Goal: Feedback & Contribution: Contribute content

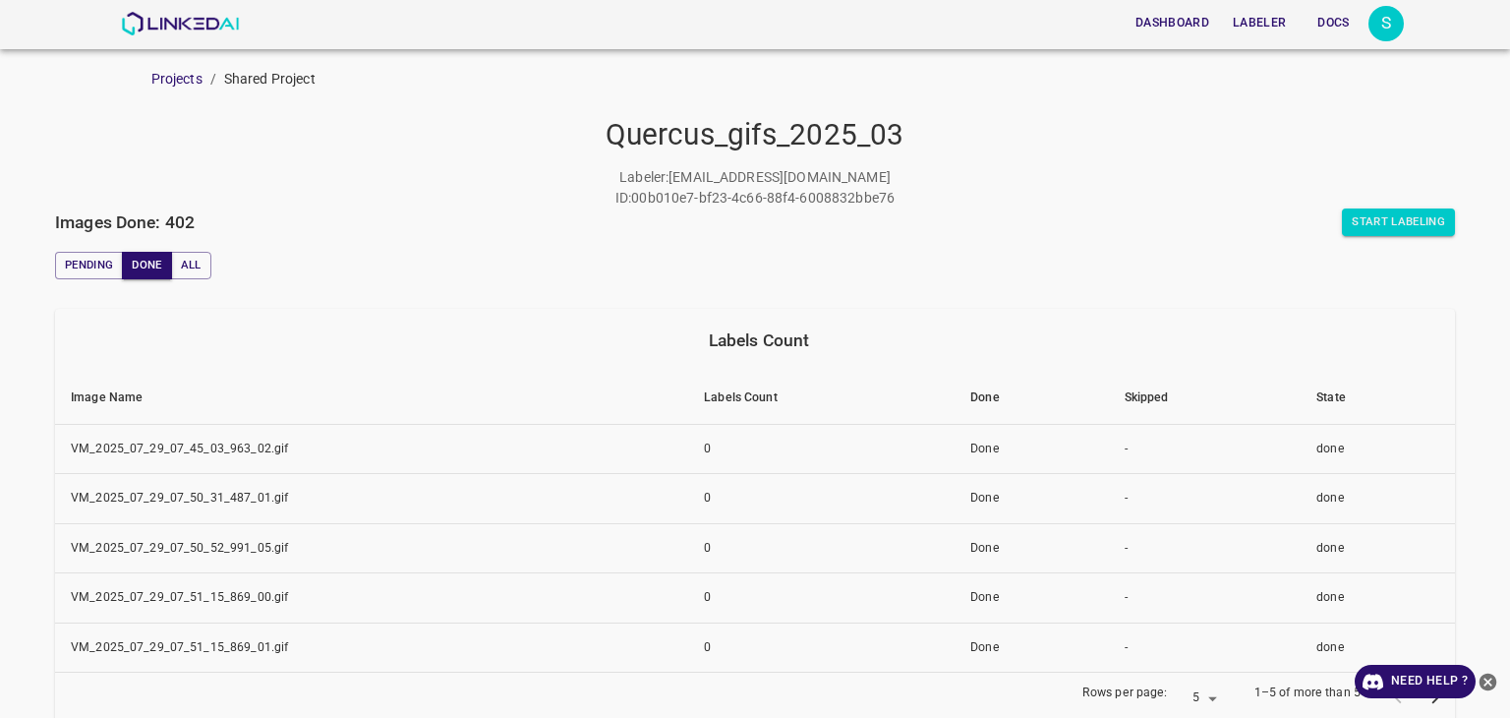
drag, startPoint x: 0, startPoint y: 0, endPoint x: 1192, endPoint y: 196, distance: 1207.8
click at [1190, 196] on div "Labeler : snino708@gmail.com ID : 00b010e7-bf23-4c66-88f4-6008832bbe76" at bounding box center [755, 187] width 1400 height 41
click at [1342, 220] on button "Start Labeling" at bounding box center [1398, 222] width 113 height 28
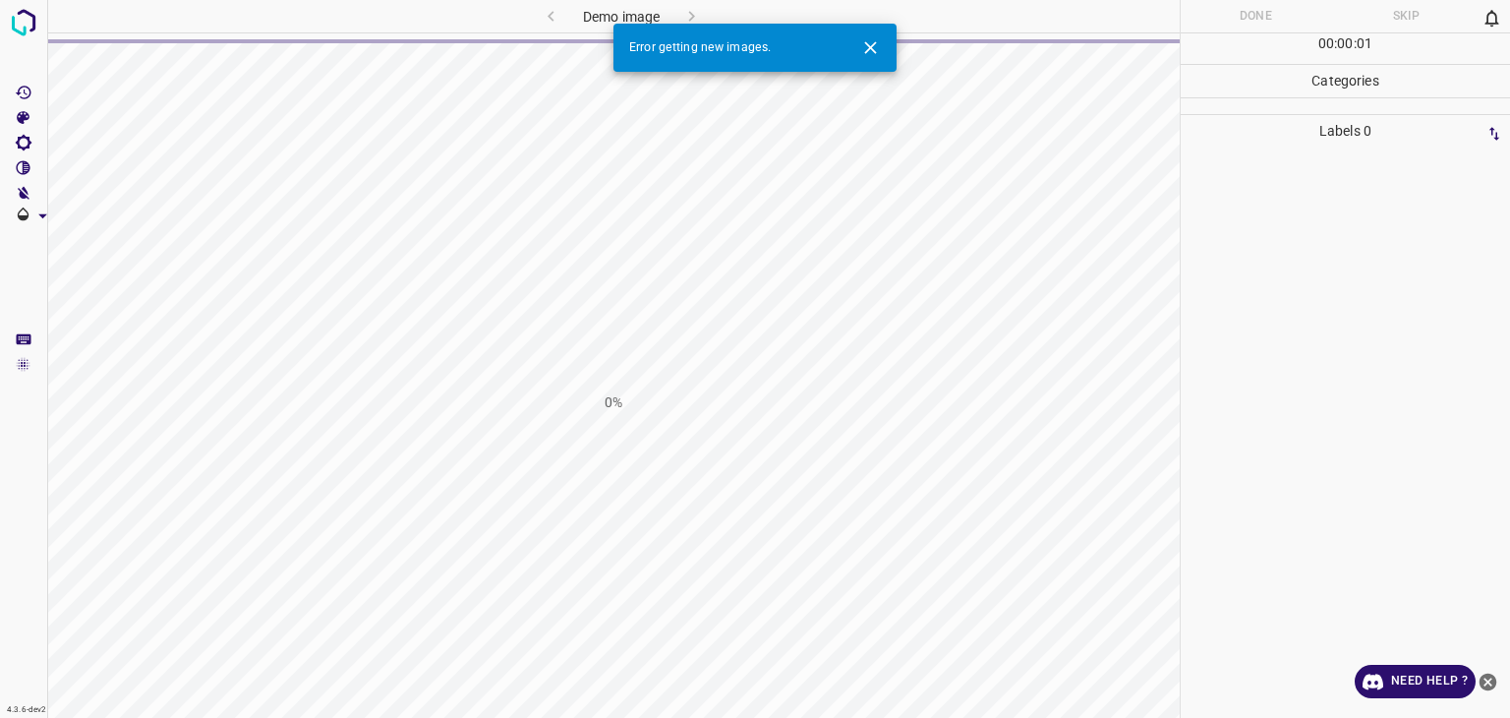
click at [878, 50] on icon "Close" at bounding box center [870, 47] width 21 height 21
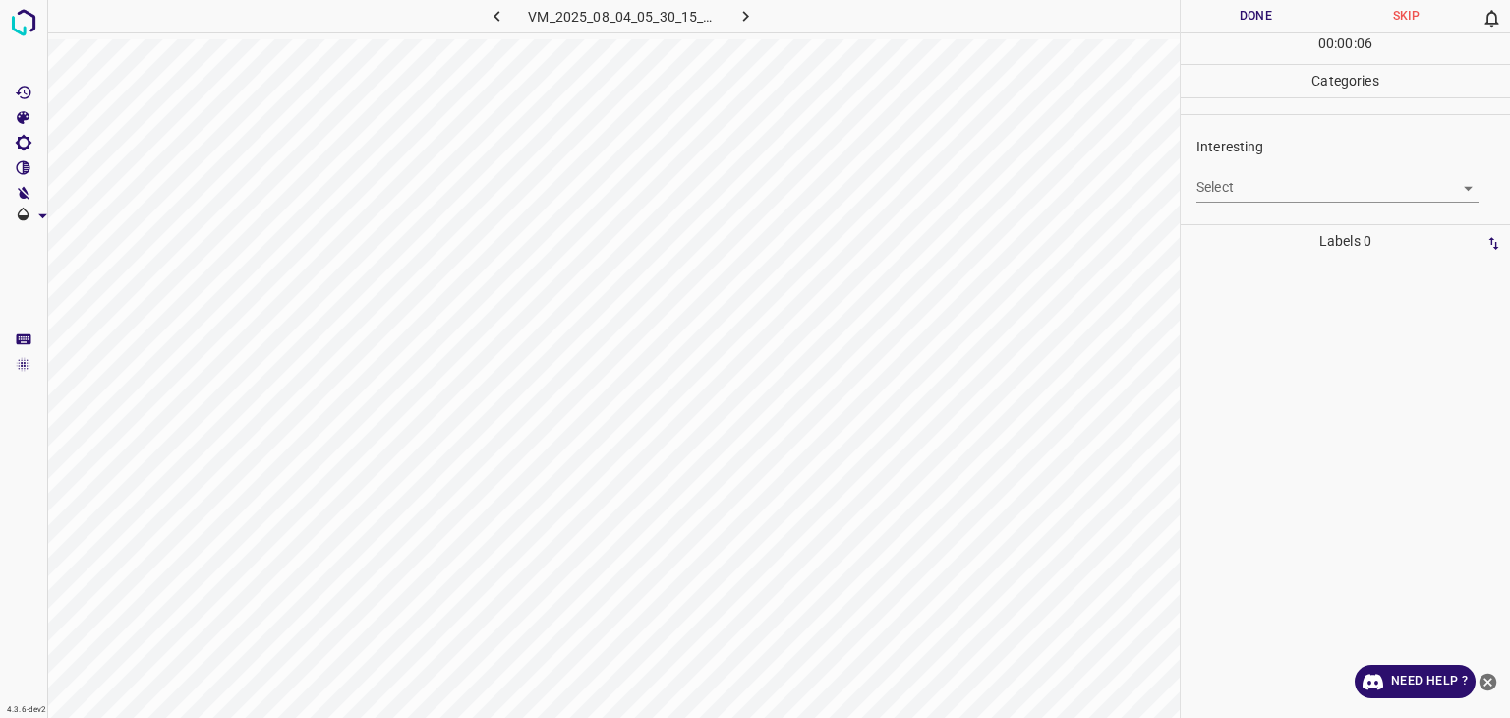
click at [1250, 194] on body "4.3.6-dev2 VM_2025_08_04_05_30_15_853_04.gif Done Skip 0 00 : 00 : 06 Categorie…" at bounding box center [755, 359] width 1510 height 718
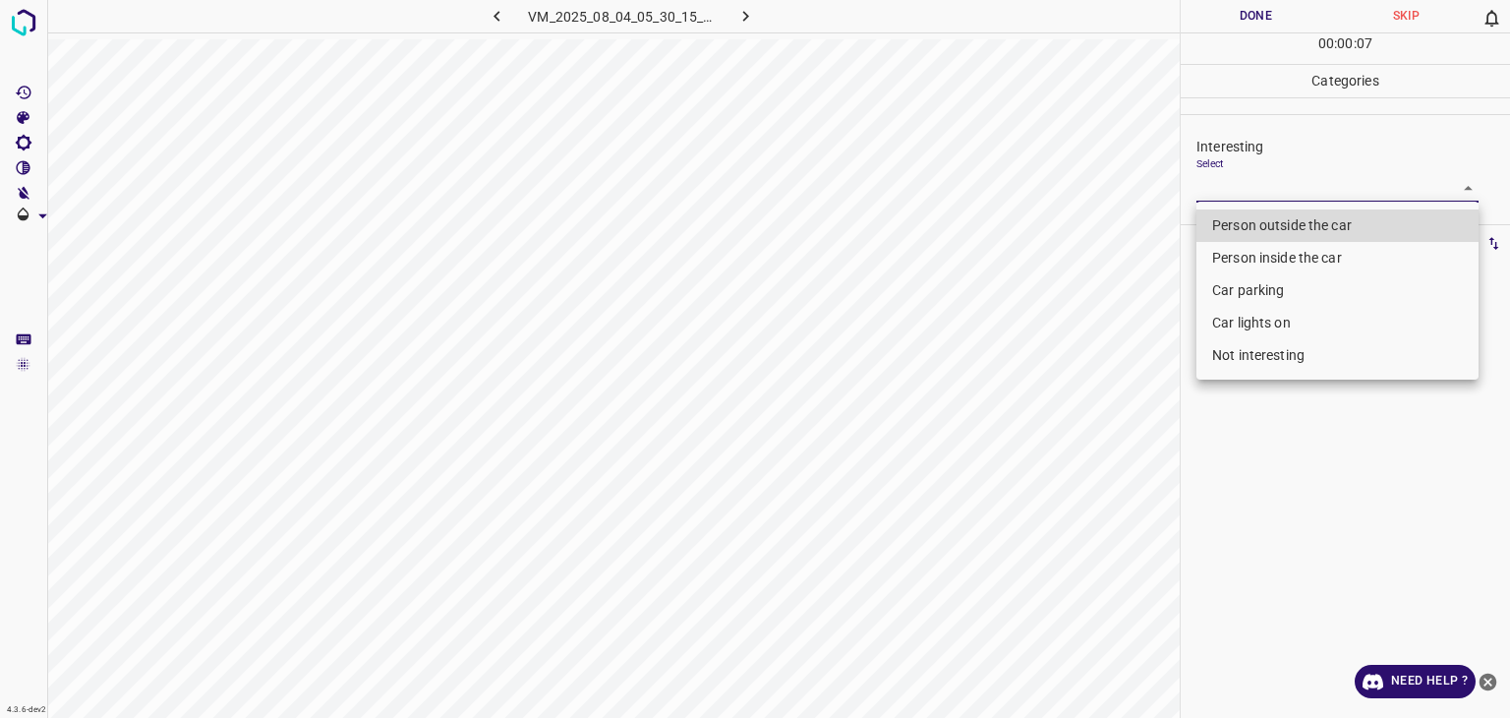
click at [1294, 233] on li "Person outside the car" at bounding box center [1338, 225] width 282 height 32
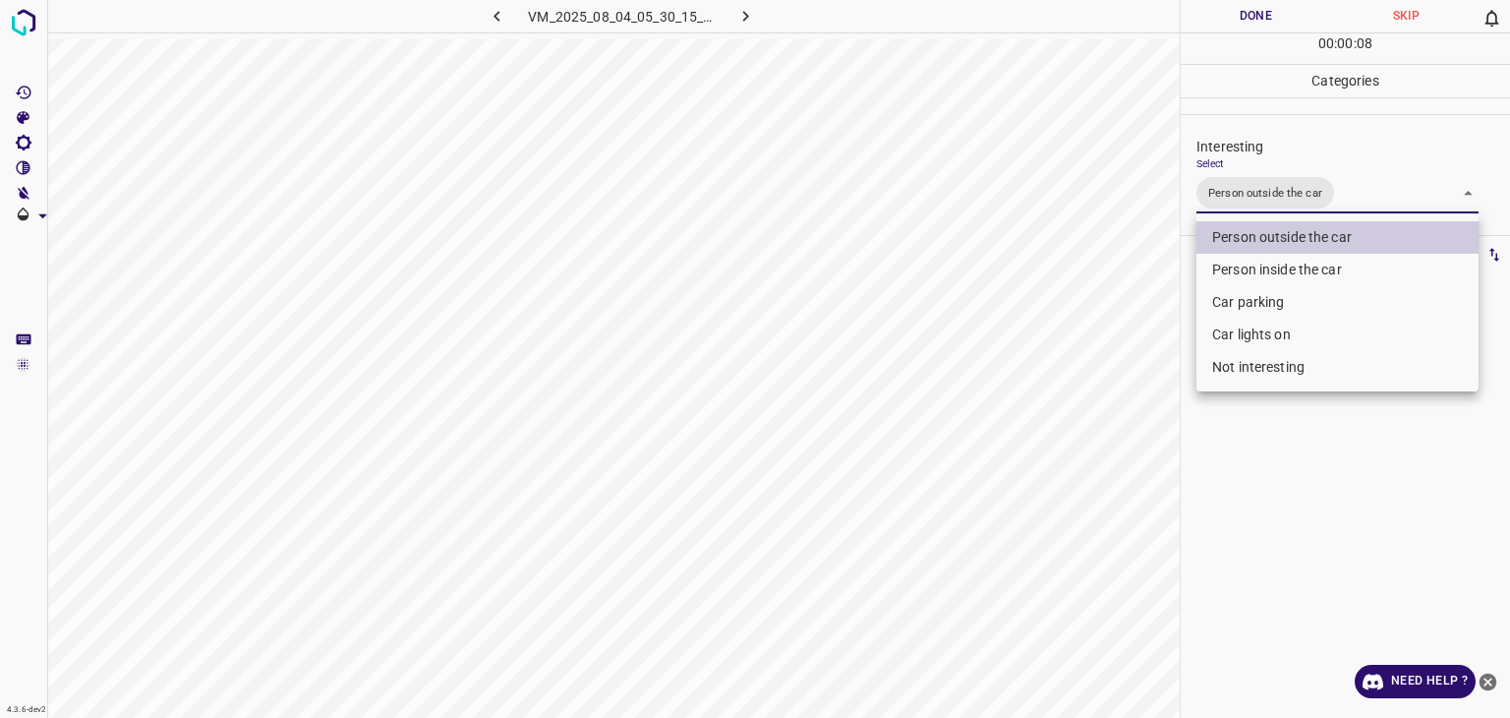
click at [1282, 258] on li "Person inside the car" at bounding box center [1338, 270] width 282 height 32
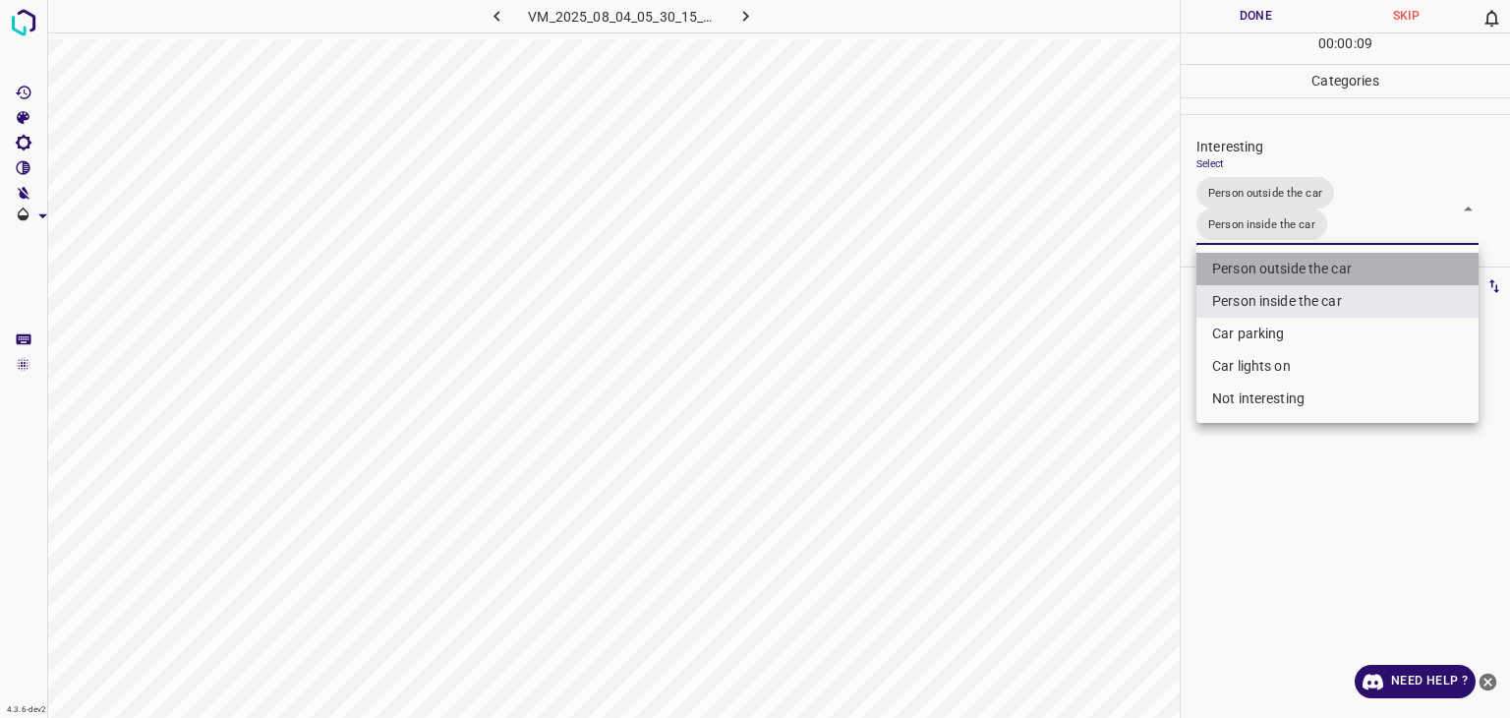
click at [1277, 279] on li "Person outside the car" at bounding box center [1338, 269] width 282 height 32
type input "Person inside the car"
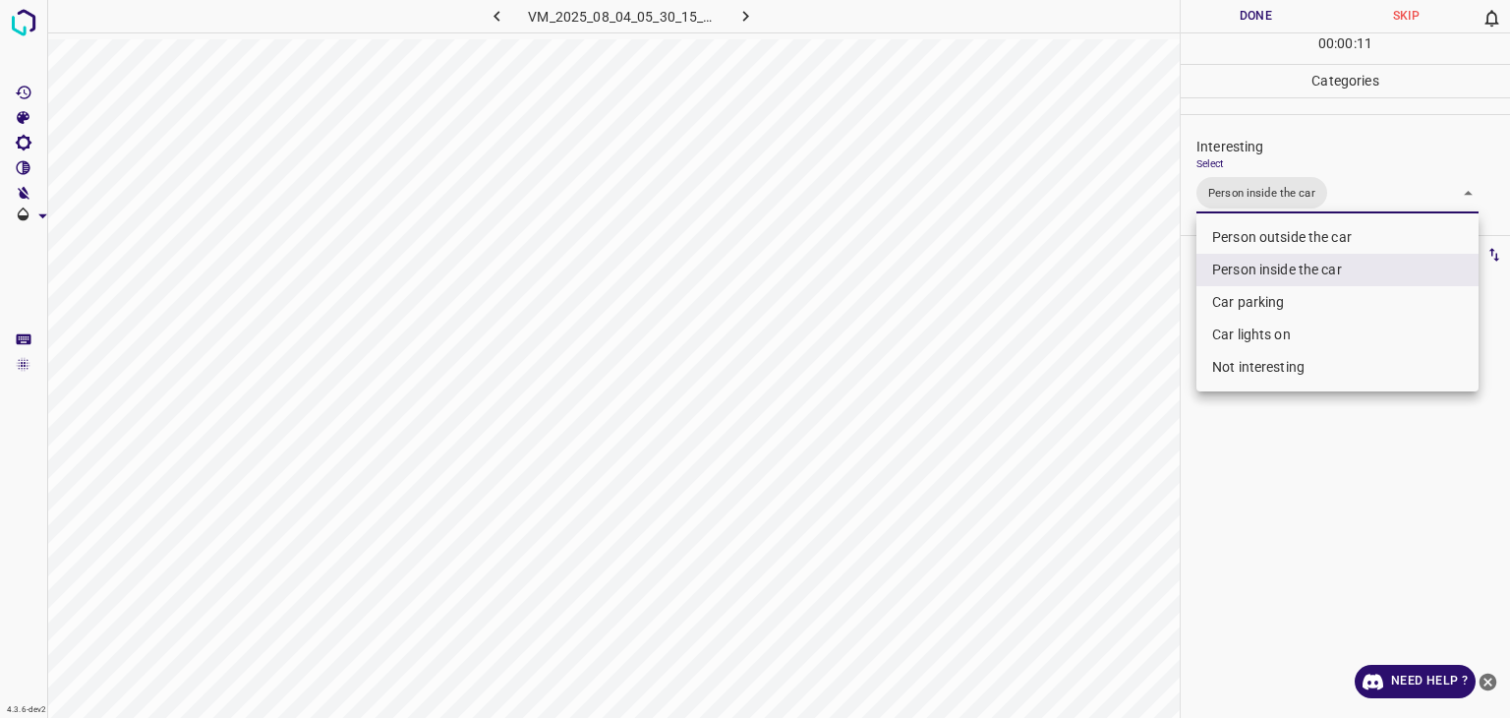
click at [1269, 5] on div at bounding box center [755, 359] width 1510 height 718
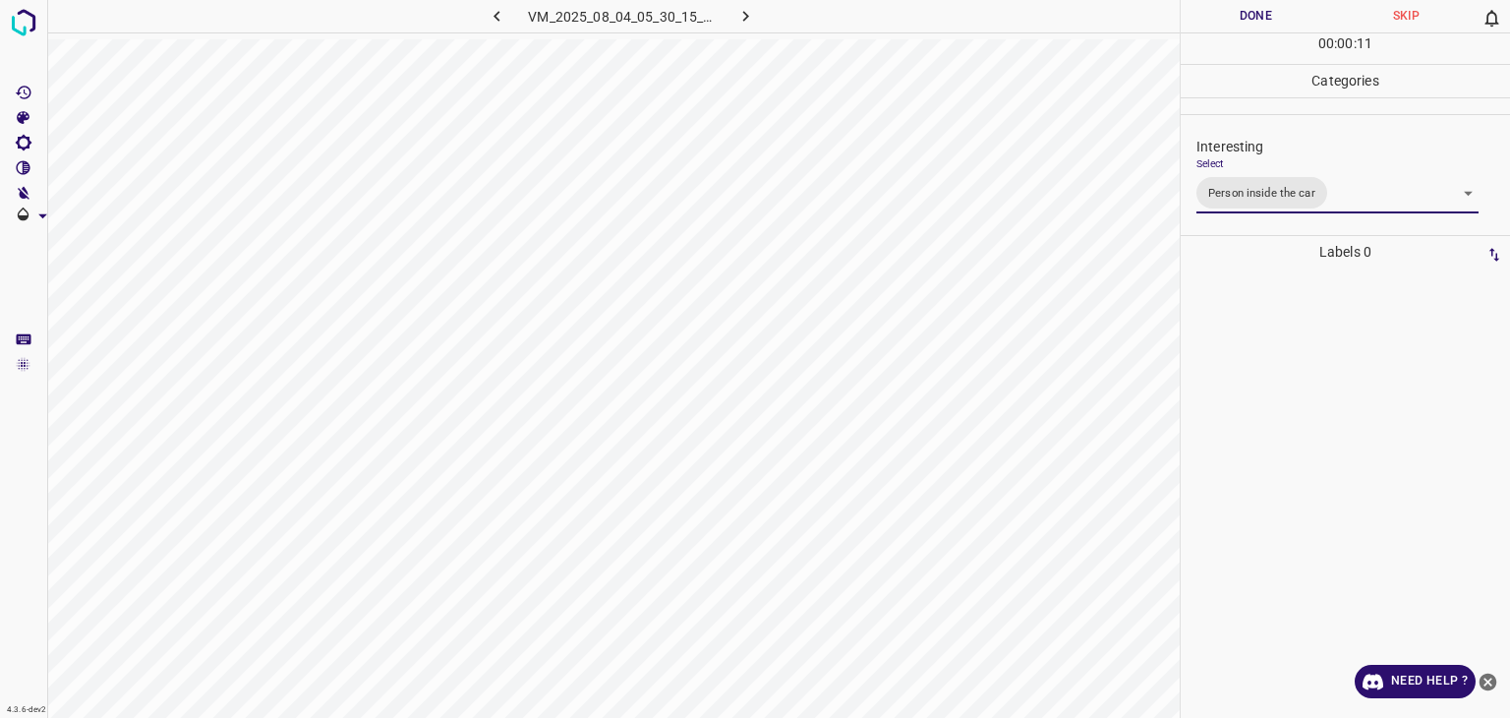
click at [1265, 9] on div "Person outside the car Person inside the car Car parking Car lights on Not inte…" at bounding box center [755, 359] width 1510 height 718
click at [1266, 9] on button "Done" at bounding box center [1256, 16] width 150 height 32
click at [1266, 10] on button "Done" at bounding box center [1256, 16] width 150 height 32
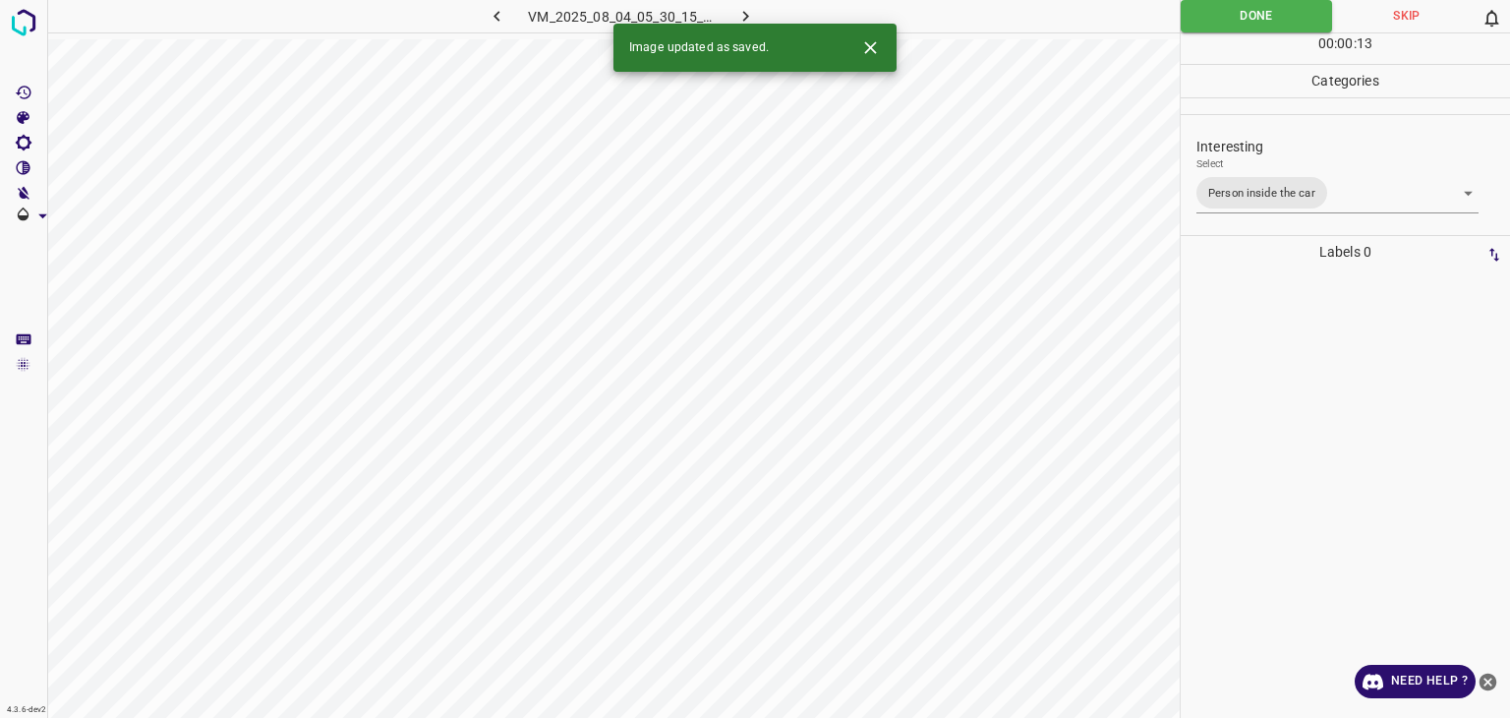
click at [742, 19] on icon "button" at bounding box center [746, 16] width 21 height 21
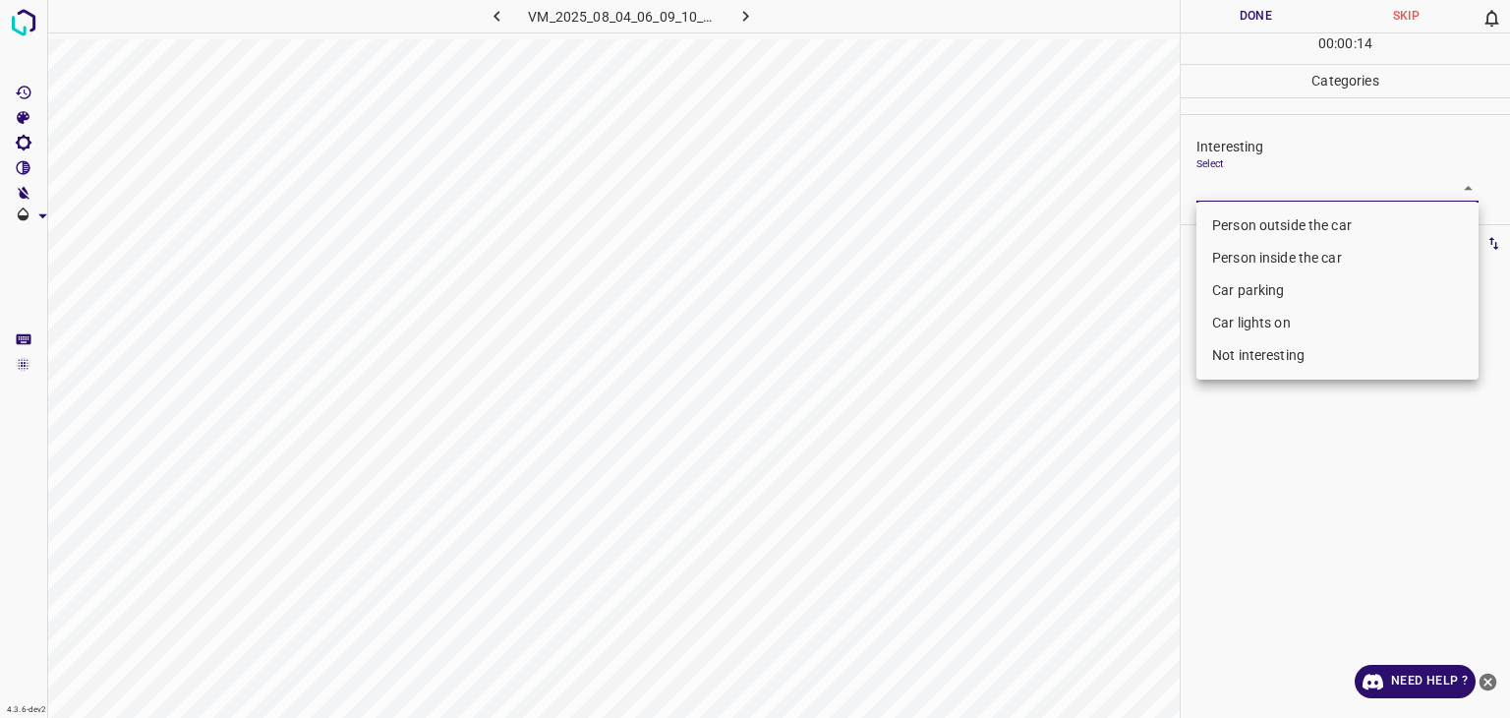
click at [1298, 178] on body "4.3.6-dev2 VM_2025_08_04_06_09_10_942_00.gif Done Skip 0 00 : 00 : 14 Categorie…" at bounding box center [755, 359] width 1510 height 718
click at [1271, 252] on li "Person inside the car" at bounding box center [1338, 258] width 282 height 32
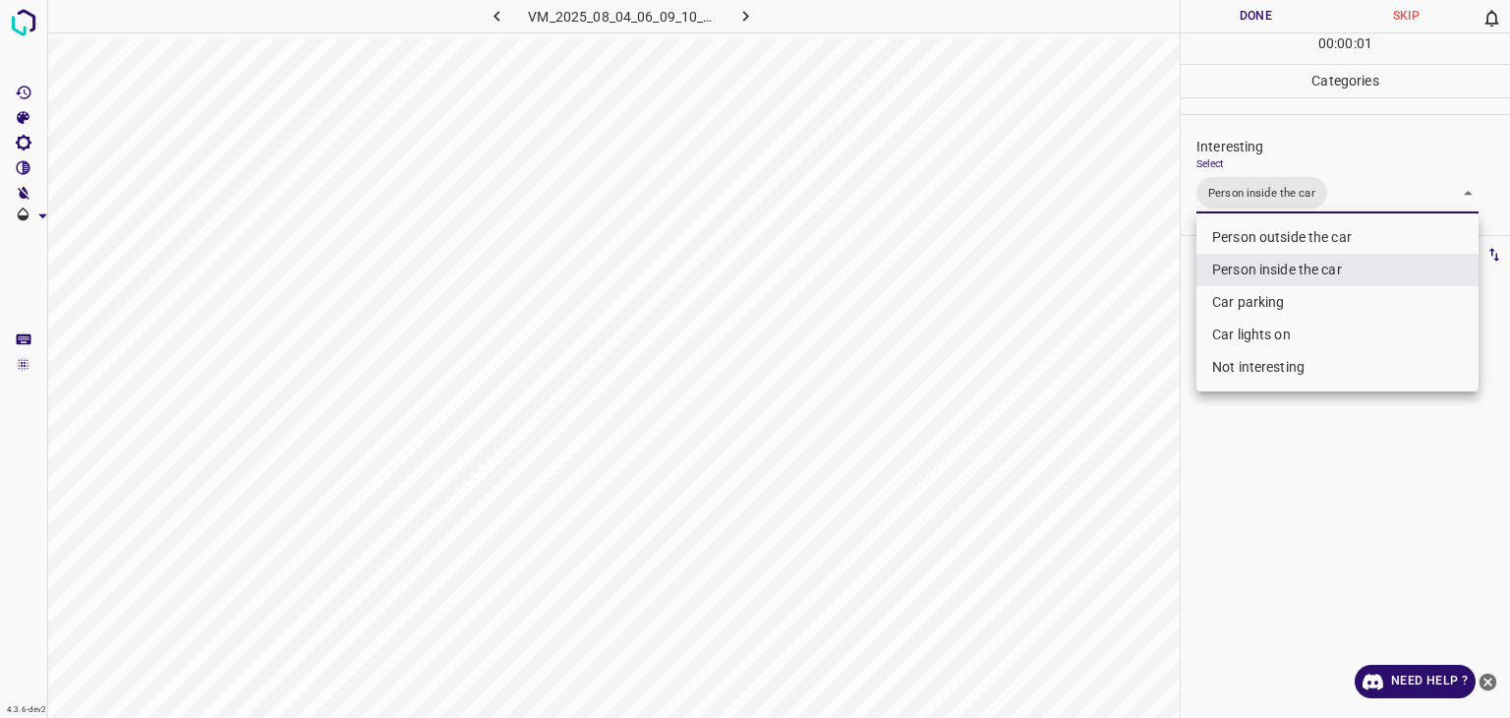
click at [1269, 232] on li "Person outside the car" at bounding box center [1338, 237] width 282 height 32
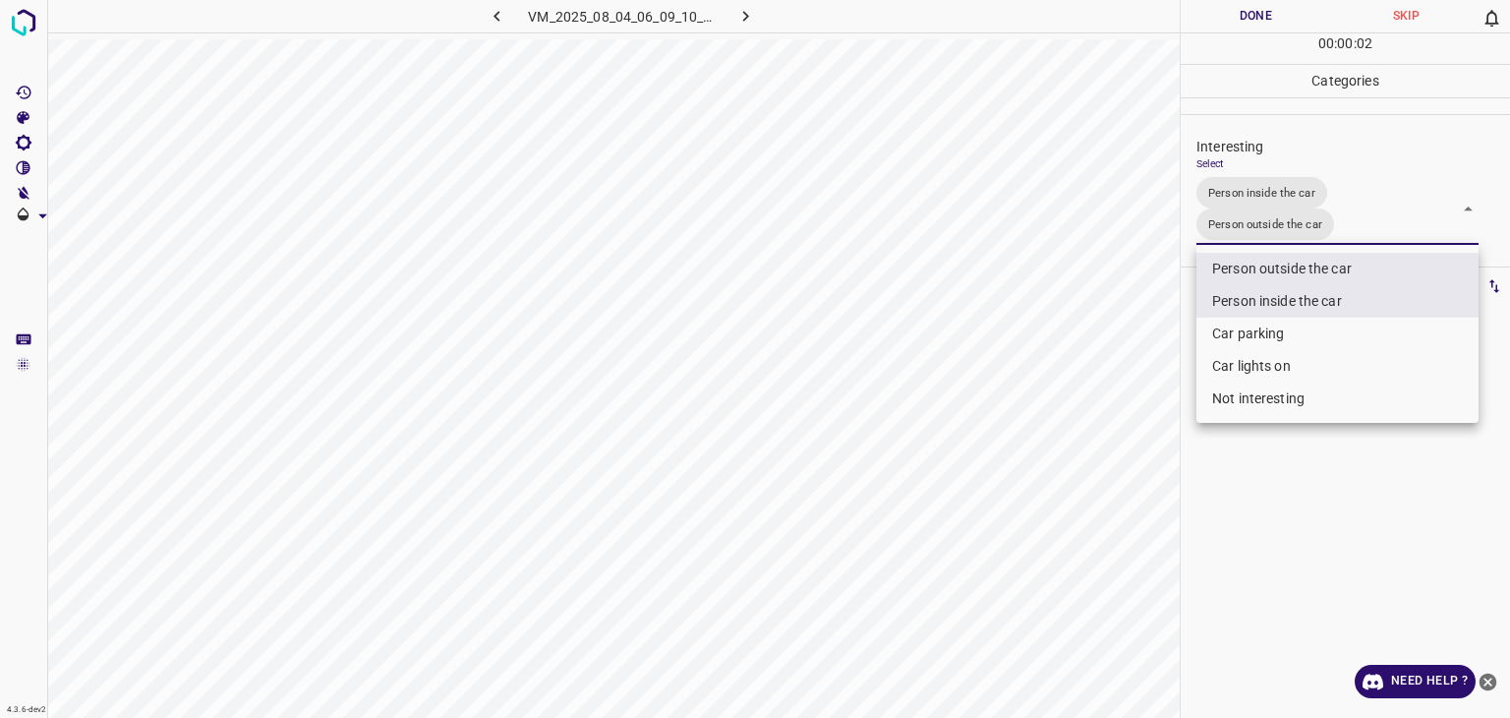
click at [1265, 301] on li "Person inside the car" at bounding box center [1338, 301] width 282 height 32
type input "Person outside the car"
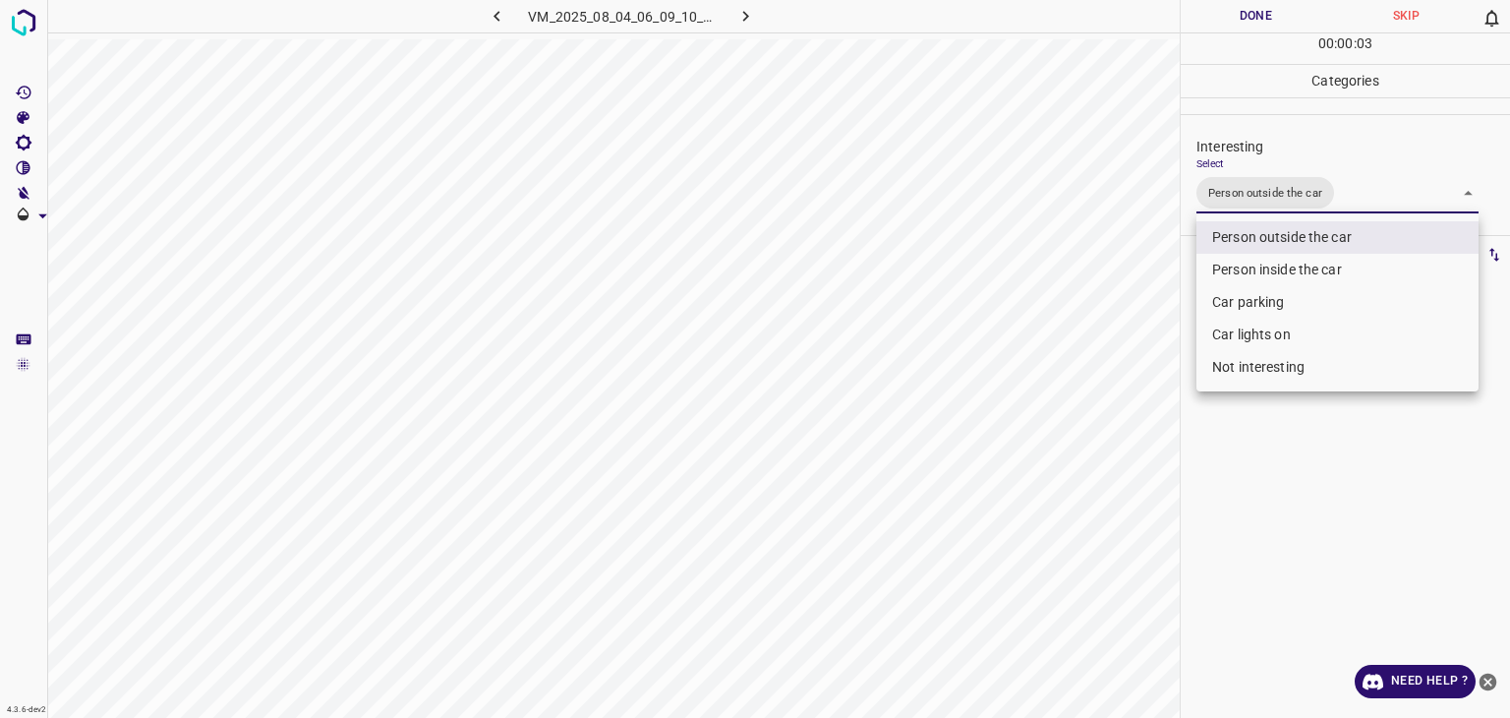
click at [1262, 21] on div at bounding box center [755, 359] width 1510 height 718
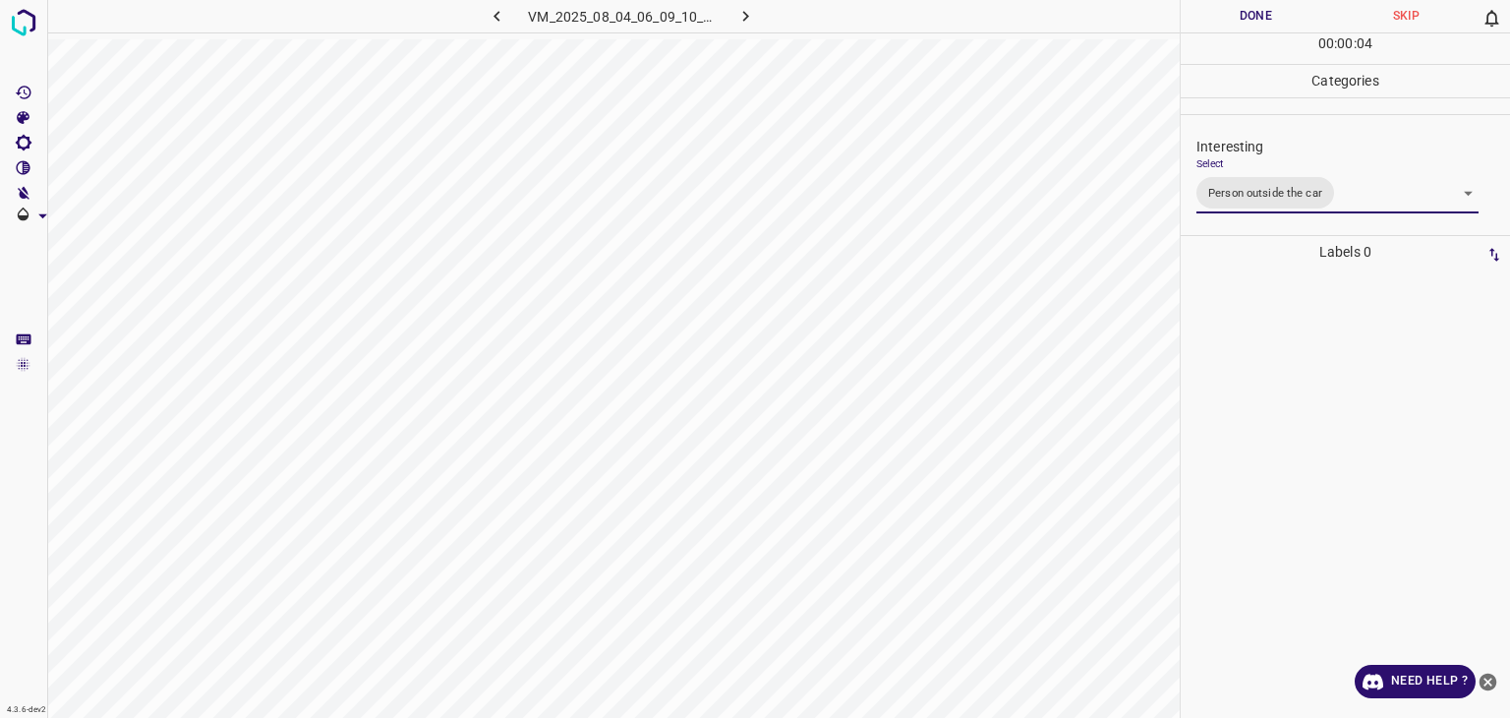
click at [1262, 21] on div "Person outside the car Person inside the car Car parking Car lights on Not inte…" at bounding box center [755, 359] width 1510 height 718
click at [1256, 23] on button "Done" at bounding box center [1256, 16] width 150 height 32
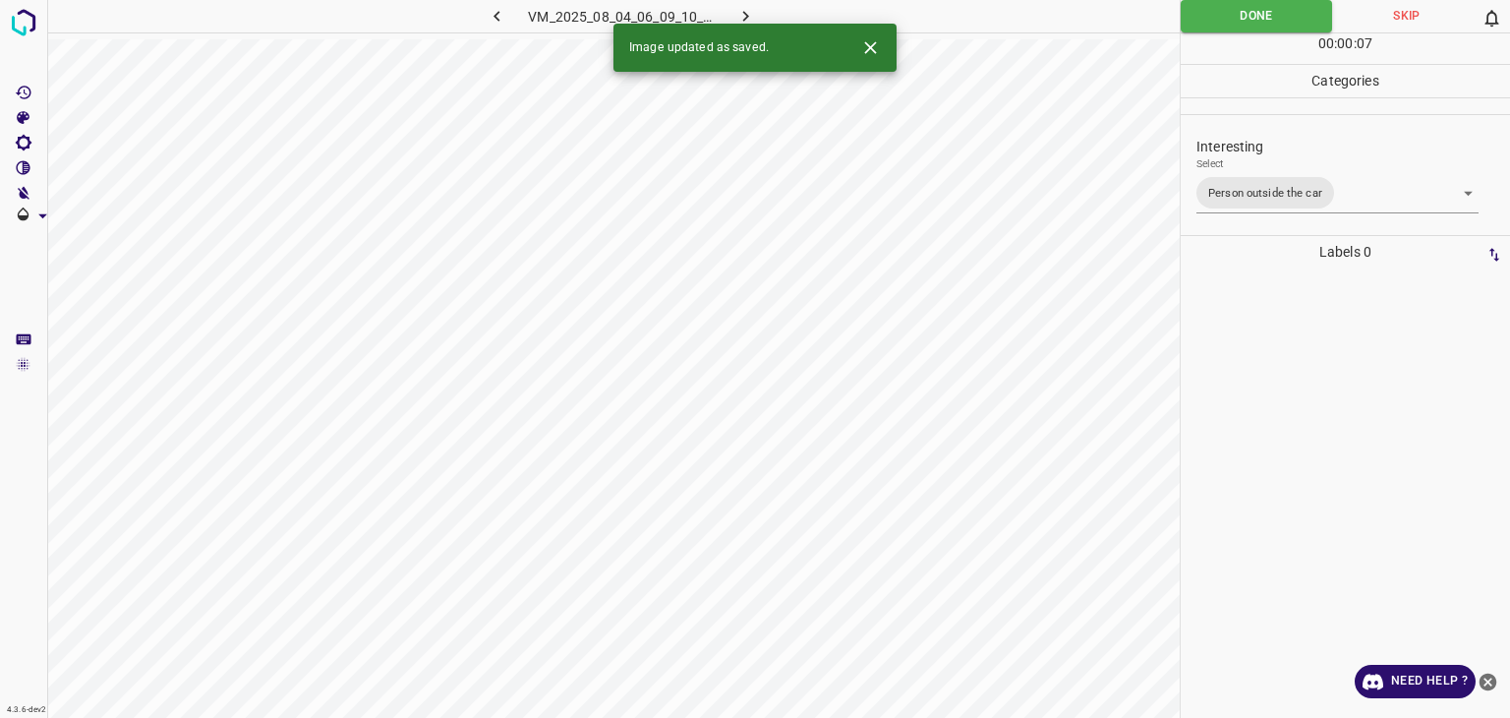
click at [753, 20] on icon "button" at bounding box center [746, 16] width 21 height 21
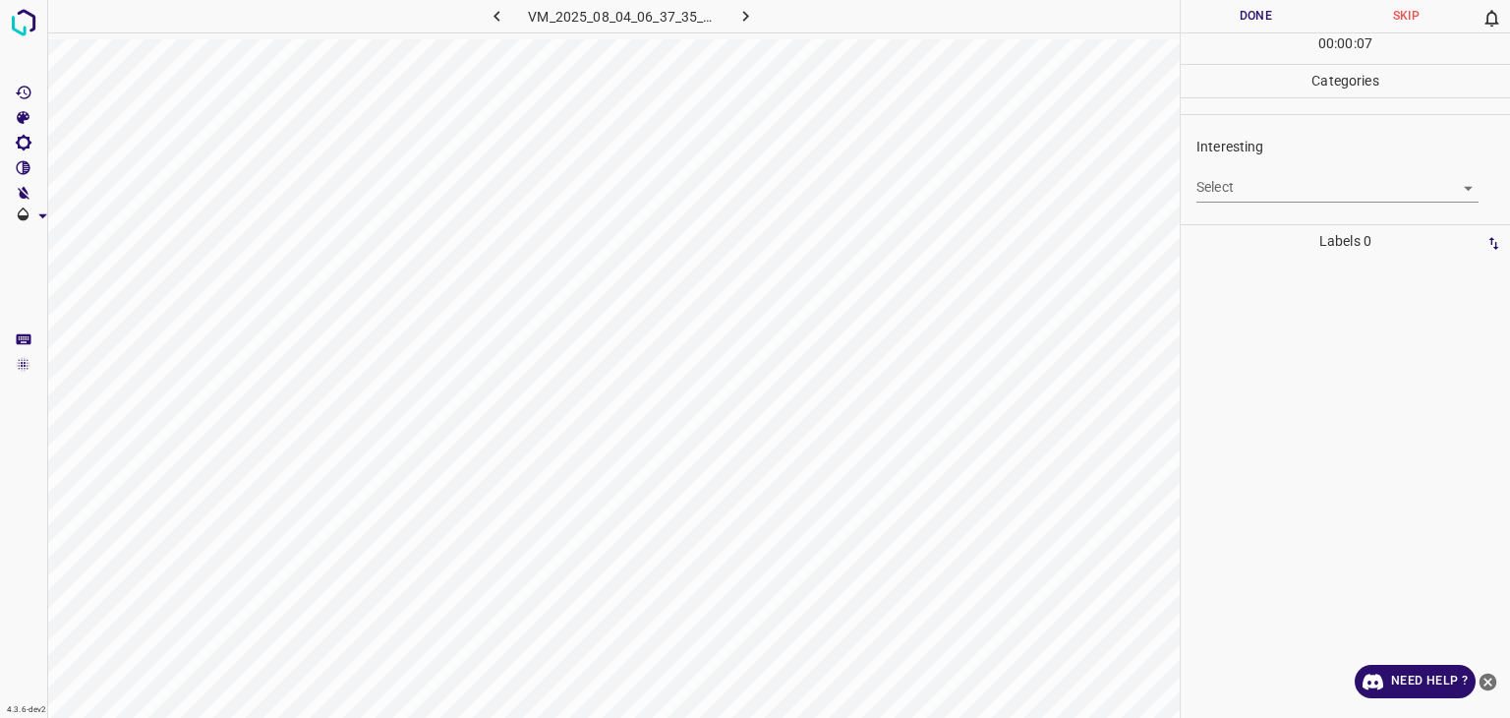
click at [1275, 195] on body "4.3.6-dev2 VM_2025_08_04_06_37_35_777_07.gif Done Skip 0 00 : 00 : 07 Categorie…" at bounding box center [755, 359] width 1510 height 718
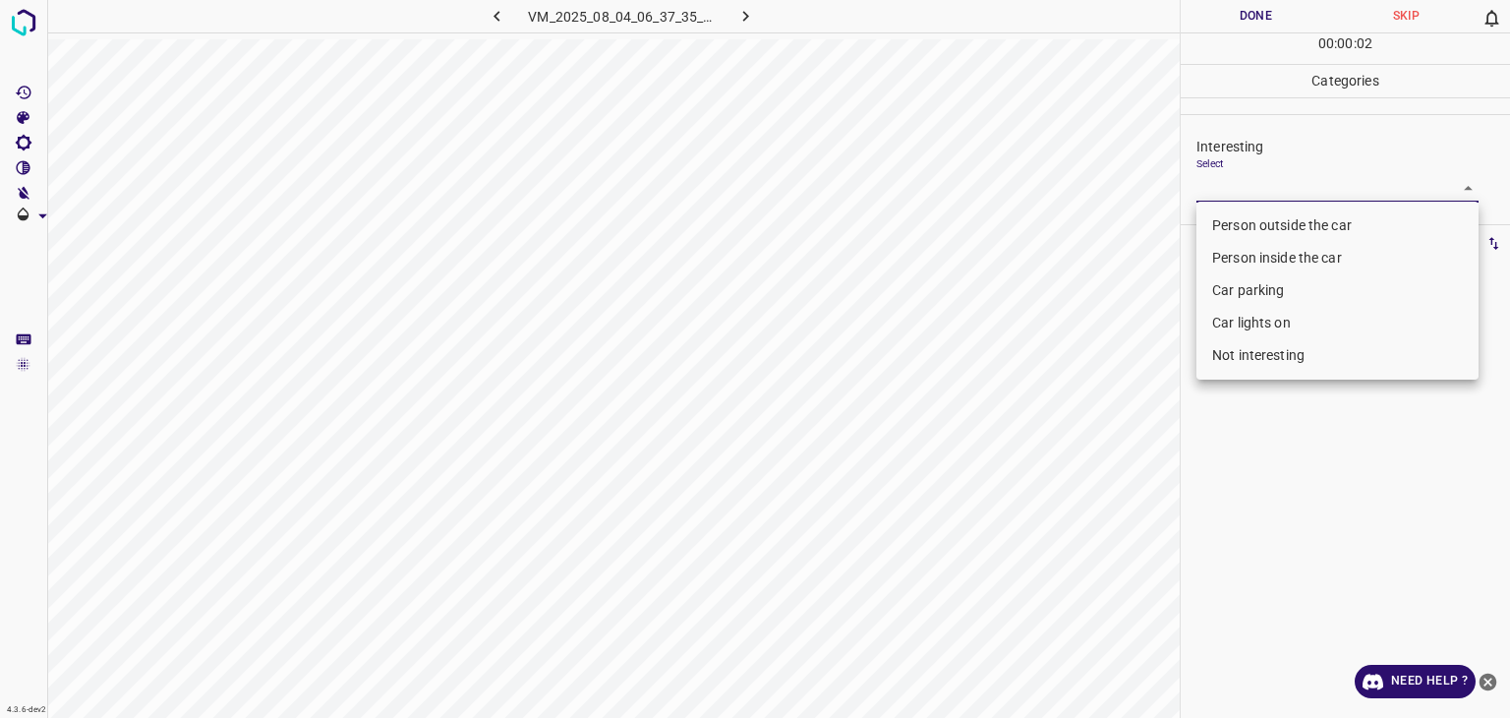
drag, startPoint x: 1257, startPoint y: 327, endPoint x: 1256, endPoint y: 284, distance: 43.3
click at [1256, 284] on ul "Person outside the car Person inside the car Car parking Car lights on Not inte…" at bounding box center [1338, 291] width 282 height 178
click at [1256, 284] on li "Car parking" at bounding box center [1338, 290] width 282 height 32
type input "Car parking"
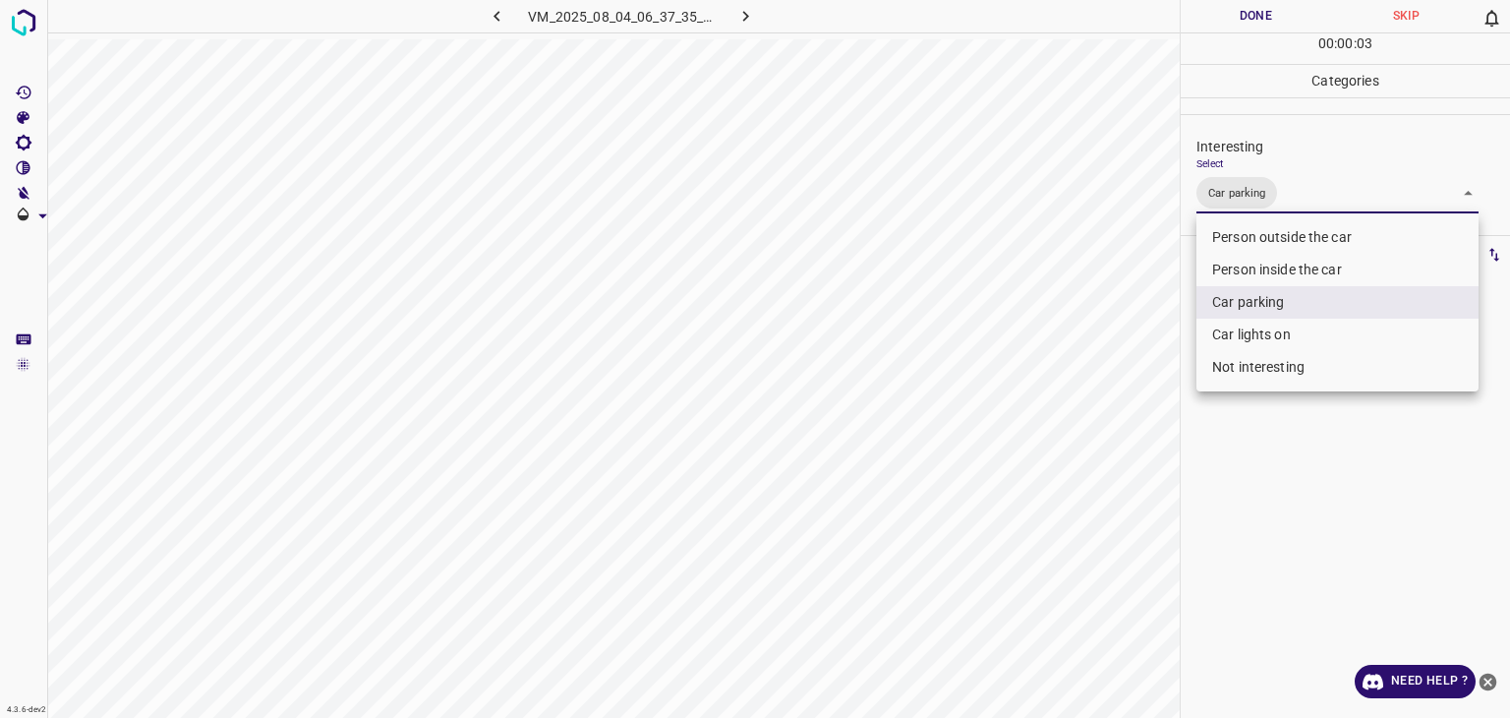
click at [1215, 24] on div at bounding box center [755, 359] width 1510 height 718
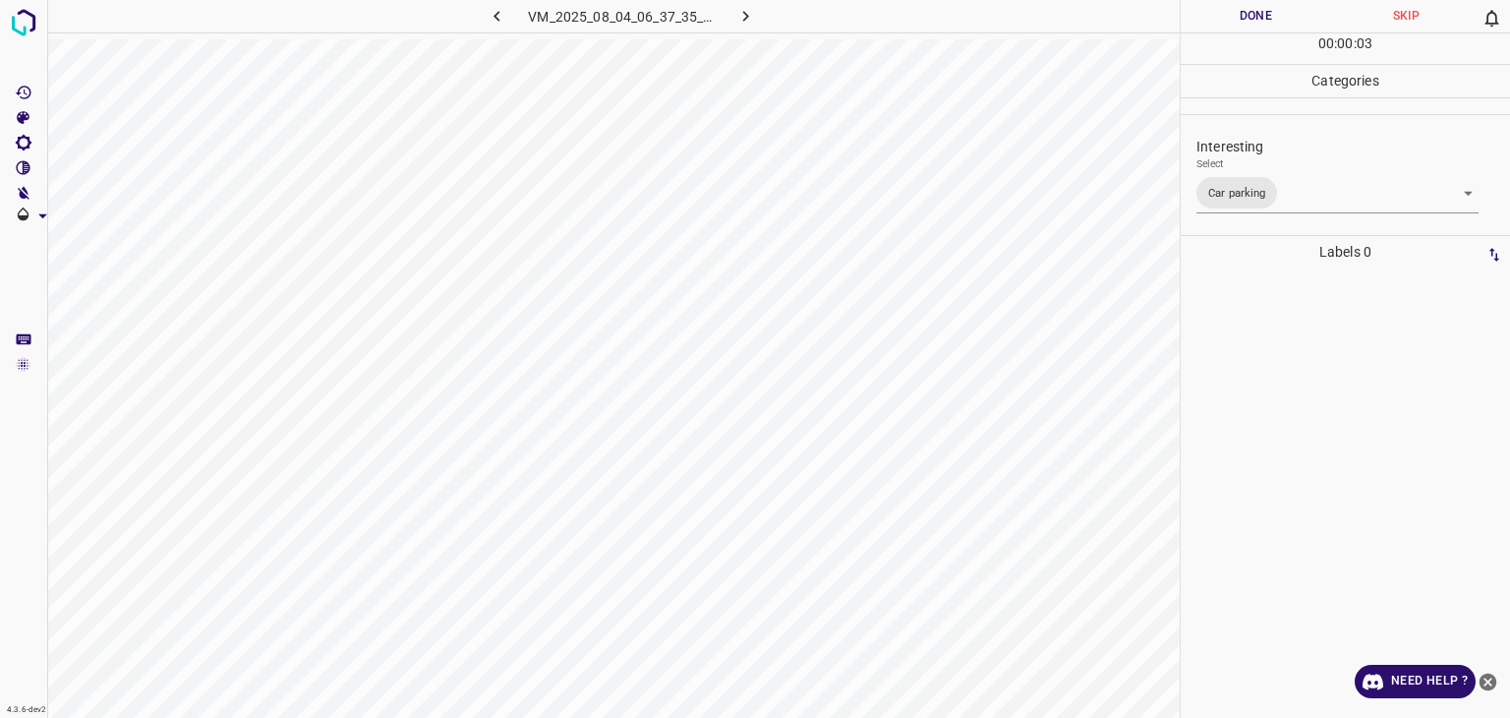
click at [1215, 24] on div "Person outside the car Person inside the car Car parking Car lights on Not inte…" at bounding box center [755, 359] width 1510 height 718
click at [1215, 24] on button "Done" at bounding box center [1256, 16] width 150 height 32
click at [745, 16] on icon "button" at bounding box center [746, 16] width 21 height 21
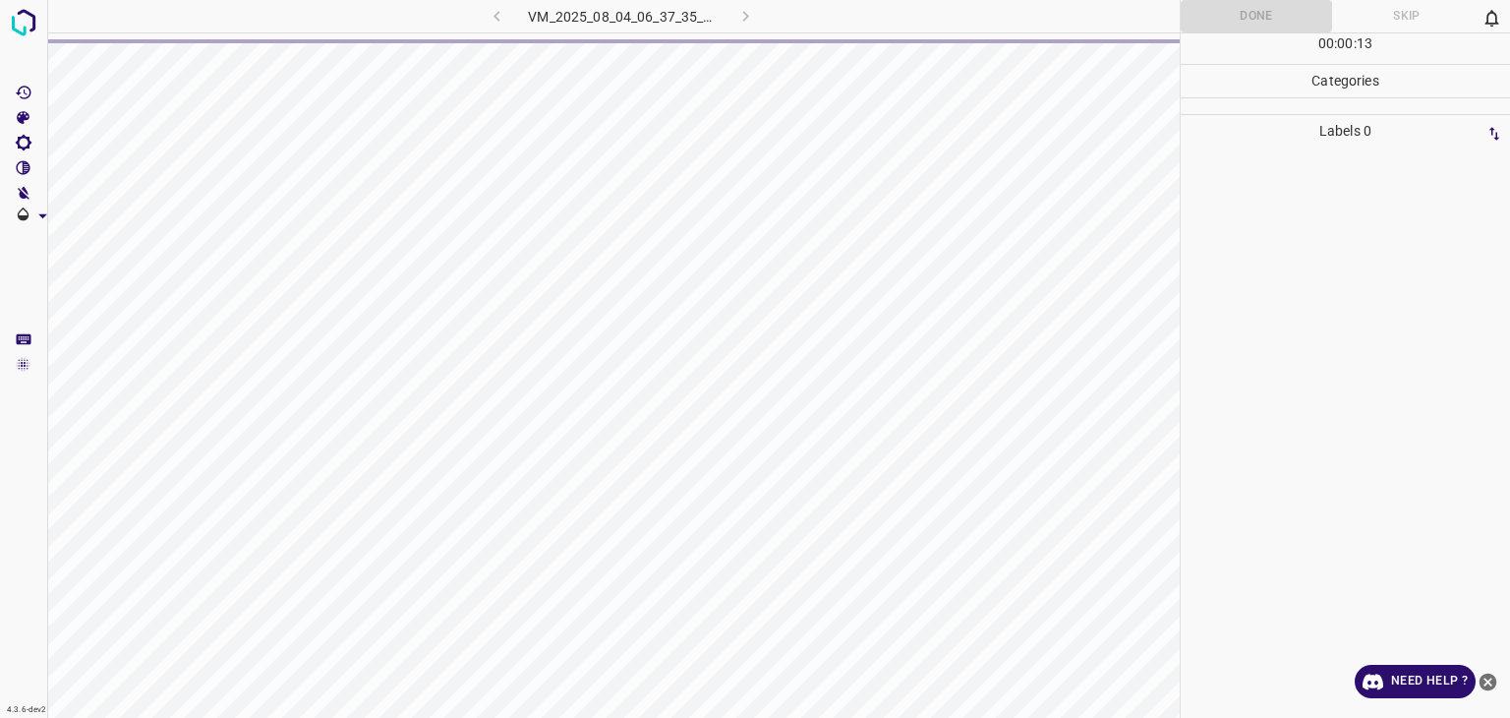
click at [745, 16] on div "VM_2025_08_04_06_37_35_777_07.gif" at bounding box center [622, 16] width 373 height 32
click at [503, 10] on div "VM_2025_08_04_06_37_35_777_07.gif" at bounding box center [622, 16] width 373 height 32
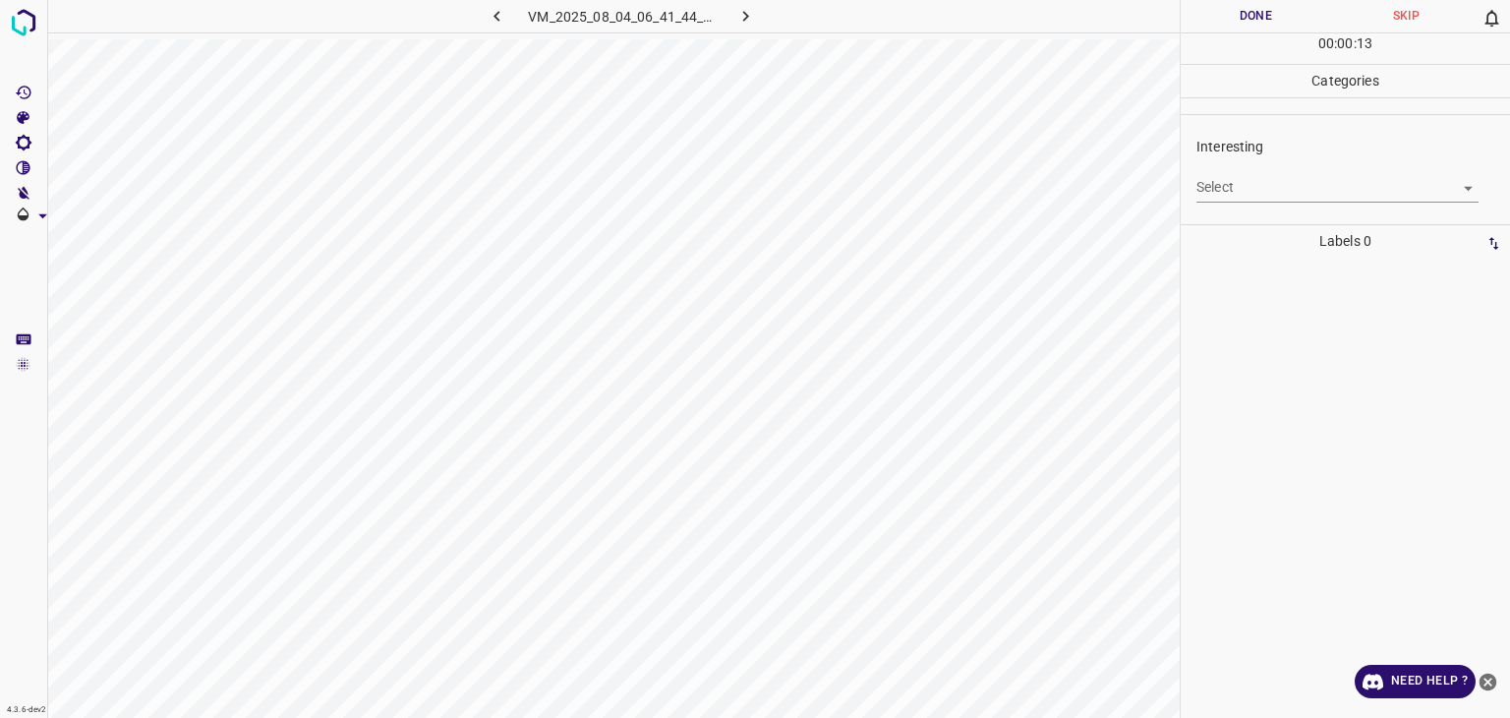
click at [1228, 188] on body "4.3.6-dev2 VM_2025_08_04_06_41_44_991_01.gif Done Skip 0 00 : 00 : 13 Categorie…" at bounding box center [755, 359] width 1510 height 718
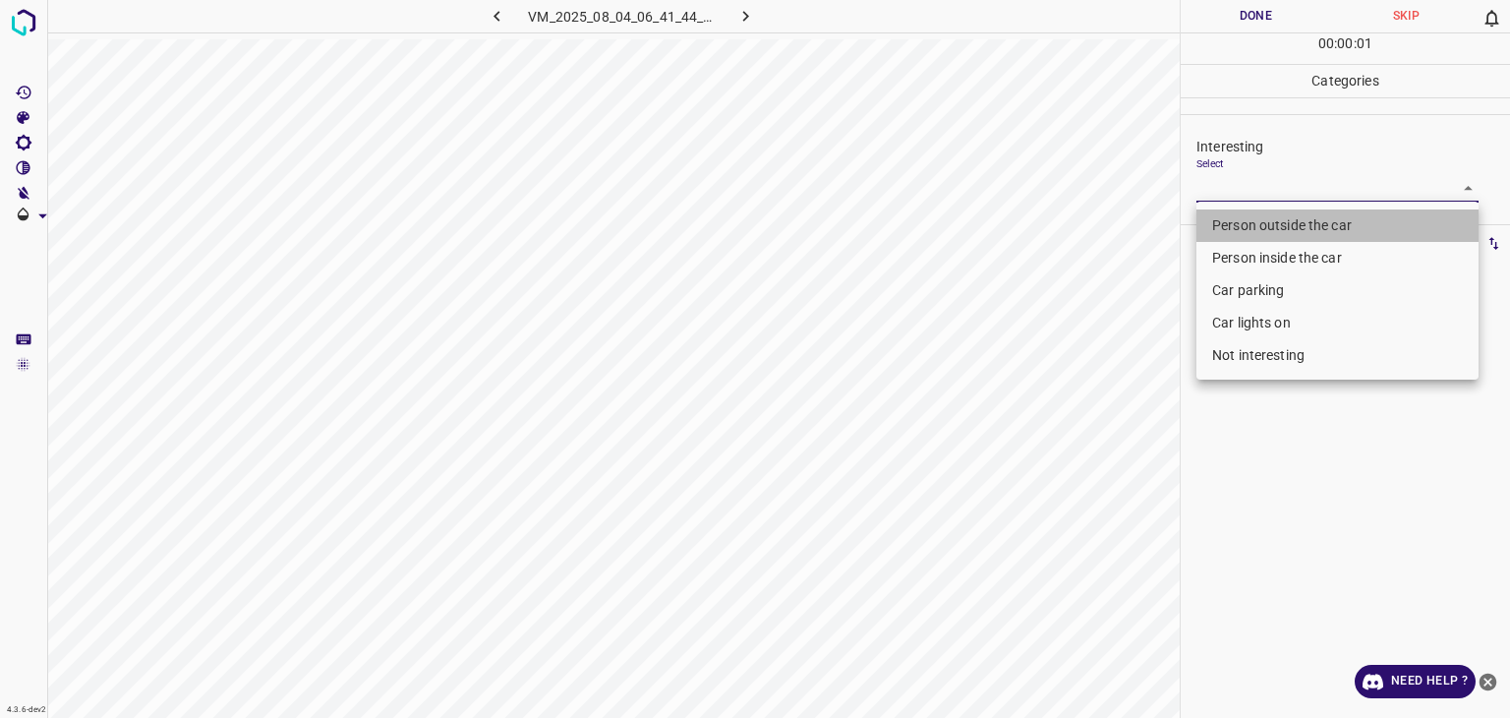
click at [1243, 226] on li "Person outside the car" at bounding box center [1338, 225] width 282 height 32
type input "Person outside the car"
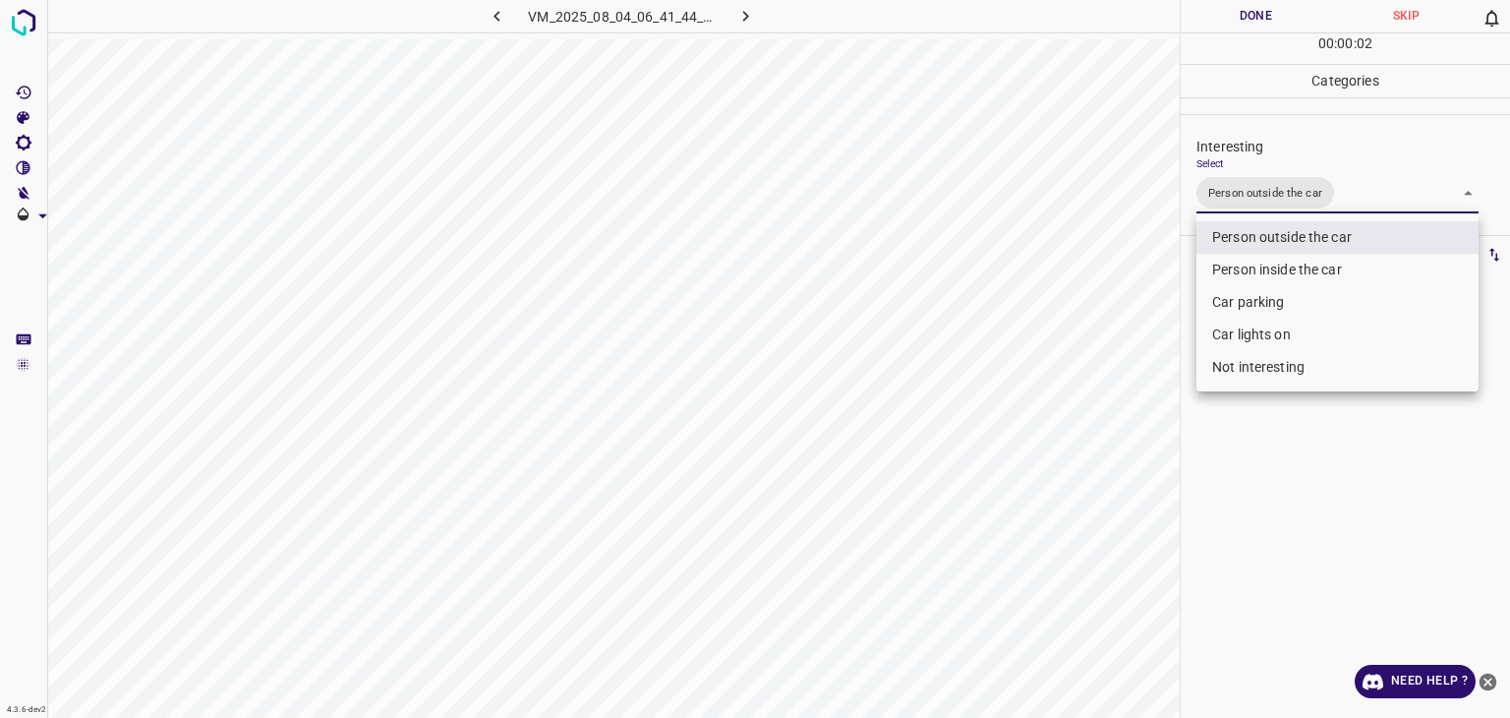
click at [1263, 15] on div at bounding box center [755, 359] width 1510 height 718
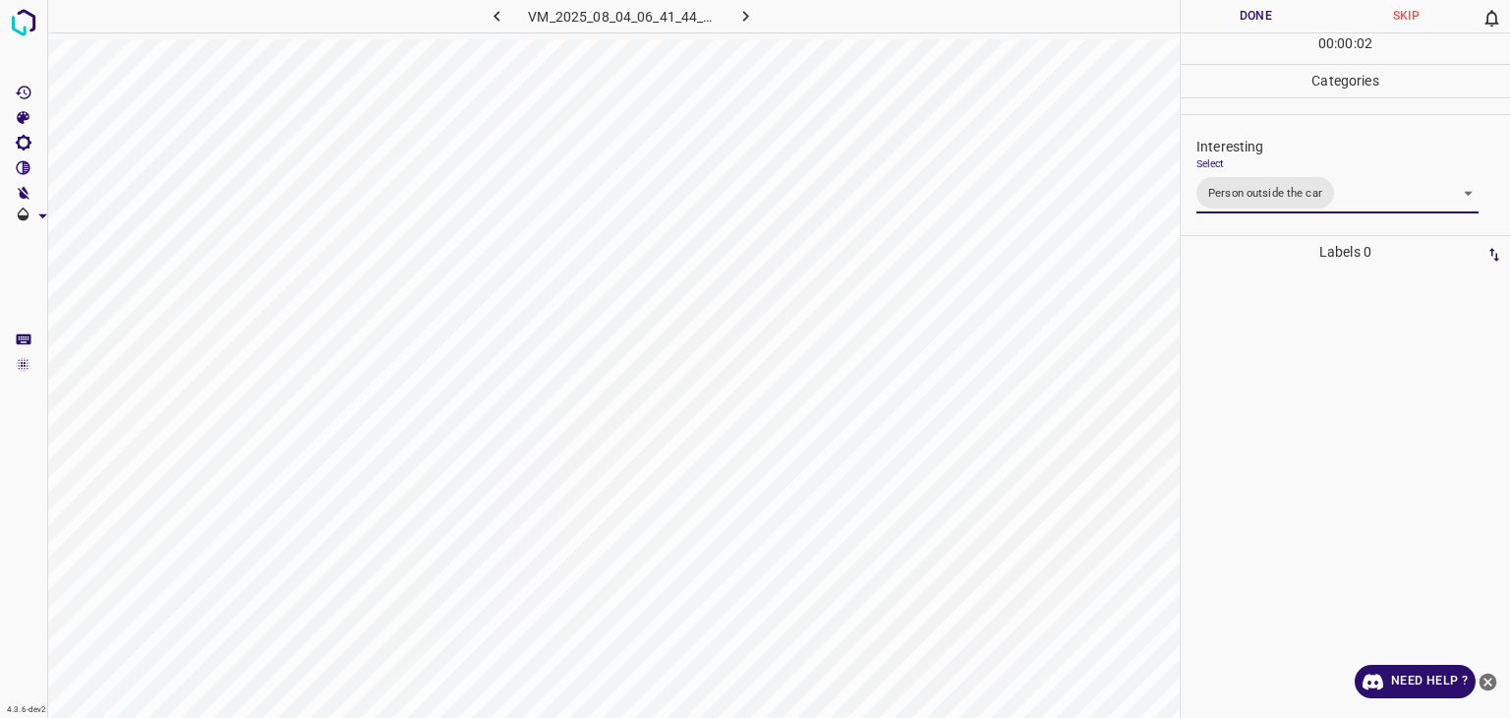
click at [1263, 15] on div at bounding box center [755, 359] width 1510 height 718
click at [1263, 15] on button "Done" at bounding box center [1256, 16] width 150 height 32
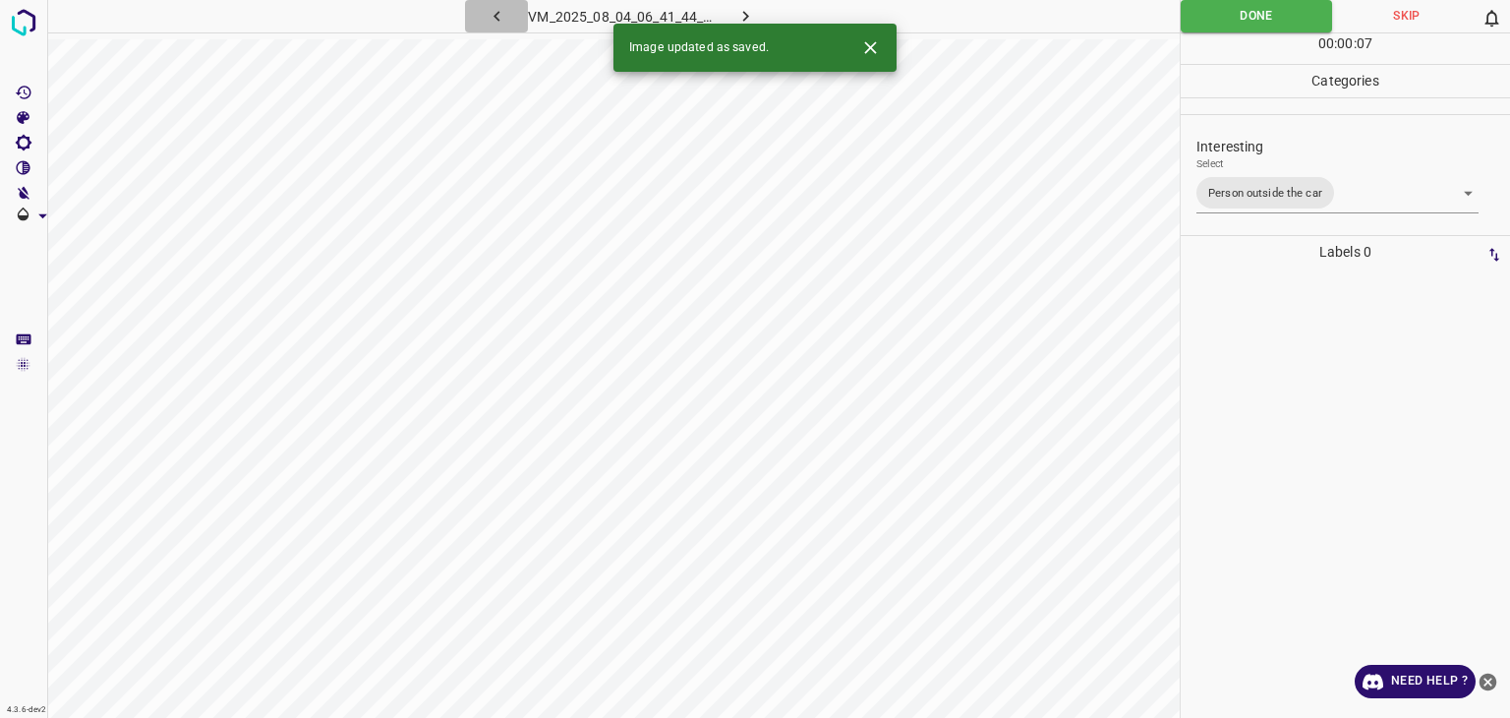
click at [495, 14] on icon "button" at bounding box center [497, 16] width 21 height 21
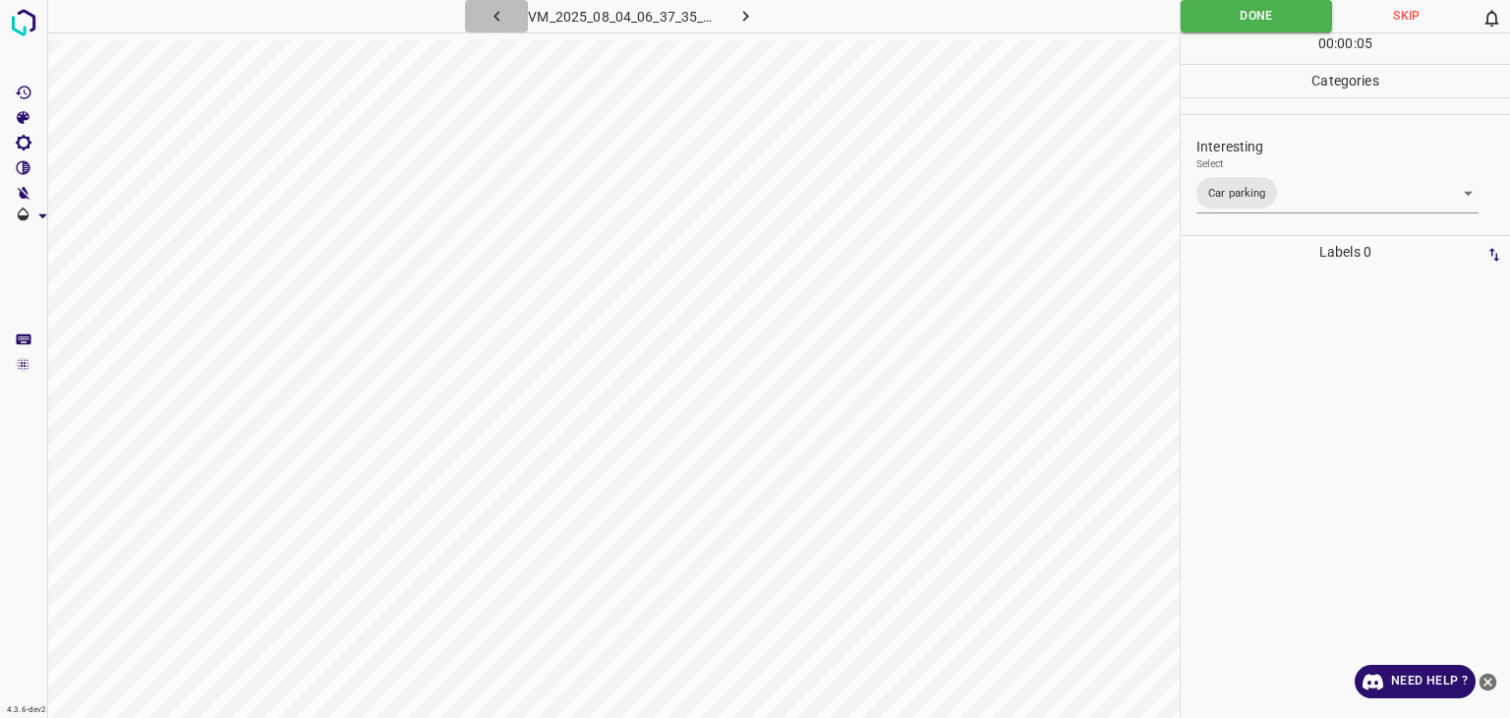
click at [495, 14] on icon "button" at bounding box center [497, 16] width 21 height 21
click at [748, 19] on icon "button" at bounding box center [746, 16] width 21 height 21
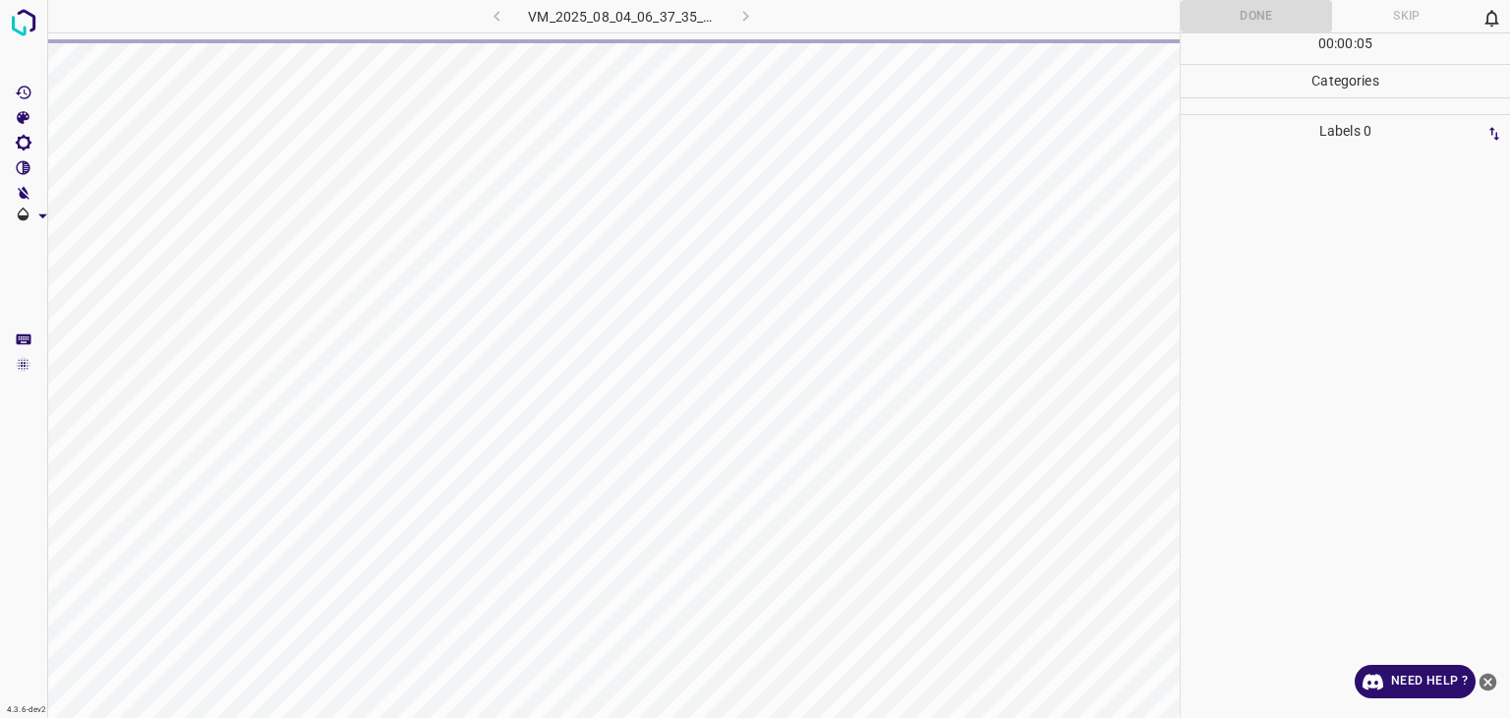
click at [741, 18] on div "VM_2025_08_04_06_37_35_777_07.gif" at bounding box center [622, 16] width 373 height 32
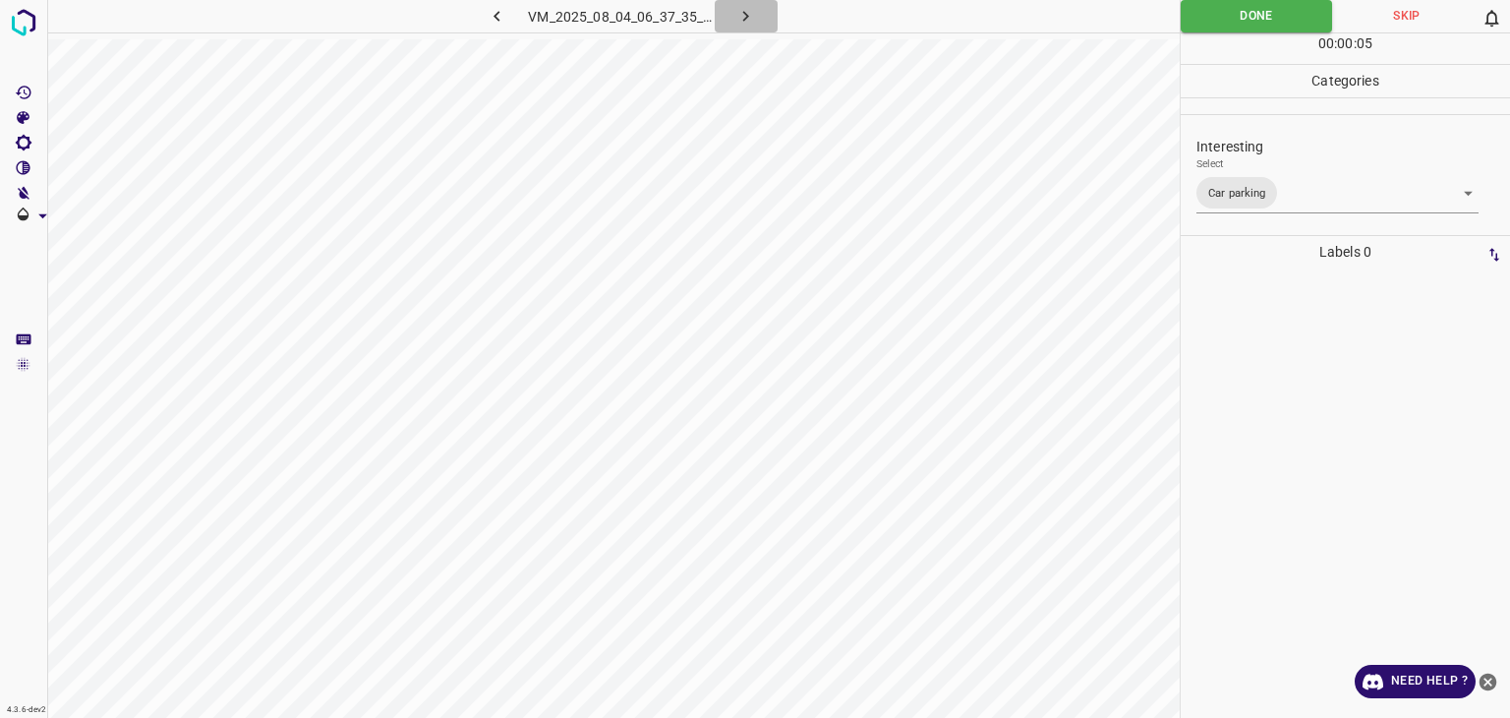
click at [744, 18] on icon "button" at bounding box center [746, 16] width 21 height 21
click at [744, 18] on icon "button" at bounding box center [746, 16] width 6 height 11
click at [1237, 194] on body "4.3.6-dev2 VM_2025_08_04_06_44_16_269_01.gif Done Skip 0 00 : 00 : 01 Categorie…" at bounding box center [755, 359] width 1510 height 718
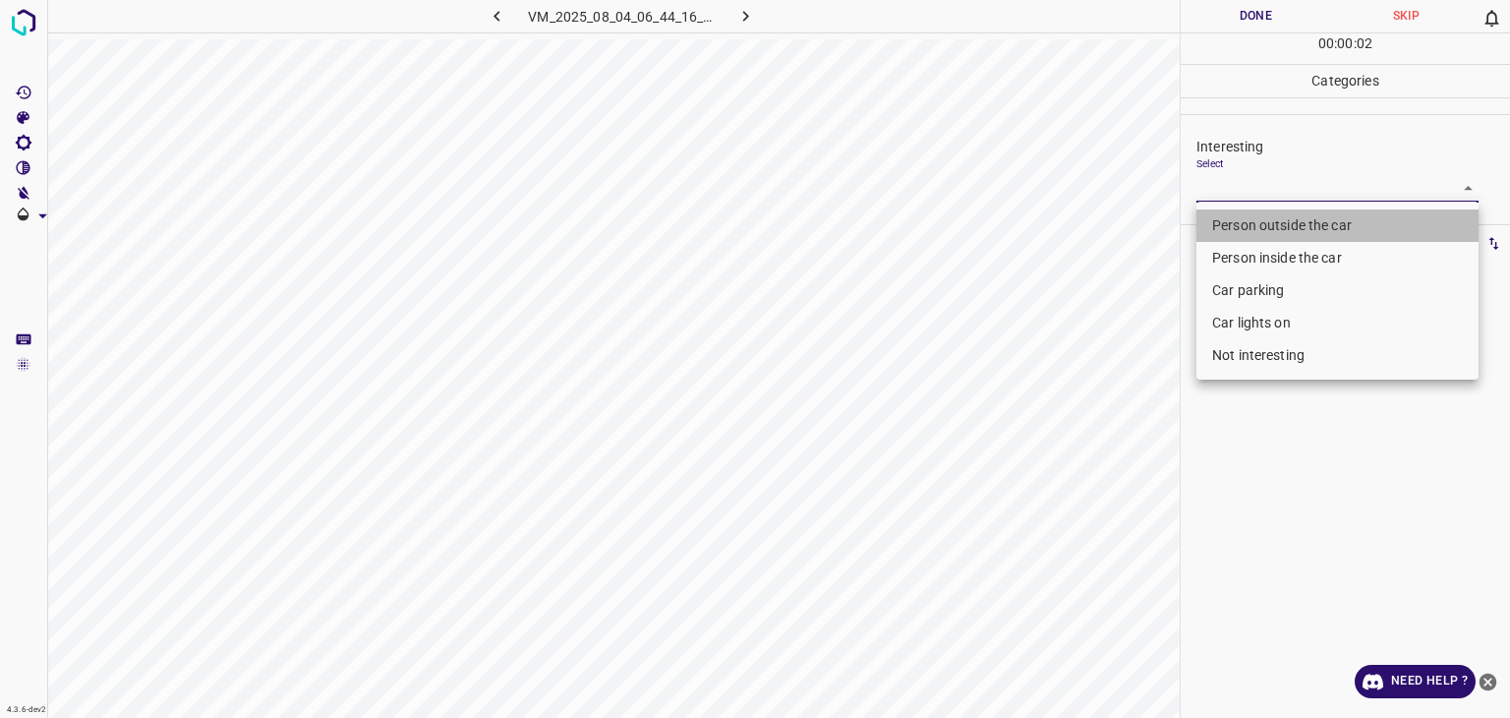
click at [1239, 229] on li "Person outside the car" at bounding box center [1338, 225] width 282 height 32
type input "Person outside the car"
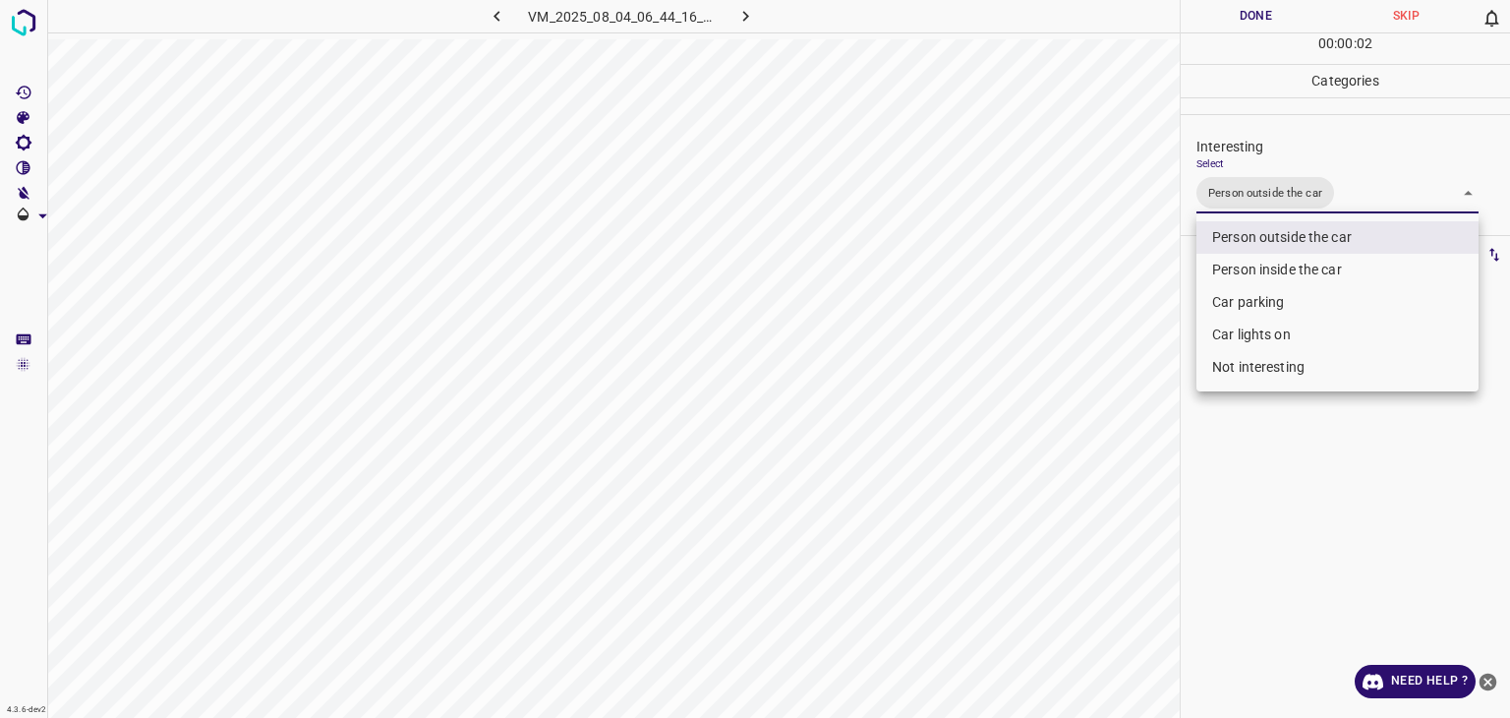
click at [1233, 17] on div at bounding box center [755, 359] width 1510 height 718
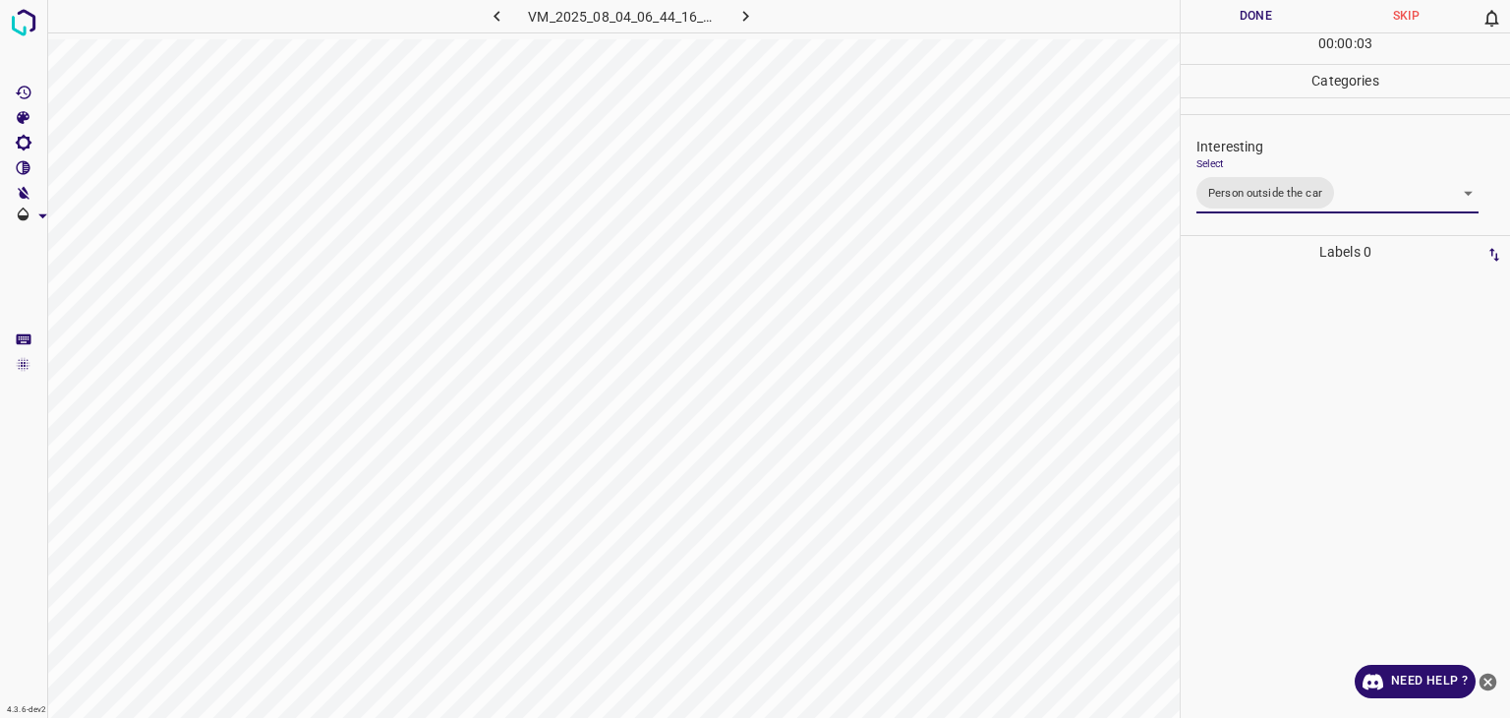
click at [1233, 17] on div "Person outside the car Person inside the car Car parking Car lights on Not inte…" at bounding box center [755, 359] width 1510 height 718
click at [1233, 17] on button "Done" at bounding box center [1256, 16] width 150 height 32
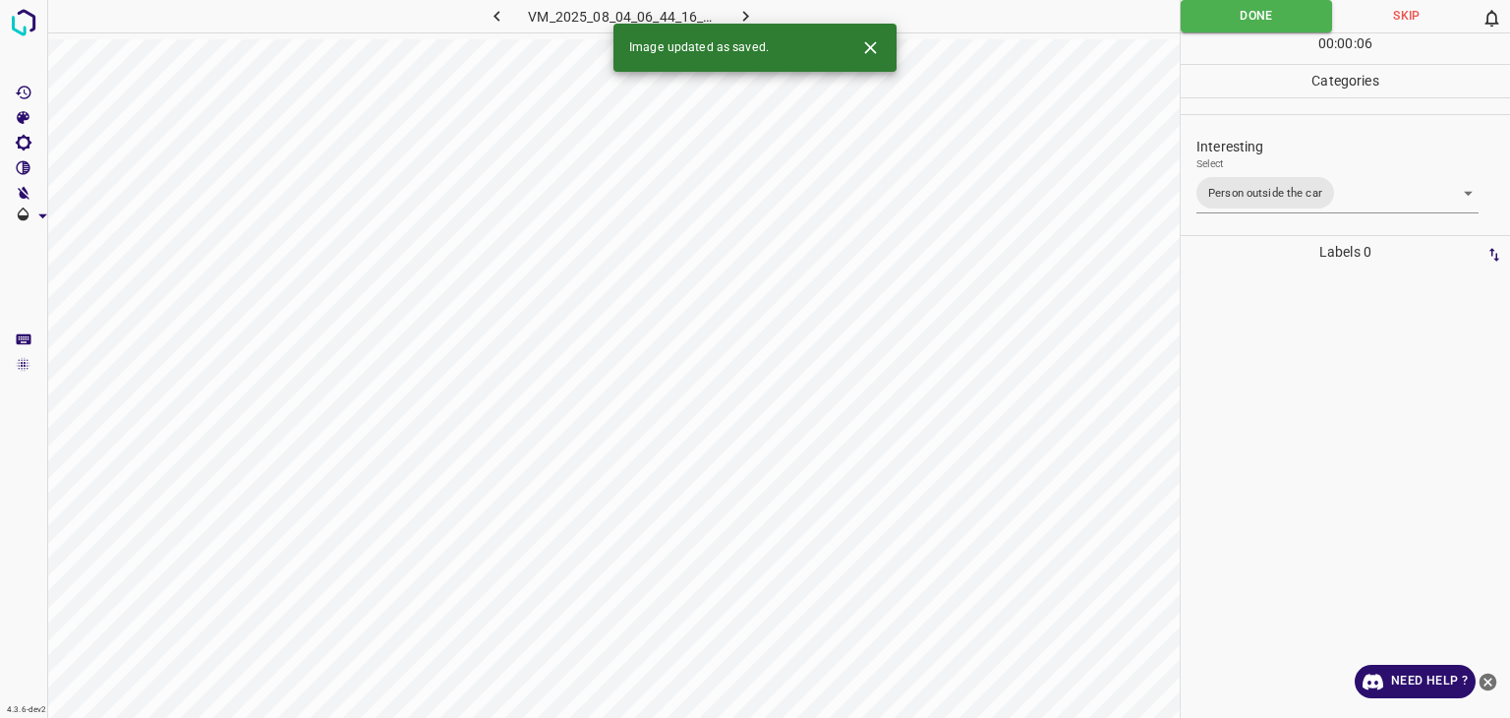
click at [745, 16] on icon "button" at bounding box center [746, 16] width 21 height 21
click at [1225, 200] on body "4.3.6-dev2 VM_2025_08_04_06_44_16_269_07.gif Done Skip 0 00 : 00 : 10 Categorie…" at bounding box center [755, 359] width 1510 height 718
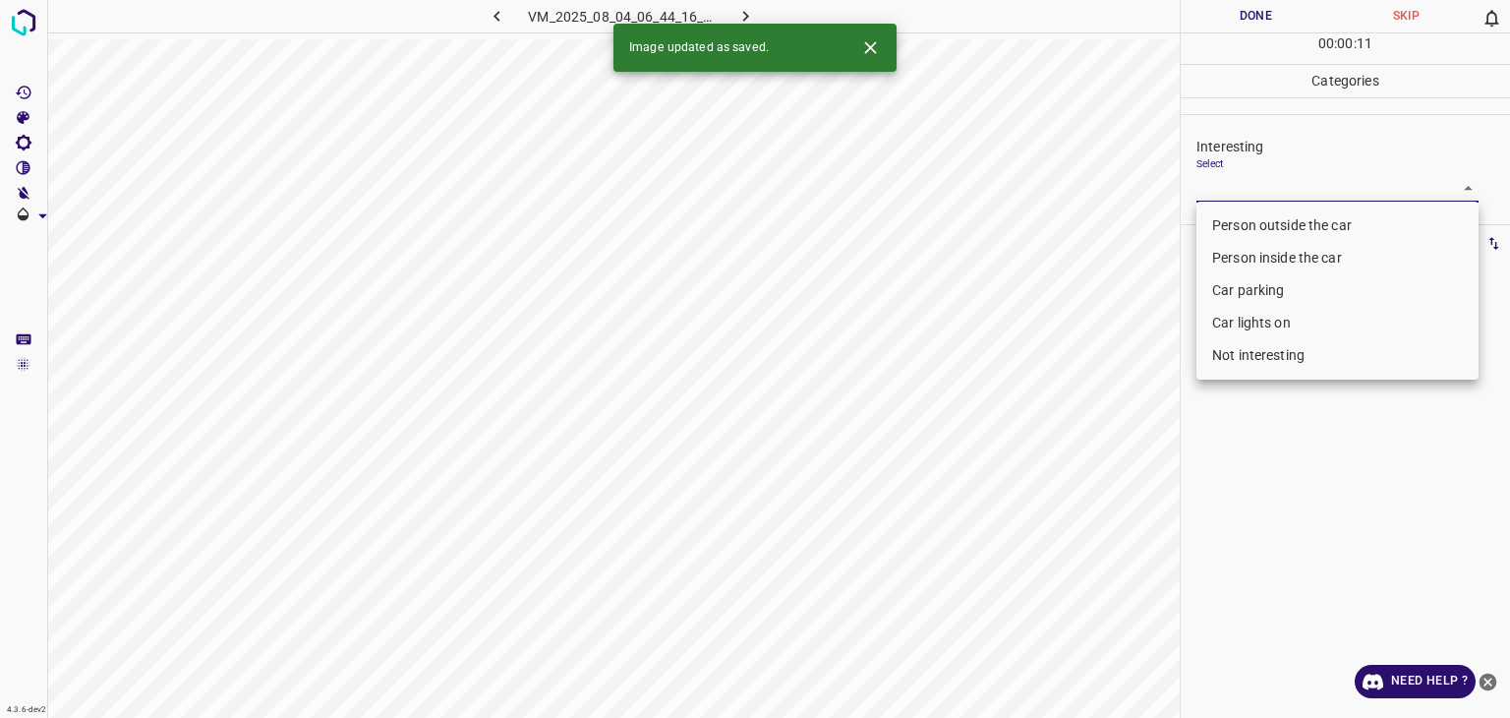
click at [1224, 220] on li "Person outside the car" at bounding box center [1338, 225] width 282 height 32
type input "Person outside the car"
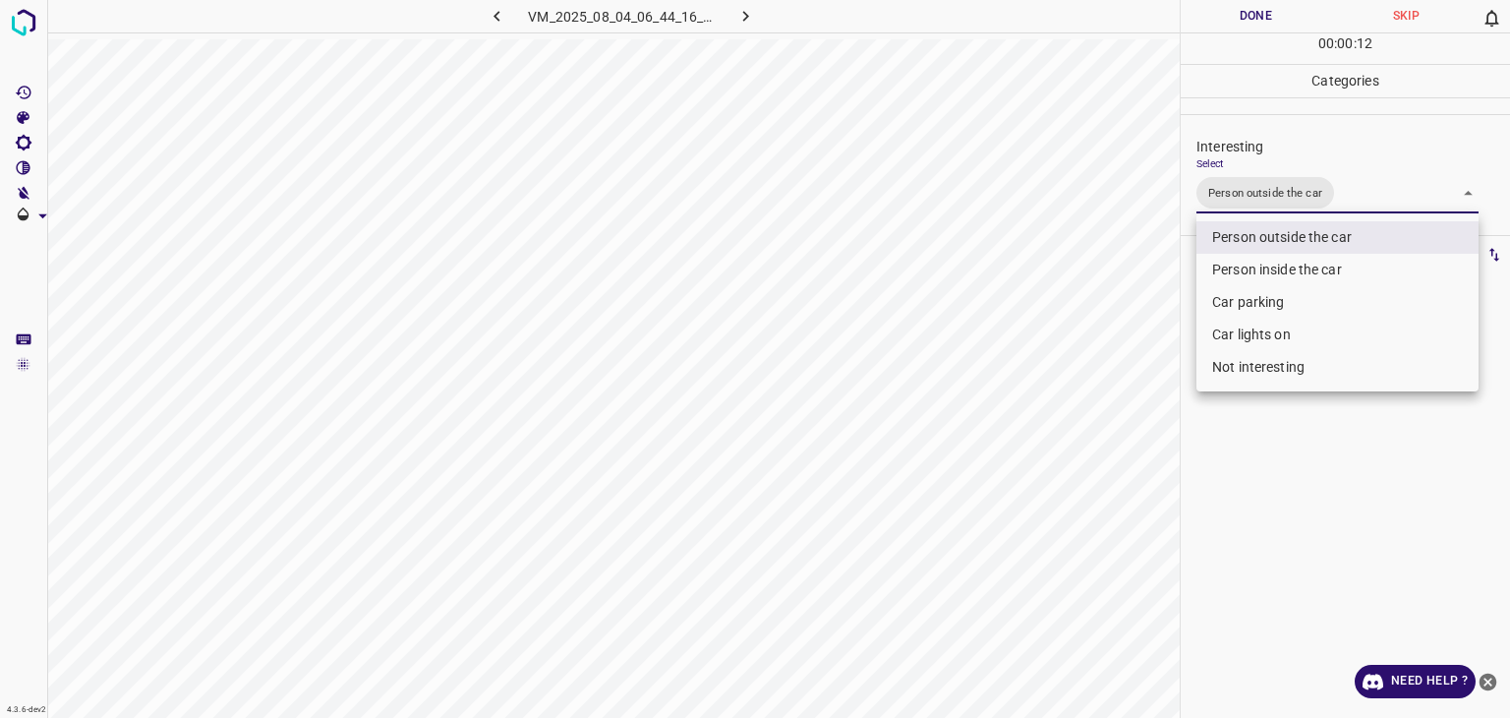
click at [1243, 12] on div at bounding box center [755, 359] width 1510 height 718
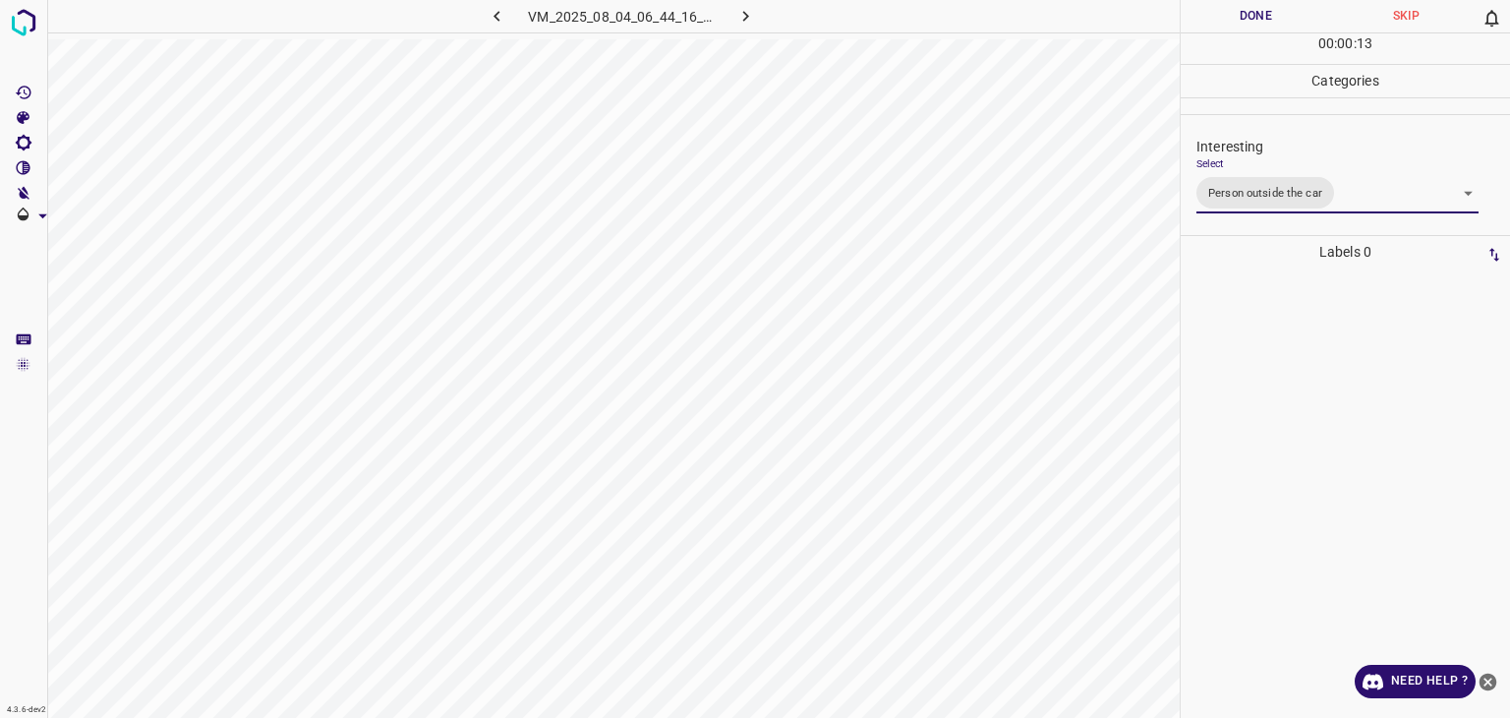
click at [1243, 12] on div at bounding box center [755, 359] width 1510 height 718
click at [1243, 12] on button "Done" at bounding box center [1256, 16] width 150 height 32
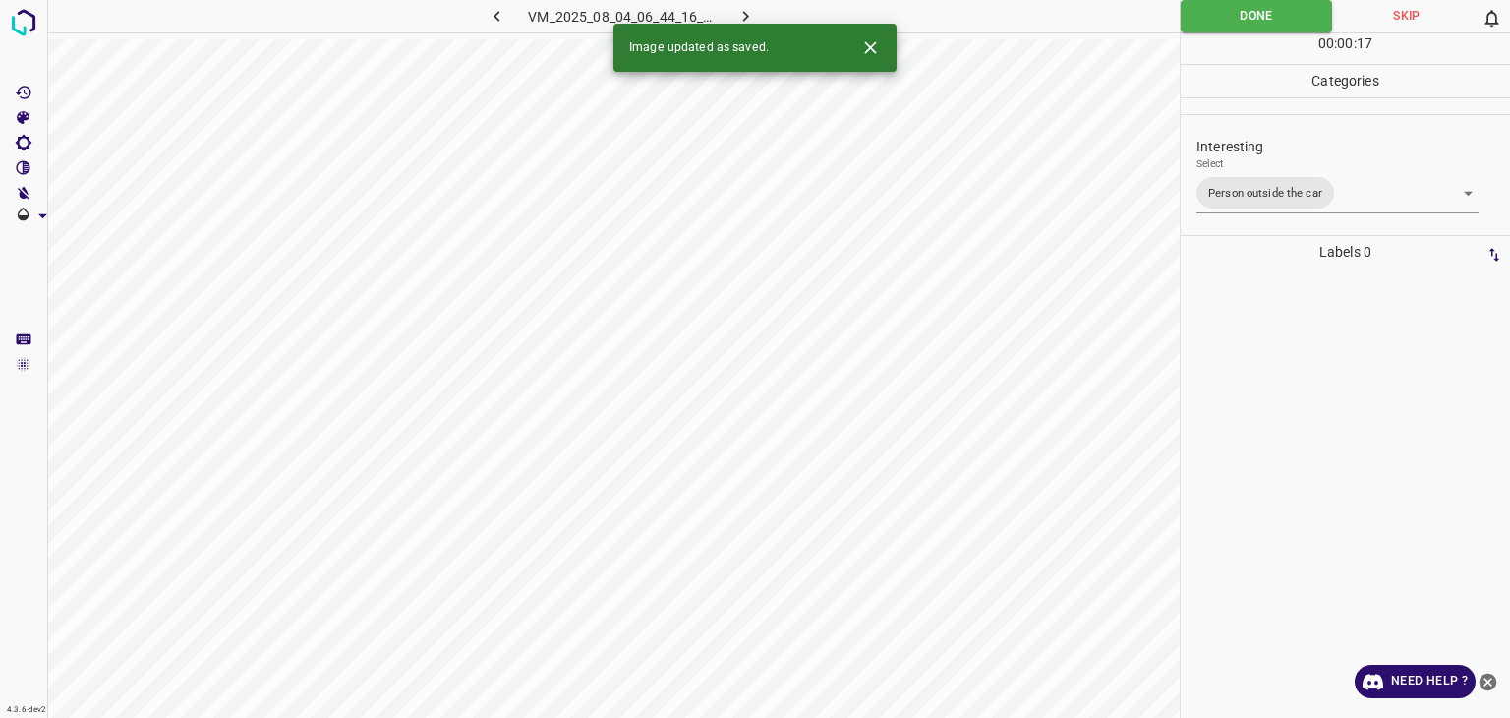
click at [746, 21] on icon "button" at bounding box center [746, 16] width 21 height 21
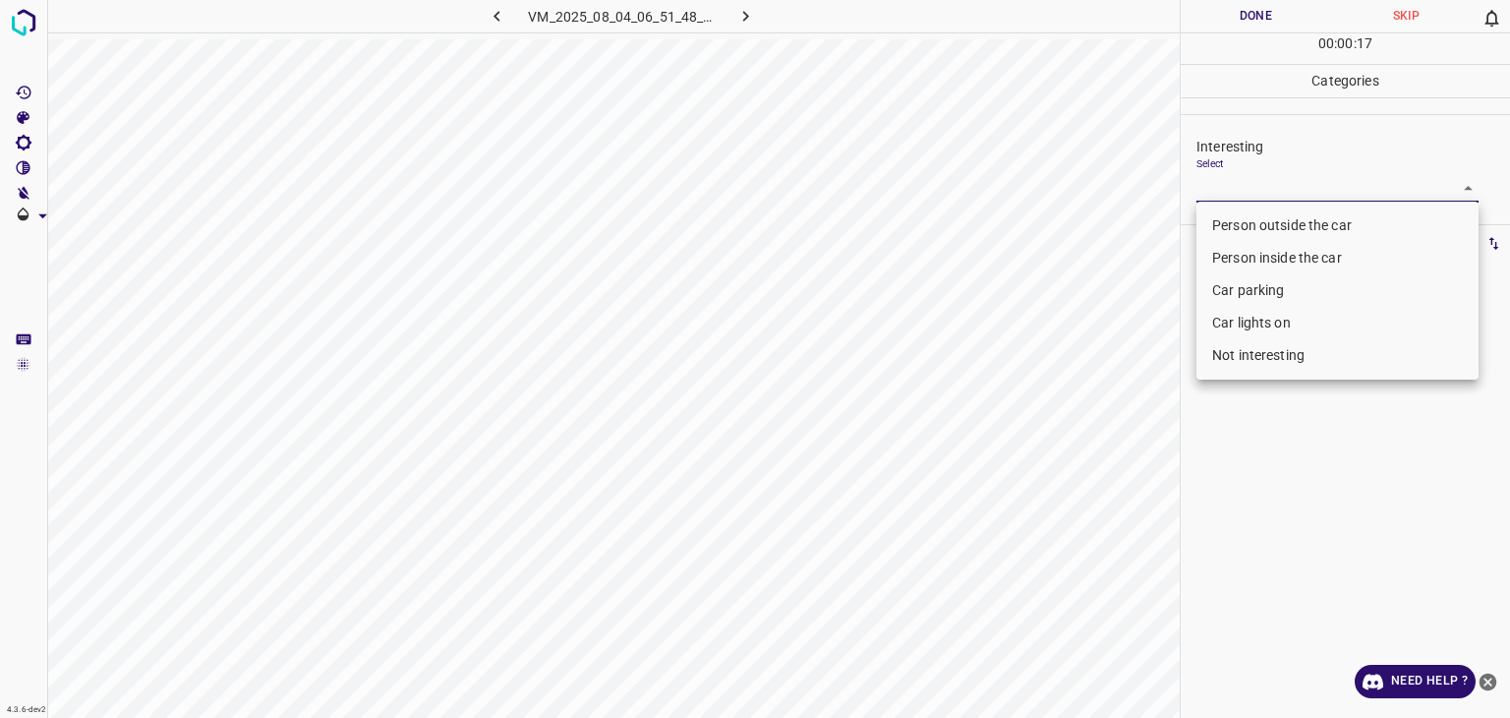
click at [1282, 179] on body "4.3.6-dev2 VM_2025_08_04_06_51_48_626_05.gif Done Skip 0 00 : 00 : 17 Categorie…" at bounding box center [755, 359] width 1510 height 718
click at [1264, 228] on li "Person outside the car" at bounding box center [1338, 225] width 282 height 32
type input "Person outside the car"
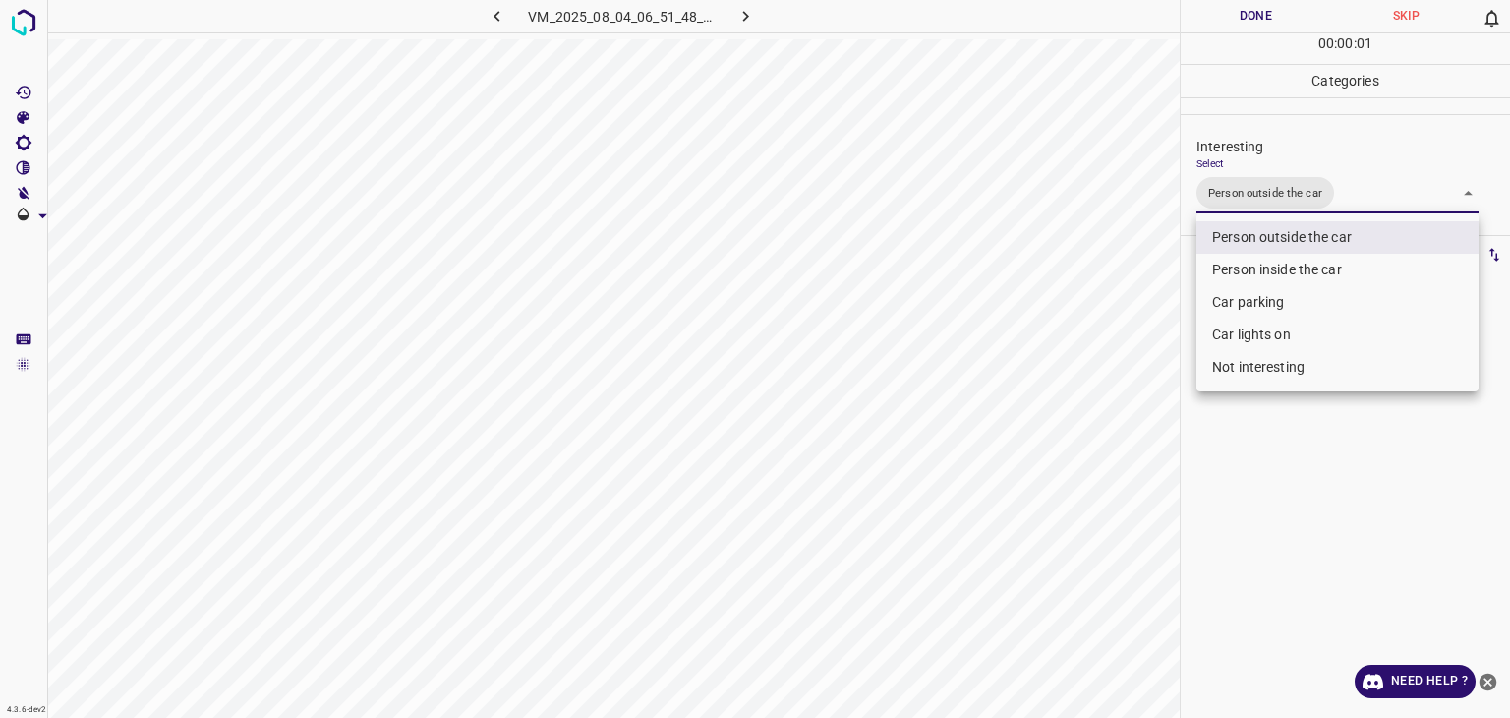
click at [1234, 23] on div at bounding box center [755, 359] width 1510 height 718
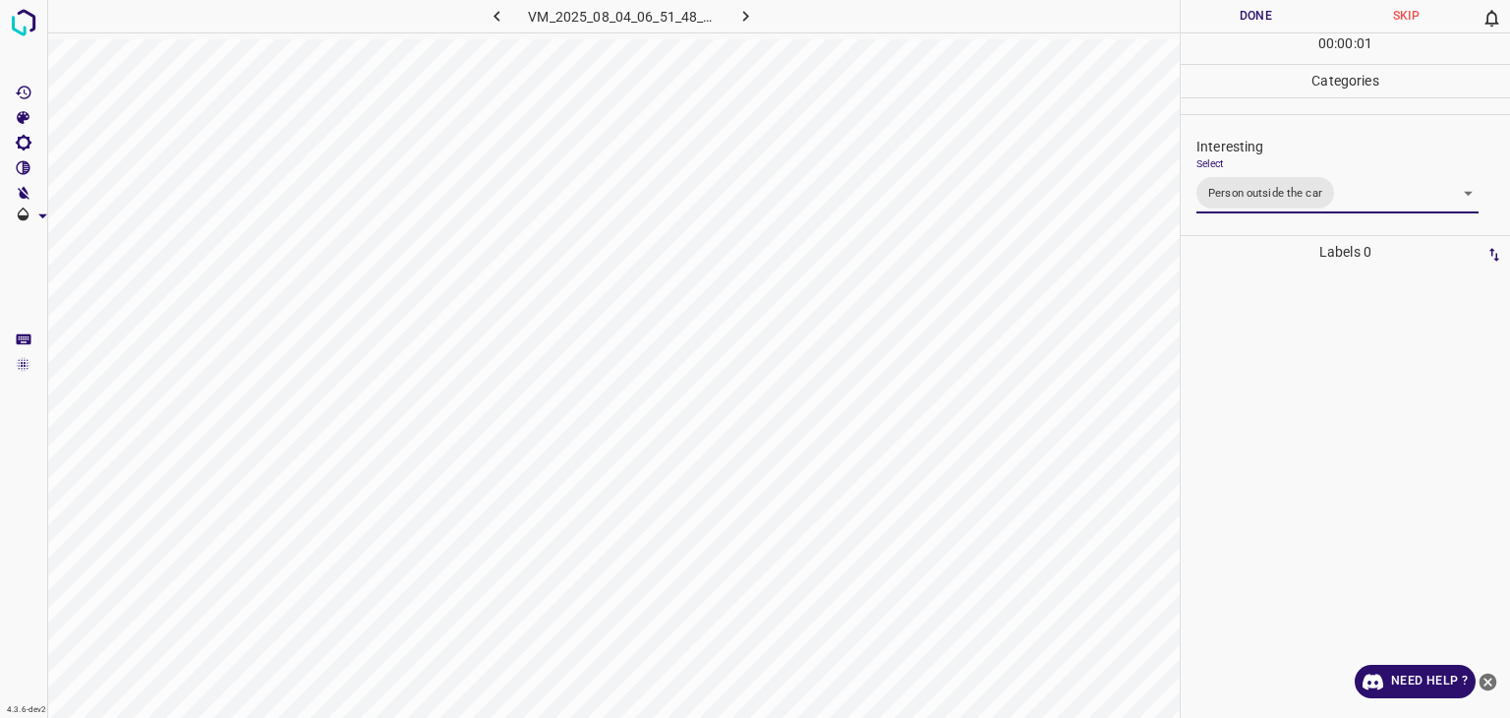
click at [1234, 23] on div at bounding box center [755, 359] width 1510 height 718
click at [1234, 23] on button "Done" at bounding box center [1256, 16] width 150 height 32
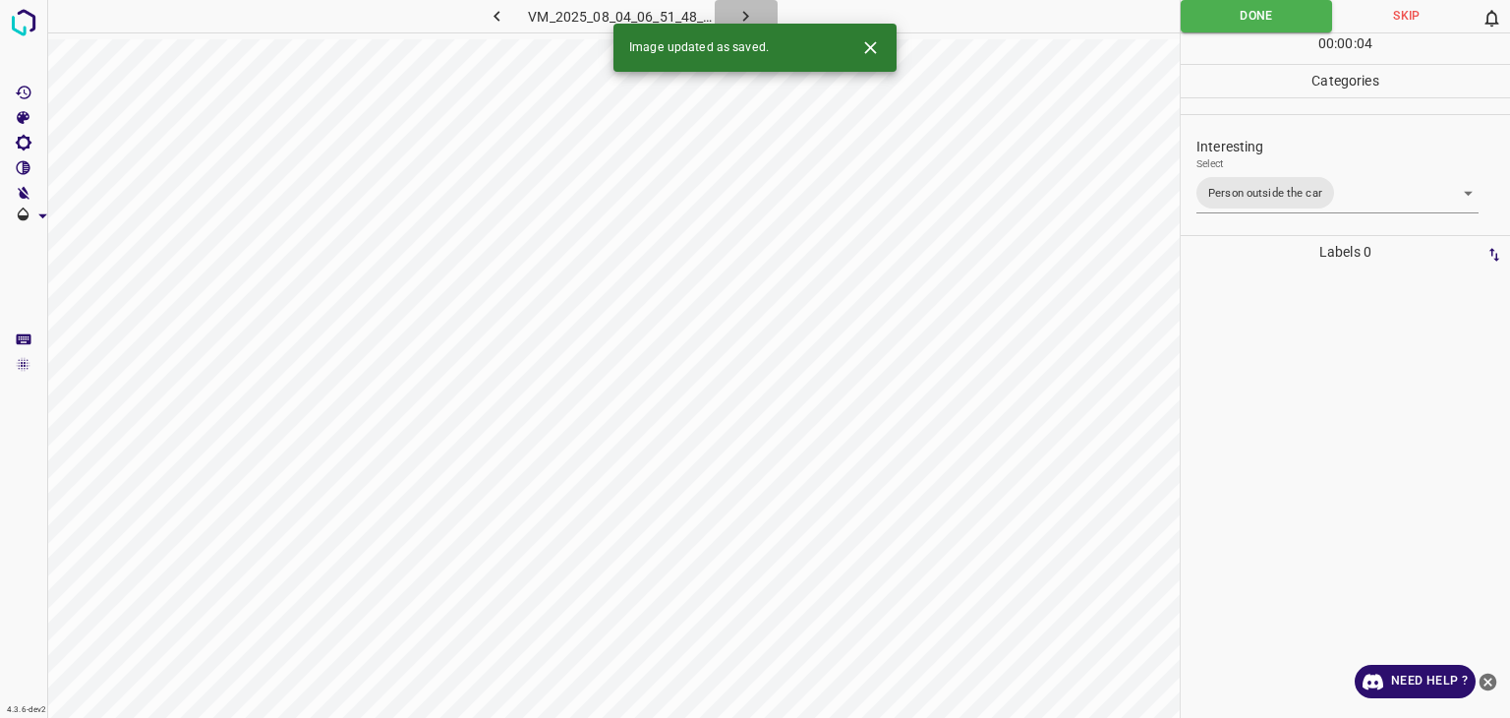
click at [732, 21] on button "button" at bounding box center [746, 16] width 63 height 32
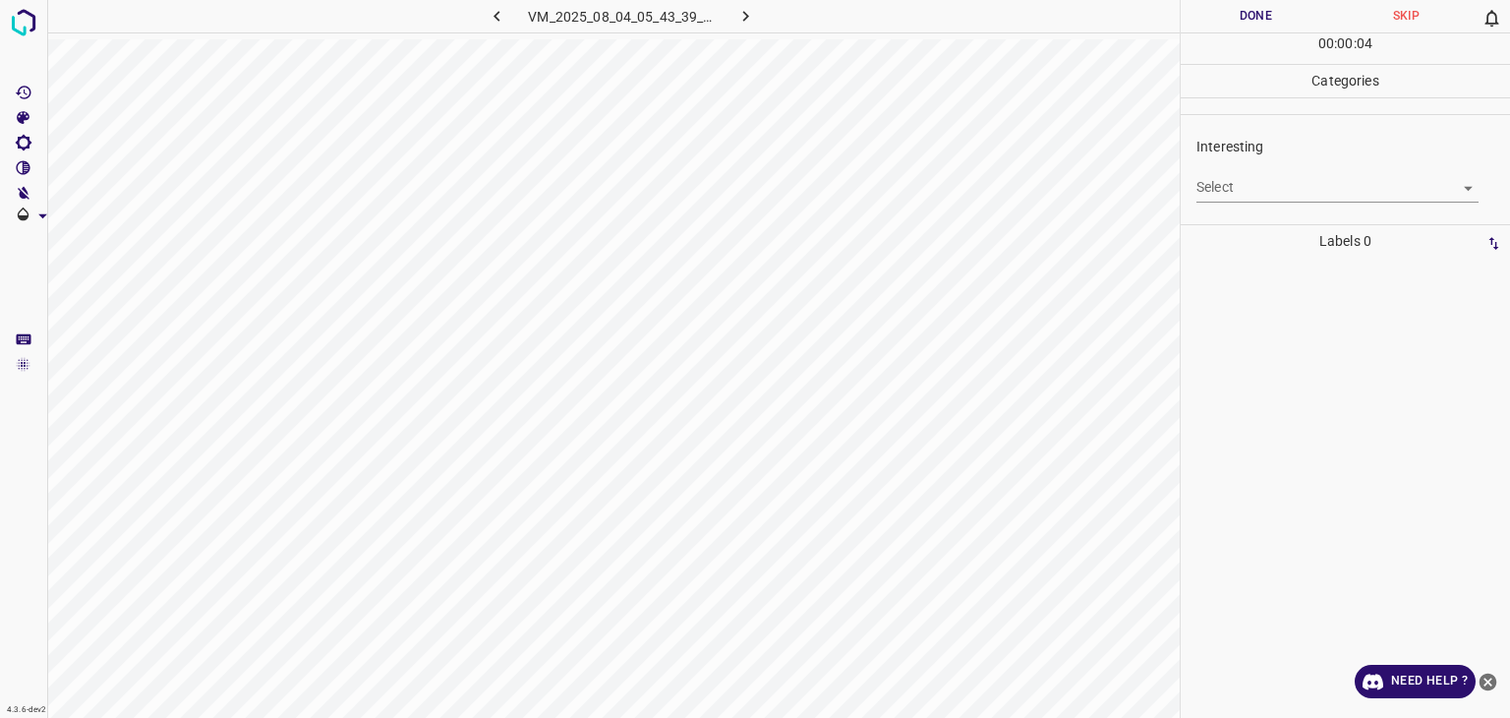
click at [1286, 202] on div "Interesting Select ​" at bounding box center [1345, 169] width 329 height 92
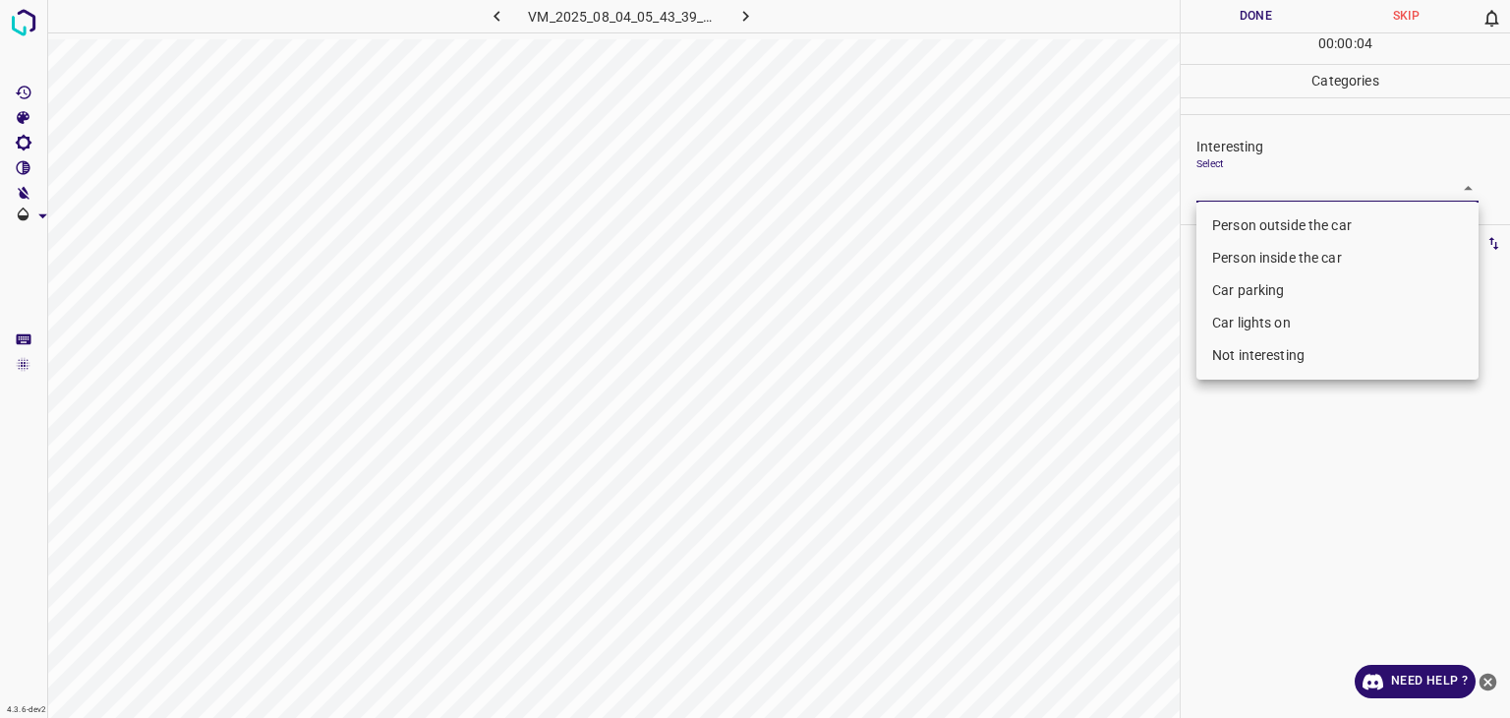
click at [1280, 192] on body "4.3.6-dev2 VM_2025_08_04_05_43_39_916_00.gif Done Skip 0 00 : 00 : 04 Categorie…" at bounding box center [755, 359] width 1510 height 718
click at [1263, 329] on li "Car lights on" at bounding box center [1338, 323] width 282 height 32
type input "Car lights on"
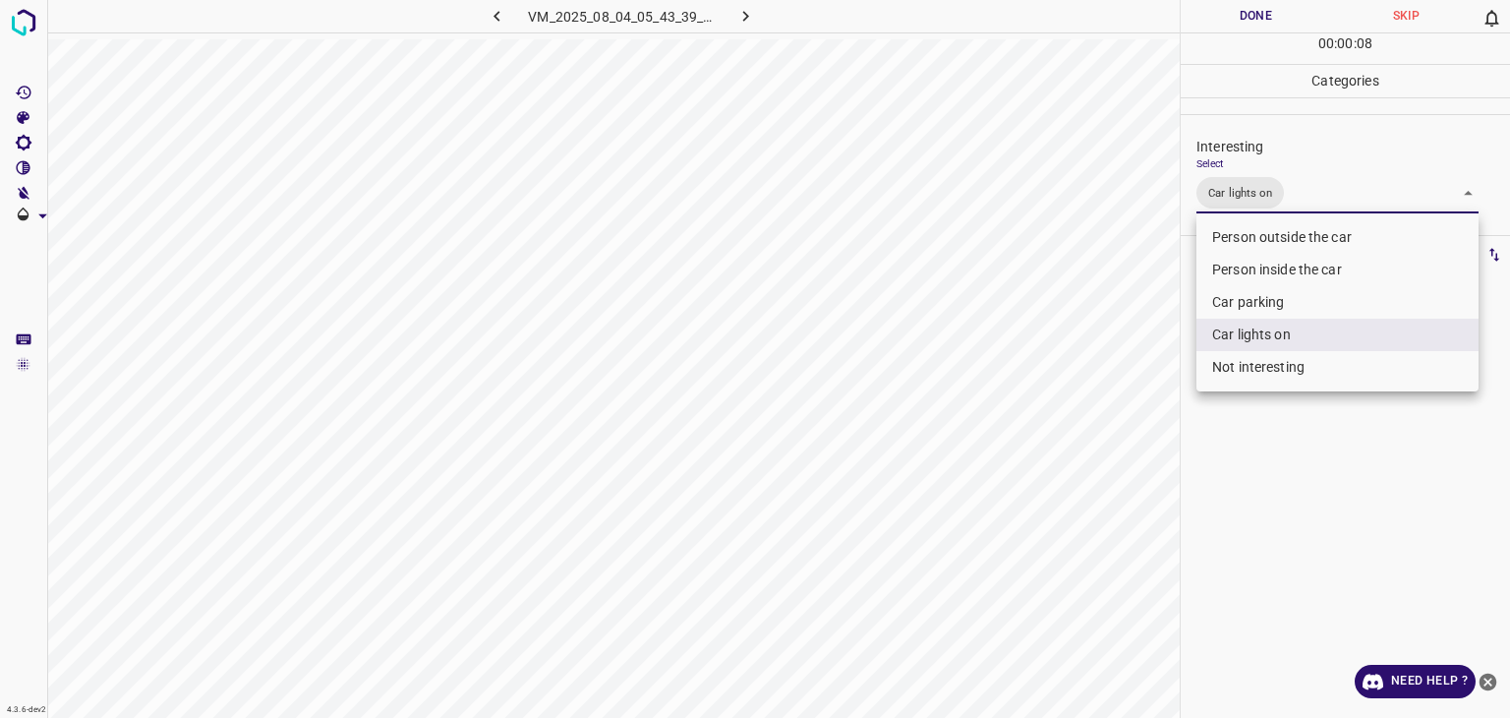
click at [1267, 17] on div at bounding box center [755, 359] width 1510 height 718
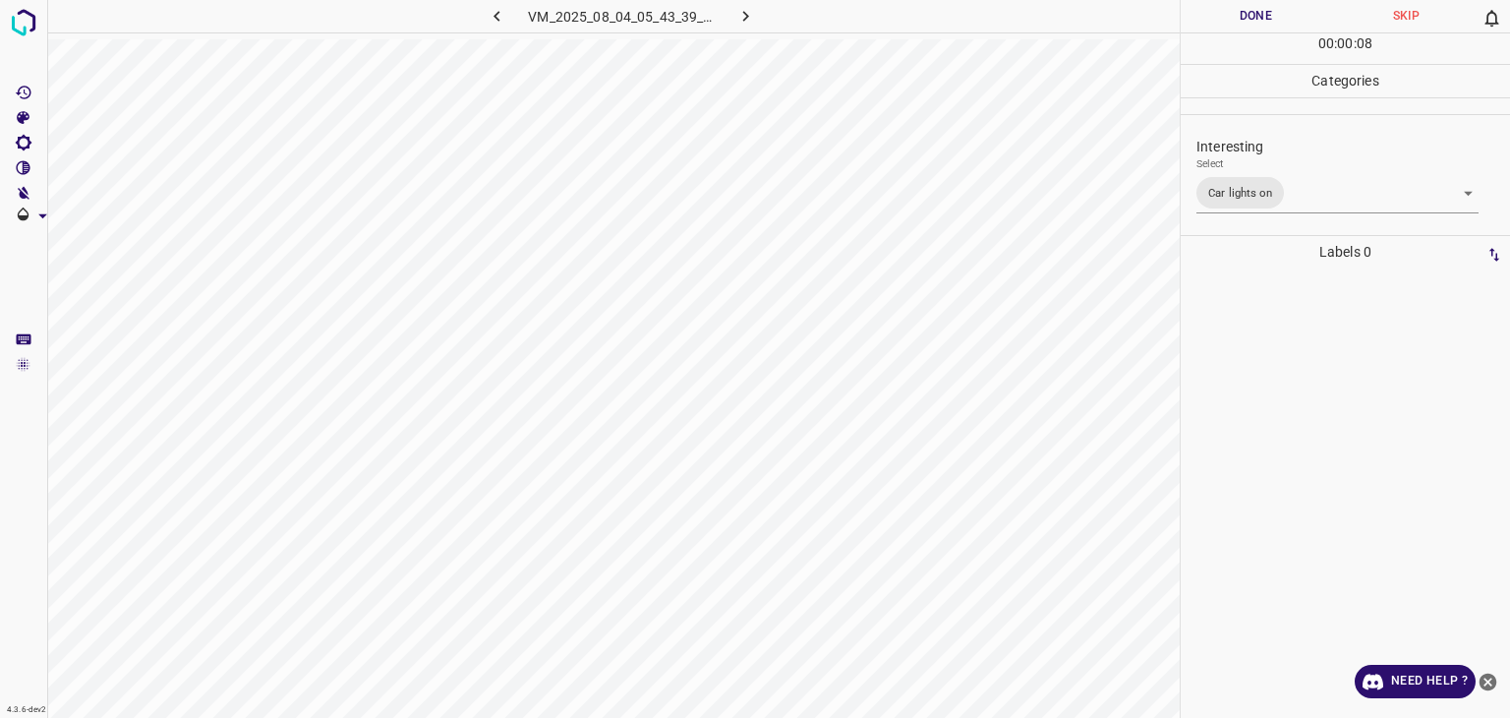
click at [1267, 17] on button "Done" at bounding box center [1256, 16] width 150 height 32
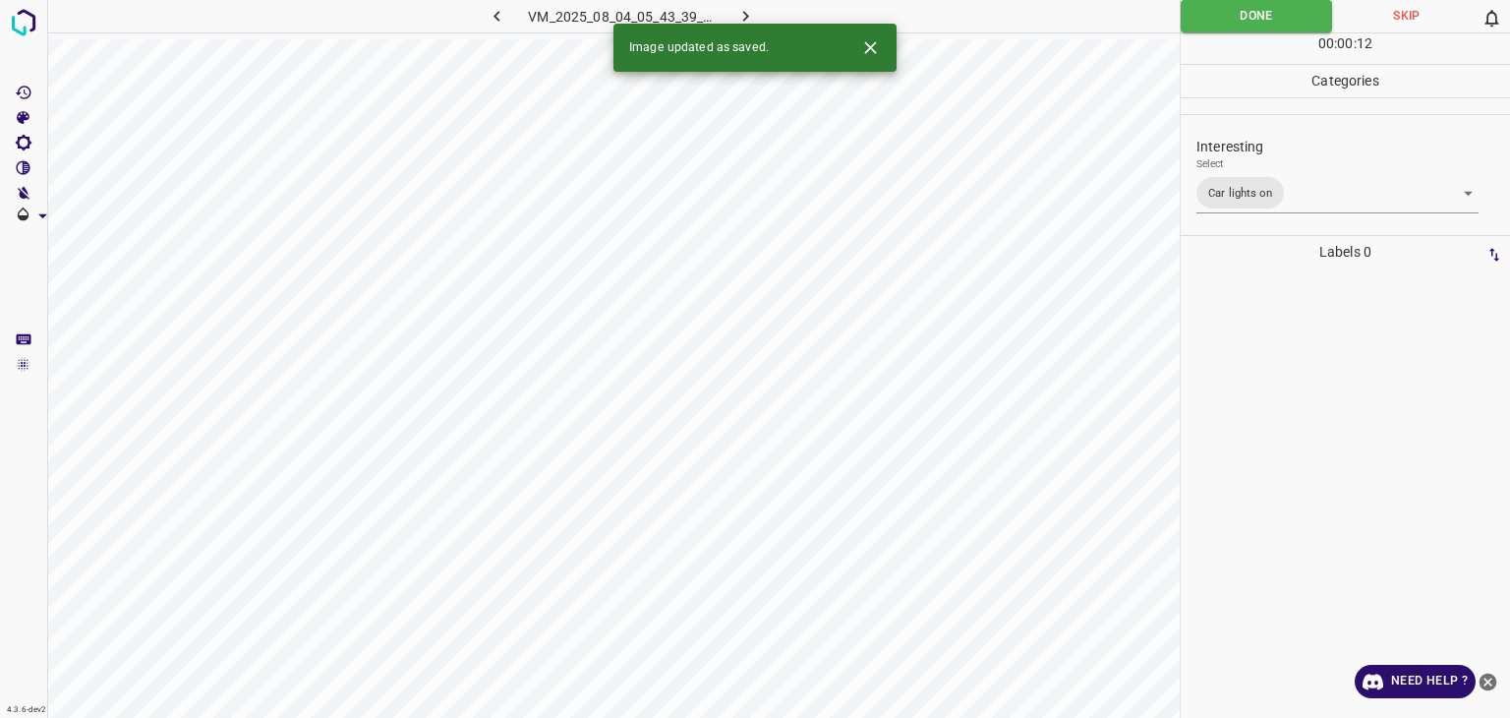
click at [748, 13] on icon "button" at bounding box center [746, 16] width 21 height 21
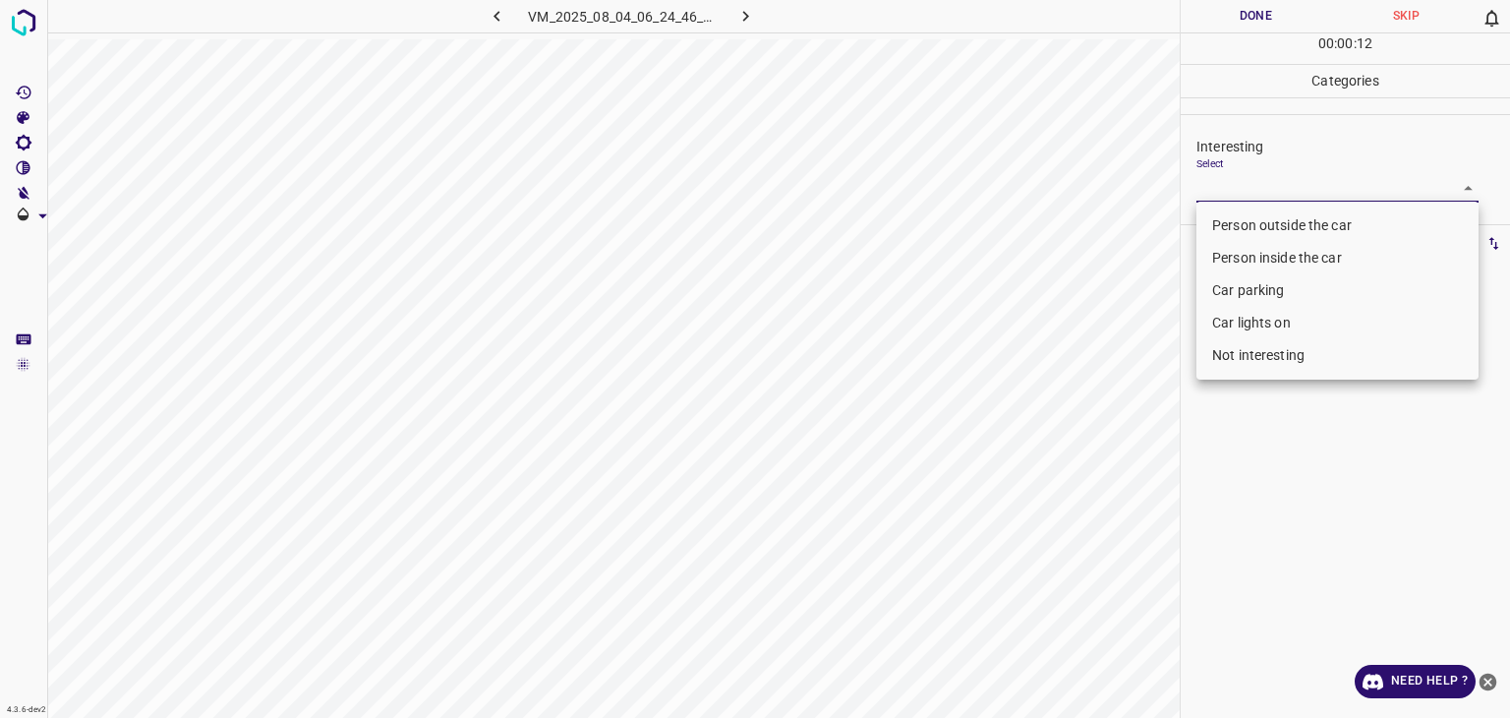
click at [1257, 189] on body "4.3.6-dev2 VM_2025_08_04_06_24_46_781_02.gif Done Skip 0 00 : 00 : 12 Categorie…" at bounding box center [755, 359] width 1510 height 718
click at [1261, 235] on li "Person outside the car" at bounding box center [1338, 225] width 282 height 32
type input "Person outside the car"
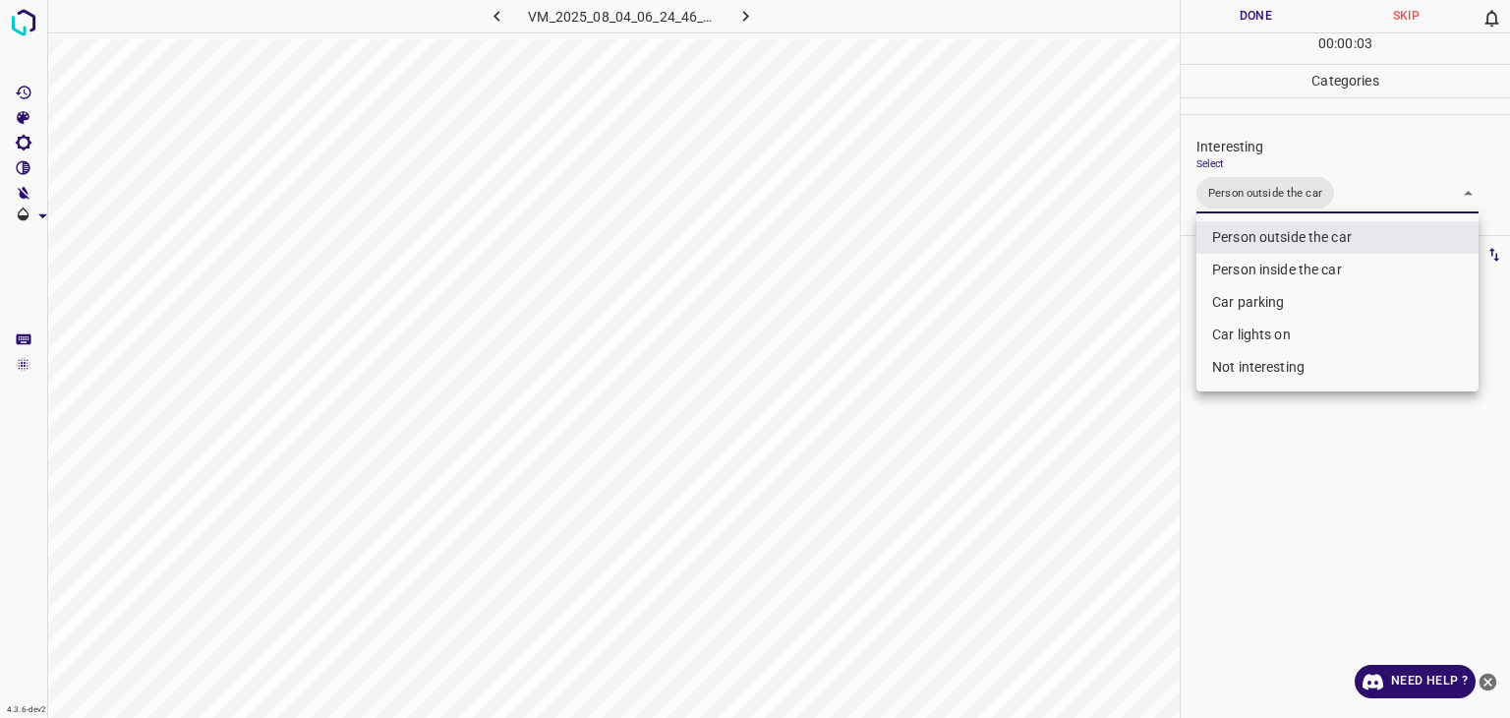
click at [1255, 7] on div at bounding box center [755, 359] width 1510 height 718
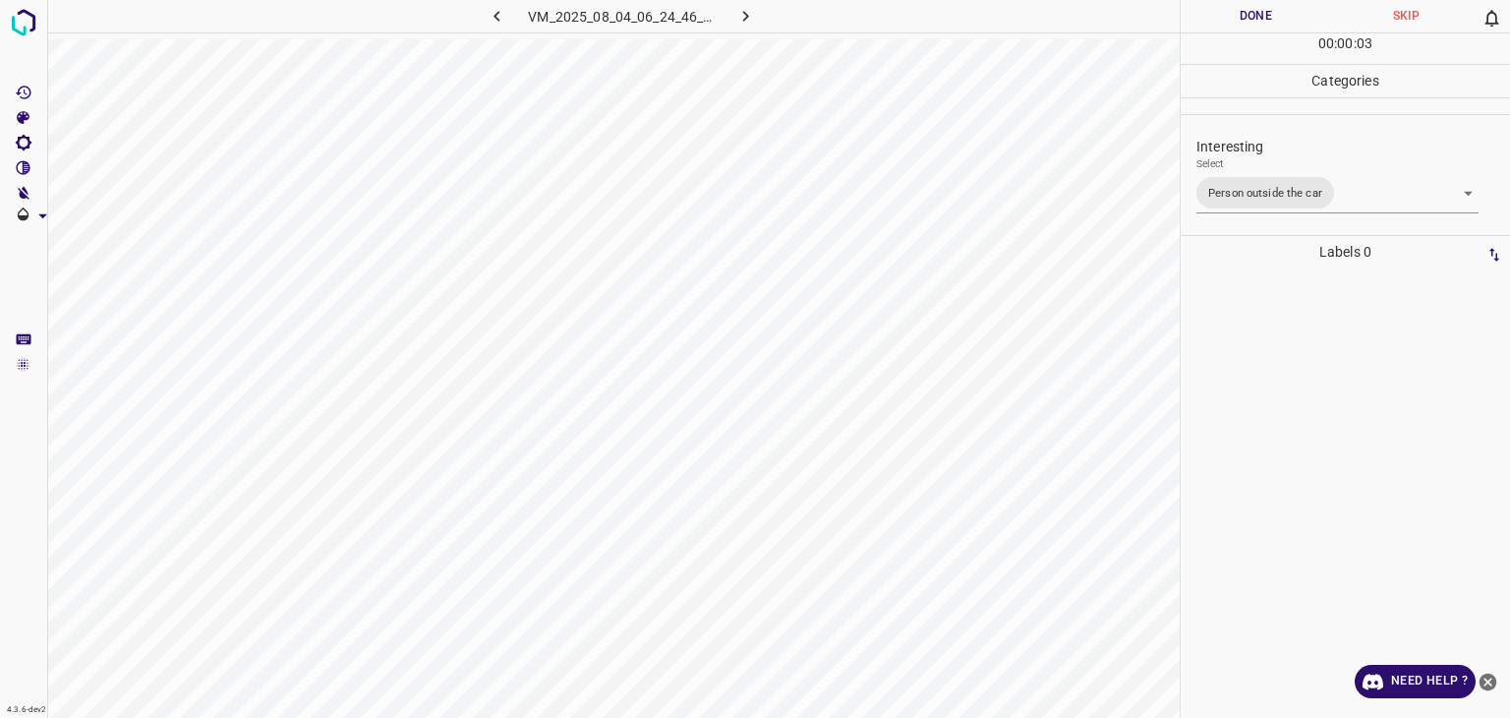
click at [1256, 7] on button "Done" at bounding box center [1256, 16] width 150 height 32
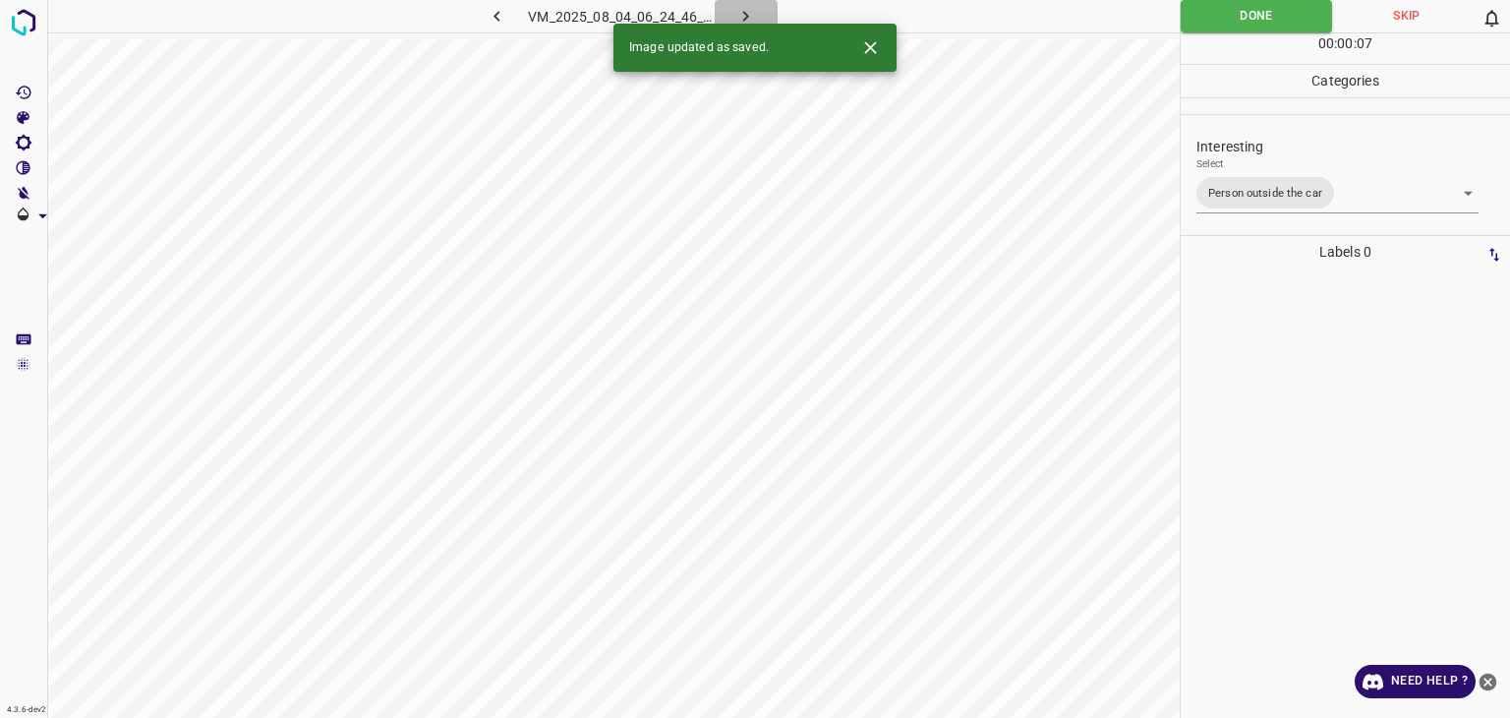
click at [746, 9] on icon "button" at bounding box center [746, 16] width 21 height 21
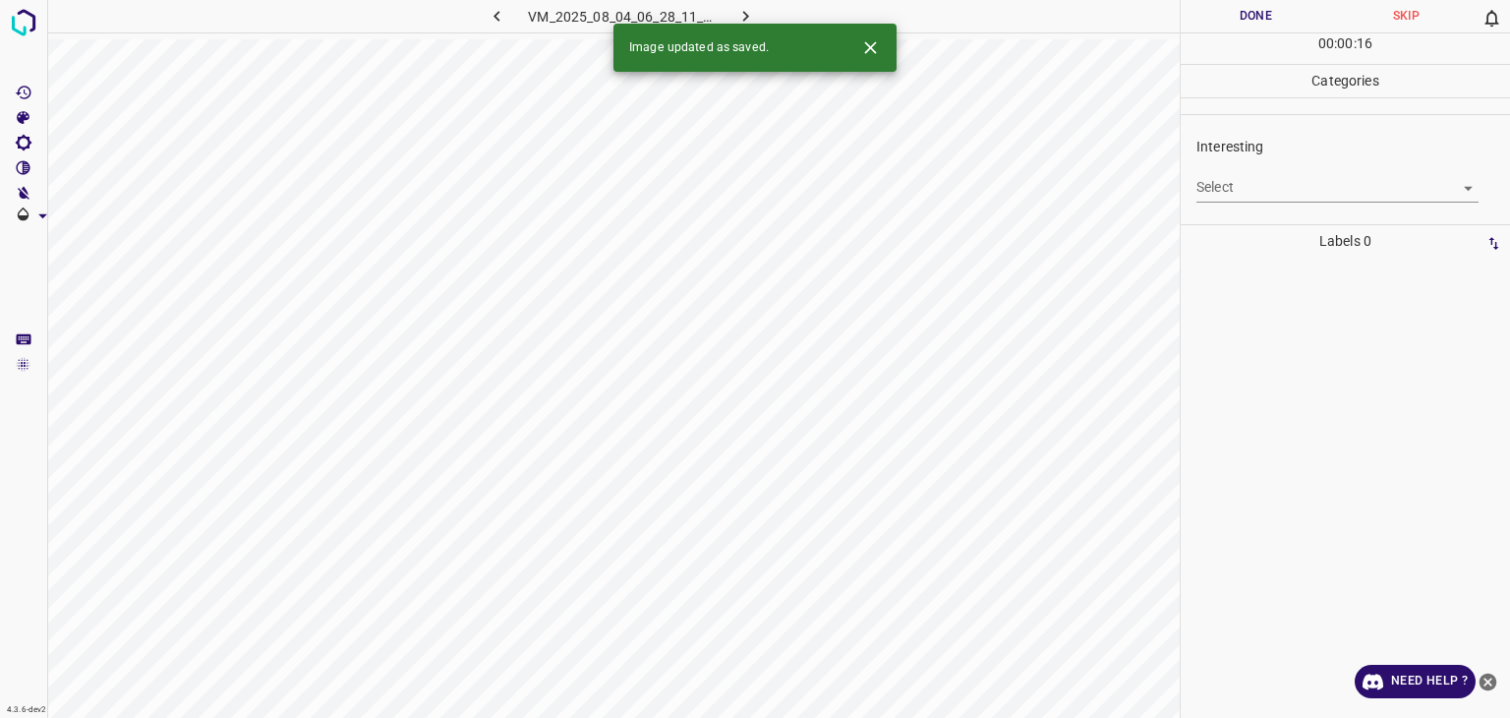
click at [873, 52] on icon "Close" at bounding box center [870, 47] width 21 height 21
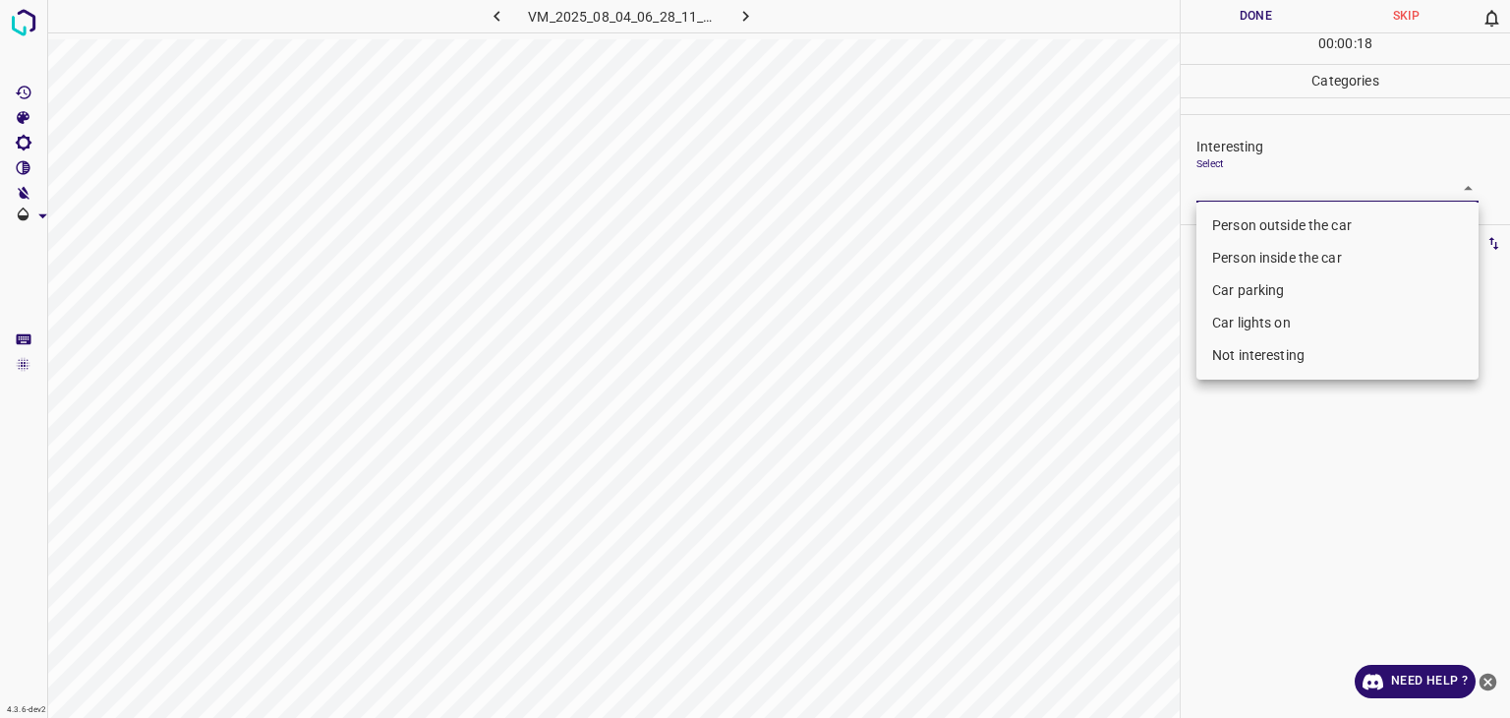
click at [1311, 186] on body "4.3.6-dev2 VM_2025_08_04_06_28_11_712_05.gif Done Skip 0 00 : 00 : 18 Categorie…" at bounding box center [755, 359] width 1510 height 718
click at [1289, 228] on li "Person outside the car" at bounding box center [1338, 225] width 282 height 32
type input "Person outside the car"
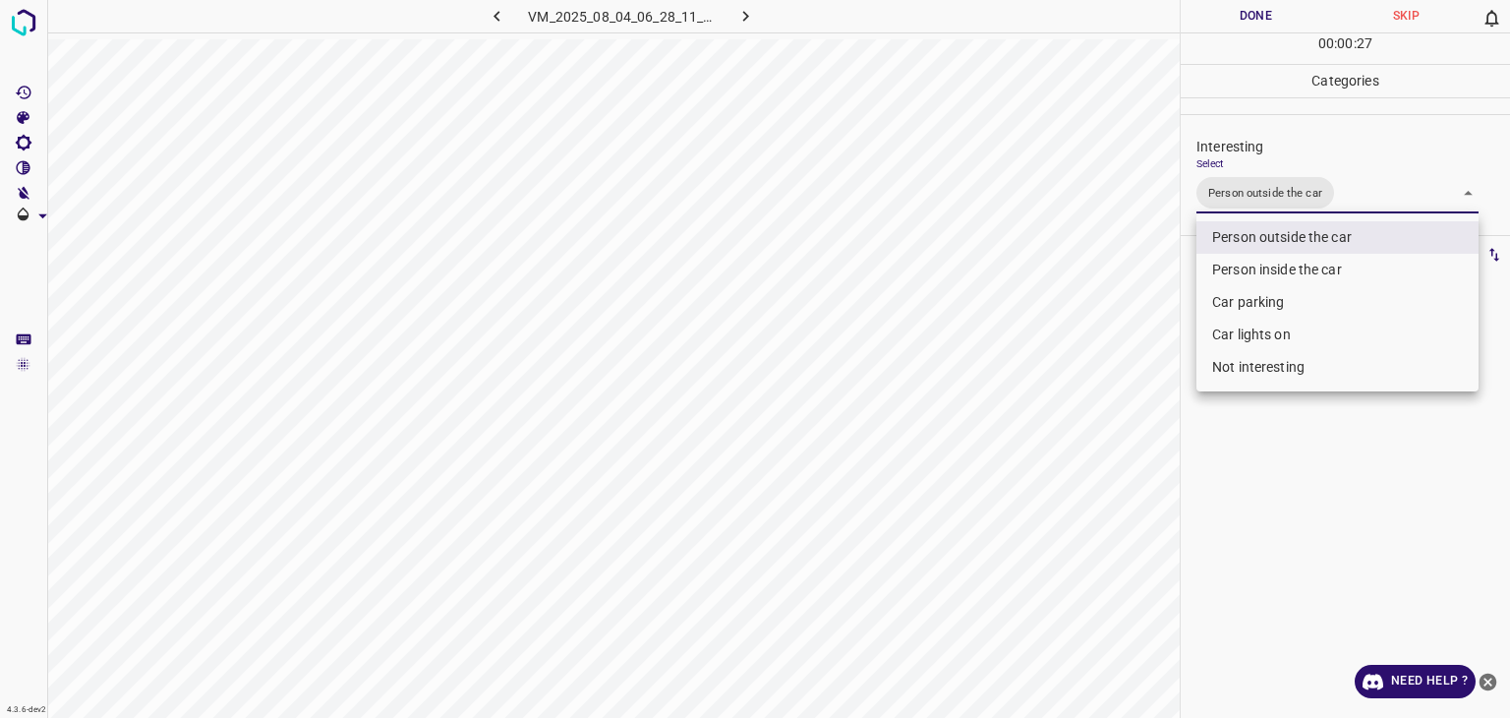
click at [1265, 17] on div at bounding box center [755, 359] width 1510 height 718
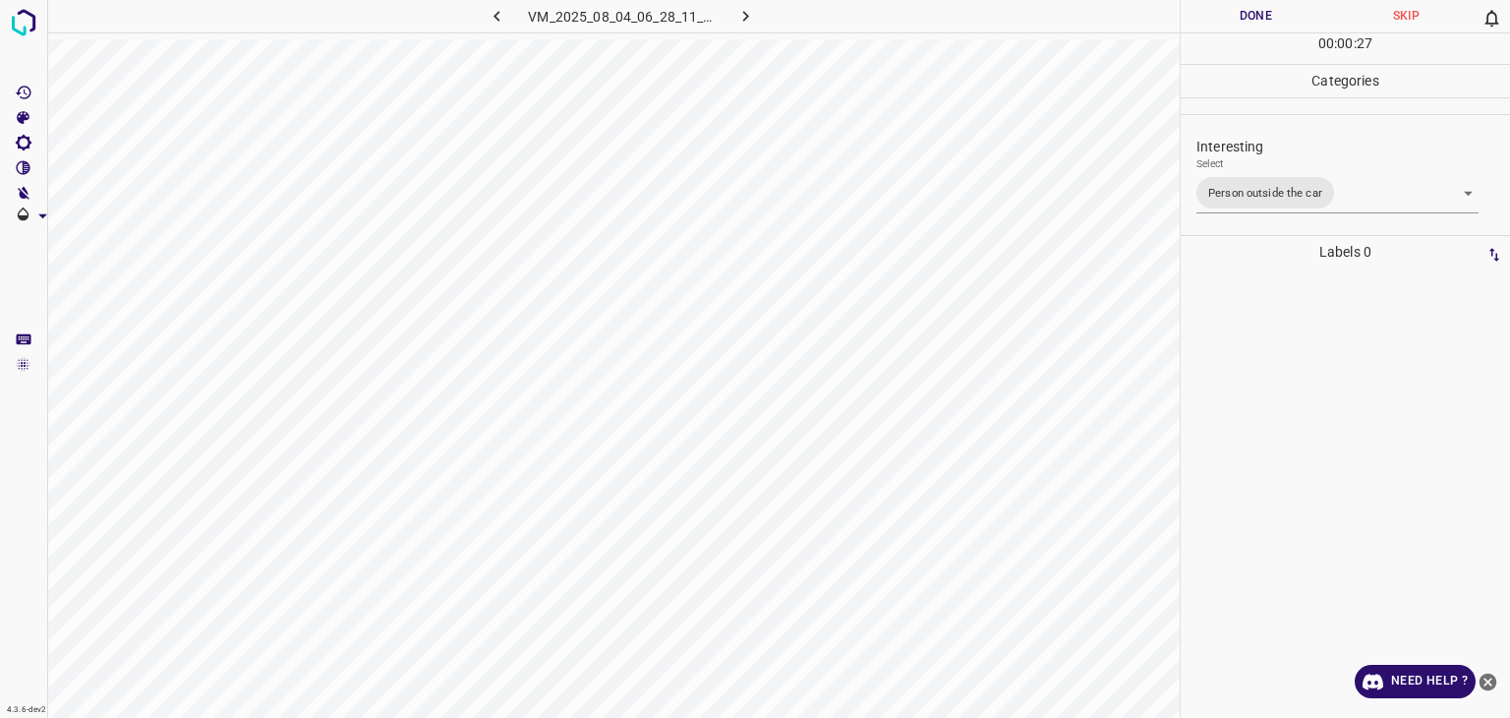
click at [1265, 17] on div at bounding box center [755, 359] width 1510 height 718
click at [1265, 17] on button "Done" at bounding box center [1256, 16] width 150 height 32
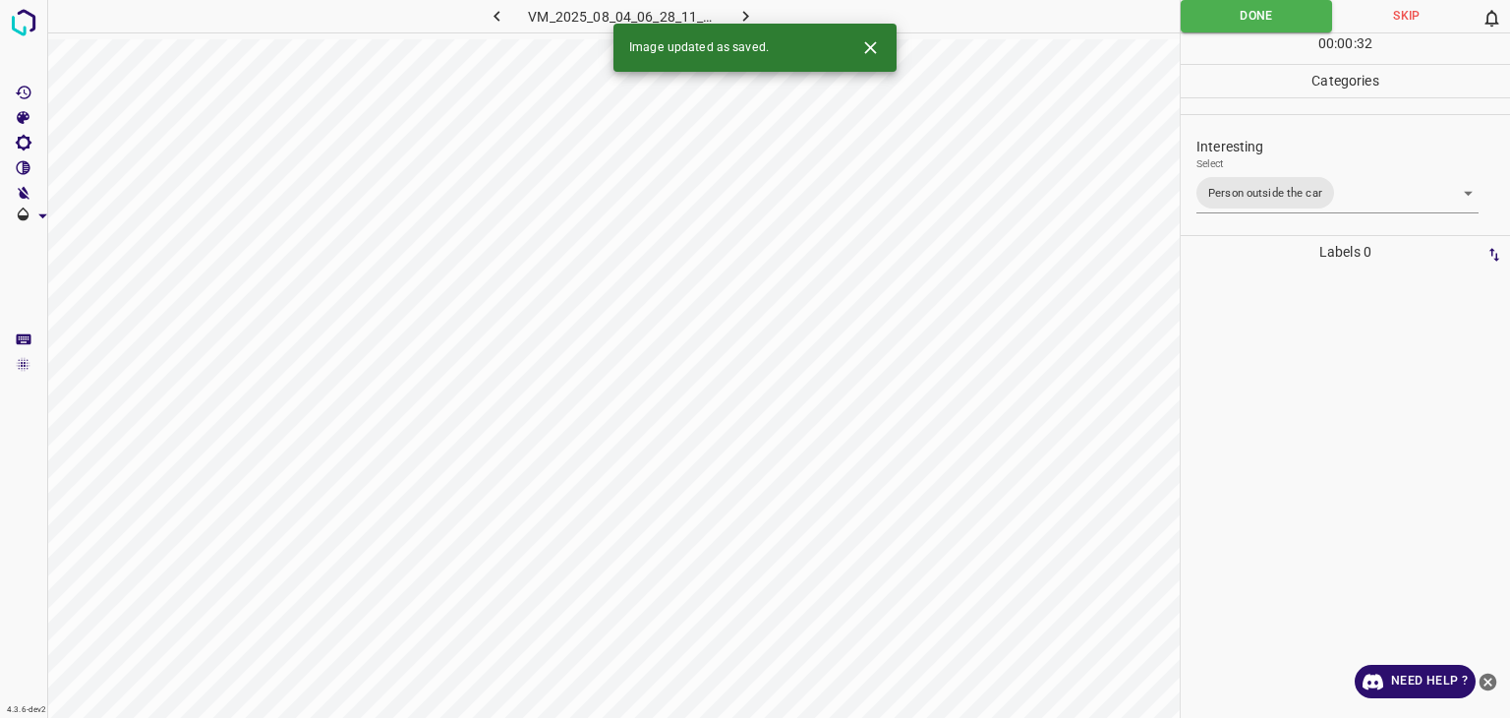
click at [740, 17] on icon "button" at bounding box center [746, 16] width 21 height 21
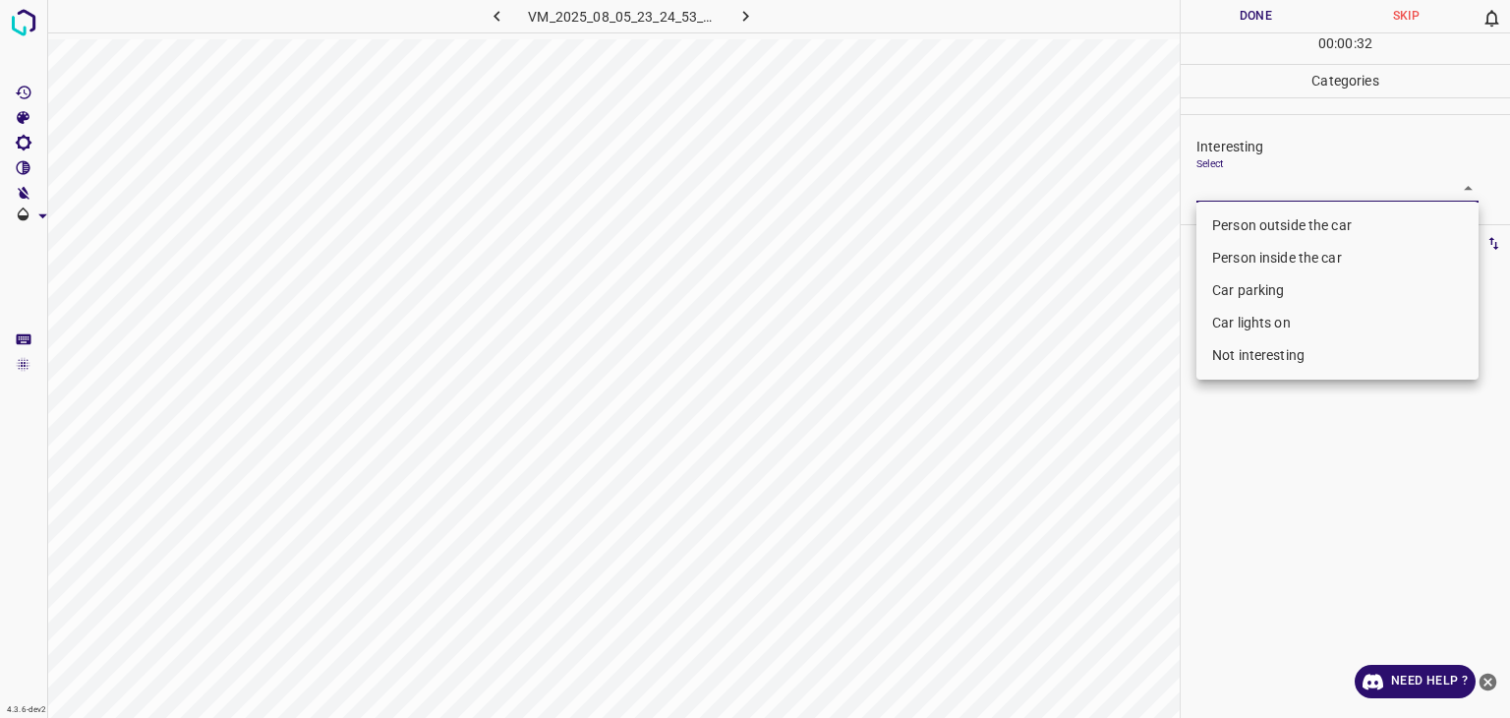
click at [1257, 193] on body "4.3.6-dev2 VM_2025_08_05_23_24_53_833_06.gif Done Skip 0 00 : 00 : 32 Categorie…" at bounding box center [755, 359] width 1510 height 718
click at [1256, 217] on li "Person outside the car" at bounding box center [1338, 225] width 282 height 32
type input "Person outside the car"
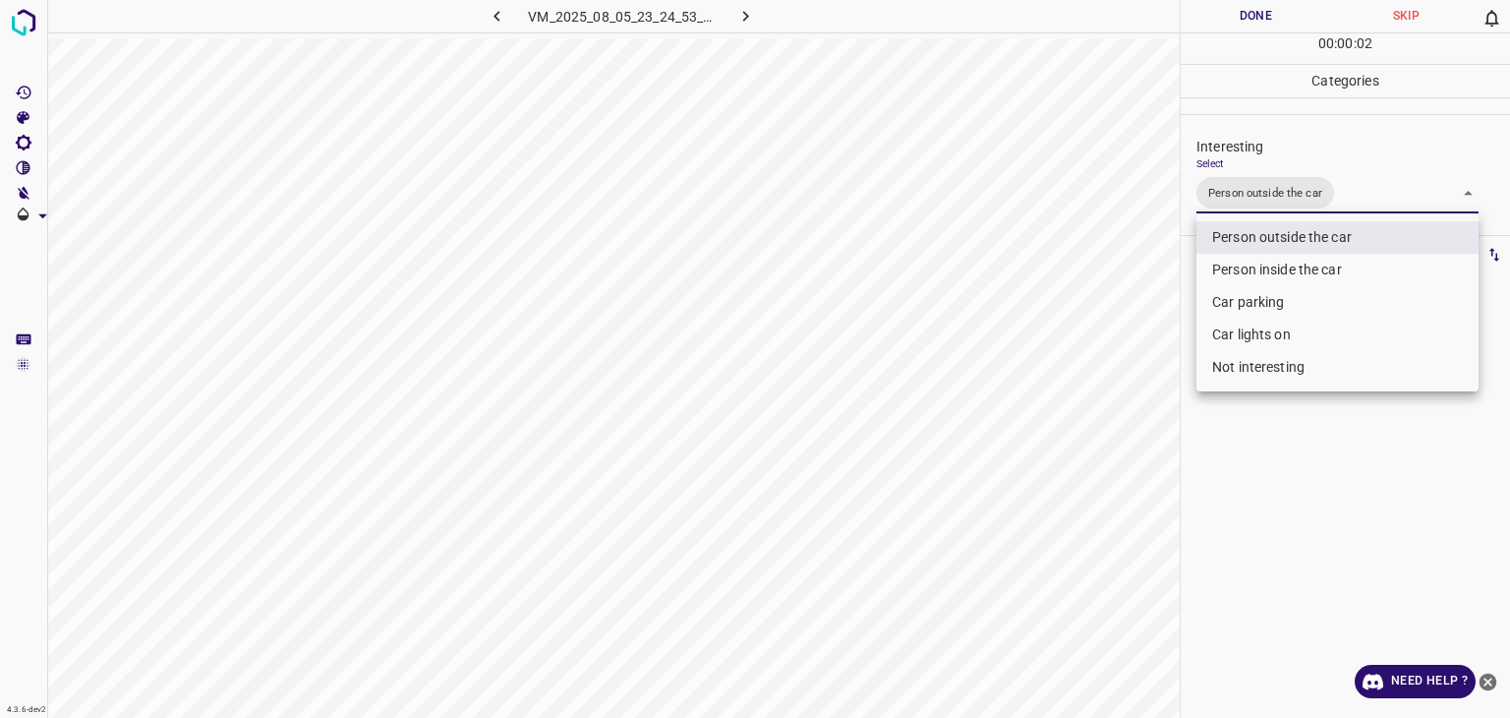
click at [1234, 25] on div at bounding box center [755, 359] width 1510 height 718
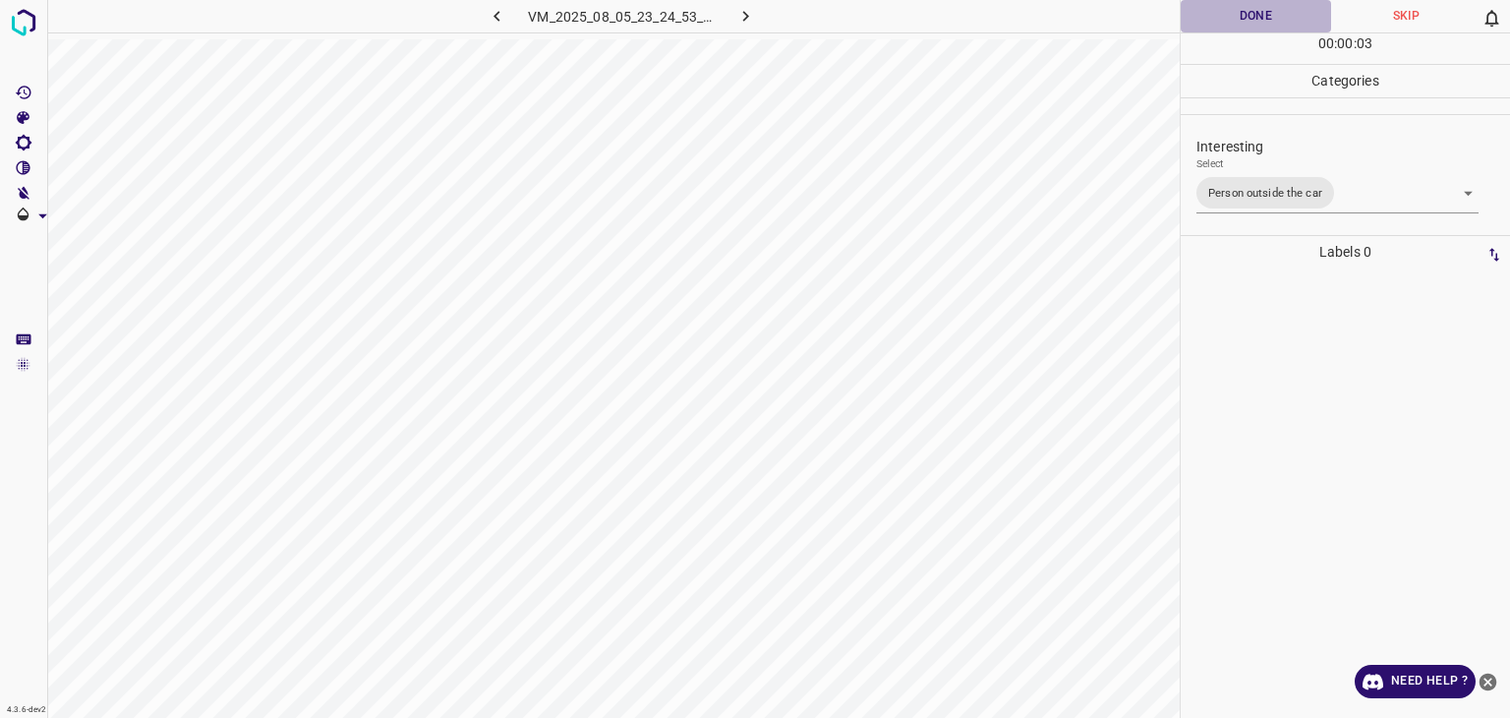
click at [1229, 18] on button "Done" at bounding box center [1256, 16] width 150 height 32
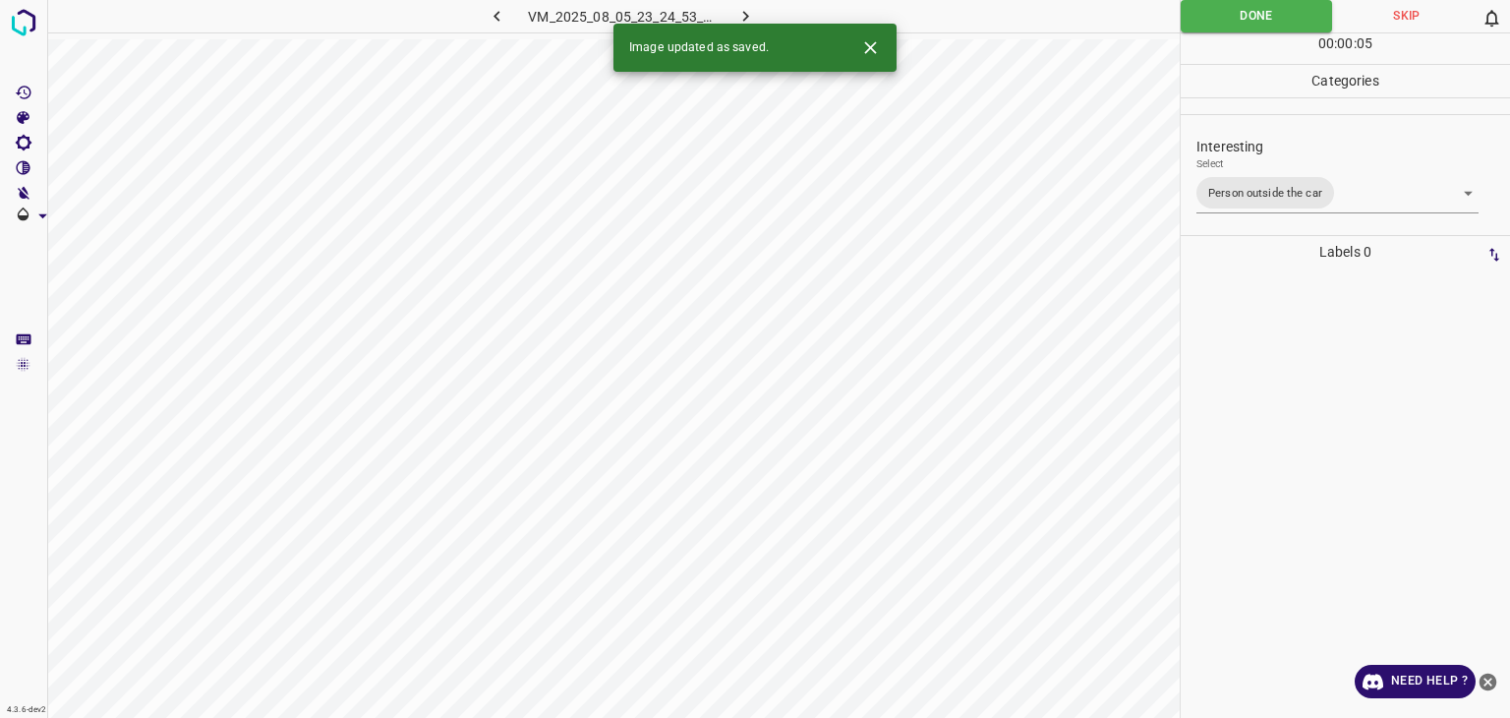
click at [742, 18] on icon "button" at bounding box center [746, 16] width 21 height 21
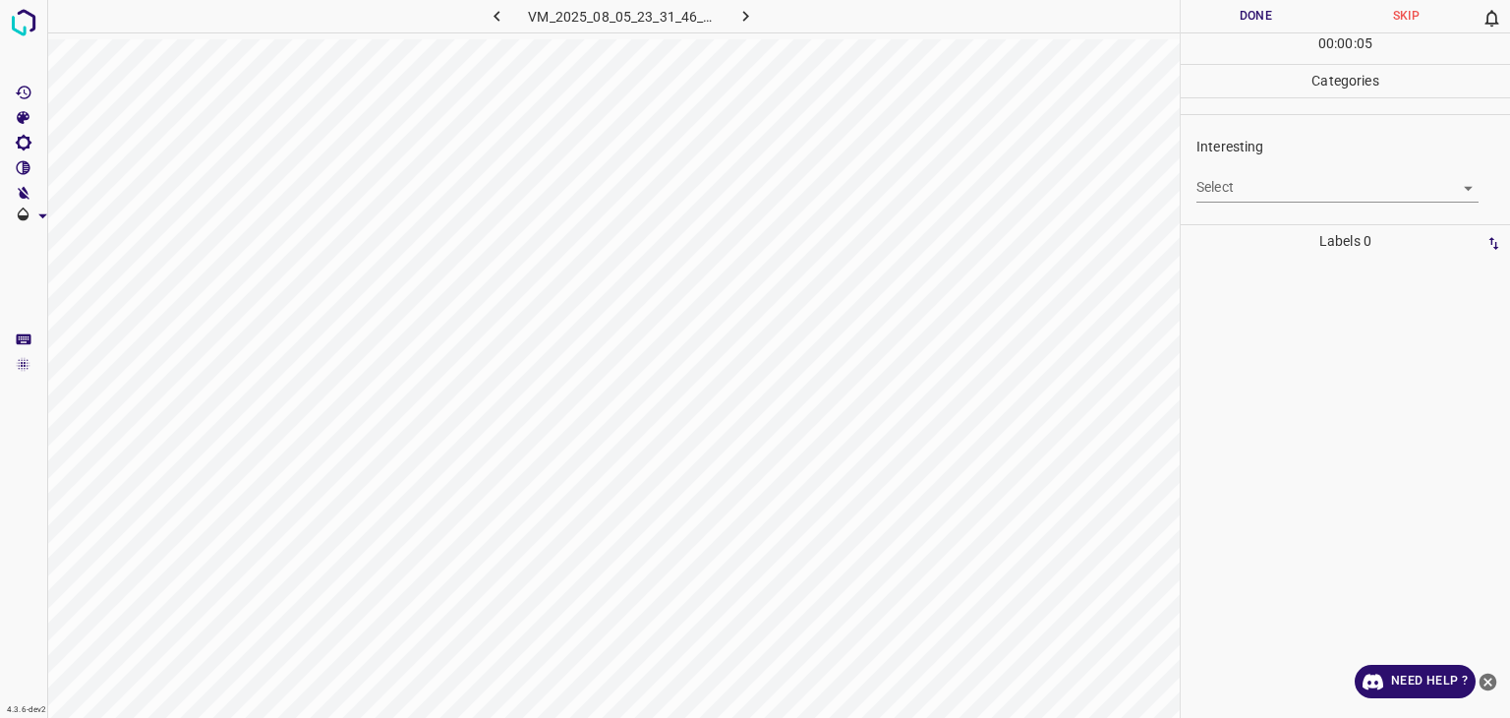
click at [1284, 182] on body "4.3.6-dev2 VM_2025_08_05_23_31_46_996_03.gif Done Skip 0 00 : 00 : 05 Categorie…" at bounding box center [755, 359] width 1510 height 718
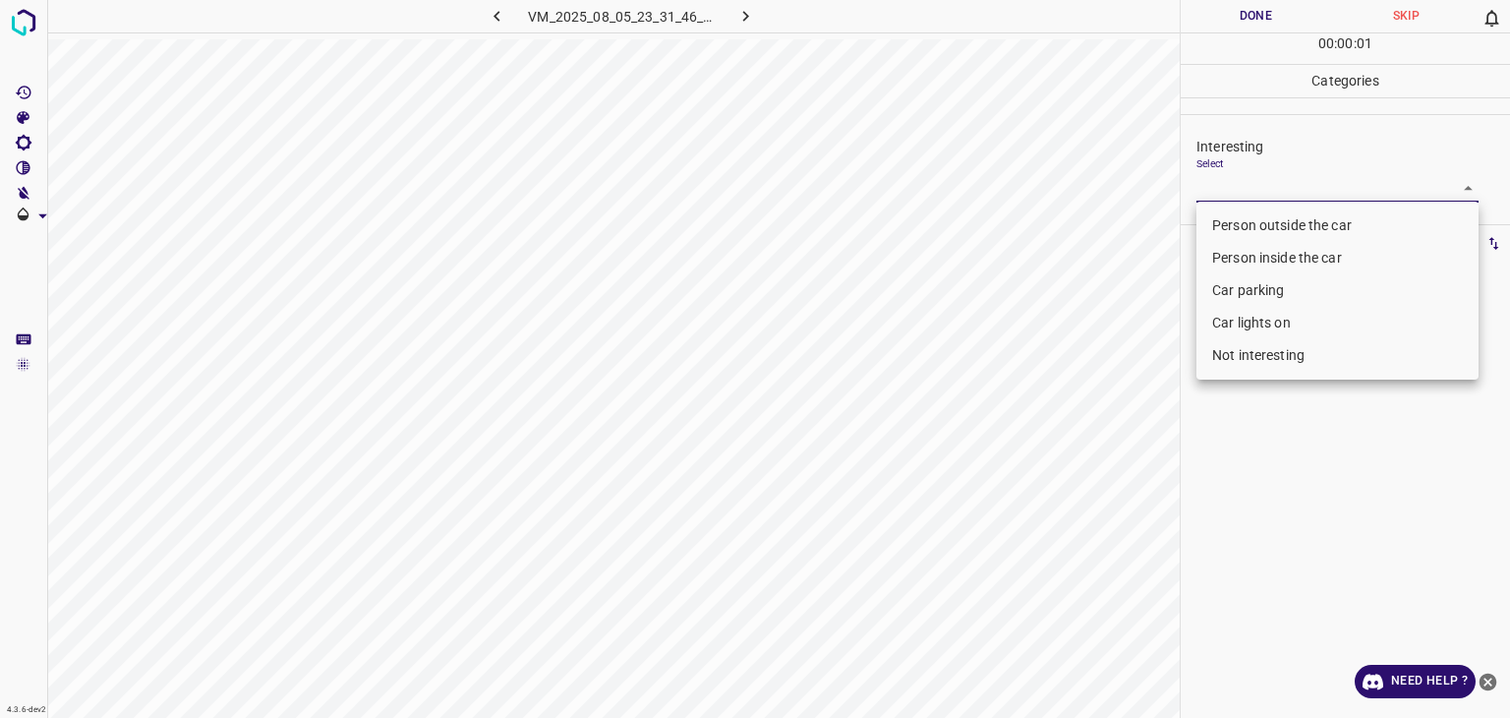
click at [1278, 229] on li "Person outside the car" at bounding box center [1338, 225] width 282 height 32
type input "Person outside the car"
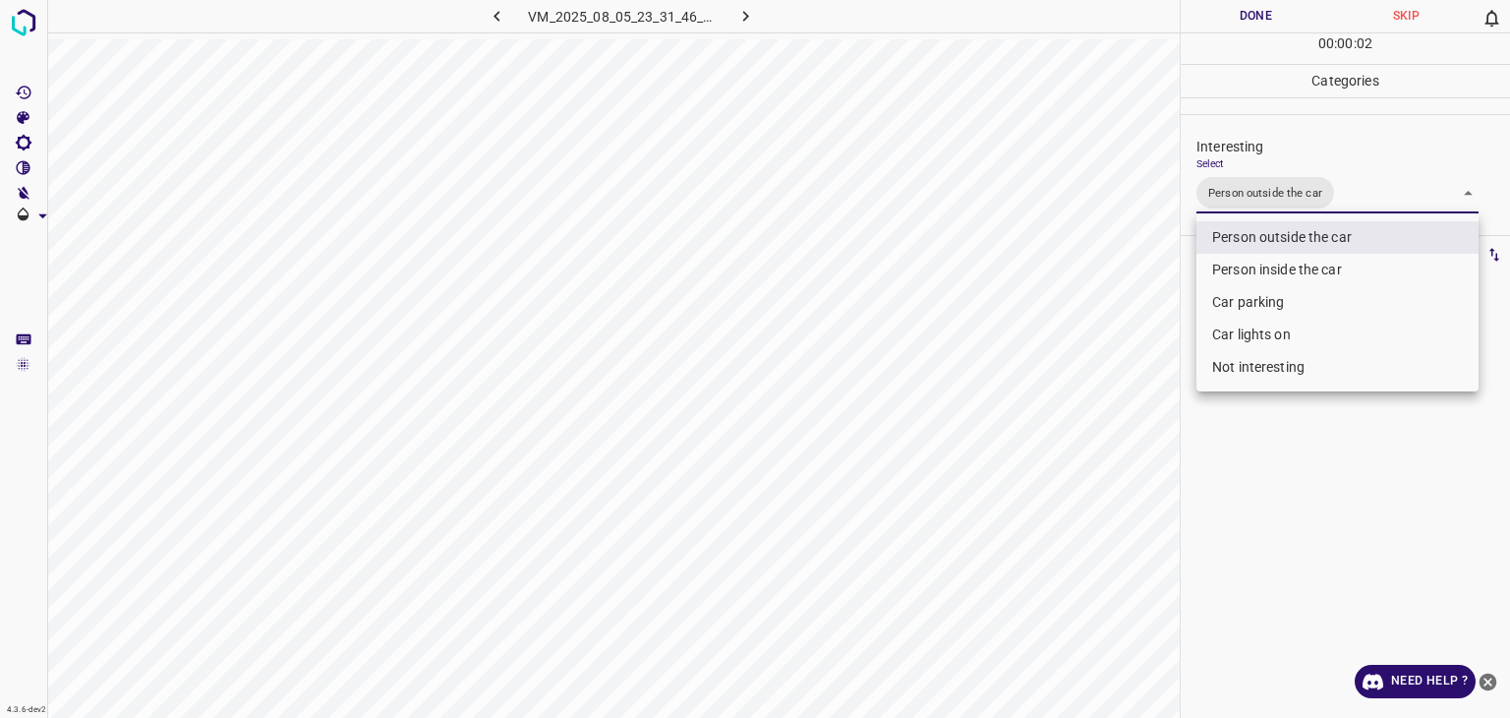
click at [1249, 20] on div at bounding box center [755, 359] width 1510 height 718
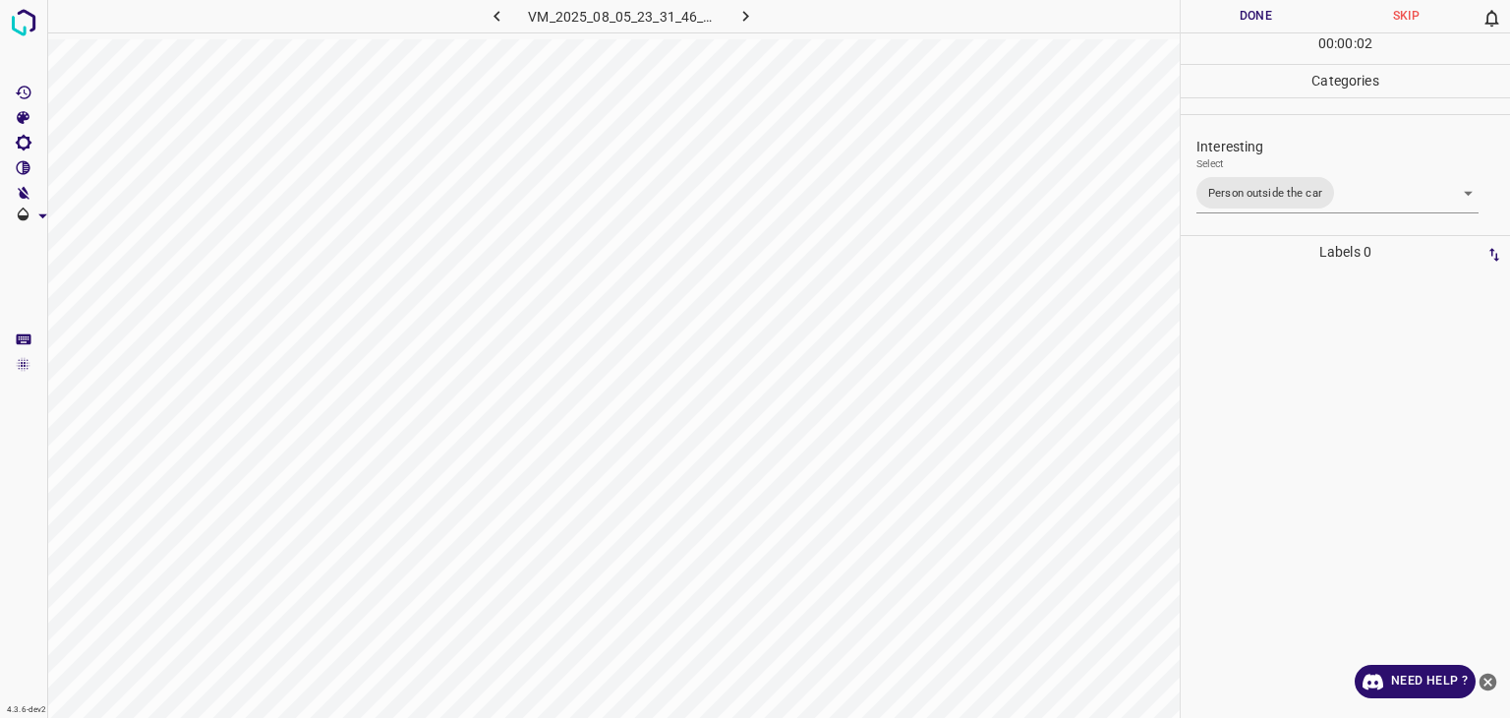
click at [1249, 20] on div "Person outside the car Person inside the car Car parking Car lights on Not inte…" at bounding box center [755, 359] width 1510 height 718
click at [1249, 20] on button "Done" at bounding box center [1256, 16] width 150 height 32
click at [1270, 19] on button "Done" at bounding box center [1256, 16] width 150 height 32
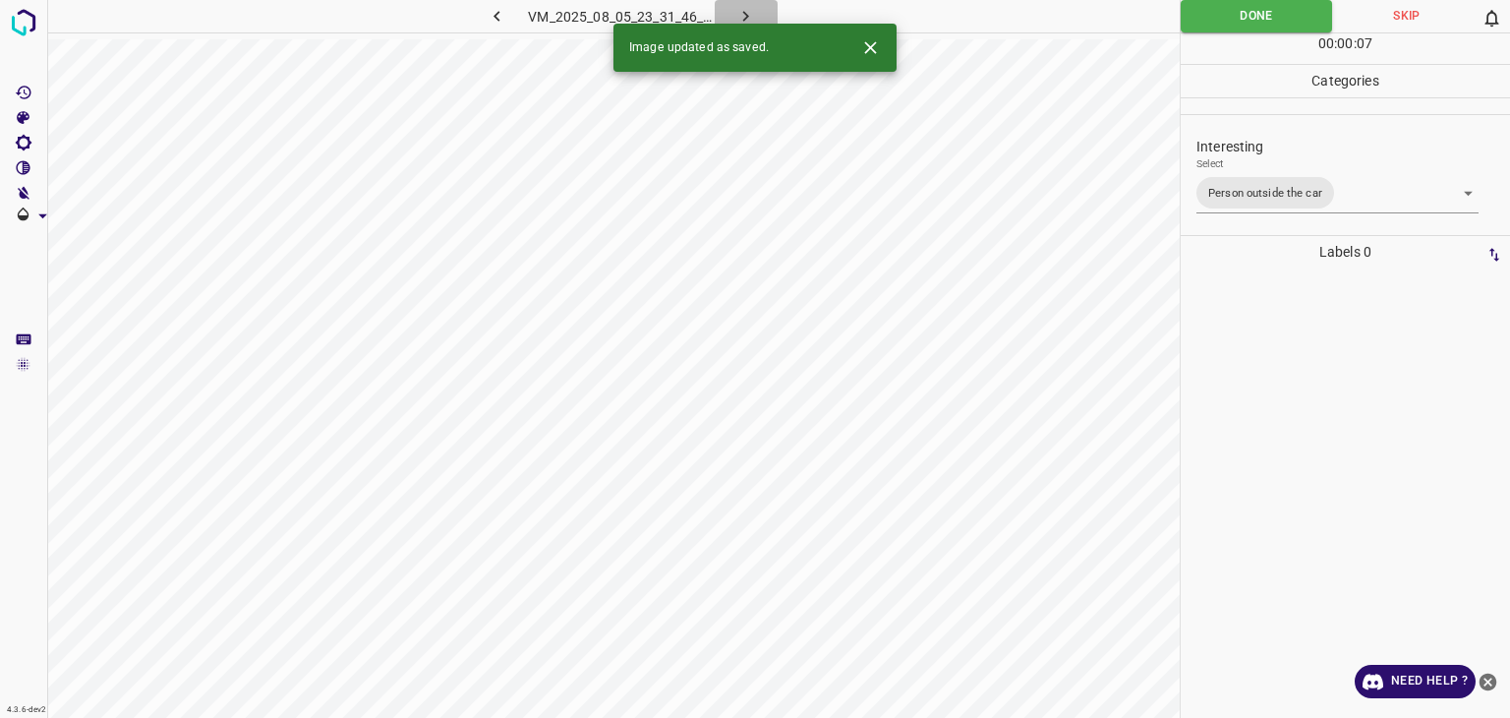
click at [749, 9] on icon "button" at bounding box center [746, 16] width 21 height 21
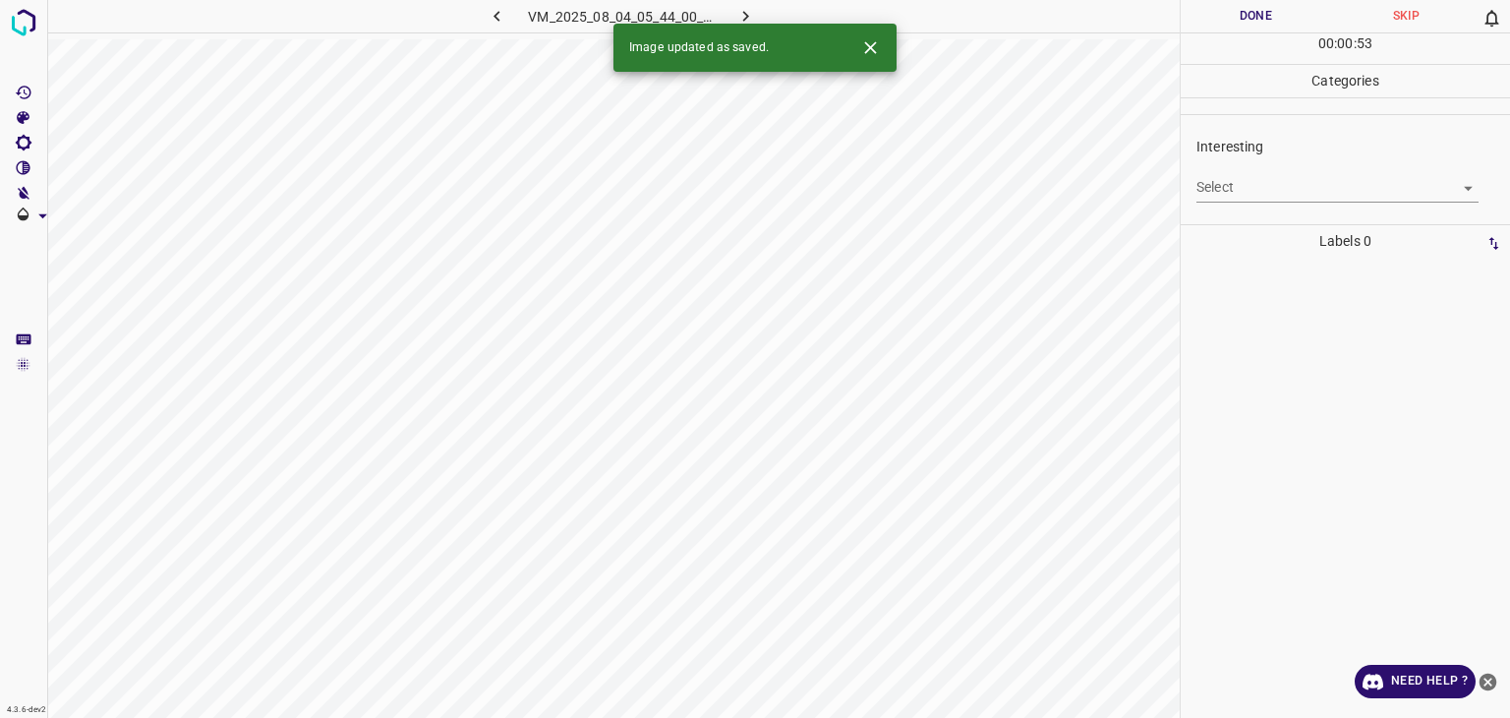
click at [1262, 196] on body "4.3.6-dev2 VM_2025_08_04_05_44_00_996_04.gif Done Skip 0 00 : 00 : 53 Categorie…" at bounding box center [755, 359] width 1510 height 718
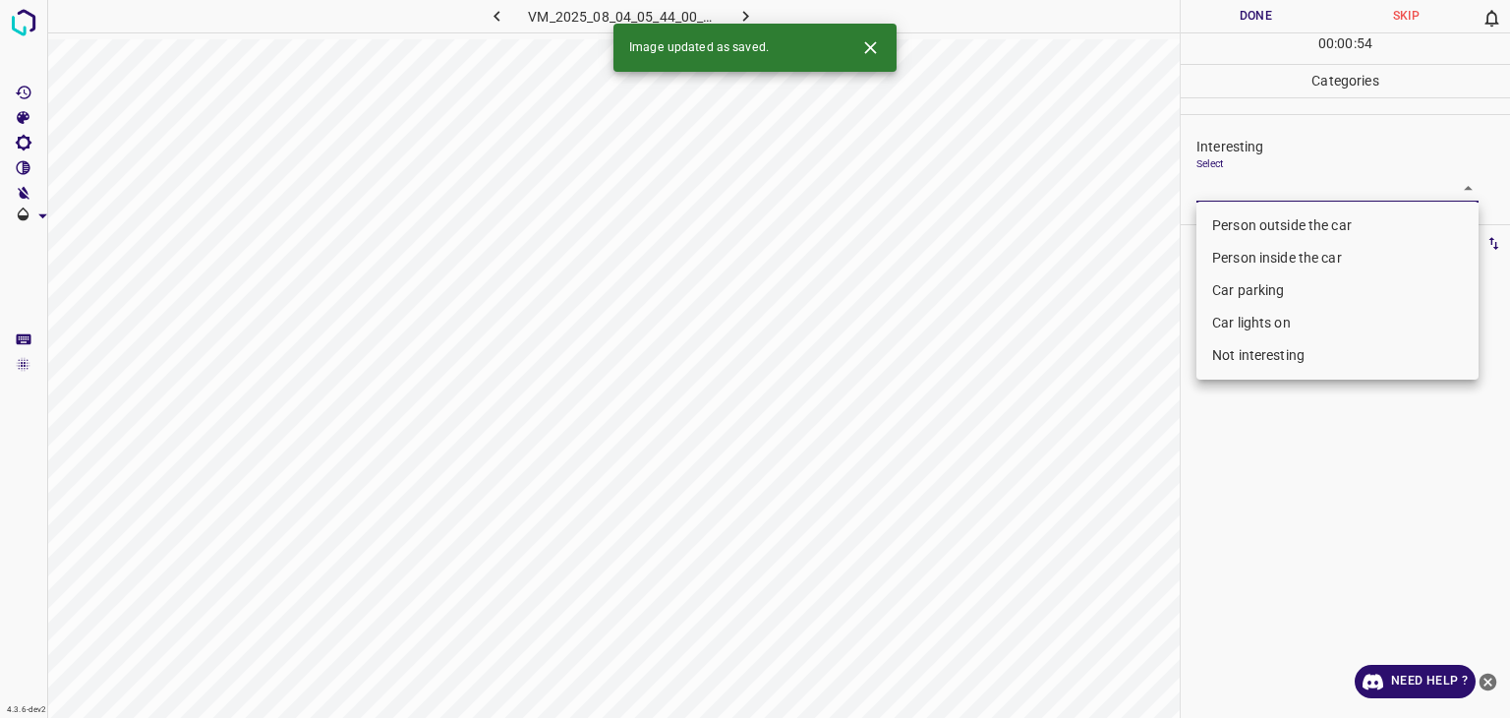
click at [1245, 243] on li "Person inside the car" at bounding box center [1338, 258] width 282 height 32
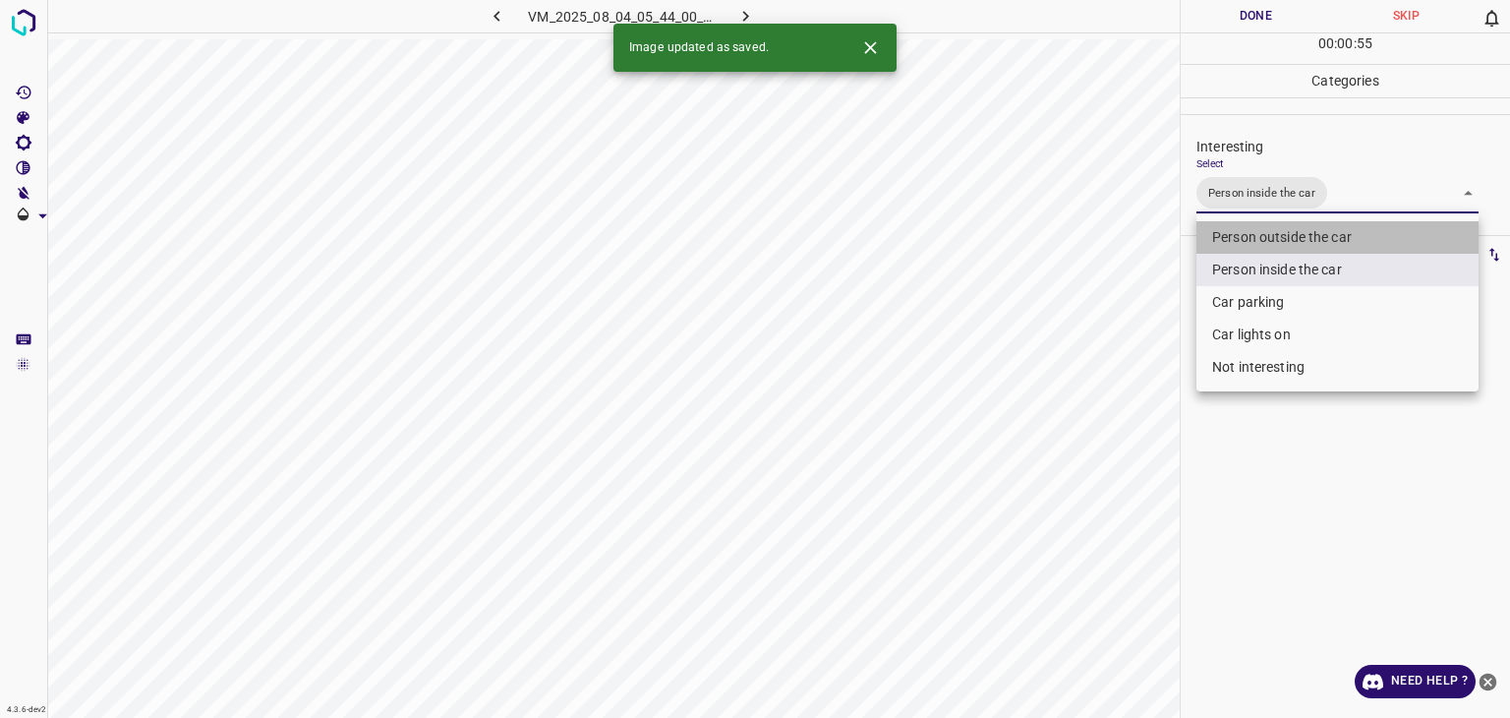
click at [1236, 226] on li "Person outside the car" at bounding box center [1338, 237] width 282 height 32
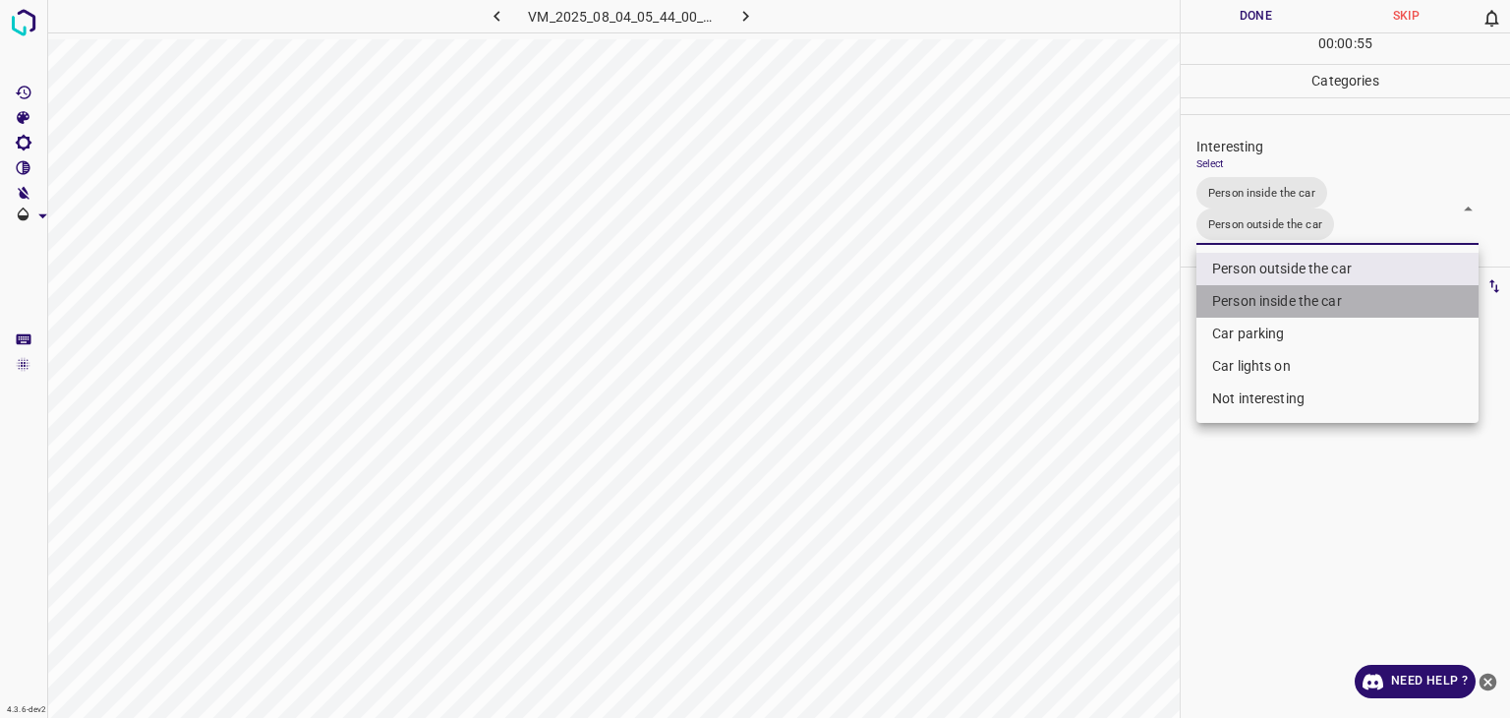
click at [1265, 314] on li "Person inside the car" at bounding box center [1338, 301] width 282 height 32
type input "Person outside the car"
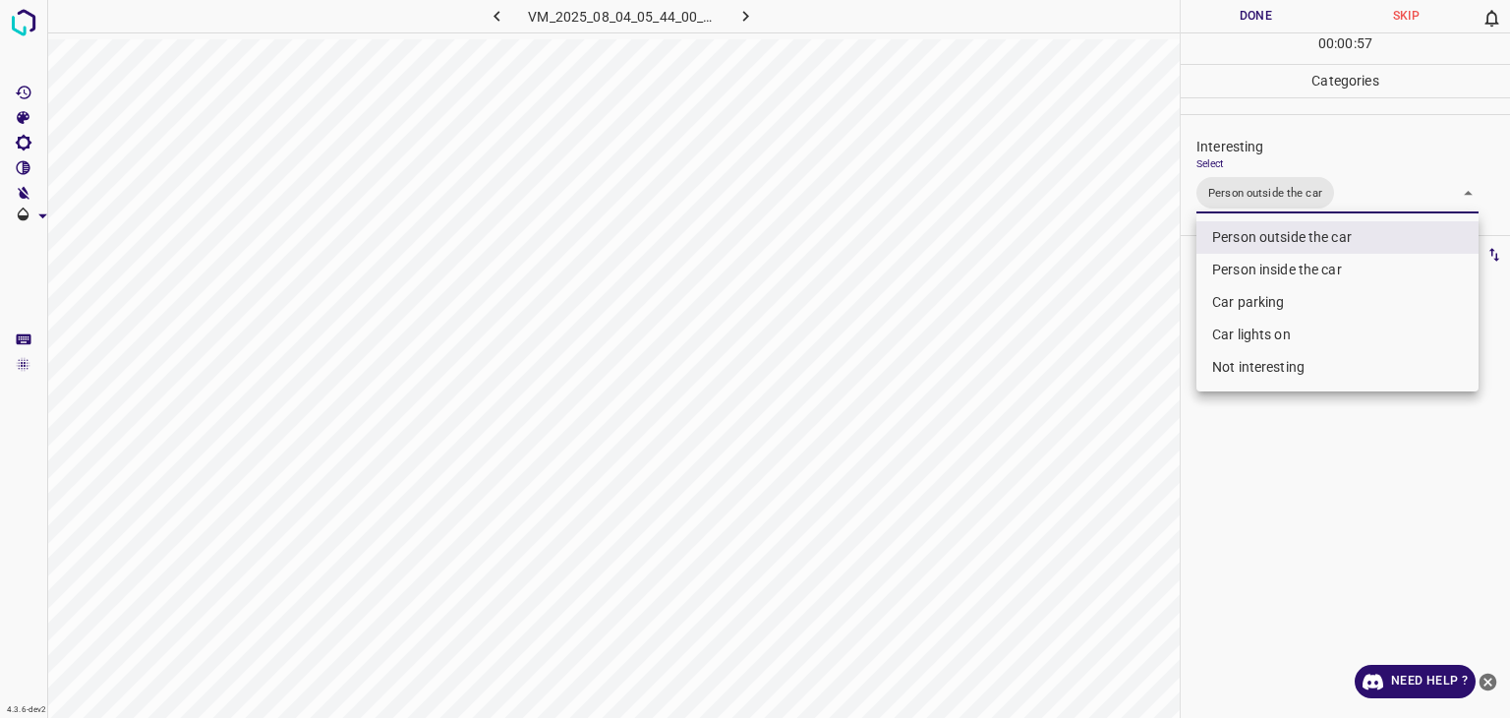
click at [1270, 12] on div at bounding box center [755, 359] width 1510 height 718
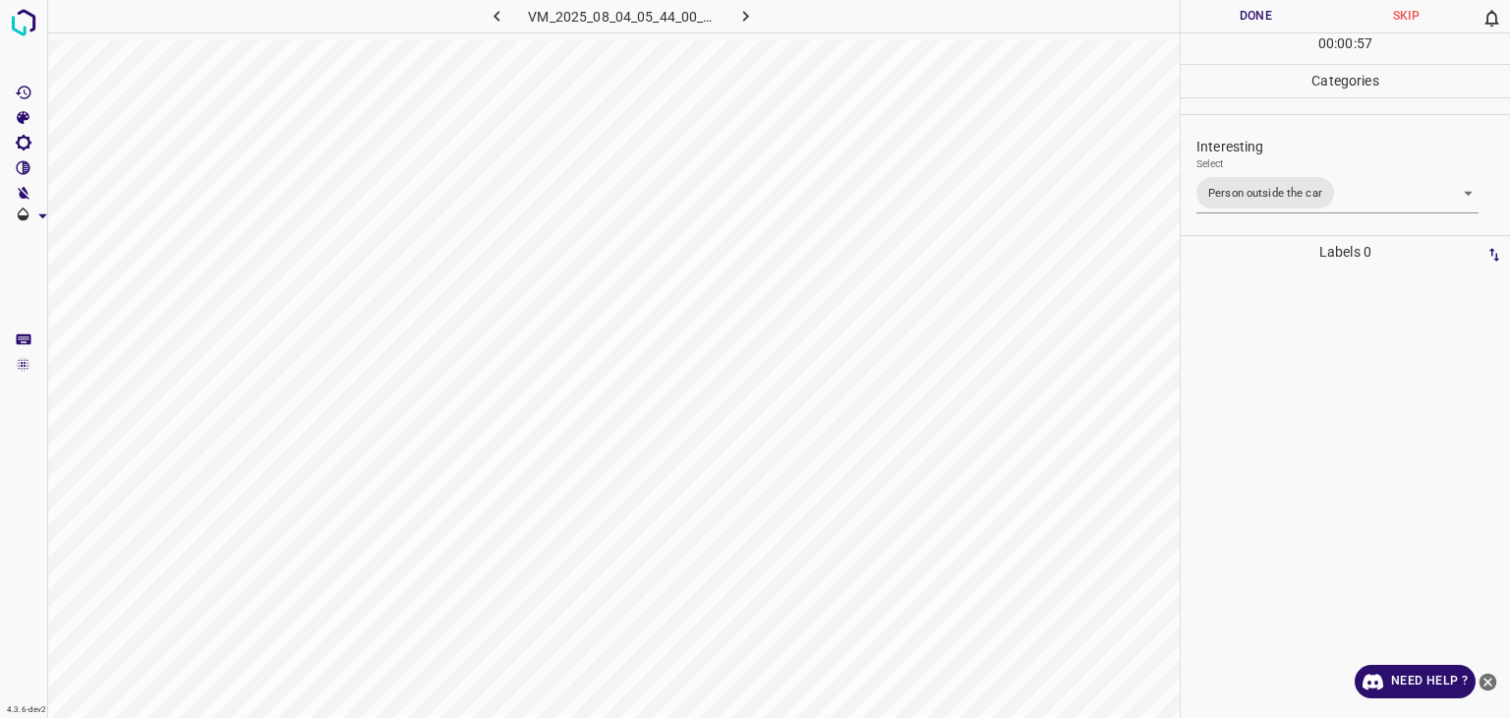
click at [1270, 12] on div at bounding box center [755, 359] width 1510 height 718
click at [1270, 12] on button "Done" at bounding box center [1256, 16] width 150 height 32
click at [1270, 13] on button "Done" at bounding box center [1256, 16] width 150 height 32
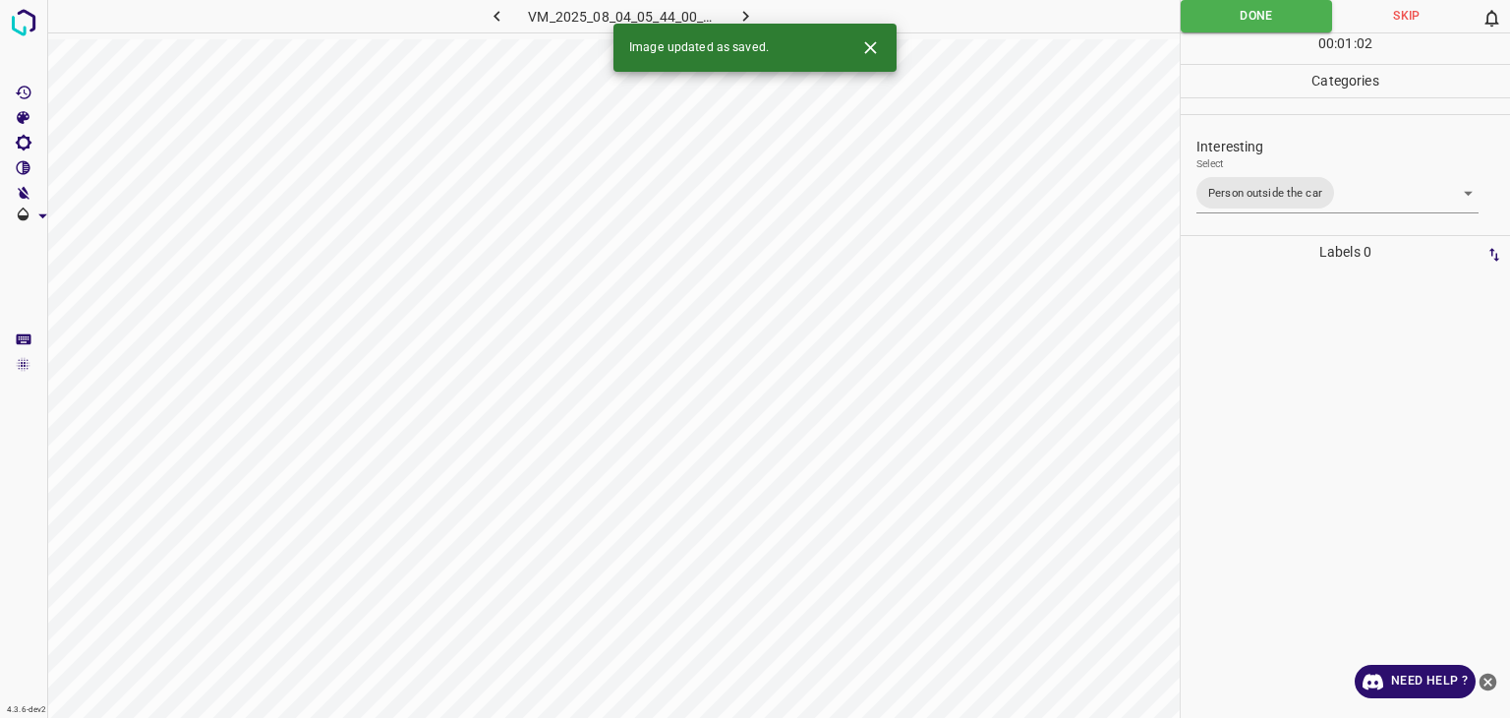
click at [751, 13] on icon "button" at bounding box center [746, 16] width 21 height 21
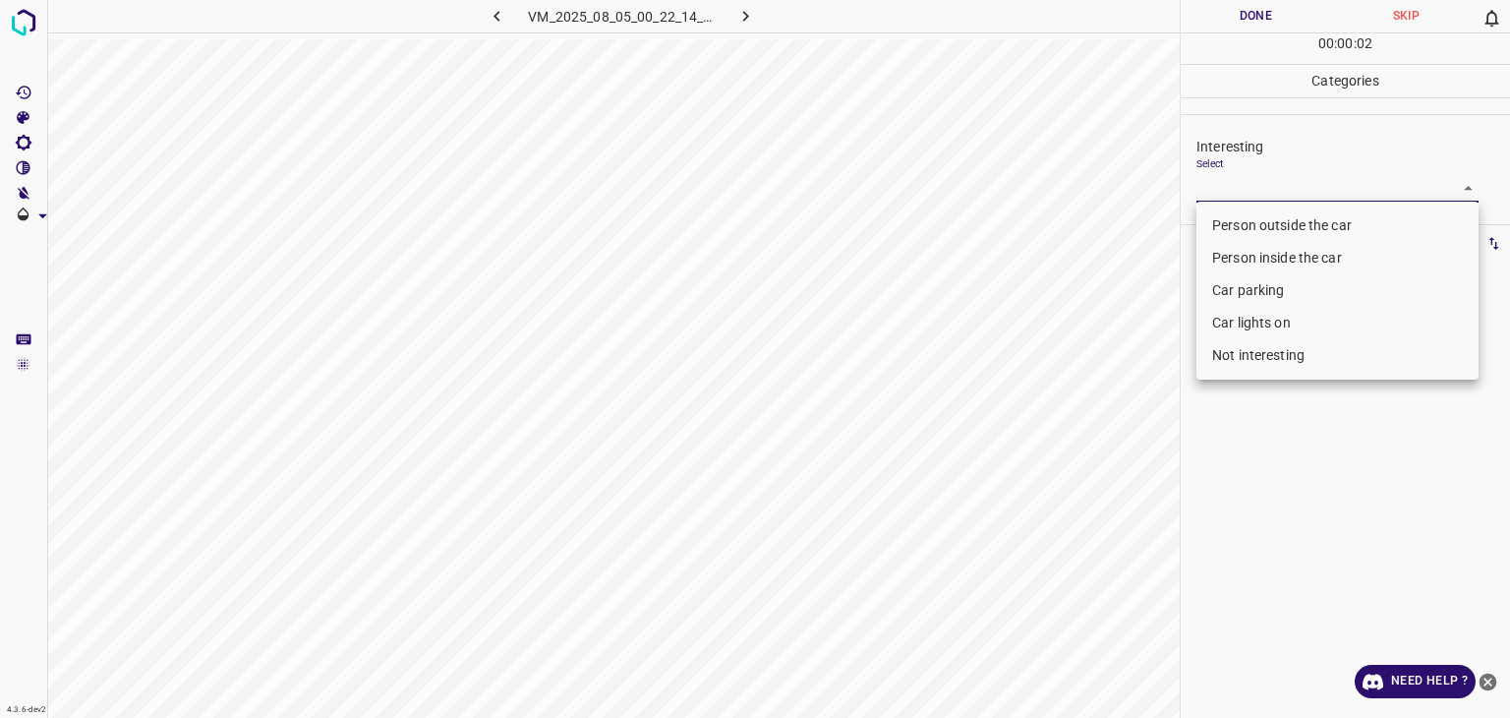
click at [1235, 185] on body "4.3.6-dev2 VM_2025_08_05_00_22_14_932_03.gif Done Skip 0 00 : 00 : 02 Categorie…" at bounding box center [755, 359] width 1510 height 718
click at [1278, 324] on li "Car lights on" at bounding box center [1338, 323] width 282 height 32
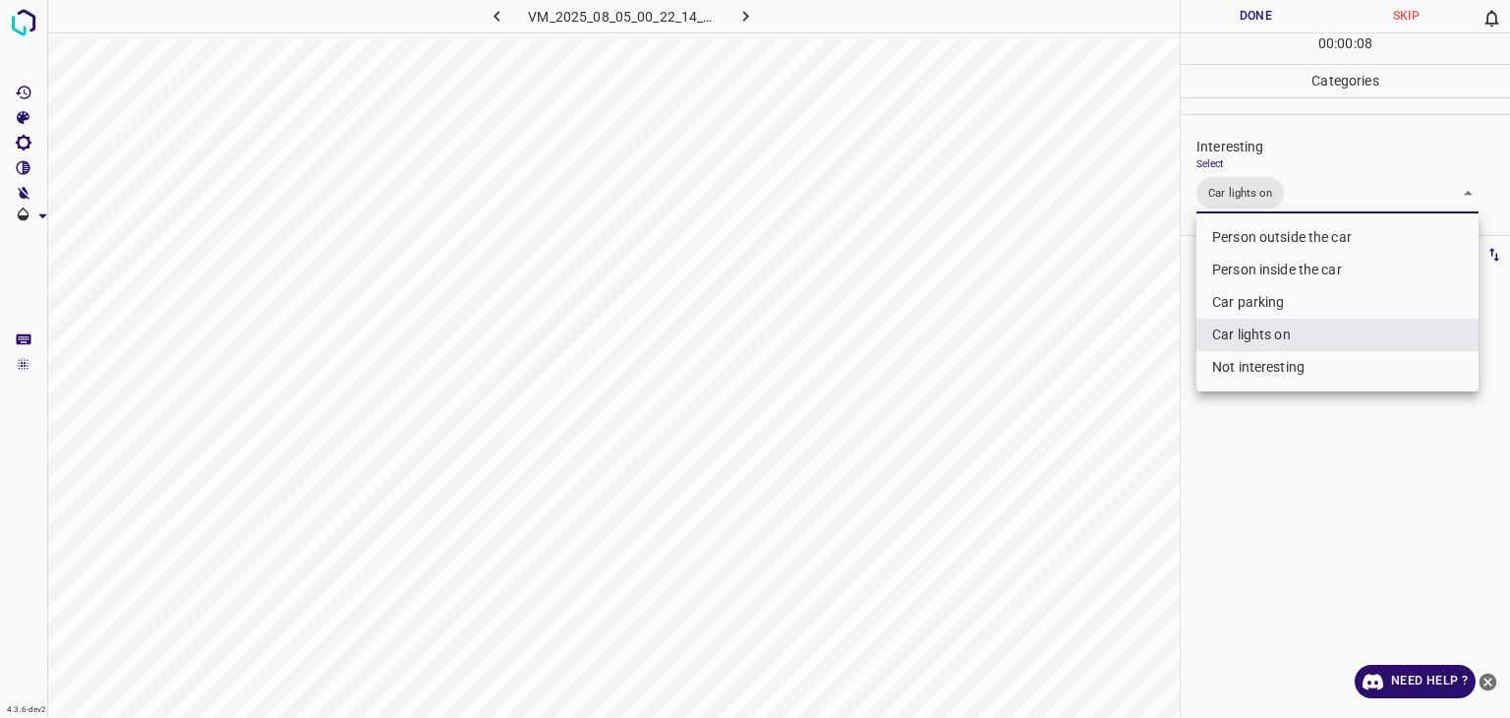
click at [1279, 236] on li "Person outside the car" at bounding box center [1338, 237] width 282 height 32
type input "Car lights on,Person outside the car"
click at [1264, 482] on div at bounding box center [755, 359] width 1510 height 718
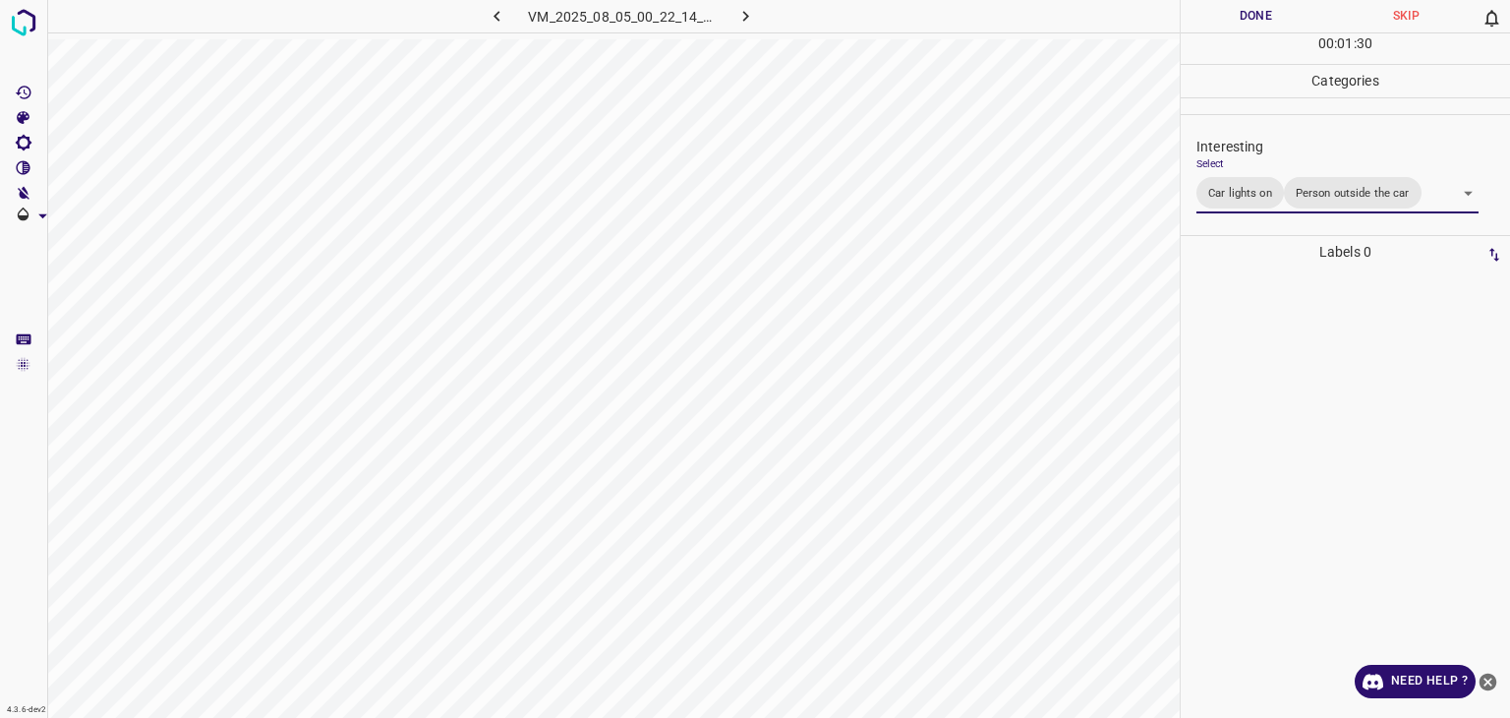
click at [1276, 12] on button "Done" at bounding box center [1256, 16] width 150 height 32
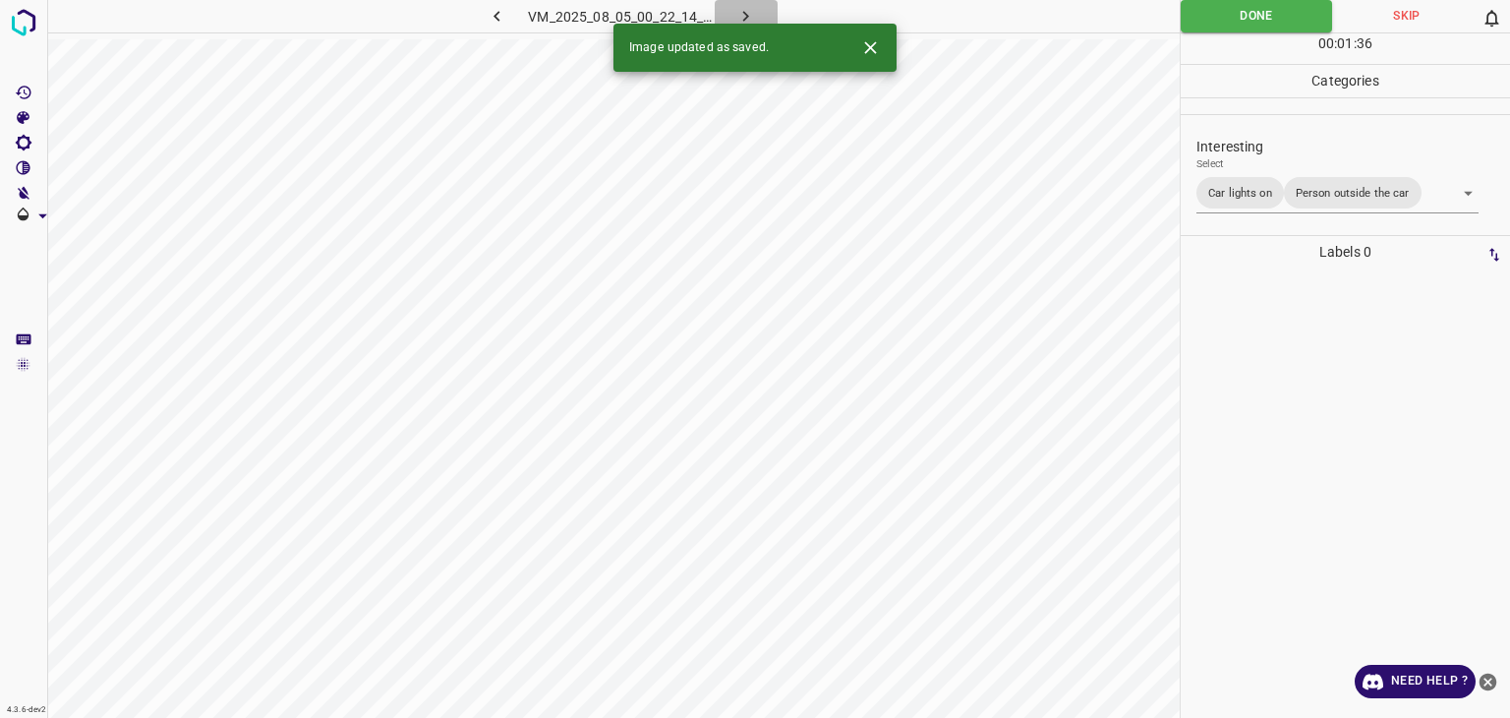
click at [744, 9] on icon "button" at bounding box center [746, 16] width 21 height 21
click at [744, 9] on div "VM_2025_08_05_00_22_14_932_03.gif" at bounding box center [622, 16] width 373 height 32
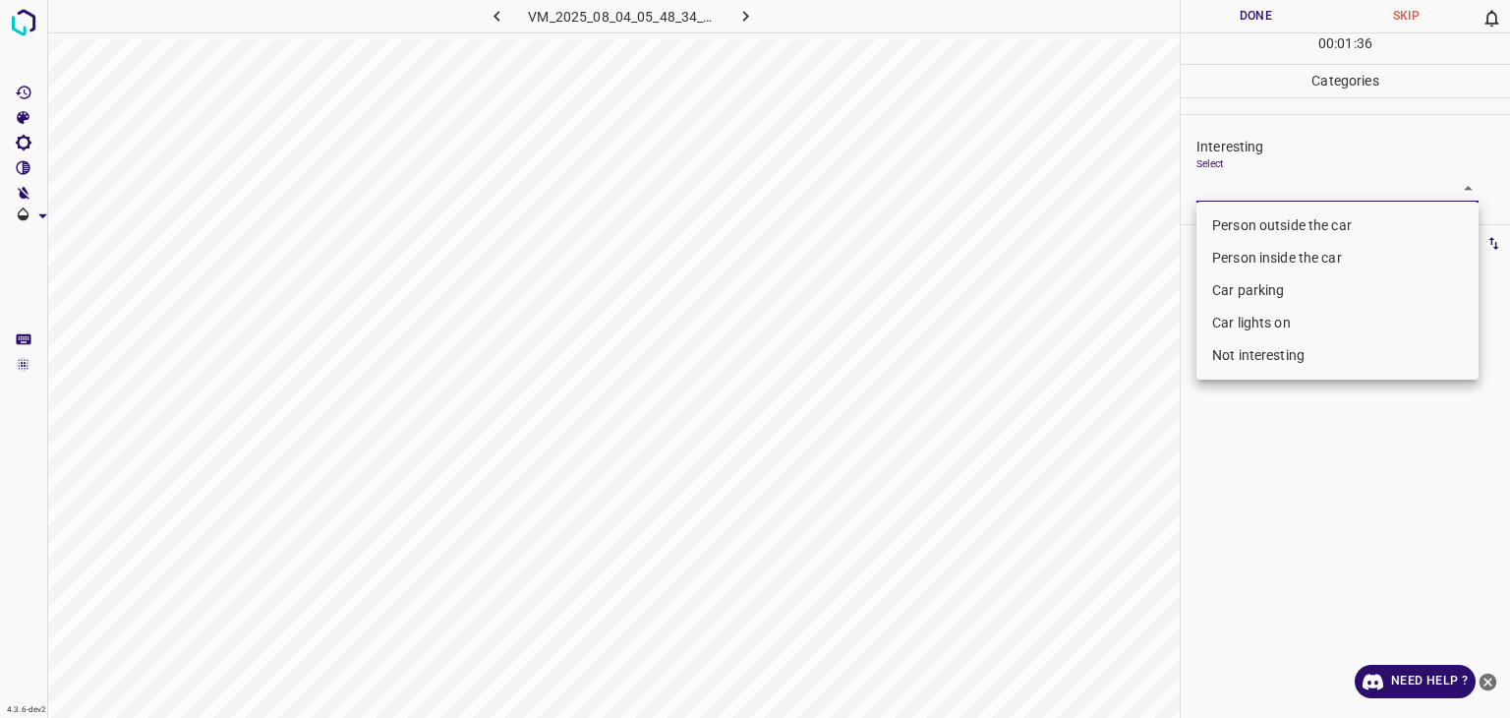
click at [1204, 178] on body "4.3.6-dev2 VM_2025_08_04_05_48_34_960_02.gif Done Skip 0 00 : 01 : 36 Categorie…" at bounding box center [755, 359] width 1510 height 718
click at [1244, 233] on li "Person outside the car" at bounding box center [1338, 225] width 282 height 32
type input "Person outside the car"
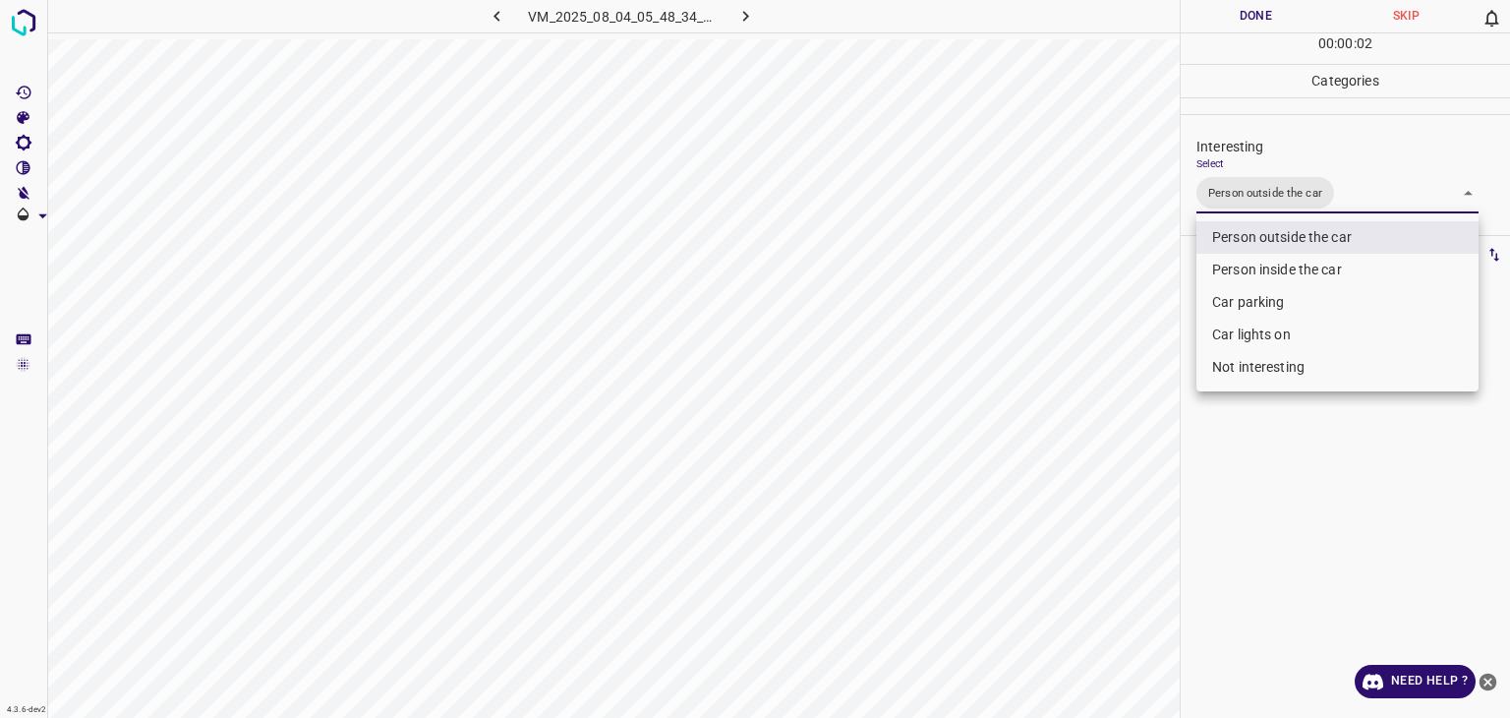
click at [1278, 19] on div at bounding box center [755, 359] width 1510 height 718
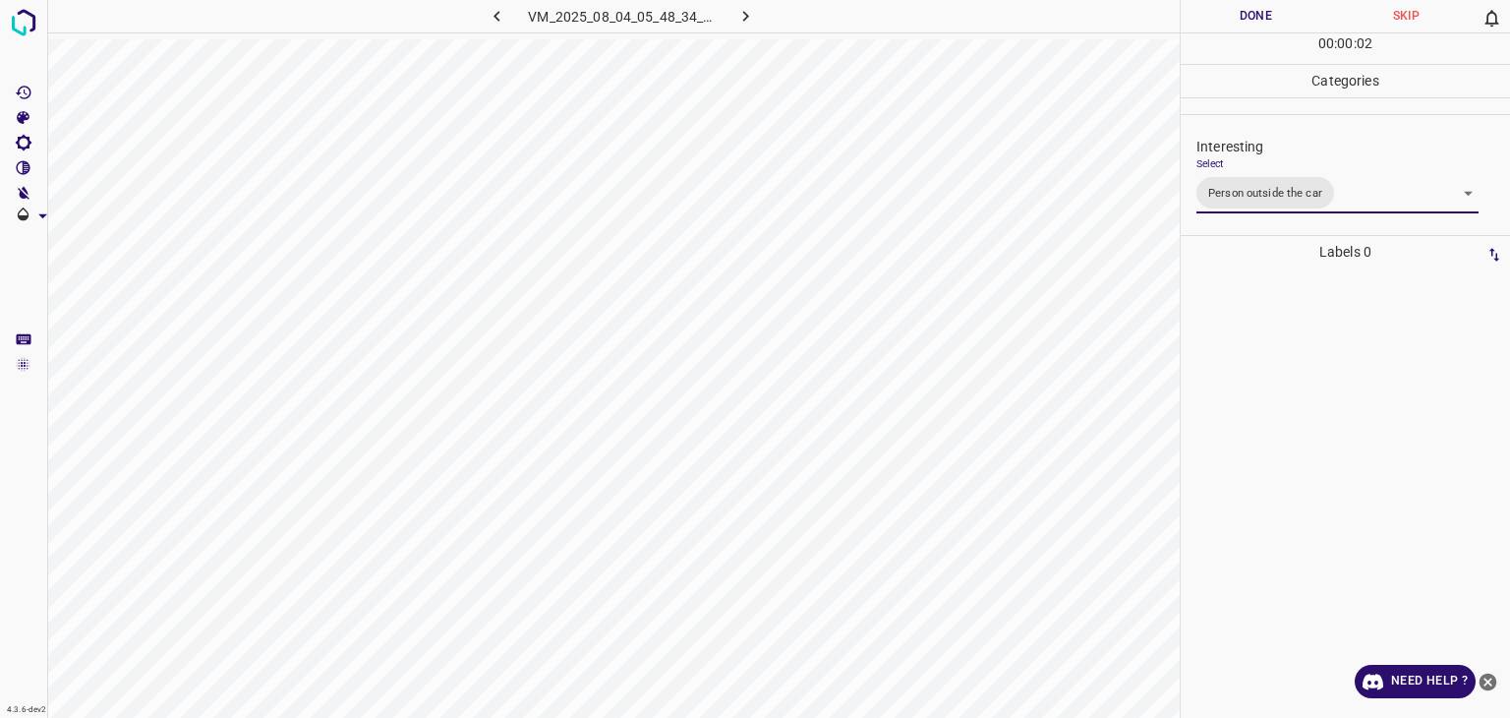
click at [1273, 19] on div "Person outside the car Person inside the car Car parking Car lights on Not inte…" at bounding box center [755, 359] width 1510 height 718
click at [1273, 19] on button "Done" at bounding box center [1256, 16] width 150 height 32
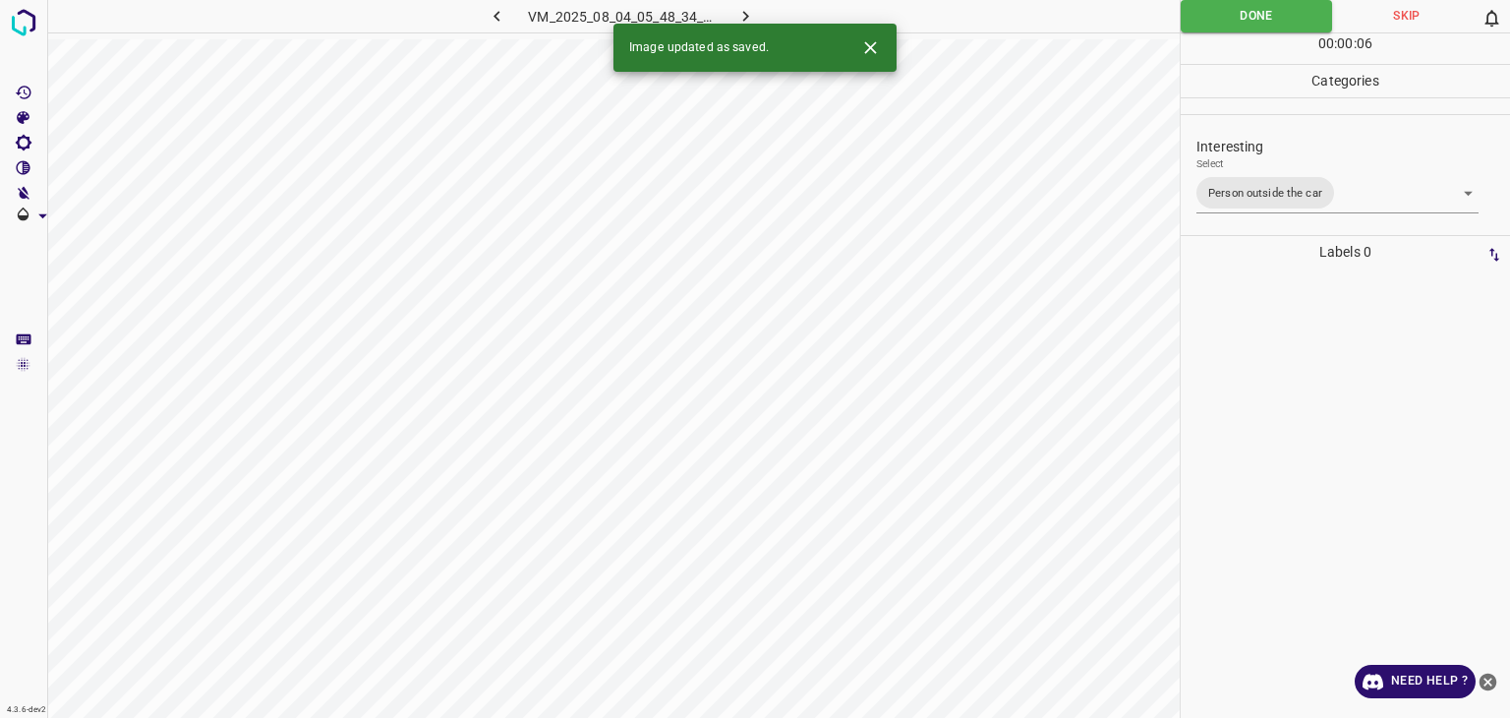
click at [739, 20] on icon "button" at bounding box center [746, 16] width 21 height 21
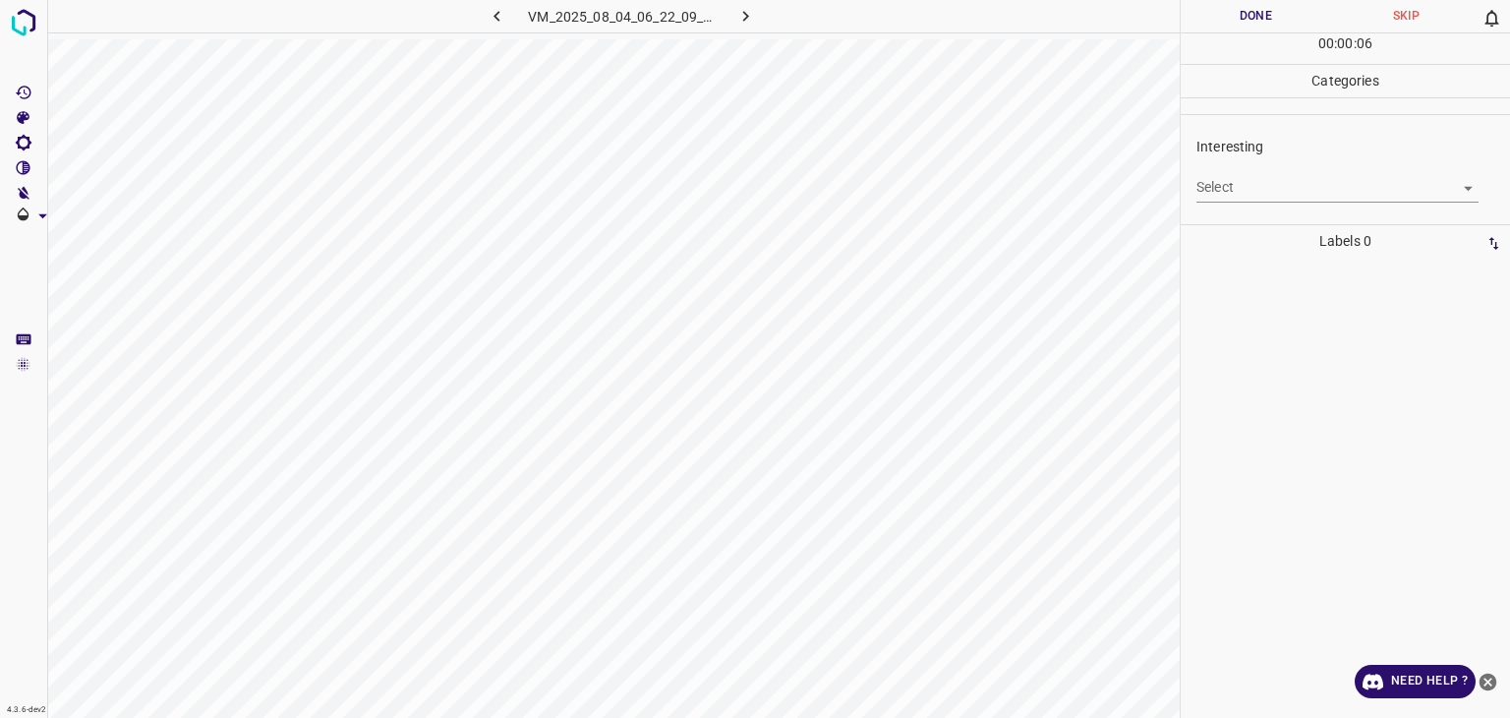
click at [1266, 186] on body "4.3.6-dev2 VM_2025_08_04_06_22_09_231_03.gif Done Skip 0 00 : 00 : 06 Categorie…" at bounding box center [755, 359] width 1510 height 718
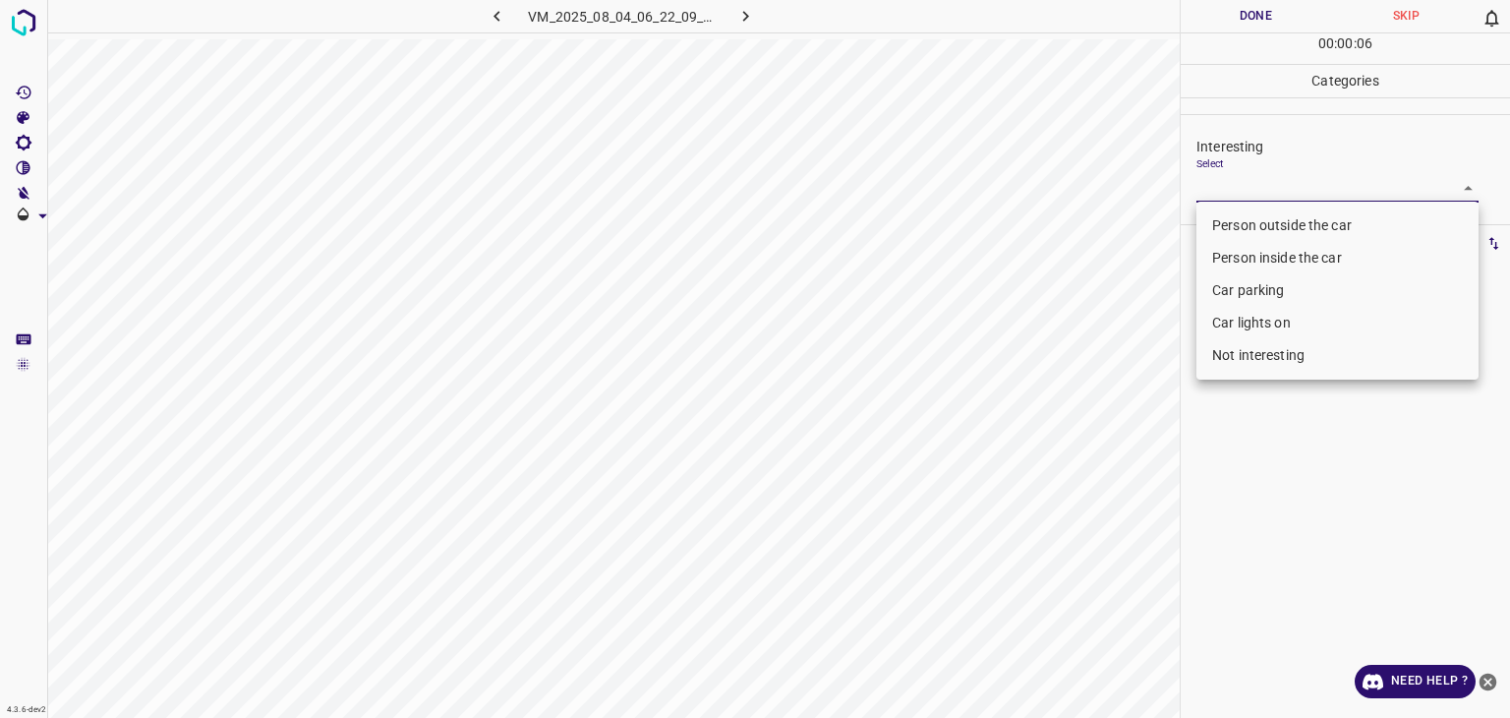
click at [1265, 219] on li "Person outside the car" at bounding box center [1338, 225] width 282 height 32
type input "Person outside the car"
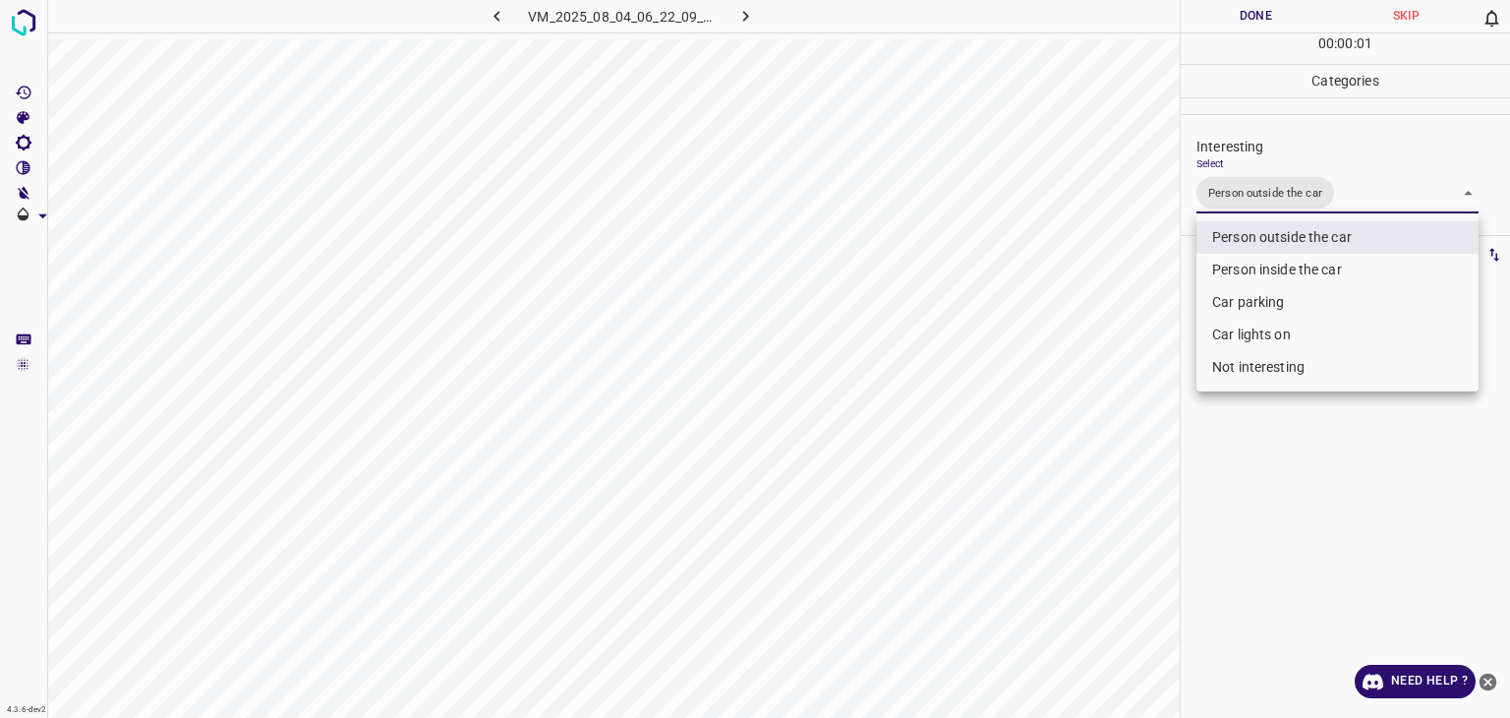
click at [1235, 20] on div at bounding box center [755, 359] width 1510 height 718
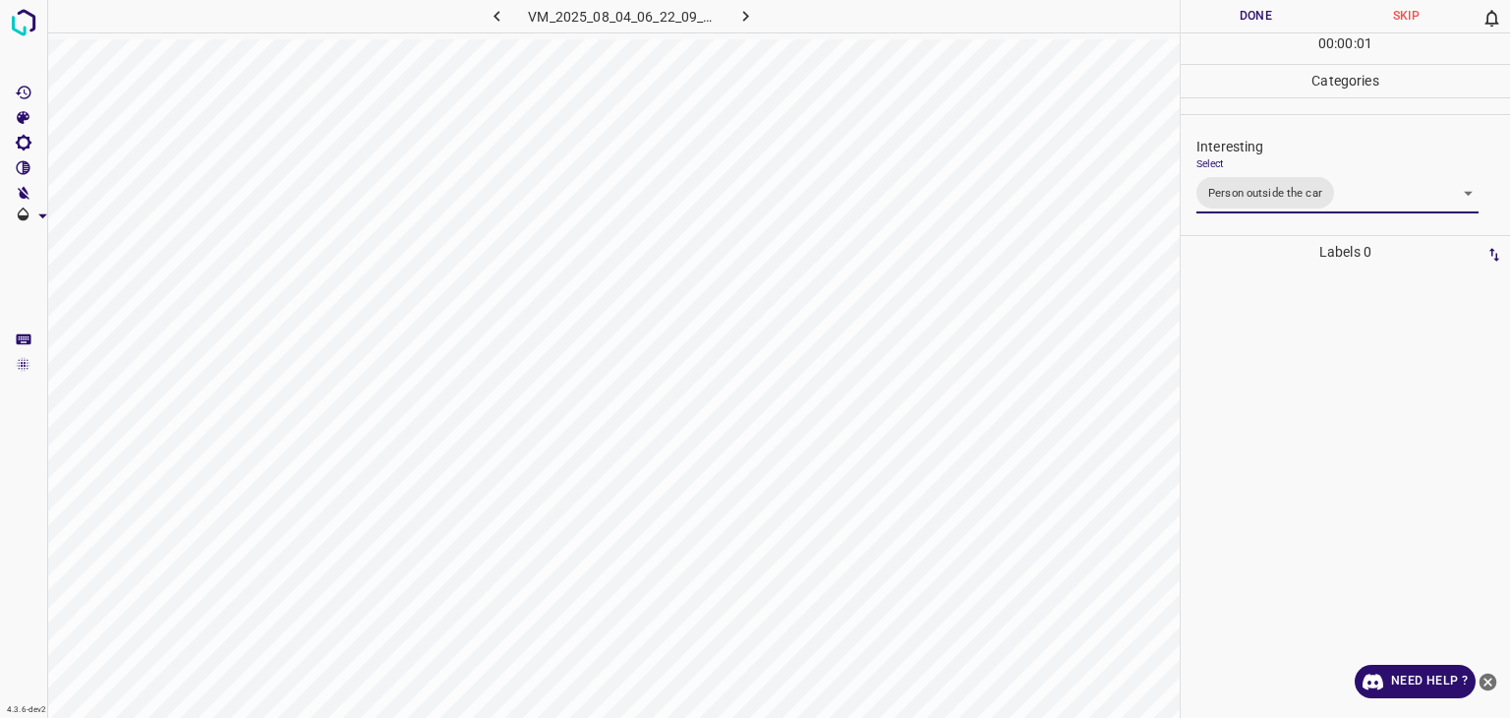
click at [1233, 16] on div "Person outside the car Person inside the car Car parking Car lights on Not inte…" at bounding box center [755, 359] width 1510 height 718
click at [1231, 17] on button "Done" at bounding box center [1256, 16] width 150 height 32
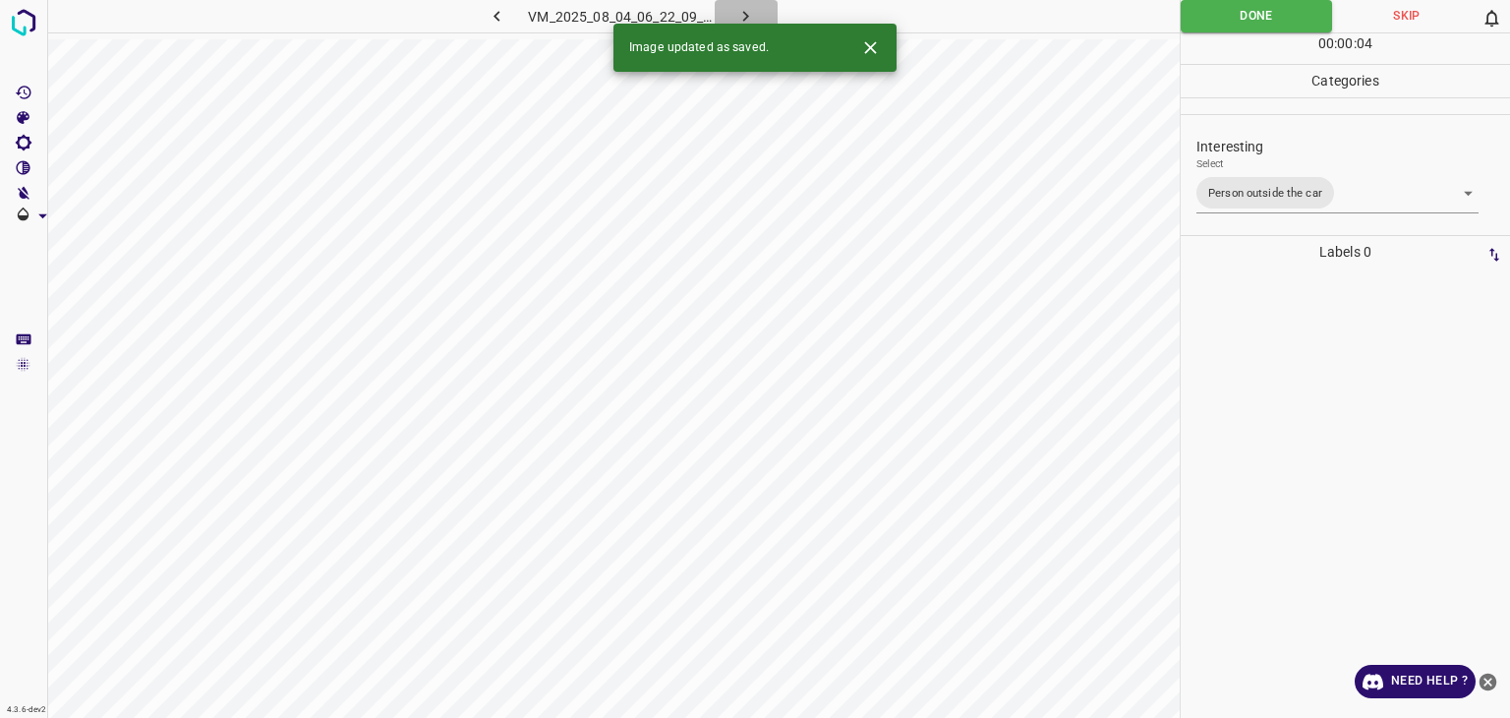
click at [744, 16] on icon "button" at bounding box center [746, 16] width 21 height 21
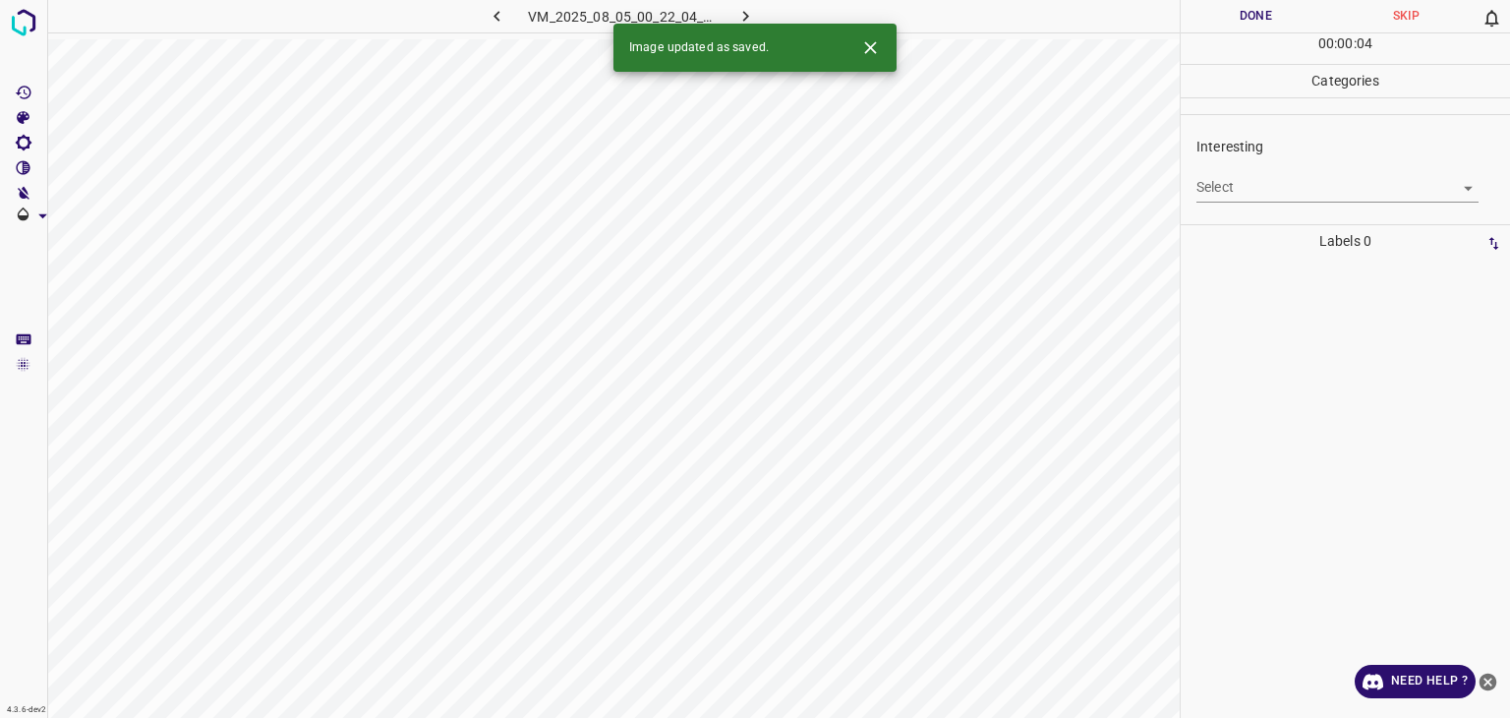
click at [877, 52] on icon "Close" at bounding box center [870, 47] width 21 height 21
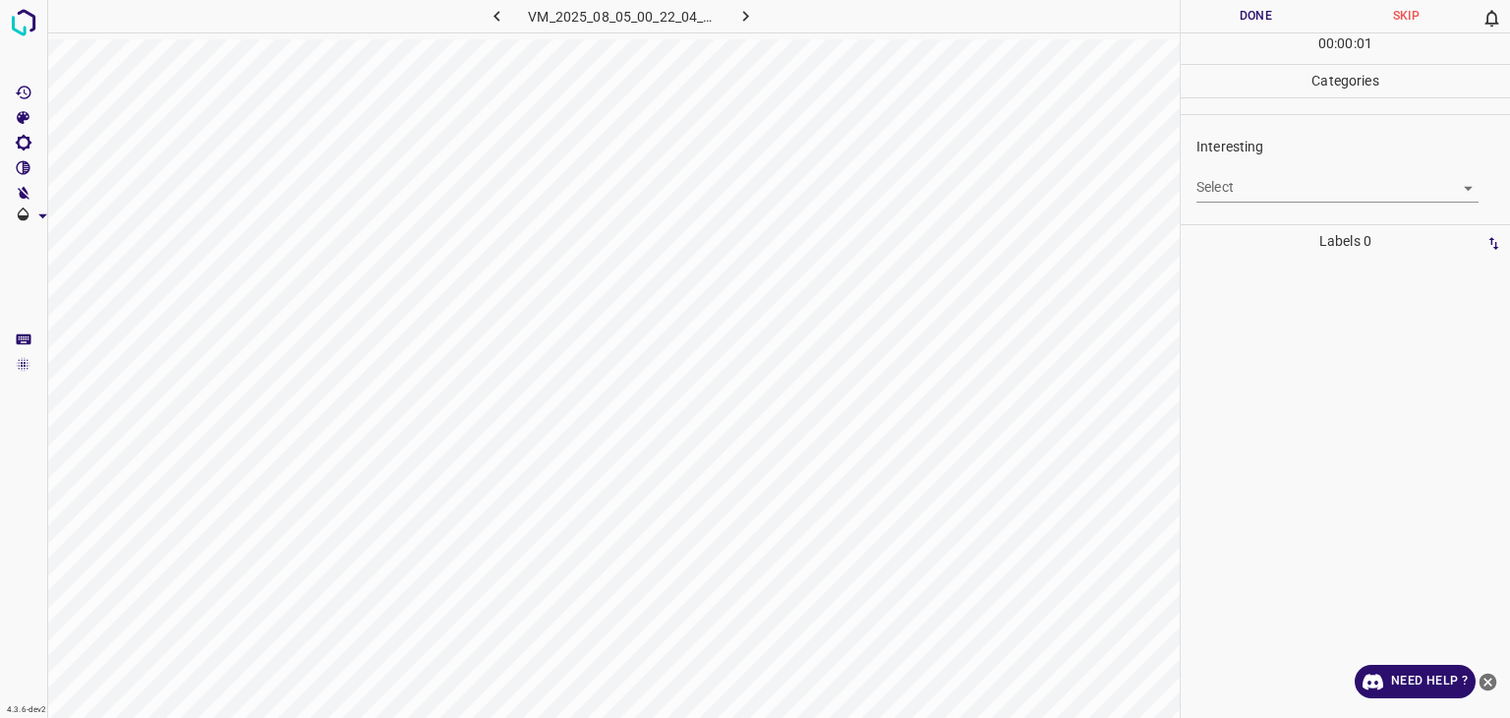
click at [1318, 191] on body "4.3.6-dev2 VM_2025_08_05_00_22_04_811_12.gif Done Skip 0 00 : 00 : 01 Categorie…" at bounding box center [755, 359] width 1510 height 718
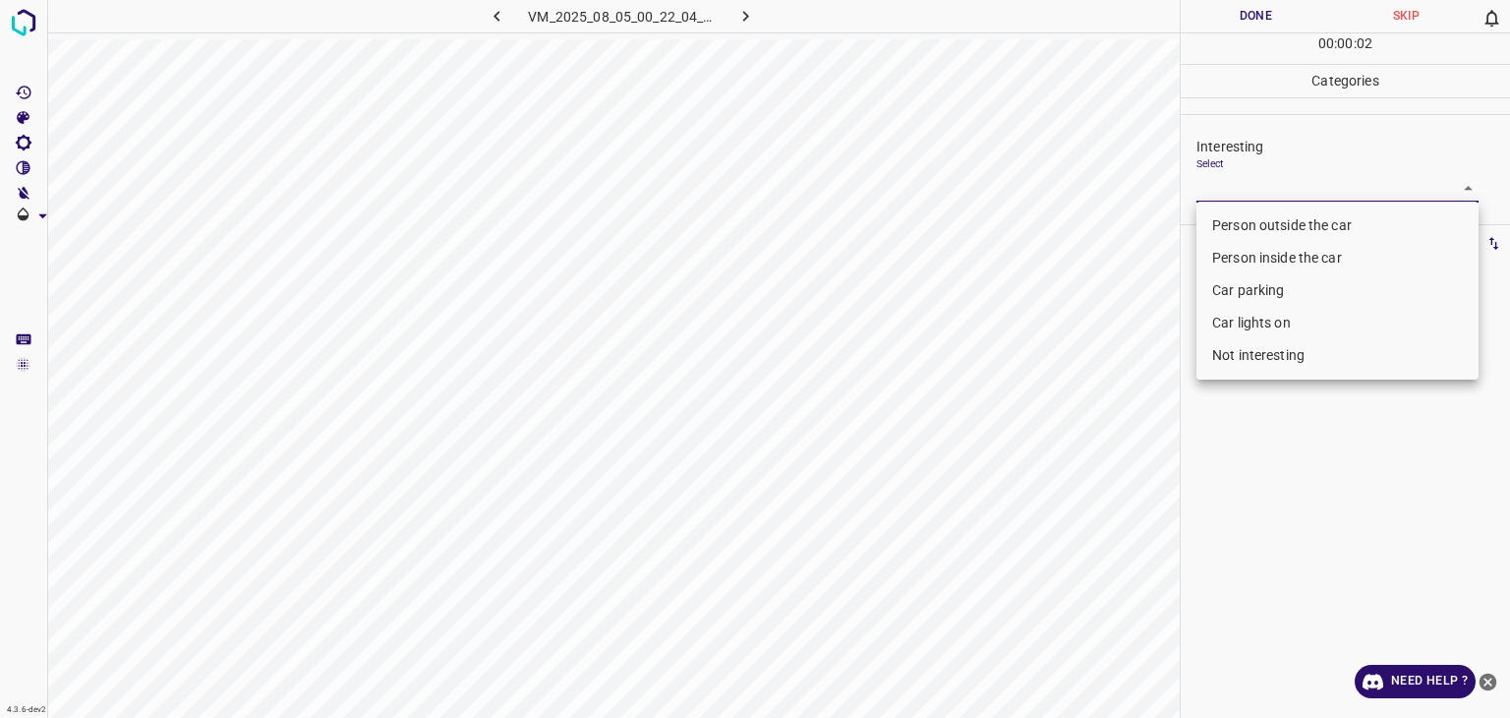
click at [1264, 360] on li "Not interesting" at bounding box center [1338, 355] width 282 height 32
type input "Not interesting"
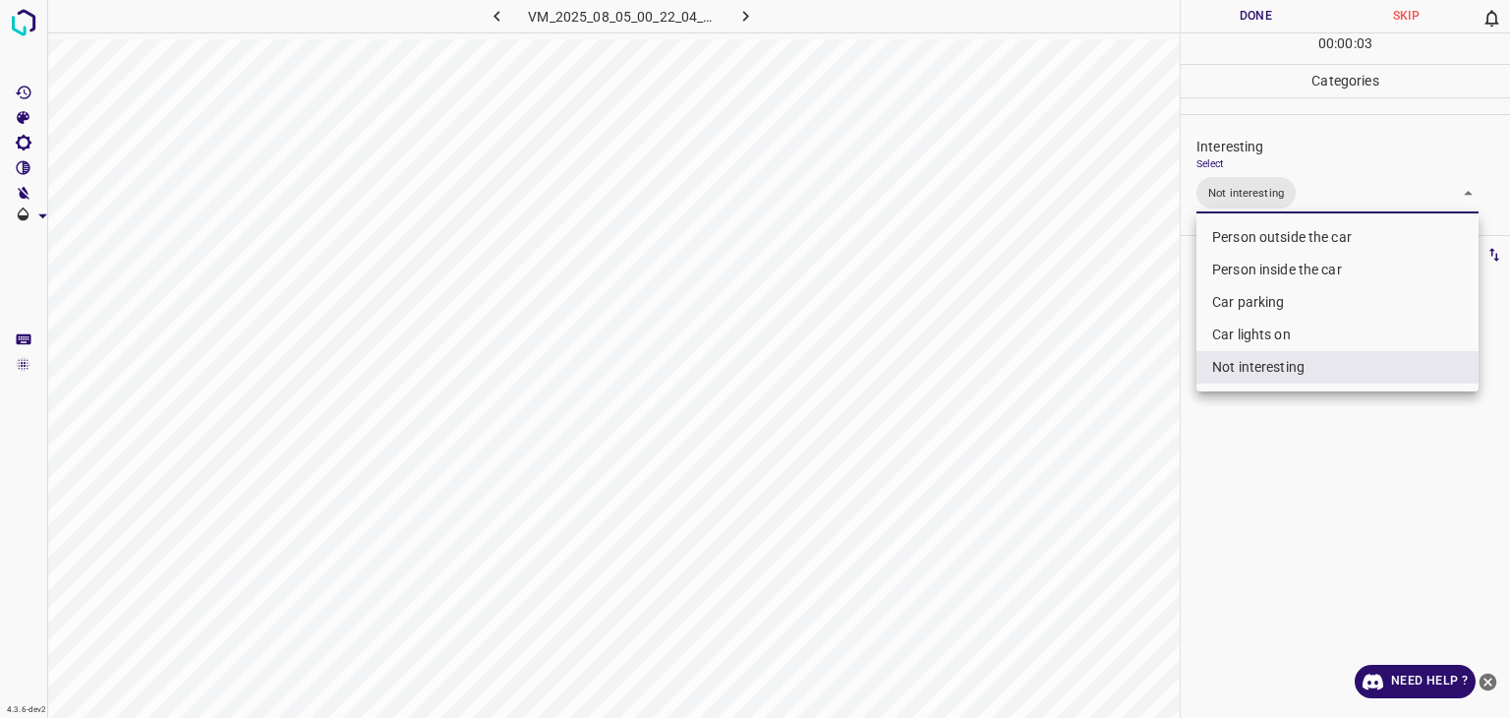
click at [1235, 5] on div at bounding box center [755, 359] width 1510 height 718
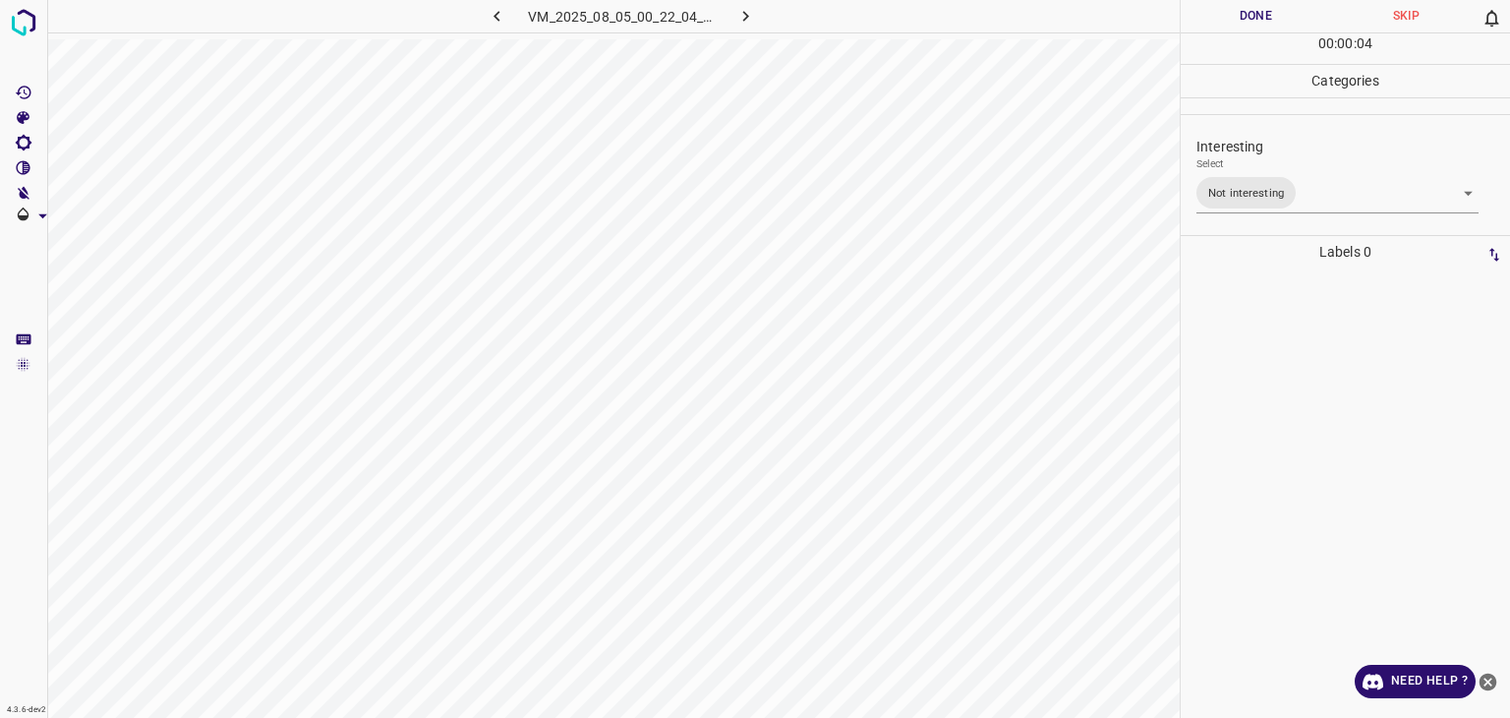
click at [1238, 5] on div at bounding box center [755, 359] width 1510 height 718
click at [1238, 9] on button "Done" at bounding box center [1256, 16] width 150 height 32
click at [1238, 11] on button "Done" at bounding box center [1256, 16] width 150 height 32
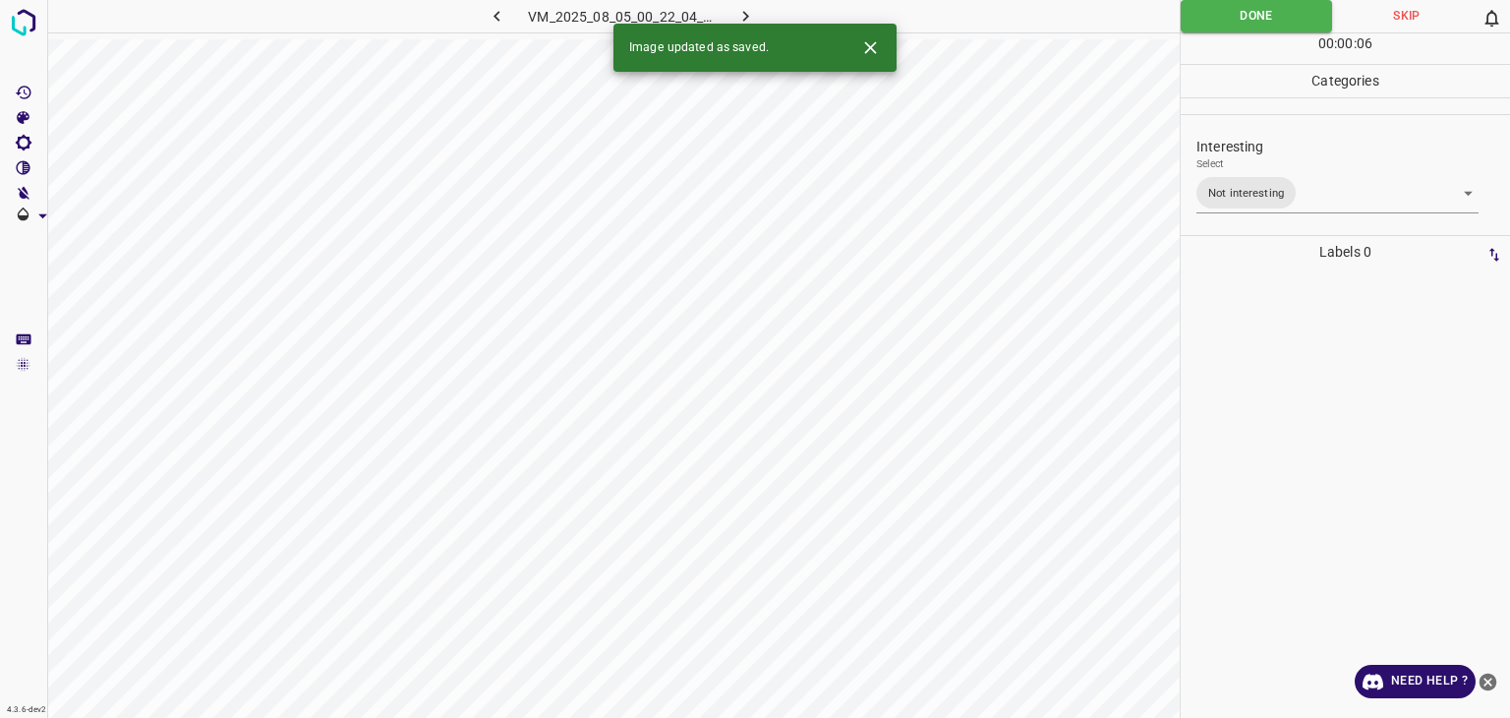
click at [742, 15] on icon "button" at bounding box center [746, 16] width 21 height 21
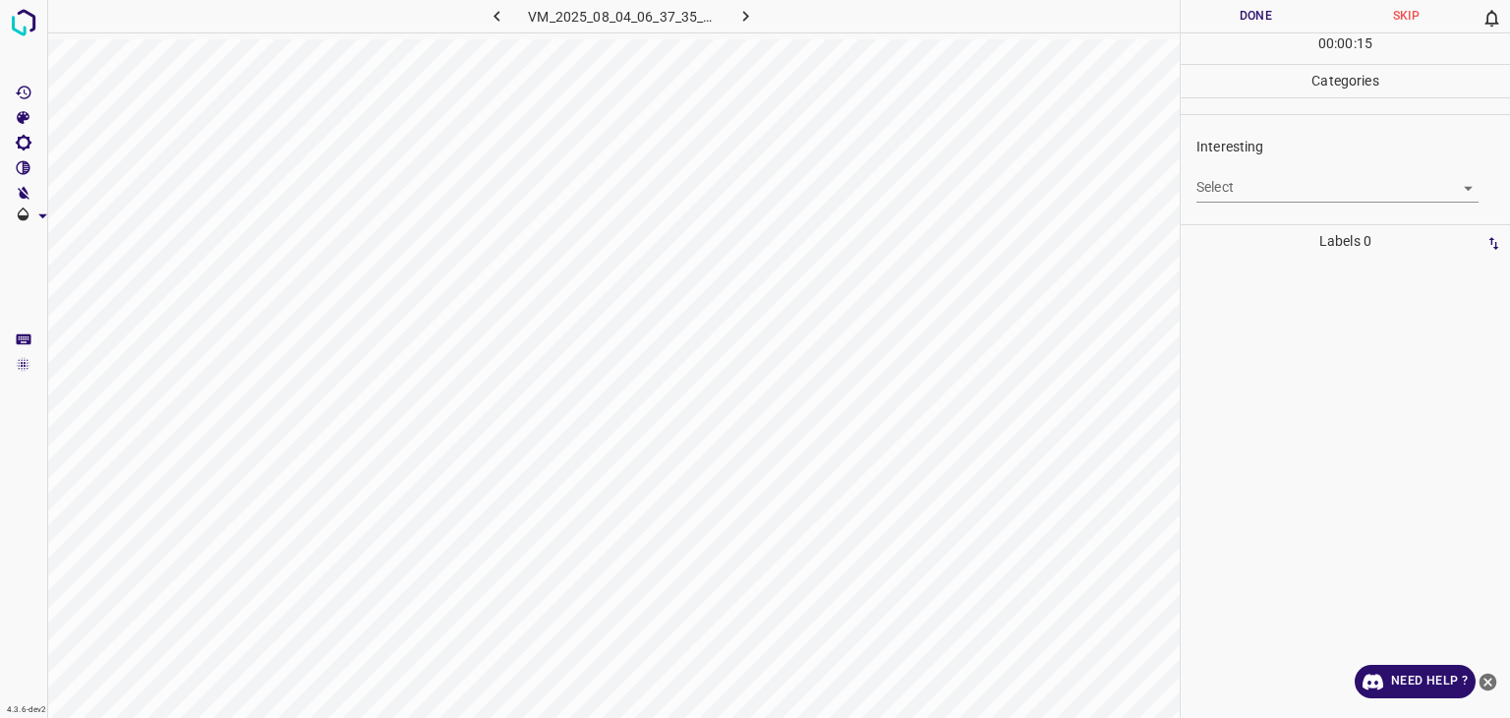
click at [1243, 197] on body "4.3.6-dev2 VM_2025_08_04_06_37_35_777_00.gif Done Skip 0 00 : 00 : 15 Categorie…" at bounding box center [755, 359] width 1510 height 718
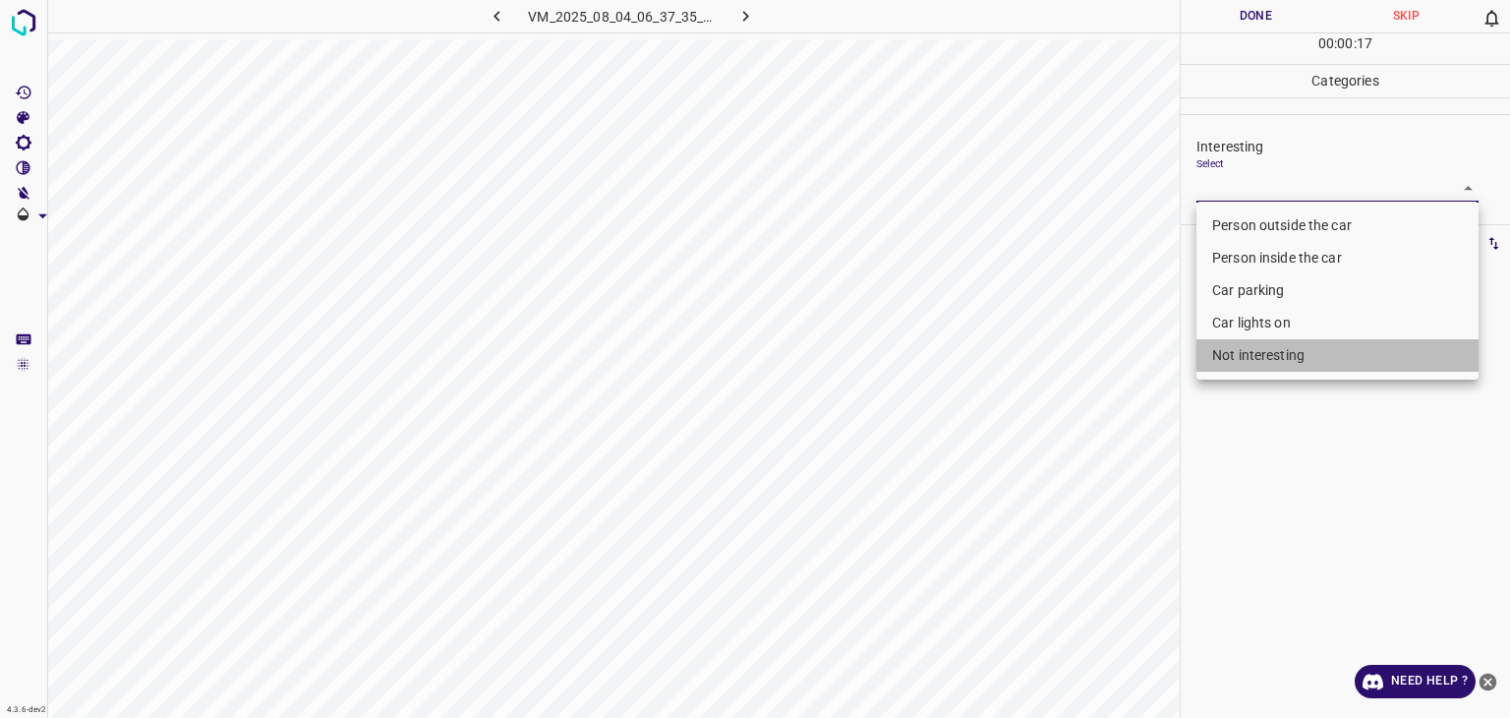
click at [1253, 347] on li "Not interesting" at bounding box center [1338, 355] width 282 height 32
type input "Not interesting"
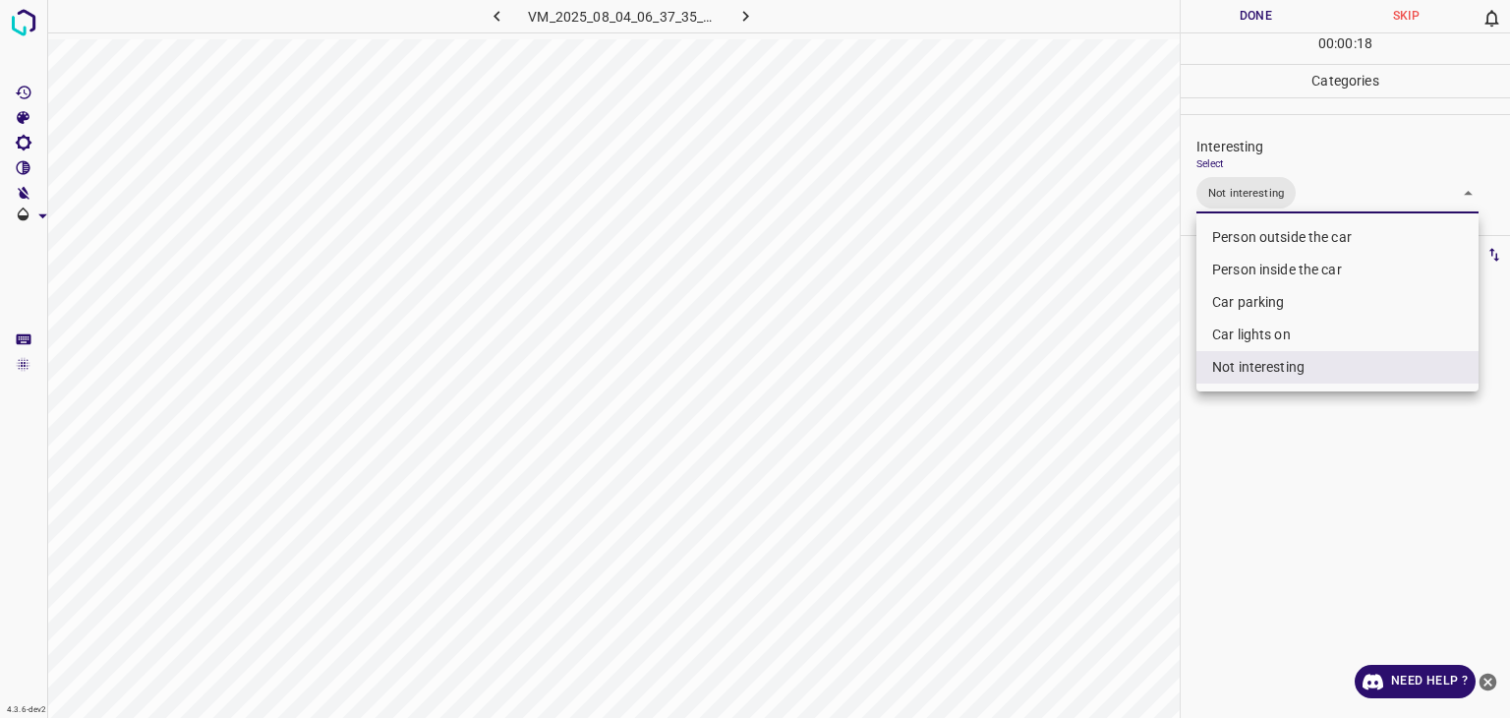
click at [1248, 15] on div at bounding box center [755, 359] width 1510 height 718
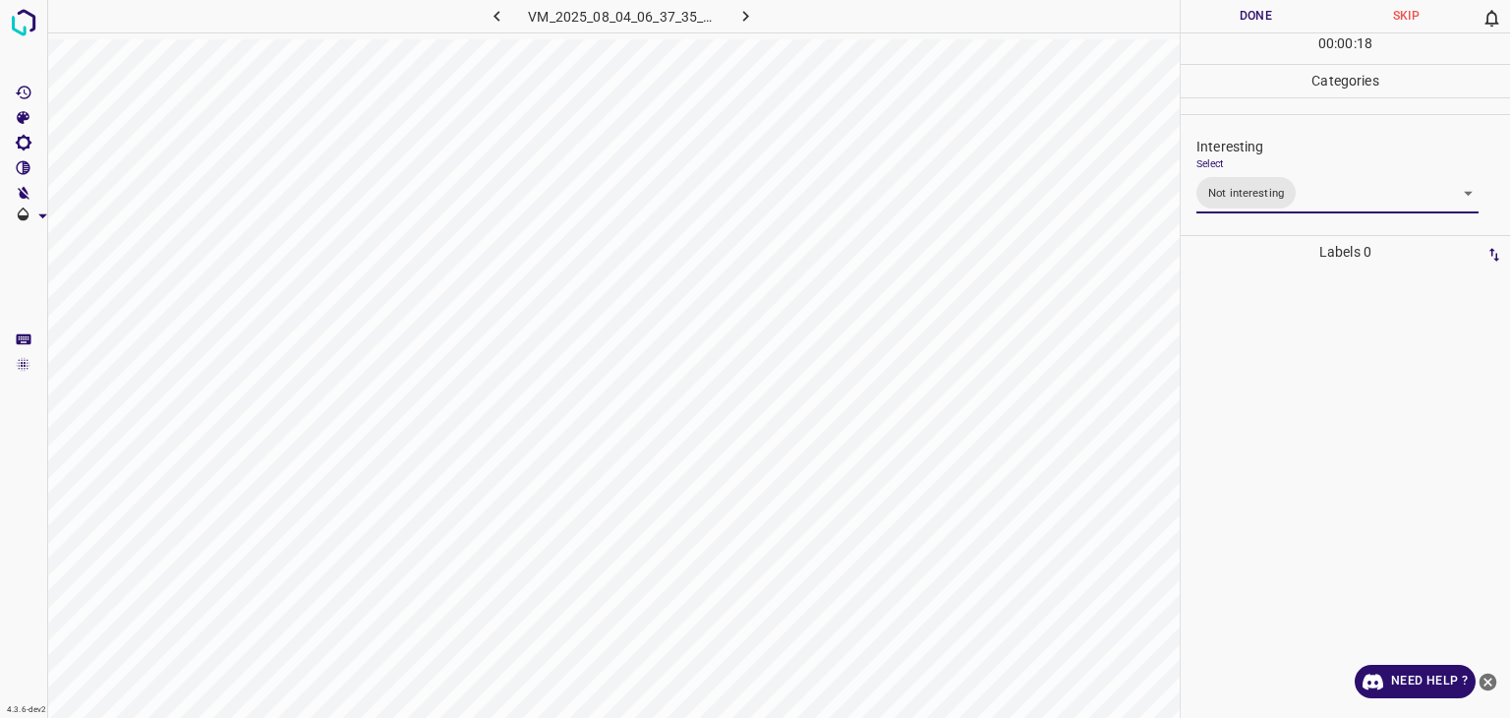
click at [1248, 15] on div at bounding box center [755, 359] width 1510 height 718
click at [1248, 15] on button "Done" at bounding box center [1256, 16] width 150 height 32
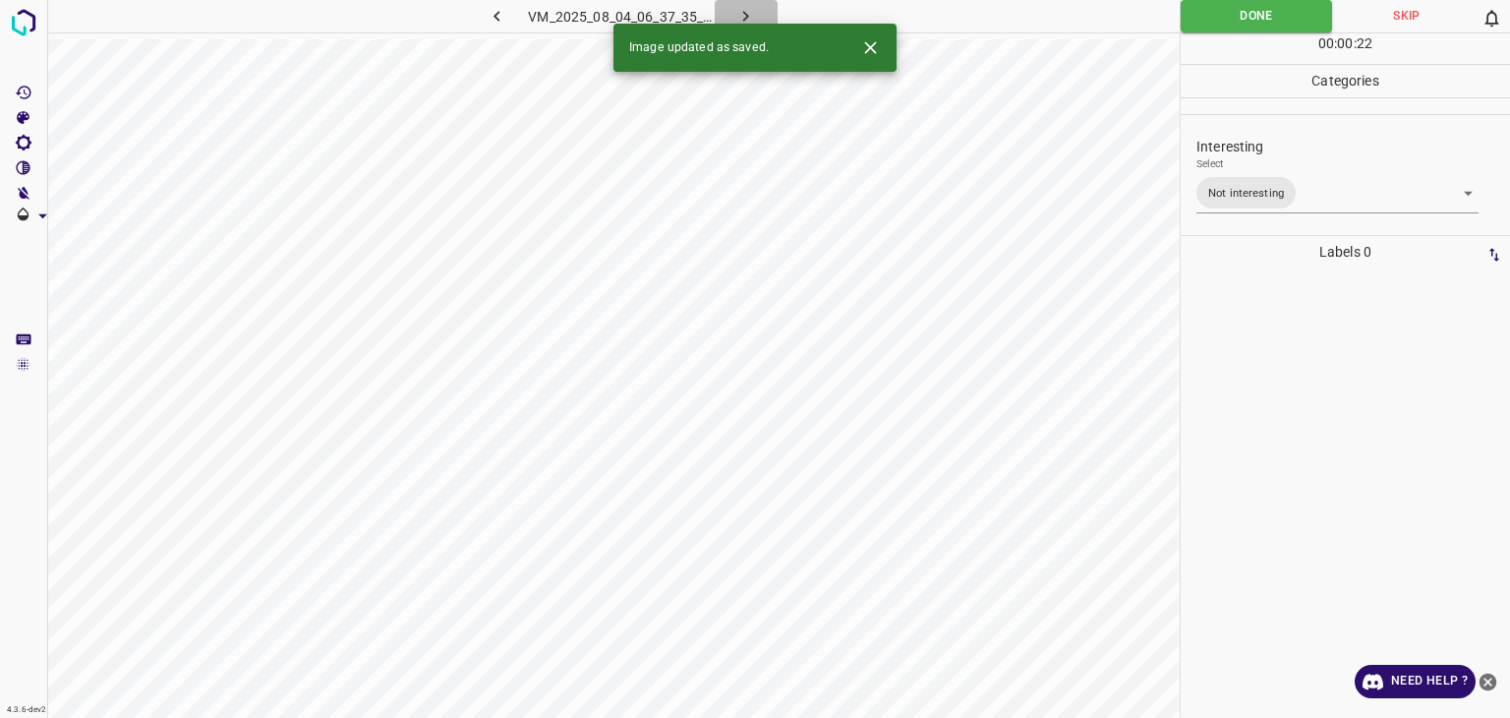
click at [740, 17] on icon "button" at bounding box center [746, 16] width 21 height 21
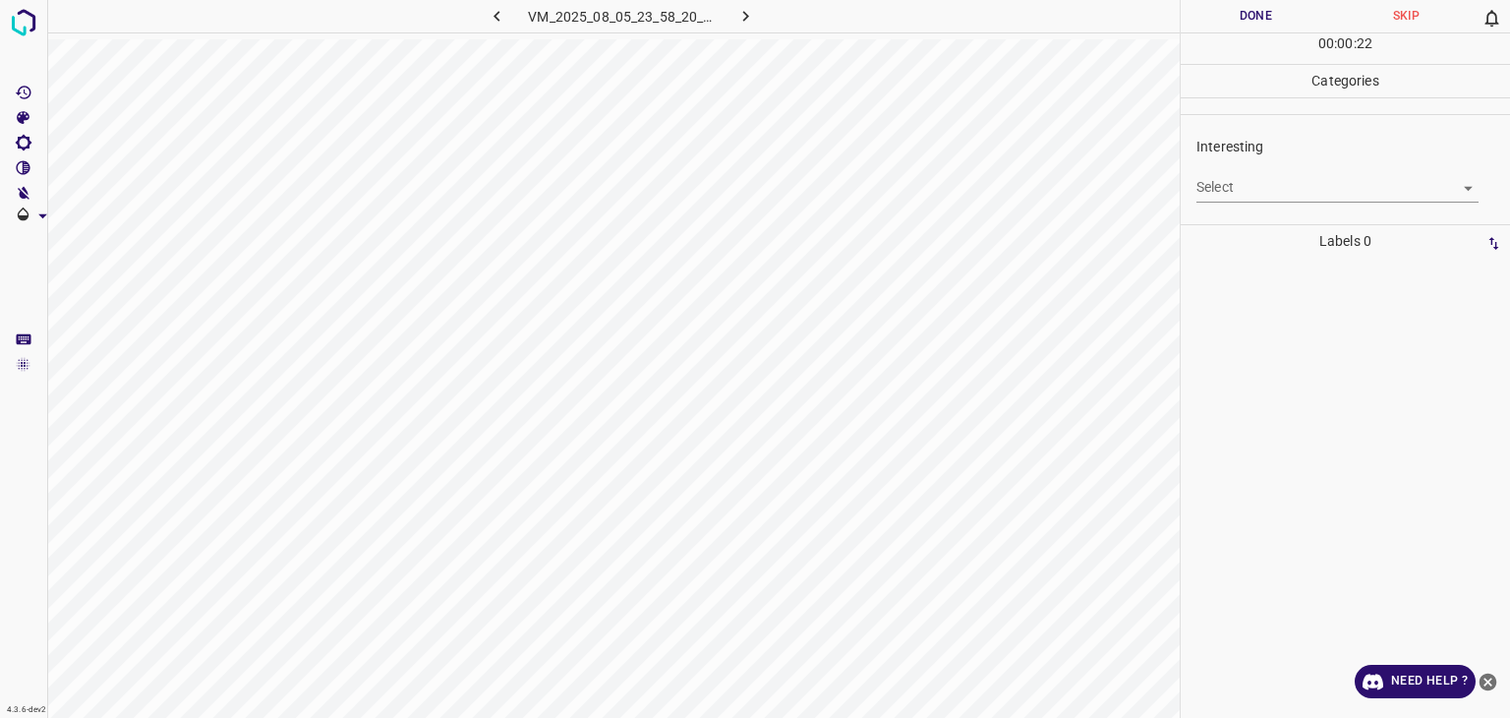
click at [1253, 196] on body "4.3.6-dev2 VM_2025_08_05_23_58_20_177_03.gif Done Skip 0 00 : 00 : 22 Categorie…" at bounding box center [755, 359] width 1510 height 718
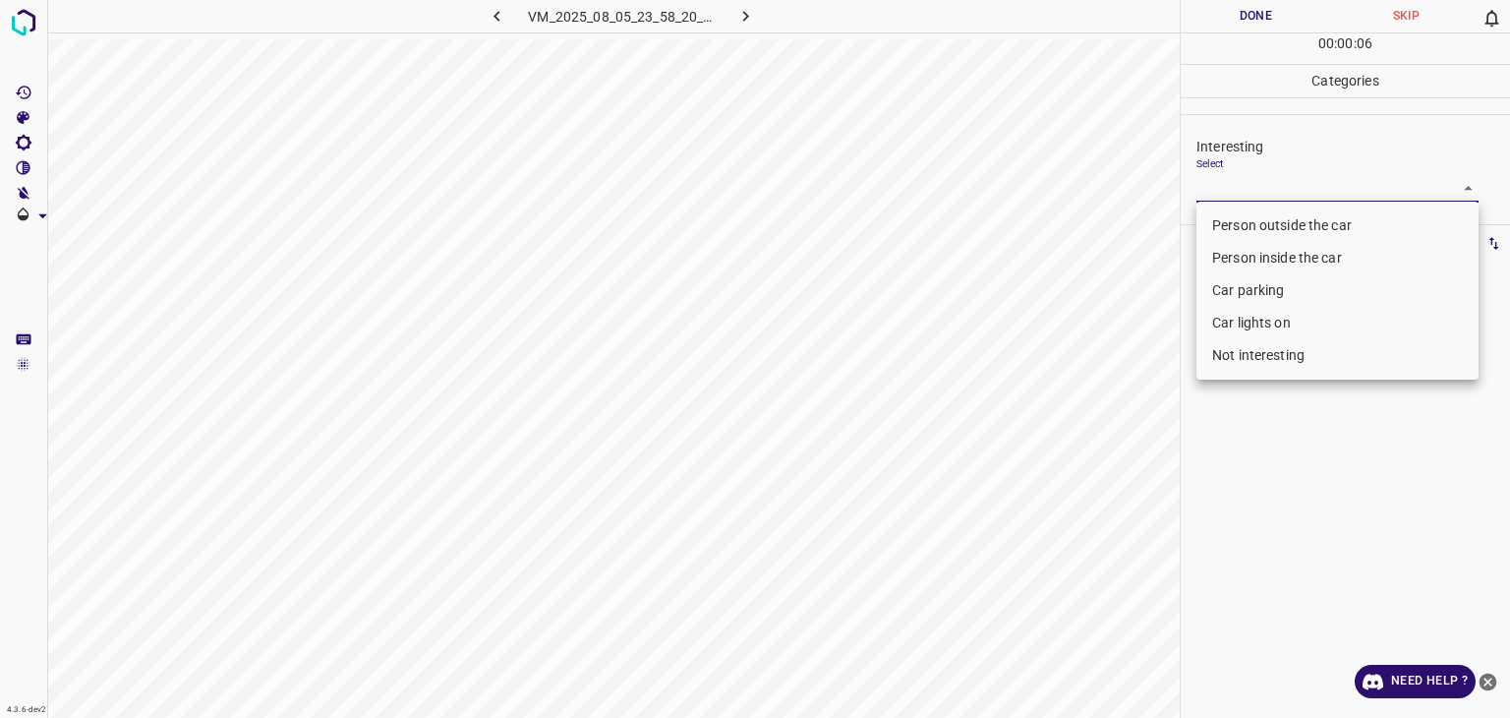
click at [1262, 257] on li "Person inside the car" at bounding box center [1338, 258] width 282 height 32
type input "Person inside the car"
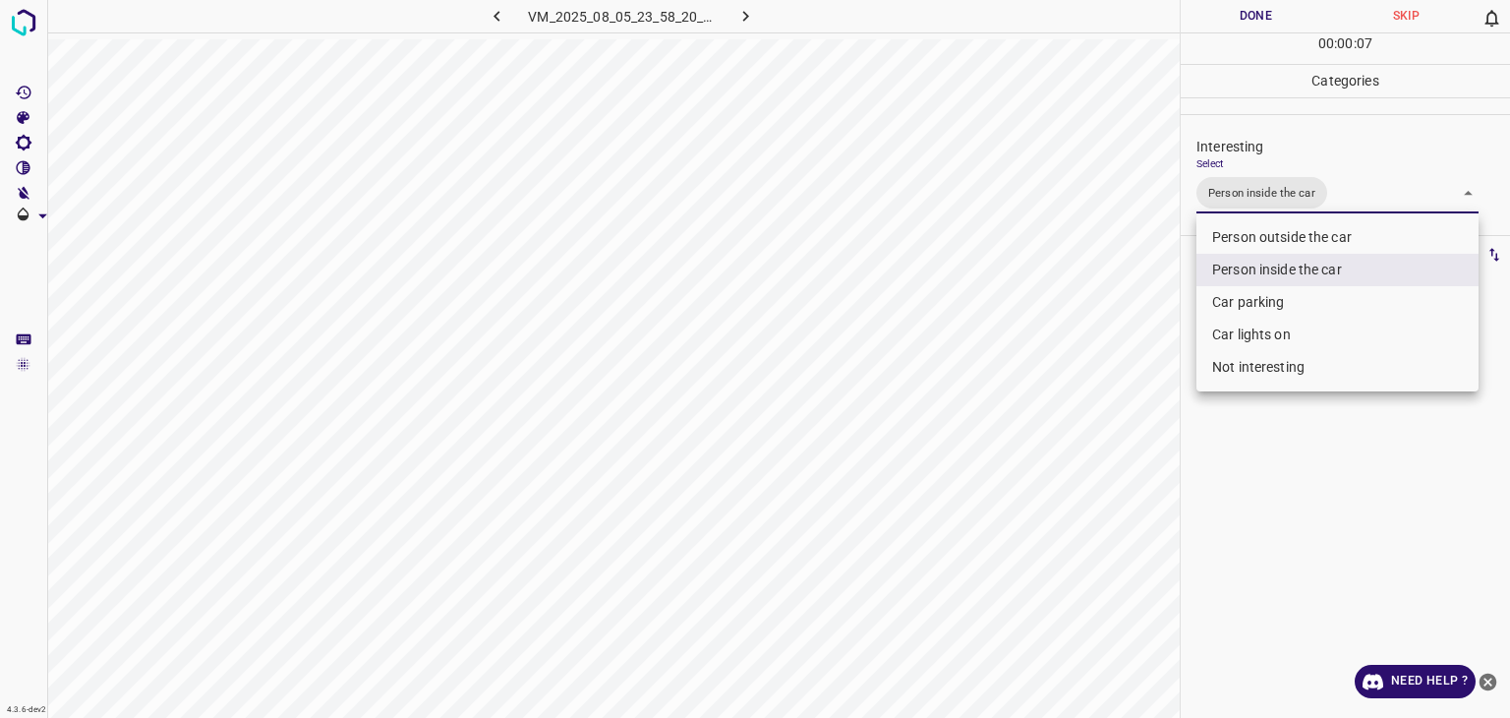
click at [1251, 9] on div at bounding box center [755, 359] width 1510 height 718
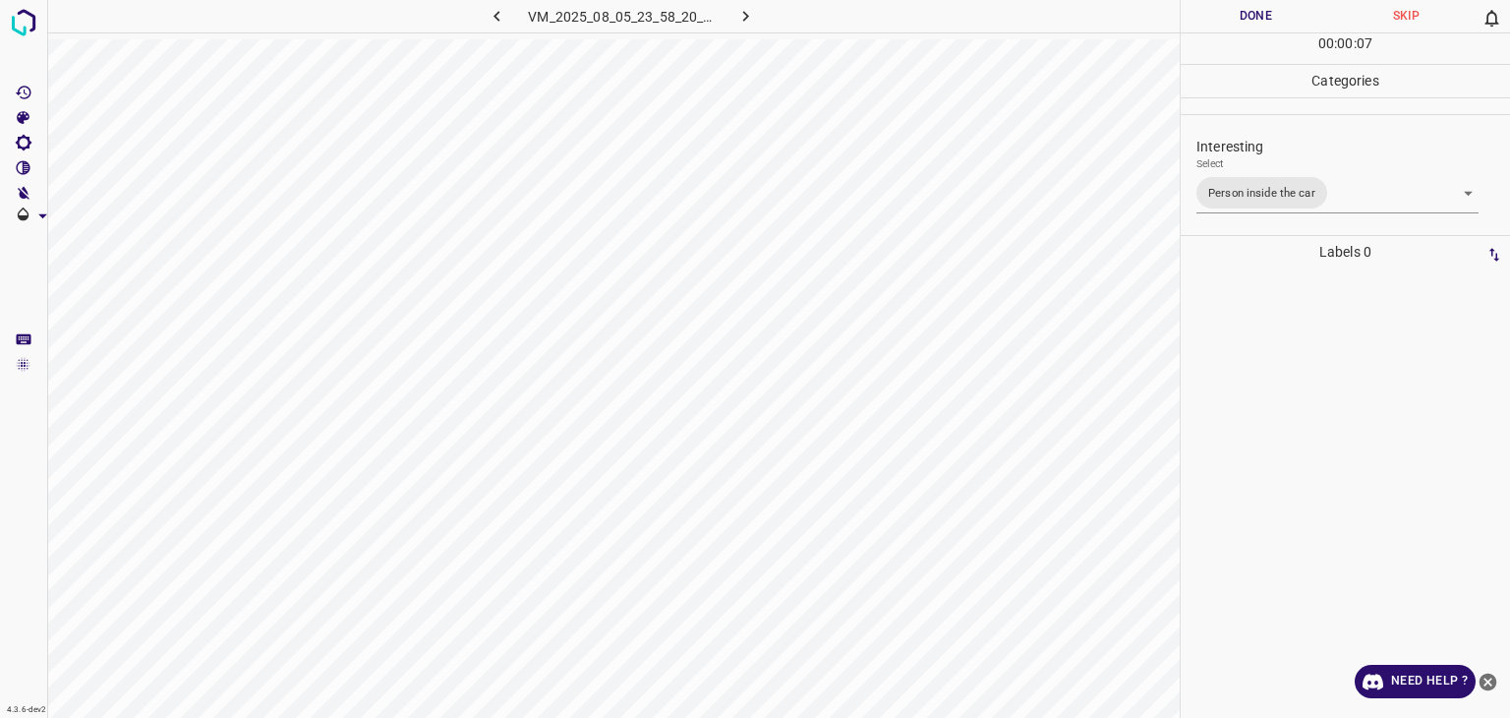
click at [1252, 9] on div at bounding box center [755, 359] width 1510 height 718
click at [1252, 9] on button "Done" at bounding box center [1256, 16] width 150 height 32
click at [1252, 14] on button "Done" at bounding box center [1256, 16] width 150 height 32
click at [1252, 15] on button "Done" at bounding box center [1256, 16] width 150 height 32
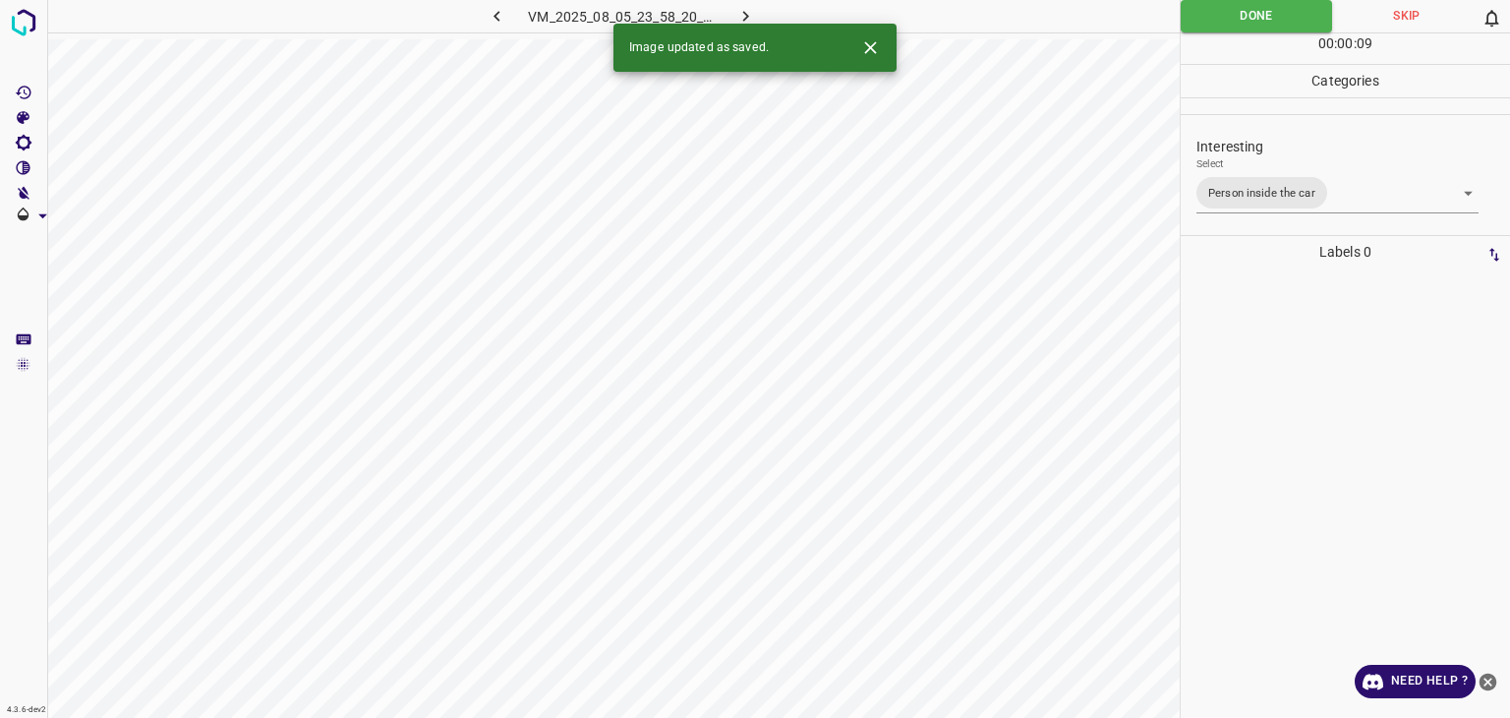
click at [746, 13] on icon "button" at bounding box center [746, 16] width 6 height 11
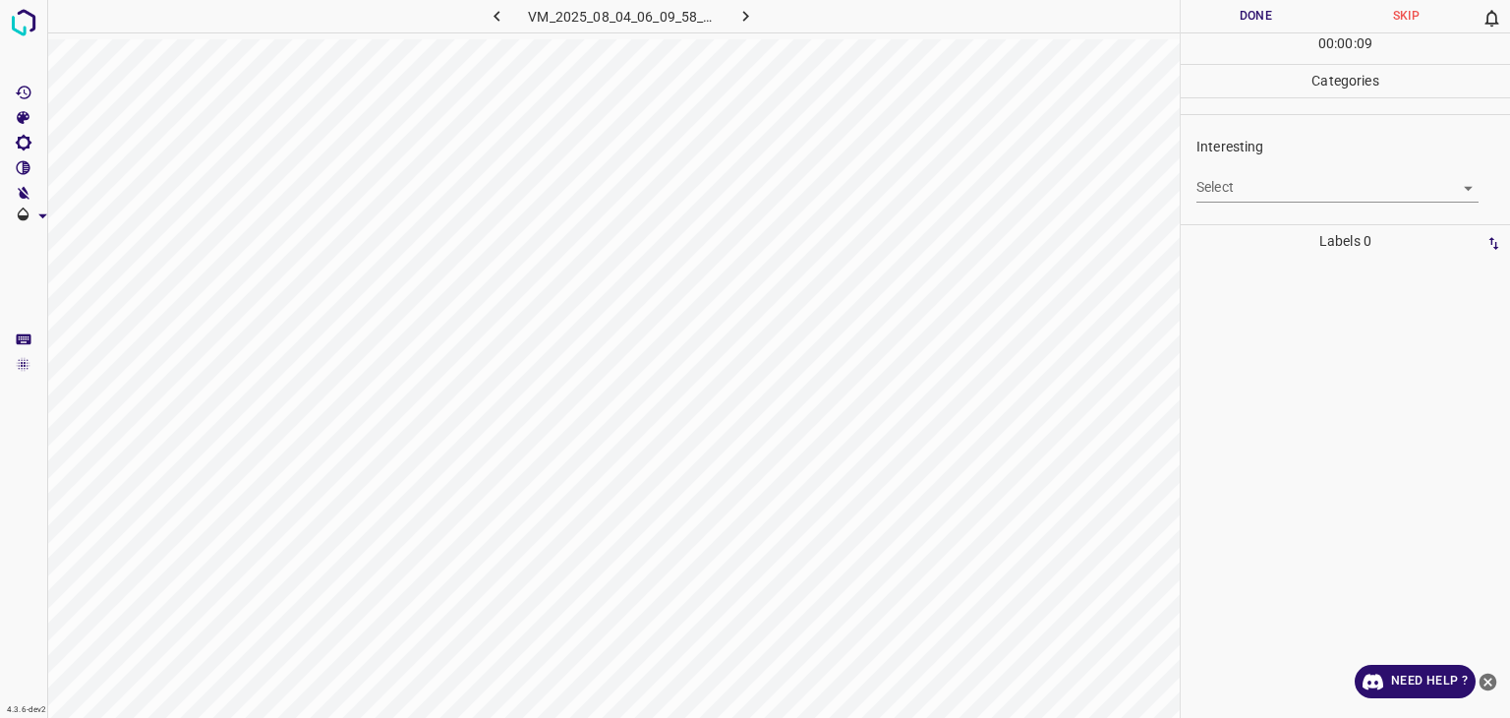
click at [1265, 193] on body "4.3.6-dev2 VM_2025_08_04_06_09_58_199_09.gif Done Skip 0 00 : 00 : 09 Categorie…" at bounding box center [755, 359] width 1510 height 718
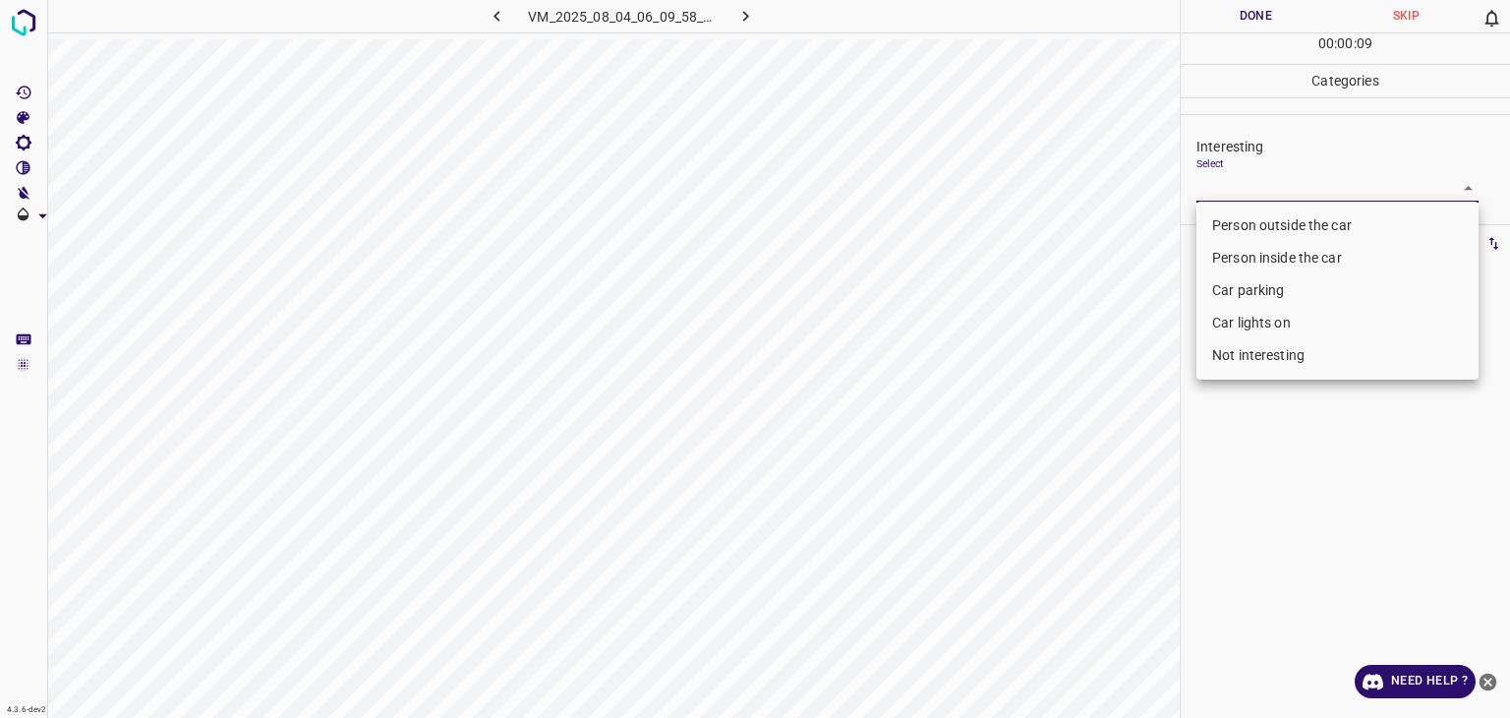
click at [1267, 228] on li "Person outside the car" at bounding box center [1338, 225] width 282 height 32
type input "Person outside the car"
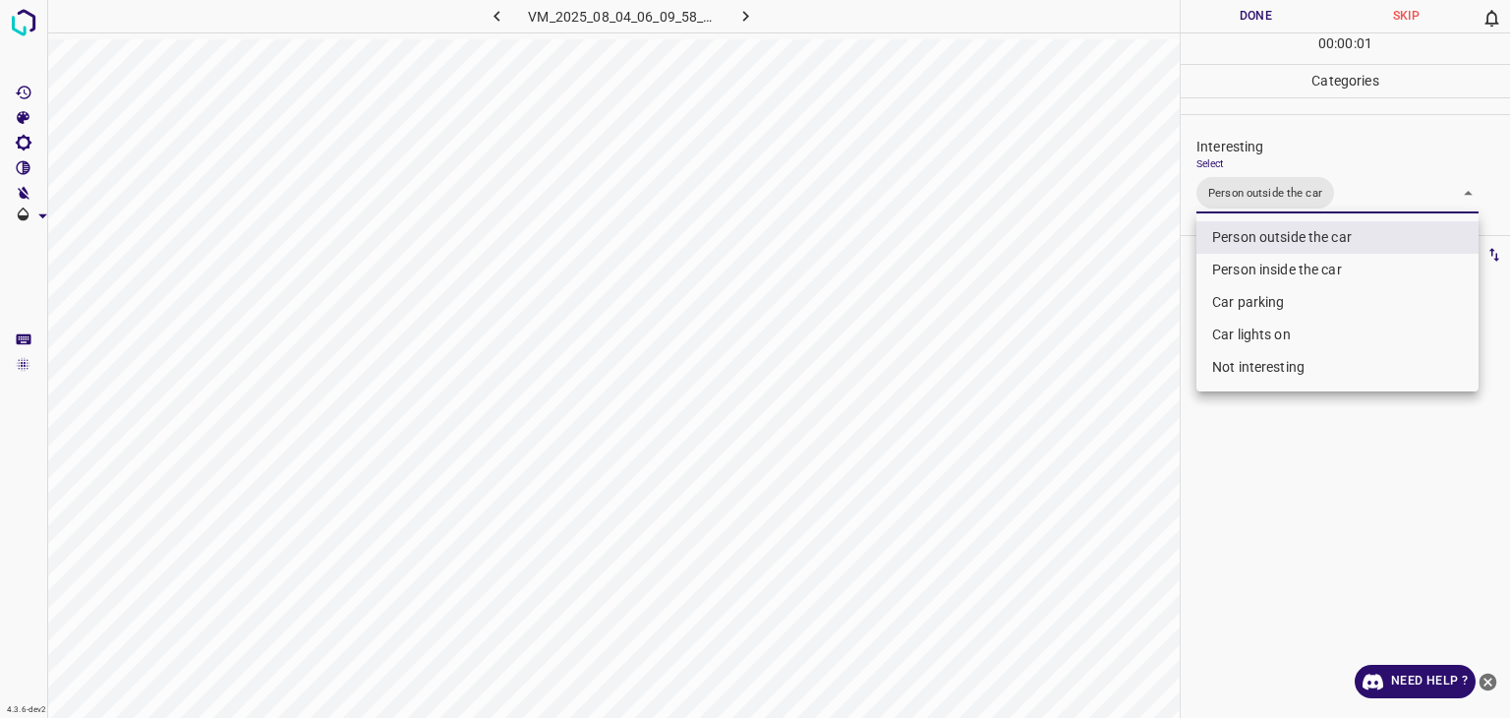
click at [1255, 8] on div at bounding box center [755, 359] width 1510 height 718
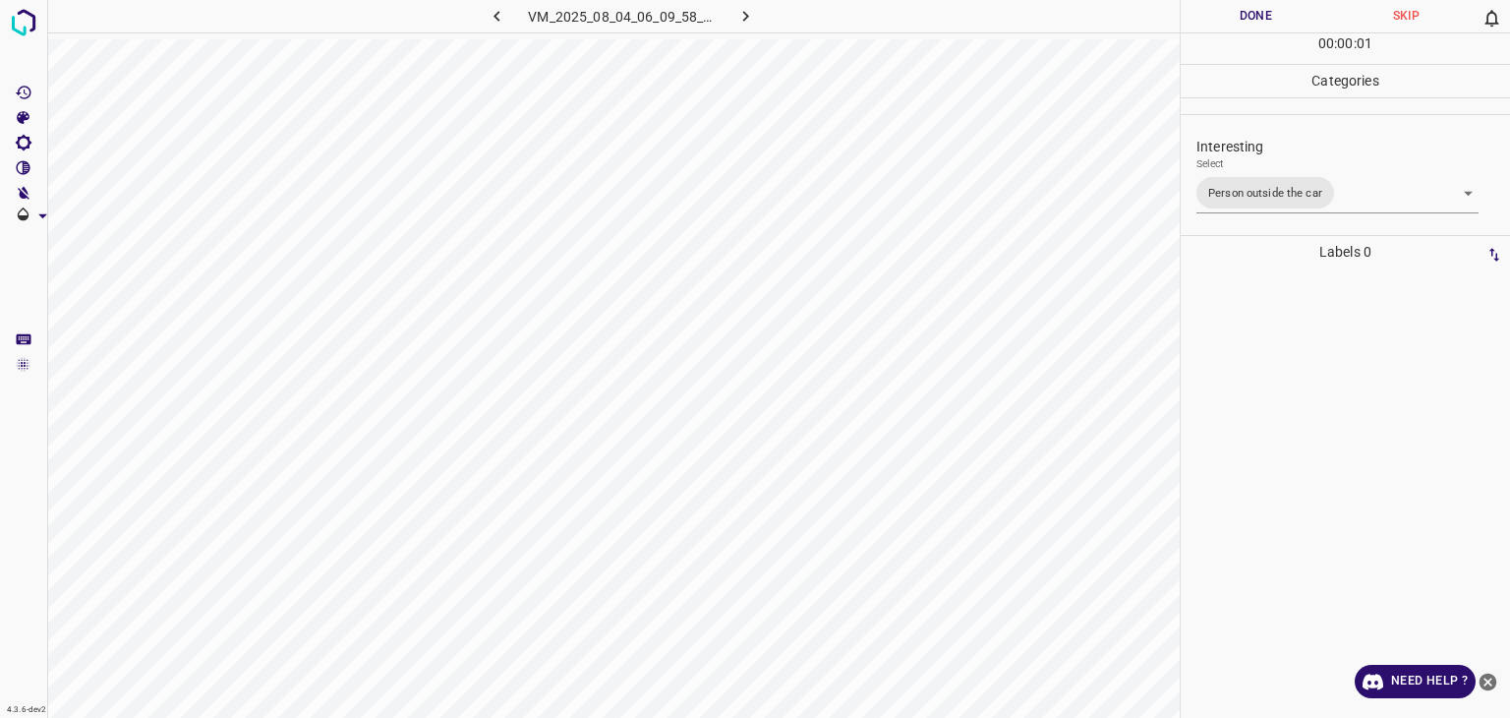
click at [1255, 9] on div "Person outside the car Person inside the car Car parking Car lights on Not inte…" at bounding box center [755, 359] width 1510 height 718
click at [1255, 9] on button "Done" at bounding box center [1256, 16] width 150 height 32
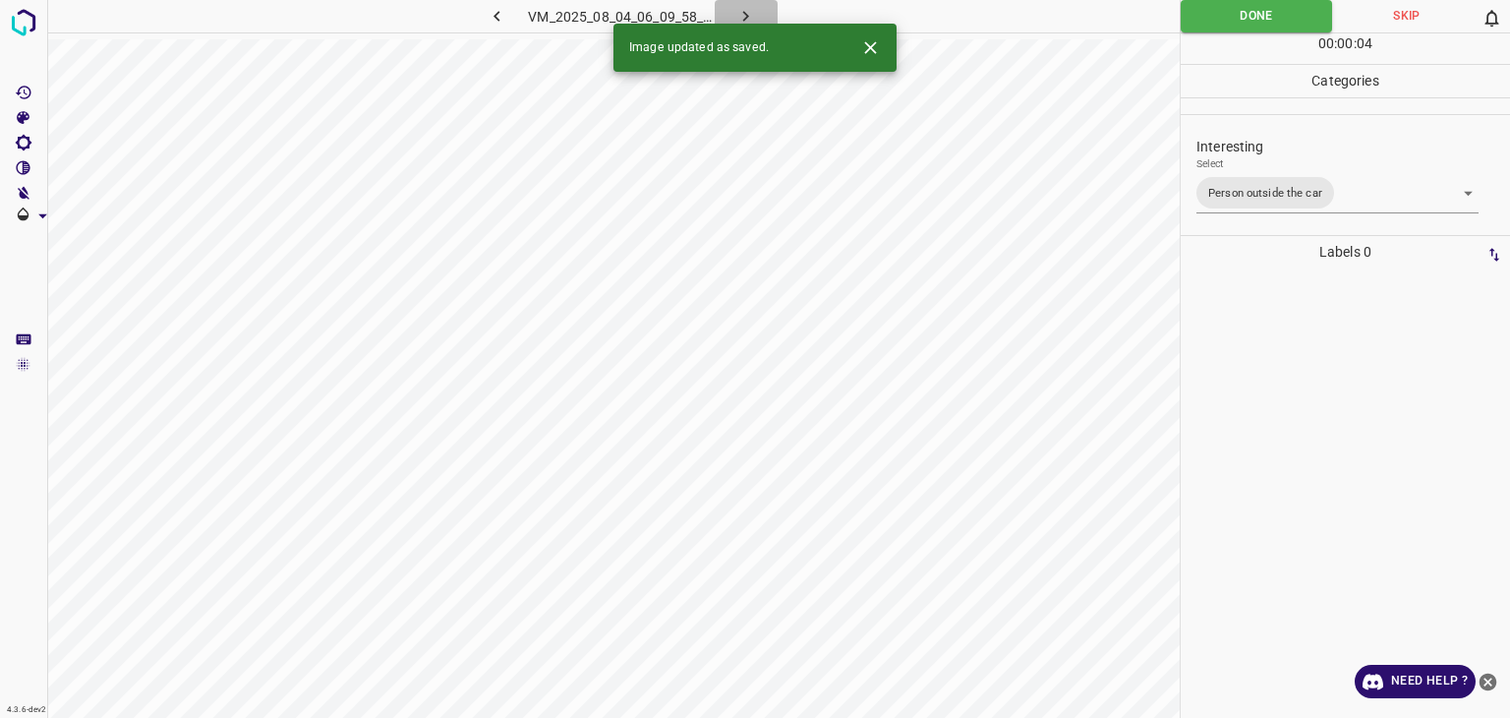
click at [734, 17] on button "button" at bounding box center [746, 16] width 63 height 32
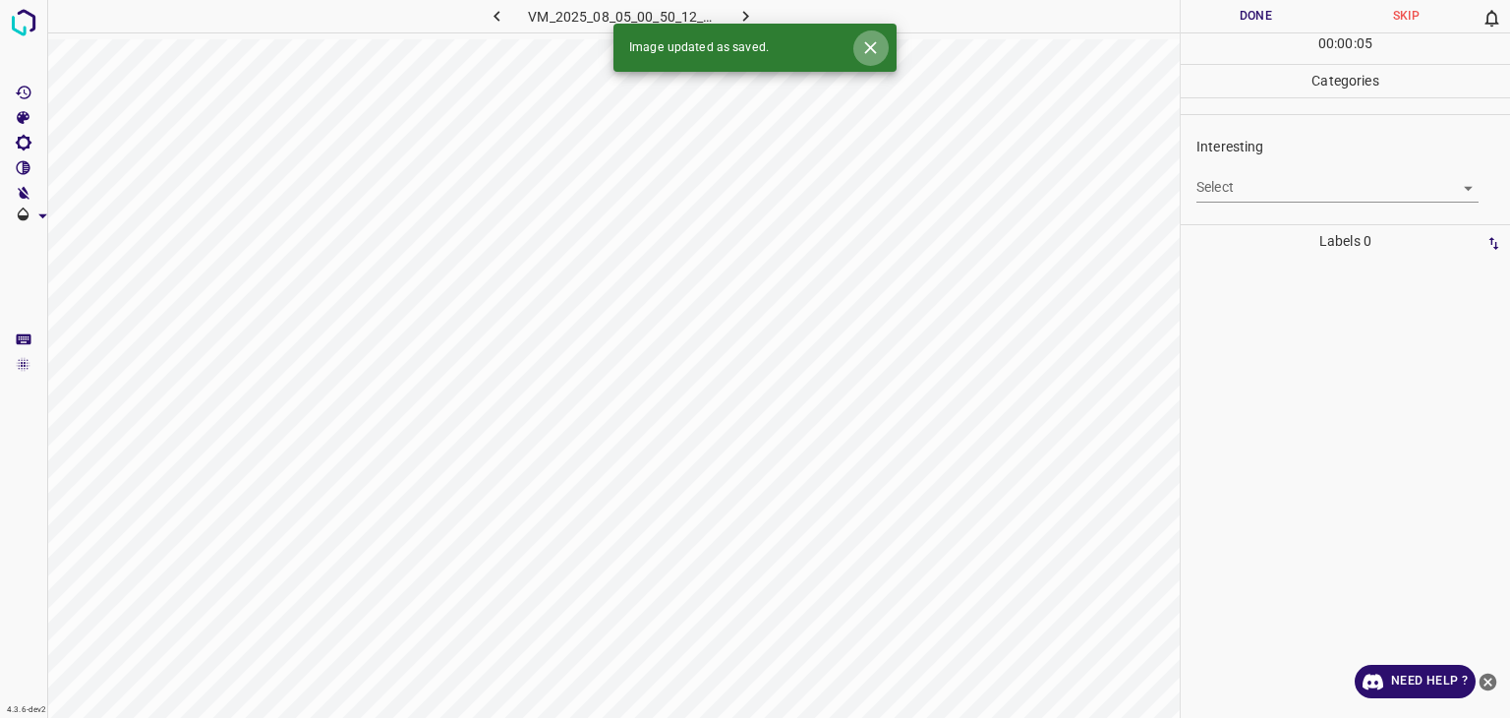
click at [871, 52] on icon "Close" at bounding box center [870, 47] width 21 height 21
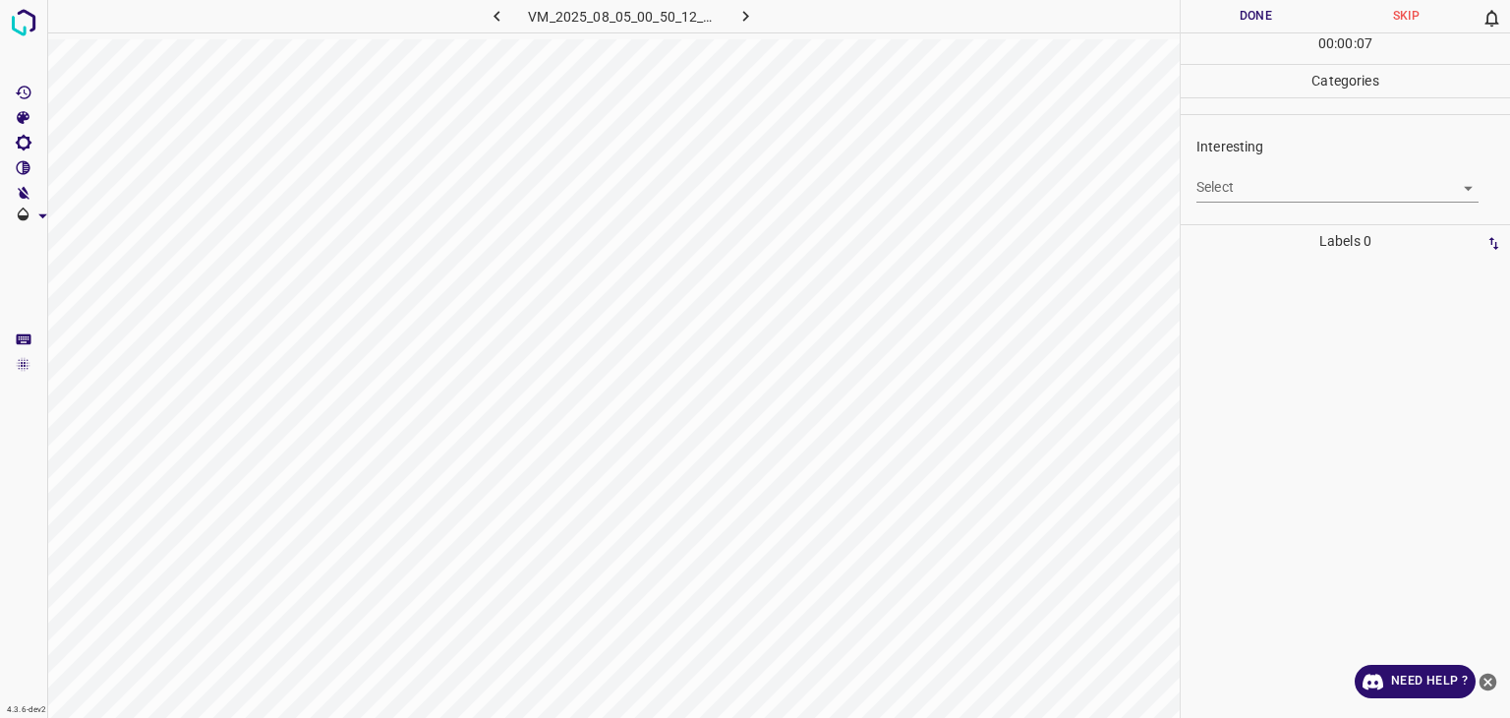
click at [1280, 179] on body "4.3.6-dev2 VM_2025_08_05_00_50_12_539_01.gif Done Skip 0 00 : 00 : 07 Categorie…" at bounding box center [755, 359] width 1510 height 718
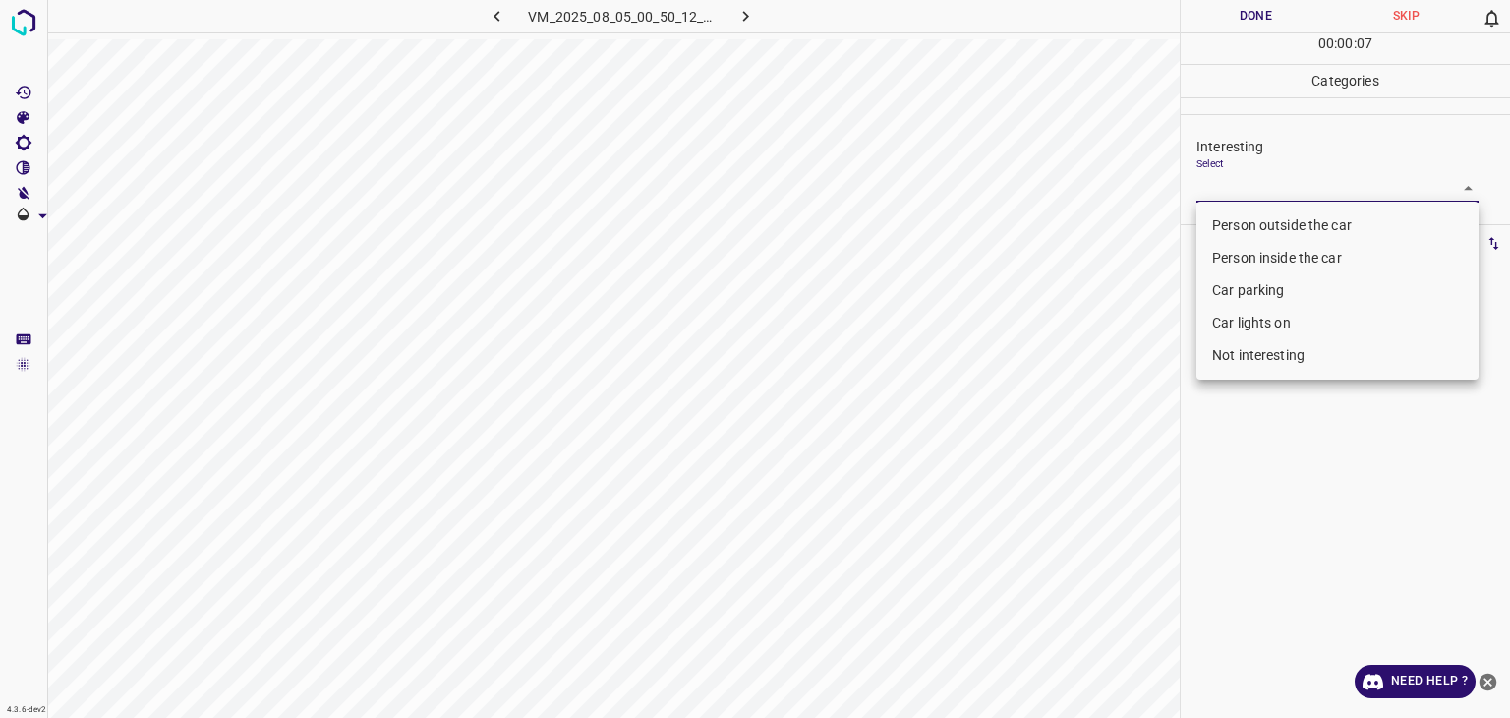
click at [1215, 230] on li "Person outside the car" at bounding box center [1338, 225] width 282 height 32
type input "Person outside the car"
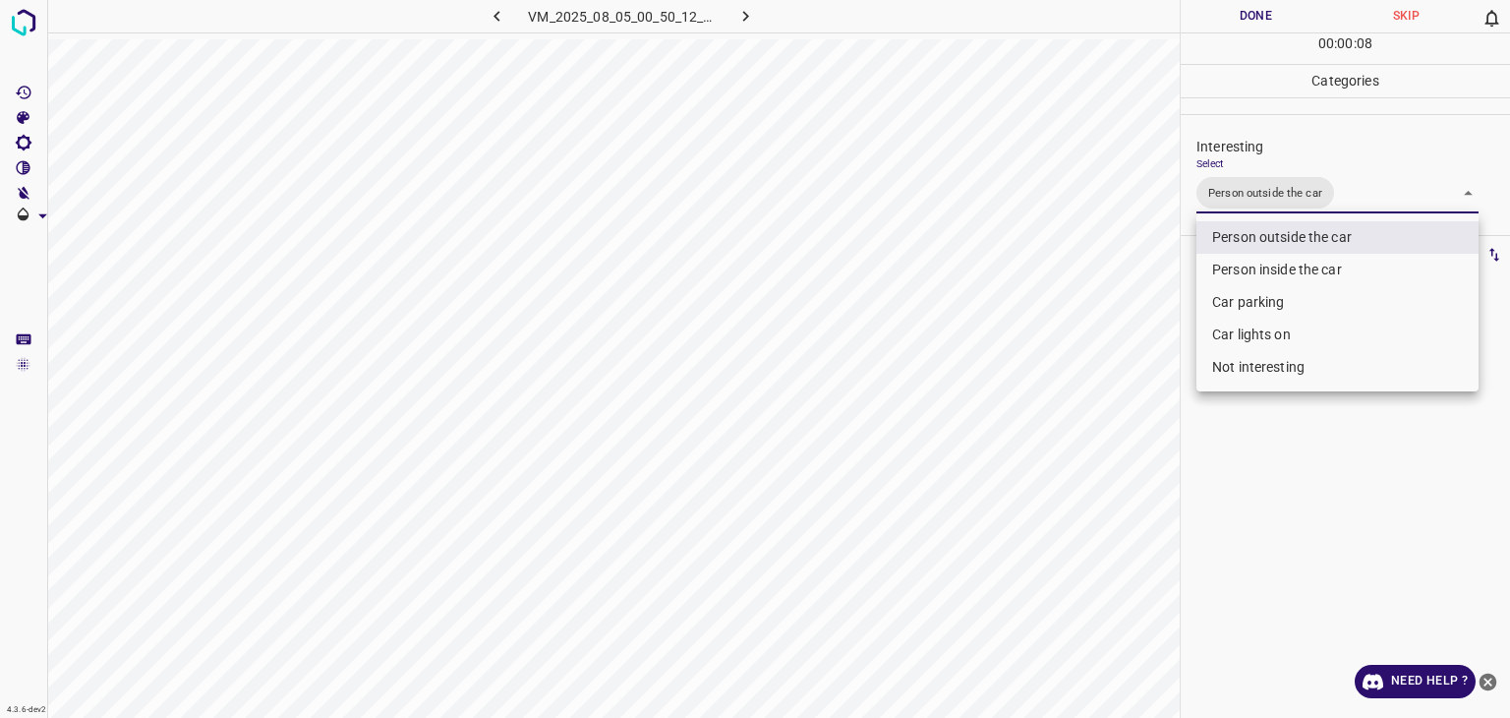
click at [1248, 20] on div at bounding box center [755, 359] width 1510 height 718
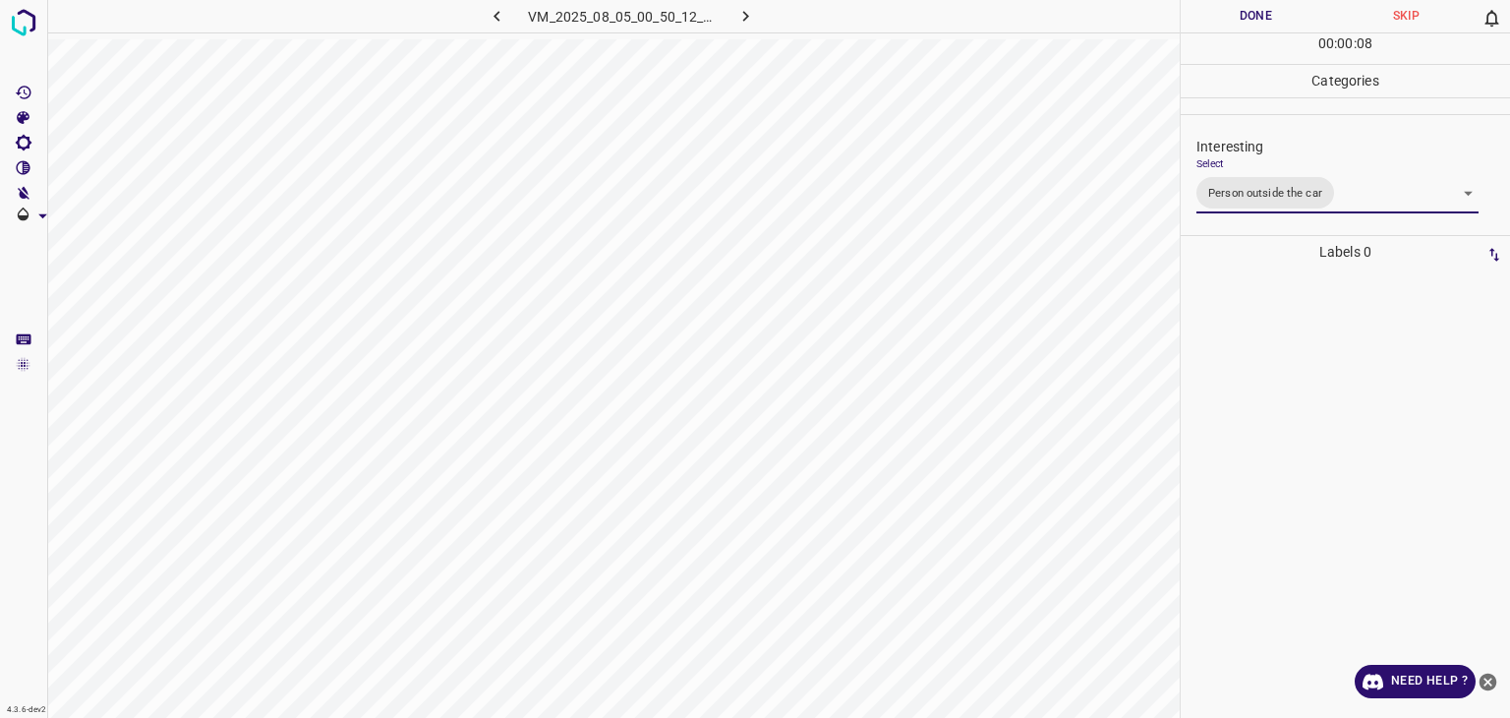
click at [1248, 19] on div "Person outside the car Person inside the car Car parking Car lights on Not inte…" at bounding box center [755, 359] width 1510 height 718
click at [1248, 19] on button "Done" at bounding box center [1256, 16] width 150 height 32
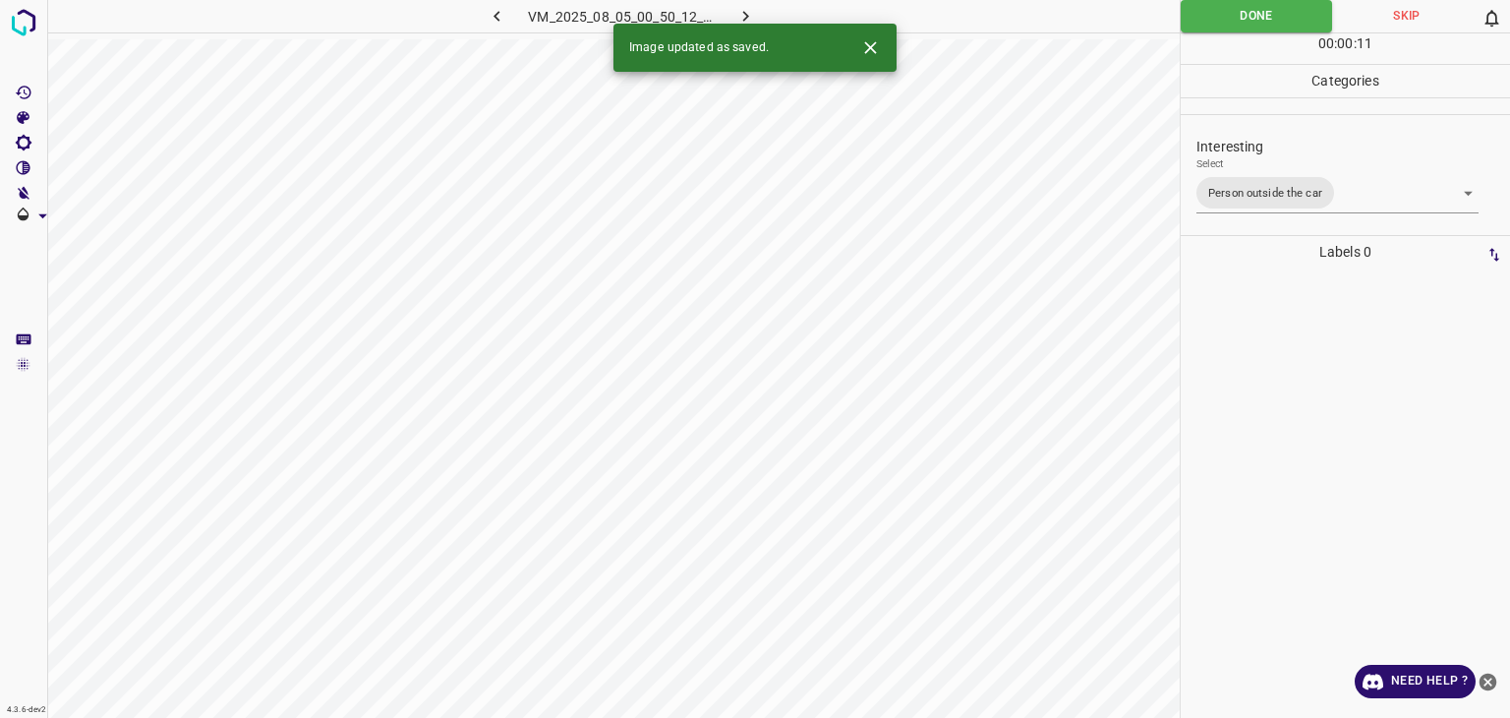
click at [742, 24] on div "Image updated as saved." at bounding box center [755, 48] width 283 height 48
click at [741, 12] on icon "button" at bounding box center [746, 16] width 21 height 21
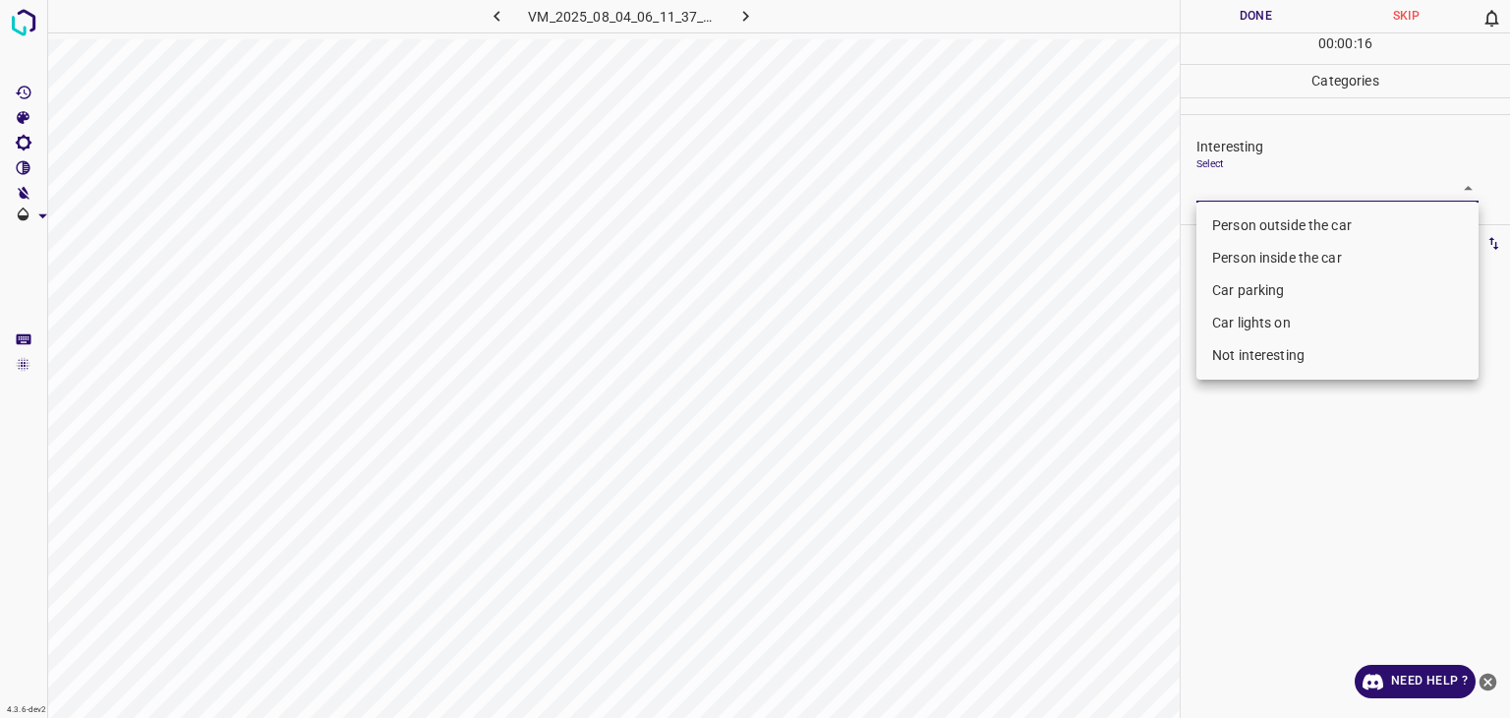
click at [1265, 192] on body "4.3.6-dev2 VM_2025_08_04_06_11_37_195_01.gif Done Skip 0 00 : 00 : 16 Categorie…" at bounding box center [755, 359] width 1510 height 718
click at [1267, 232] on li "Person outside the car" at bounding box center [1338, 225] width 282 height 32
type input "Person outside the car"
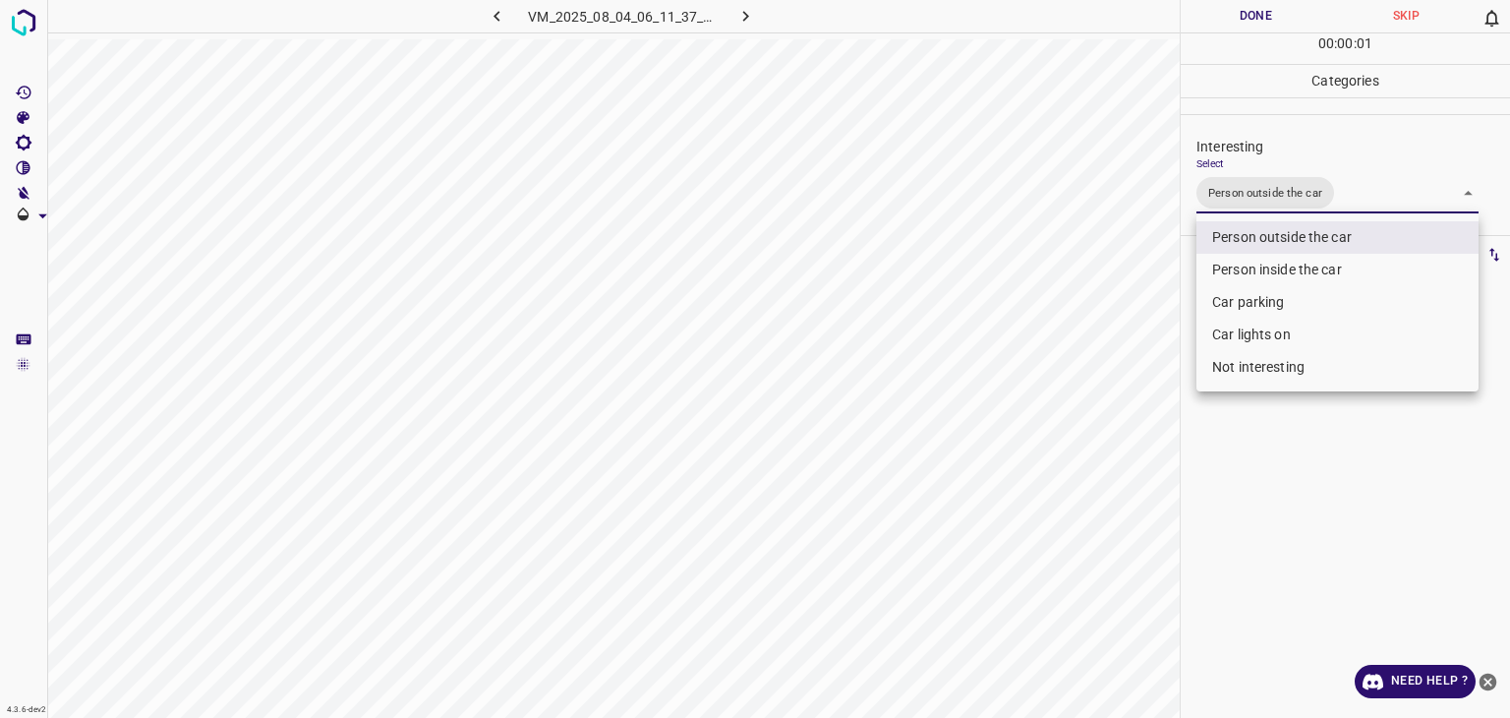
click at [1235, 17] on div at bounding box center [755, 359] width 1510 height 718
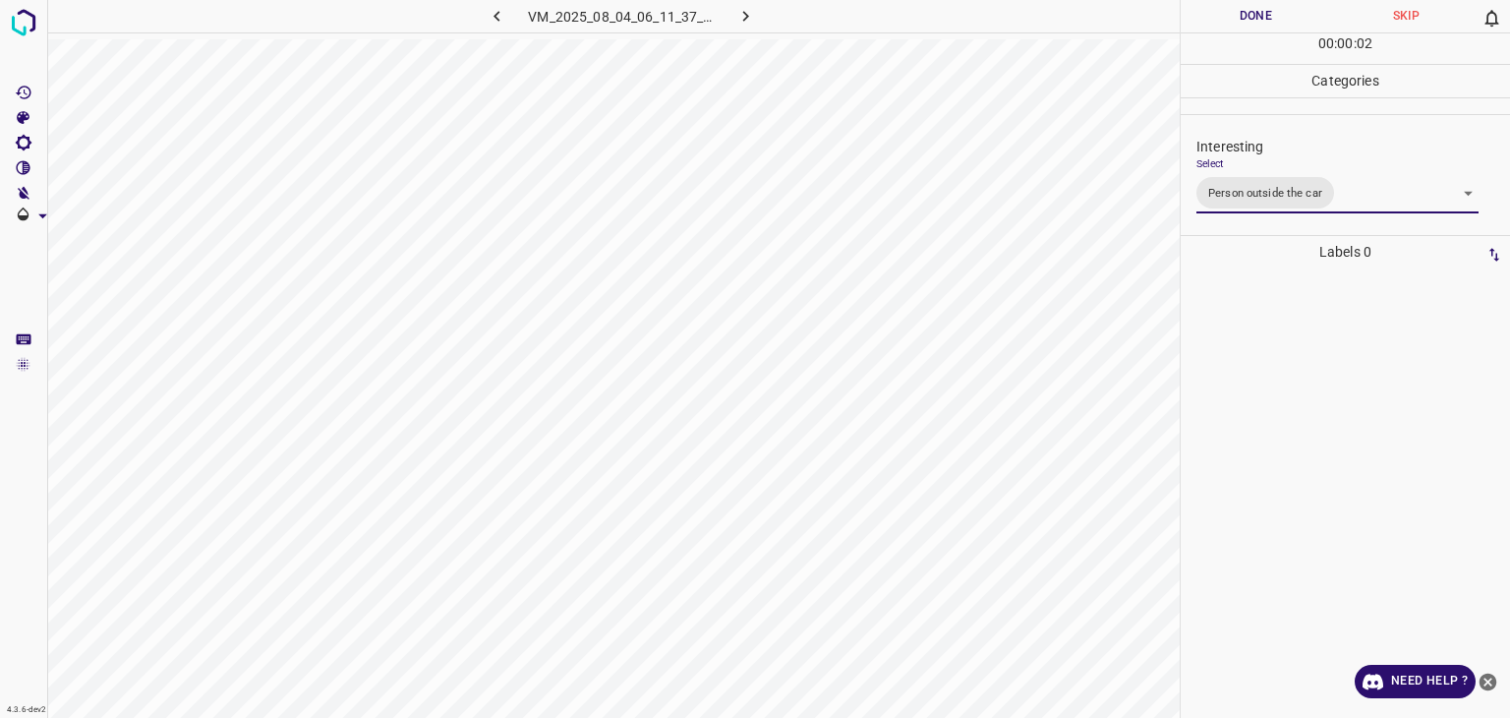
click at [1235, 17] on div at bounding box center [755, 359] width 1510 height 718
click at [1235, 17] on button "Done" at bounding box center [1256, 16] width 150 height 32
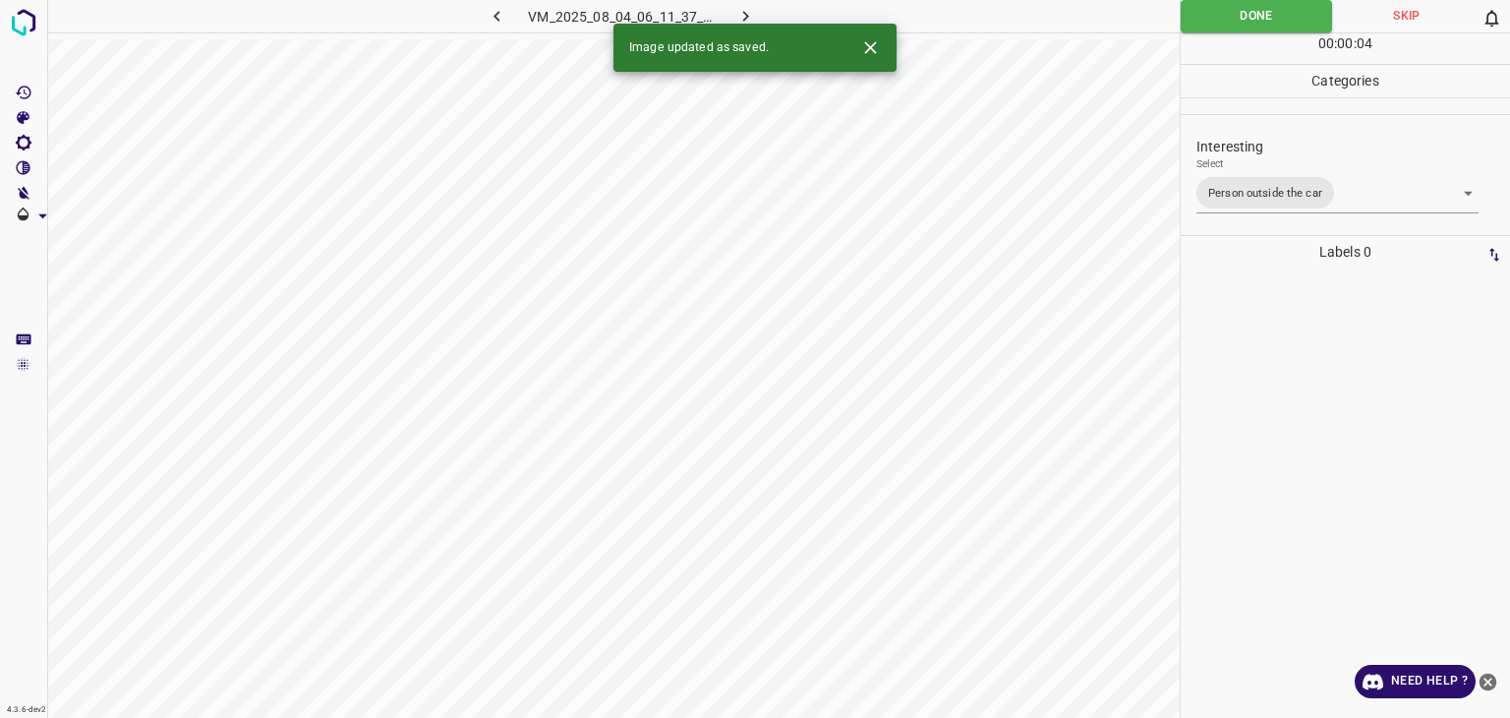
click at [739, 15] on icon "button" at bounding box center [746, 16] width 21 height 21
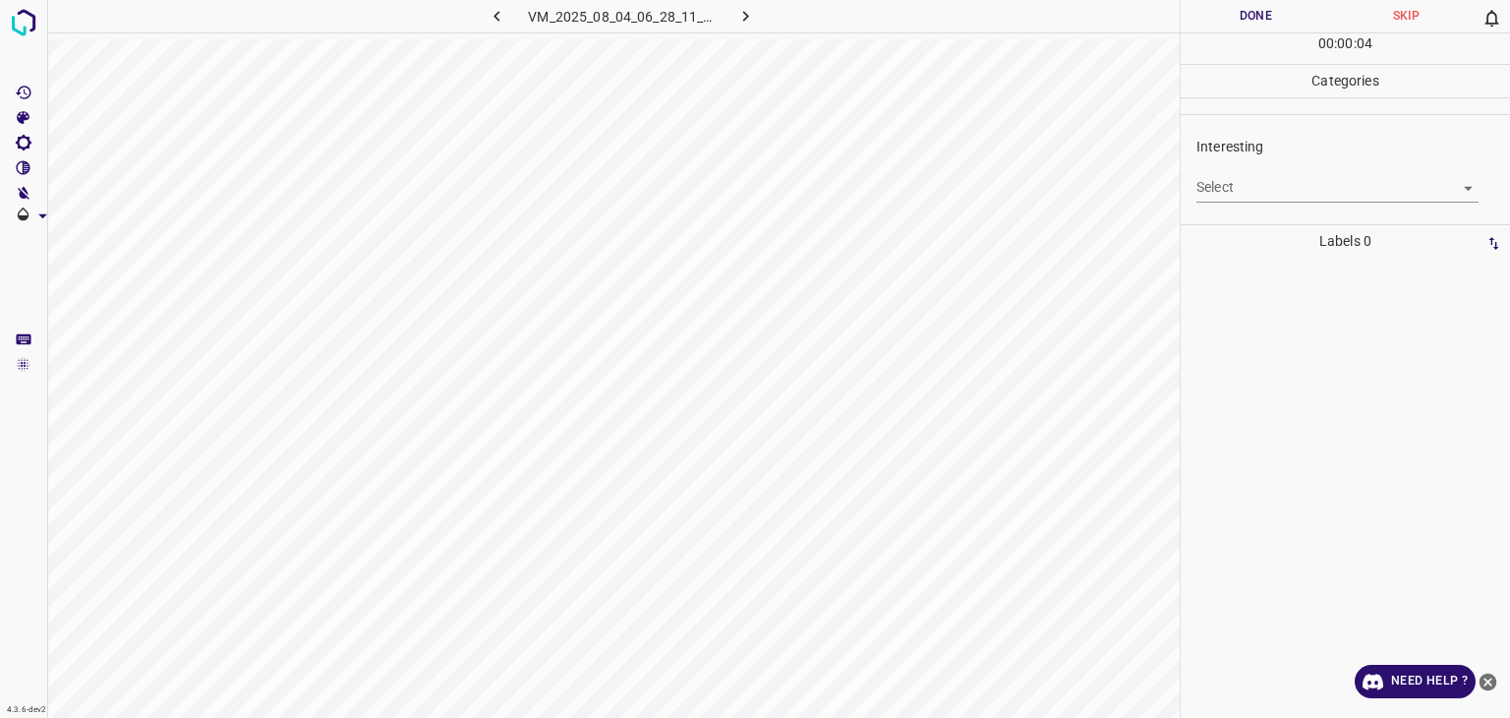
click at [1259, 187] on body "4.3.6-dev2 VM_2025_08_04_06_28_11_712_00.gif Done Skip 0 00 : 00 : 04 Categorie…" at bounding box center [755, 359] width 1510 height 718
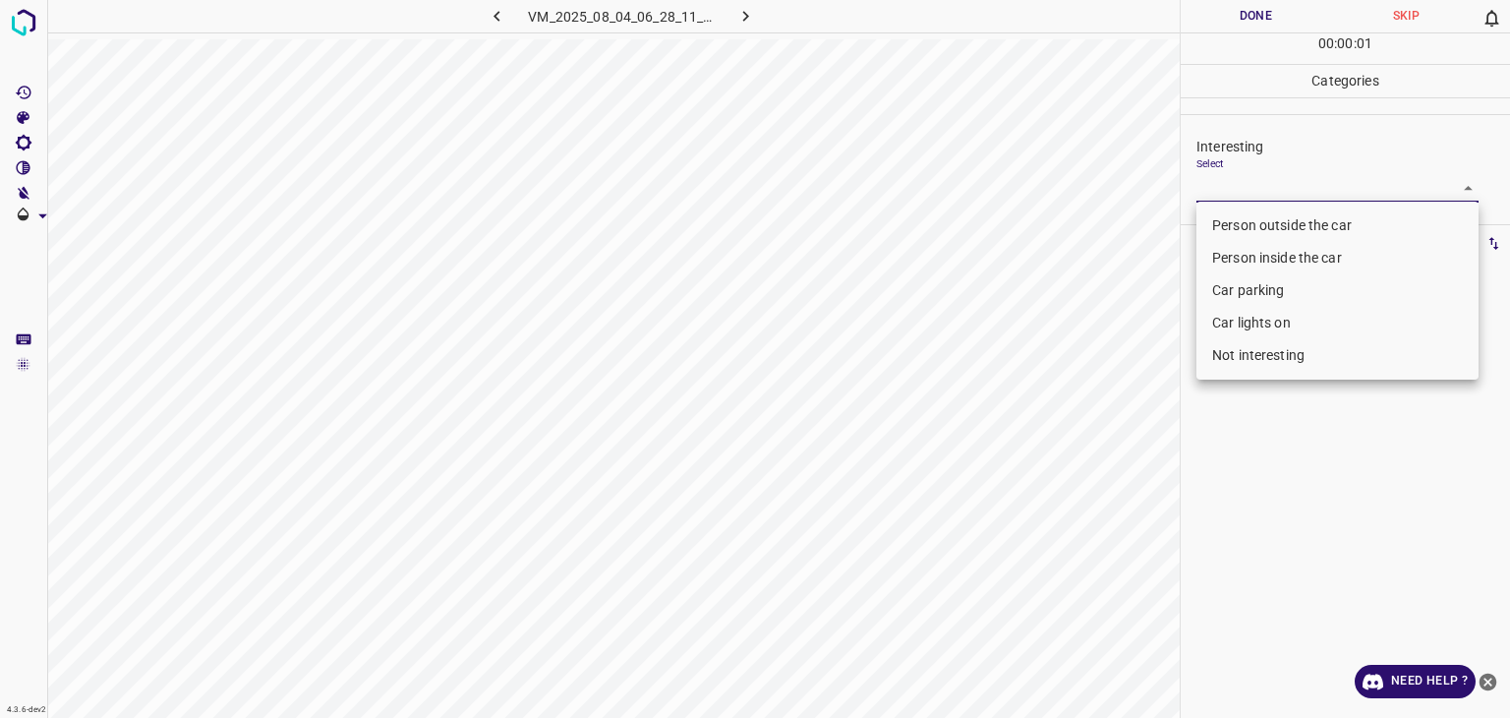
click at [1271, 229] on li "Person outside the car" at bounding box center [1338, 225] width 282 height 32
type input "Person outside the car"
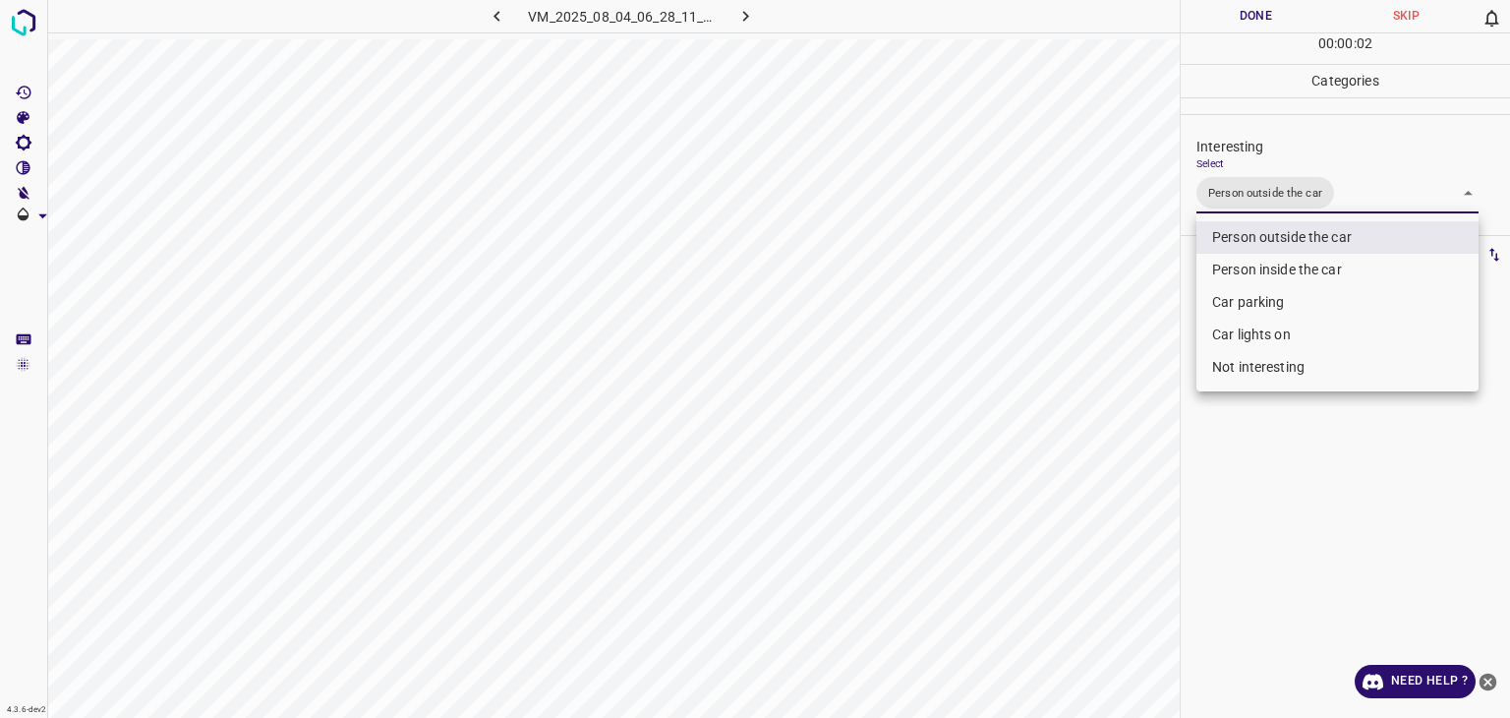
click at [1228, 29] on div at bounding box center [755, 359] width 1510 height 718
click at [1226, 23] on div "Person outside the car Person inside the car Car parking Car lights on Not inte…" at bounding box center [755, 359] width 1510 height 718
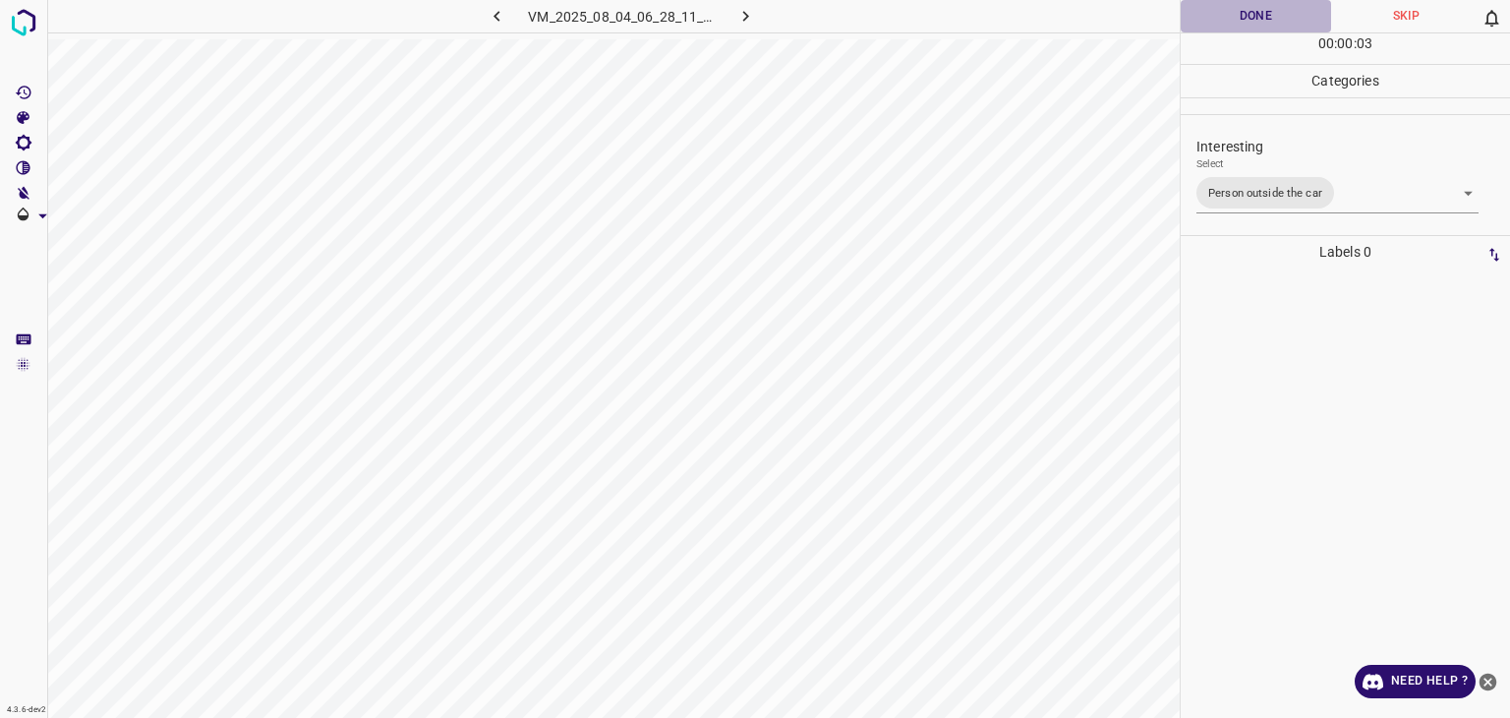
click at [1225, 21] on button "Done" at bounding box center [1256, 16] width 150 height 32
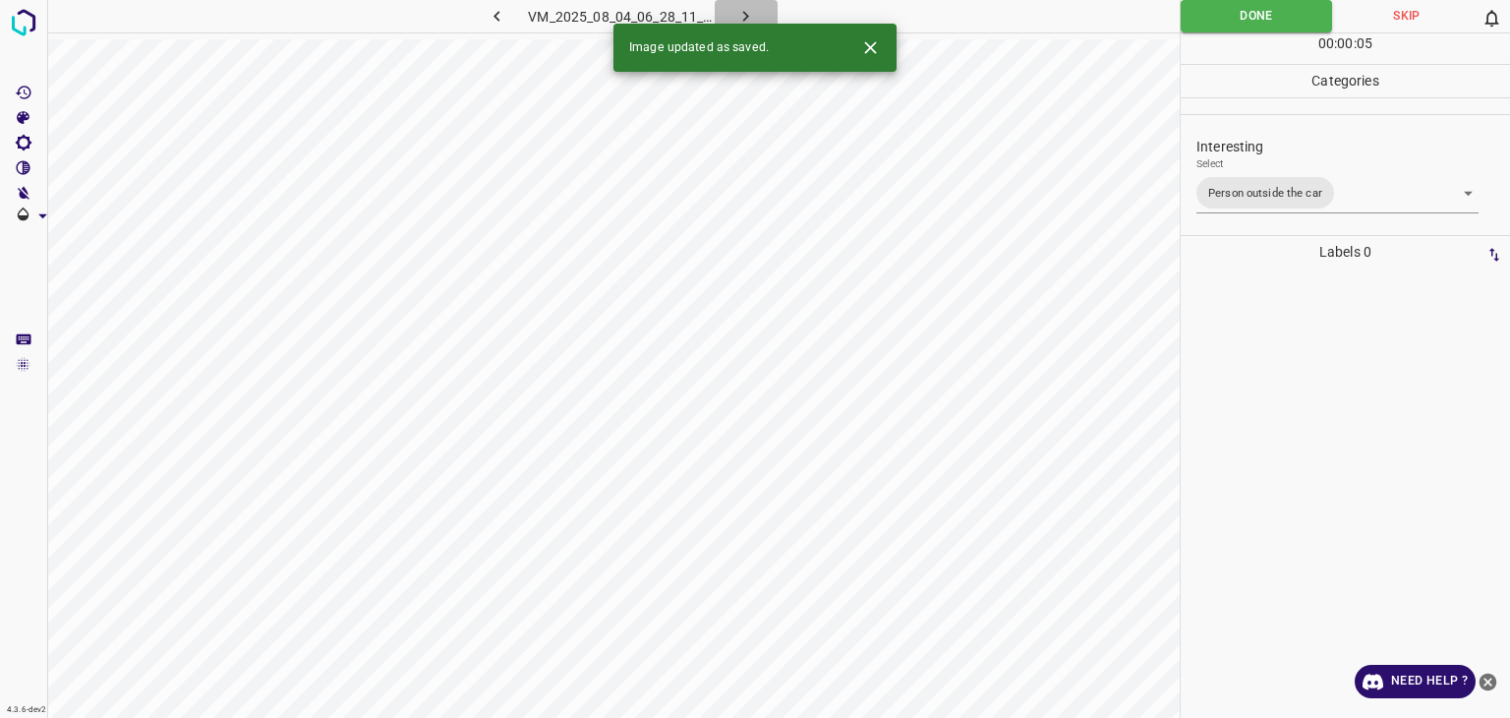
click at [755, 9] on icon "button" at bounding box center [746, 16] width 21 height 21
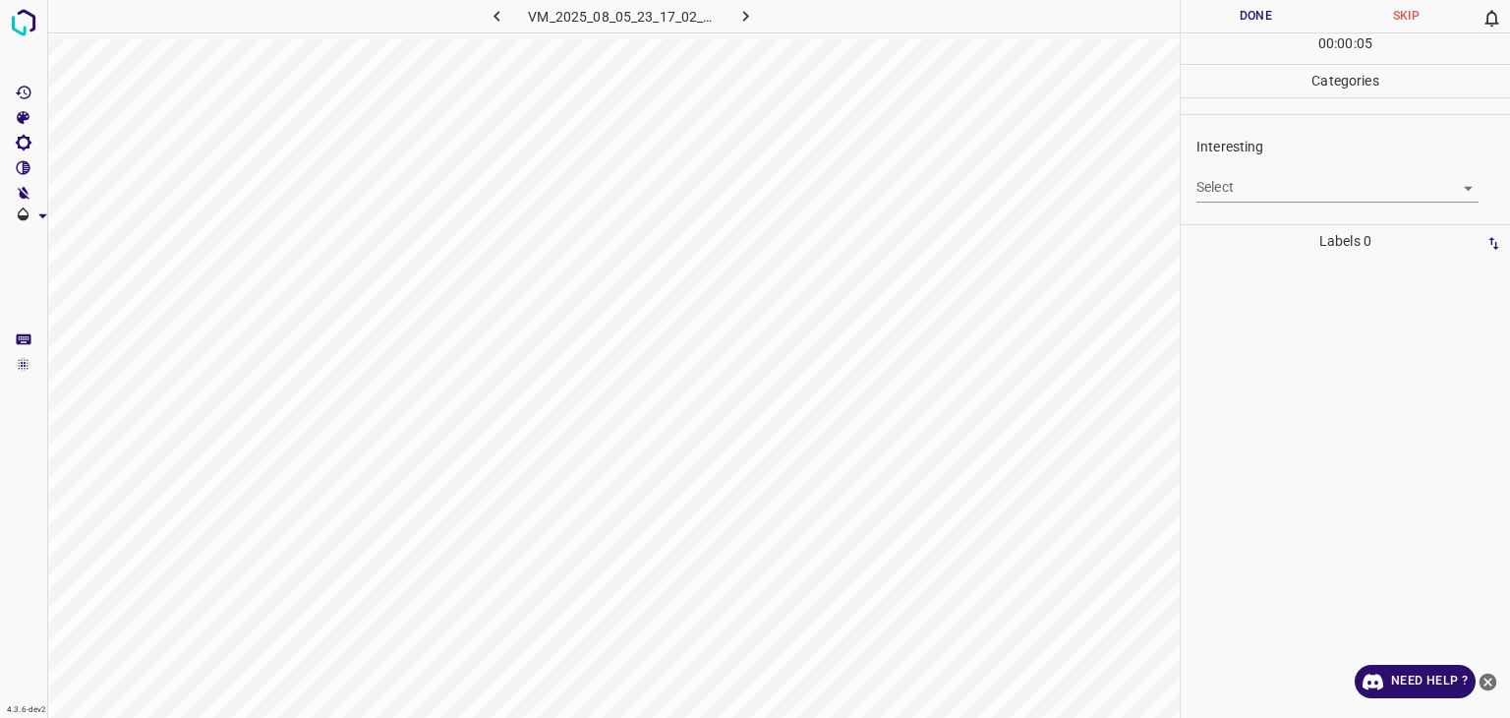
click at [1255, 194] on body "4.3.6-dev2 VM_2025_08_05_23_17_02_659_00.gif Done Skip 0 00 : 00 : 05 Categorie…" at bounding box center [755, 359] width 1510 height 718
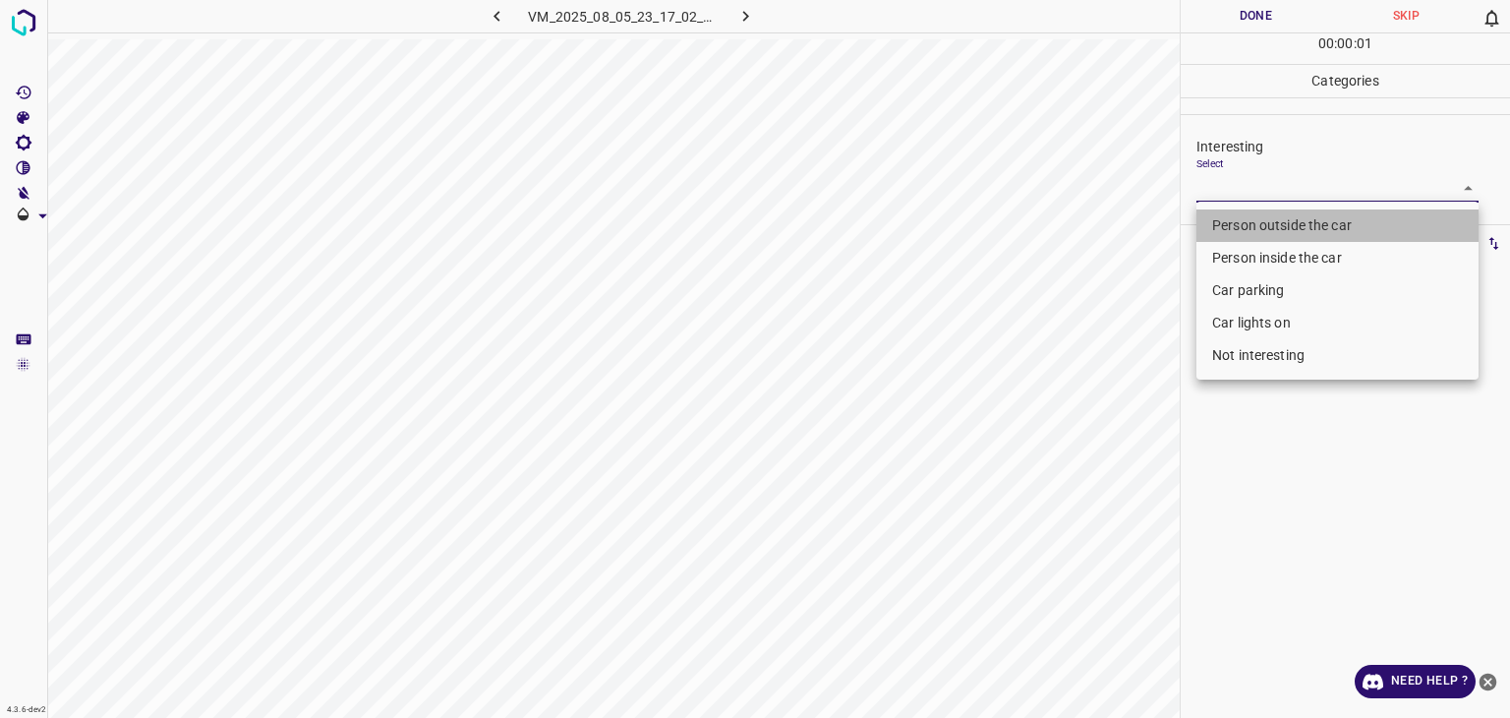
click at [1263, 227] on li "Person outside the car" at bounding box center [1338, 225] width 282 height 32
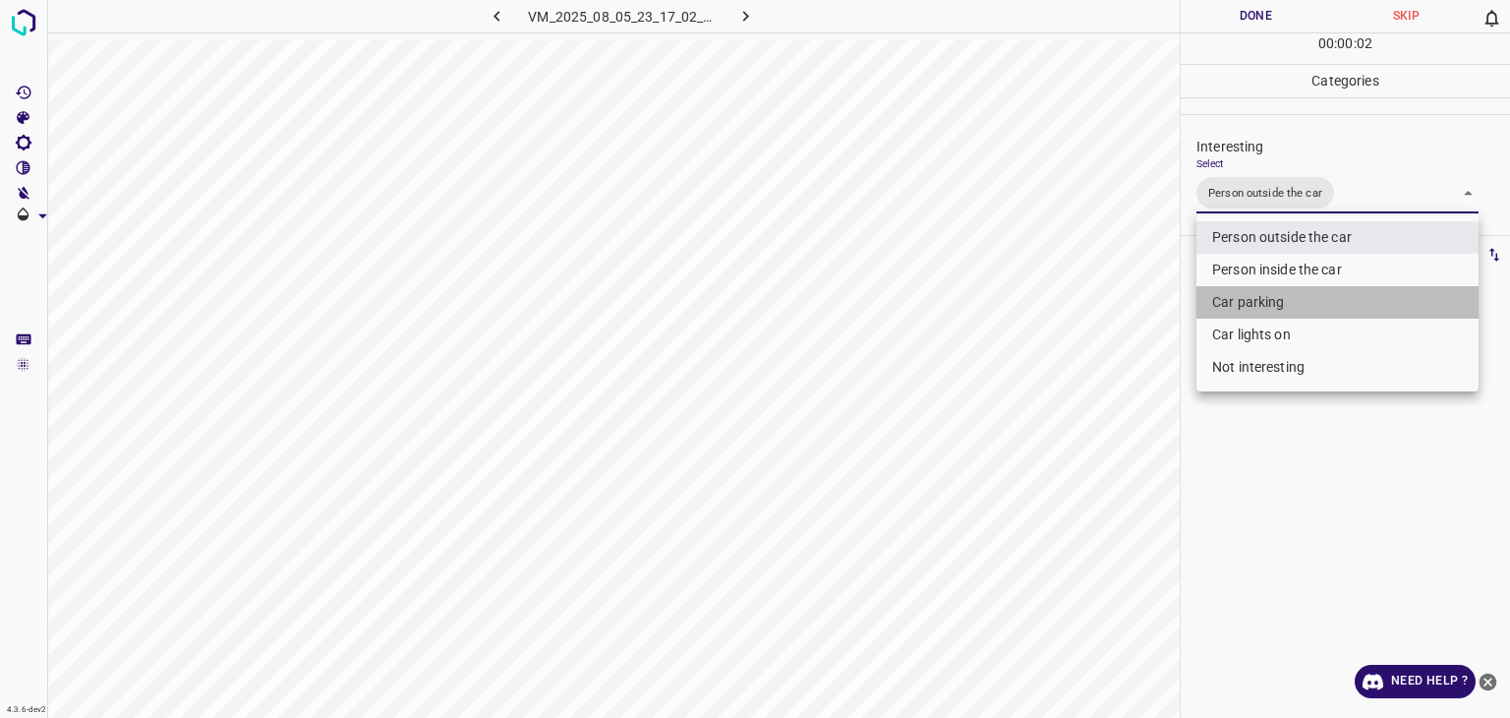
click at [1266, 297] on li "Car parking" at bounding box center [1338, 302] width 282 height 32
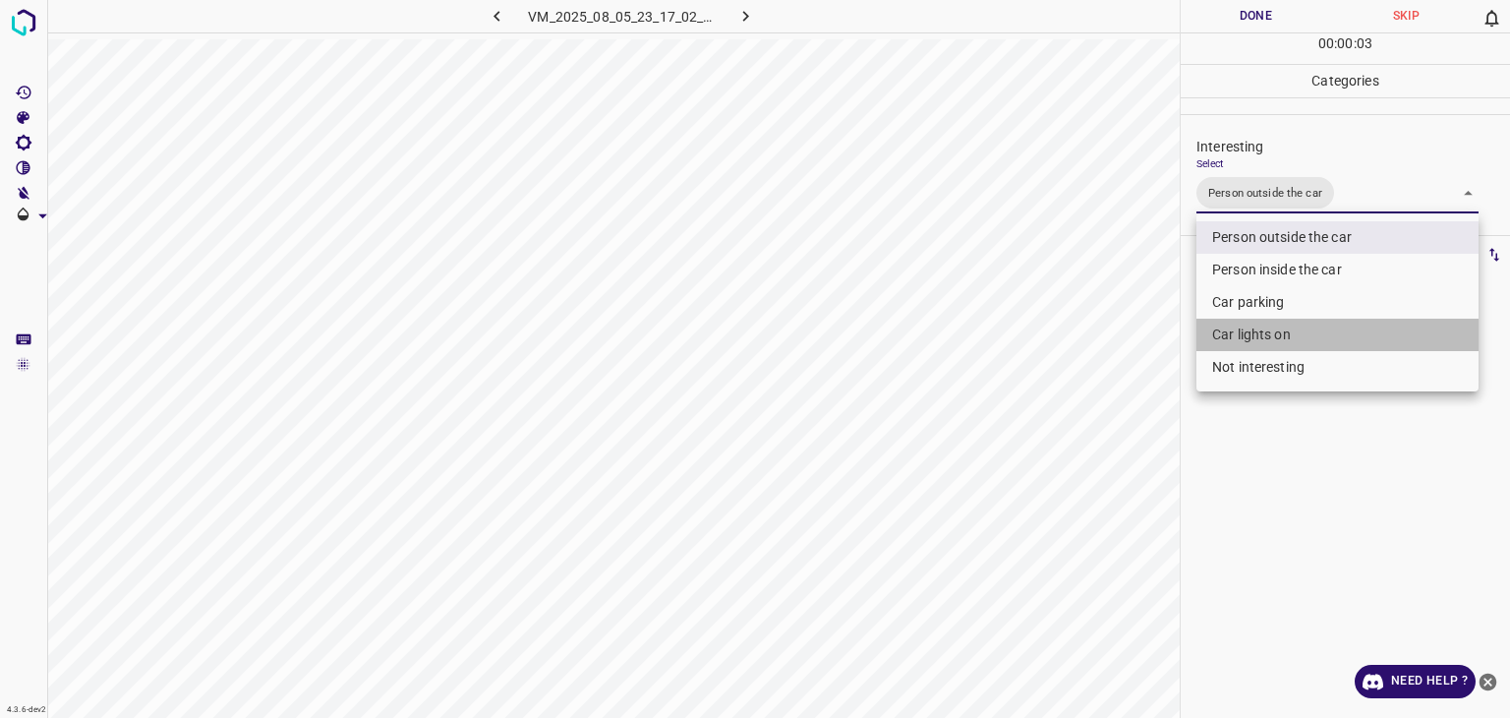
click at [1268, 334] on li "Car lights on" at bounding box center [1338, 335] width 282 height 32
type input "Person outside the car,Car lights on"
click at [1230, 28] on div at bounding box center [755, 359] width 1510 height 718
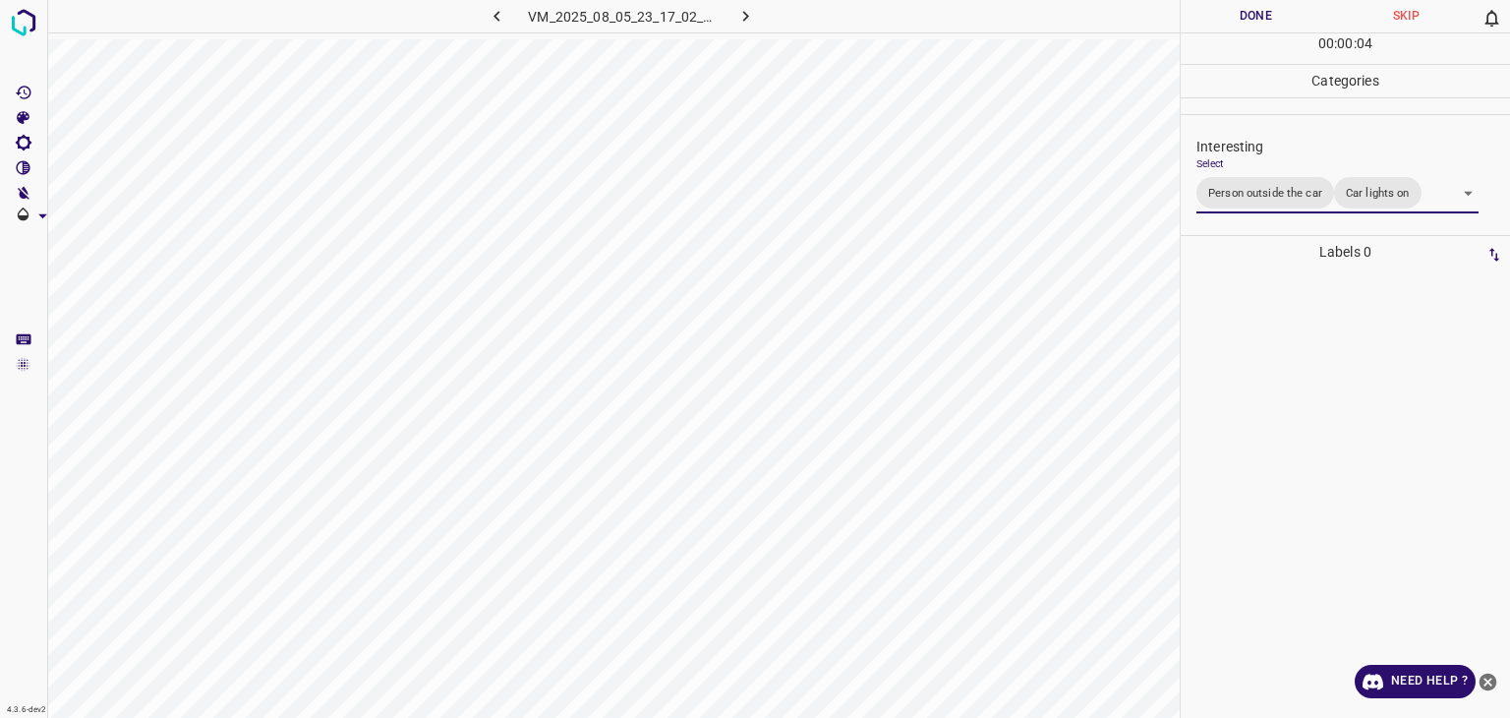
click at [1226, 17] on button "Done" at bounding box center [1256, 16] width 150 height 32
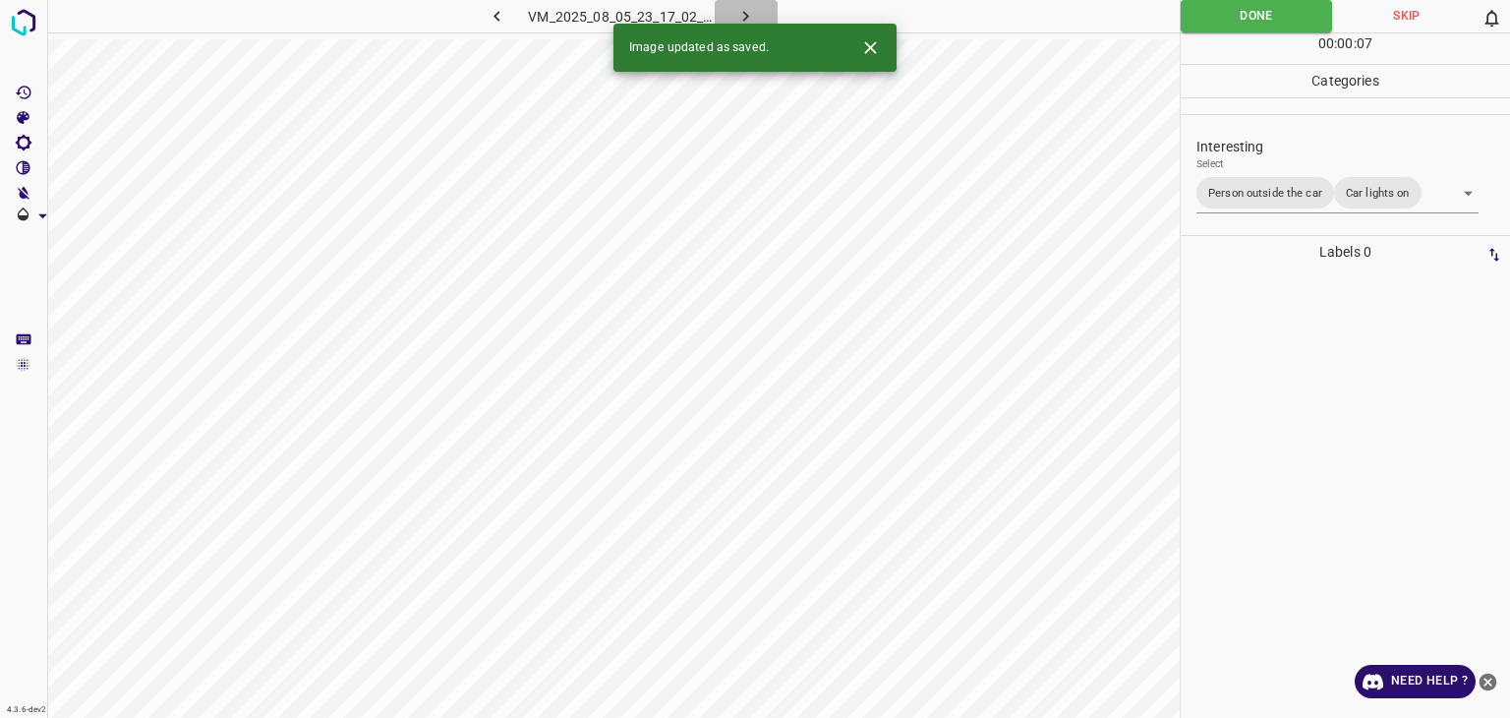
click at [739, 17] on icon "button" at bounding box center [746, 16] width 21 height 21
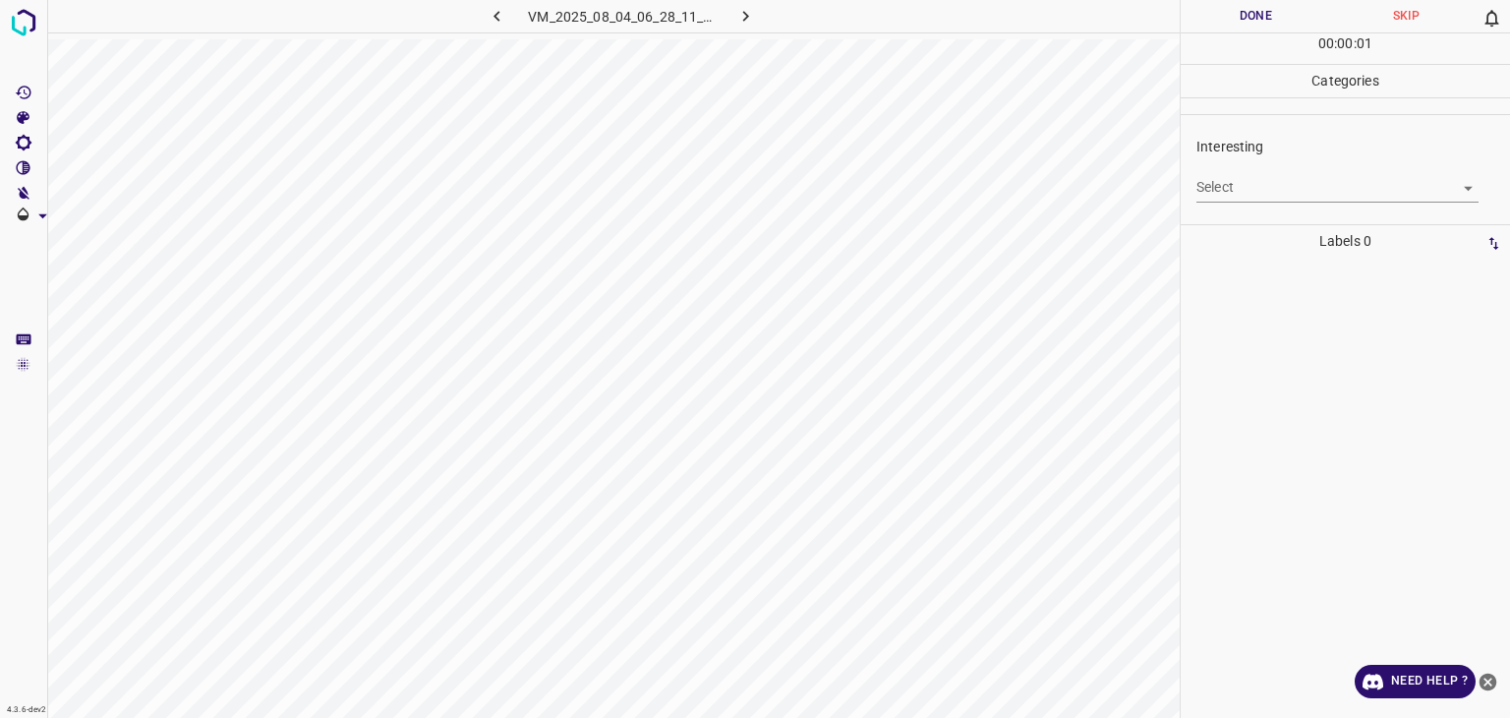
click at [1247, 184] on body "4.3.6-dev2 VM_2025_08_04_06_28_11_712_03.gif Done Skip 0 00 : 00 : 01 Categorie…" at bounding box center [755, 359] width 1510 height 718
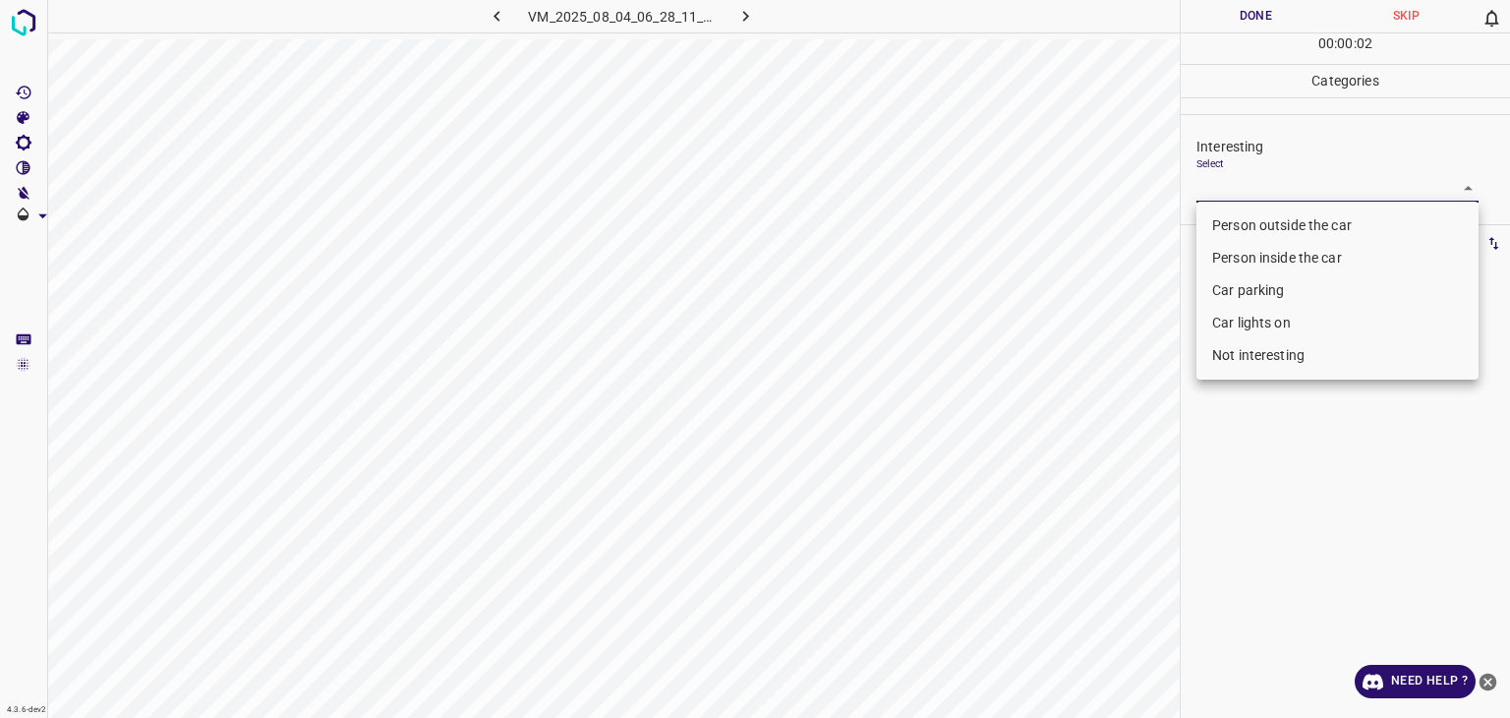
click at [1252, 235] on li "Person outside the car" at bounding box center [1338, 225] width 282 height 32
type input "Person outside the car"
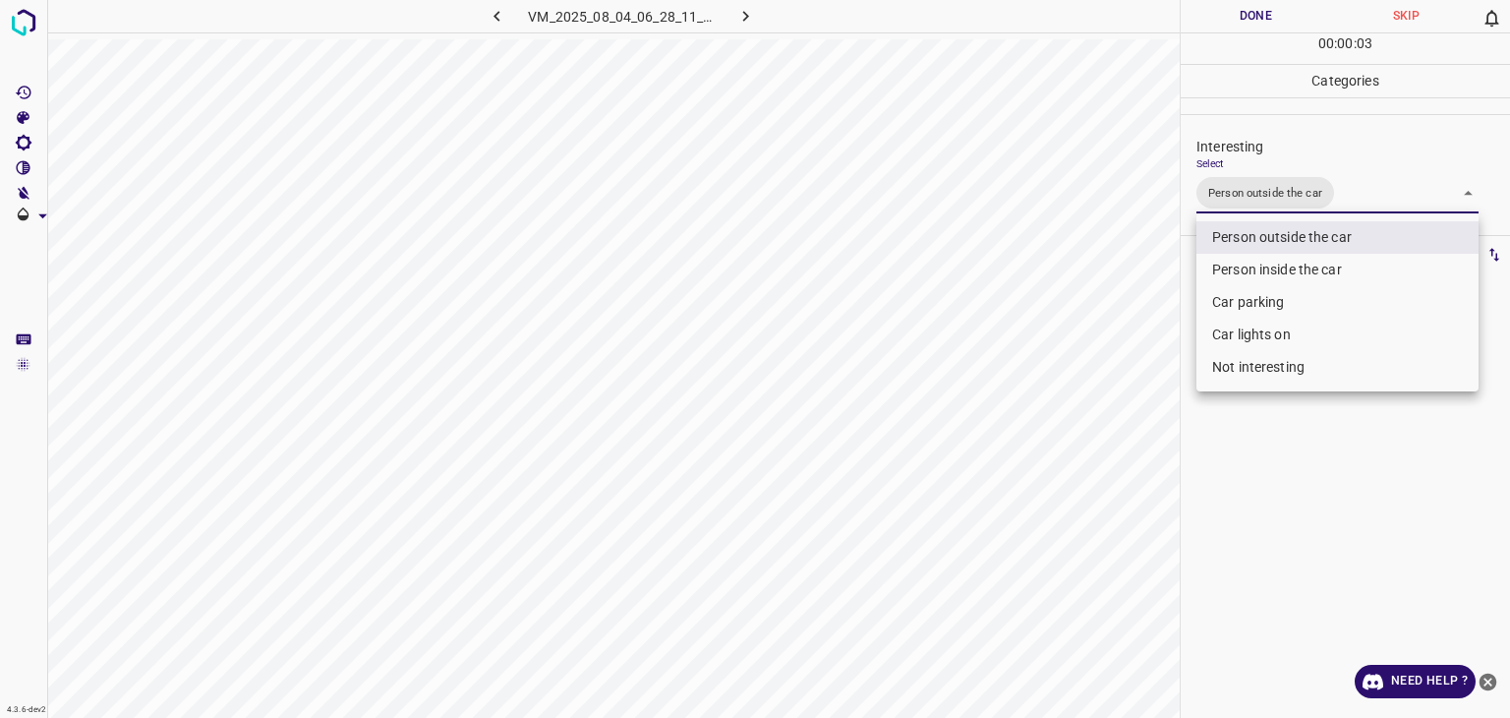
click at [1248, 18] on div at bounding box center [755, 359] width 1510 height 718
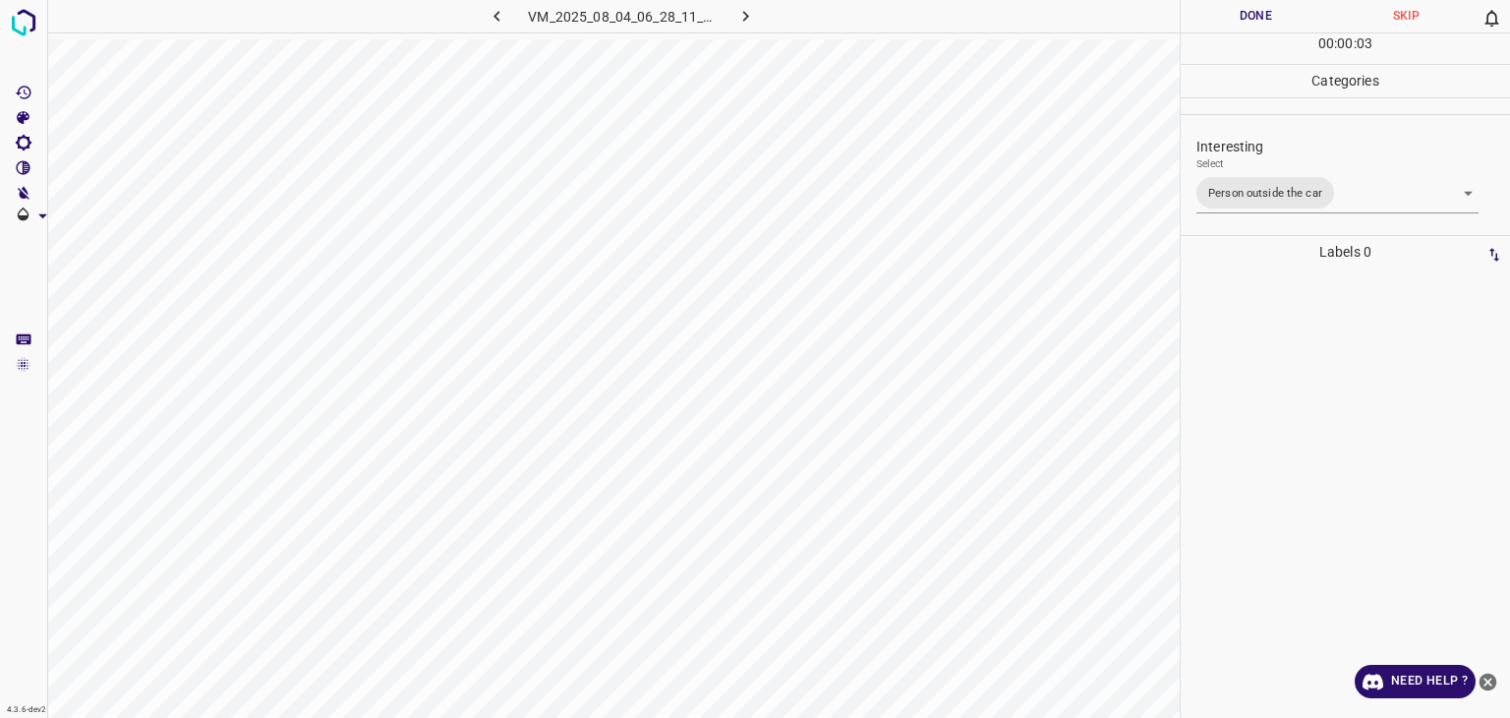
click at [1248, 18] on button "Done" at bounding box center [1256, 16] width 150 height 32
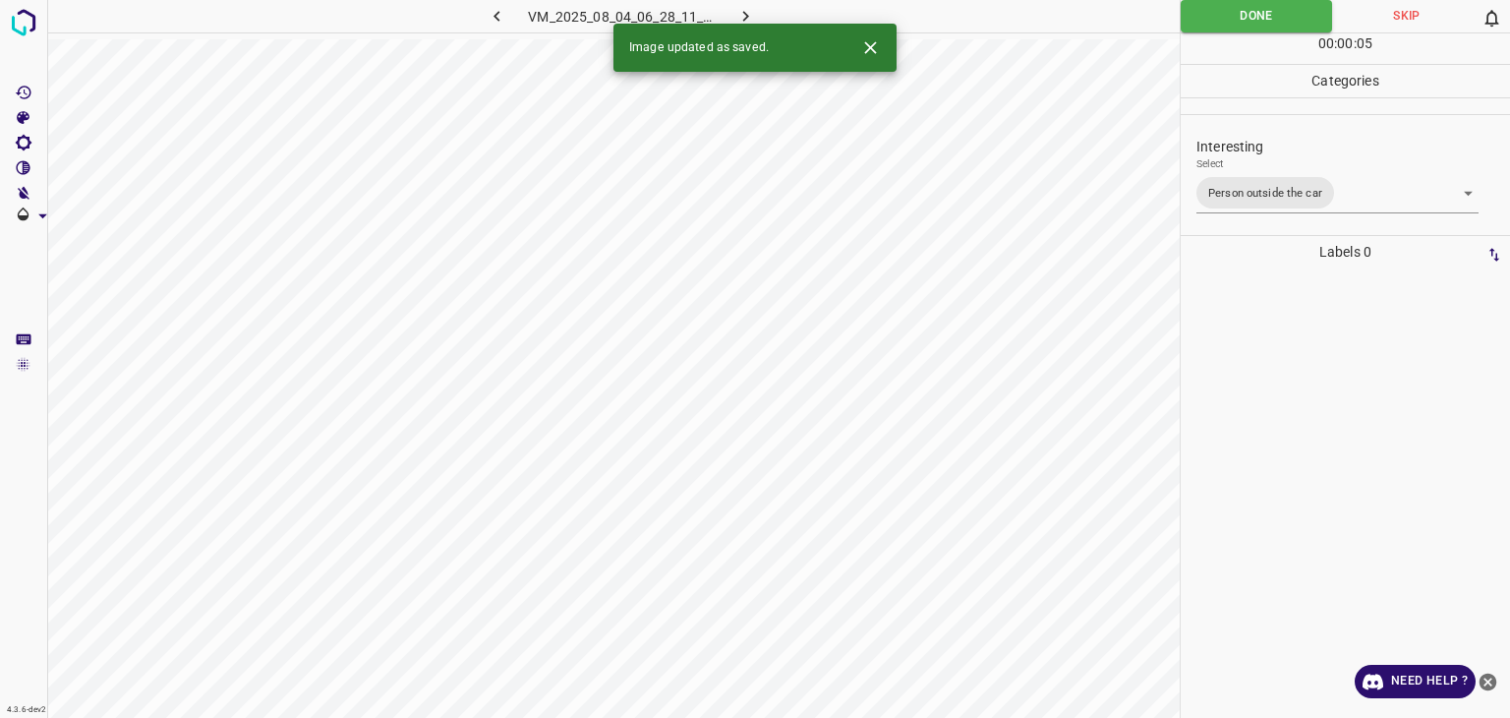
click at [752, 12] on icon "button" at bounding box center [746, 16] width 21 height 21
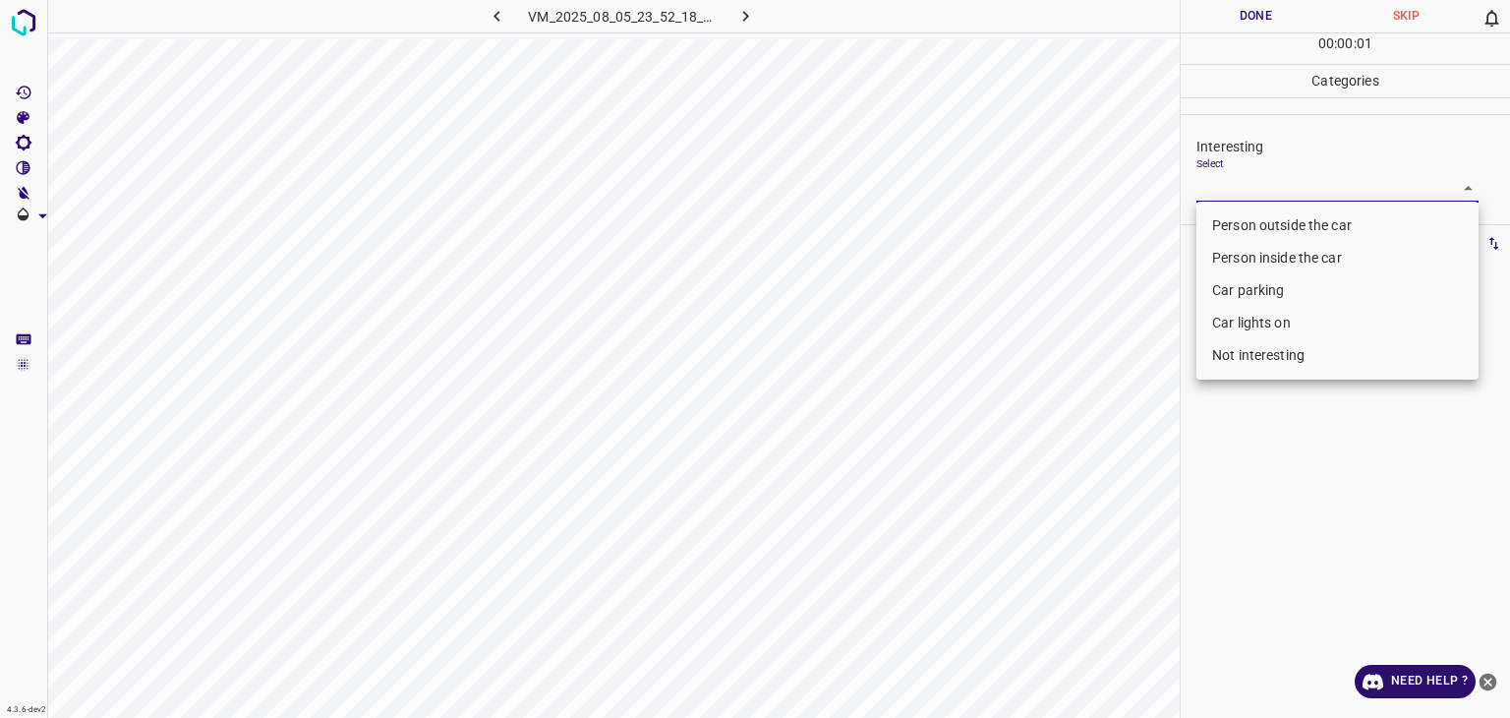
click at [1217, 192] on body "4.3.6-dev2 VM_2025_08_05_23_52_18_805_02.gif Done Skip 0 00 : 00 : 01 Categorie…" at bounding box center [755, 359] width 1510 height 718
click at [1240, 294] on li "Car parking" at bounding box center [1338, 290] width 282 height 32
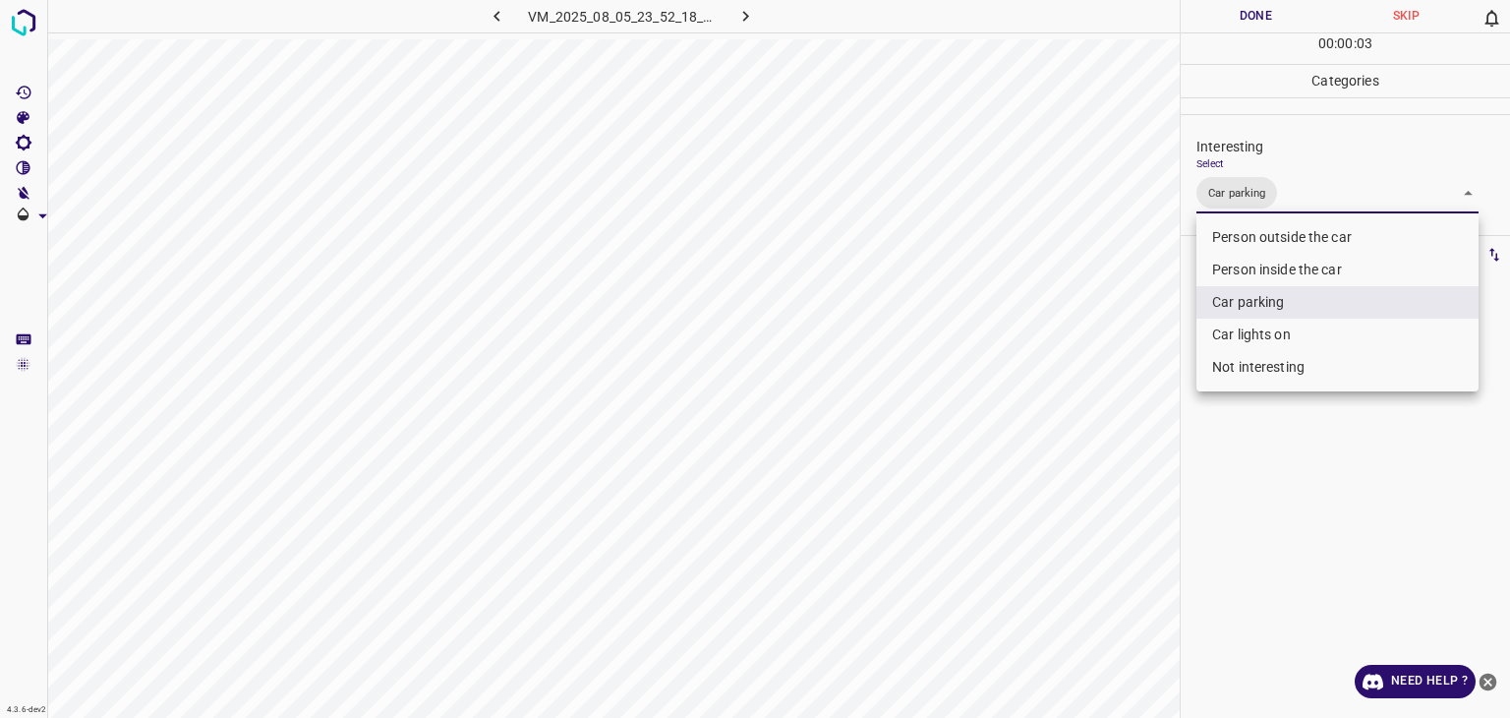
click at [1205, 20] on div at bounding box center [755, 359] width 1510 height 718
click at [1205, 20] on div "Person outside the car Person inside the car Car parking Car lights on Not inte…" at bounding box center [755, 359] width 1510 height 718
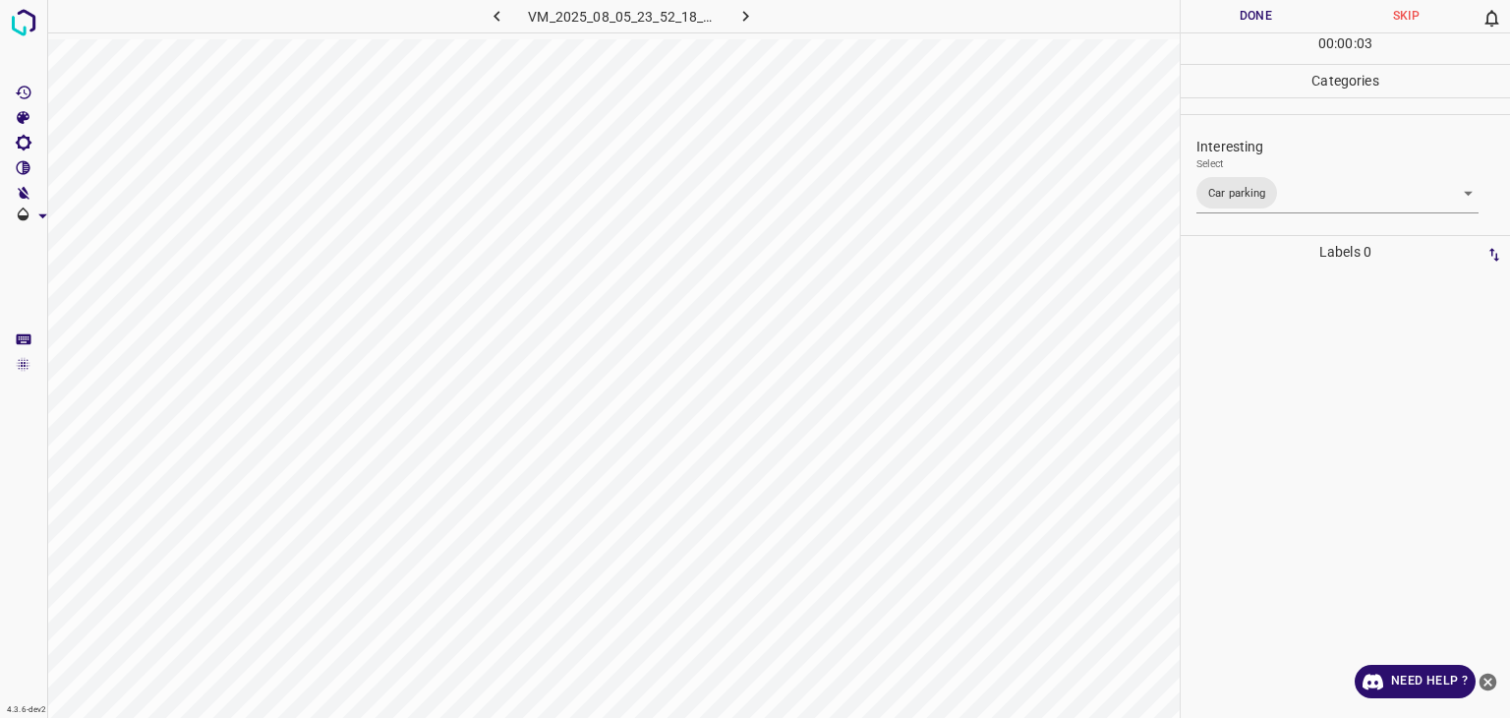
click at [1205, 20] on button "Done" at bounding box center [1256, 16] width 150 height 32
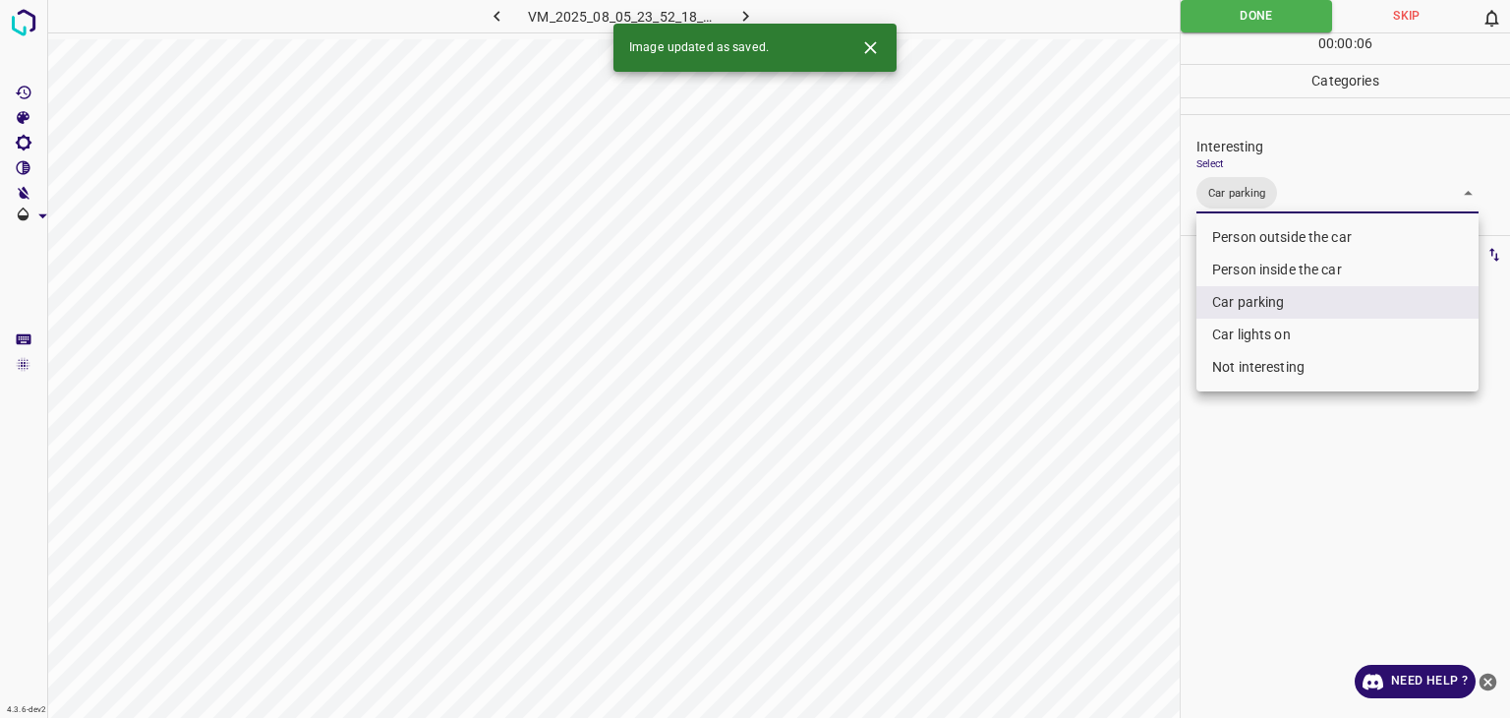
click at [1291, 192] on body "4.3.6-dev2 VM_2025_08_05_23_52_18_805_02.gif Done Skip 0 00 : 00 : 06 Categorie…" at bounding box center [755, 359] width 1510 height 718
click at [1302, 274] on li "Person inside the car" at bounding box center [1338, 270] width 282 height 32
type input "Car parking,Person inside the car"
click at [1274, 20] on div at bounding box center [755, 359] width 1510 height 718
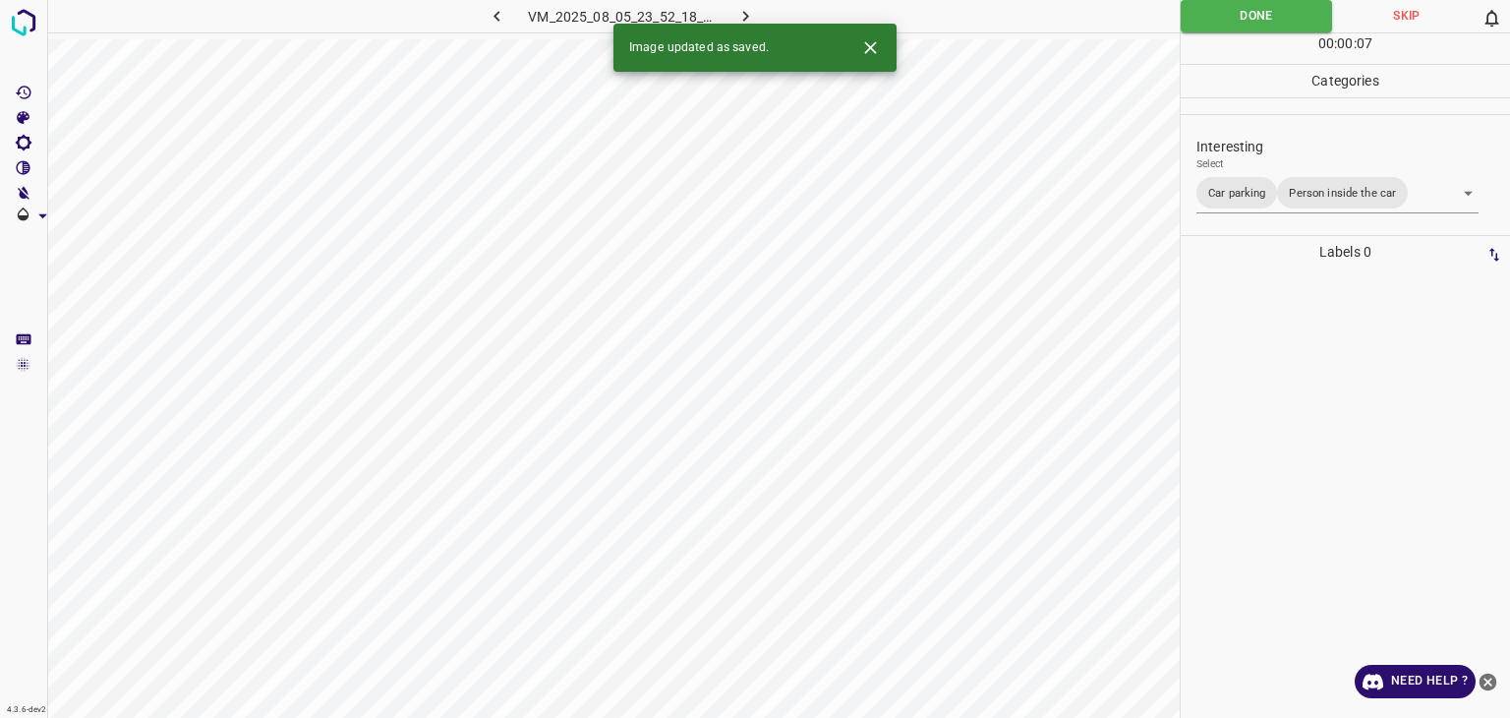
click at [1274, 20] on div "Person outside the car Person inside the car Car parking Car lights on Not inte…" at bounding box center [755, 359] width 1510 height 718
click at [1274, 20] on button "Done" at bounding box center [1256, 16] width 151 height 32
click at [1239, 17] on button "Done" at bounding box center [1256, 16] width 151 height 32
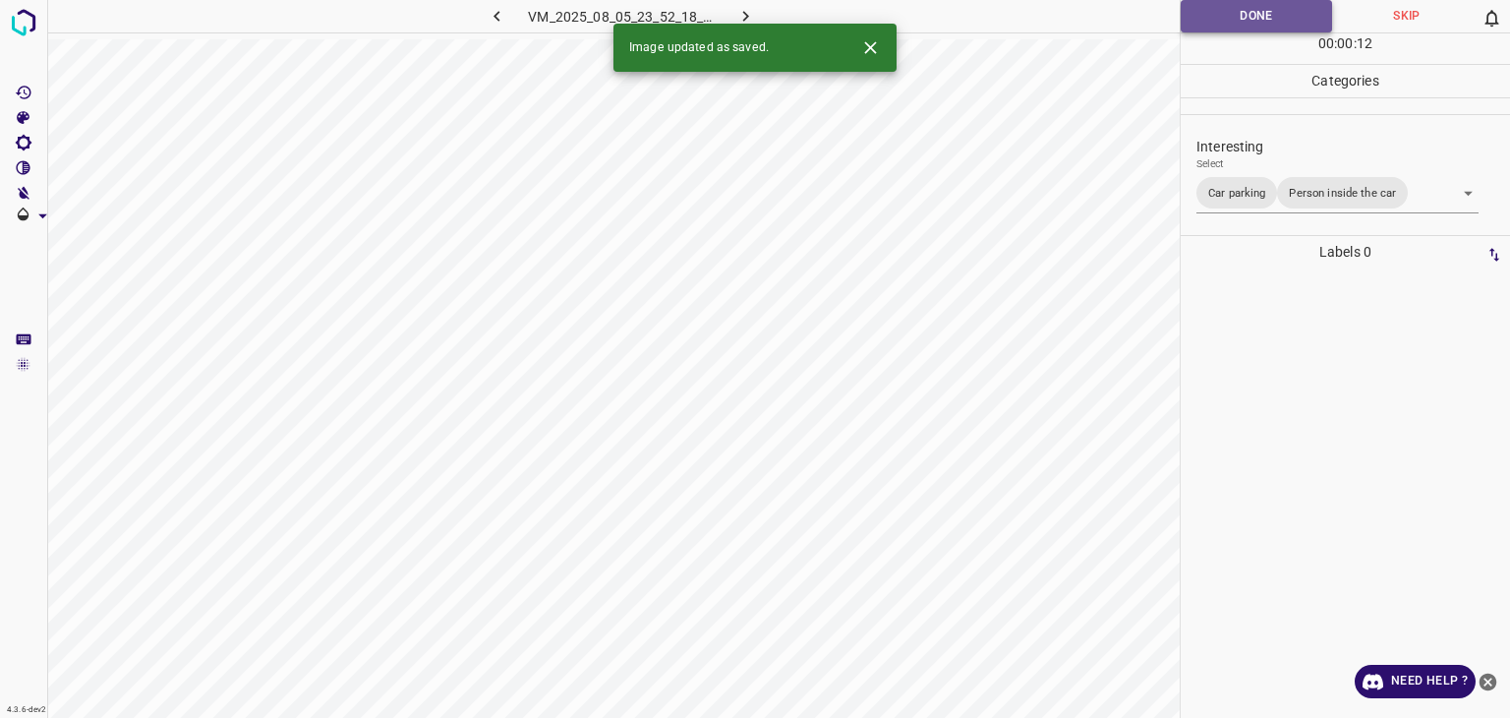
click at [1238, 17] on button "Done" at bounding box center [1256, 16] width 151 height 32
click at [1237, 18] on button "Done" at bounding box center [1256, 16] width 151 height 32
click at [734, 14] on button "button" at bounding box center [746, 16] width 63 height 32
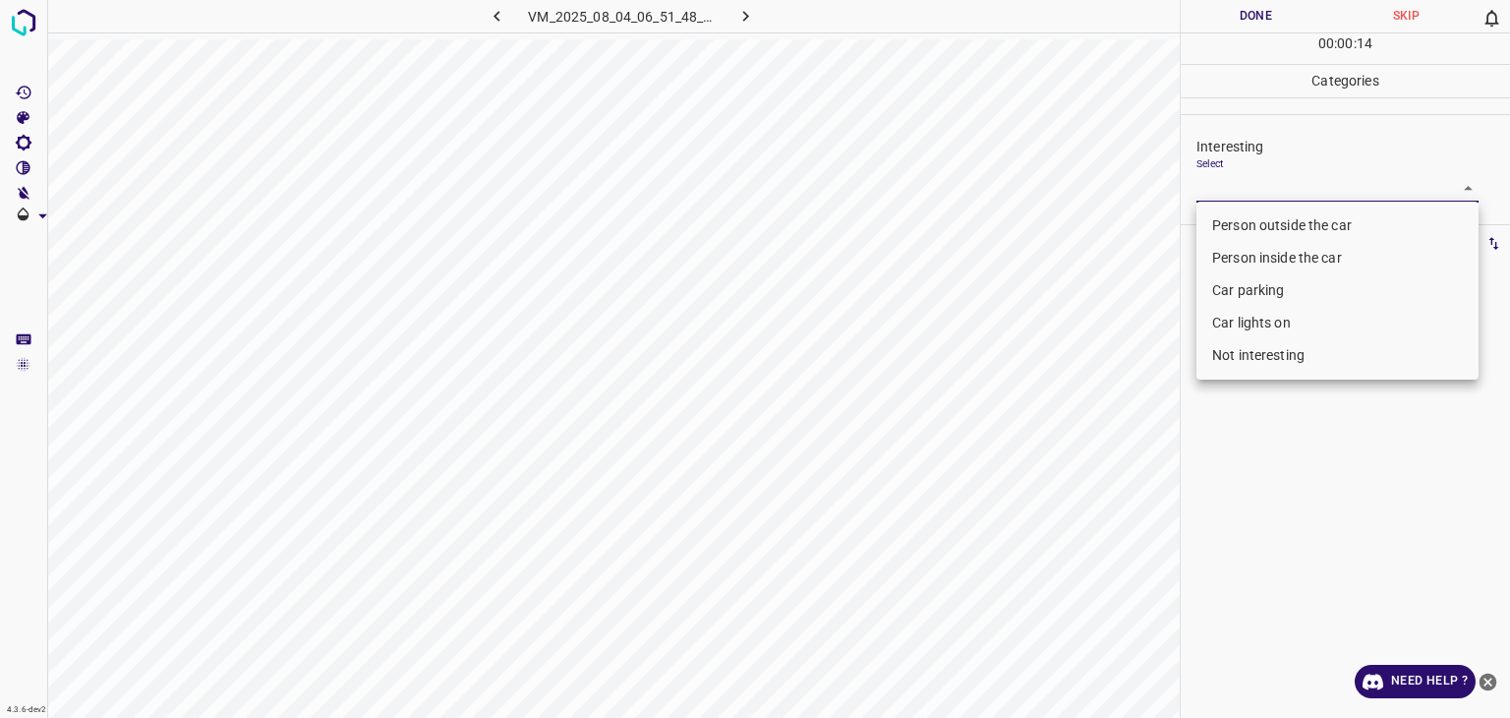
click at [1274, 199] on body "4.3.6-dev2 VM_2025_08_04_06_51_48_626_03.gif Done Skip 0 00 : 00 : 14 Categorie…" at bounding box center [755, 359] width 1510 height 718
click at [1270, 227] on li "Person outside the car" at bounding box center [1338, 225] width 282 height 32
type input "Person outside the car"
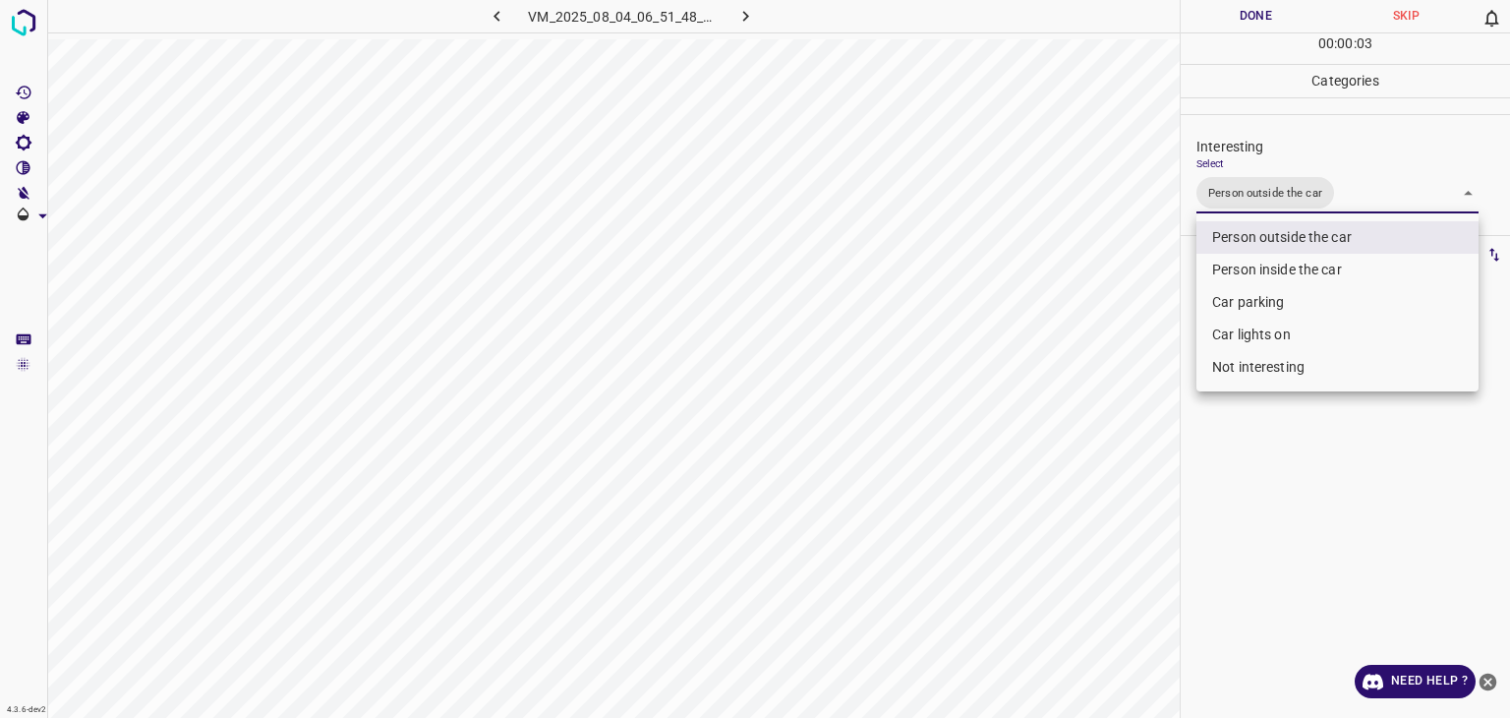
click at [1256, 16] on div at bounding box center [755, 359] width 1510 height 718
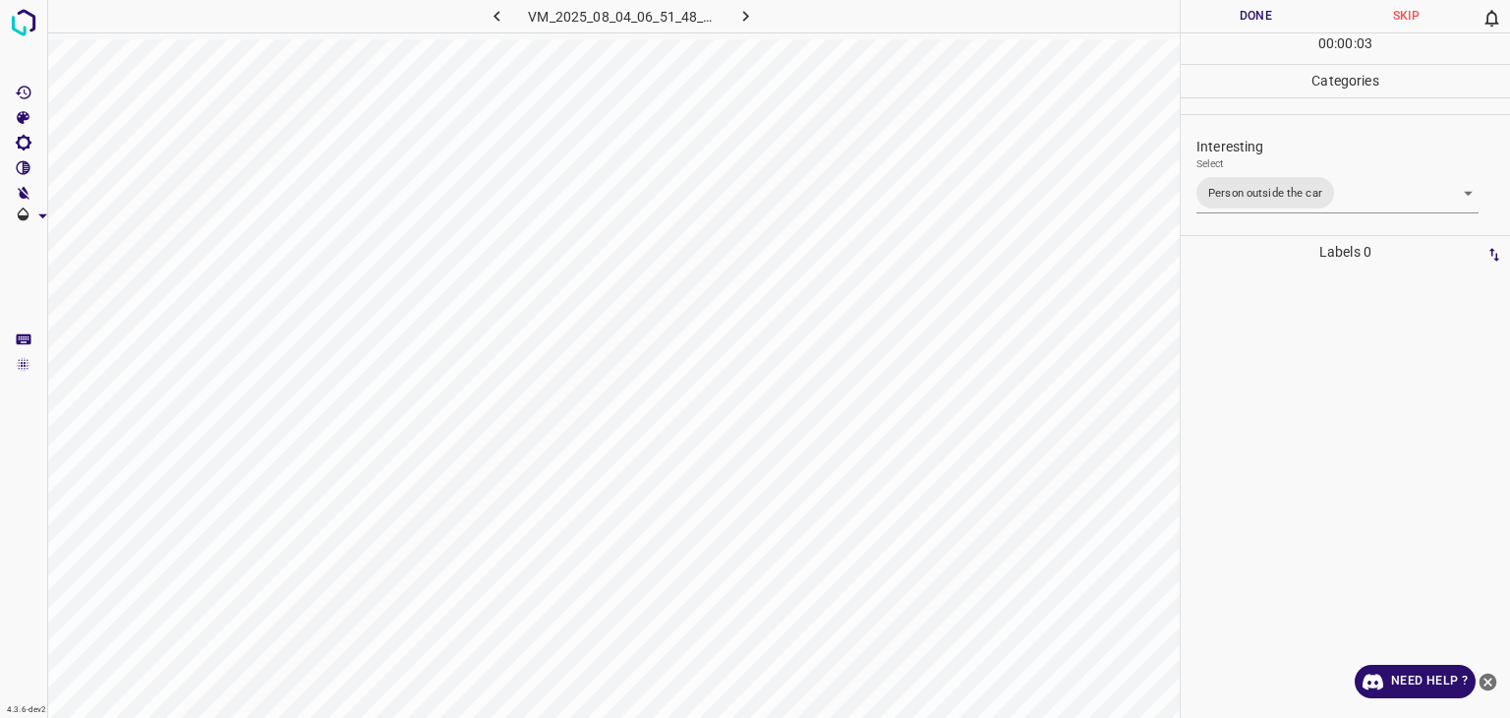
click at [1256, 16] on div at bounding box center [755, 359] width 1510 height 718
click at [1256, 16] on button "Done" at bounding box center [1256, 16] width 150 height 32
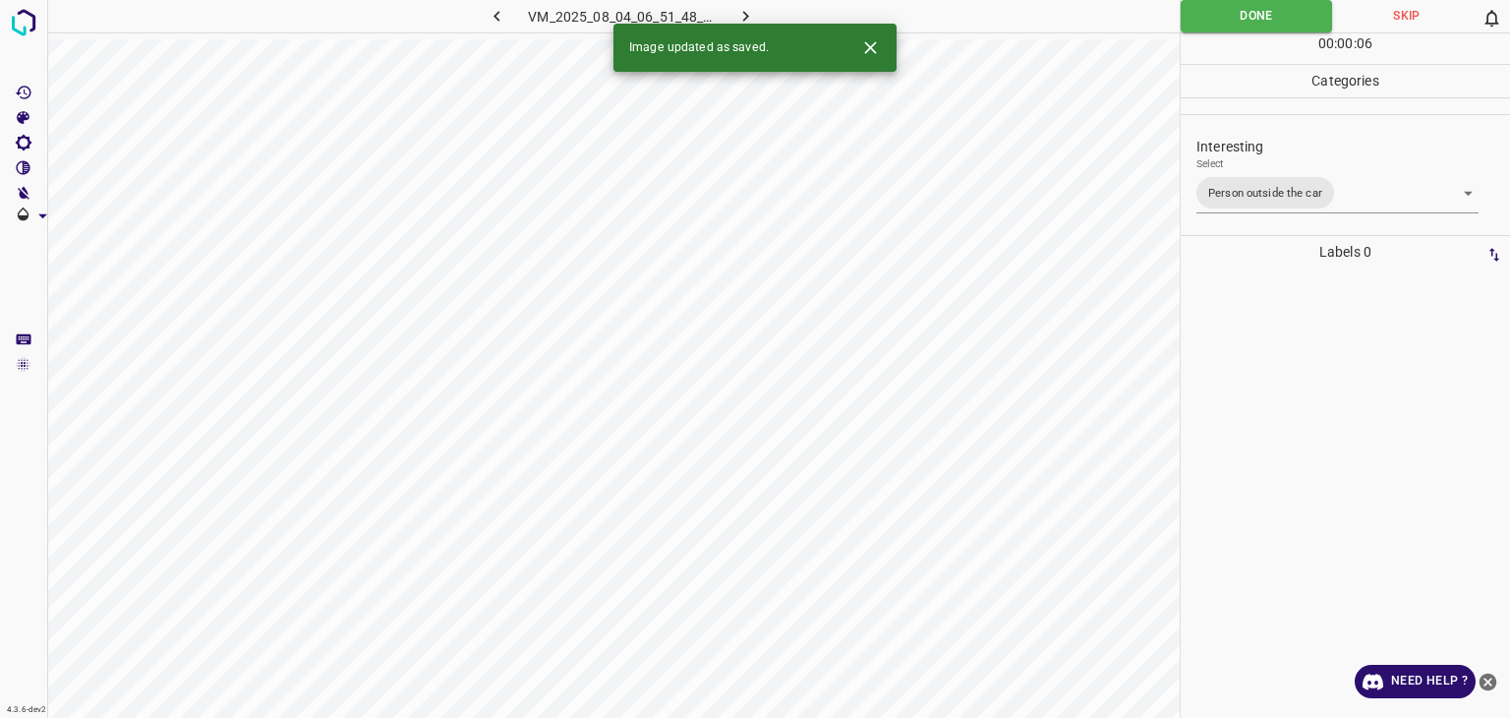
click at [746, 21] on icon "button" at bounding box center [746, 16] width 21 height 21
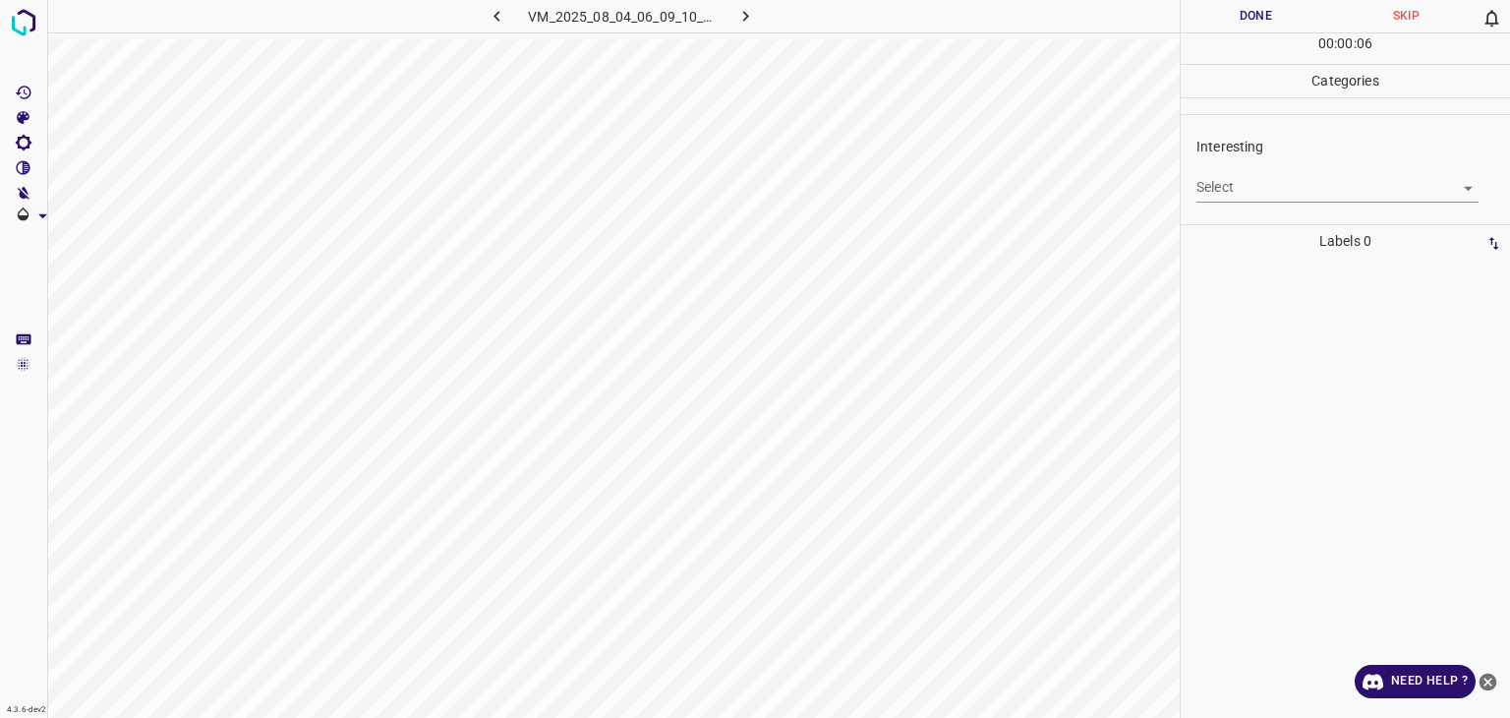
click at [1278, 190] on body "4.3.6-dev2 VM_2025_08_04_06_09_10_942_05.gif Done Skip 0 00 : 00 : 06 Categorie…" at bounding box center [755, 359] width 1510 height 718
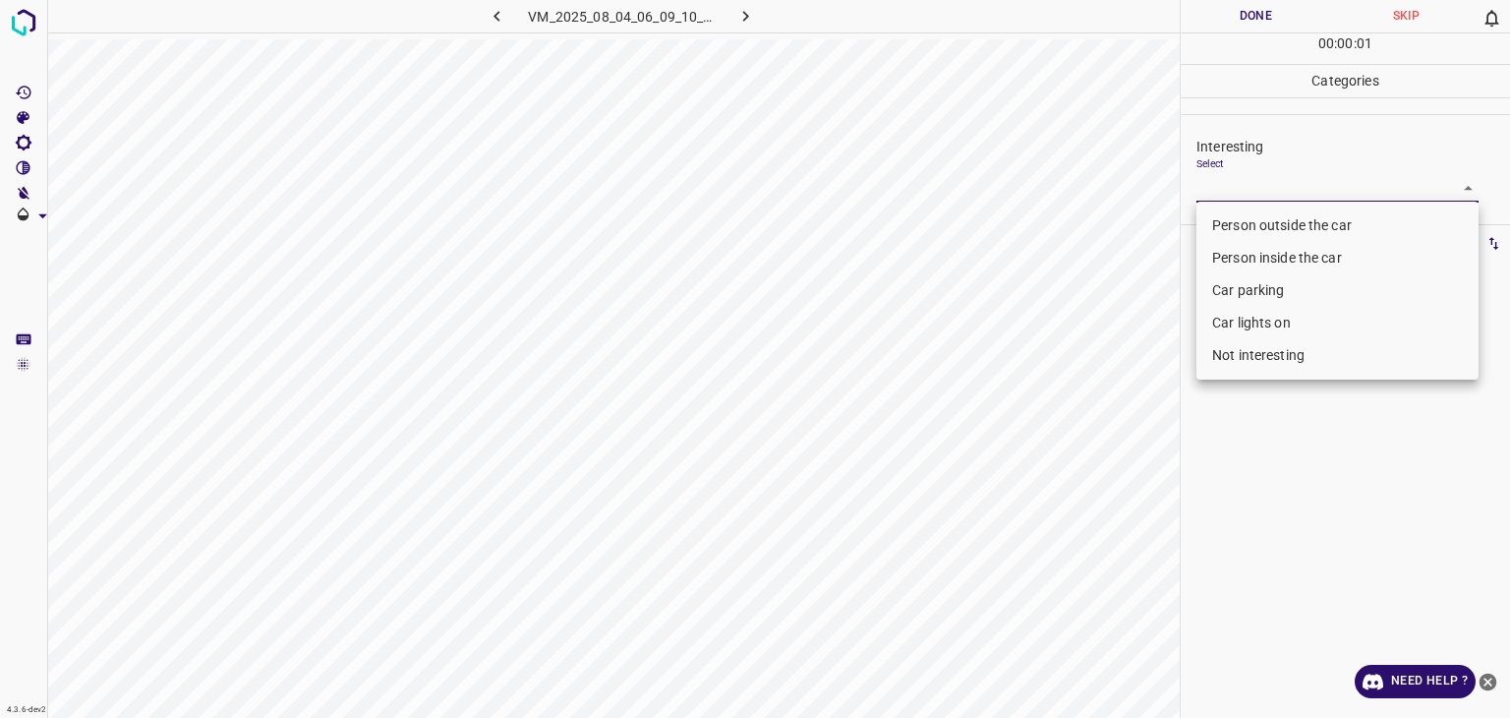
click at [1203, 363] on li "Not interesting" at bounding box center [1338, 355] width 282 height 32
type input "Not interesting"
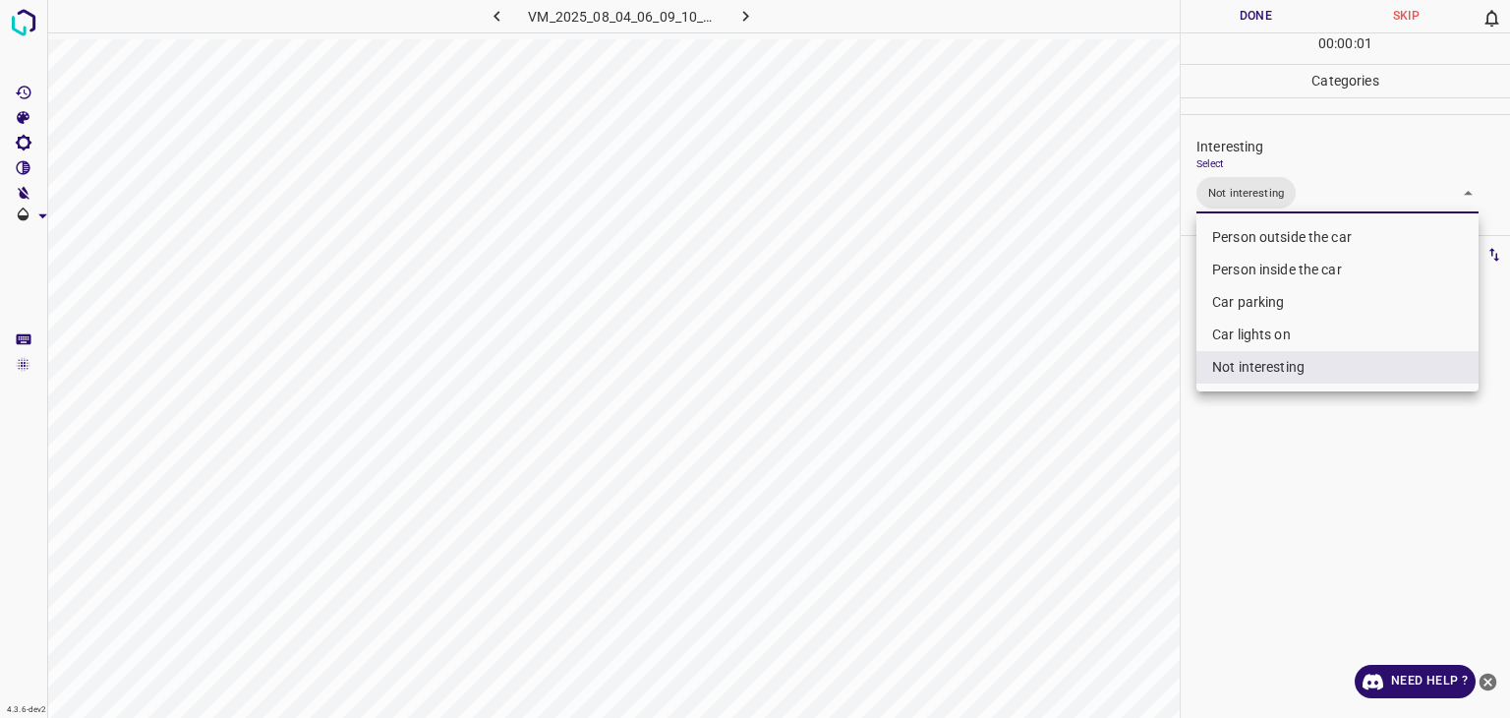
click at [1220, 16] on div at bounding box center [755, 359] width 1510 height 718
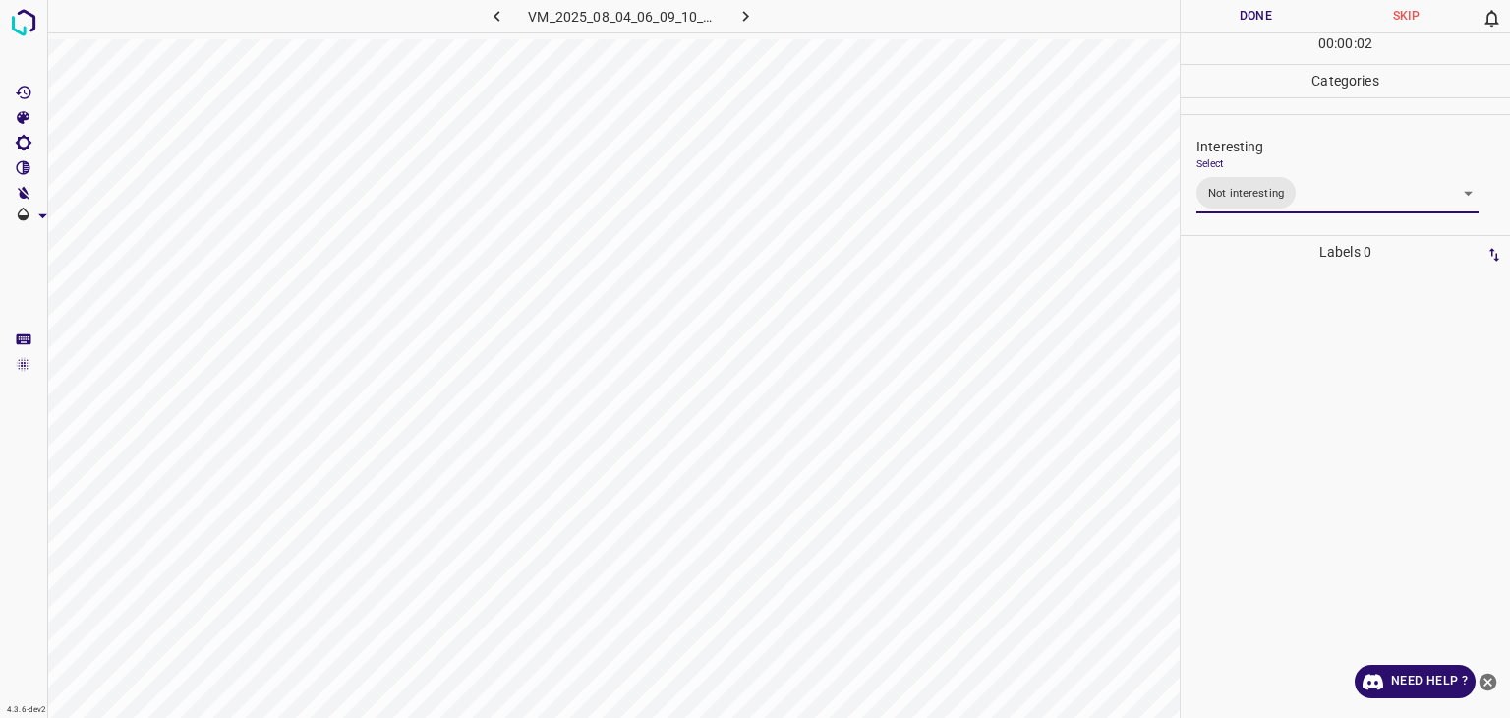
click at [1220, 16] on div "Person outside the car Person inside the car Car parking Car lights on Not inte…" at bounding box center [755, 359] width 1510 height 718
click at [1220, 16] on button "Done" at bounding box center [1256, 16] width 150 height 32
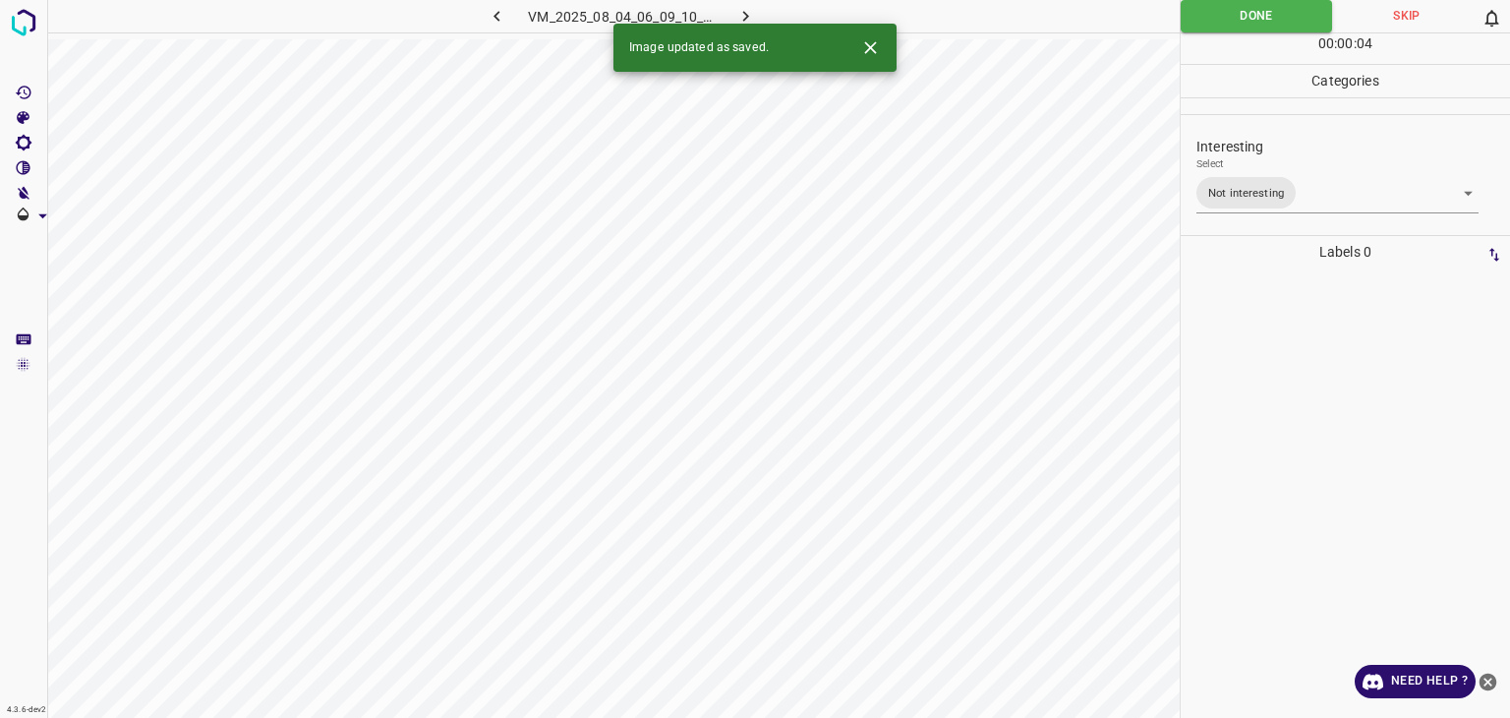
click at [747, 17] on icon "button" at bounding box center [746, 16] width 6 height 11
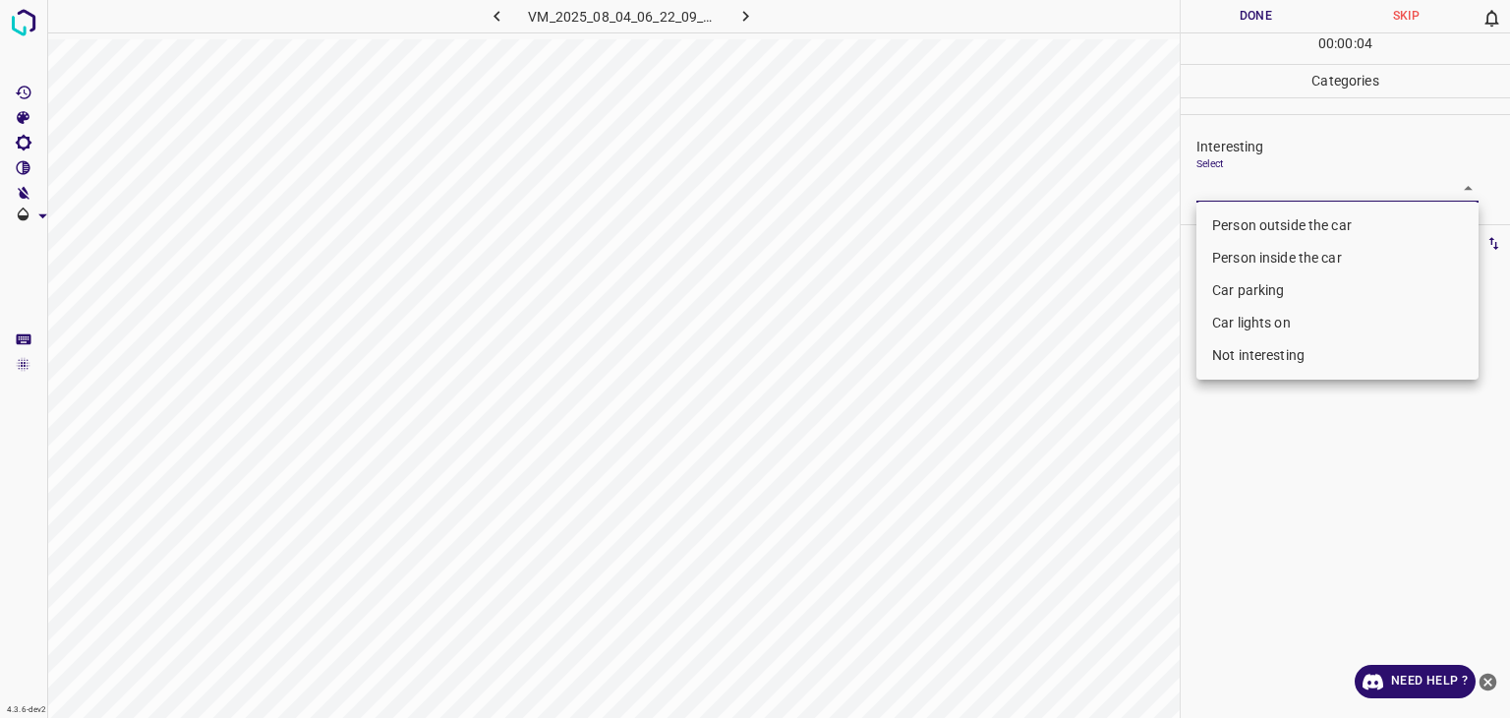
click at [1249, 190] on body "4.3.6-dev2 VM_2025_08_04_06_22_09_231_10.gif Done Skip 0 00 : 00 : 04 Categorie…" at bounding box center [755, 359] width 1510 height 718
click at [1230, 220] on li "Person outside the car" at bounding box center [1338, 225] width 282 height 32
type input "Person outside the car"
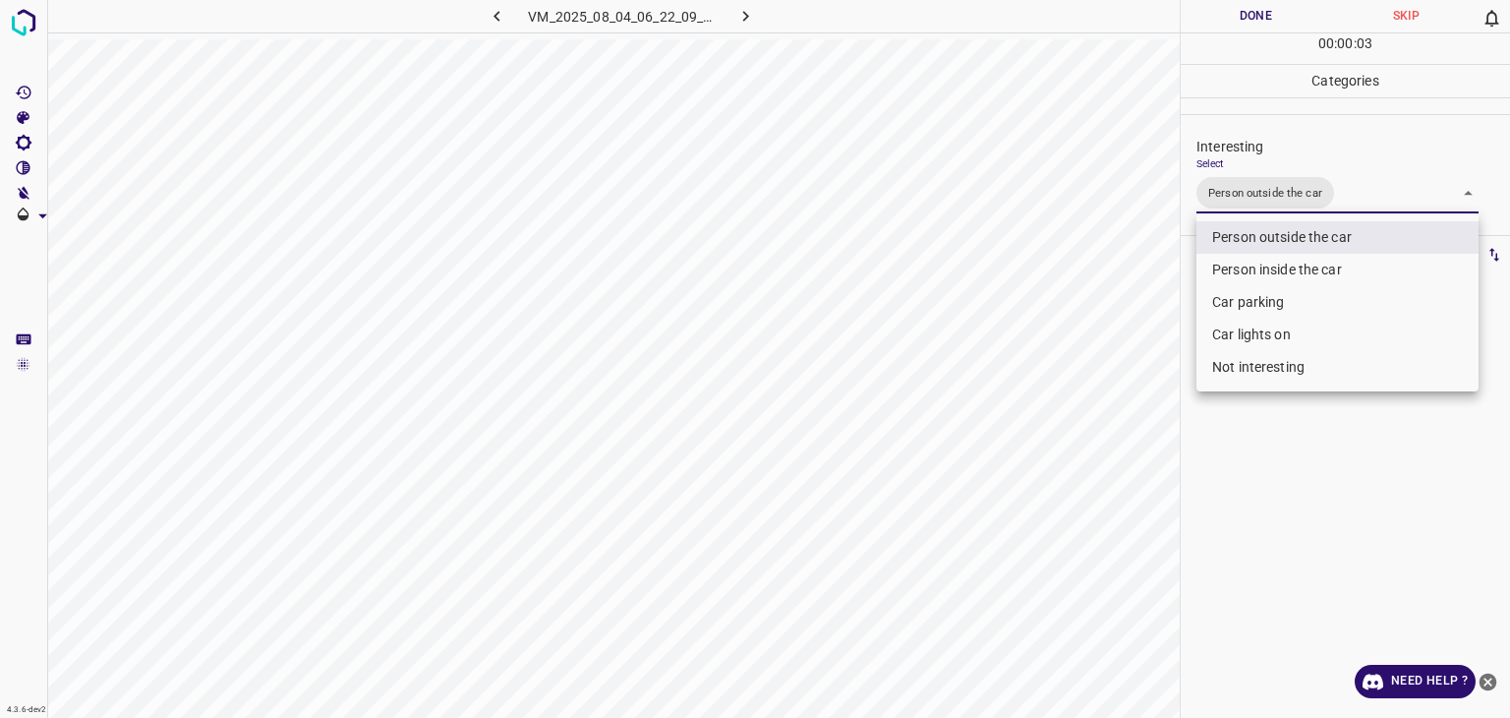
click at [1270, 25] on div at bounding box center [755, 359] width 1510 height 718
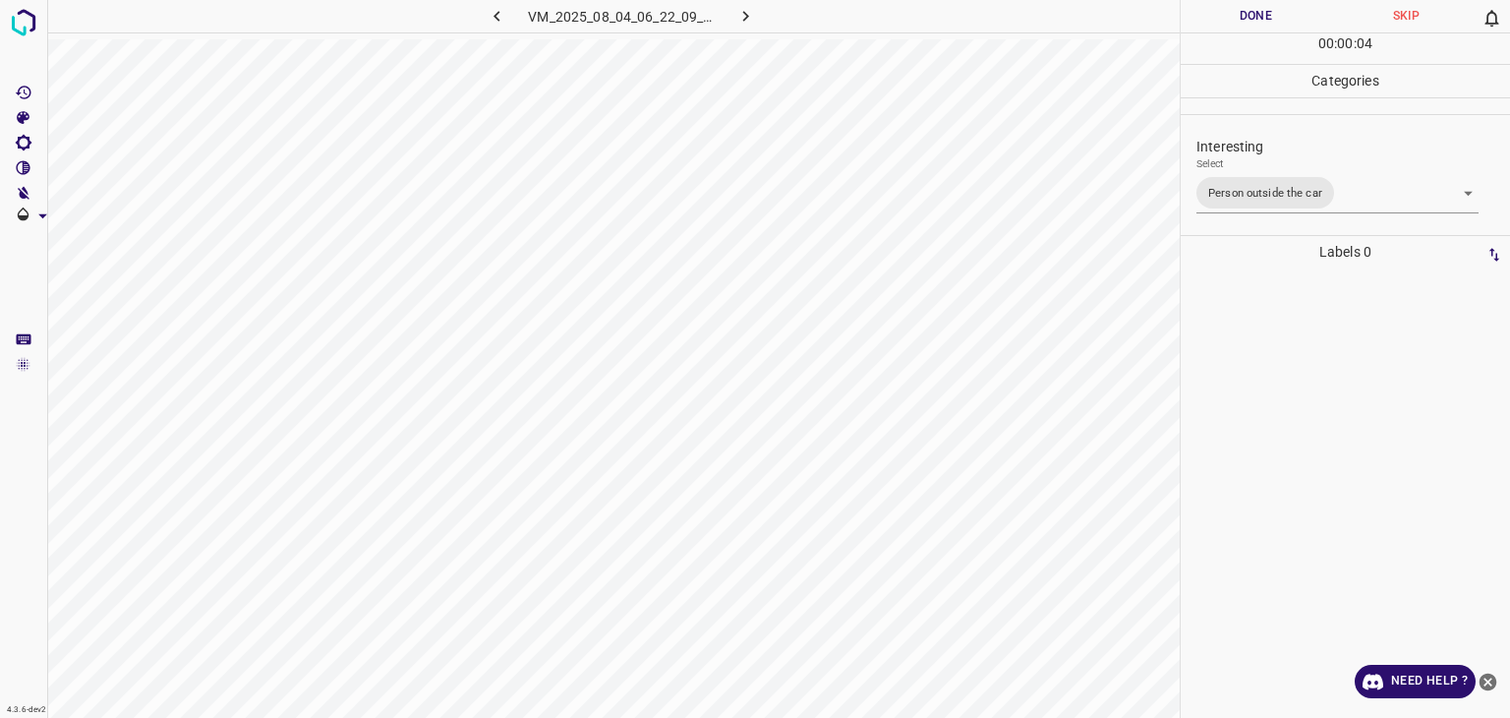
click at [1270, 25] on div "Person outside the car Person inside the car Car parking Car lights on Not inte…" at bounding box center [755, 359] width 1510 height 718
click at [1270, 25] on button "Done" at bounding box center [1256, 16] width 150 height 32
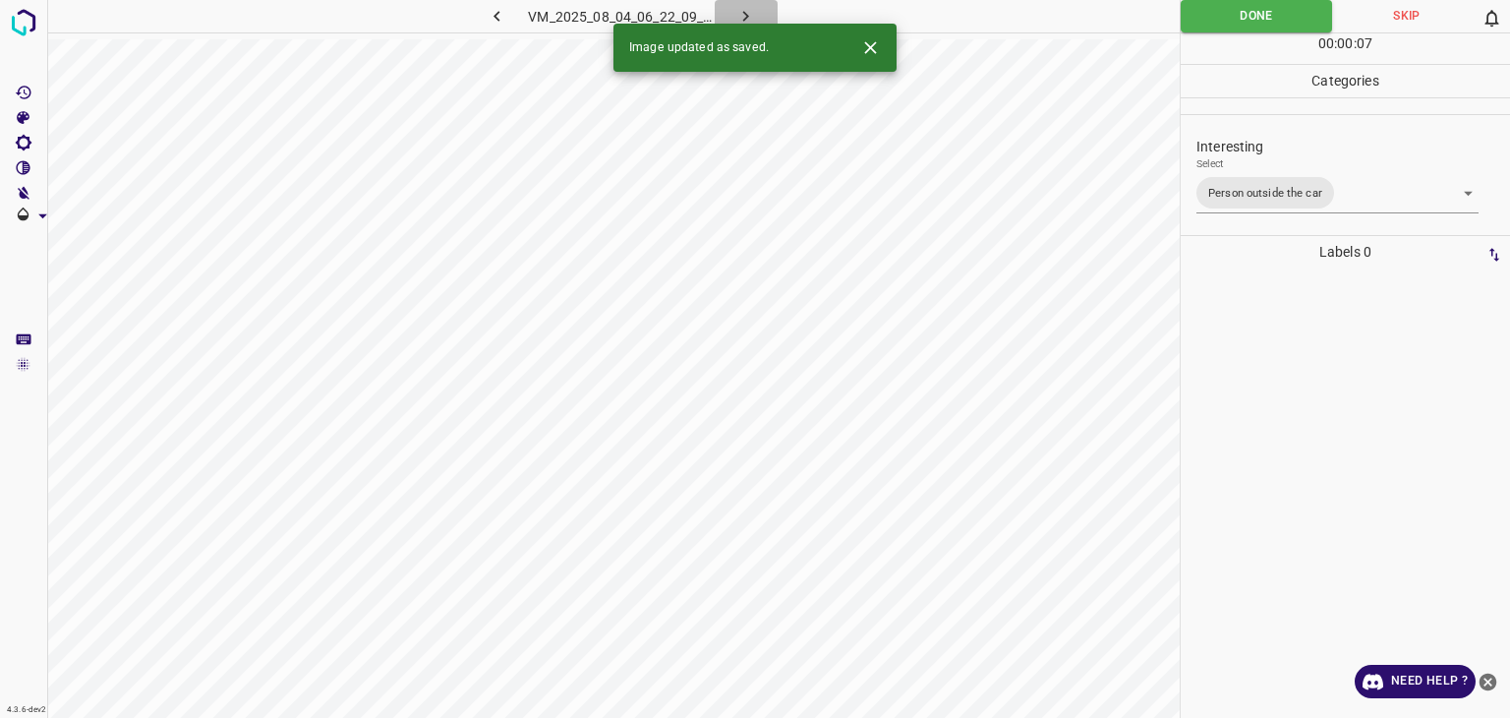
click at [744, 15] on icon "button" at bounding box center [746, 16] width 21 height 21
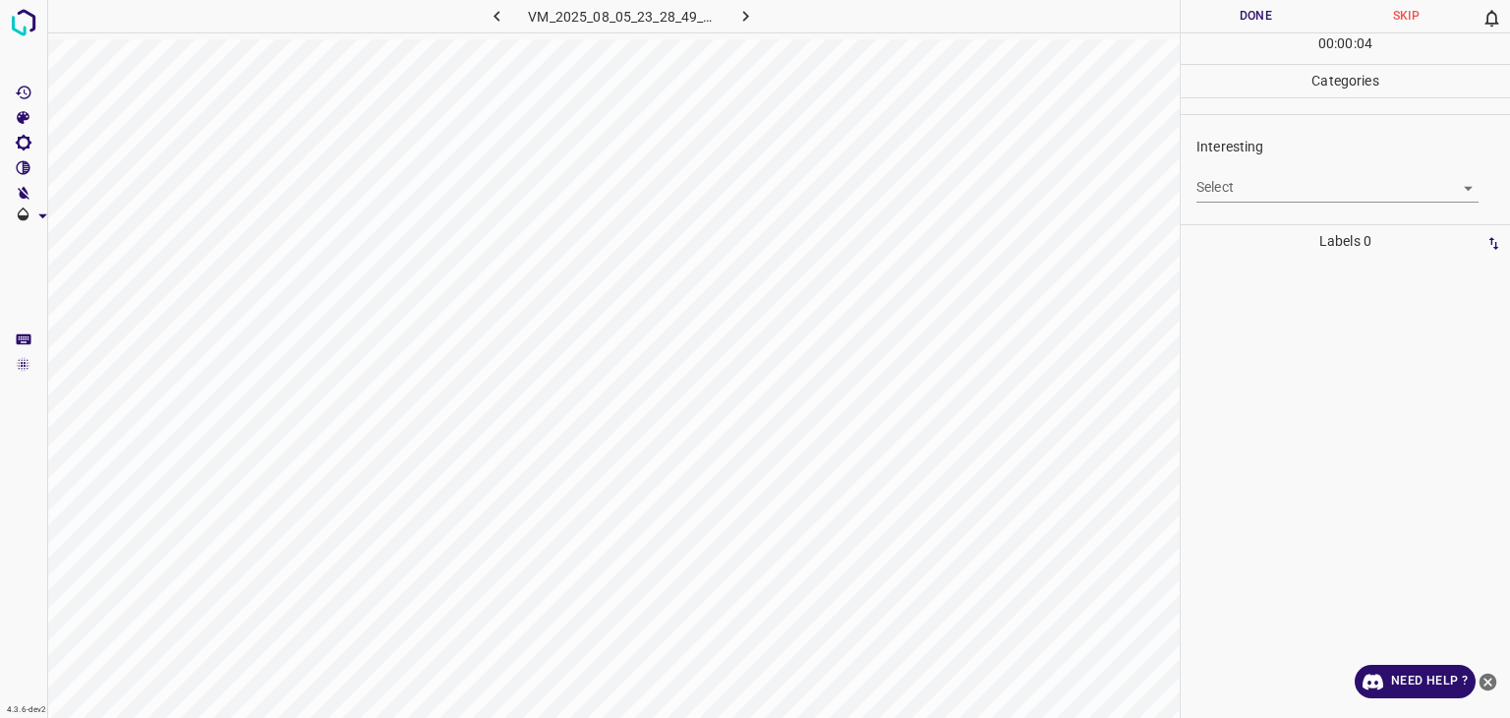
click at [1298, 187] on body "4.3.6-dev2 VM_2025_08_05_23_28_49_282_11.gif Done Skip 0 00 : 00 : 04 Categorie…" at bounding box center [755, 359] width 1510 height 718
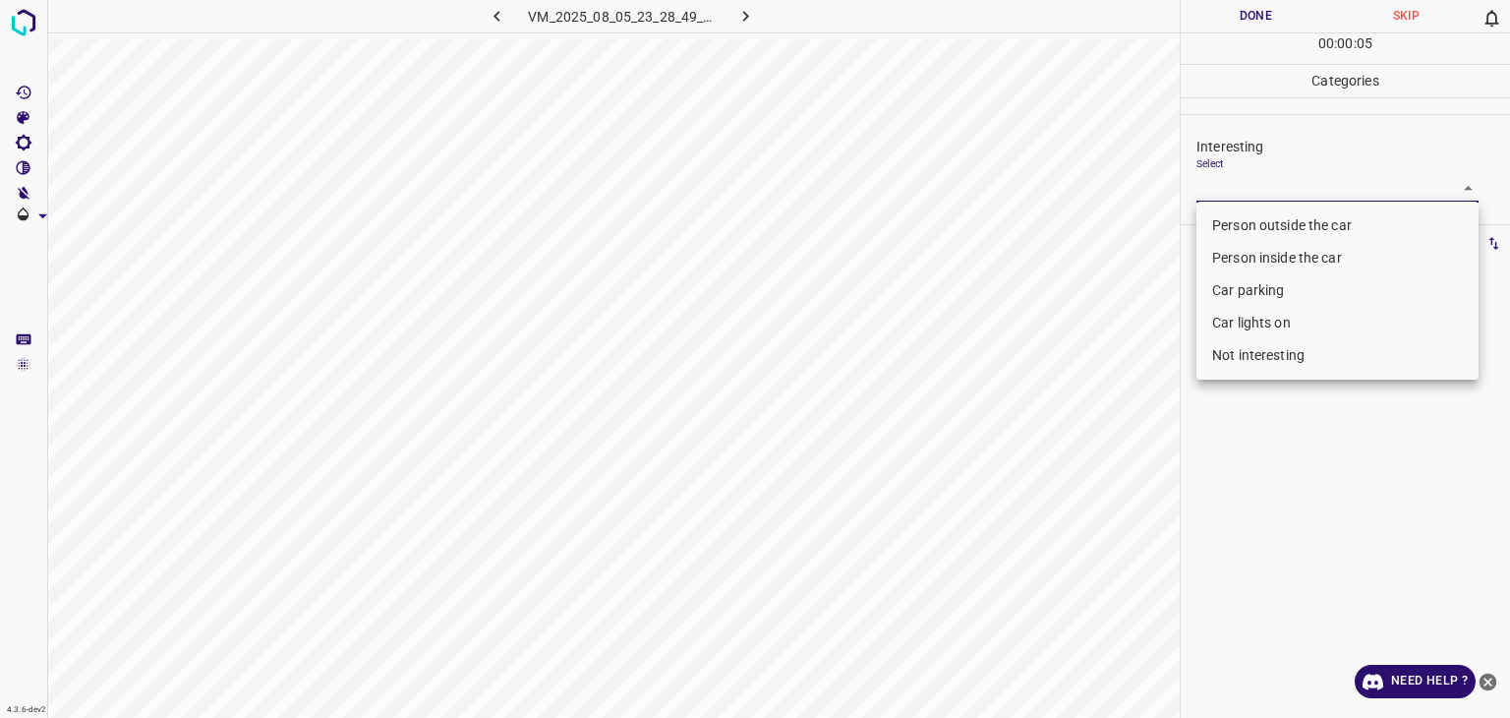
click at [1247, 358] on li "Not interesting" at bounding box center [1338, 355] width 282 height 32
type input "Not interesting"
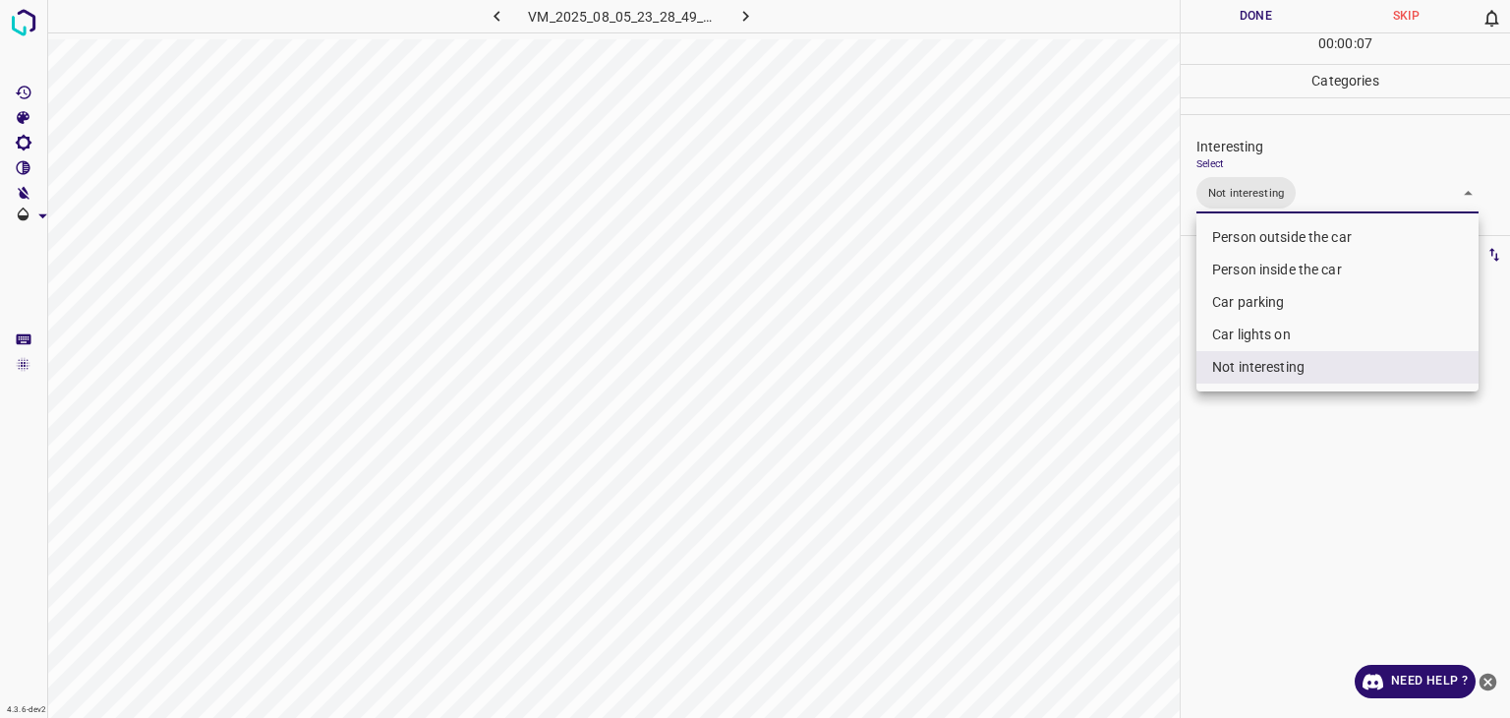
click at [1250, 1] on div at bounding box center [755, 359] width 1510 height 718
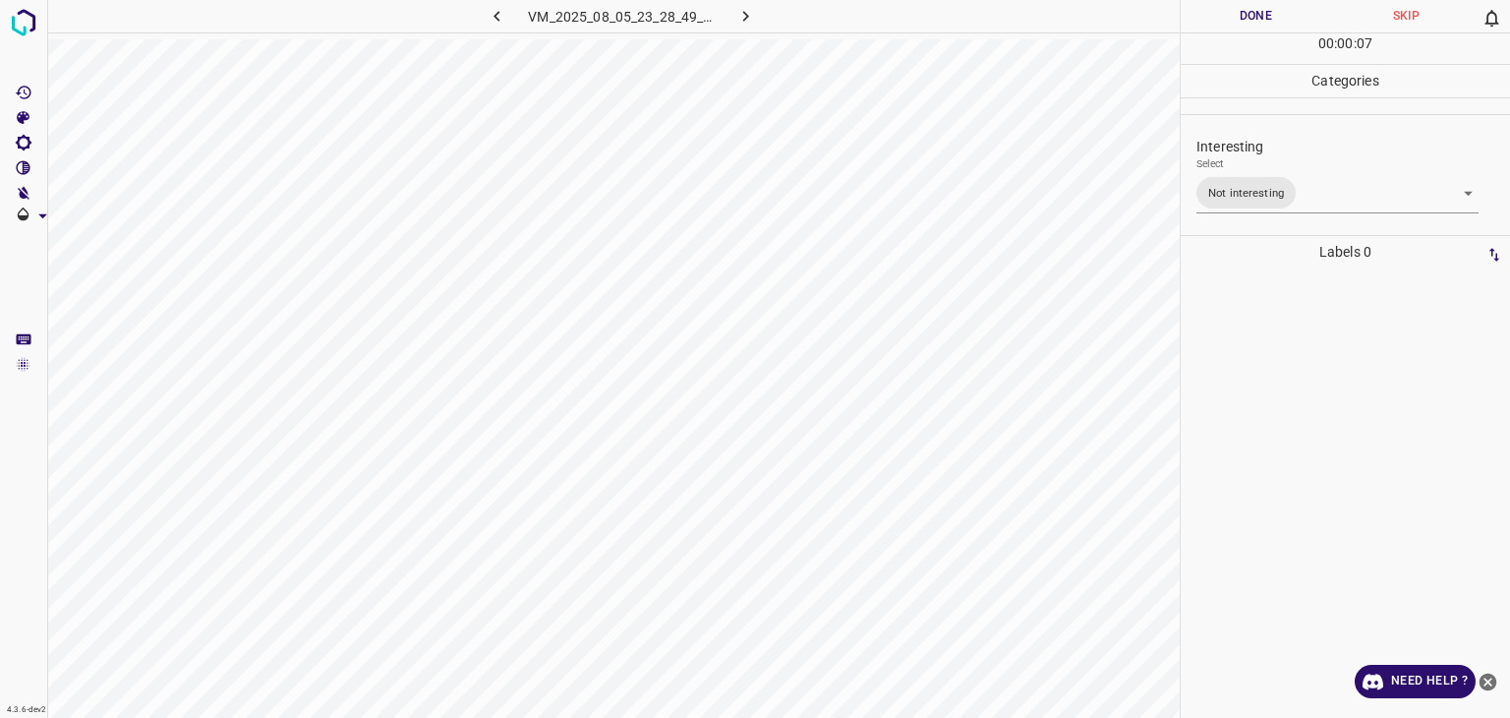
click at [1249, 10] on button "Done" at bounding box center [1256, 16] width 150 height 32
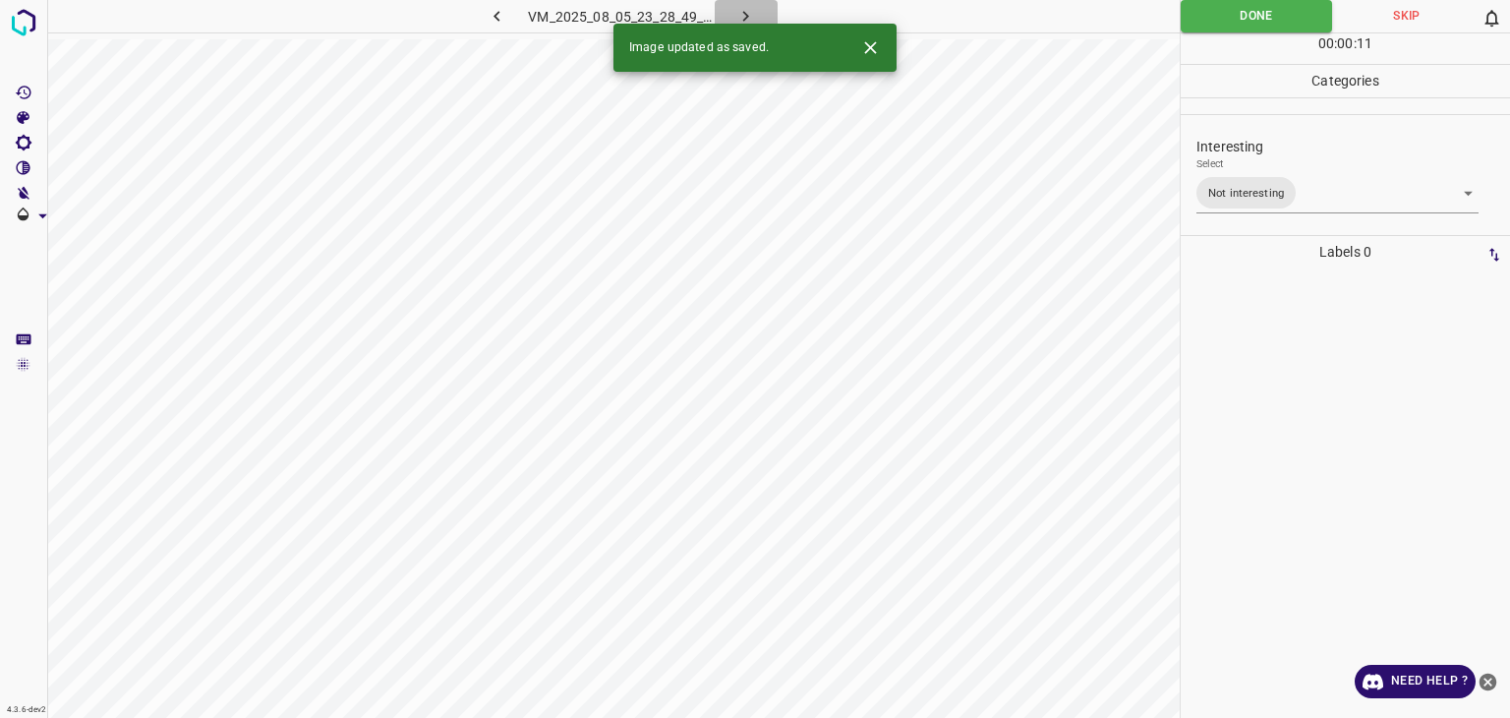
click at [749, 12] on icon "button" at bounding box center [746, 16] width 21 height 21
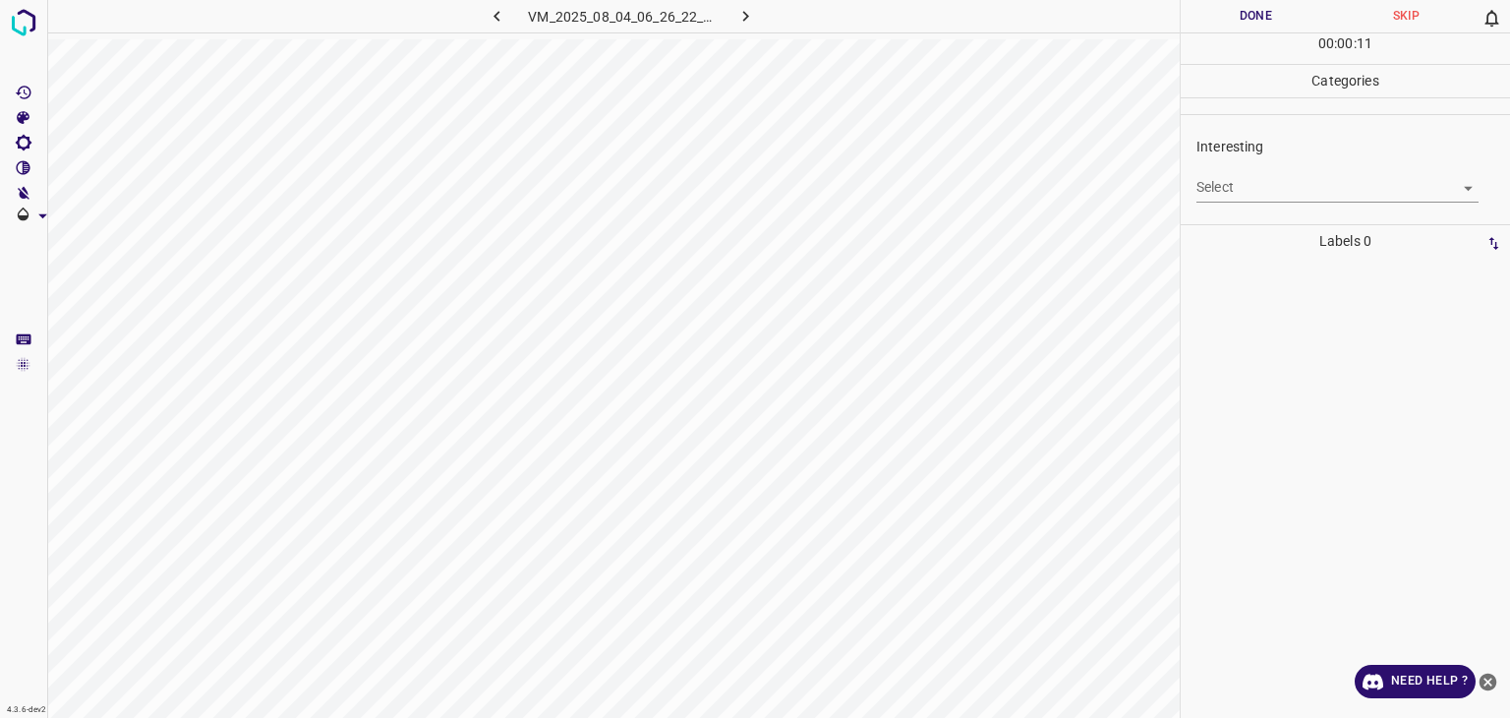
click at [1229, 198] on body "4.3.6-dev2 VM_2025_08_04_06_26_22_157_06.gif Done Skip 0 00 : 00 : 11 Categorie…" at bounding box center [755, 359] width 1510 height 718
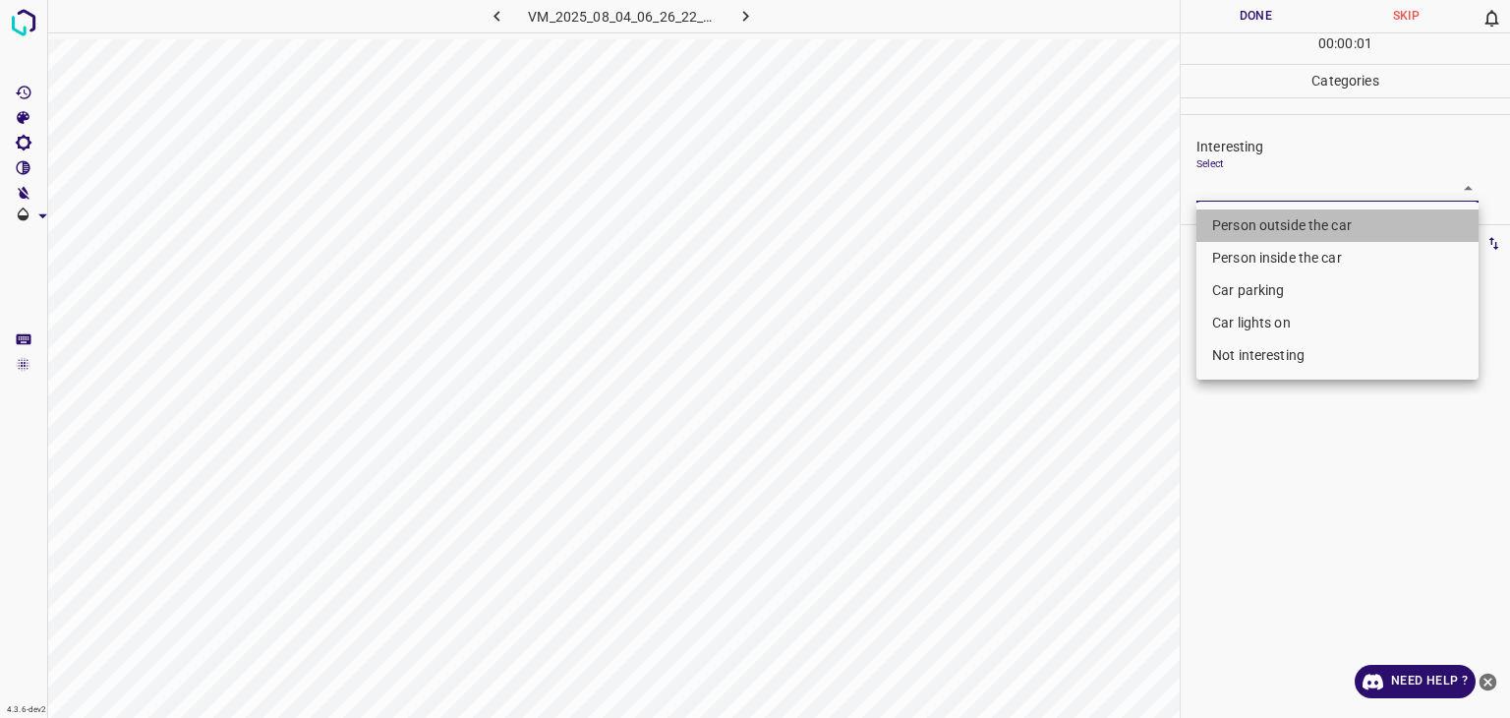
click at [1223, 218] on li "Person outside the car" at bounding box center [1338, 225] width 282 height 32
type input "Person outside the car"
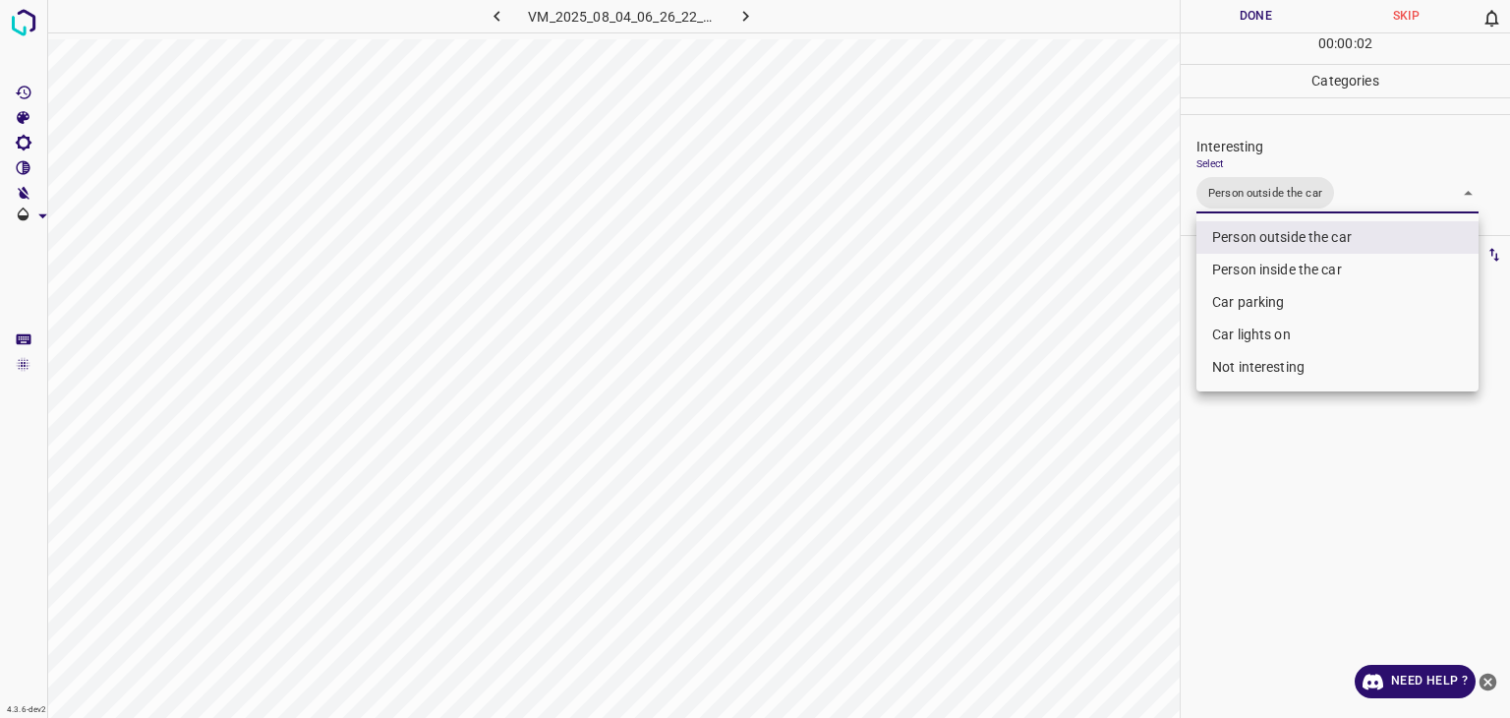
click at [1240, 9] on div at bounding box center [755, 359] width 1510 height 718
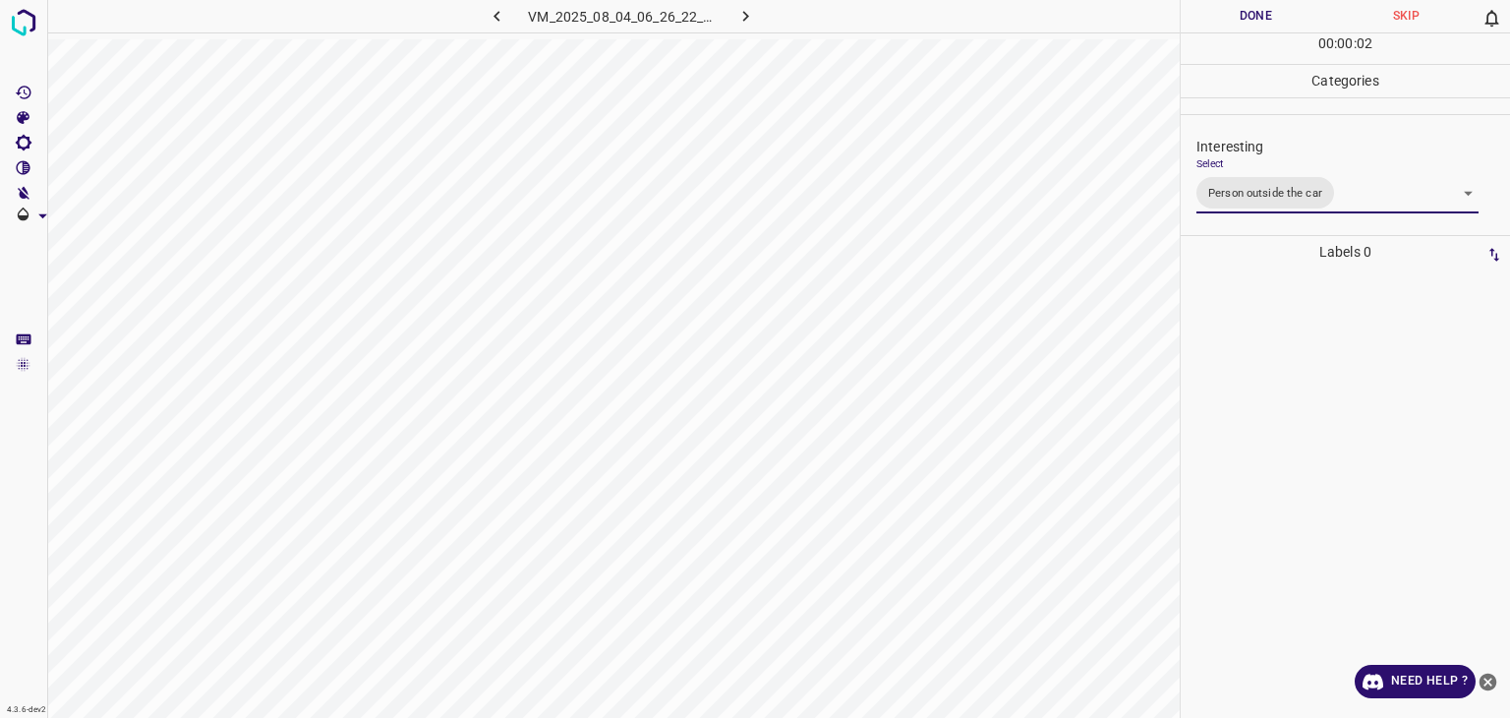
click at [1240, 9] on div "Person outside the car Person inside the car Car parking Car lights on Not inte…" at bounding box center [755, 359] width 1510 height 718
click at [1240, 9] on button "Done" at bounding box center [1256, 16] width 150 height 32
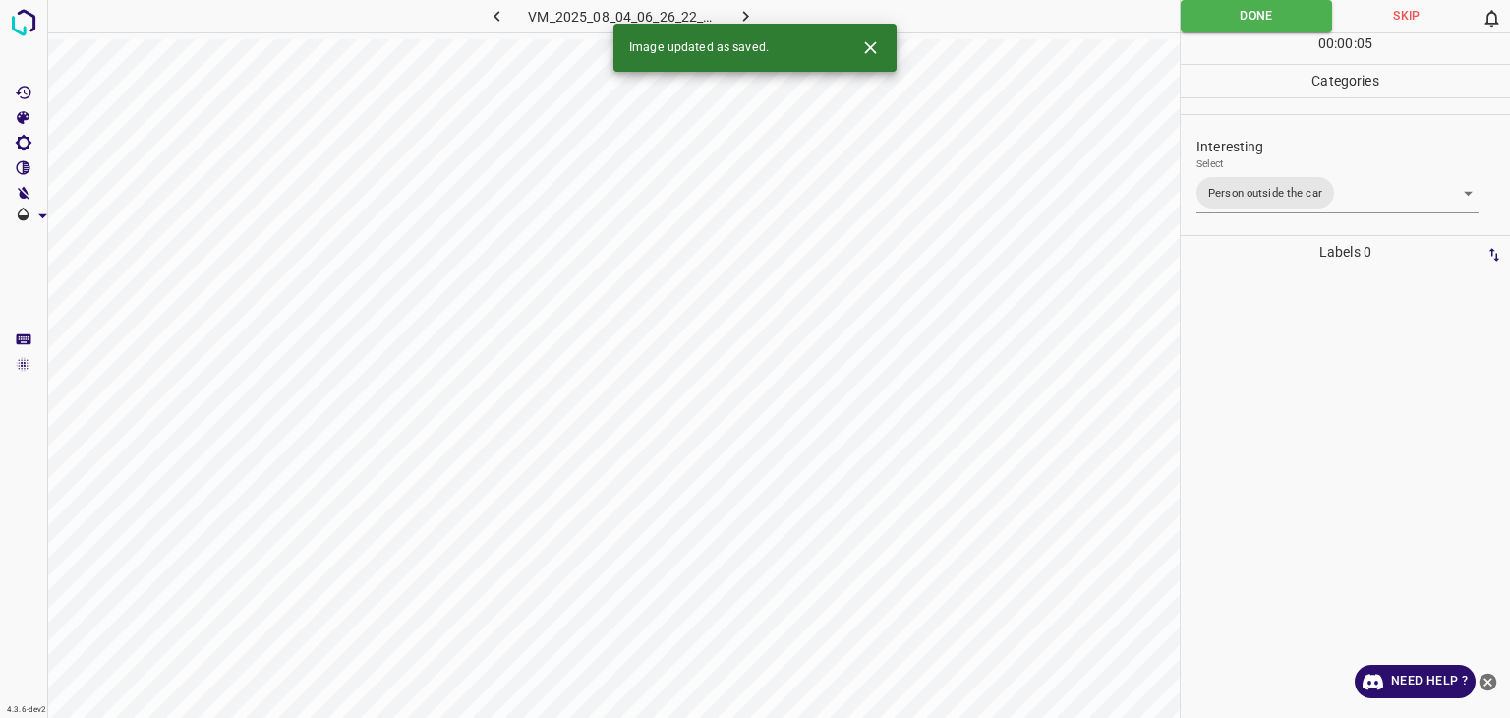
click at [739, 17] on icon "button" at bounding box center [746, 16] width 21 height 21
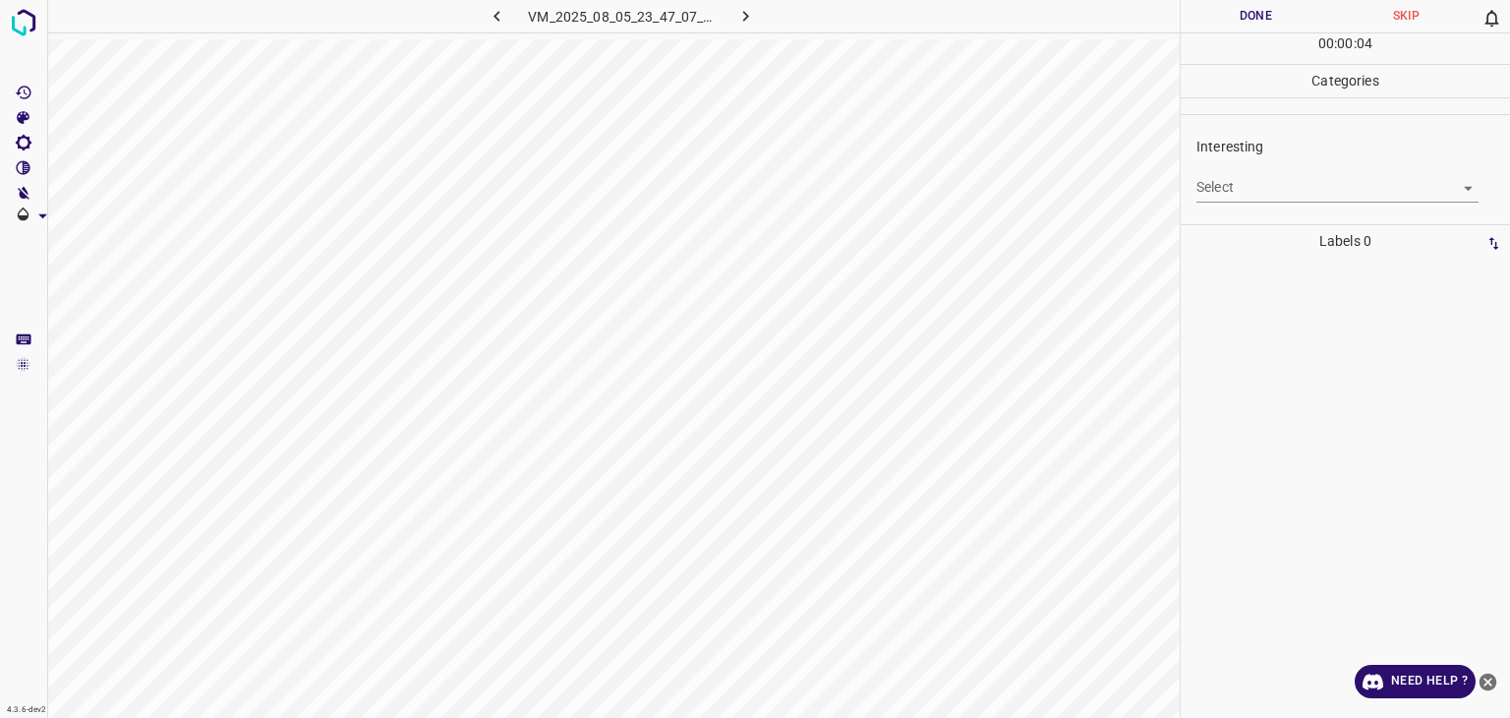
click at [1241, 187] on body "4.3.6-dev2 VM_2025_08_05_23_47_07_810_03.gif Done Skip 0 00 : 00 : 04 Categorie…" at bounding box center [755, 359] width 1510 height 718
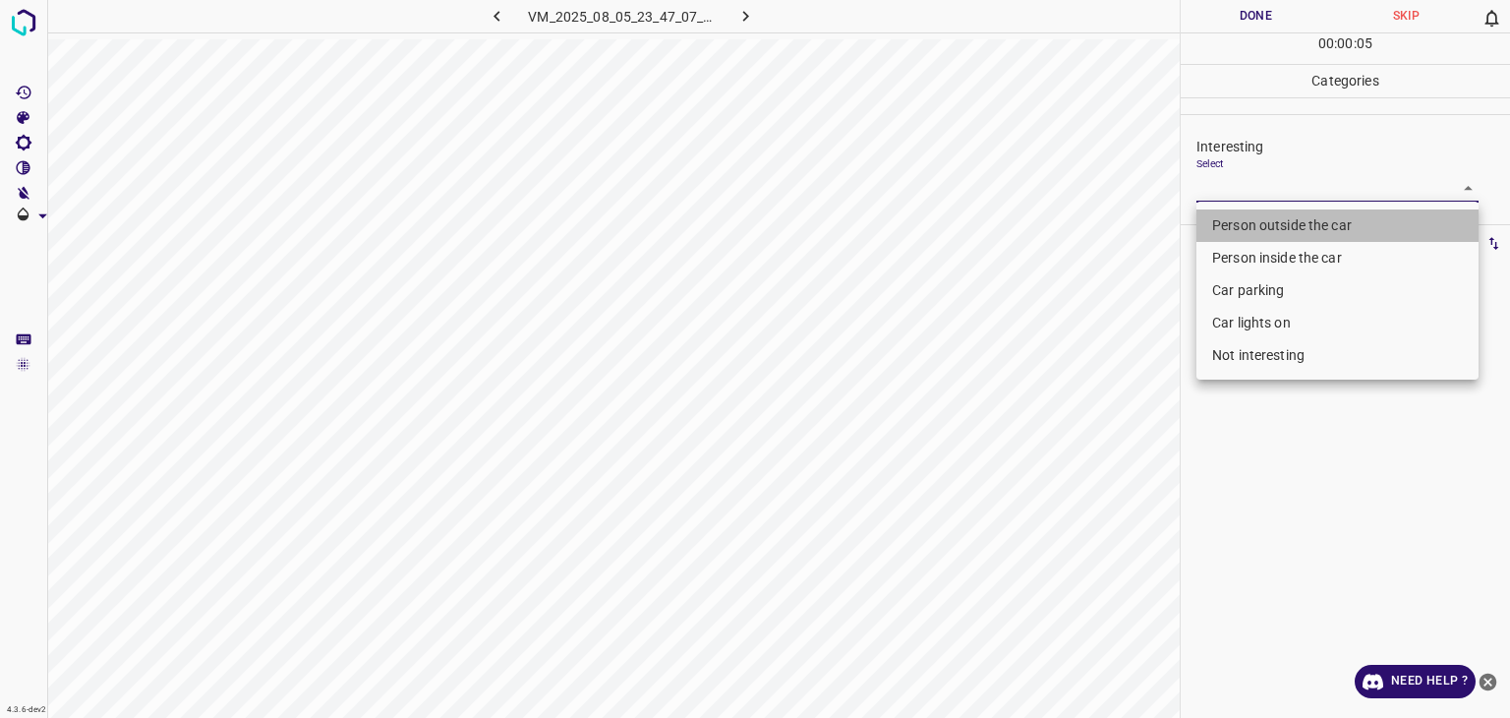
click at [1257, 223] on li "Person outside the car" at bounding box center [1338, 225] width 282 height 32
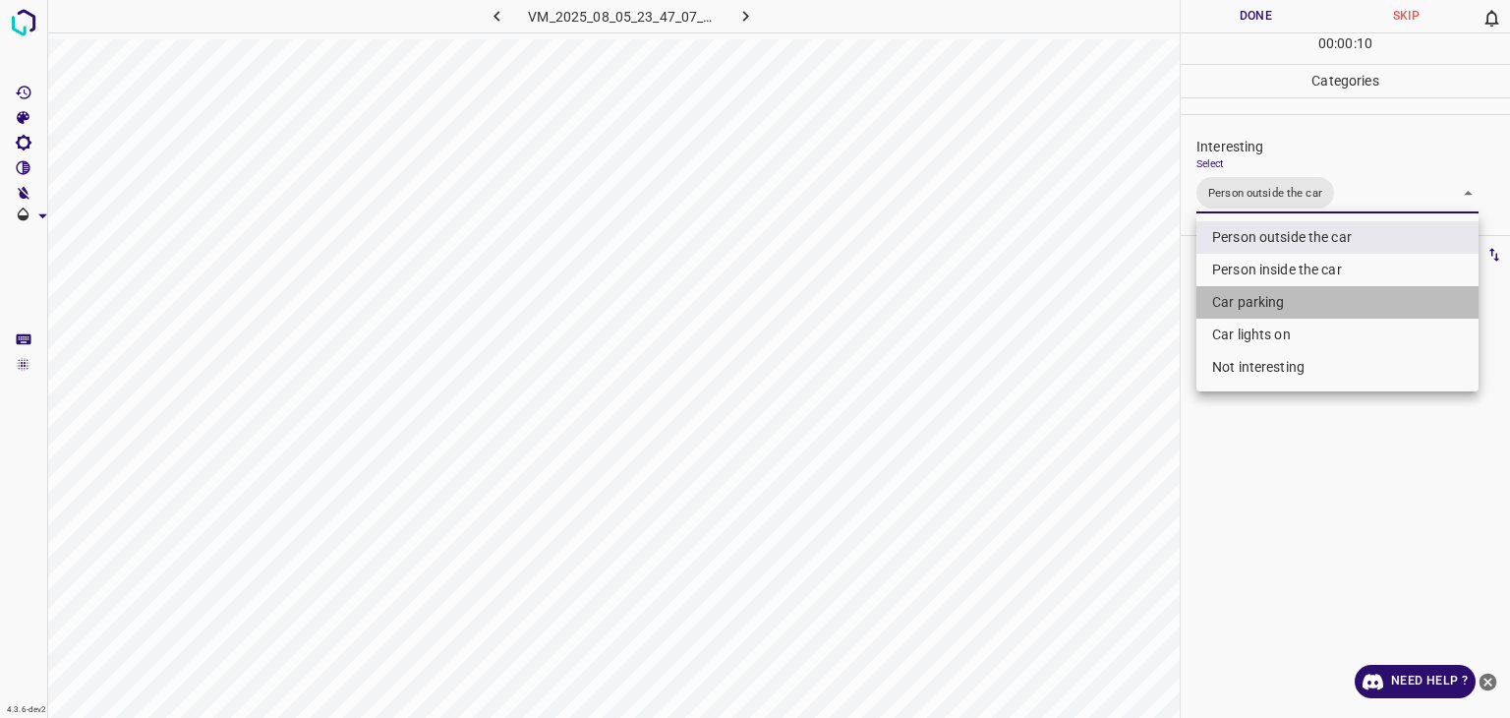
click at [1246, 311] on li "Car parking" at bounding box center [1338, 302] width 282 height 32
type input "Person outside the car,Car parking"
click at [1214, 6] on div at bounding box center [755, 359] width 1510 height 718
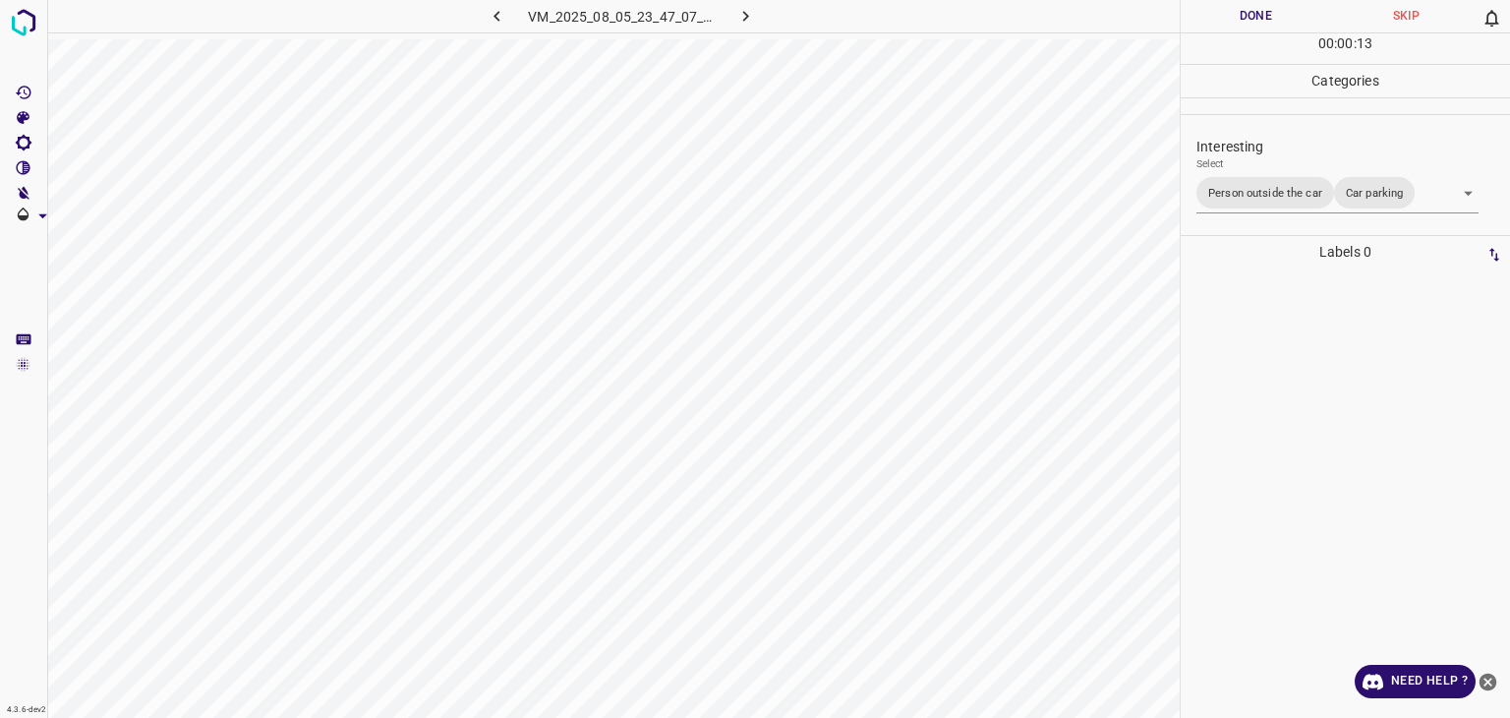
click at [1223, 9] on button "Done" at bounding box center [1256, 16] width 150 height 32
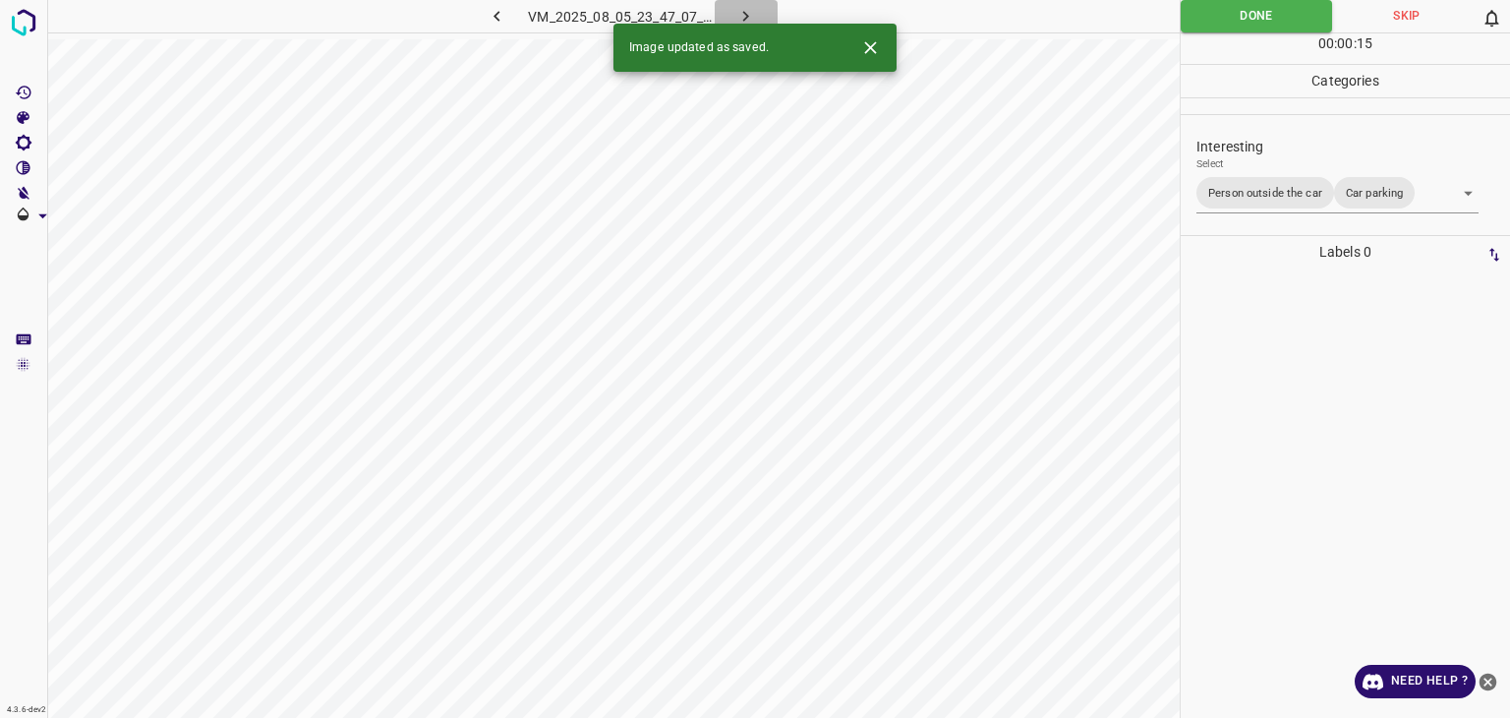
click at [763, 9] on button "button" at bounding box center [746, 16] width 63 height 32
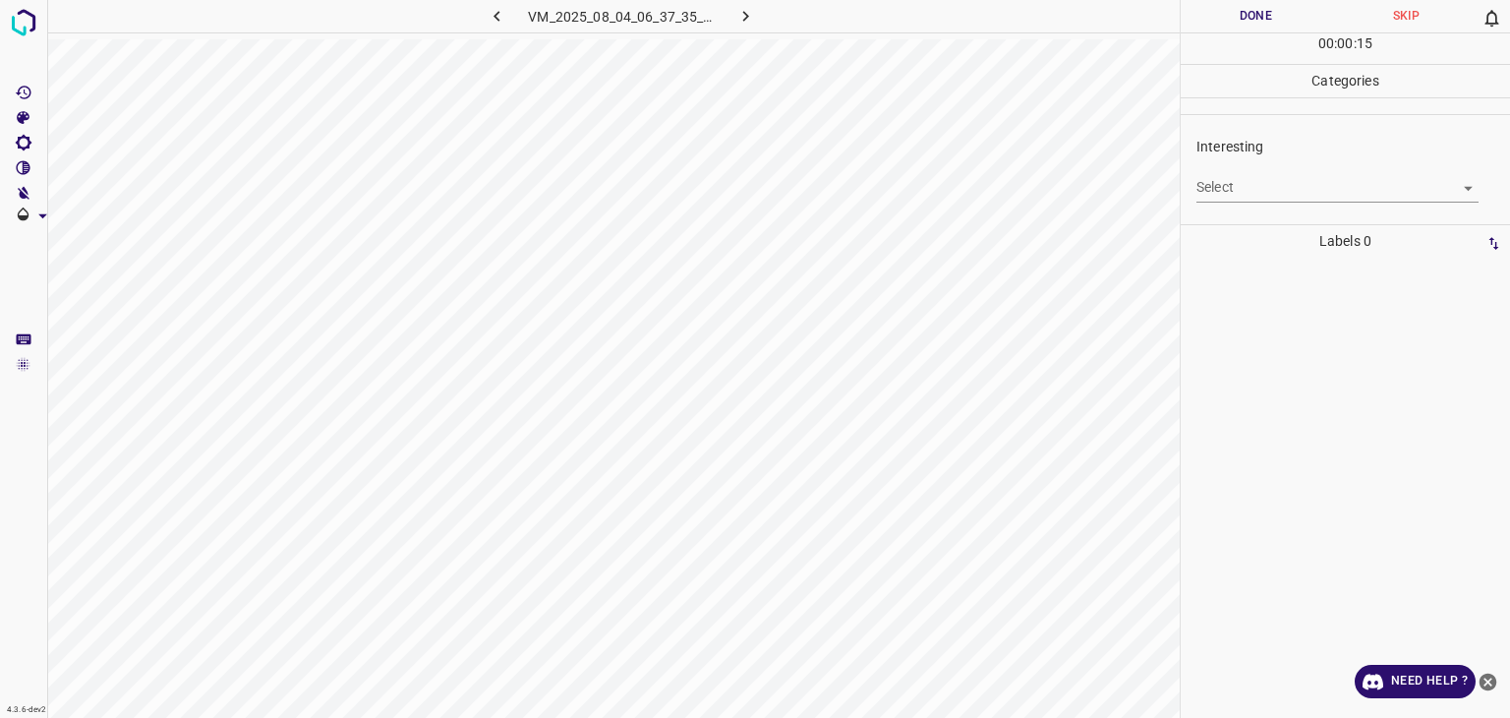
click at [1249, 201] on body "4.3.6-dev2 VM_2025_08_04_06_37_35_777_08.gif Done Skip 0 00 : 00 : 15 Categorie…" at bounding box center [755, 359] width 1510 height 718
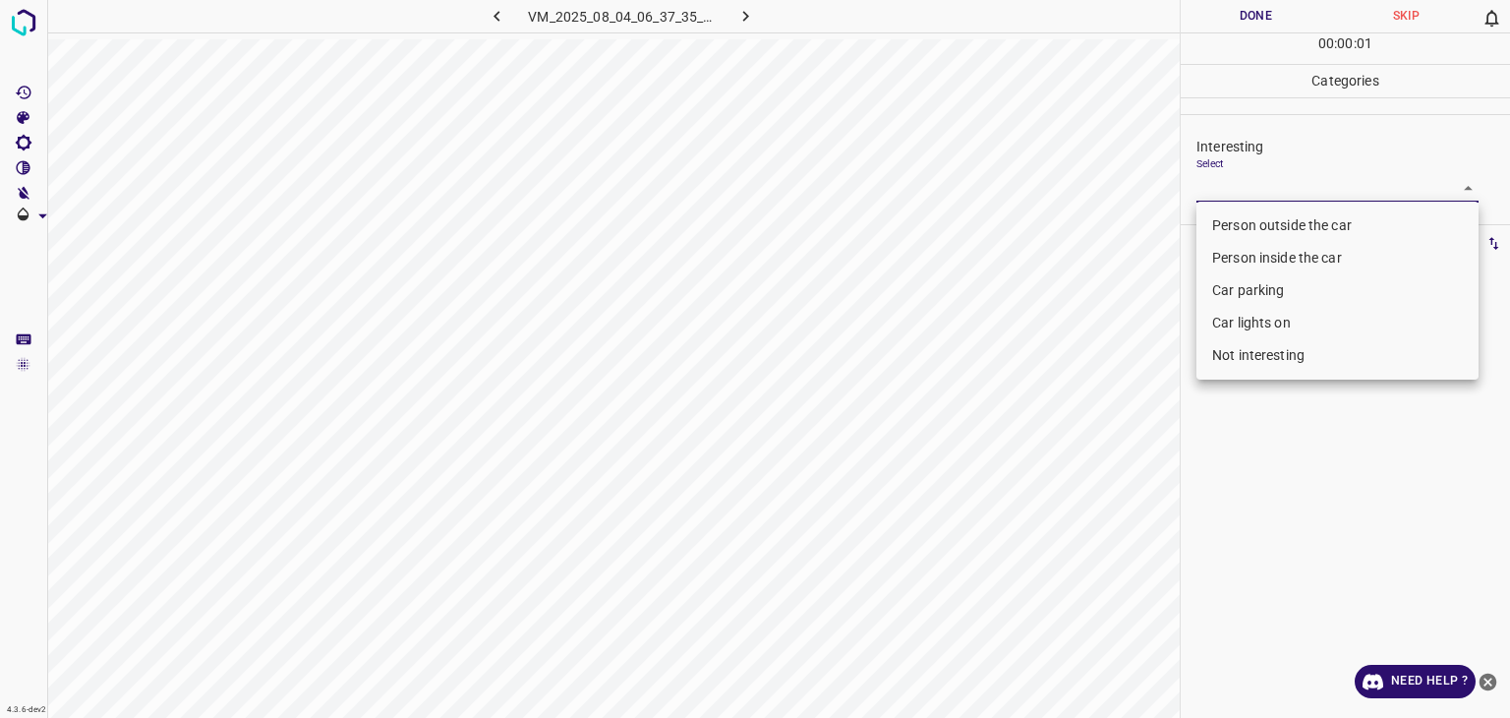
click at [1243, 355] on li "Not interesting" at bounding box center [1338, 355] width 282 height 32
type input "Not interesting"
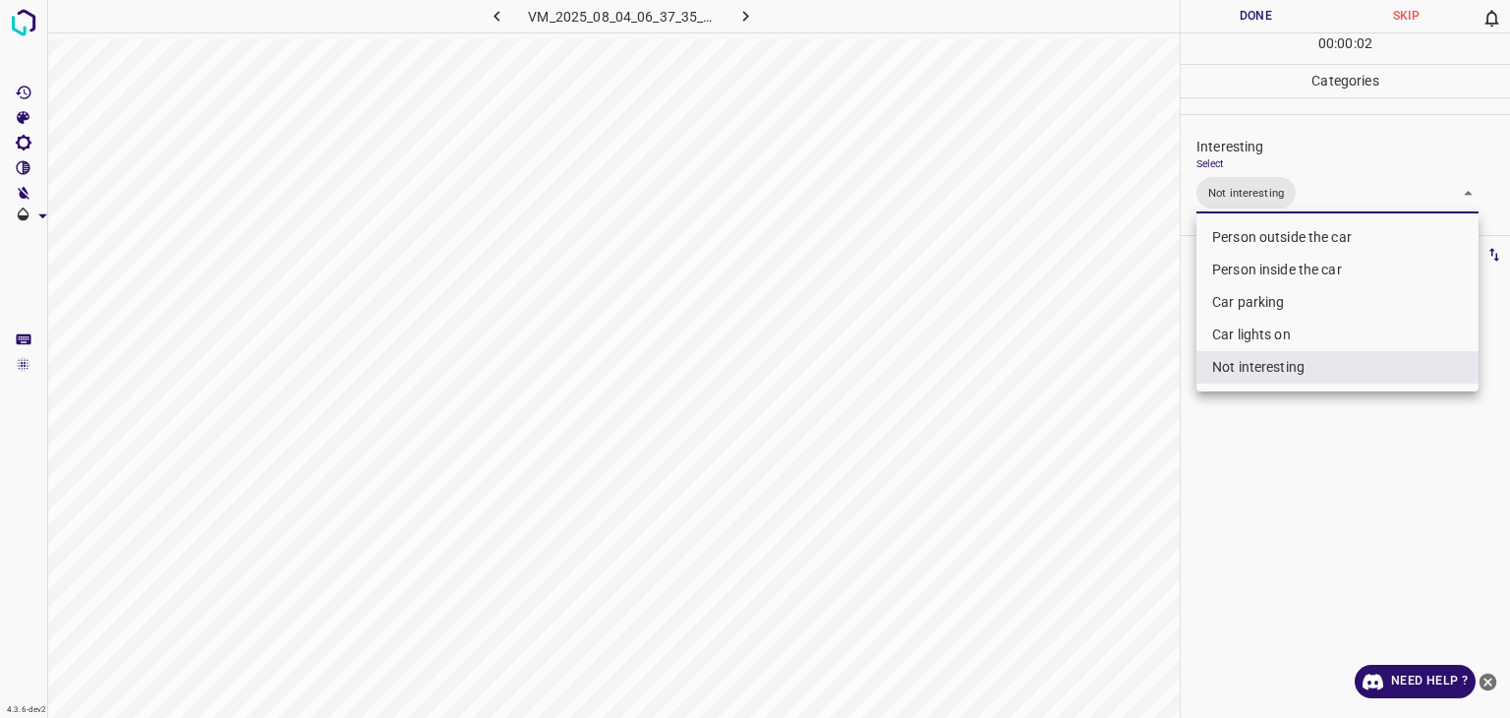
click at [1265, 5] on div at bounding box center [755, 359] width 1510 height 718
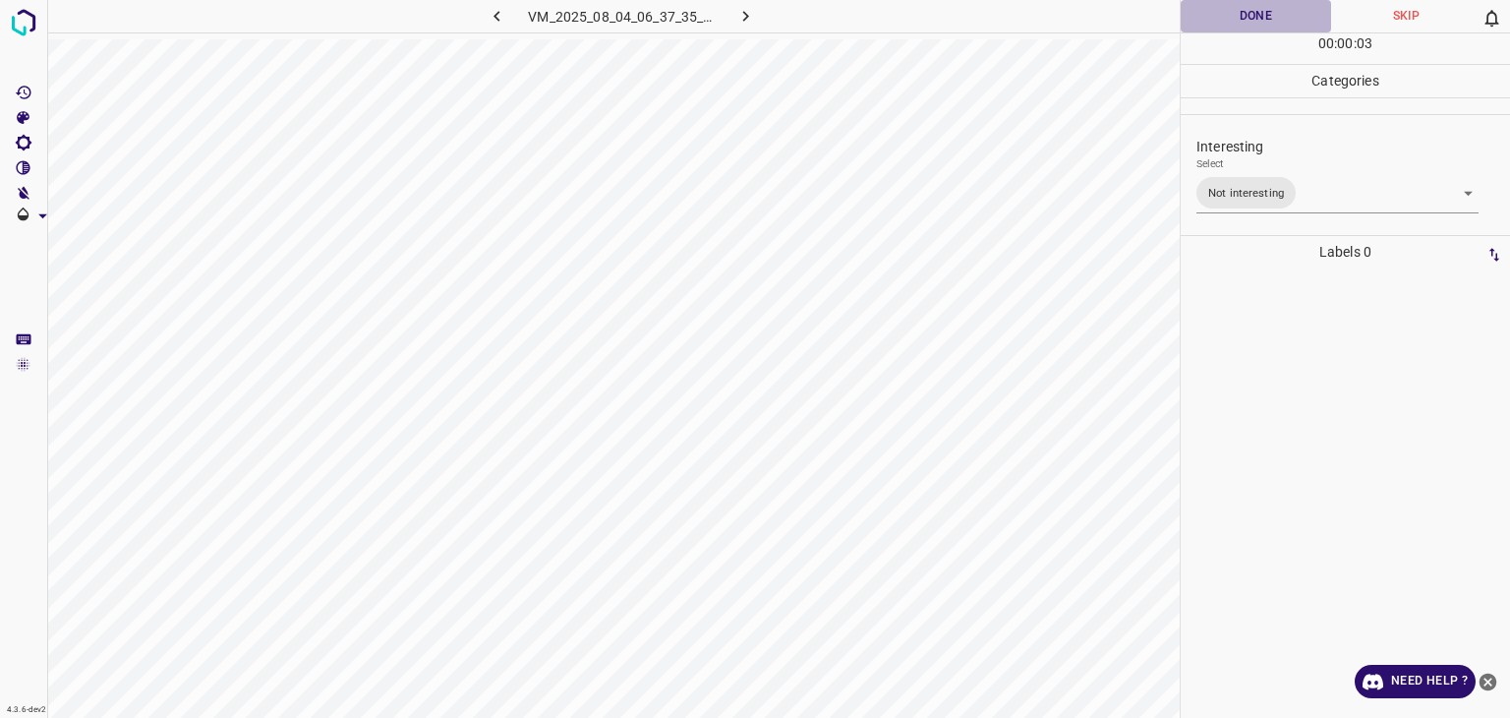
click at [1268, 11] on button "Done" at bounding box center [1256, 16] width 150 height 32
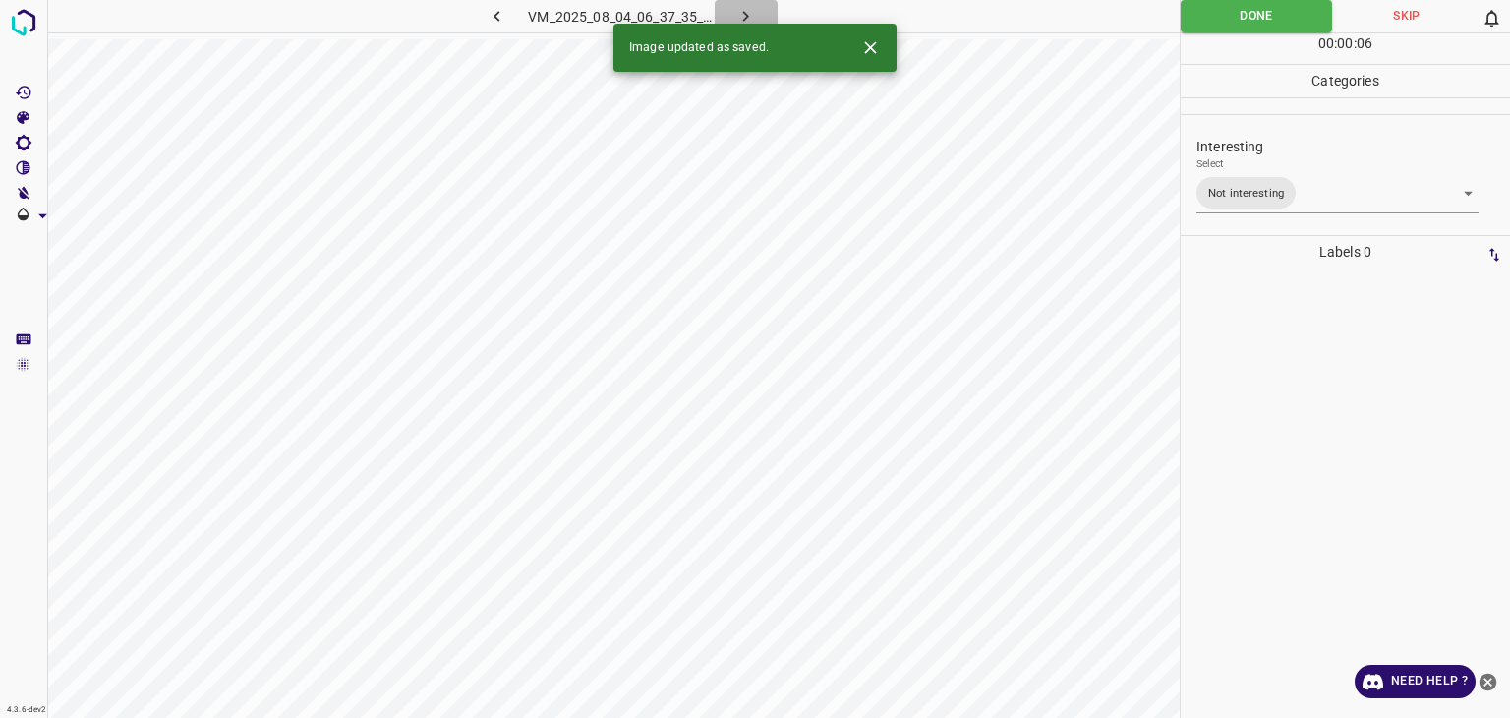
click at [743, 16] on icon "button" at bounding box center [746, 16] width 21 height 21
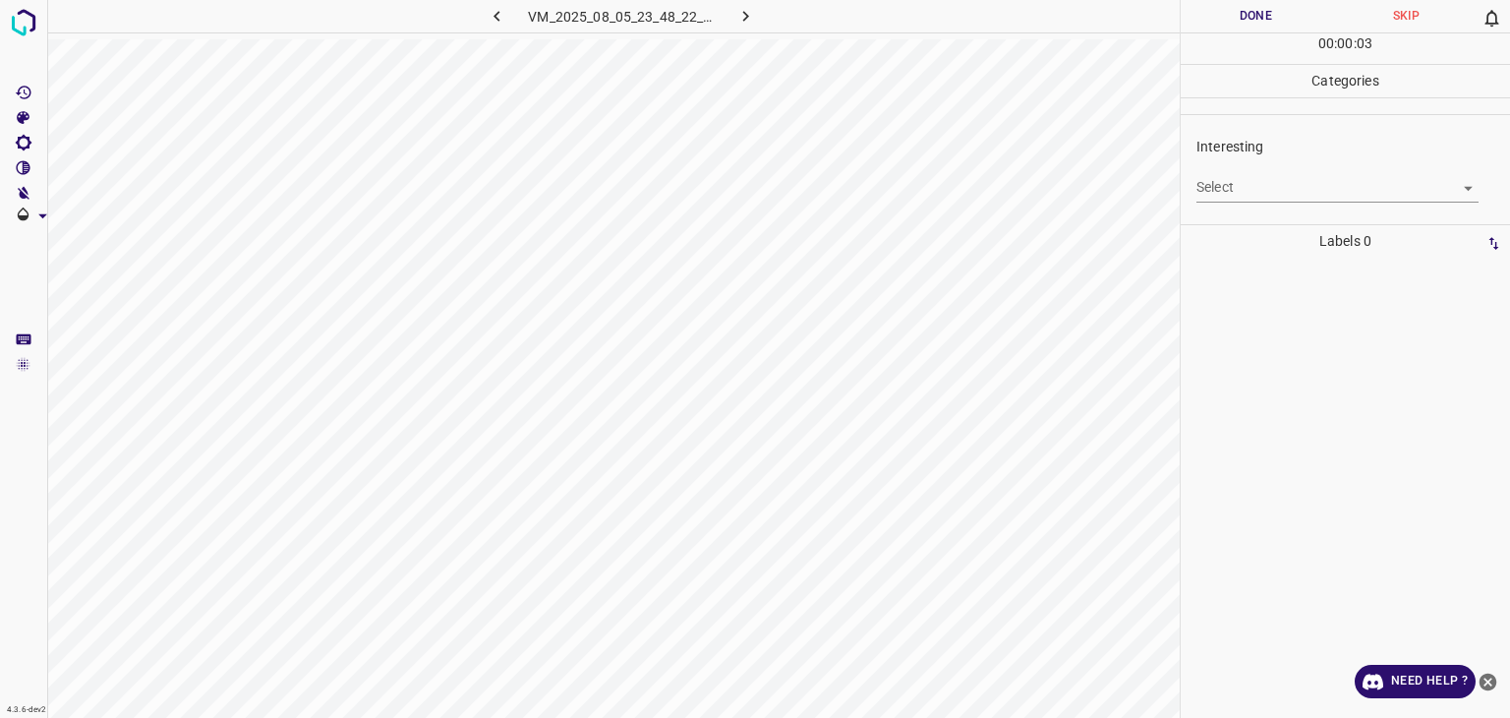
click at [1250, 182] on body "4.3.6-dev2 VM_2025_08_05_23_48_22_553_03.gif Done Skip 0 00 : 00 : 03 Categorie…" at bounding box center [755, 359] width 1510 height 718
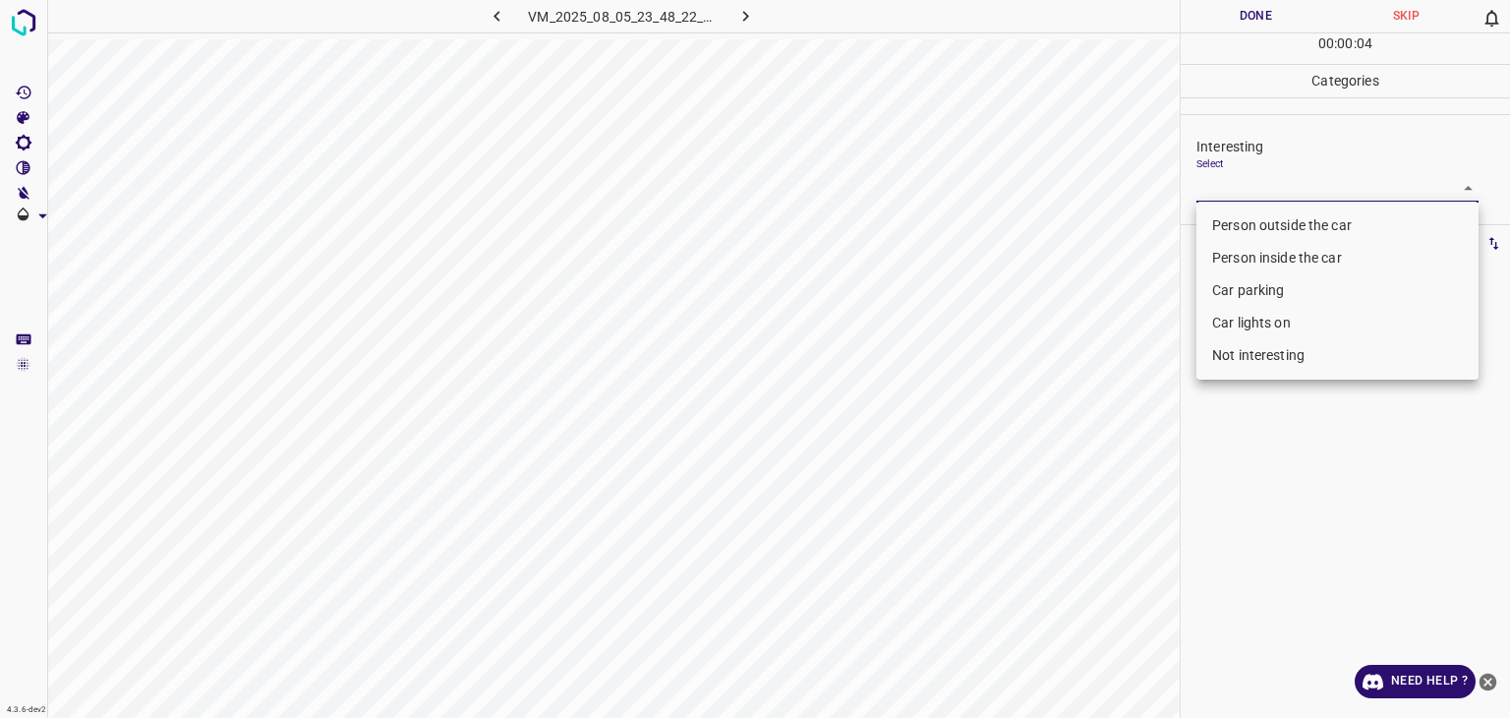
click at [1256, 358] on li "Not interesting" at bounding box center [1338, 355] width 282 height 32
type input "Not interesting"
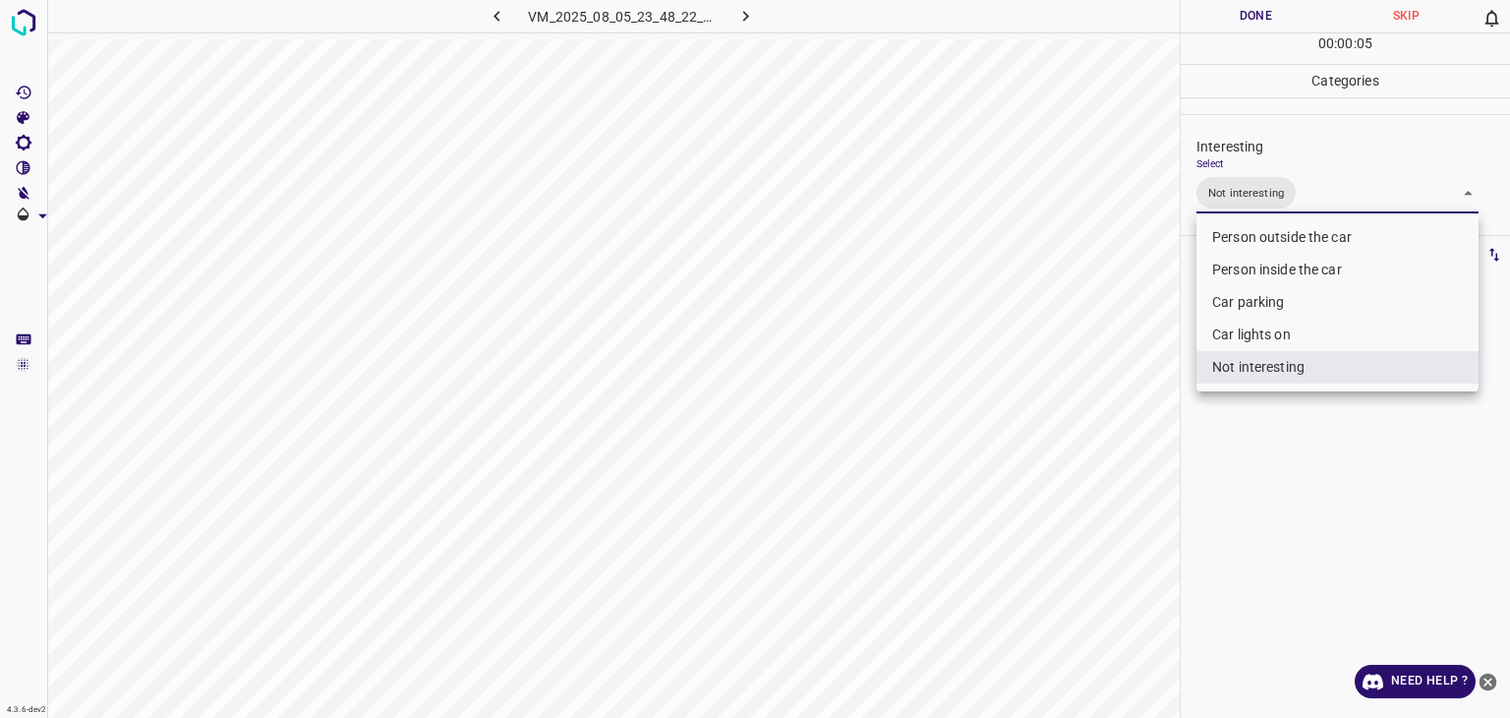
click at [1247, 17] on div at bounding box center [755, 359] width 1510 height 718
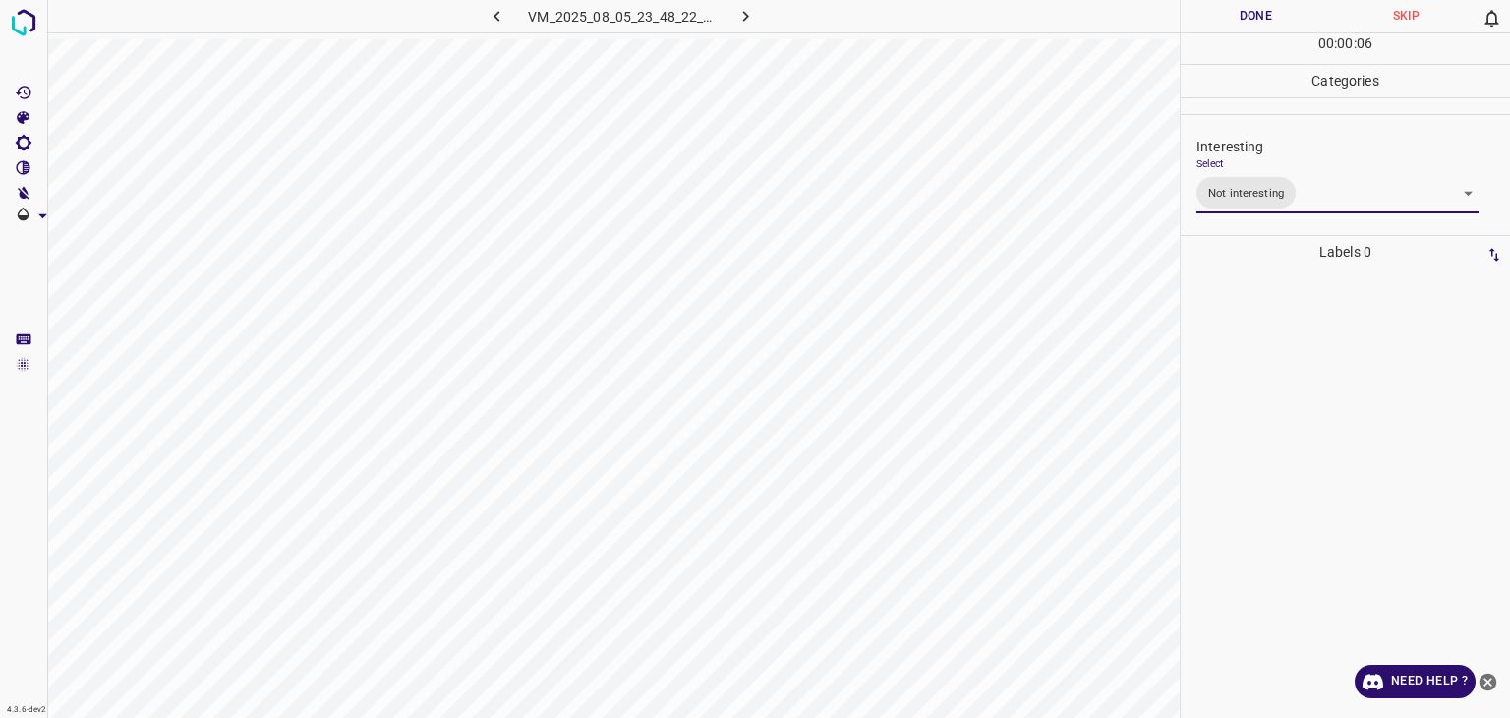
click at [1247, 17] on div at bounding box center [755, 359] width 1510 height 718
click at [1247, 17] on button "Done" at bounding box center [1256, 16] width 150 height 32
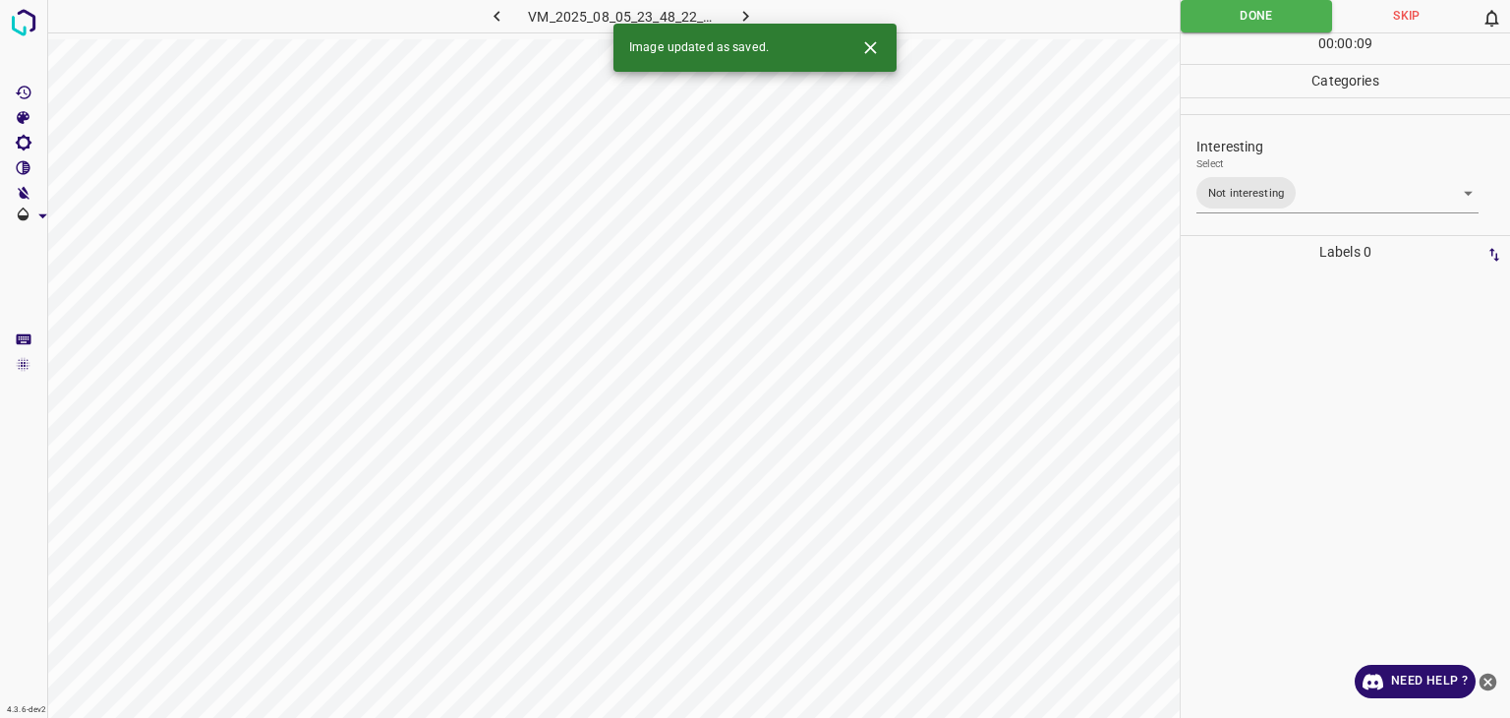
click at [739, 18] on icon "button" at bounding box center [746, 16] width 21 height 21
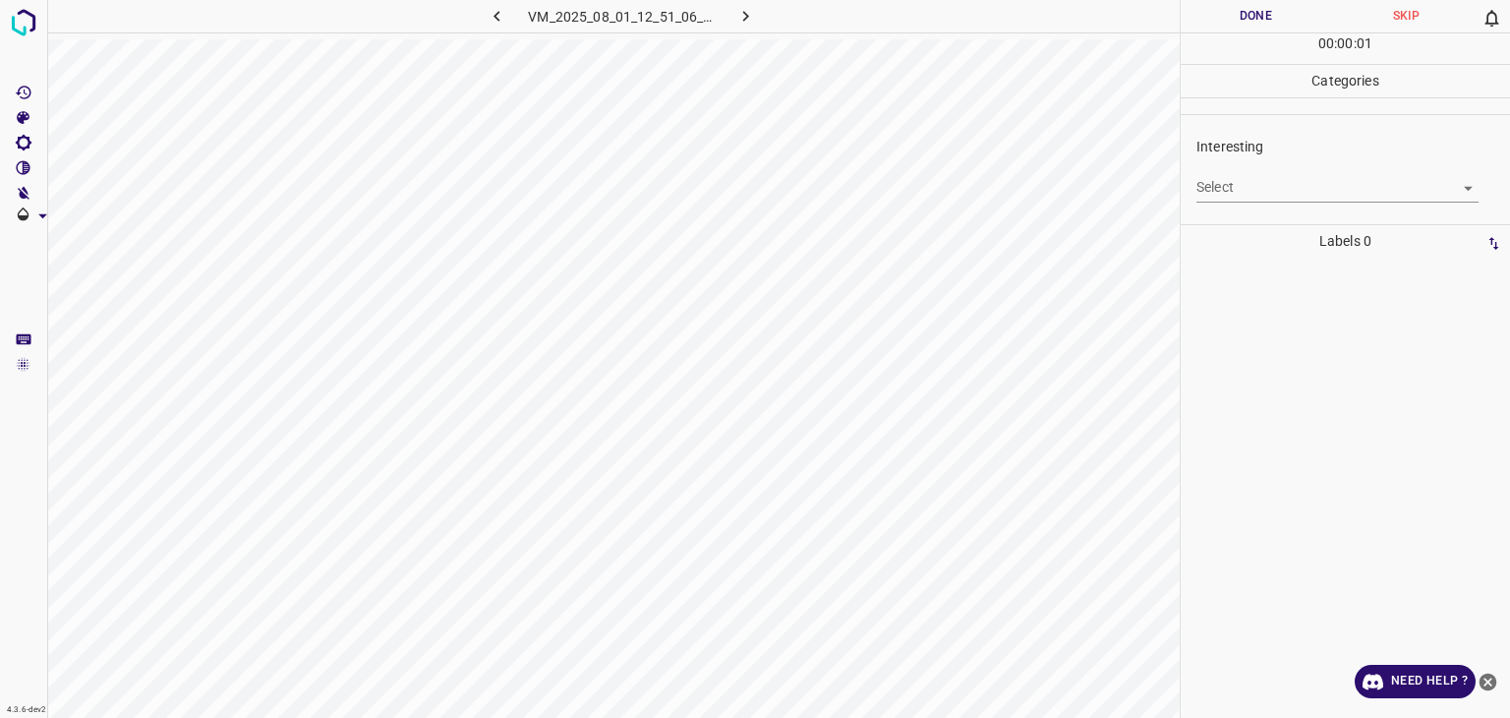
click at [1231, 193] on body "4.3.6-dev2 VM_2025_08_01_12_51_06_841_00.gif Done Skip 0 00 : 00 : 01 Categorie…" at bounding box center [755, 359] width 1510 height 718
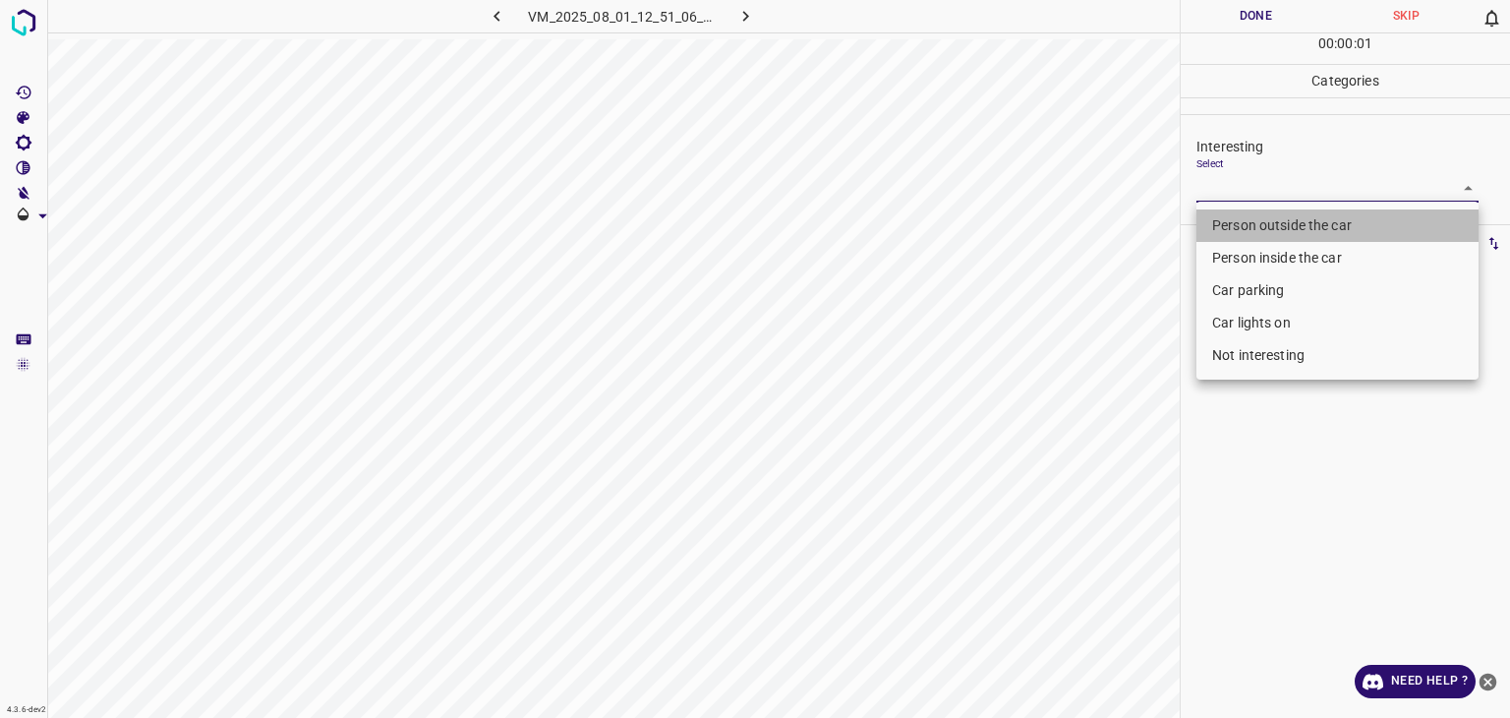
click at [1231, 229] on li "Person outside the car" at bounding box center [1338, 225] width 282 height 32
type input "Person outside the car"
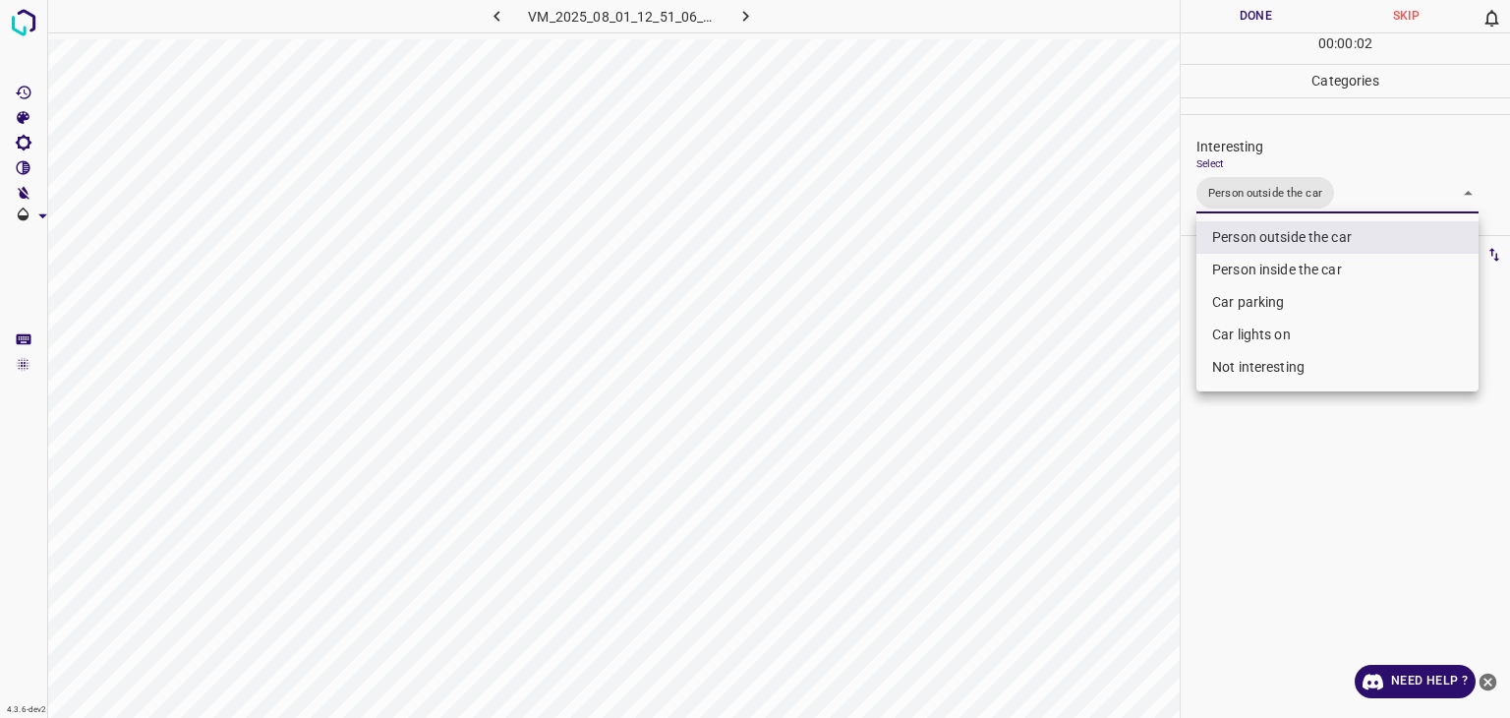
click at [1253, 2] on div at bounding box center [755, 359] width 1510 height 718
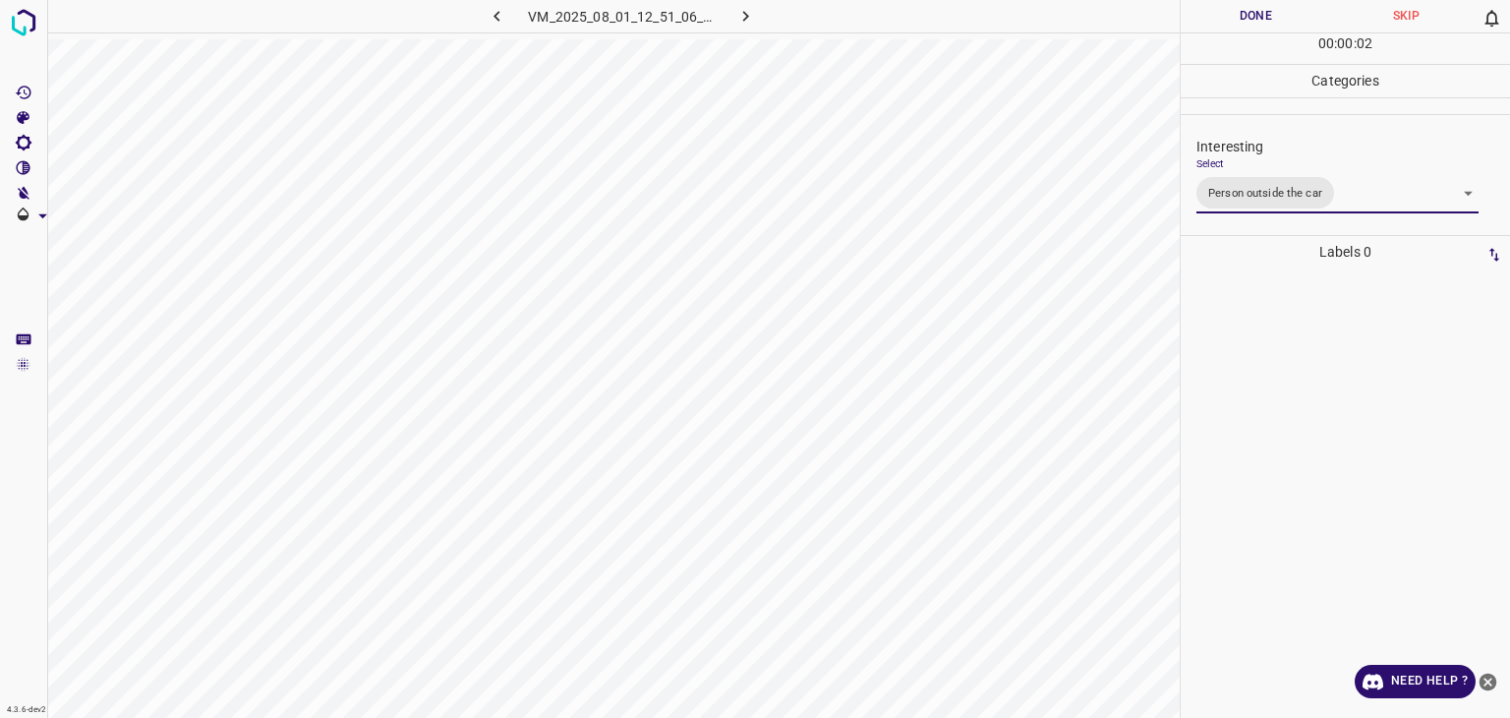
click at [1253, 13] on div "Person outside the car Person inside the car Car parking Car lights on Not inte…" at bounding box center [755, 359] width 1510 height 718
click at [1253, 13] on button "Done" at bounding box center [1256, 16] width 150 height 32
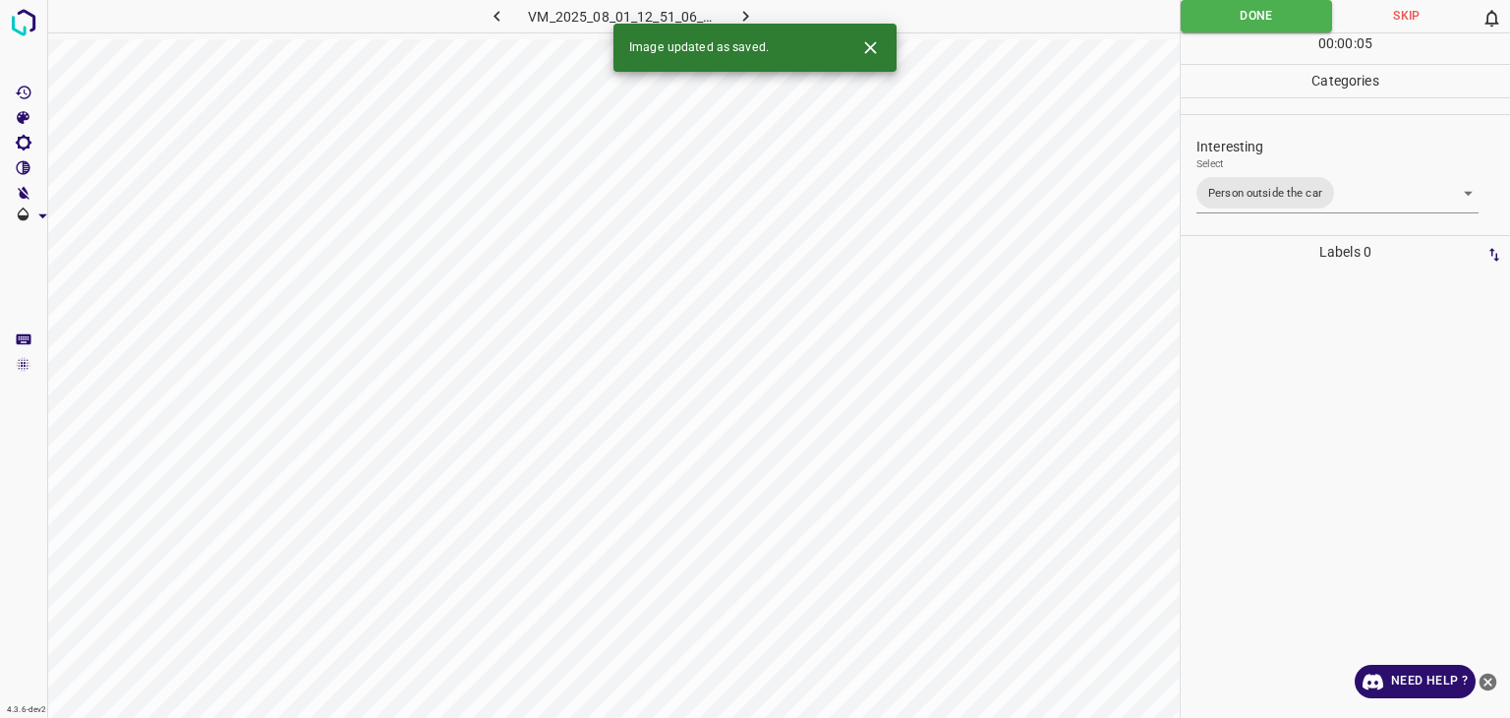
click at [747, 18] on icon "button" at bounding box center [746, 16] width 21 height 21
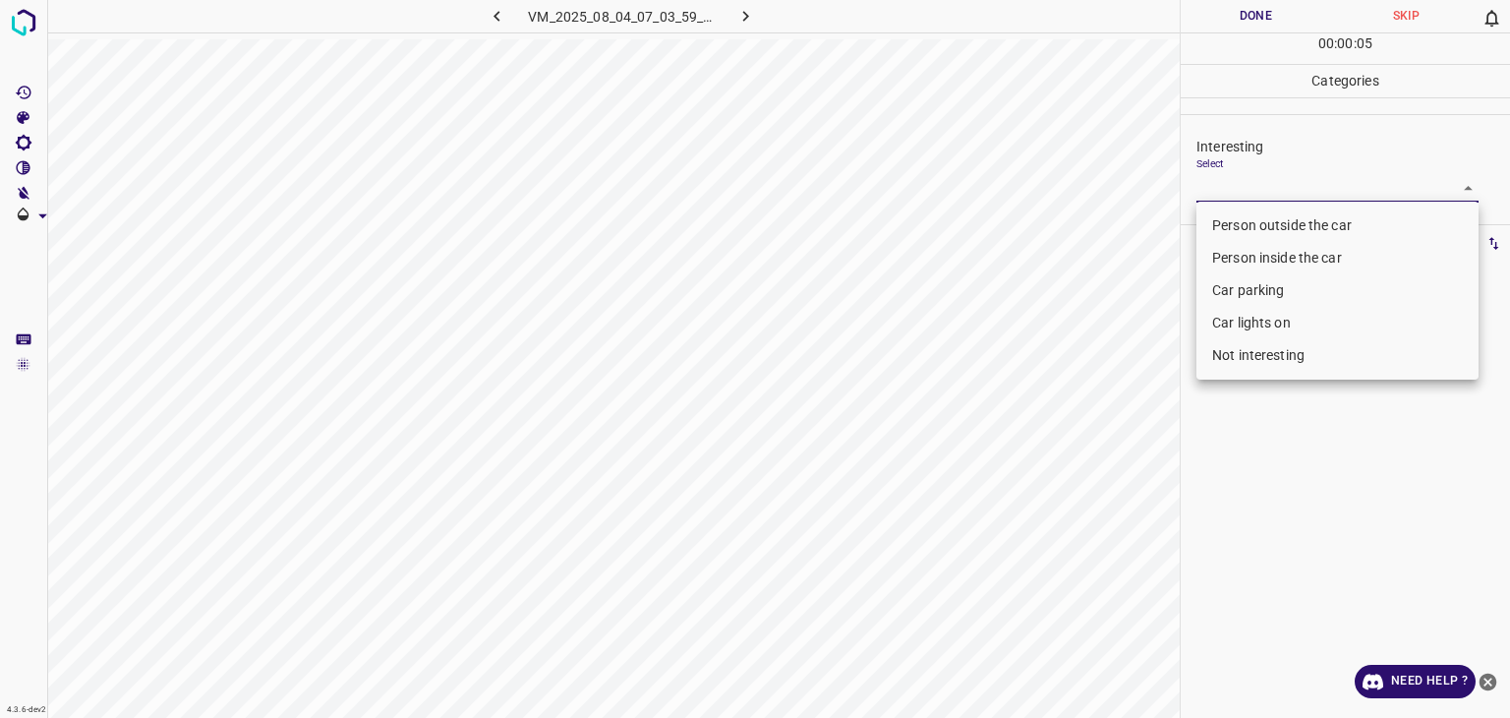
click at [1259, 190] on body "4.3.6-dev2 VM_2025_08_04_07_03_59_300_09.gif Done Skip 0 00 : 00 : 05 Categorie…" at bounding box center [755, 359] width 1510 height 718
click at [1280, 354] on li "Not interesting" at bounding box center [1338, 355] width 282 height 32
type input "Not interesting"
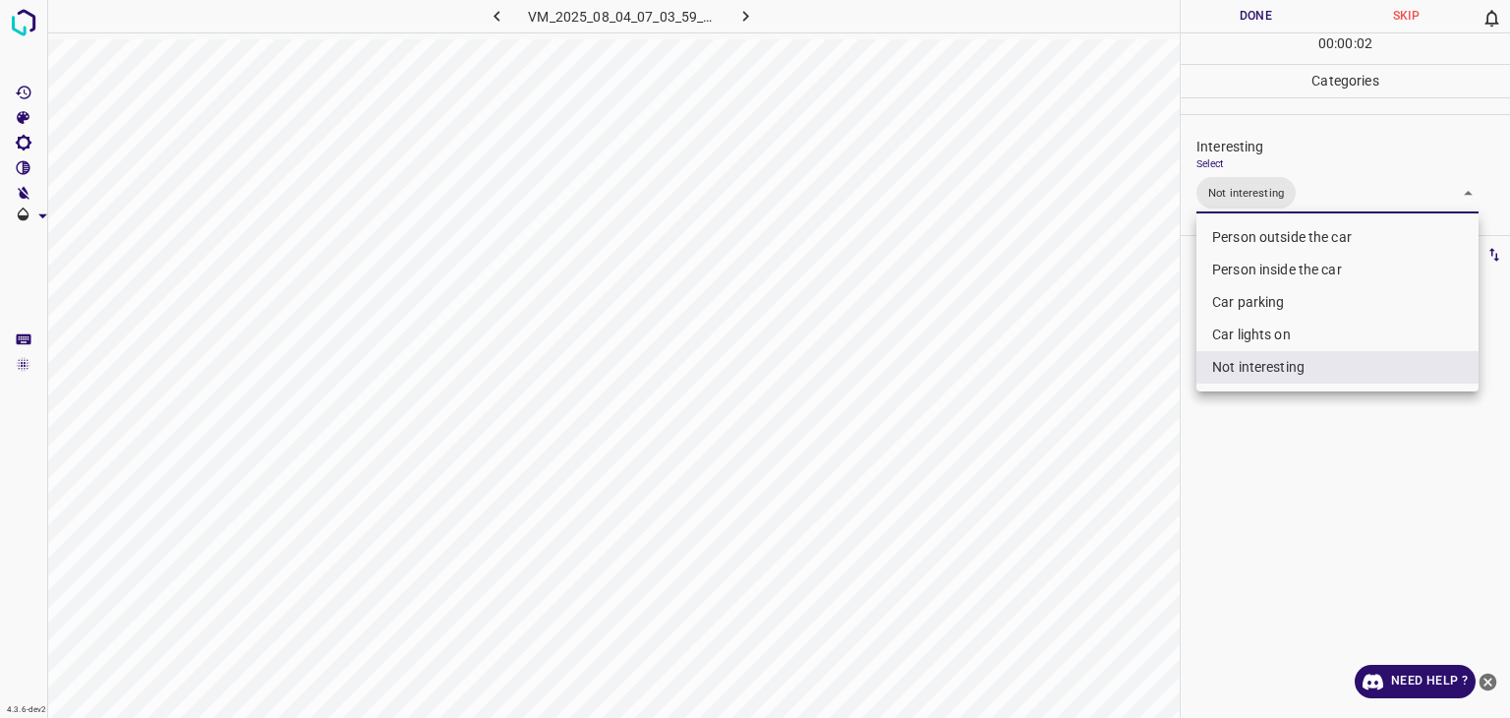
click at [1240, 21] on div at bounding box center [755, 359] width 1510 height 718
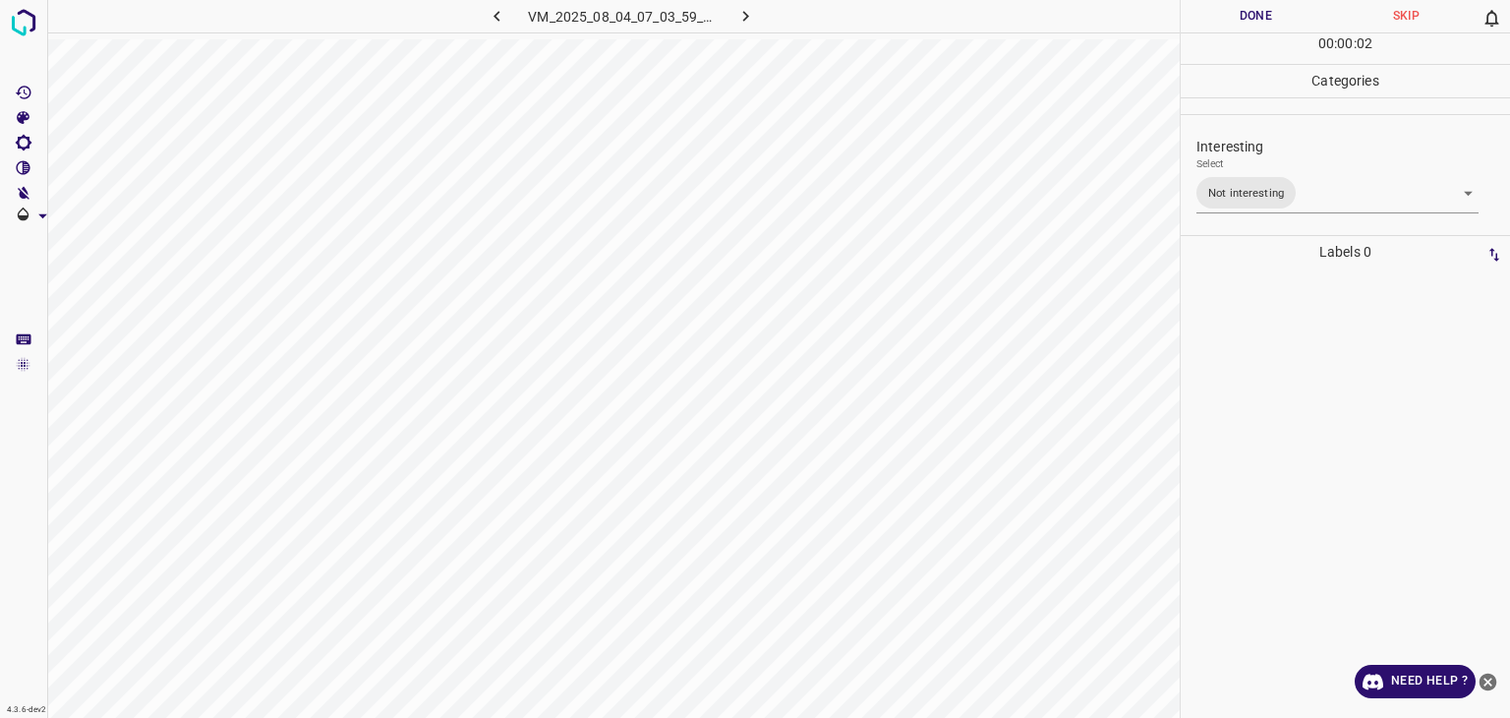
click at [1240, 15] on div "Person outside the car Person inside the car Car parking Car lights on Not inte…" at bounding box center [755, 359] width 1510 height 718
click at [1240, 15] on button "Done" at bounding box center [1256, 16] width 150 height 32
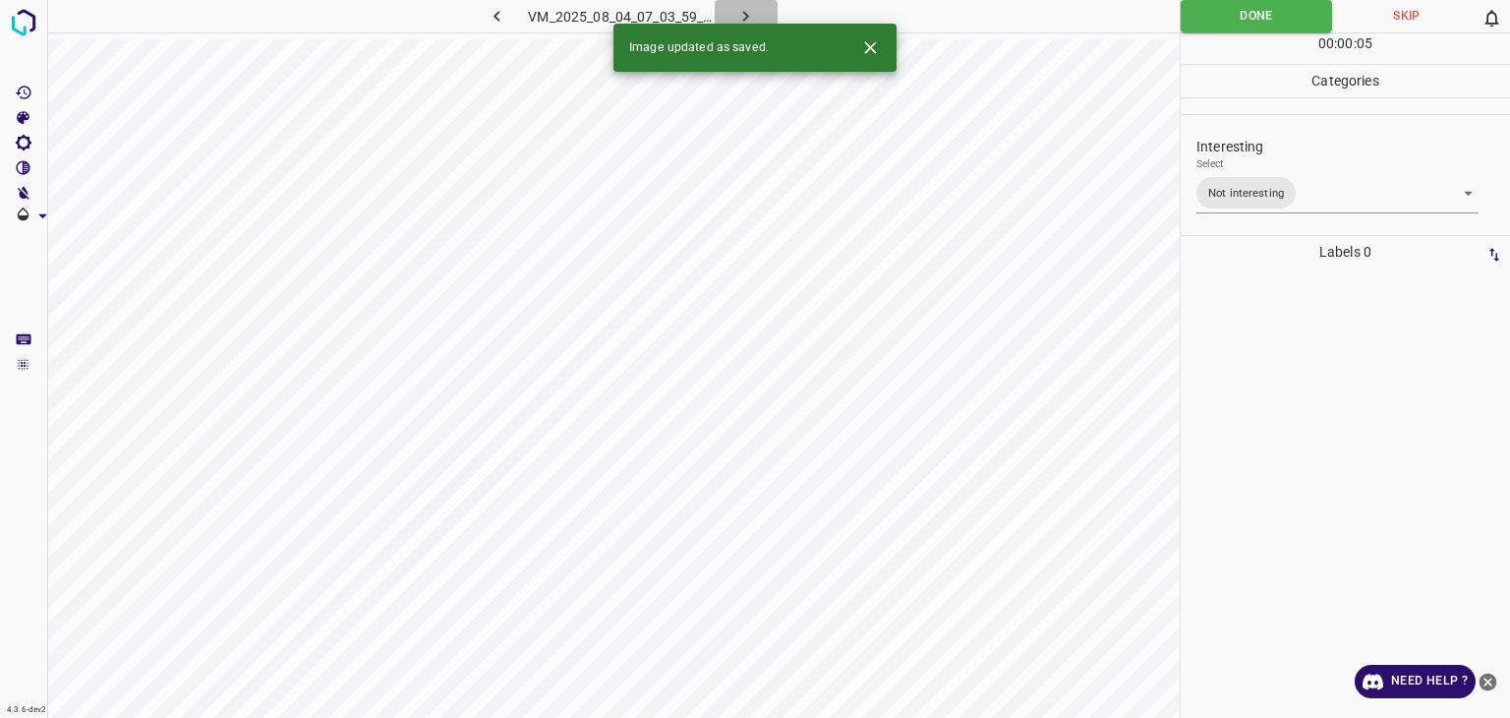
click at [742, 17] on icon "button" at bounding box center [746, 16] width 21 height 21
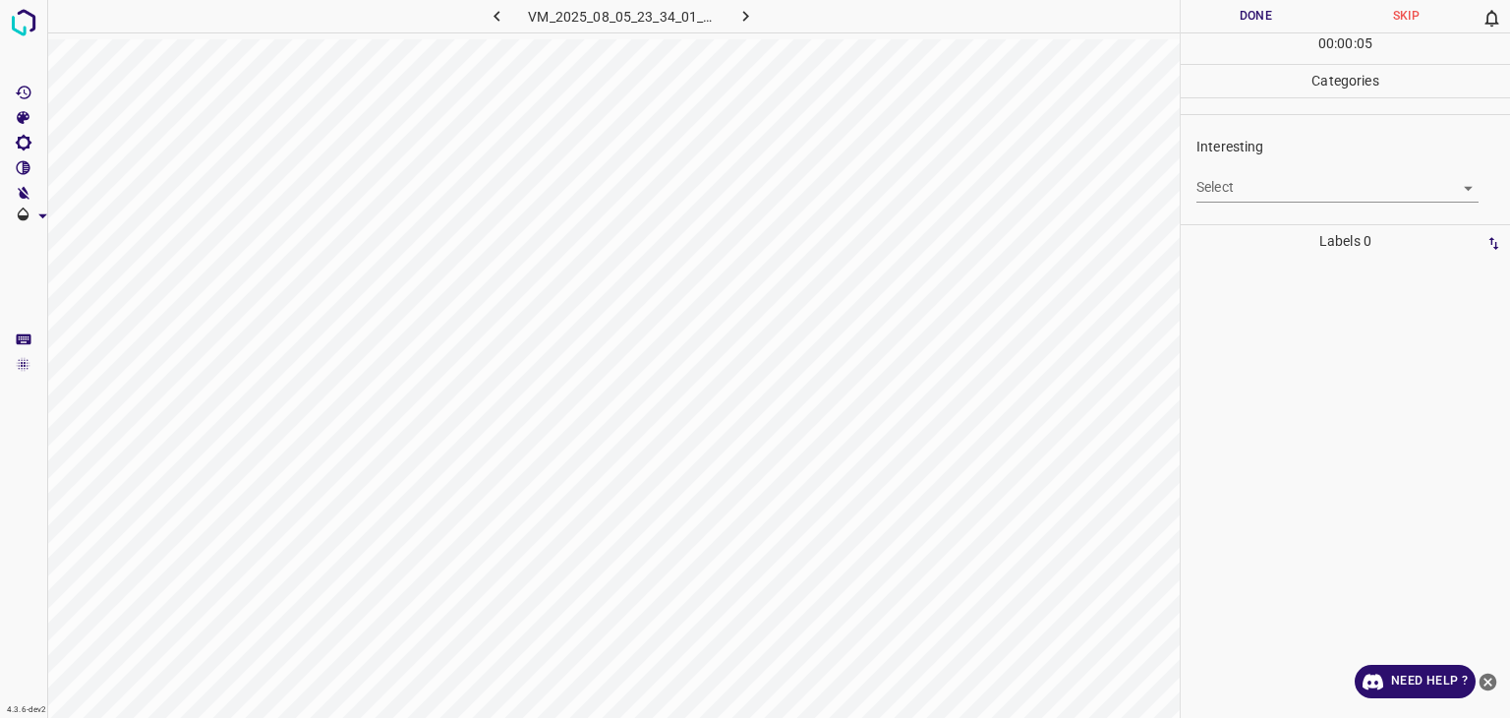
click at [1290, 182] on body "4.3.6-dev2 VM_2025_08_05_23_34_01_418_02.gif Done Skip 0 00 : 00 : 05 Categorie…" at bounding box center [755, 359] width 1510 height 718
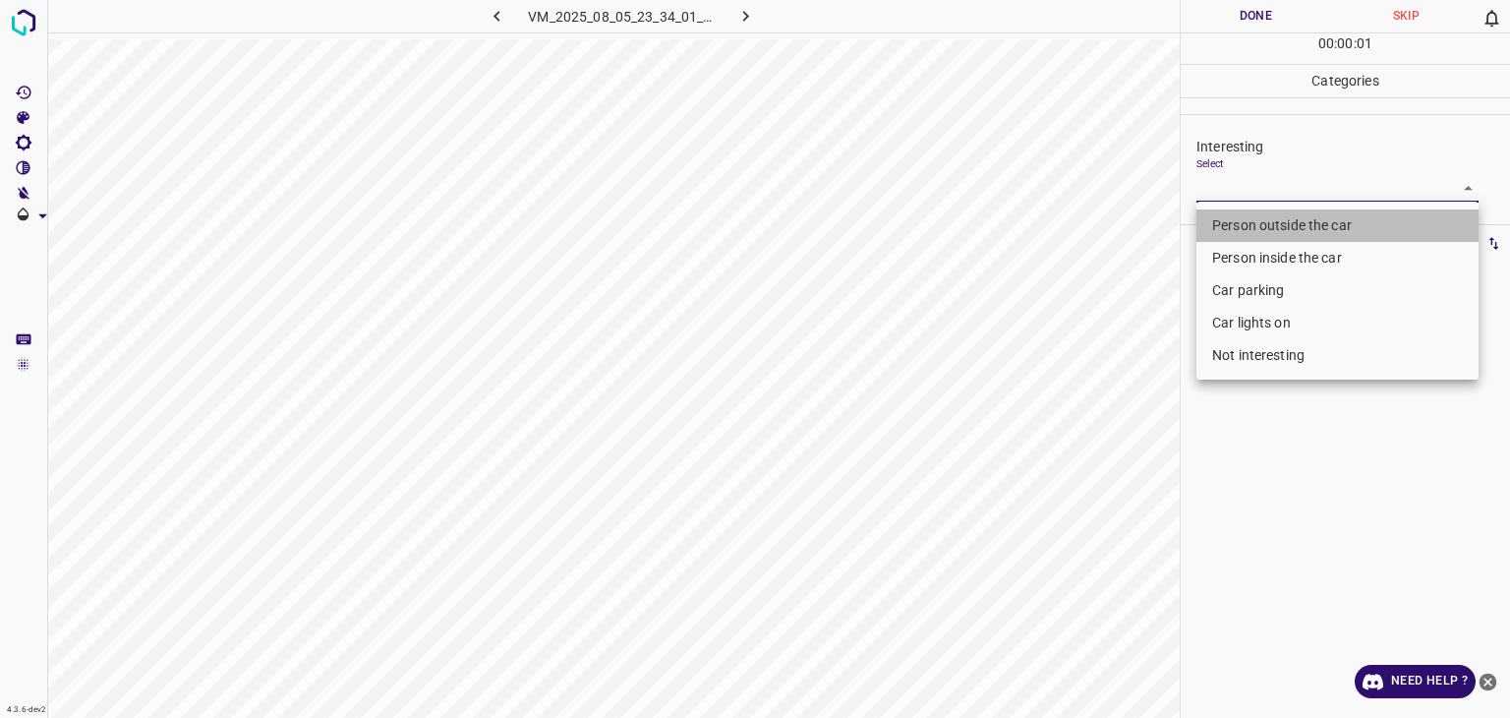
click at [1286, 234] on li "Person outside the car" at bounding box center [1338, 225] width 282 height 32
type input "Person outside the car"
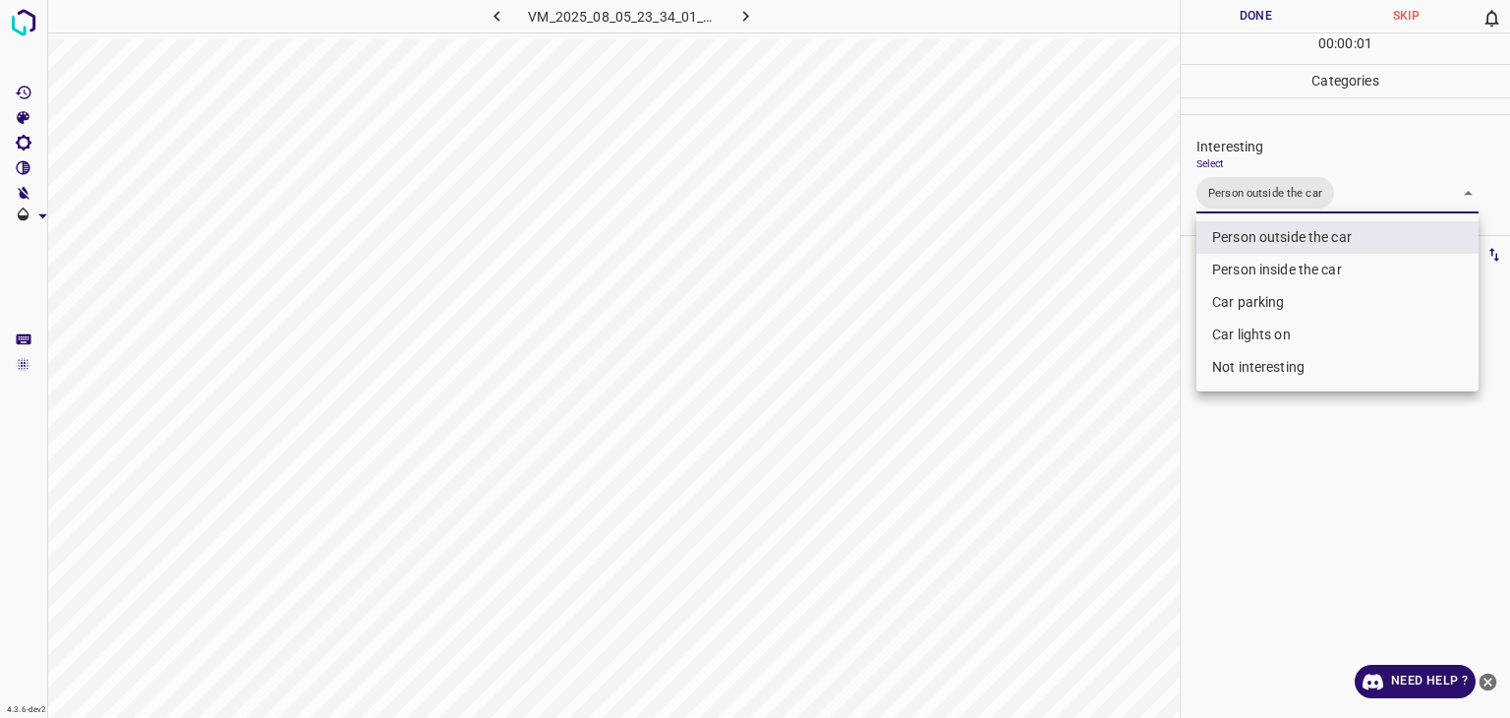
click at [1250, 21] on div at bounding box center [755, 359] width 1510 height 718
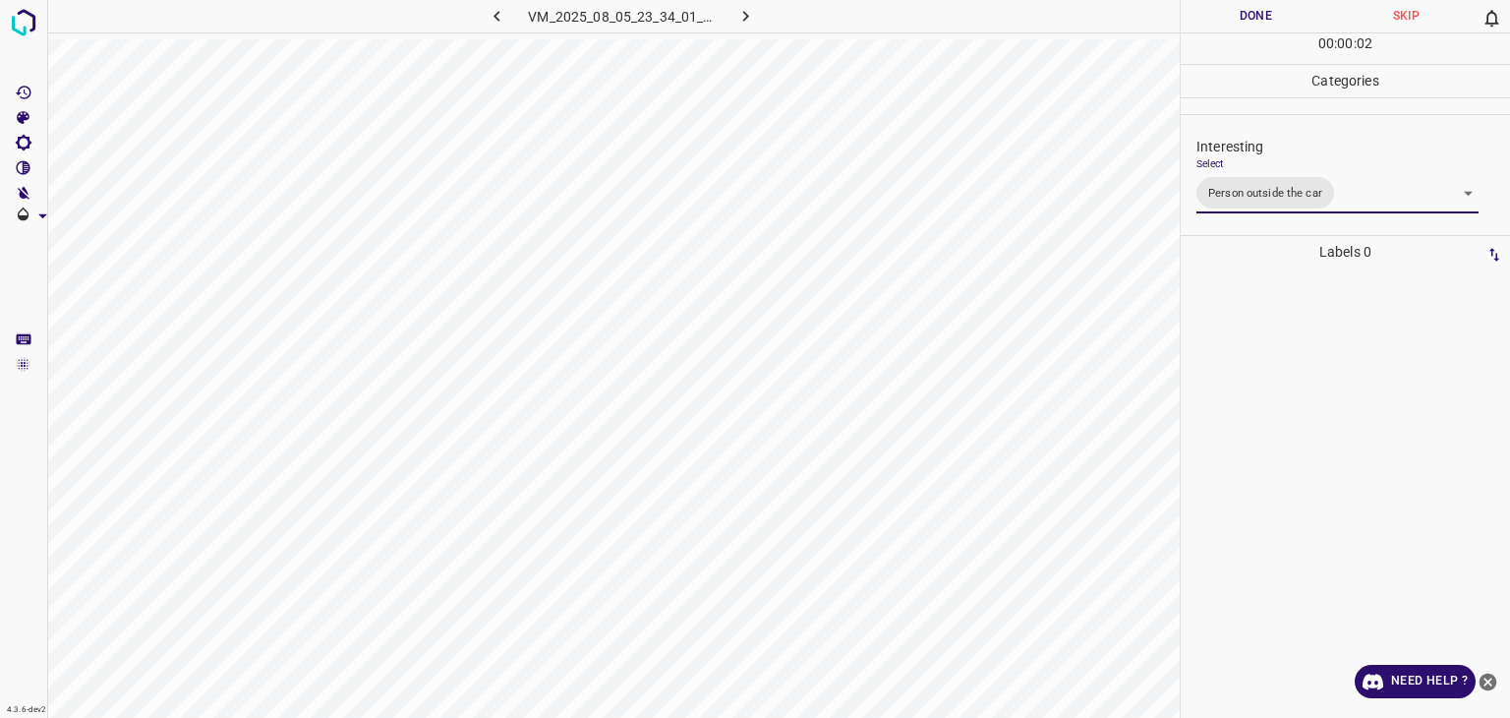
click at [1250, 21] on div at bounding box center [755, 359] width 1510 height 718
click at [1244, 18] on button "Done" at bounding box center [1256, 16] width 150 height 32
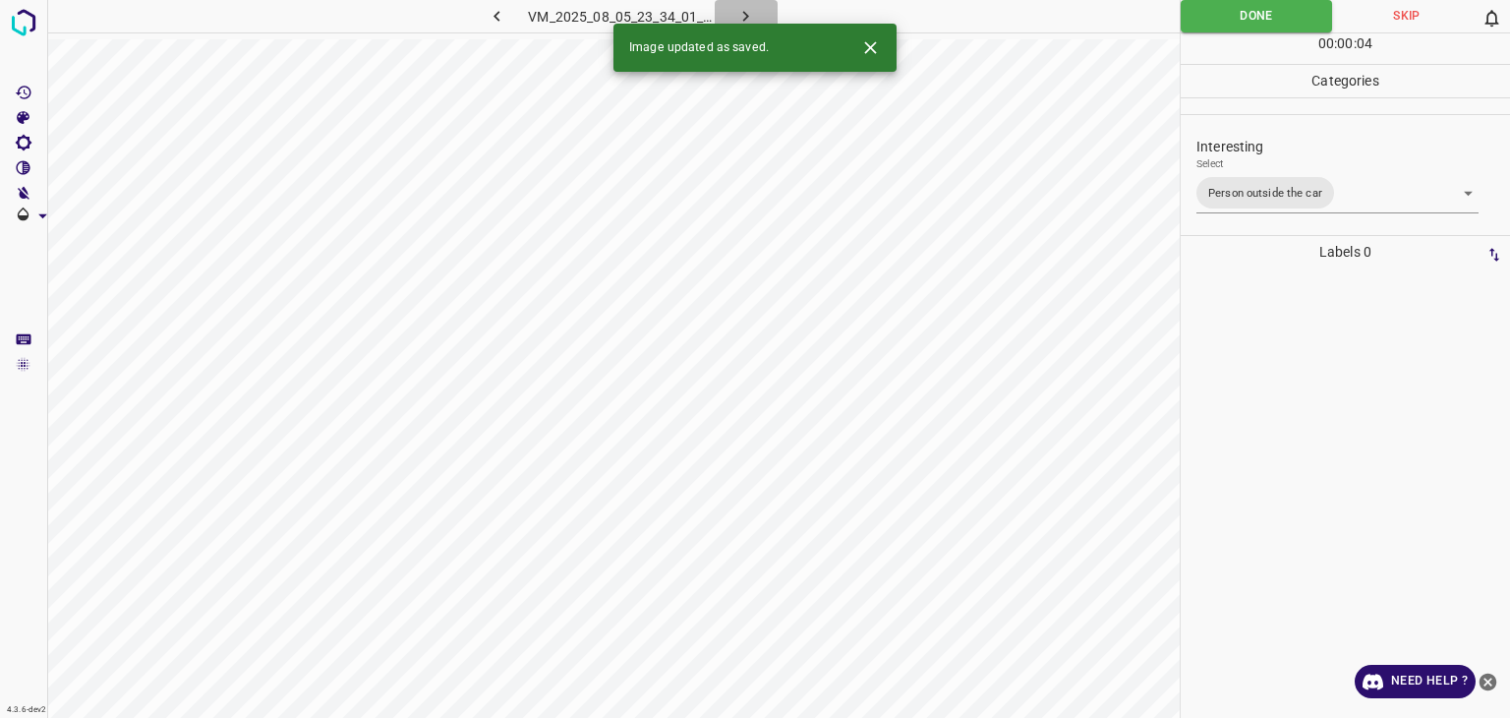
click at [724, 21] on button "button" at bounding box center [746, 16] width 63 height 32
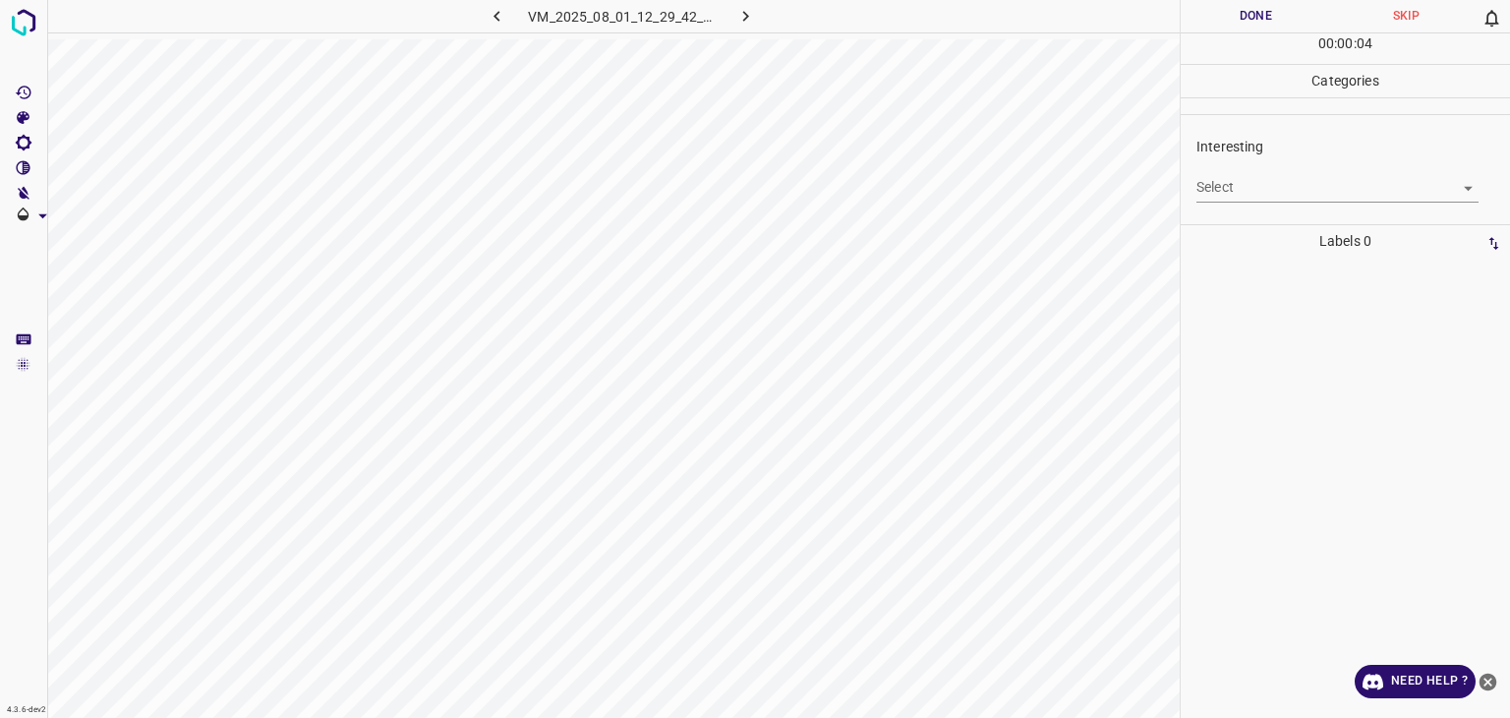
click at [1277, 182] on body "4.3.6-dev2 VM_2025_08_01_12_29_42_077_02.gif Done Skip 0 00 : 00 : 04 Categorie…" at bounding box center [755, 359] width 1510 height 718
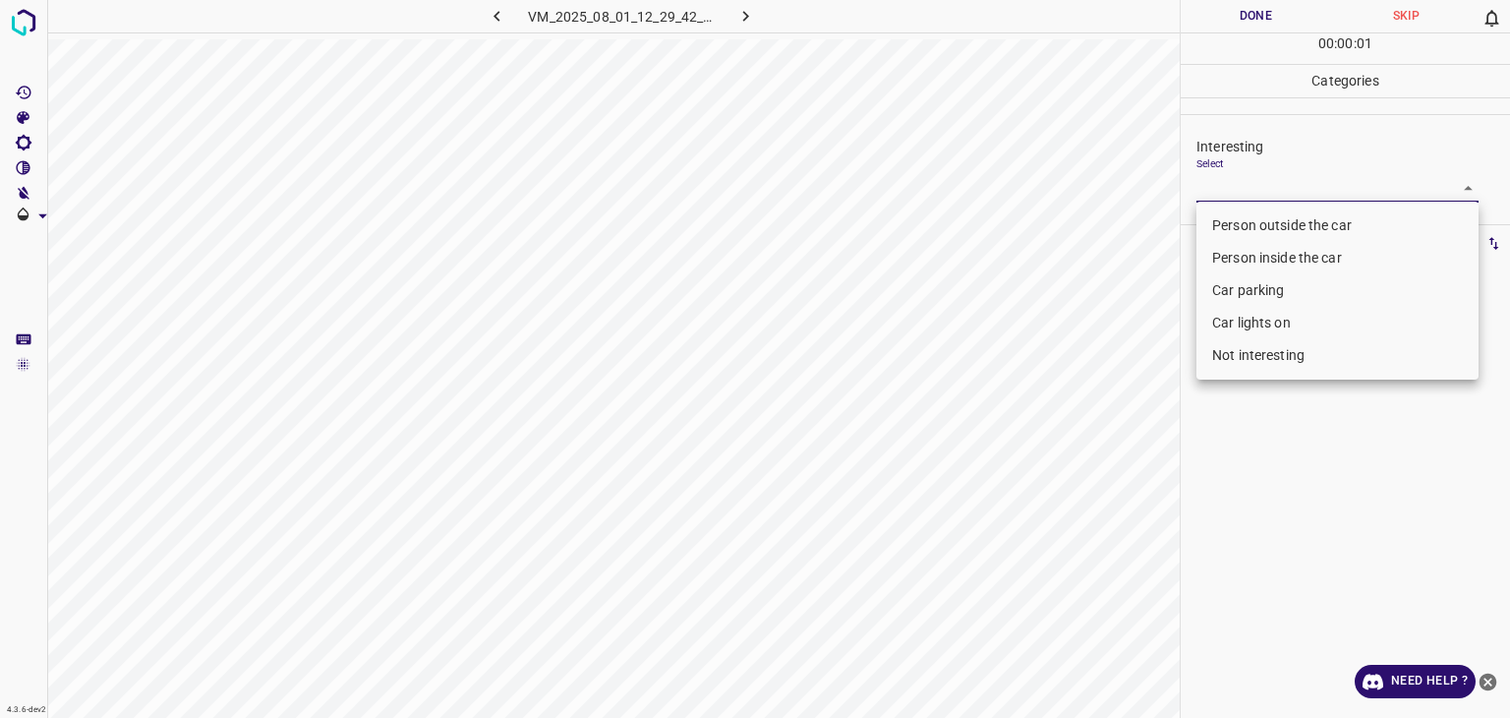
click at [1316, 353] on li "Not interesting" at bounding box center [1338, 355] width 282 height 32
type input "Not interesting"
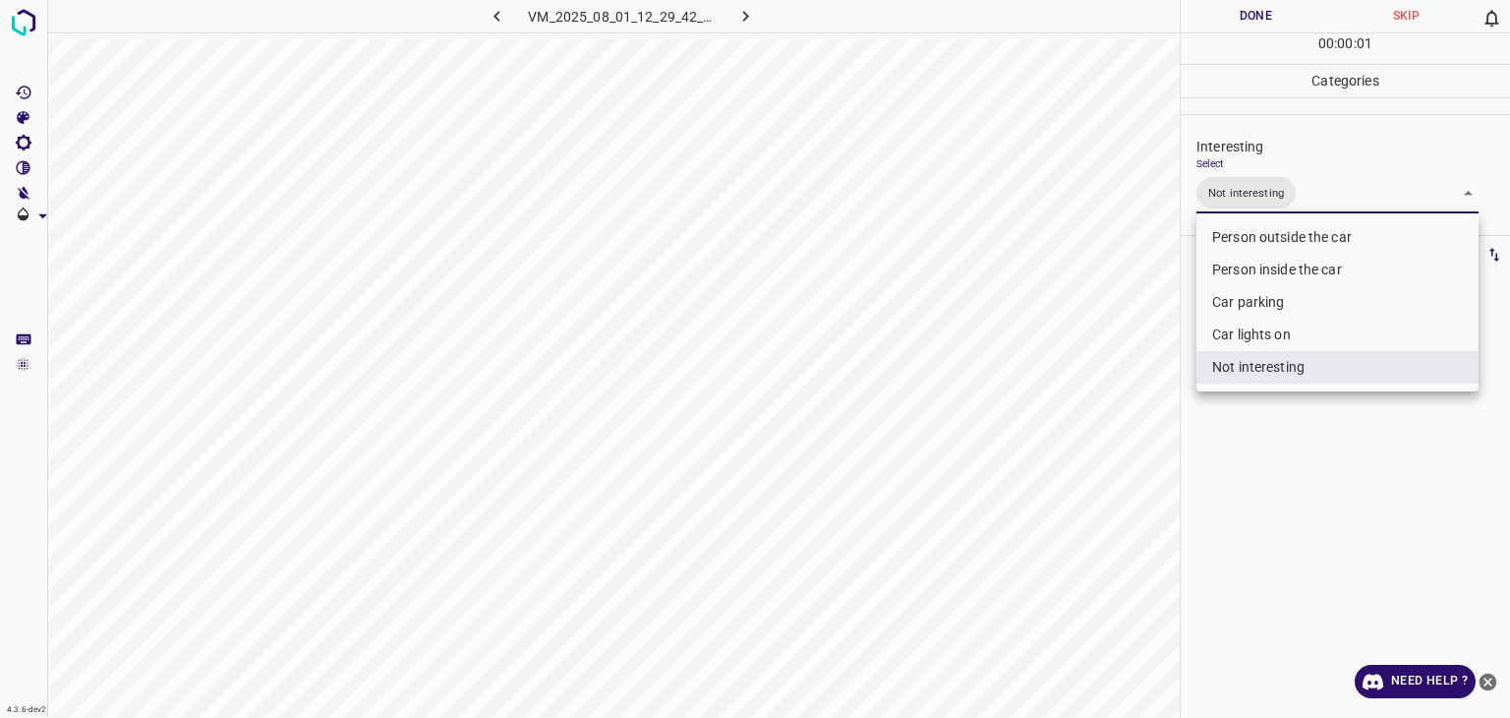
click at [1239, 25] on div at bounding box center [755, 359] width 1510 height 718
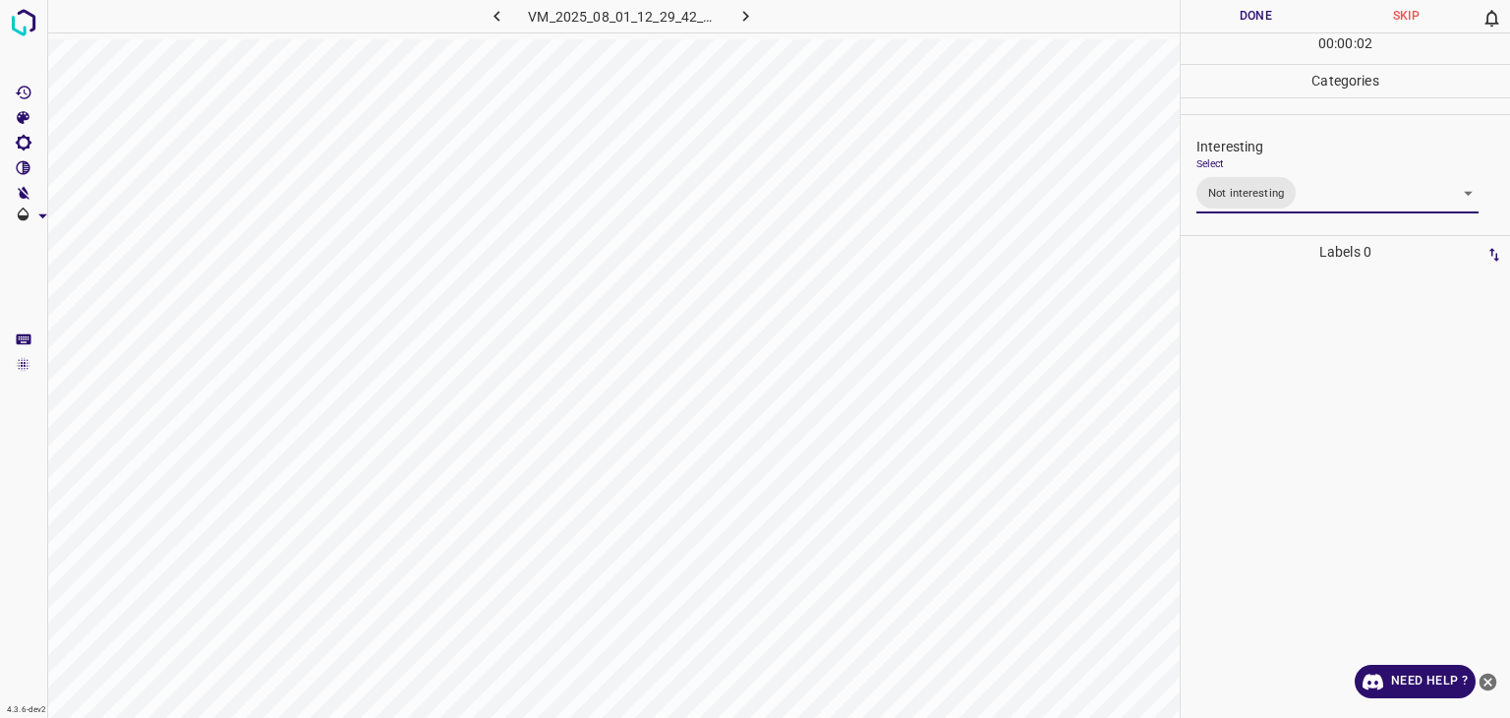
click at [1239, 25] on div at bounding box center [755, 359] width 1510 height 718
click at [1239, 25] on button "Done" at bounding box center [1256, 16] width 150 height 32
click at [1241, 27] on button "Done" at bounding box center [1256, 16] width 150 height 32
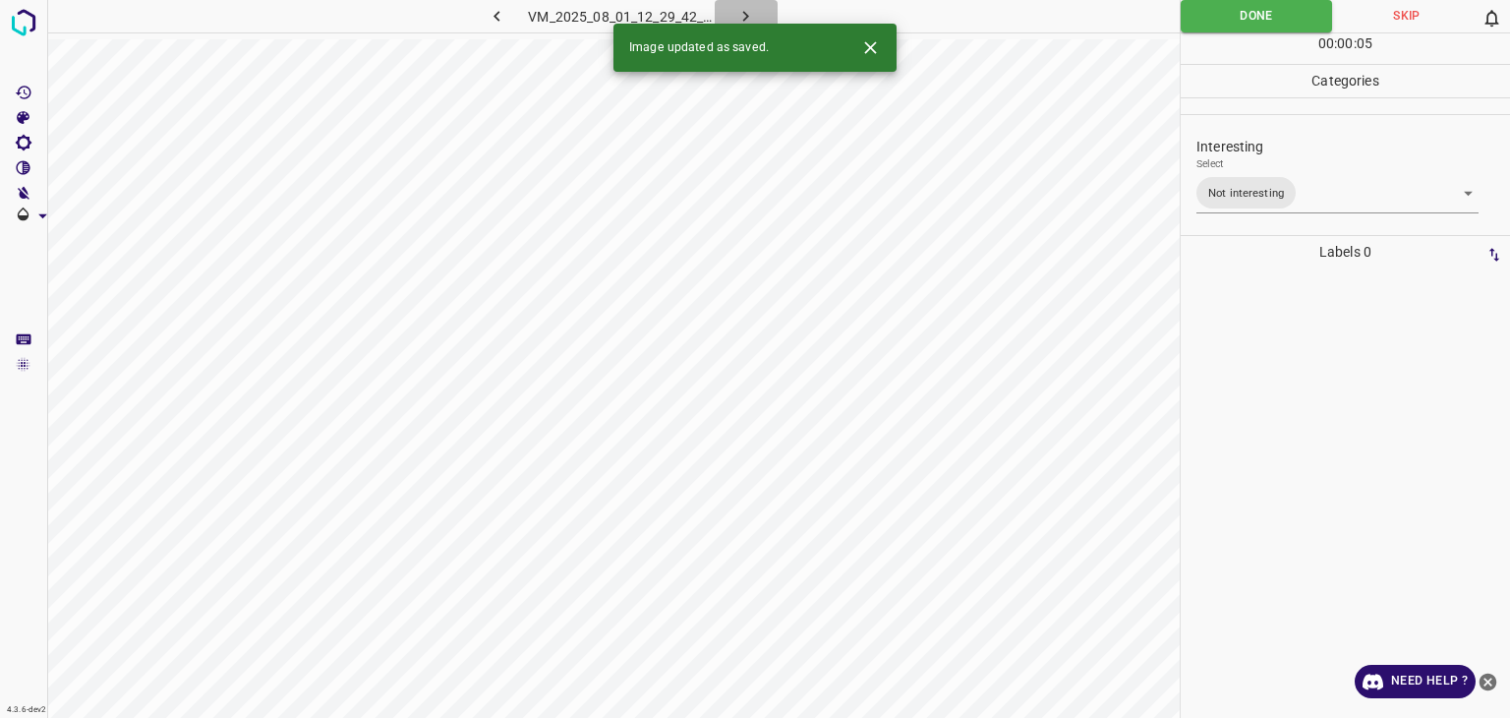
click at [750, 15] on icon "button" at bounding box center [746, 16] width 21 height 21
click at [1255, 184] on body "4.3.6-dev2 VM_2025_08_04_06_53_57_256_00.gif Done Skip 0 00 : 00 : 05 Categorie…" at bounding box center [755, 359] width 1510 height 718
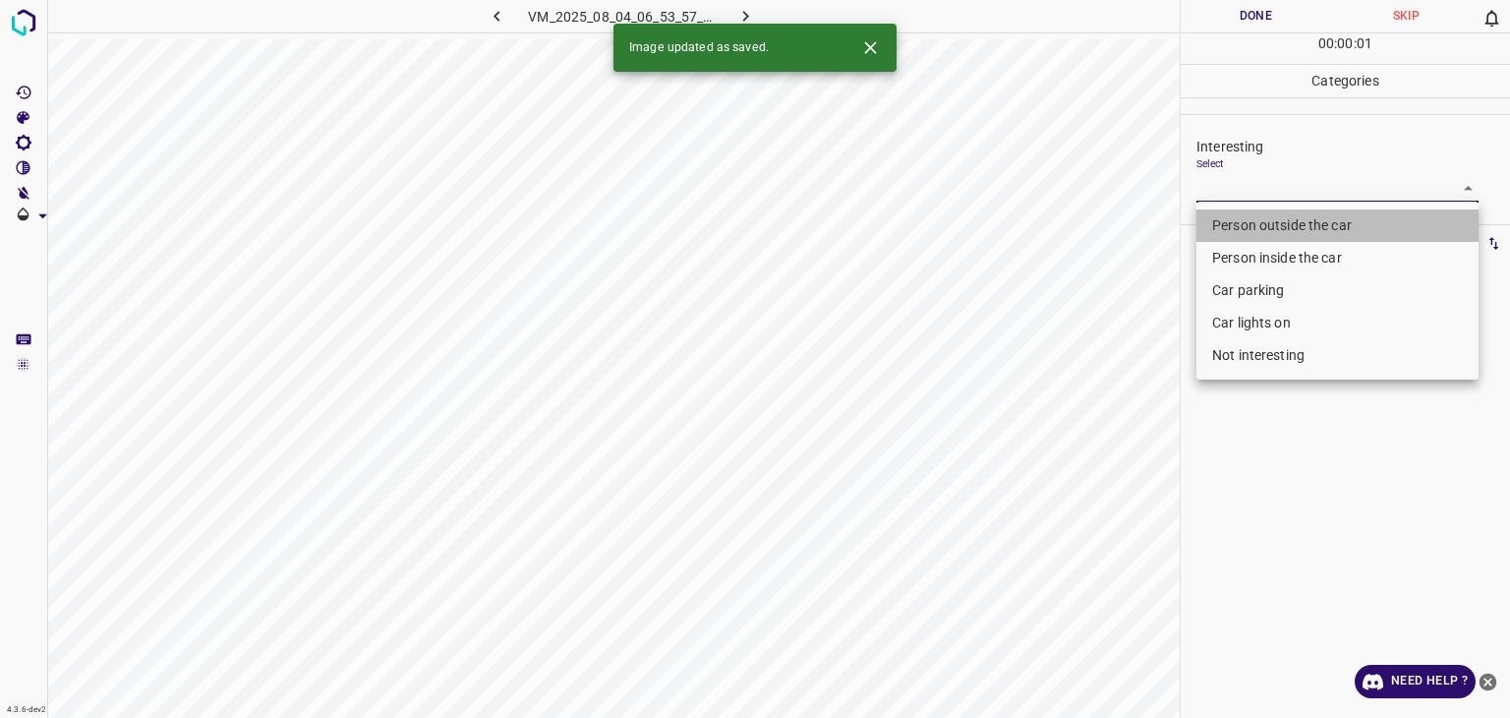
click at [1263, 221] on li "Person outside the car" at bounding box center [1338, 225] width 282 height 32
type input "Person outside the car"
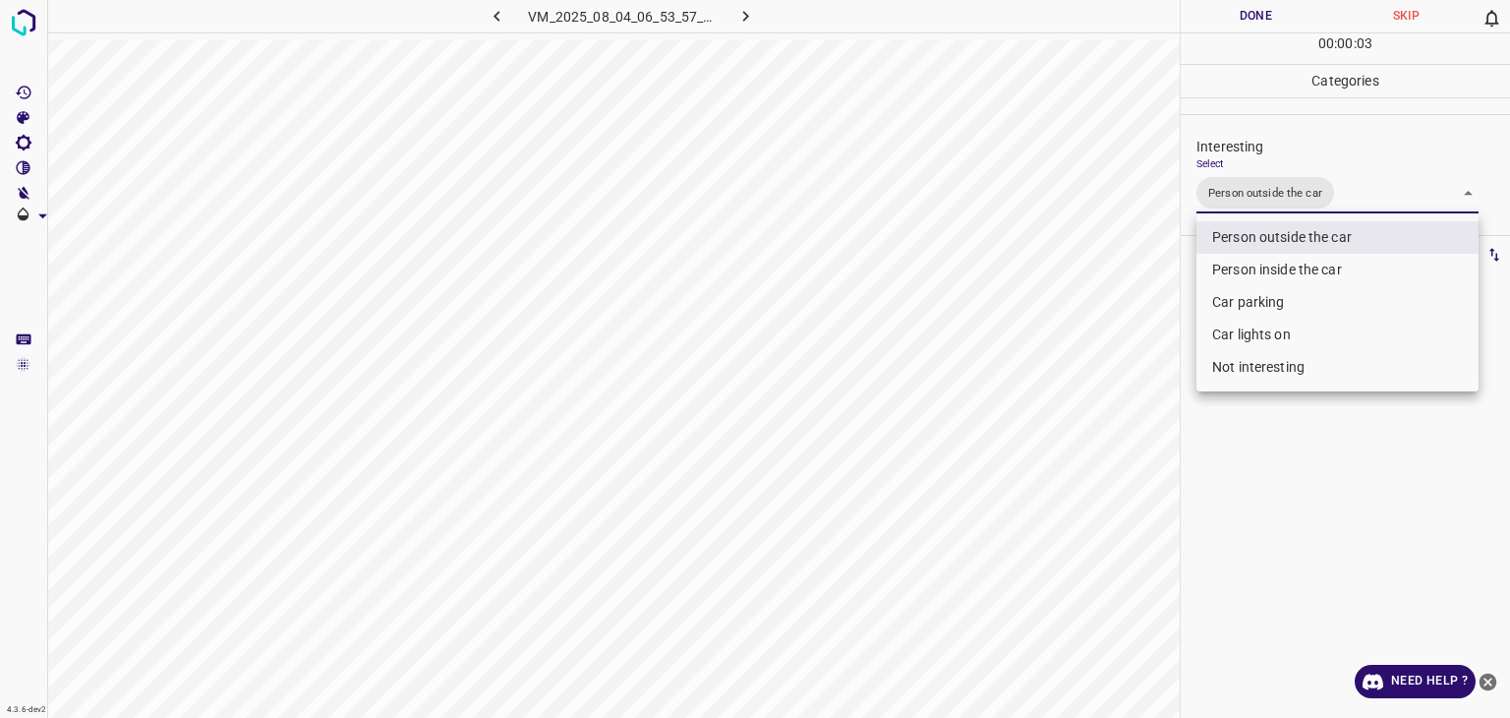
click at [1232, 26] on div at bounding box center [755, 359] width 1510 height 718
click at [1232, 26] on div "Person outside the car Person inside the car Car parking Car lights on Not inte…" at bounding box center [755, 359] width 1510 height 718
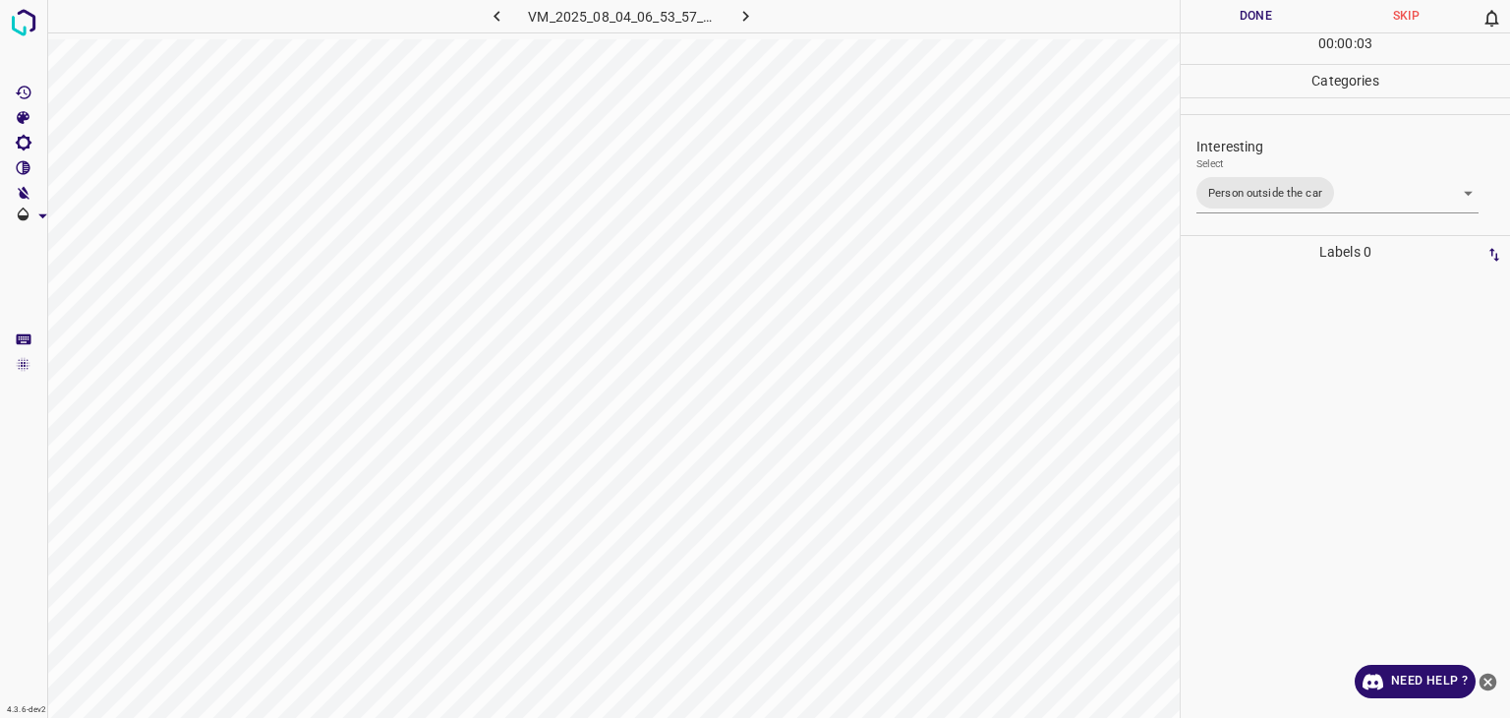
click at [1228, 23] on button "Done" at bounding box center [1256, 16] width 150 height 32
click at [1225, 21] on button "Done" at bounding box center [1256, 16] width 150 height 32
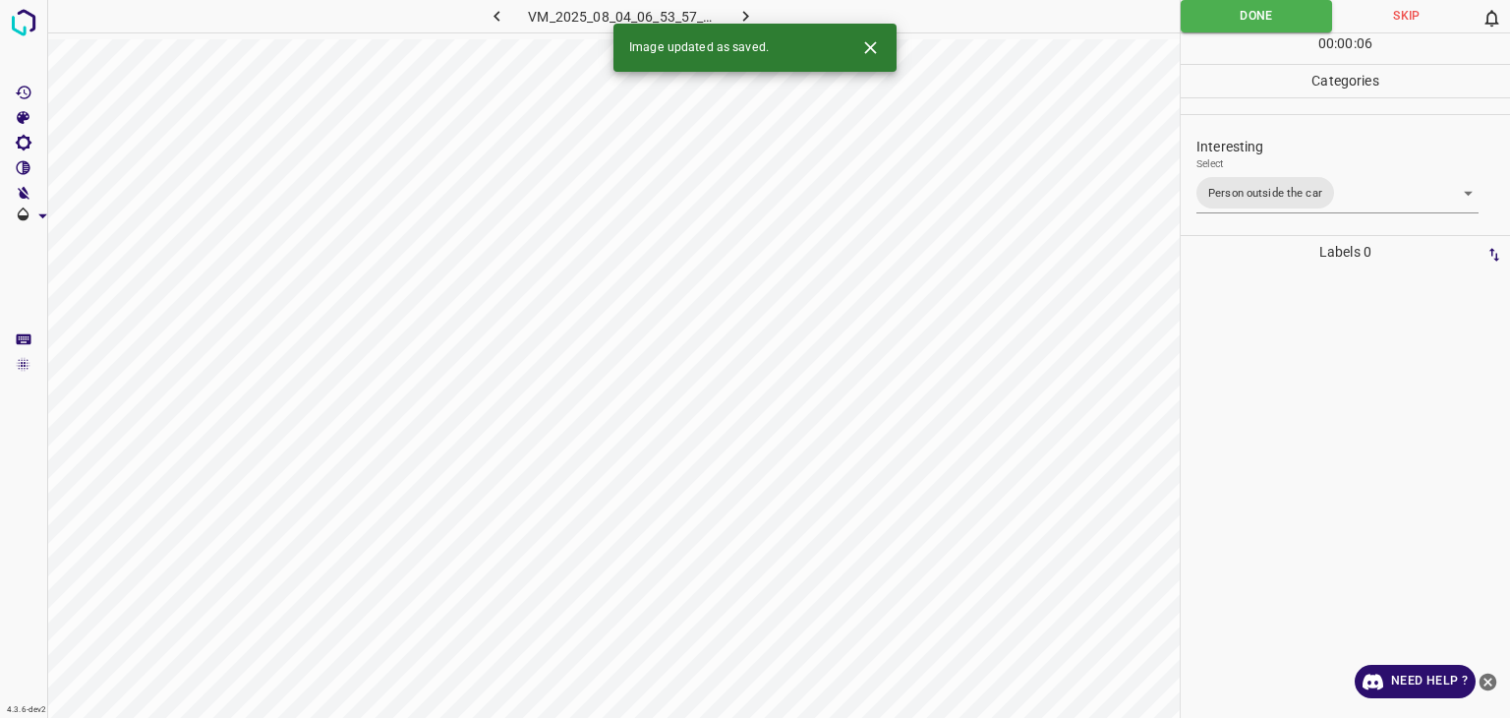
click at [744, 14] on icon "button" at bounding box center [746, 16] width 21 height 21
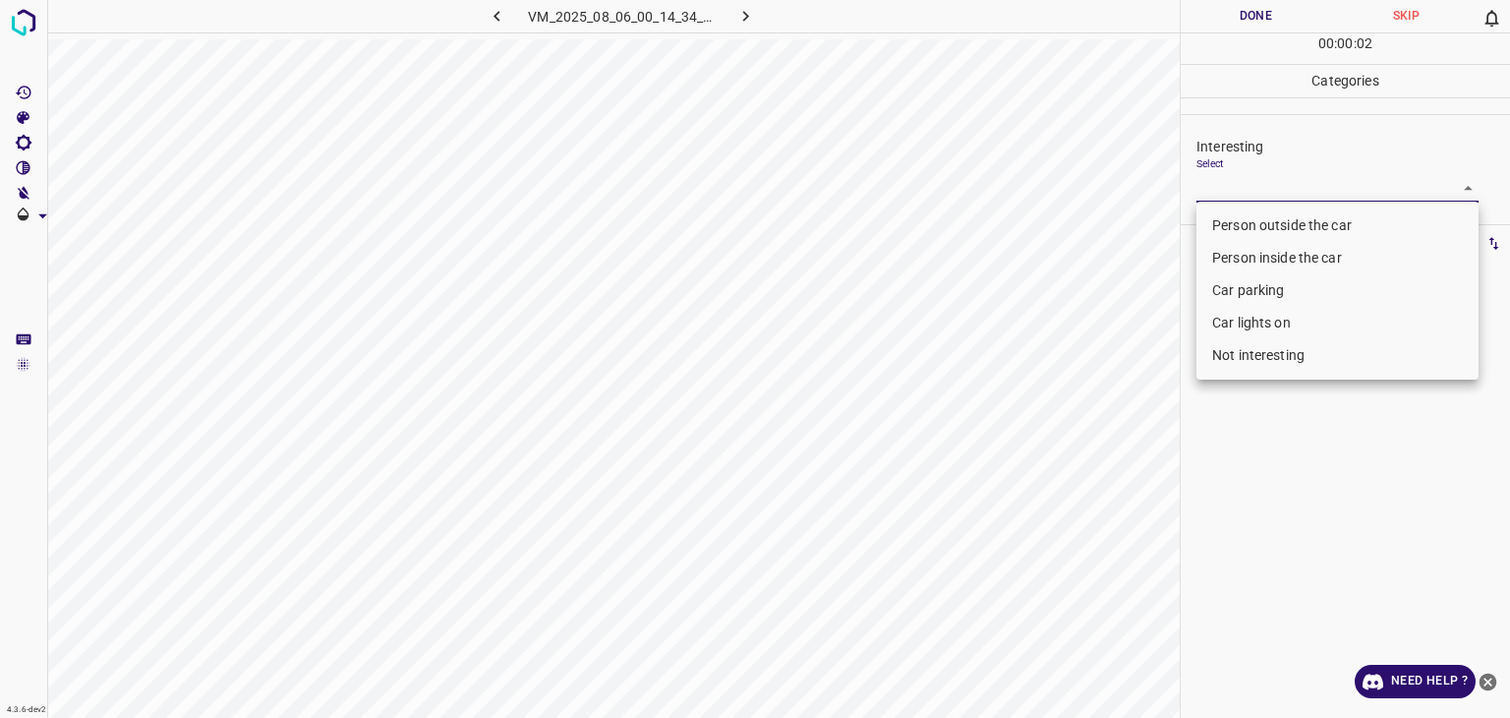
click at [1233, 175] on body "4.3.6-dev2 VM_2025_08_06_00_14_34_189_00.gif Done Skip 0 00 : 00 : 02 Categorie…" at bounding box center [755, 359] width 1510 height 718
click at [1249, 222] on li "Person outside the car" at bounding box center [1338, 225] width 282 height 32
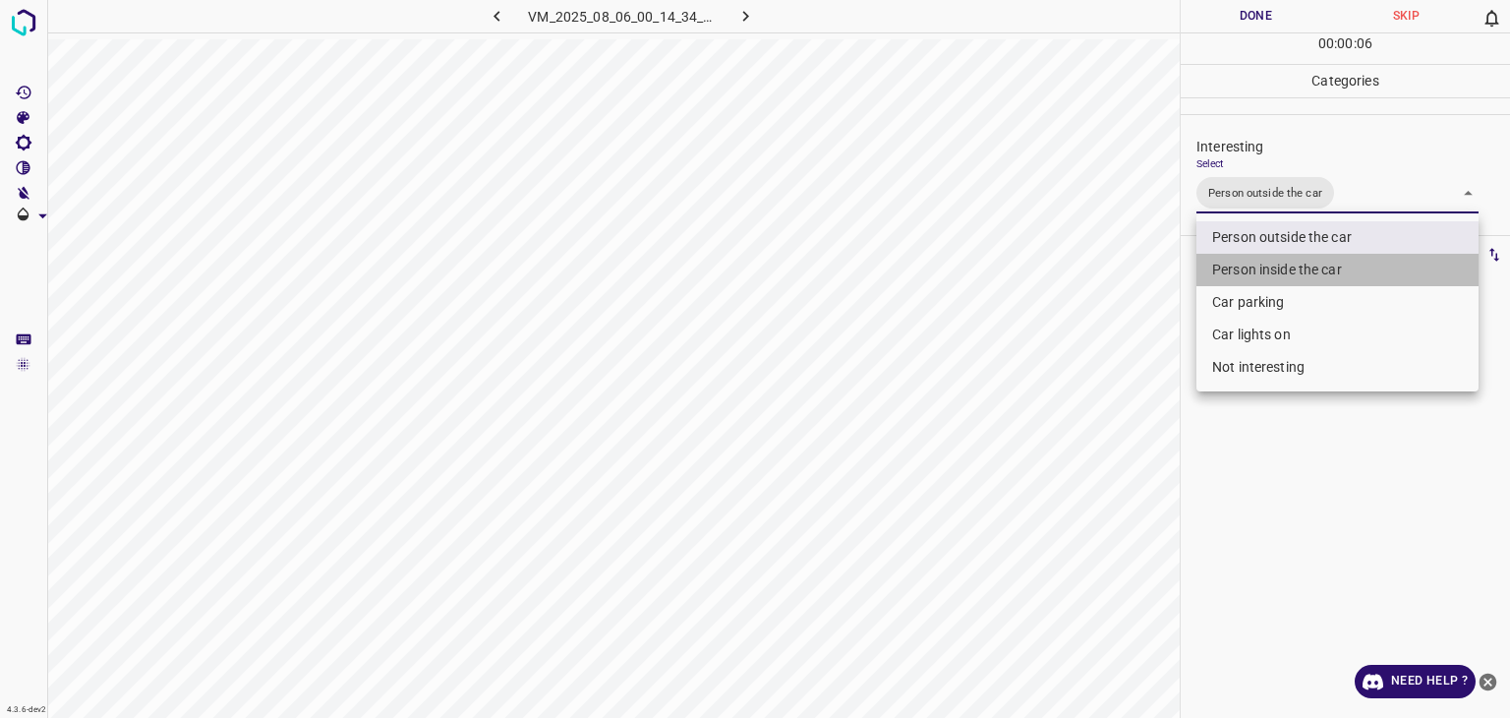
click at [1261, 272] on li "Person inside the car" at bounding box center [1338, 270] width 282 height 32
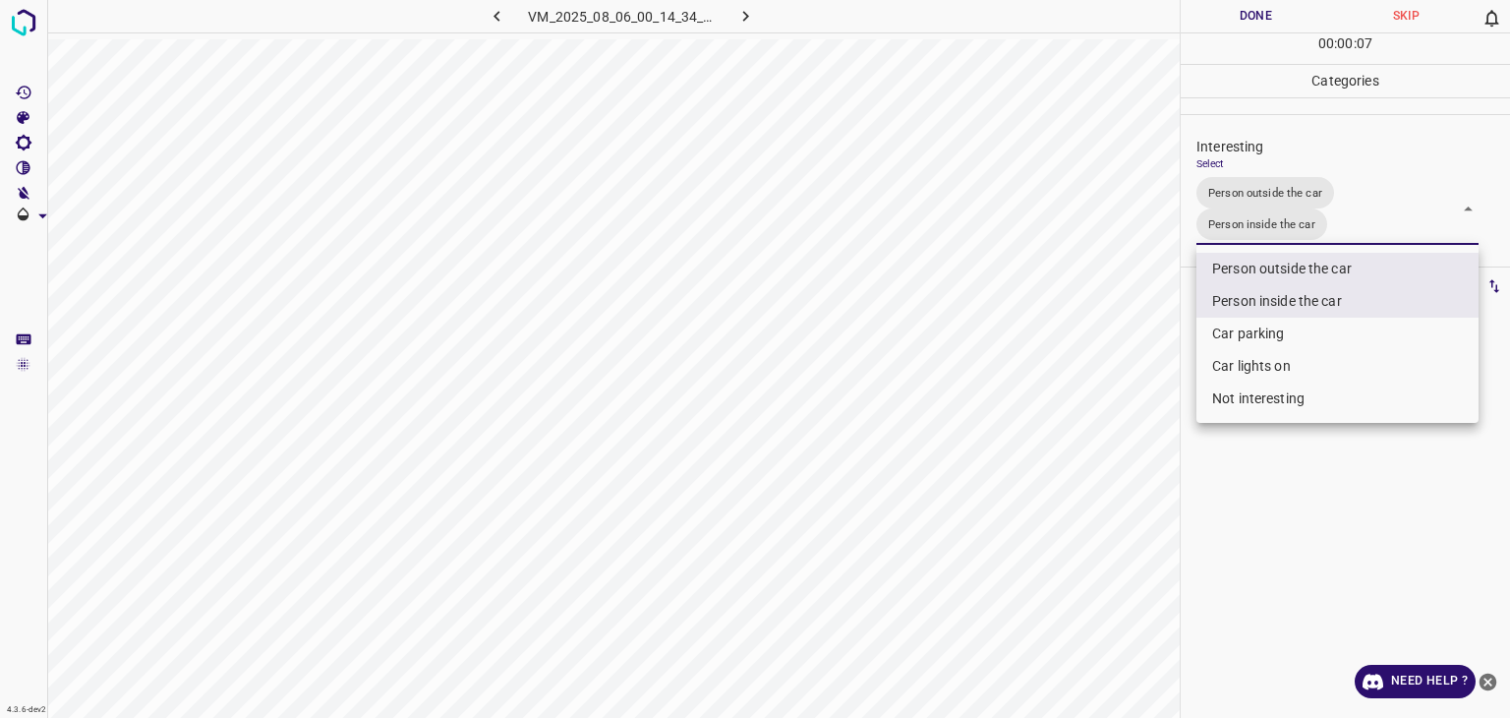
click at [1268, 294] on li "Person inside the car" at bounding box center [1338, 301] width 282 height 32
type input "Person outside the car"
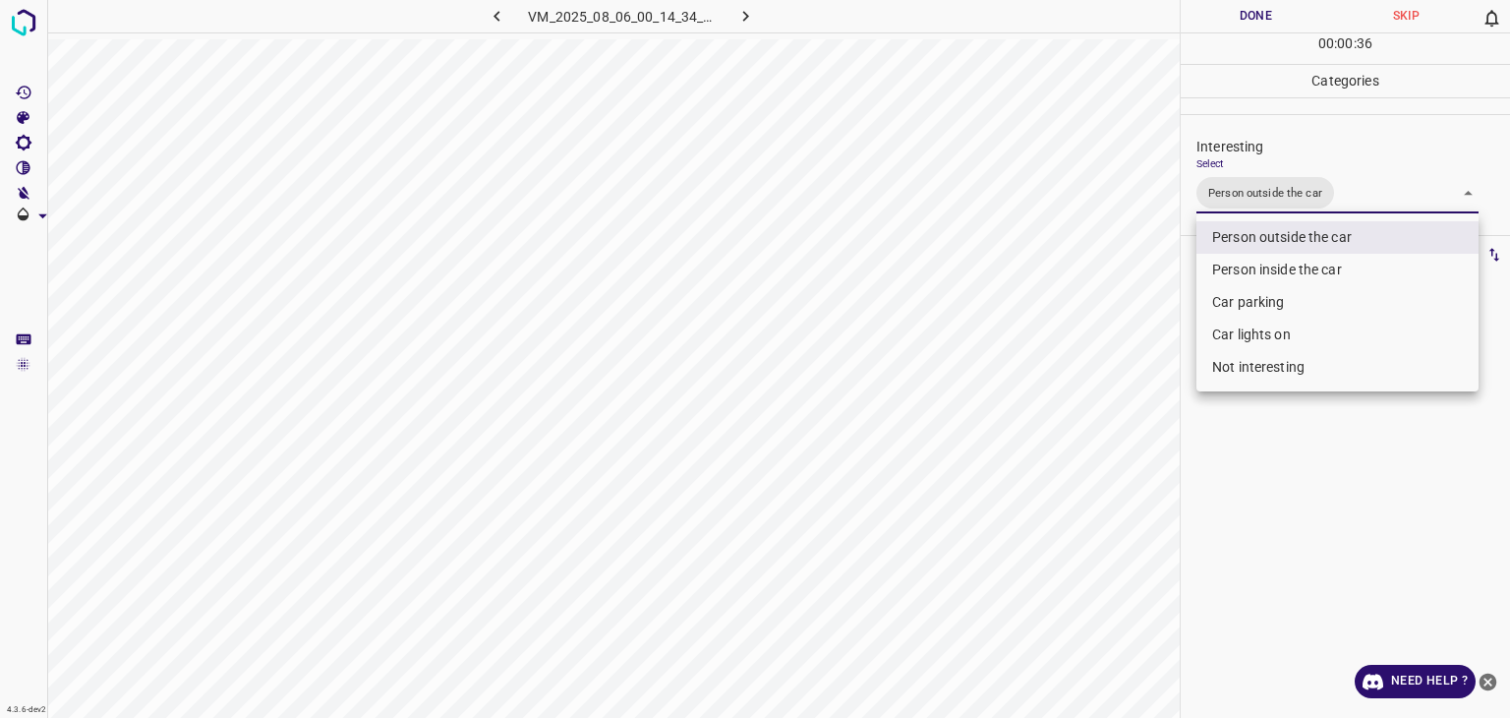
click at [1239, 327] on li "Car lights on" at bounding box center [1338, 335] width 282 height 32
type input "Person outside the car,Car lights on"
click at [1264, 23] on div at bounding box center [755, 359] width 1510 height 718
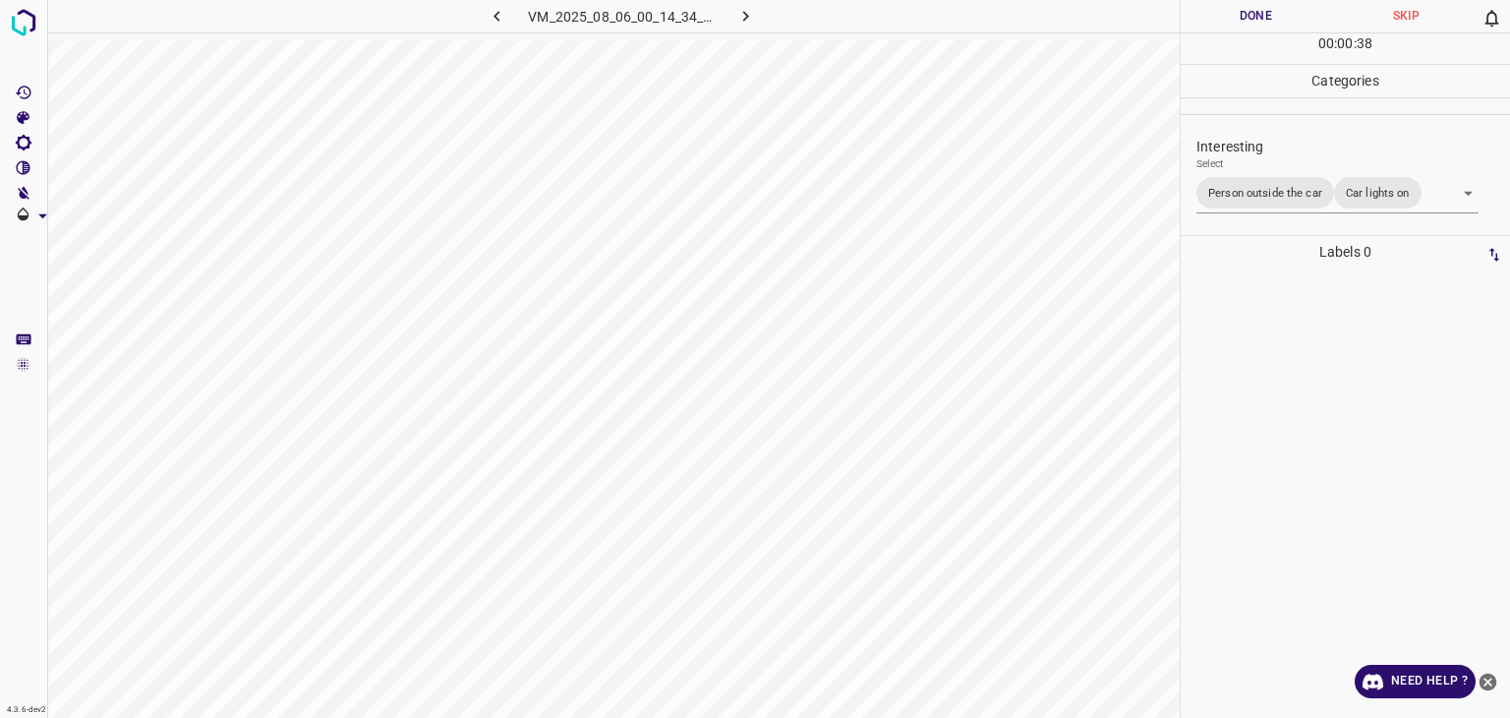
click at [1264, 23] on div "Person outside the car Person inside the car Car parking Car lights on Not inte…" at bounding box center [755, 359] width 1510 height 718
click at [1264, 23] on button "Done" at bounding box center [1256, 16] width 150 height 32
click at [1256, 22] on button "Done" at bounding box center [1256, 16] width 150 height 32
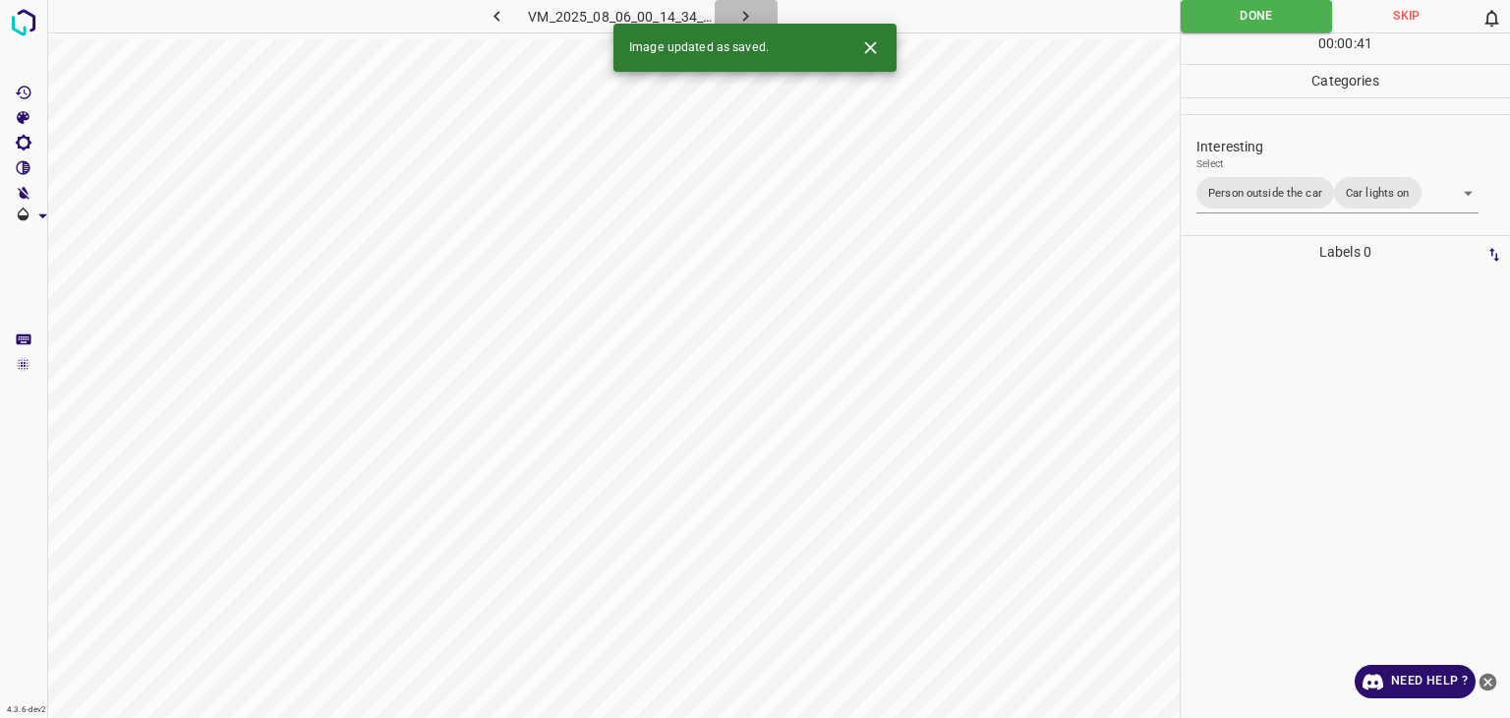
click at [746, 13] on icon "button" at bounding box center [746, 16] width 21 height 21
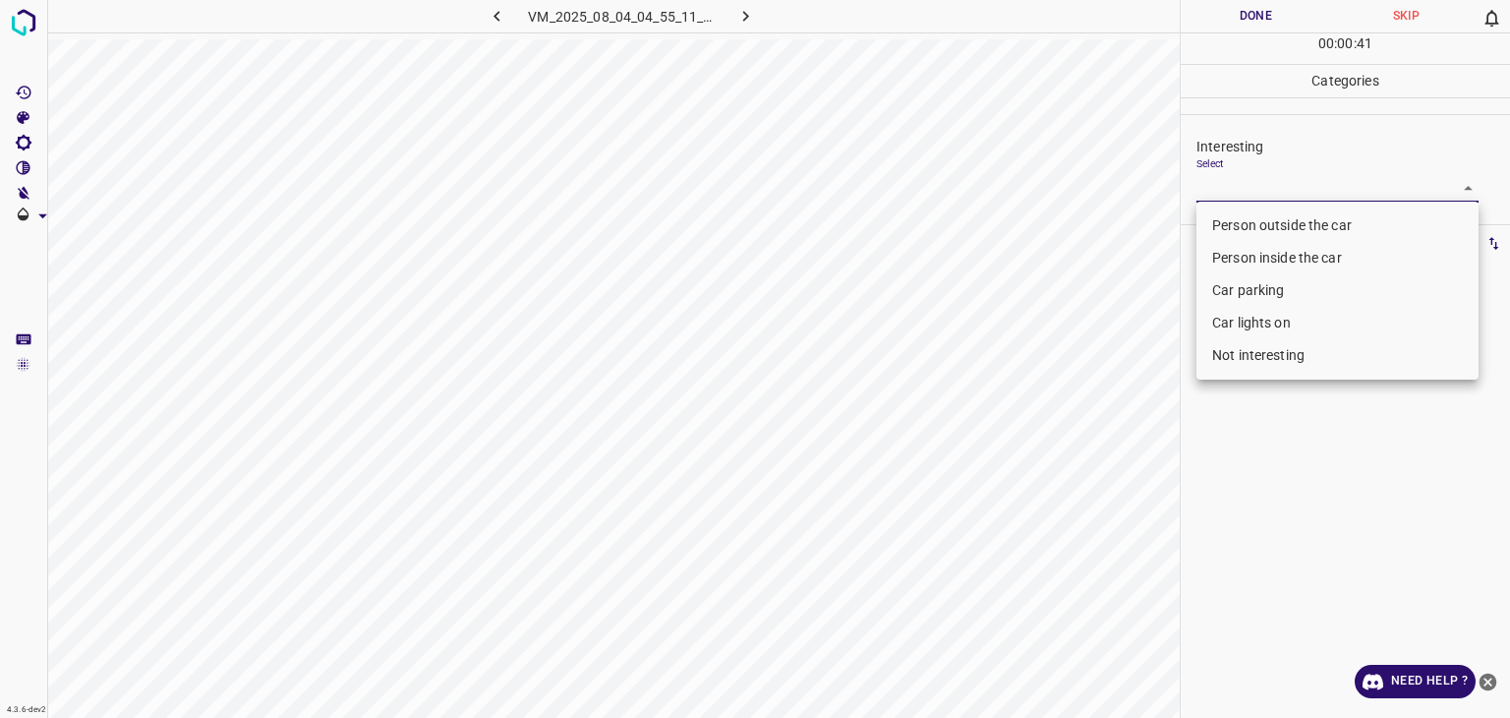
click at [1250, 197] on body "4.3.6-dev2 VM_2025_08_04_04_55_11_885_01.gif Done Skip 0 00 : 00 : 41 Categorie…" at bounding box center [755, 359] width 1510 height 718
click at [1243, 347] on li "Not interesting" at bounding box center [1338, 355] width 282 height 32
type input "Not interesting"
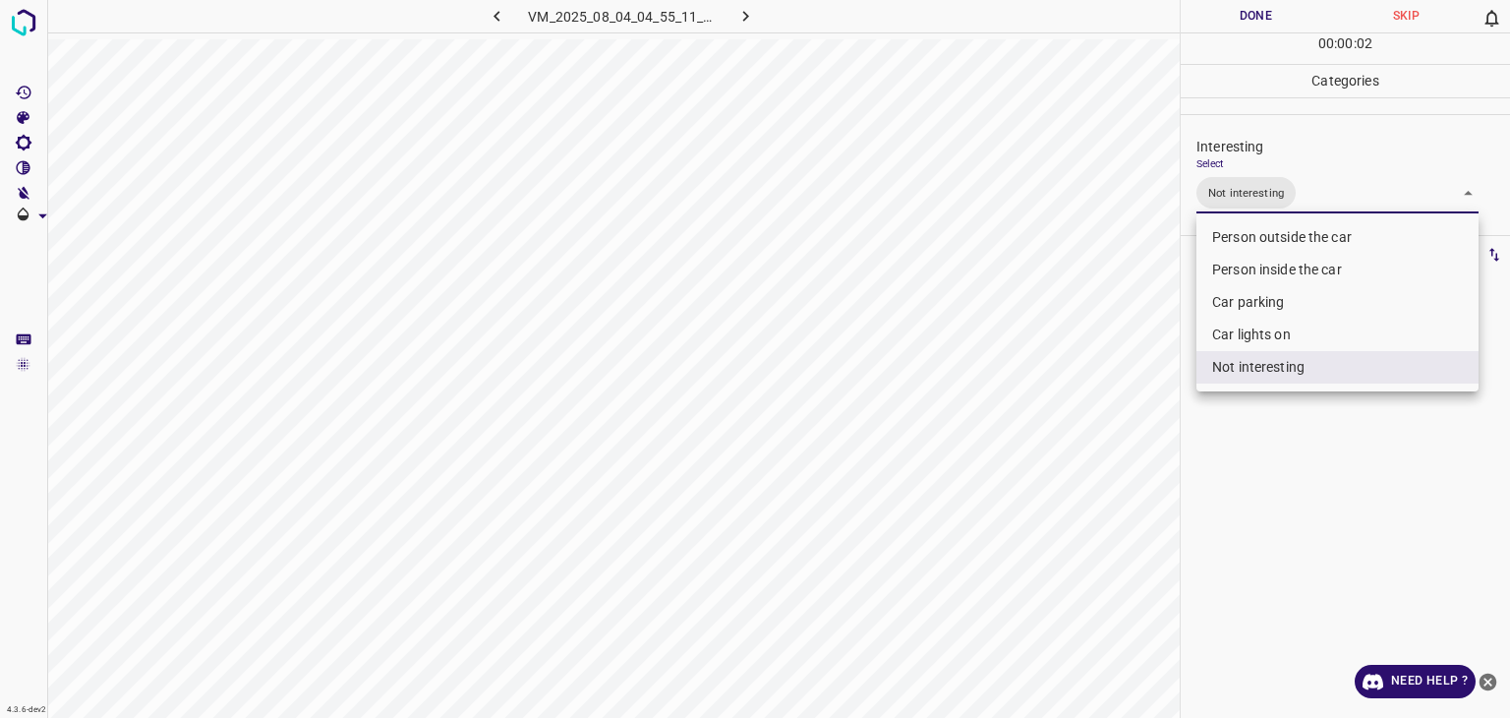
click at [1212, 29] on div at bounding box center [755, 359] width 1510 height 718
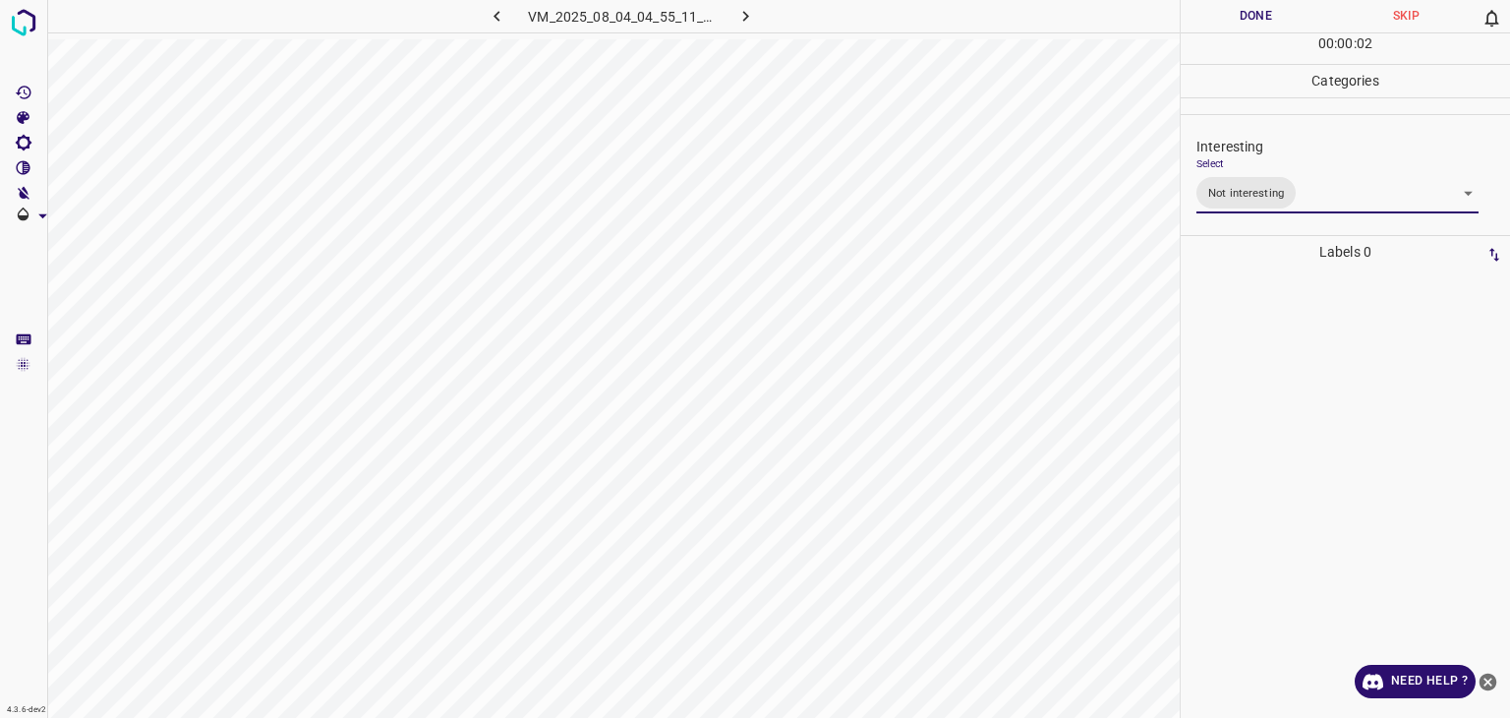
click at [1212, 29] on div at bounding box center [755, 359] width 1510 height 718
click at [1208, 25] on button "Done" at bounding box center [1256, 16] width 150 height 32
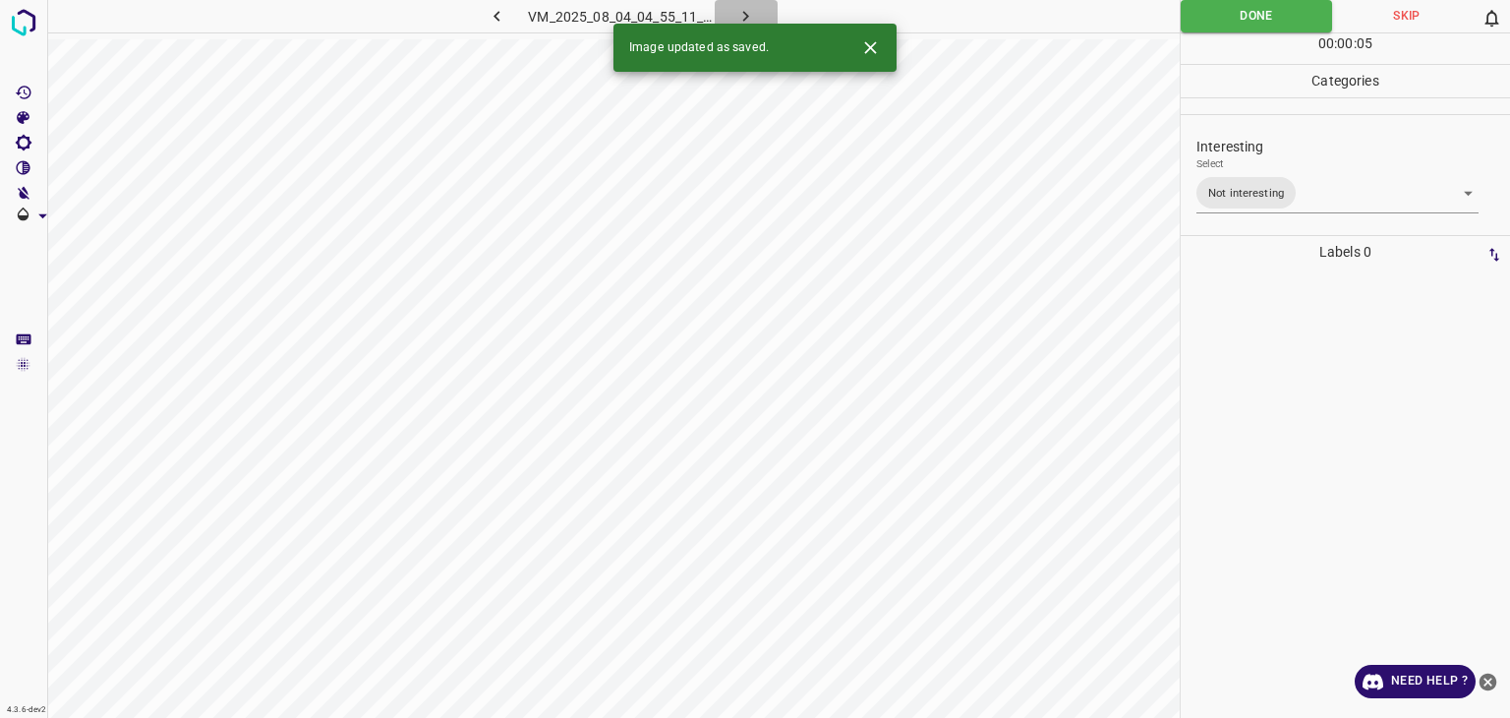
click at [743, 19] on icon "button" at bounding box center [746, 16] width 21 height 21
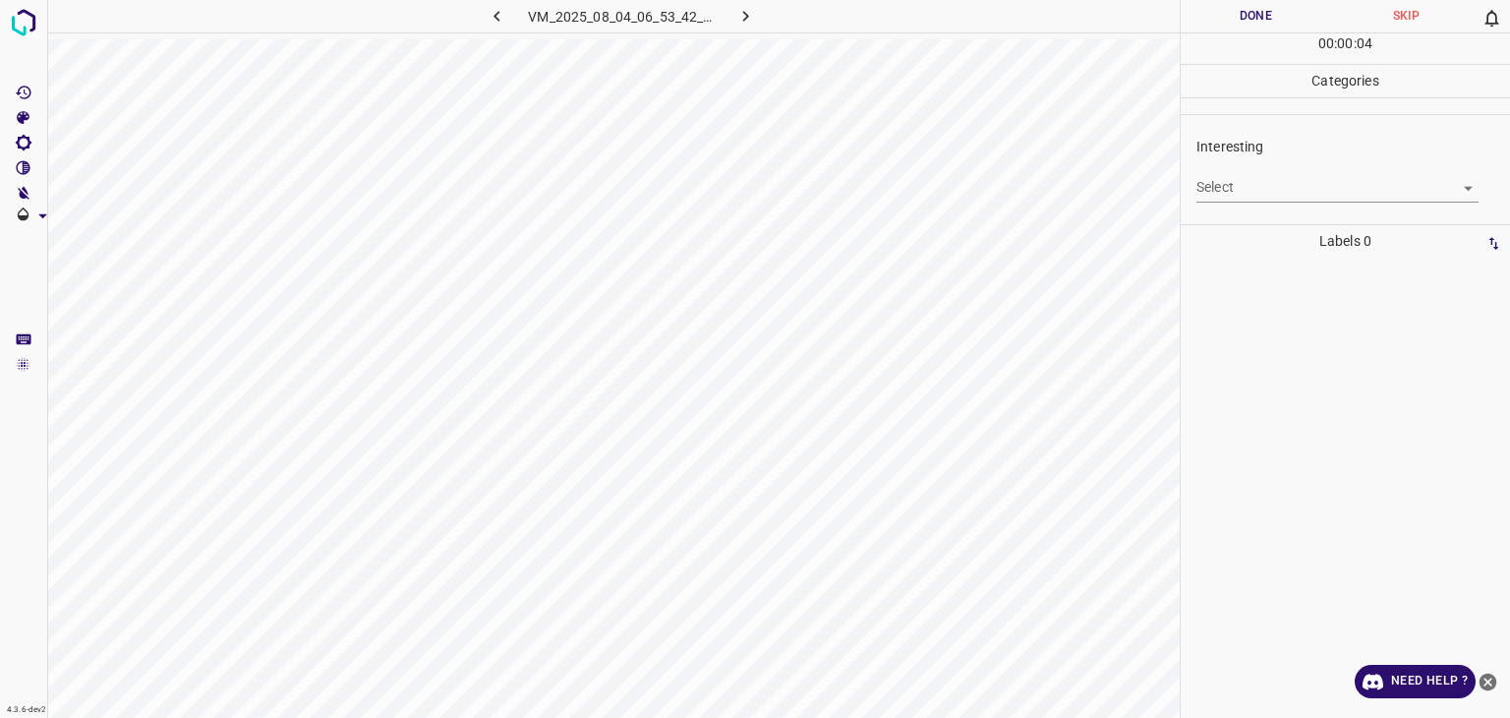
click at [1251, 192] on body "4.3.6-dev2 VM_2025_08_04_06_53_42_074_06.gif Done Skip 0 00 : 00 : 04 Categorie…" at bounding box center [755, 359] width 1510 height 718
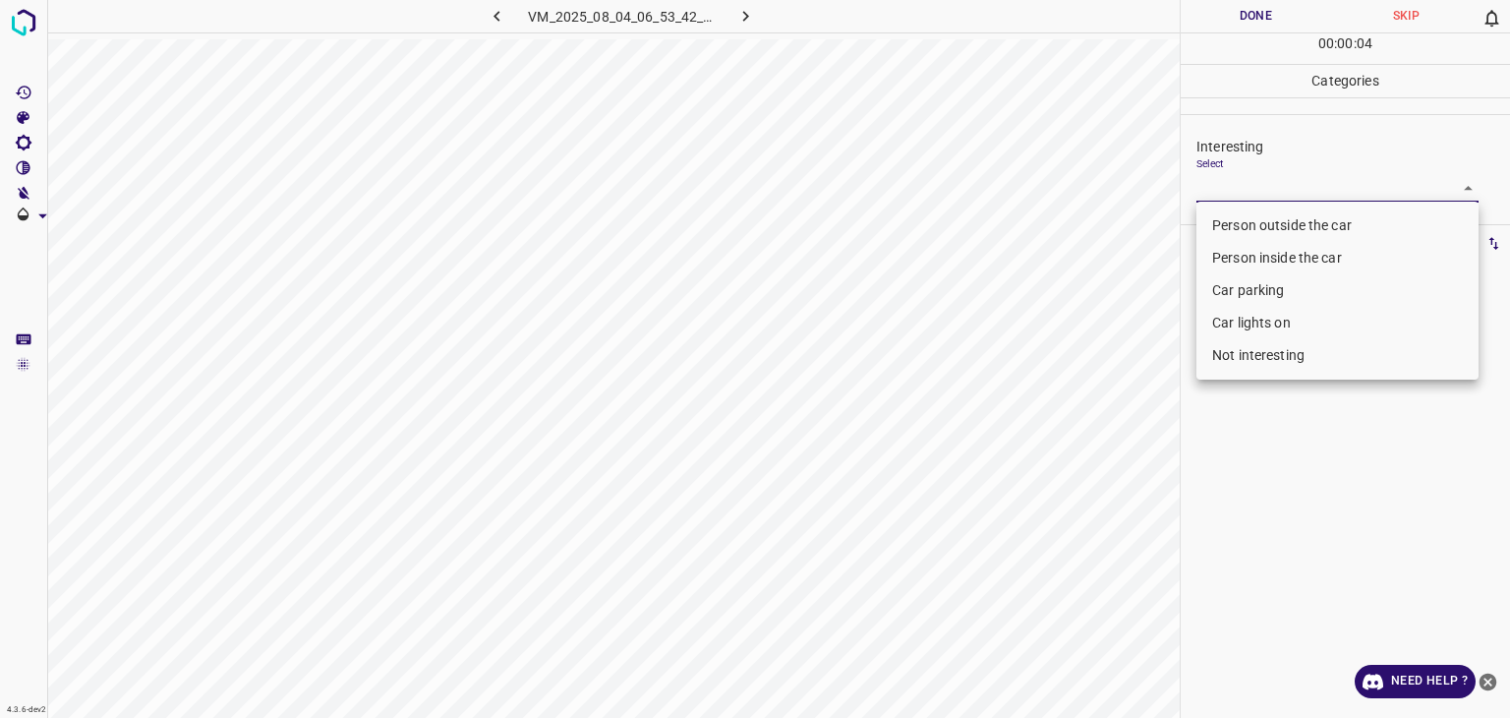
click at [1270, 361] on li "Not interesting" at bounding box center [1338, 355] width 282 height 32
type input "Not interesting"
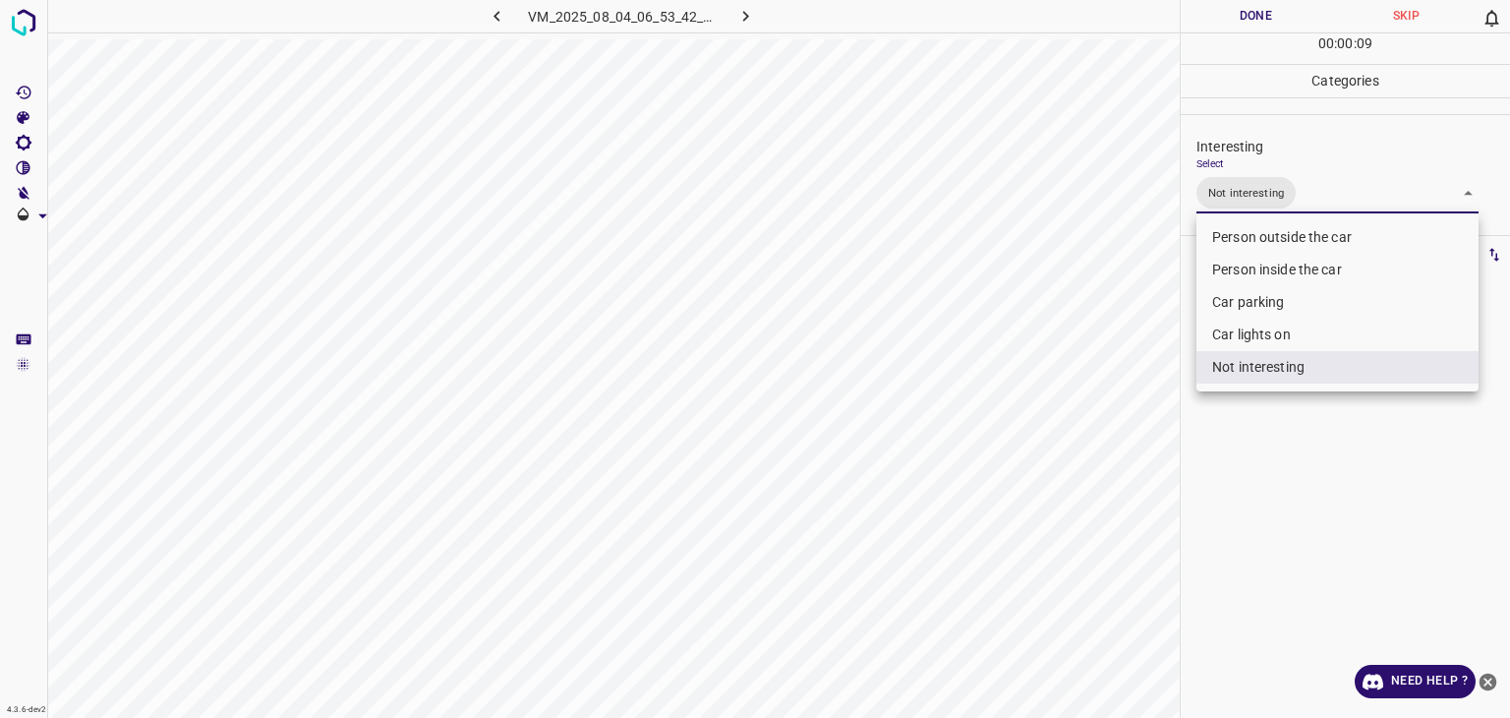
click at [1255, 22] on div at bounding box center [755, 359] width 1510 height 718
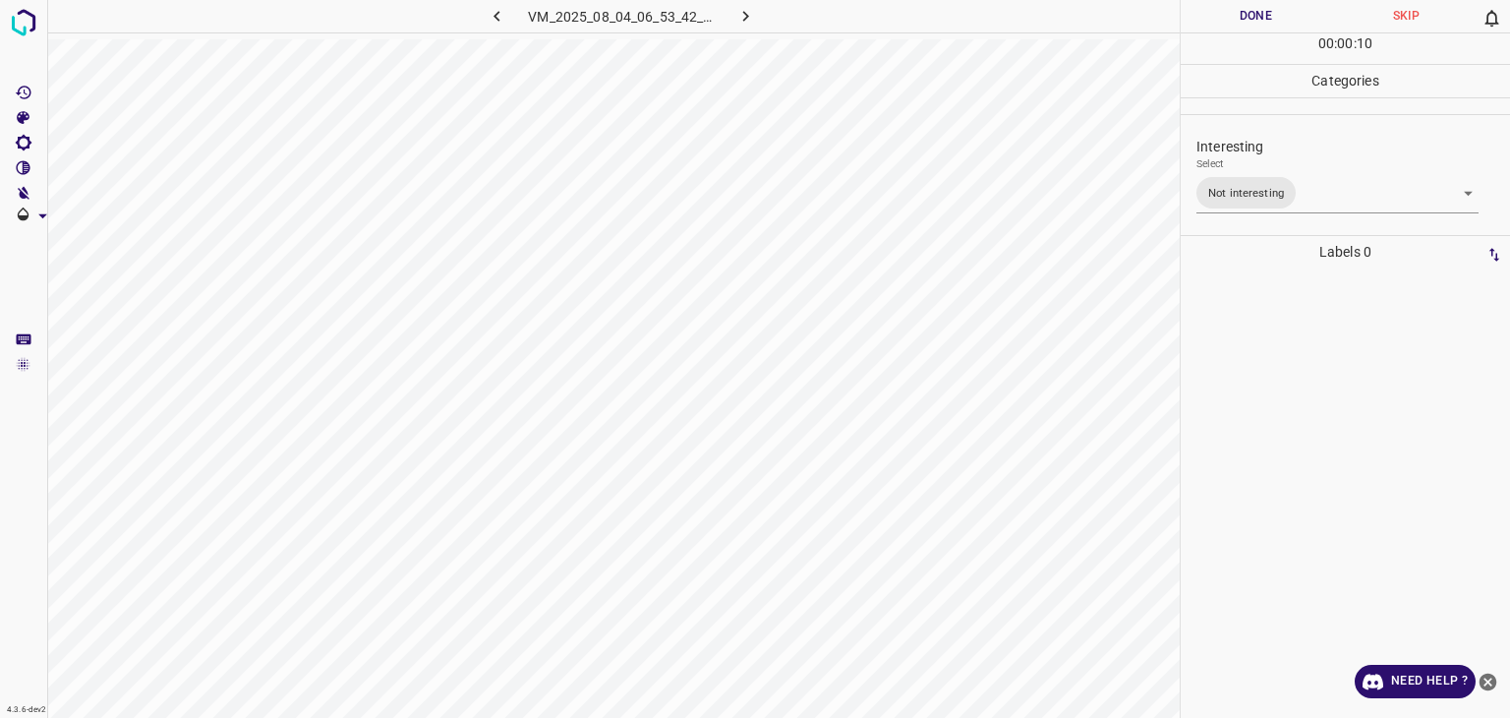
click at [1249, 17] on button "Done" at bounding box center [1256, 16] width 150 height 32
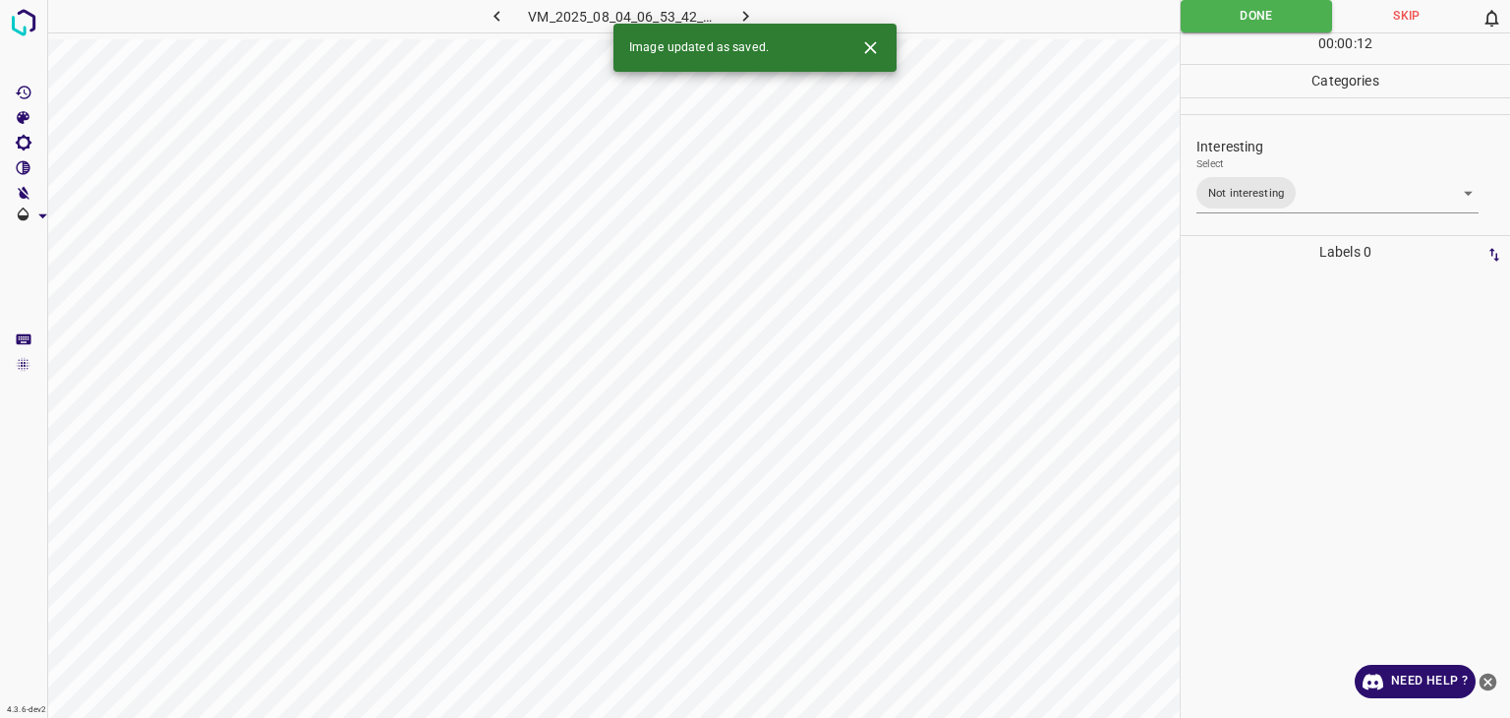
click at [759, 19] on button "button" at bounding box center [746, 16] width 63 height 32
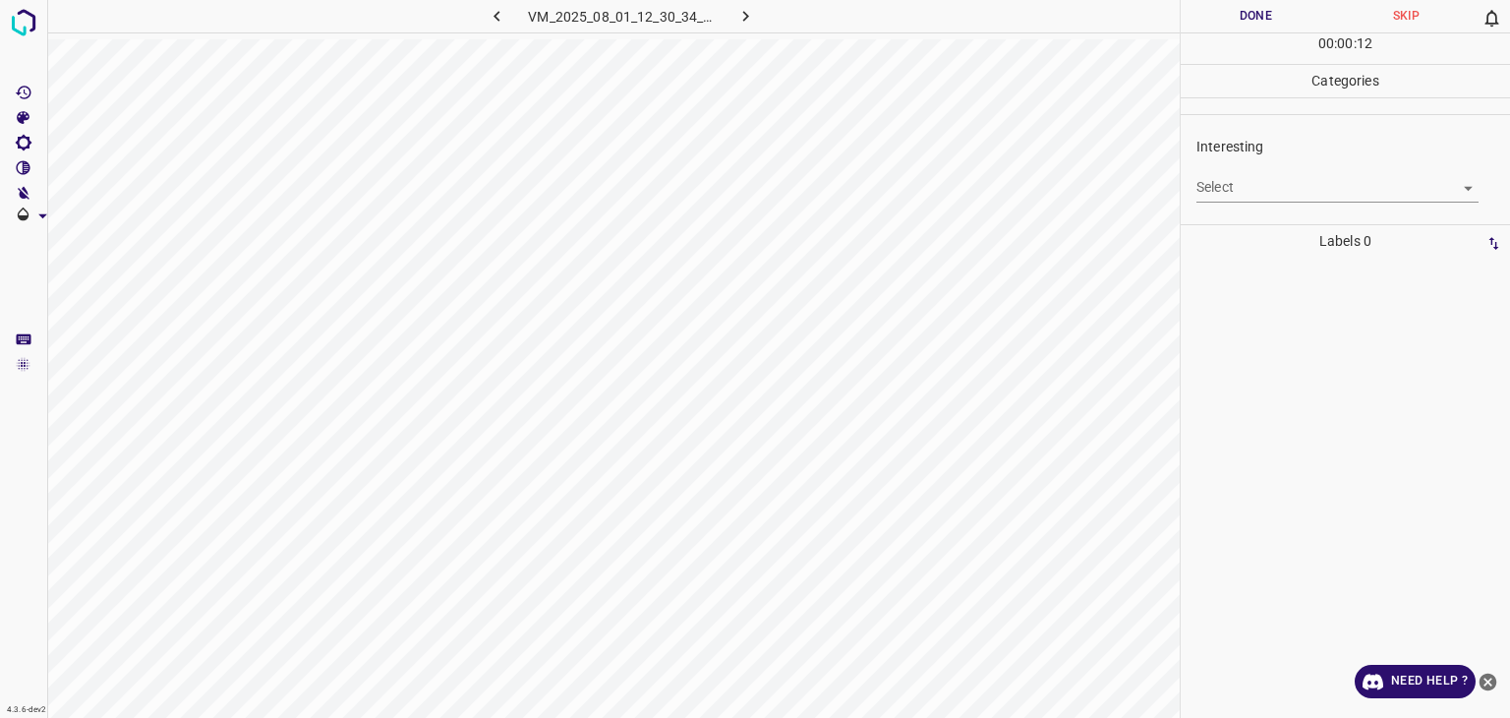
click at [1258, 189] on body "4.3.6-dev2 VM_2025_08_01_12_30_34_678_04.gif Done Skip 0 00 : 00 : 12 Categorie…" at bounding box center [755, 359] width 1510 height 718
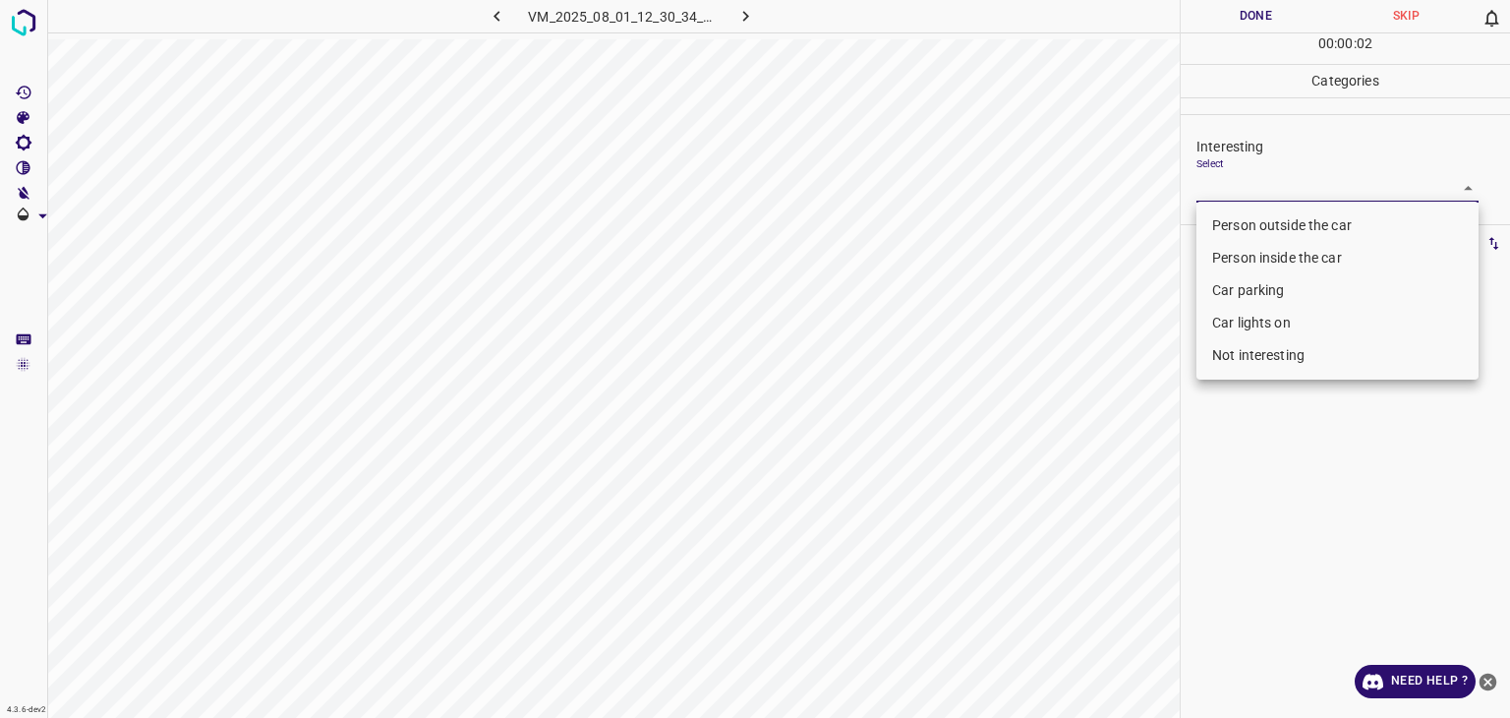
click at [1251, 226] on li "Person outside the car" at bounding box center [1338, 225] width 282 height 32
type input "Person outside the car"
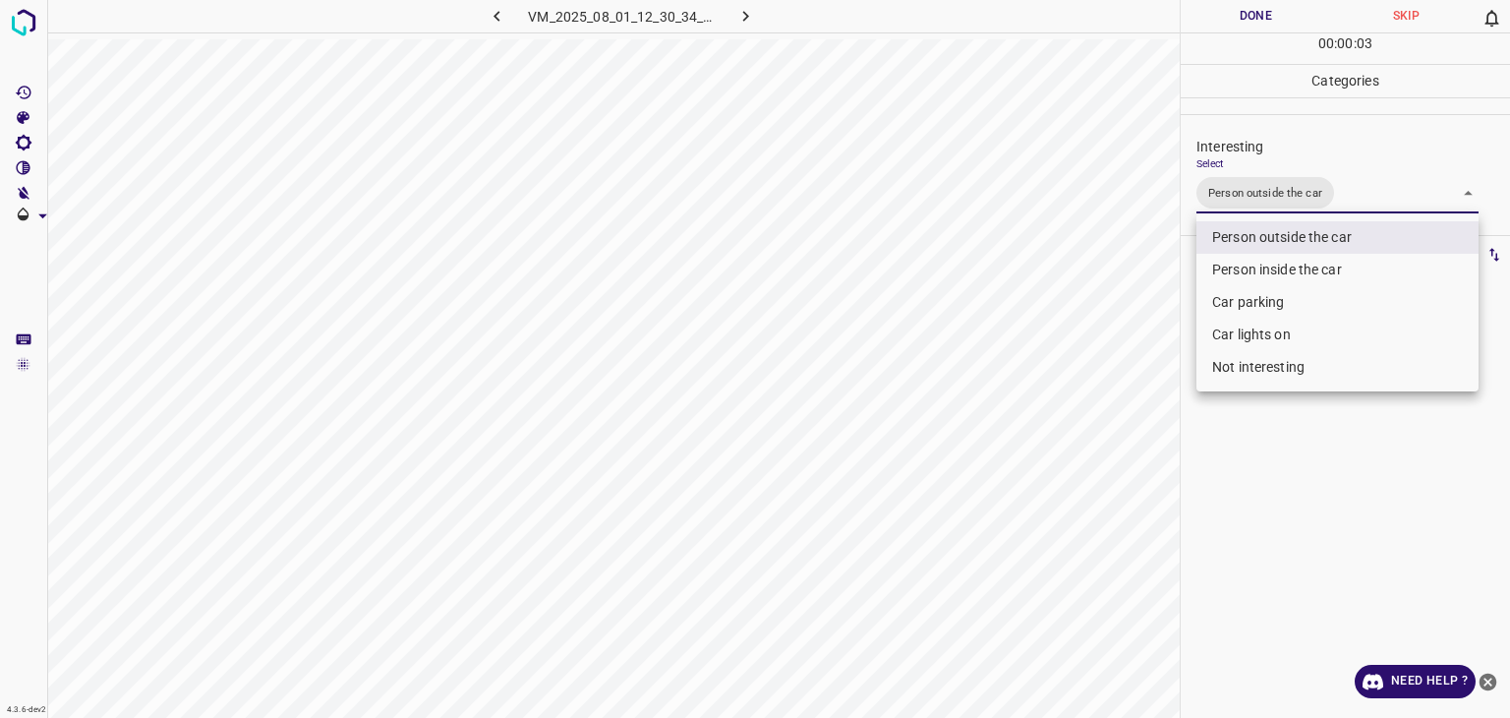
click at [1249, 19] on div at bounding box center [755, 359] width 1510 height 718
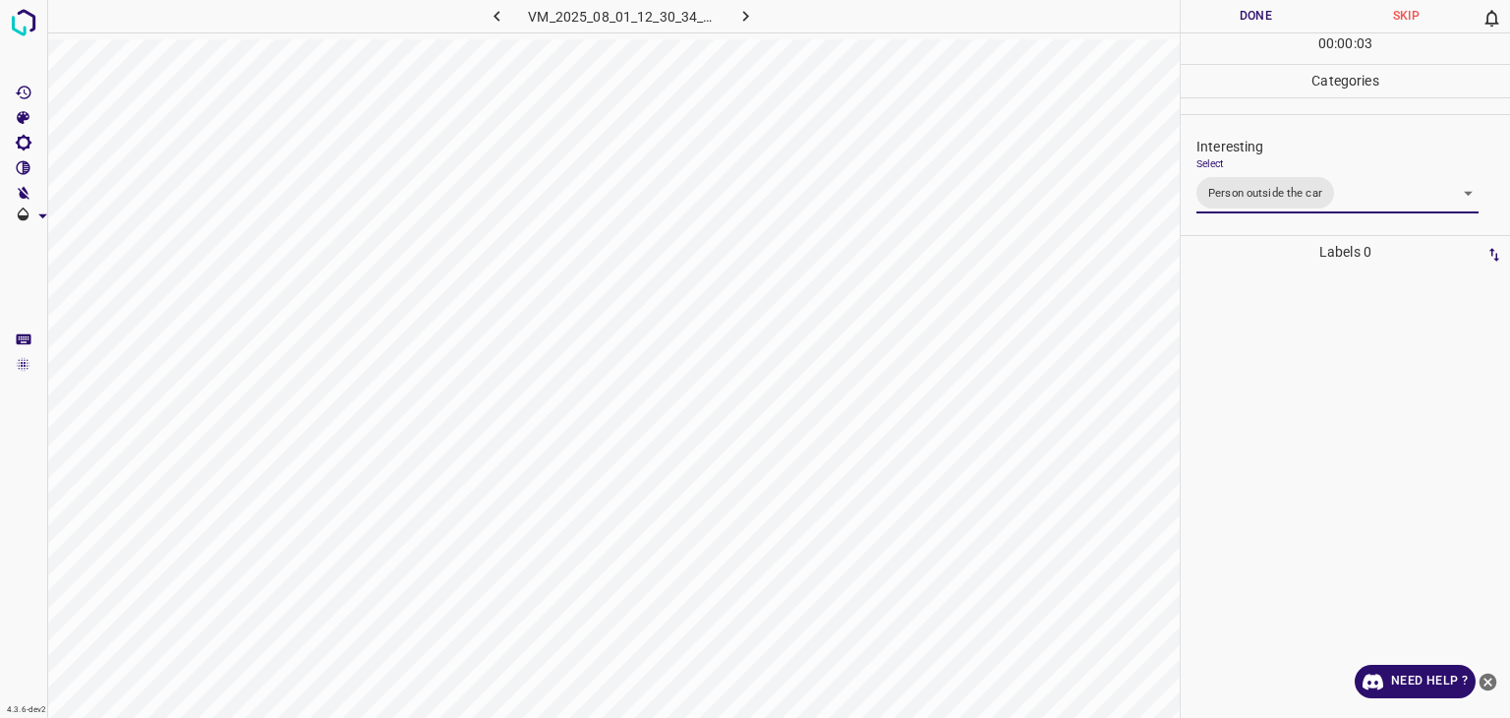
click at [1249, 19] on div "Person outside the car Person inside the car Car parking Car lights on Not inte…" at bounding box center [755, 359] width 1510 height 718
click at [1249, 19] on button "Done" at bounding box center [1256, 16] width 150 height 32
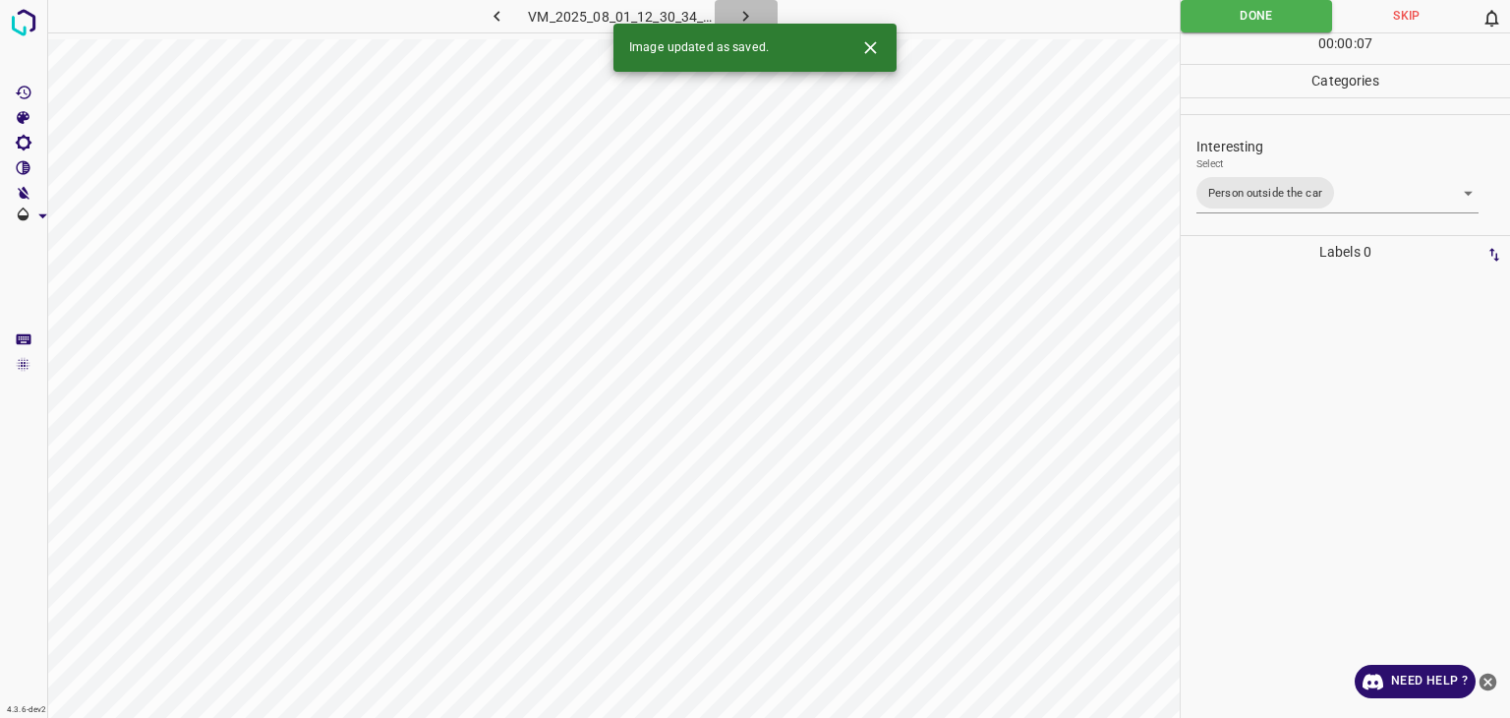
click at [745, 15] on icon "button" at bounding box center [746, 16] width 21 height 21
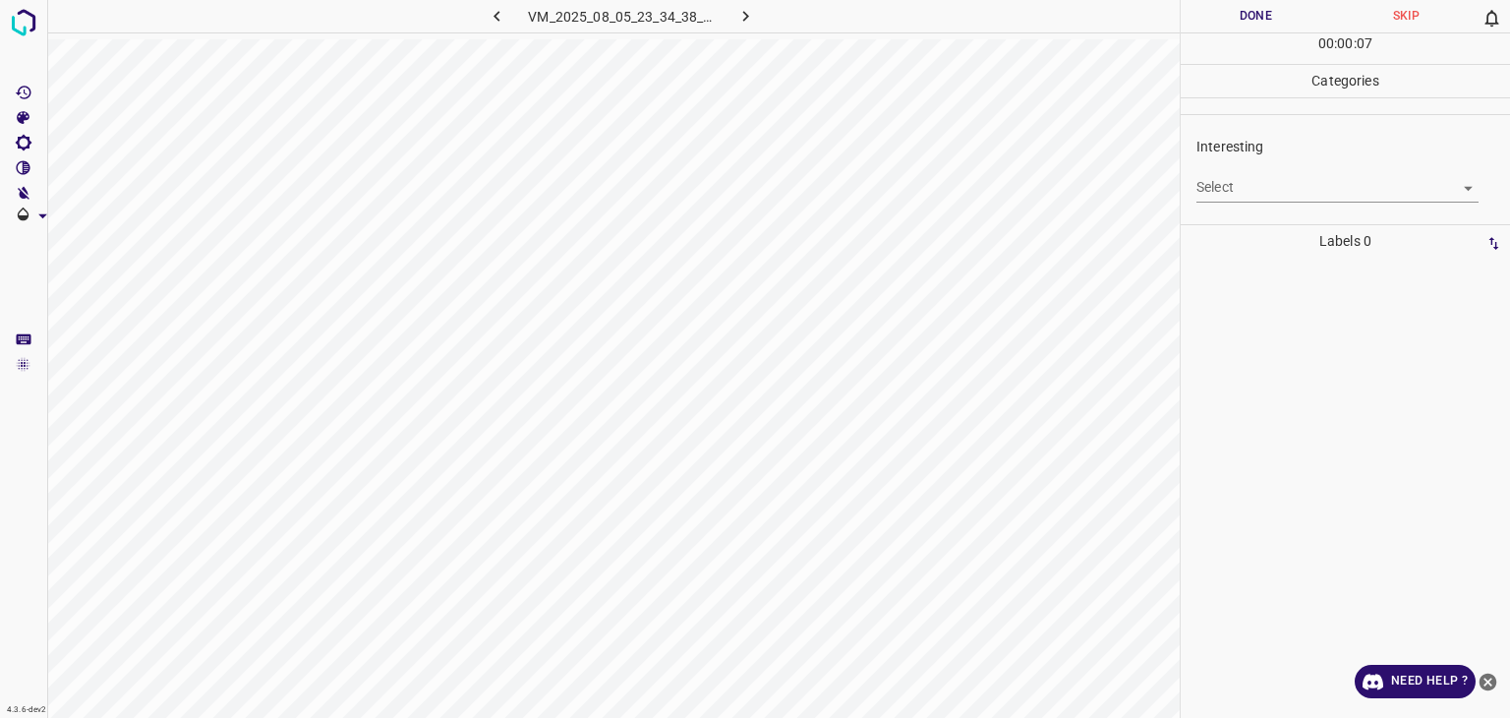
click at [1283, 163] on div "Select ​" at bounding box center [1338, 179] width 282 height 44
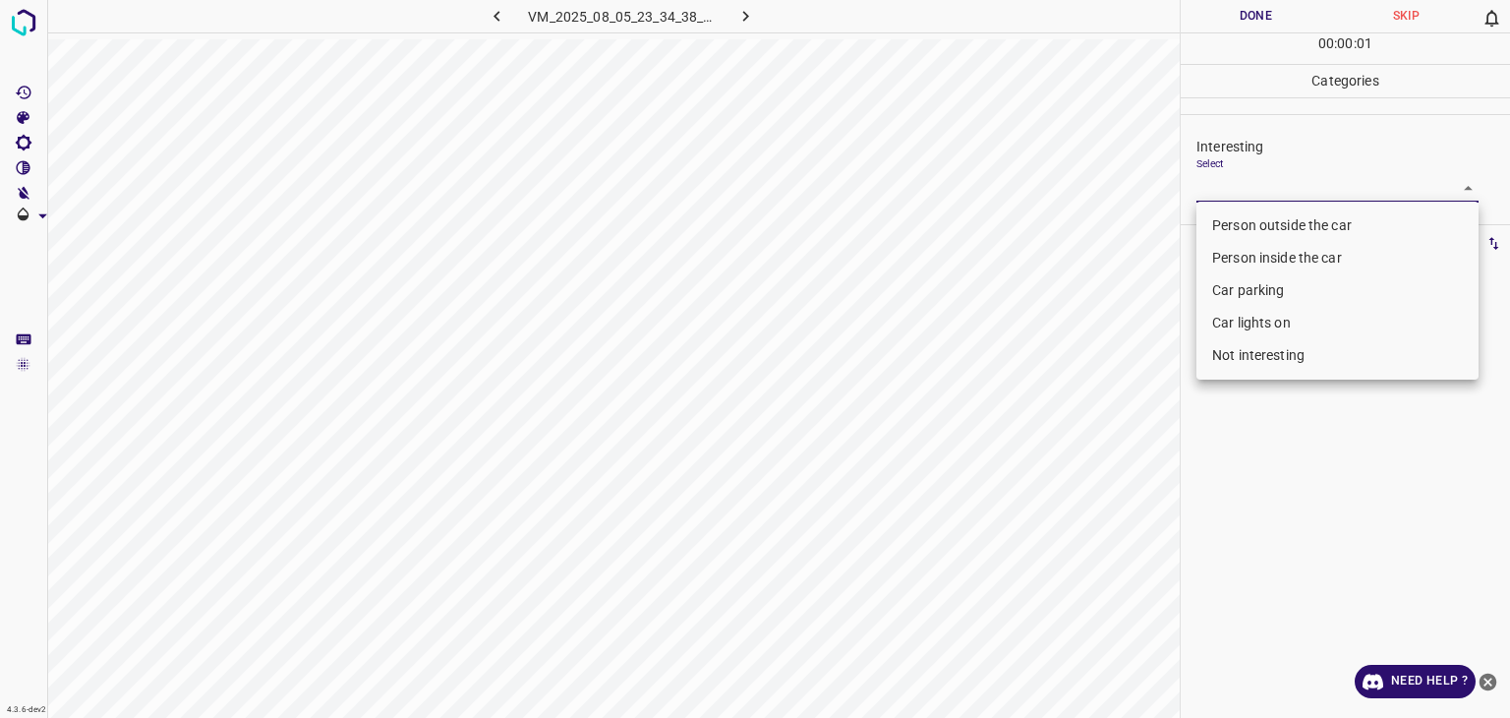
click at [1281, 180] on body "4.3.6-dev2 VM_2025_08_05_23_34_38_417_05.gif Done Skip 0 00 : 00 : 01 Categorie…" at bounding box center [755, 359] width 1510 height 718
click at [1271, 222] on li "Person outside the car" at bounding box center [1338, 225] width 282 height 32
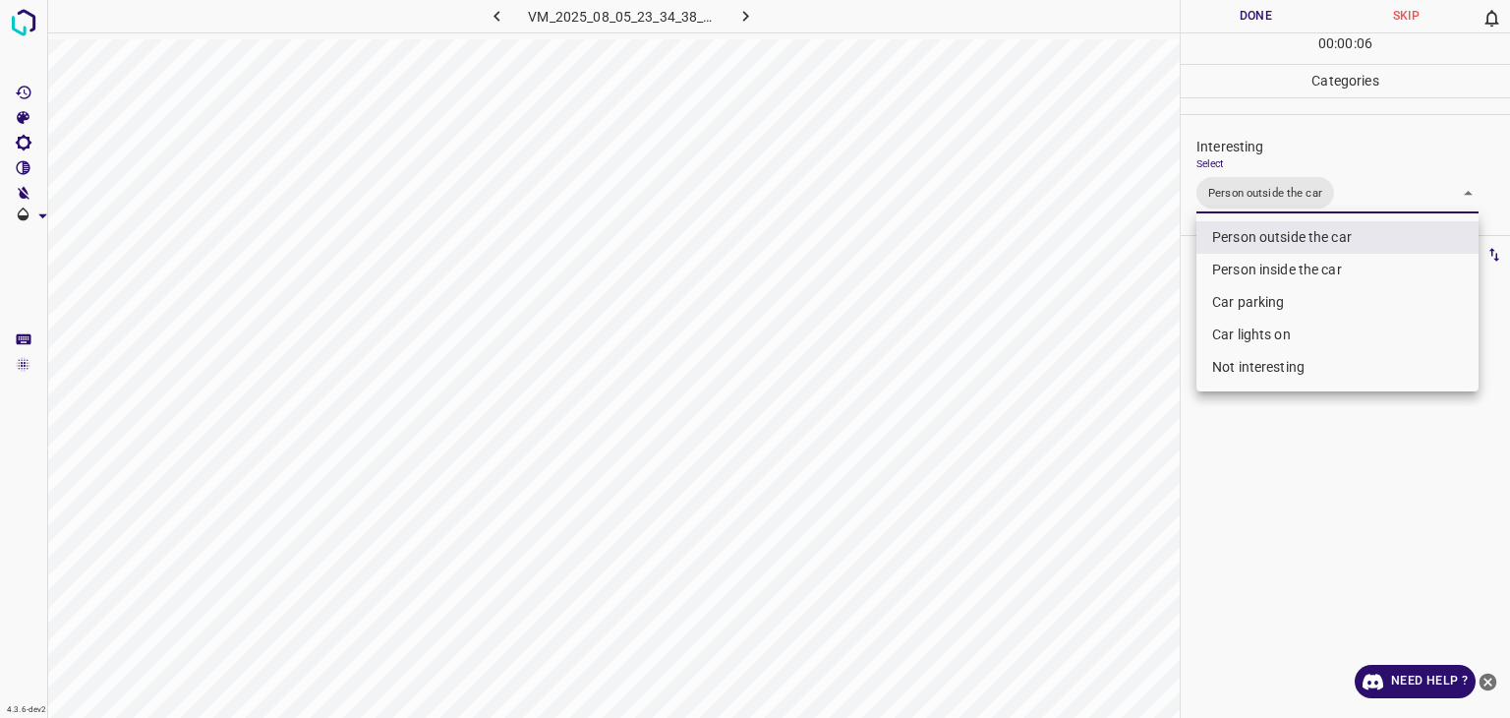
click at [1264, 327] on li "Car lights on" at bounding box center [1338, 335] width 282 height 32
type input "Person outside the car,Car lights on"
click at [1245, 26] on div at bounding box center [755, 359] width 1510 height 718
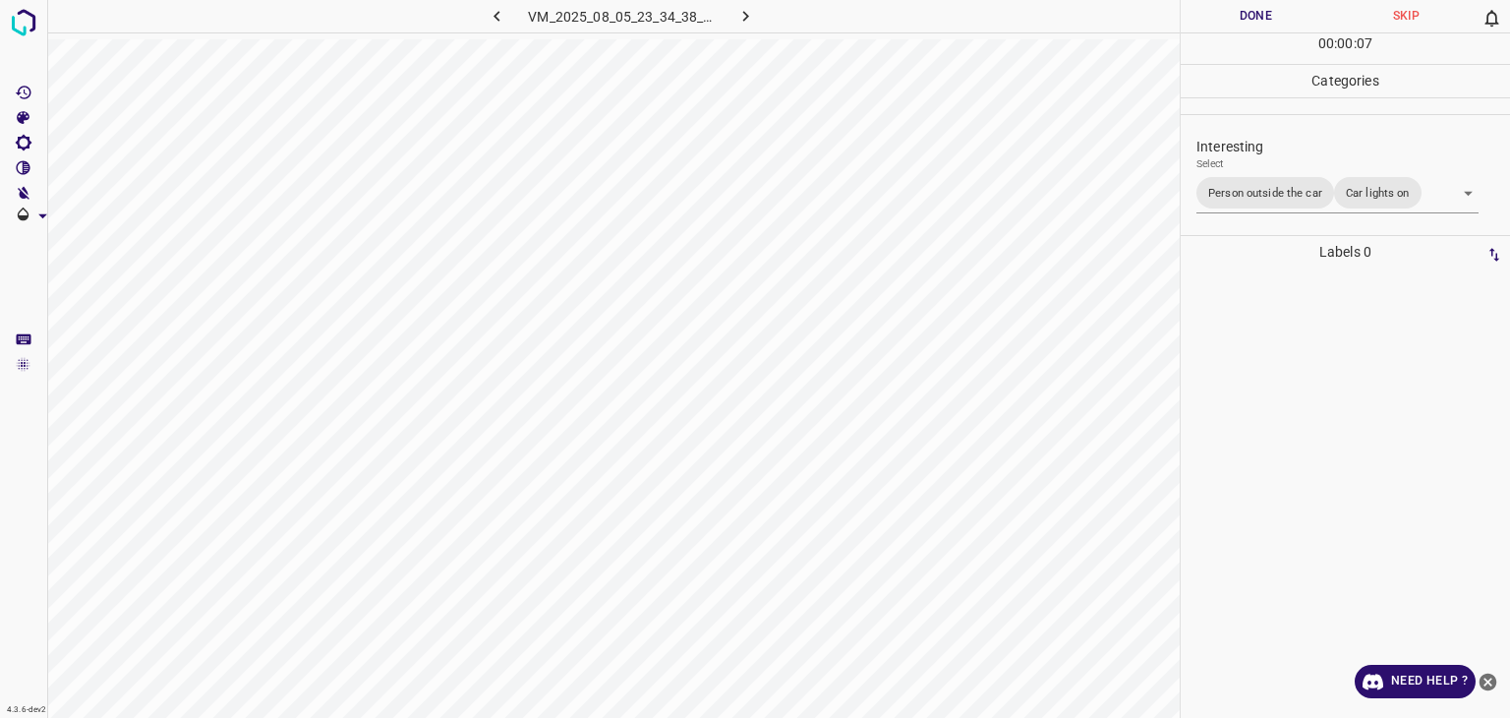
click at [1240, 20] on div "Person outside the car Person inside the car Car parking Car lights on Not inte…" at bounding box center [755, 359] width 1510 height 718
click at [1240, 20] on button "Done" at bounding box center [1256, 16] width 150 height 32
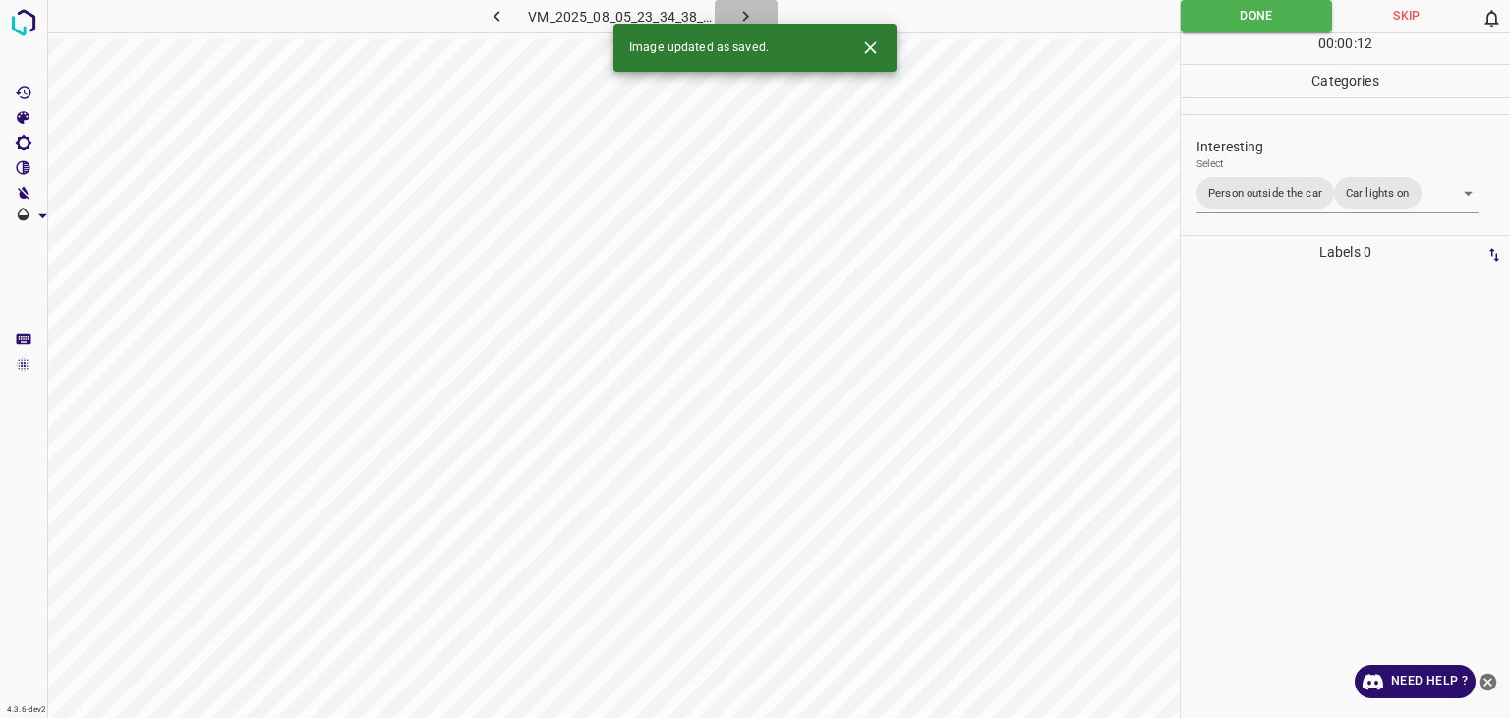
click at [747, 19] on icon "button" at bounding box center [746, 16] width 21 height 21
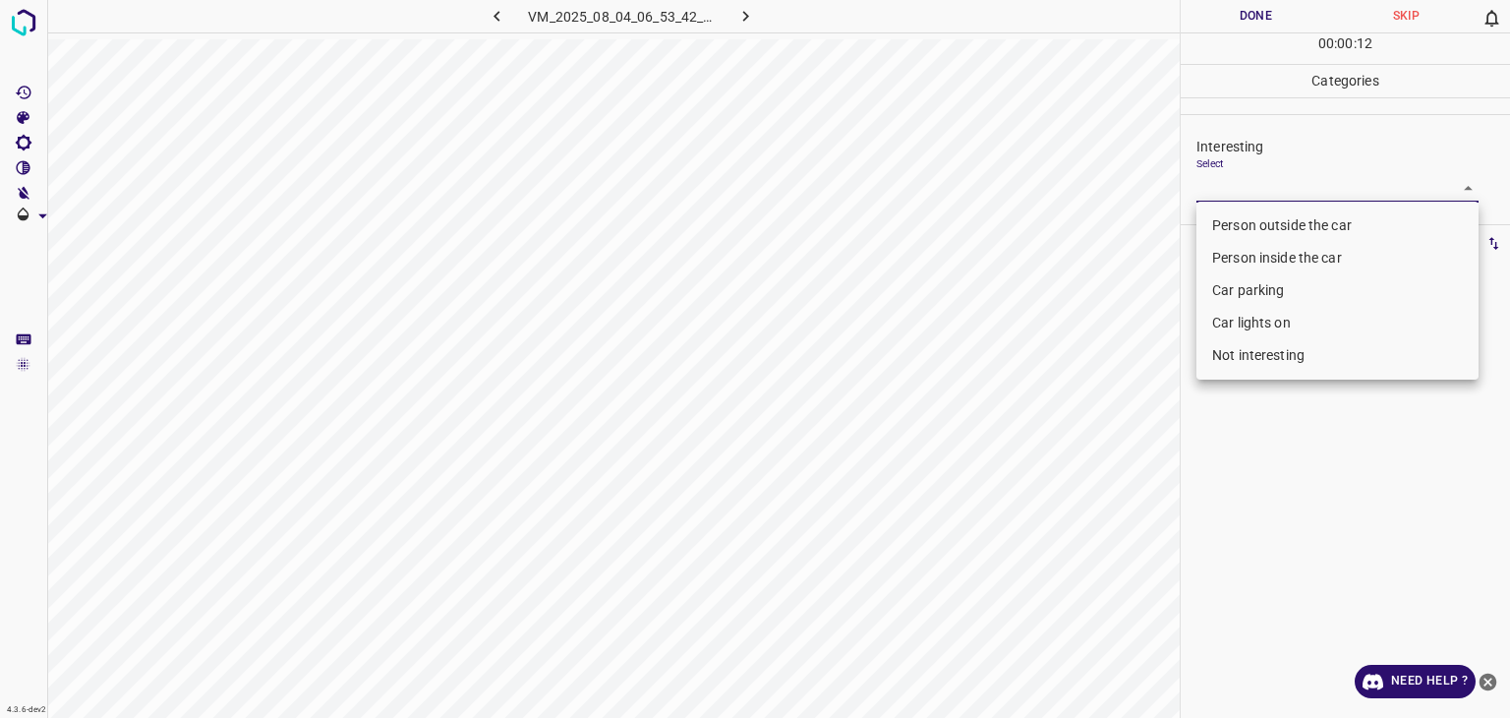
click at [1259, 197] on body "4.3.6-dev2 VM_2025_08_04_06_53_42_074_04.gif Done Skip 0 00 : 00 : 12 Categorie…" at bounding box center [755, 359] width 1510 height 718
click at [1259, 225] on li "Person outside the car" at bounding box center [1338, 225] width 282 height 32
type input "Person outside the car"
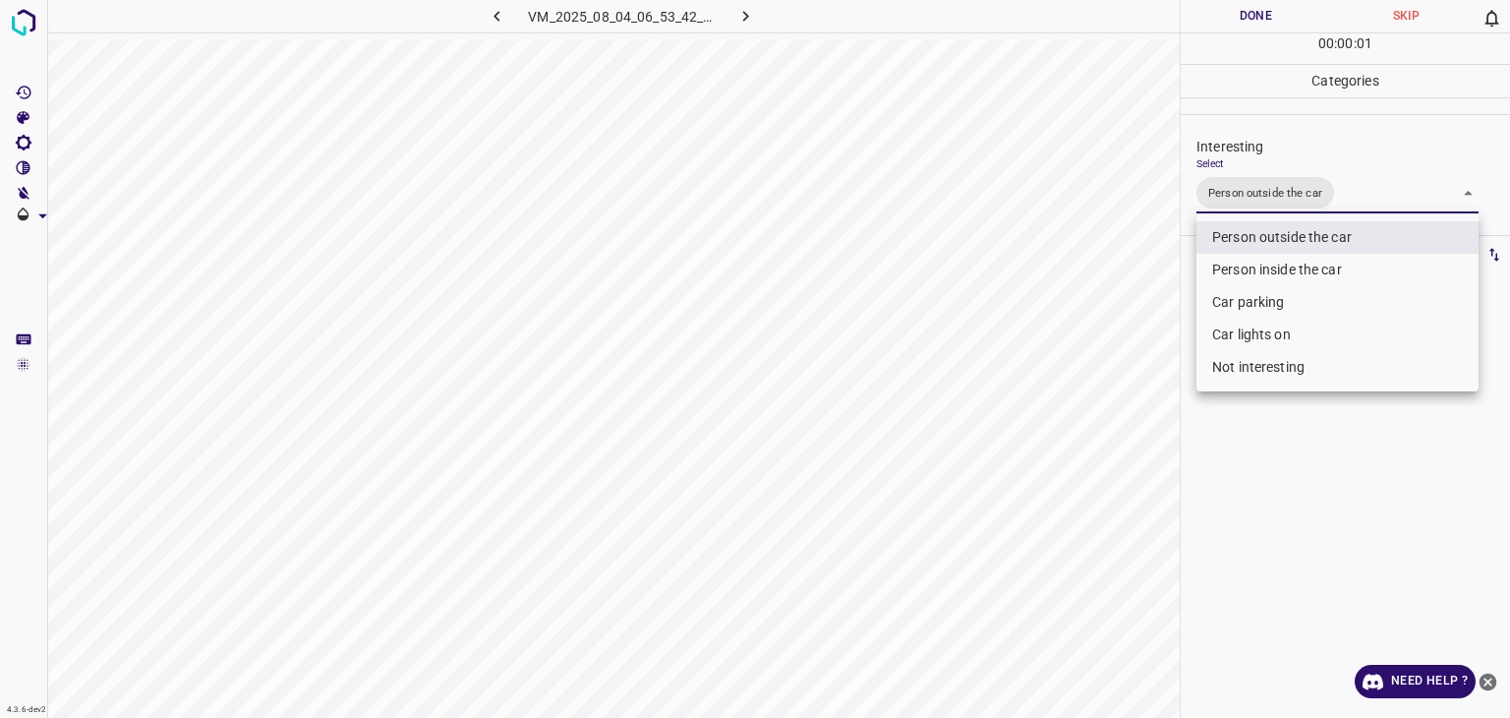
click at [1259, 19] on div at bounding box center [755, 359] width 1510 height 718
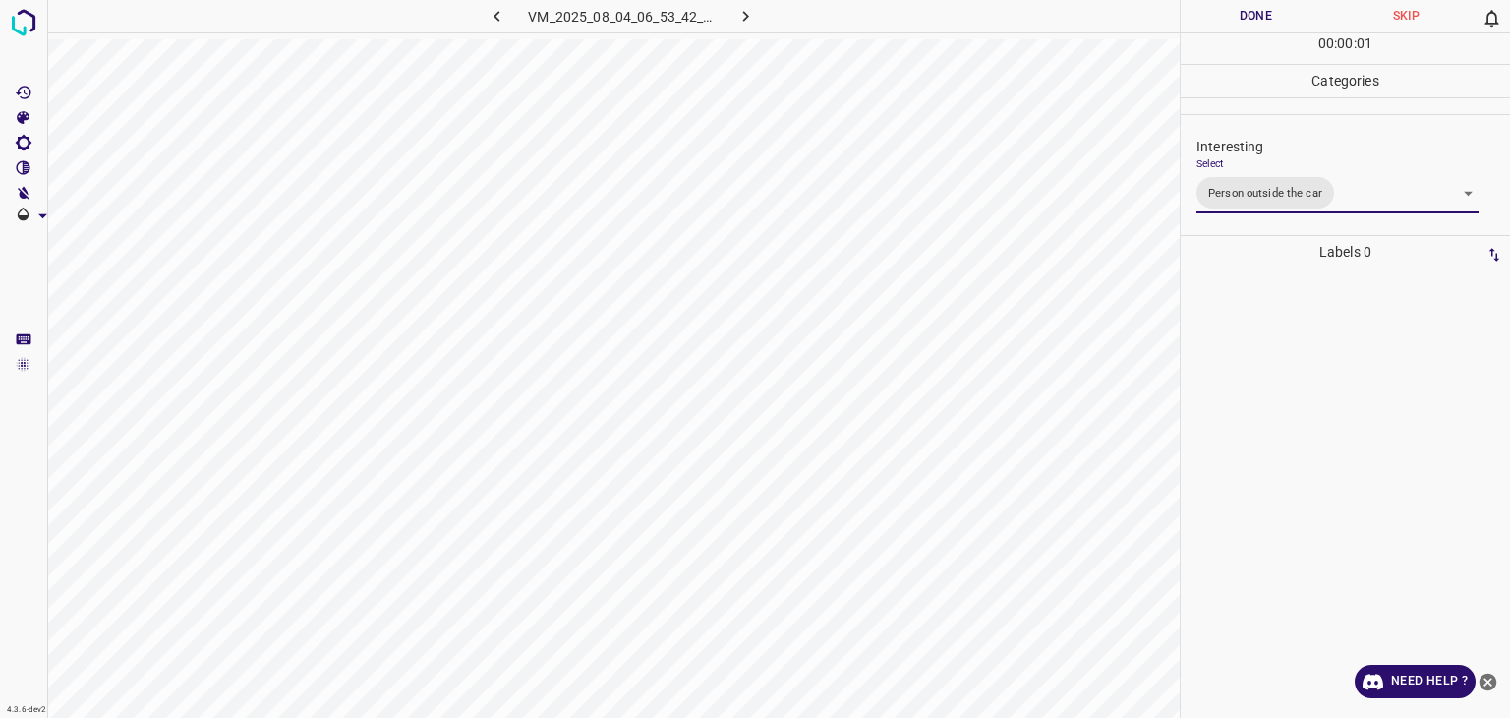
click at [1259, 19] on div at bounding box center [755, 359] width 1510 height 718
click at [1259, 19] on button "Done" at bounding box center [1256, 16] width 150 height 32
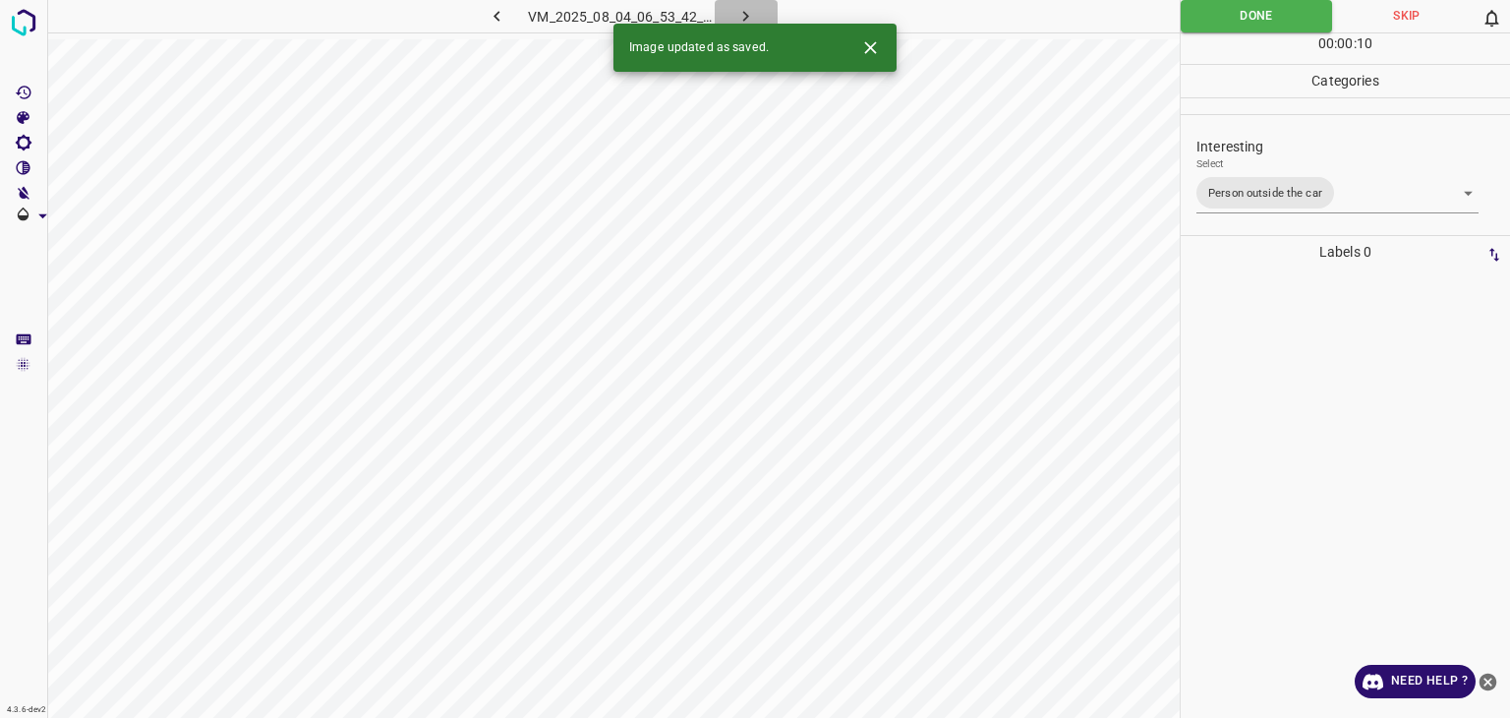
click at [746, 13] on icon "button" at bounding box center [746, 16] width 6 height 11
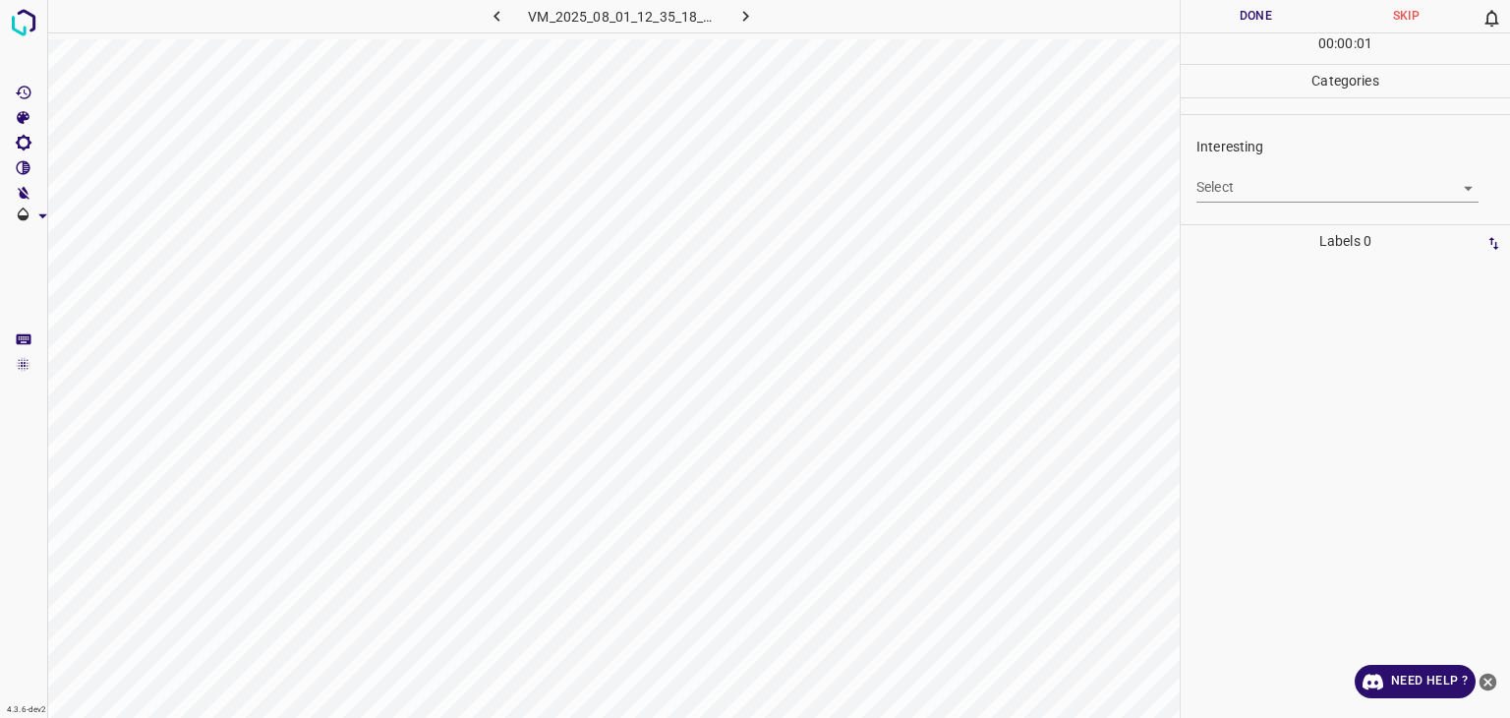
click at [1234, 188] on body "4.3.6-dev2 VM_2025_08_01_12_35_18_190_02.gif Done Skip 0 00 : 00 : 01 Categorie…" at bounding box center [755, 359] width 1510 height 718
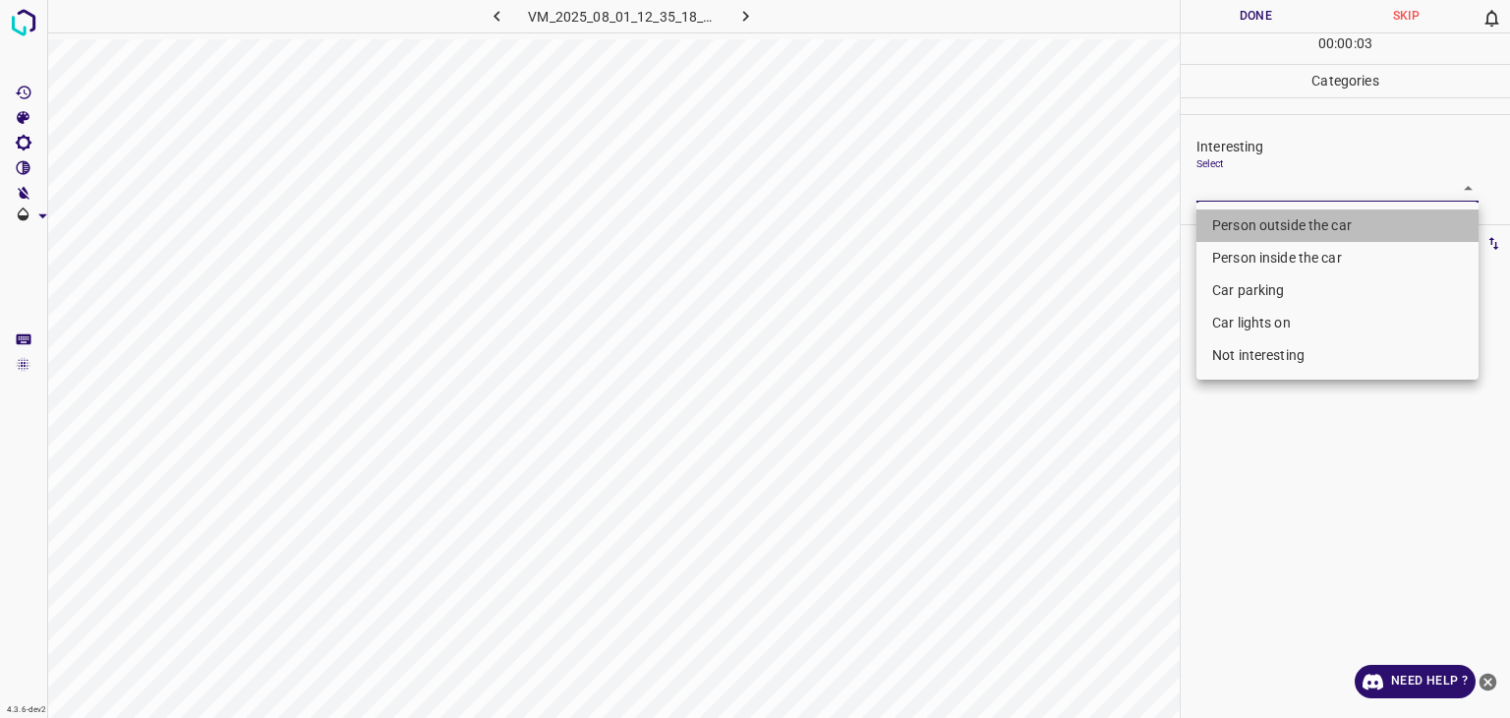
click at [1247, 224] on li "Person outside the car" at bounding box center [1338, 225] width 282 height 32
type input "Person outside the car"
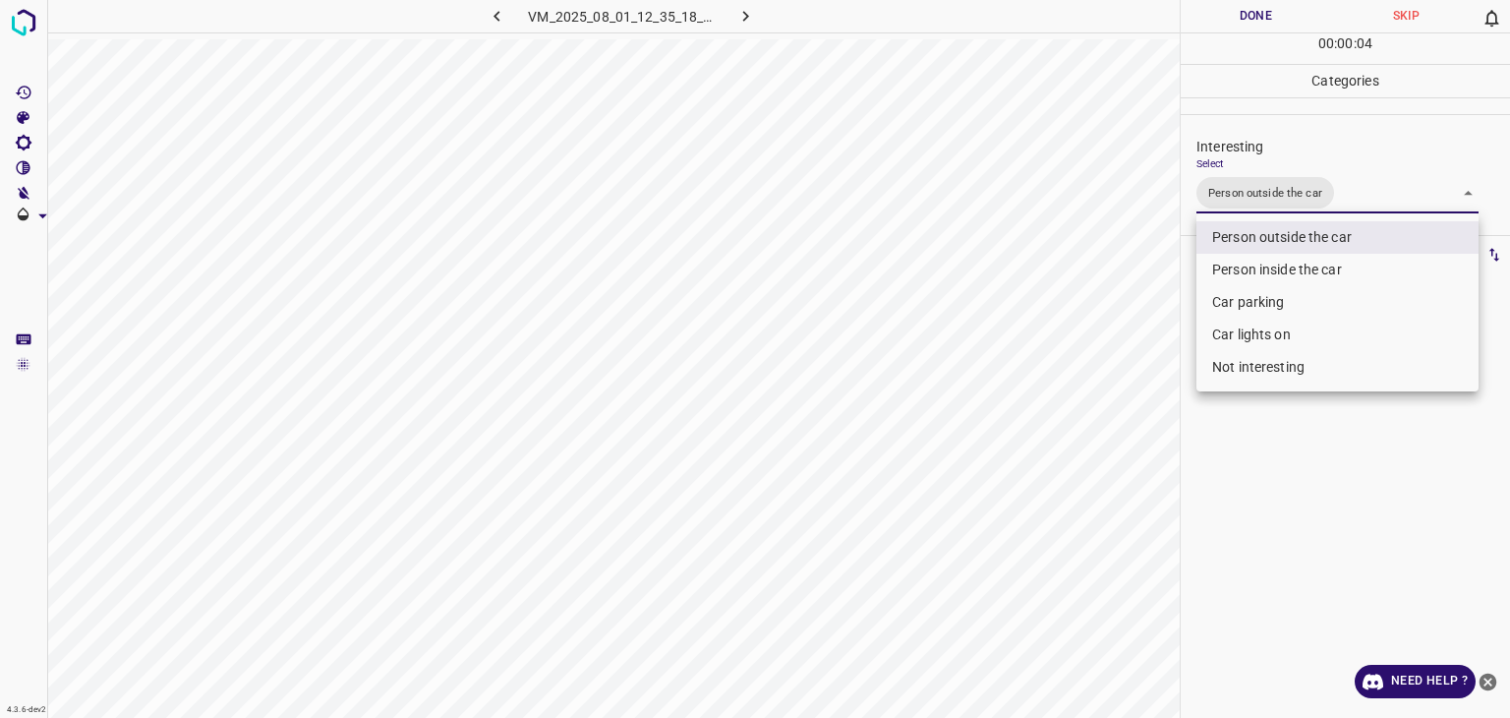
click at [1256, 9] on div at bounding box center [755, 359] width 1510 height 718
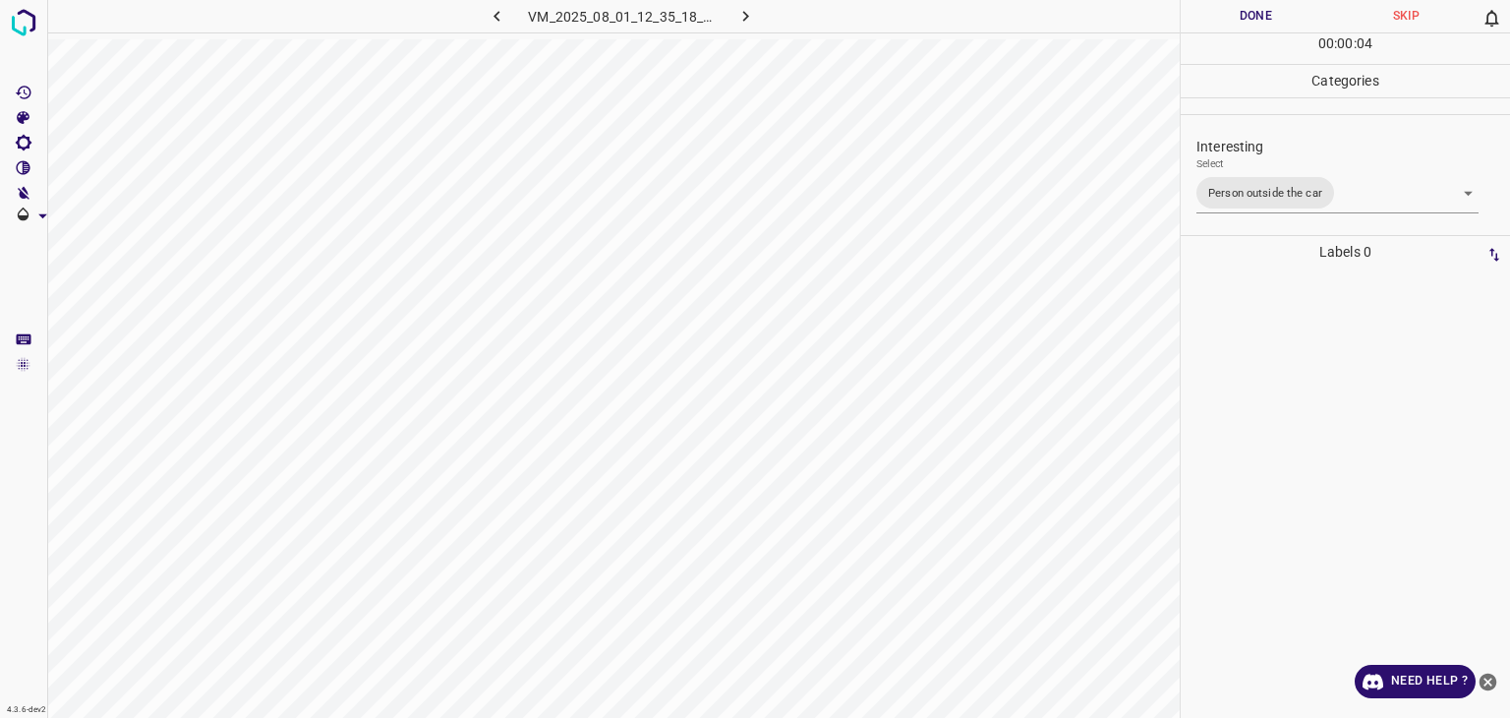
click at [1256, 9] on div at bounding box center [755, 359] width 1510 height 718
click at [1256, 11] on button "Done" at bounding box center [1256, 16] width 150 height 32
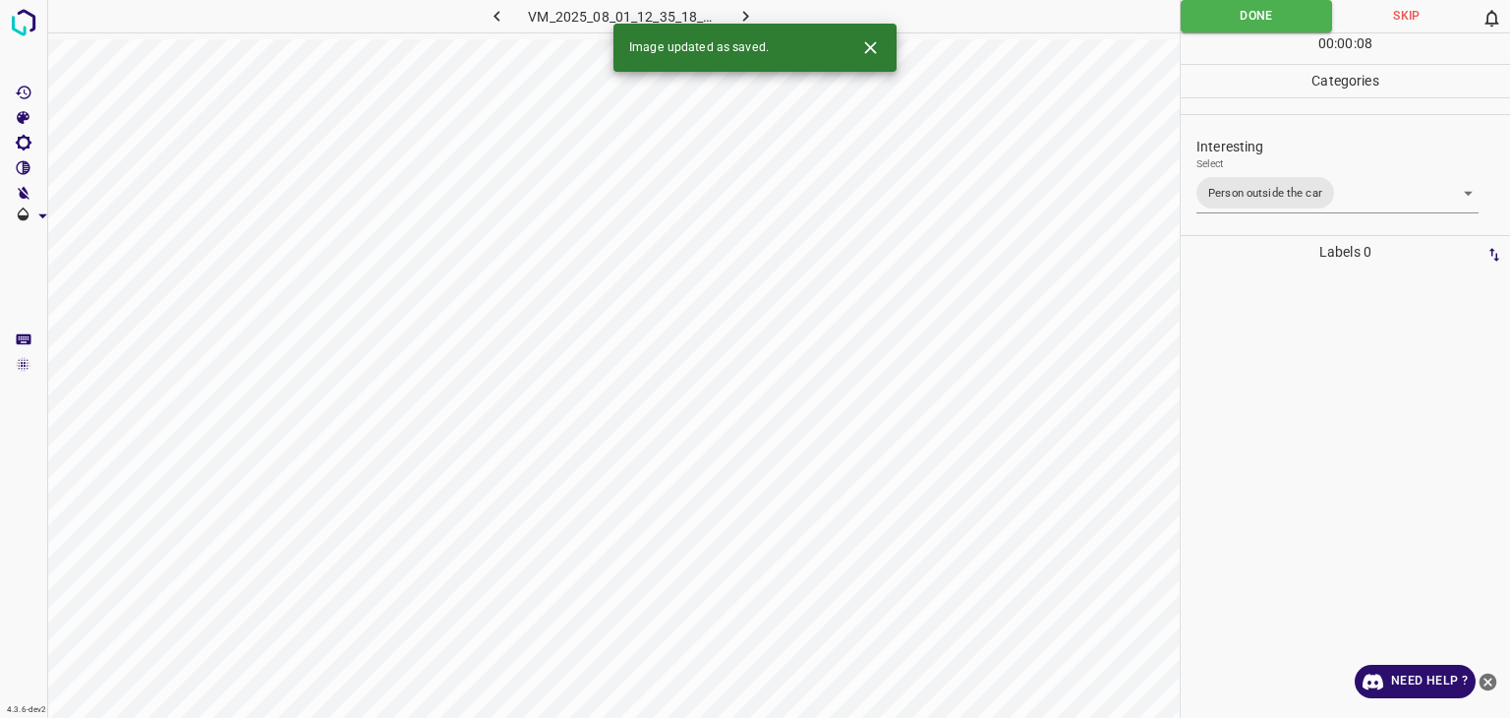
click at [751, 17] on icon "button" at bounding box center [746, 16] width 21 height 21
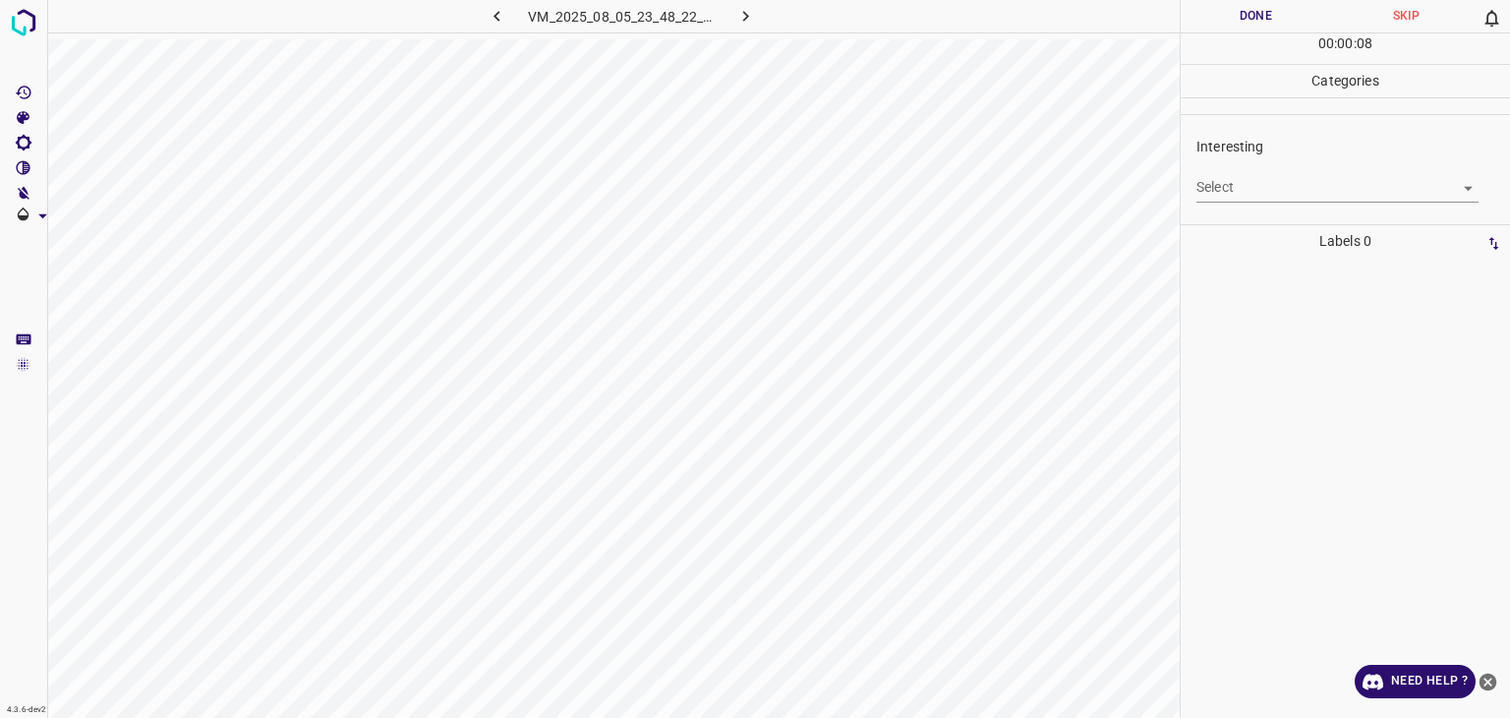
click at [1251, 185] on body "4.3.6-dev2 VM_2025_08_05_23_48_22_553_09.gif Done Skip 0 00 : 00 : 08 Categorie…" at bounding box center [755, 359] width 1510 height 718
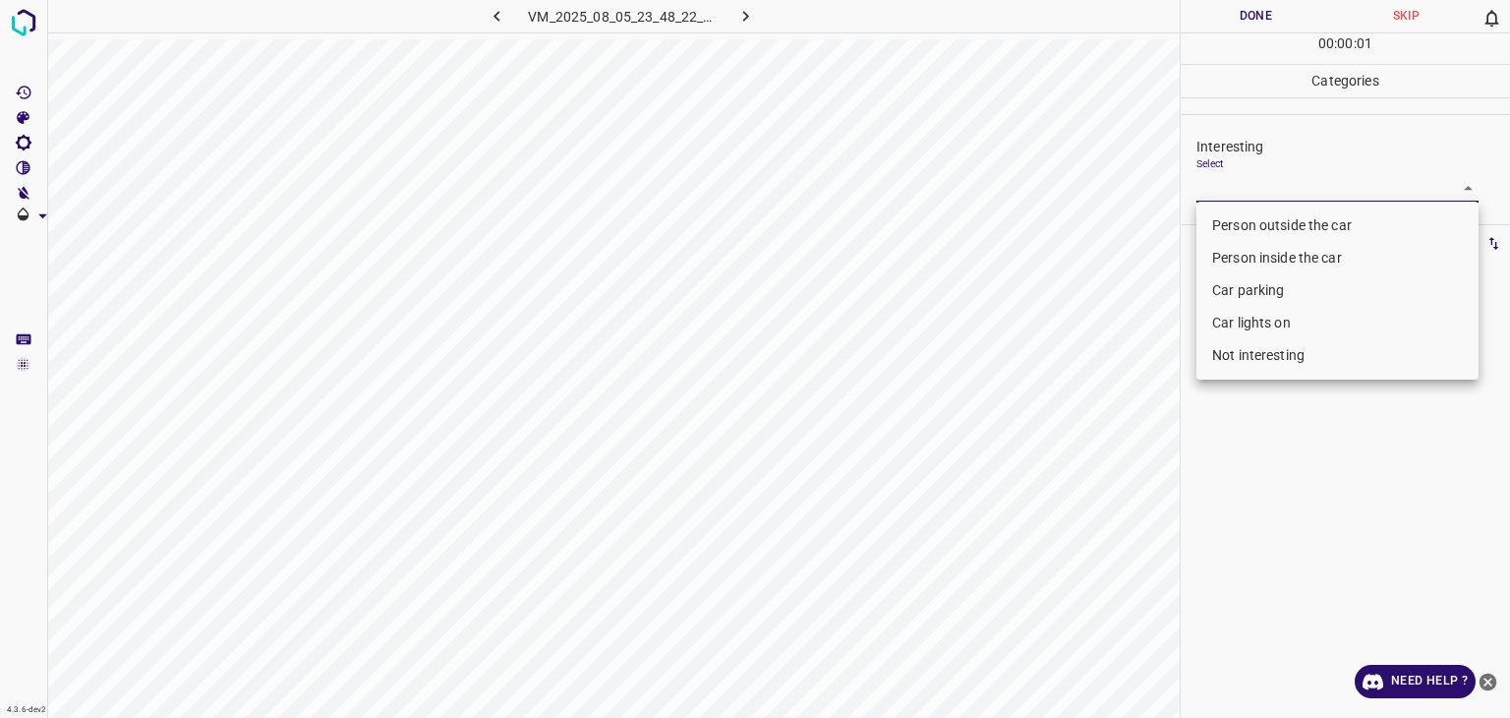
click at [1243, 231] on li "Person outside the car" at bounding box center [1338, 225] width 282 height 32
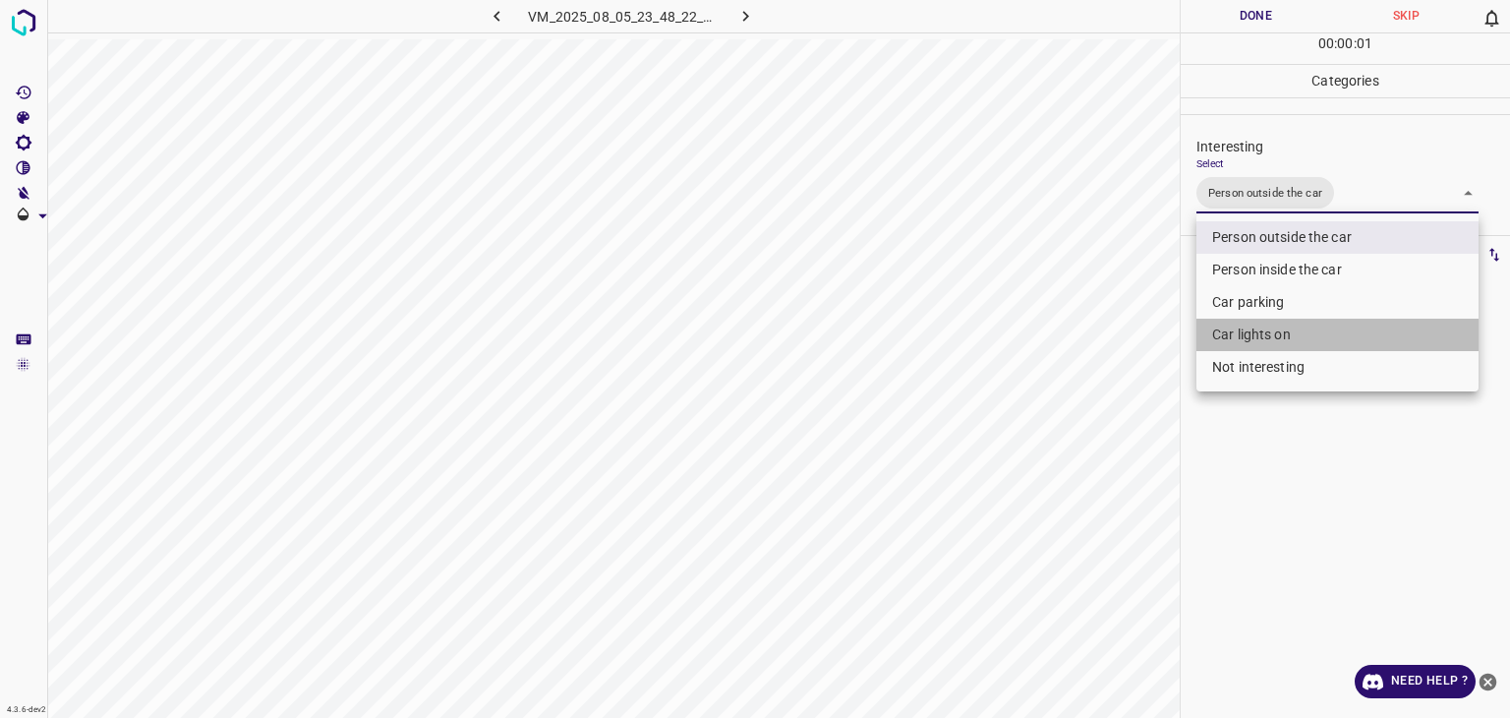
click at [1243, 343] on li "Car lights on" at bounding box center [1338, 335] width 282 height 32
type input "Person outside the car,Car lights on"
click at [1240, 13] on div at bounding box center [755, 359] width 1510 height 718
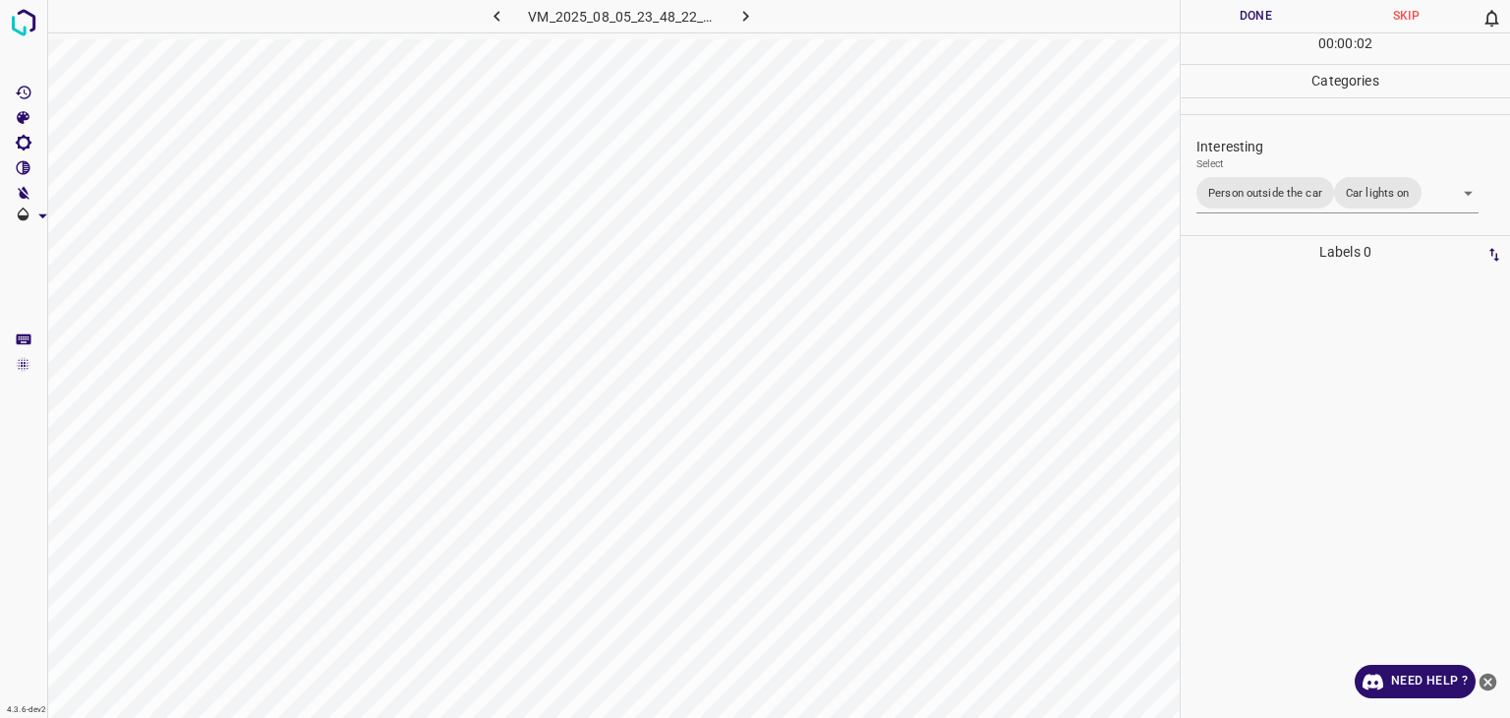
click at [1240, 13] on div at bounding box center [755, 359] width 1510 height 718
click at [1240, 13] on button "Done" at bounding box center [1256, 16] width 150 height 32
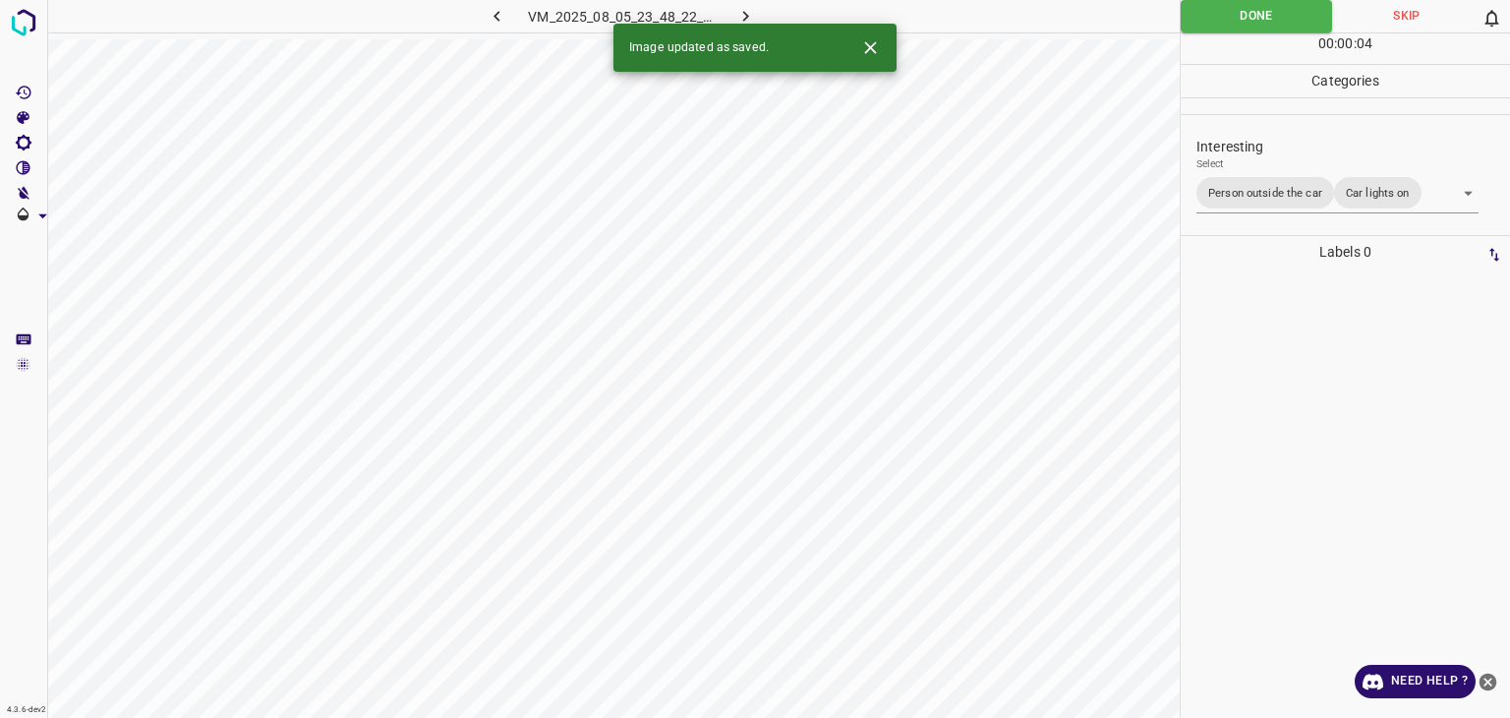
click at [751, 18] on icon "button" at bounding box center [746, 16] width 21 height 21
click at [864, 56] on icon "Close" at bounding box center [870, 47] width 21 height 21
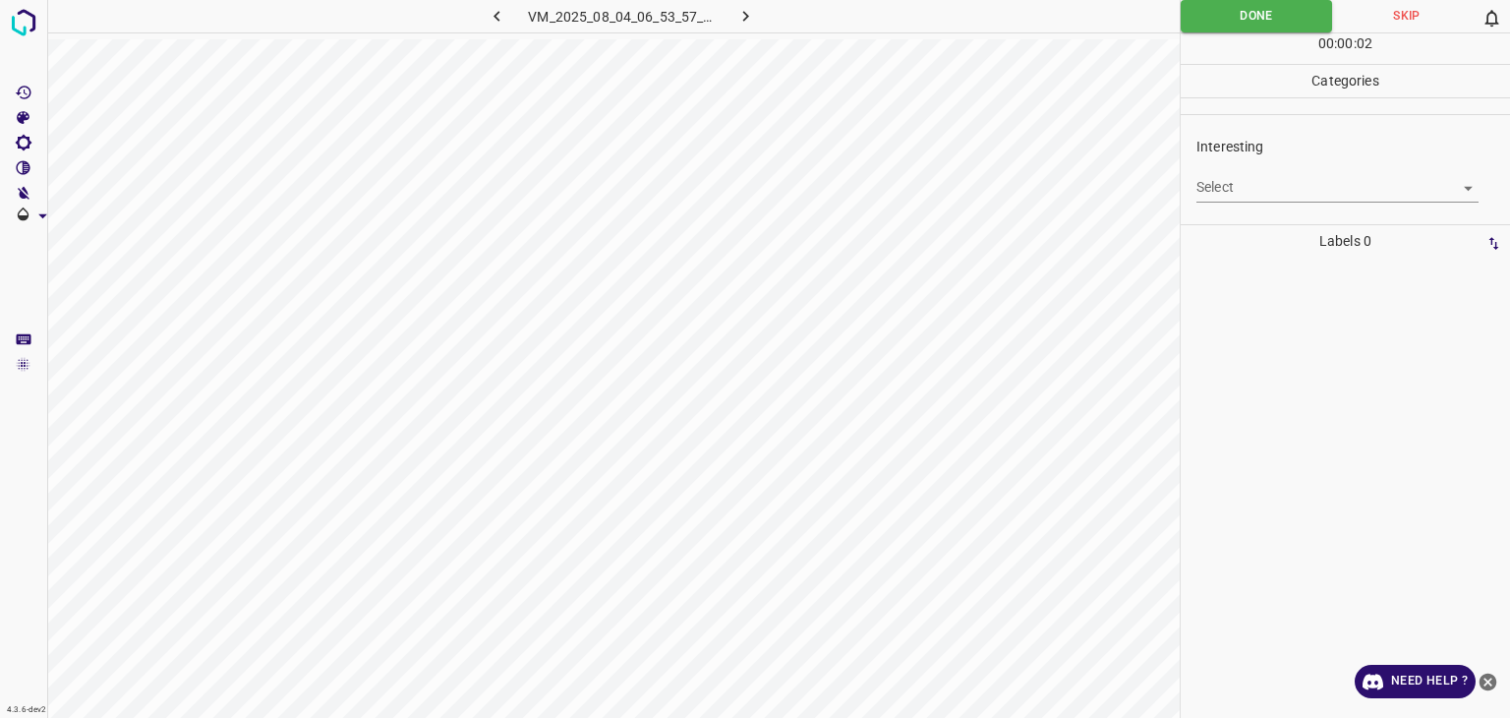
click at [1256, 175] on body "4.3.6-dev2 VM_2025_08_04_06_53_57_256_06.gif Done Skip 0 00 : 00 : 02 Categorie…" at bounding box center [755, 359] width 1510 height 718
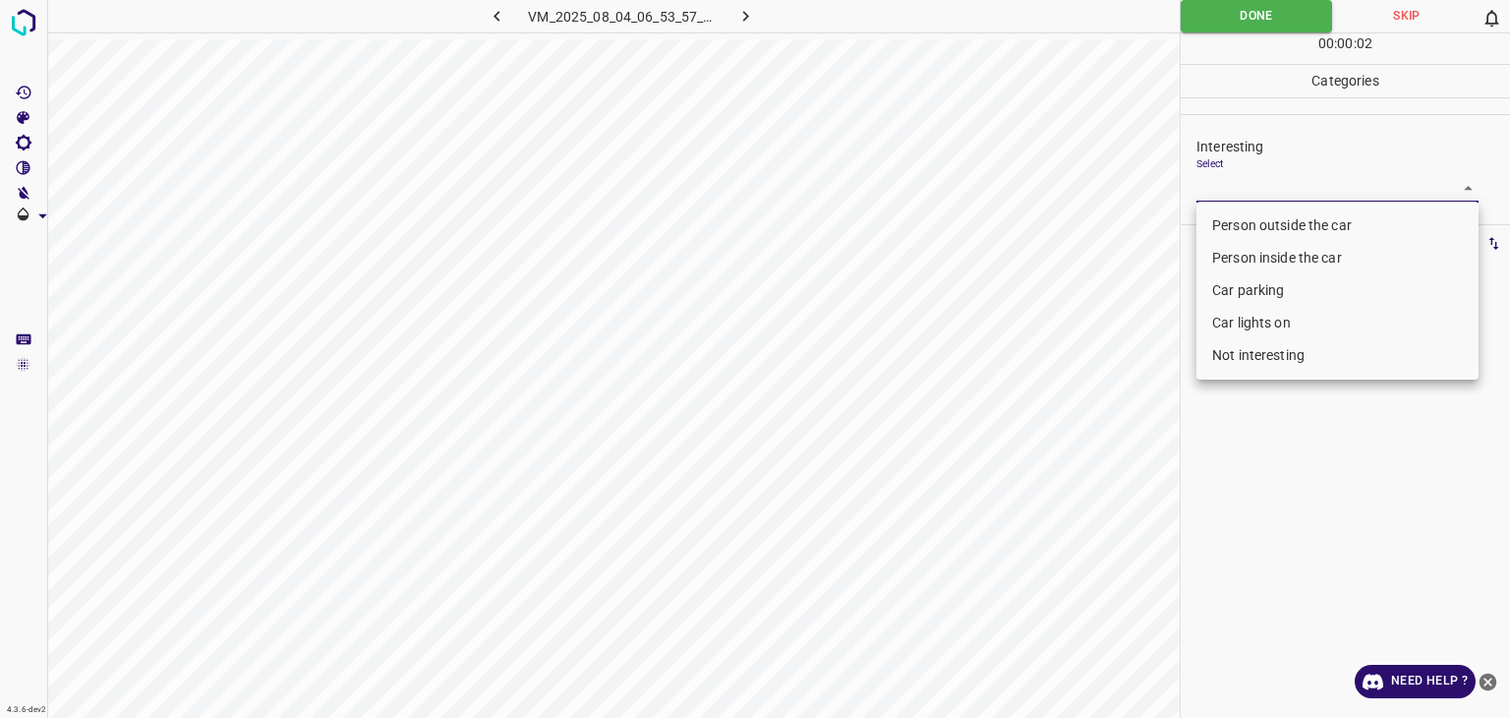
click at [1258, 225] on li "Person outside the car" at bounding box center [1338, 225] width 282 height 32
type input "Person outside the car"
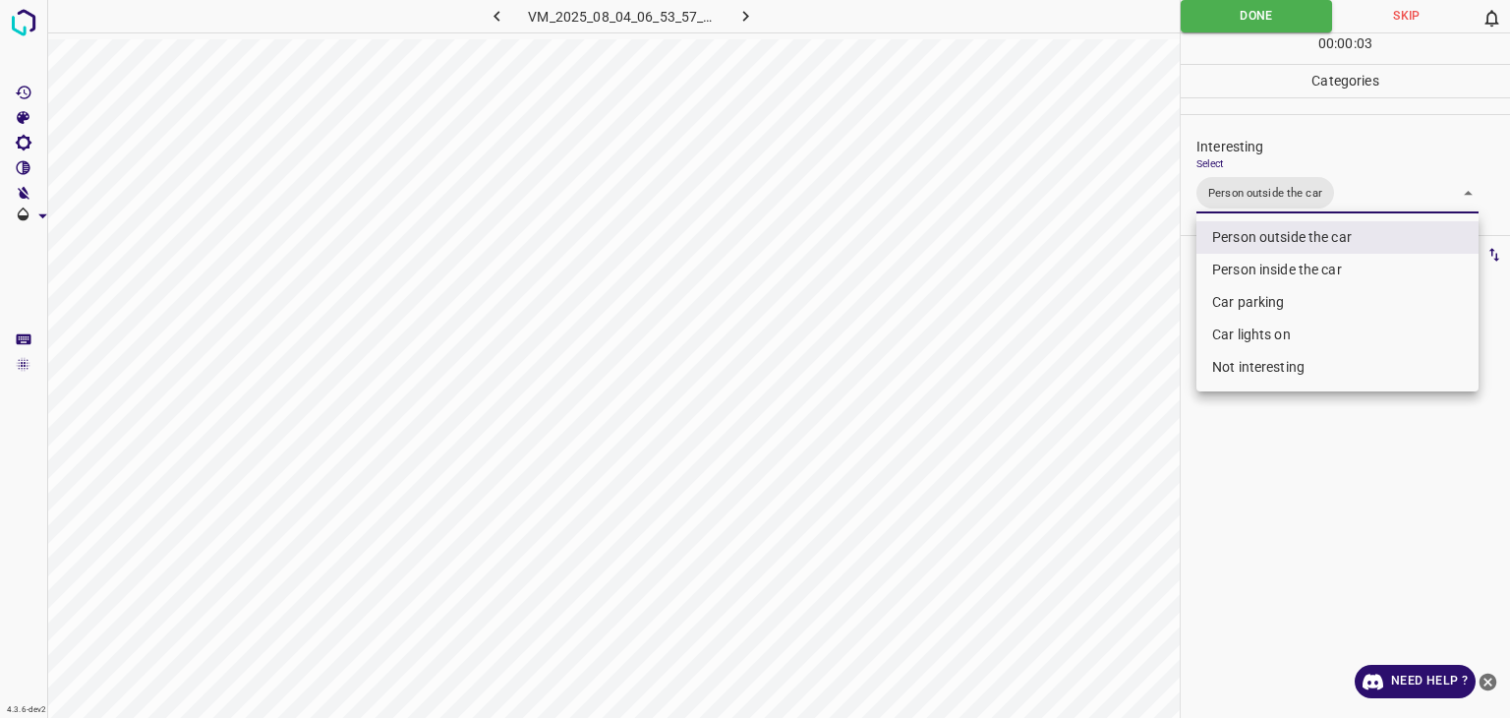
click at [1212, 25] on div at bounding box center [755, 359] width 1510 height 718
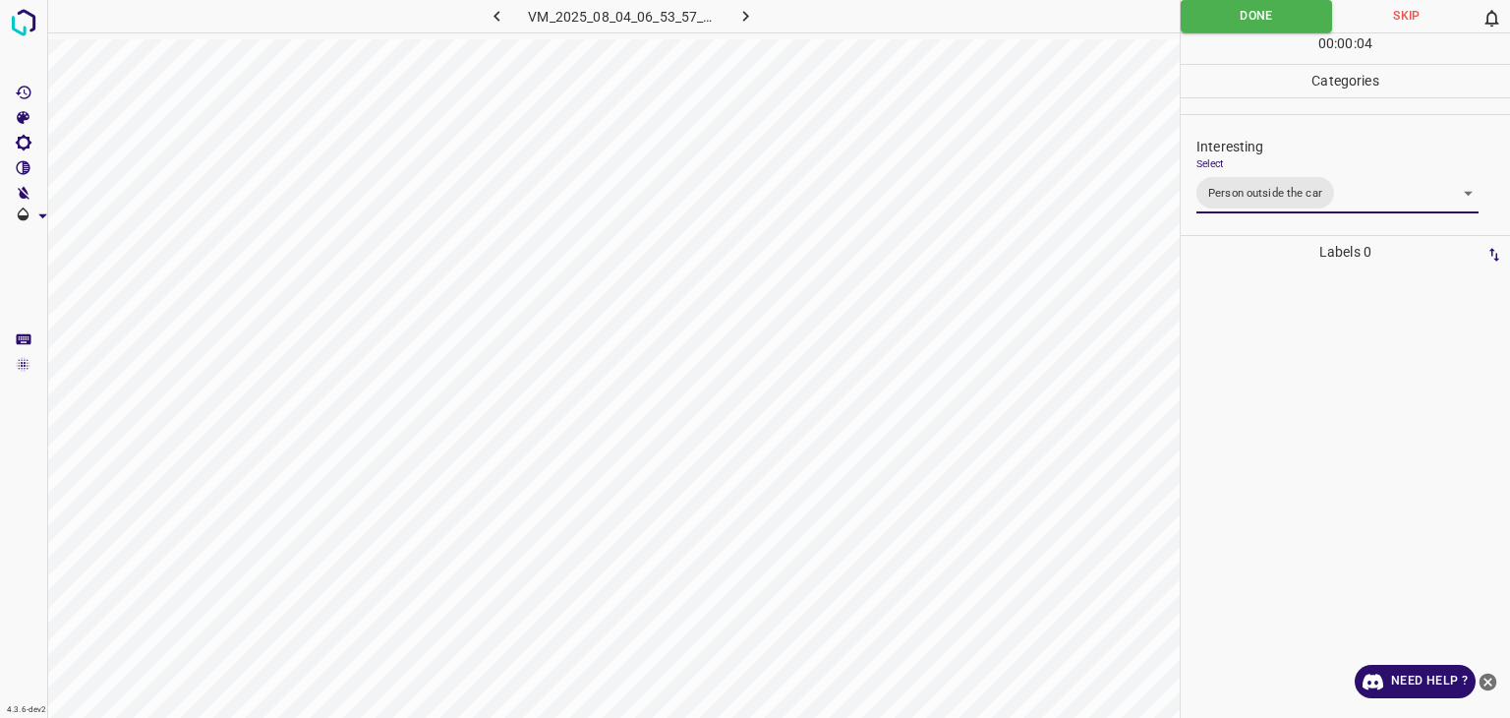
click at [1212, 25] on div "Person outside the car Person inside the car Car parking Car lights on Not inte…" at bounding box center [755, 359] width 1510 height 718
click at [1212, 25] on button "Done" at bounding box center [1256, 16] width 151 height 32
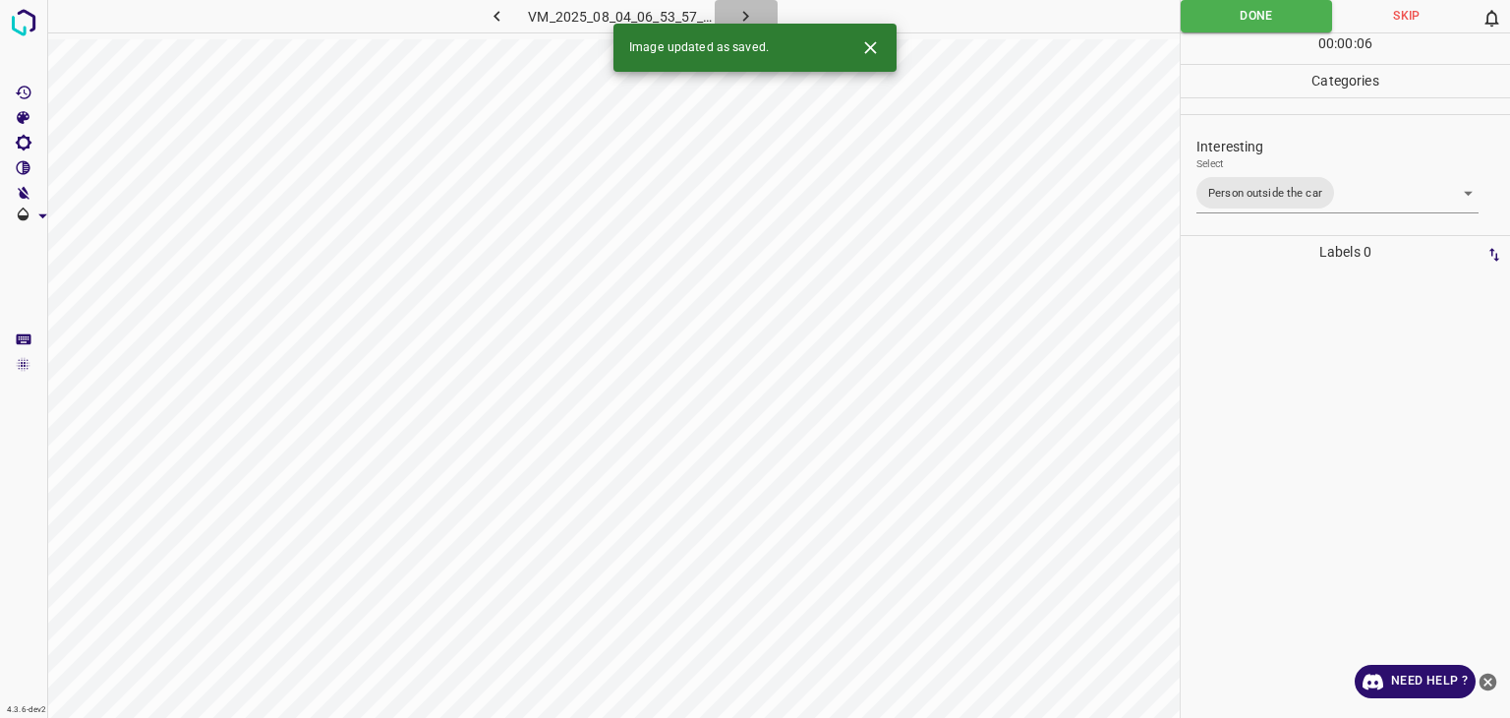
click at [742, 17] on icon "button" at bounding box center [746, 16] width 21 height 21
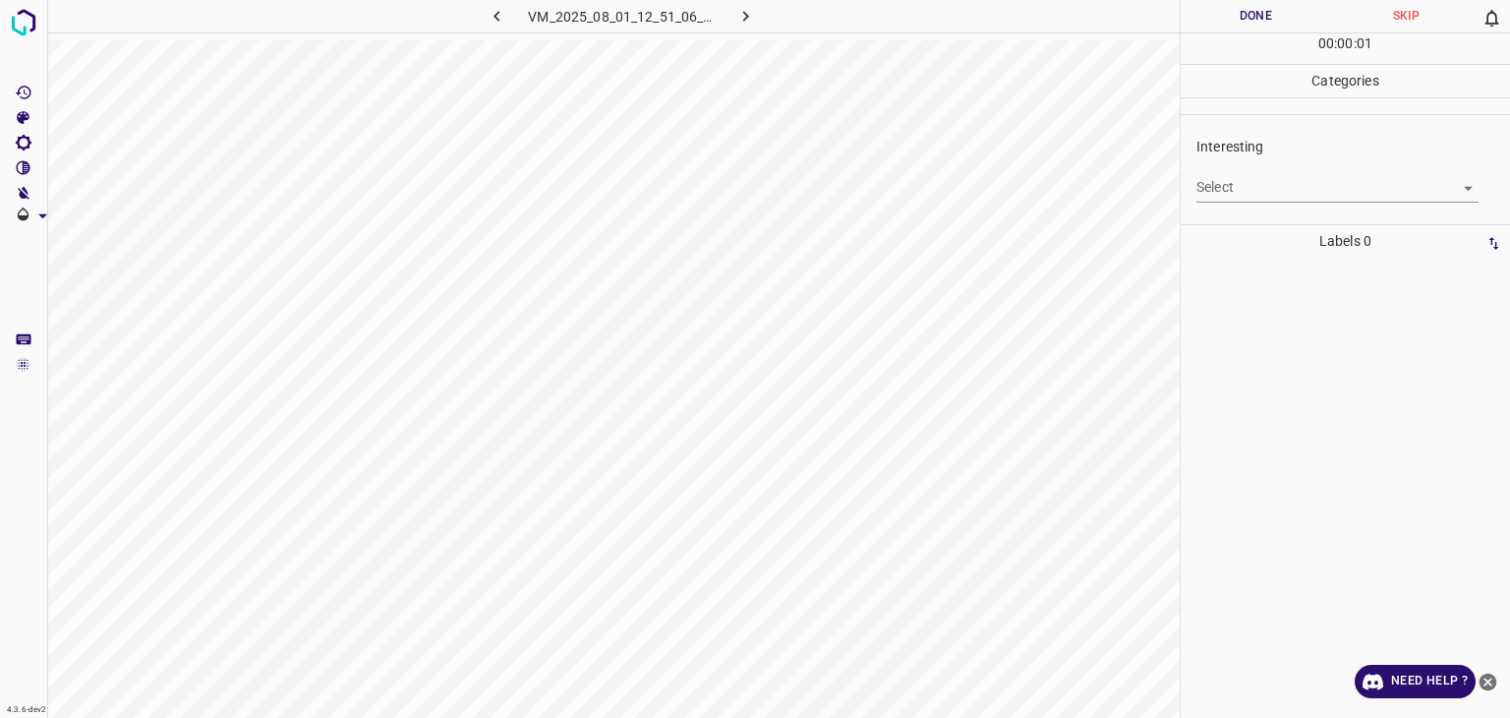
click at [1297, 187] on body "4.3.6-dev2 VM_2025_08_01_12_51_06_841_07.gif Done Skip 0 00 : 00 : 01 Categorie…" at bounding box center [755, 359] width 1510 height 718
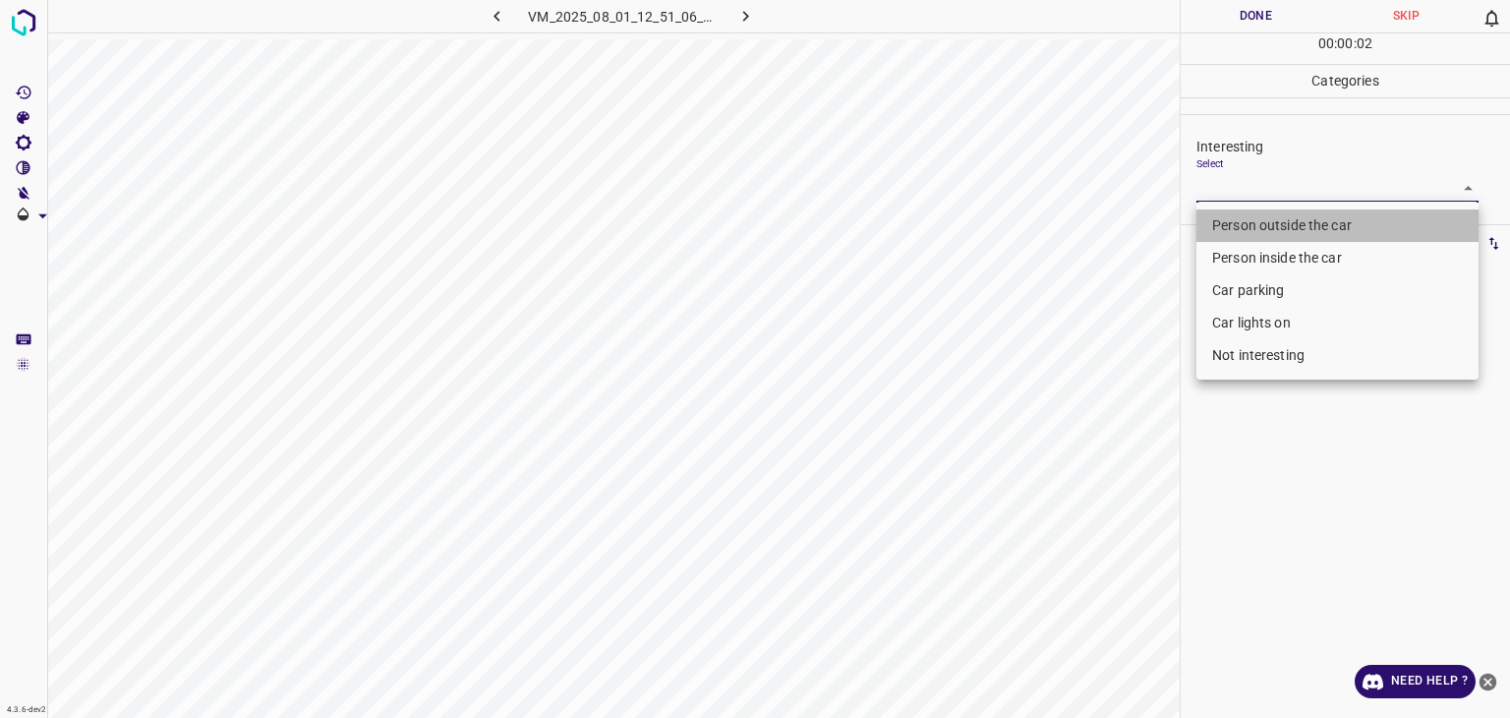
click at [1276, 216] on li "Person outside the car" at bounding box center [1338, 225] width 282 height 32
type input "Person outside the car"
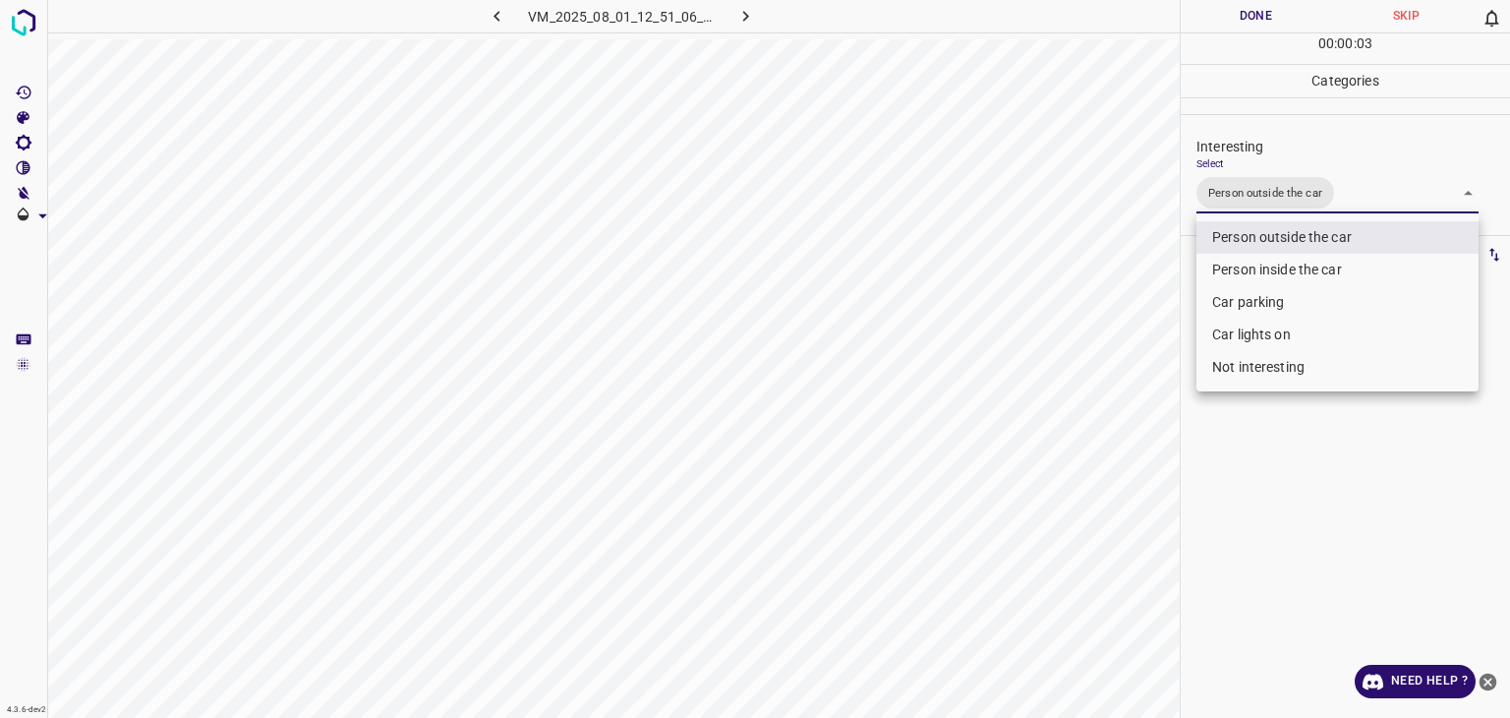
click at [1261, 22] on div at bounding box center [755, 359] width 1510 height 718
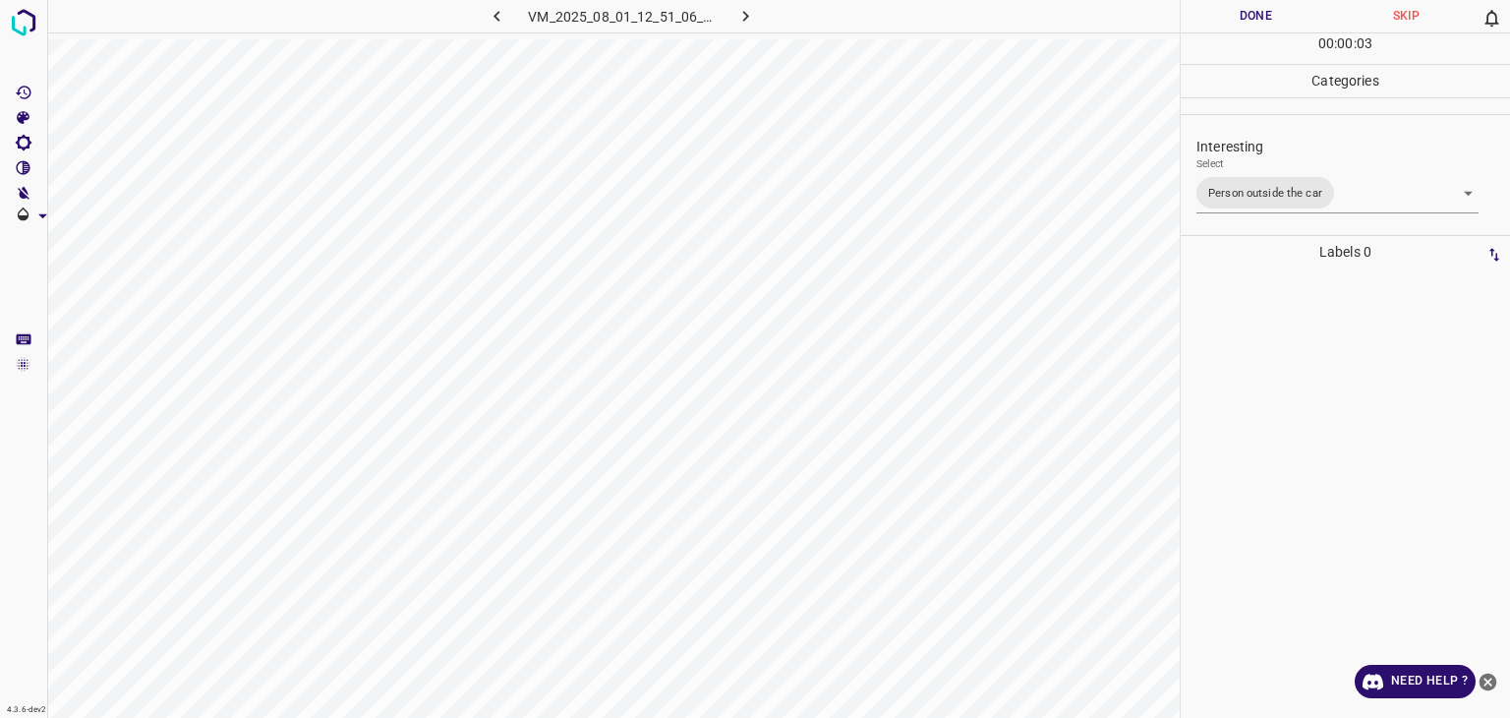
click at [1261, 22] on div "Person outside the car Person inside the car Car parking Car lights on Not inte…" at bounding box center [755, 359] width 1510 height 718
click at [1261, 22] on button "Done" at bounding box center [1256, 16] width 150 height 32
click at [1226, 17] on button "Done" at bounding box center [1256, 16] width 150 height 32
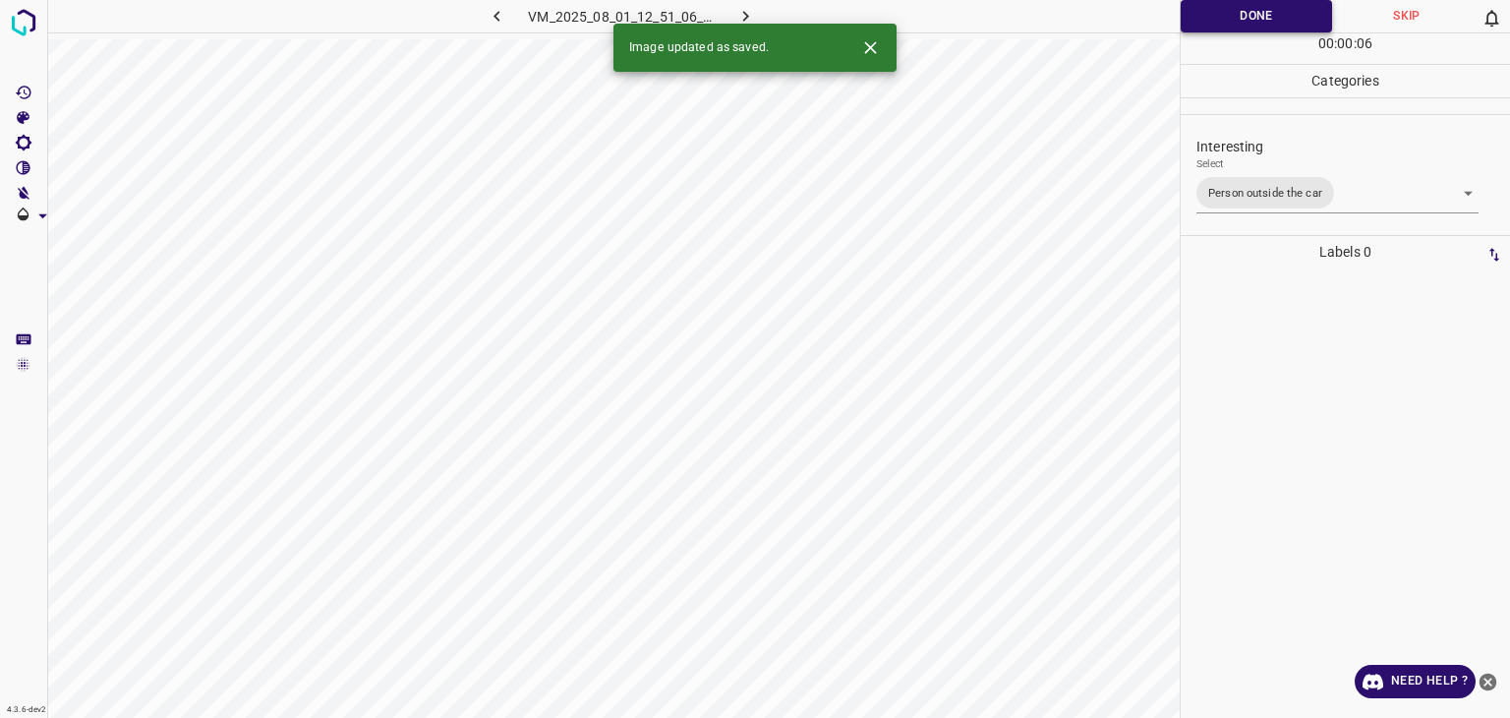
click at [1226, 17] on button "Done" at bounding box center [1256, 16] width 151 height 32
click at [748, 24] on div "Image updated as saved." at bounding box center [755, 48] width 283 height 48
click at [745, 17] on icon "button" at bounding box center [746, 16] width 6 height 11
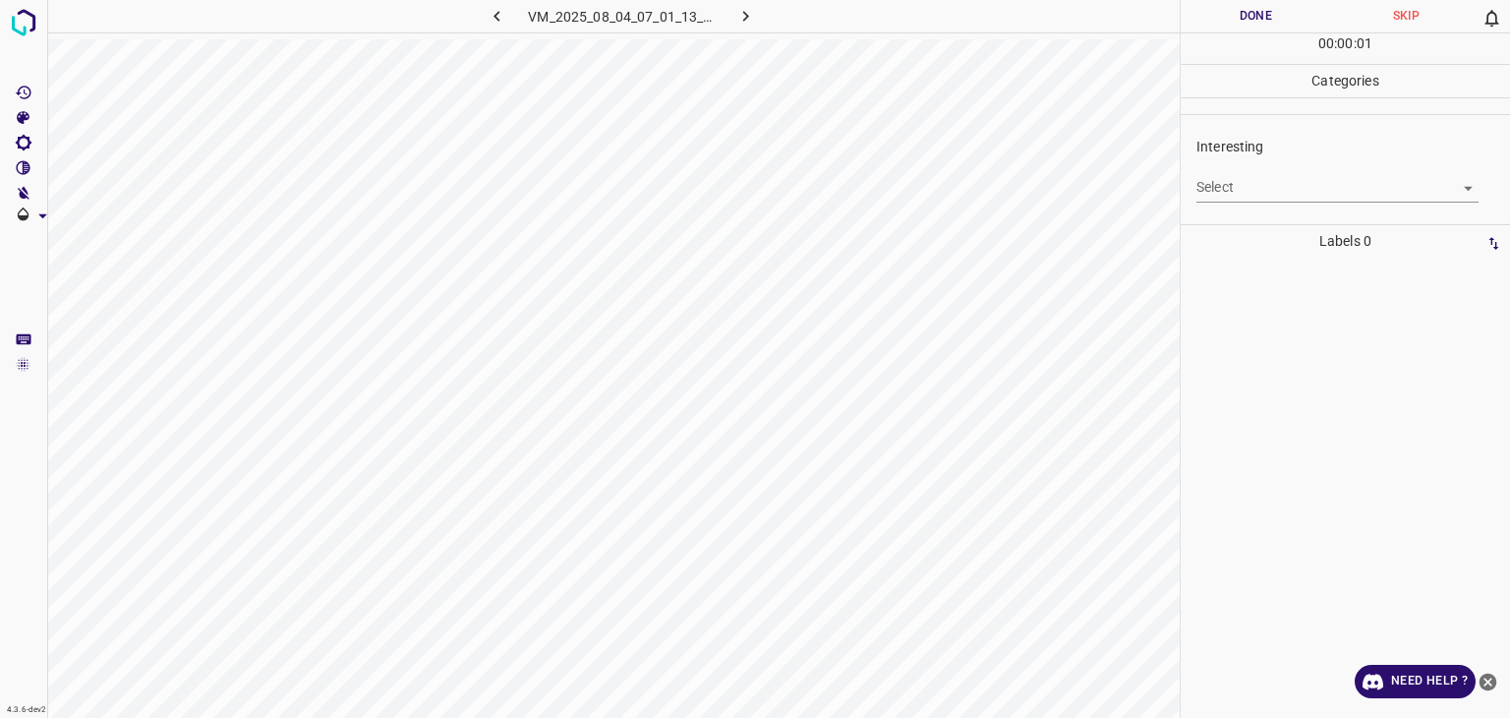
click at [1301, 183] on body "4.3.6-dev2 VM_2025_08_04_07_01_13_182_02.gif Done Skip 0 00 : 00 : 01 Categorie…" at bounding box center [755, 359] width 1510 height 718
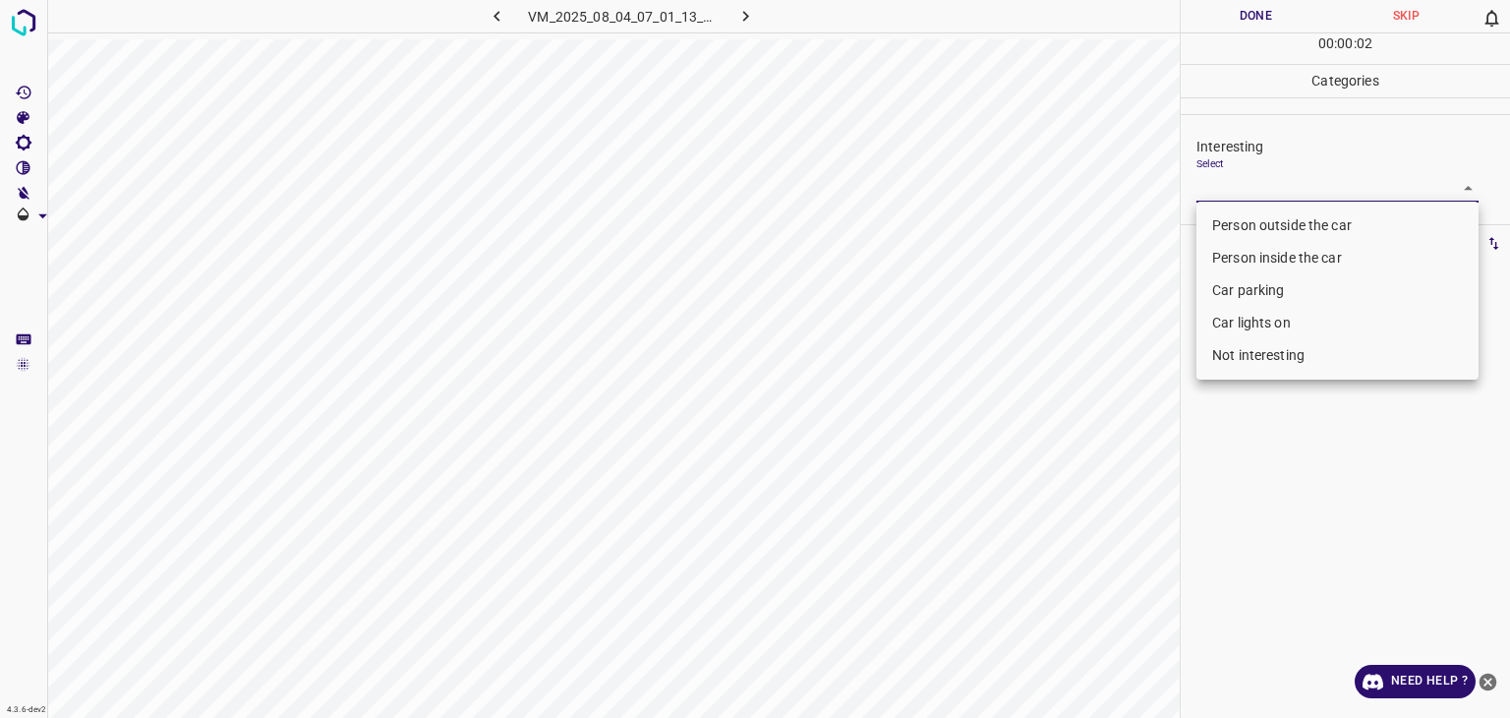
click at [1262, 367] on li "Not interesting" at bounding box center [1338, 355] width 282 height 32
type input "Not interesting"
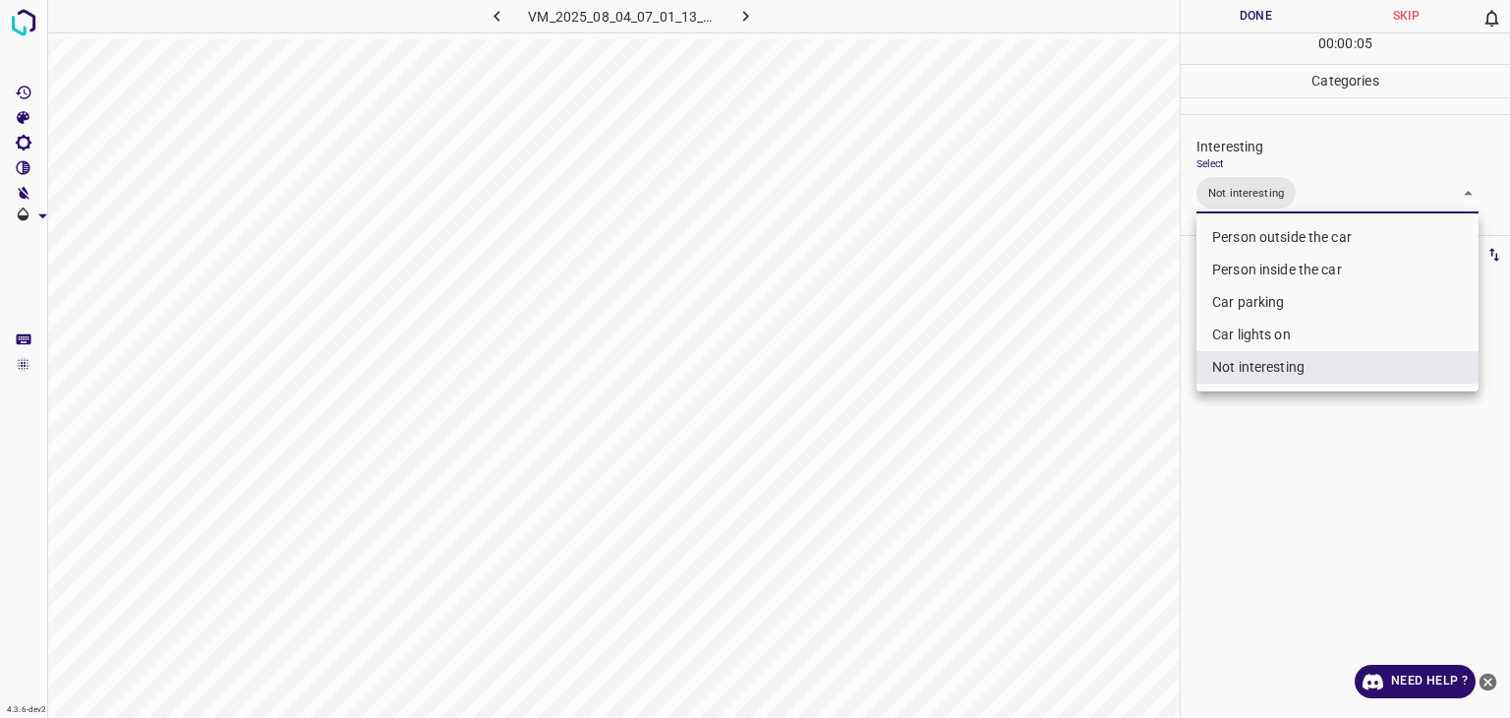
click at [1231, 21] on div at bounding box center [755, 359] width 1510 height 718
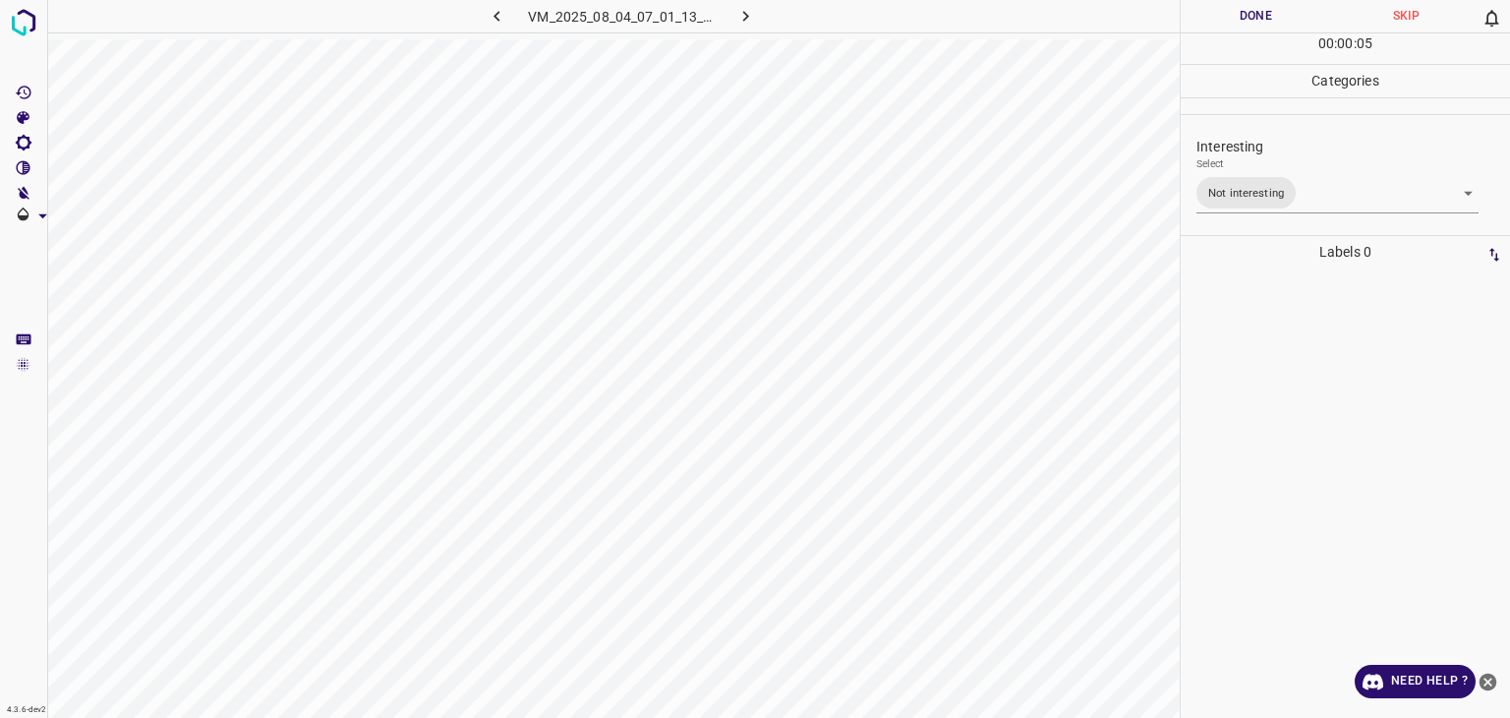
click at [1231, 17] on div "Person outside the car Person inside the car Car parking Car lights on Not inte…" at bounding box center [755, 359] width 1510 height 718
click at [1231, 17] on button "Done" at bounding box center [1256, 16] width 150 height 32
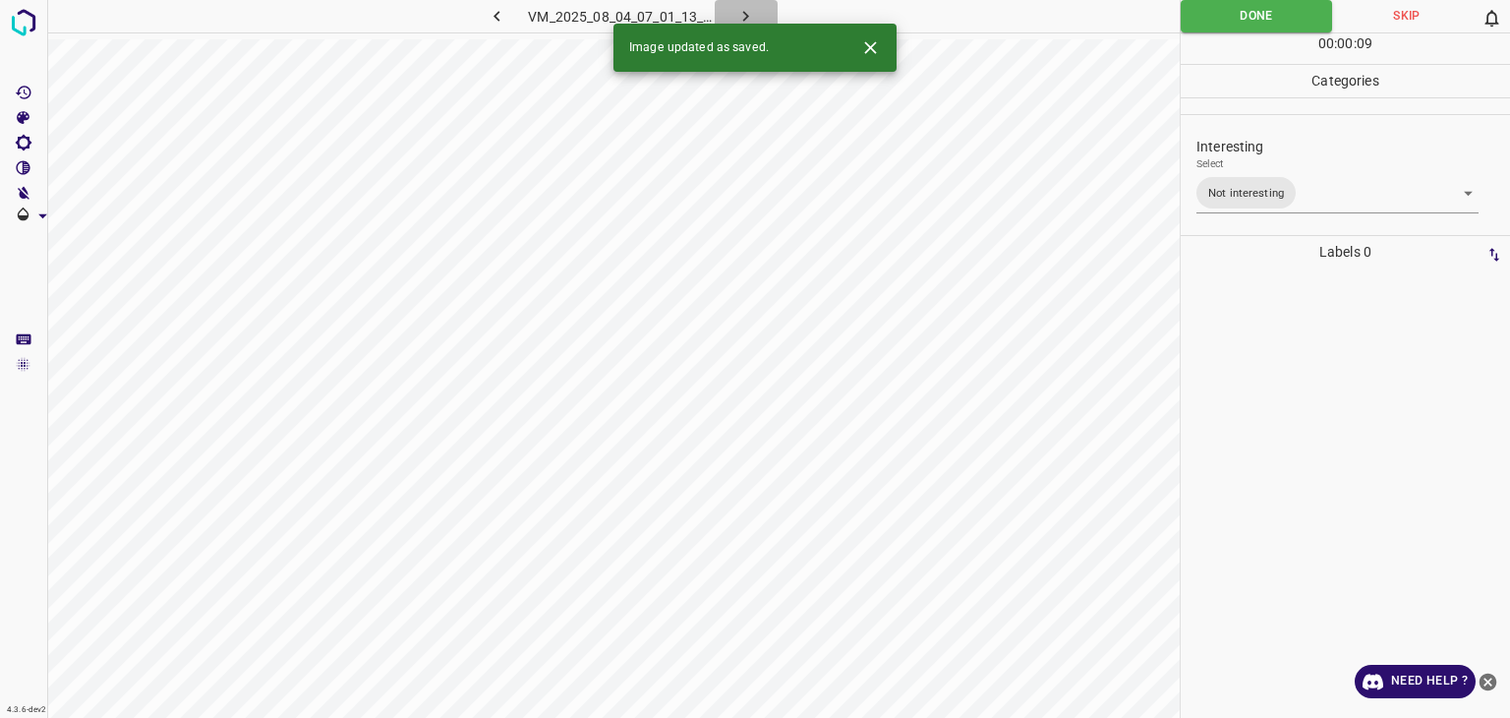
click at [748, 12] on icon "button" at bounding box center [746, 16] width 21 height 21
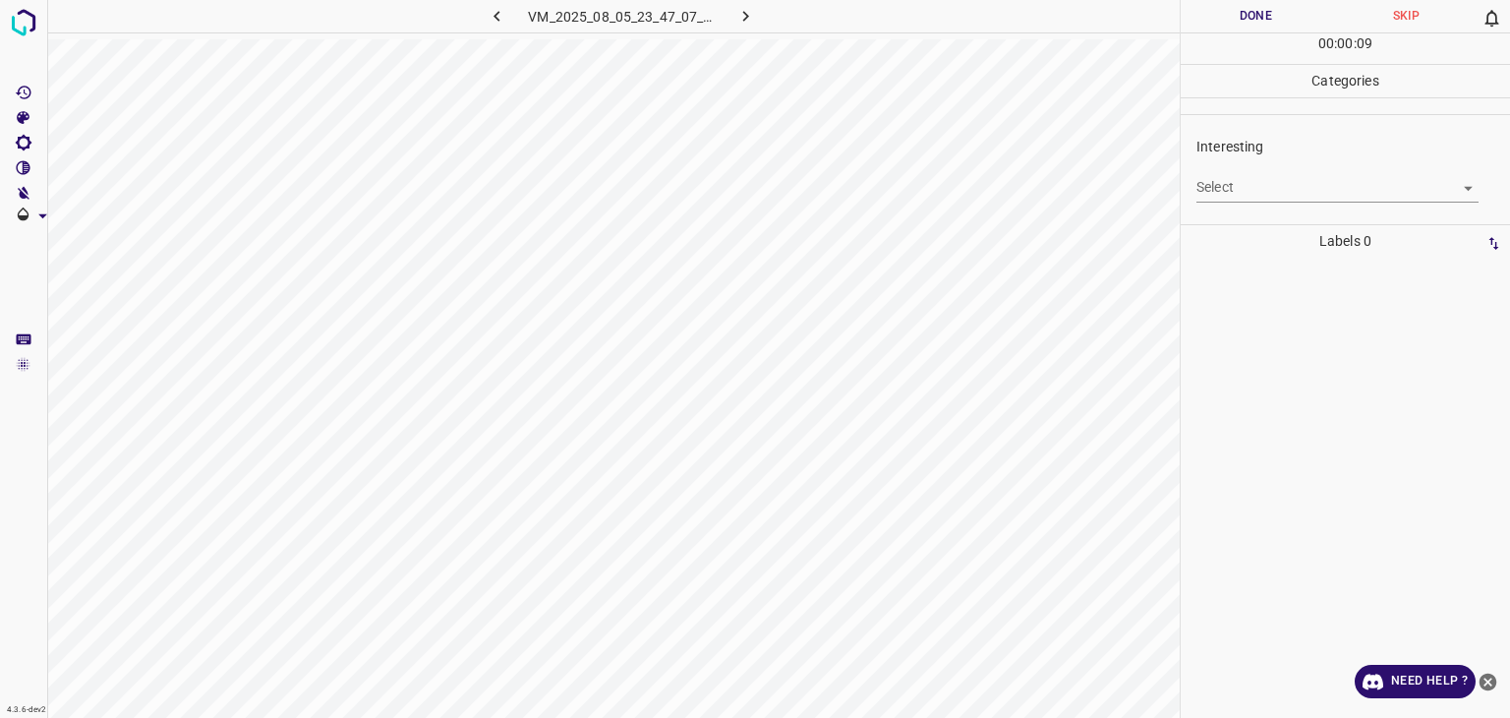
click at [1243, 153] on p "Interesting" at bounding box center [1354, 147] width 314 height 21
click at [1243, 178] on body "4.3.6-dev2 VM_2025_08_05_23_47_07_810_04.gif Done Skip 0 00 : 00 : 09 Categorie…" at bounding box center [755, 359] width 1510 height 718
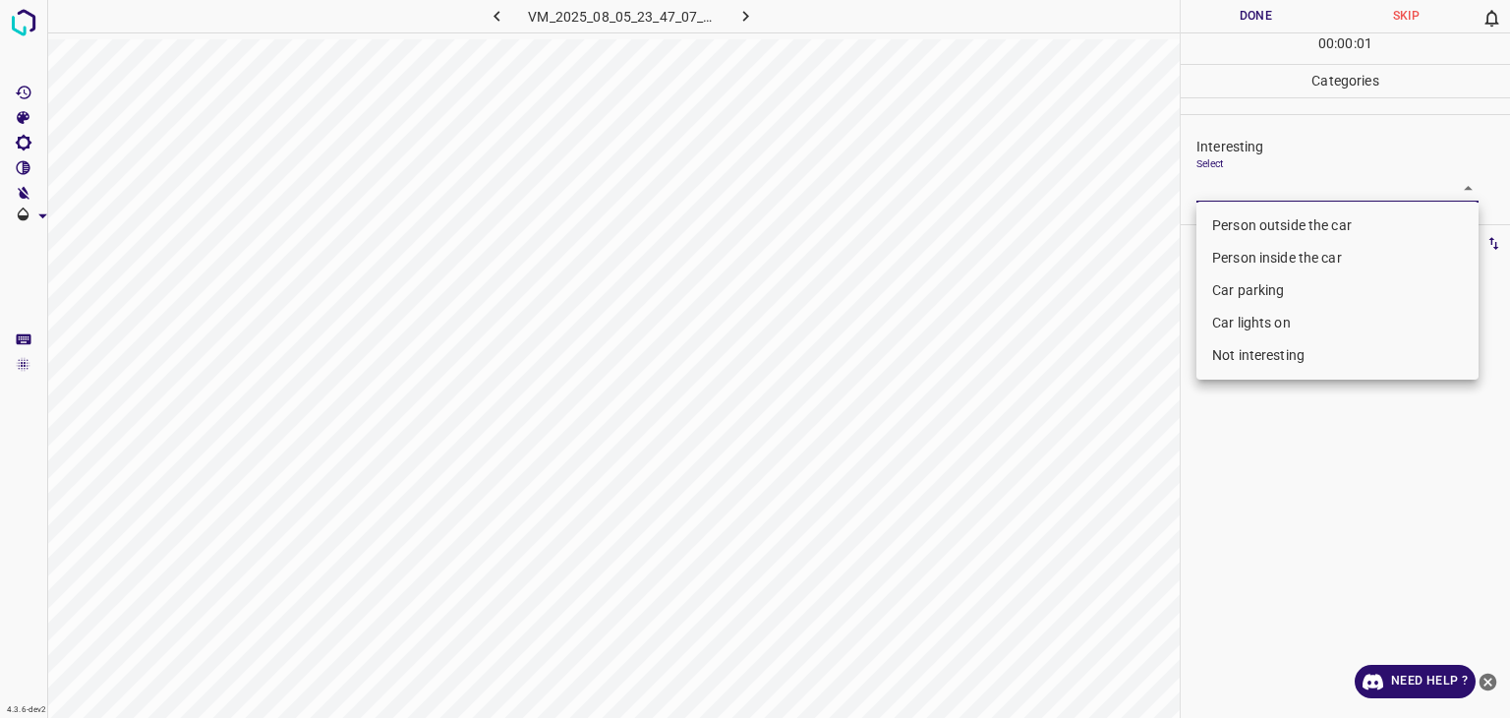
click at [1247, 217] on li "Person outside the car" at bounding box center [1338, 225] width 282 height 32
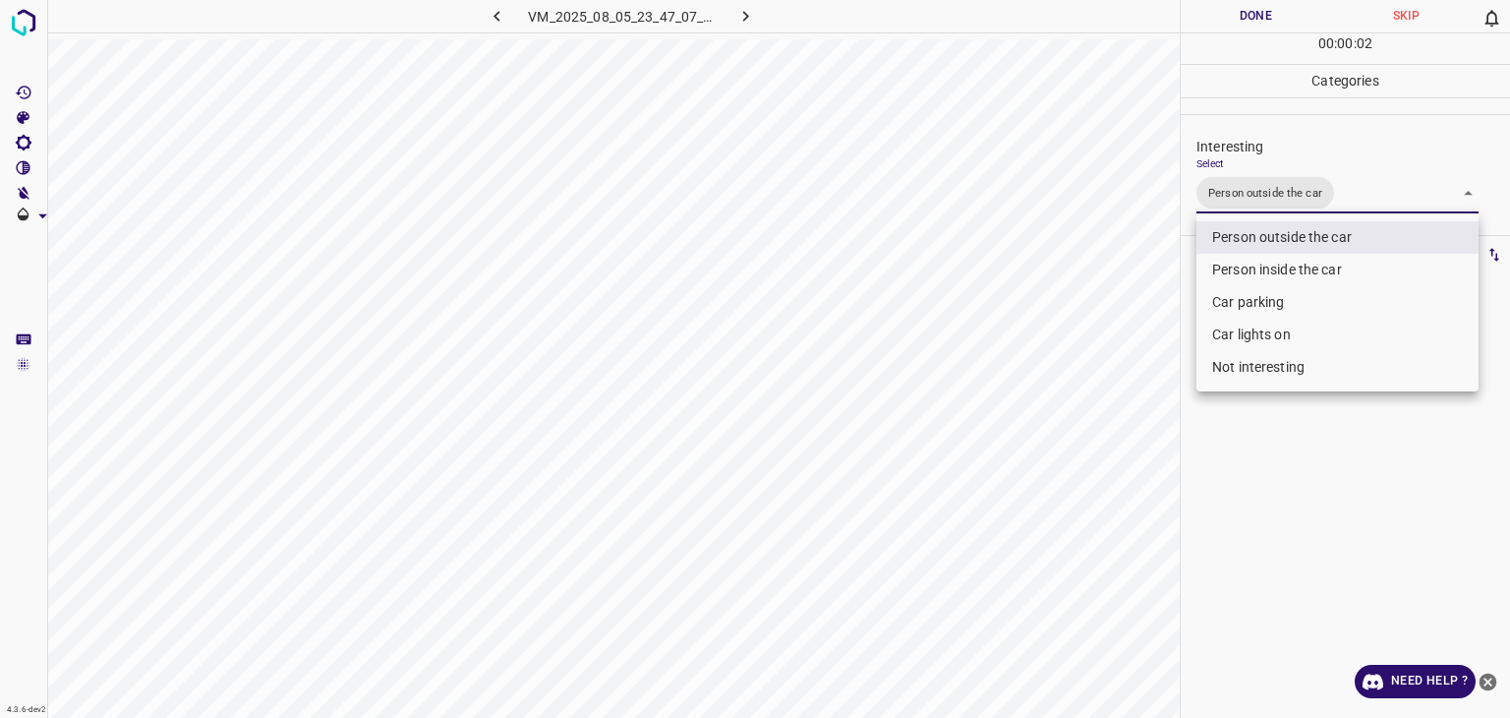
click at [1244, 310] on li "Car parking" at bounding box center [1338, 302] width 282 height 32
type input "Person outside the car,Car parking"
click at [1271, 20] on div at bounding box center [755, 359] width 1510 height 718
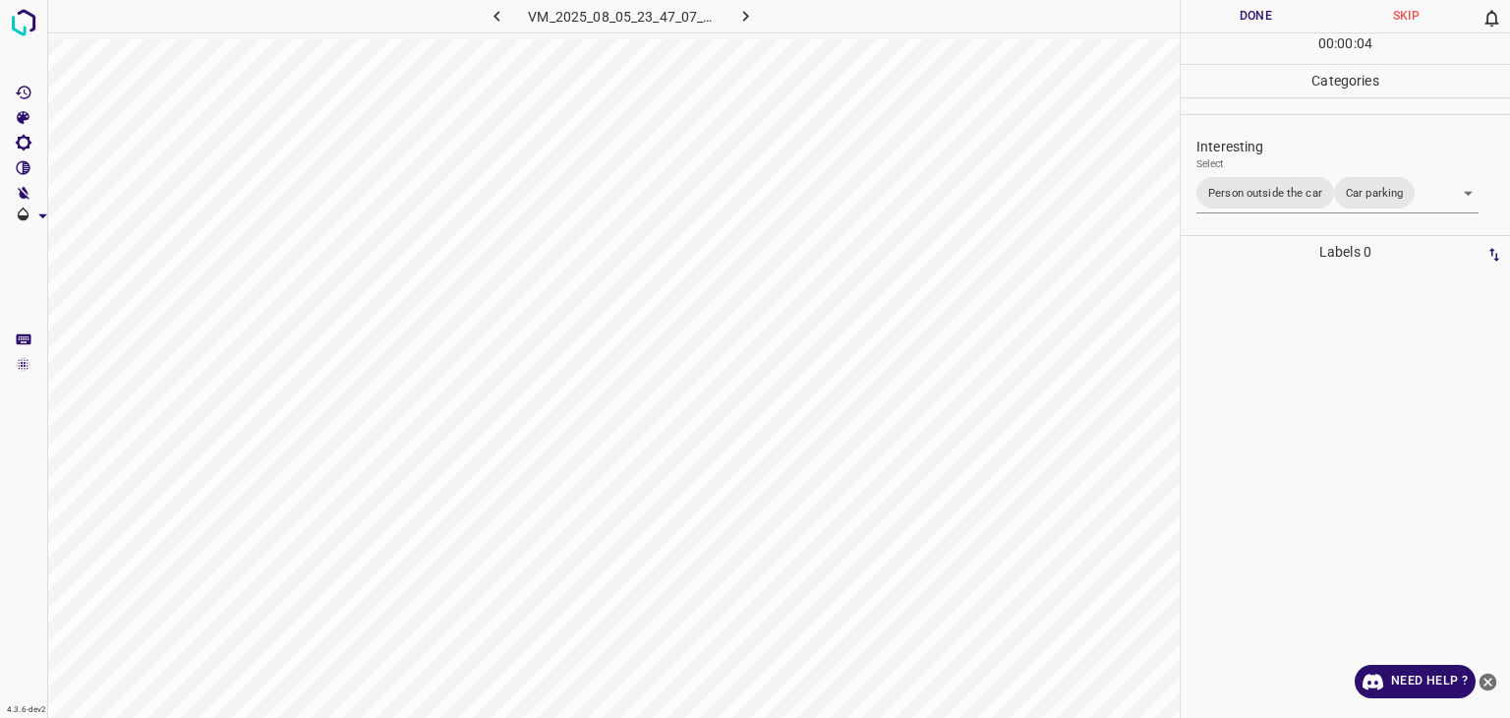
click at [1268, 20] on button "Done" at bounding box center [1256, 16] width 150 height 32
click at [1267, 20] on button "Done" at bounding box center [1256, 16] width 150 height 32
click at [1265, 21] on button "Done" at bounding box center [1256, 16] width 150 height 32
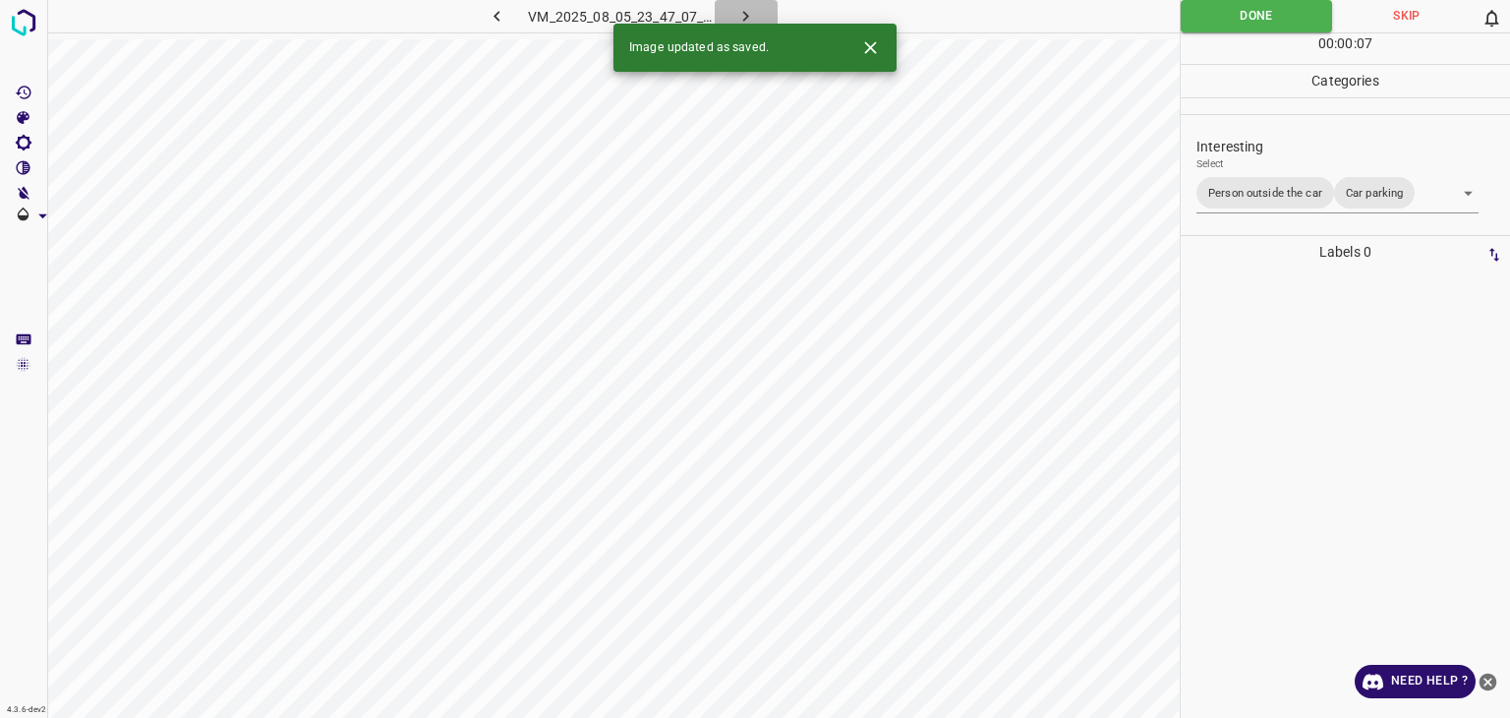
click at [743, 20] on icon "button" at bounding box center [746, 16] width 6 height 11
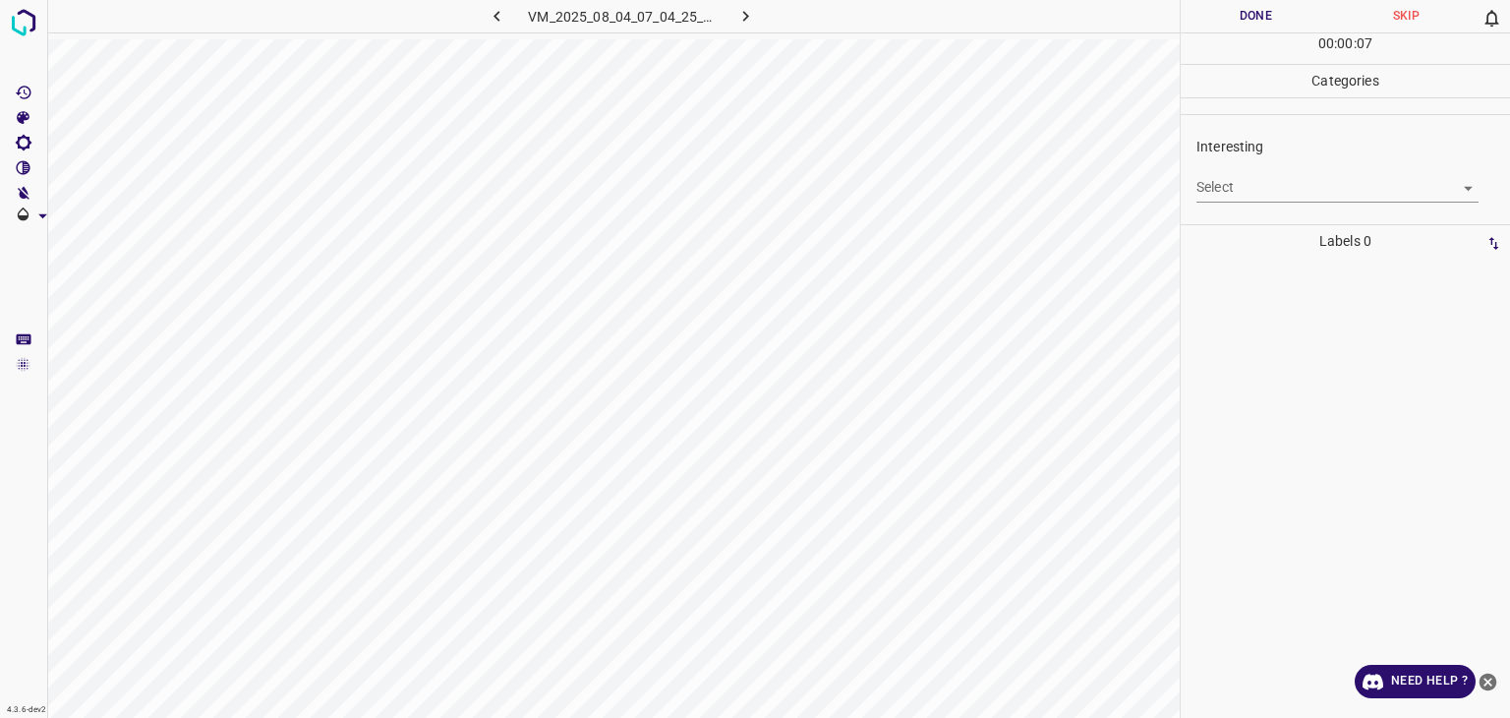
click at [1227, 188] on body "4.3.6-dev2 VM_2025_08_04_07_04_25_327_00.gif Done Skip 0 00 : 00 : 07 Categorie…" at bounding box center [755, 359] width 1510 height 718
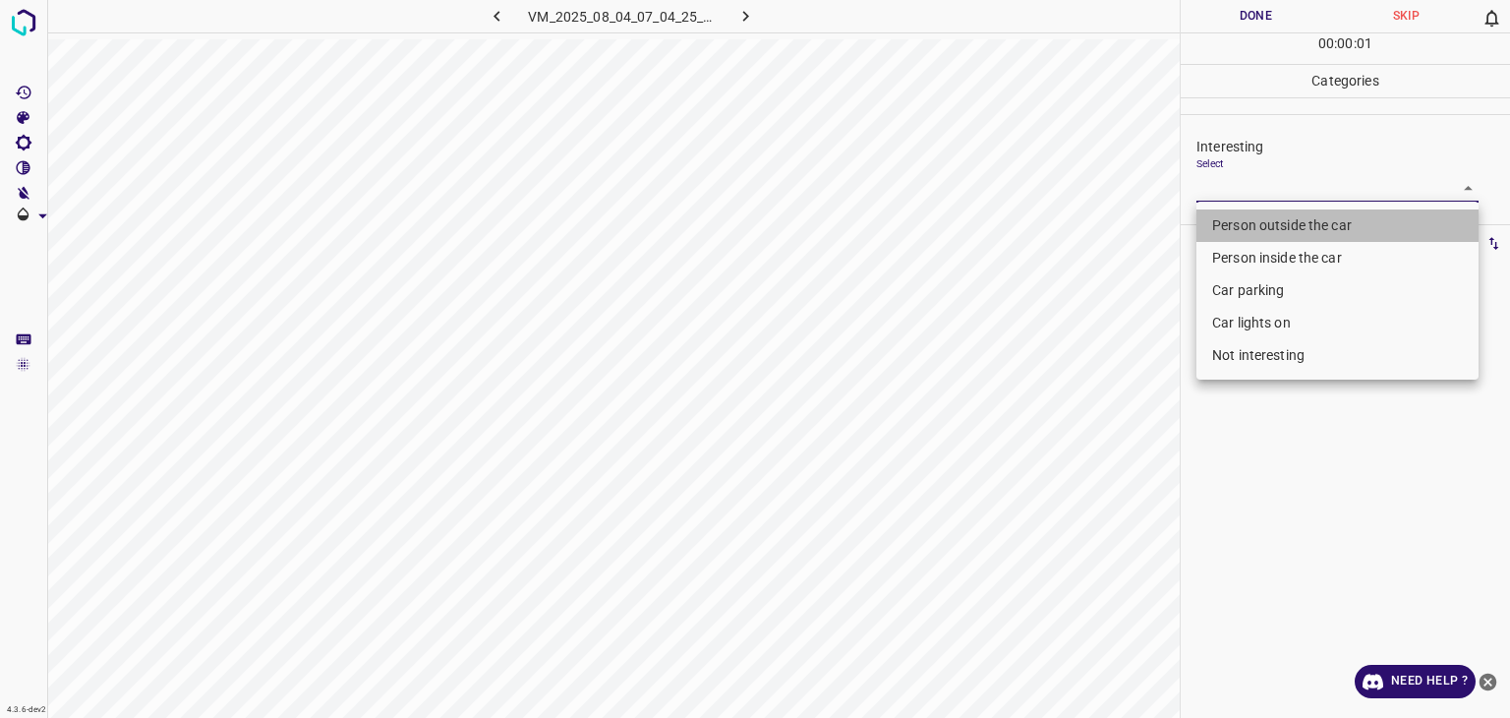
click at [1228, 217] on li "Person outside the car" at bounding box center [1338, 225] width 282 height 32
type input "Person outside the car"
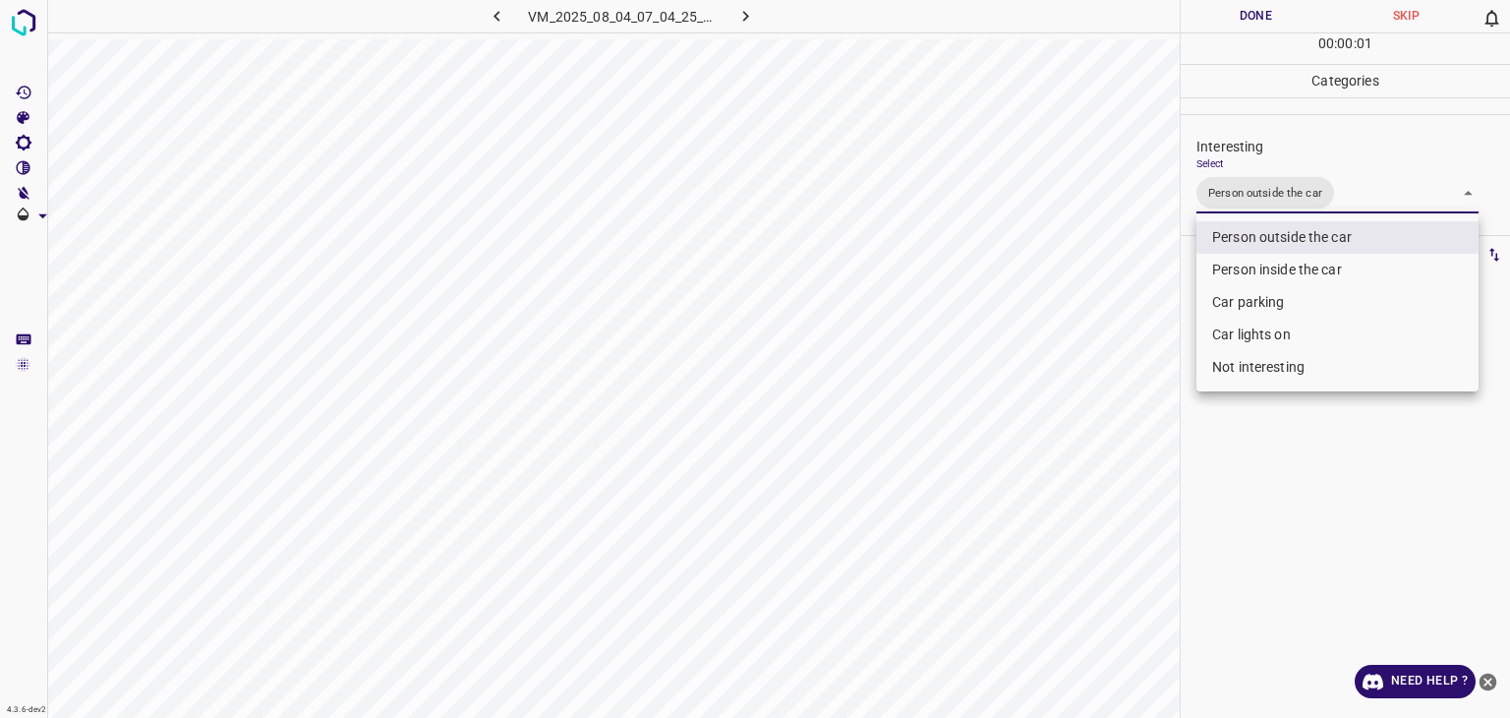
click at [1209, 30] on div at bounding box center [755, 359] width 1510 height 718
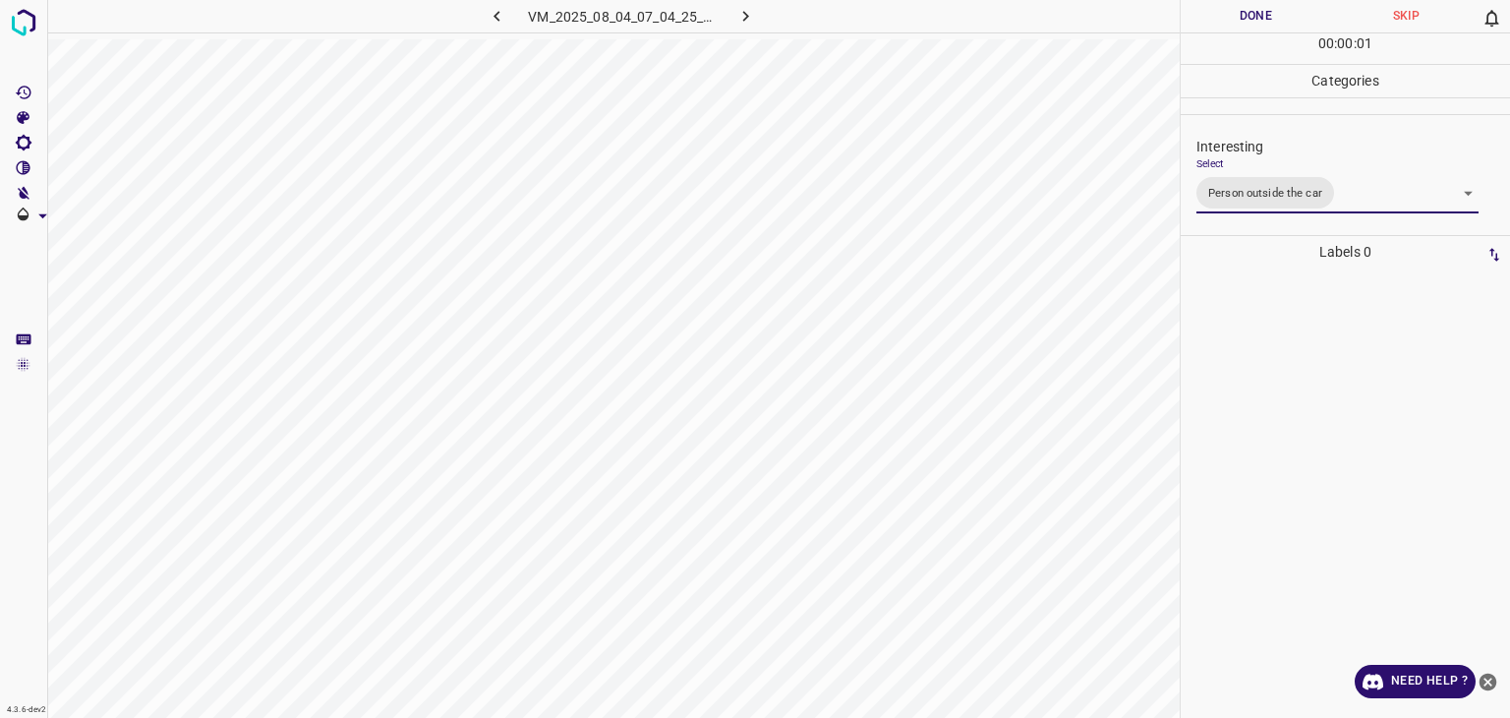
click at [1209, 30] on div "Person outside the car Person inside the car Car parking Car lights on Not inte…" at bounding box center [755, 359] width 1510 height 718
click at [1209, 30] on button "Done" at bounding box center [1256, 16] width 150 height 32
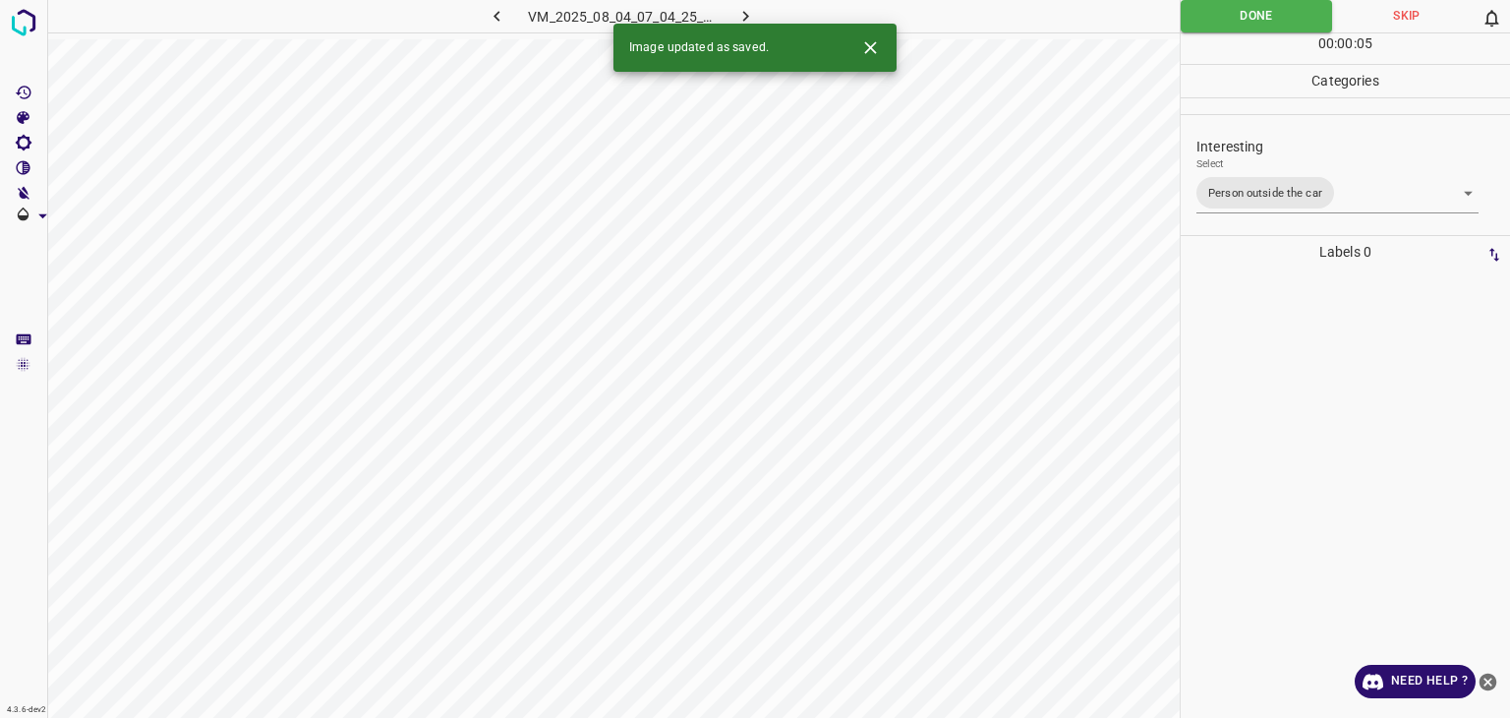
click at [740, 13] on icon "button" at bounding box center [746, 16] width 21 height 21
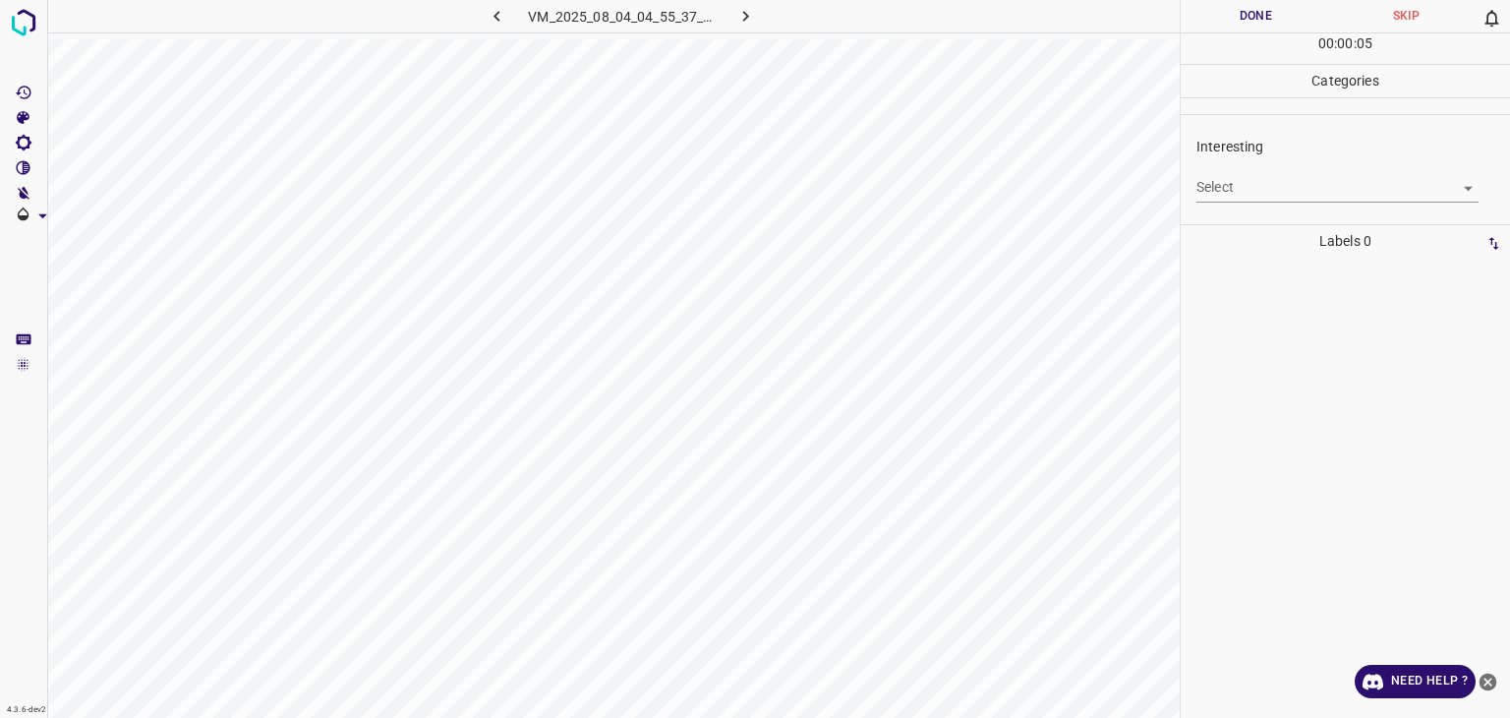
click at [1245, 188] on body "4.3.6-dev2 VM_2025_08_04_04_55_37_758_04.gif Done Skip 0 00 : 00 : 05 Categorie…" at bounding box center [755, 359] width 1510 height 718
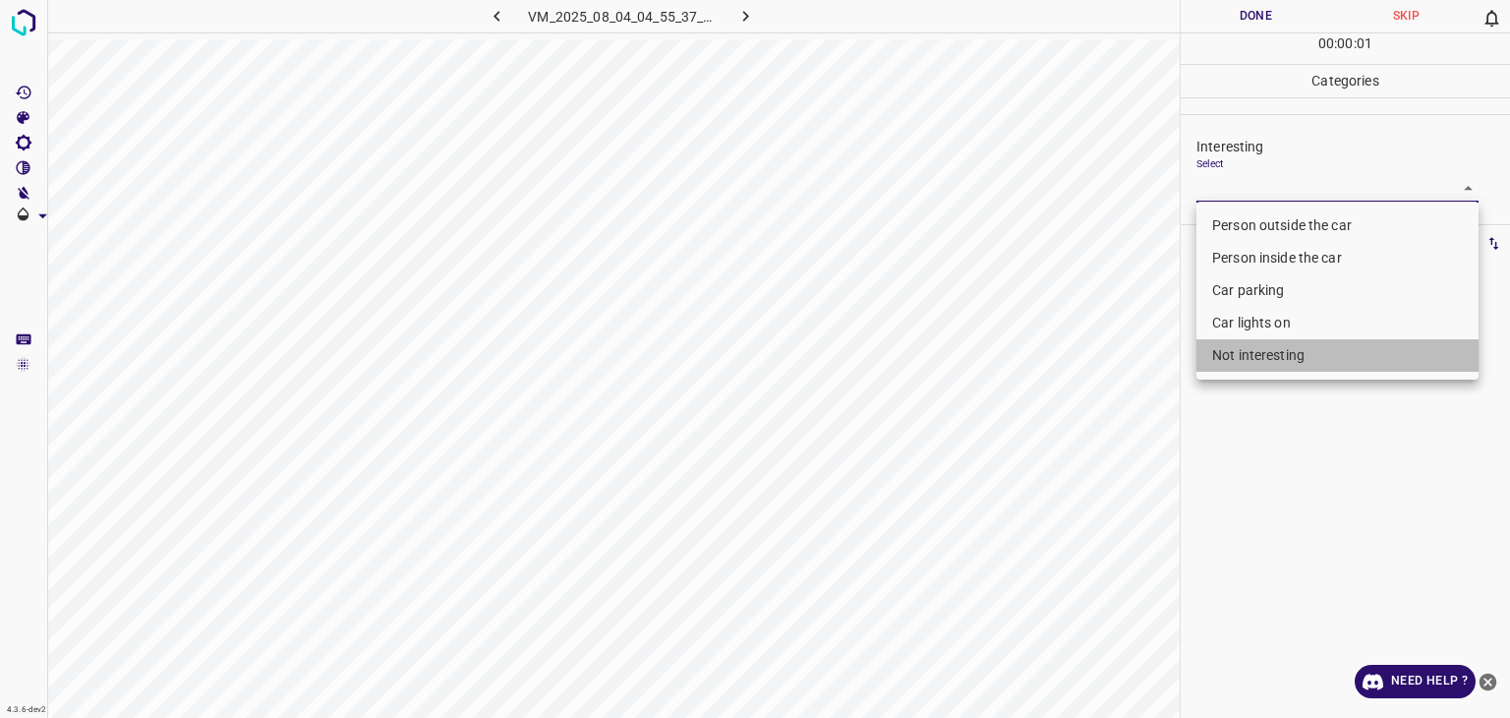
click at [1219, 354] on li "Not interesting" at bounding box center [1338, 355] width 282 height 32
type input "Not interesting"
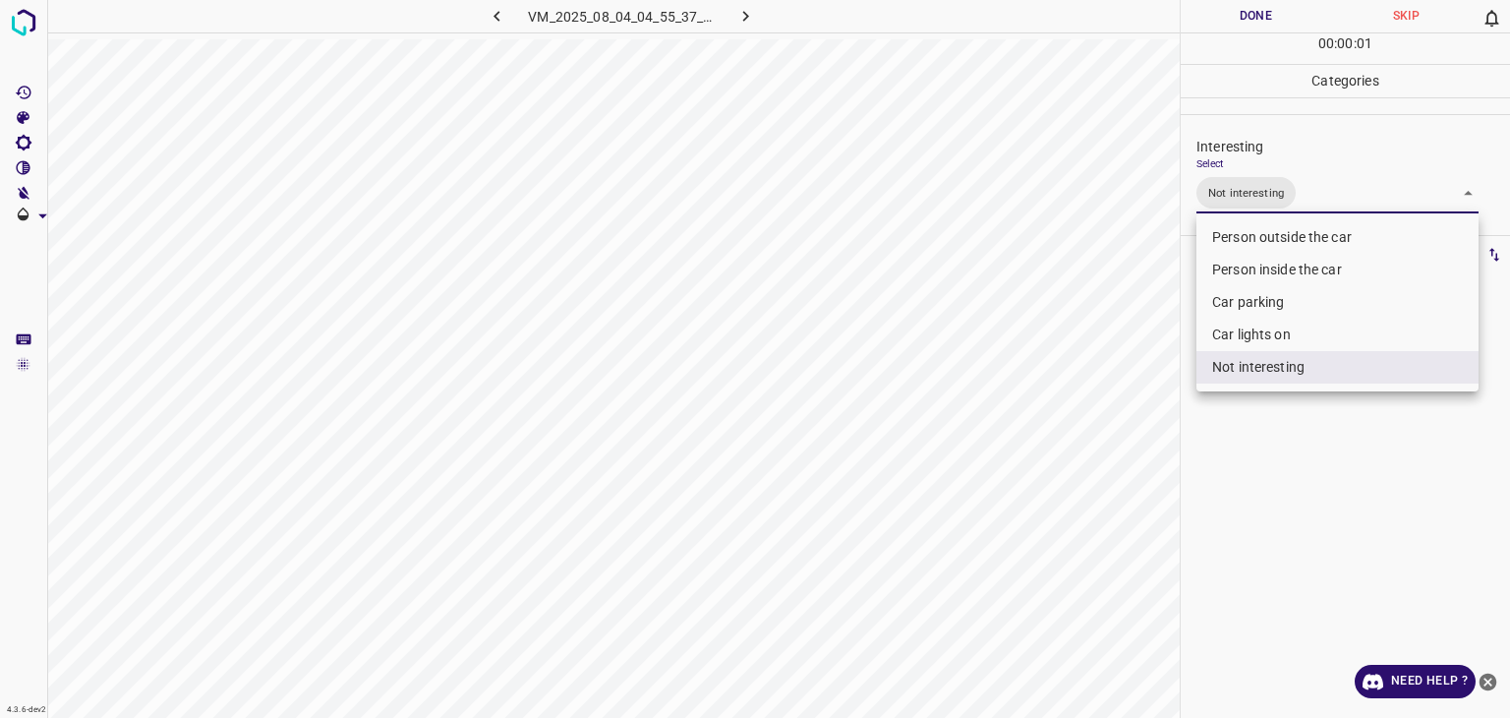
click at [1241, 17] on div at bounding box center [755, 359] width 1510 height 718
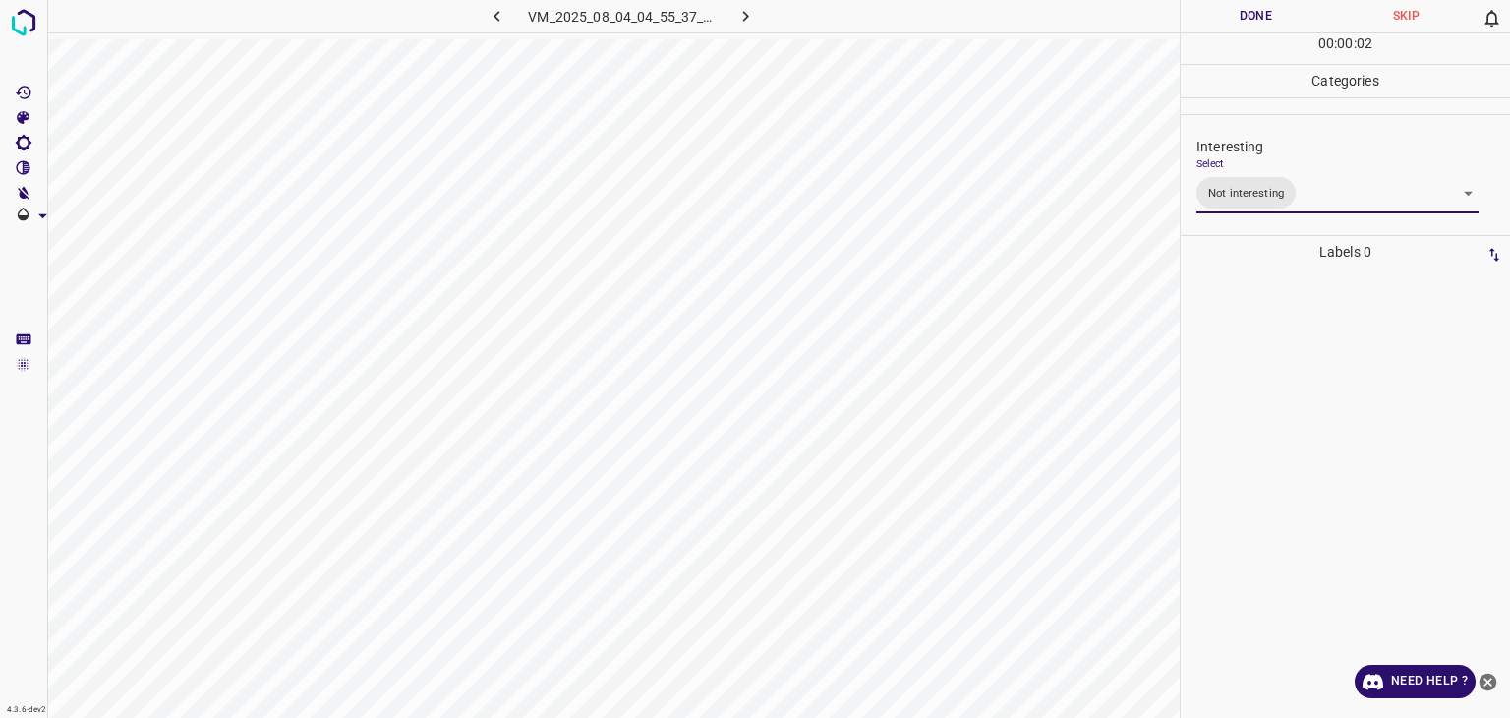
click at [1241, 17] on div at bounding box center [755, 359] width 1510 height 718
click at [1241, 17] on button "Done" at bounding box center [1256, 16] width 150 height 32
click at [1243, 17] on button "Done" at bounding box center [1256, 16] width 150 height 32
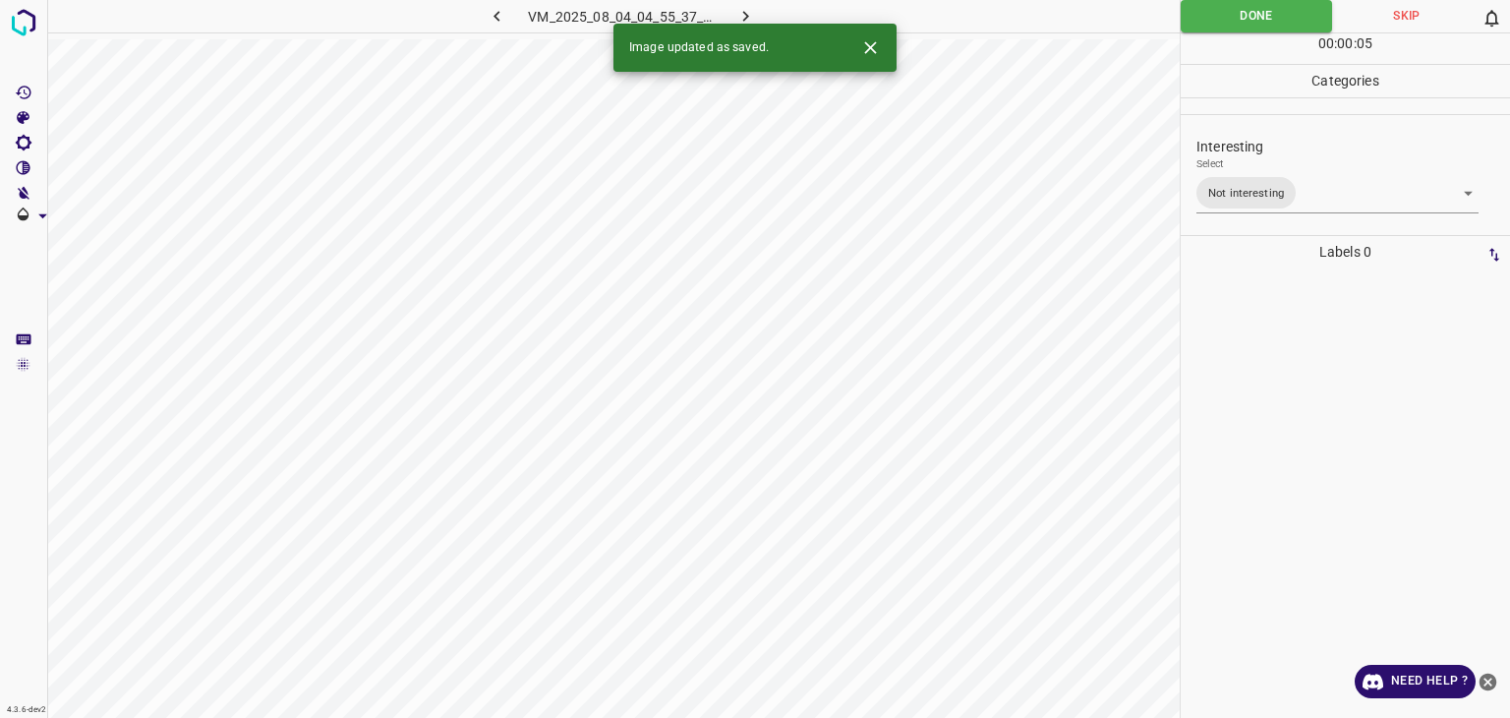
click at [736, 16] on icon "button" at bounding box center [746, 16] width 21 height 21
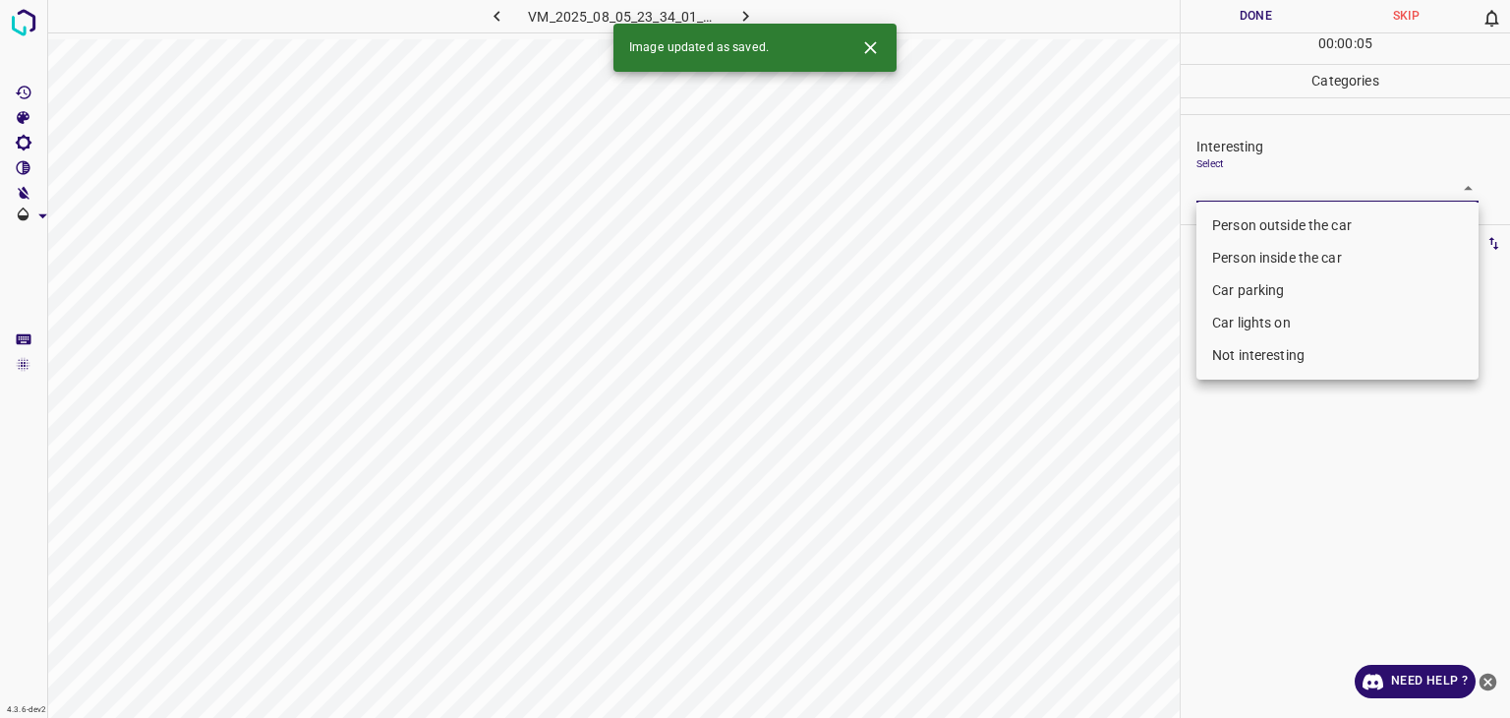
click at [1238, 189] on body "4.3.6-dev2 VM_2025_08_05_23_34_01_418_03.gif Done Skip 0 00 : 00 : 05 Categorie…" at bounding box center [755, 359] width 1510 height 718
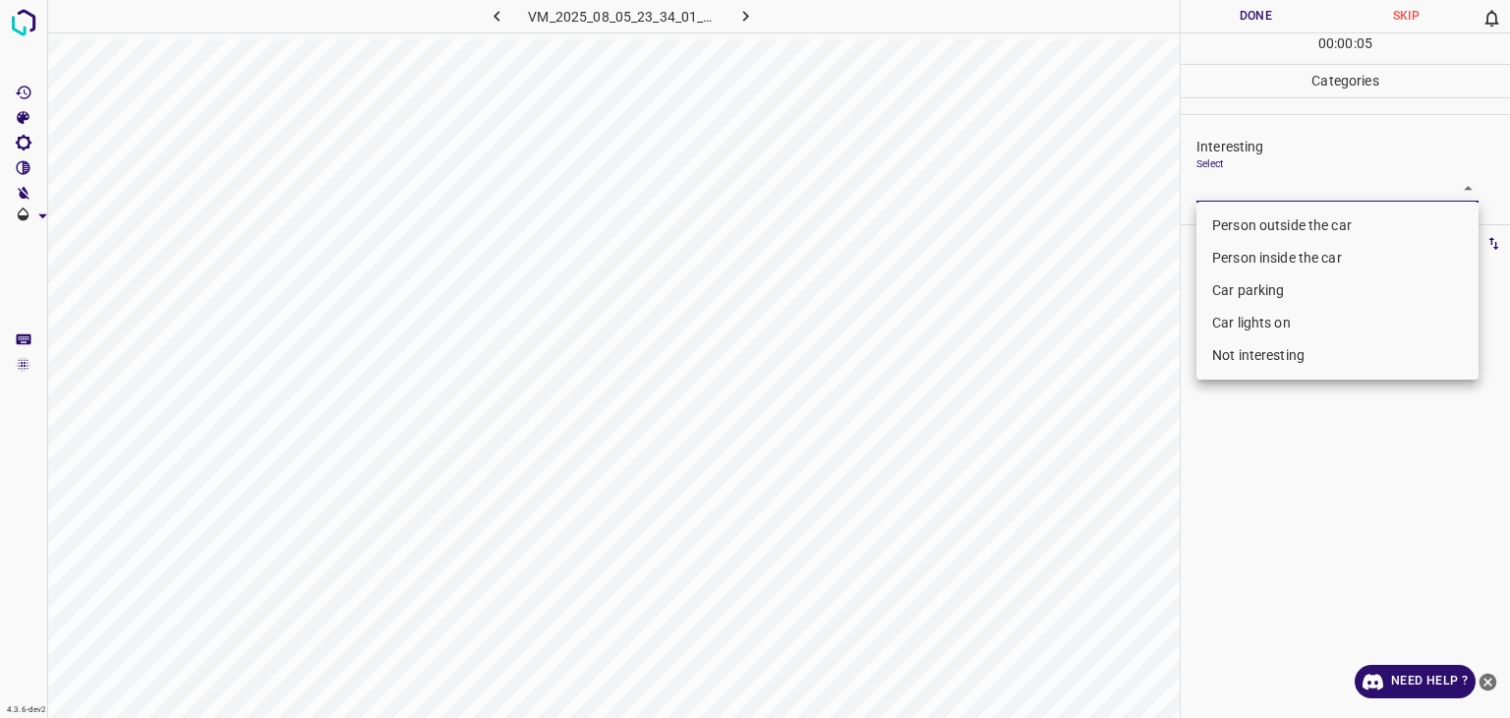
click at [1235, 224] on li "Person outside the car" at bounding box center [1338, 225] width 282 height 32
type input "Person outside the car"
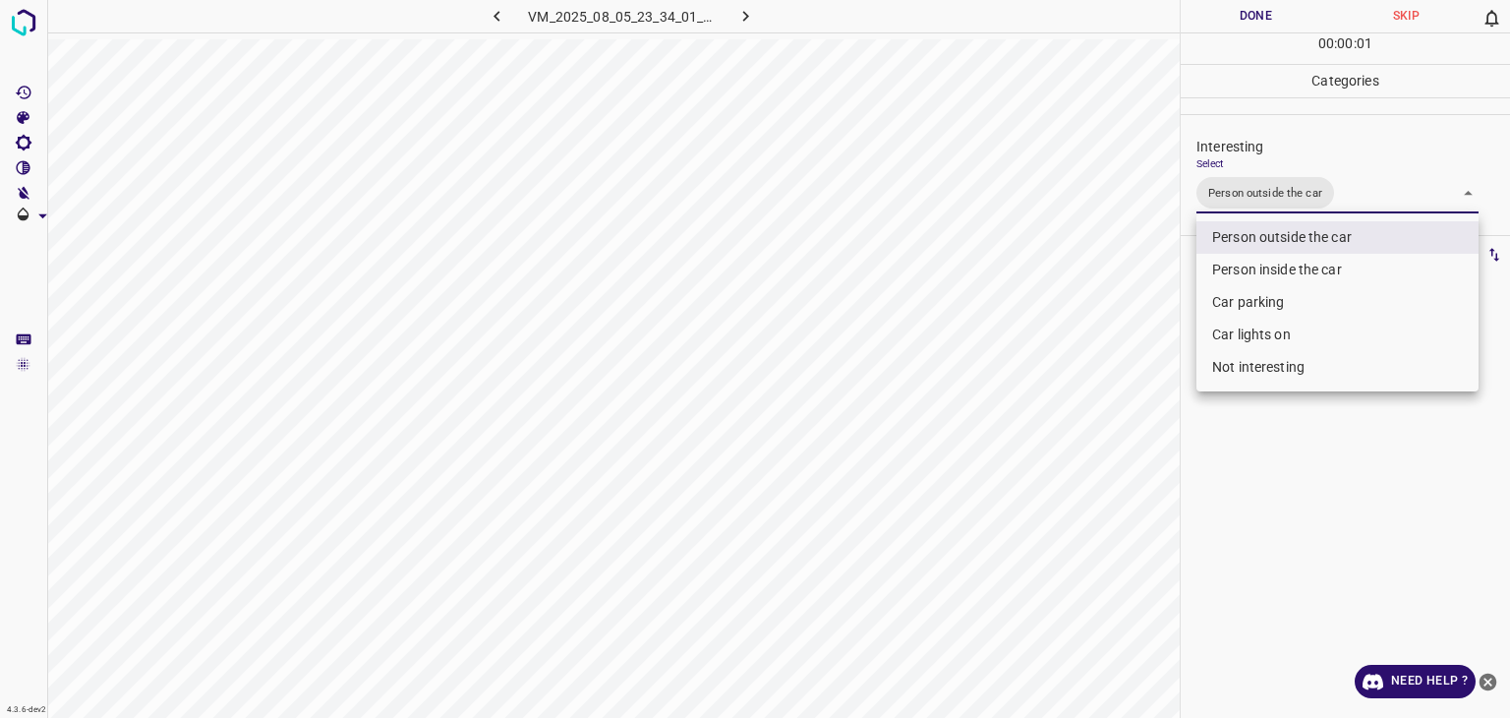
click at [1247, 0] on div at bounding box center [755, 359] width 1510 height 718
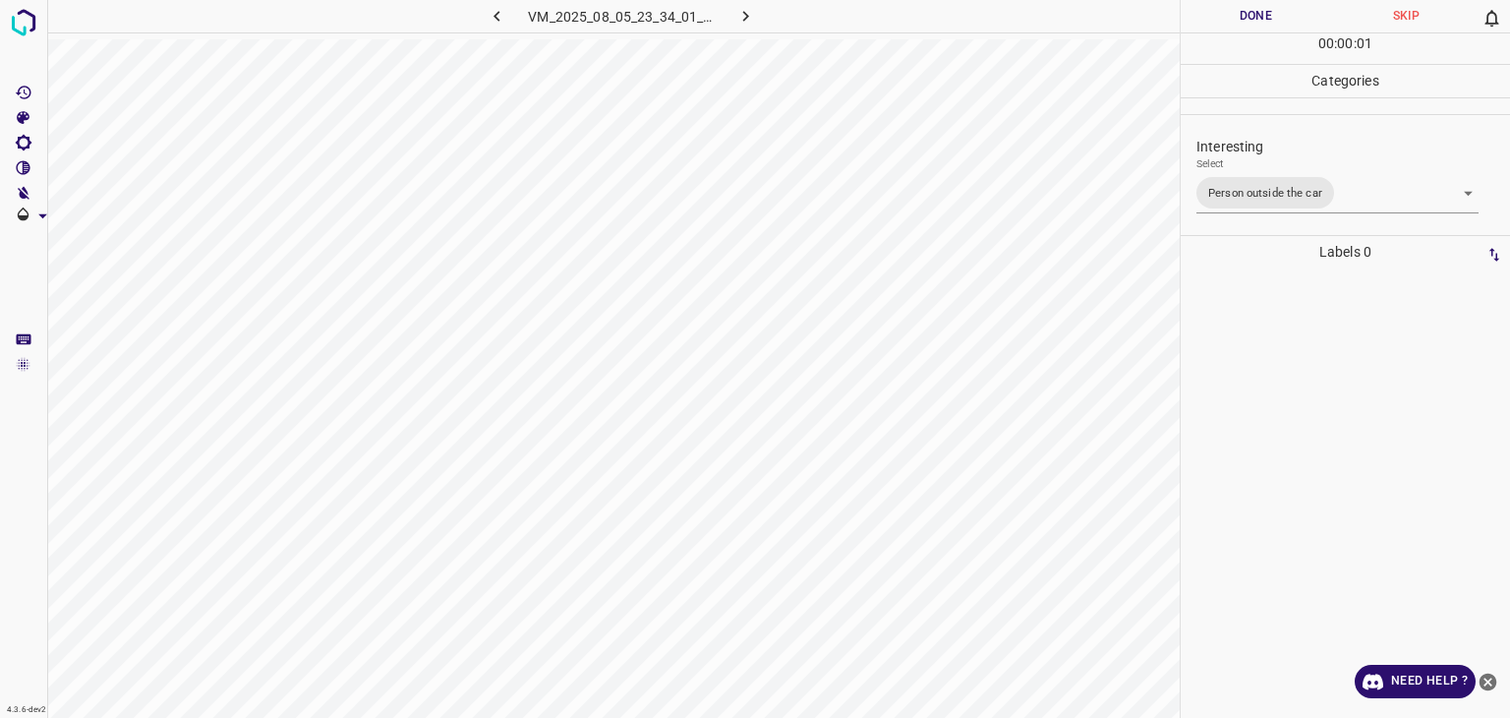
click at [1247, 13] on div "Person outside the car Person inside the car Car parking Car lights on Not inte…" at bounding box center [755, 359] width 1510 height 718
click at [1247, 13] on button "Done" at bounding box center [1256, 16] width 150 height 32
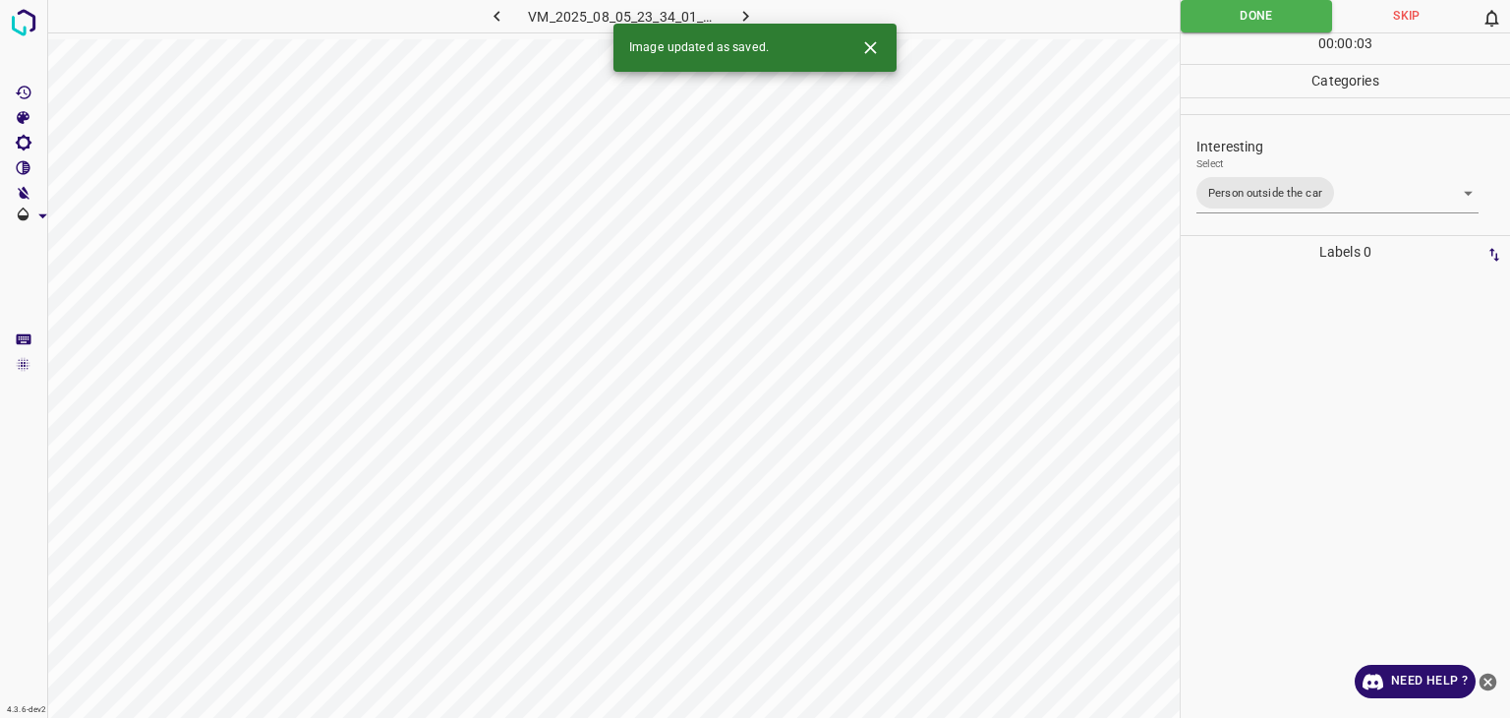
click at [736, 9] on button "button" at bounding box center [746, 16] width 63 height 32
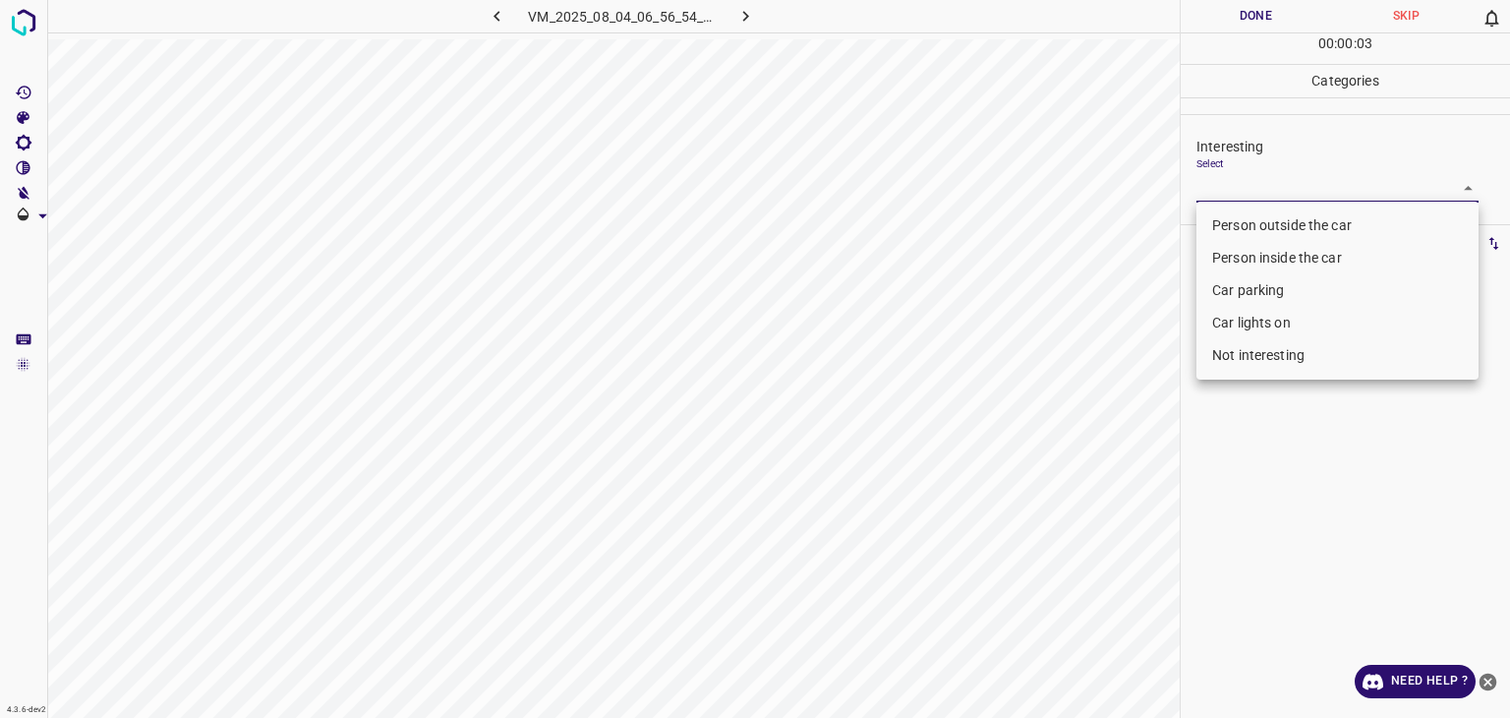
click at [1406, 194] on body "4.3.6-dev2 VM_2025_08_04_06_56_54_143_02.gif Done Skip 0 00 : 00 : 03 Categorie…" at bounding box center [755, 359] width 1510 height 718
click at [1296, 351] on li "Not interesting" at bounding box center [1338, 355] width 282 height 32
type input "Not interesting"
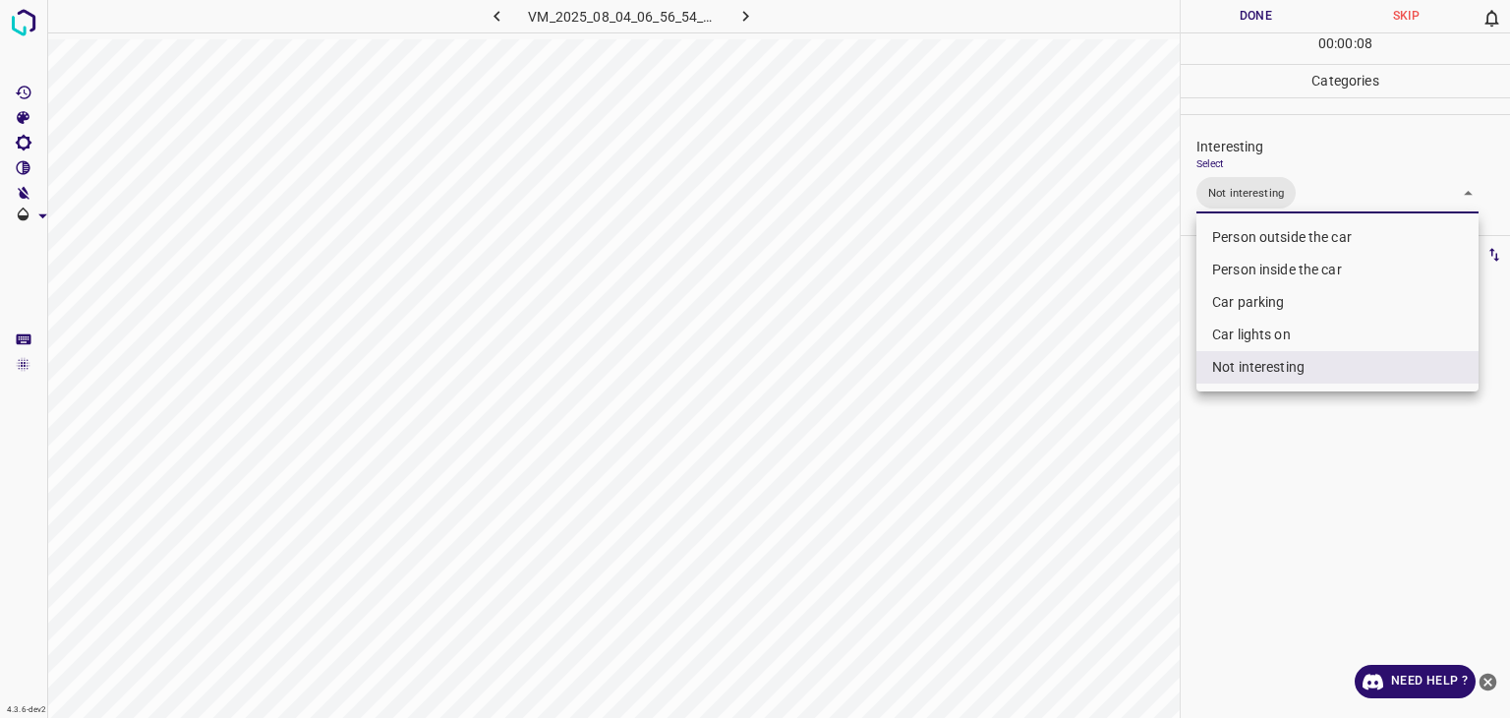
click at [1258, 15] on div at bounding box center [755, 359] width 1510 height 718
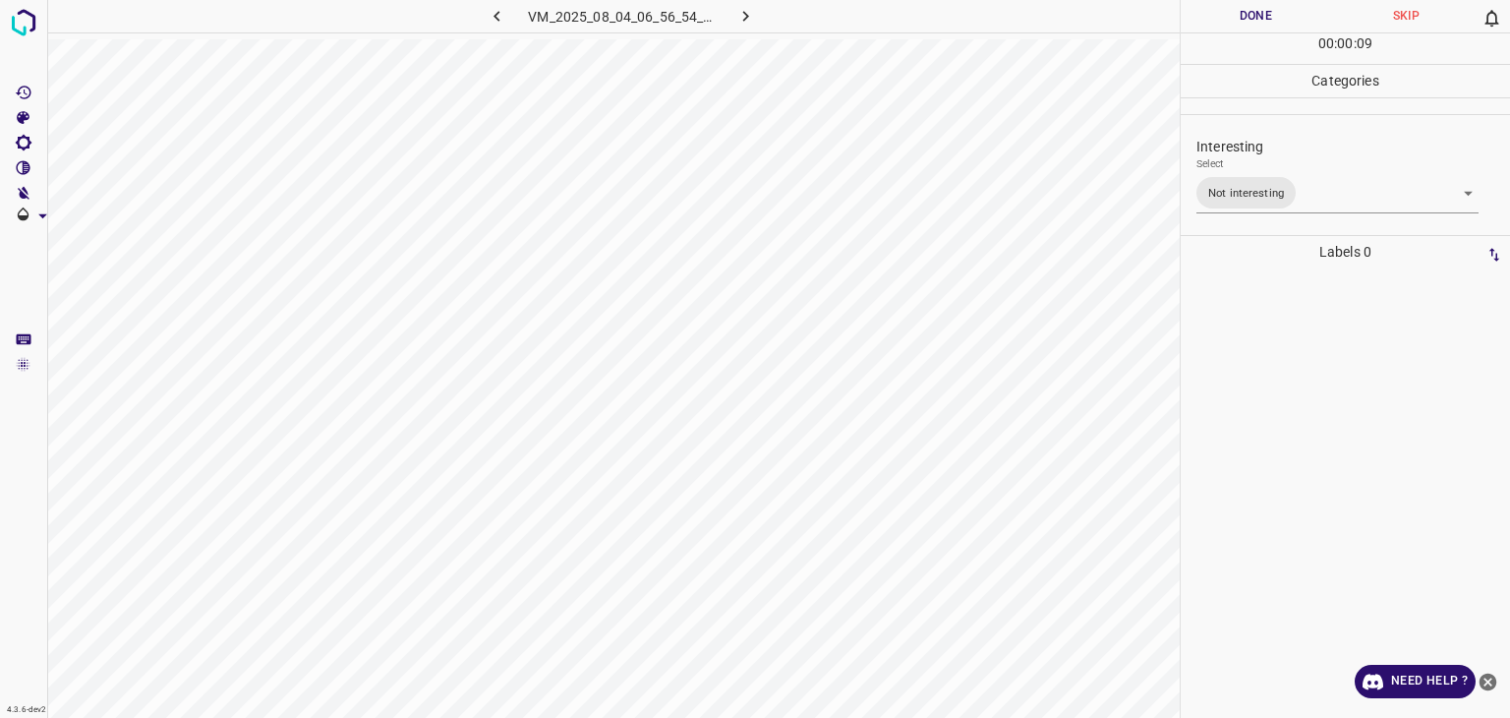
click at [1258, 15] on div "Person outside the car Person inside the car Car parking Car lights on Not inte…" at bounding box center [755, 359] width 1510 height 718
click at [1256, 15] on button "Done" at bounding box center [1256, 16] width 150 height 32
click at [742, 17] on icon "button" at bounding box center [746, 16] width 21 height 21
click at [1227, 177] on body "4.3.6-dev2 VM_2025_08_04_05_25_25_515_01.gif Done Skip 0 00 : 00 : 24 Categorie…" at bounding box center [755, 359] width 1510 height 718
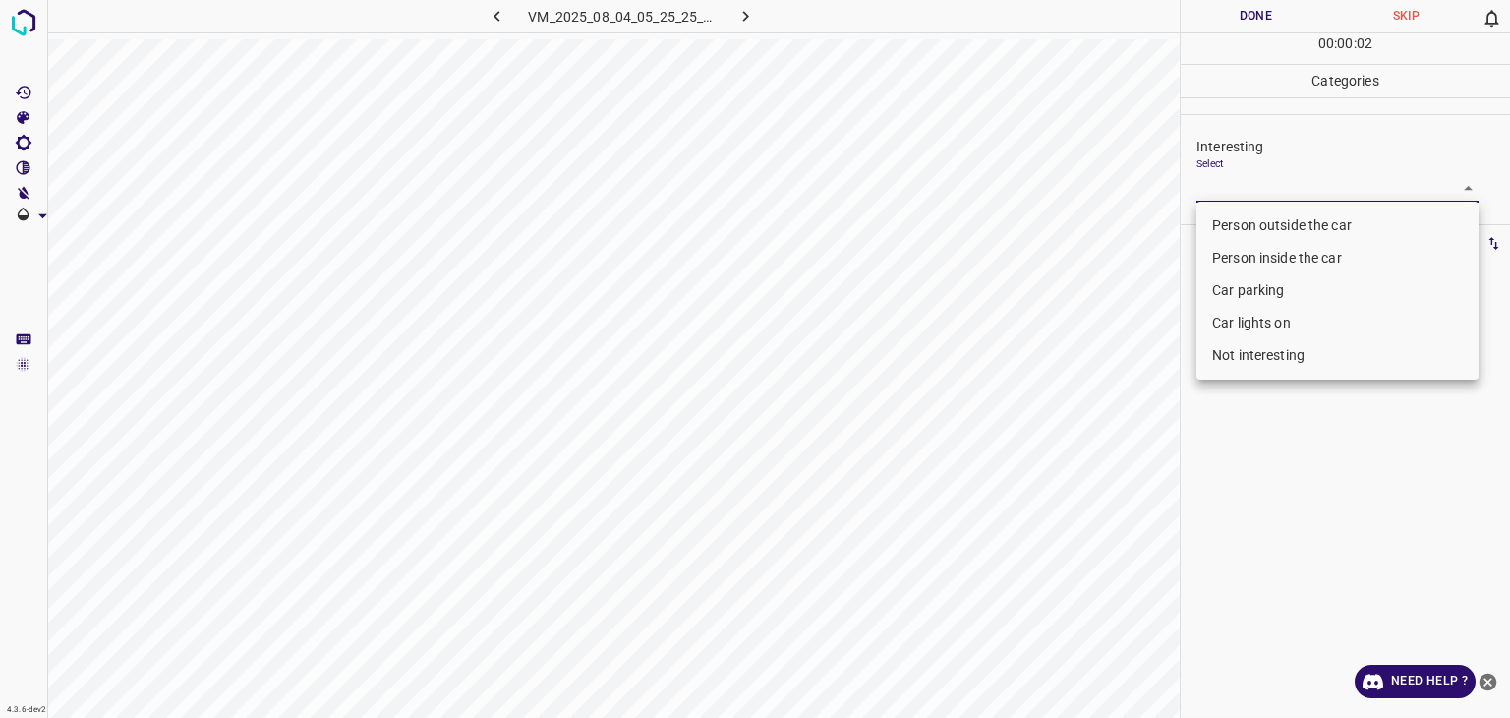
click at [1264, 355] on li "Not interesting" at bounding box center [1338, 355] width 282 height 32
type input "Not interesting"
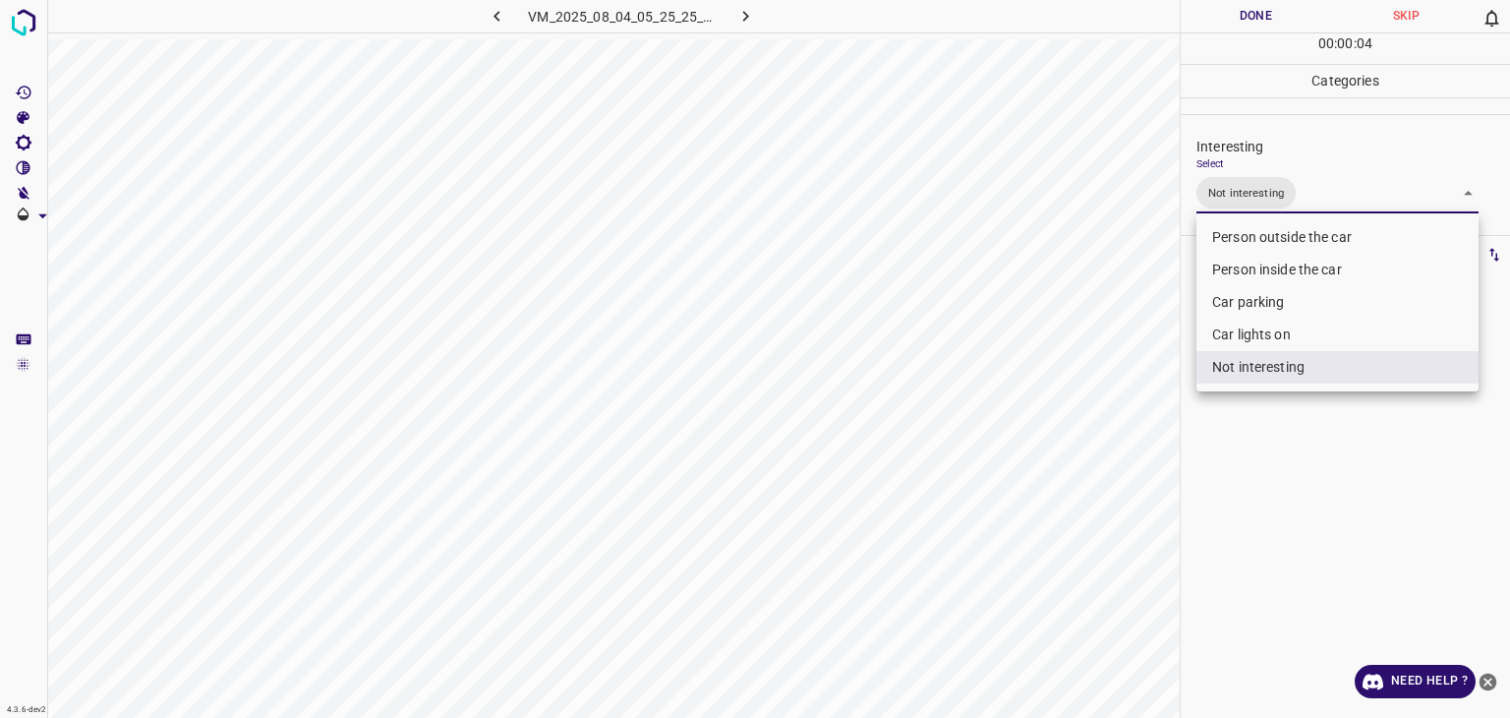
click at [1251, 21] on div at bounding box center [755, 359] width 1510 height 718
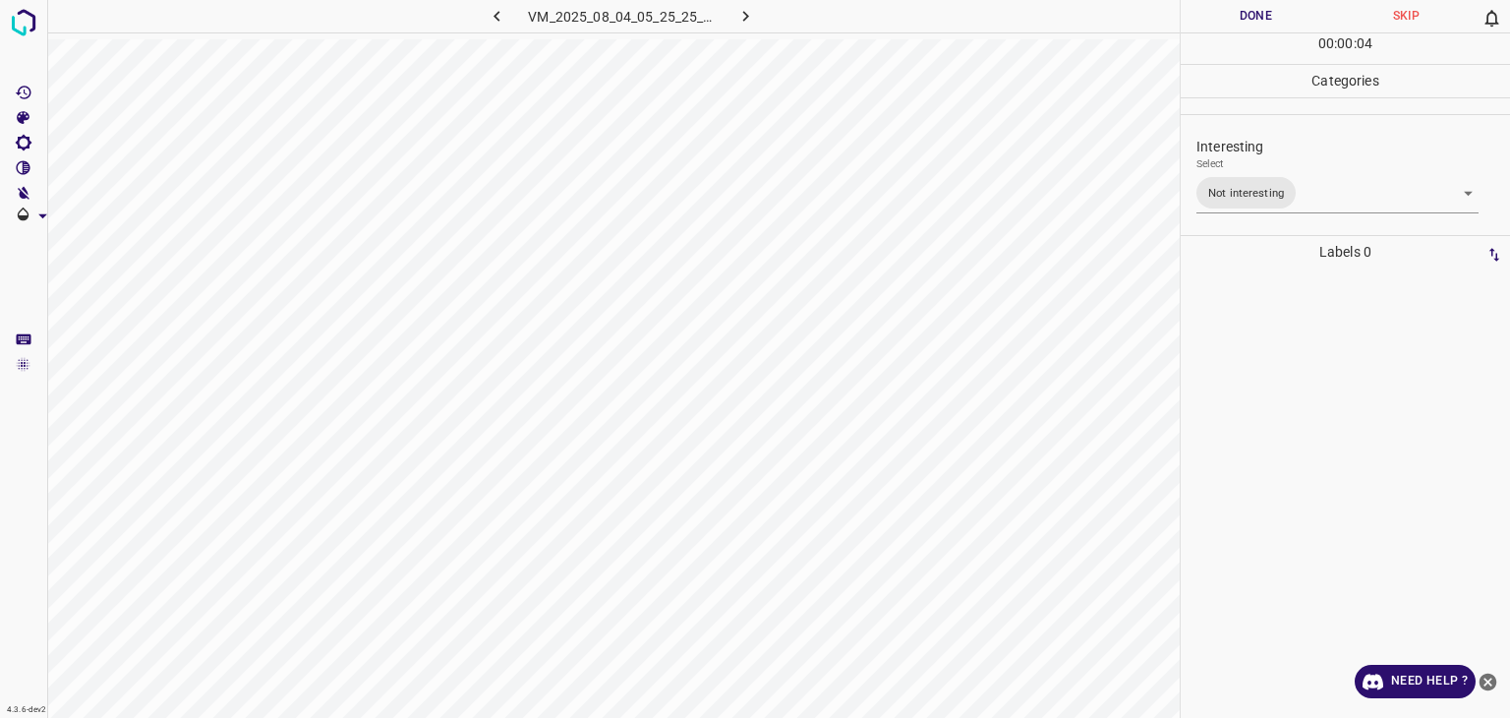
click at [1251, 21] on div at bounding box center [755, 359] width 1510 height 718
click at [1251, 21] on button "Done" at bounding box center [1256, 16] width 150 height 32
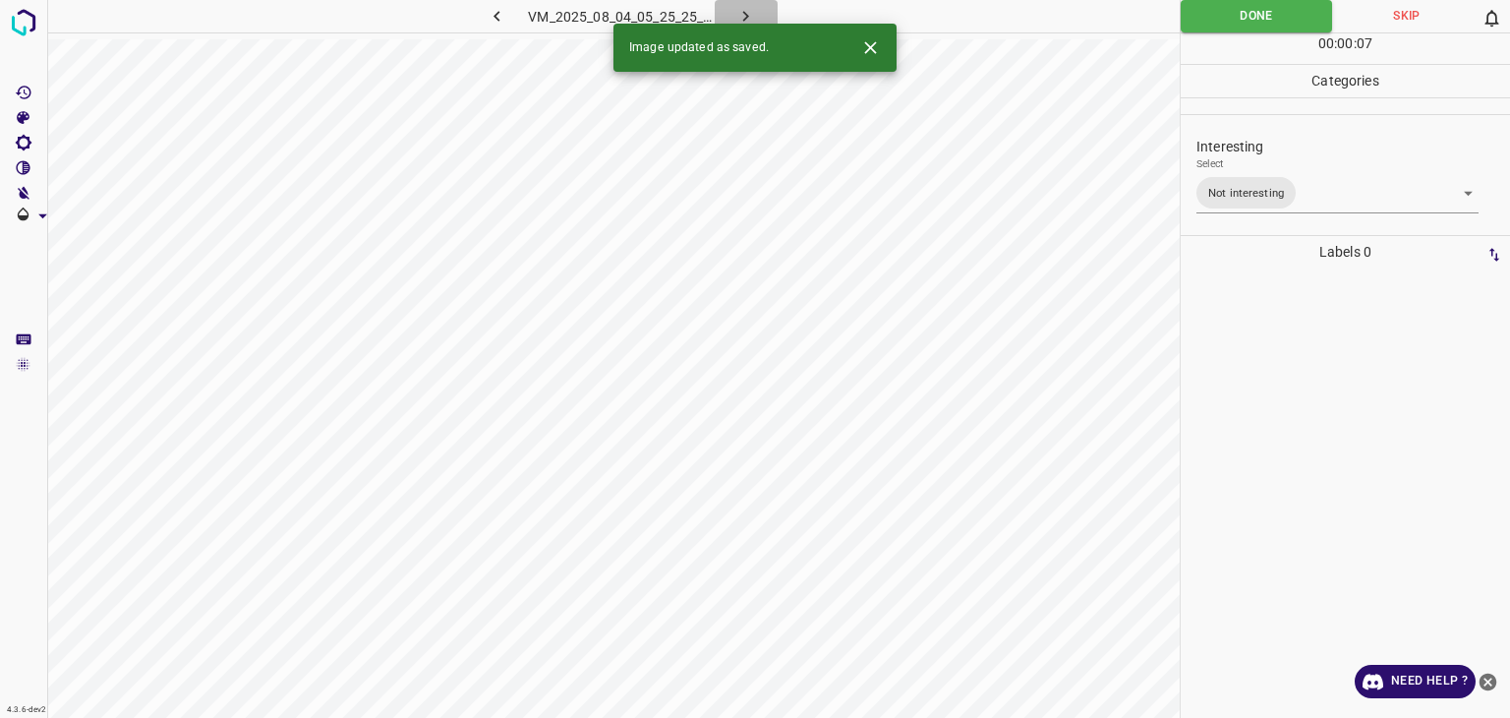
click at [755, 17] on icon "button" at bounding box center [746, 16] width 21 height 21
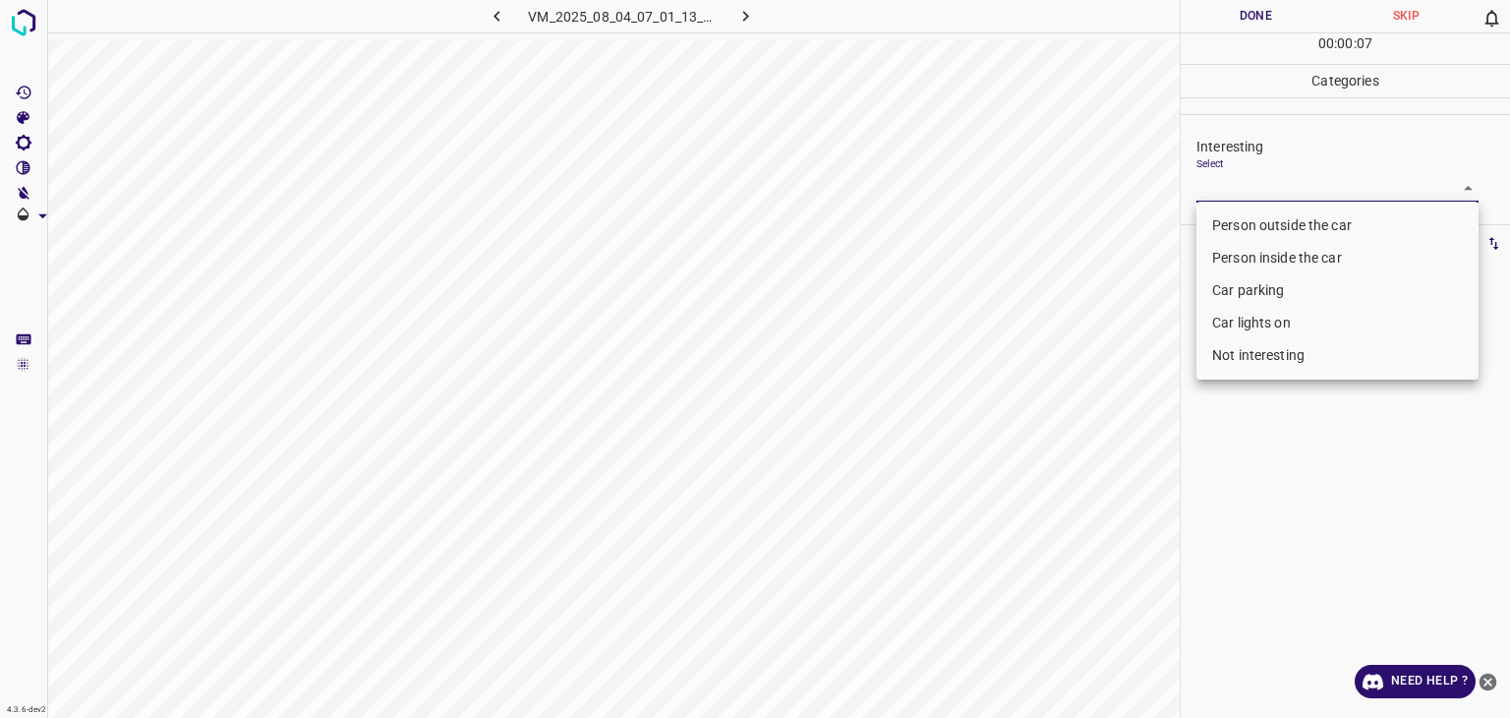
click at [1240, 188] on body "4.3.6-dev2 VM_2025_08_04_07_01_13_182_05.gif Done Skip 0 00 : 00 : 07 Categorie…" at bounding box center [755, 359] width 1510 height 718
click at [1253, 225] on li "Person outside the car" at bounding box center [1338, 225] width 282 height 32
type input "Person outside the car"
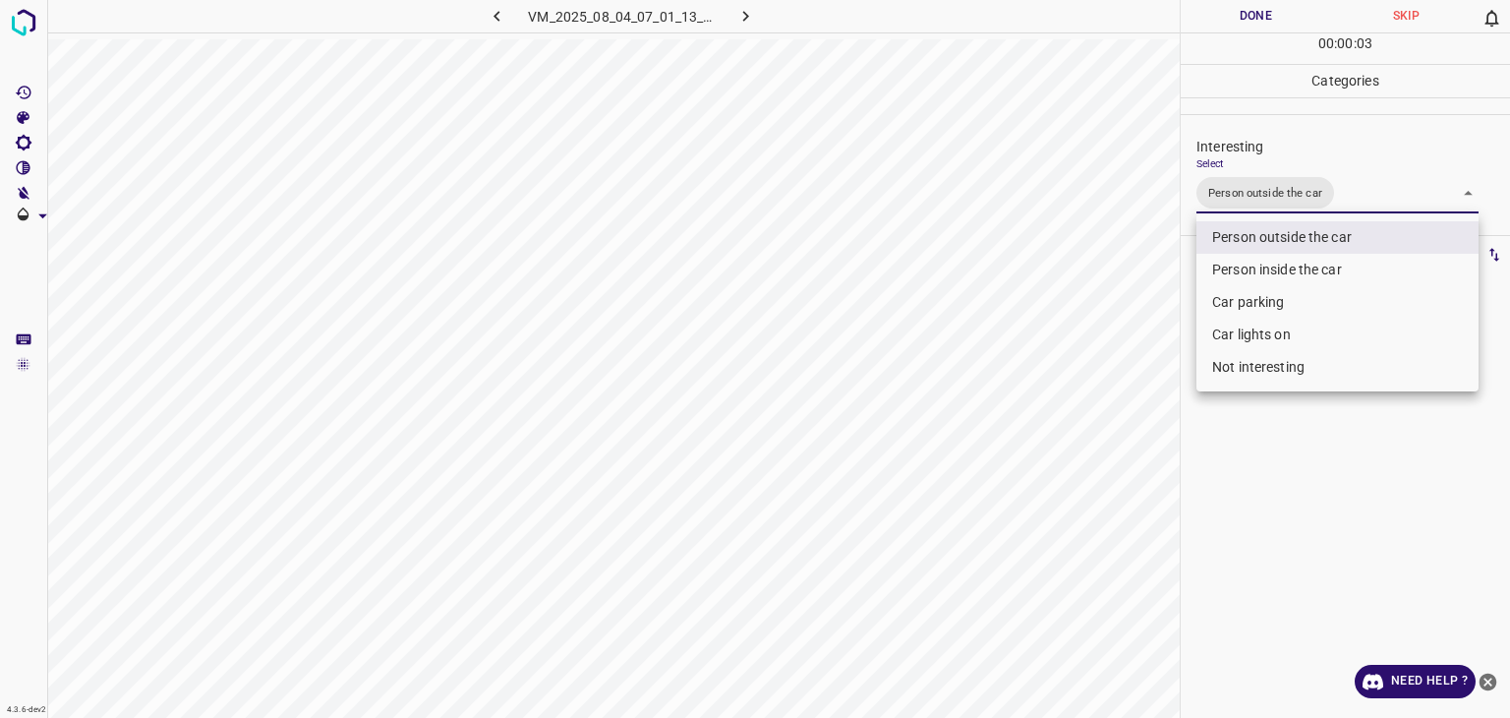
click at [1239, 16] on div at bounding box center [755, 359] width 1510 height 718
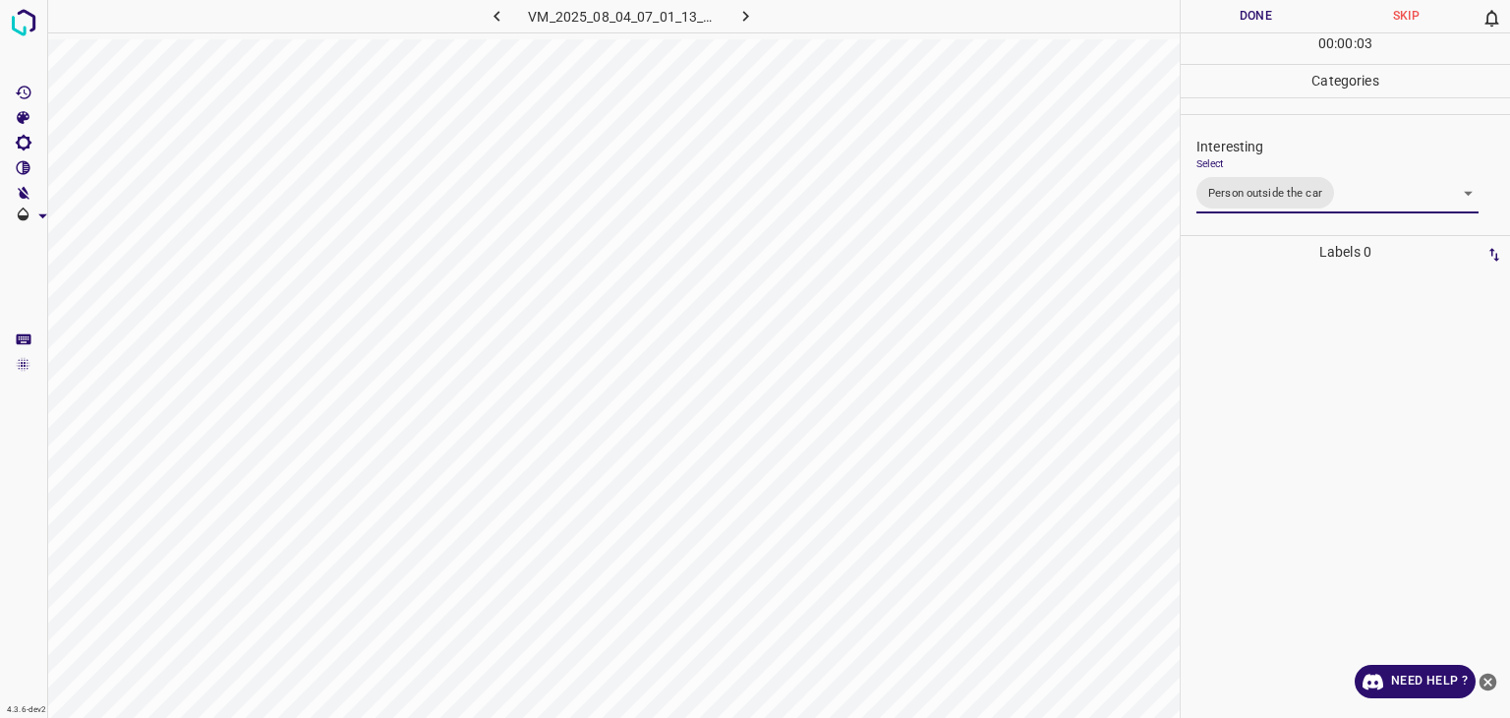
click at [1239, 16] on div at bounding box center [755, 359] width 1510 height 718
click at [1239, 16] on button "Done" at bounding box center [1256, 16] width 150 height 32
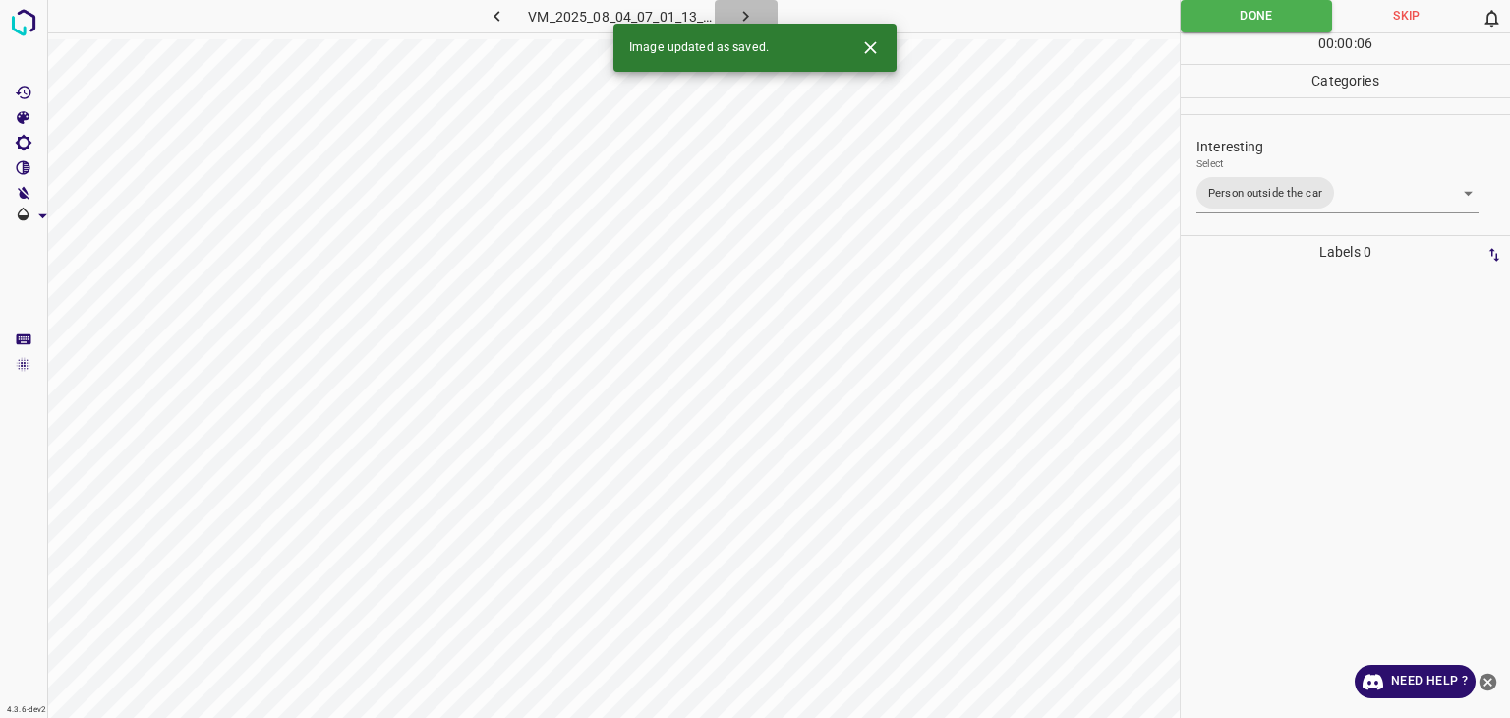
click at [743, 20] on icon "button" at bounding box center [746, 16] width 6 height 11
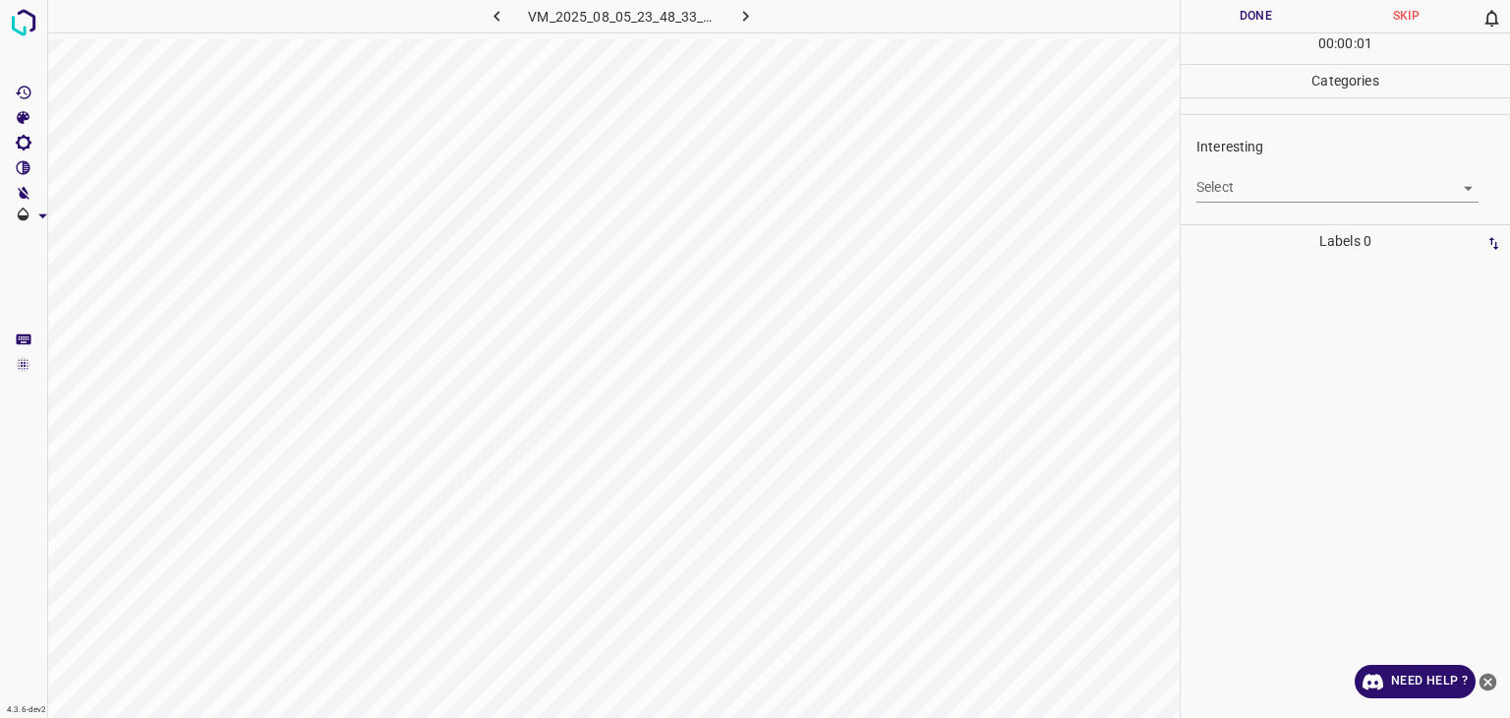
click at [1274, 193] on body "4.3.6-dev2 VM_2025_08_05_23_48_33_698_01.gif Done Skip 0 00 : 00 : 01 Categorie…" at bounding box center [755, 359] width 1510 height 718
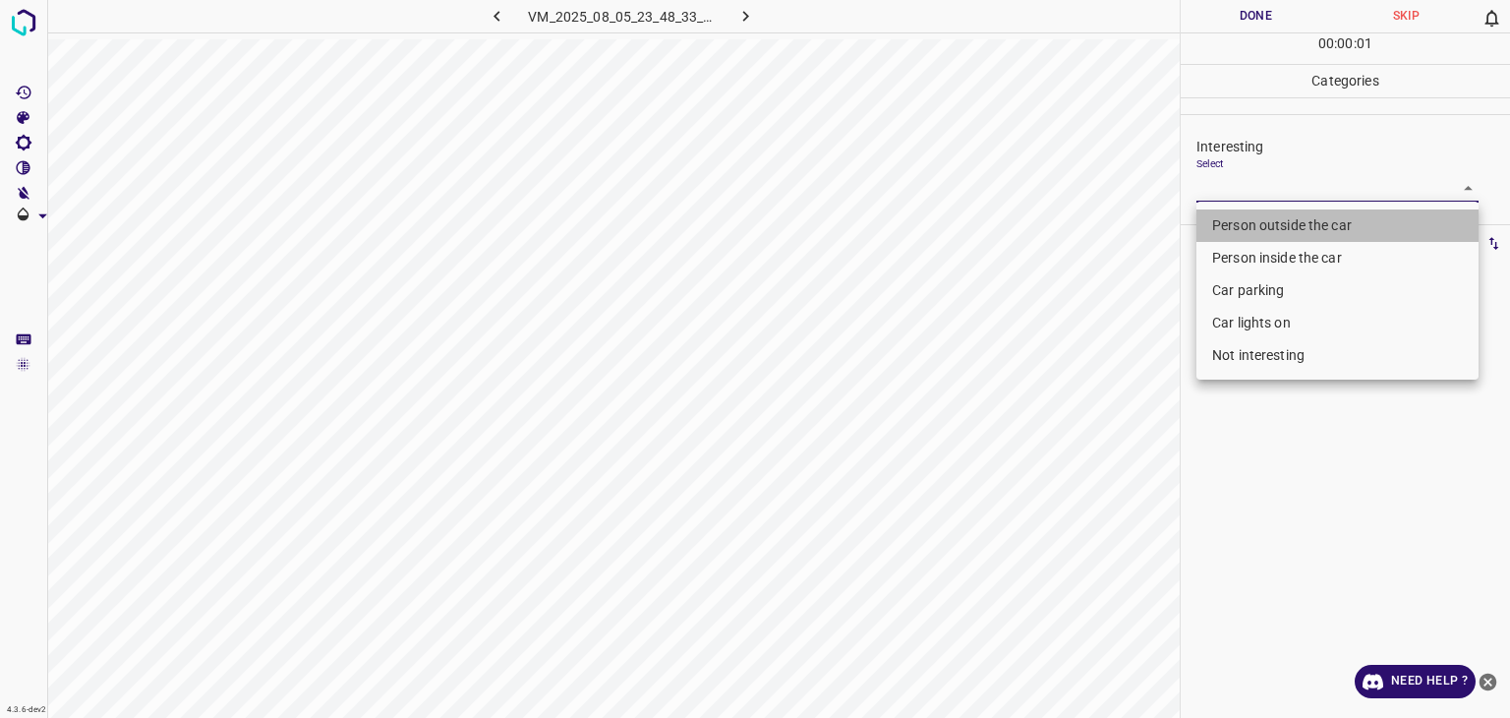
click at [1279, 217] on li "Person outside the car" at bounding box center [1338, 225] width 282 height 32
type input "Person outside the car"
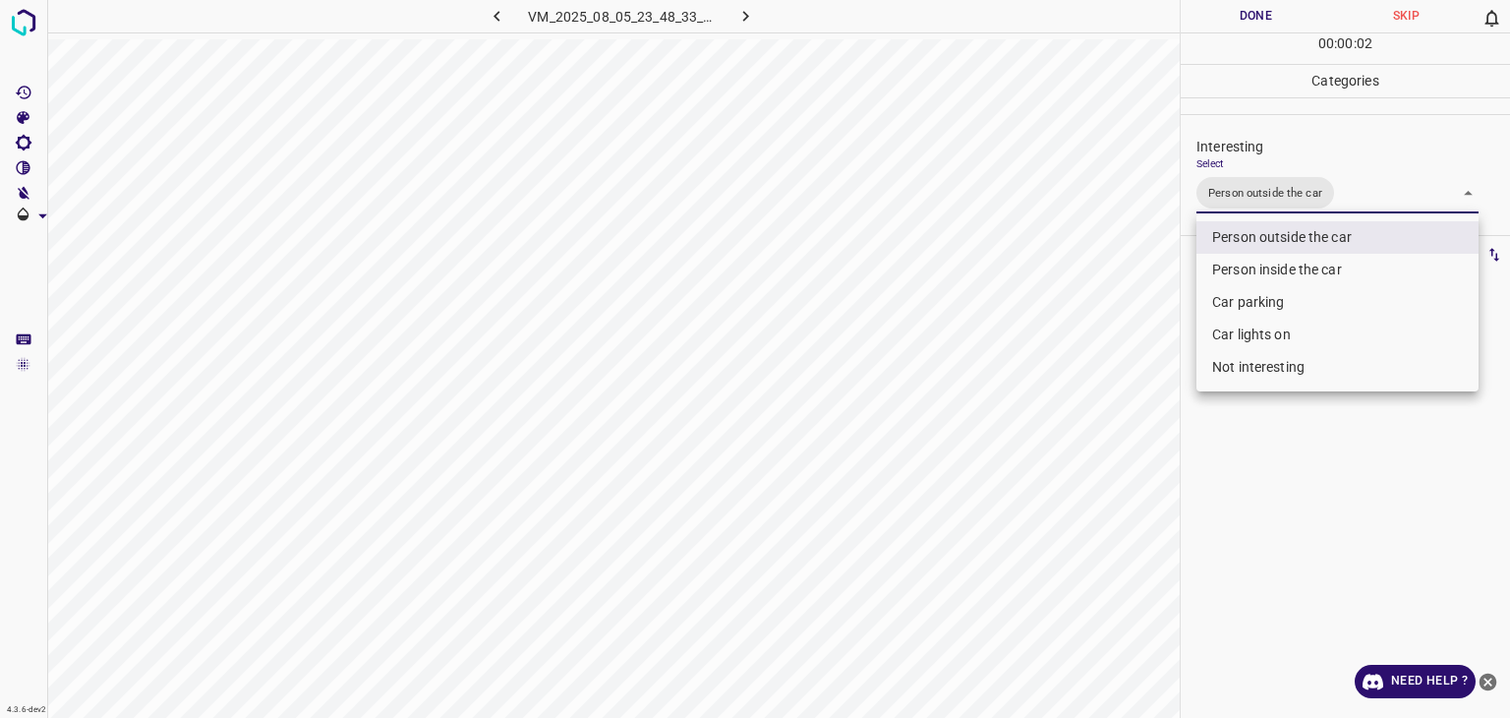
click at [1215, 17] on div at bounding box center [755, 359] width 1510 height 718
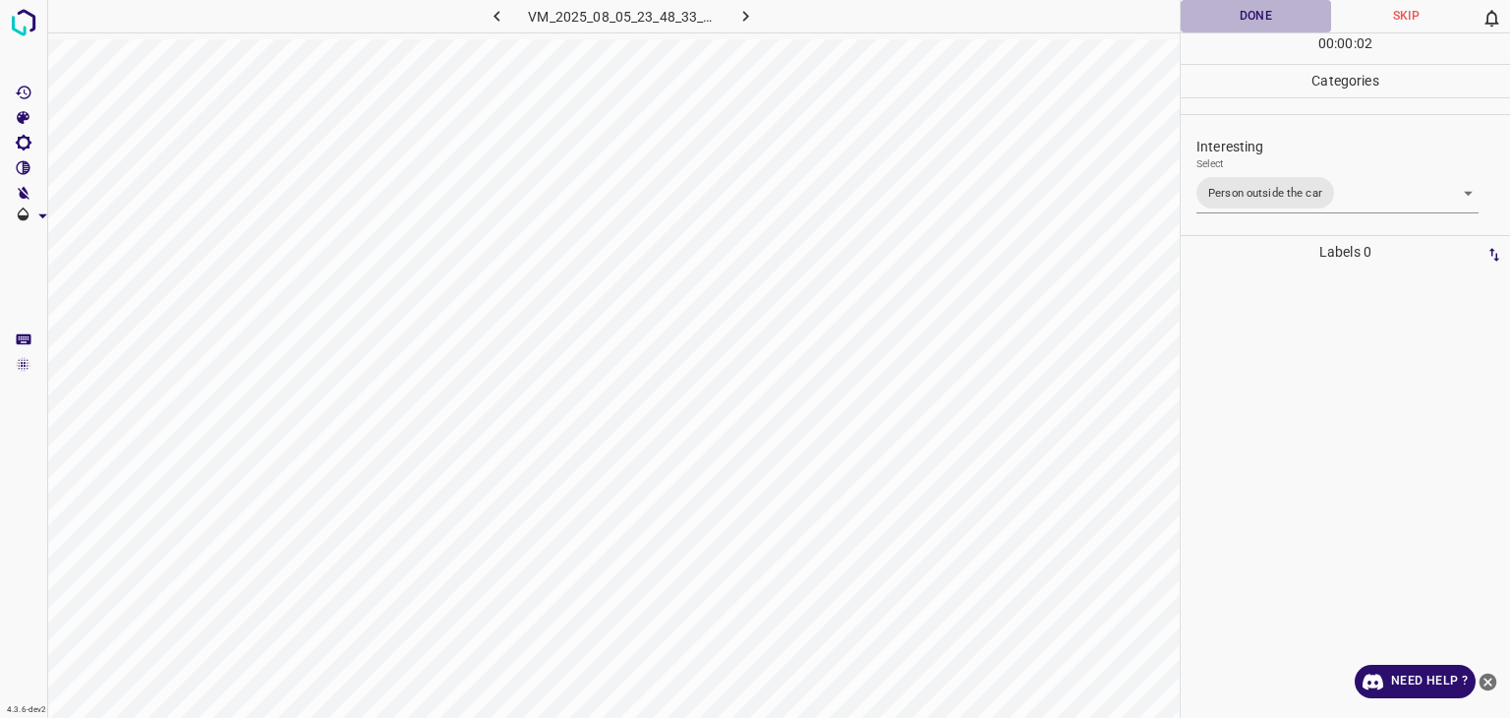
click at [1215, 17] on button "Done" at bounding box center [1256, 16] width 150 height 32
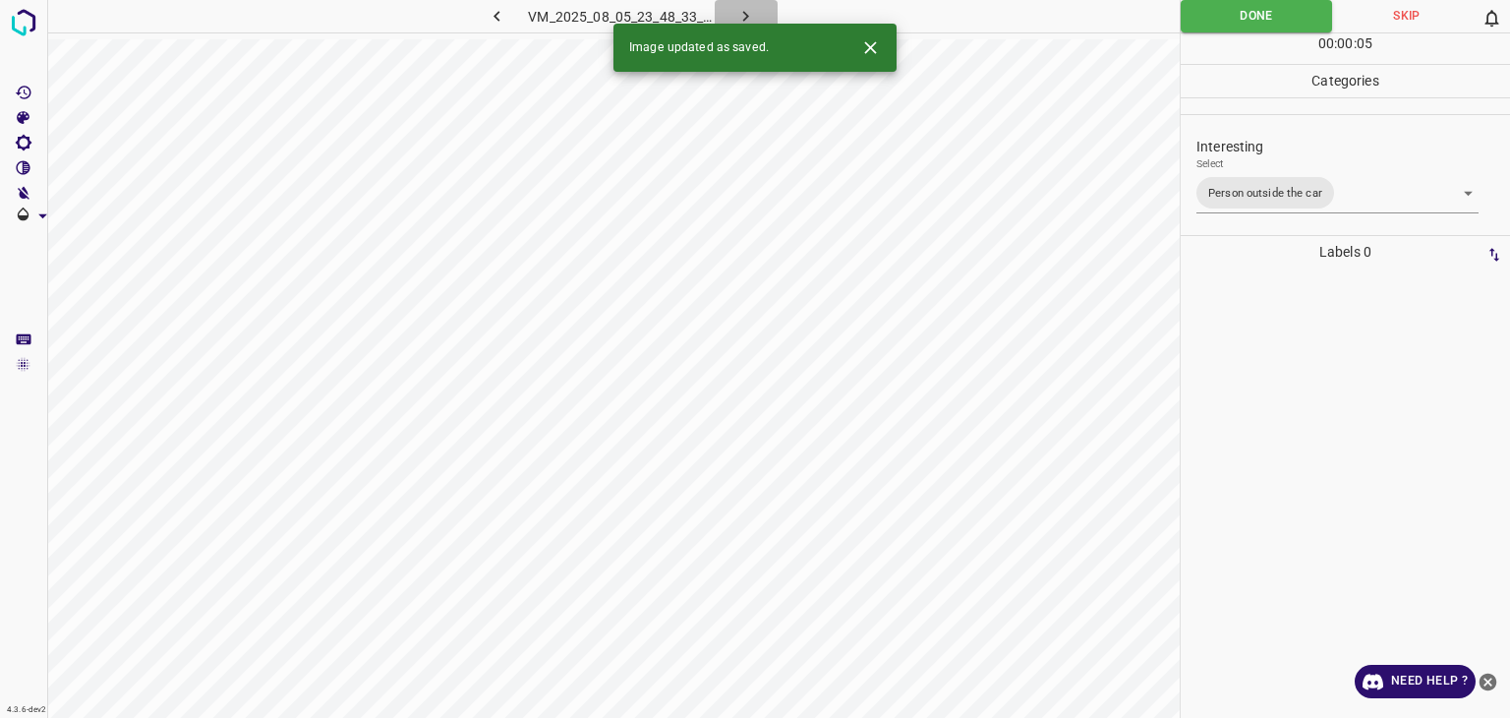
click at [739, 17] on icon "button" at bounding box center [746, 16] width 21 height 21
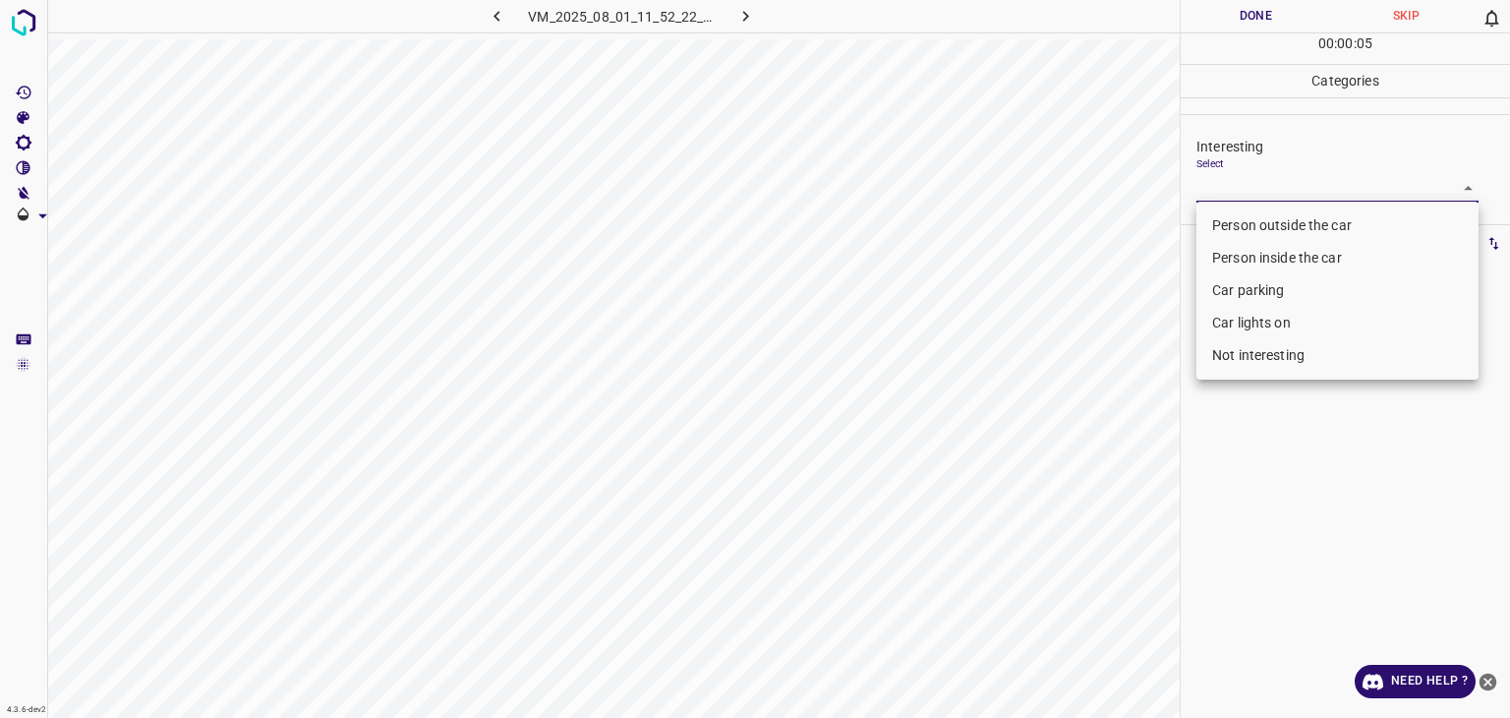
click at [1245, 198] on body "4.3.6-dev2 VM_2025_08_01_11_52_22_624_04.gif Done Skip 0 00 : 00 : 05 Categorie…" at bounding box center [755, 359] width 1510 height 718
click at [1251, 216] on li "Person outside the car" at bounding box center [1338, 225] width 282 height 32
type input "Person outside the car"
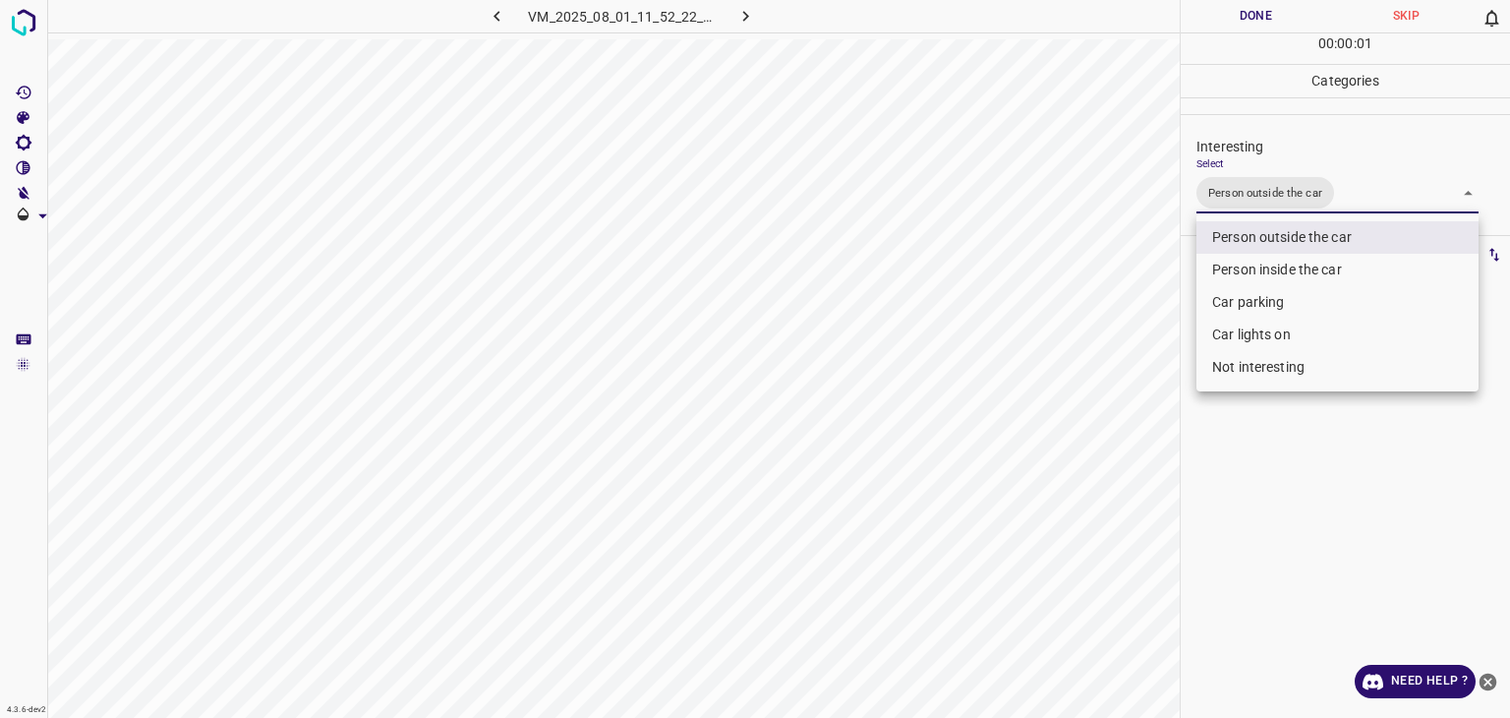
click at [1241, 21] on div at bounding box center [755, 359] width 1510 height 718
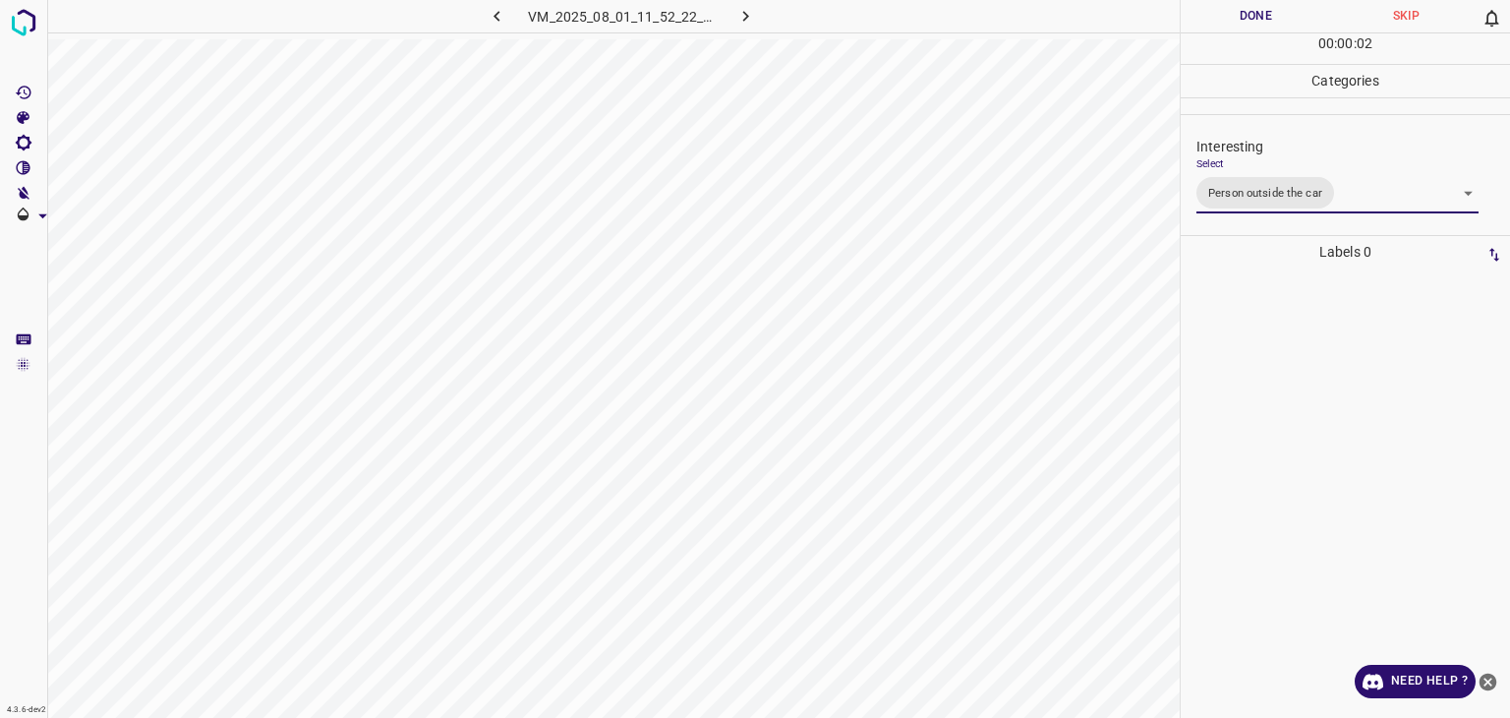
click at [1241, 21] on div "Person outside the car Person inside the car Car parking Car lights on Not inte…" at bounding box center [755, 359] width 1510 height 718
click at [1241, 21] on button "Done" at bounding box center [1256, 16] width 150 height 32
click at [1243, 22] on button "Done" at bounding box center [1256, 16] width 150 height 32
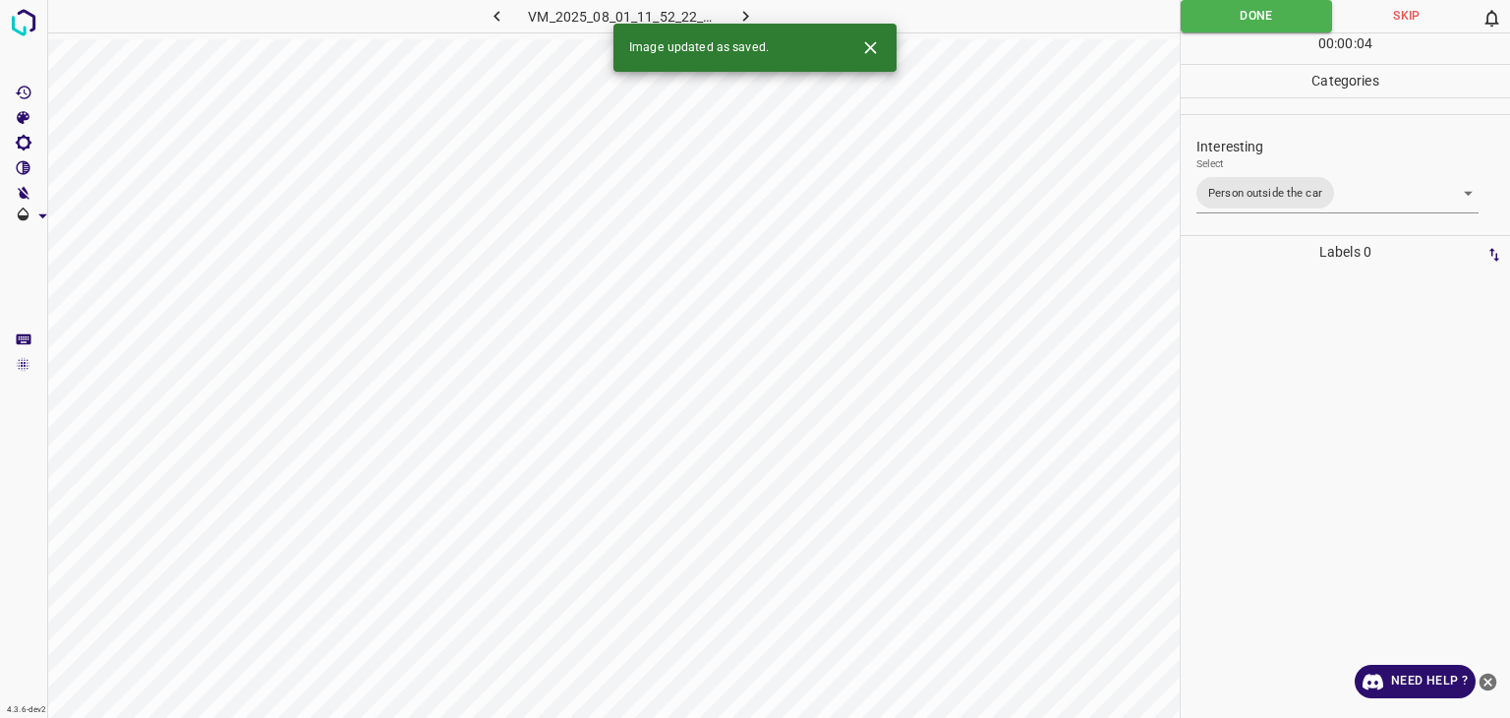
click at [745, 16] on icon "button" at bounding box center [746, 16] width 21 height 21
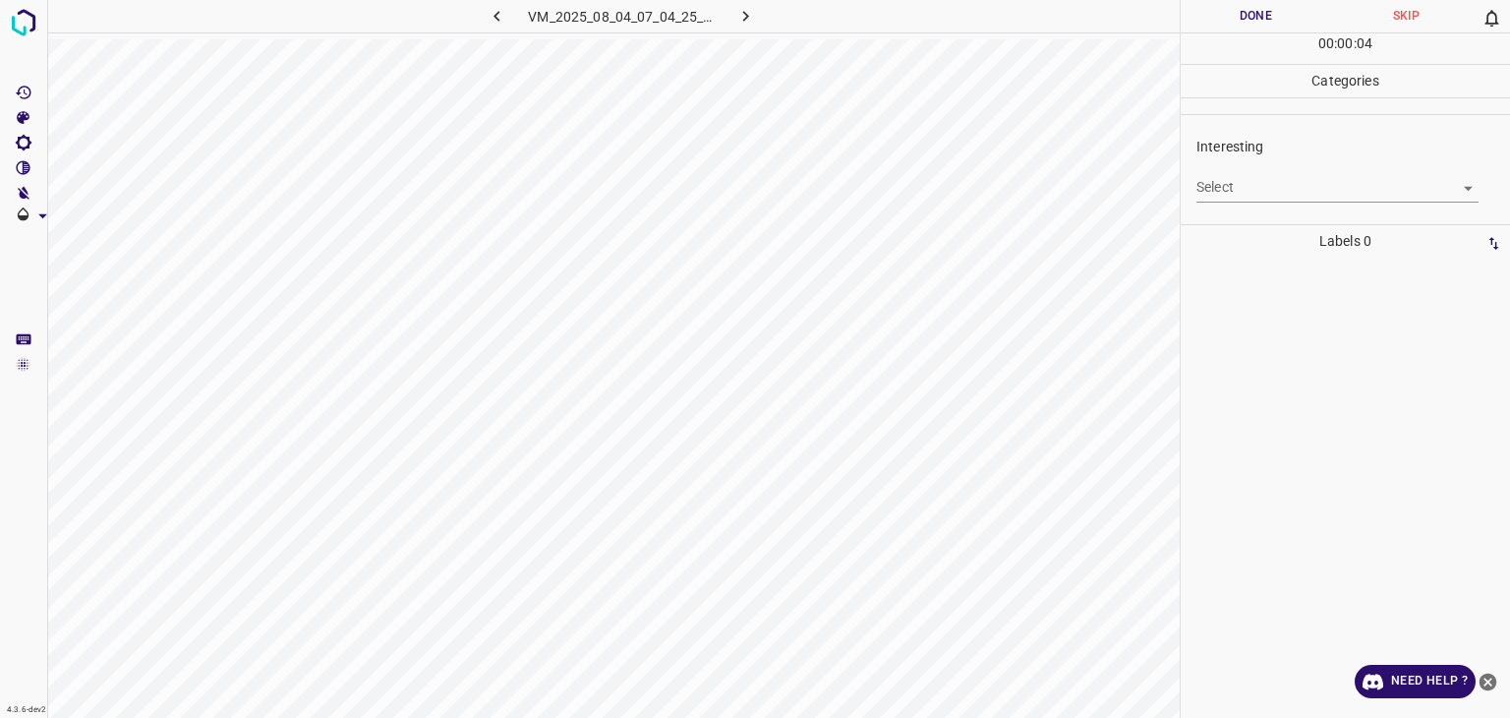
click at [1271, 185] on body "4.3.6-dev2 VM_2025_08_04_07_04_25_327_04.gif Done Skip 0 00 : 00 : 04 Categorie…" at bounding box center [755, 359] width 1510 height 718
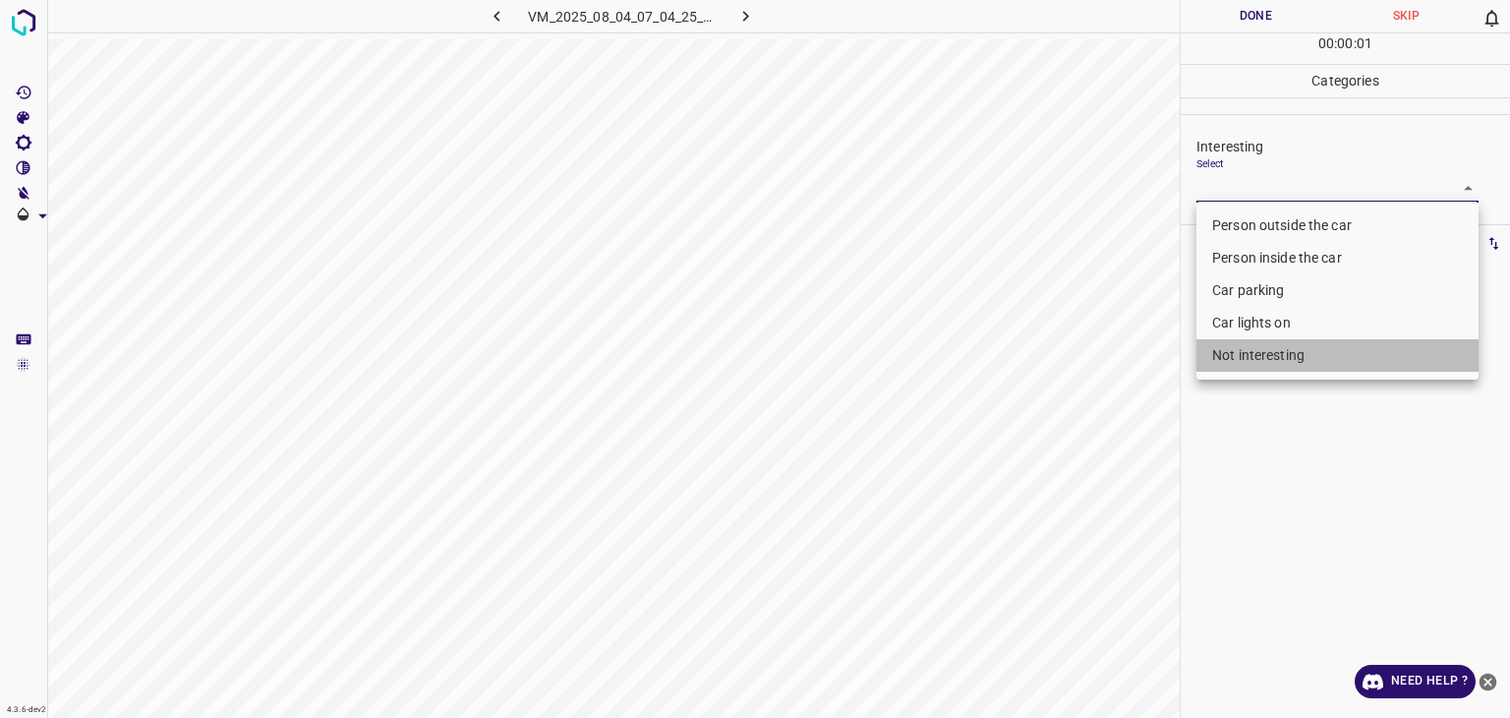
click at [1221, 367] on li "Not interesting" at bounding box center [1338, 355] width 282 height 32
type input "Not interesting"
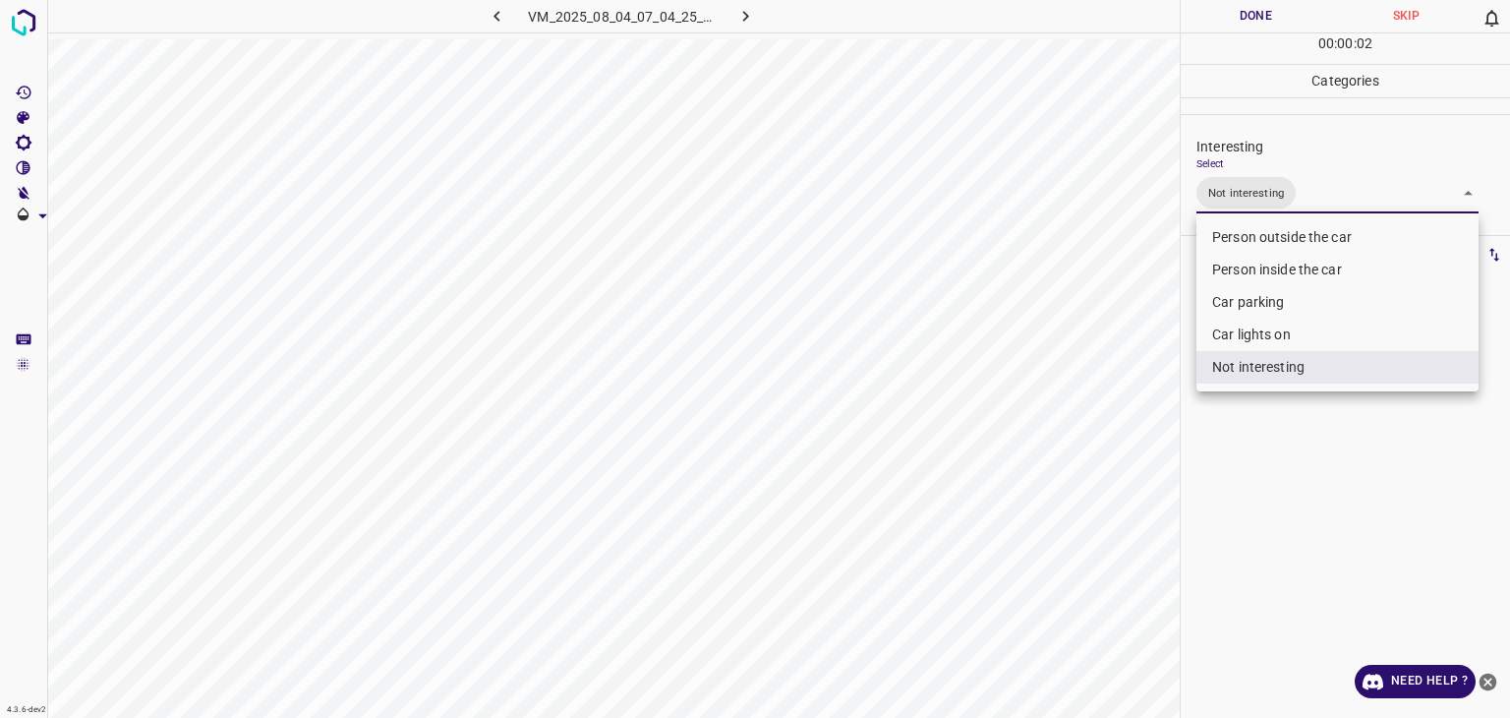
click at [1239, 12] on div at bounding box center [755, 359] width 1510 height 718
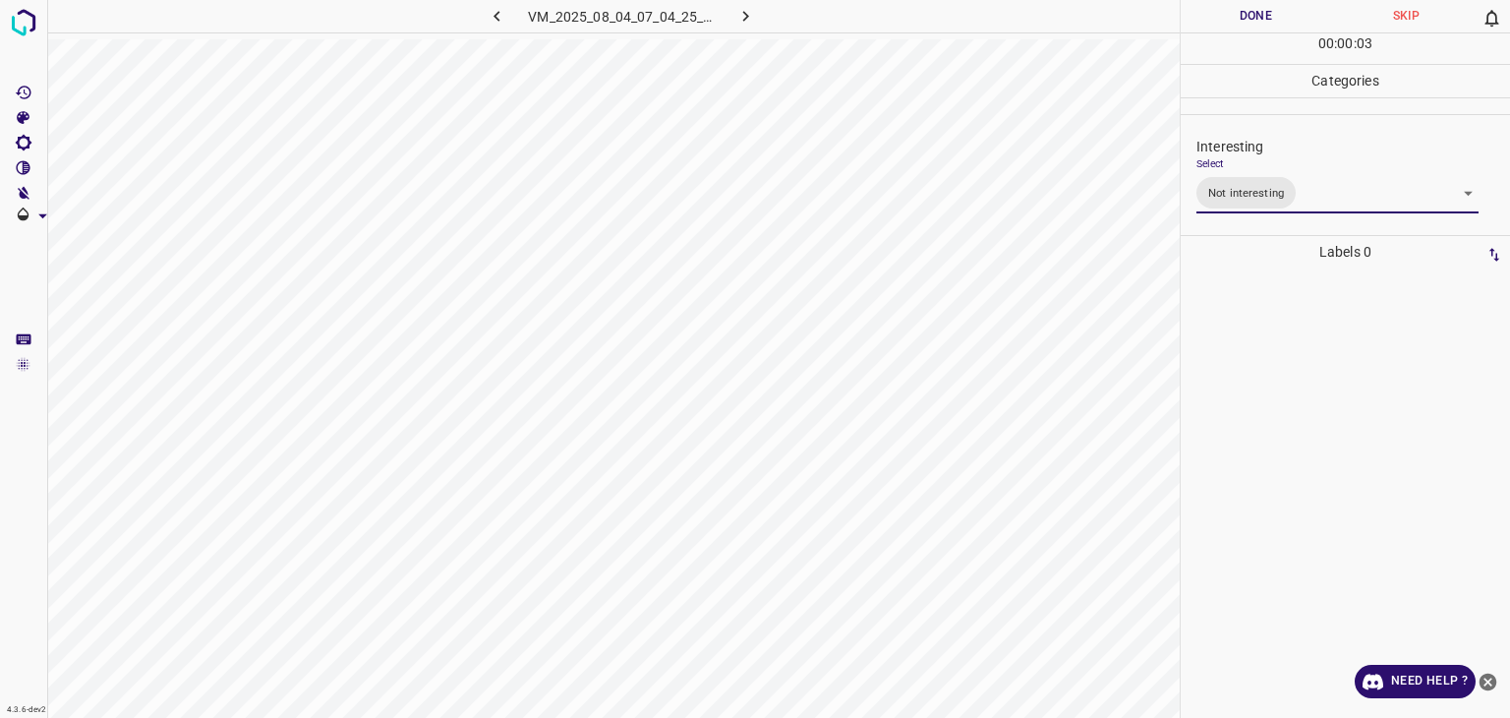
click at [1239, 12] on div at bounding box center [755, 359] width 1510 height 718
click at [1239, 12] on button "Done" at bounding box center [1256, 16] width 150 height 32
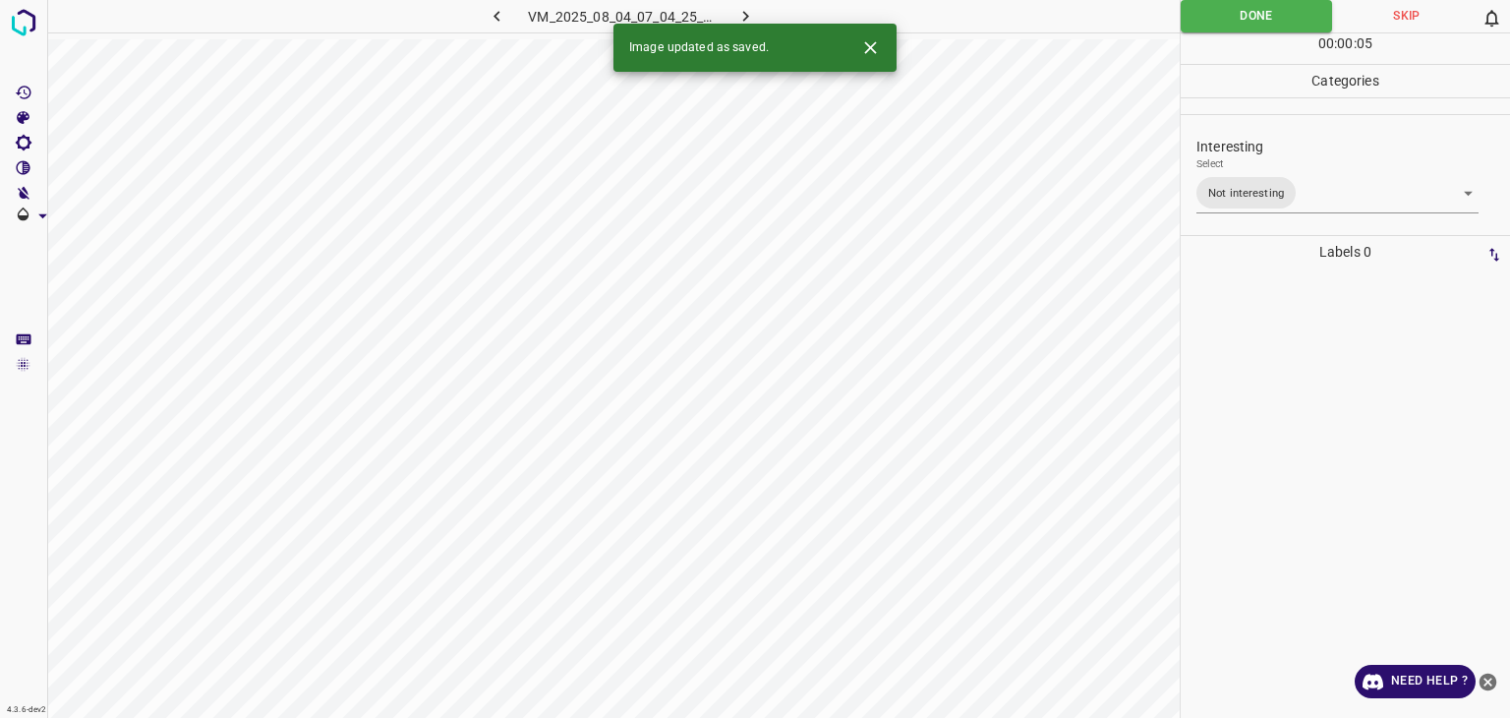
click at [747, 21] on icon "button" at bounding box center [746, 16] width 21 height 21
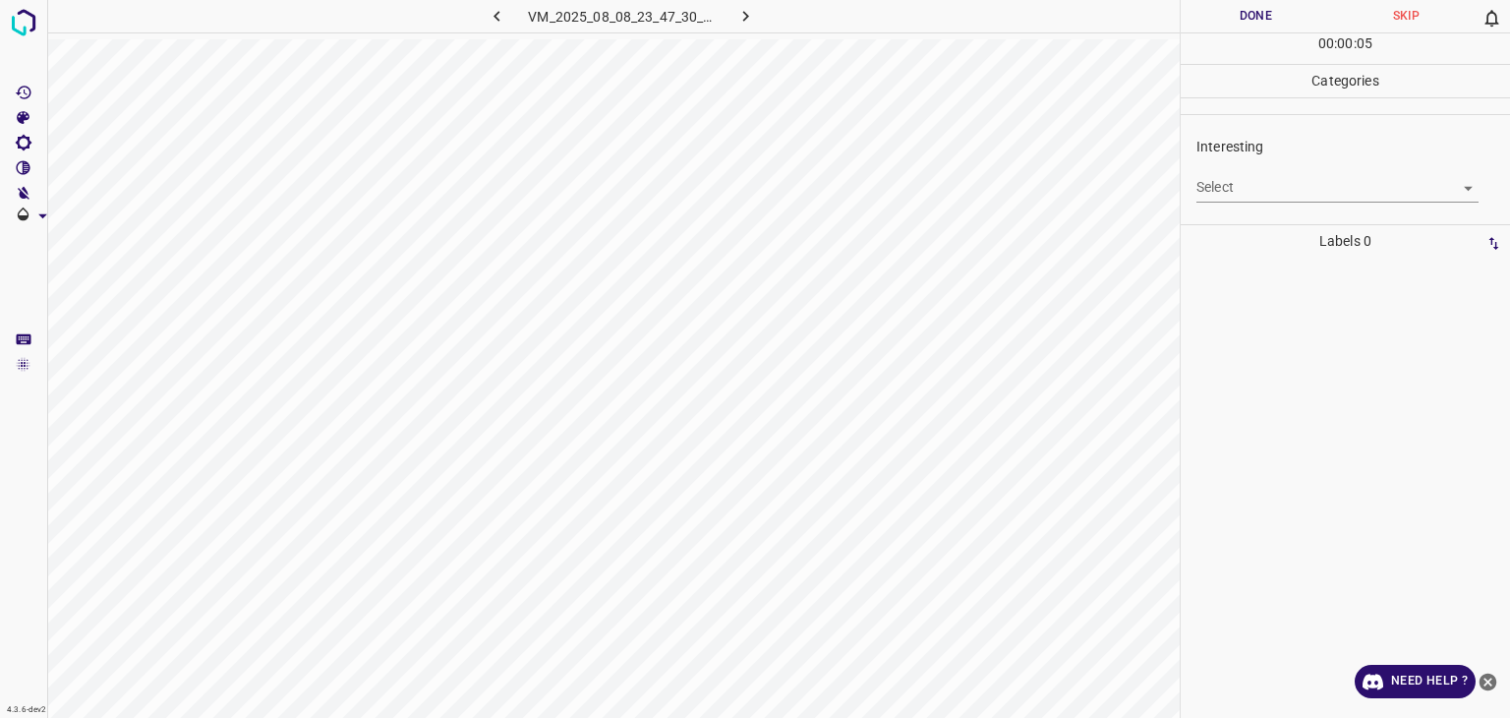
click at [1304, 200] on body "4.3.6-dev2 VM_2025_08_08_23_47_30_891_05.gif Done Skip 0 00 : 00 : 05 Categorie…" at bounding box center [755, 359] width 1510 height 718
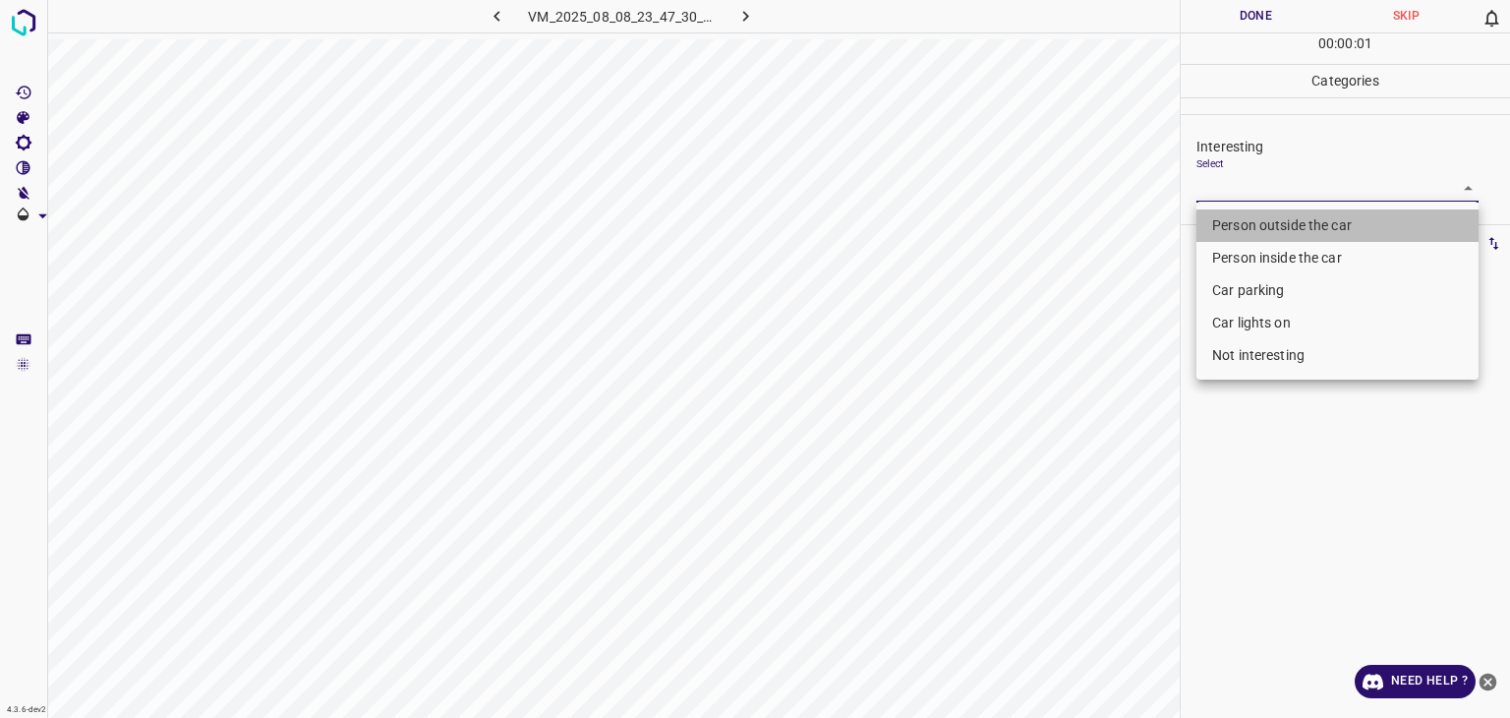
click at [1308, 221] on li "Person outside the car" at bounding box center [1338, 225] width 282 height 32
type input "Person outside the car"
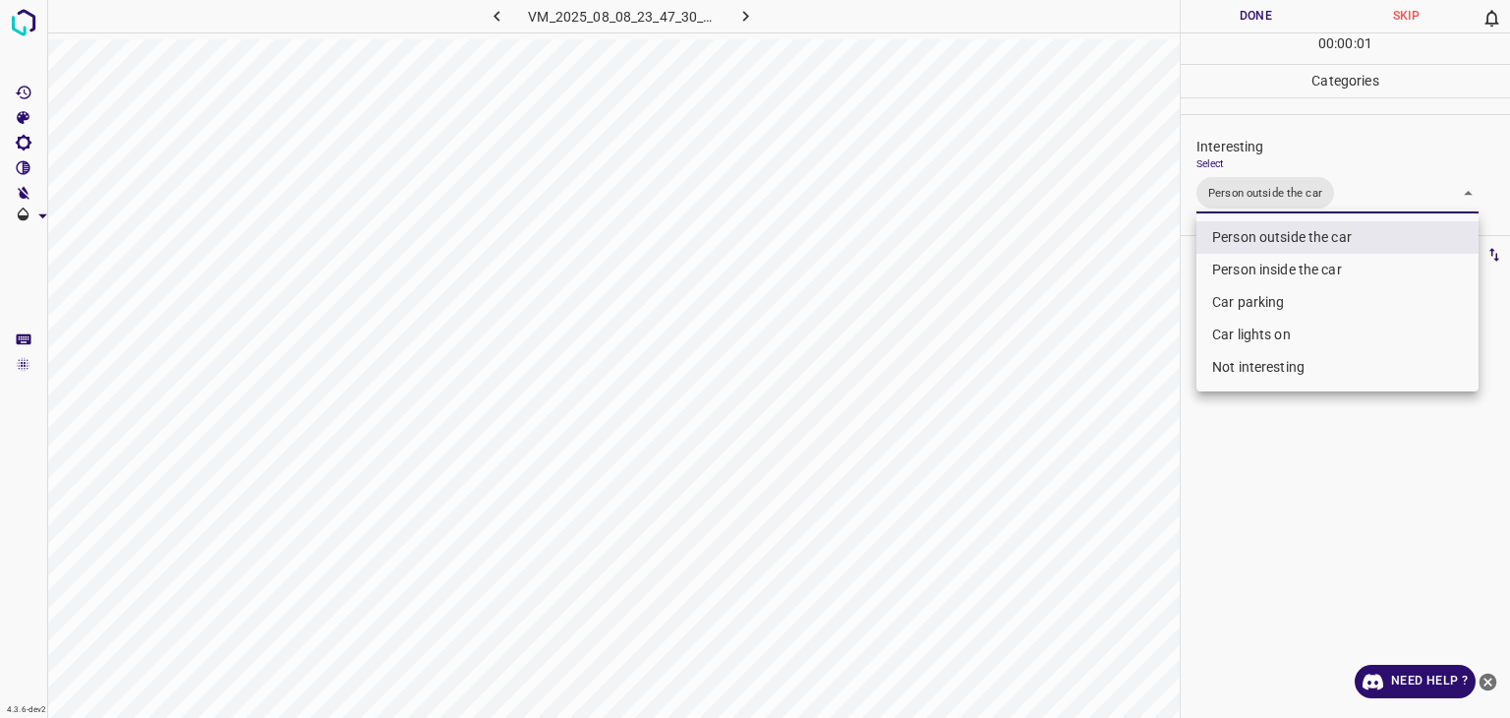
click at [1271, 5] on div at bounding box center [755, 359] width 1510 height 718
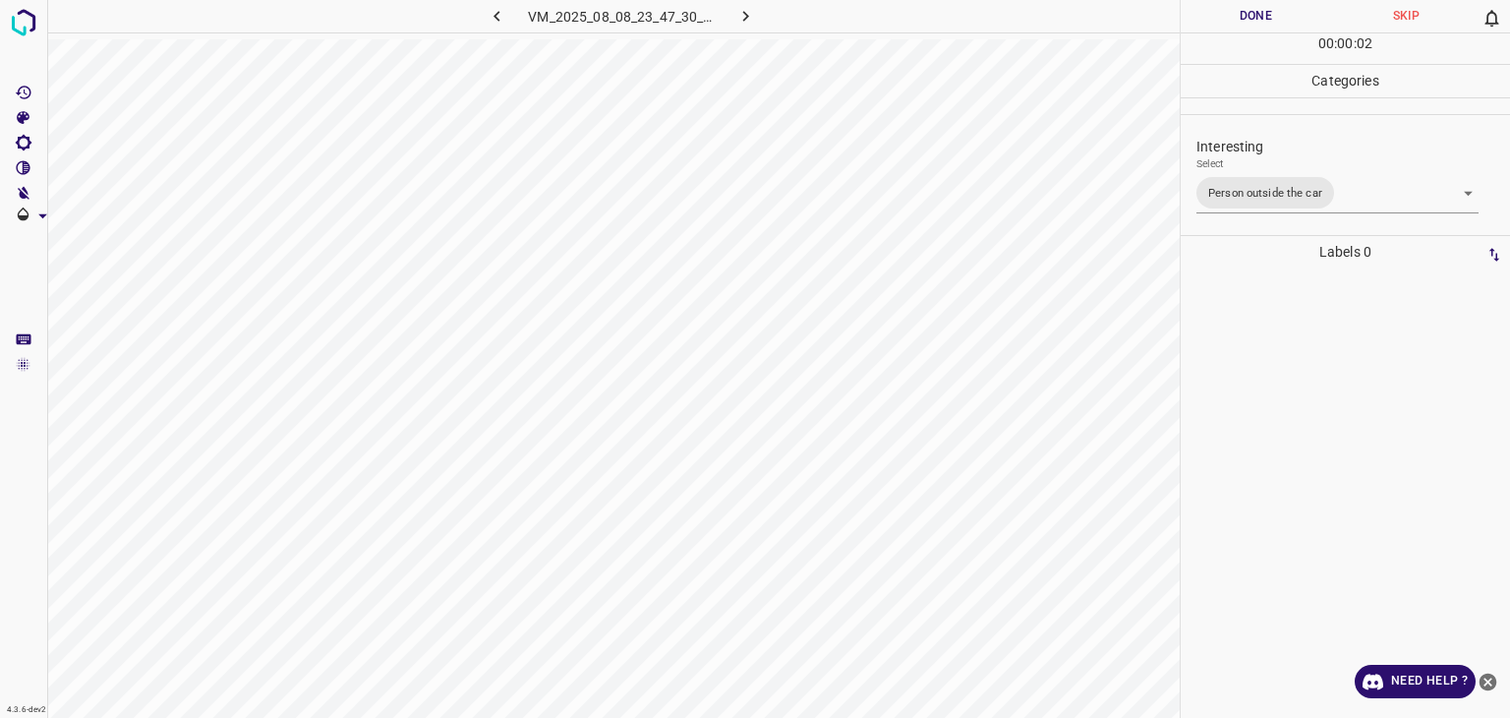
click at [1271, 5] on div at bounding box center [755, 359] width 1510 height 718
click at [1270, 6] on button "Done" at bounding box center [1256, 16] width 150 height 32
click at [1270, 10] on button "Done" at bounding box center [1256, 16] width 150 height 32
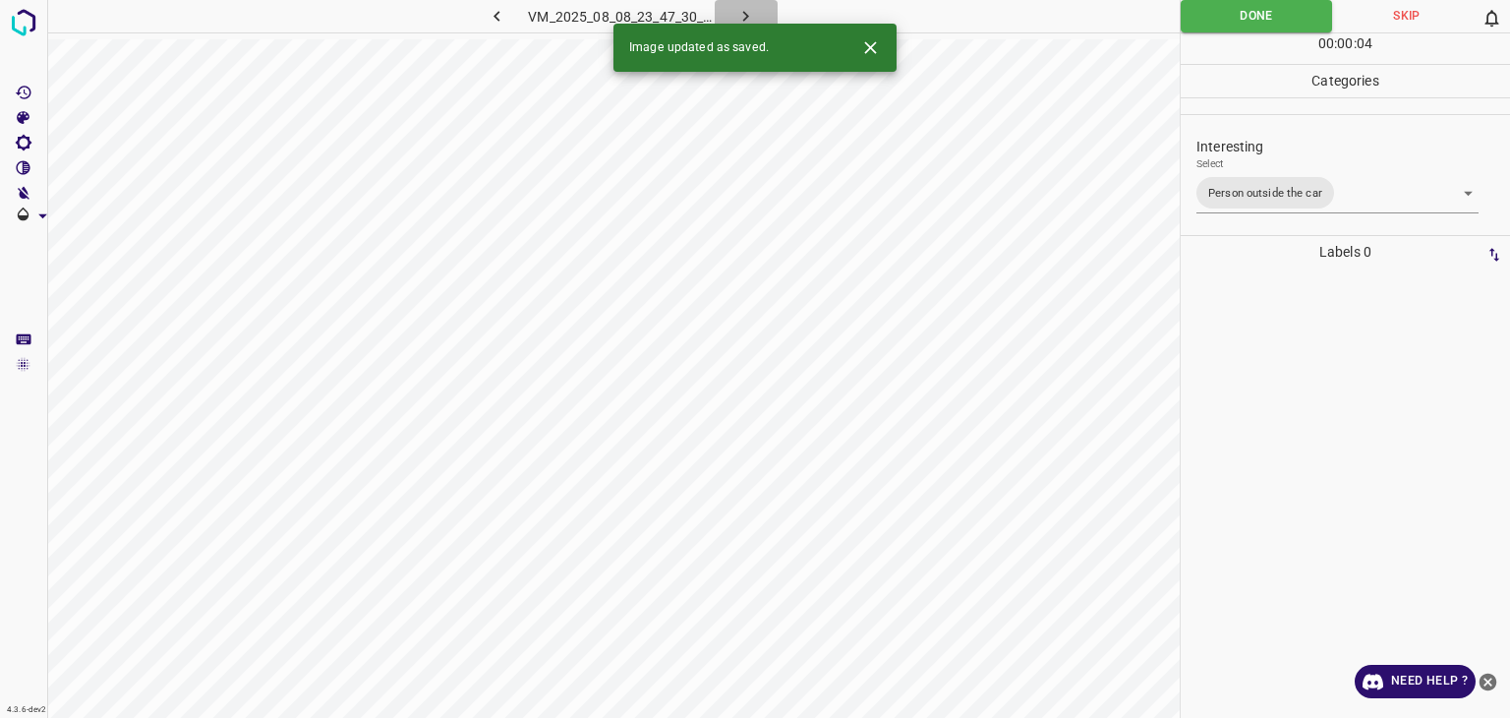
click at [739, 13] on icon "button" at bounding box center [746, 16] width 21 height 21
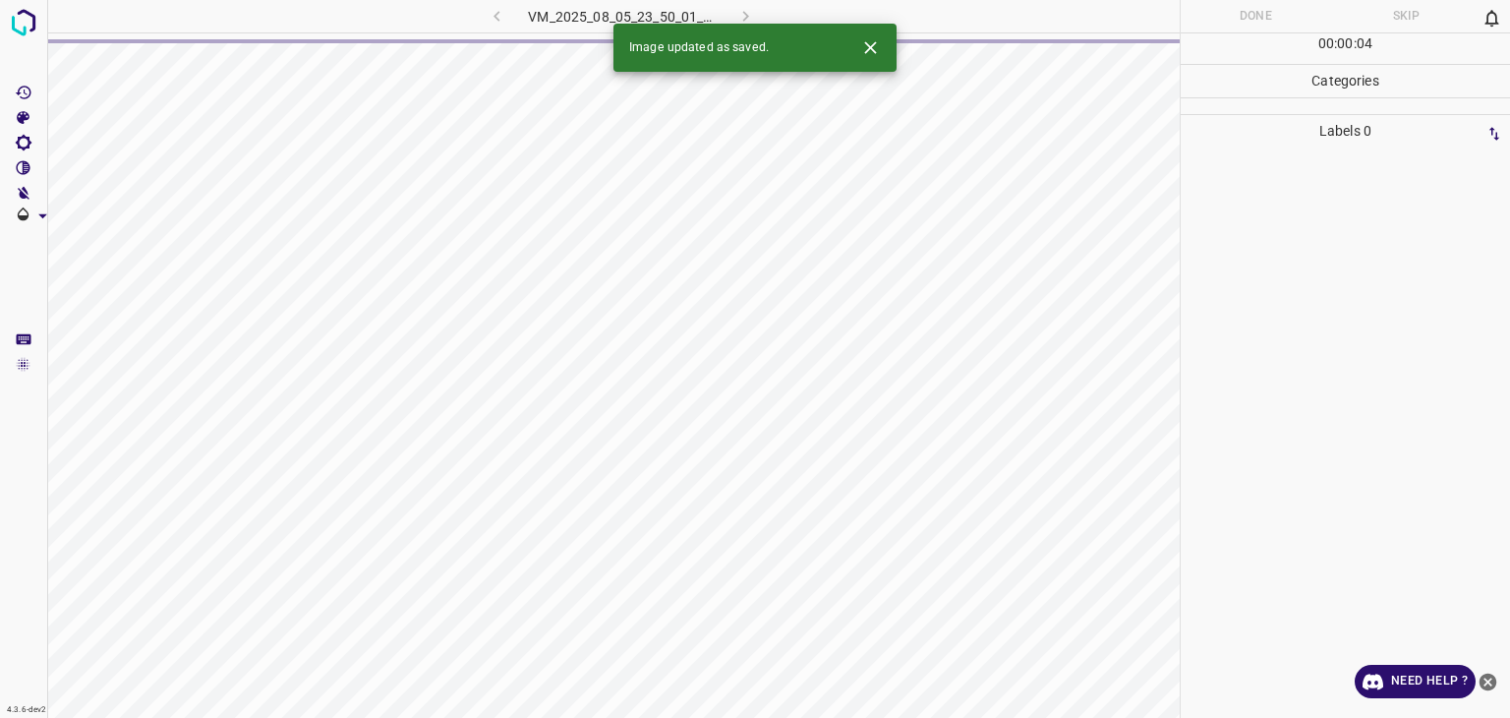
click at [860, 48] on icon "Close" at bounding box center [870, 47] width 21 height 21
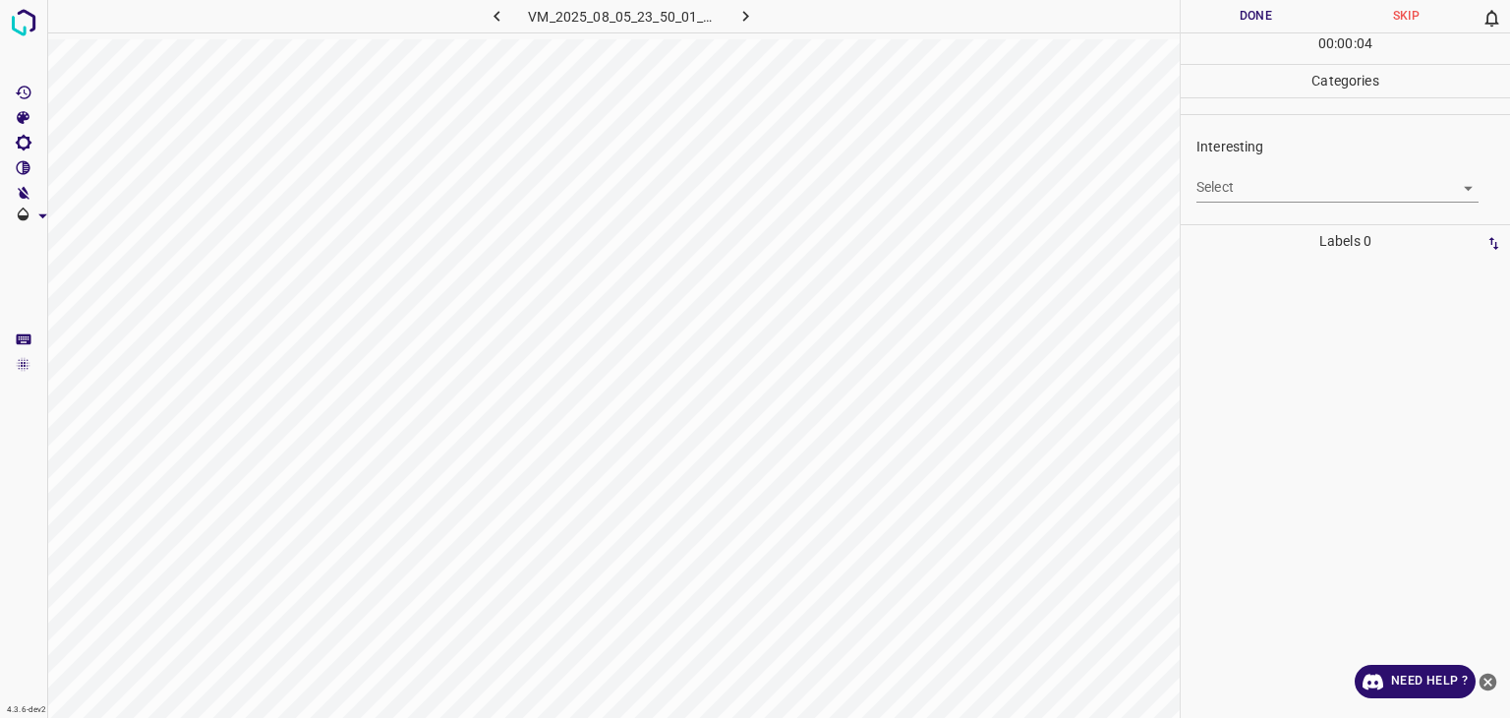
click at [1241, 191] on body "4.3.6-dev2 VM_2025_08_05_23_50_01_937_02.gif Done Skip 0 00 : 00 : 04 Categorie…" at bounding box center [755, 359] width 1510 height 718
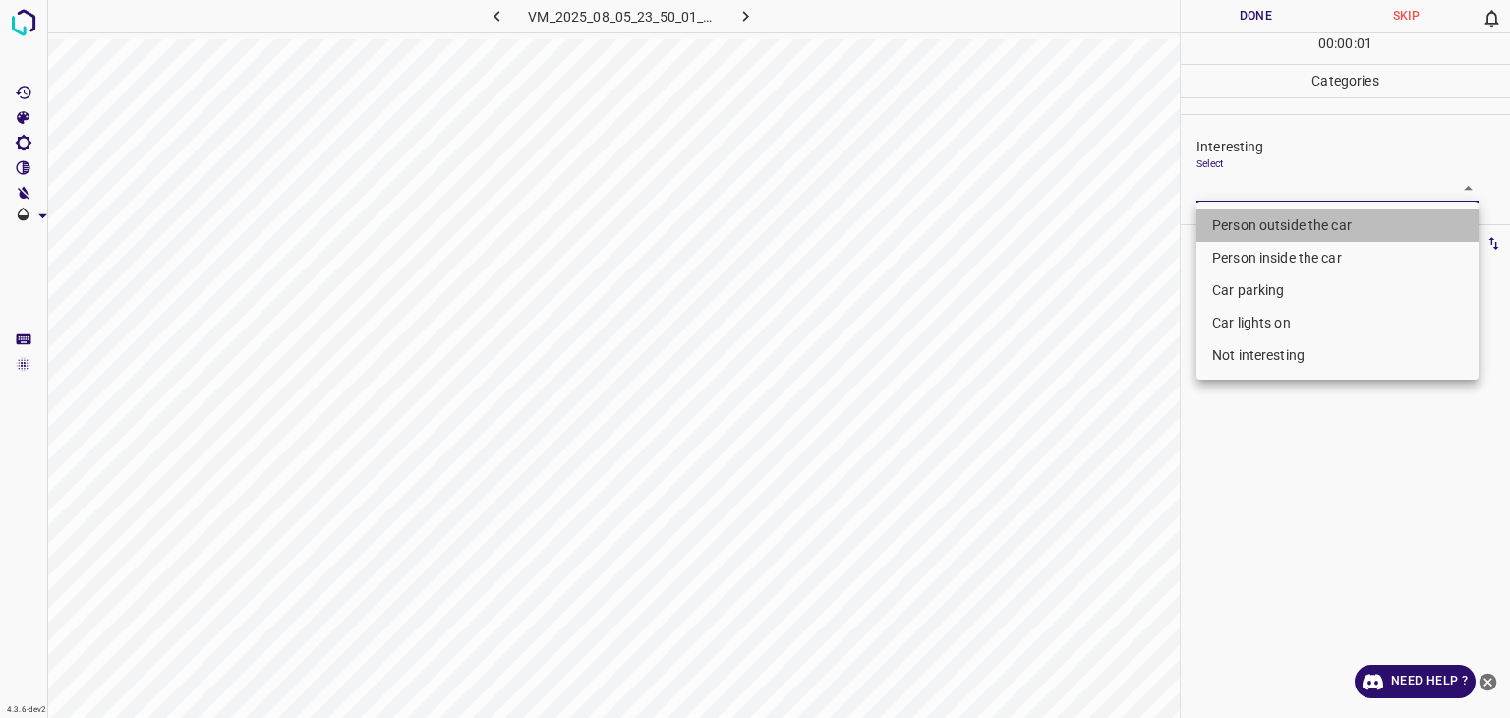
click at [1236, 226] on li "Person outside the car" at bounding box center [1338, 225] width 282 height 32
type input "Person outside the car"
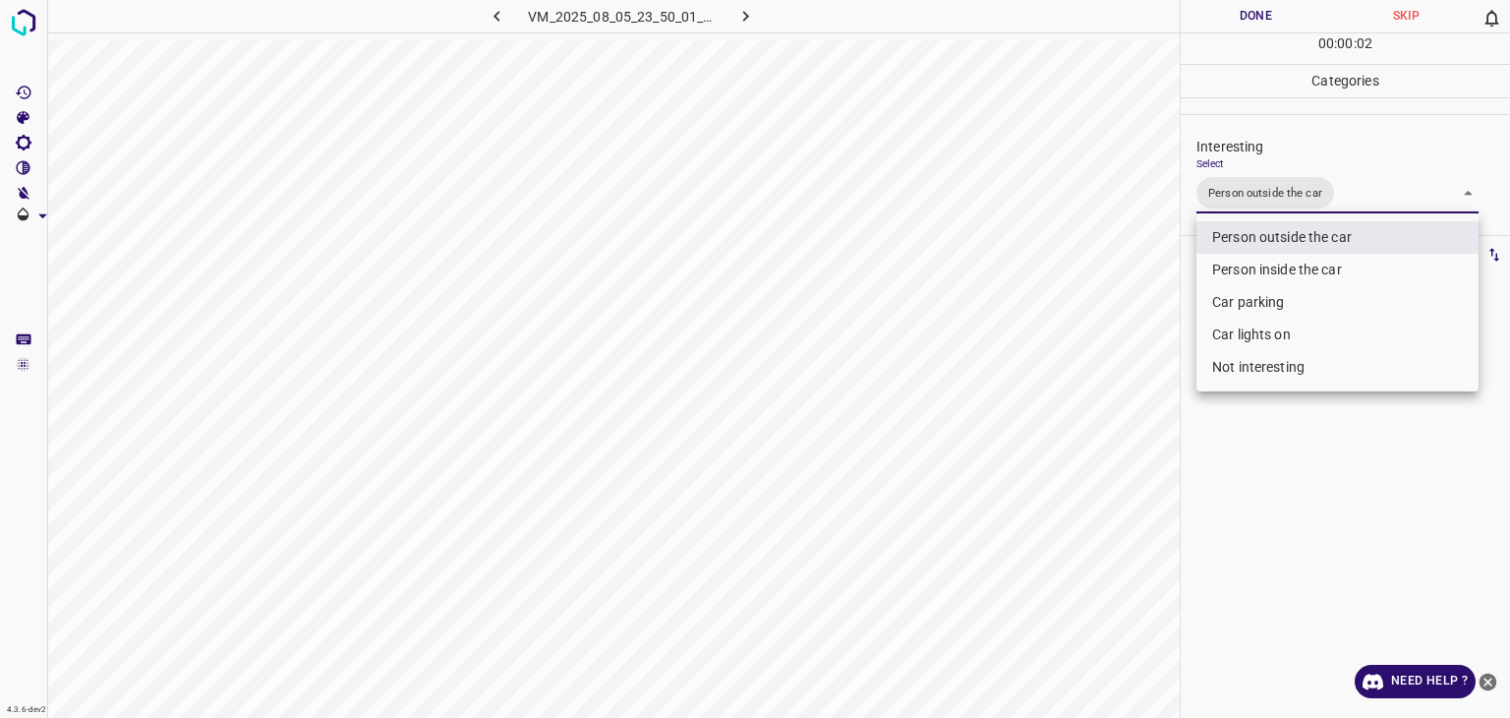
click at [1244, 24] on div at bounding box center [755, 359] width 1510 height 718
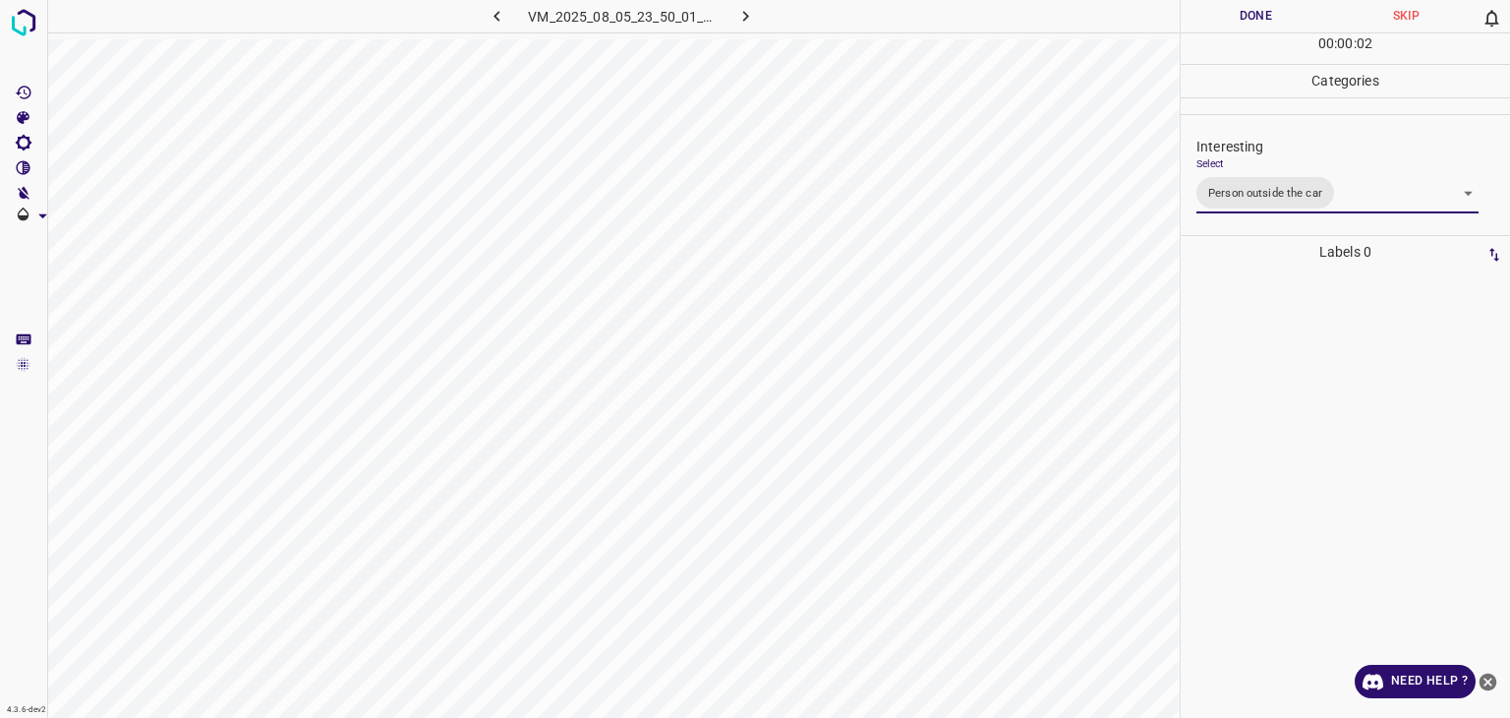
click at [1244, 24] on div "Person outside the car Person inside the car Car parking Car lights on Not inte…" at bounding box center [755, 359] width 1510 height 718
click at [1244, 24] on button "Done" at bounding box center [1256, 16] width 150 height 32
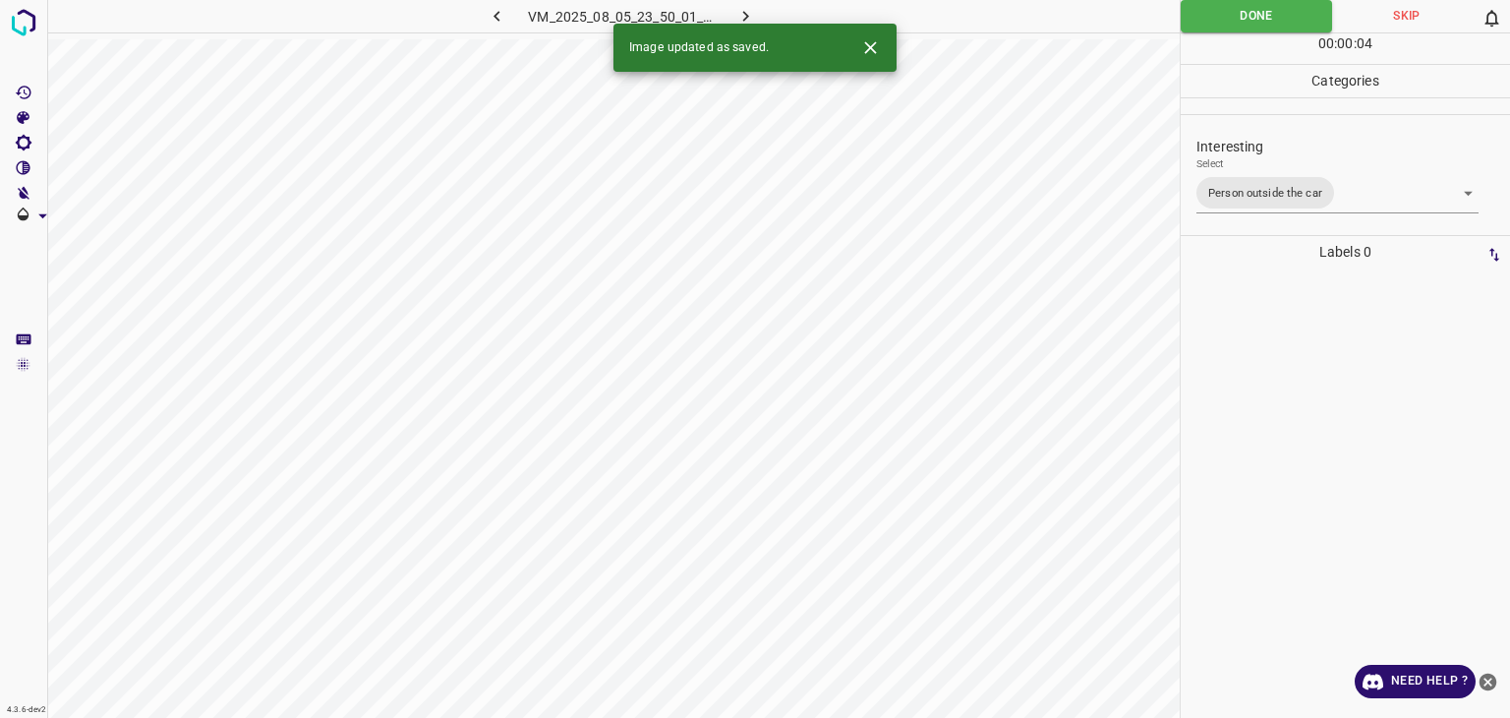
click at [743, 15] on icon "button" at bounding box center [746, 16] width 21 height 21
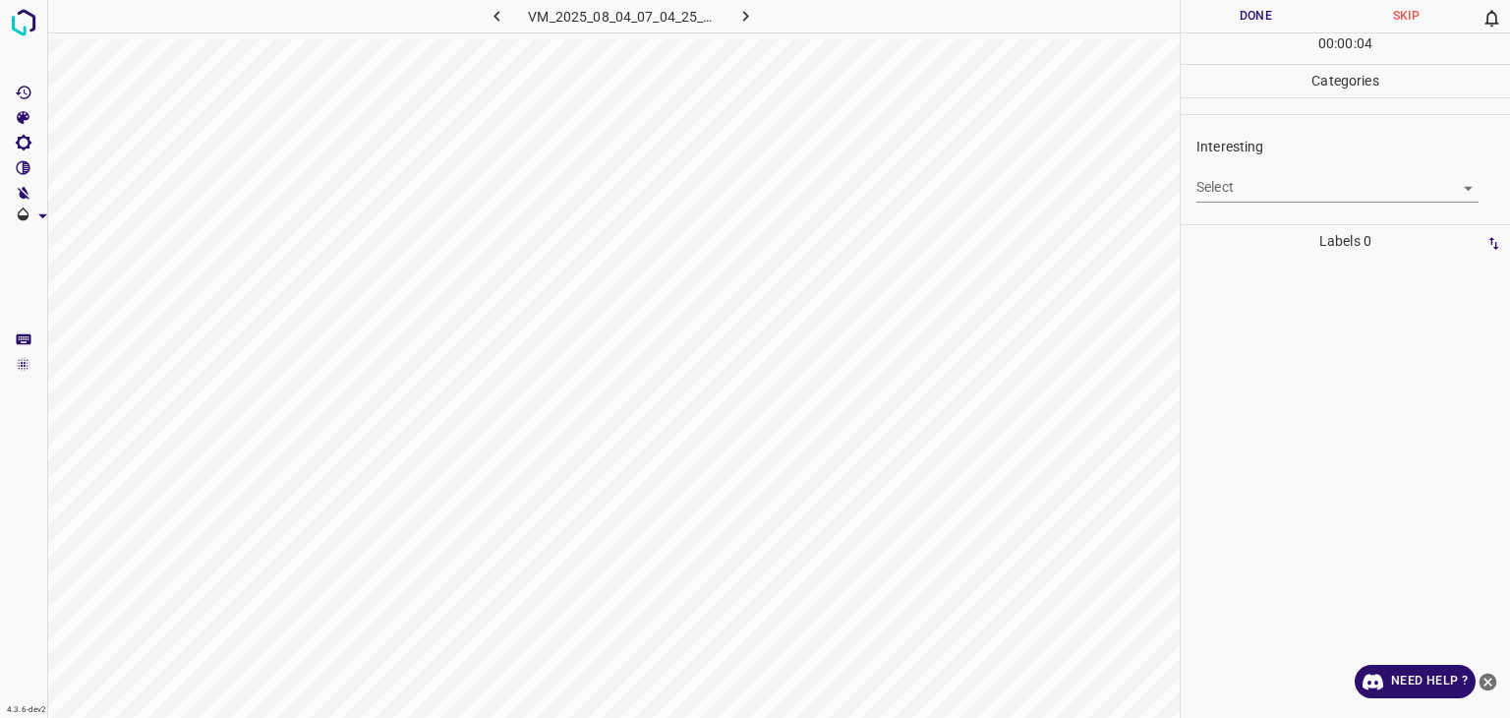
click at [1271, 178] on body "4.3.6-dev2 VM_2025_08_04_07_04_25_327_03.gif Done Skip 0 00 : 00 : 04 Categorie…" at bounding box center [755, 359] width 1510 height 718
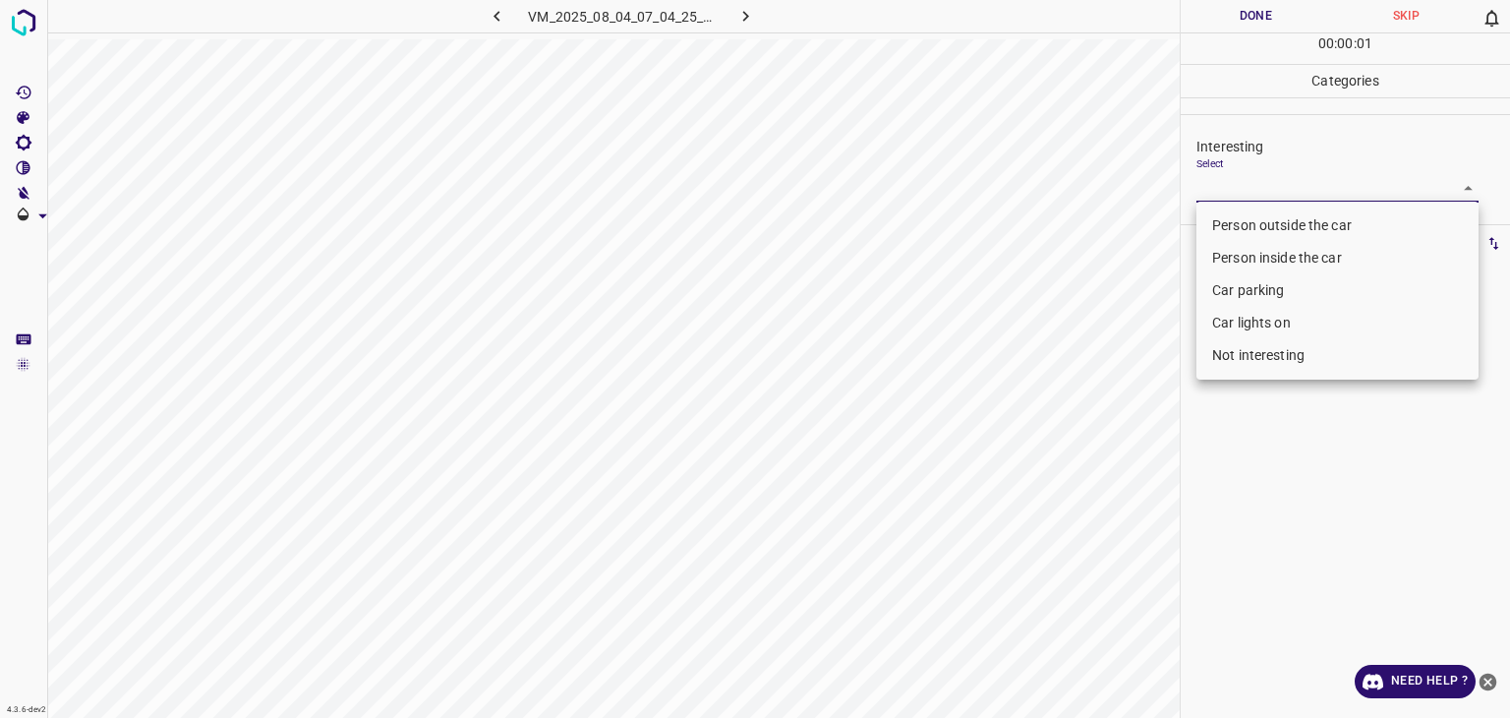
click at [1252, 350] on li "Not interesting" at bounding box center [1338, 355] width 282 height 32
type input "Not interesting"
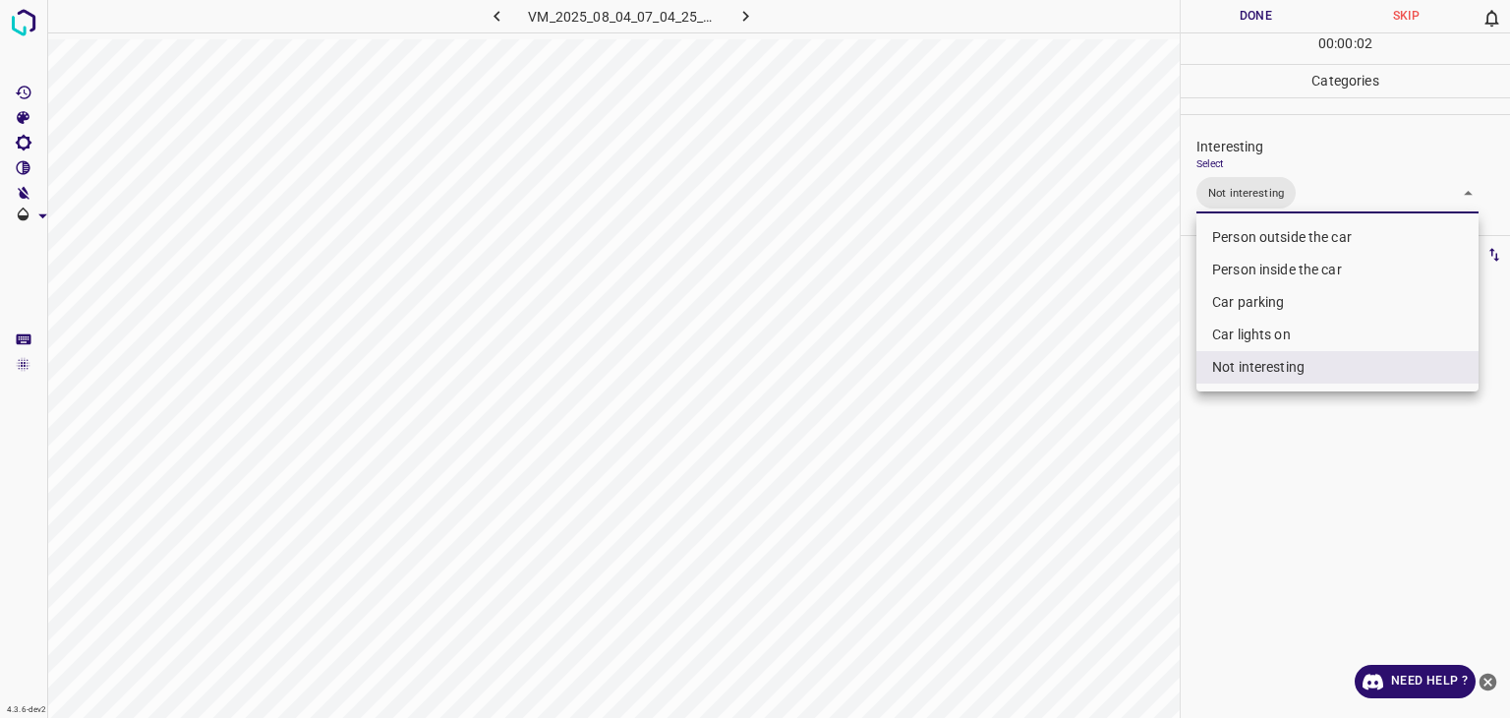
click at [1217, 10] on div at bounding box center [755, 359] width 1510 height 718
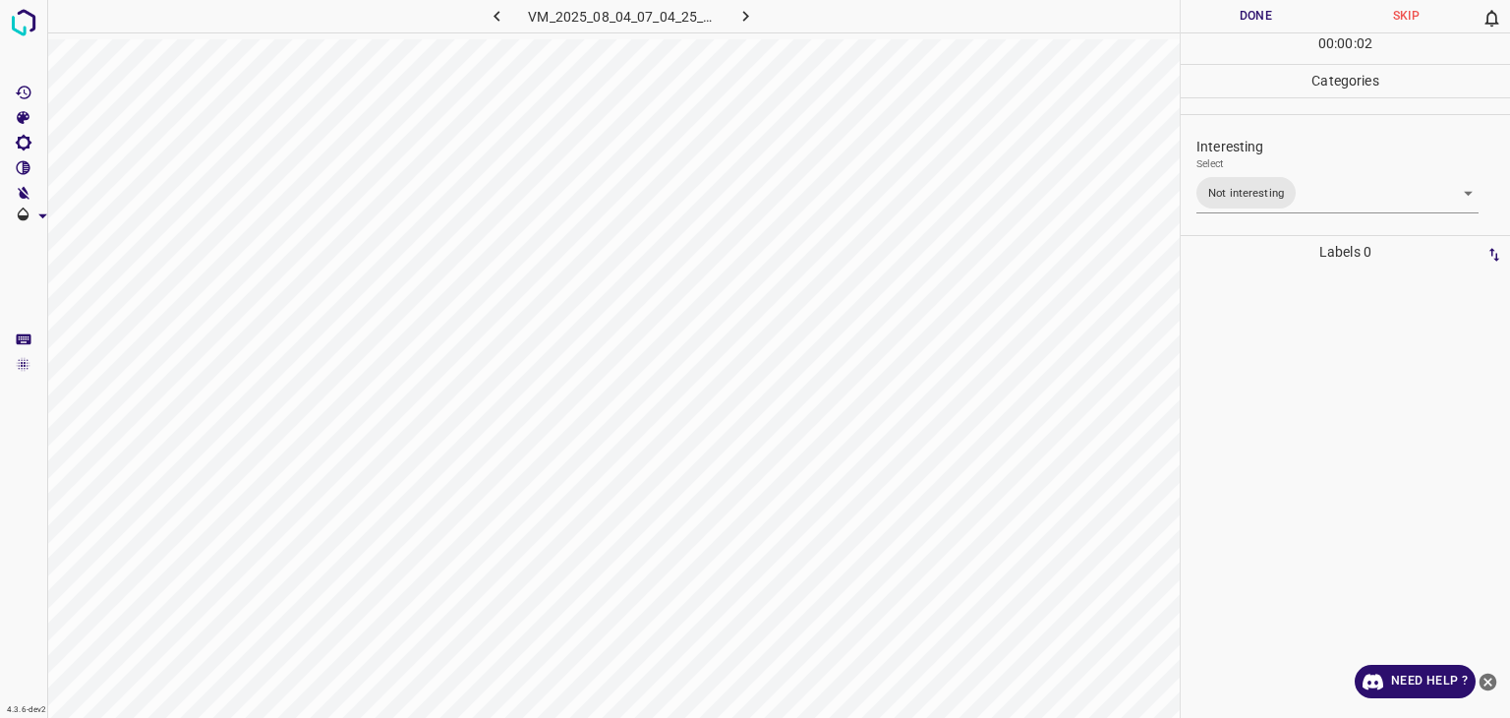
click at [1221, 17] on div at bounding box center [755, 359] width 1510 height 718
click at [1223, 17] on button "Done" at bounding box center [1256, 16] width 150 height 32
click at [1224, 18] on button "Done" at bounding box center [1256, 16] width 150 height 32
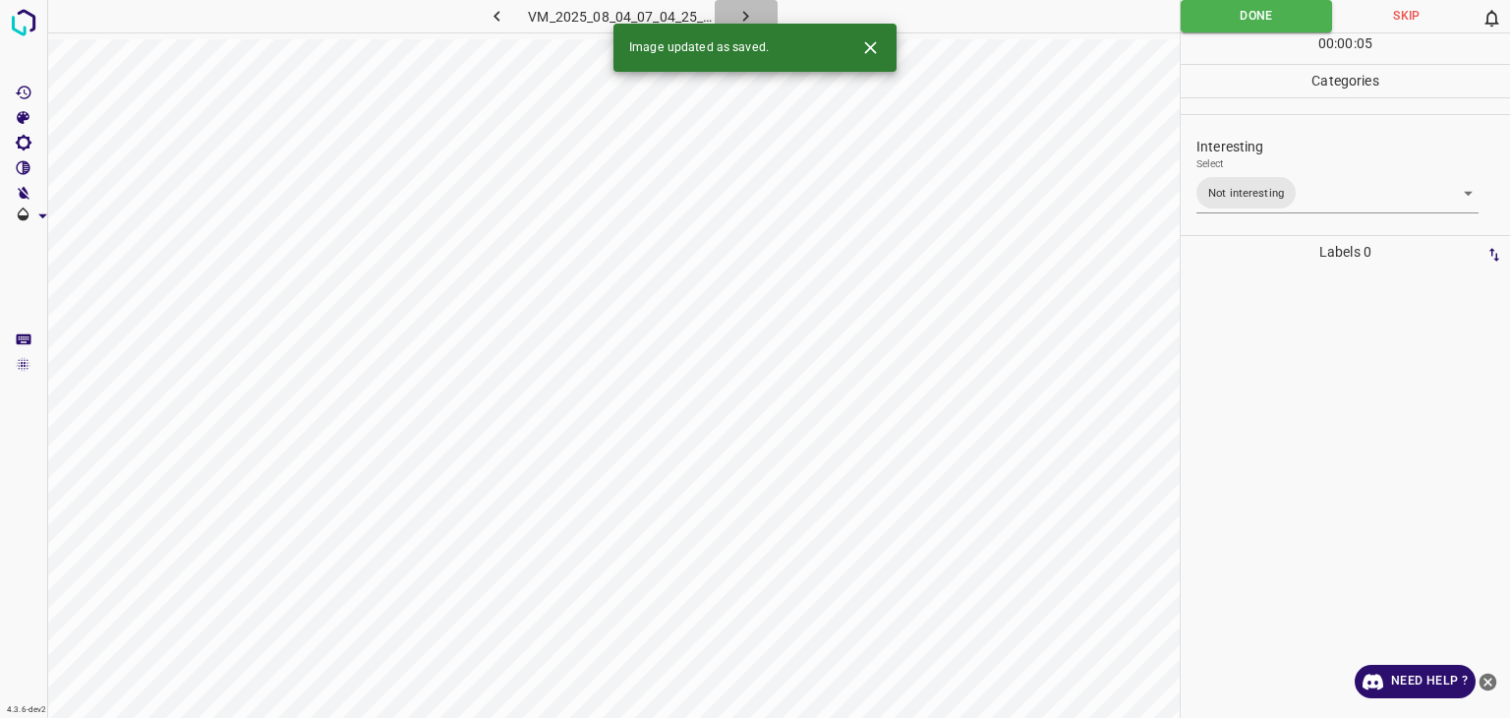
click at [742, 11] on icon "button" at bounding box center [746, 16] width 21 height 21
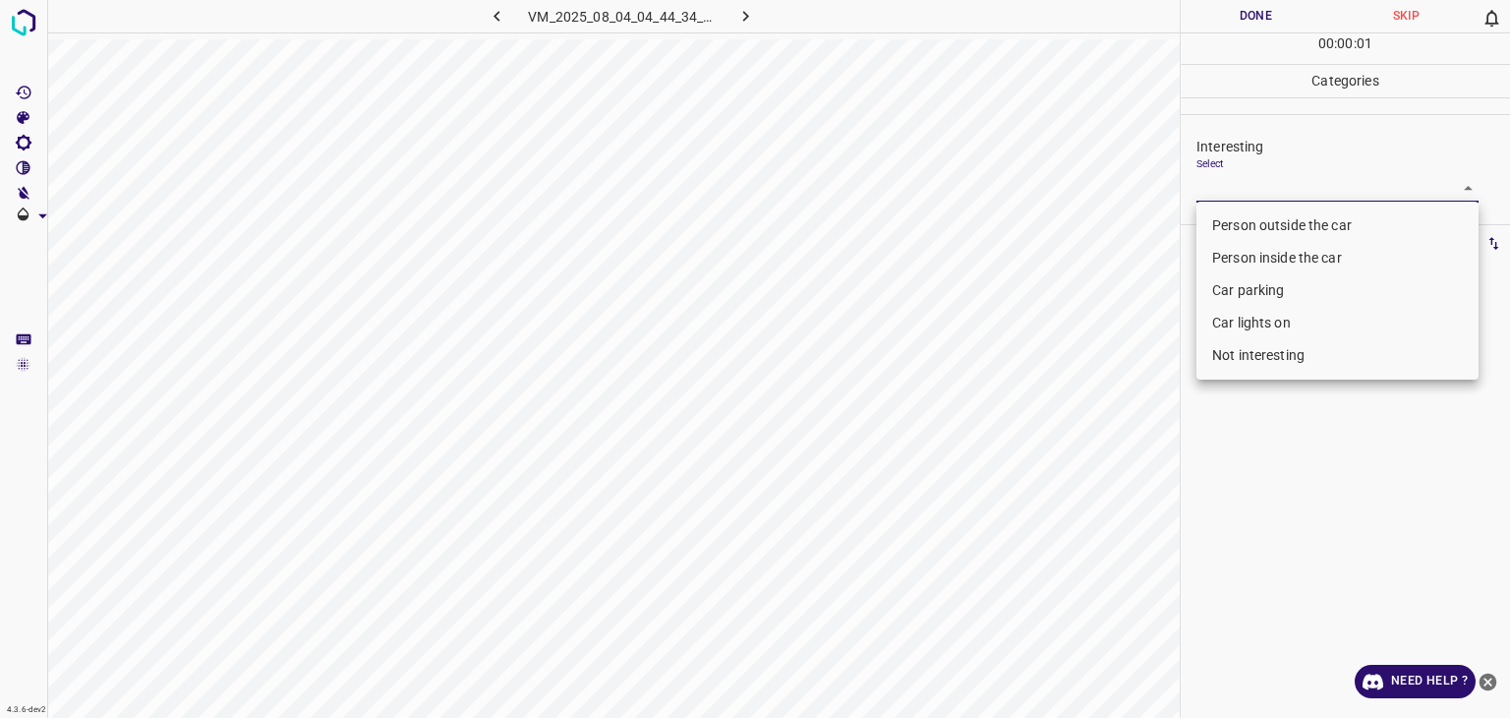
click at [1319, 182] on body "4.3.6-dev2 VM_2025_08_04_04_44_34_026_09.gif Done Skip 0 00 : 00 : 01 Categorie…" at bounding box center [755, 359] width 1510 height 718
click at [1307, 221] on li "Person outside the car" at bounding box center [1338, 225] width 282 height 32
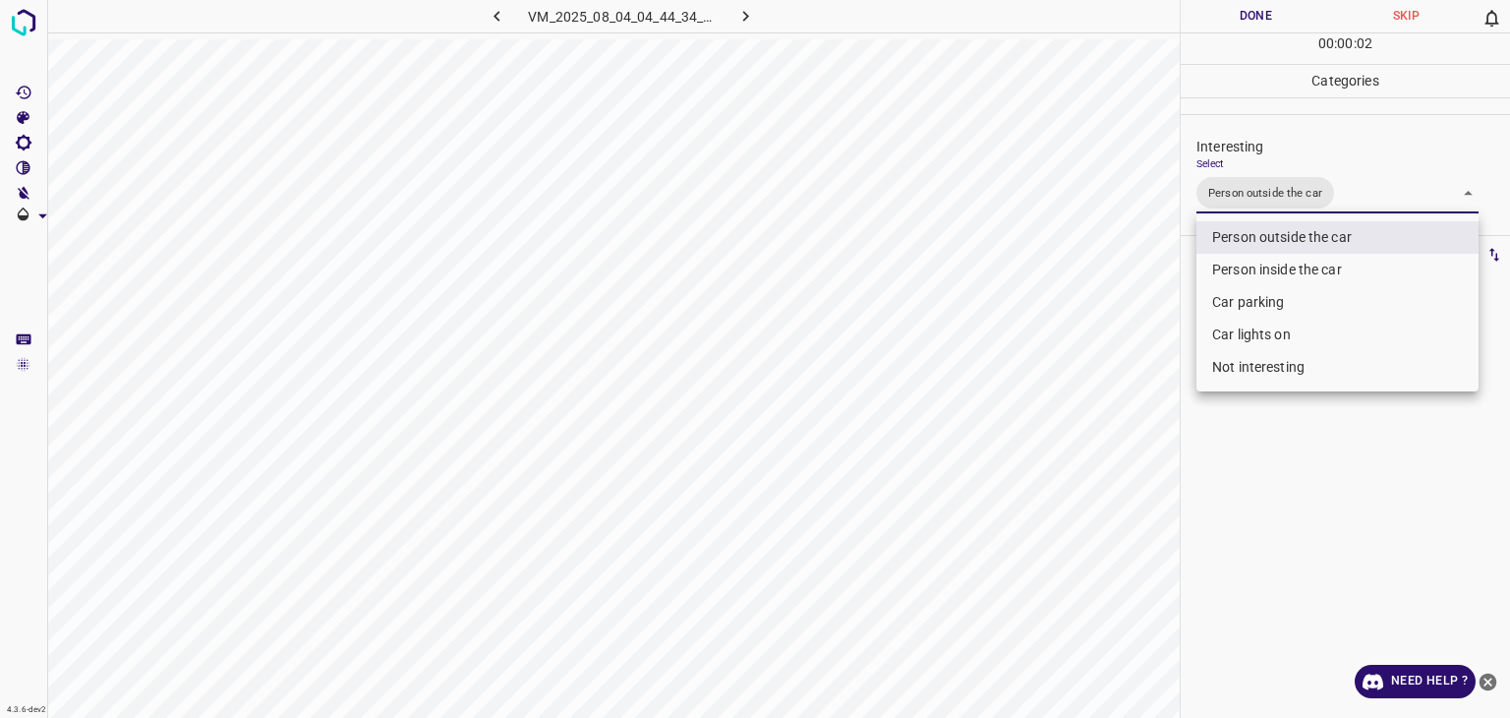
click at [1293, 335] on li "Car lights on" at bounding box center [1338, 335] width 282 height 32
type input "Person outside the car,Car lights on"
click at [1247, 17] on div at bounding box center [755, 359] width 1510 height 718
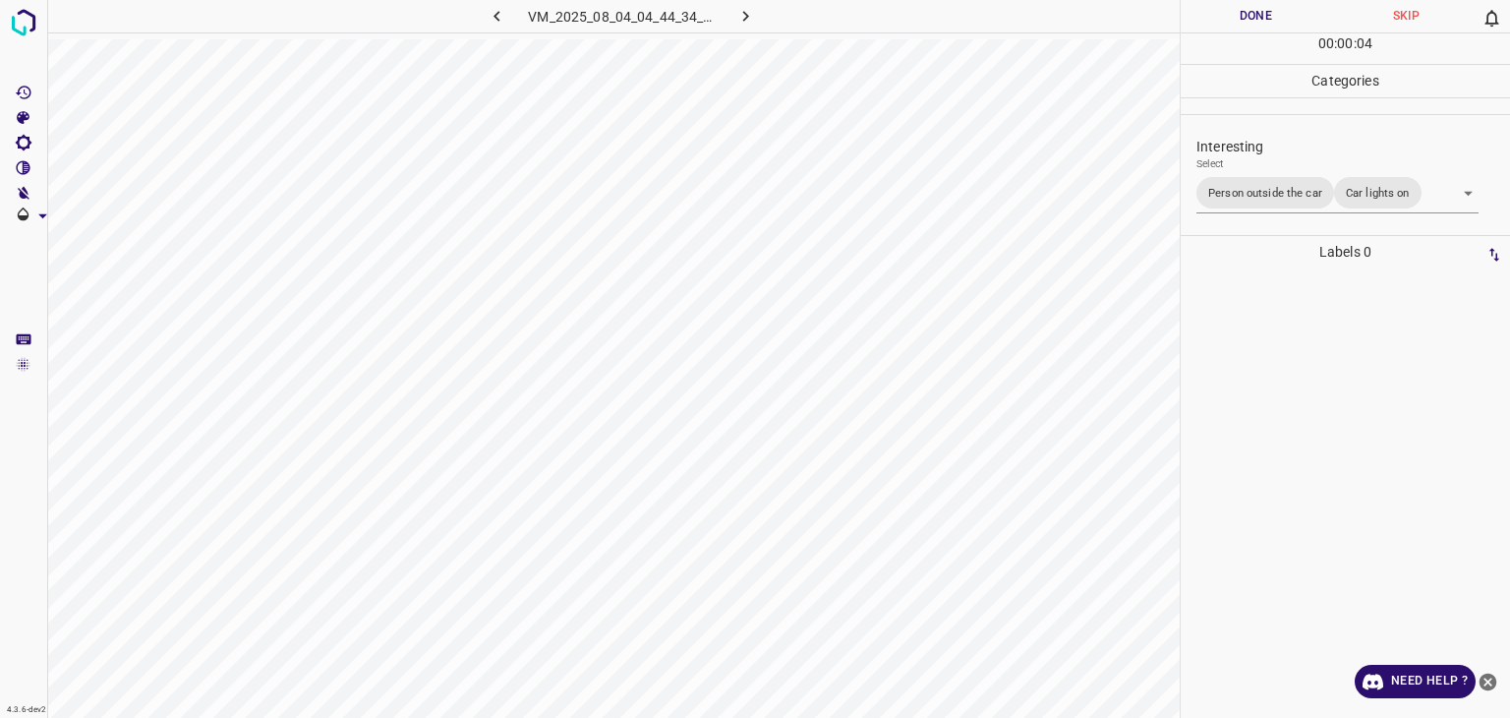
click at [1247, 17] on div at bounding box center [755, 359] width 1510 height 718
click at [1247, 17] on button "Done" at bounding box center [1256, 16] width 150 height 32
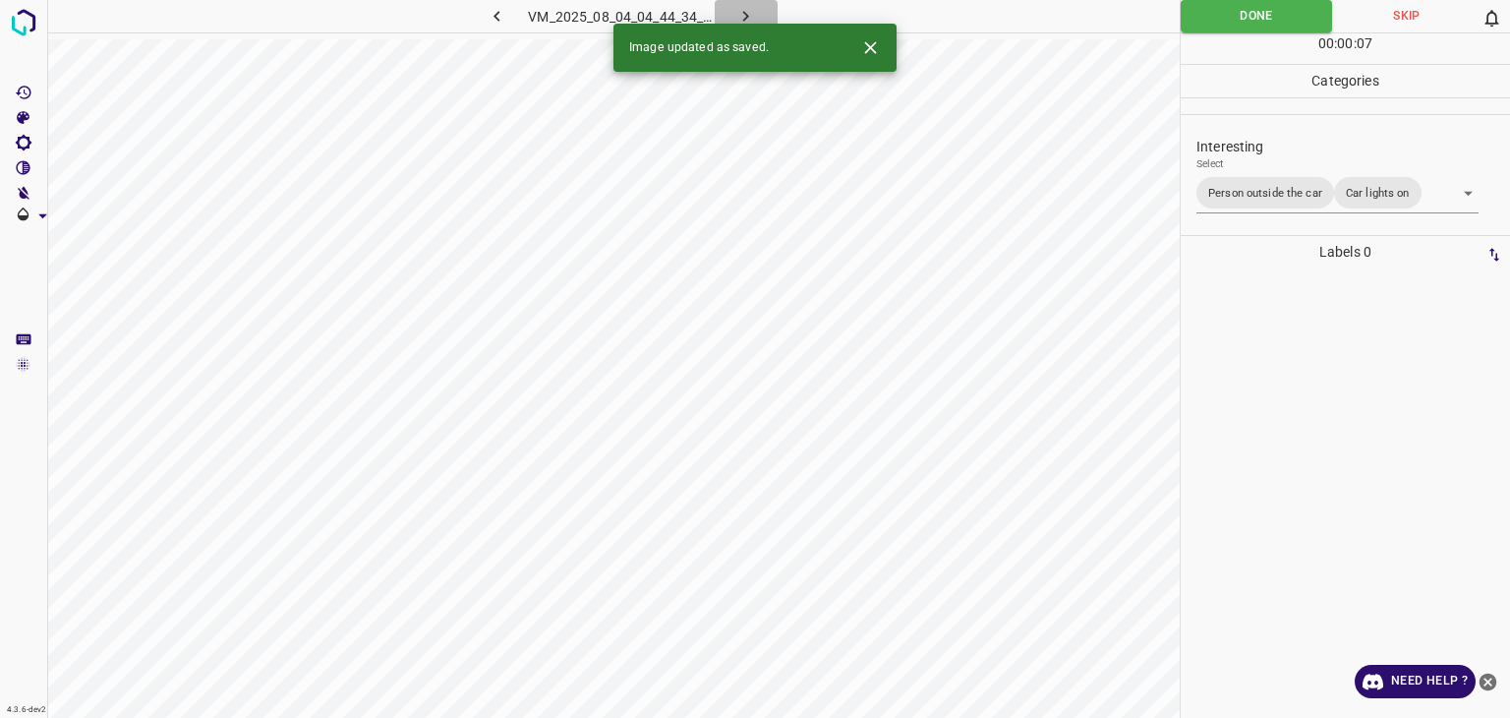
click at [739, 13] on icon "button" at bounding box center [746, 16] width 21 height 21
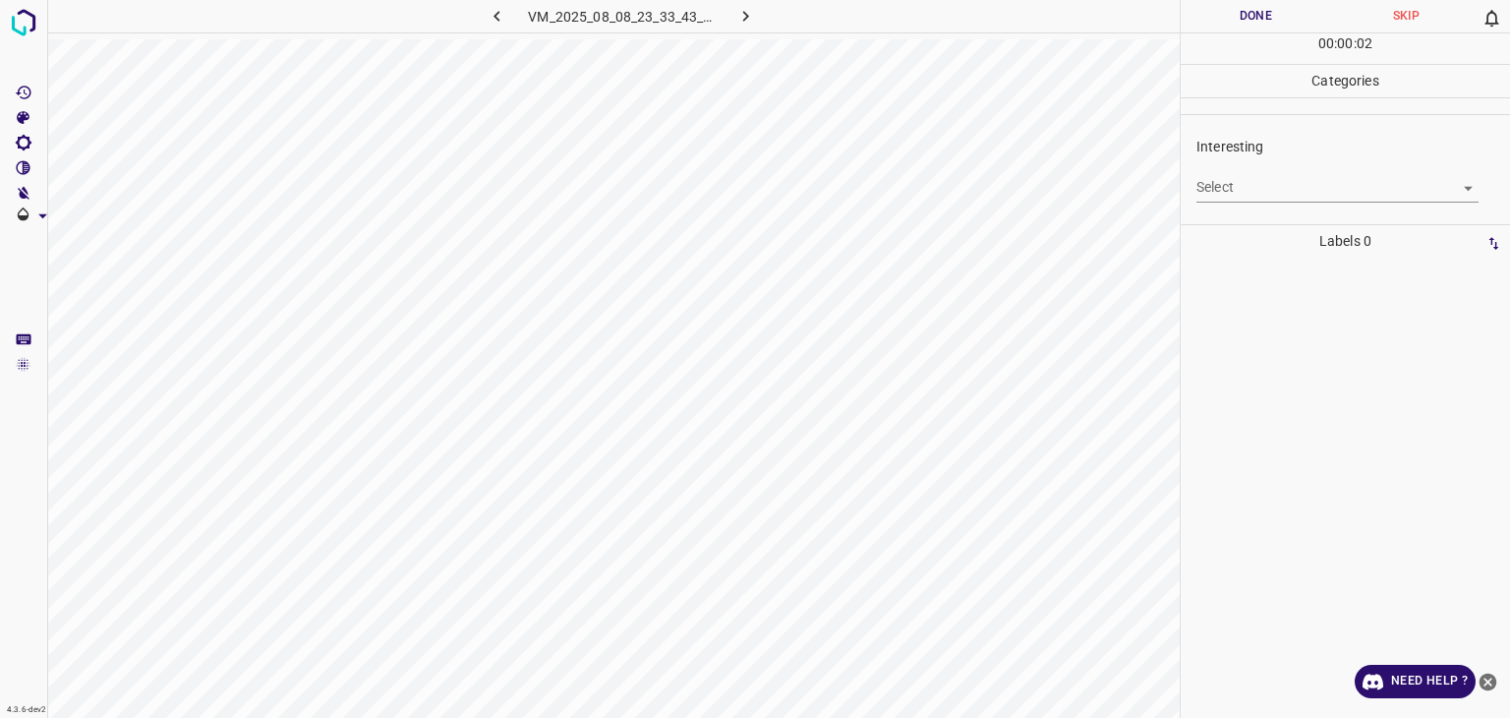
click at [1259, 192] on body "4.3.6-dev2 VM_2025_08_08_23_33_43_387_04.gif Done Skip 0 00 : 00 : 02 Categorie…" at bounding box center [755, 359] width 1510 height 718
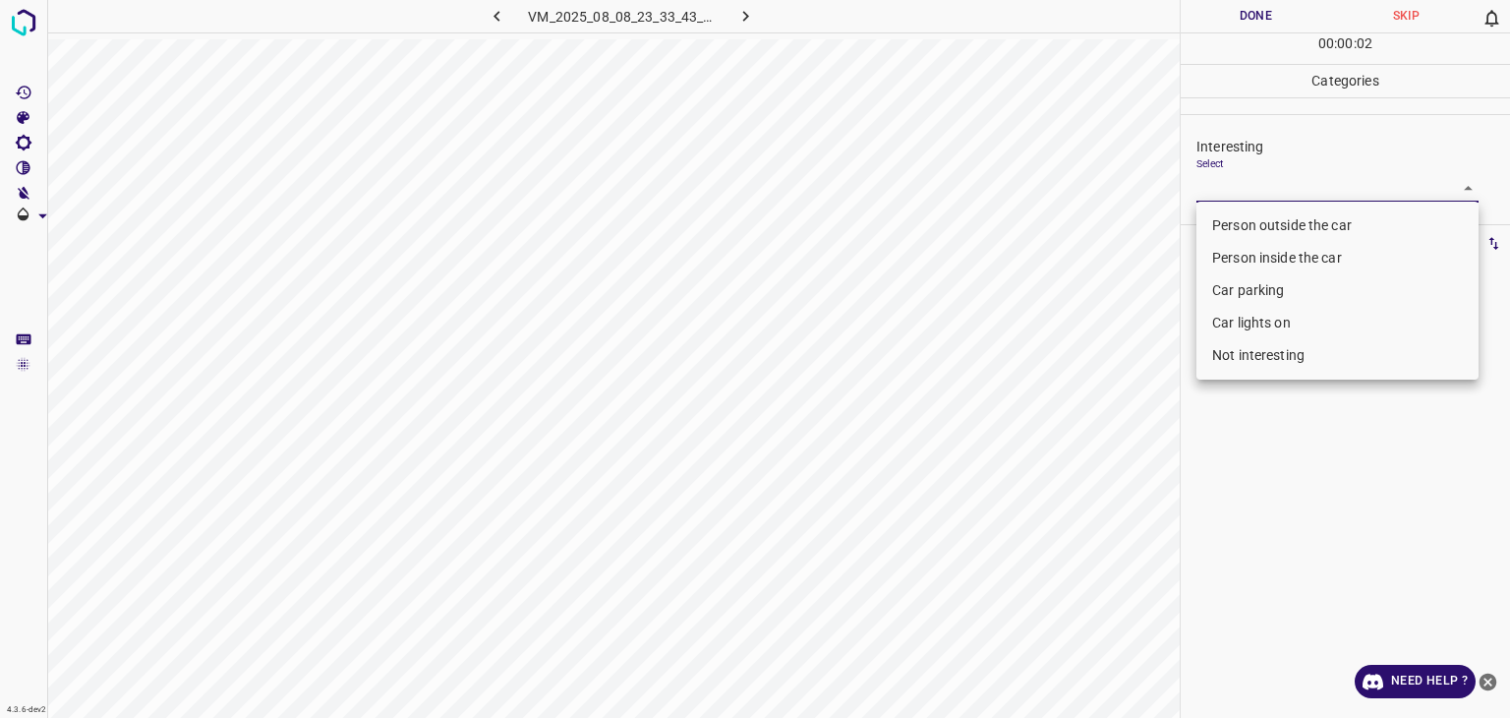
click at [1268, 253] on li "Person inside the car" at bounding box center [1338, 258] width 282 height 32
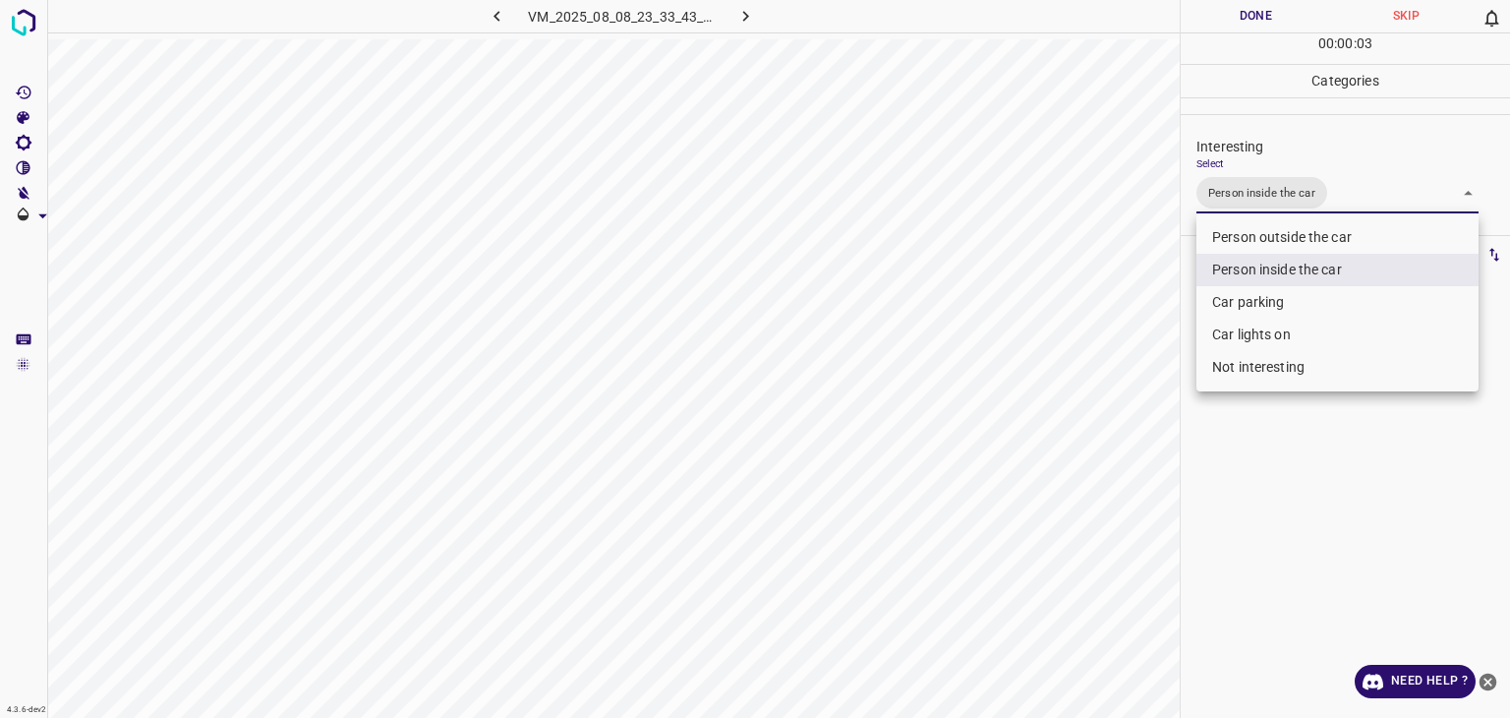
click at [1250, 337] on li "Car lights on" at bounding box center [1338, 335] width 282 height 32
type input "Person inside the car,Car lights on"
click at [1271, 23] on div at bounding box center [755, 359] width 1510 height 718
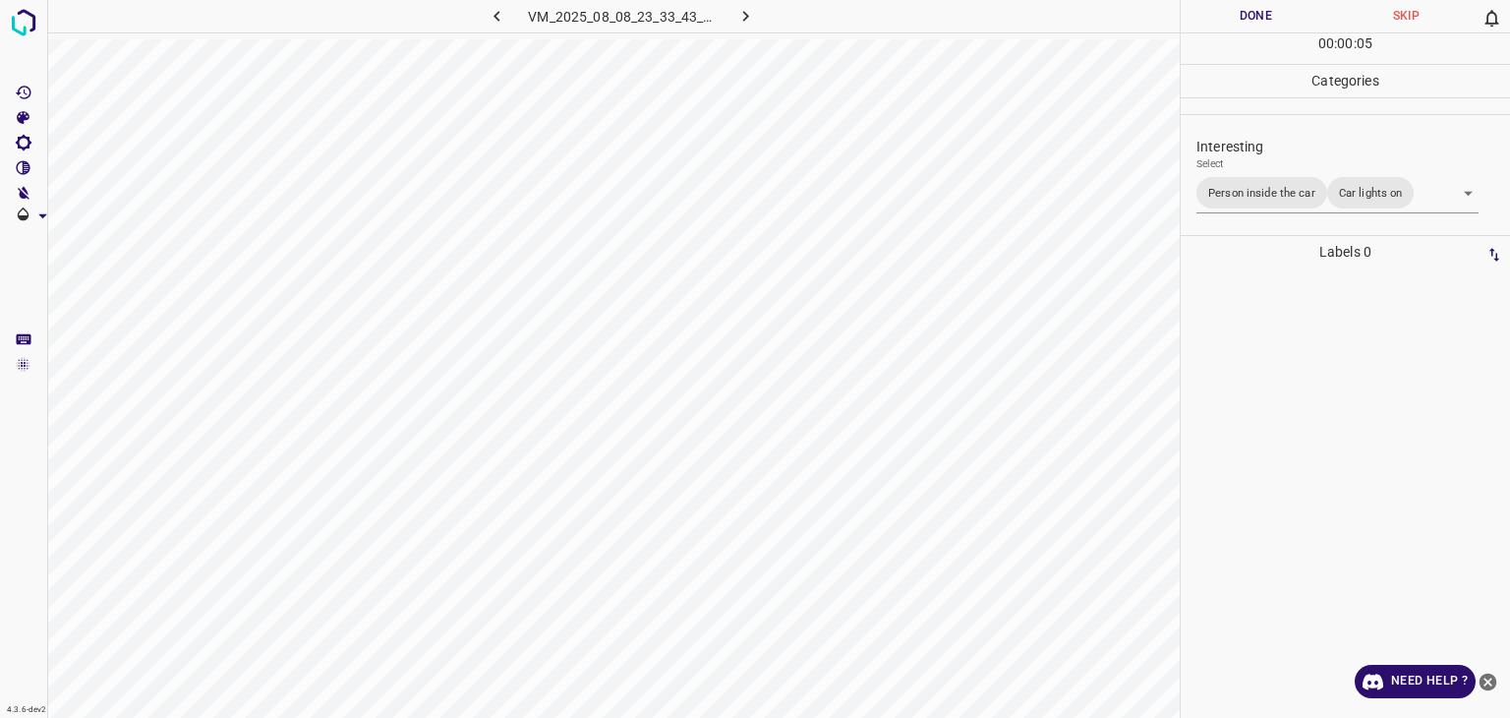
click at [1259, 18] on button "Done" at bounding box center [1256, 16] width 150 height 32
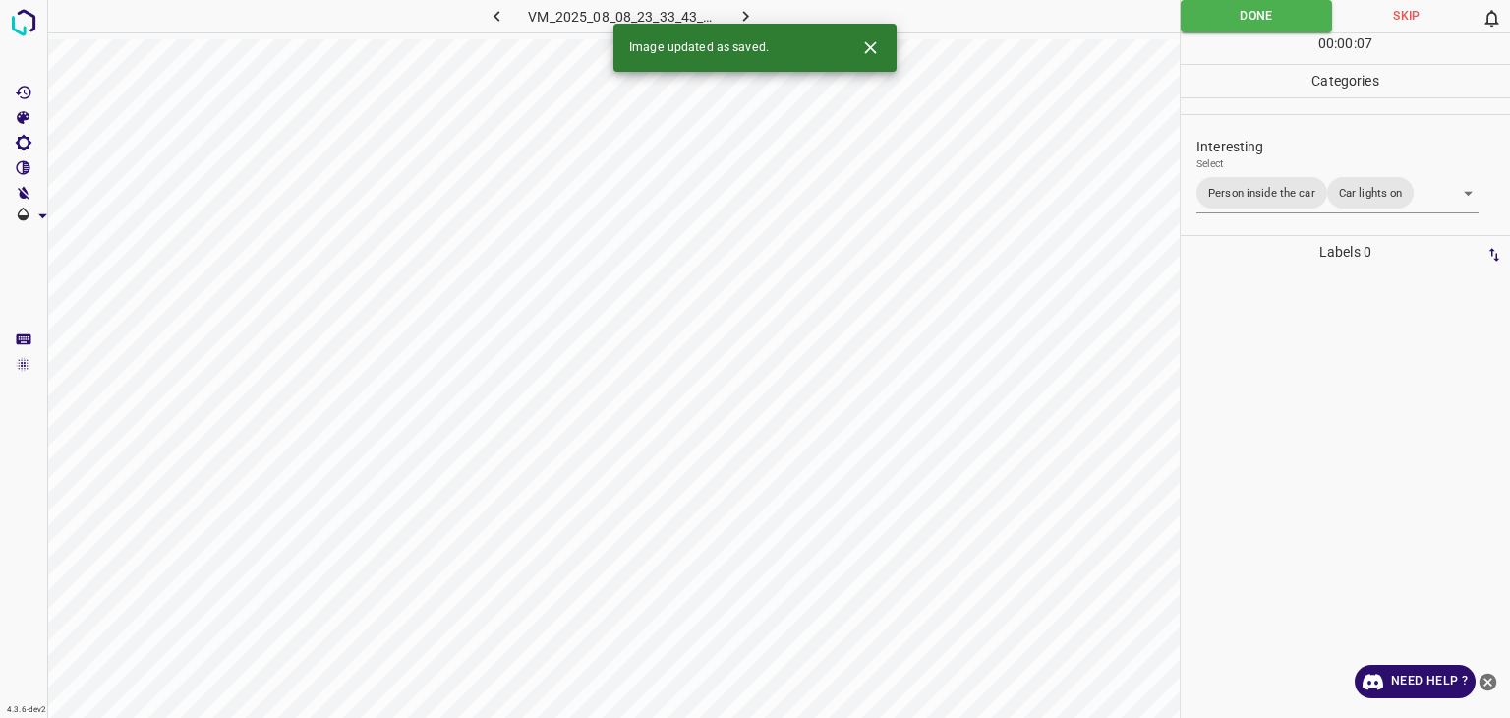
click at [743, 12] on icon "button" at bounding box center [746, 16] width 6 height 11
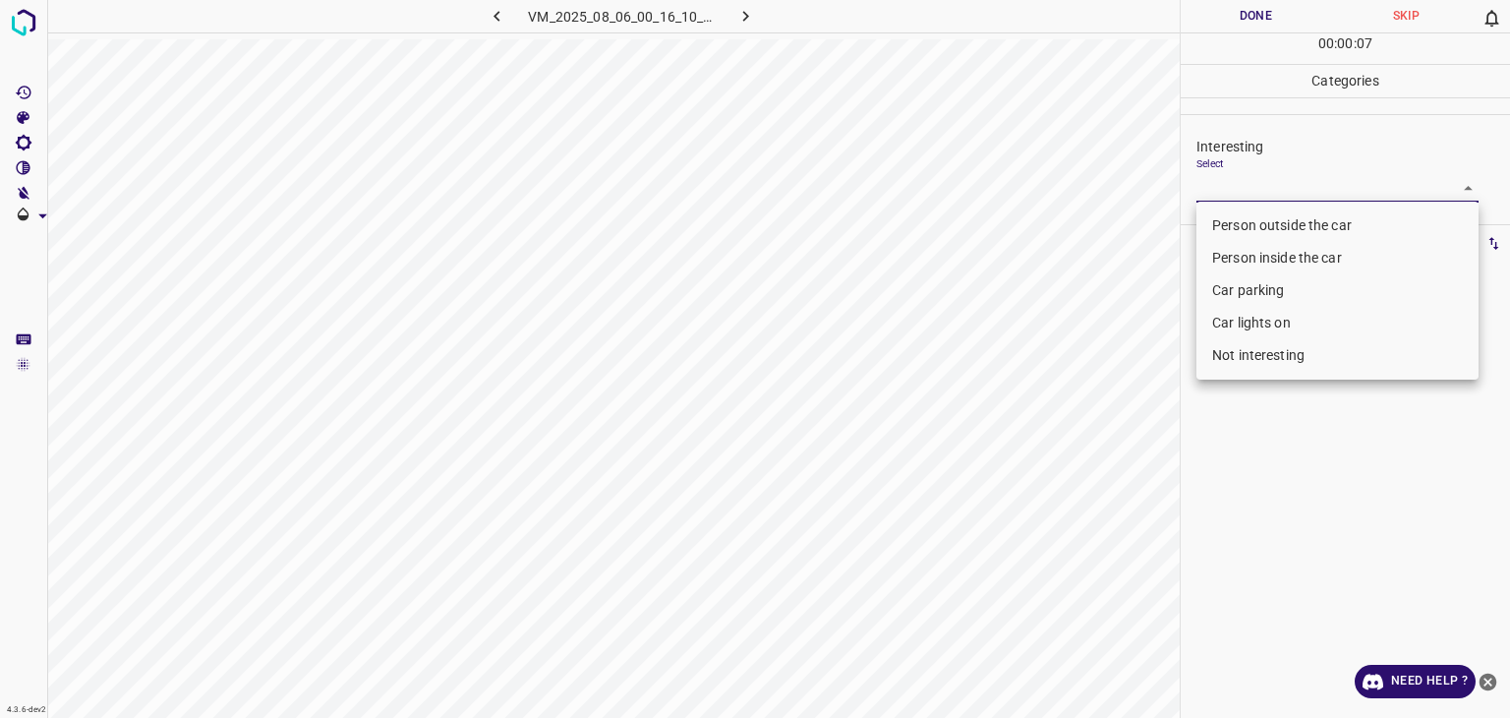
click at [1298, 178] on body "4.3.6-dev2 VM_2025_08_06_00_16_10_161_03.gif Done Skip 0 00 : 00 : 07 Categorie…" at bounding box center [755, 359] width 1510 height 718
drag, startPoint x: 1274, startPoint y: 351, endPoint x: 1269, endPoint y: 360, distance: 10.6
click at [1269, 360] on li "Not interesting" at bounding box center [1338, 355] width 282 height 32
type input "Not interesting"
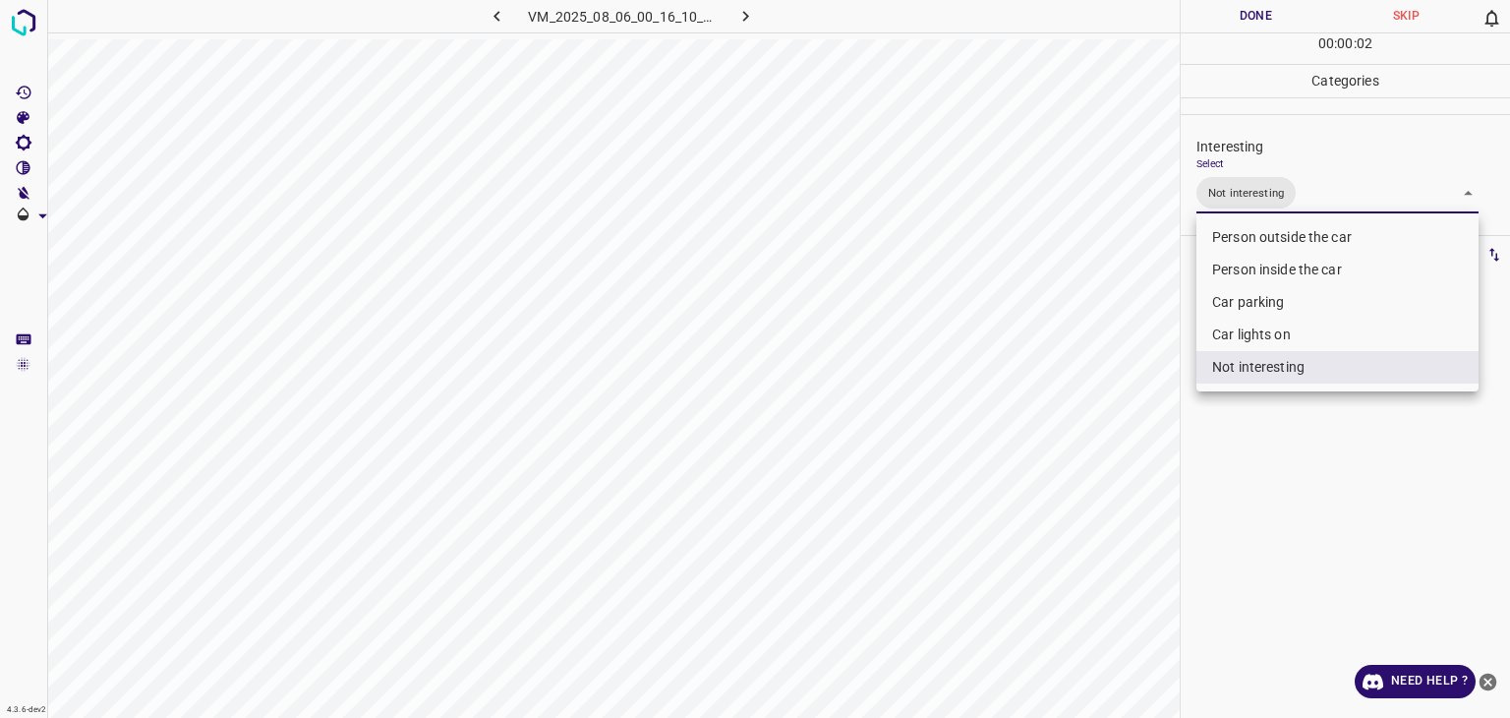
click at [1258, 17] on div at bounding box center [755, 359] width 1510 height 718
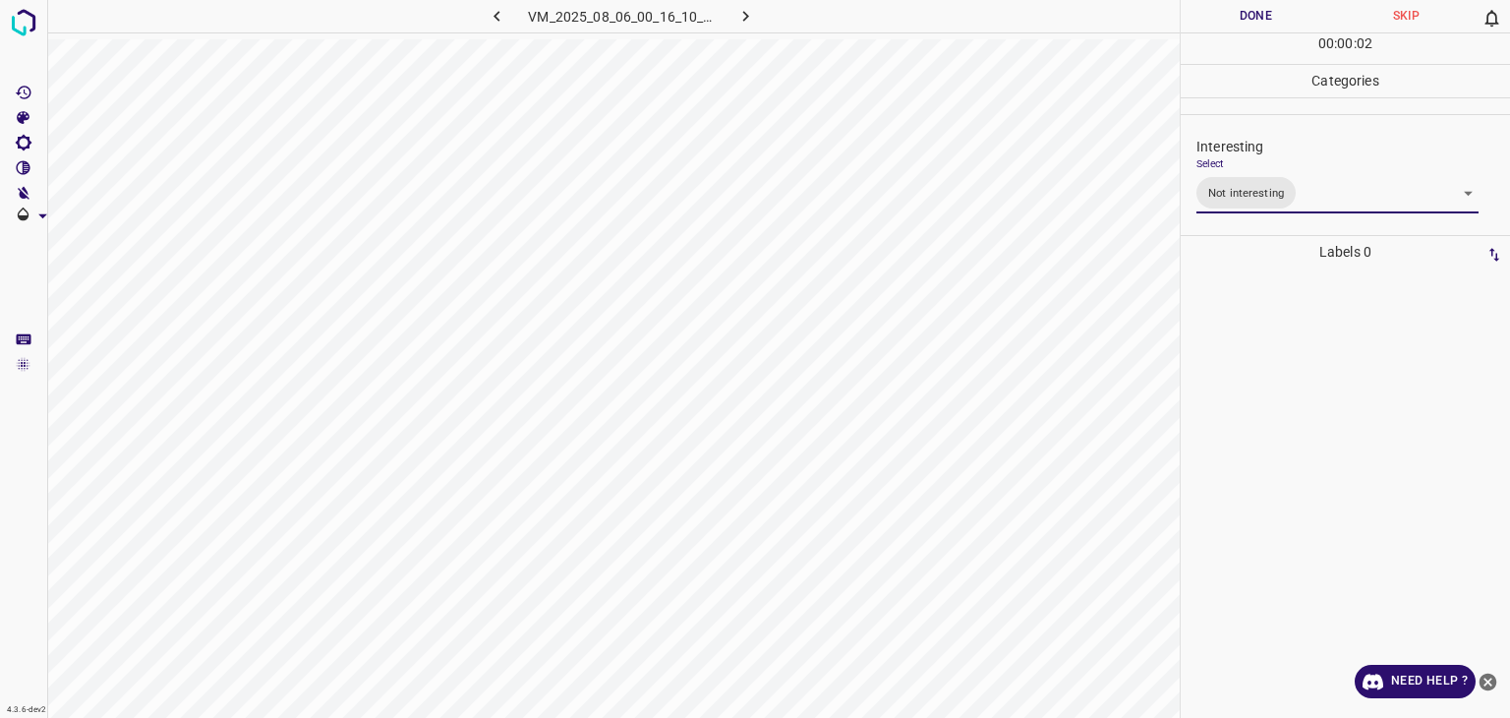
click at [1257, 16] on div "Person outside the car Person inside the car Car parking Car lights on Not inte…" at bounding box center [755, 359] width 1510 height 718
click at [1257, 16] on button "Done" at bounding box center [1256, 16] width 150 height 32
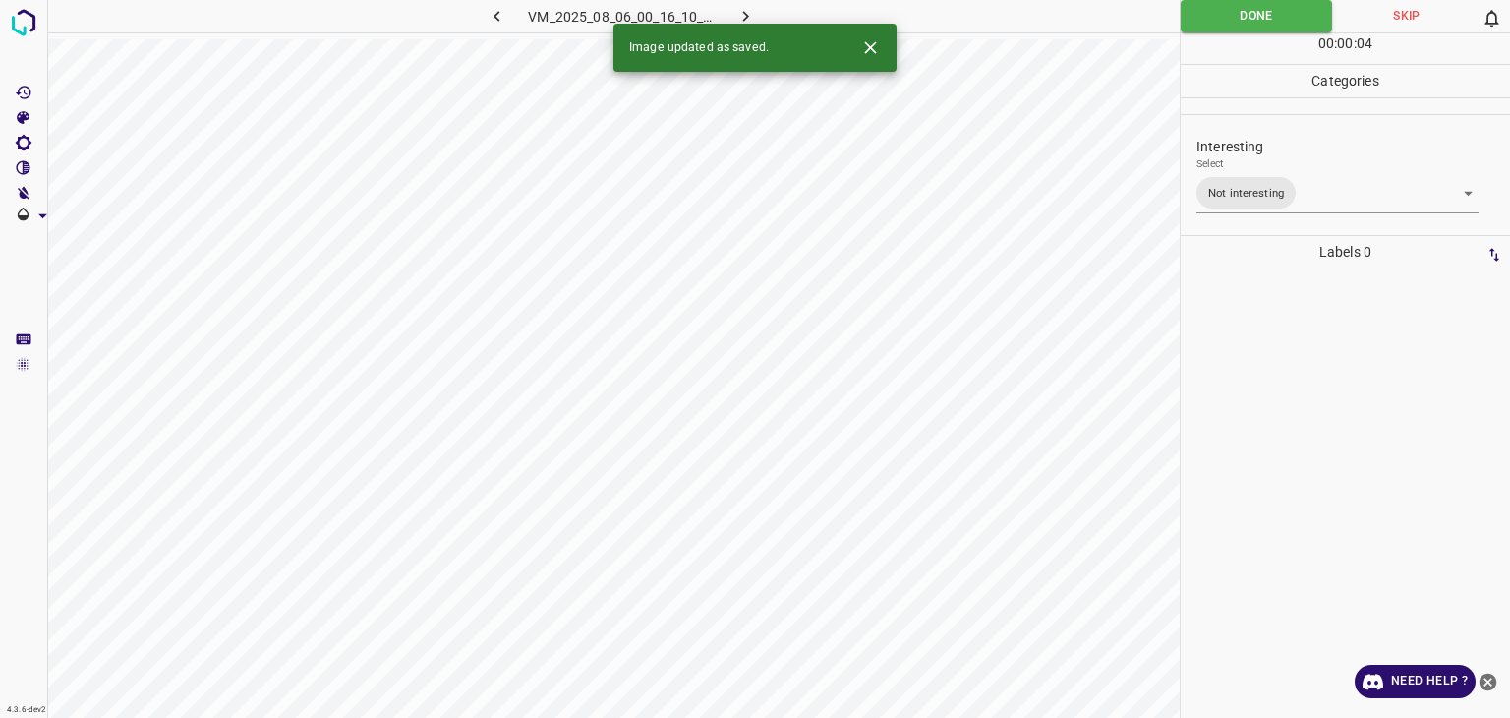
click at [730, 20] on button "button" at bounding box center [746, 16] width 63 height 32
click at [1306, 194] on body "4.3.6-dev2 VM_2025_08_04_08_12_04_172_02.gif Done Skip 0 00 : 00 : 05 Categorie…" at bounding box center [755, 359] width 1510 height 718
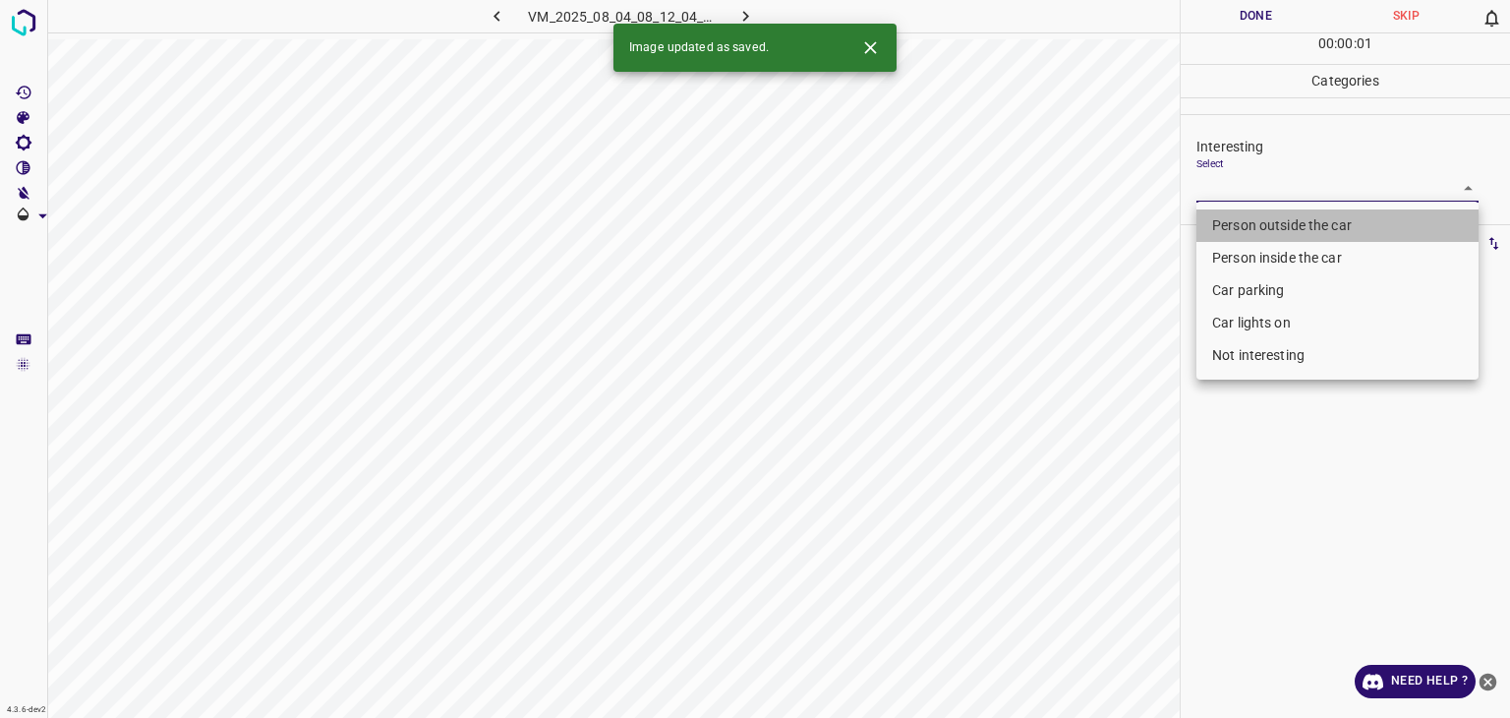
click at [1307, 222] on li "Person outside the car" at bounding box center [1338, 225] width 282 height 32
type input "Person outside the car"
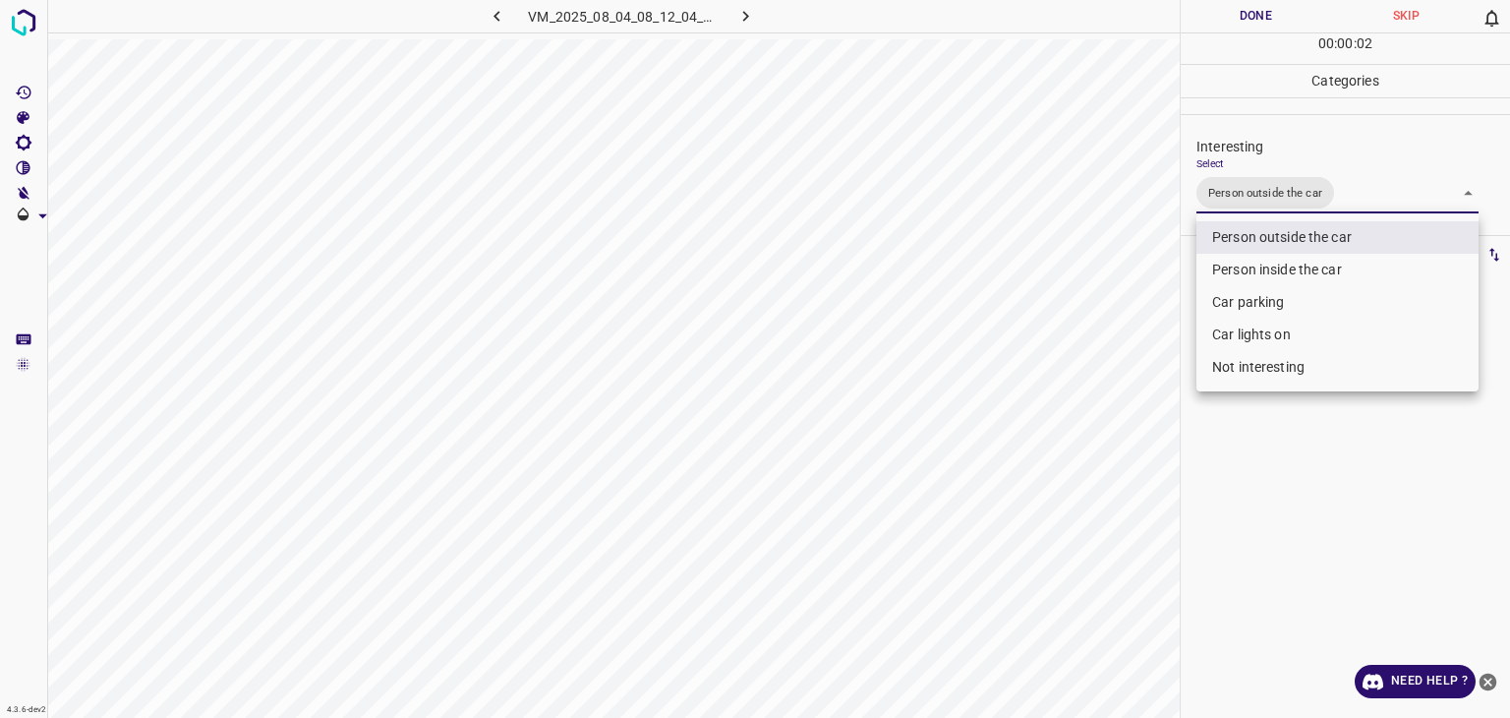
click at [1278, 21] on div at bounding box center [755, 359] width 1510 height 718
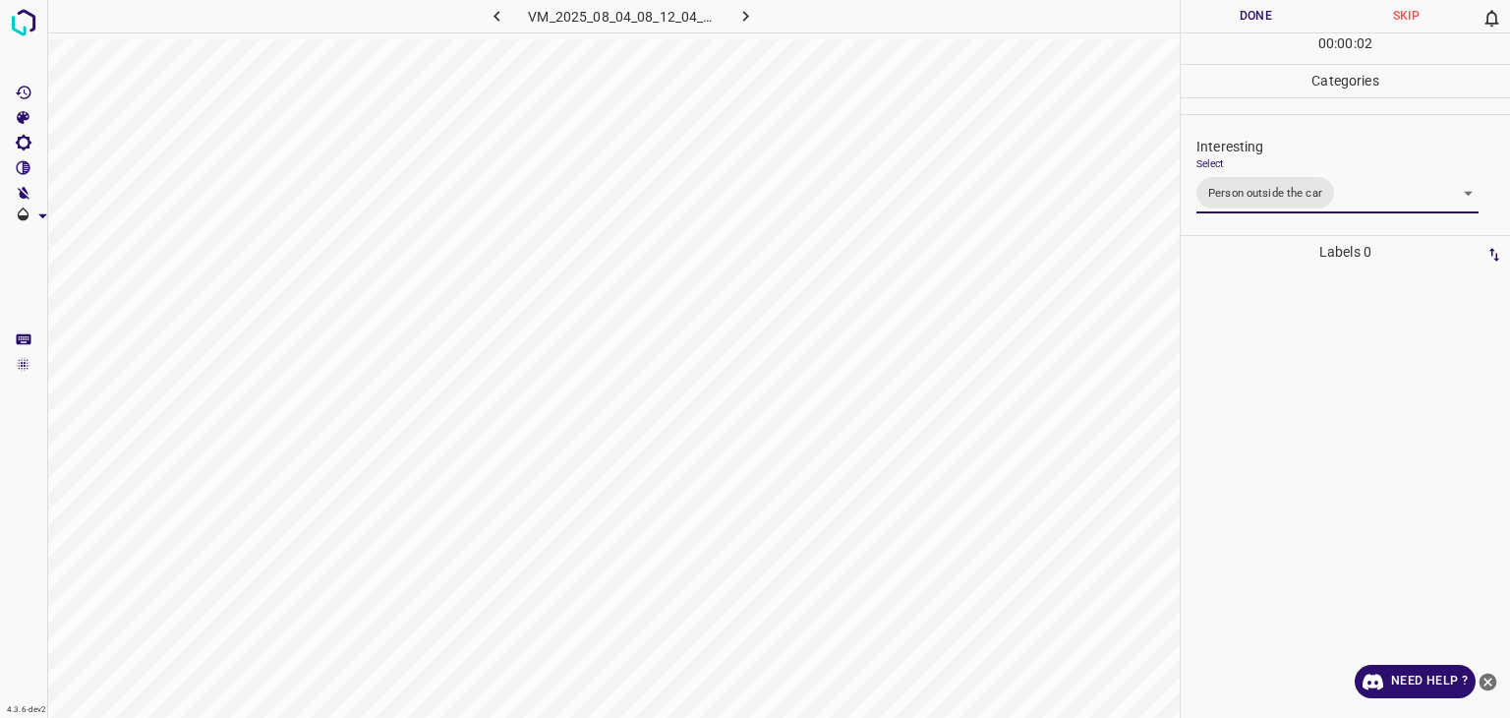
click at [1267, 21] on div "Person outside the car Person inside the car Car parking Car lights on Not inte…" at bounding box center [755, 359] width 1510 height 718
click at [1261, 23] on button "Done" at bounding box center [1256, 16] width 150 height 32
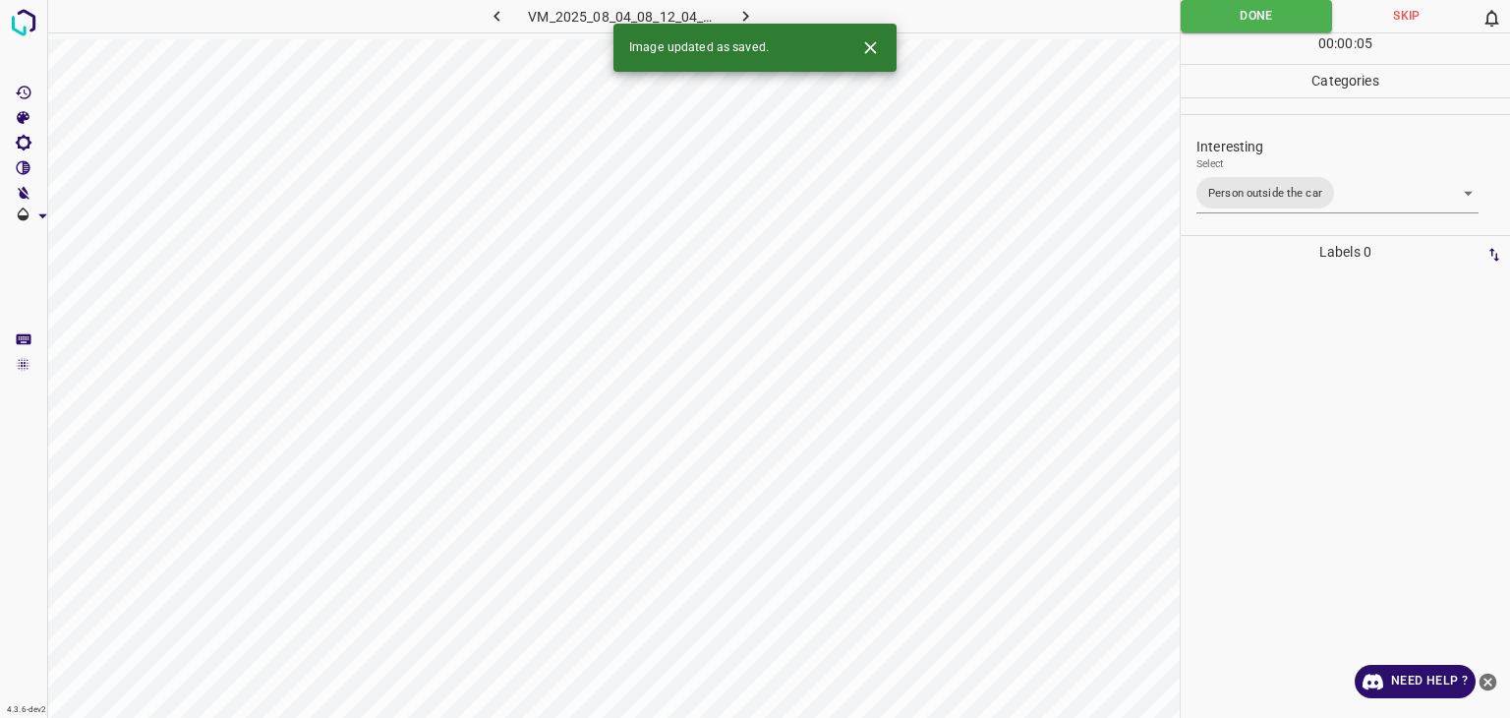
click at [741, 14] on icon "button" at bounding box center [746, 16] width 21 height 21
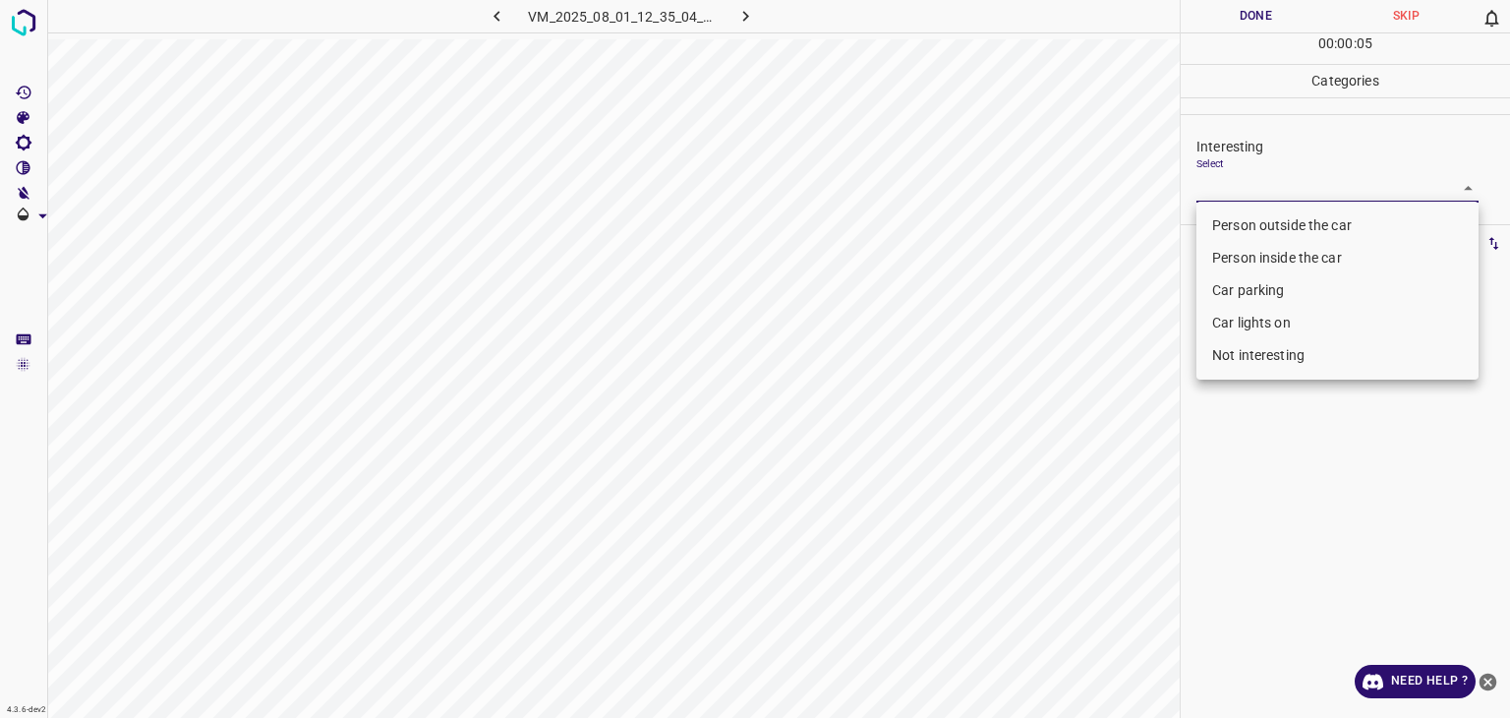
click at [1252, 195] on body "4.3.6-dev2 VM_2025_08_01_12_35_04_200_01.gif Done Skip 0 00 : 00 : 05 Categorie…" at bounding box center [755, 359] width 1510 height 718
click at [1259, 226] on li "Person outside the car" at bounding box center [1338, 225] width 282 height 32
type input "Person outside the car"
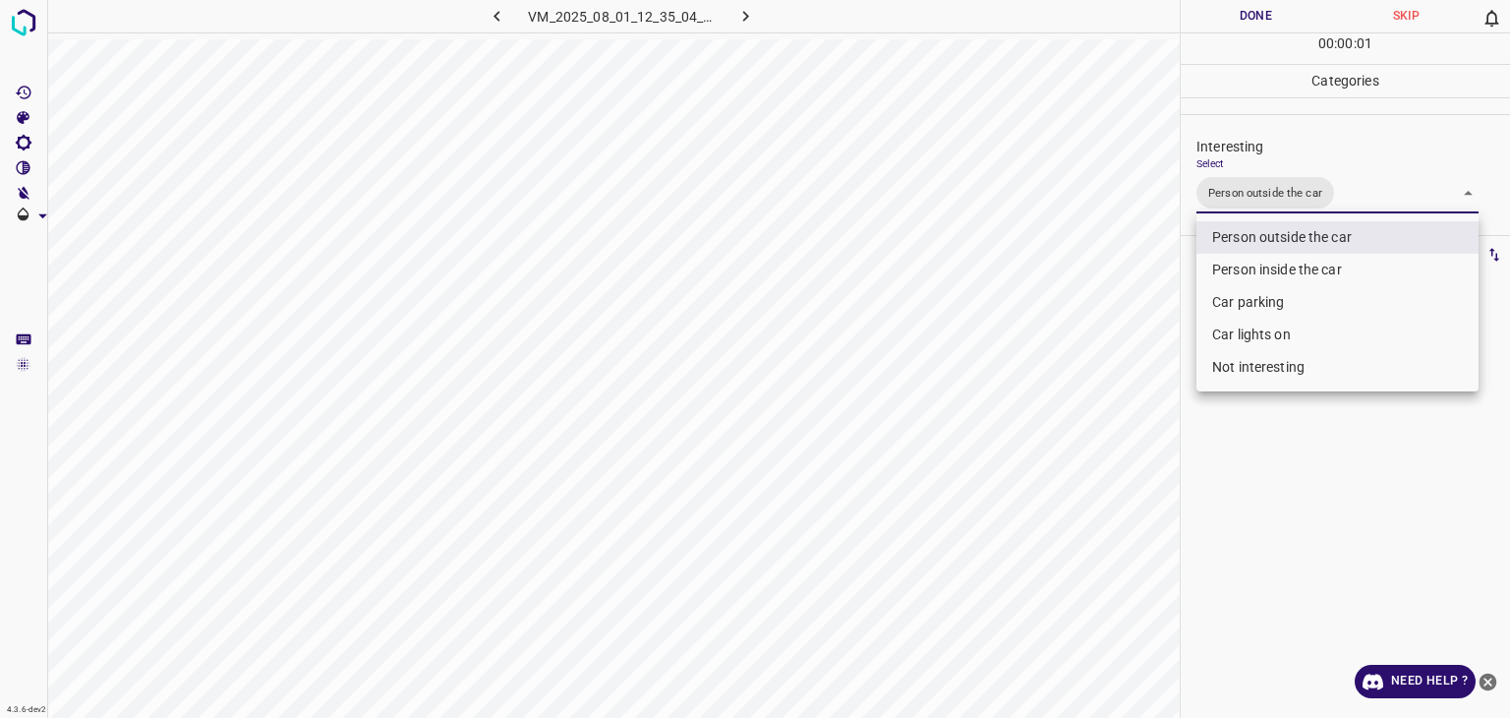
click at [1245, 26] on div at bounding box center [755, 359] width 1510 height 718
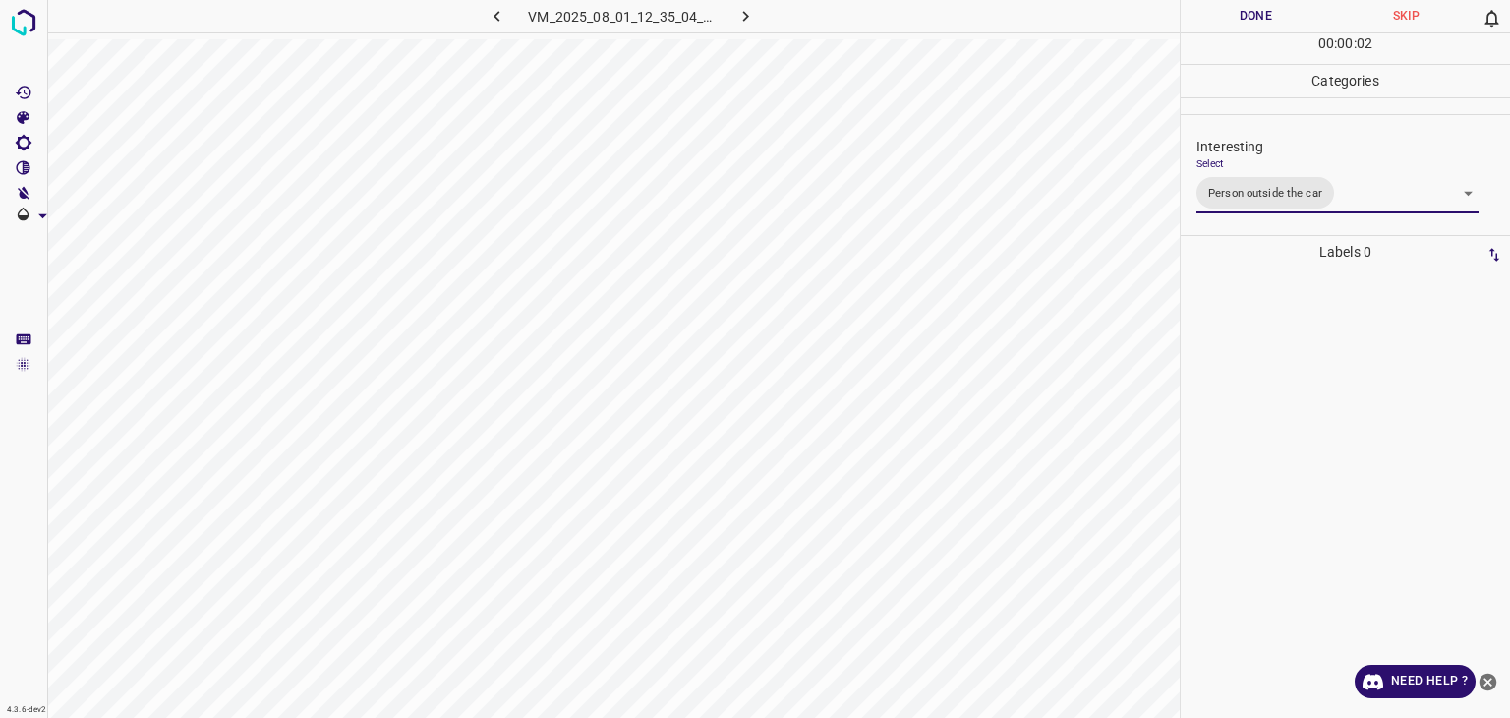
click at [1245, 26] on div "Person outside the car Person inside the car Car parking Car lights on Not inte…" at bounding box center [755, 359] width 1510 height 718
click at [1240, 23] on button "Done" at bounding box center [1256, 16] width 150 height 32
click at [1239, 23] on button "Done" at bounding box center [1256, 16] width 150 height 32
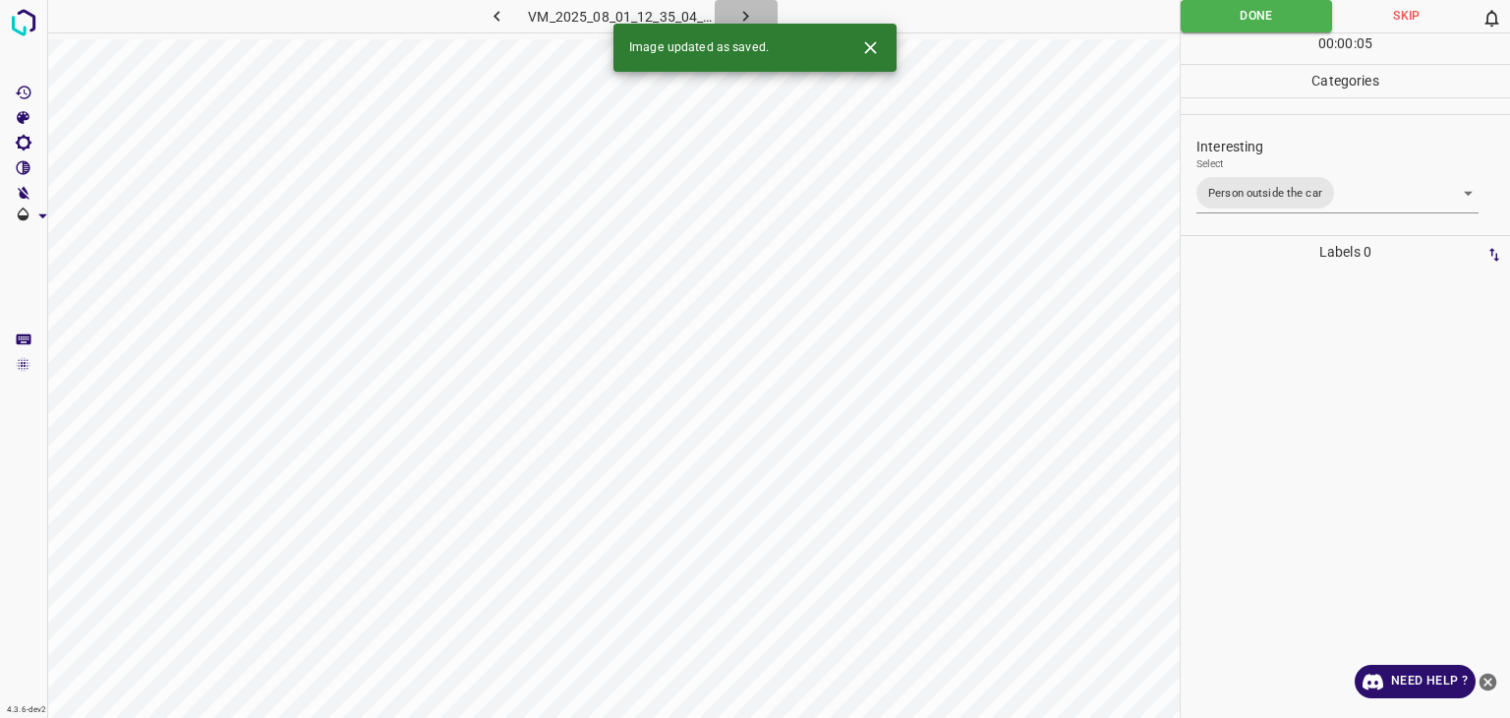
click at [741, 9] on icon "button" at bounding box center [746, 16] width 21 height 21
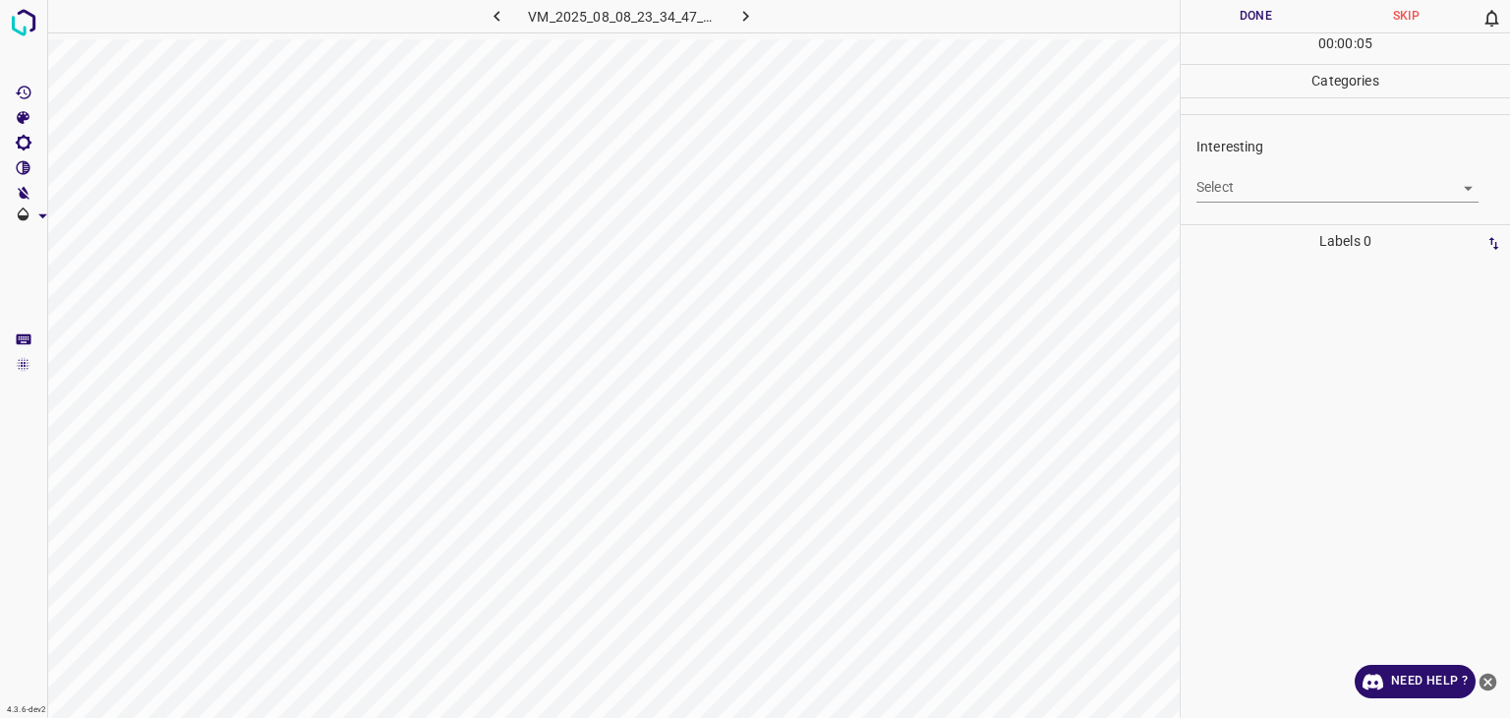
click at [1284, 188] on body "4.3.6-dev2 VM_2025_08_08_23_34_47_907_05.gif Done Skip 0 00 : 00 : 05 Categorie…" at bounding box center [755, 359] width 1510 height 718
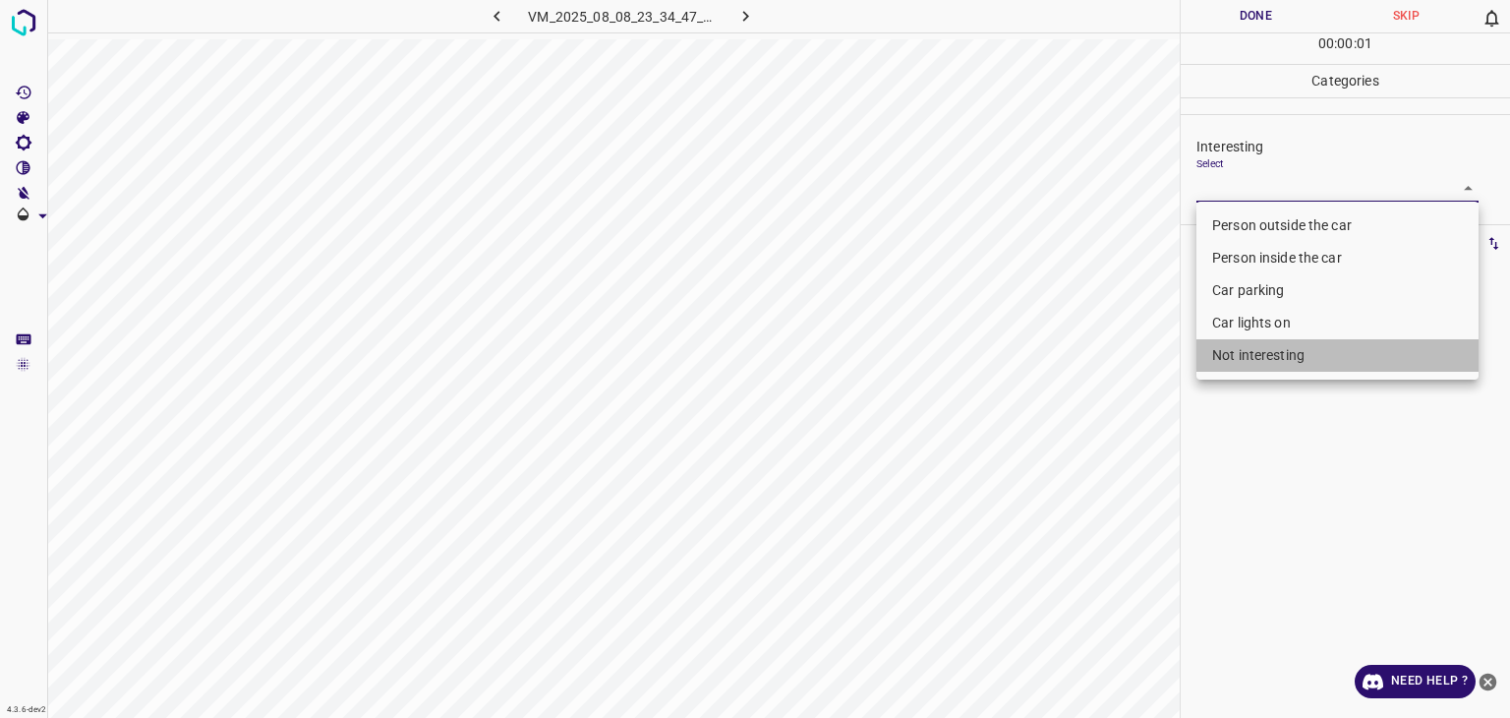
click at [1251, 357] on li "Not interesting" at bounding box center [1338, 355] width 282 height 32
type input "Not interesting"
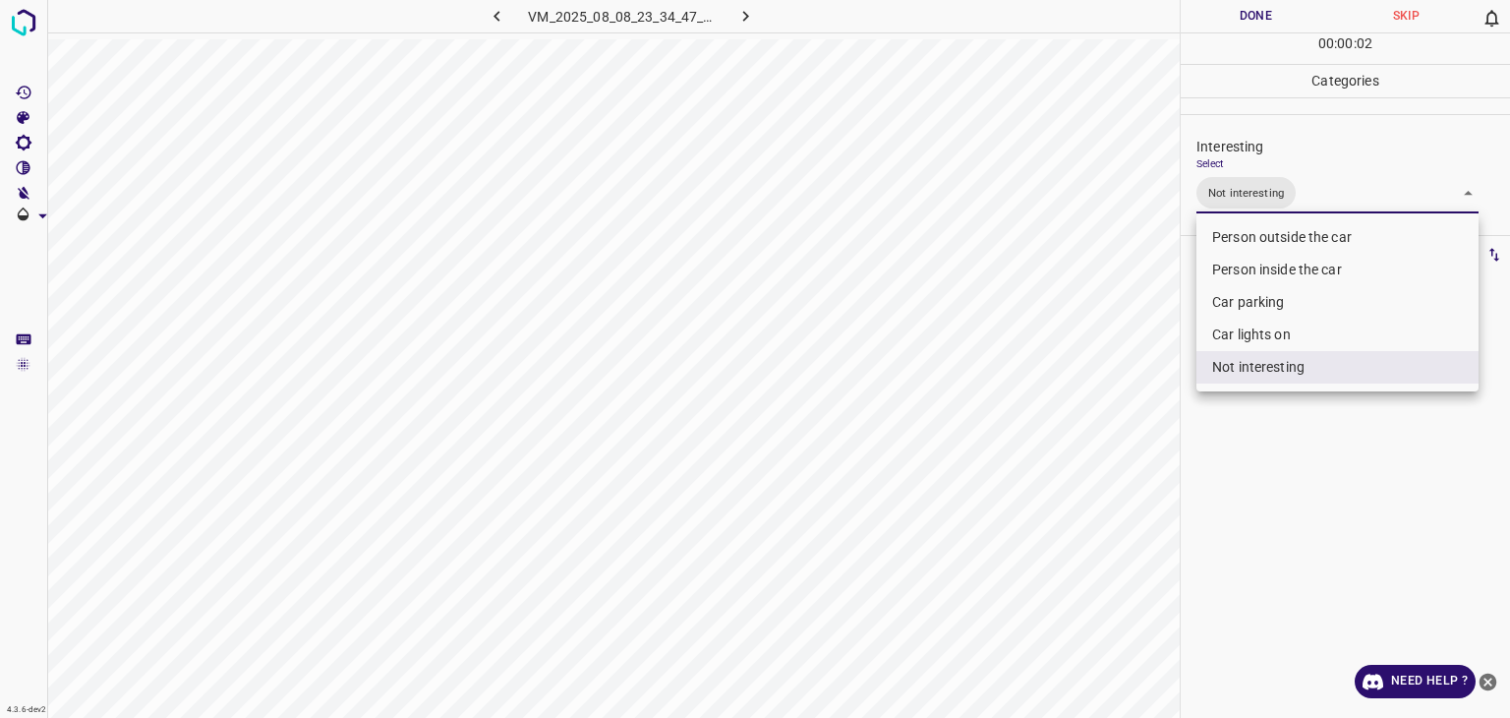
click at [1257, 23] on div at bounding box center [755, 359] width 1510 height 718
click at [1257, 23] on div "Person outside the car Person inside the car Car parking Car lights on Not inte…" at bounding box center [755, 359] width 1510 height 718
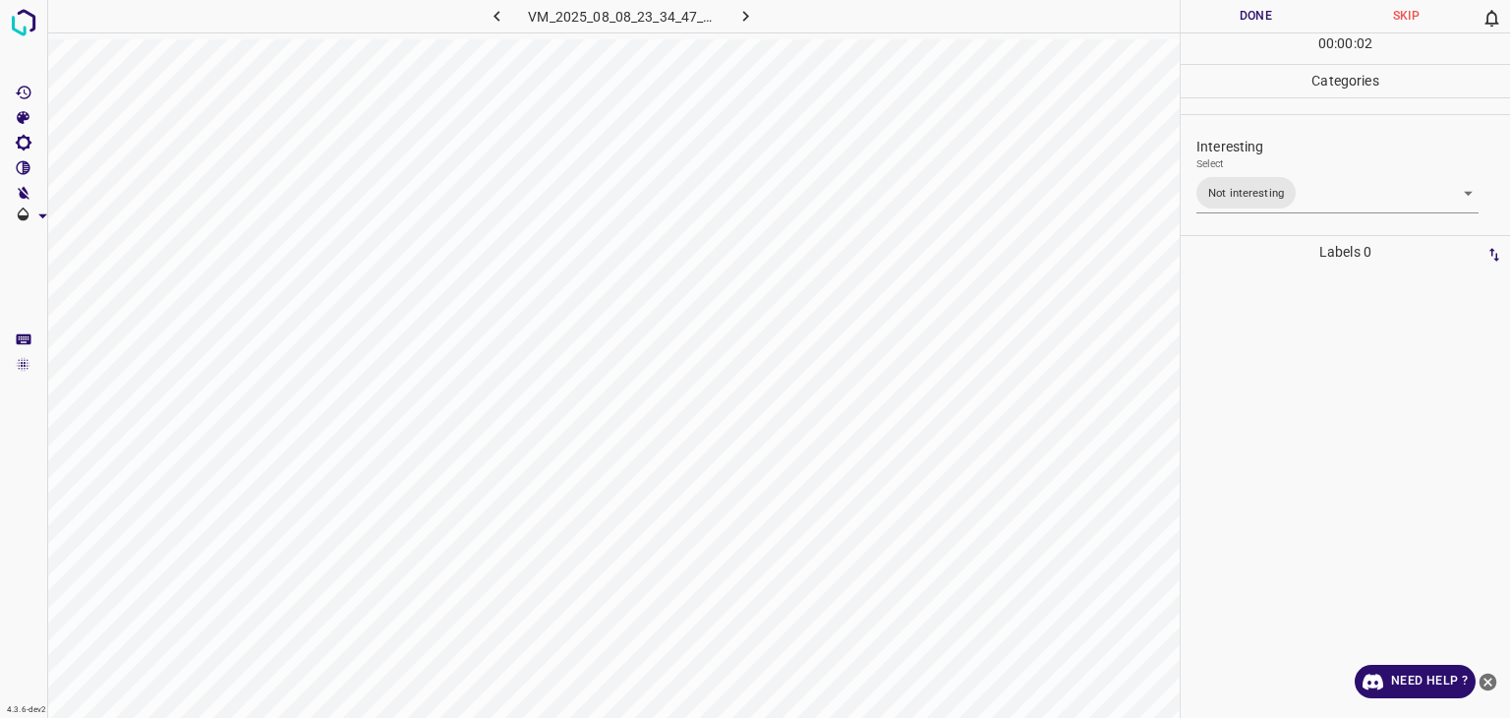
click at [1257, 23] on button "Done" at bounding box center [1256, 16] width 150 height 32
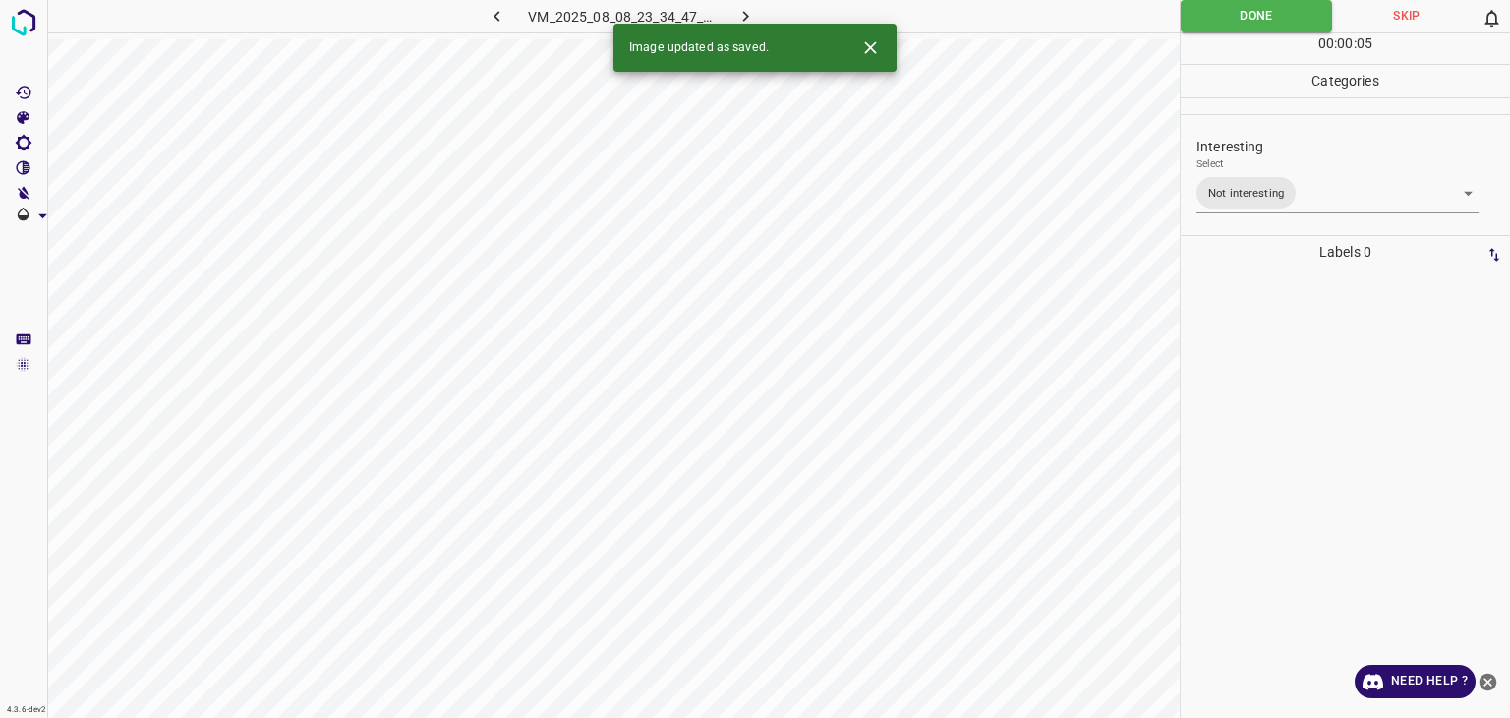
click at [738, 13] on icon "button" at bounding box center [746, 16] width 21 height 21
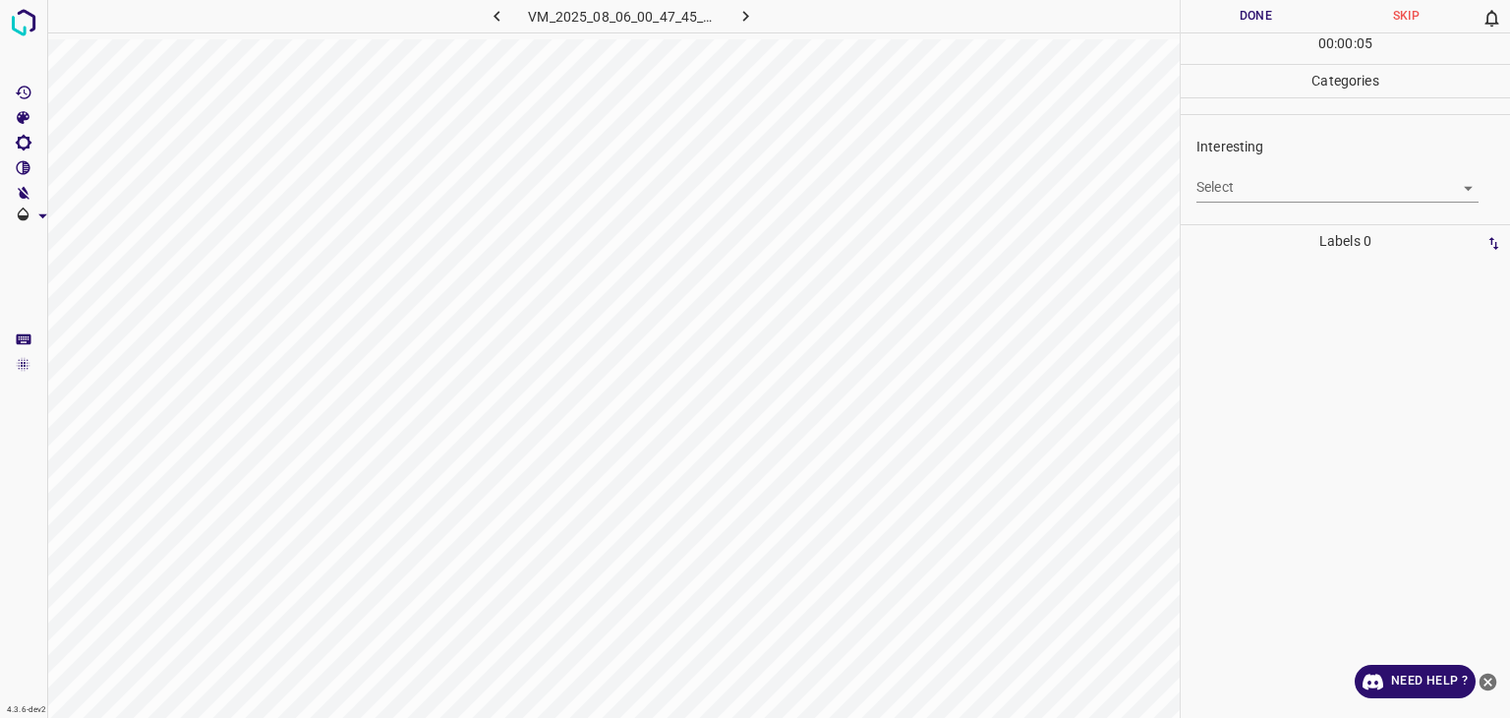
click at [1307, 202] on div "Interesting Select ​" at bounding box center [1345, 169] width 329 height 92
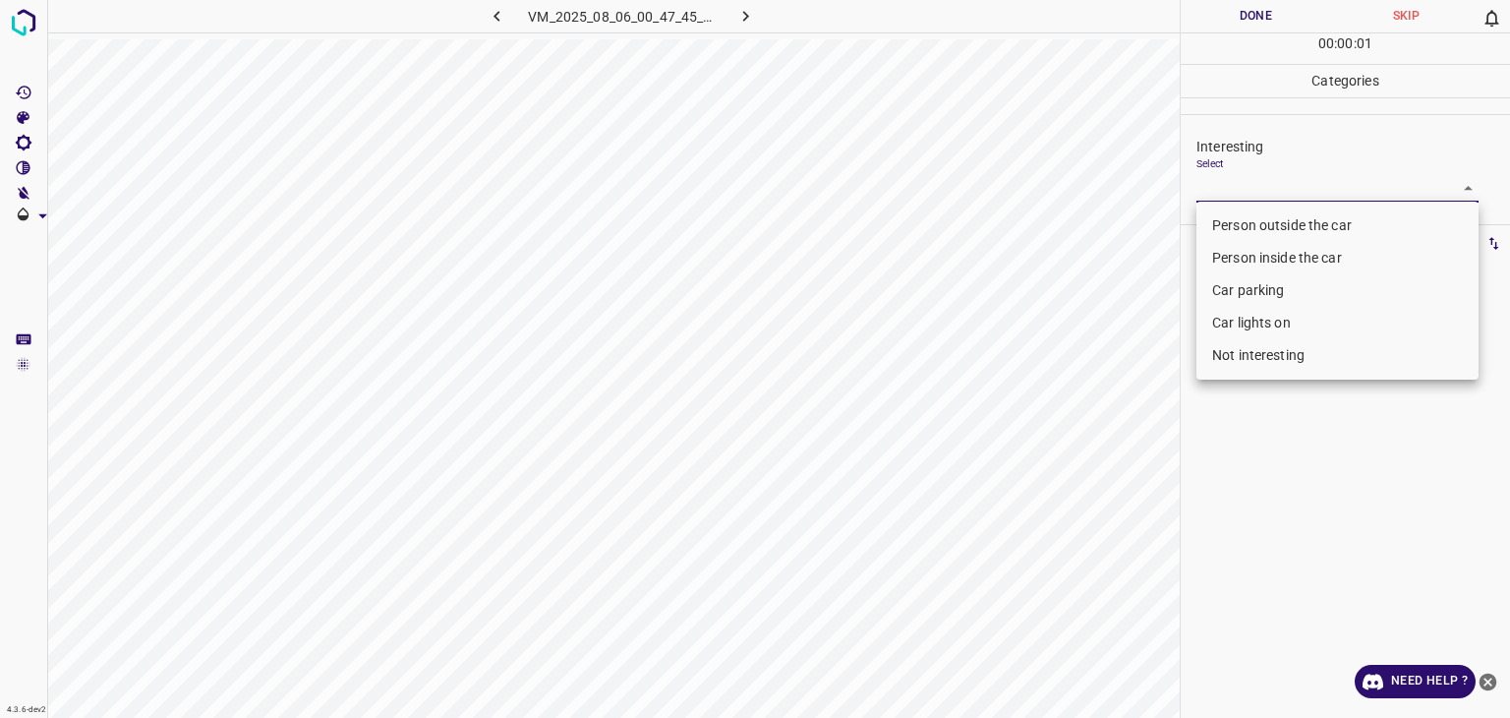
click at [1299, 197] on body "4.3.6-dev2 VM_2025_08_06_00_47_45_158_00.gif Done Skip 0 00 : 00 : 01 Categorie…" at bounding box center [755, 359] width 1510 height 718
click at [1297, 223] on li "Person outside the car" at bounding box center [1338, 225] width 282 height 32
type input "Person outside the car"
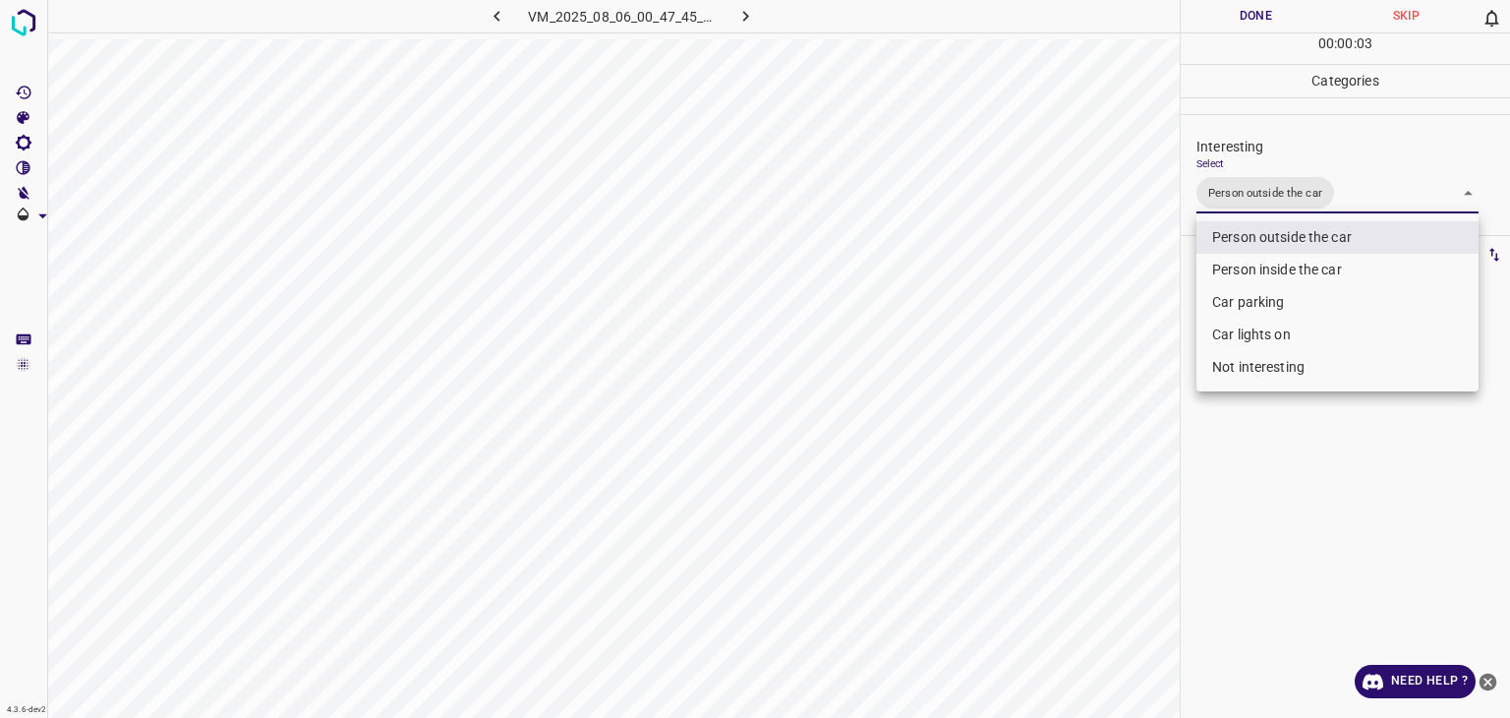
click at [1249, 24] on div at bounding box center [755, 359] width 1510 height 718
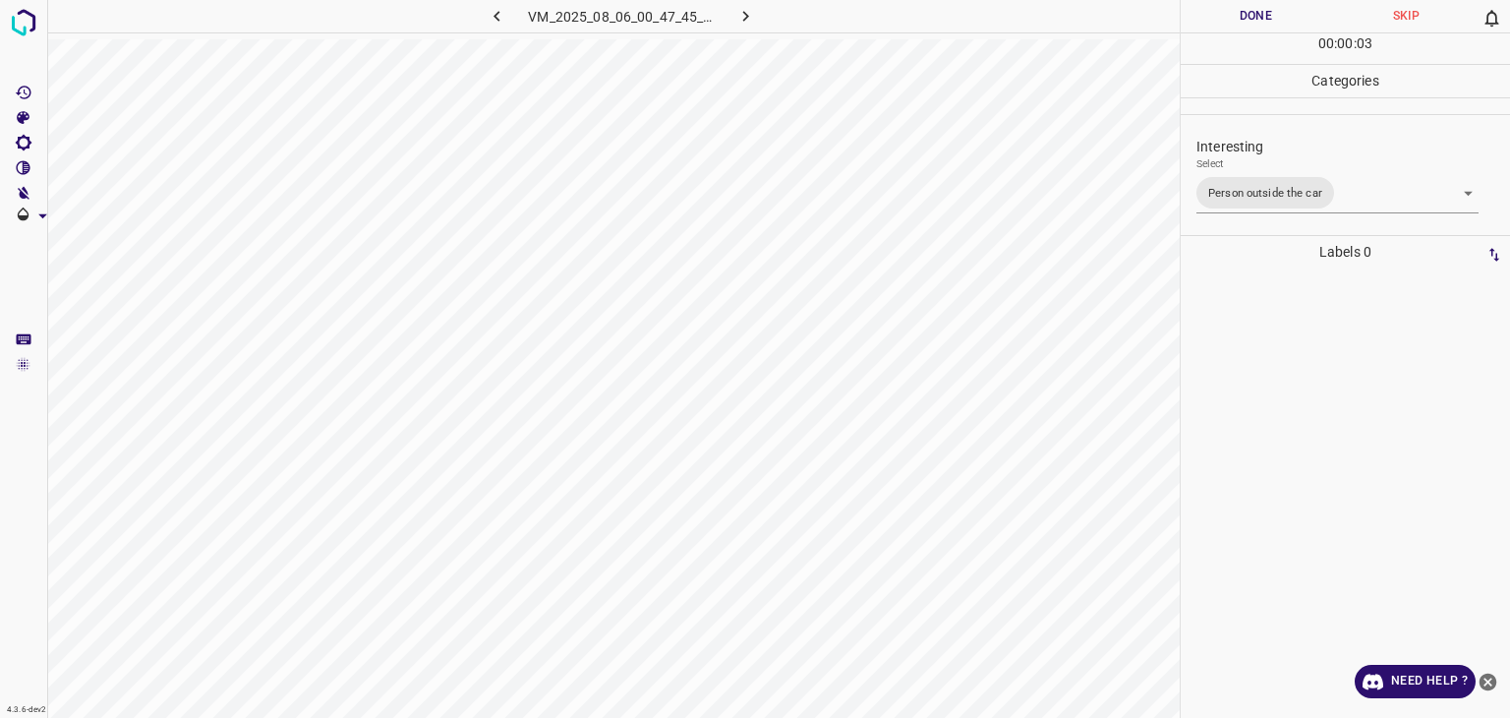
click at [1249, 24] on div "Person outside the car Person inside the car Car parking Car lights on Not inte…" at bounding box center [755, 359] width 1510 height 718
click at [1249, 25] on button "Done" at bounding box center [1256, 16] width 150 height 32
click at [1244, 20] on button "Done" at bounding box center [1256, 16] width 150 height 32
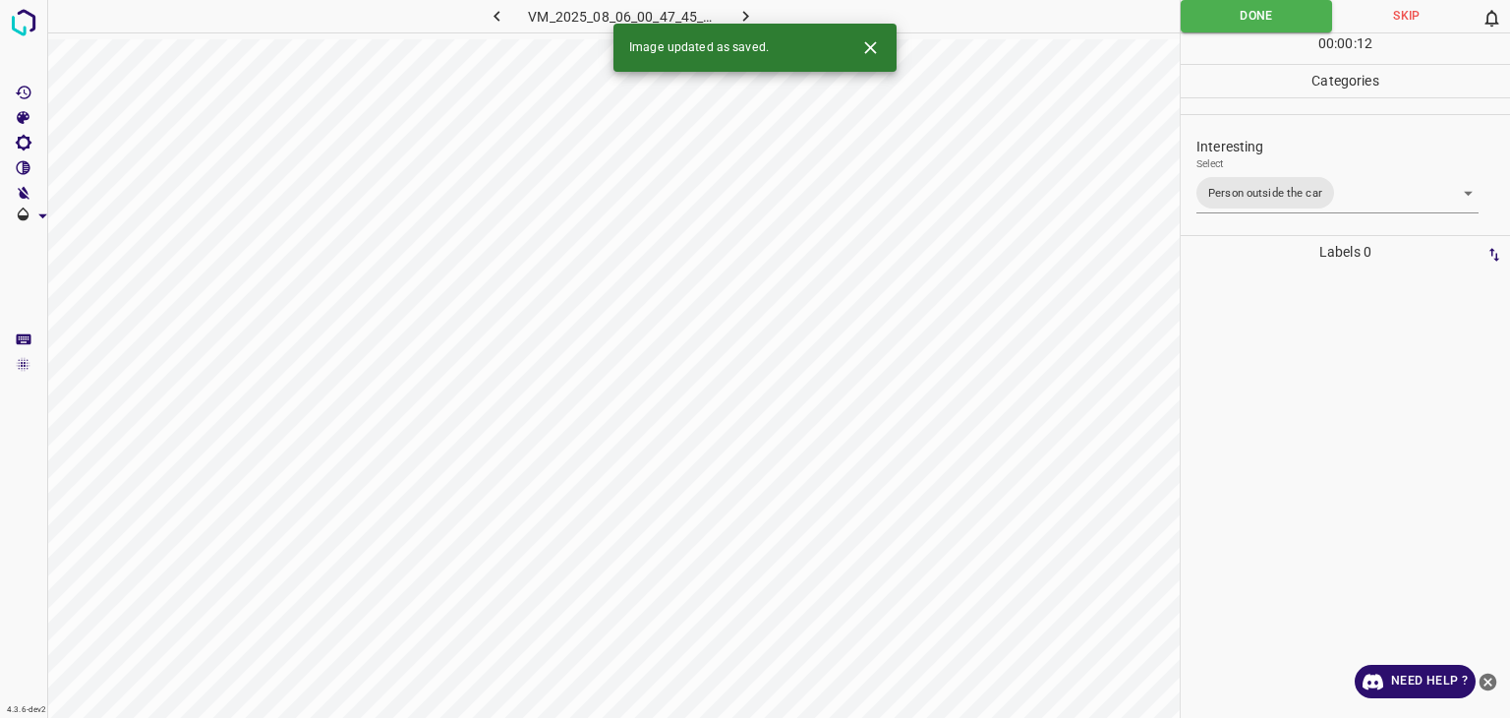
click at [743, 9] on icon "button" at bounding box center [746, 16] width 21 height 21
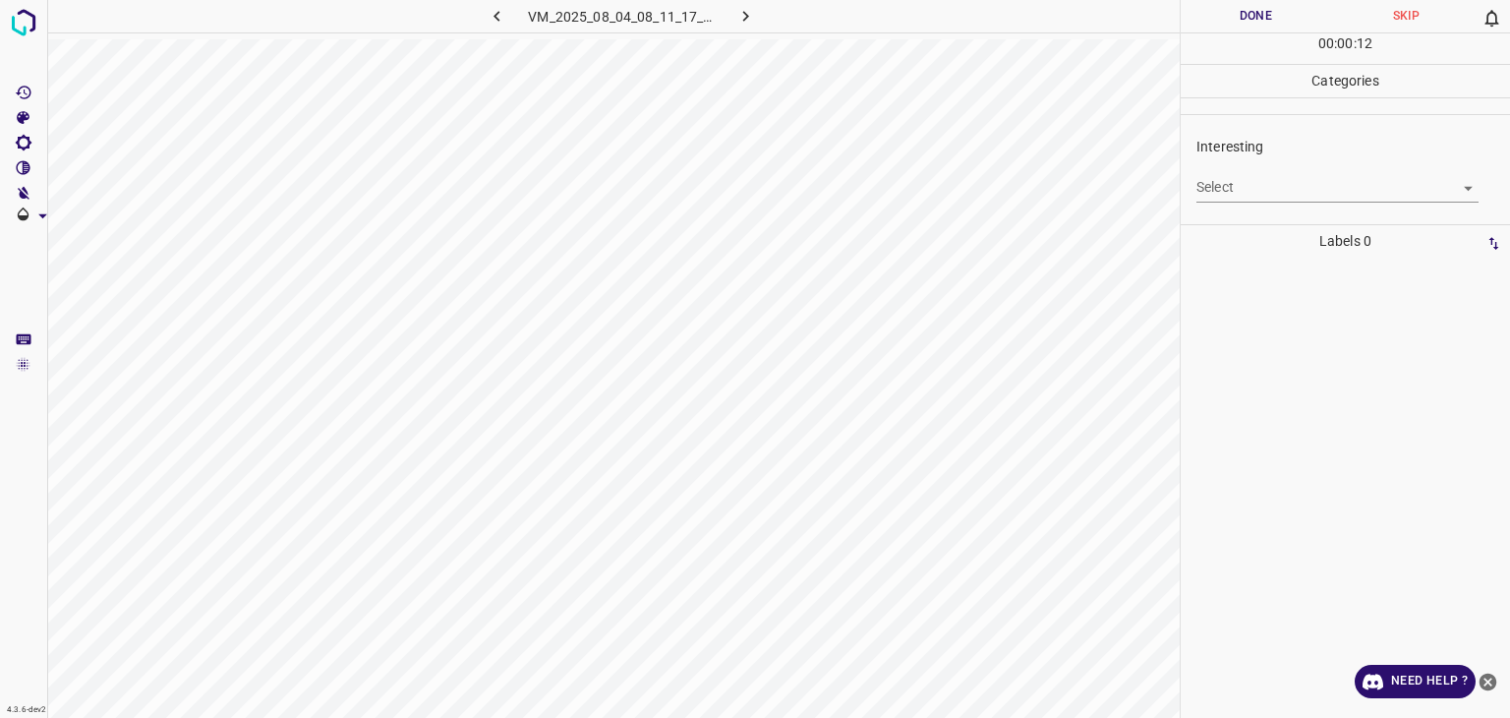
click at [1263, 198] on body "4.3.6-dev2 VM_2025_08_04_08_11_17_274_05.gif Done Skip 0 00 : 00 : 12 Categorie…" at bounding box center [755, 359] width 1510 height 718
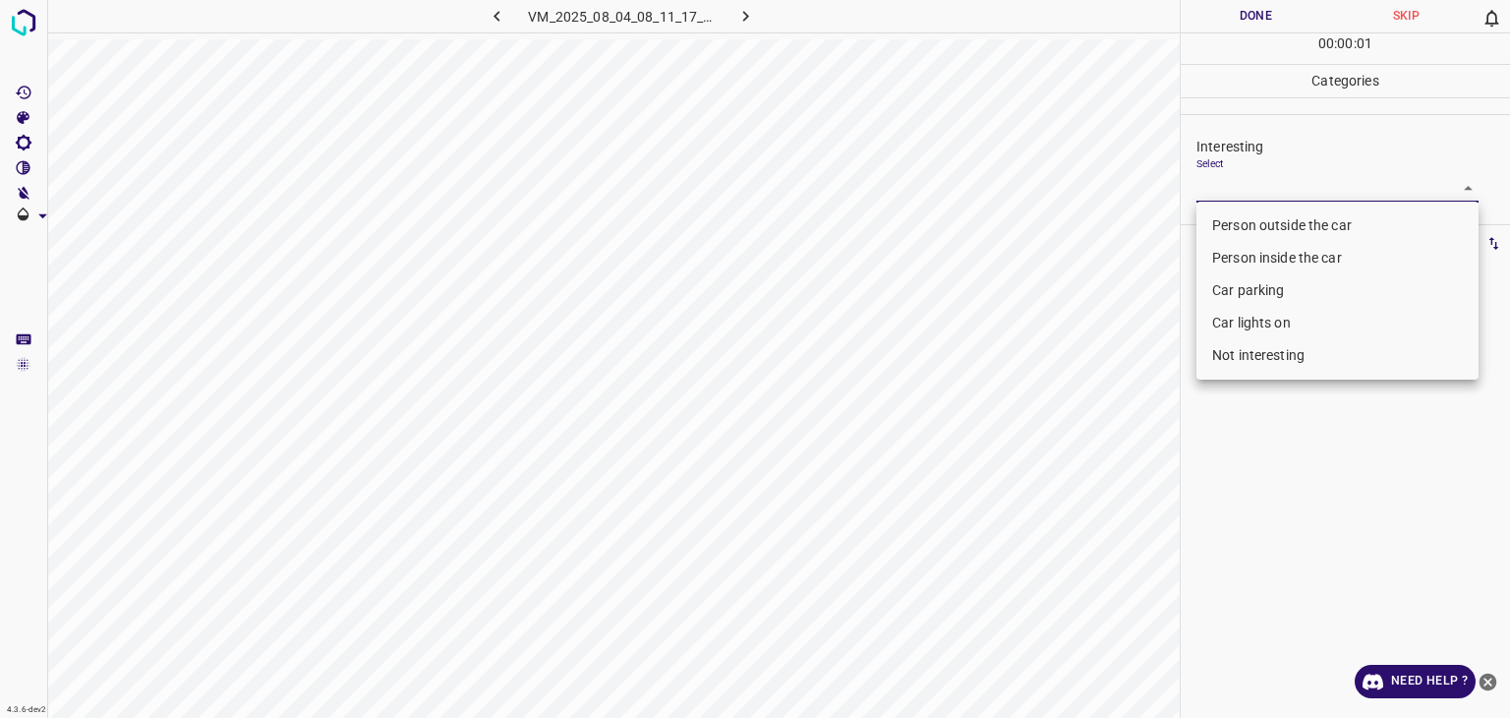
click at [1235, 359] on li "Not interesting" at bounding box center [1338, 355] width 282 height 32
type input "Not interesting"
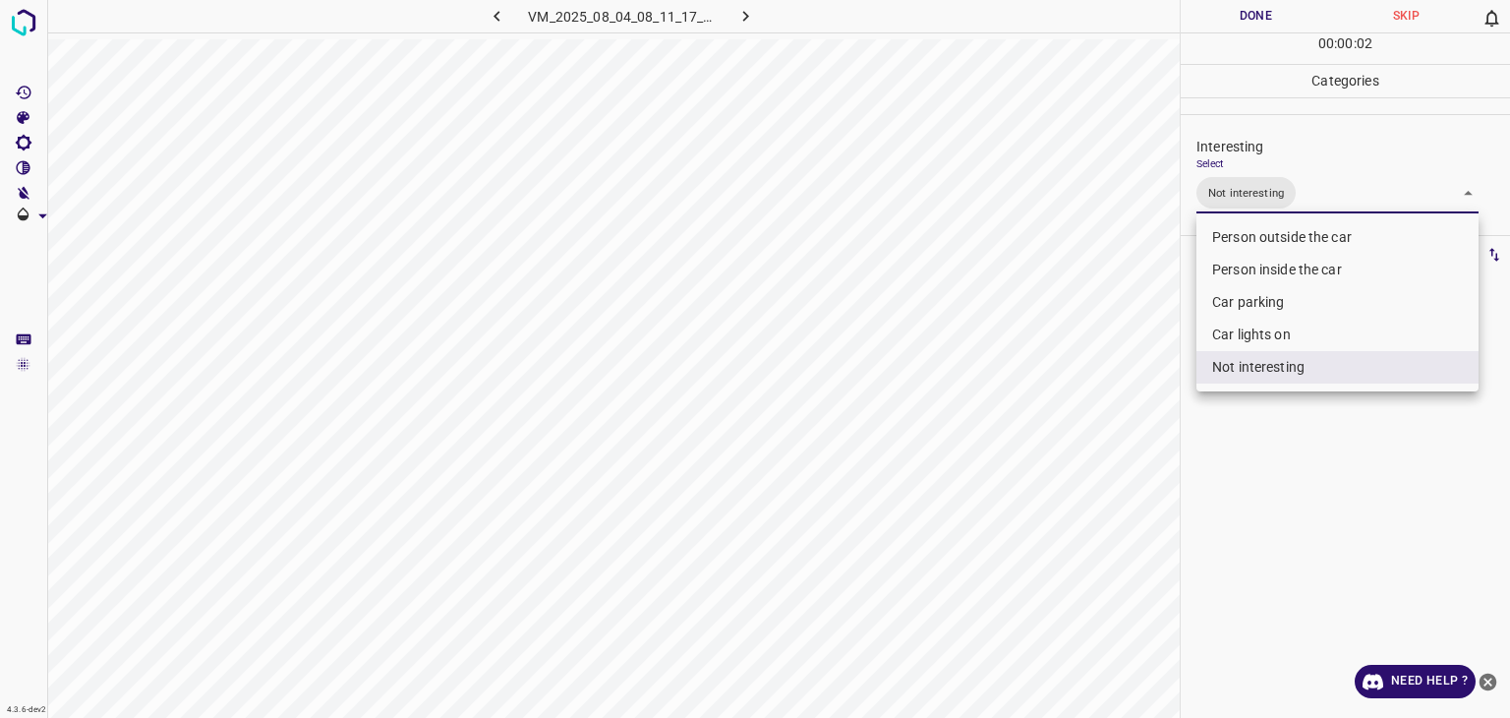
click at [1254, 19] on div at bounding box center [755, 359] width 1510 height 718
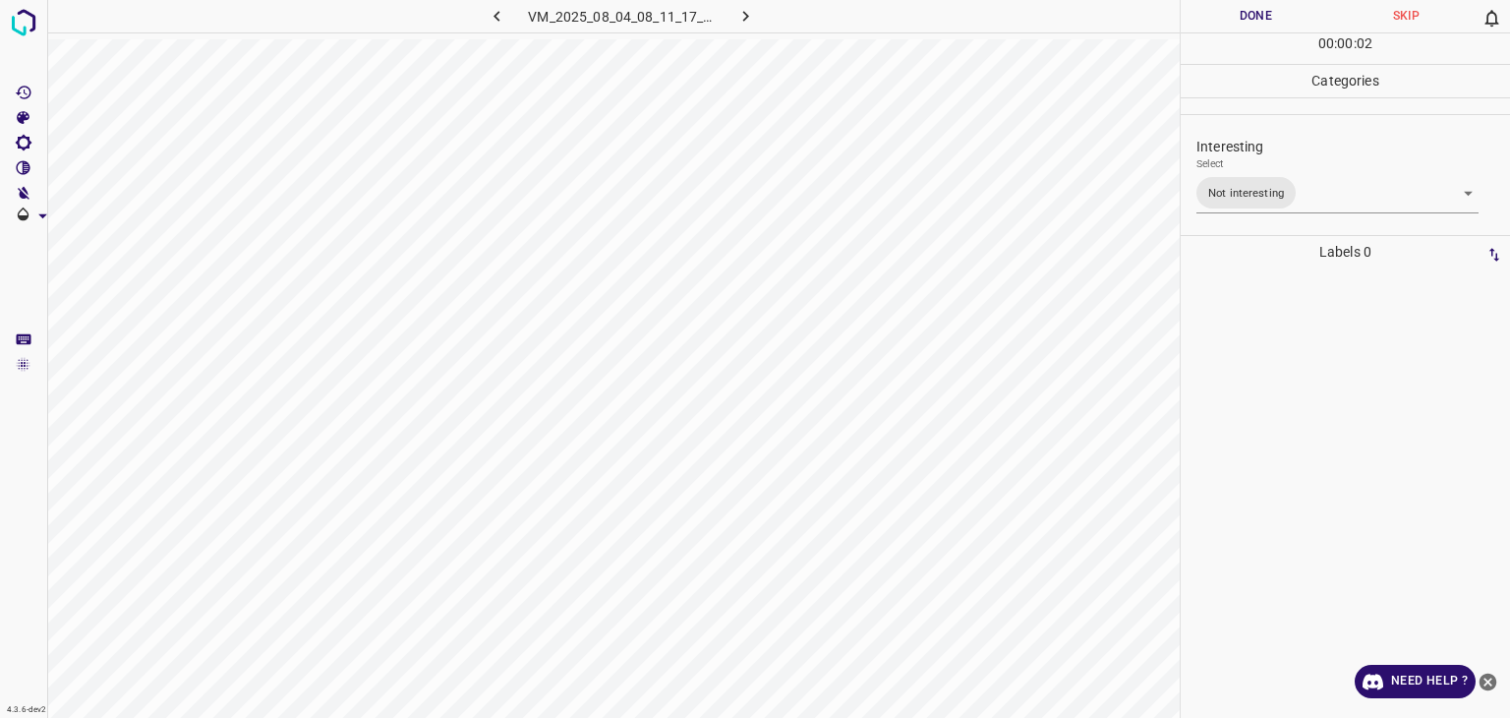
click at [1254, 19] on button "Done" at bounding box center [1256, 16] width 150 height 32
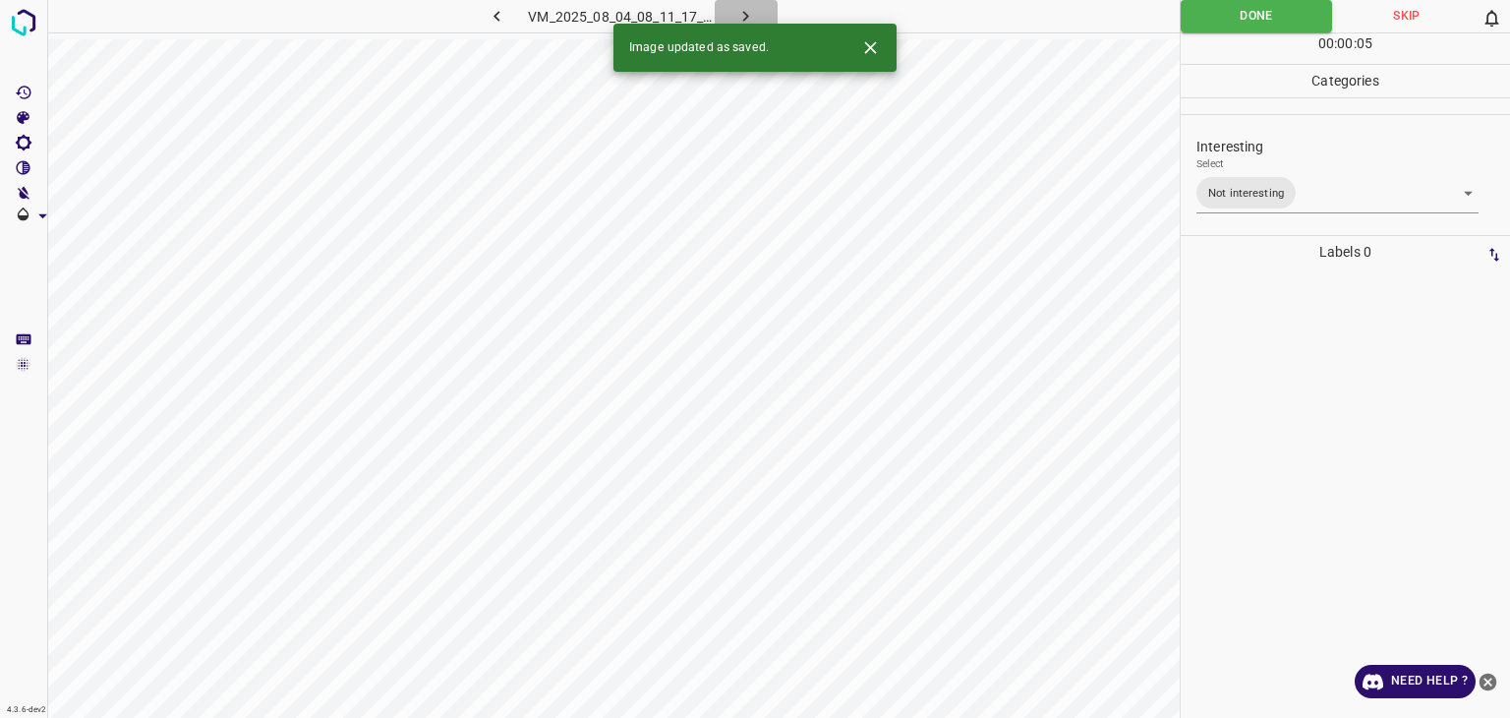
click at [742, 17] on icon "button" at bounding box center [746, 16] width 21 height 21
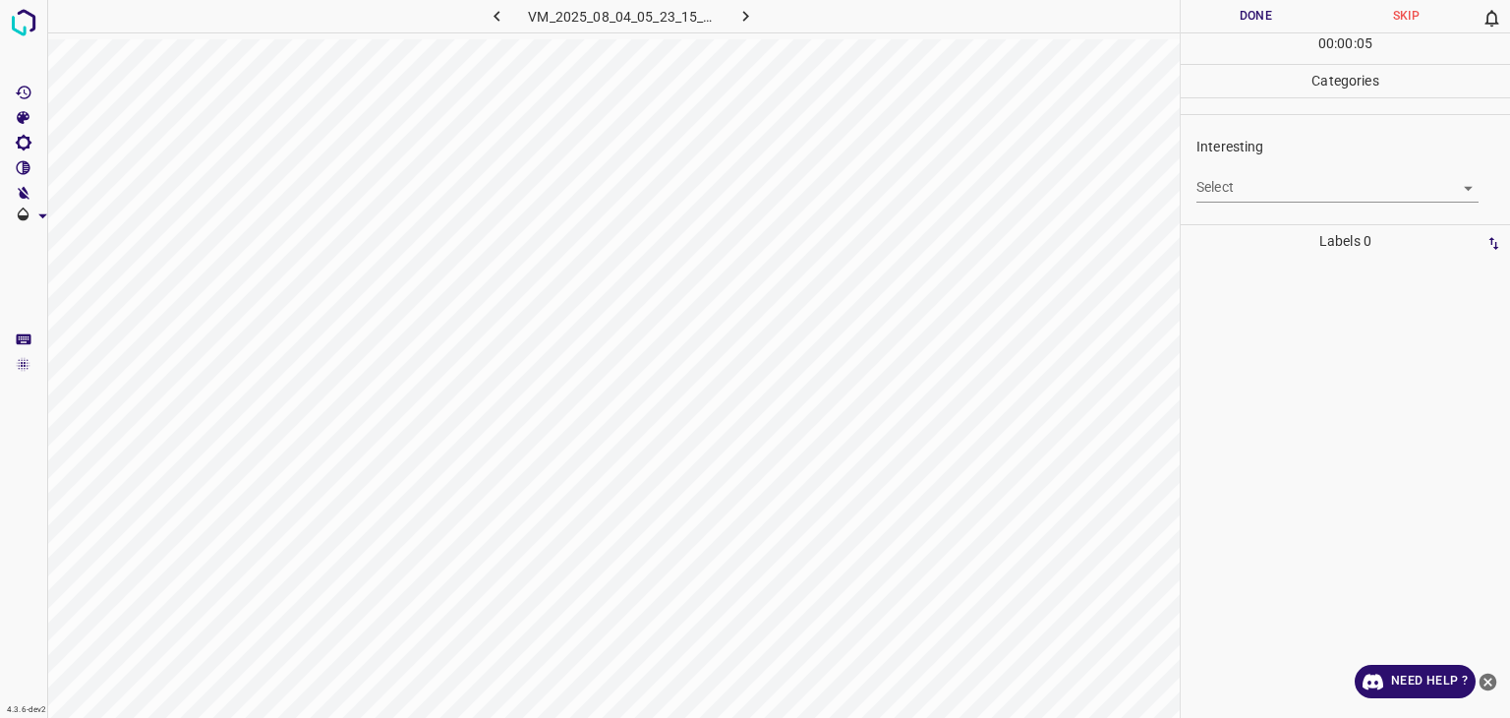
click at [1277, 193] on body "4.3.6-dev2 VM_2025_08_04_05_23_15_993_07.gif Done Skip 0 00 : 00 : 05 Categorie…" at bounding box center [755, 359] width 1510 height 718
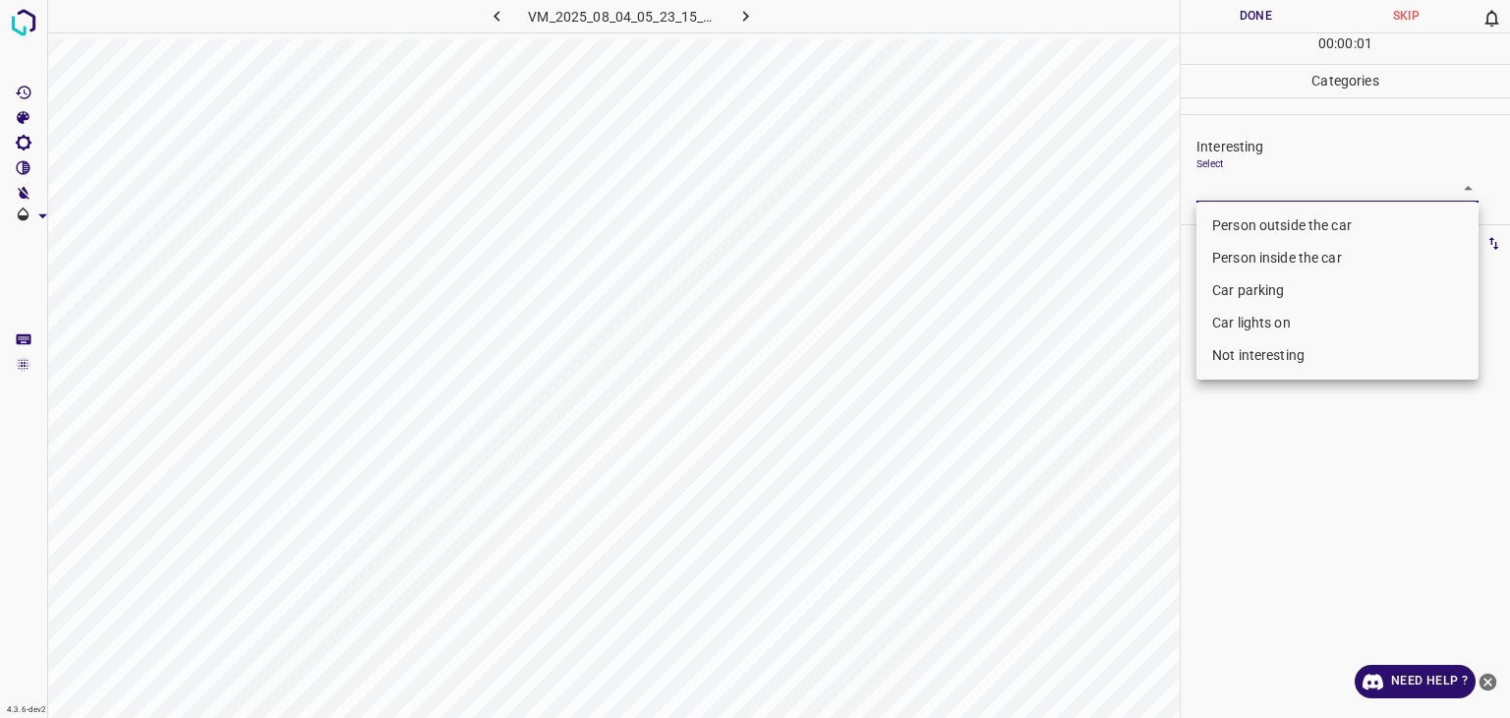
click at [1271, 316] on li "Car lights on" at bounding box center [1338, 323] width 282 height 32
type input "Car lights on"
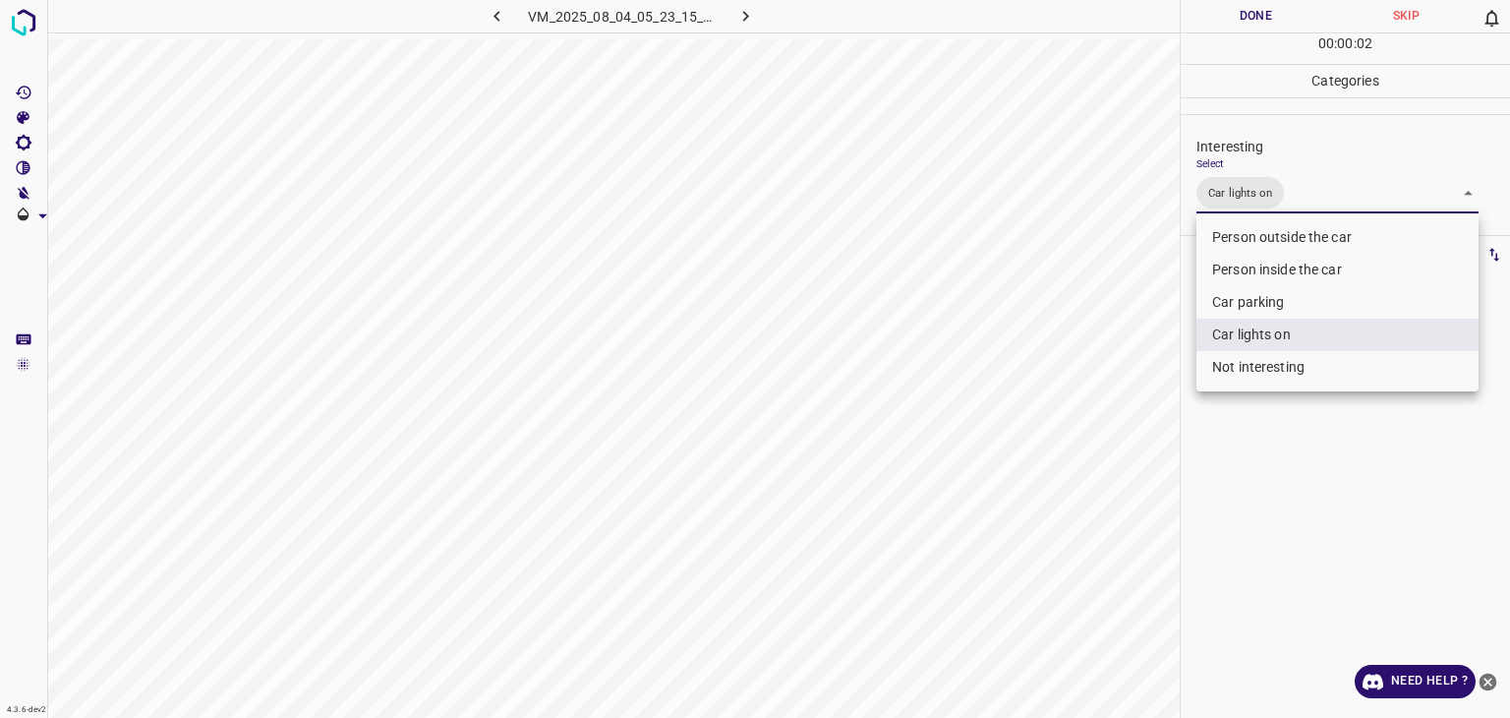
click at [1247, 17] on div at bounding box center [755, 359] width 1510 height 718
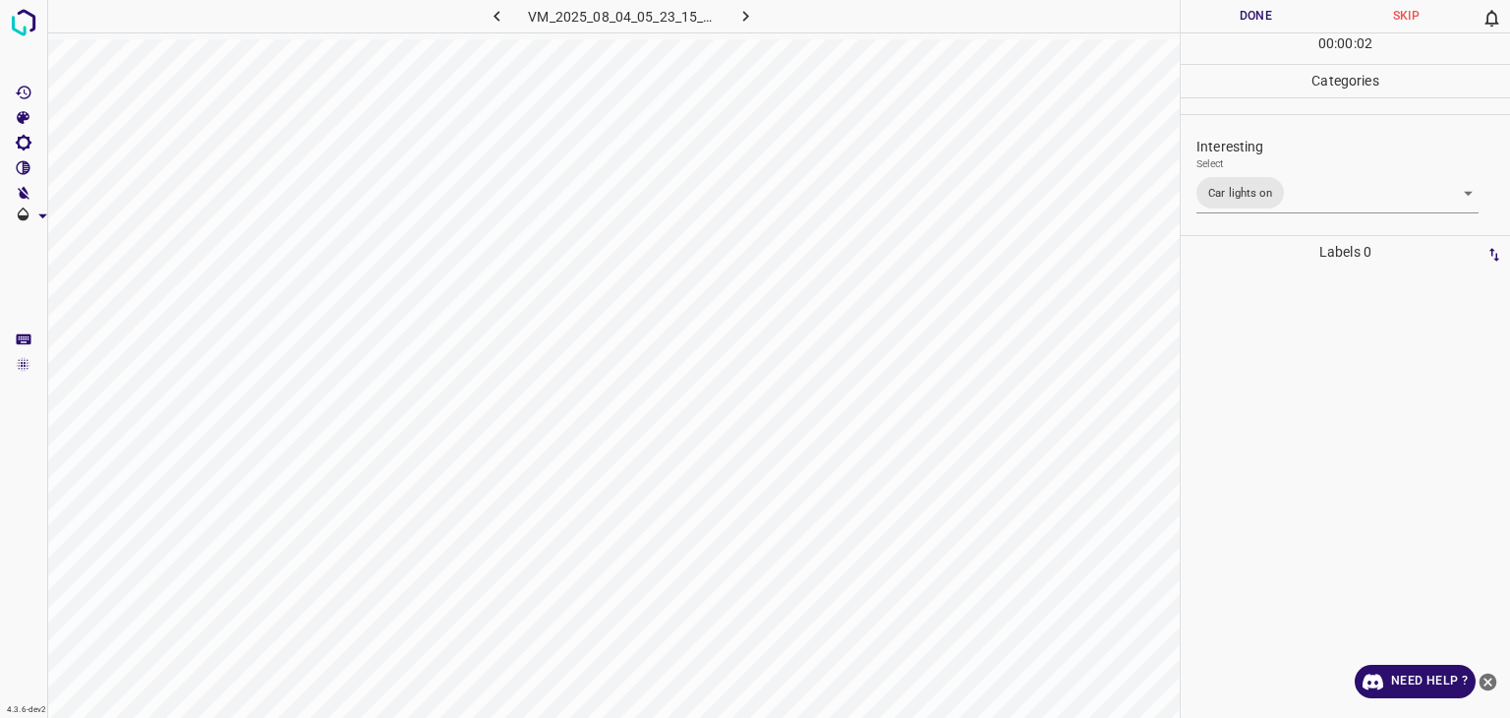
click at [1247, 17] on div "Person outside the car Person inside the car Car parking Car lights on Not inte…" at bounding box center [755, 359] width 1510 height 718
click at [1247, 17] on button "Done" at bounding box center [1256, 16] width 150 height 32
click at [1247, 16] on button "Done" at bounding box center [1256, 16] width 150 height 32
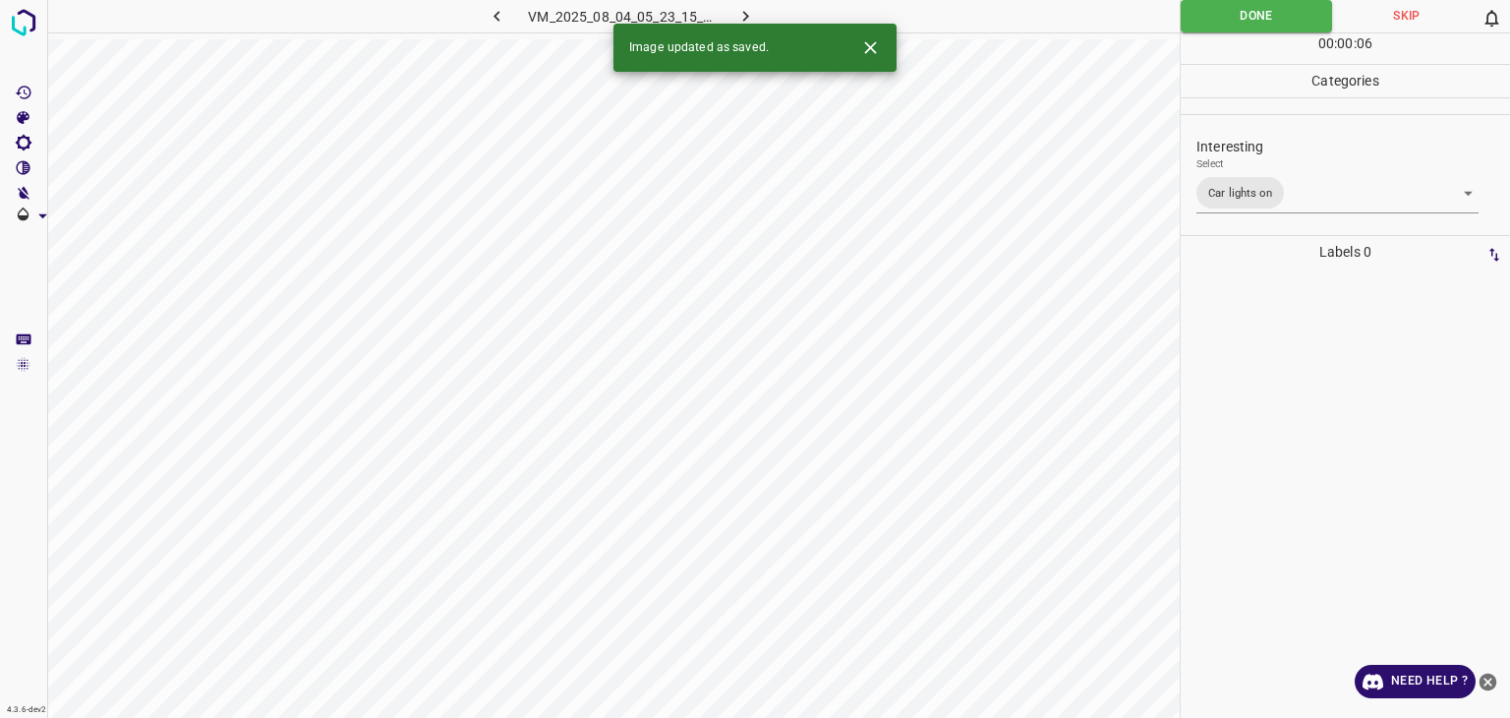
click at [749, 12] on icon "button" at bounding box center [746, 16] width 21 height 21
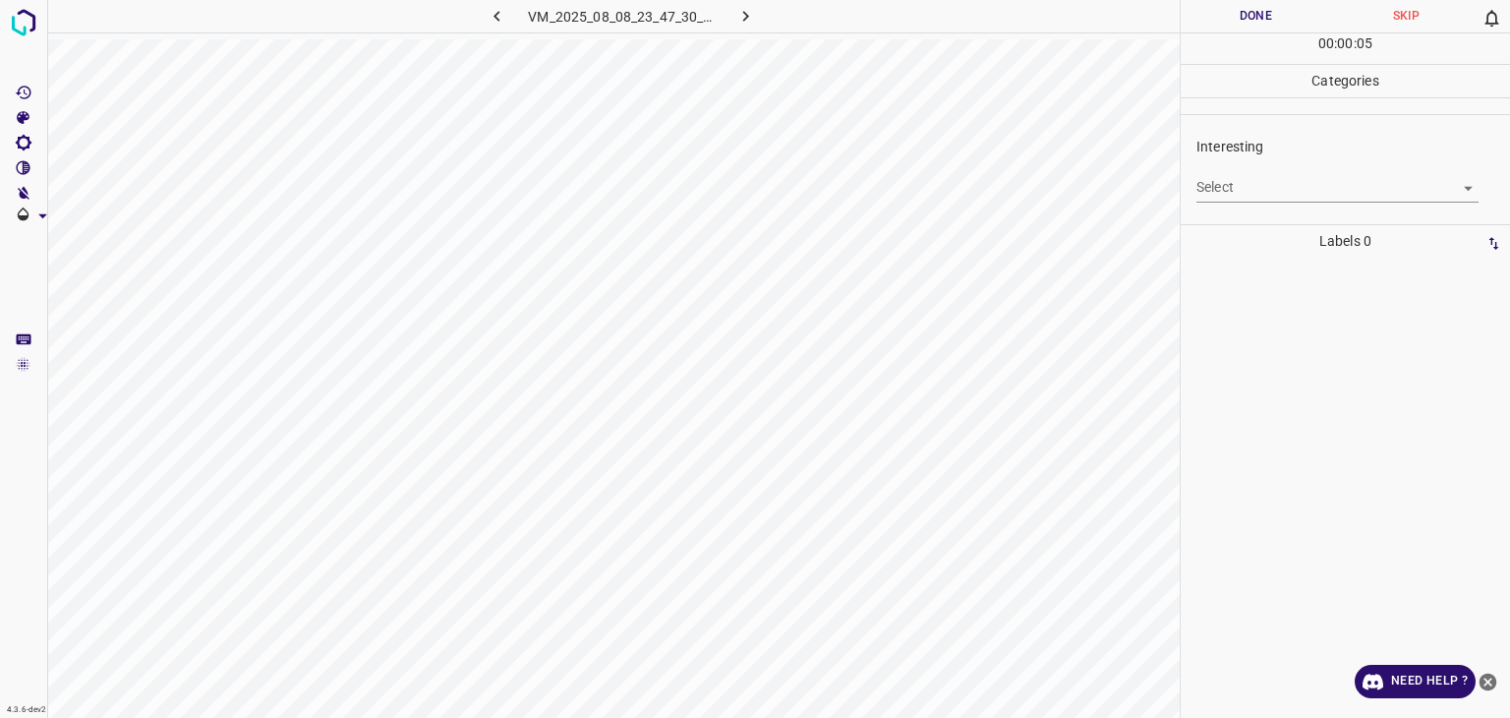
click at [1330, 181] on body "4.3.6-dev2 VM_2025_08_08_23_47_30_891_09.gif Done Skip 0 00 : 00 : 05 Categorie…" at bounding box center [755, 359] width 1510 height 718
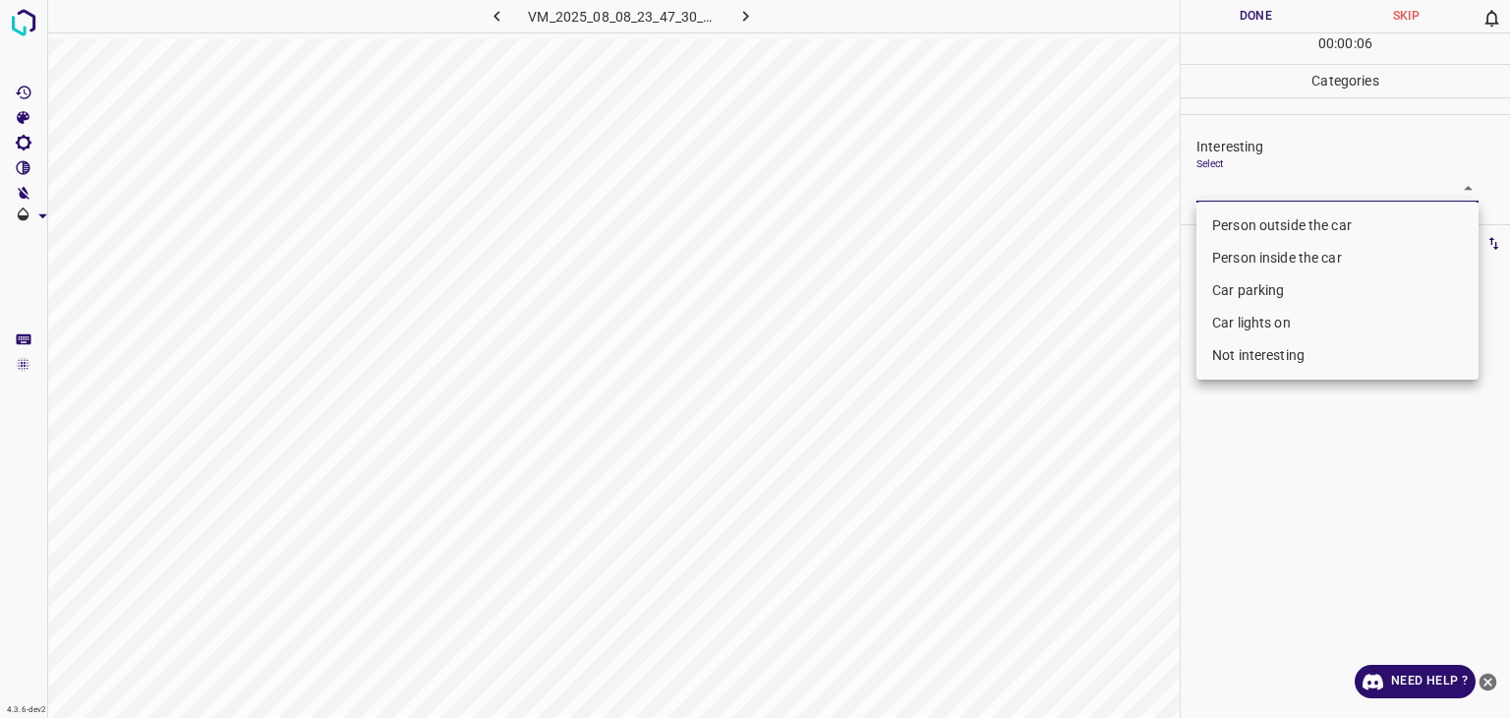
click at [1322, 219] on li "Person outside the car" at bounding box center [1338, 225] width 282 height 32
type input "Person outside the car"
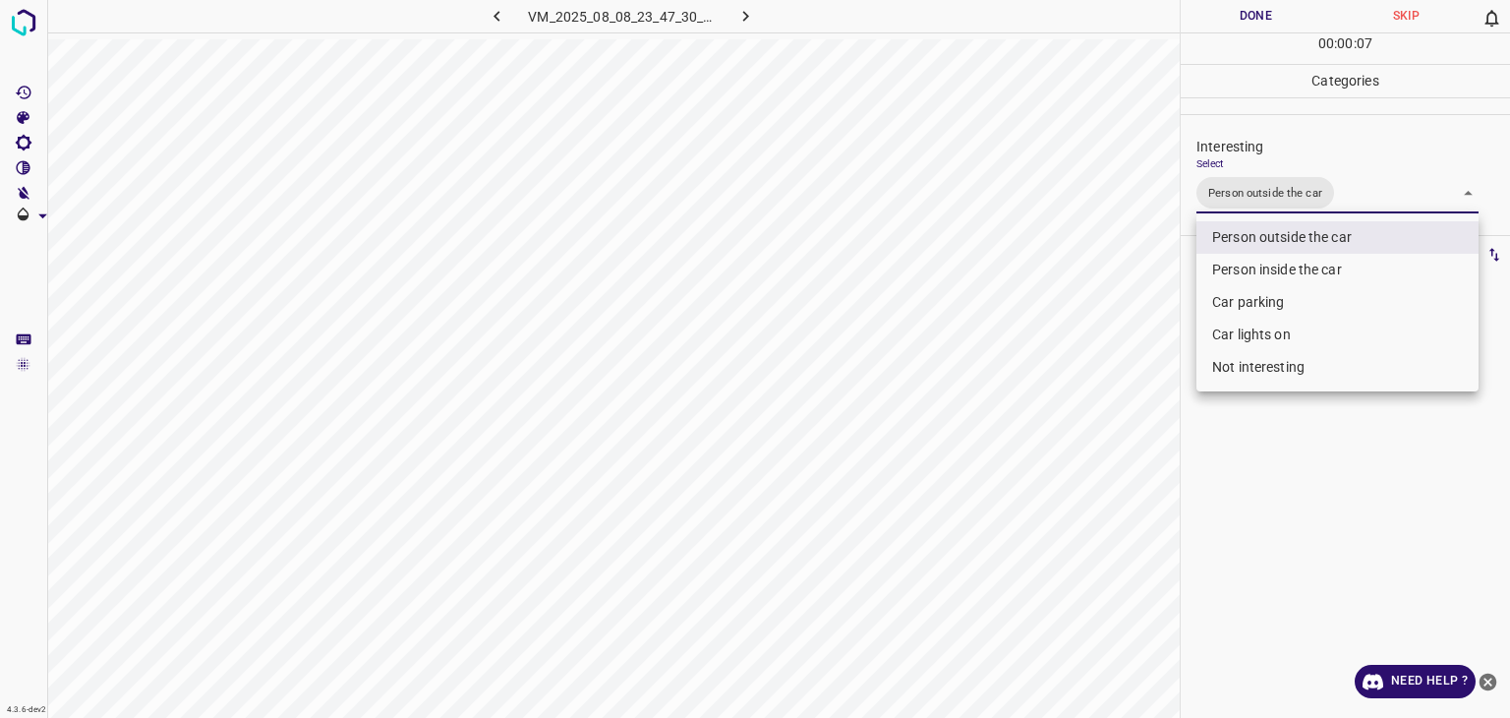
click at [1208, 8] on div at bounding box center [755, 359] width 1510 height 718
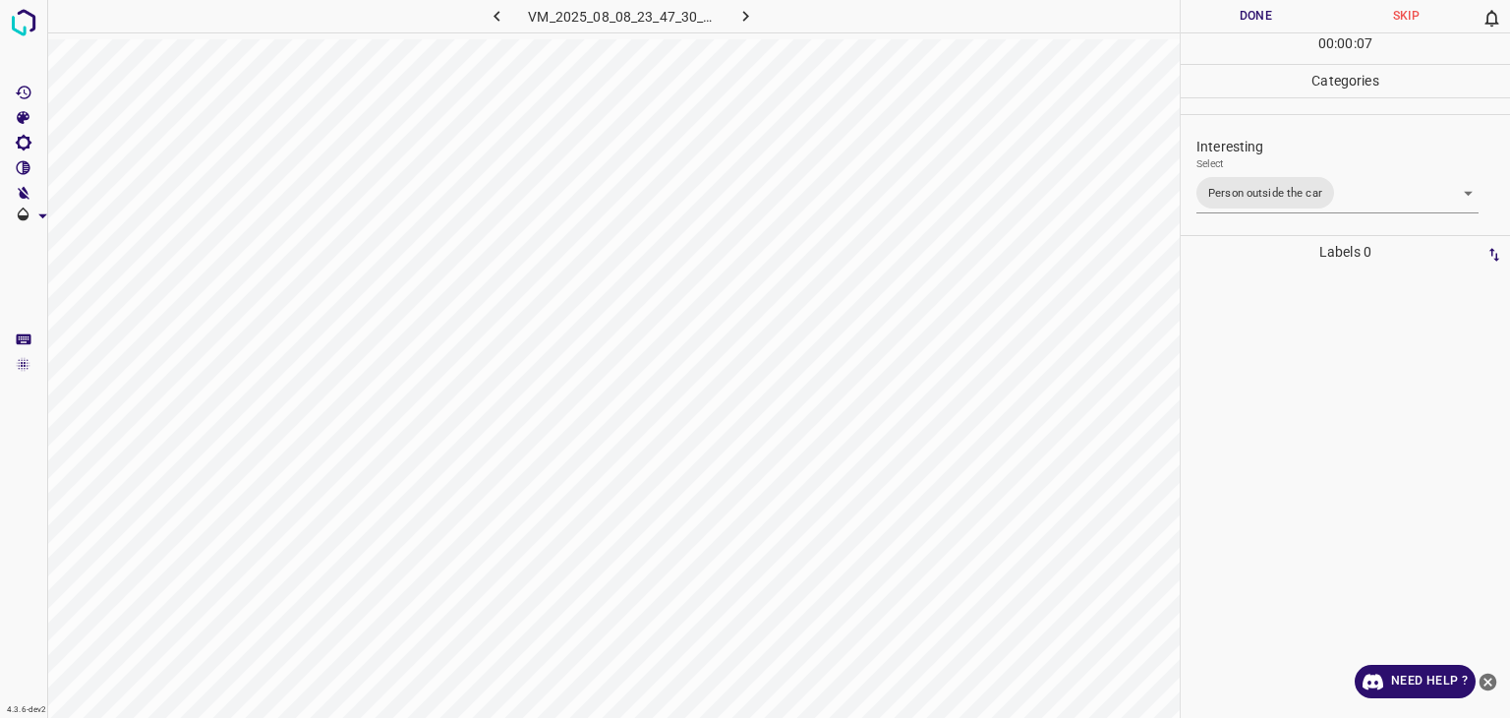
click at [1223, 11] on button "Done" at bounding box center [1256, 16] width 150 height 32
click at [1224, 11] on button "Done" at bounding box center [1256, 16] width 150 height 32
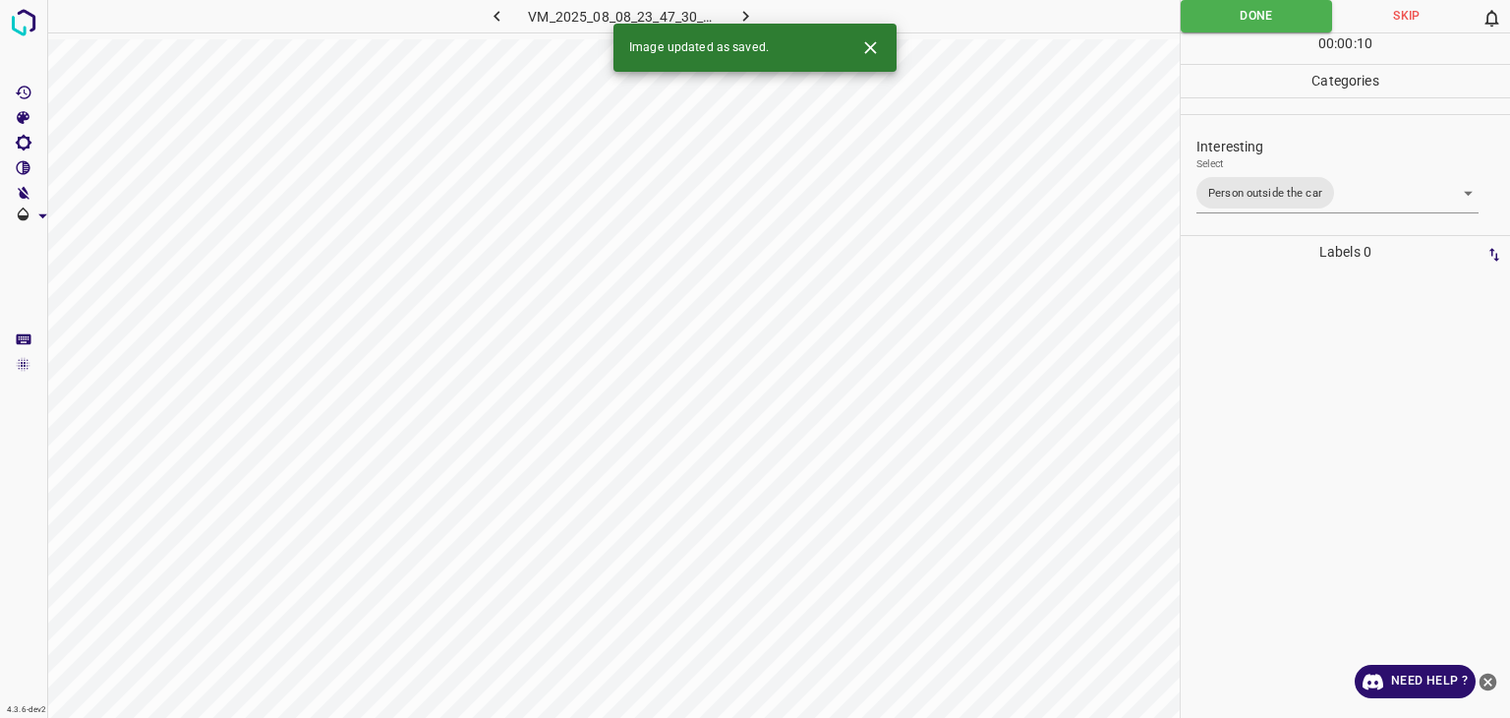
click at [742, 4] on button "button" at bounding box center [746, 16] width 63 height 32
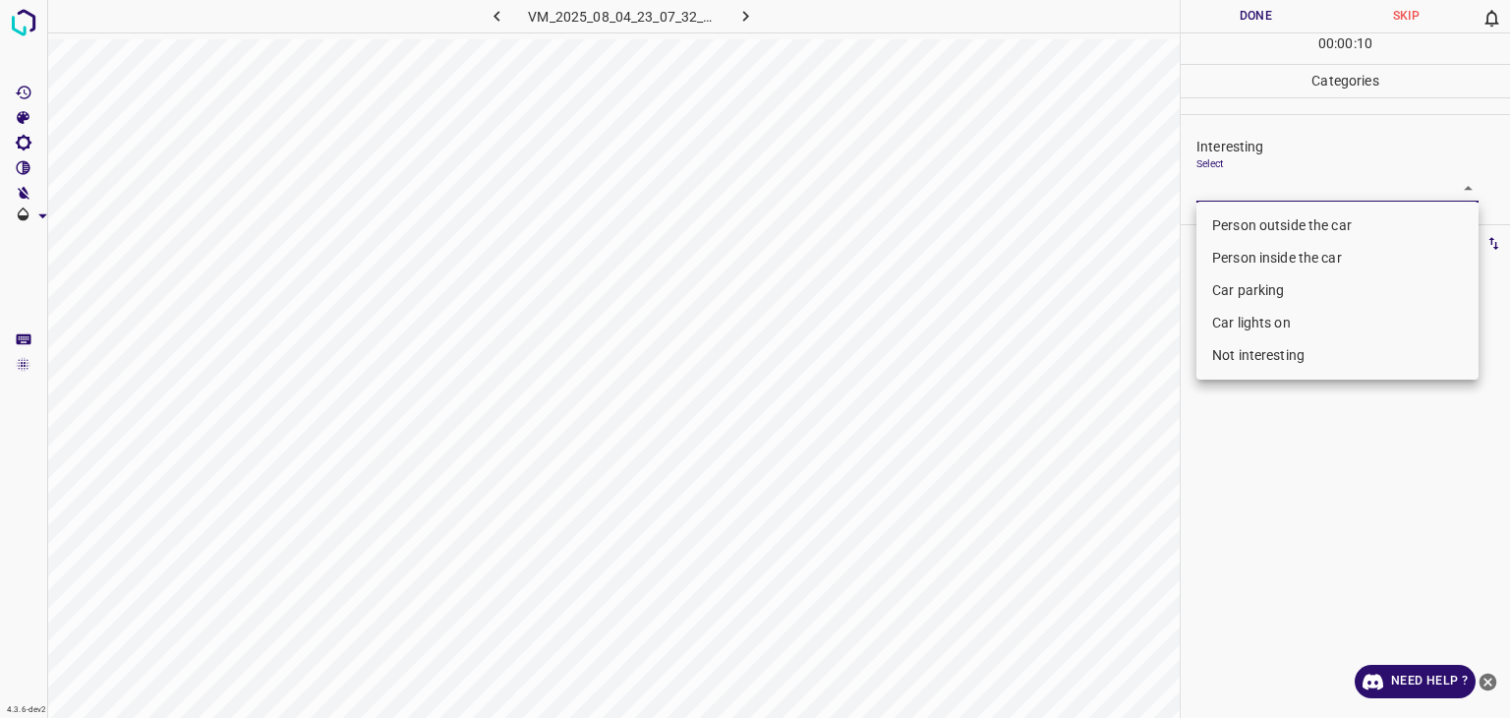
click at [1263, 184] on body "4.3.6-dev2 VM_2025_08_04_23_07_32_432_08.gif Done Skip 0 00 : 00 : 10 Categorie…" at bounding box center [755, 359] width 1510 height 718
click at [1289, 317] on li "Car lights on" at bounding box center [1338, 323] width 282 height 32
type input "Car lights on"
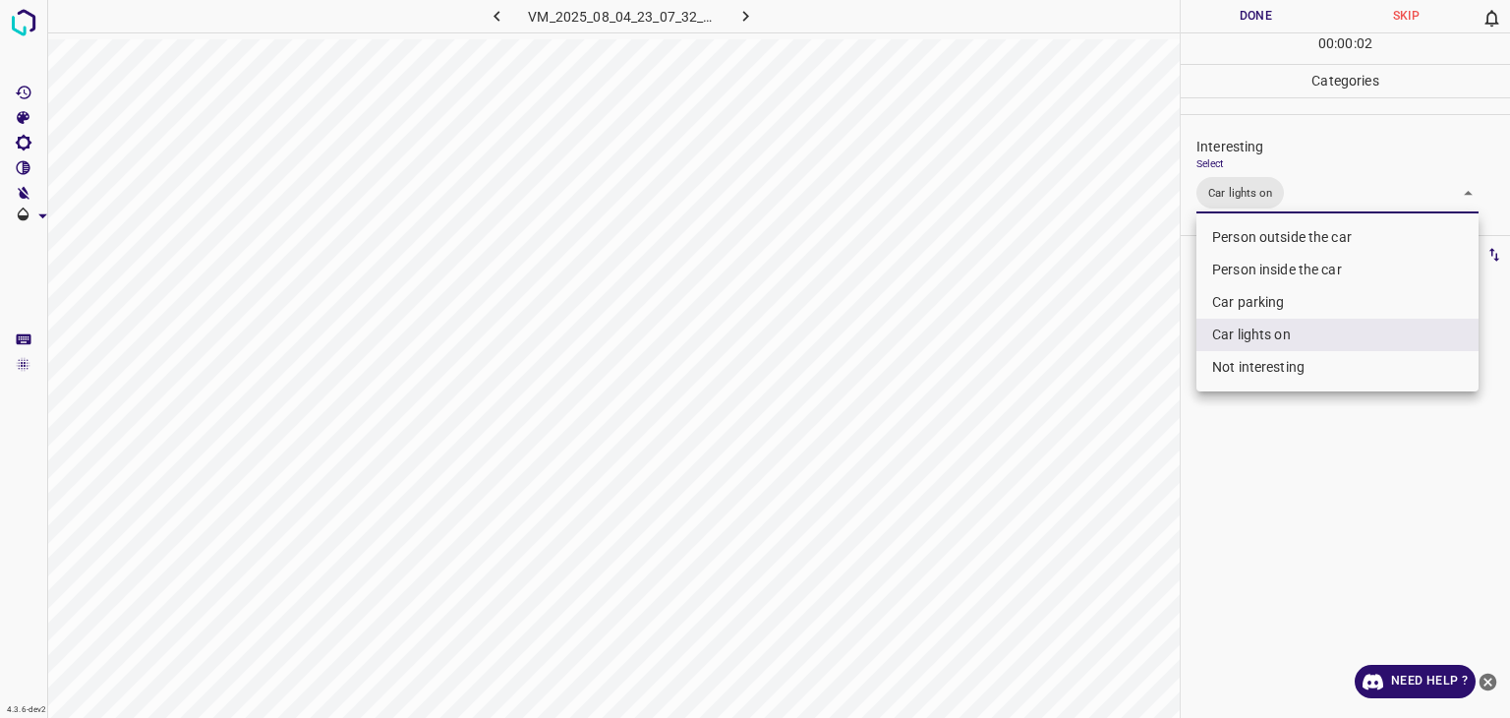
click at [1257, 17] on div at bounding box center [755, 359] width 1510 height 718
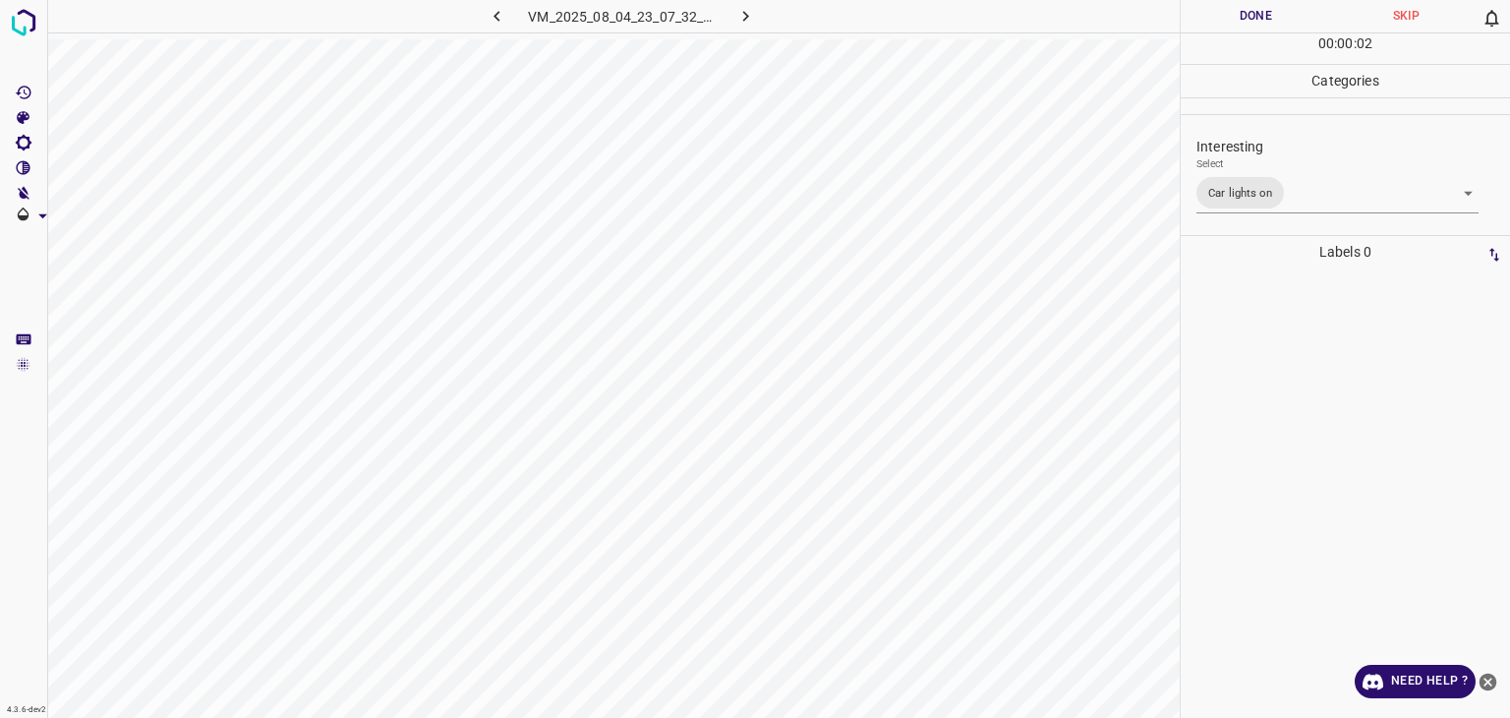
click at [1257, 17] on div "Person outside the car Person inside the car Car parking Car lights on Not inte…" at bounding box center [755, 359] width 1510 height 718
click at [1257, 17] on button "Done" at bounding box center [1256, 16] width 150 height 32
click at [1256, 17] on button "Done" at bounding box center [1256, 16] width 150 height 32
click at [1255, 17] on button "Done" at bounding box center [1256, 16] width 150 height 32
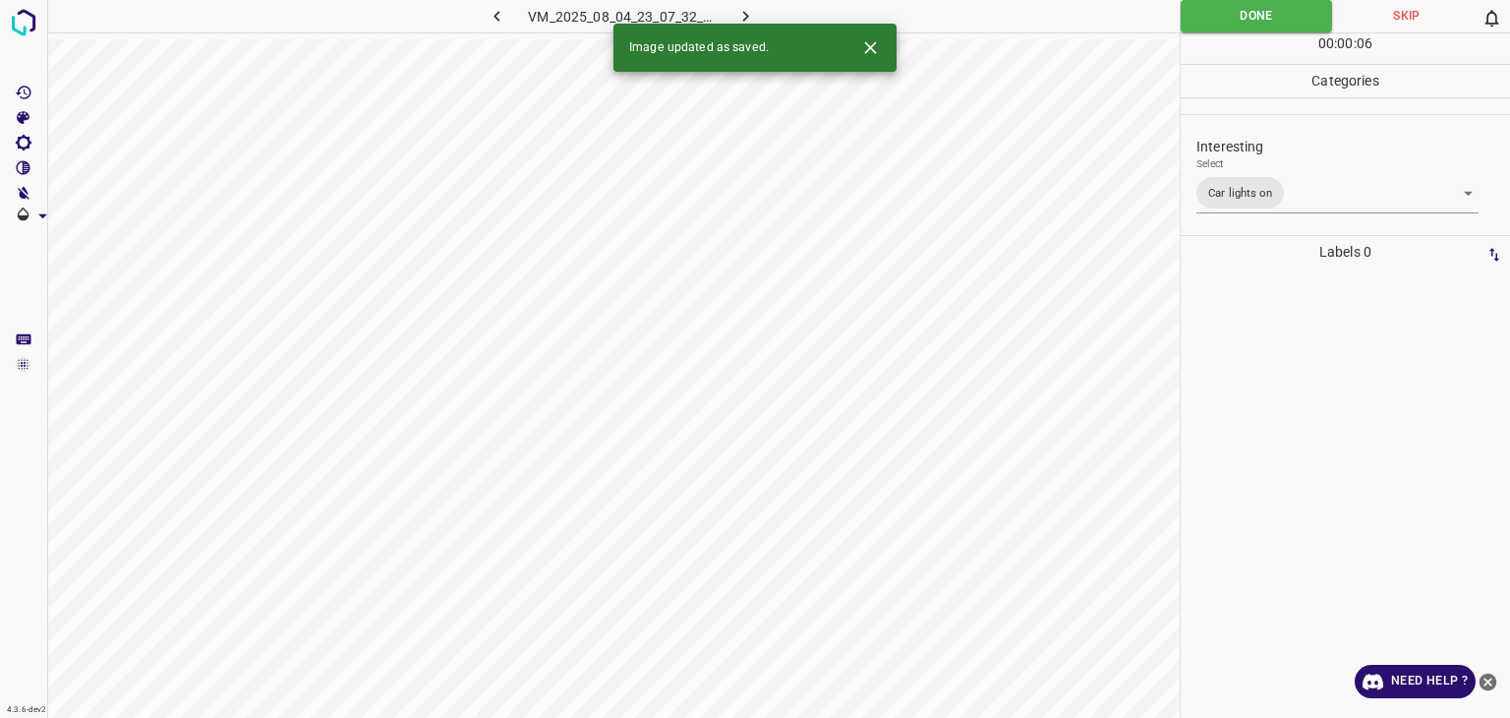
click at [755, 11] on icon "button" at bounding box center [746, 16] width 21 height 21
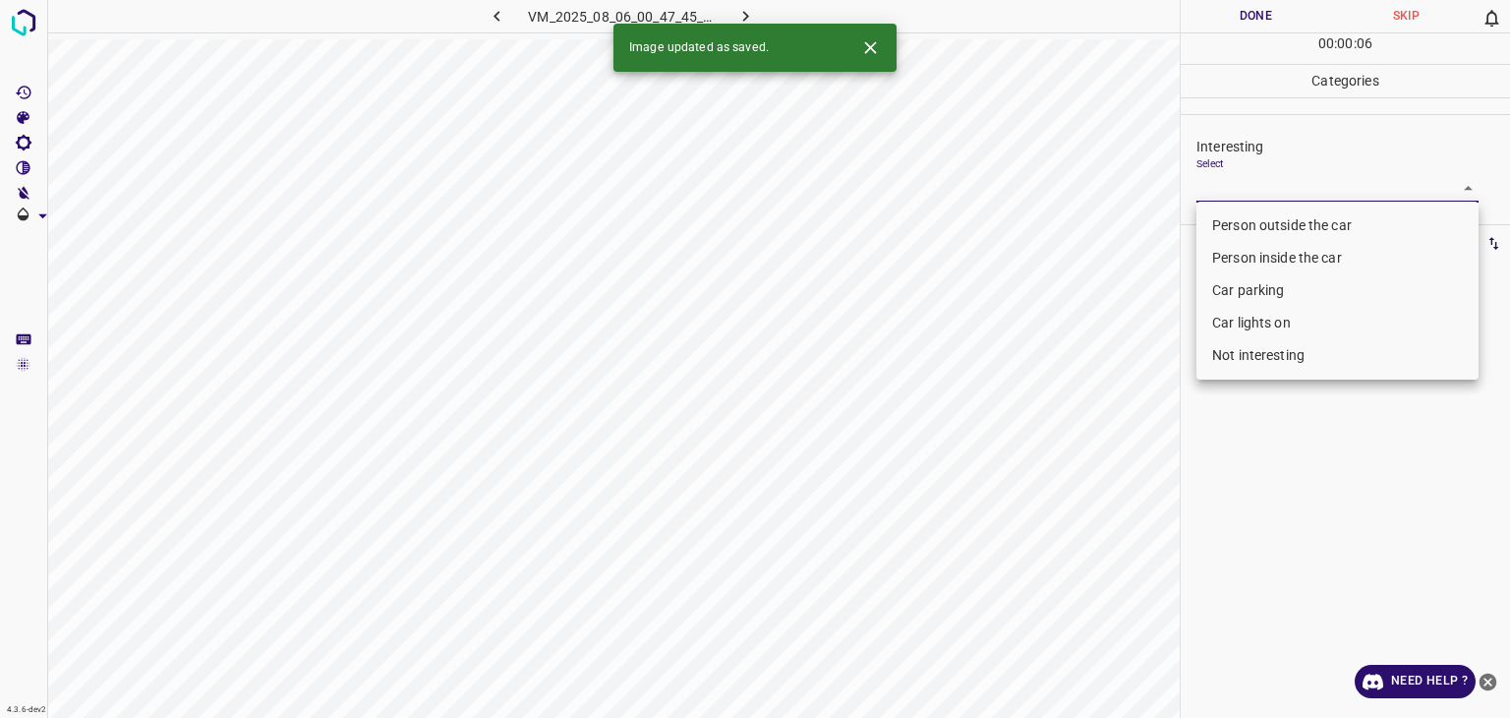
click at [1247, 187] on body "4.3.6-dev2 VM_2025_08_06_00_47_45_158_04.gif Done Skip 0 00 : 00 : 06 Categorie…" at bounding box center [755, 359] width 1510 height 718
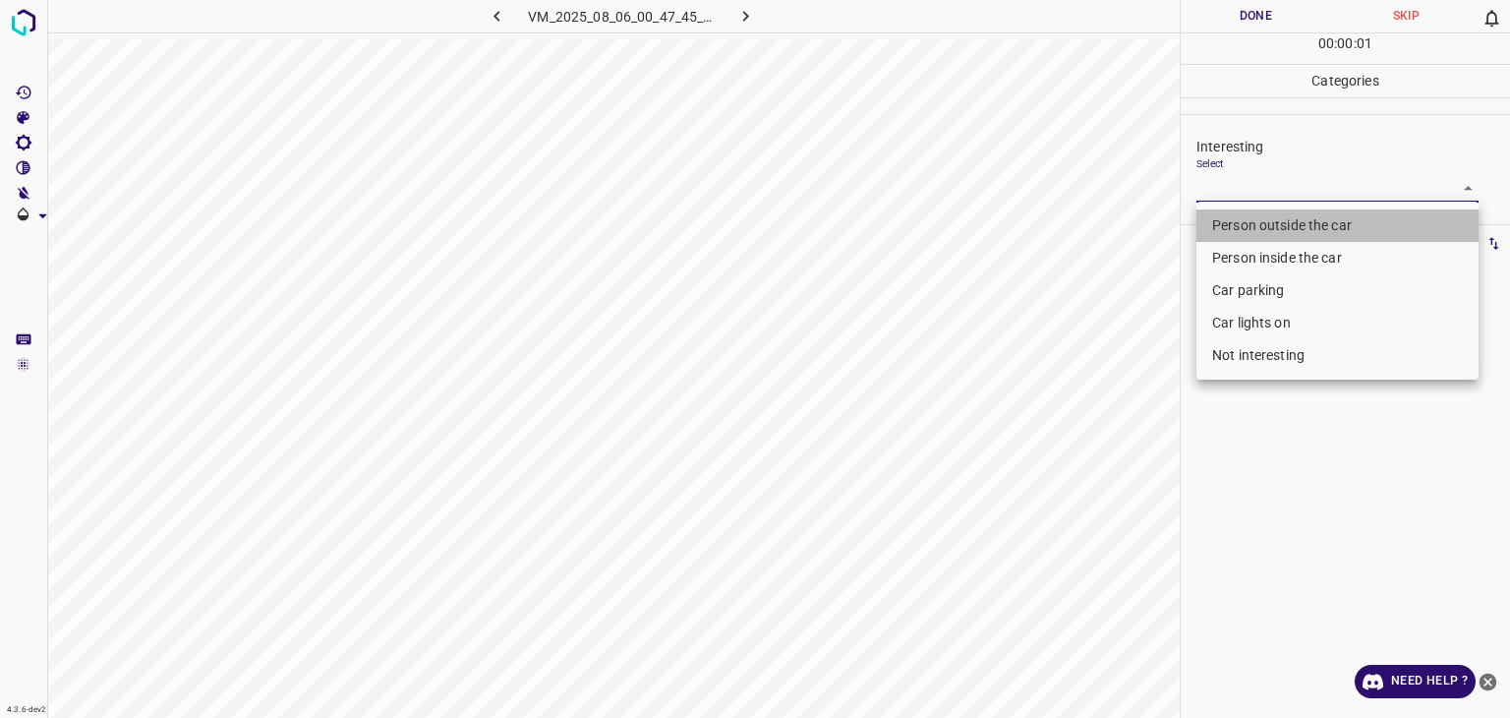
click at [1249, 211] on li "Person outside the car" at bounding box center [1338, 225] width 282 height 32
type input "Person outside the car"
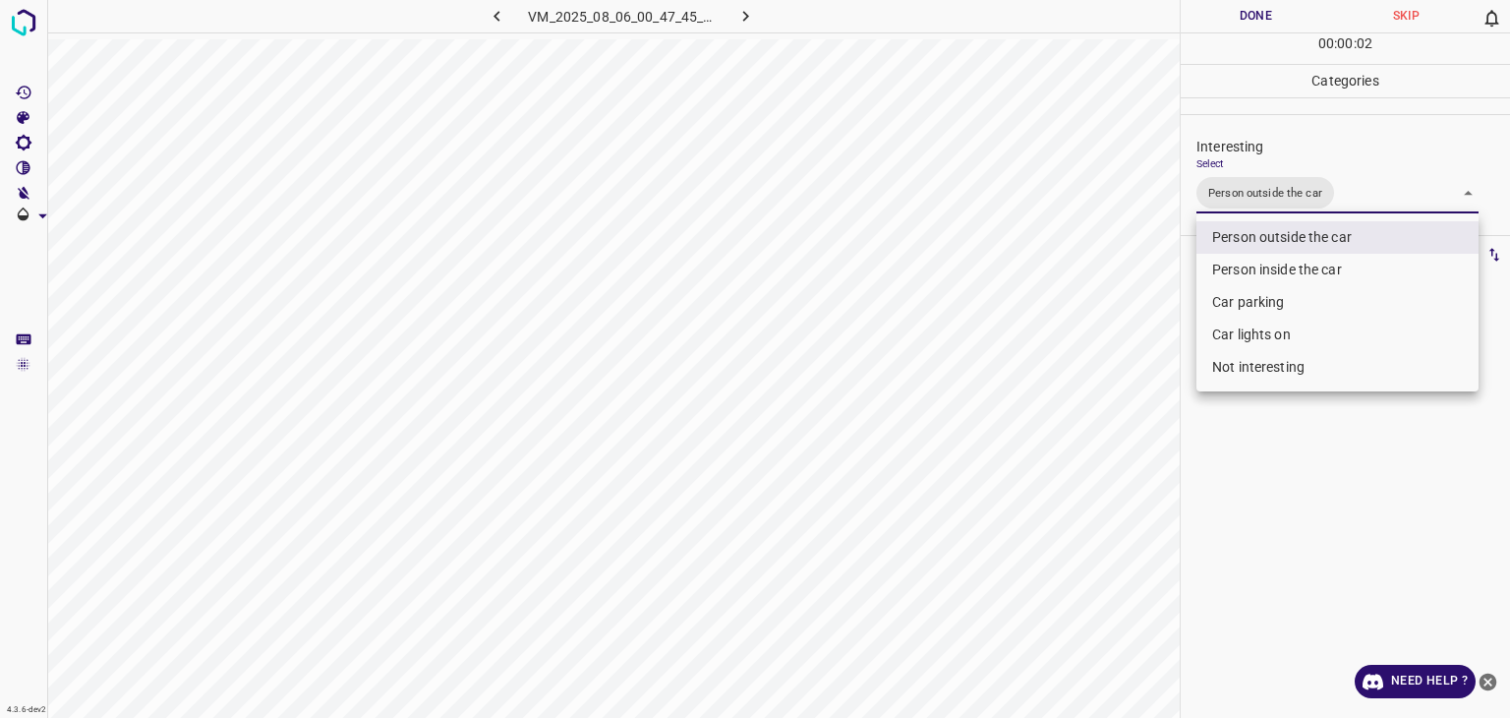
click at [1273, 19] on div at bounding box center [755, 359] width 1510 height 718
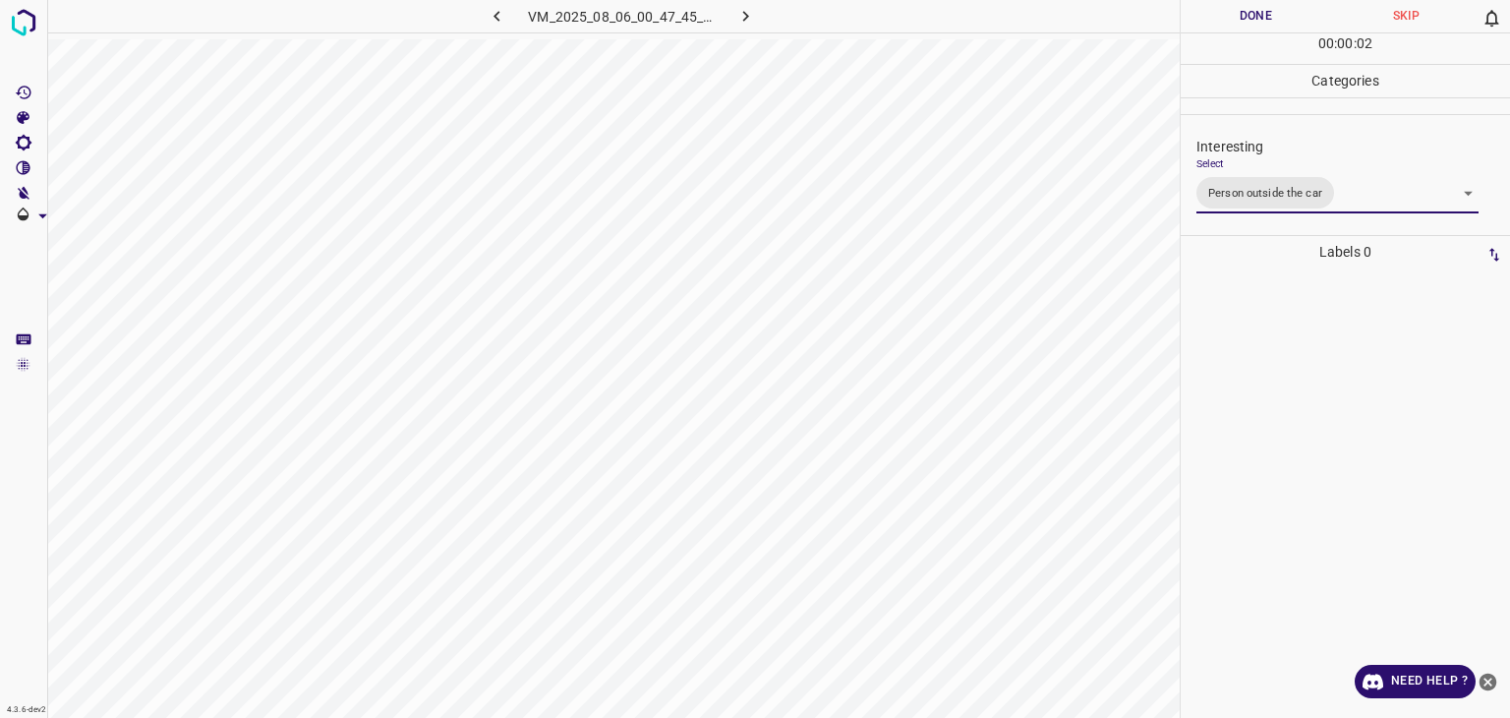
click at [1273, 19] on div at bounding box center [755, 359] width 1510 height 718
click at [1273, 19] on button "Done" at bounding box center [1256, 16] width 150 height 32
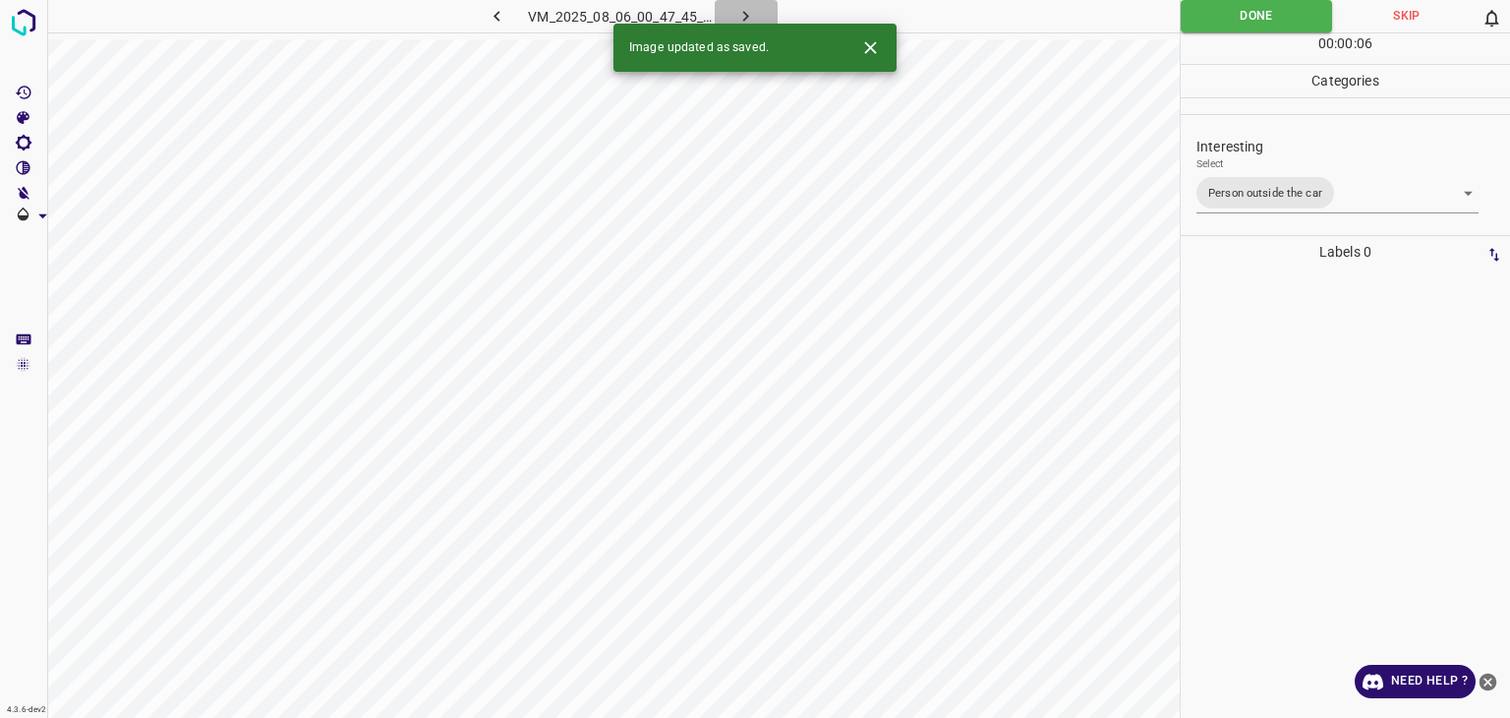
click at [734, 9] on button "button" at bounding box center [746, 16] width 63 height 32
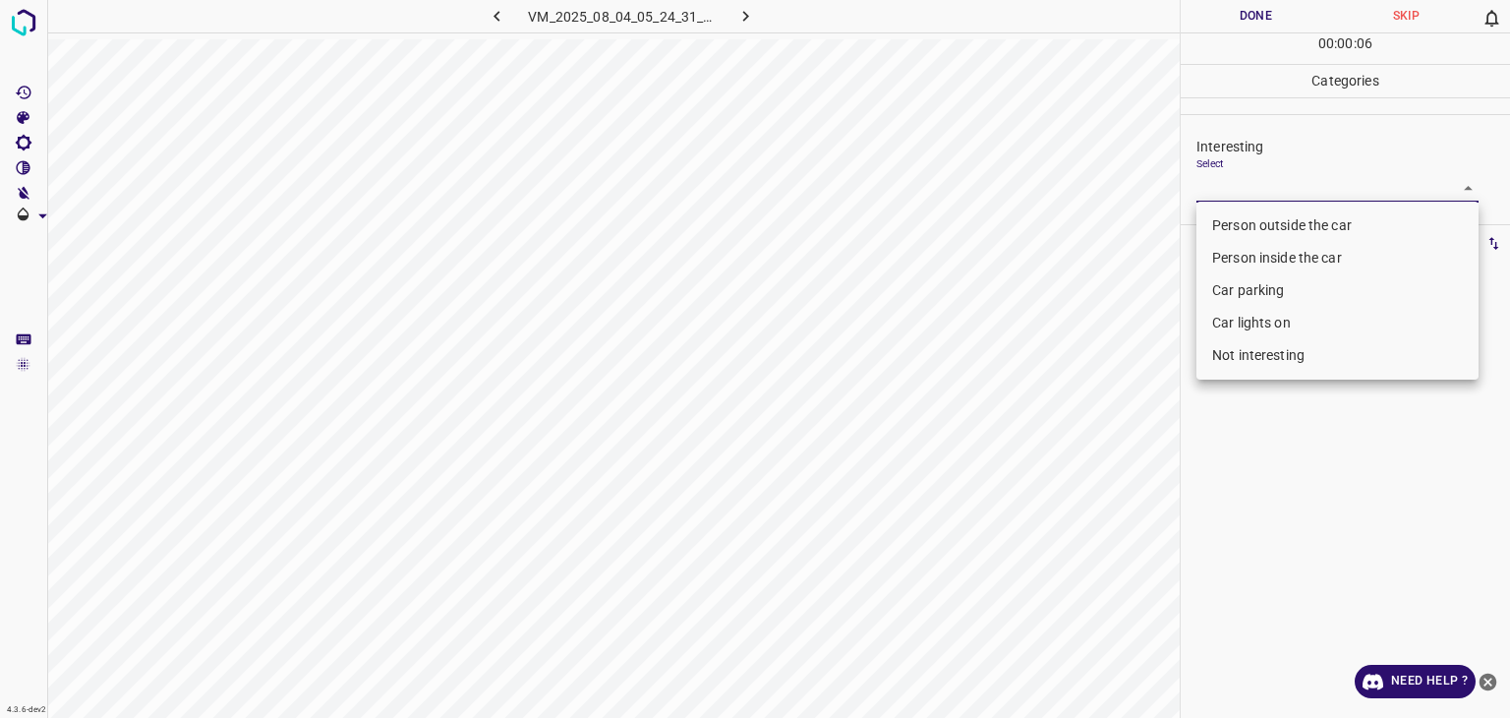
click at [1248, 186] on body "4.3.6-dev2 VM_2025_08_04_05_24_31_937_03.gif Done Skip 0 00 : 00 : 06 Categorie…" at bounding box center [755, 359] width 1510 height 718
click at [1243, 223] on li "Person outside the car" at bounding box center [1338, 225] width 282 height 32
type input "Person outside the car"
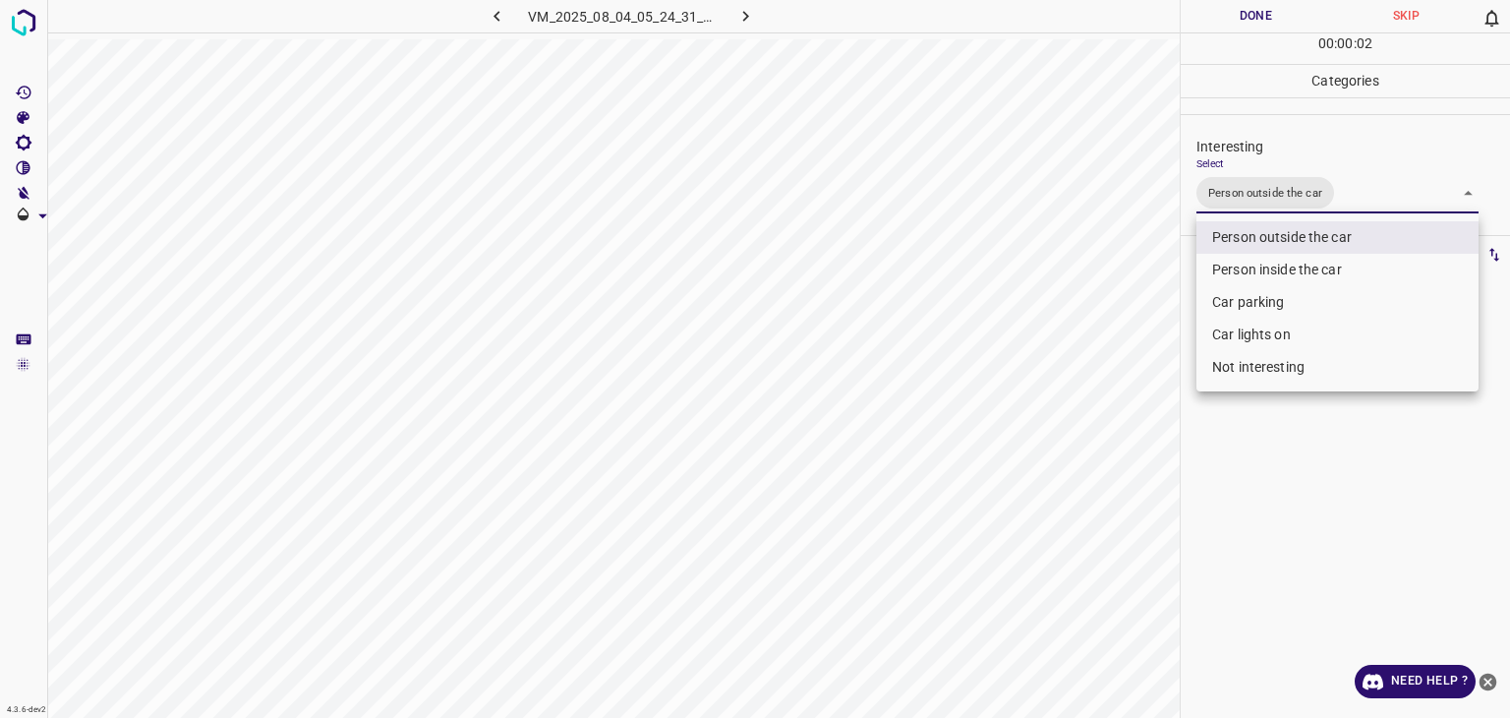
click at [1247, 19] on div at bounding box center [755, 359] width 1510 height 718
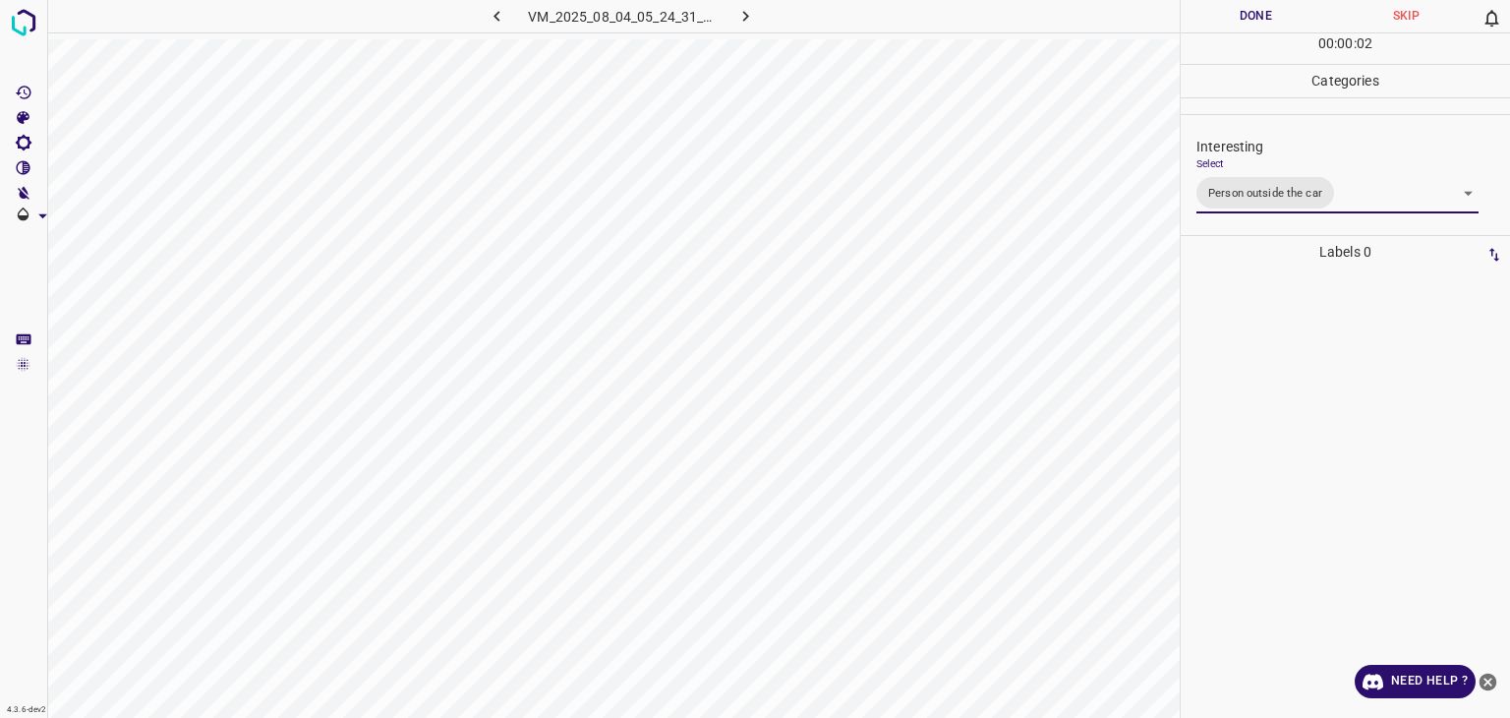
click at [1245, 19] on button "Done" at bounding box center [1256, 16] width 150 height 32
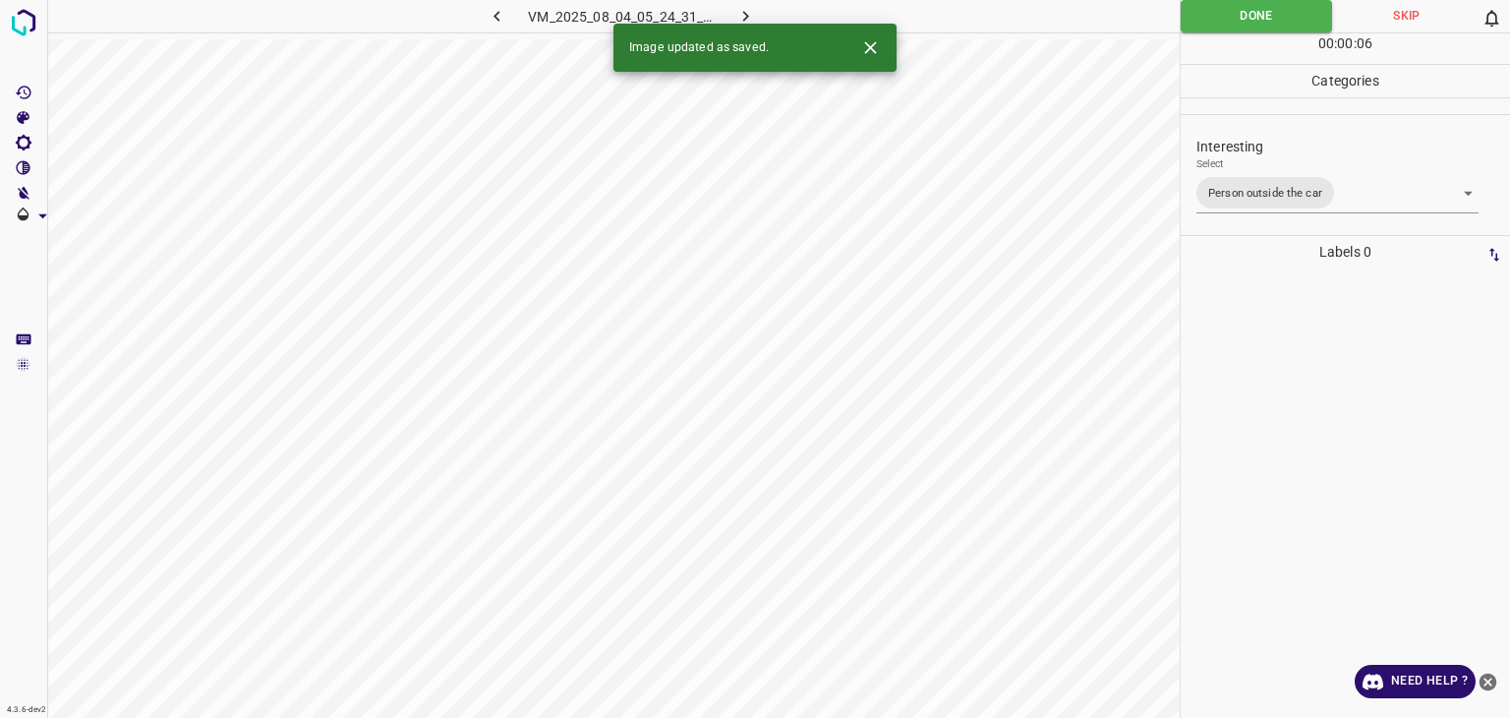
click at [742, 13] on icon "button" at bounding box center [746, 16] width 21 height 21
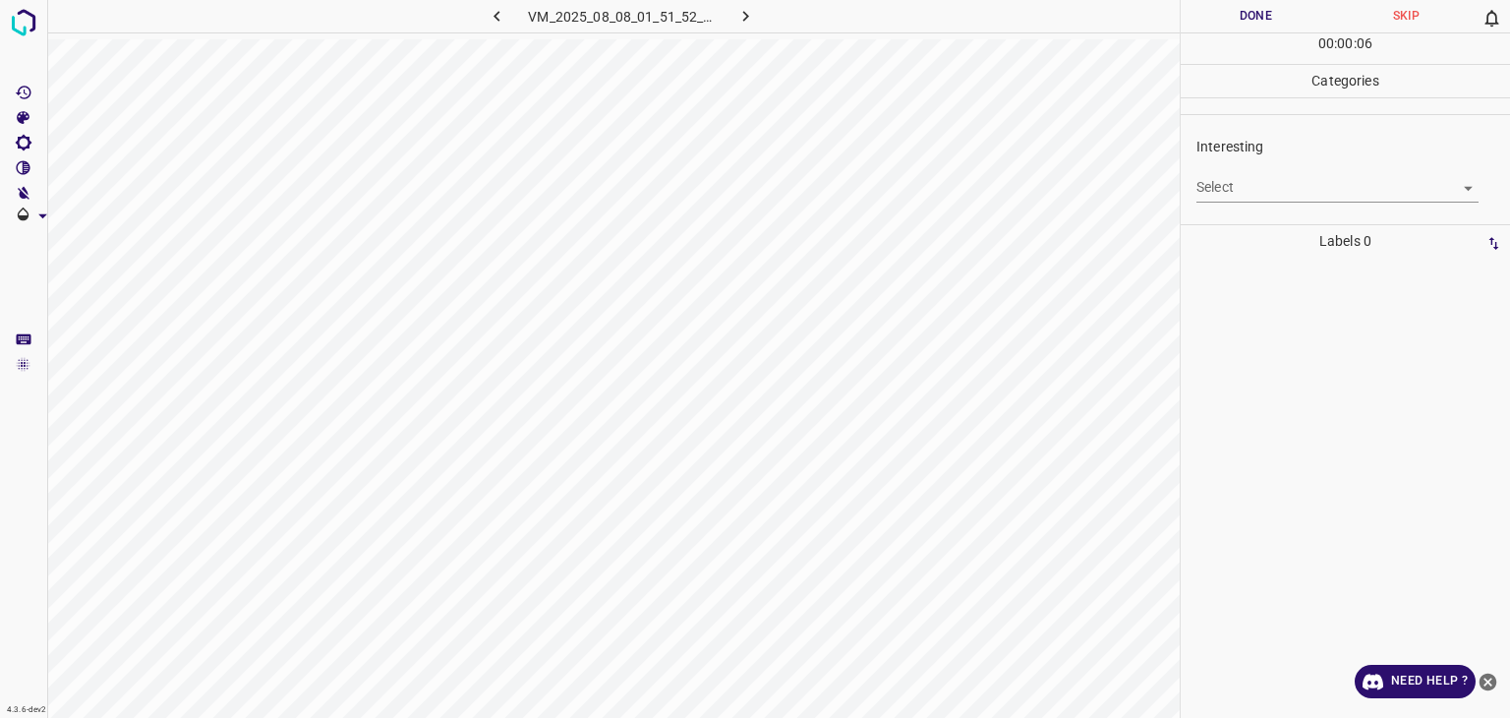
click at [1240, 174] on body "4.3.6-dev2 VM_2025_08_08_01_51_52_743_01.gif Done Skip 0 00 : 00 : 06 Categorie…" at bounding box center [755, 359] width 1510 height 718
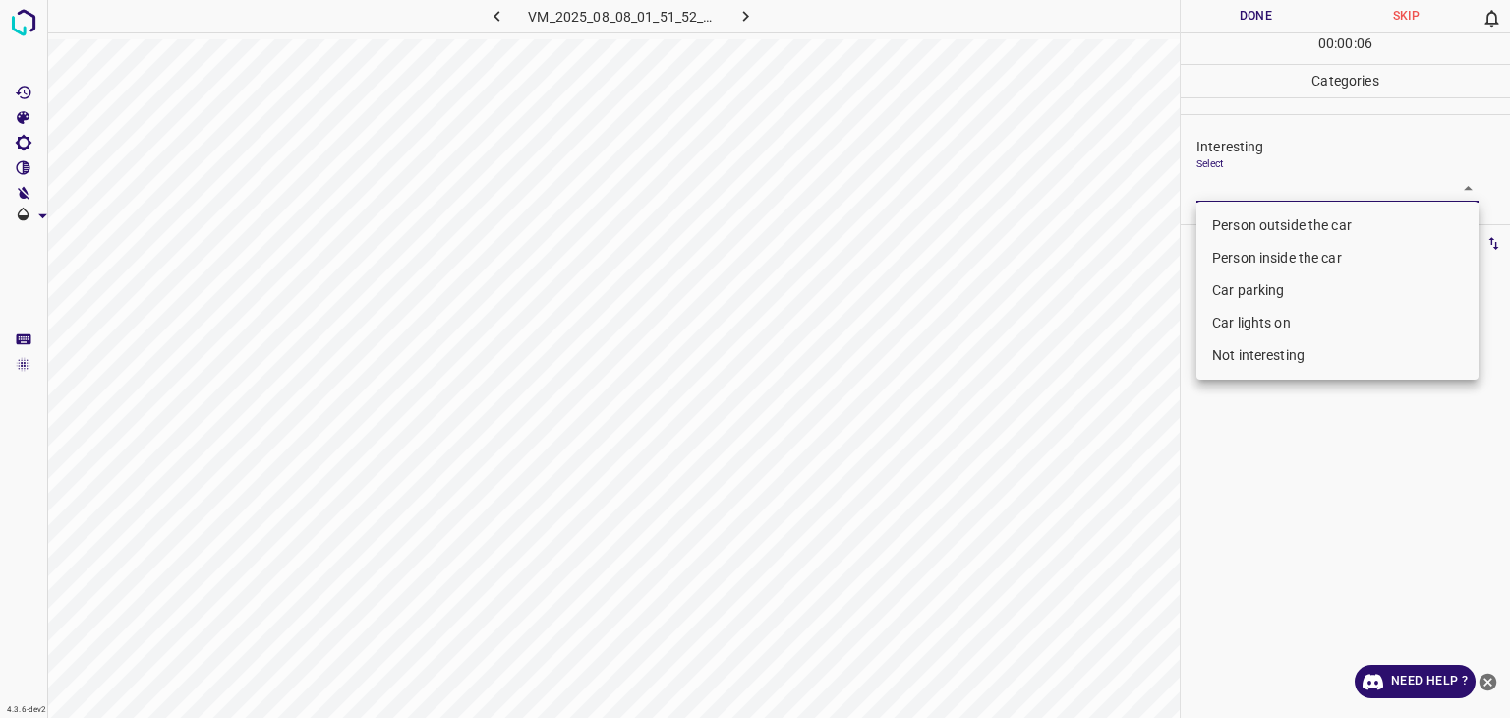
click at [1246, 214] on li "Person outside the car" at bounding box center [1338, 225] width 282 height 32
type input "Person outside the car"
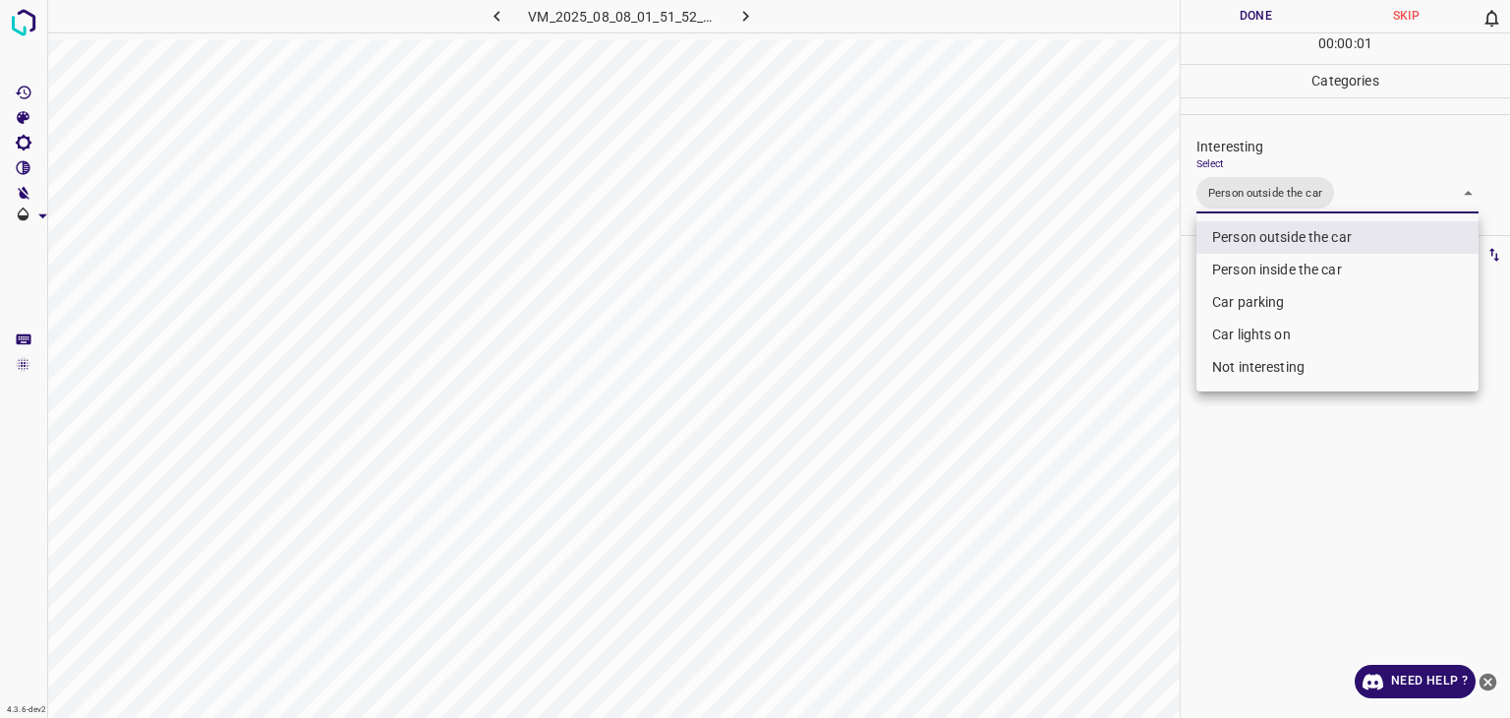
click at [1247, 25] on div at bounding box center [755, 359] width 1510 height 718
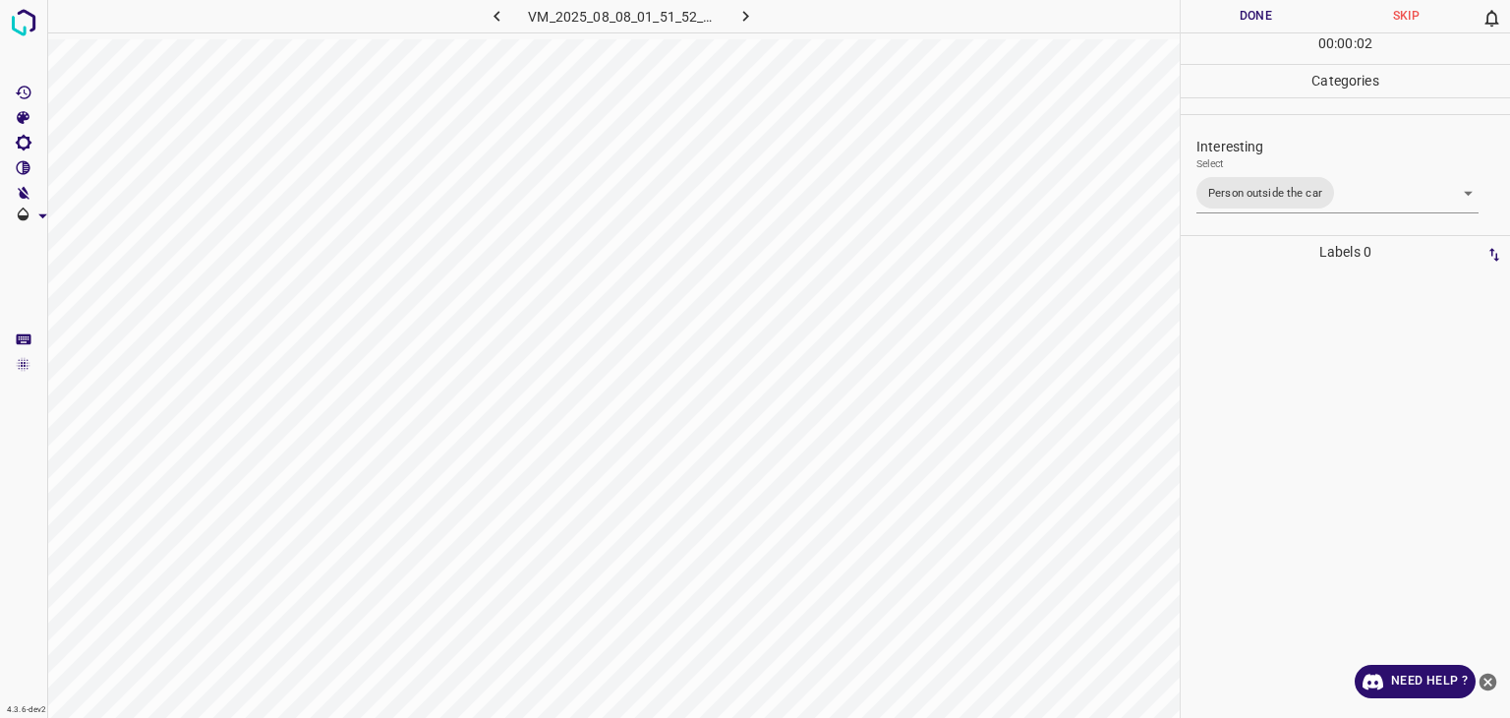
click at [1239, 23] on div "Person outside the car Person inside the car Car parking Car lights on Not inte…" at bounding box center [755, 359] width 1510 height 718
click at [1235, 21] on button "Done" at bounding box center [1256, 16] width 150 height 32
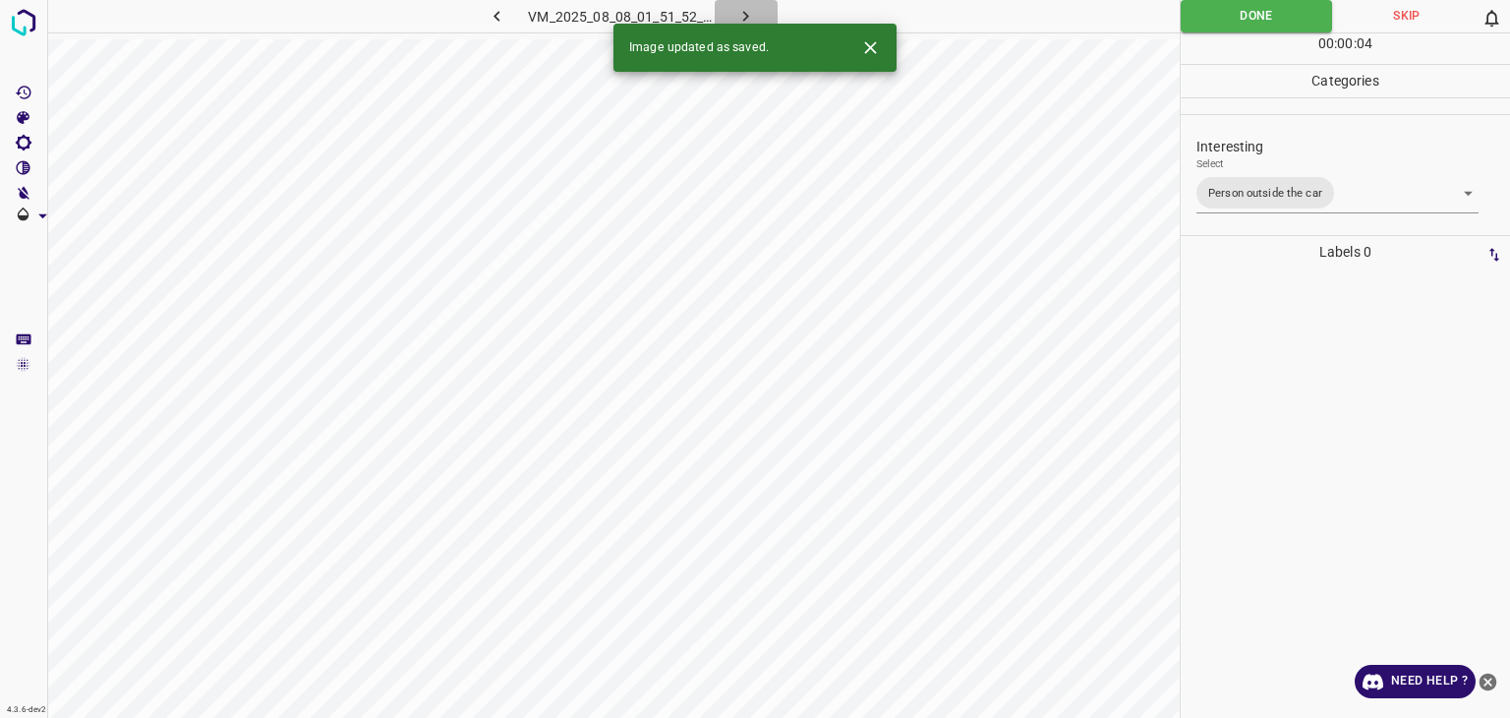
click at [747, 13] on icon "button" at bounding box center [746, 16] width 21 height 21
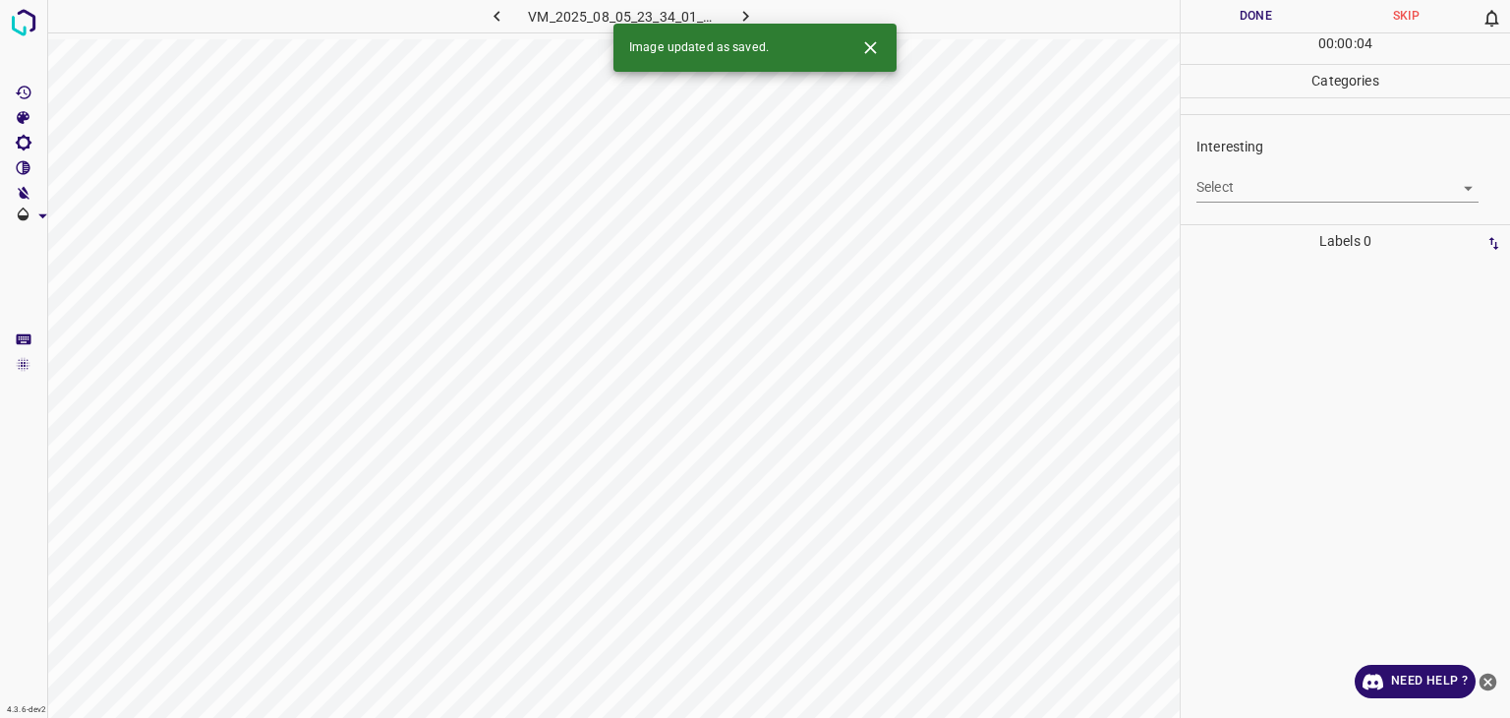
click at [1244, 183] on body "4.3.6-dev2 VM_2025_08_05_23_34_01_418_00.gif Done Skip 0 00 : 00 : 04 Categorie…" at bounding box center [755, 359] width 1510 height 718
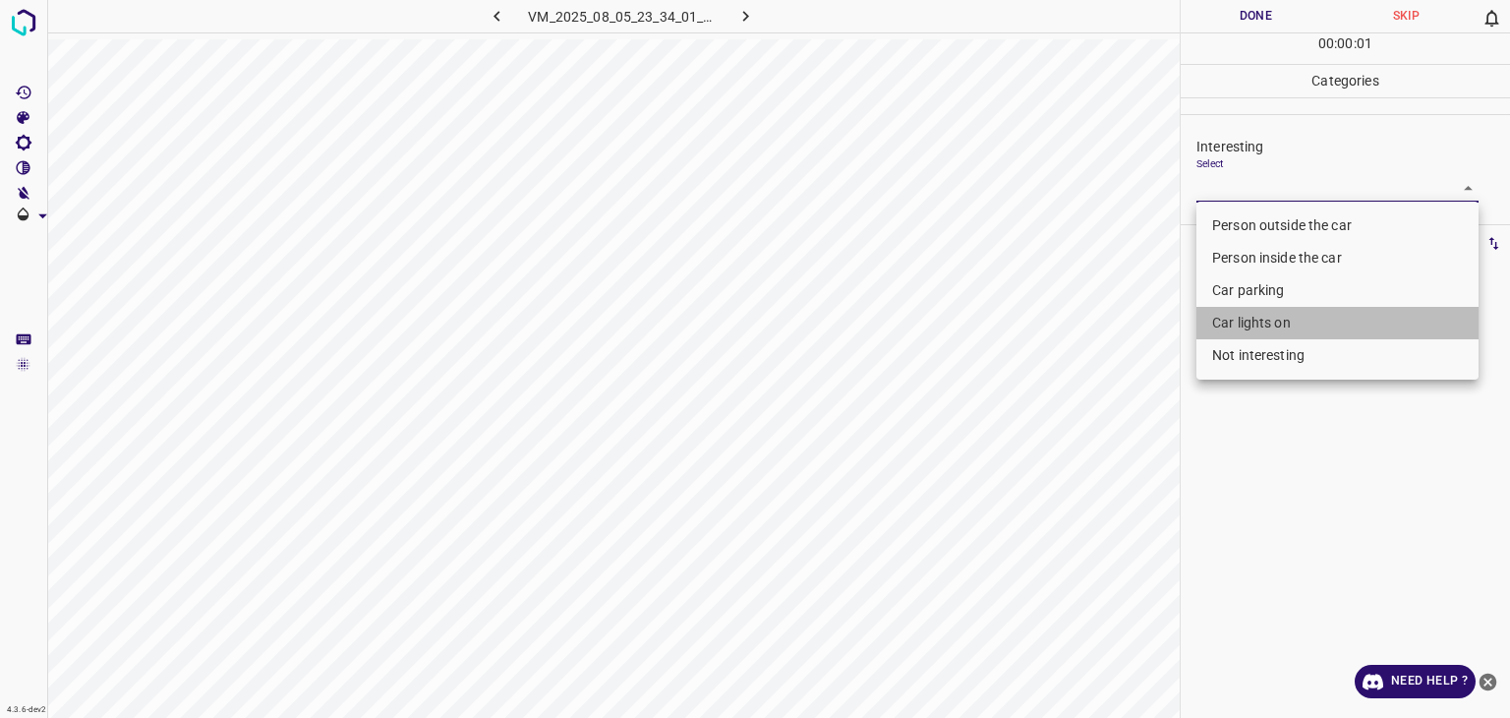
click at [1231, 324] on li "Car lights on" at bounding box center [1338, 323] width 282 height 32
type input "Car lights on"
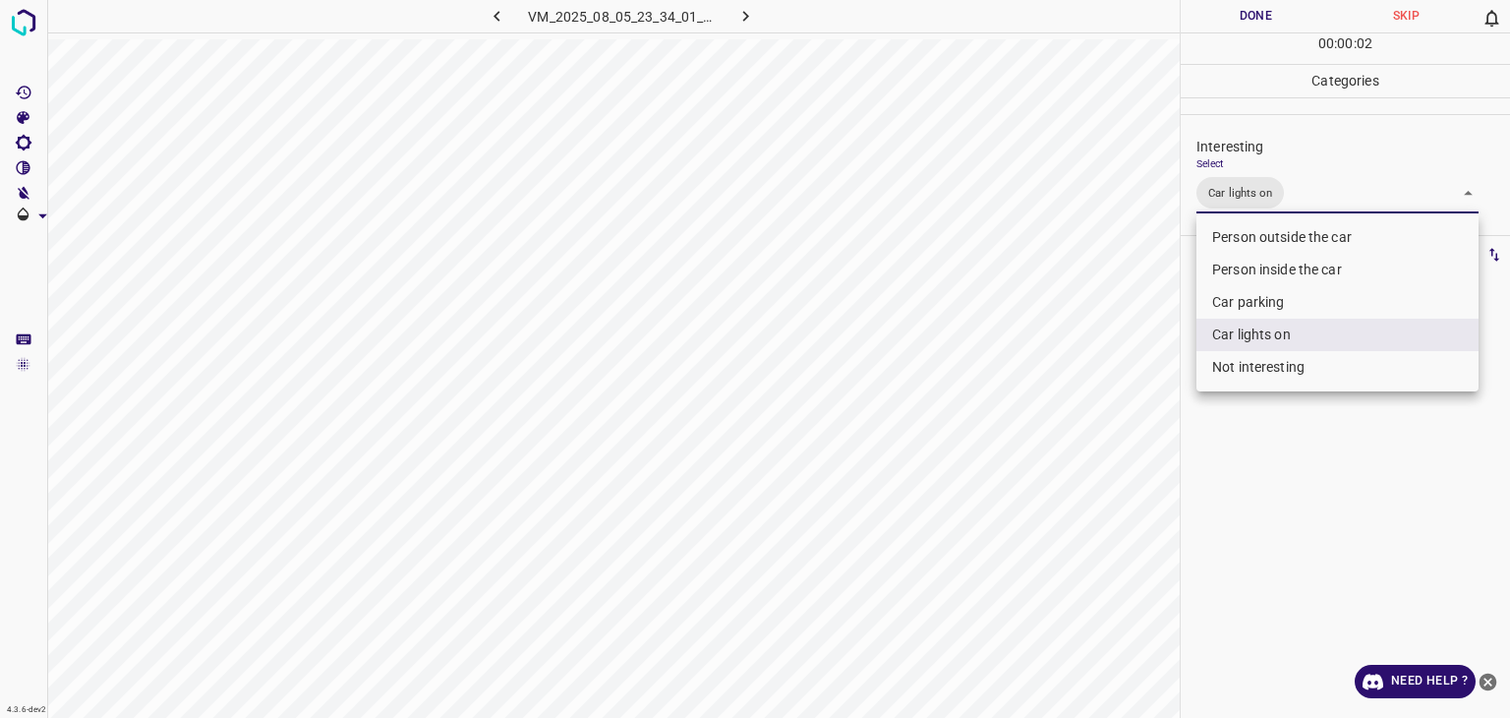
click at [1238, 17] on div at bounding box center [755, 359] width 1510 height 718
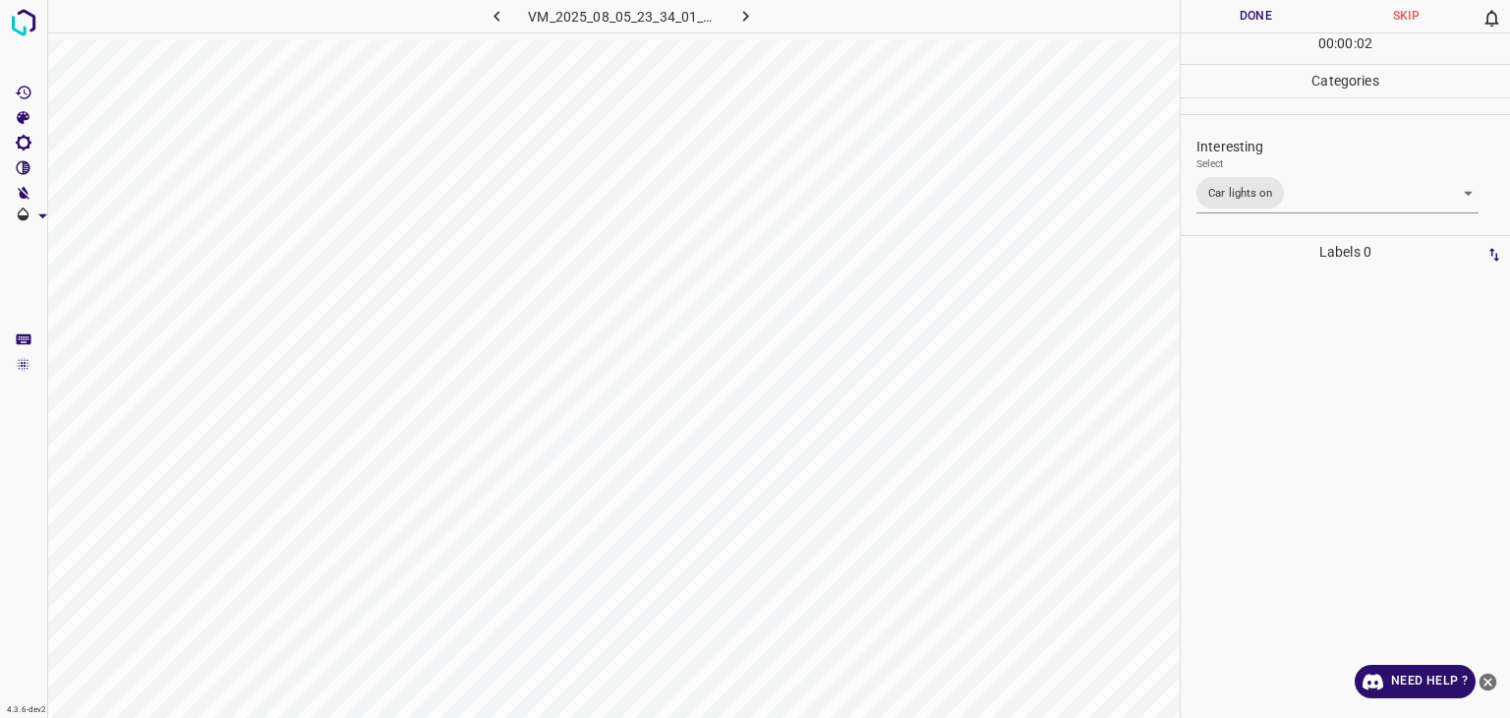
click at [1238, 17] on div "Person outside the car Person inside the car Car parking Car lights on Not inte…" at bounding box center [755, 359] width 1510 height 718
click at [1238, 17] on button "Done" at bounding box center [1256, 16] width 150 height 32
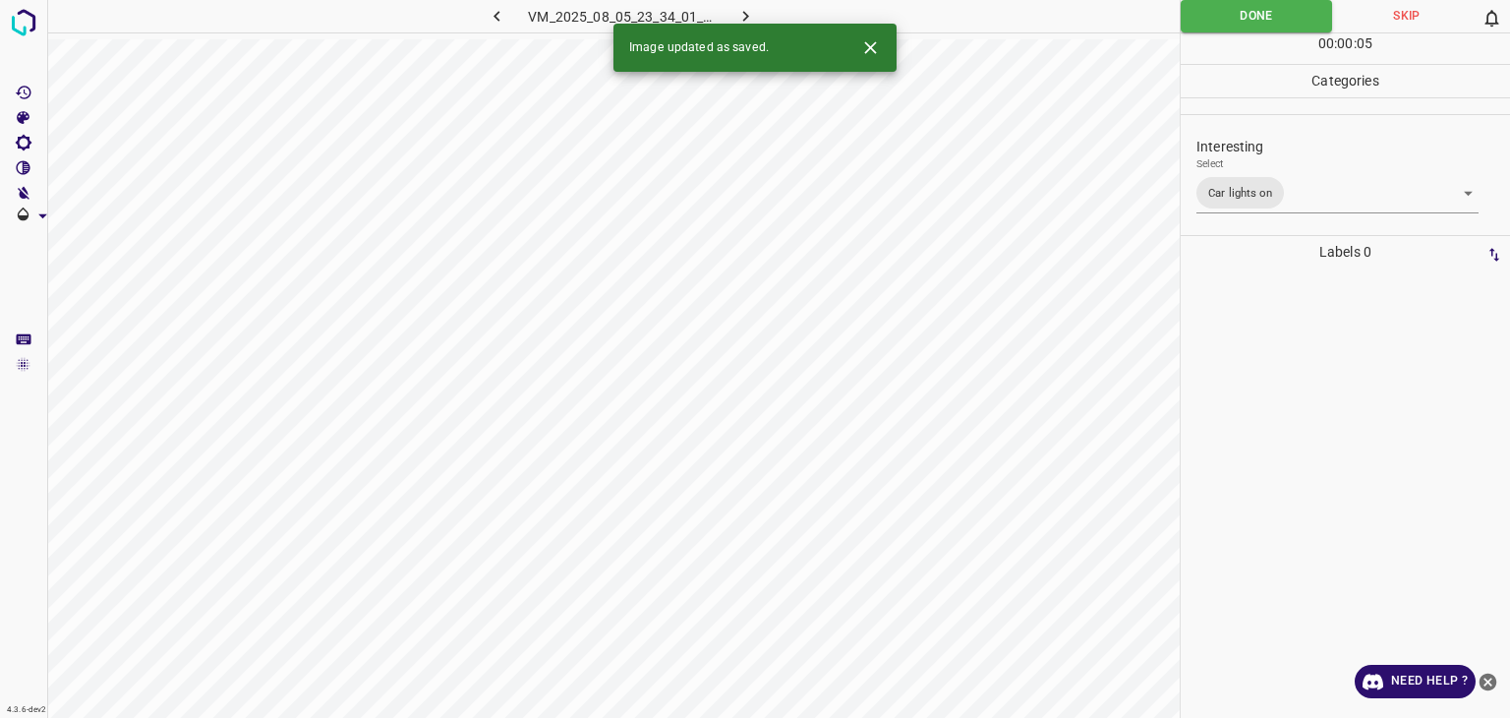
click at [743, 17] on icon "button" at bounding box center [746, 16] width 21 height 21
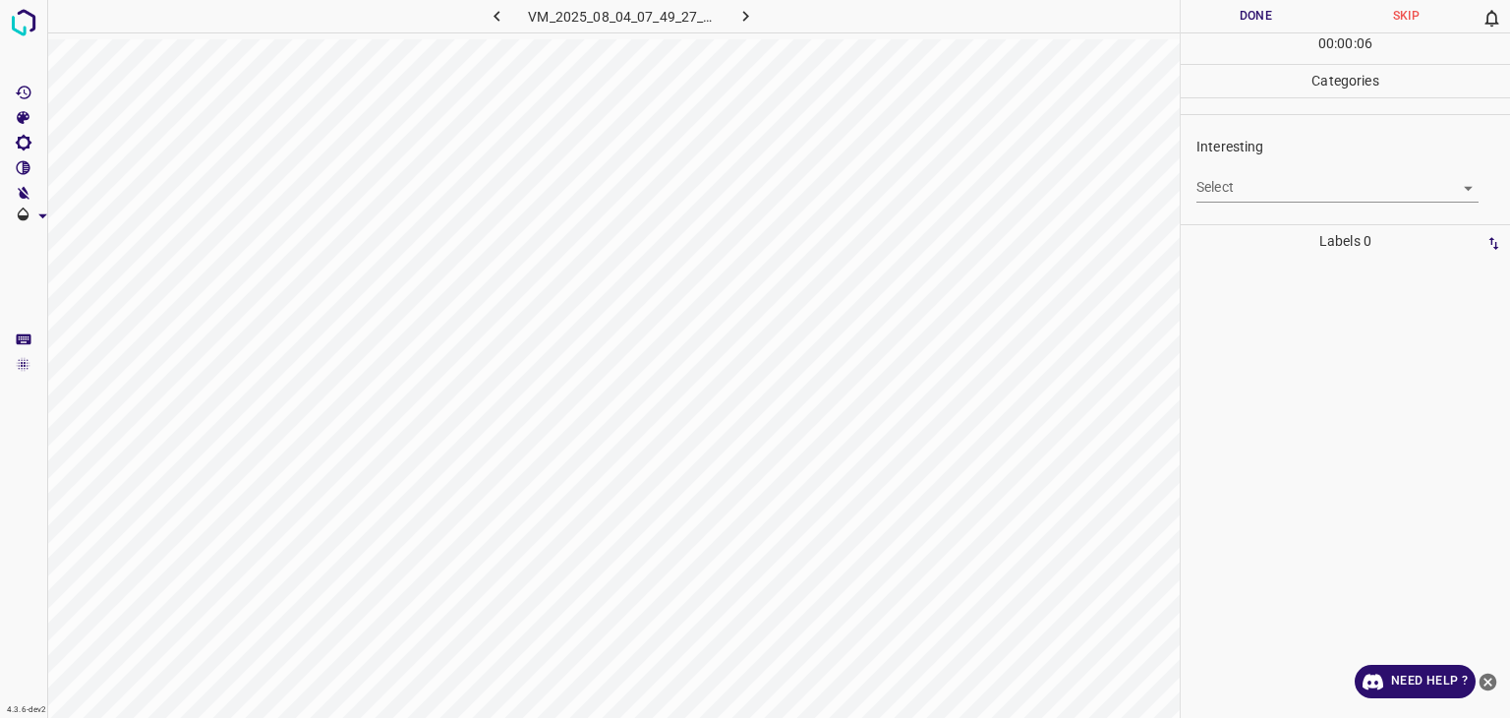
click at [1269, 152] on p "Interesting" at bounding box center [1354, 147] width 314 height 21
click at [1255, 174] on body "4.3.6-dev2 VM_2025_08_04_07_49_27_915_13.gif Done Skip 0 00 : 00 : 01 Categorie…" at bounding box center [755, 359] width 1510 height 718
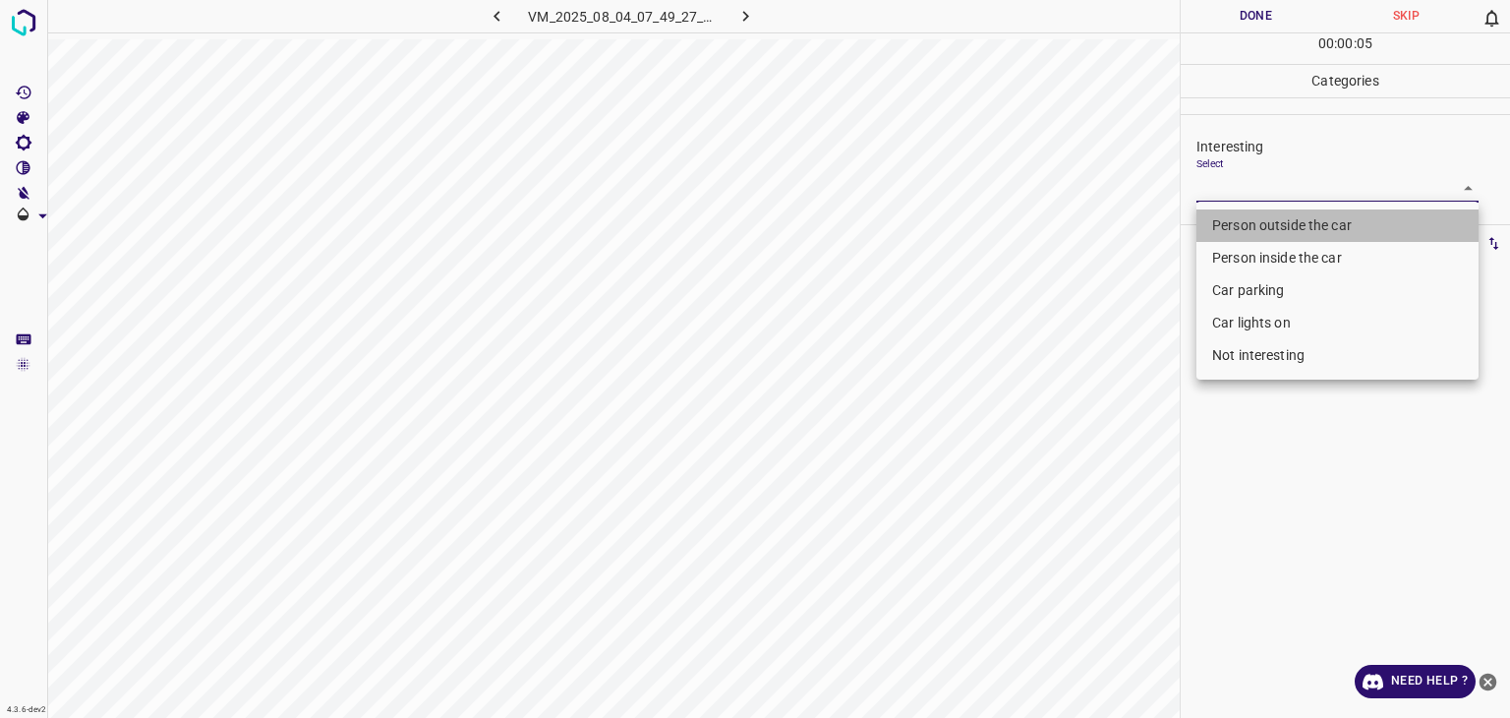
click at [1240, 224] on li "Person outside the car" at bounding box center [1338, 225] width 282 height 32
type input "Person outside the car"
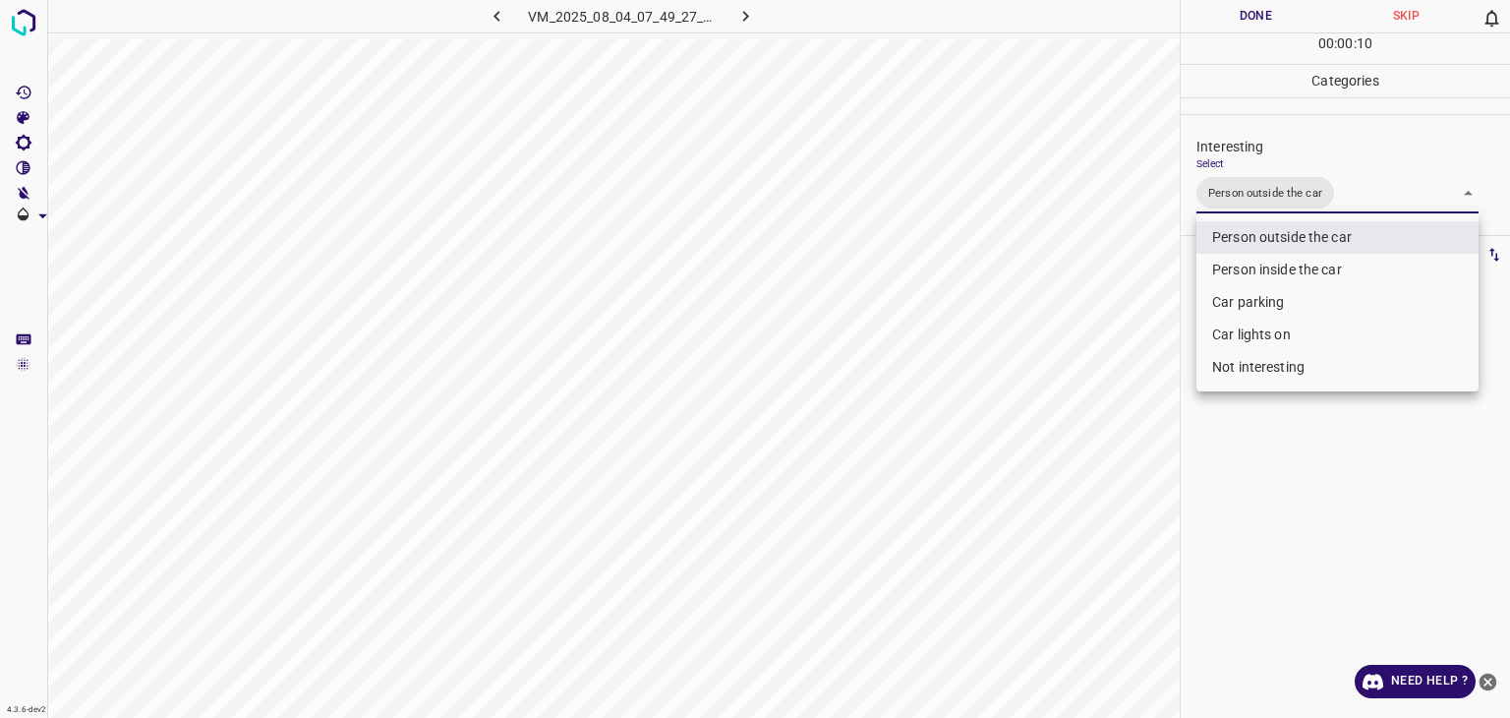
click at [1261, 245] on li "Person outside the car" at bounding box center [1338, 237] width 282 height 32
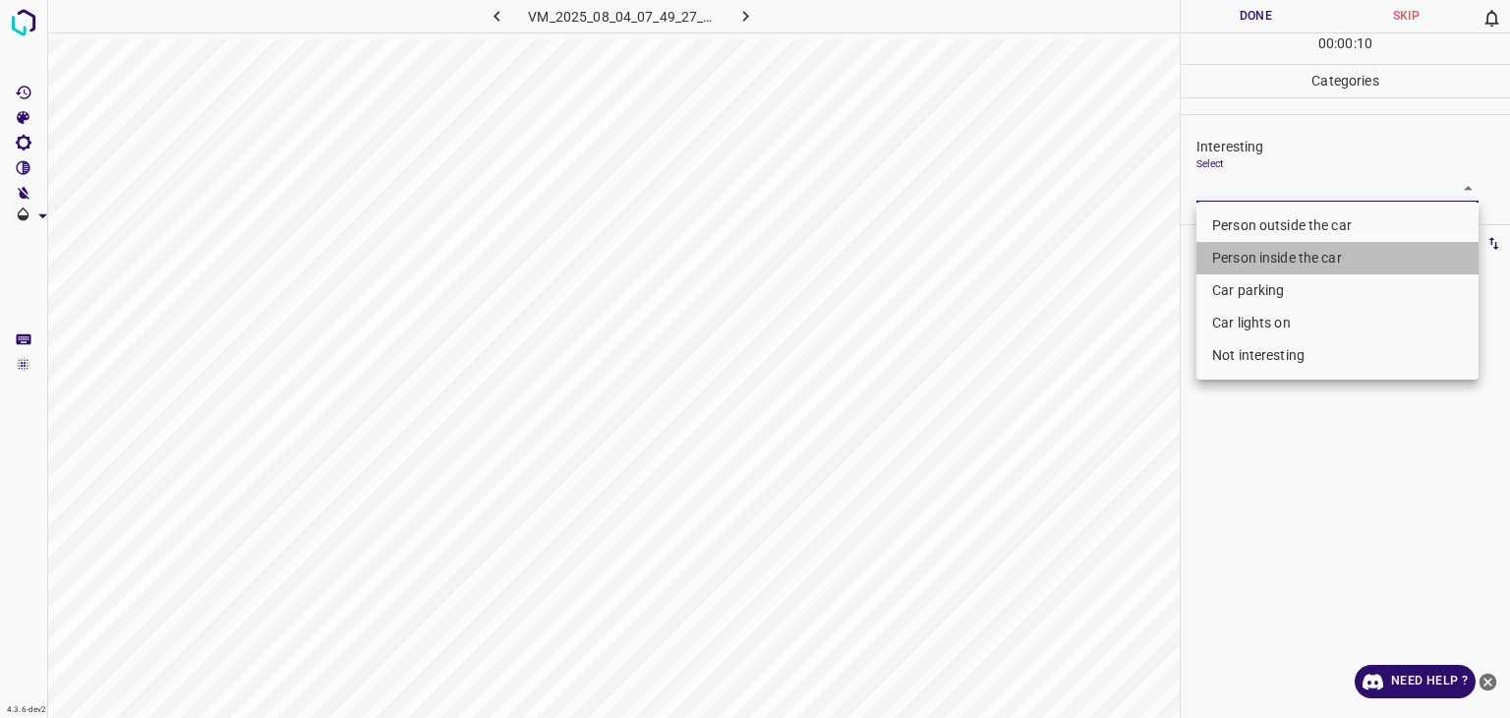
click at [1261, 245] on li "Person inside the car" at bounding box center [1338, 258] width 282 height 32
type input "Person inside the car"
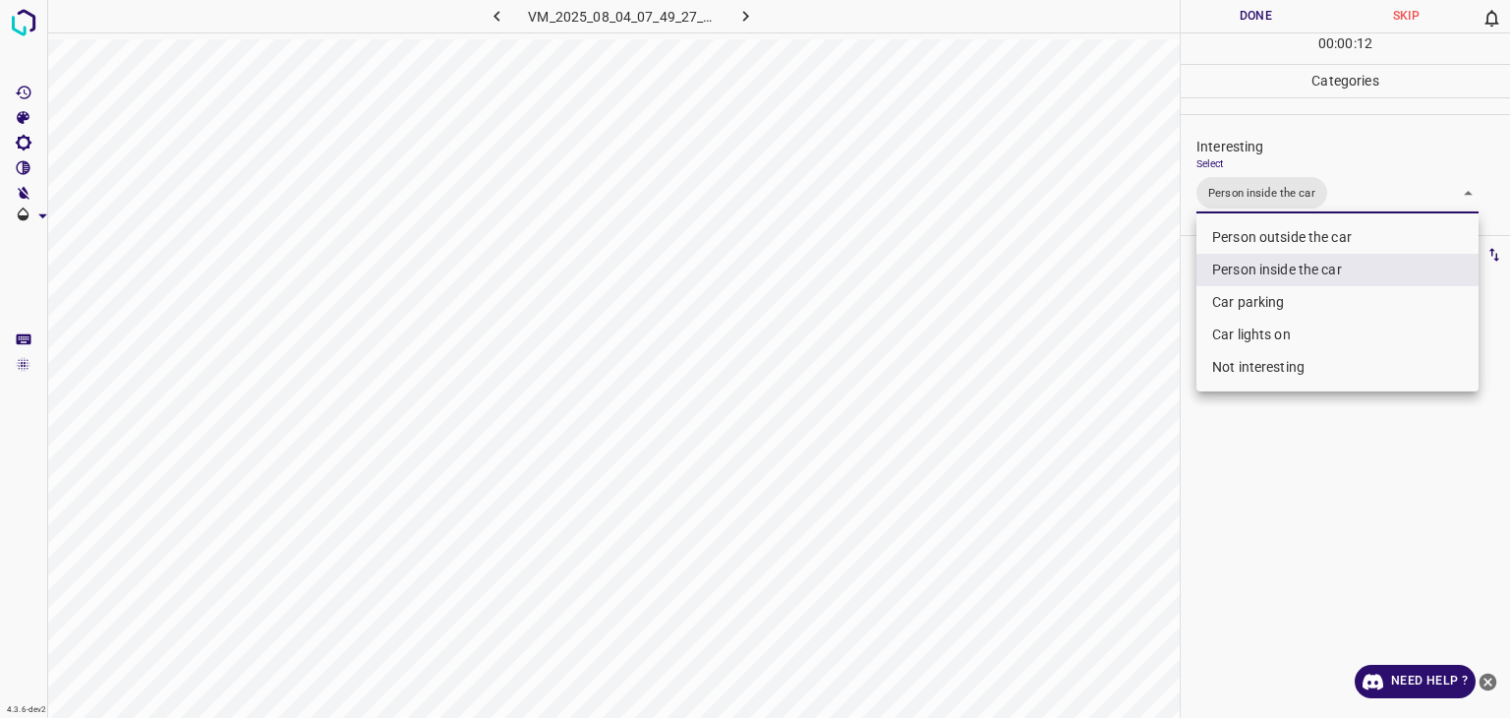
click at [1239, 16] on div at bounding box center [755, 359] width 1510 height 718
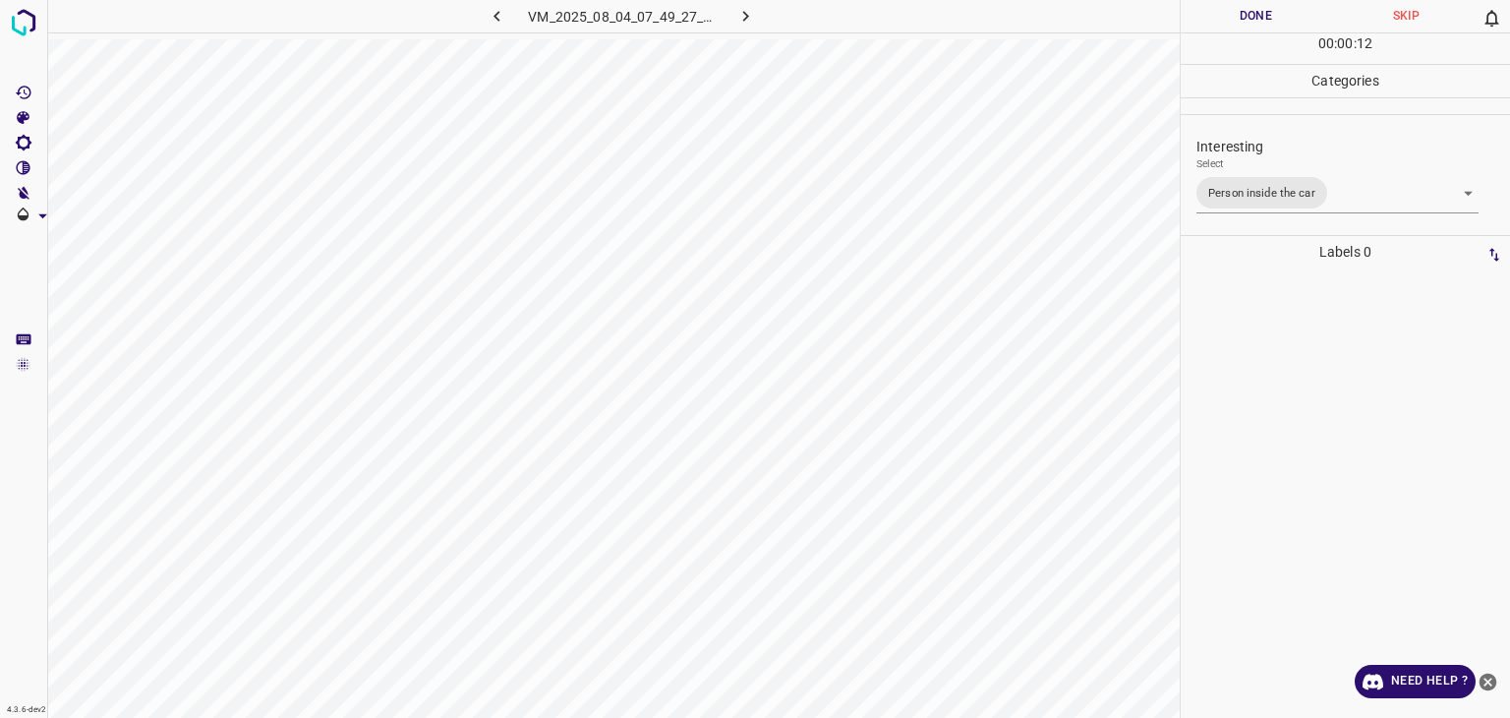
click at [1239, 16] on div at bounding box center [755, 359] width 1510 height 718
click at [1239, 16] on button "Done" at bounding box center [1256, 16] width 150 height 32
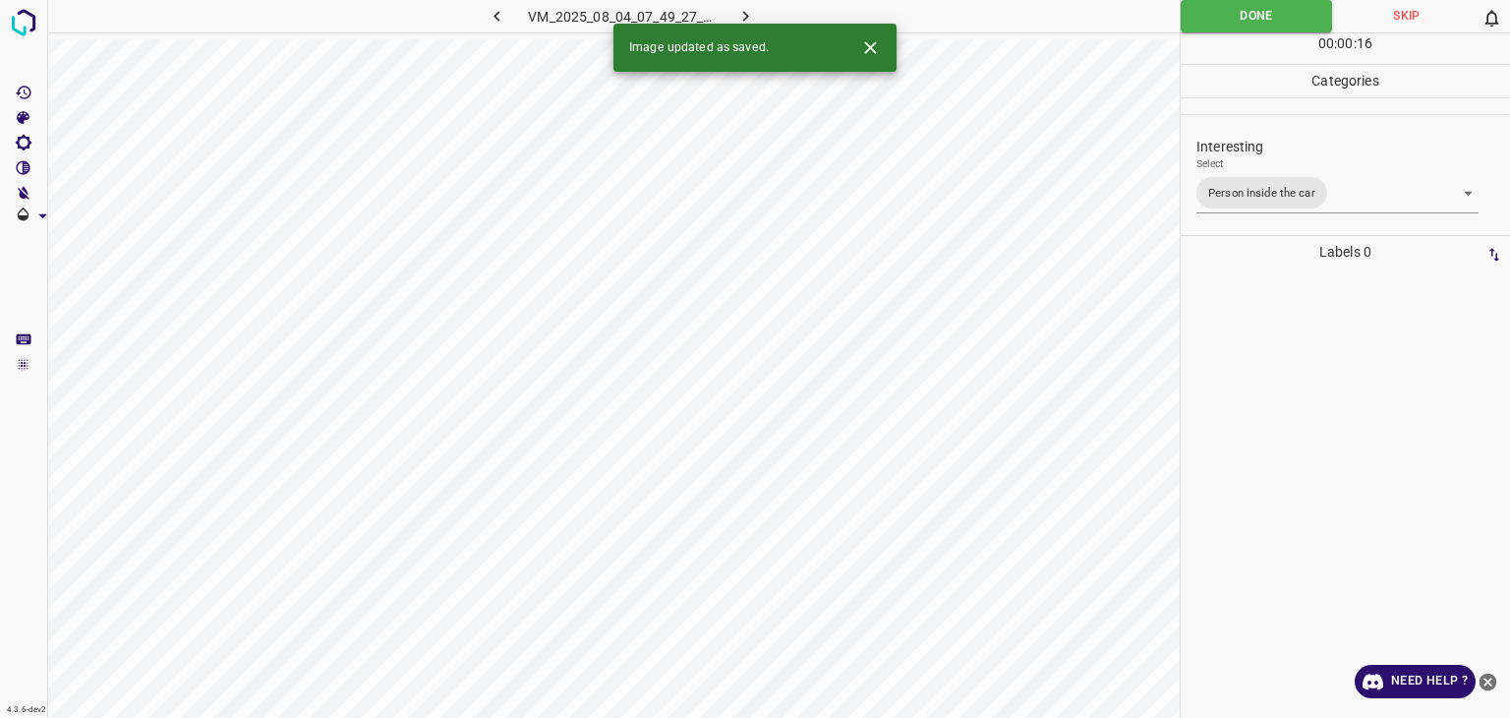
click at [736, 16] on icon "button" at bounding box center [746, 16] width 21 height 21
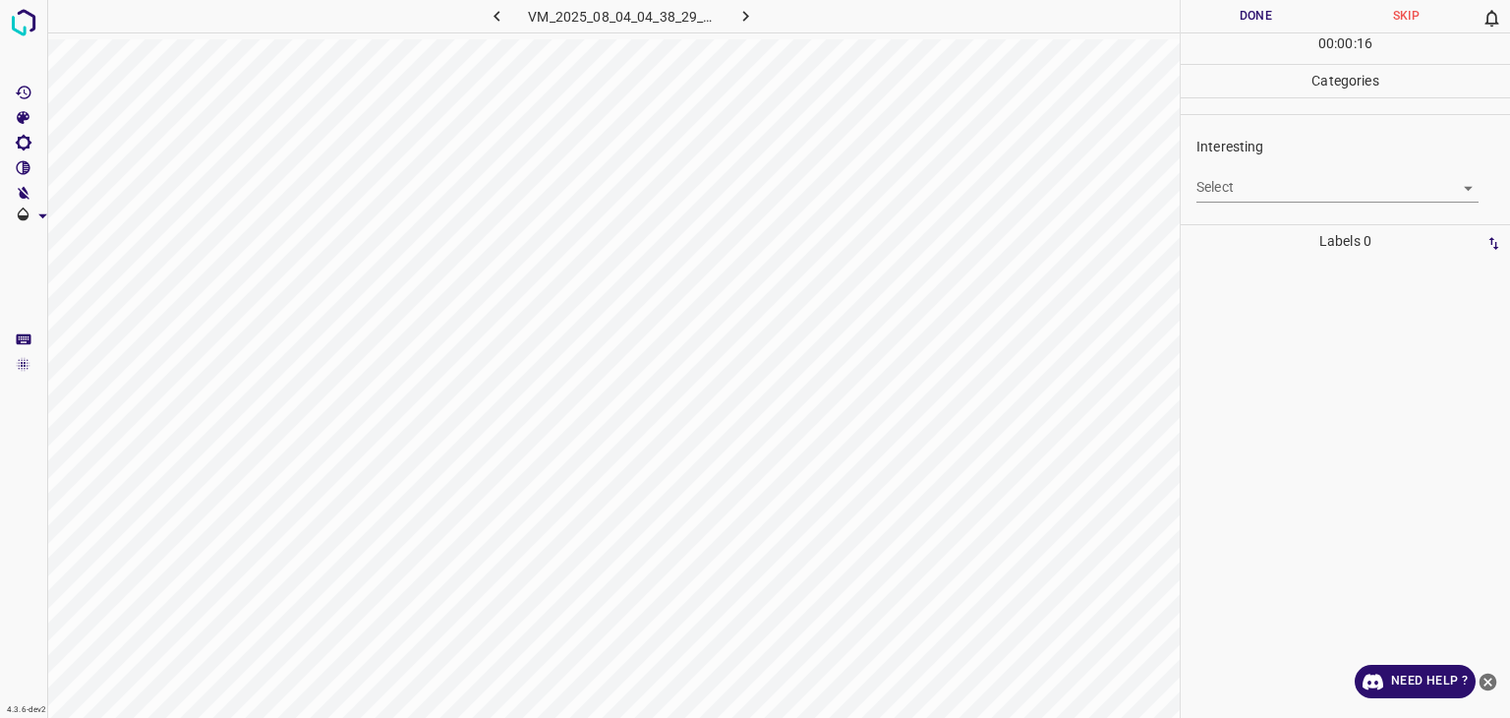
click at [1276, 162] on div "Select ​" at bounding box center [1338, 179] width 282 height 44
click at [1277, 183] on body "4.3.6-dev2 VM_2025_08_04_04_38_29_902_07.gif Done Skip 0 00 : 00 : 01 Categorie…" at bounding box center [755, 359] width 1510 height 718
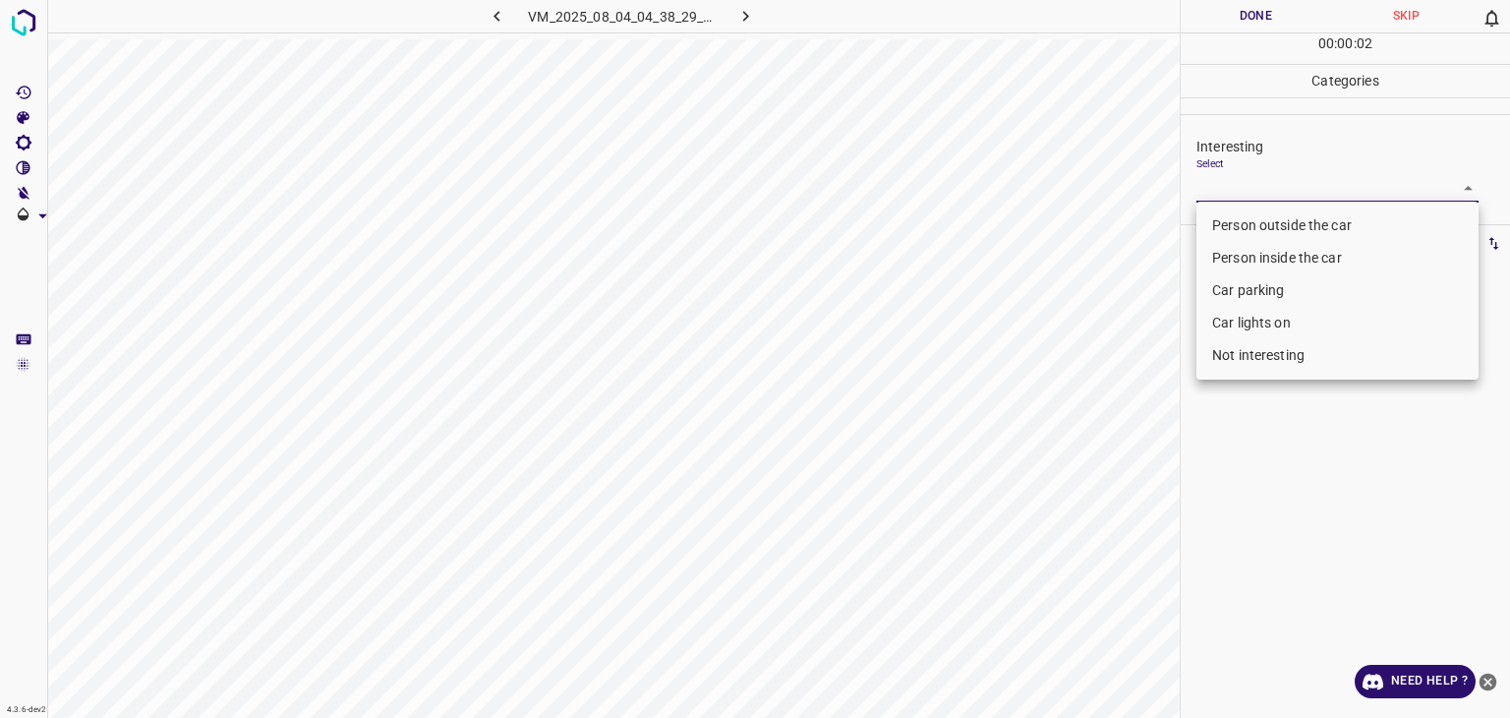
click at [1303, 367] on li "Not interesting" at bounding box center [1338, 355] width 282 height 32
type input "Not interesting"
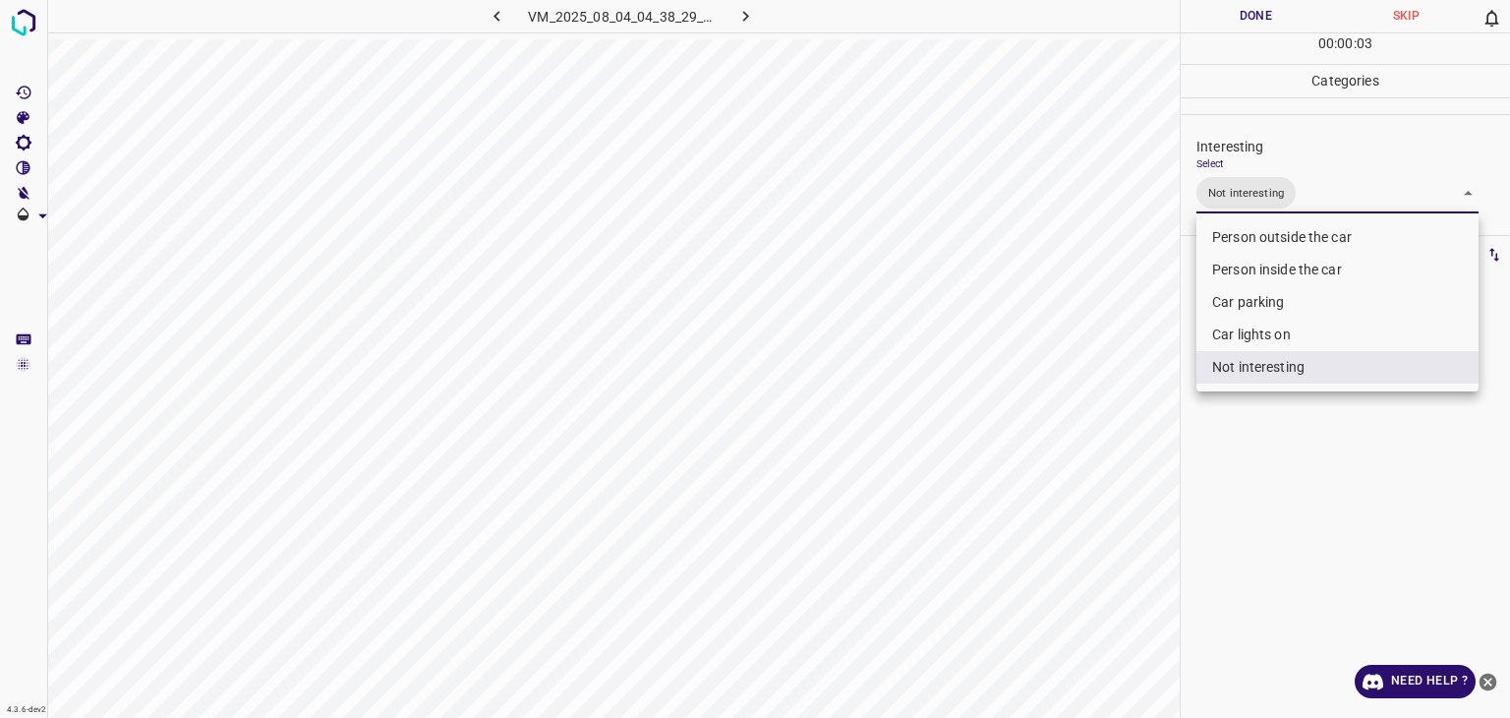
click at [1219, 23] on div at bounding box center [755, 359] width 1510 height 718
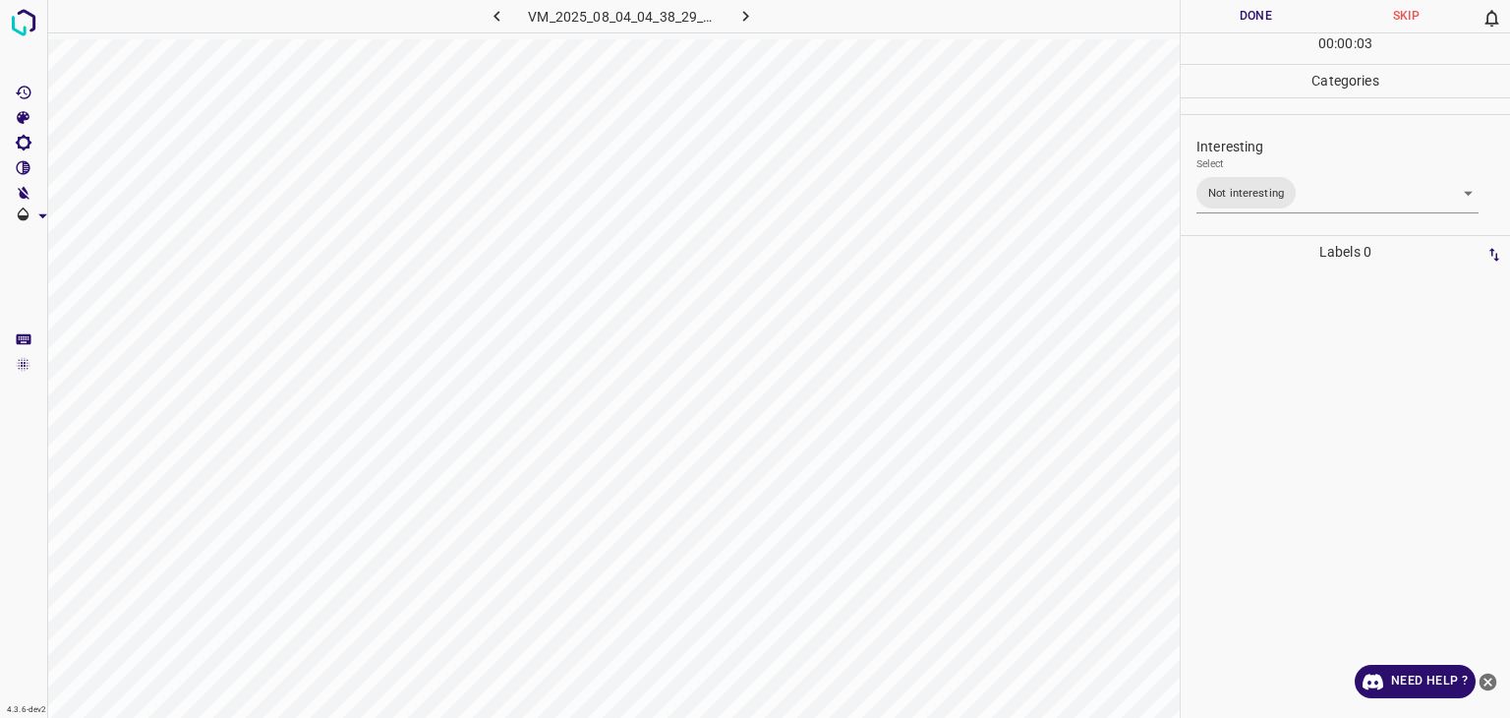
click at [1216, 16] on button "Done" at bounding box center [1256, 16] width 150 height 32
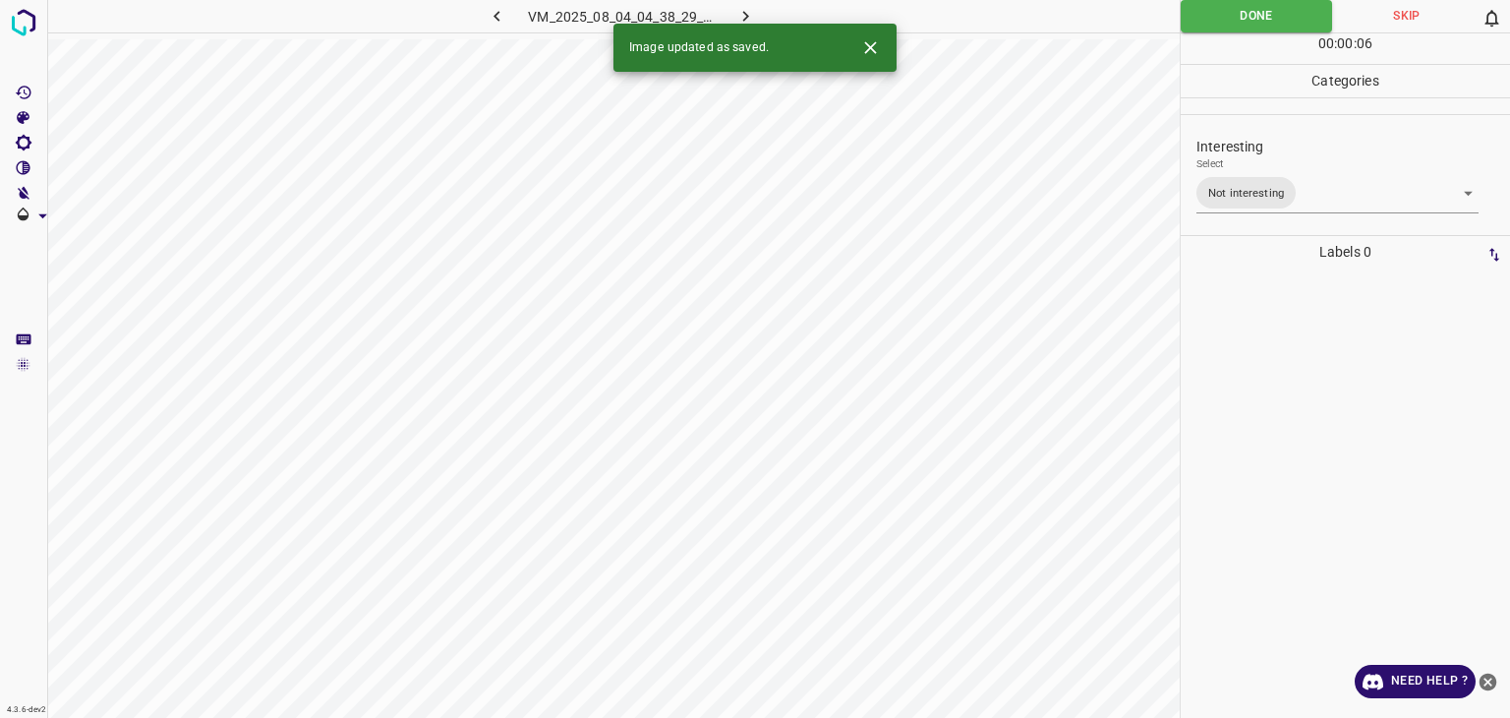
click at [739, 9] on icon "button" at bounding box center [746, 16] width 21 height 21
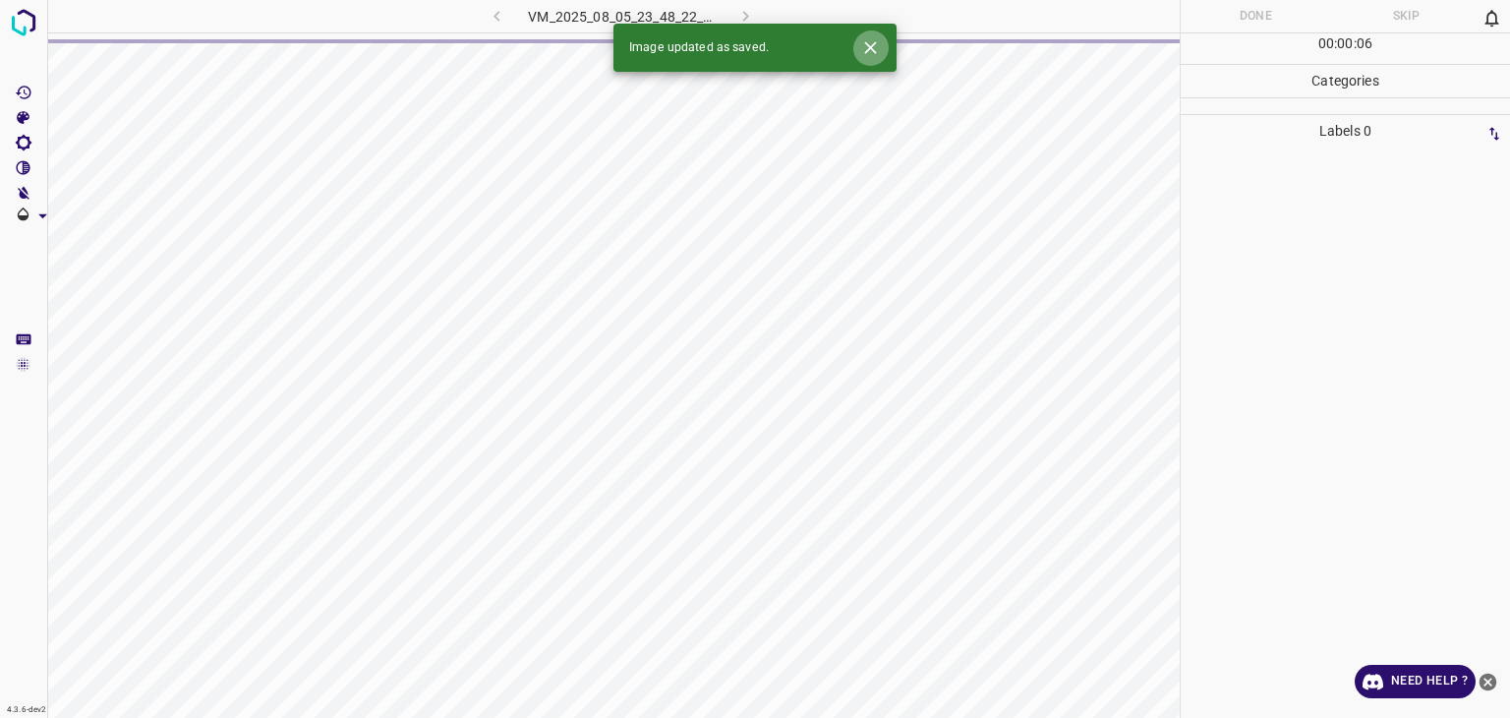
click at [881, 53] on button "Close" at bounding box center [871, 48] width 36 height 36
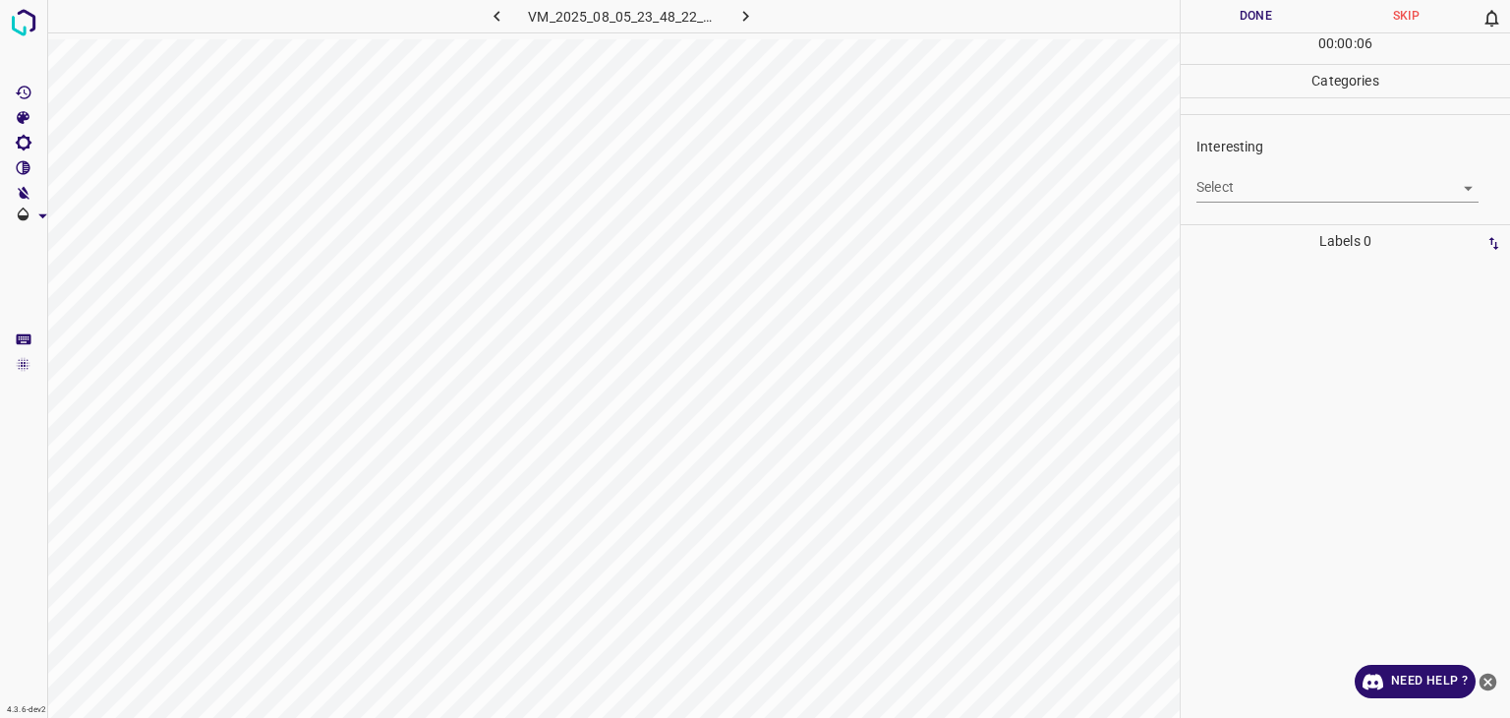
click at [1254, 198] on body "4.3.6-dev2 VM_2025_08_05_23_48_22_553_14.gif Done Skip 0 00 : 00 : 06 Categorie…" at bounding box center [755, 359] width 1510 height 718
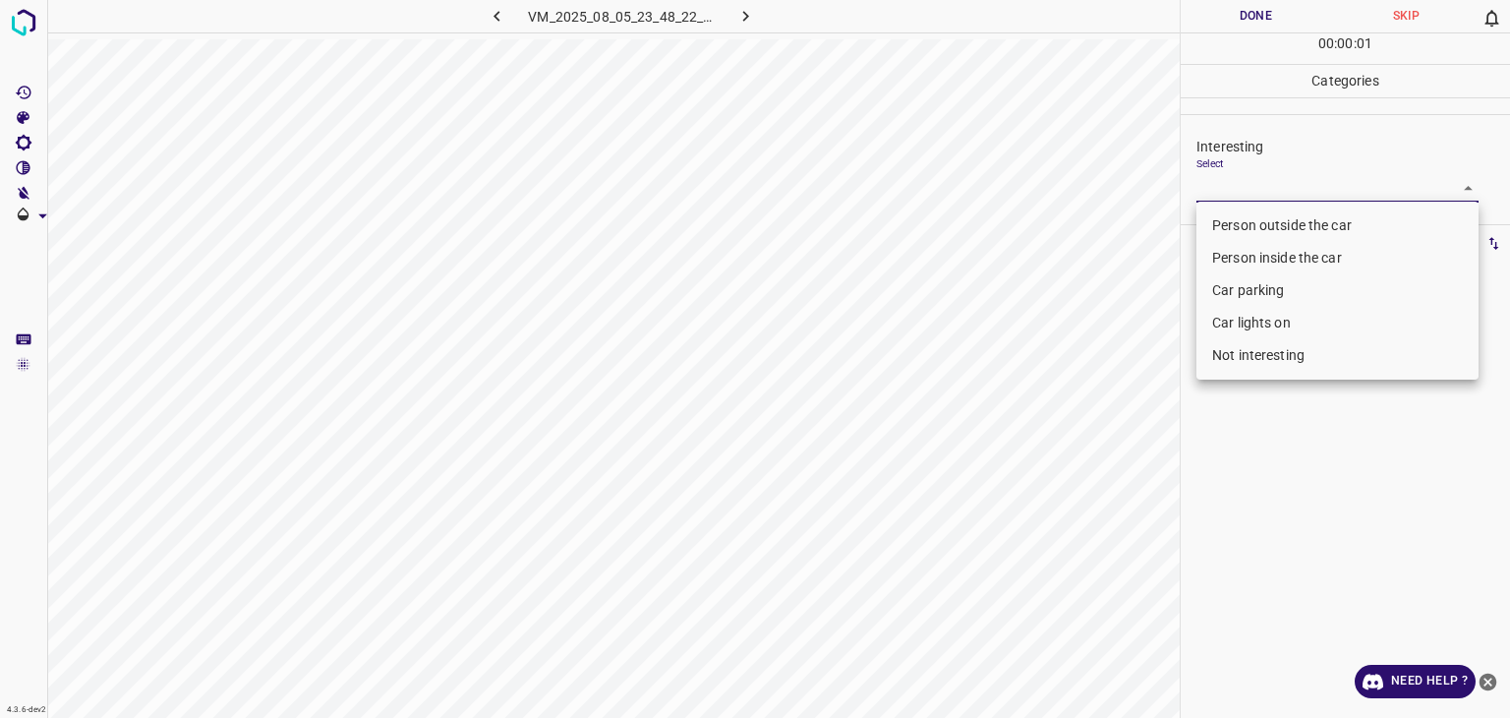
click at [1217, 360] on li "Not interesting" at bounding box center [1338, 355] width 282 height 32
type input "Not interesting"
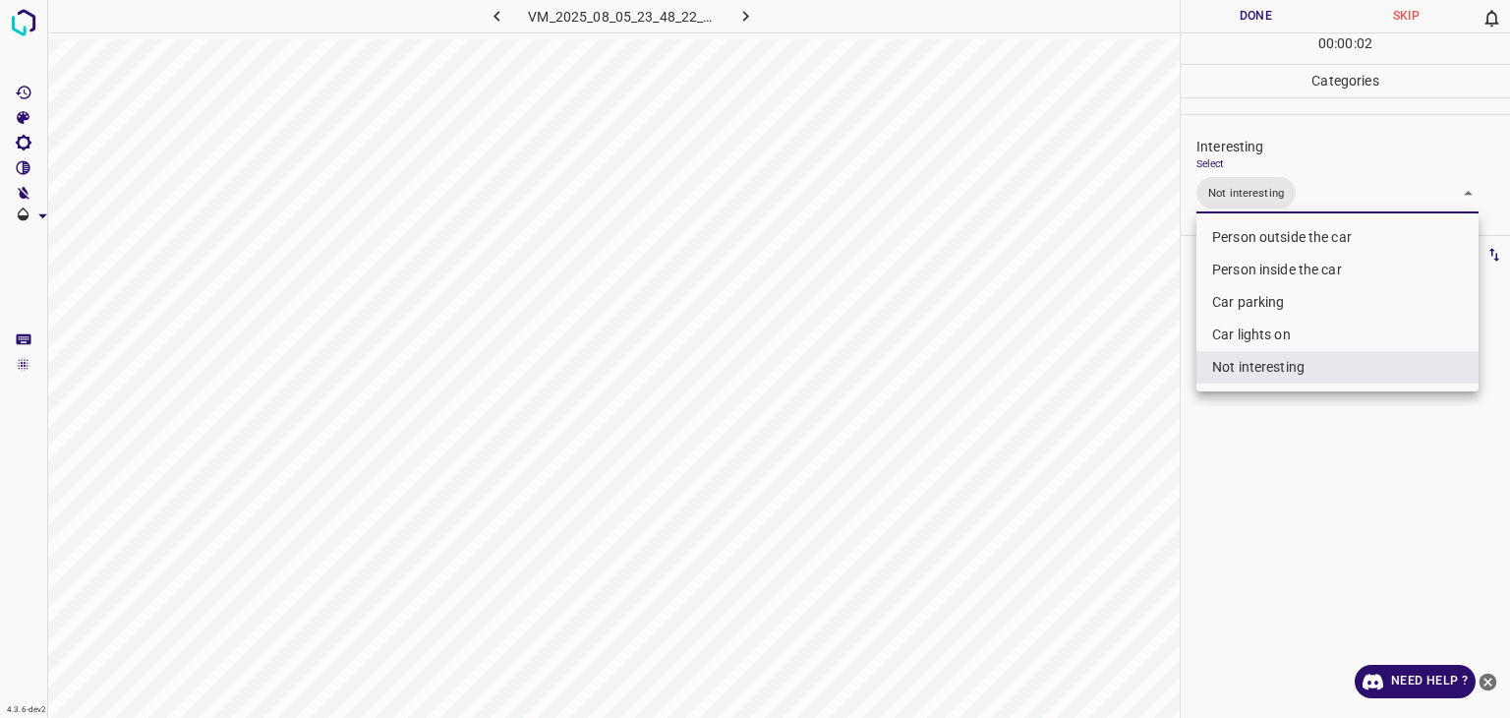
click at [1225, 13] on div at bounding box center [755, 359] width 1510 height 718
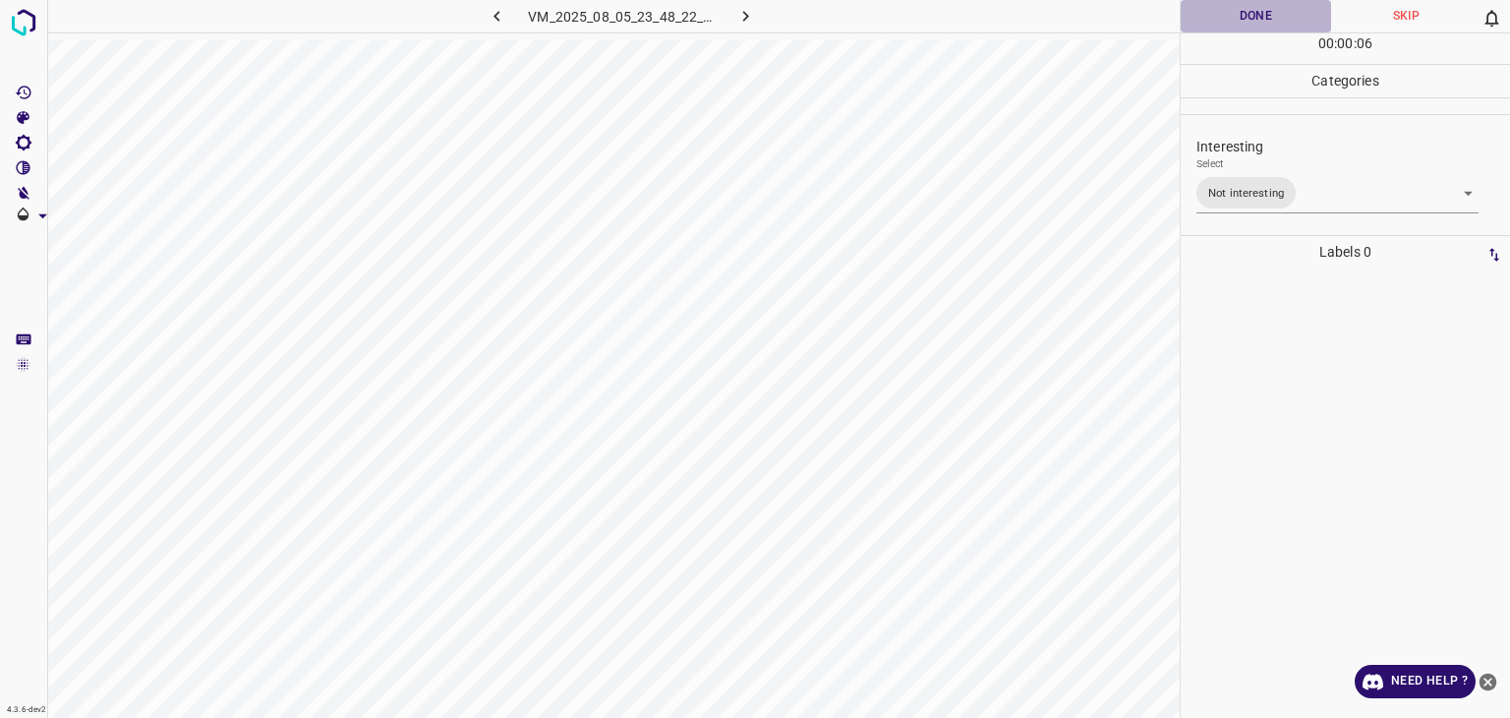
click at [1265, 11] on button "Done" at bounding box center [1256, 16] width 150 height 32
click at [497, 8] on icon "button" at bounding box center [497, 16] width 21 height 21
click at [1326, 198] on body "4.3.6-dev2 VM_2025_08_04_04_38_29_902_07.gif Done Skip 0 00 : 00 : 08 Categorie…" at bounding box center [755, 359] width 1510 height 718
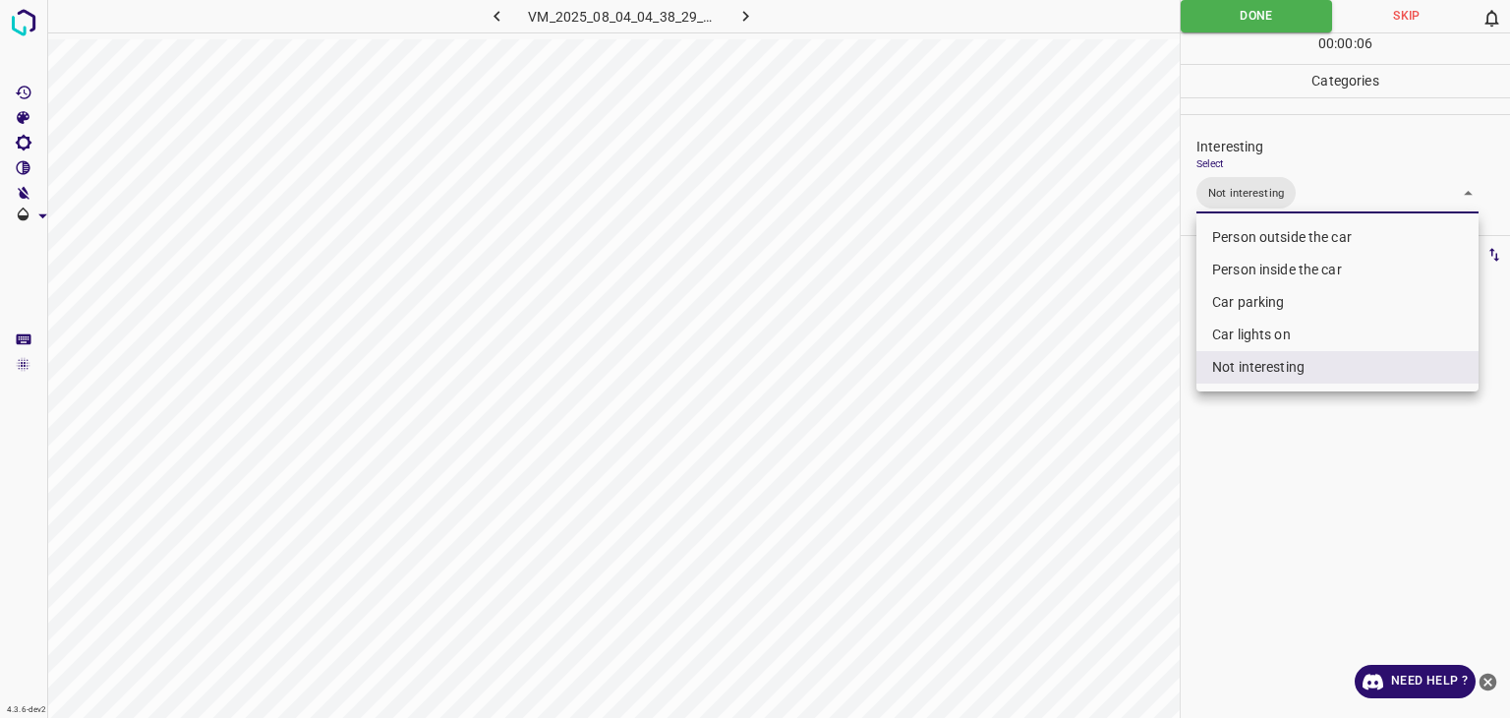
click at [1109, 225] on div at bounding box center [755, 359] width 1510 height 718
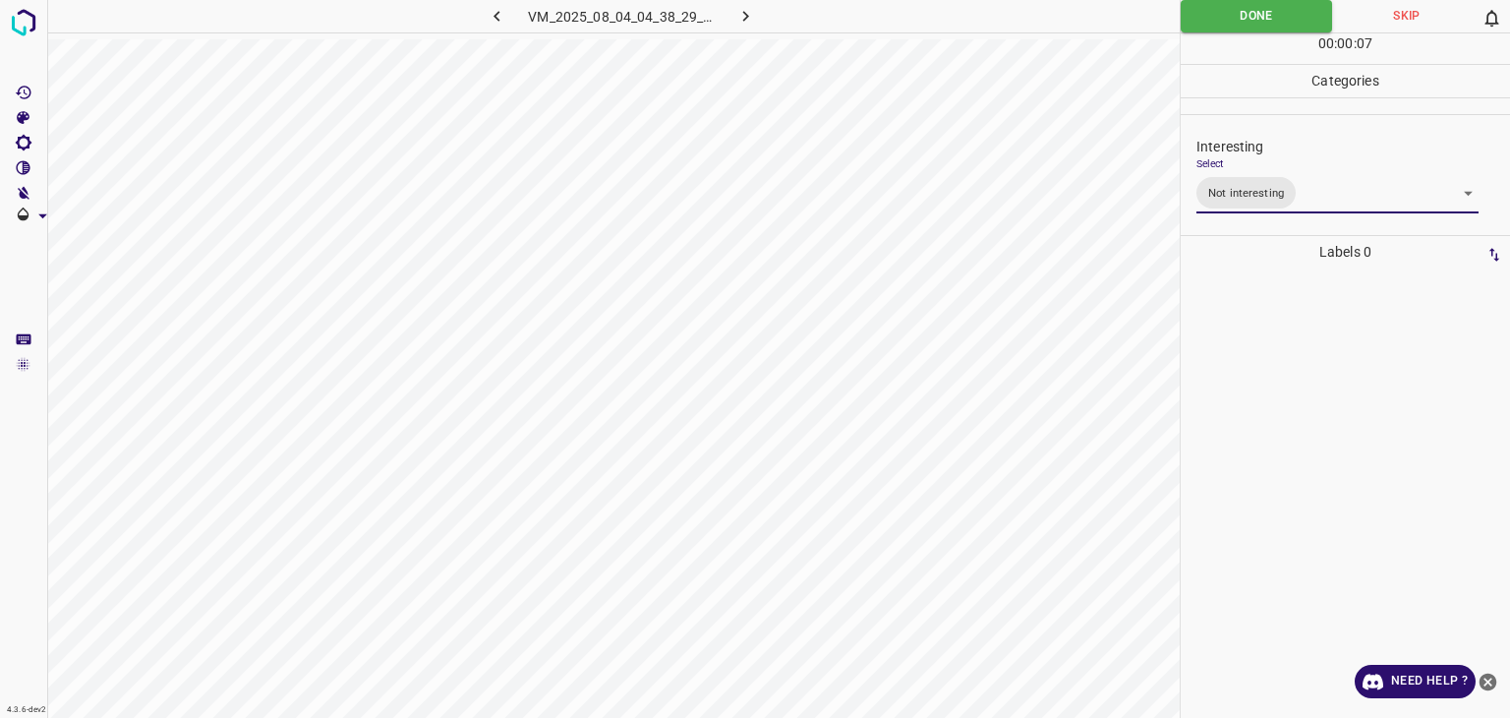
click at [500, 22] on icon "button" at bounding box center [497, 16] width 21 height 21
click at [742, 14] on icon "button" at bounding box center [746, 16] width 21 height 21
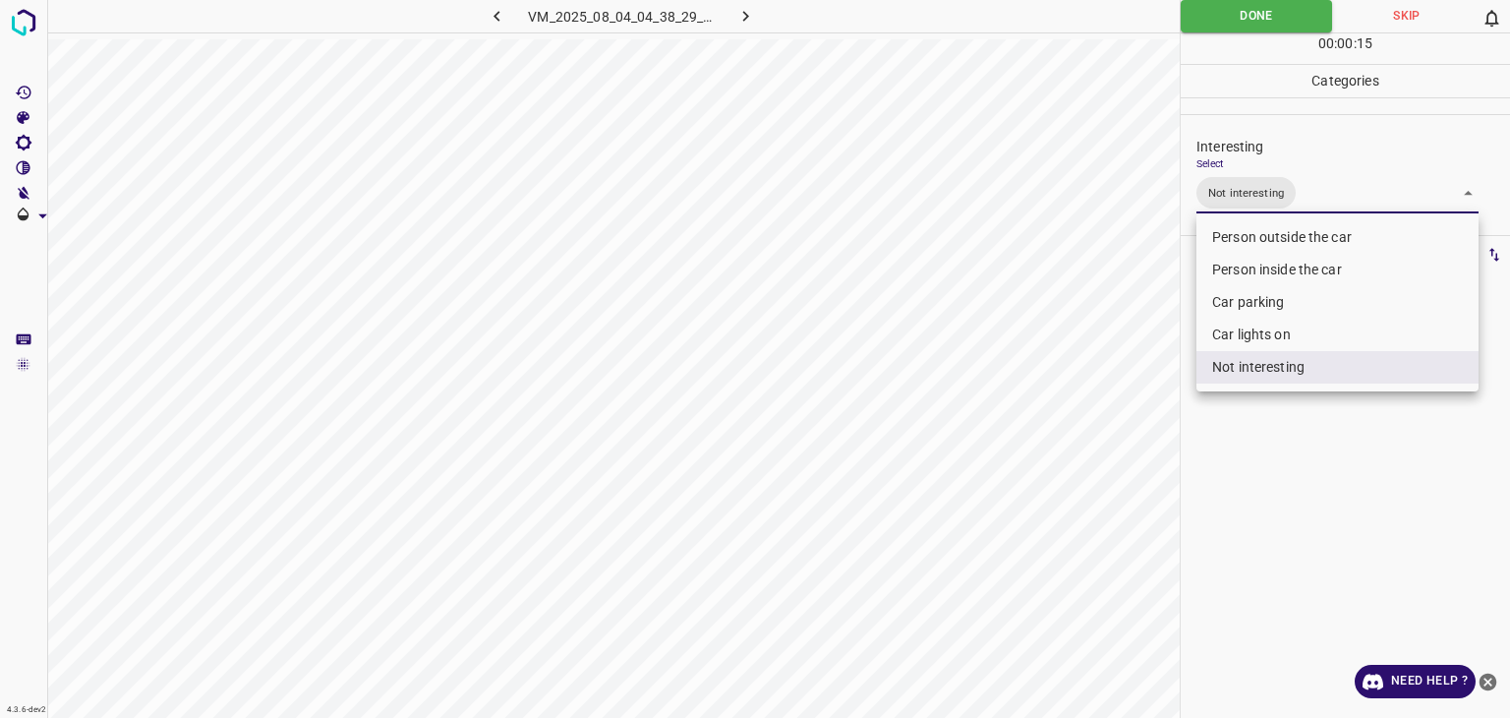
click at [1284, 204] on body "4.3.6-dev2 VM_2025_08_04_04_38_29_902_07.gif Done Skip 0 00 : 00 : 15 Categorie…" at bounding box center [755, 359] width 1510 height 718
click at [1279, 359] on li "Not interesting" at bounding box center [1338, 367] width 282 height 32
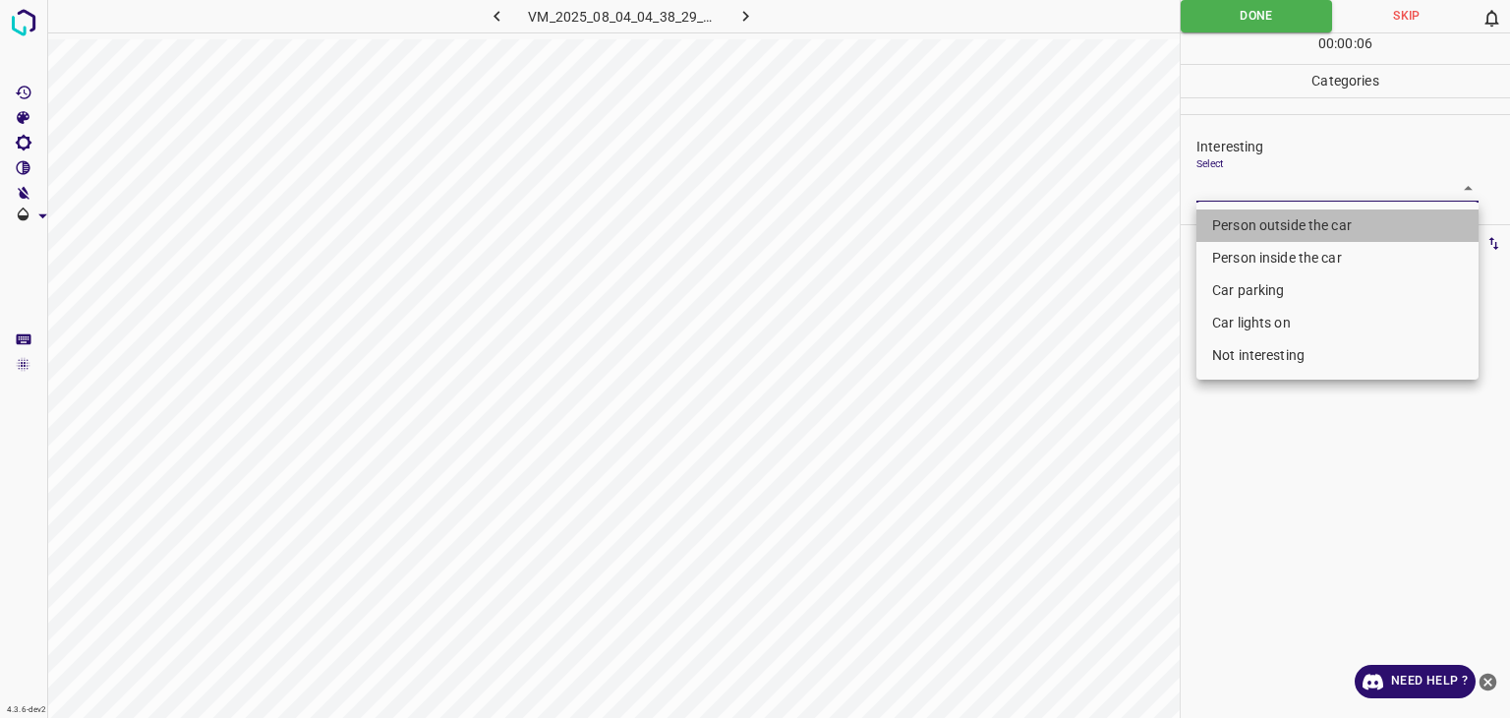
click at [1238, 221] on li "Person outside the car" at bounding box center [1338, 225] width 282 height 32
type input "Person outside the car"
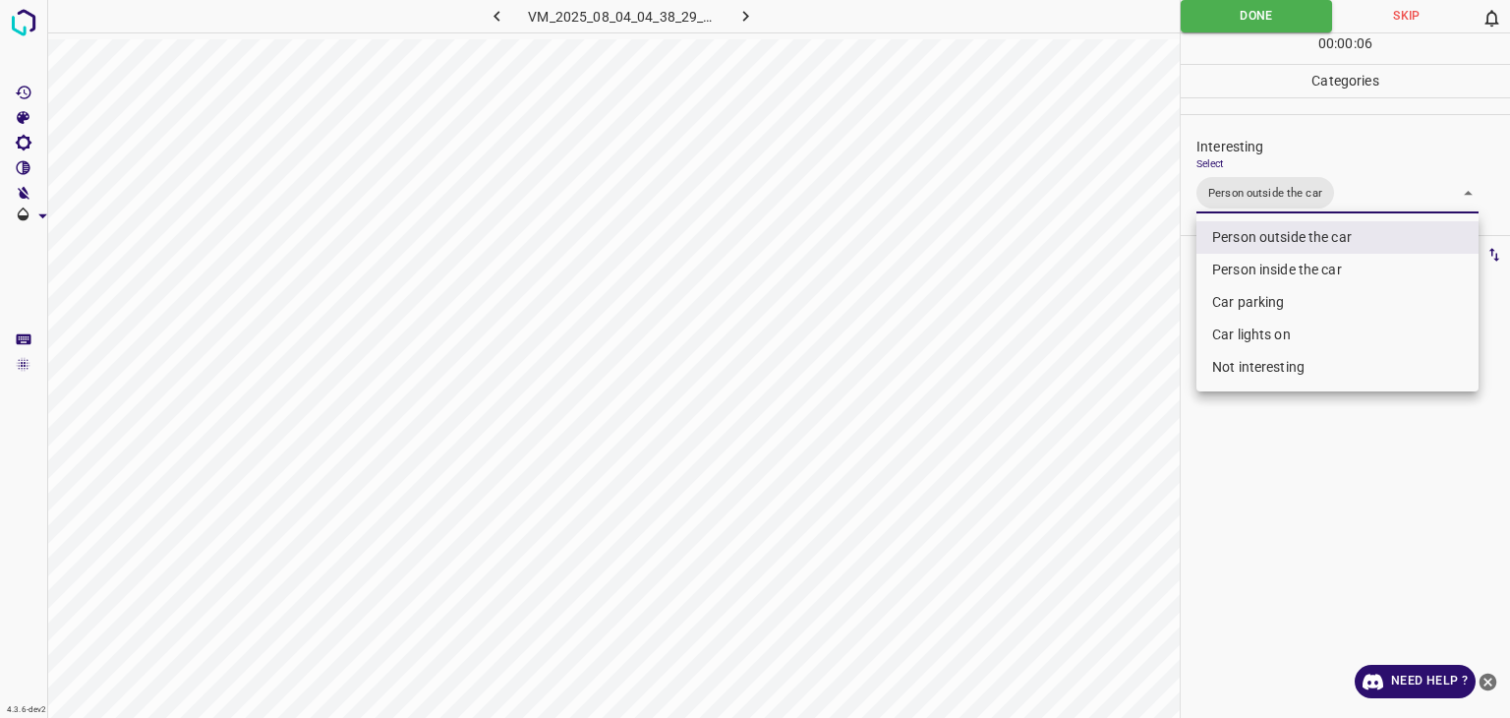
click at [1247, 16] on div at bounding box center [755, 359] width 1510 height 718
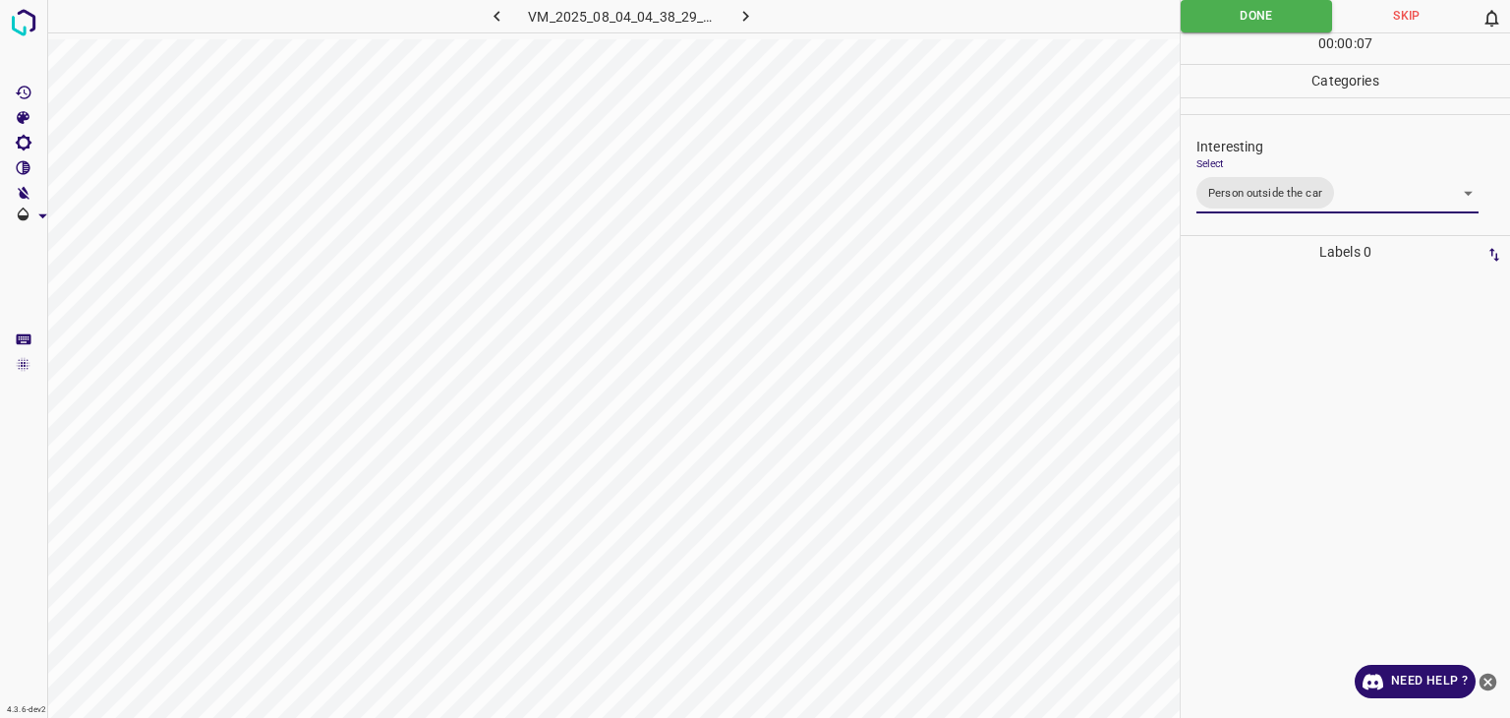
click at [1247, 16] on div at bounding box center [755, 359] width 1510 height 718
click at [750, 9] on icon "button" at bounding box center [746, 16] width 21 height 21
click at [748, 17] on icon "button" at bounding box center [746, 16] width 21 height 21
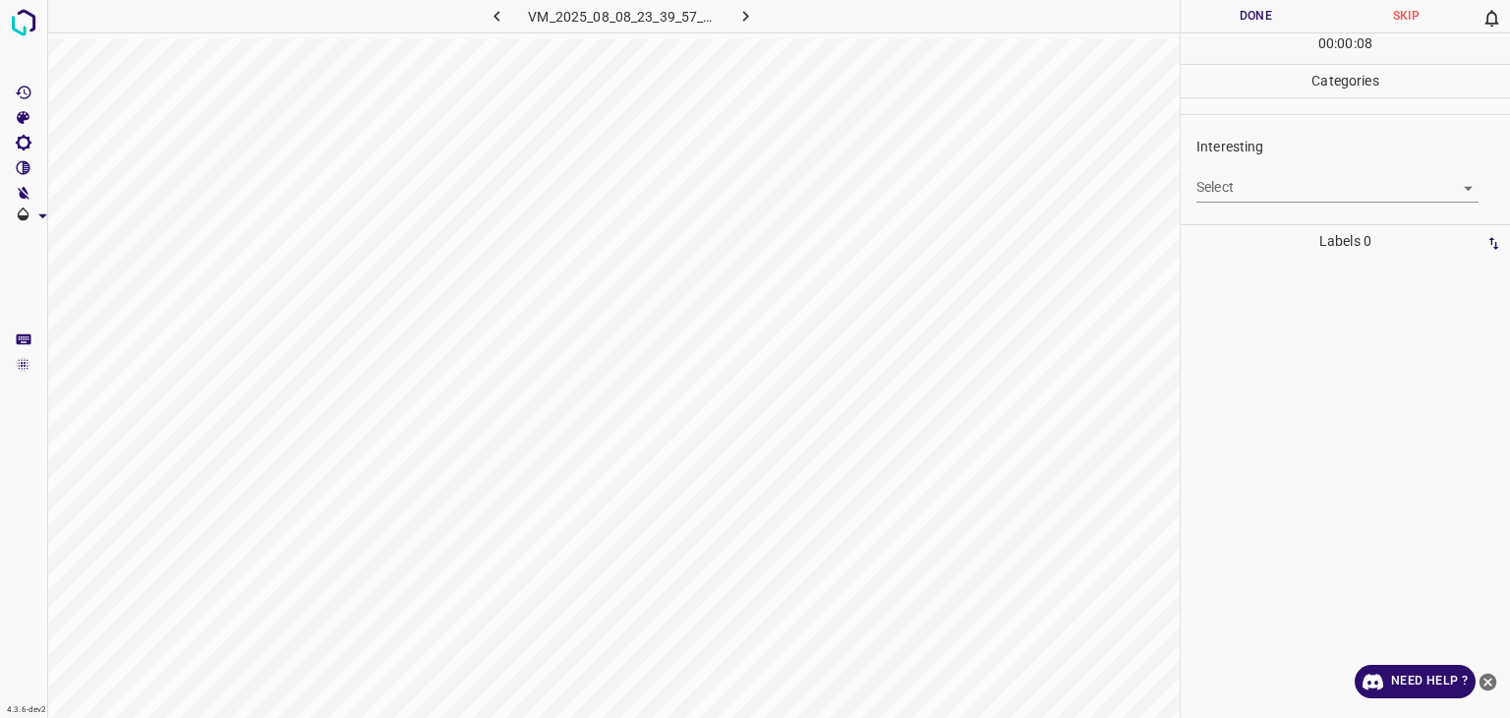
click at [1267, 190] on body "4.3.6-dev2 VM_2025_08_08_23_39_57_709_04.gif Done Skip 0 00 : 00 : 08 Categorie…" at bounding box center [755, 359] width 1510 height 718
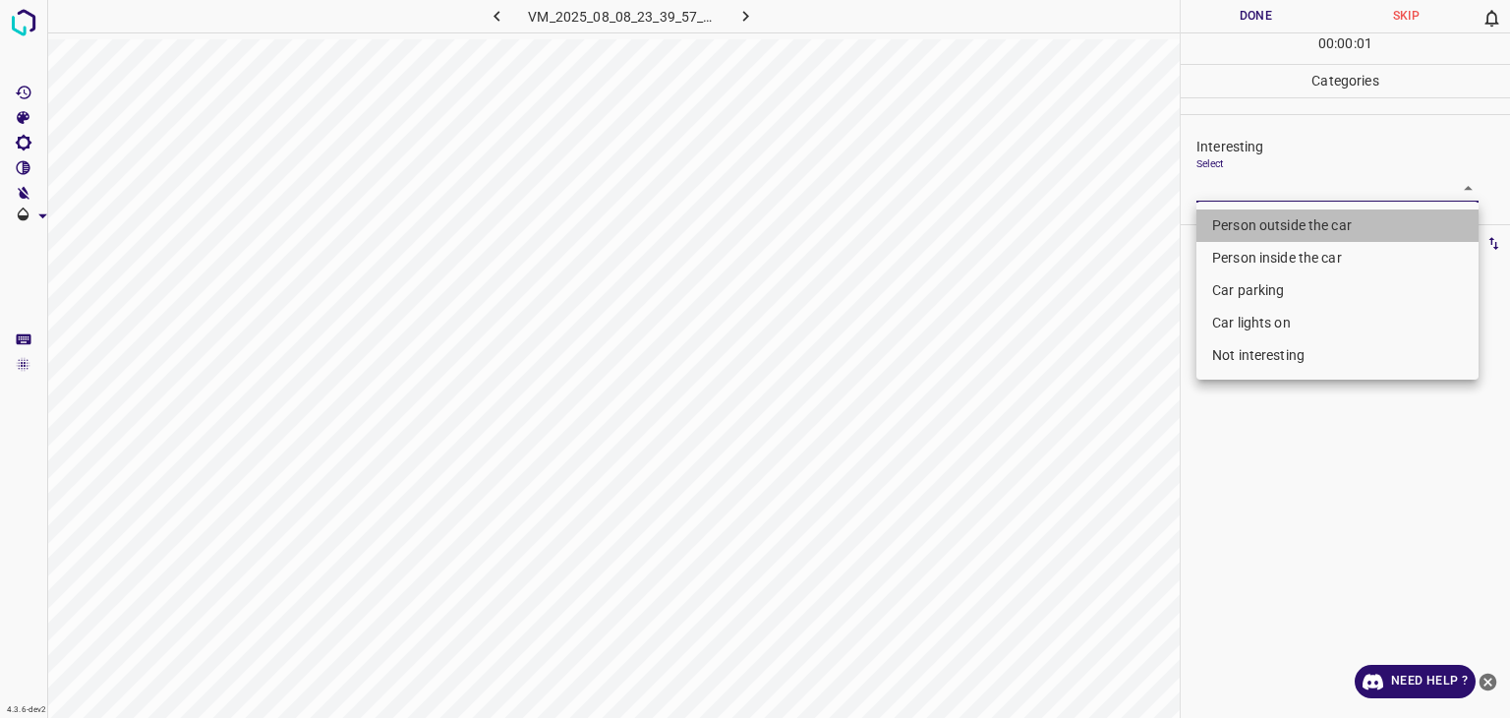
click at [1262, 235] on li "Person outside the car" at bounding box center [1338, 225] width 282 height 32
type input "Person outside the car"
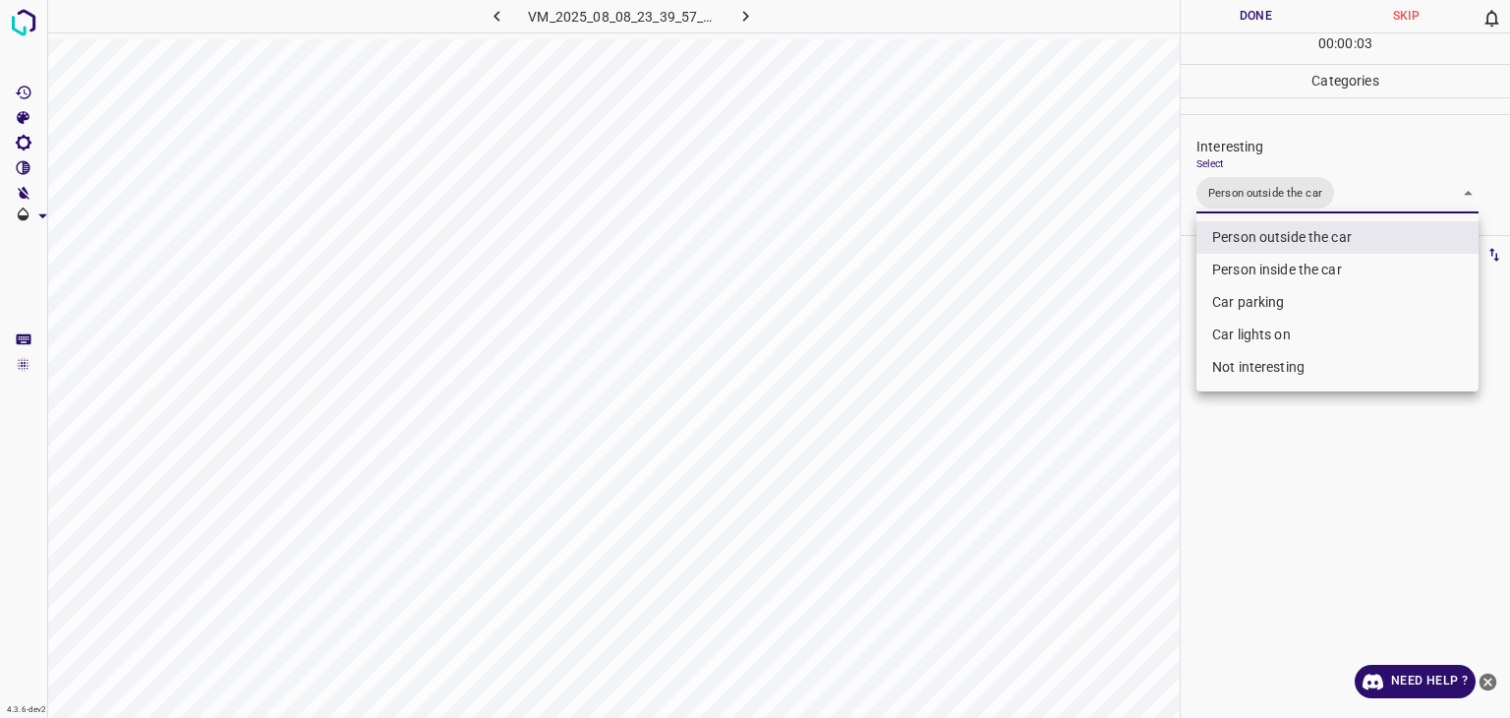
click at [1270, 17] on div at bounding box center [755, 359] width 1510 height 718
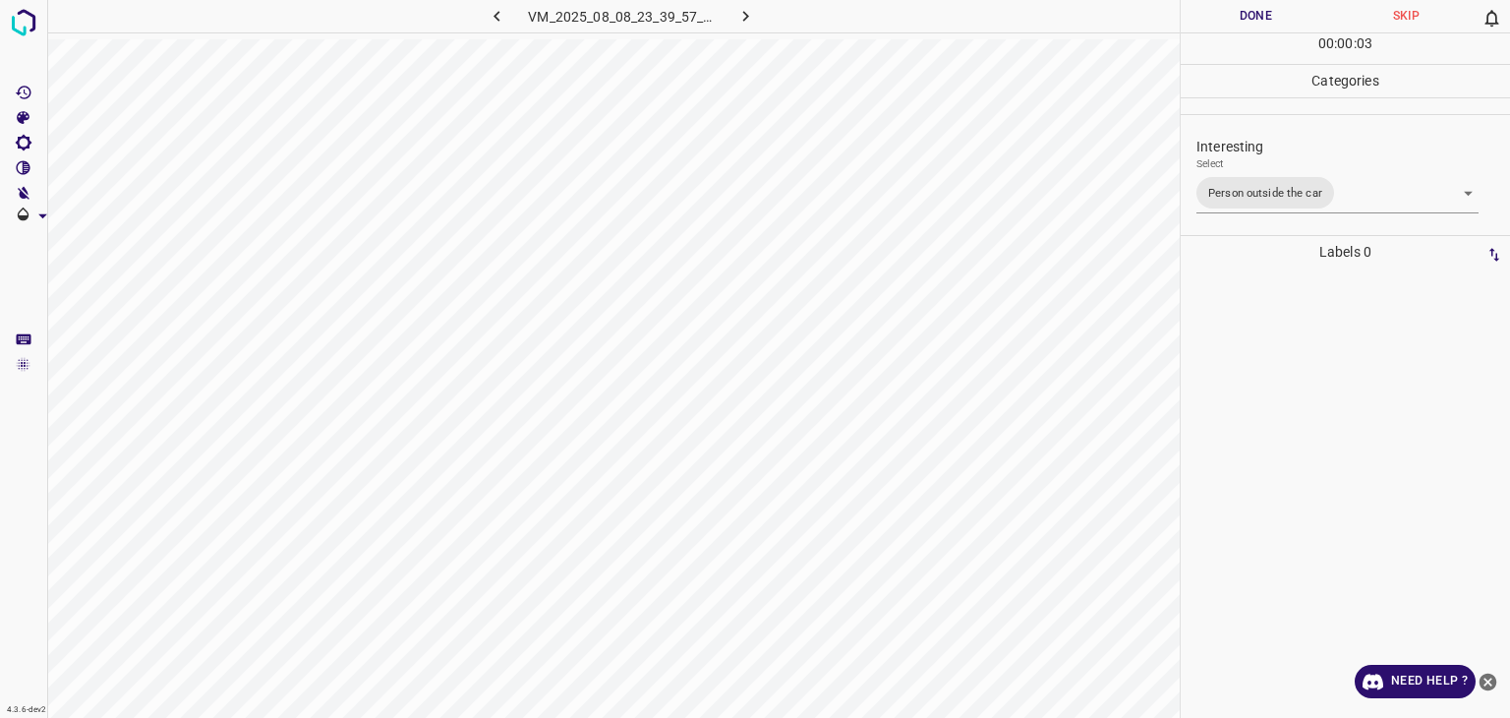
click at [1267, 16] on div "Person outside the car Person inside the car Car parking Car lights on Not inte…" at bounding box center [755, 359] width 1510 height 718
click at [1263, 16] on button "Done" at bounding box center [1256, 16] width 150 height 32
click at [500, 11] on icon "button" at bounding box center [497, 16] width 21 height 21
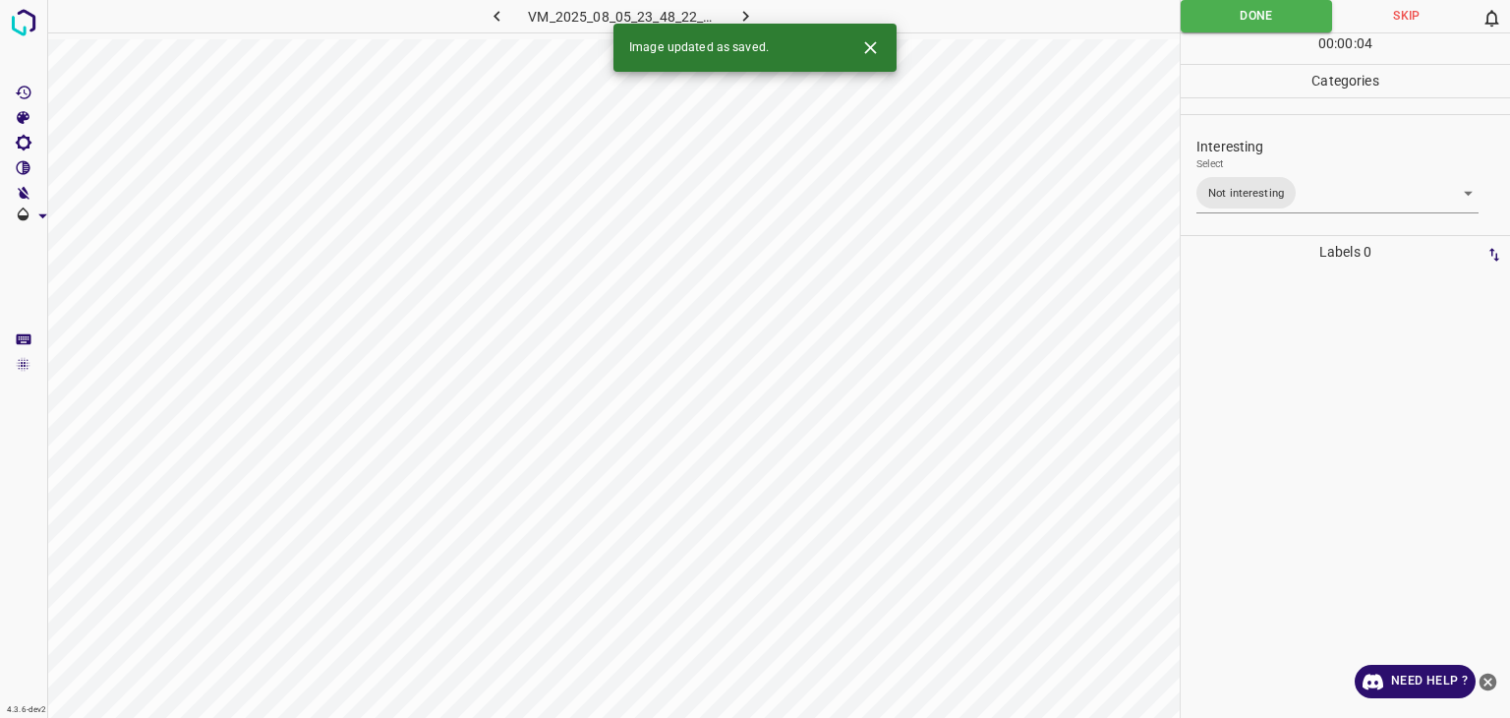
click at [1306, 213] on div "Interesting Select Not interesting Not interesting" at bounding box center [1345, 175] width 329 height 104
click at [1302, 205] on body "4.3.6-dev2 VM_2025_08_05_23_48_22_553_14.gif Done Skip 0 00 : 00 : 04 Categorie…" at bounding box center [755, 359] width 1510 height 718
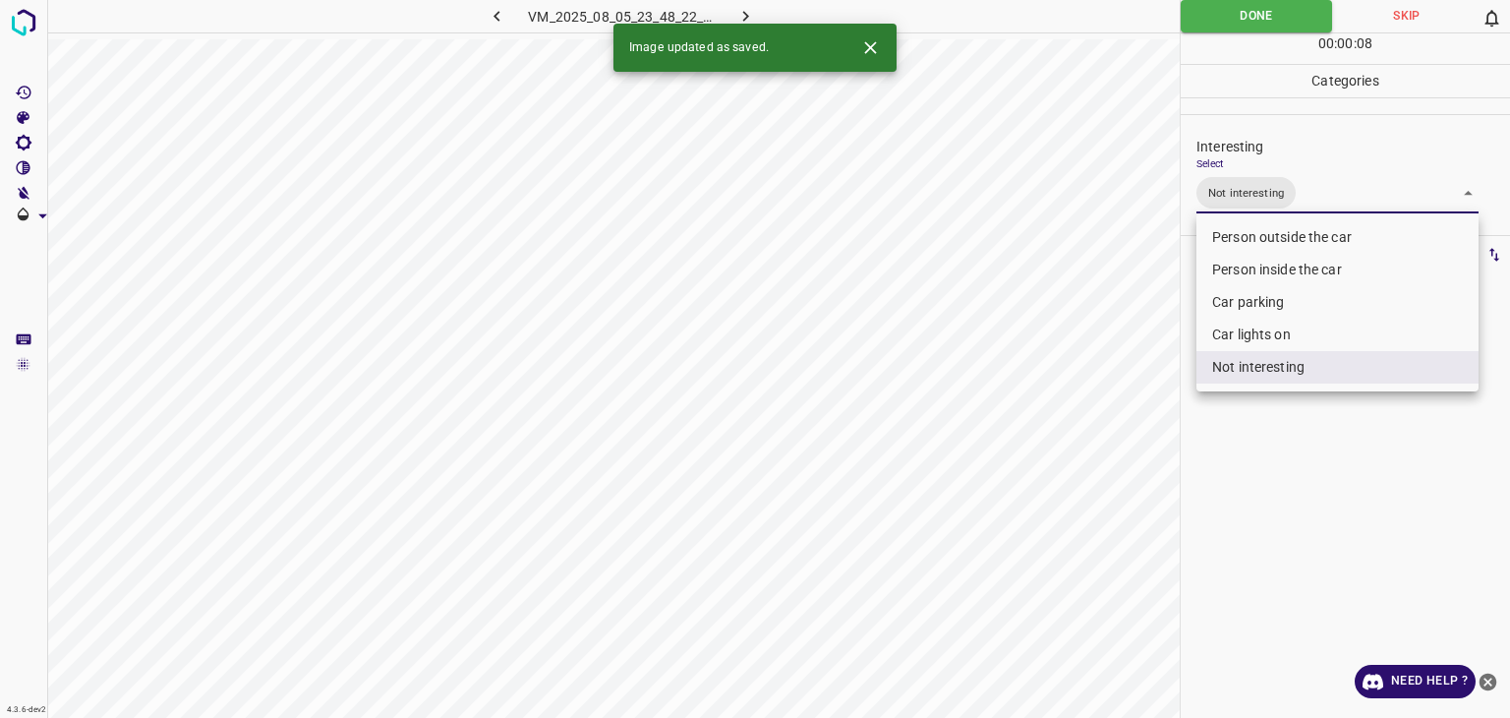
click at [1298, 363] on li "Not interesting" at bounding box center [1338, 367] width 282 height 32
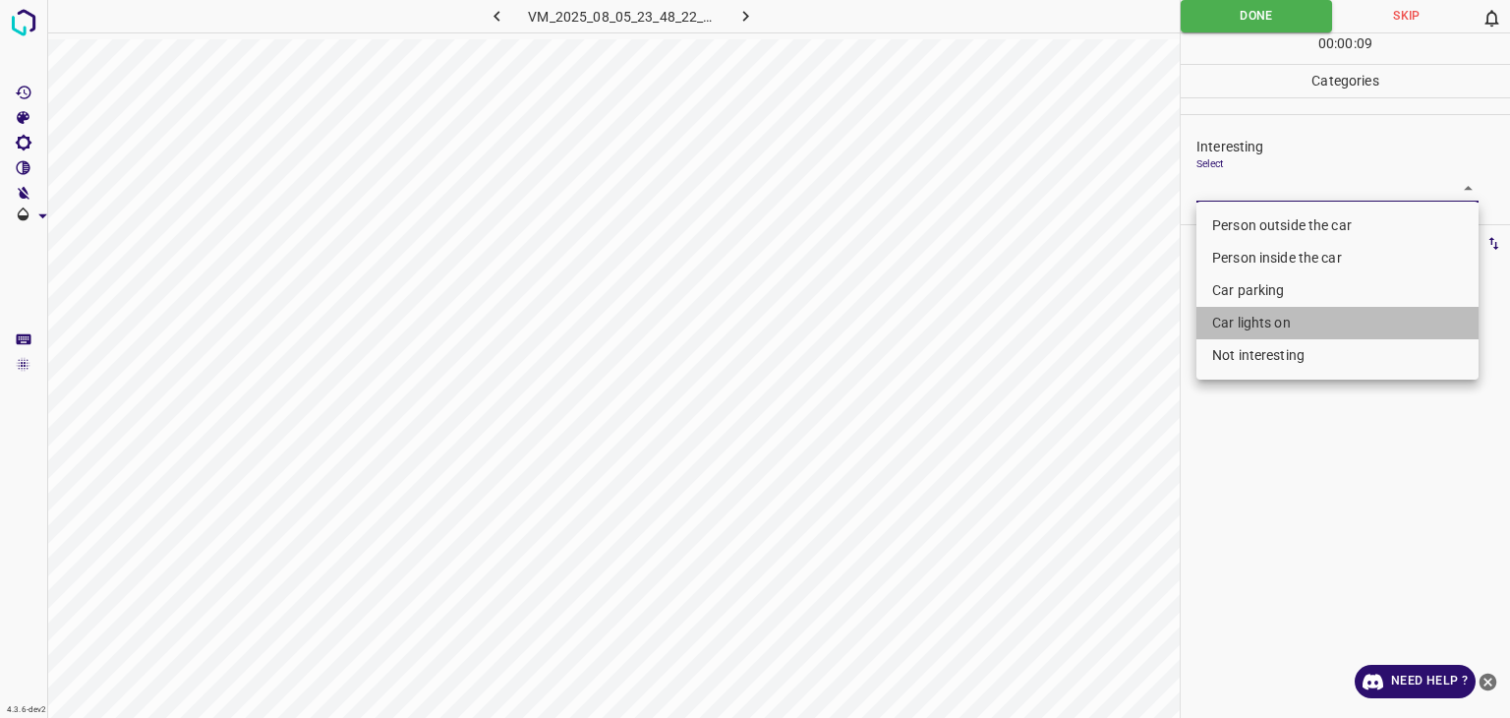
click at [1285, 330] on li "Car lights on" at bounding box center [1338, 323] width 282 height 32
type input "Car lights on"
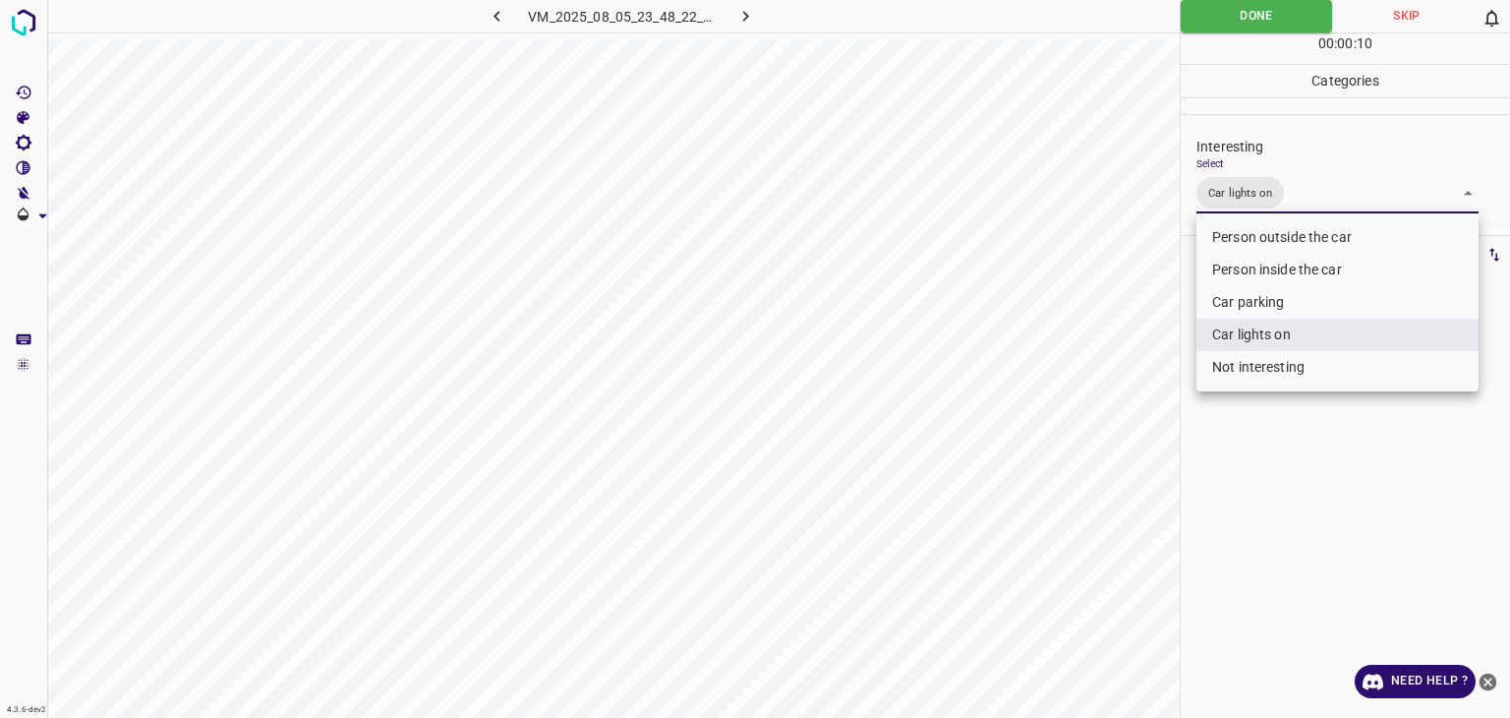
click at [1243, 16] on div at bounding box center [755, 359] width 1510 height 718
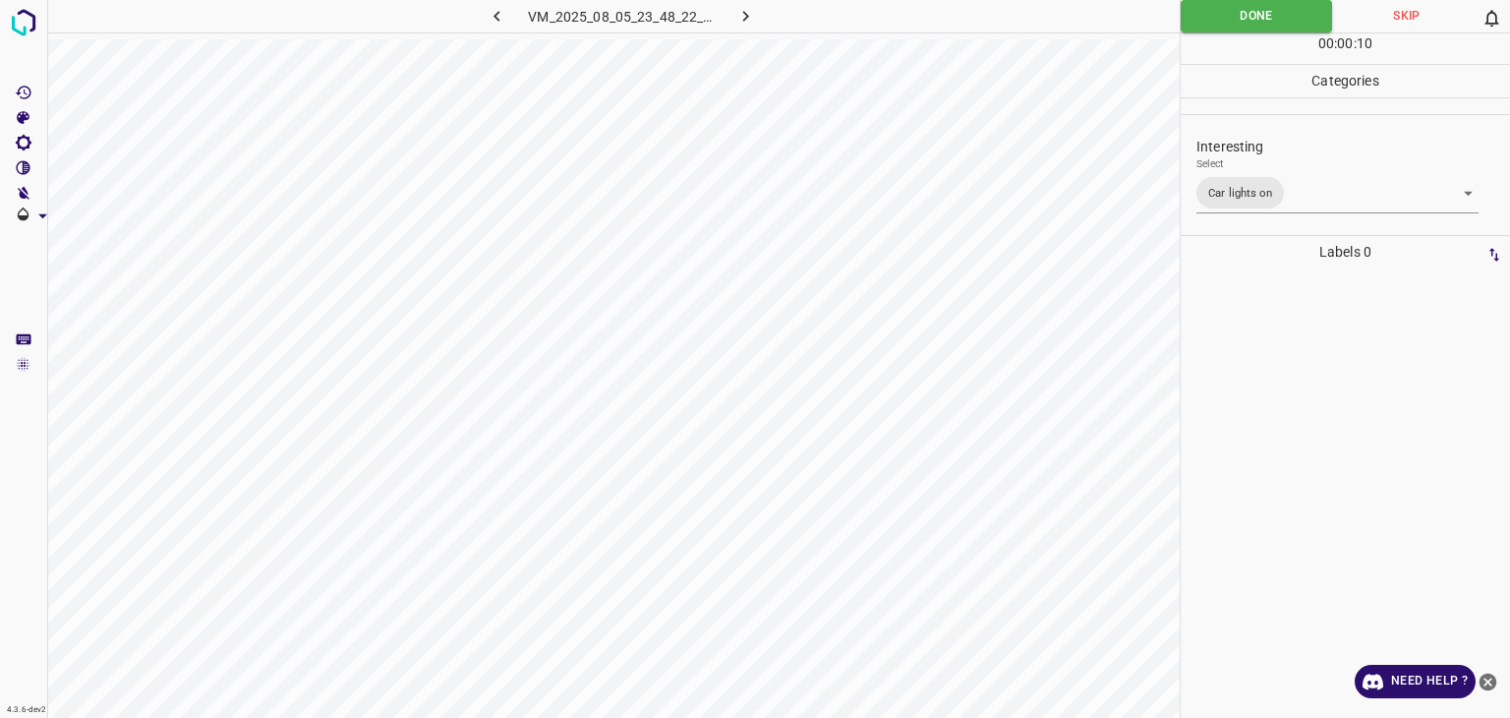
click at [1243, 14] on div "Person outside the car Person inside the car Car parking Car lights on Not inte…" at bounding box center [755, 359] width 1510 height 718
click at [1243, 14] on button "Done" at bounding box center [1256, 16] width 151 height 32
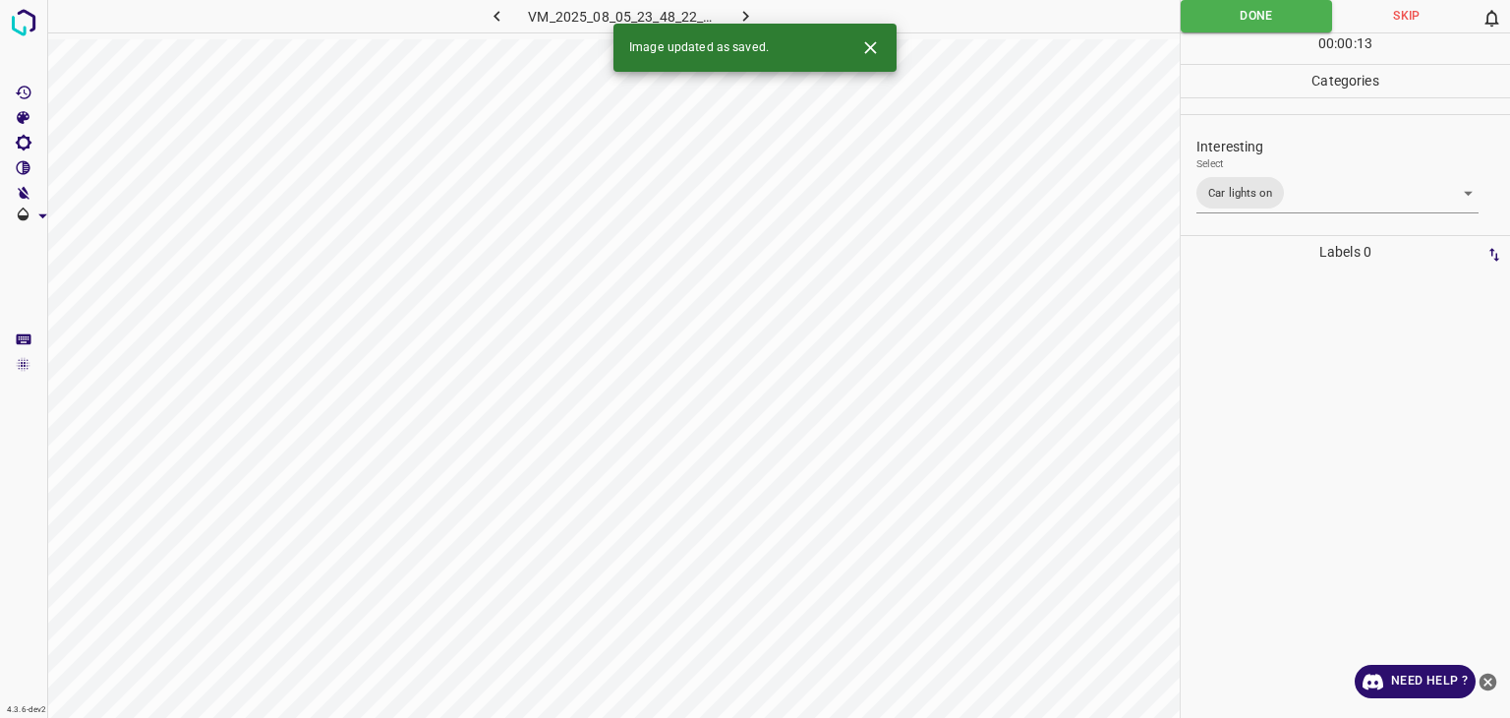
click at [736, 11] on icon "button" at bounding box center [746, 16] width 21 height 21
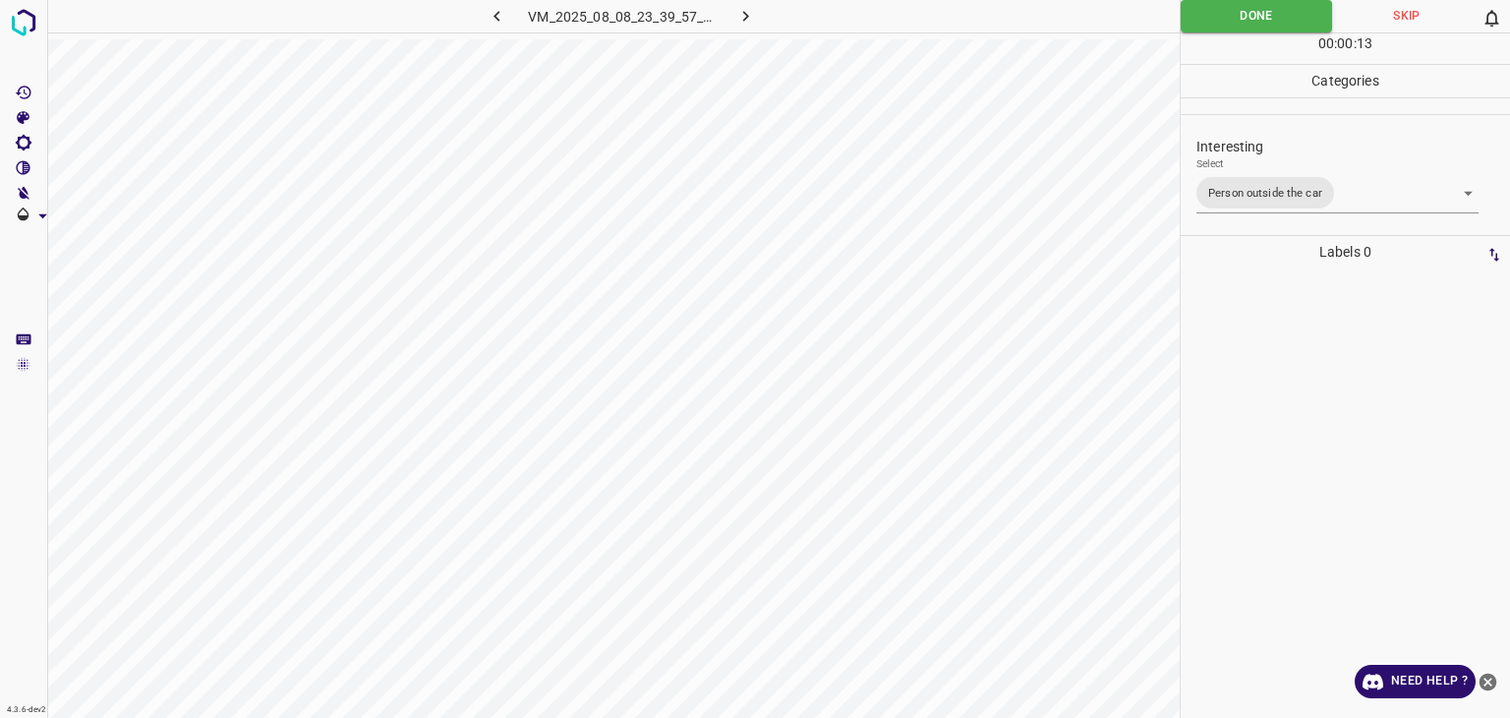
click at [745, 9] on icon "button" at bounding box center [746, 16] width 21 height 21
click at [1306, 169] on div "Select ​" at bounding box center [1338, 179] width 282 height 44
click at [1298, 192] on body "4.3.6-dev2 VM_2025_08_04_08_17_34_968_02.gif Done Skip 0 00 : 00 : 02 Categorie…" at bounding box center [755, 359] width 1510 height 718
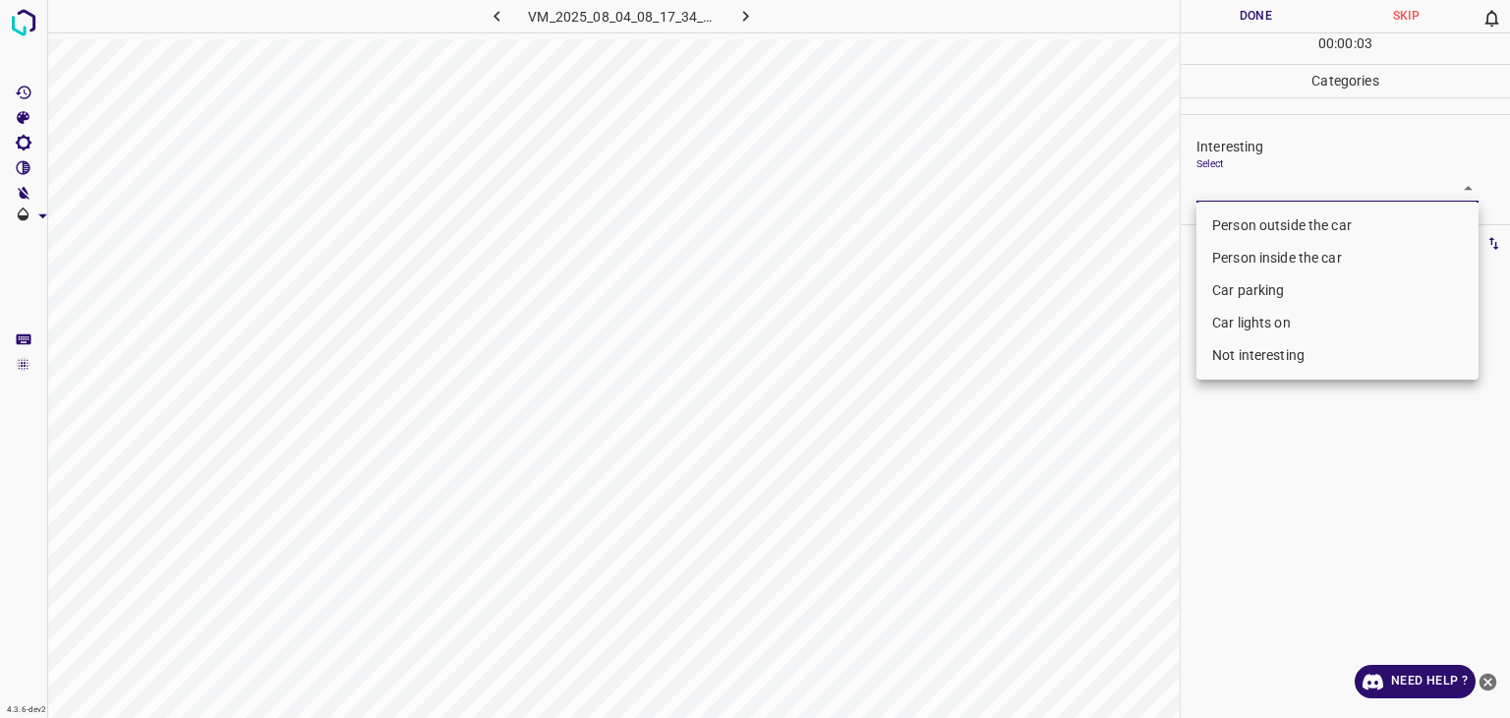
click at [1303, 218] on li "Person outside the car" at bounding box center [1338, 225] width 282 height 32
type input "Person outside the car"
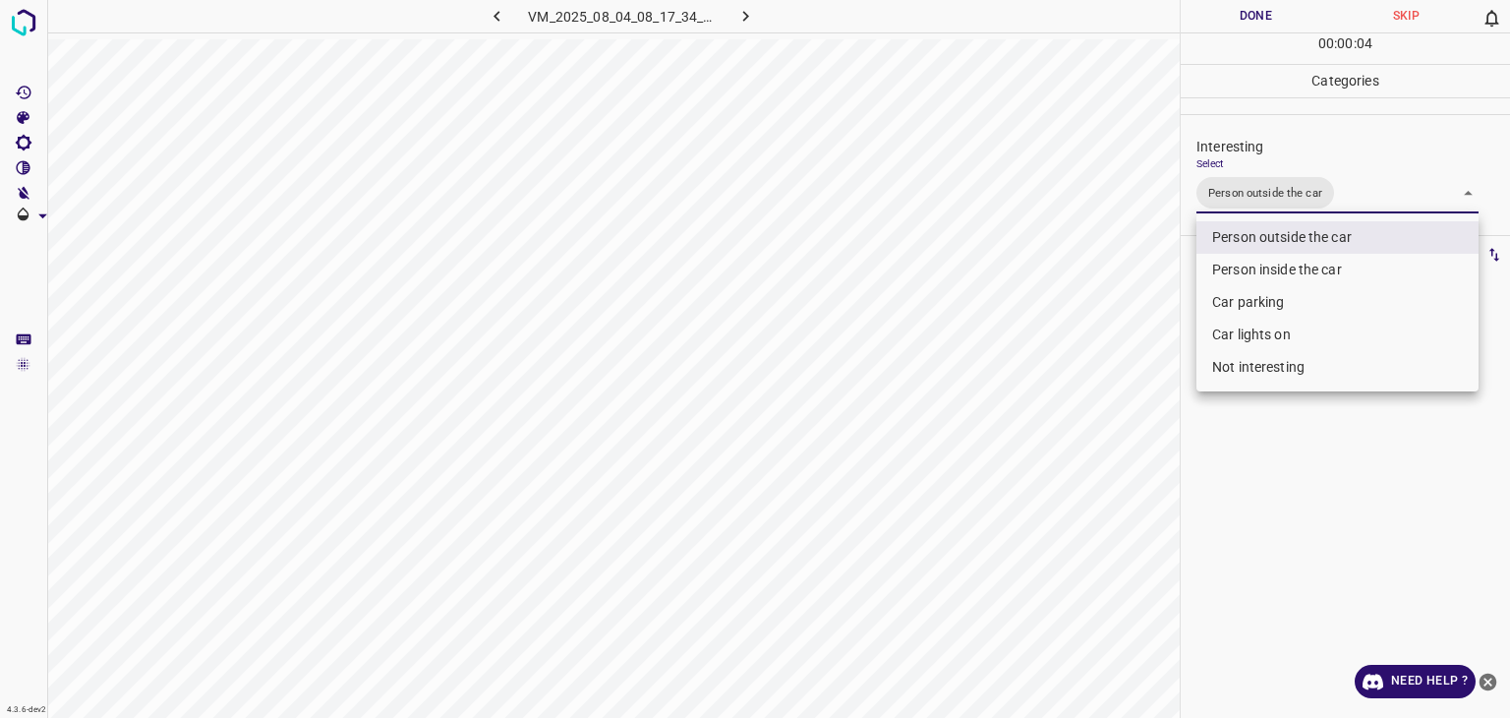
click at [1241, 27] on div at bounding box center [755, 359] width 1510 height 718
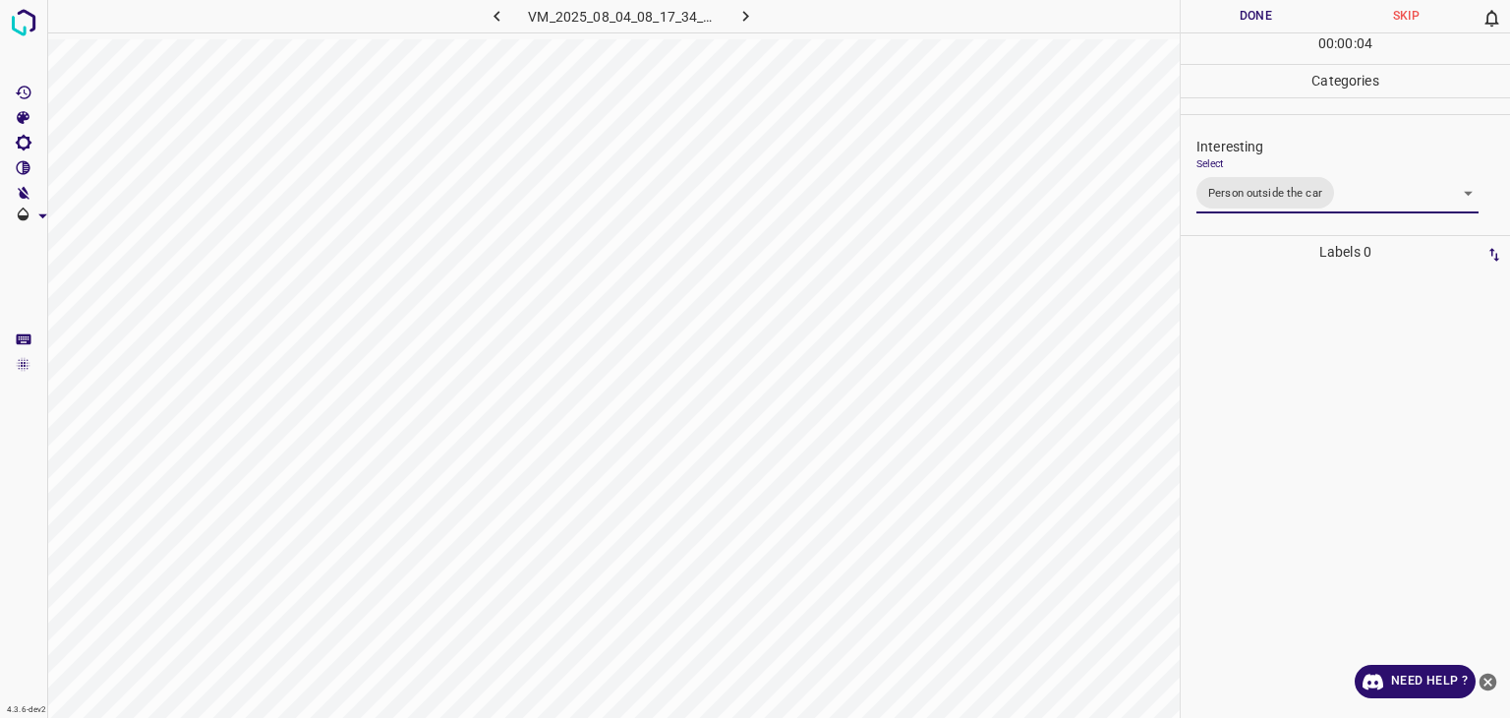
click at [1237, 25] on div "Person outside the car Person inside the car Car parking Car lights on Not inte…" at bounding box center [755, 359] width 1510 height 718
click at [1233, 21] on button "Done" at bounding box center [1256, 16] width 150 height 32
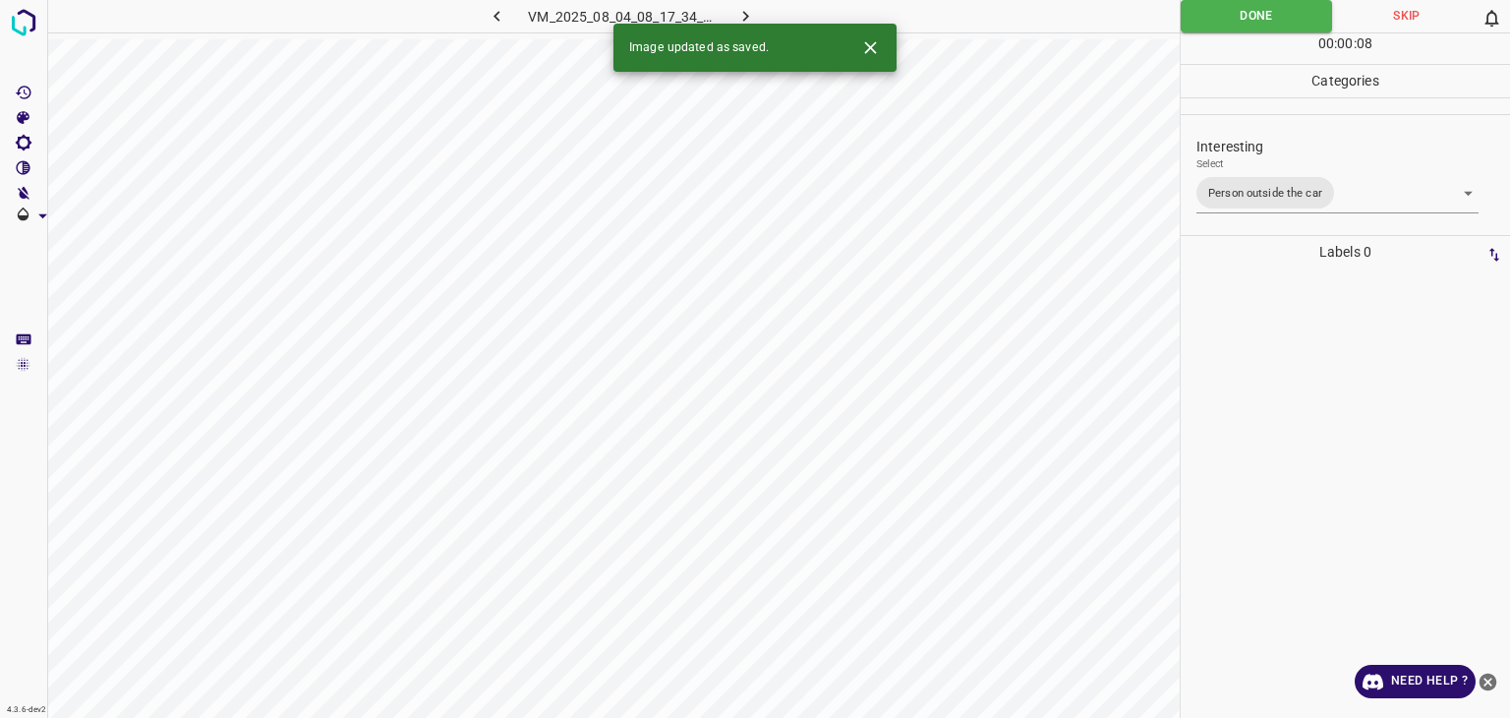
click at [743, 16] on icon "button" at bounding box center [746, 16] width 21 height 21
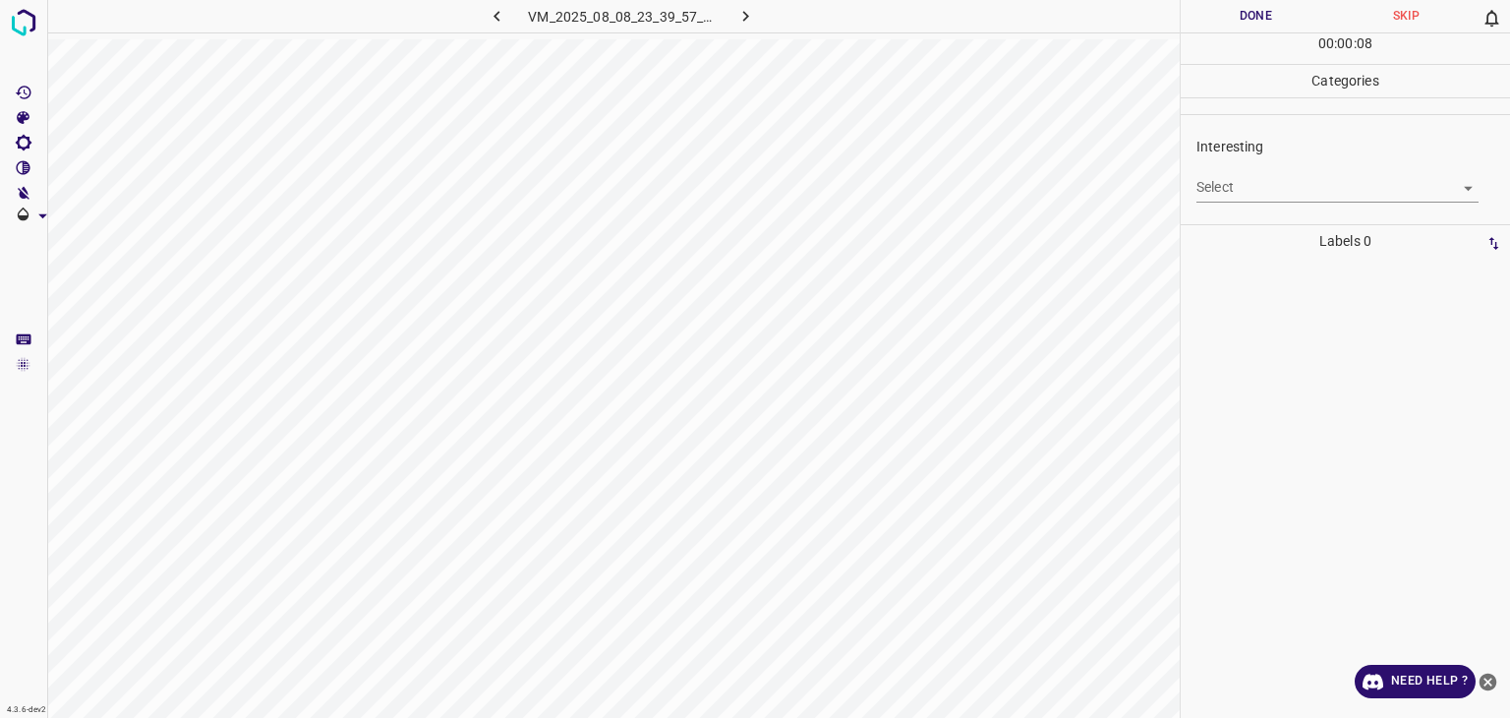
drag, startPoint x: 1220, startPoint y: 159, endPoint x: 1226, endPoint y: 183, distance: 24.3
click at [1220, 160] on div "Select ​" at bounding box center [1338, 179] width 282 height 44
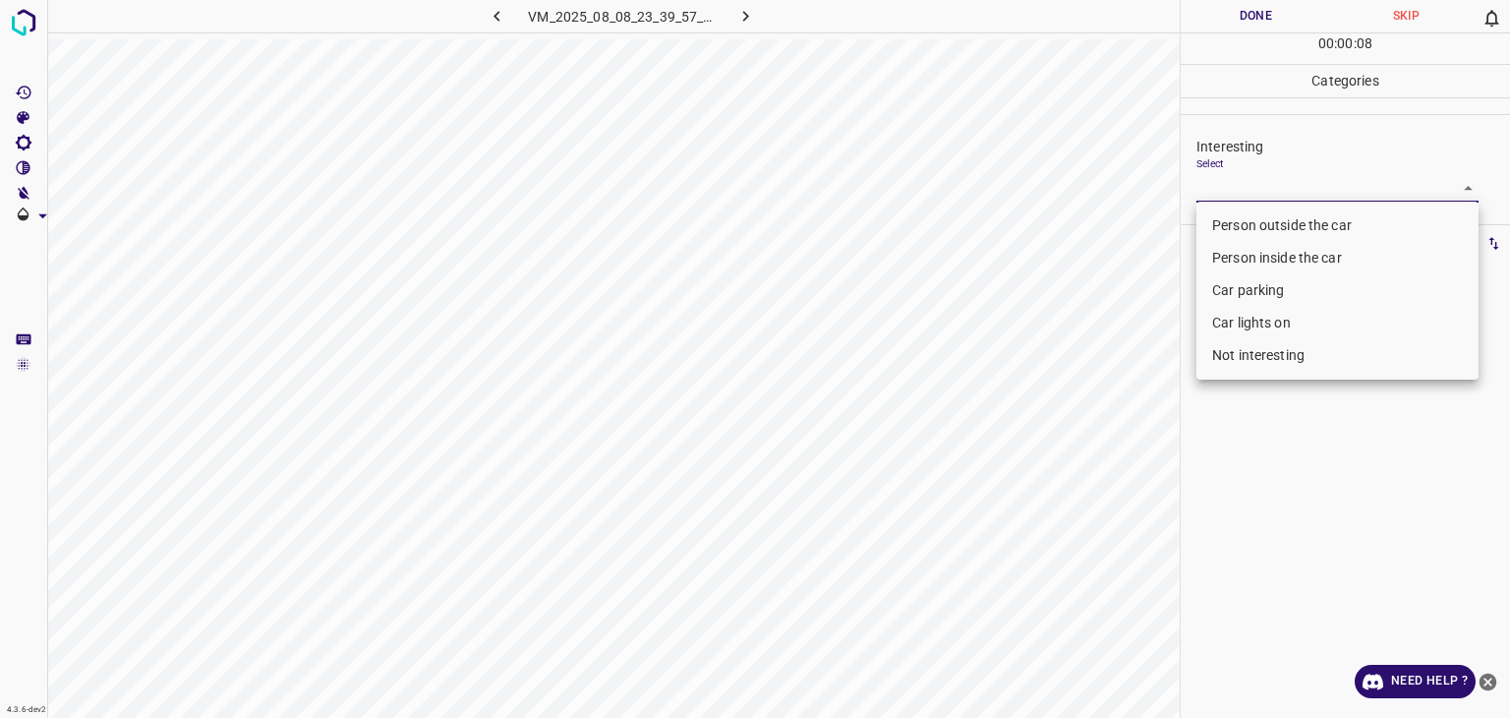
click at [1228, 189] on body "4.3.6-dev2 VM_2025_08_08_23_39_57_709_05.gif Done Skip 0 00 : 00 : 08 Categorie…" at bounding box center [755, 359] width 1510 height 718
click at [1220, 221] on li "Person outside the car" at bounding box center [1338, 225] width 282 height 32
type input "Person outside the car"
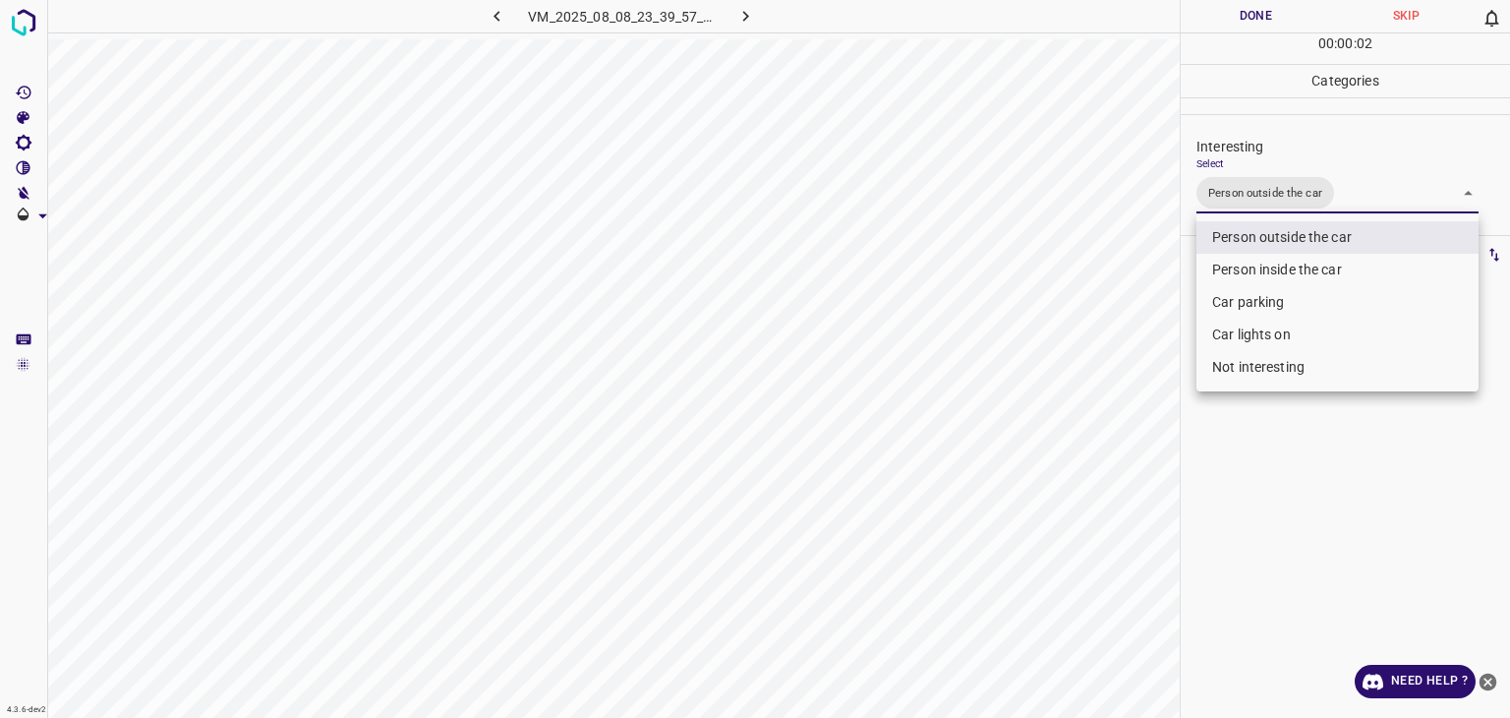
click at [1243, 17] on div at bounding box center [755, 359] width 1510 height 718
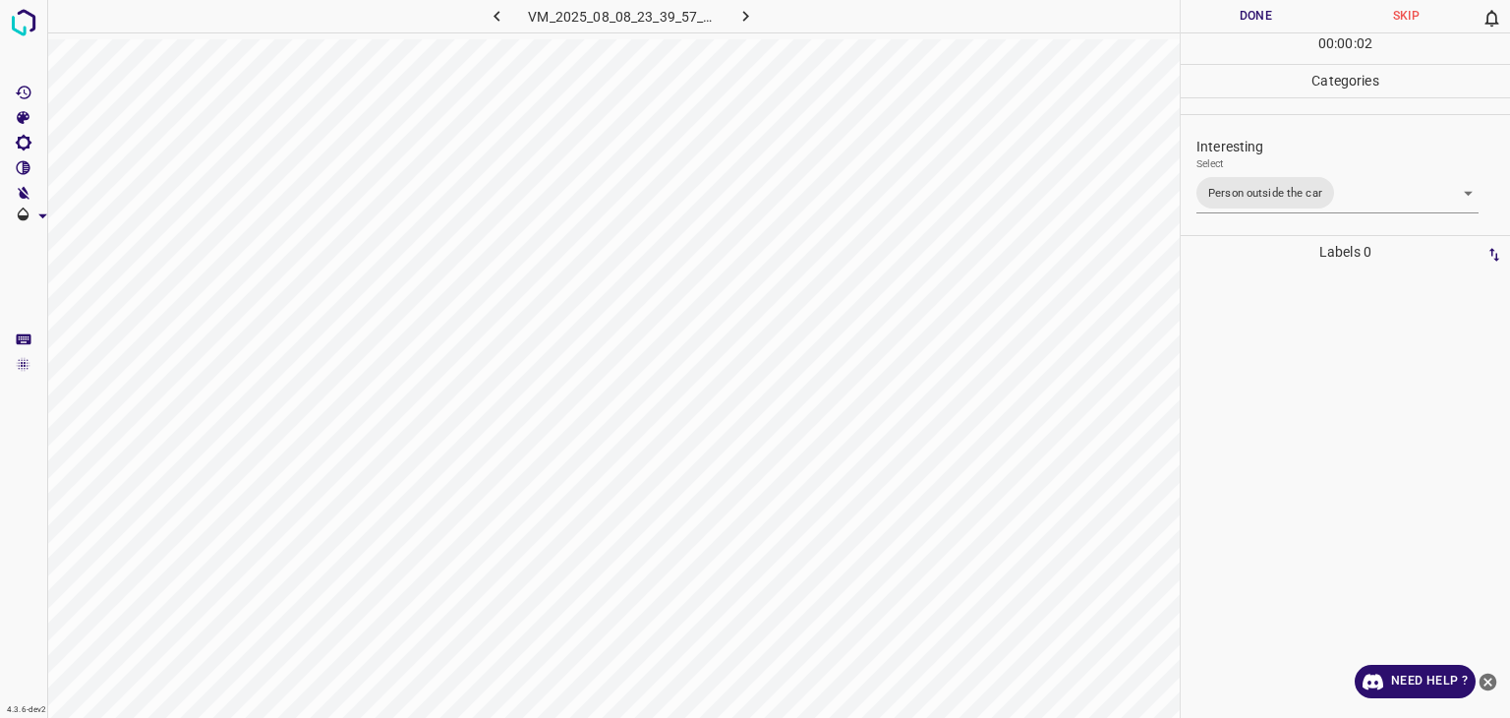
click at [1243, 17] on div at bounding box center [755, 359] width 1510 height 718
click at [1243, 17] on button "Done" at bounding box center [1256, 16] width 150 height 32
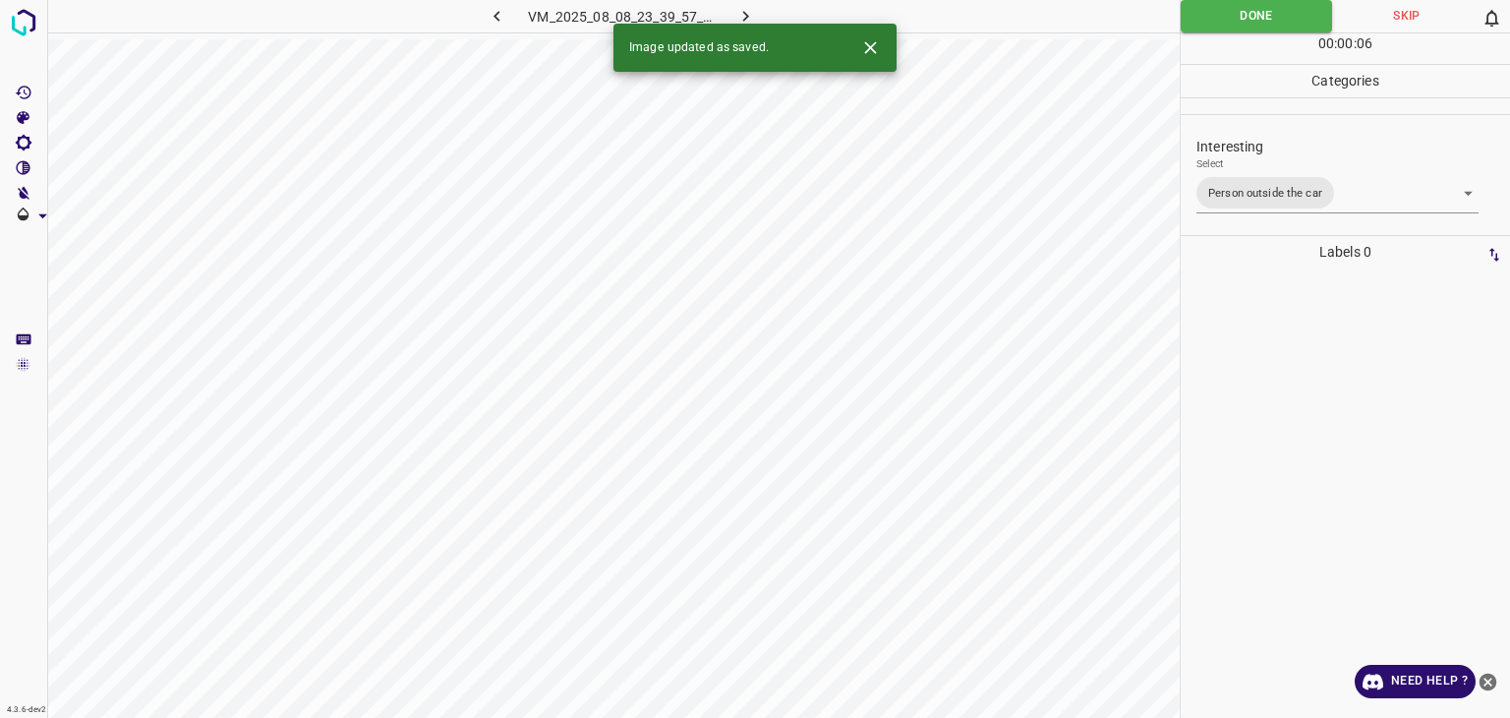
click at [743, 9] on icon "button" at bounding box center [746, 16] width 21 height 21
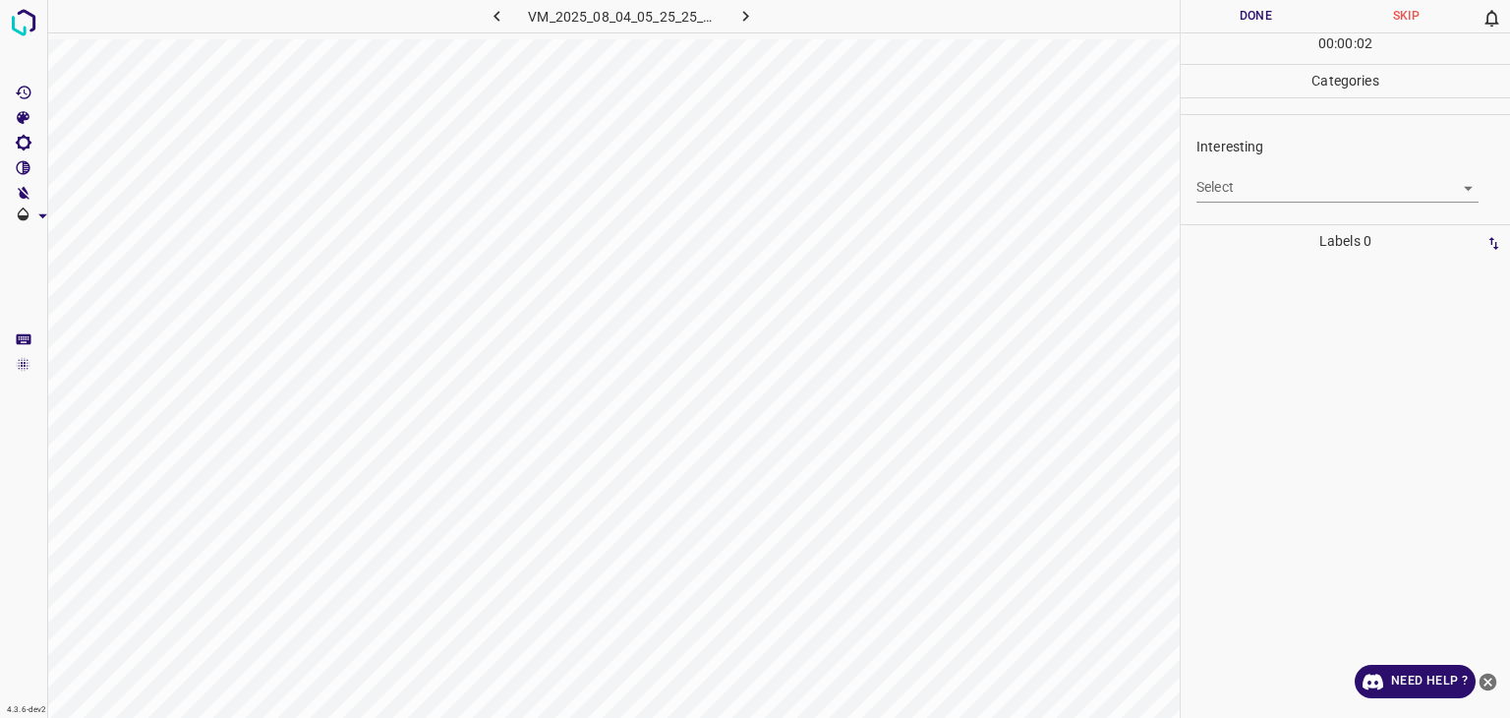
click at [1267, 171] on div "Select ​" at bounding box center [1338, 179] width 282 height 44
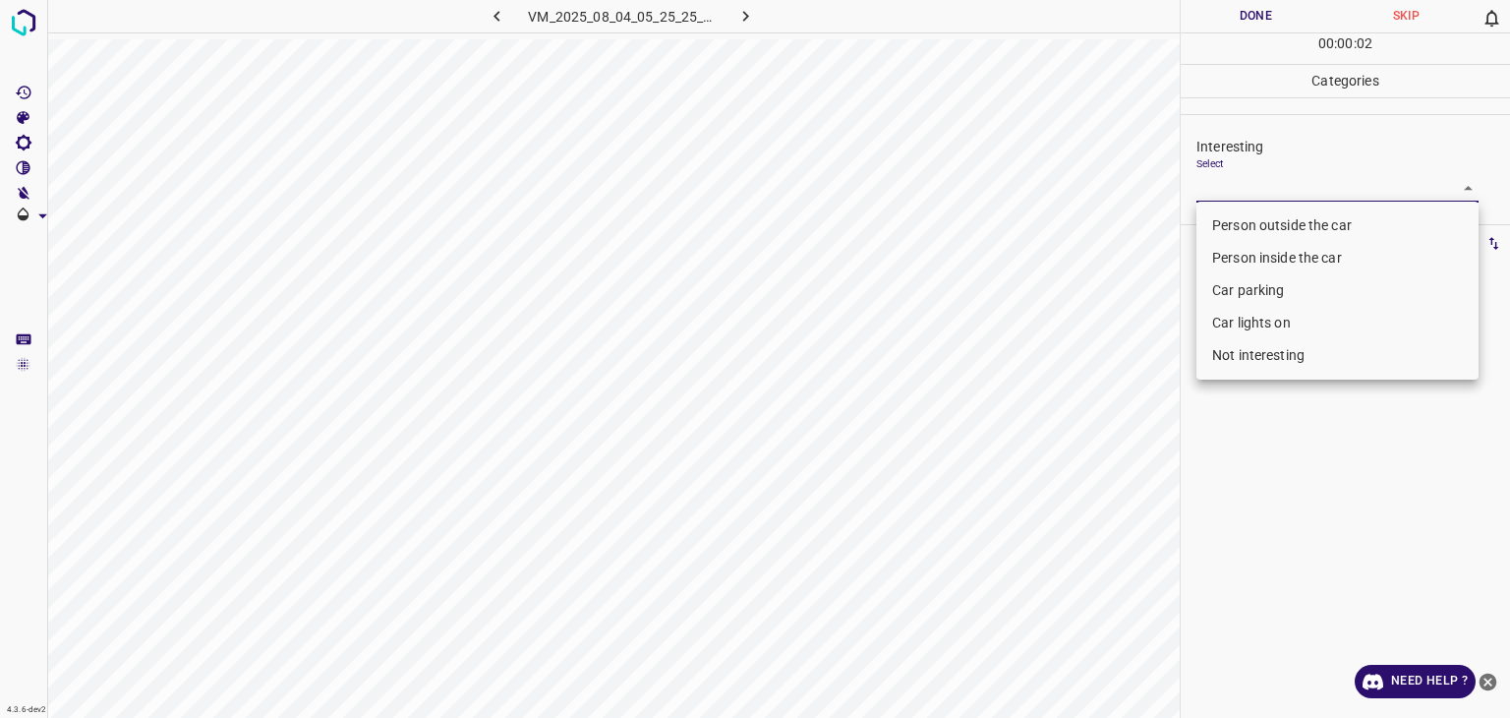
click at [1270, 181] on body "4.3.6-dev2 VM_2025_08_04_05_25_25_515_03.gif Done Skip 0 00 : 00 : 02 Categorie…" at bounding box center [755, 359] width 1510 height 718
click at [1334, 373] on ul "Person outside the car Person inside the car Car parking Car lights on Not inte…" at bounding box center [1338, 291] width 282 height 178
click at [1330, 368] on li "Not interesting" at bounding box center [1338, 355] width 282 height 32
type input "Not interesting"
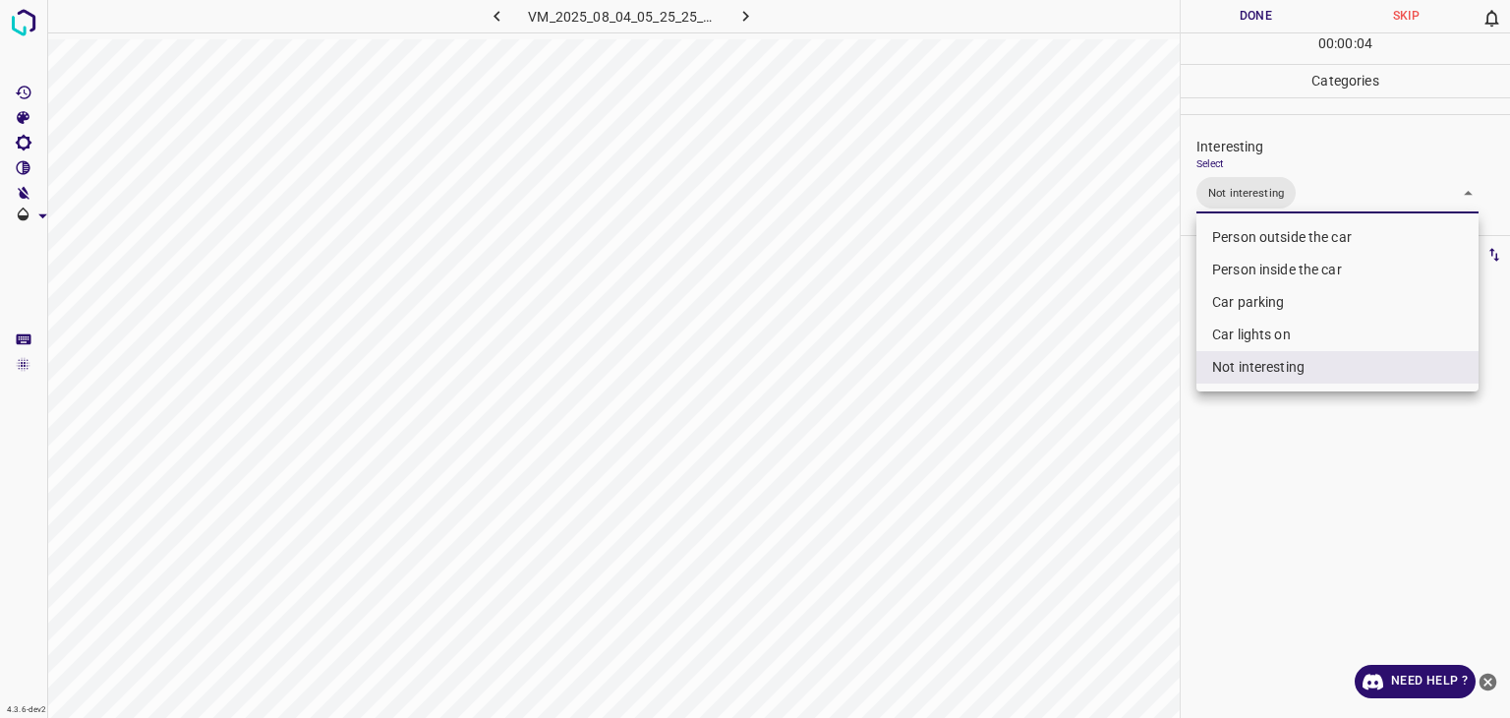
click at [1330, 368] on li "Not interesting" at bounding box center [1338, 367] width 282 height 32
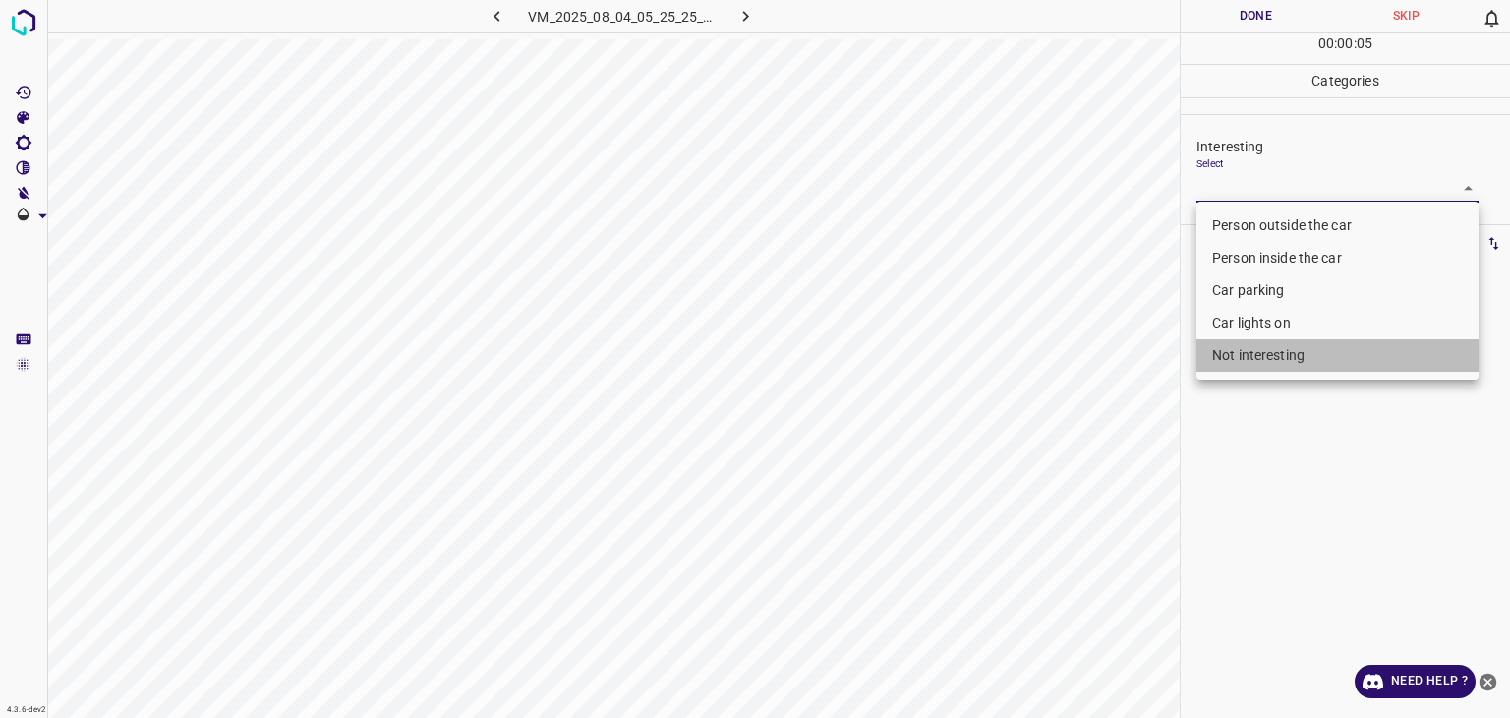
click at [1277, 355] on li "Not interesting" at bounding box center [1338, 355] width 282 height 32
type input "Not interesting"
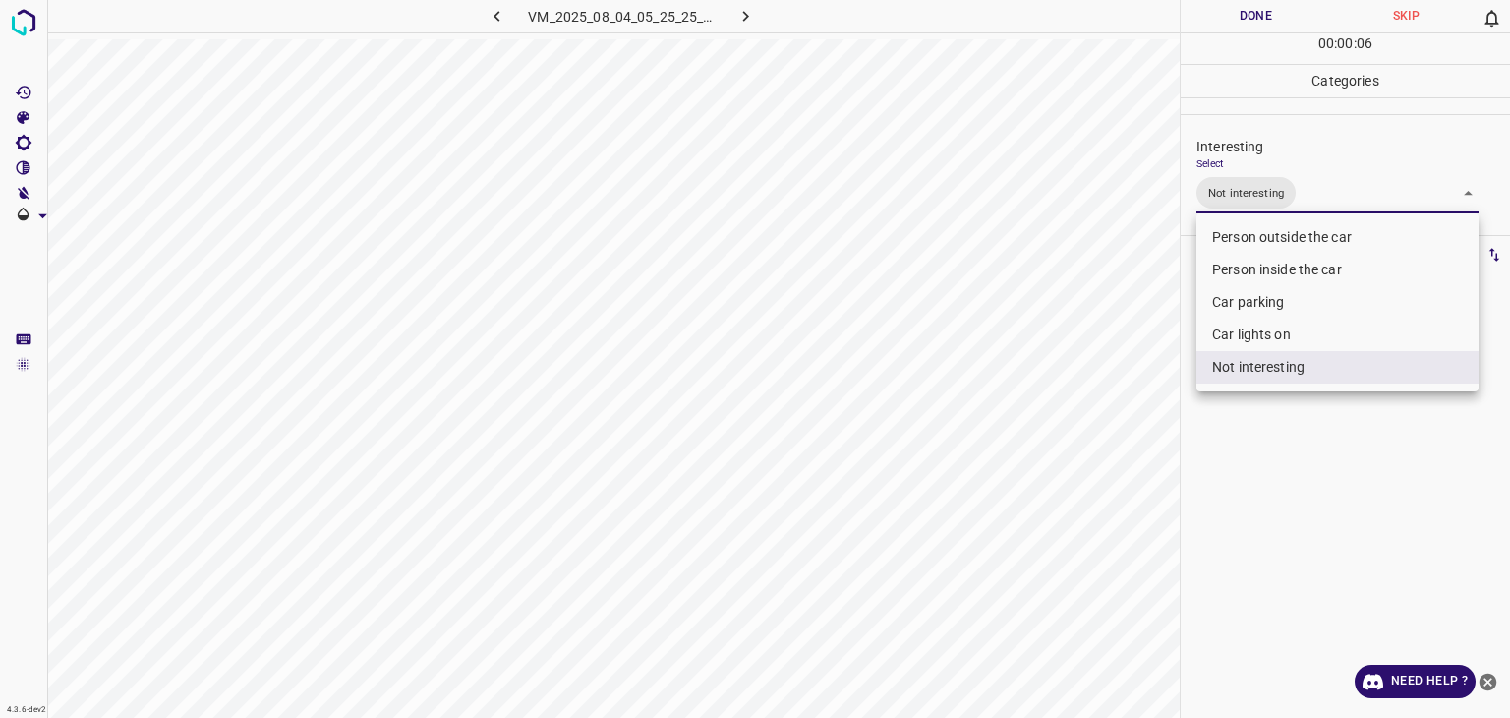
click at [1223, 17] on div at bounding box center [755, 359] width 1510 height 718
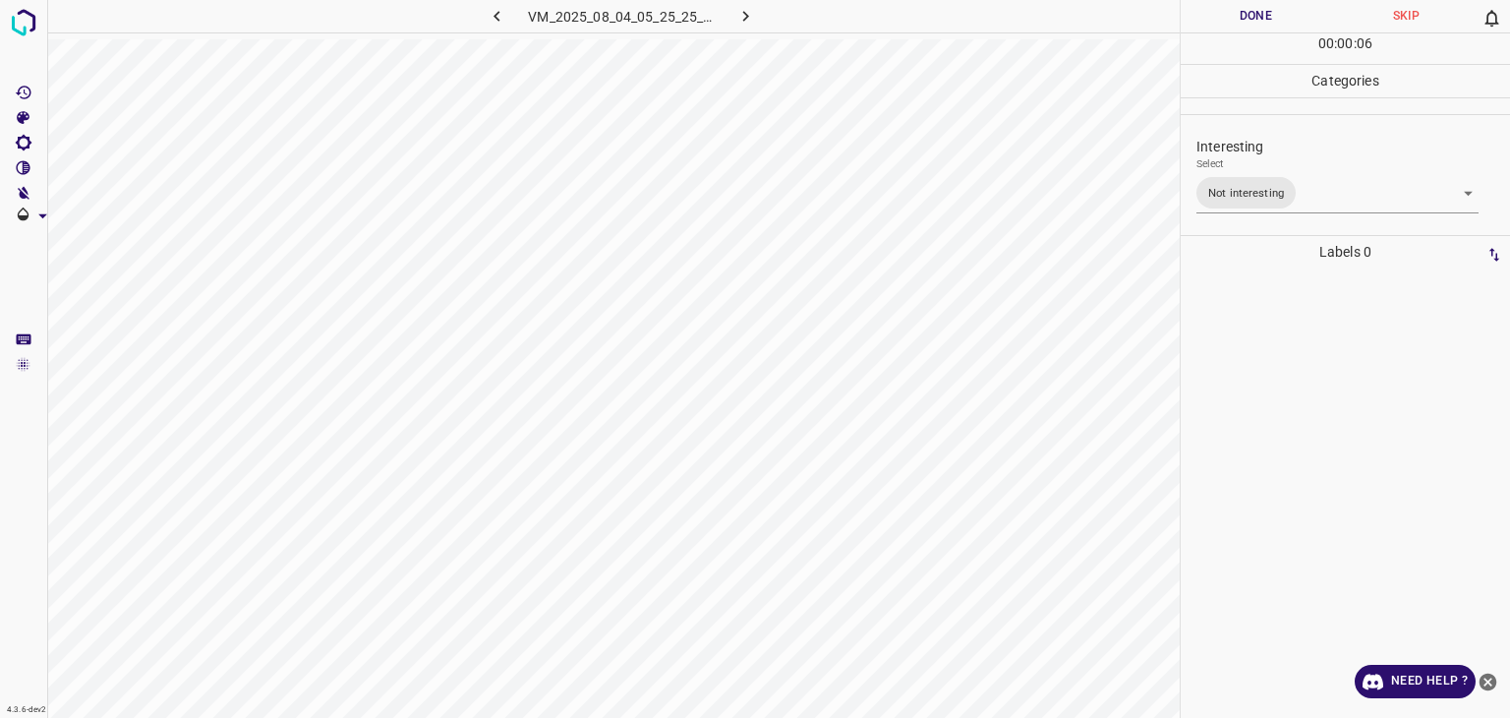
click at [1223, 17] on div at bounding box center [755, 359] width 1510 height 718
click at [1223, 17] on button "Done" at bounding box center [1256, 16] width 150 height 32
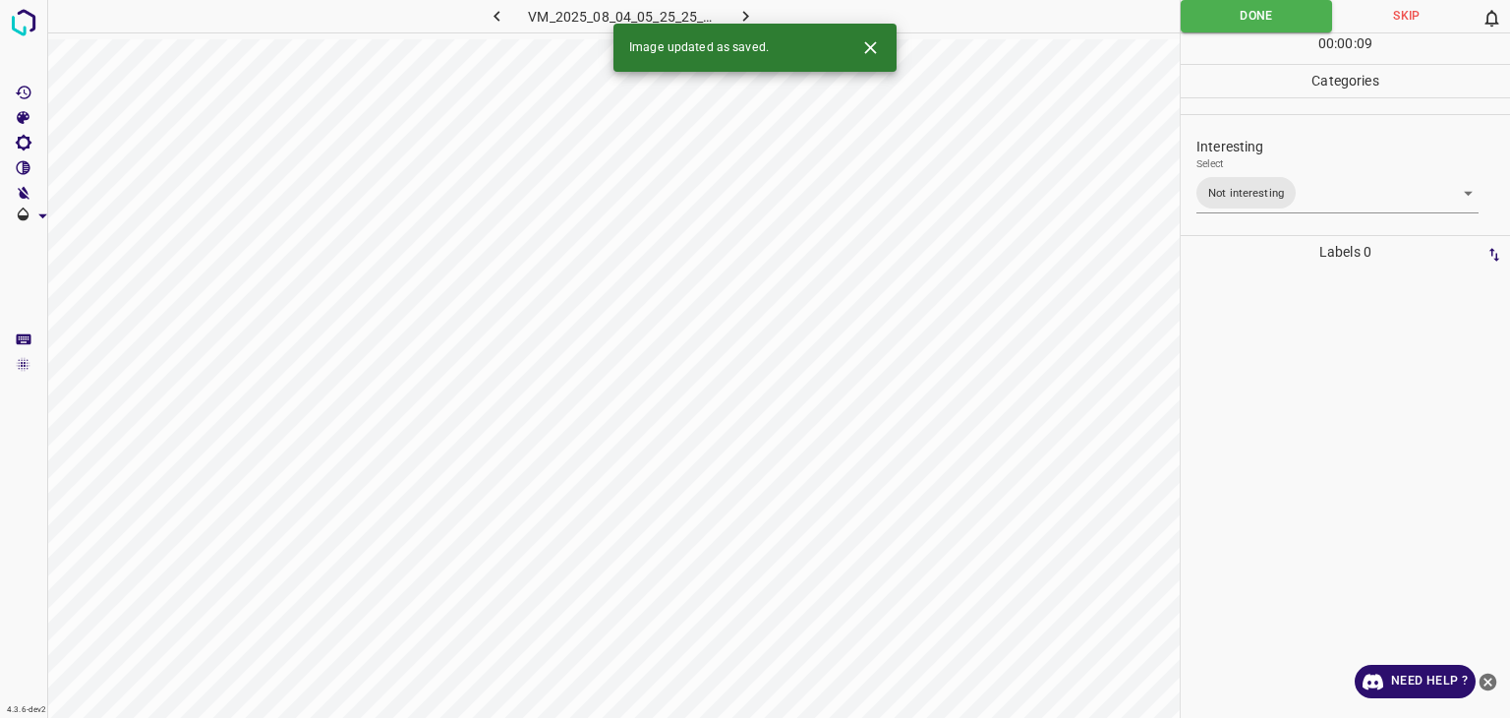
click at [746, 15] on icon "button" at bounding box center [746, 16] width 6 height 11
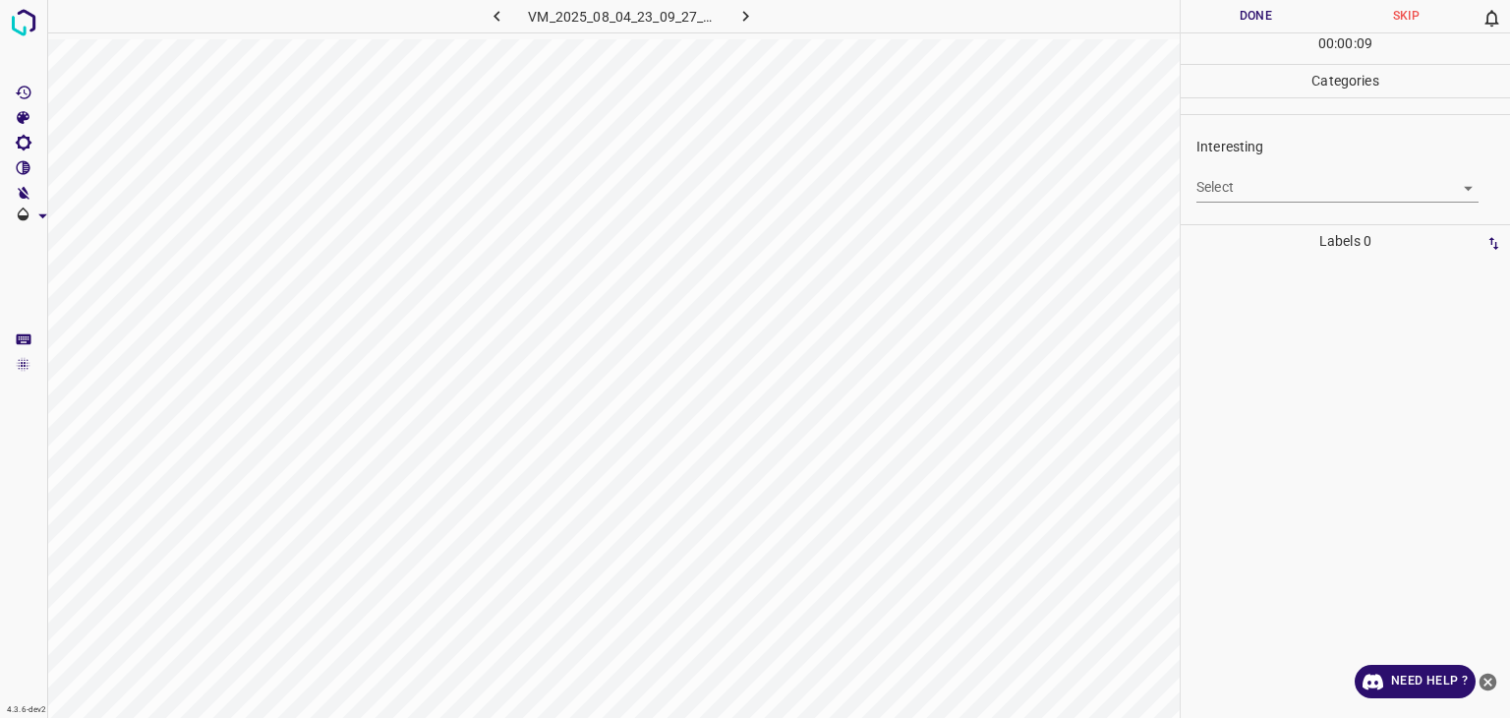
click at [1251, 173] on body "4.3.6-dev2 VM_2025_08_04_23_09_27_284_02.gif Done Skip 0 00 : 00 : 09 Categorie…" at bounding box center [755, 359] width 1510 height 718
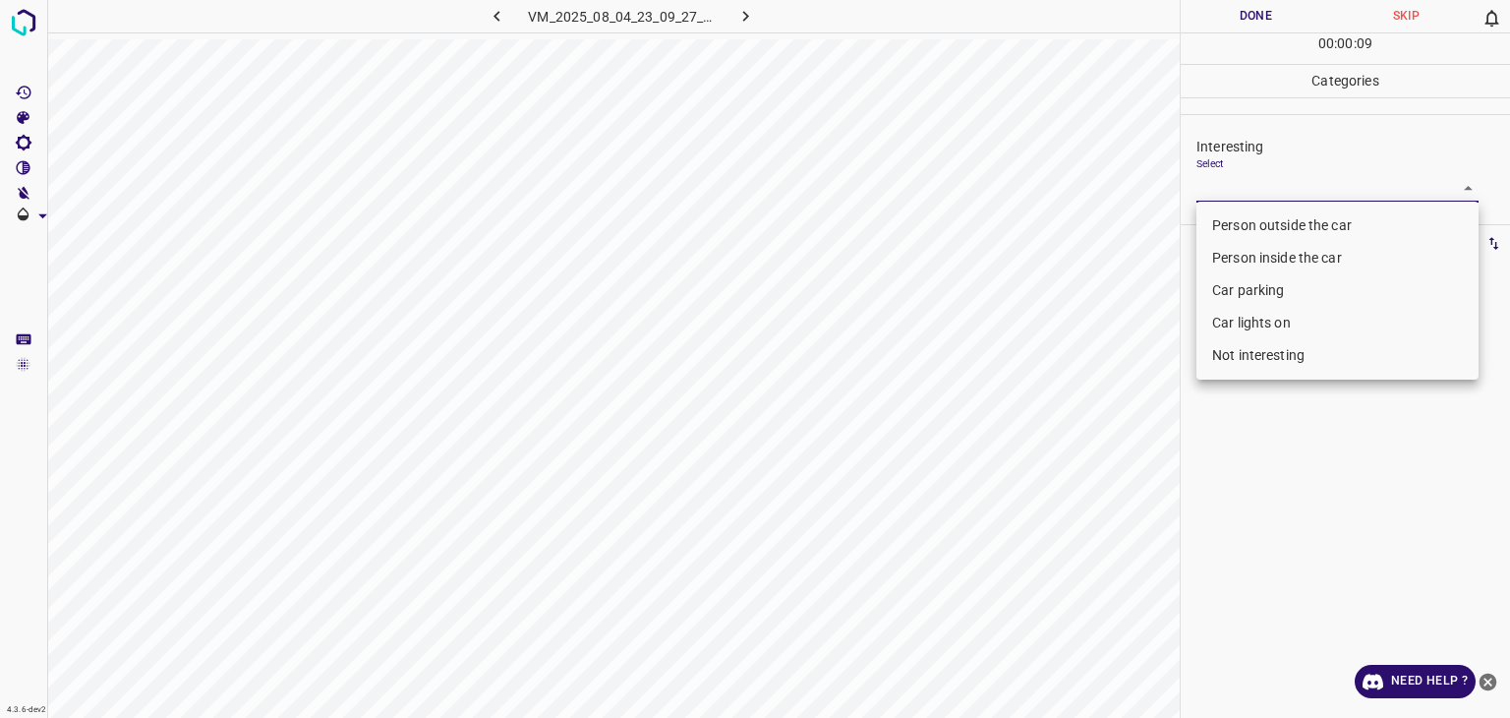
click at [1259, 214] on li "Person outside the car" at bounding box center [1338, 225] width 282 height 32
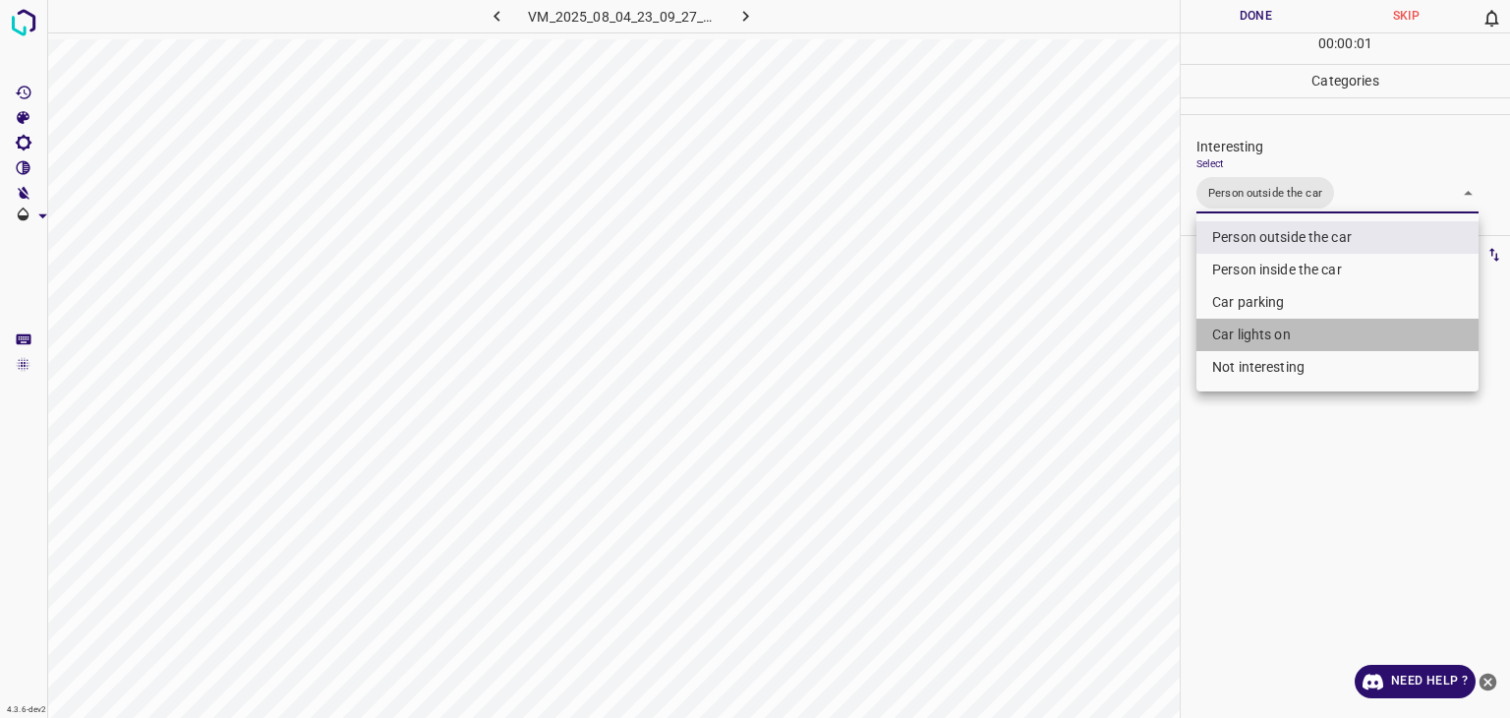
click at [1286, 339] on li "Car lights on" at bounding box center [1338, 335] width 282 height 32
type input "Person outside the car,Car lights on"
click at [1227, 21] on div at bounding box center [755, 359] width 1510 height 718
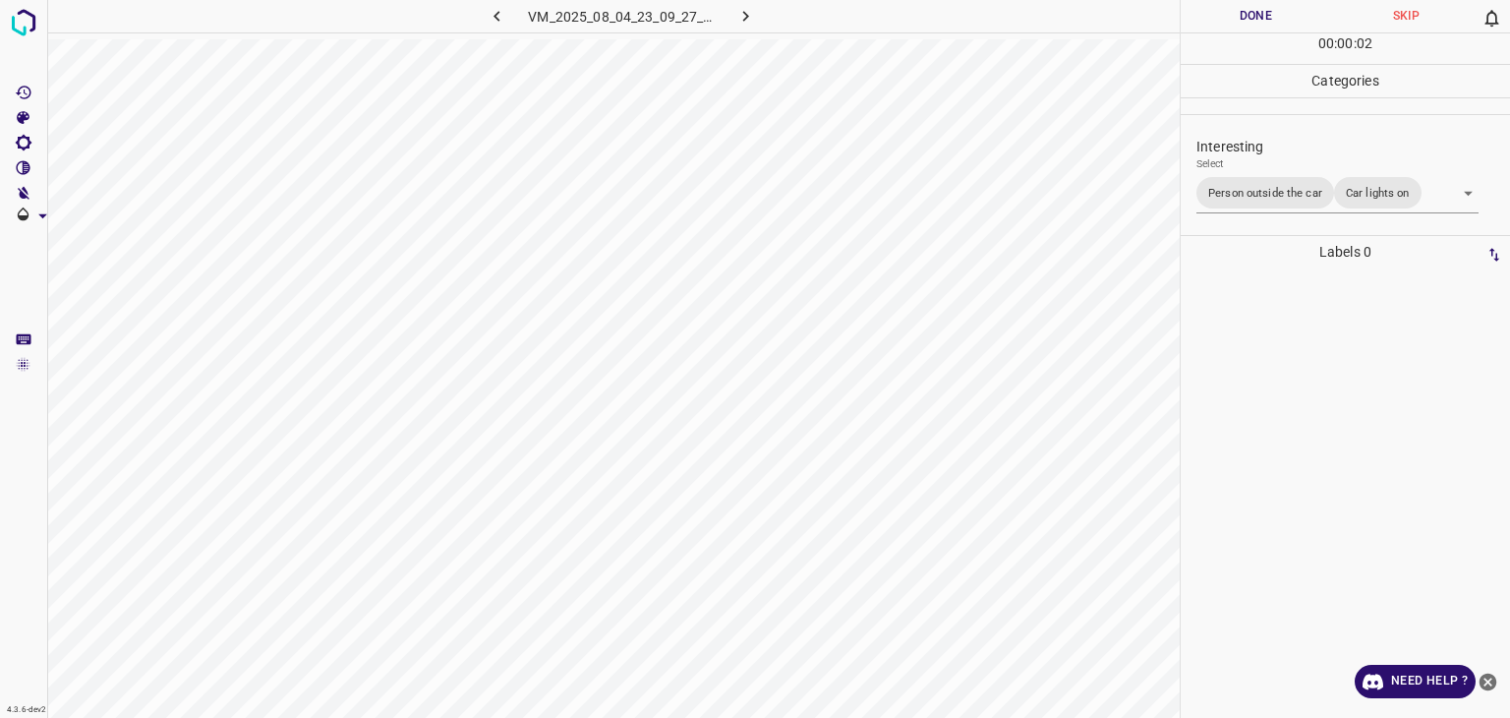
click at [1227, 13] on div "Person outside the car Person inside the car Car parking Car lights on Not inte…" at bounding box center [755, 359] width 1510 height 718
click at [1239, 14] on button "Done" at bounding box center [1256, 16] width 150 height 32
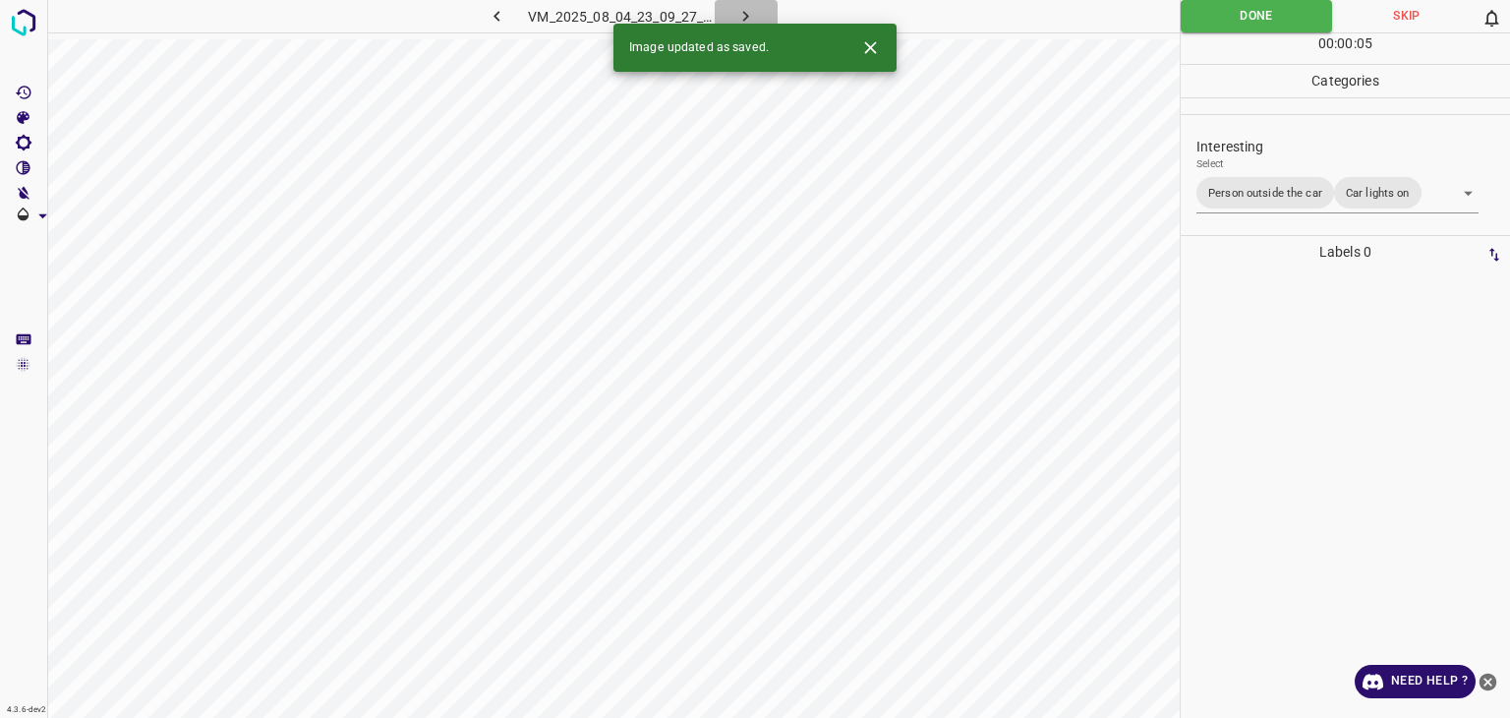
click at [754, 20] on icon "button" at bounding box center [746, 16] width 21 height 21
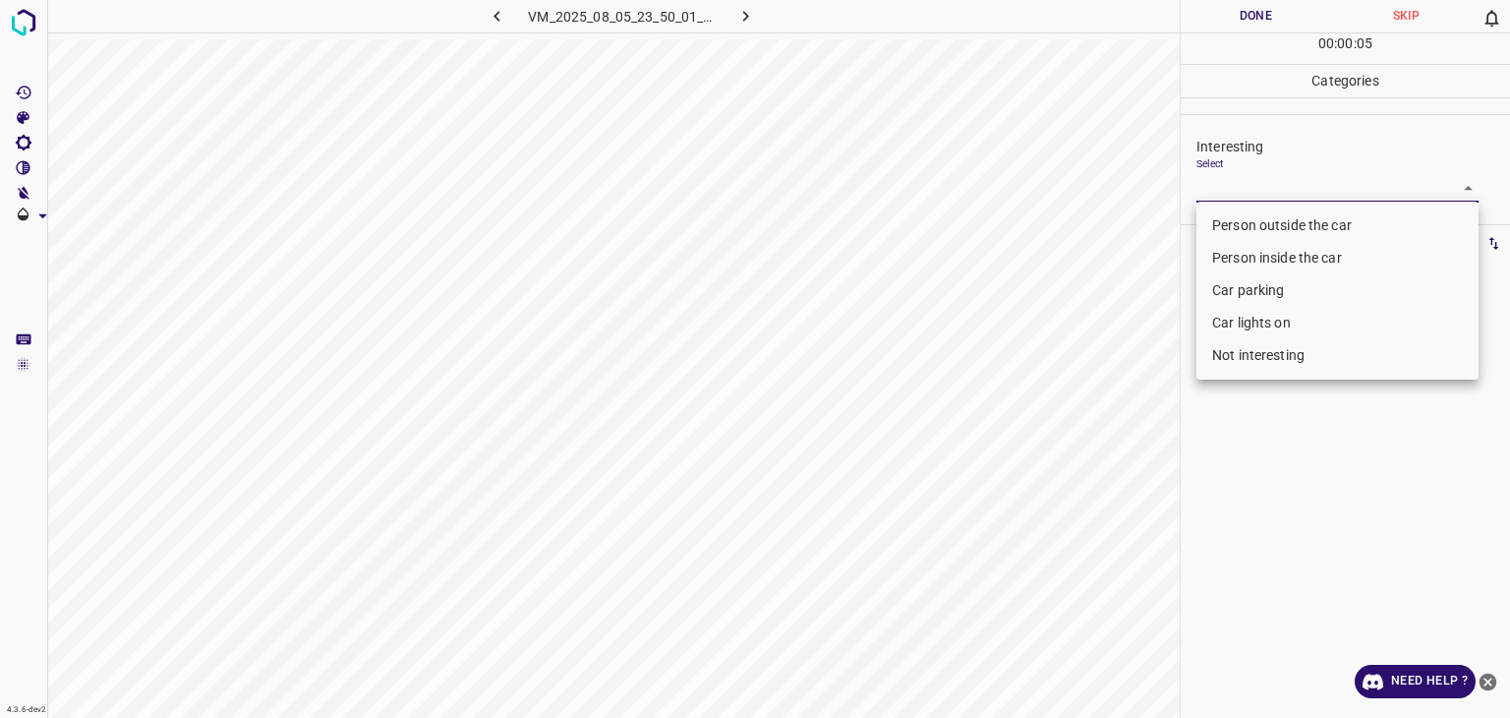
click at [1261, 191] on body "4.3.6-dev2 VM_2025_08_05_23_50_01_937_06.gif Done Skip 0 00 : 00 : 05 Categorie…" at bounding box center [755, 359] width 1510 height 718
click at [1257, 222] on li "Person outside the car" at bounding box center [1338, 225] width 282 height 32
type input "Person outside the car"
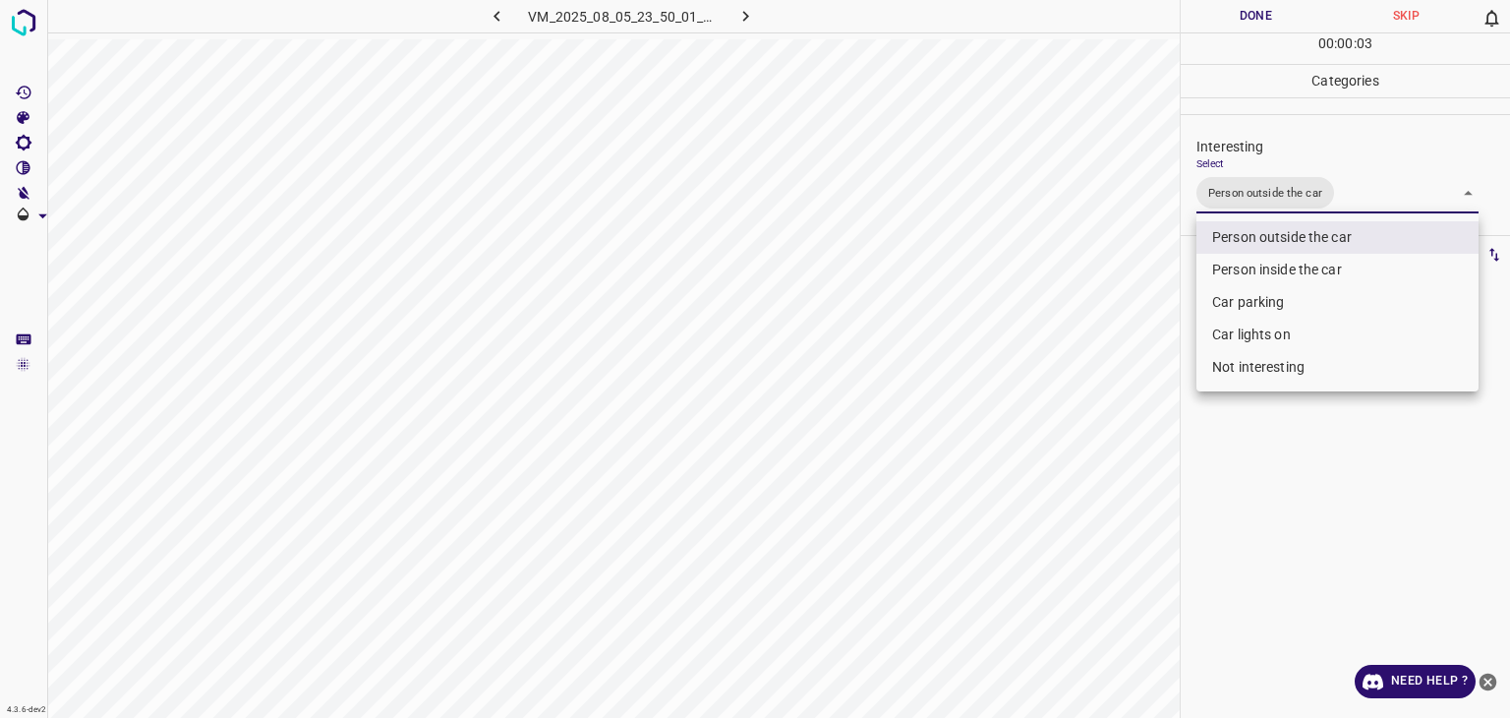
click at [1235, 12] on div at bounding box center [755, 359] width 1510 height 718
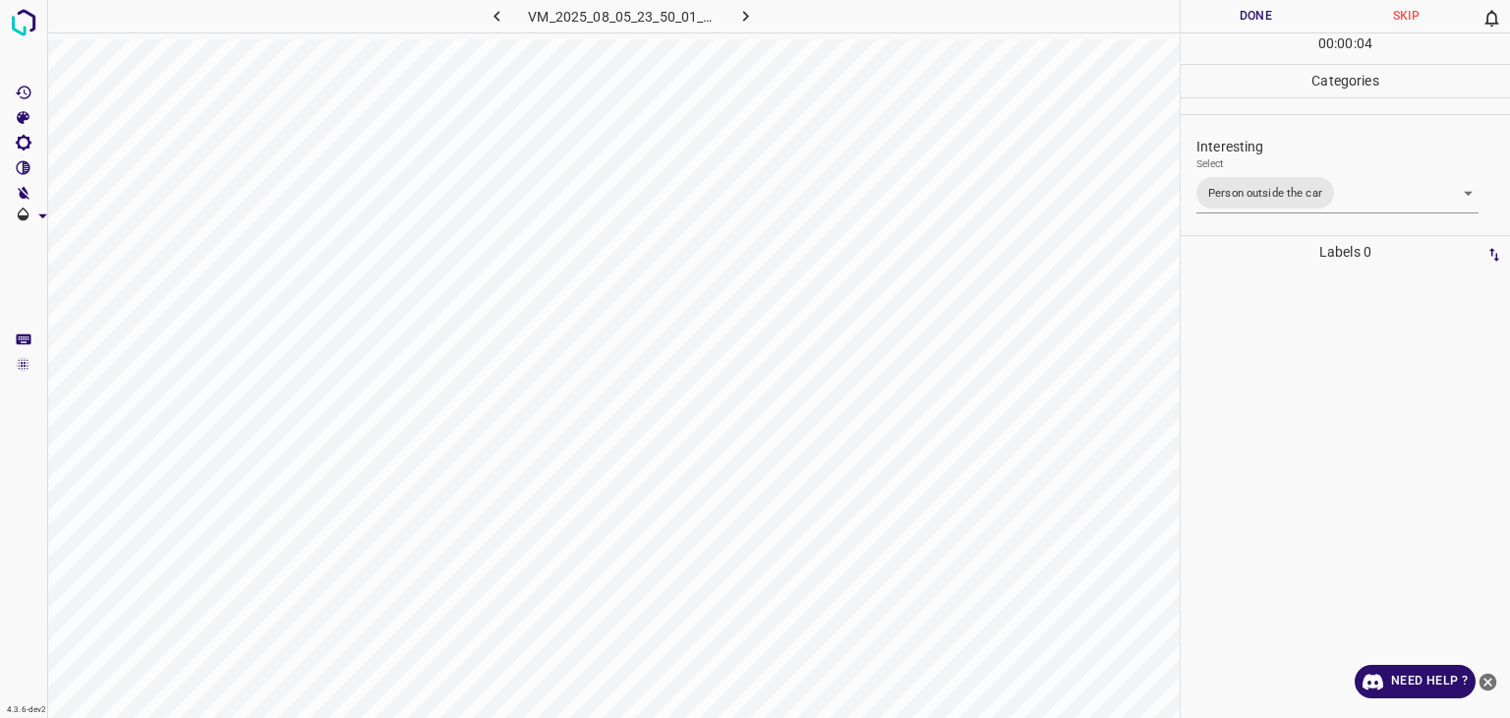
click at [1235, 13] on div at bounding box center [755, 359] width 1510 height 718
click at [1235, 14] on button "Done" at bounding box center [1256, 16] width 150 height 32
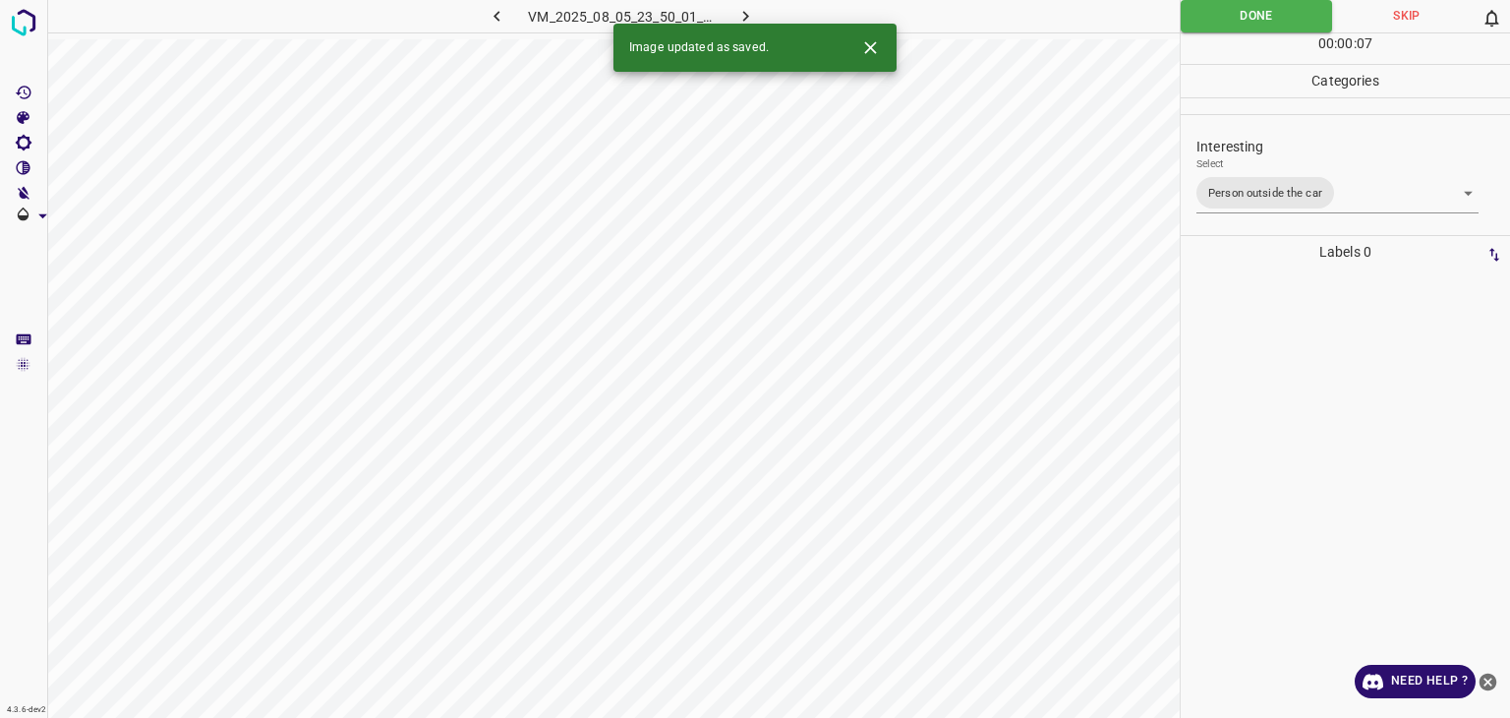
click at [751, 18] on icon "button" at bounding box center [746, 16] width 21 height 21
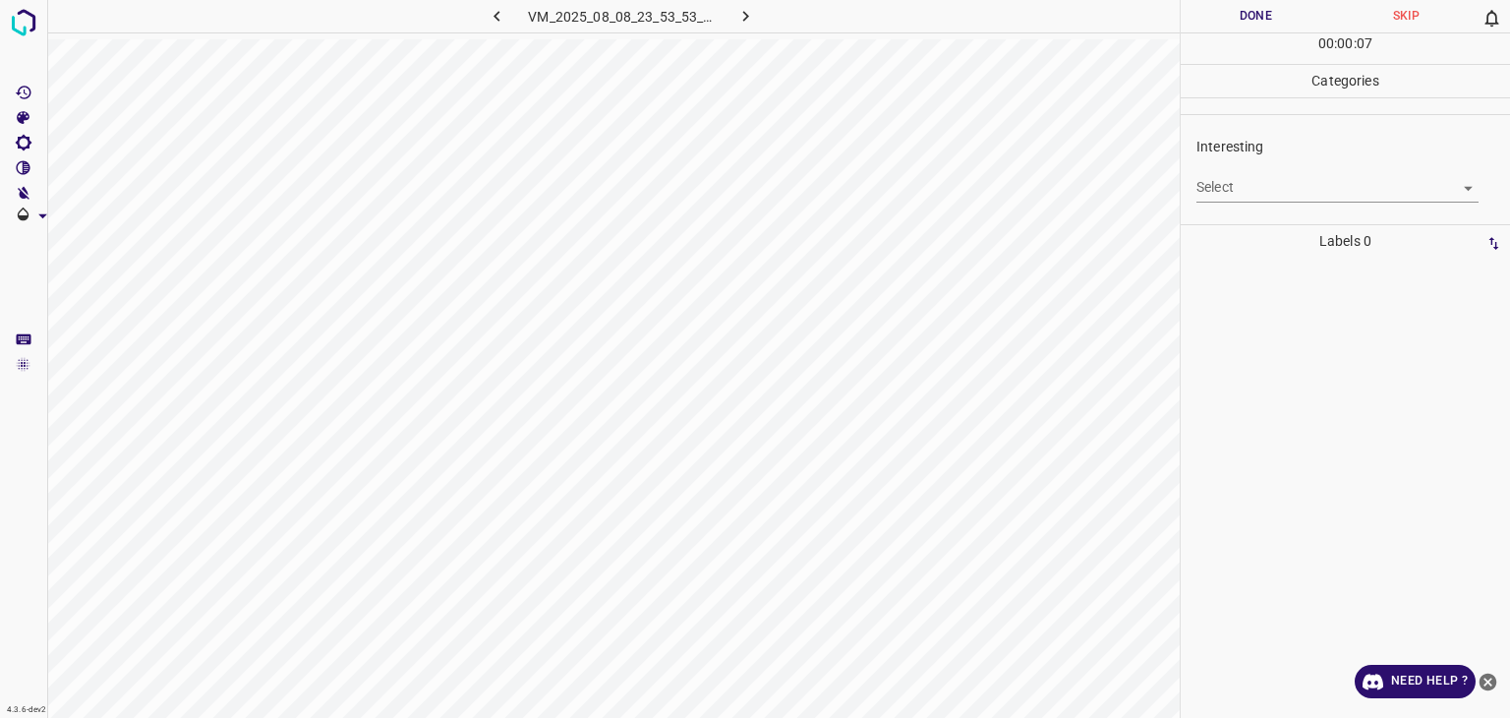
click at [1266, 186] on body "4.3.6-dev2 VM_2025_08_08_23_53_53_098_08.gif Done Skip 0 00 : 00 : 07 Categorie…" at bounding box center [755, 359] width 1510 height 718
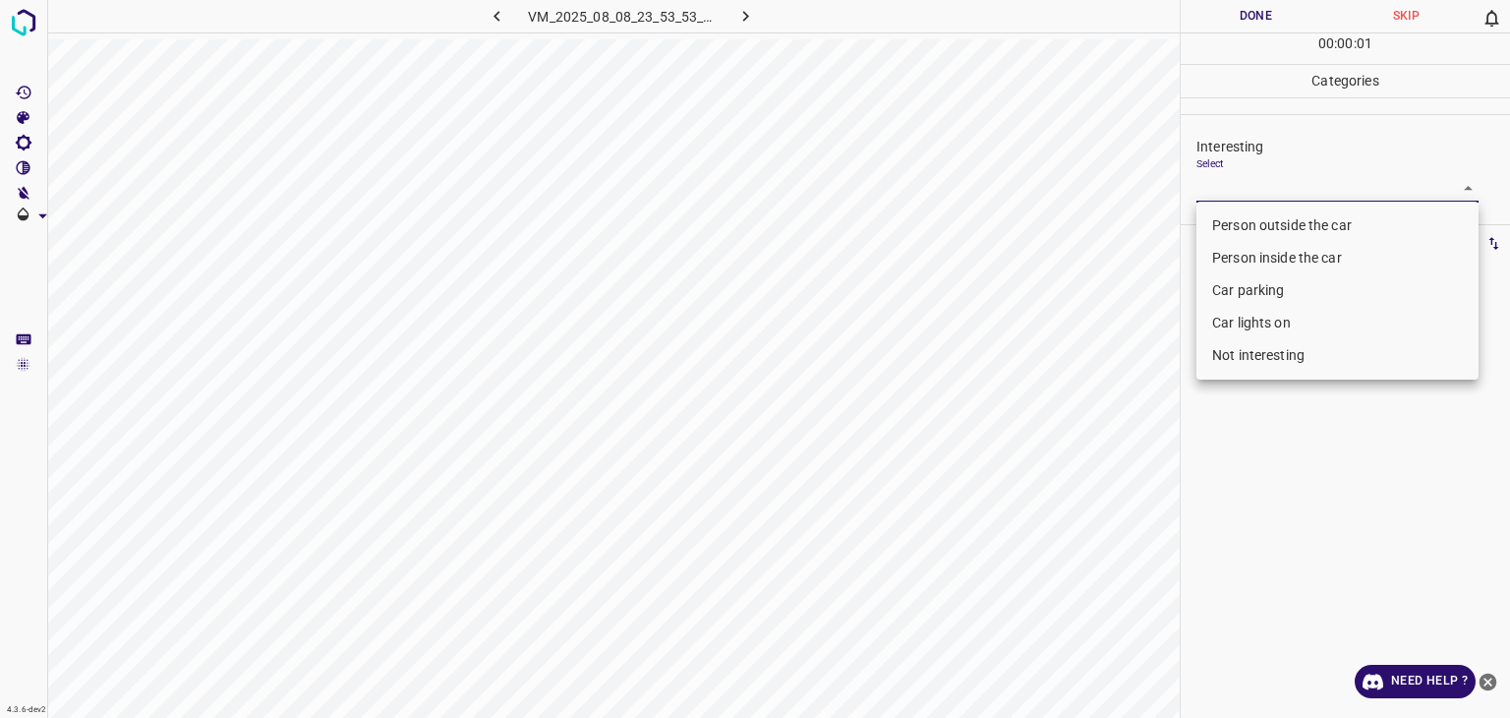
click at [1236, 296] on li "Car parking" at bounding box center [1338, 290] width 282 height 32
type input "Car parking"
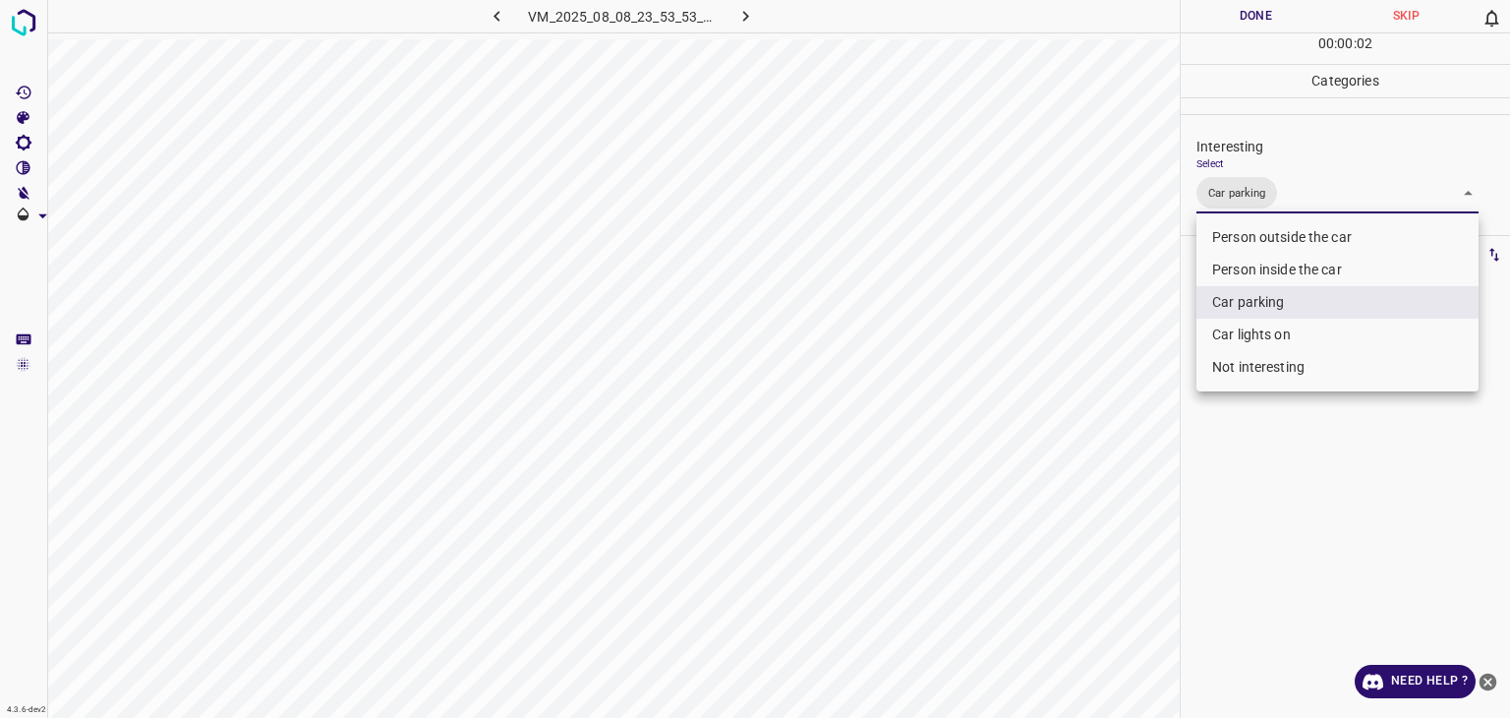
click at [1254, 24] on div at bounding box center [755, 359] width 1510 height 718
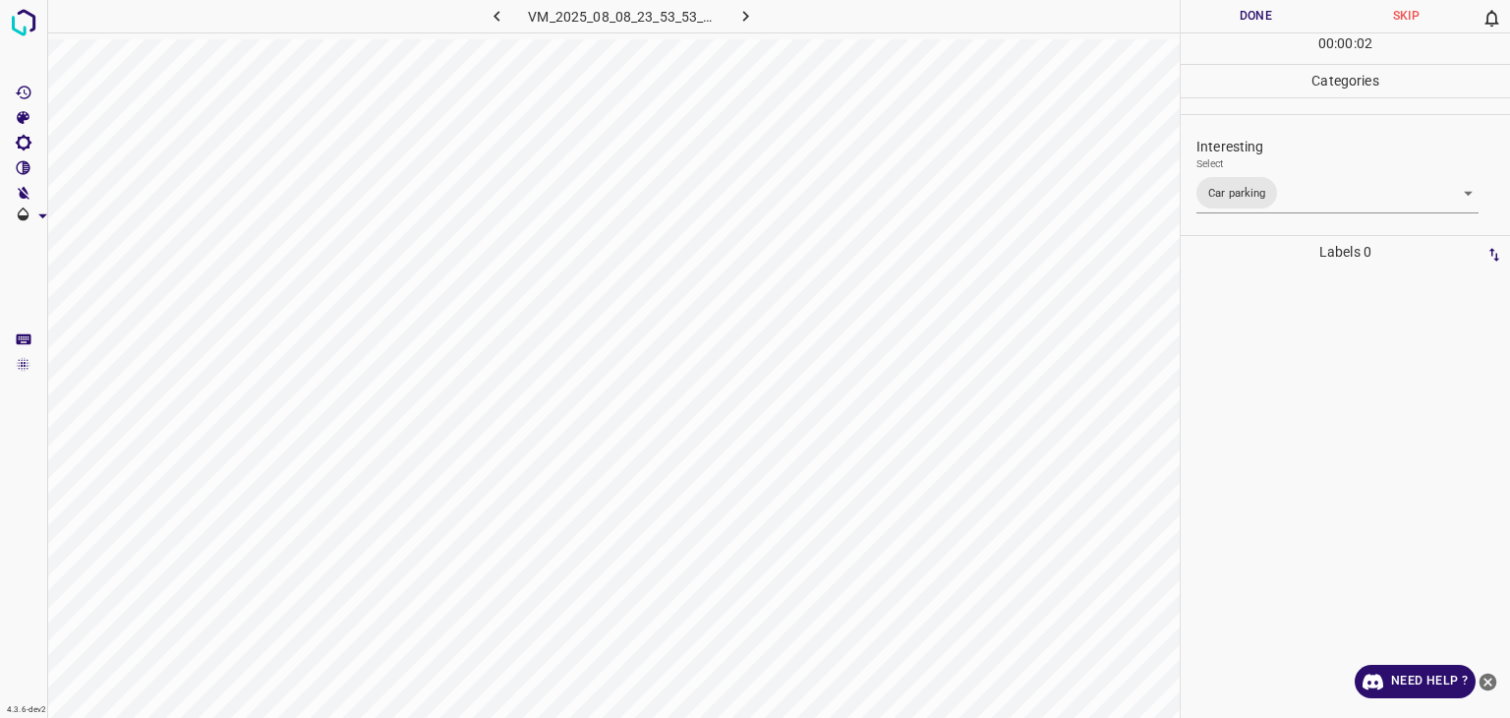
click at [1247, 18] on div "Person outside the car Person inside the car Car parking Car lights on Not inte…" at bounding box center [755, 359] width 1510 height 718
click at [1242, 17] on button "Done" at bounding box center [1256, 16] width 150 height 32
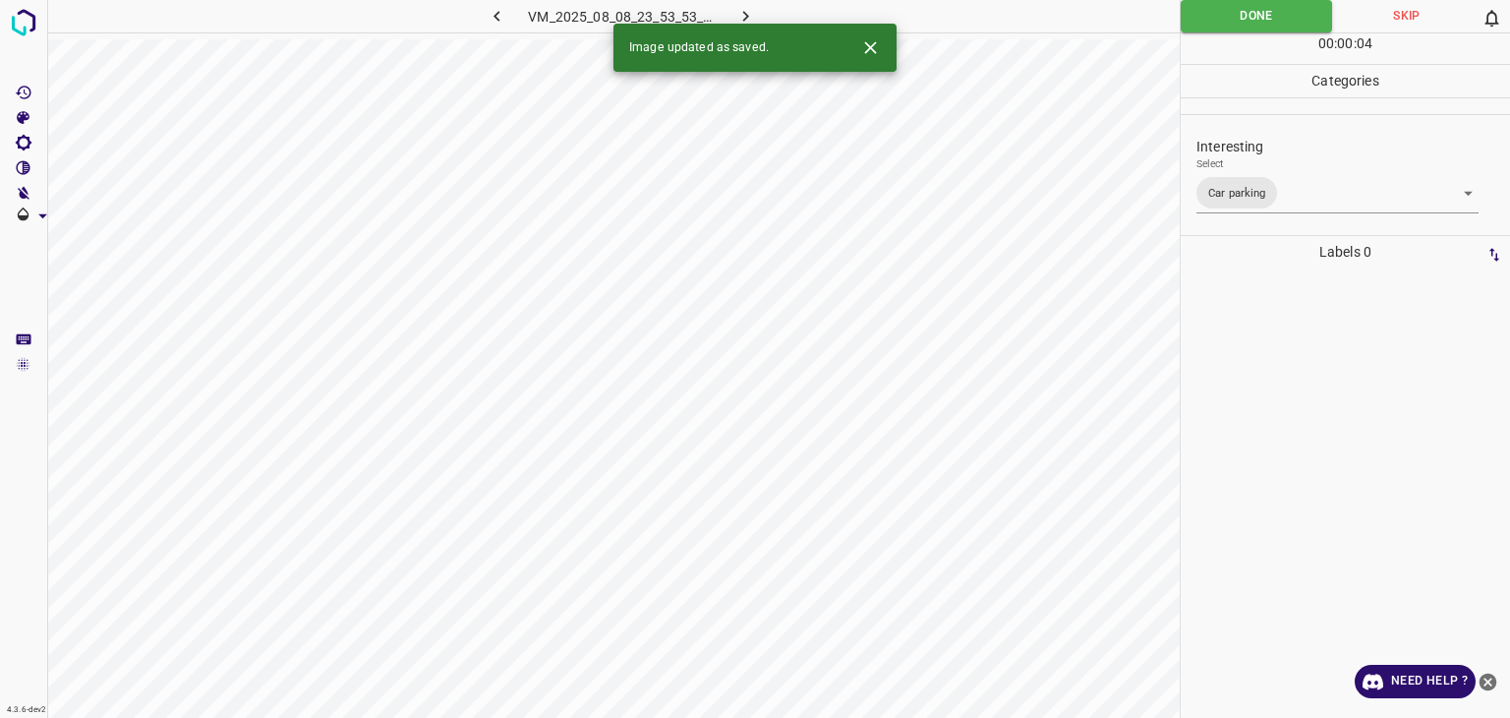
click at [746, 17] on icon "button" at bounding box center [746, 16] width 6 height 11
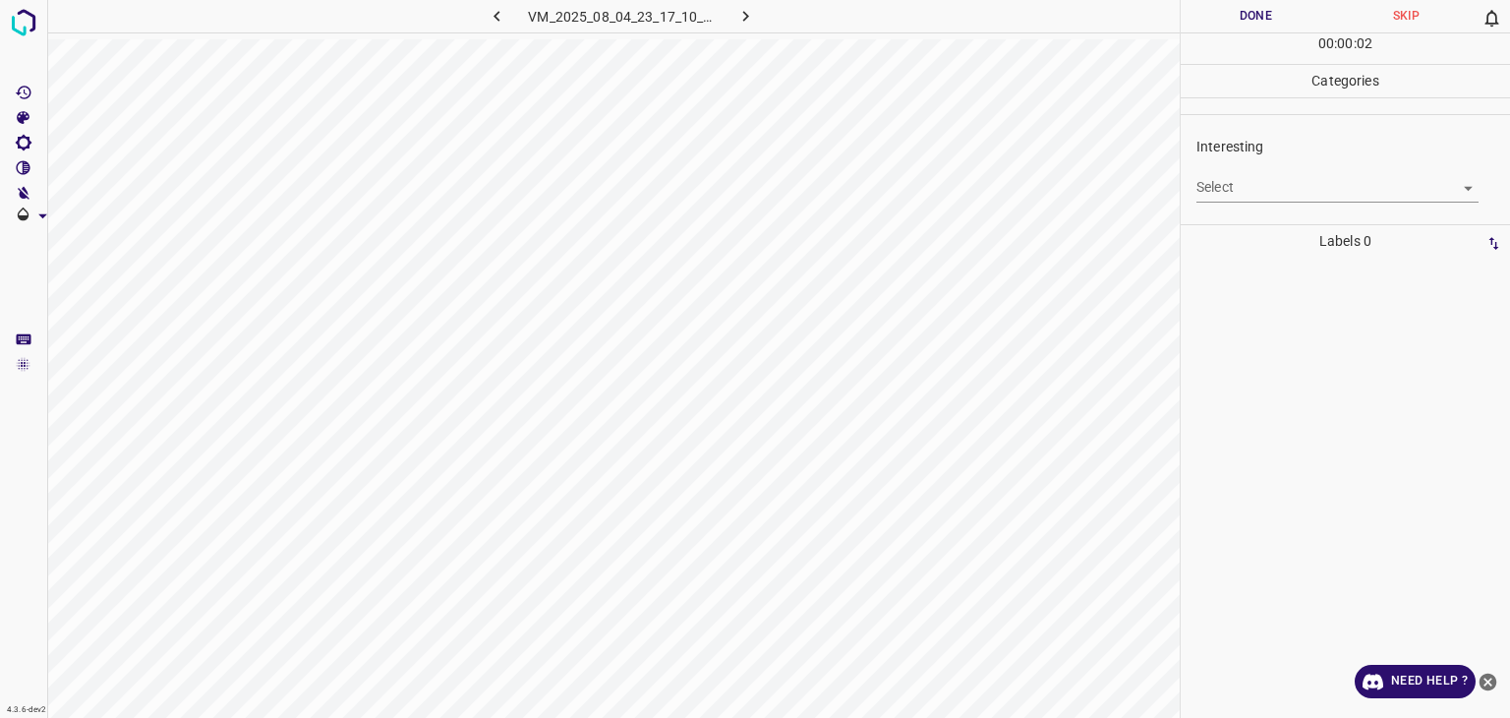
click at [1264, 194] on body "4.3.6-dev2 VM_2025_08_04_23_17_10_875_04.gif Done Skip 0 00 : 00 : 02 Categorie…" at bounding box center [755, 359] width 1510 height 718
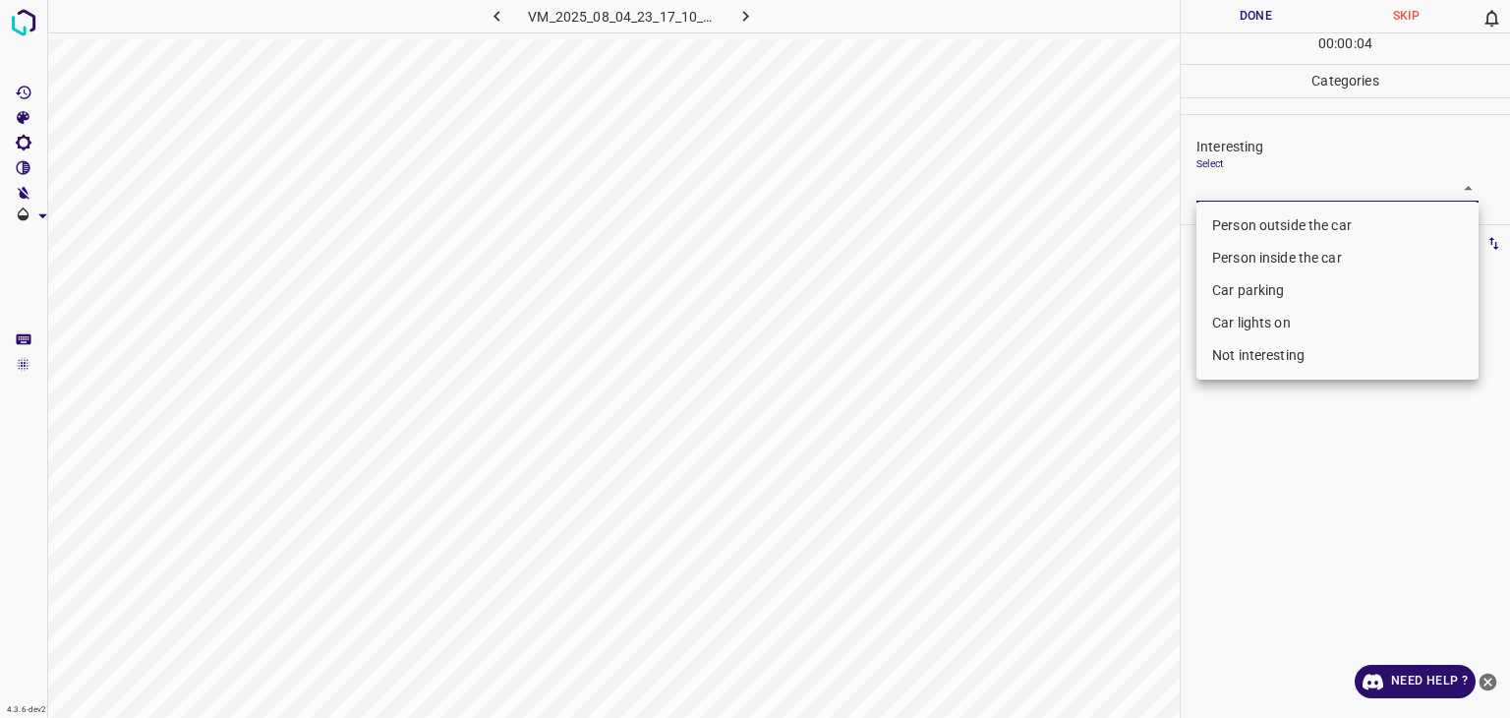
click at [1239, 240] on li "Person outside the car" at bounding box center [1338, 225] width 282 height 32
type input "Person outside the car"
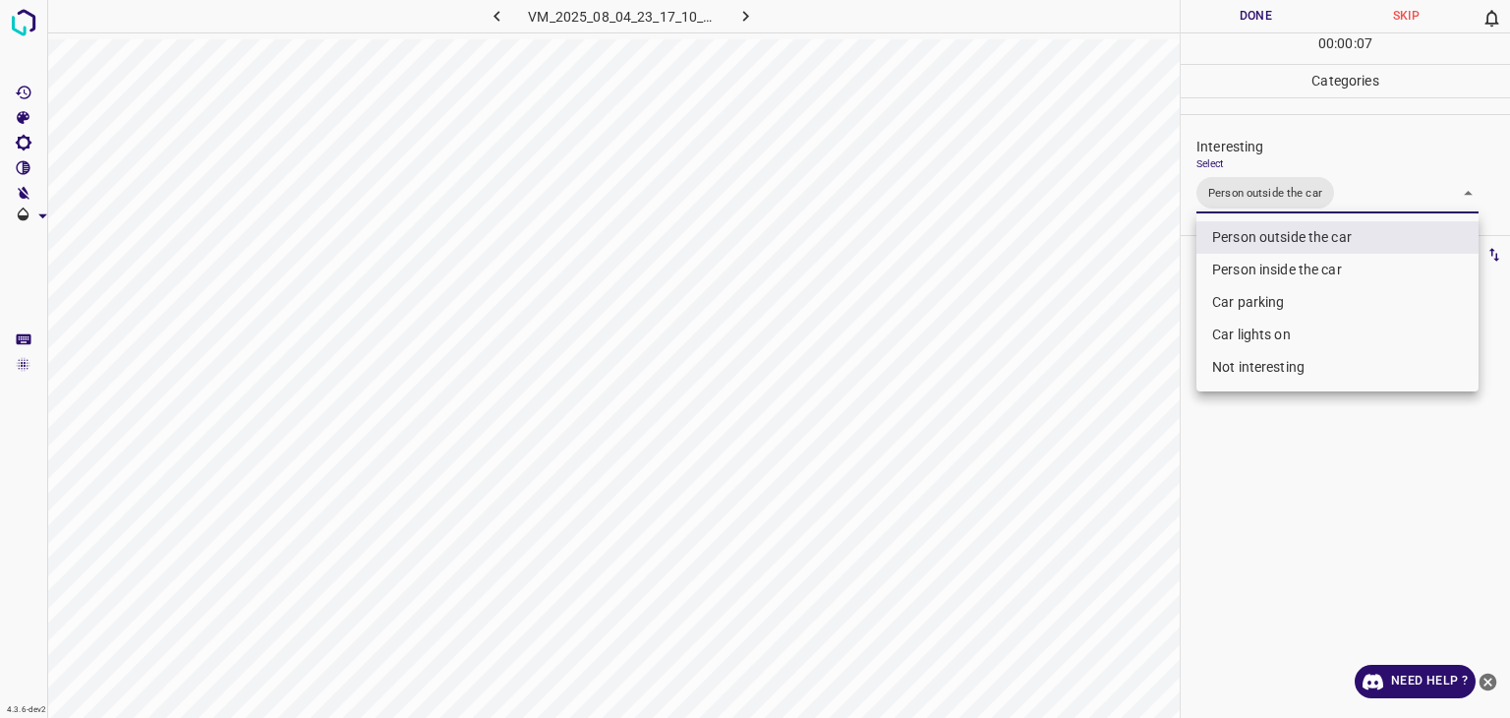
click at [1229, 17] on div at bounding box center [755, 359] width 1510 height 718
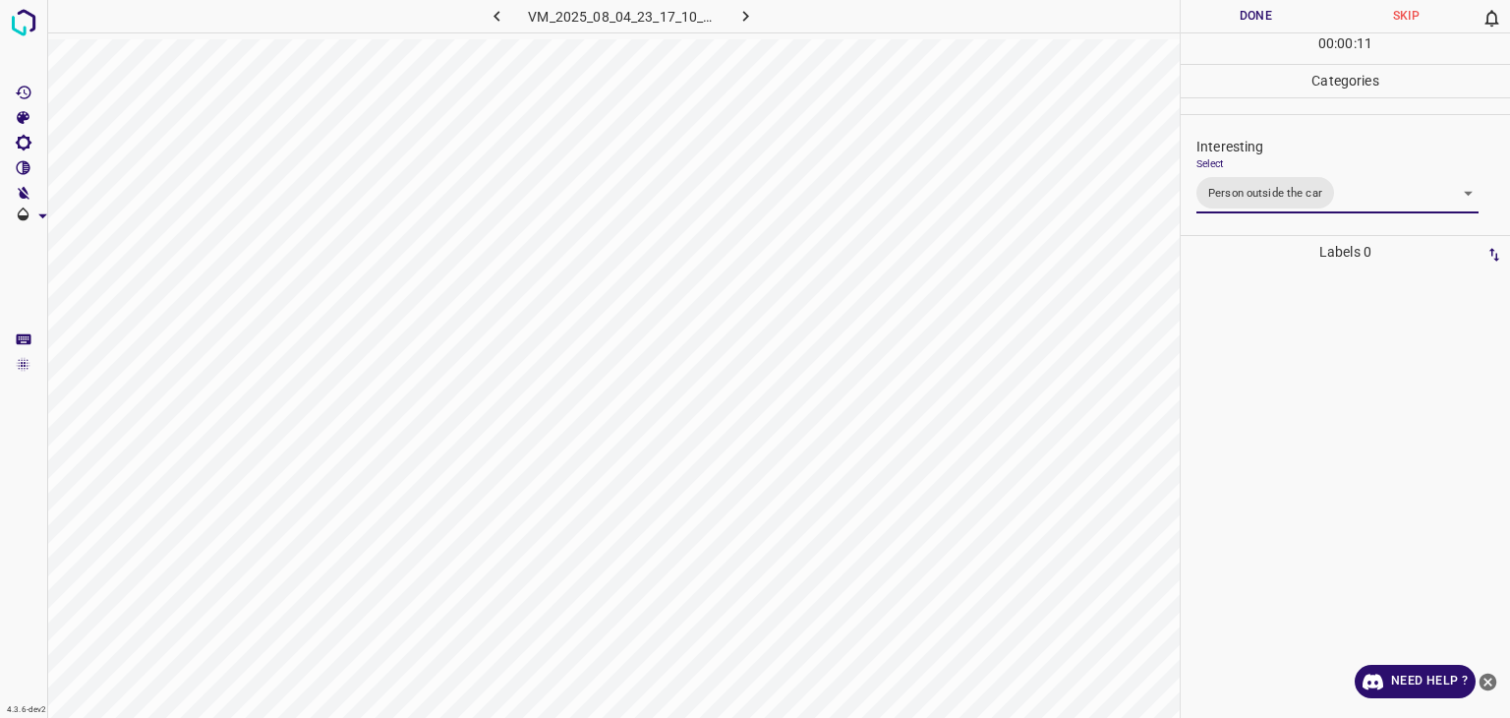
click at [1235, 17] on button "Done" at bounding box center [1256, 16] width 150 height 32
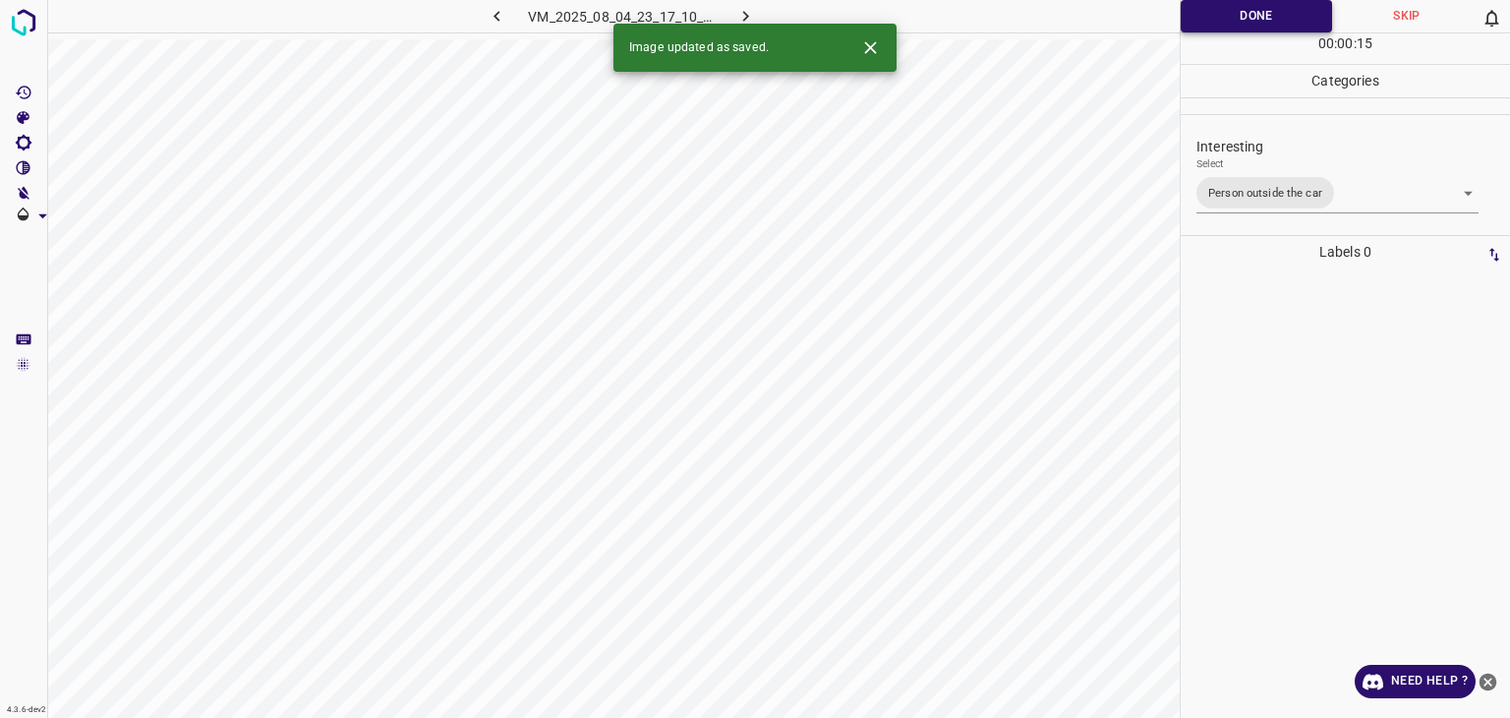
click at [1308, 17] on button "Done" at bounding box center [1256, 16] width 151 height 32
click at [739, 17] on icon "button" at bounding box center [746, 16] width 21 height 21
click at [1245, 186] on body "4.3.6-dev2 VM_2025_08_06_00_48_27_880_01.gif Done Skip 0 00 : 00 : 17 Categorie…" at bounding box center [755, 359] width 1510 height 718
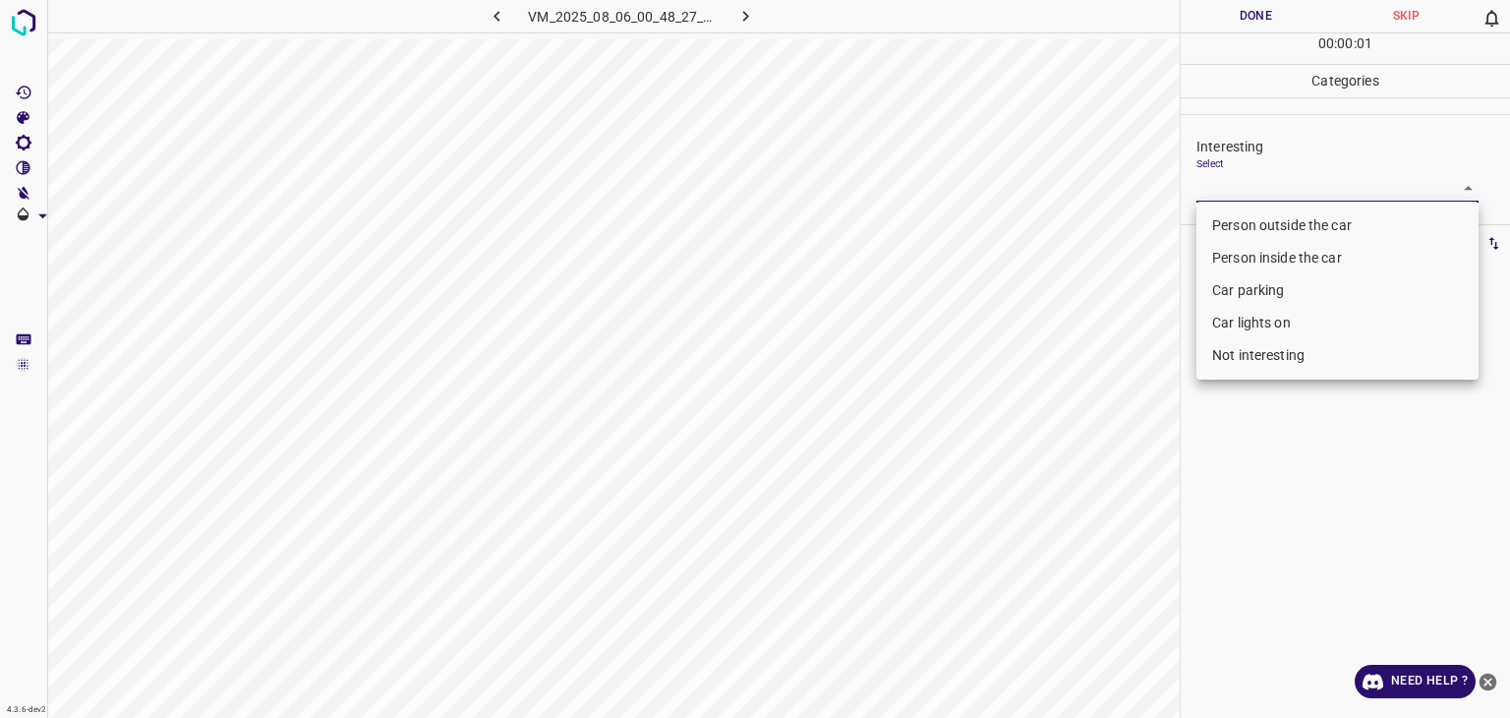
click at [1250, 225] on li "Person outside the car" at bounding box center [1338, 225] width 282 height 32
type input "Person outside the car"
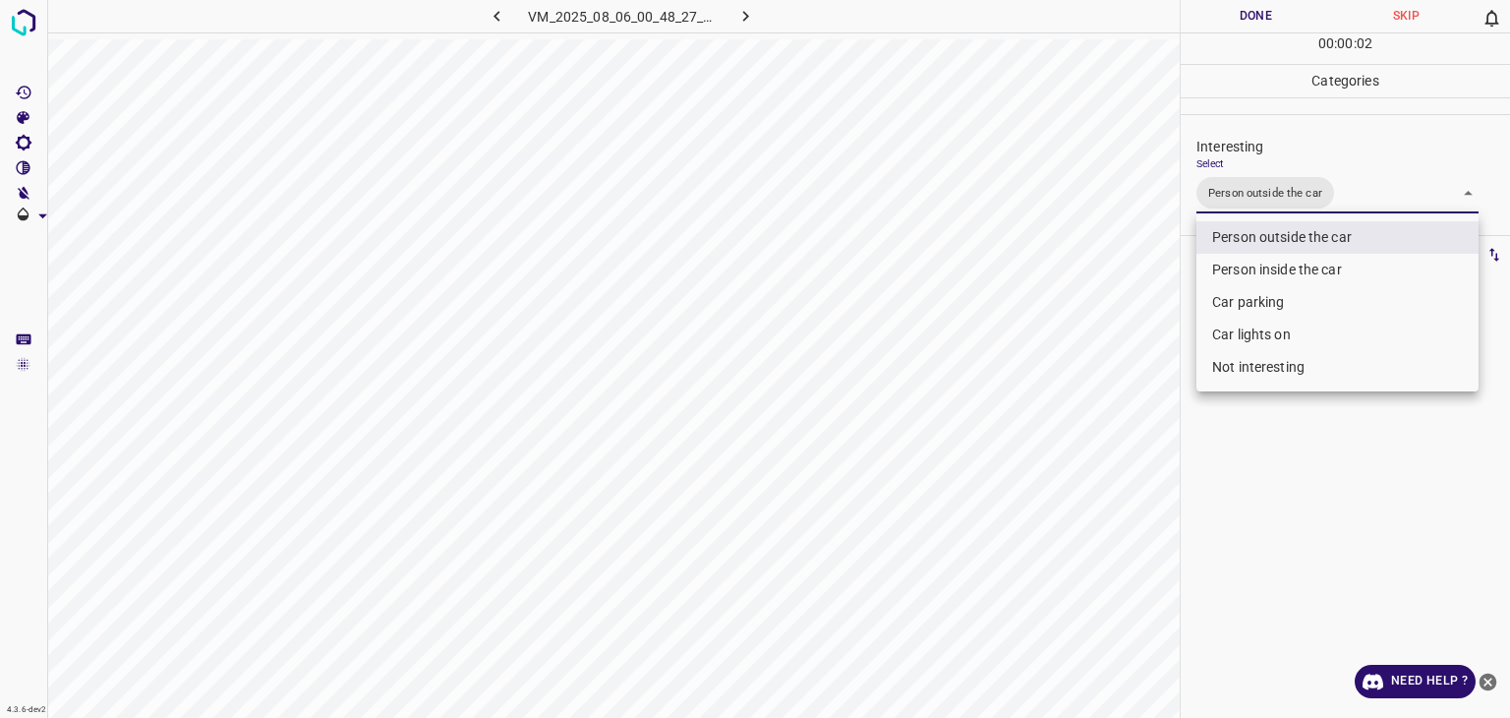
click at [1233, 12] on div at bounding box center [755, 359] width 1510 height 718
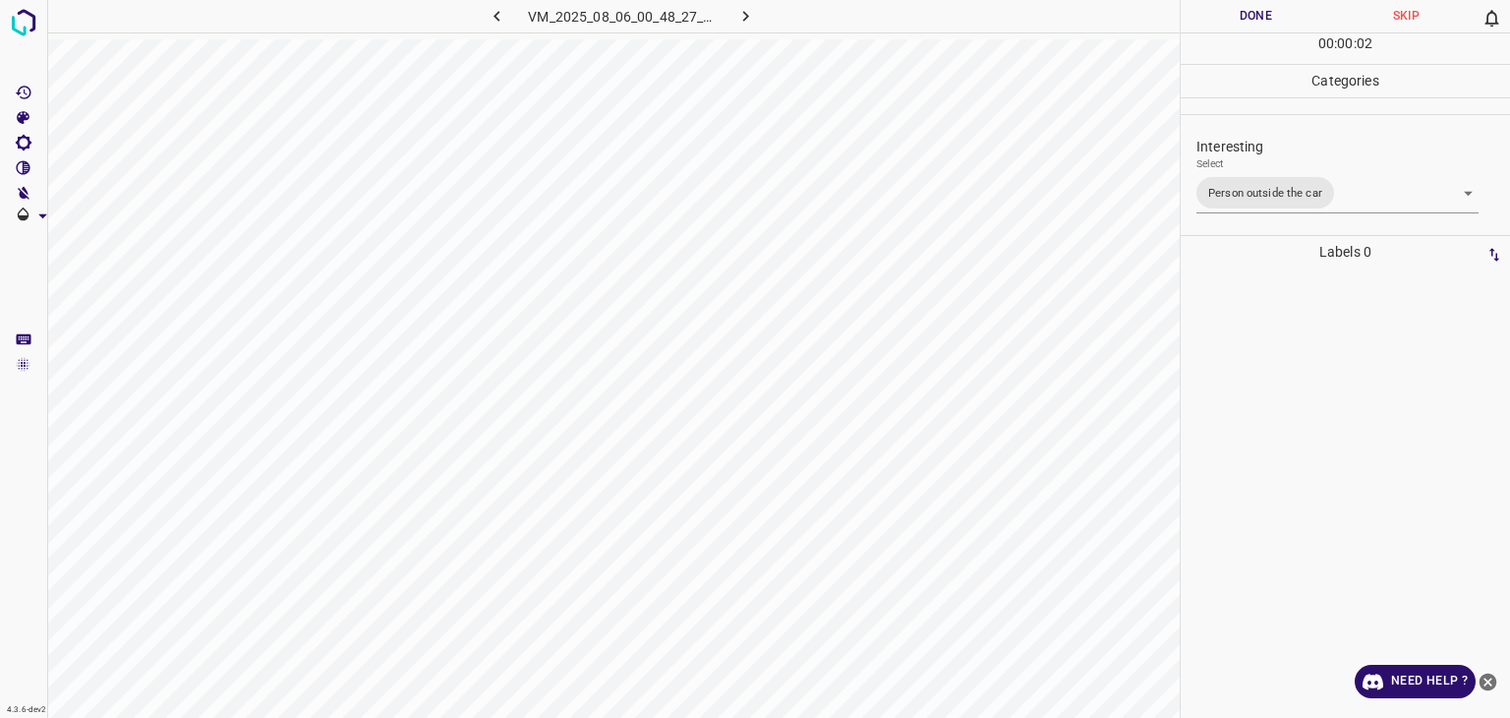
click at [1239, 21] on button "Done" at bounding box center [1256, 16] width 150 height 32
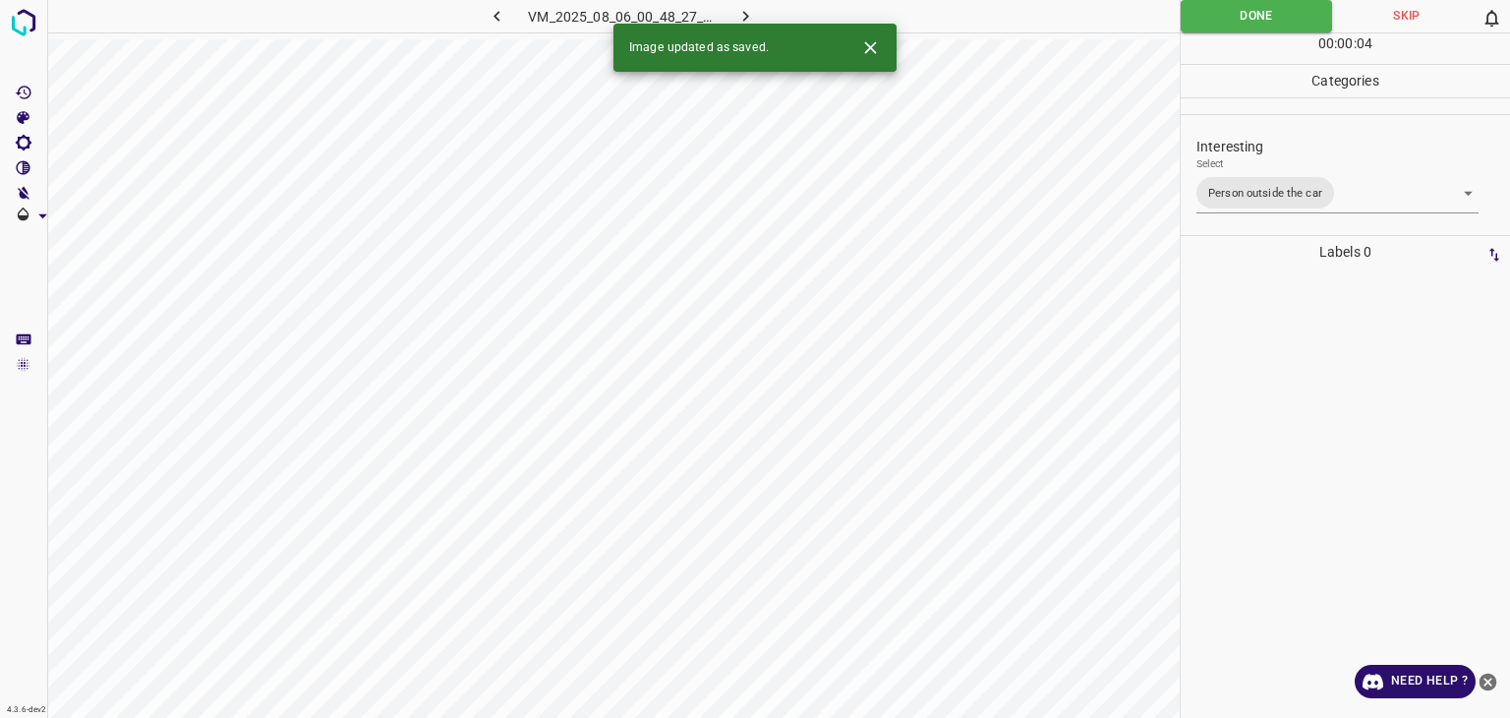
click at [489, 20] on icon "button" at bounding box center [497, 16] width 21 height 21
click at [1345, 186] on body "4.3.6-dev2 VM_2025_08_04_23_17_10_875_04.gif Done Skip 0 00 : 00 : 17 Categorie…" at bounding box center [755, 359] width 1510 height 718
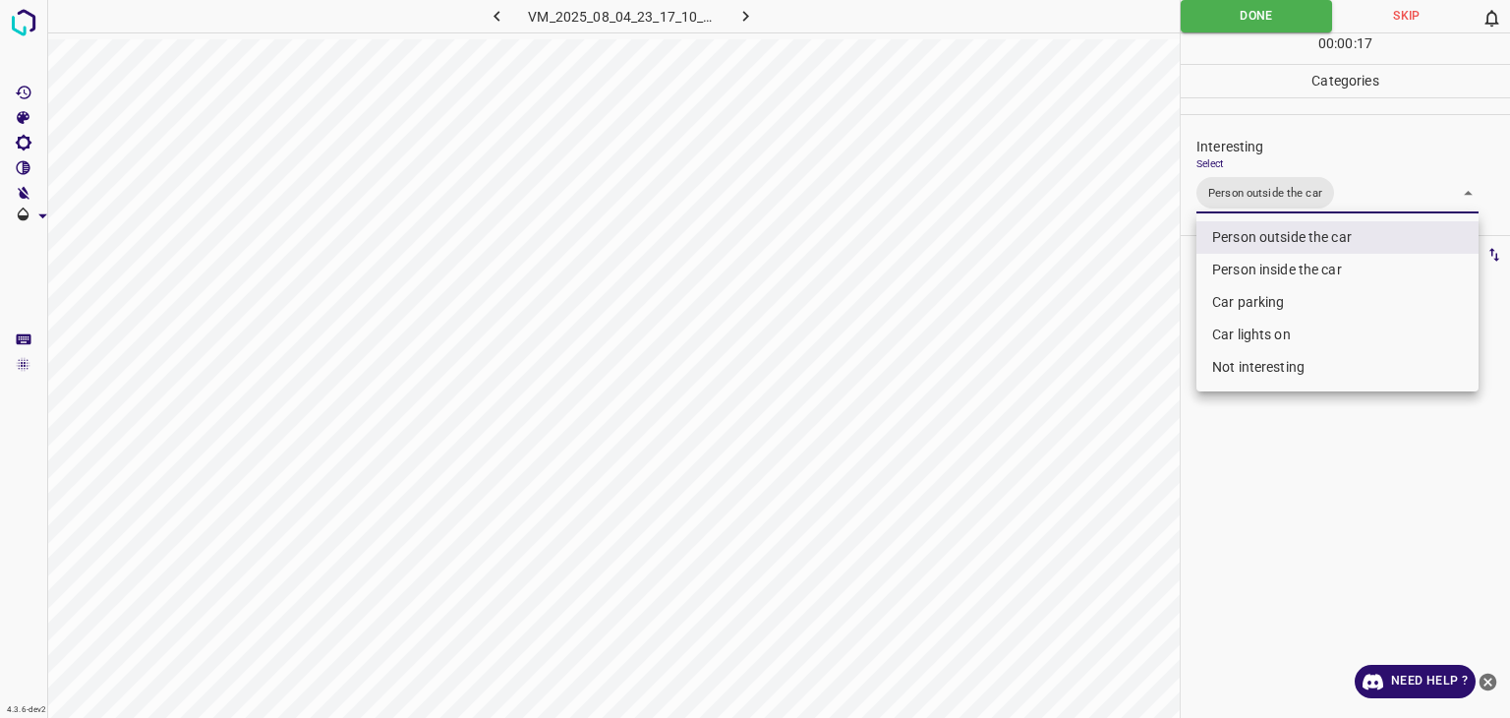
click at [1290, 325] on li "Car lights on" at bounding box center [1338, 335] width 282 height 32
type input "Person outside the car,Car lights on"
click at [1237, 16] on div at bounding box center [755, 359] width 1510 height 718
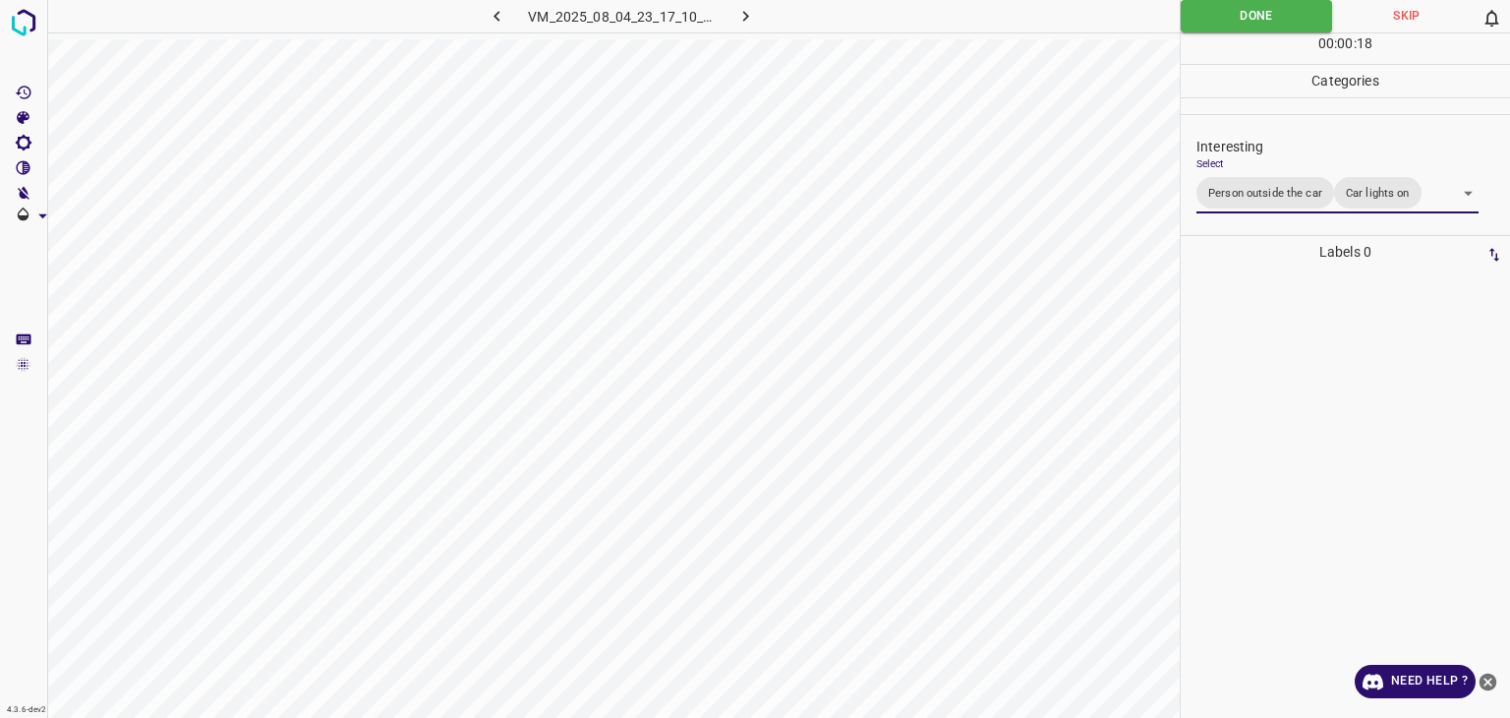
click at [1237, 16] on div "Person outside the car Person inside the car Car parking Car lights on Not inte…" at bounding box center [755, 359] width 1510 height 718
click at [1237, 16] on button "Done" at bounding box center [1256, 16] width 151 height 32
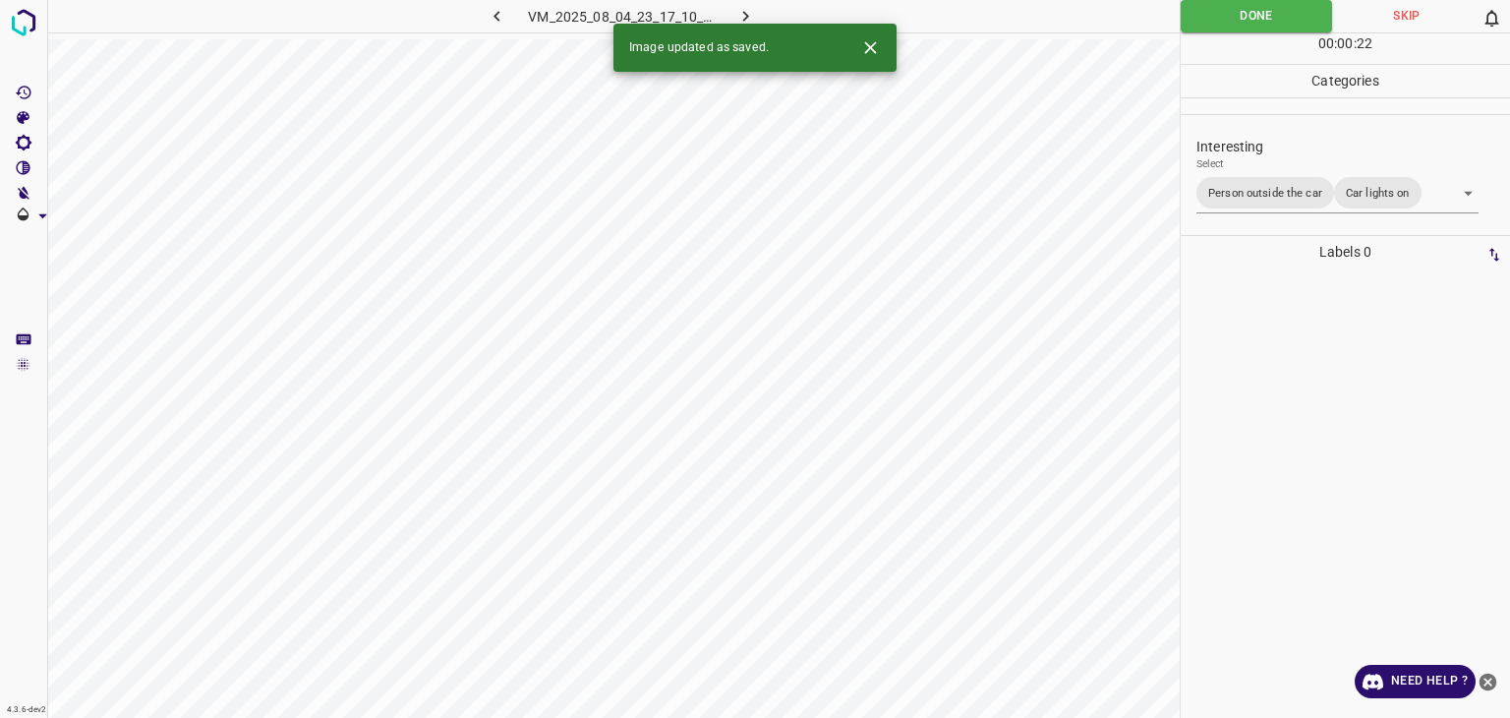
click at [744, 12] on icon "button" at bounding box center [746, 16] width 6 height 11
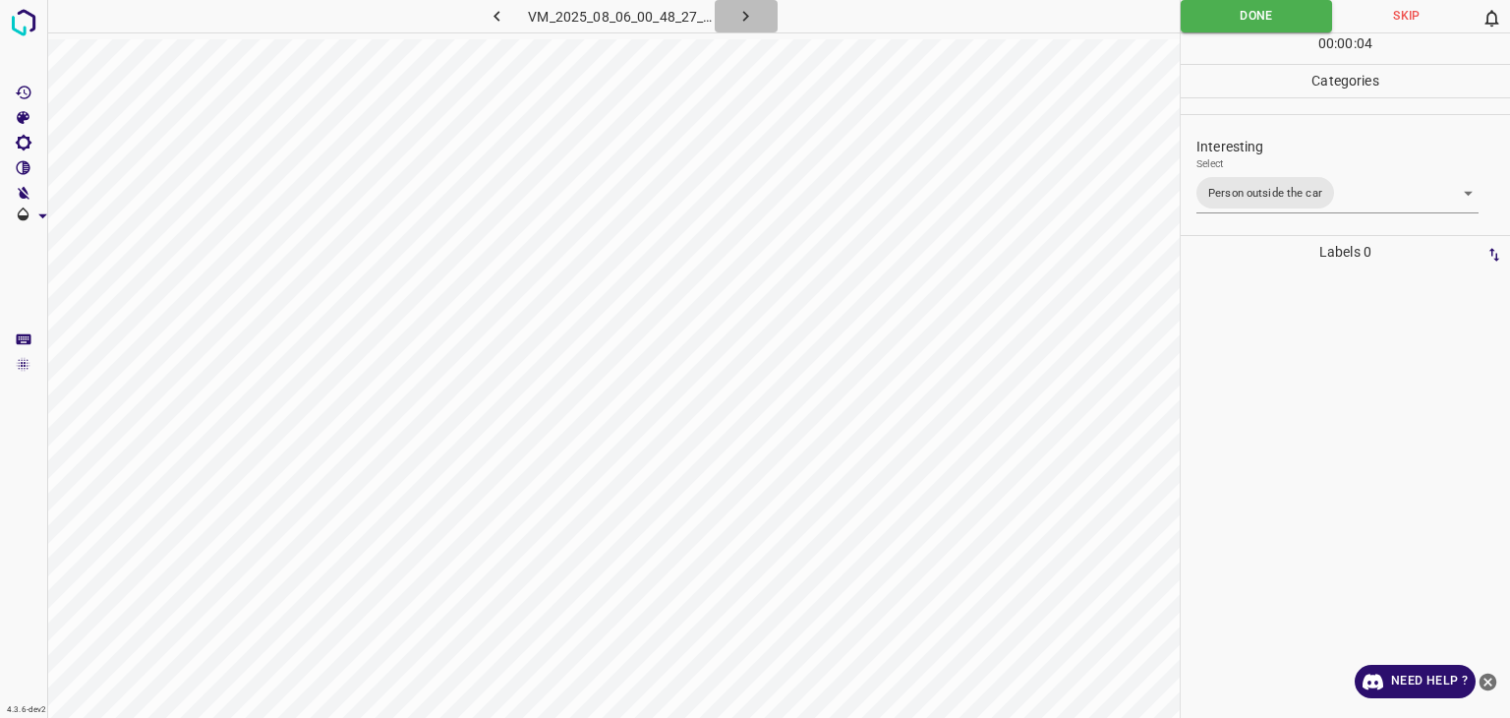
click at [747, 13] on icon "button" at bounding box center [746, 16] width 21 height 21
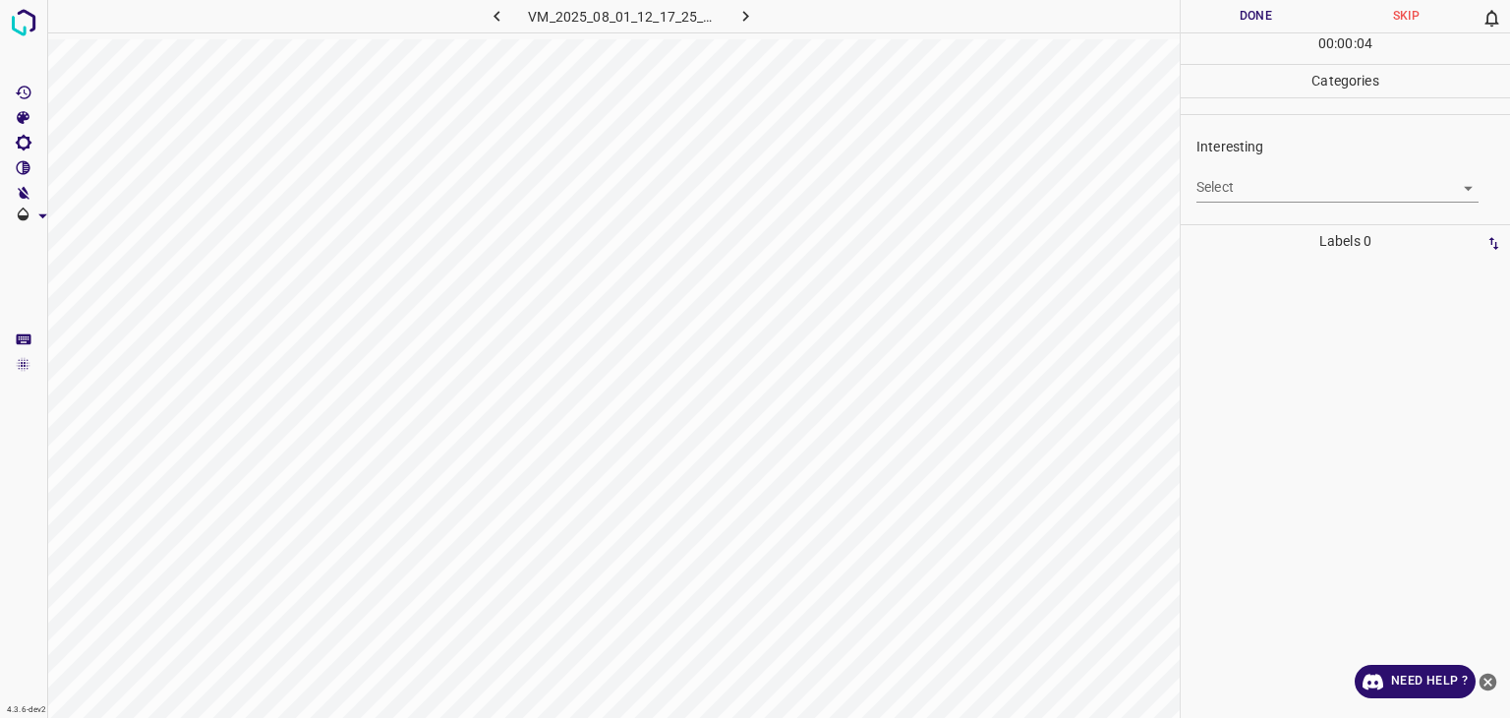
click at [1255, 188] on body "4.3.6-dev2 VM_2025_08_01_12_17_25_634_00.gif Done Skip 0 00 : 00 : 04 Categorie…" at bounding box center [755, 359] width 1510 height 718
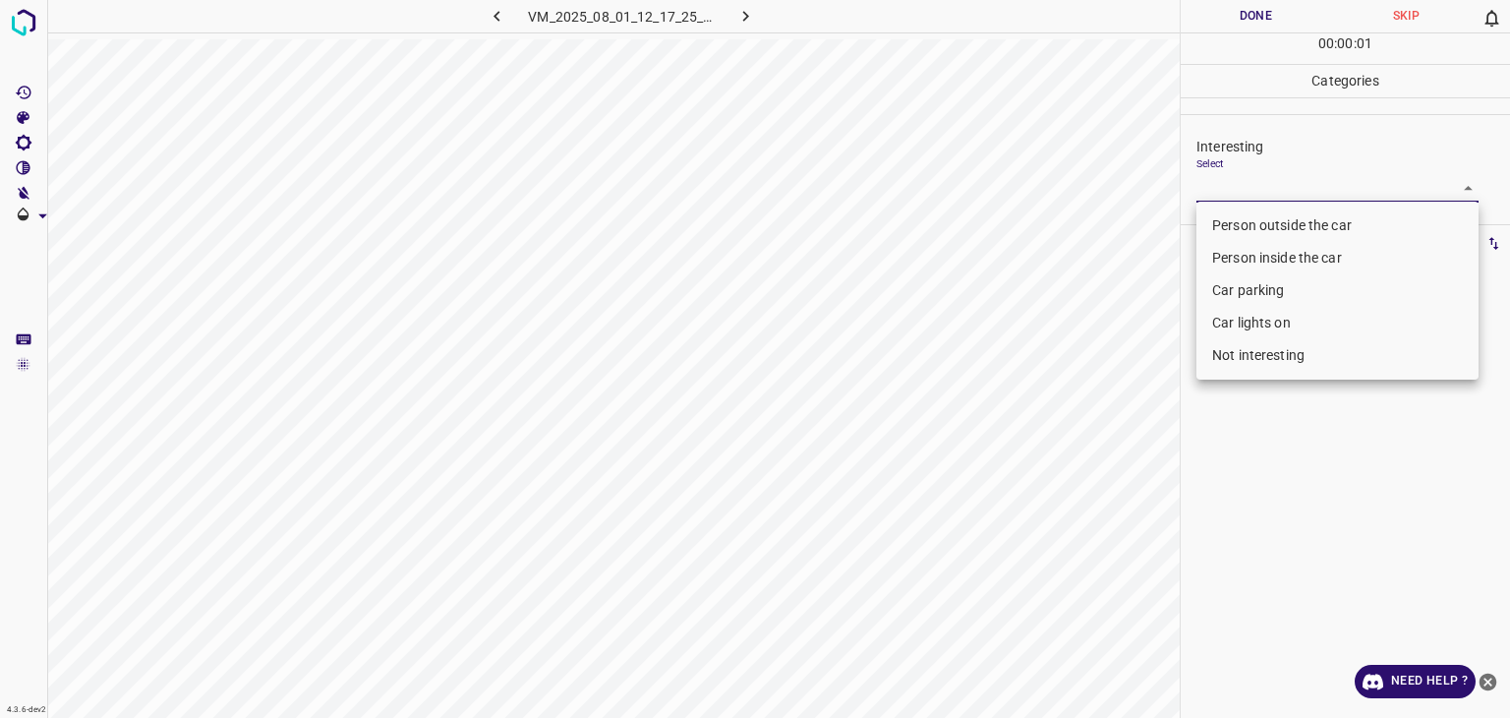
click at [1264, 216] on li "Person outside the car" at bounding box center [1338, 225] width 282 height 32
type input "Person outside the car"
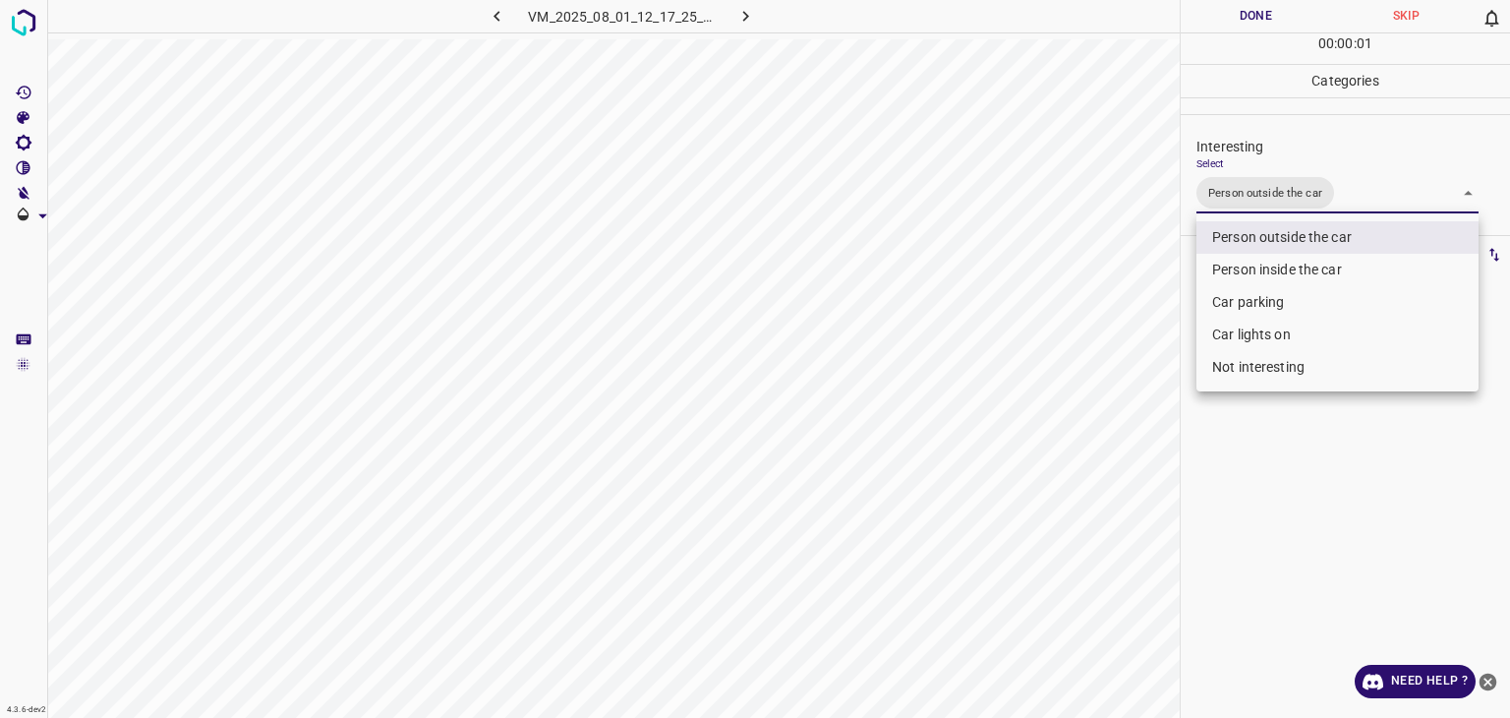
click at [1236, 13] on div at bounding box center [755, 359] width 1510 height 718
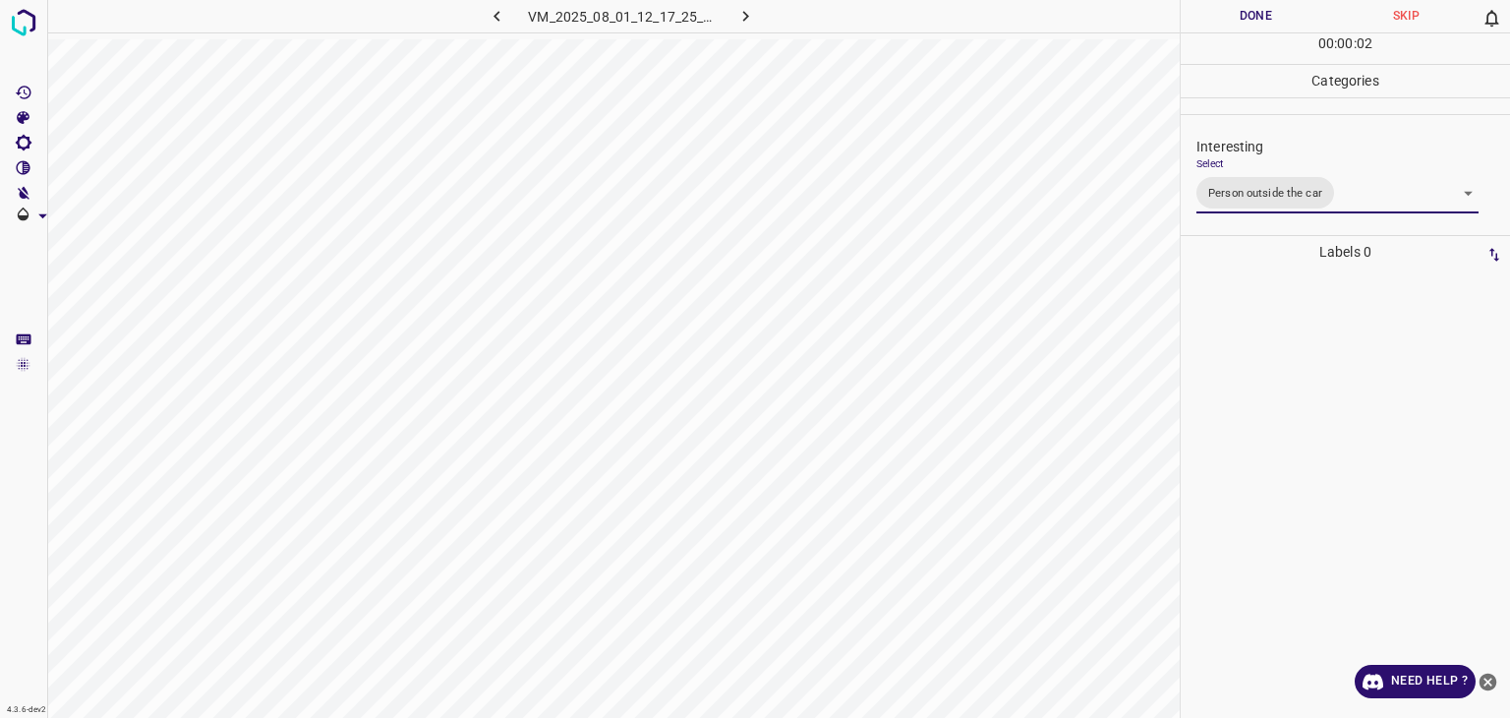
click at [1239, 13] on div at bounding box center [755, 359] width 1510 height 718
click at [1236, 17] on button "Done" at bounding box center [1256, 16] width 150 height 32
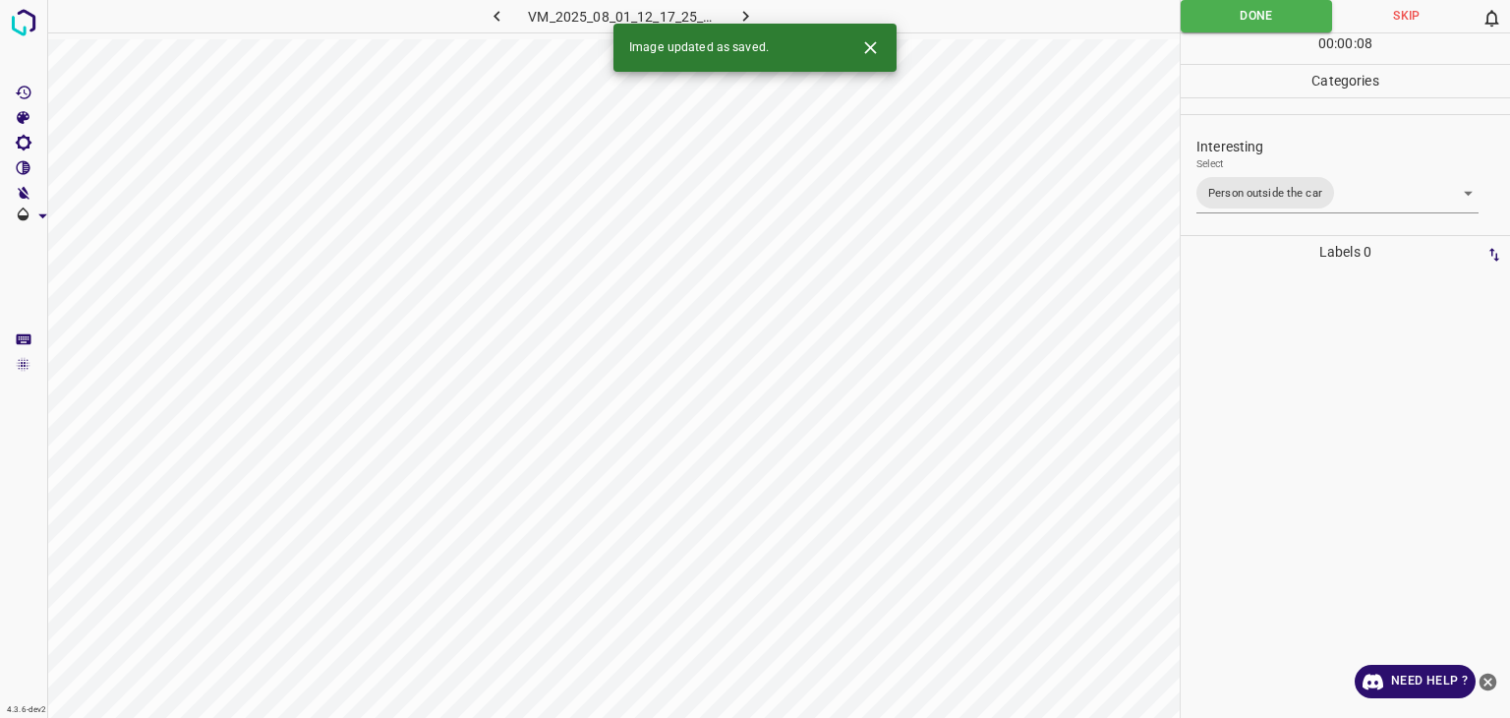
click at [740, 19] on icon "button" at bounding box center [746, 16] width 21 height 21
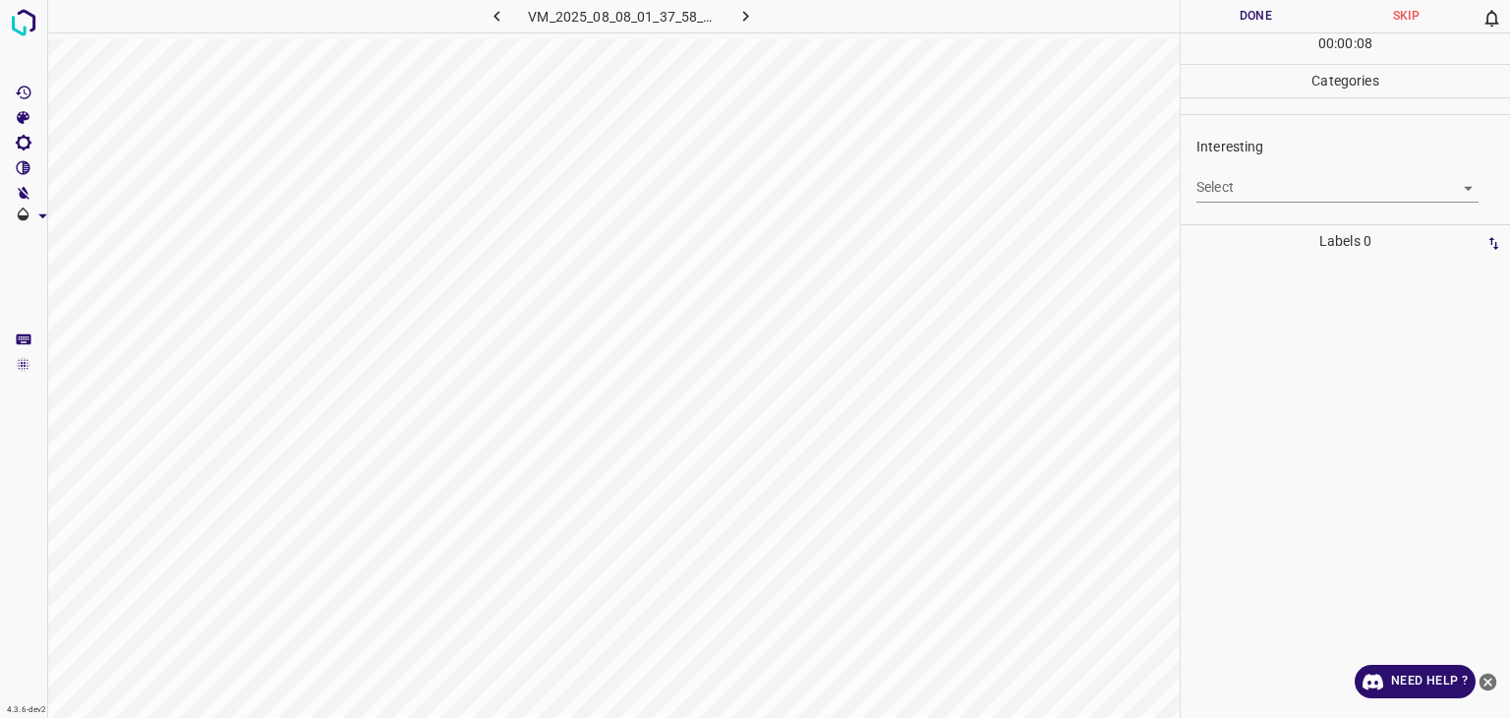
click at [1304, 180] on body "4.3.6-dev2 VM_2025_08_08_01_37_58_748_04.gif Done Skip 0 00 : 00 : 08 Categorie…" at bounding box center [755, 359] width 1510 height 718
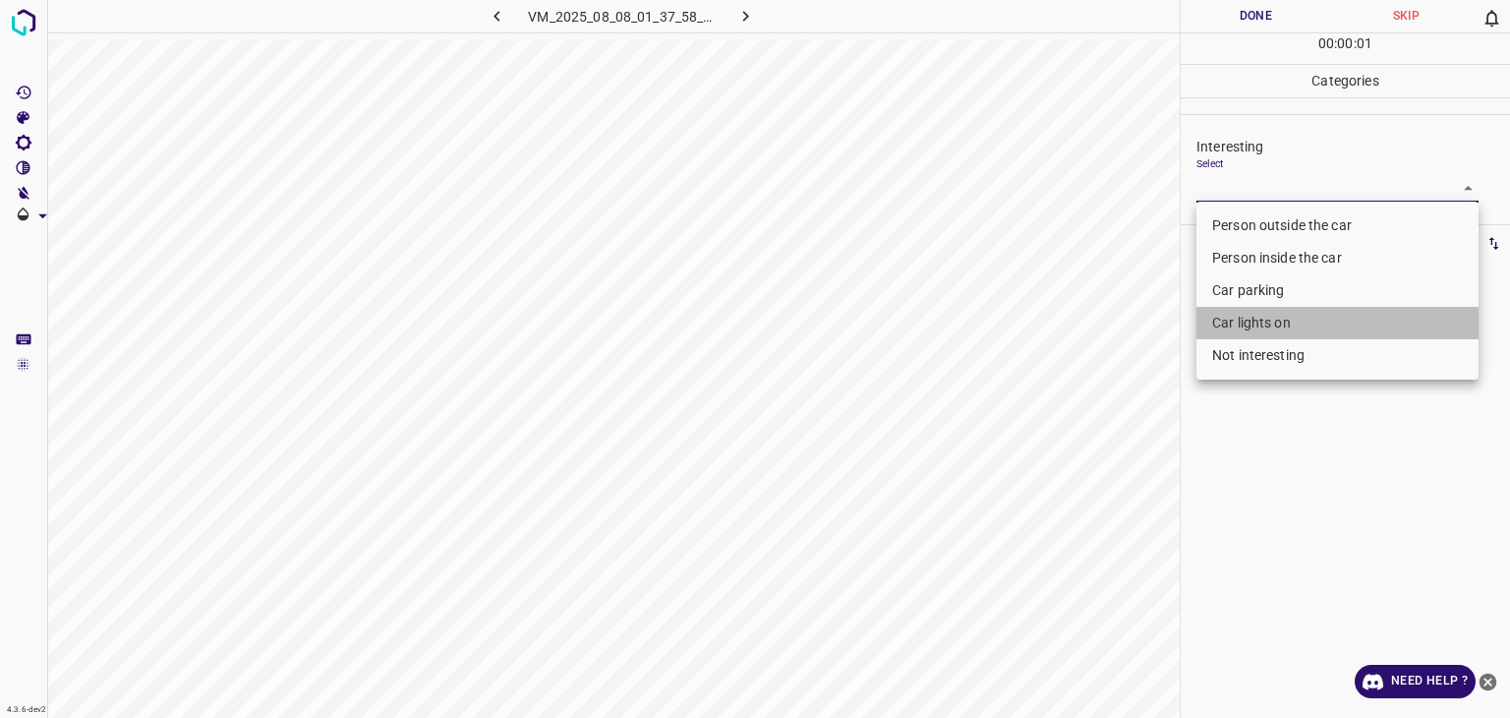
click at [1271, 312] on li "Car lights on" at bounding box center [1338, 323] width 282 height 32
type input "Car lights on"
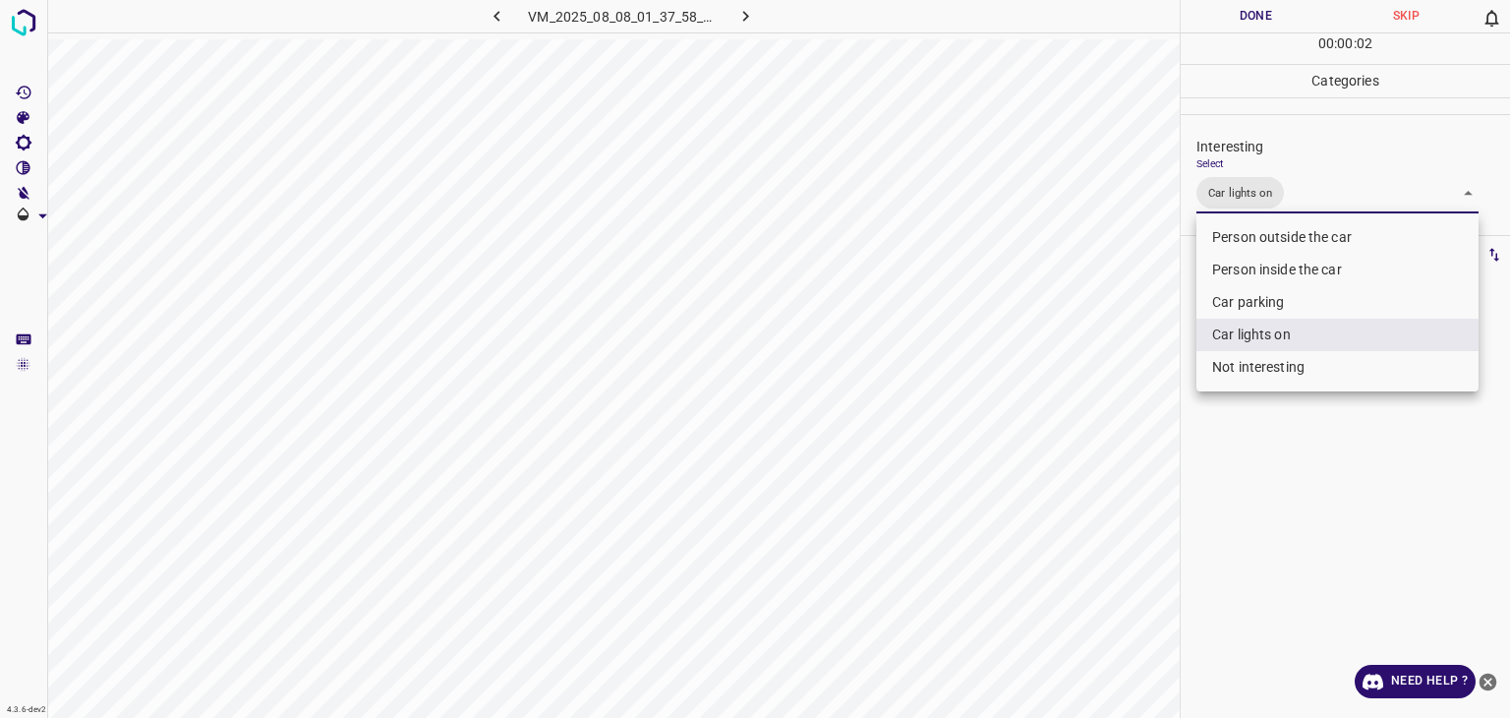
click at [1241, 16] on div at bounding box center [755, 359] width 1510 height 718
click at [1241, 14] on div at bounding box center [755, 359] width 1510 height 718
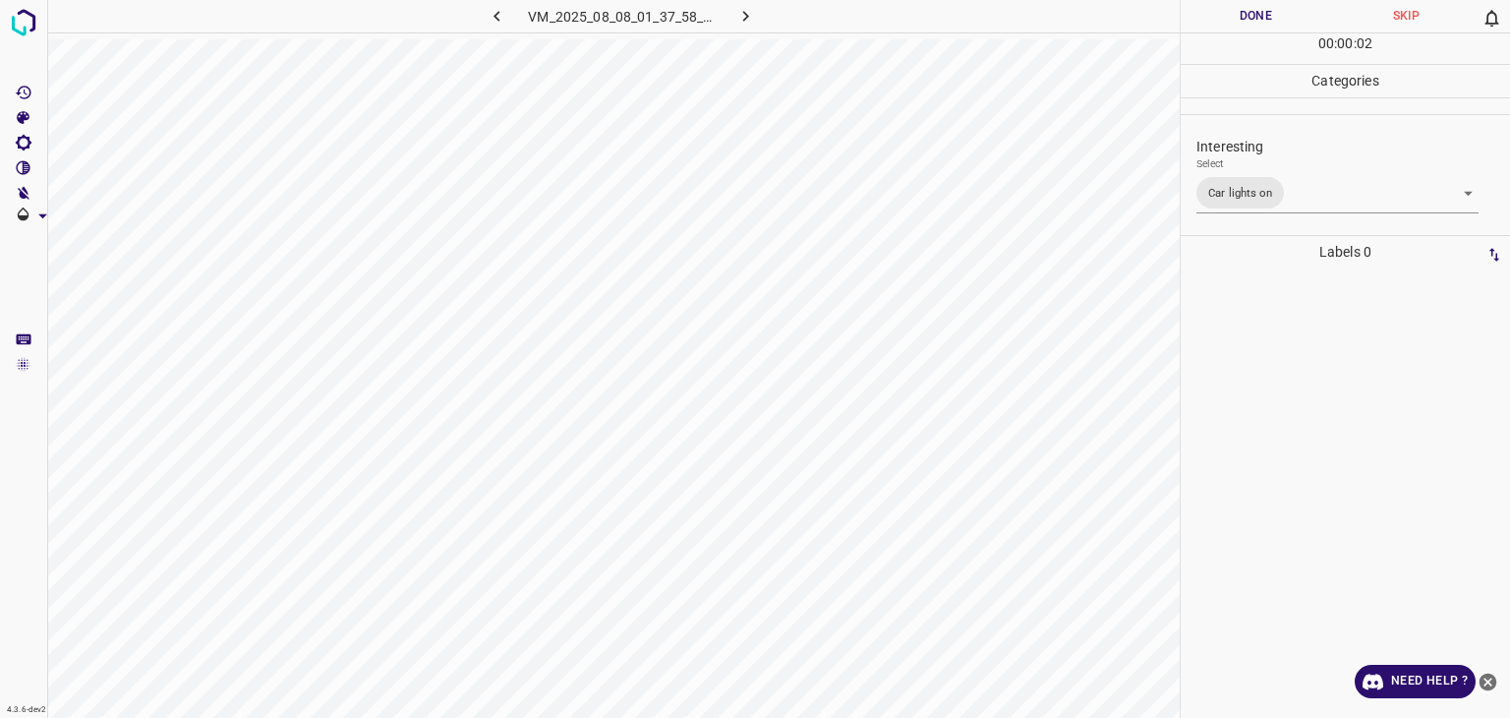
click at [1241, 14] on button "Done" at bounding box center [1256, 16] width 150 height 32
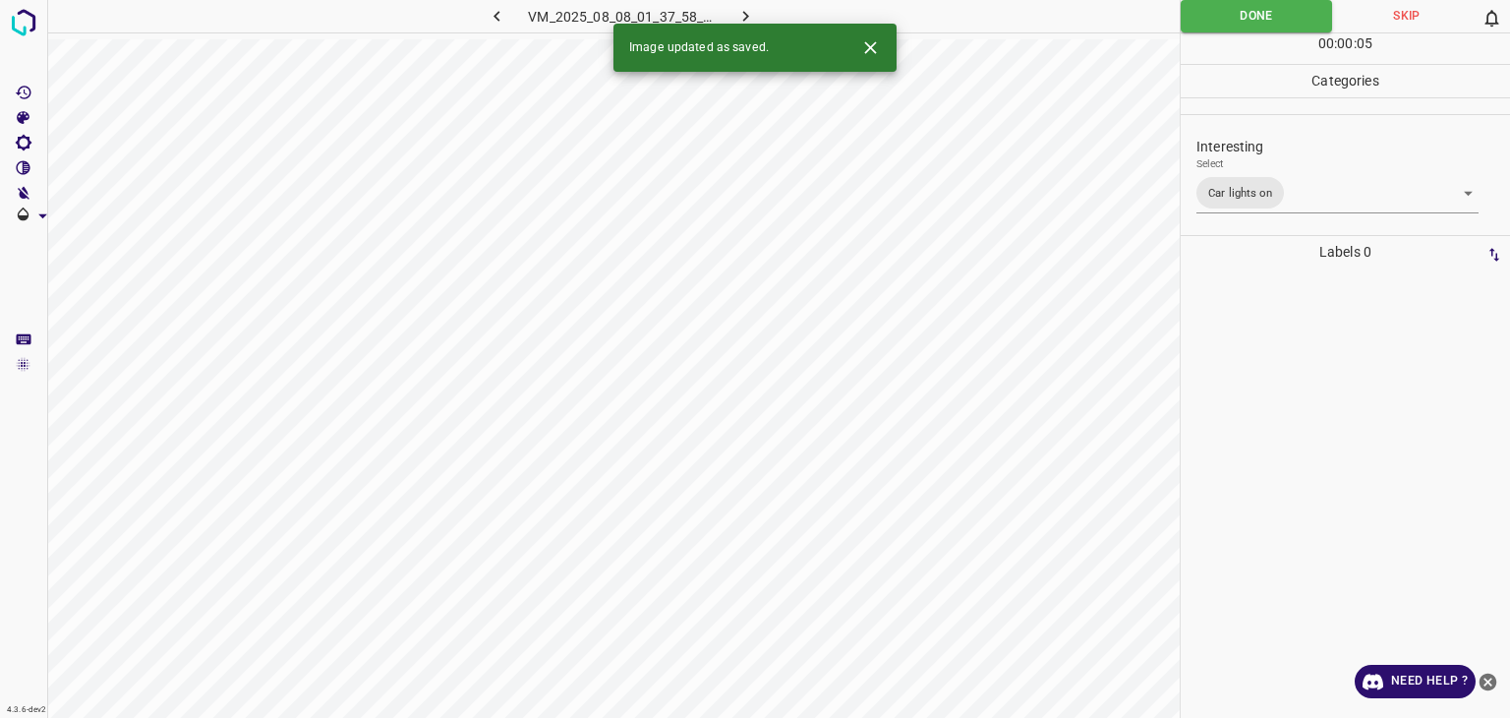
click at [746, 15] on icon "button" at bounding box center [746, 16] width 6 height 11
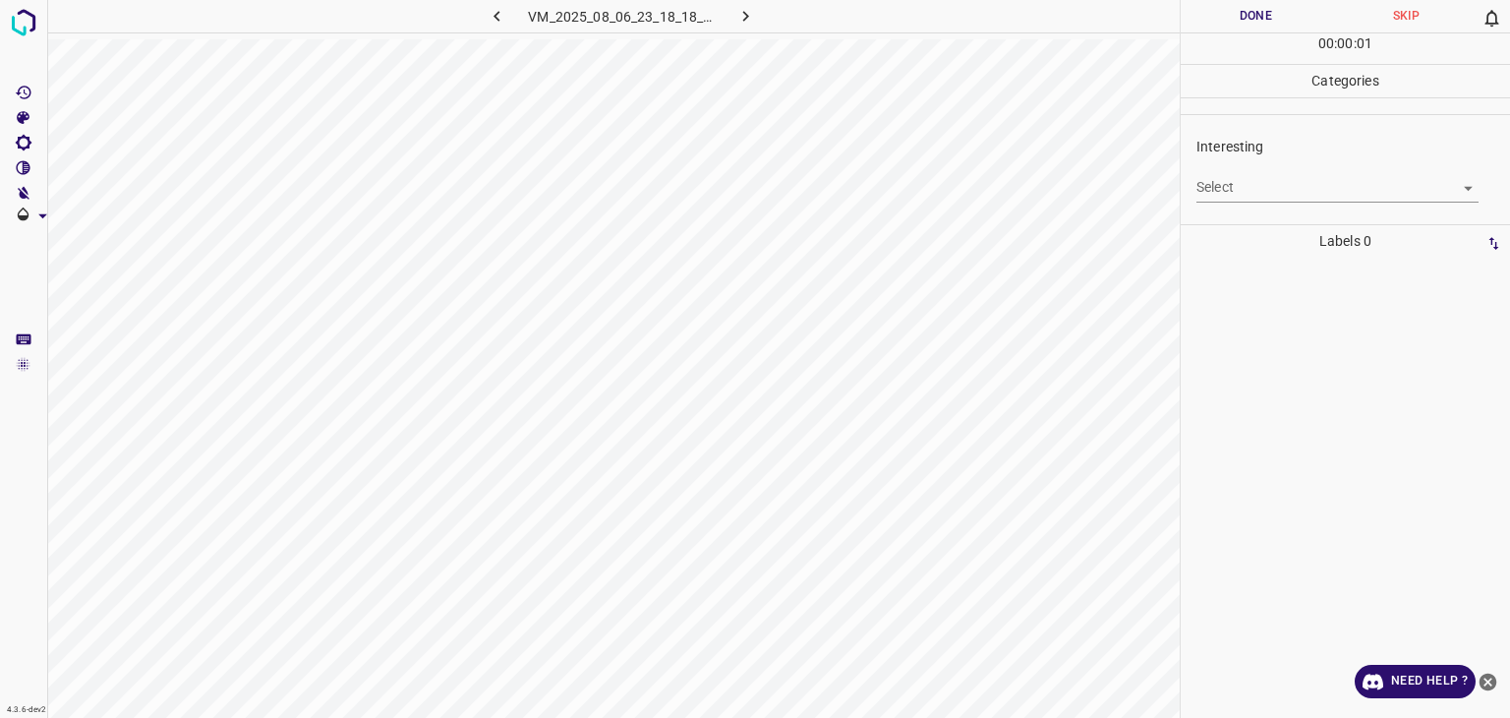
click at [1252, 182] on body "4.3.6-dev2 VM_2025_08_06_23_18_18_857_08.gif Done Skip 0 00 : 00 : 01 Categorie…" at bounding box center [755, 359] width 1510 height 718
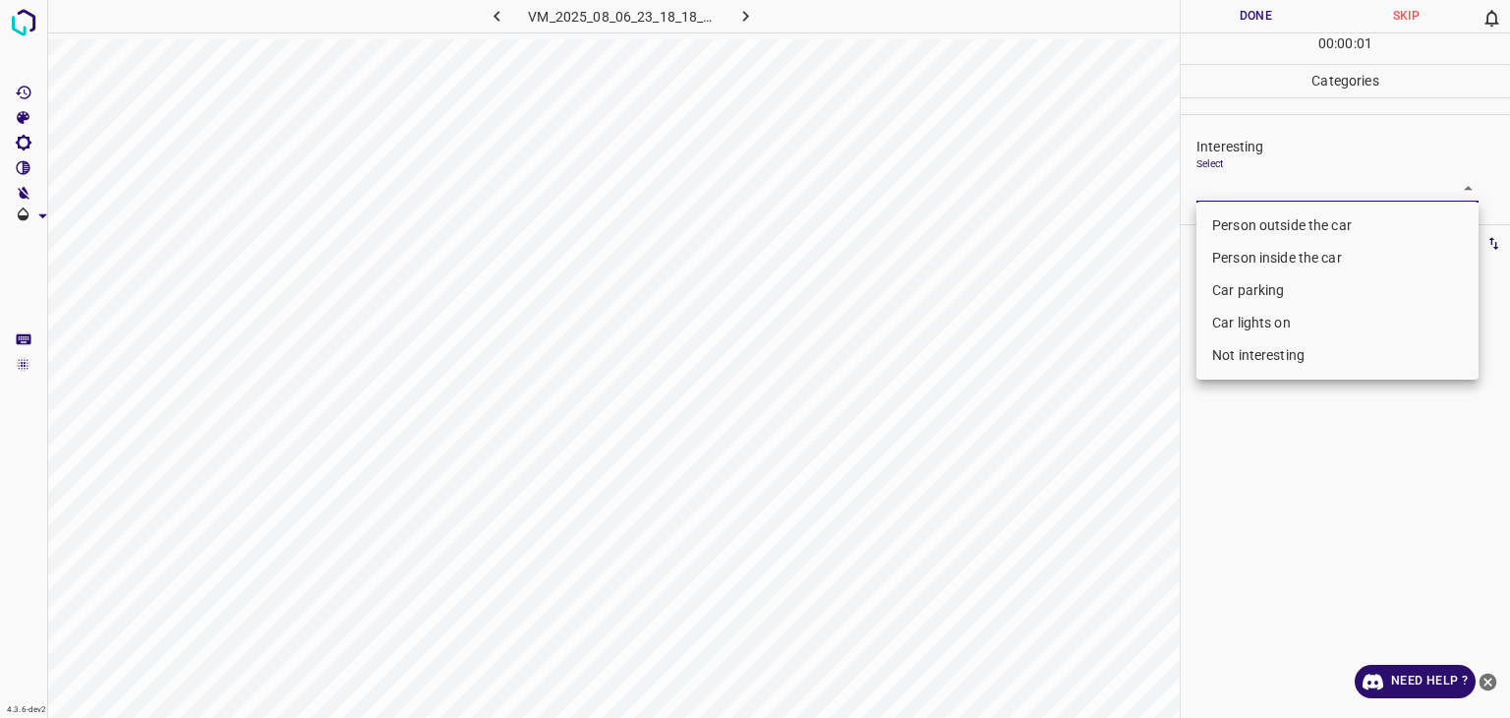
click at [1259, 351] on li "Not interesting" at bounding box center [1338, 355] width 282 height 32
type input "Not interesting"
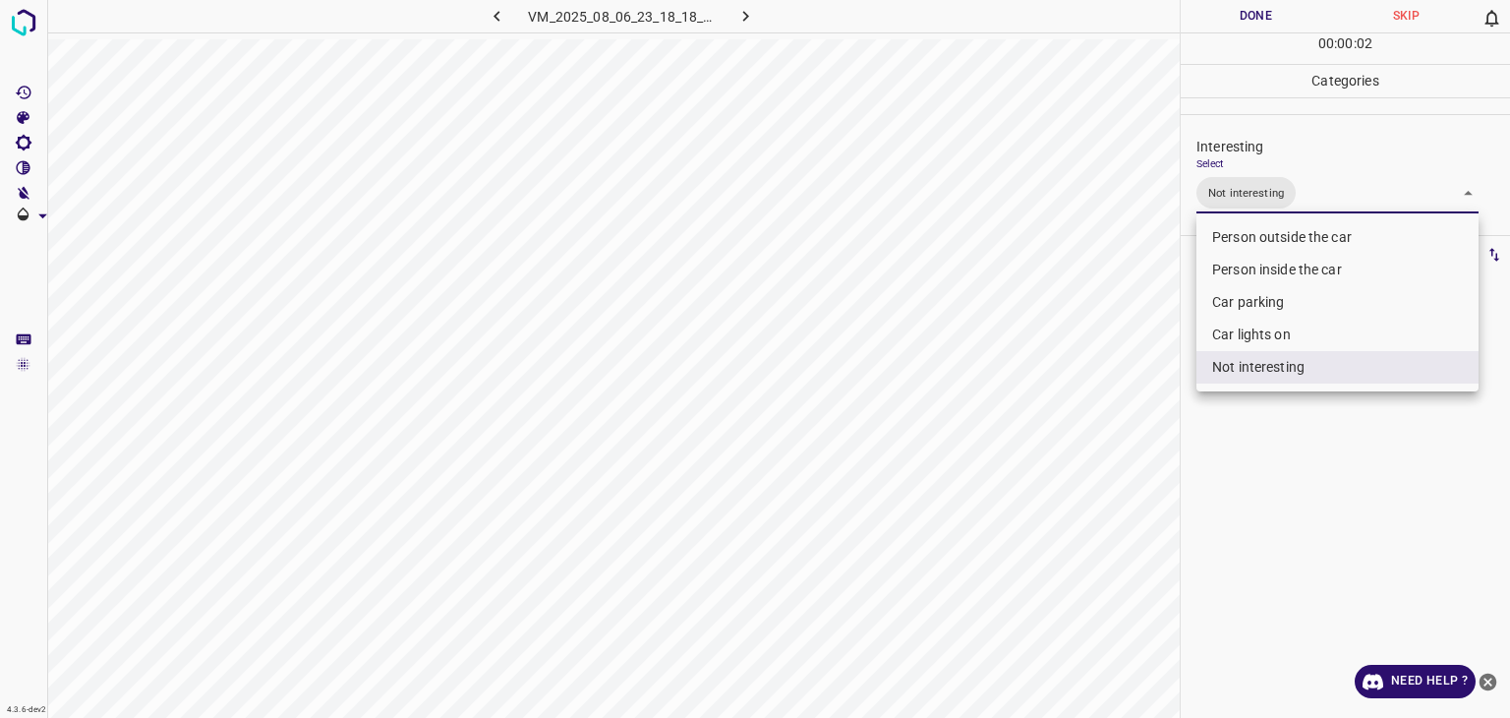
click at [1259, 352] on li "Not interesting" at bounding box center [1338, 367] width 282 height 32
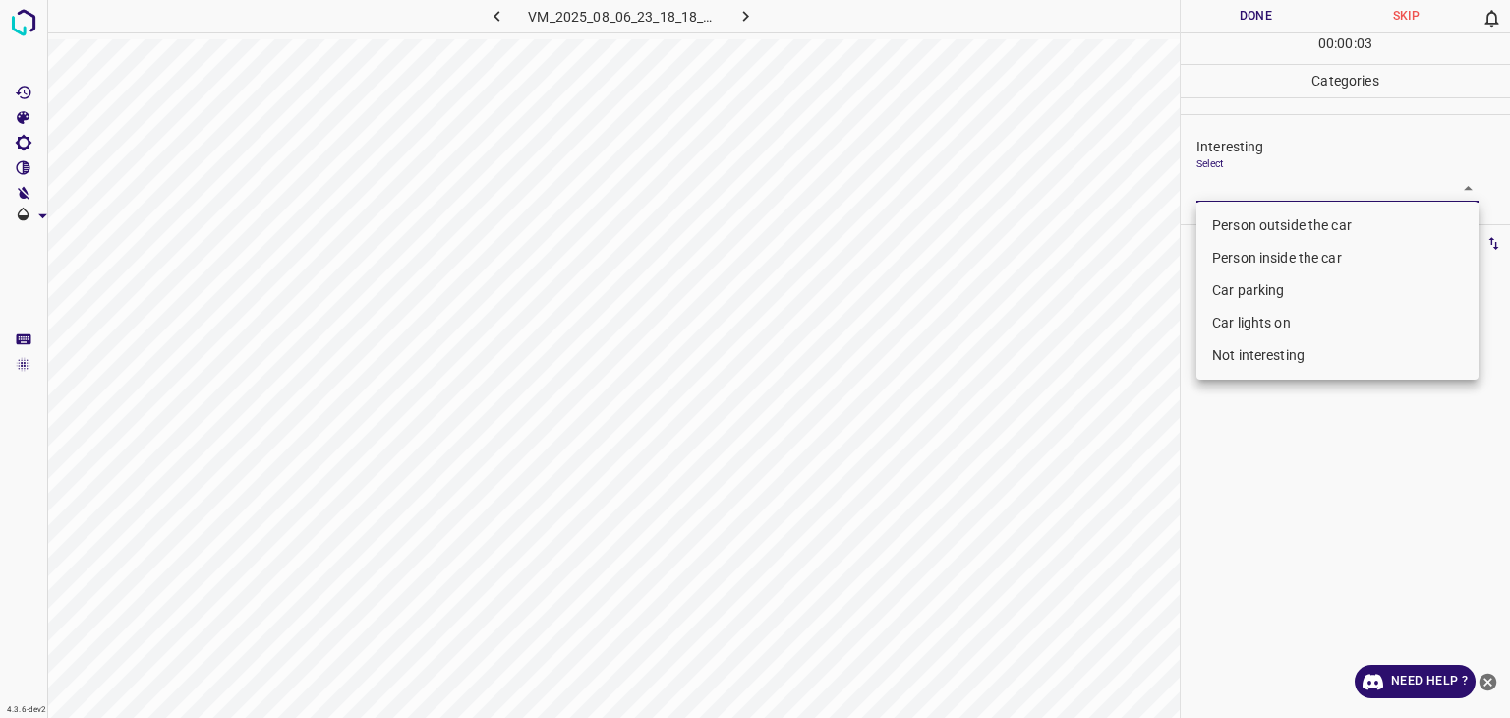
click at [1243, 363] on li "Not interesting" at bounding box center [1338, 355] width 282 height 32
type input "Not interesting"
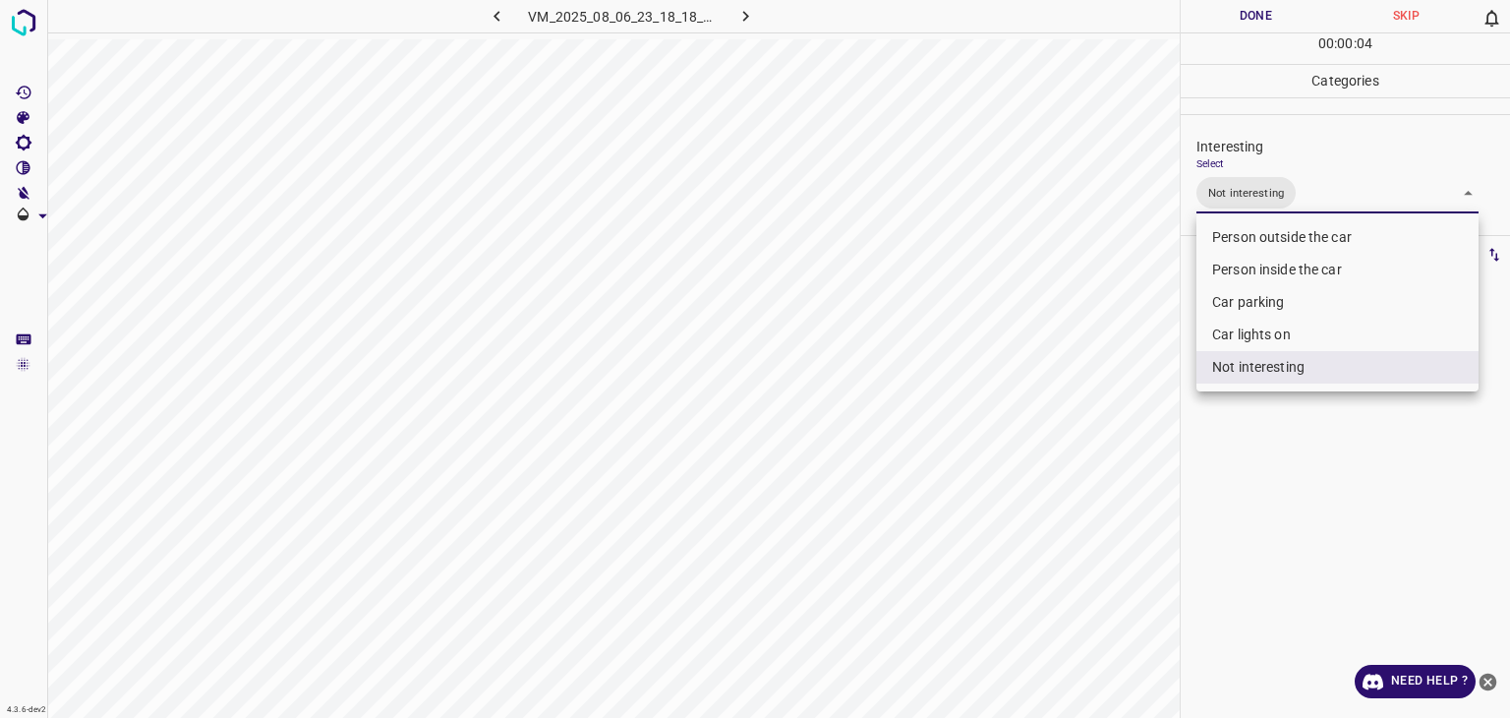
click at [1260, 17] on div at bounding box center [755, 359] width 1510 height 718
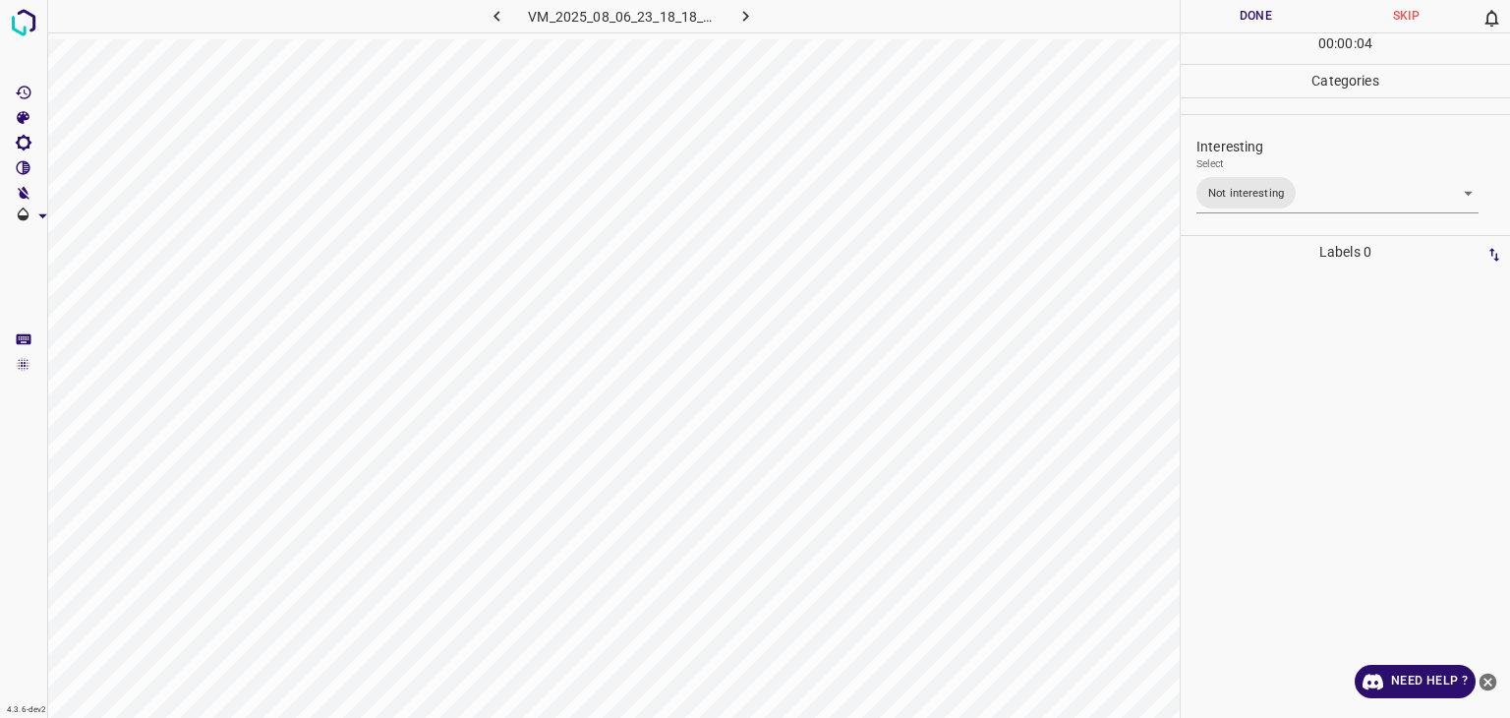
click at [1260, 17] on div "Person outside the car Person inside the car Car parking Car lights on Not inte…" at bounding box center [755, 359] width 1510 height 718
click at [1260, 17] on button "Done" at bounding box center [1256, 16] width 150 height 32
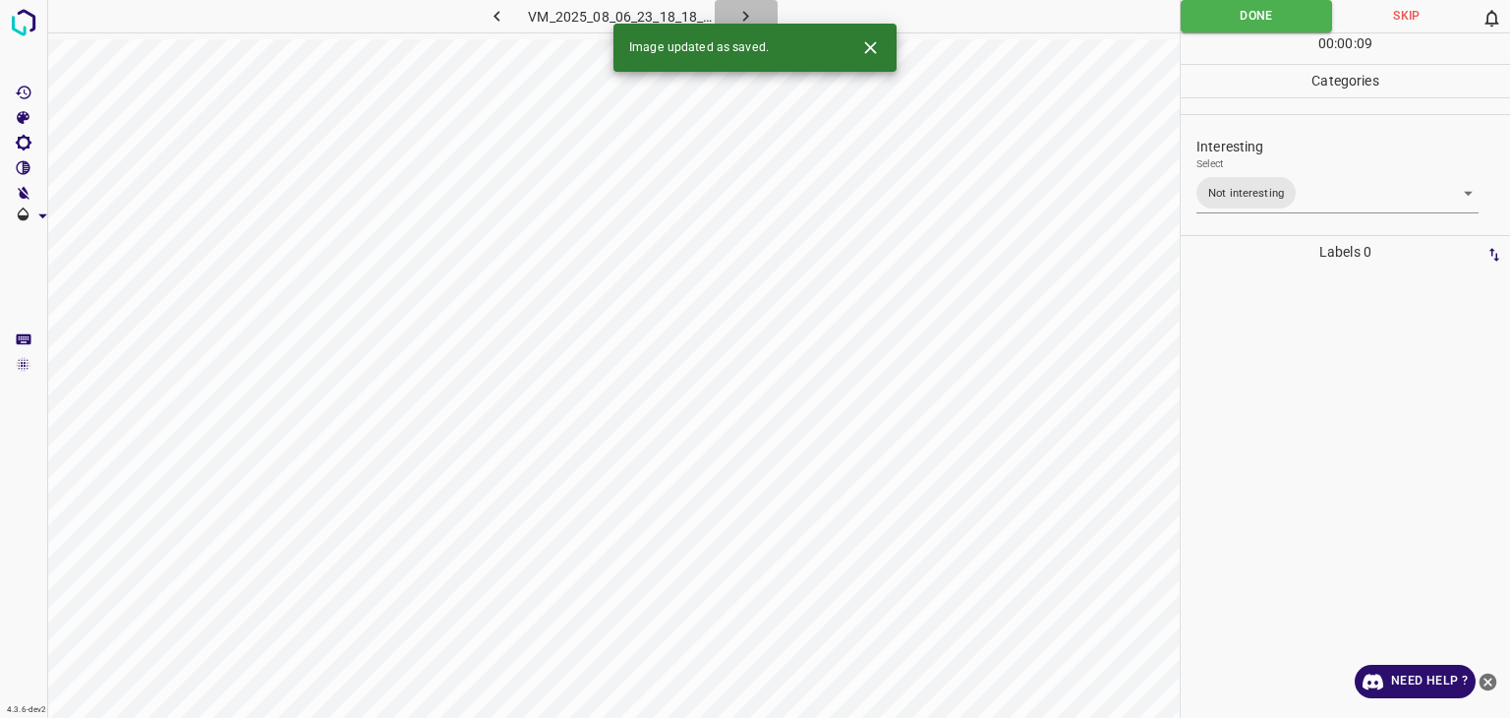
click at [736, 17] on icon "button" at bounding box center [746, 16] width 21 height 21
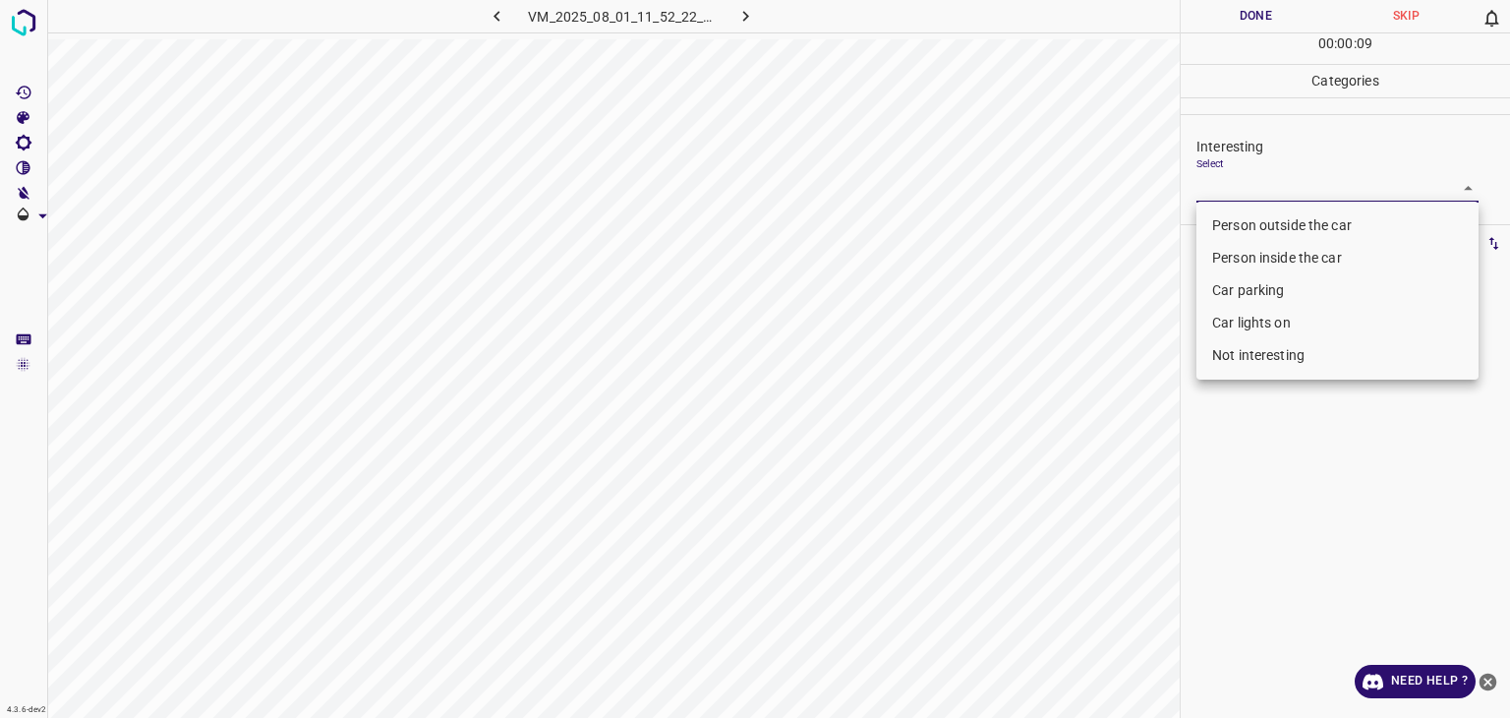
click at [1269, 191] on body "4.3.6-dev2 VM_2025_08_01_11_52_22_624_00.gif Done Skip 0 00 : 00 : 09 Categorie…" at bounding box center [755, 359] width 1510 height 718
click at [1267, 221] on li "Person outside the car" at bounding box center [1338, 225] width 282 height 32
type input "Person outside the car"
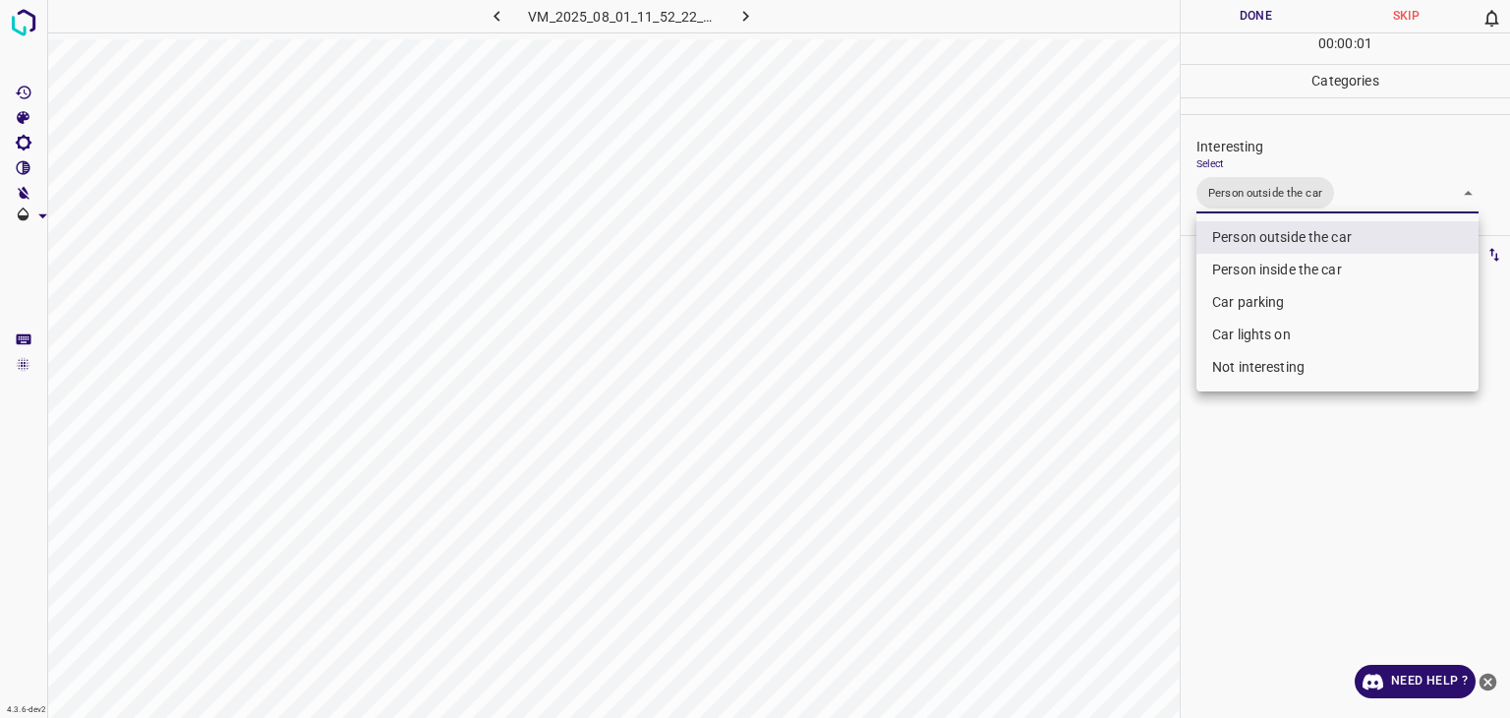
click at [1255, 19] on div at bounding box center [755, 359] width 1510 height 718
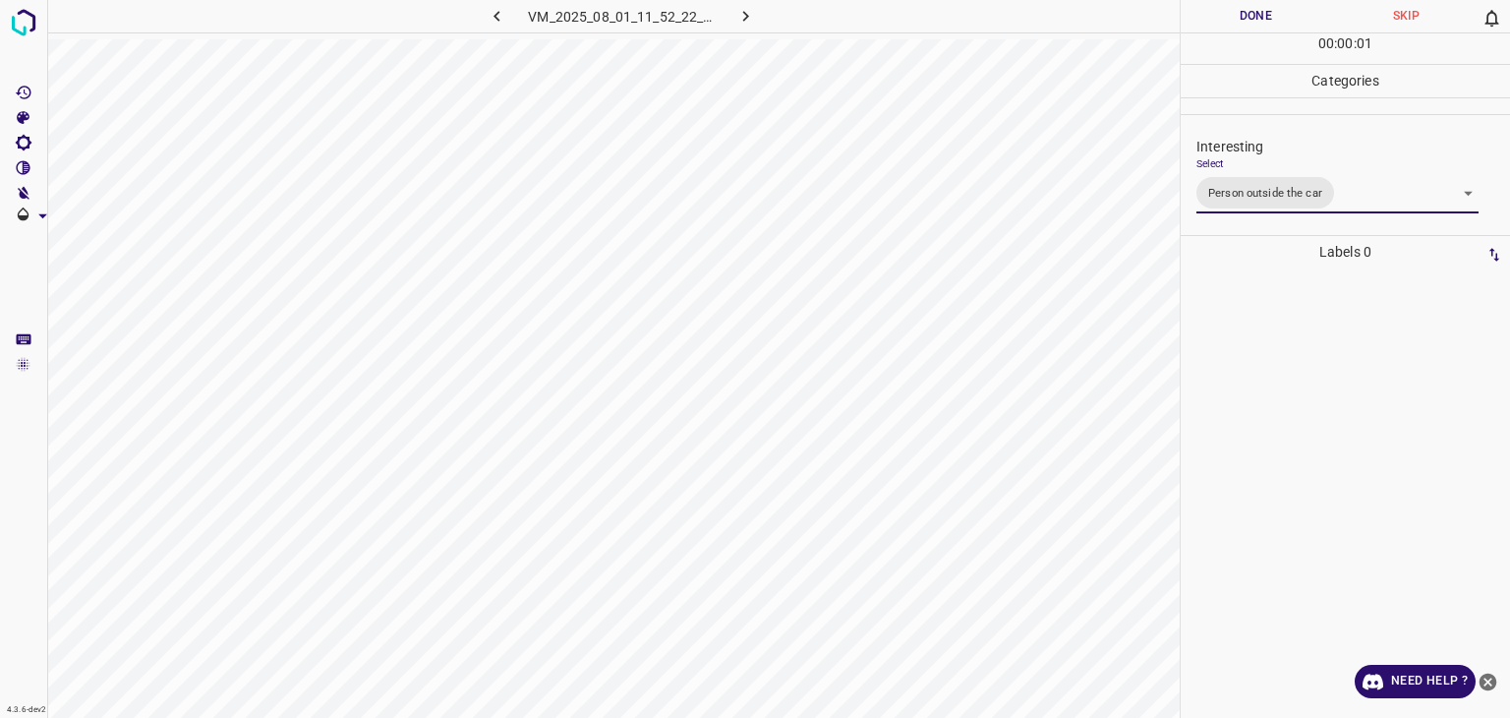
click at [1255, 13] on div "Person outside the car Person inside the car Car parking Car lights on Not inte…" at bounding box center [755, 359] width 1510 height 718
click at [1253, 12] on button "Done" at bounding box center [1256, 16] width 150 height 32
click at [1252, 11] on button "Done" at bounding box center [1256, 16] width 150 height 32
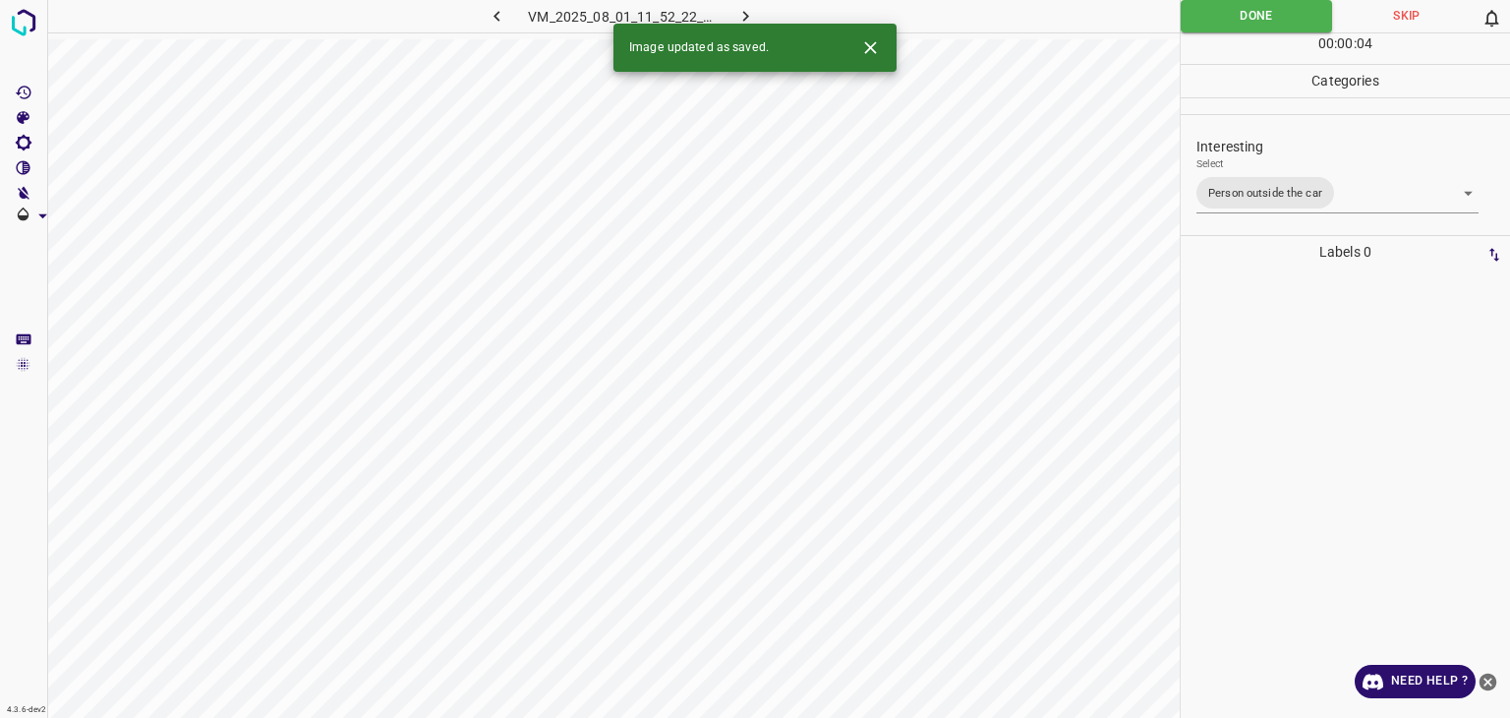
click at [739, 13] on icon "button" at bounding box center [746, 16] width 21 height 21
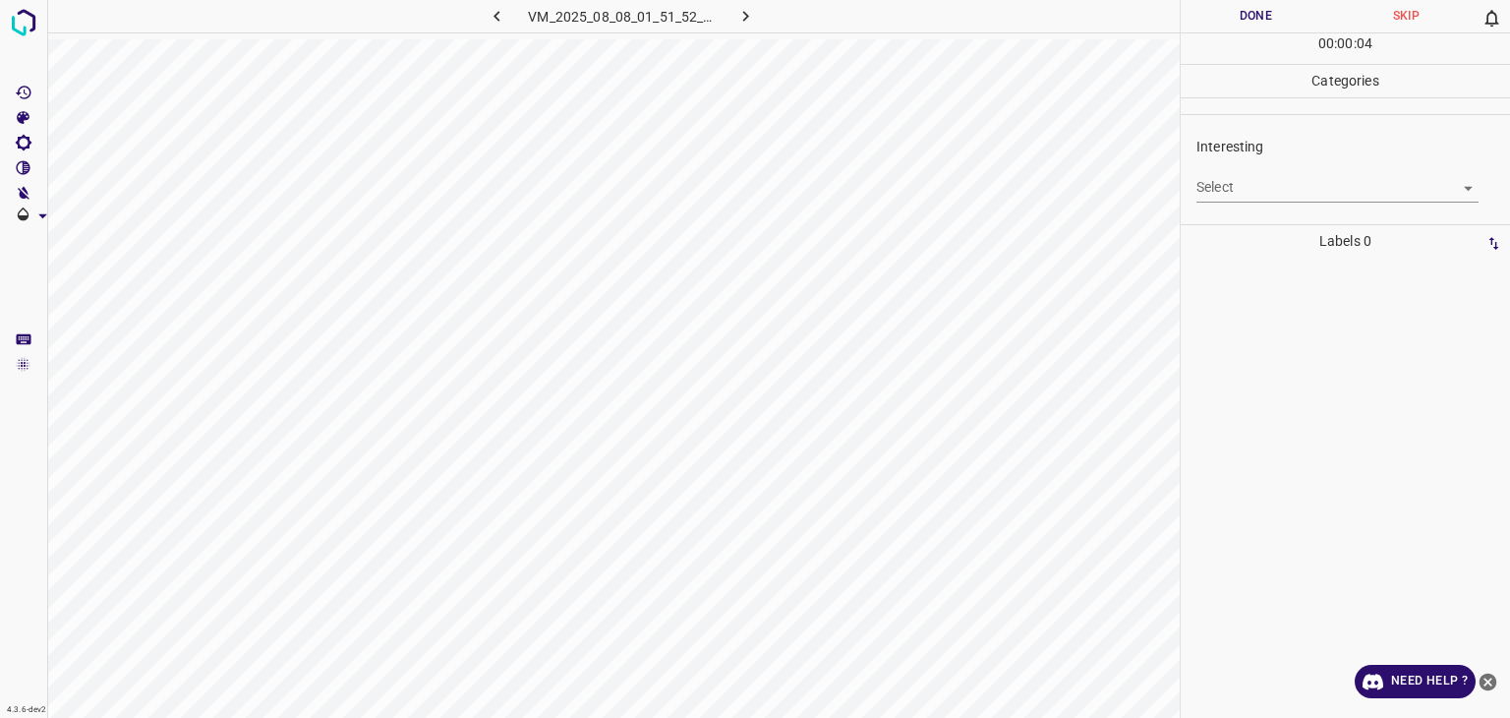
click at [1298, 179] on body "4.3.6-dev2 VM_2025_08_08_01_51_52_743_05.gif Done Skip 0 00 : 00 : 04 Categorie…" at bounding box center [755, 359] width 1510 height 718
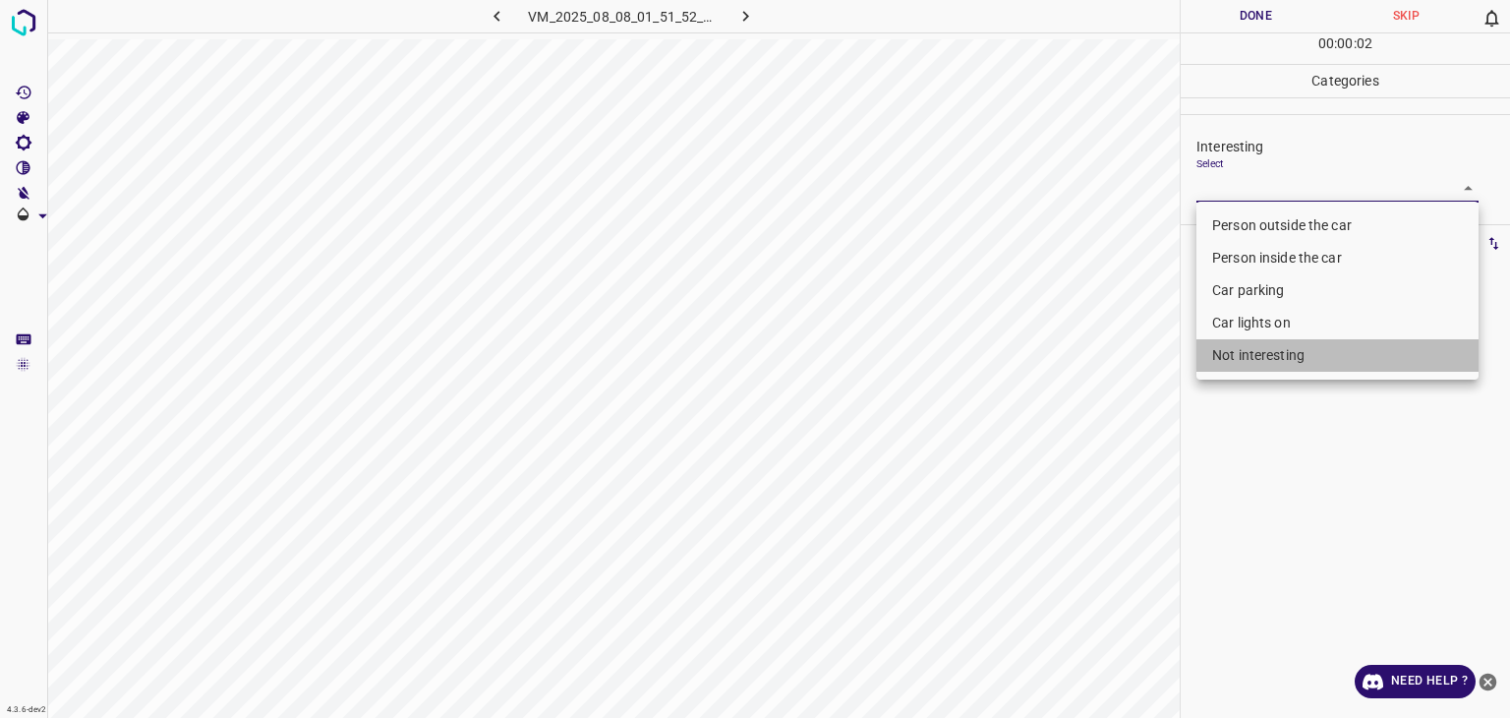
click at [1276, 339] on li "Not interesting" at bounding box center [1338, 355] width 282 height 32
type input "Not interesting"
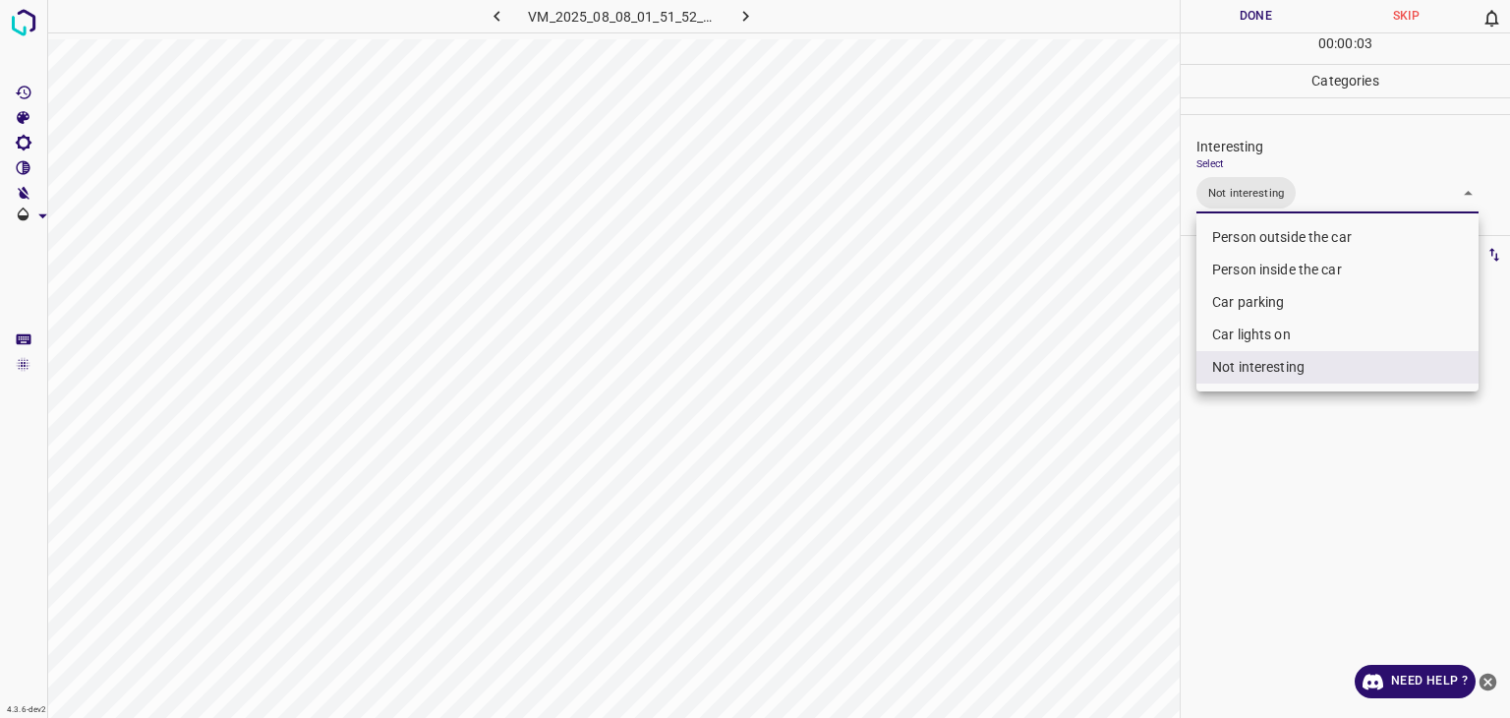
click at [1240, 13] on div at bounding box center [755, 359] width 1510 height 718
click at [1239, 13] on div "Person outside the car Person inside the car Car parking Car lights on Not inte…" at bounding box center [755, 359] width 1510 height 718
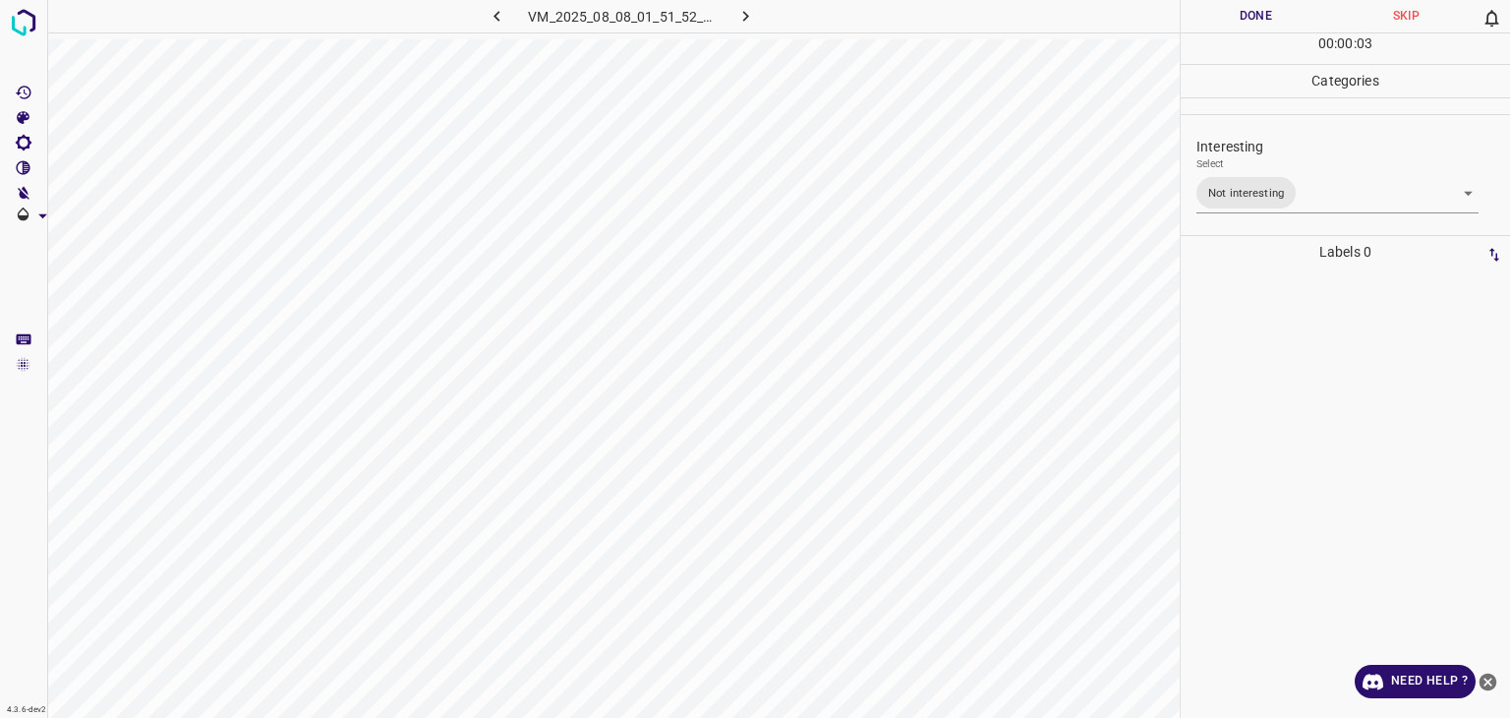
click at [1239, 13] on button "Done" at bounding box center [1256, 16] width 150 height 32
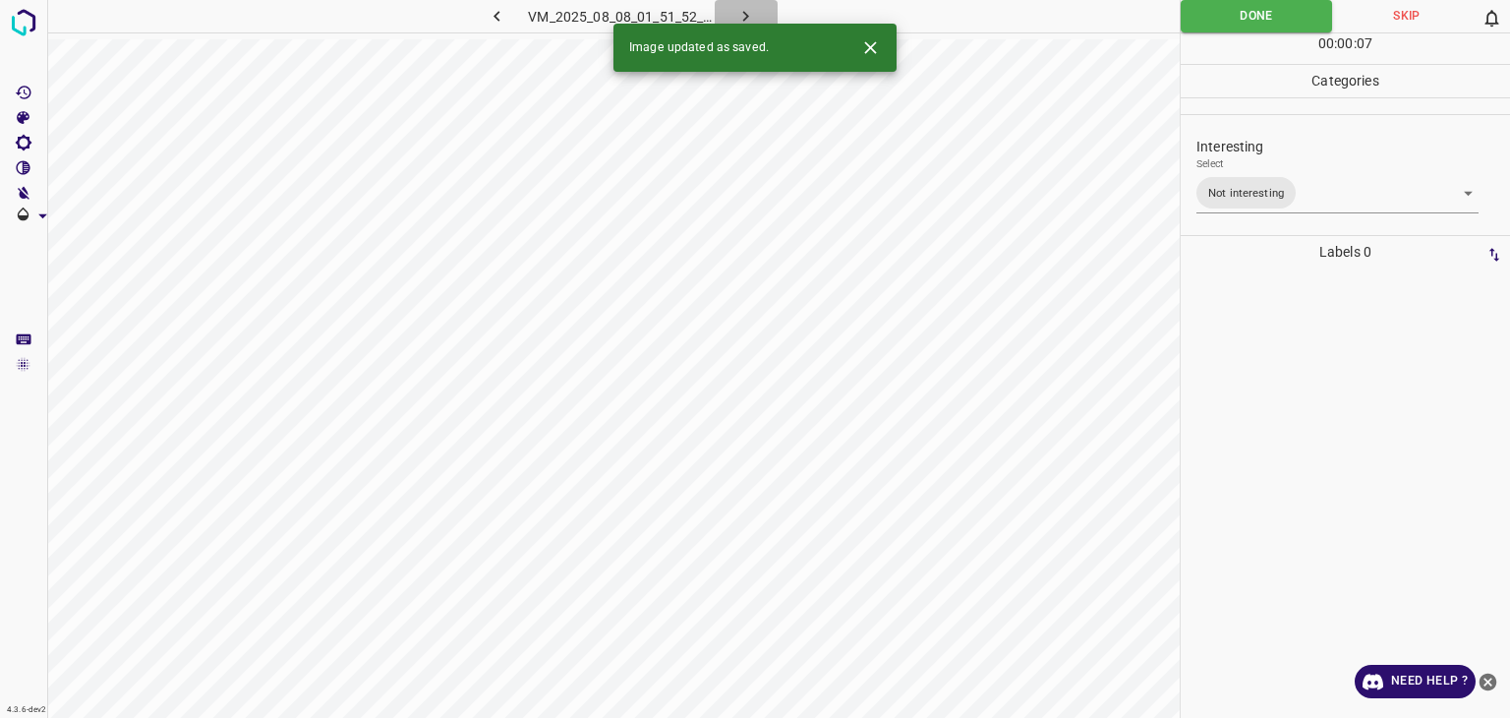
click at [739, 11] on icon "button" at bounding box center [746, 16] width 21 height 21
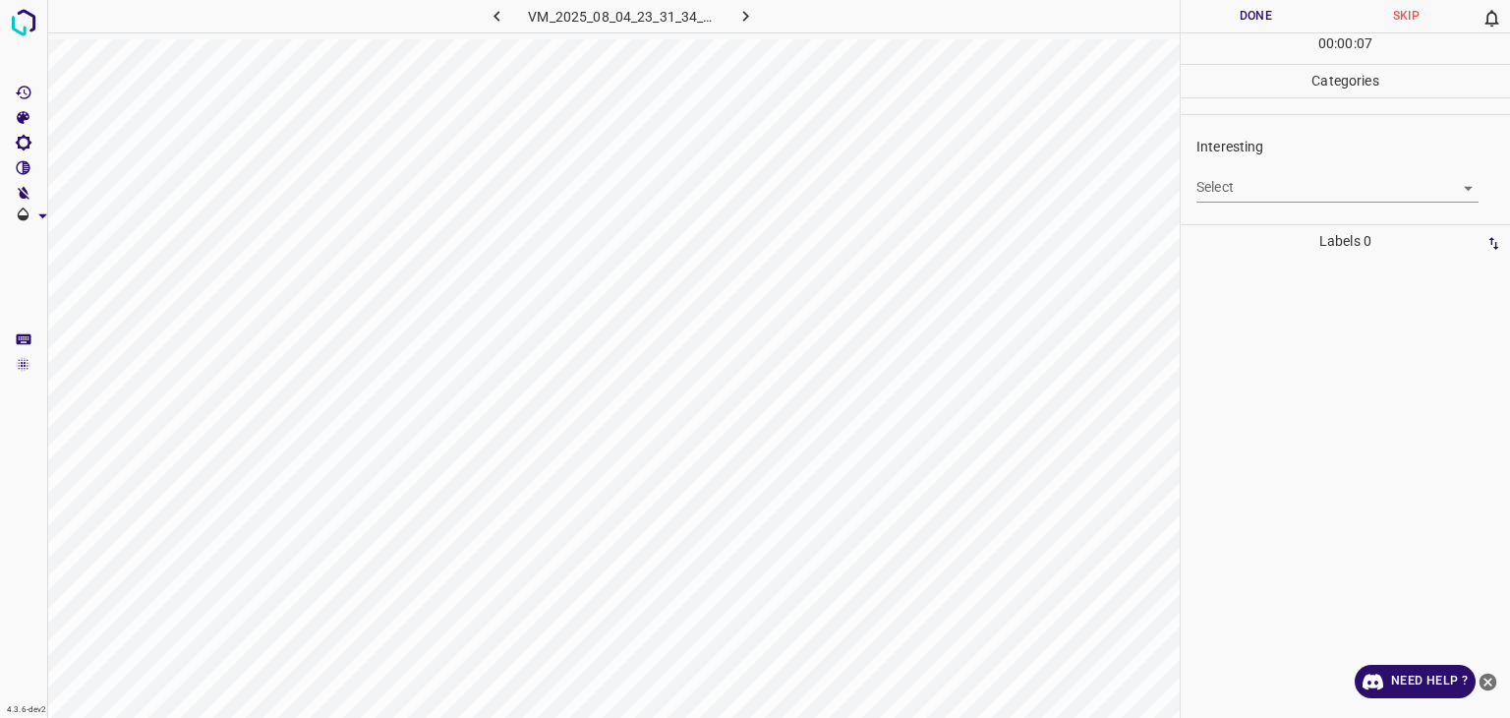
click at [1220, 181] on body "4.3.6-dev2 VM_2025_08_04_23_31_34_725_05.gif Done Skip 0 00 : 00 : 07 Categorie…" at bounding box center [755, 359] width 1510 height 718
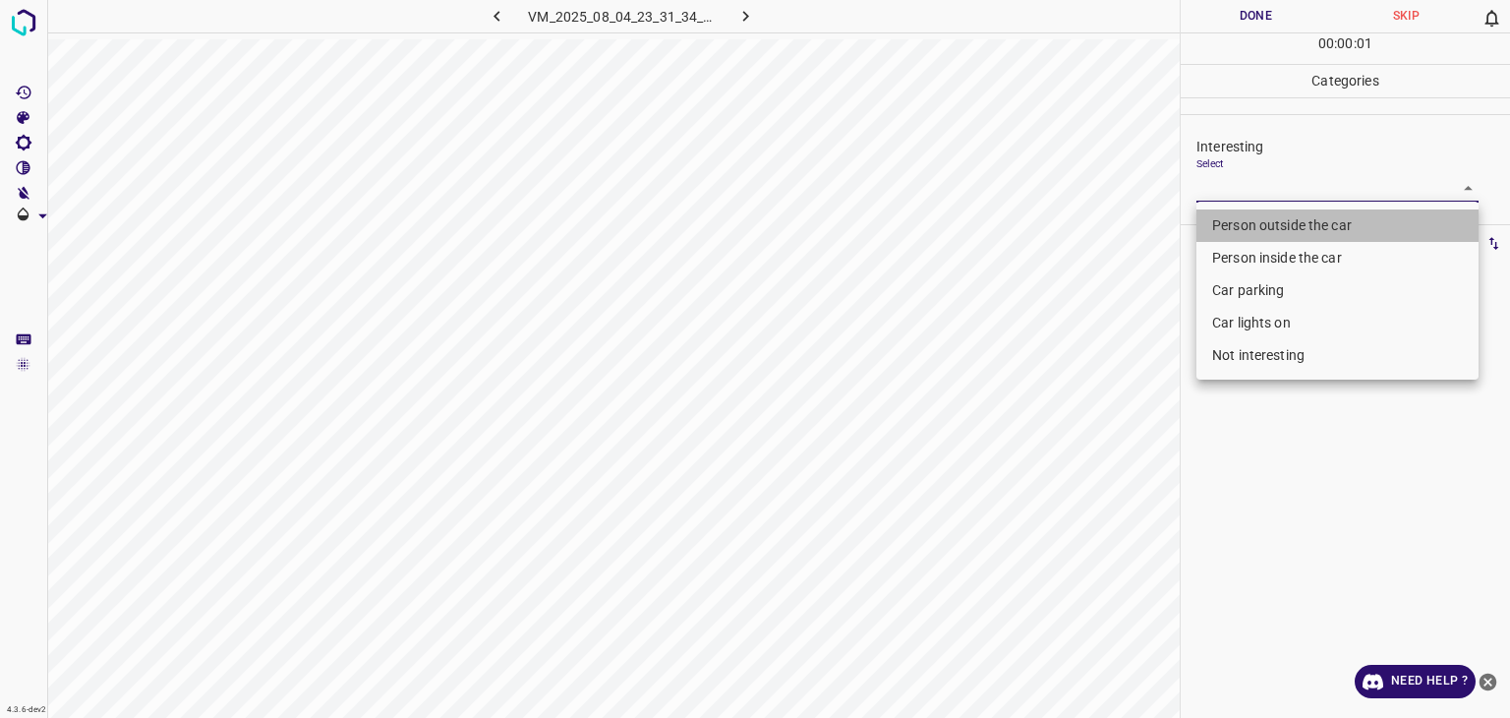
click
type input "Person outside the car"
type input "Car lights on"
type input "Person outside the car"
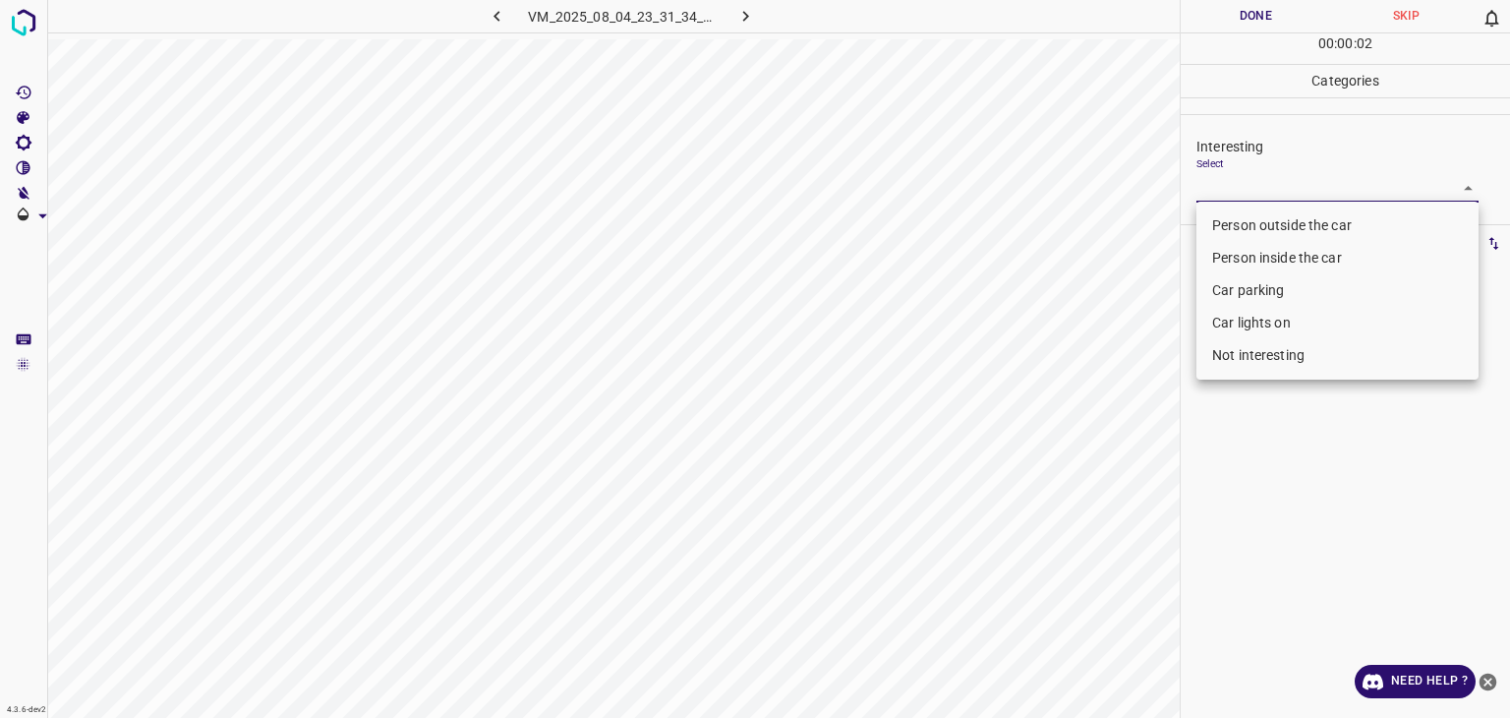
type input "Person outside the car"
type input "Car parking"
type input "Person outside the car"
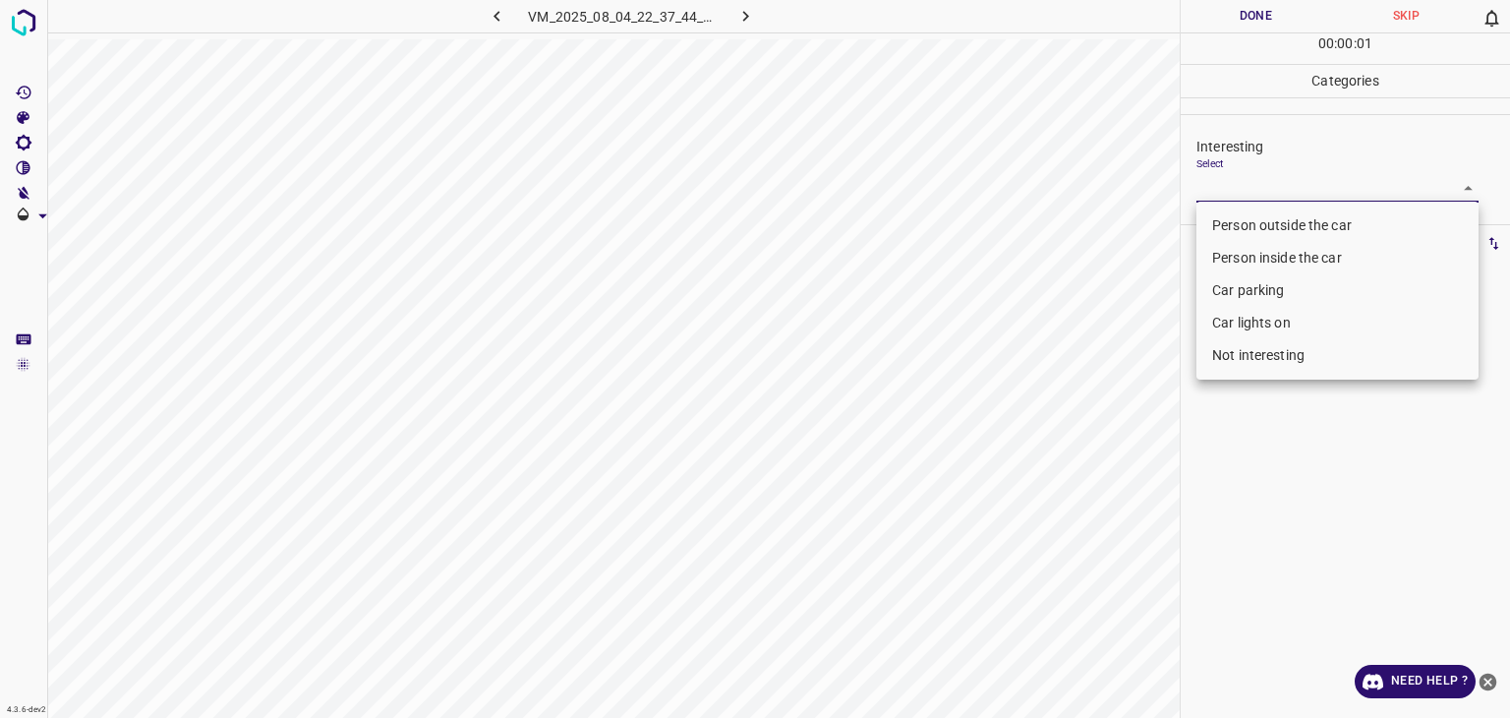
type input "Not interesting"
type input "Person inside the car"
type input "Person outside the car"
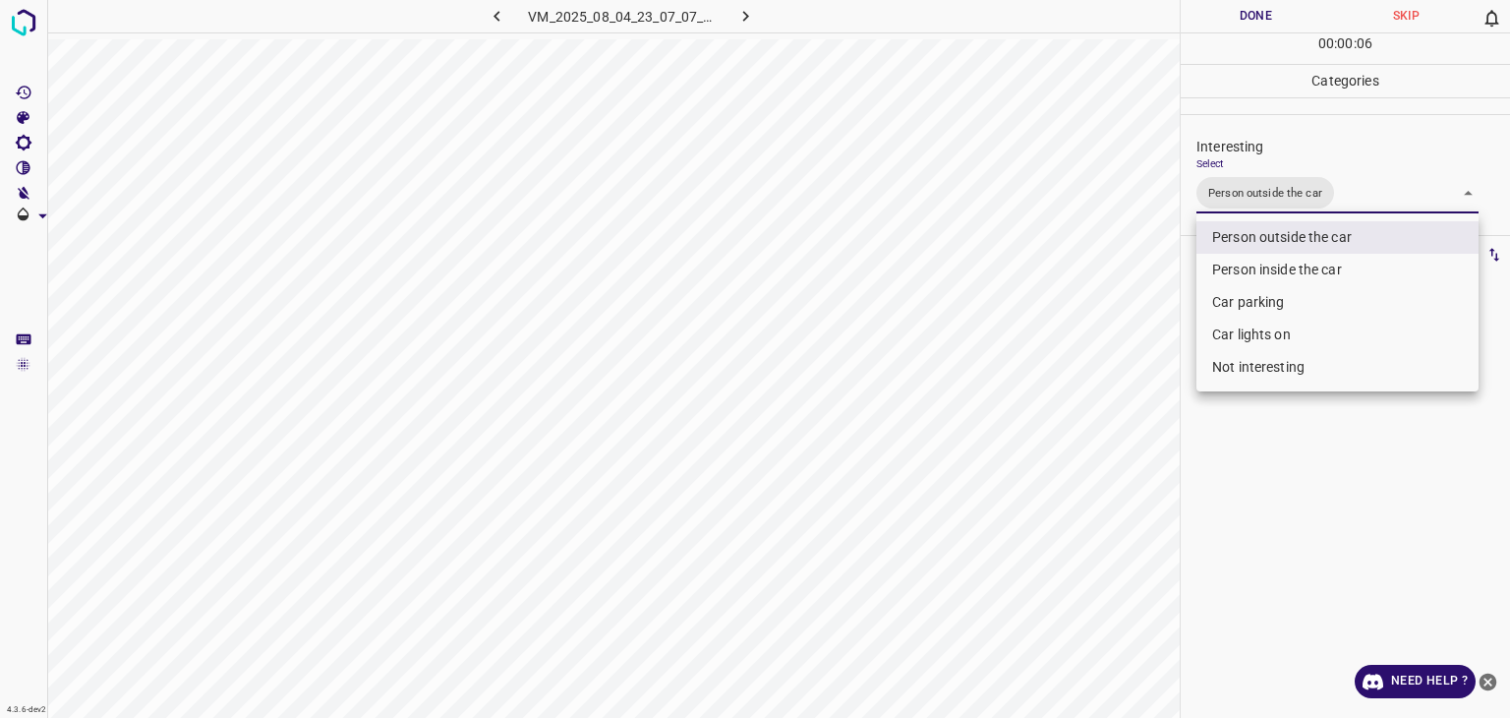
drag, startPoint x: 1277, startPoint y: 295, endPoint x: 1278, endPoint y: 332, distance: 37.4
type input "Person outside the car,Car lights on"
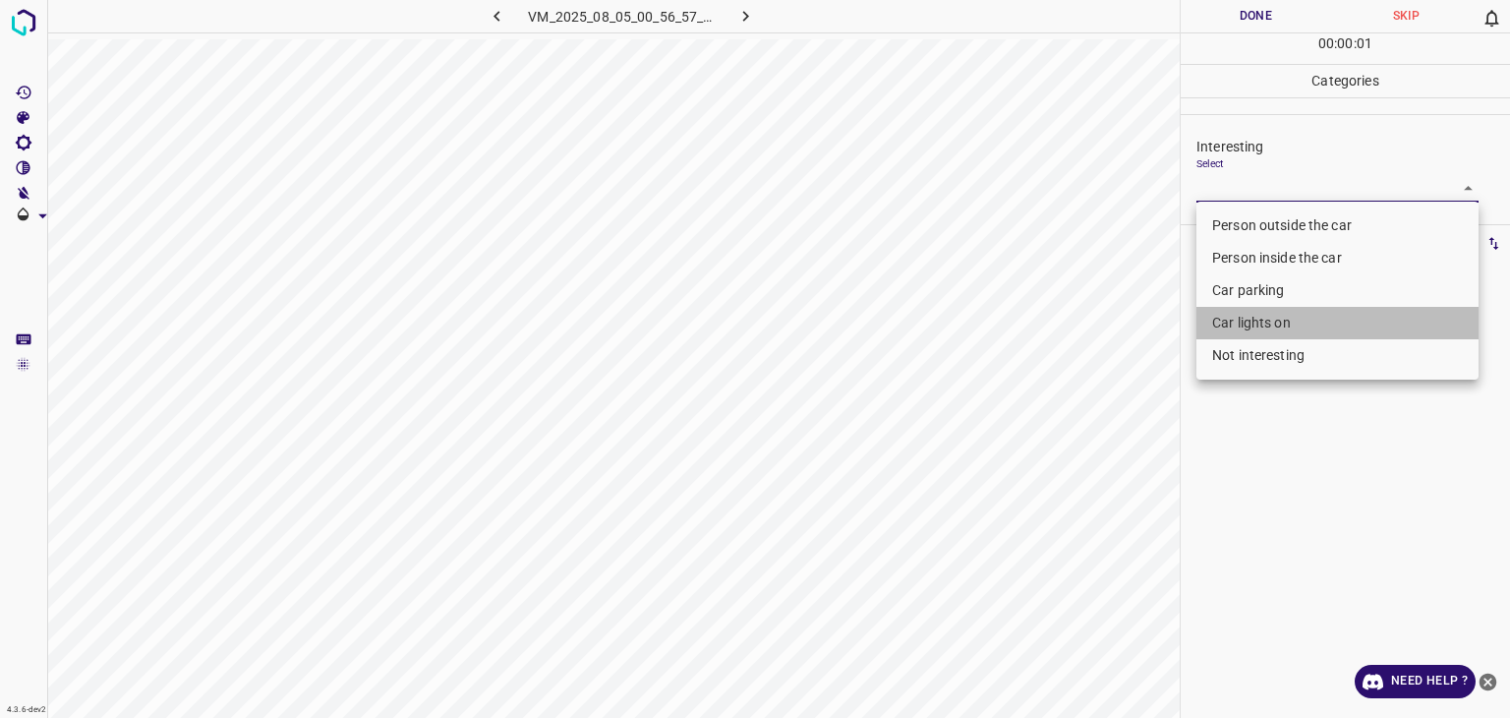
type input "Car lights on"
type input "Not interesting"
type input "Person outside the car"
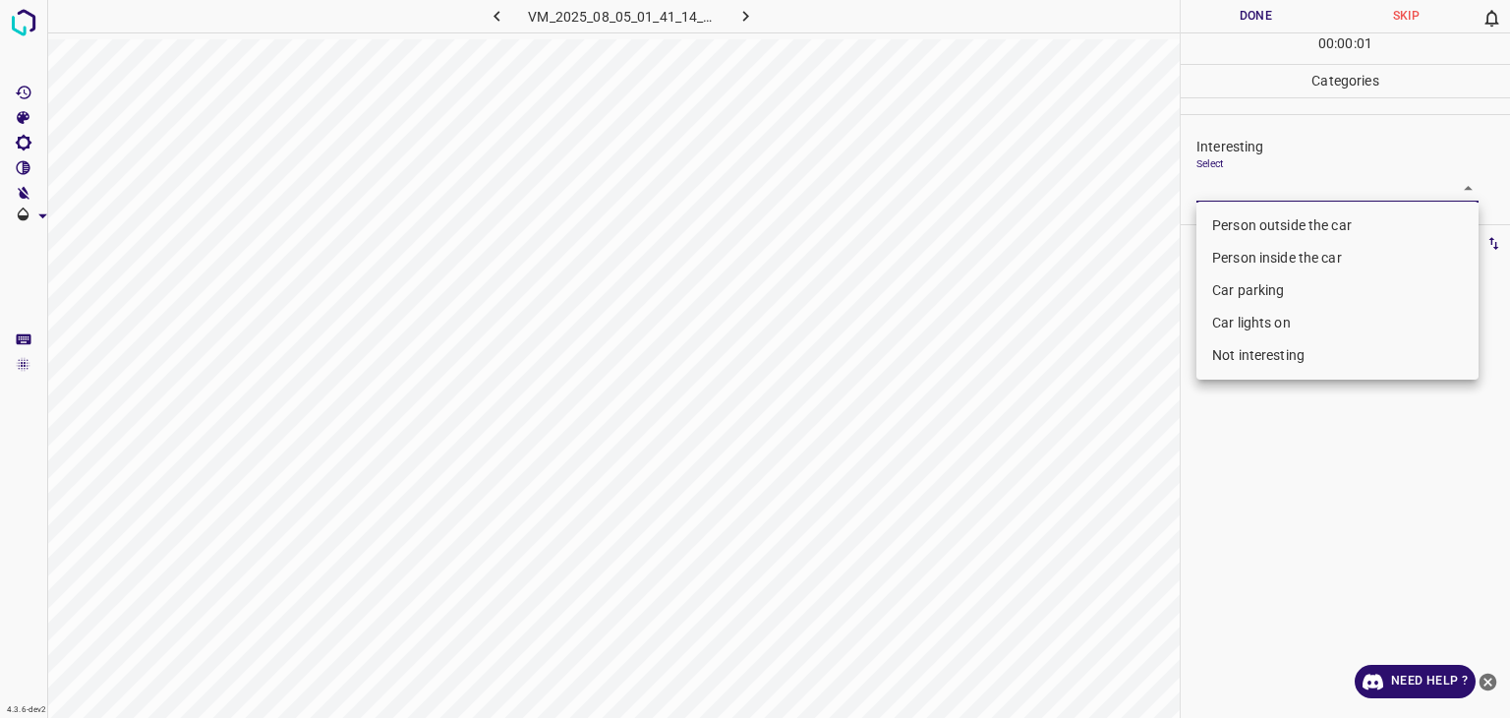
type input "Person outside the car"
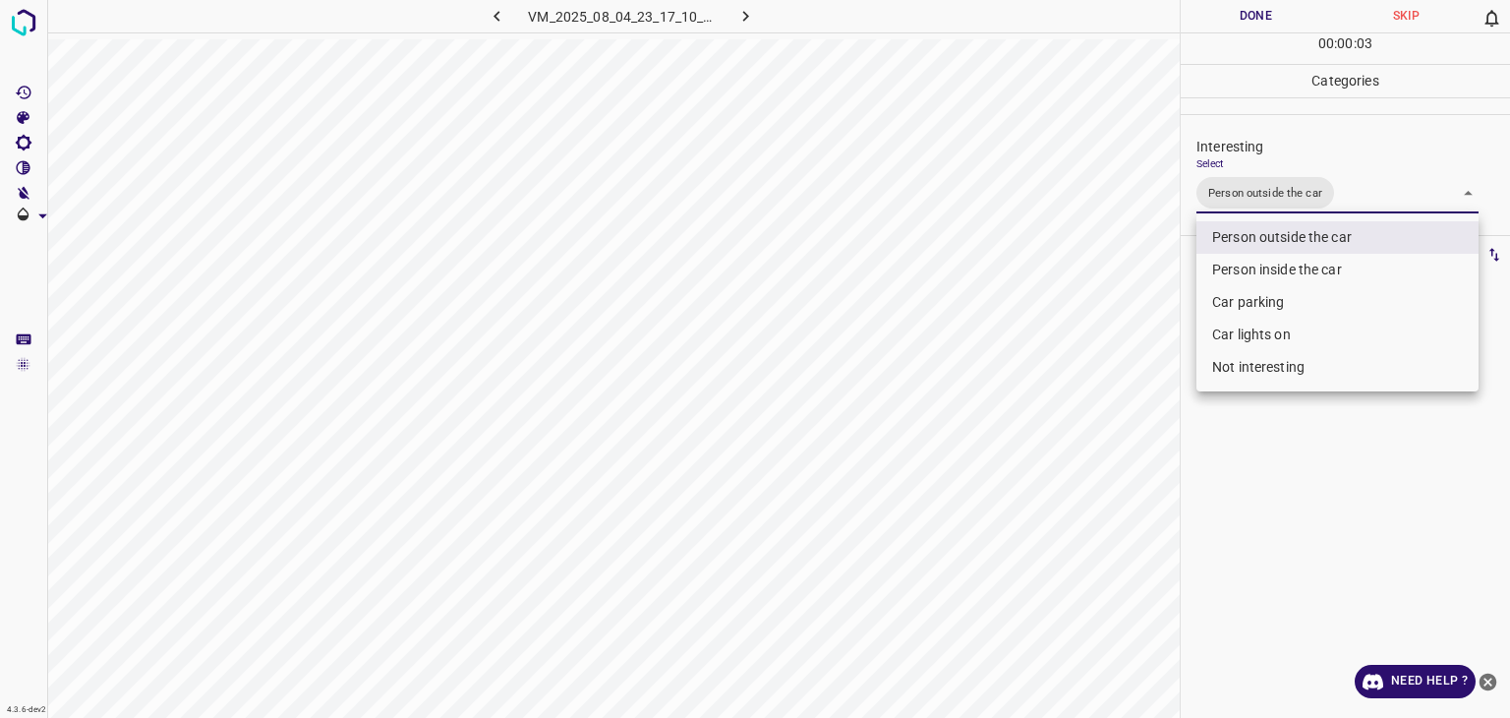
drag, startPoint x: 1268, startPoint y: 22, endPoint x: 1255, endPoint y: 23, distance: 12.8
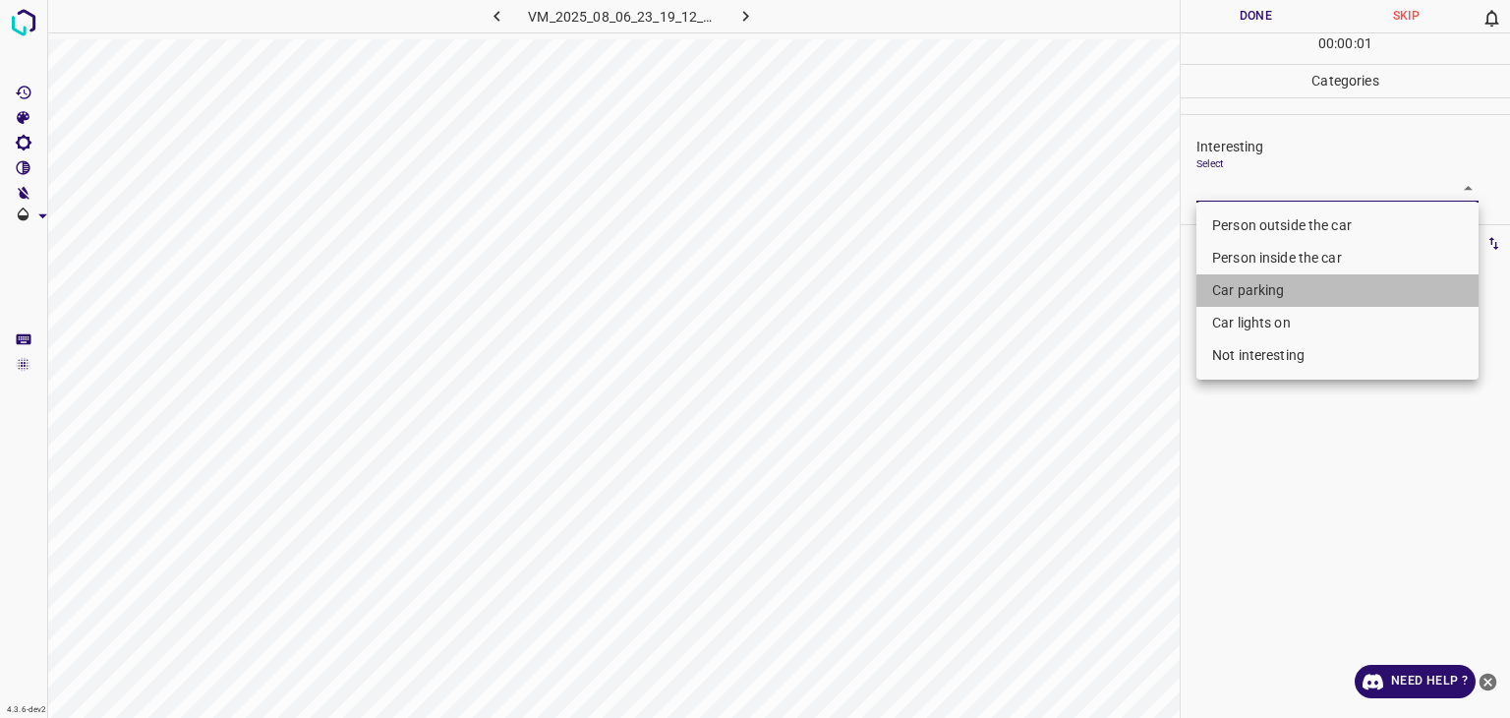
type input "Car parking"
type input "Person outside the car"
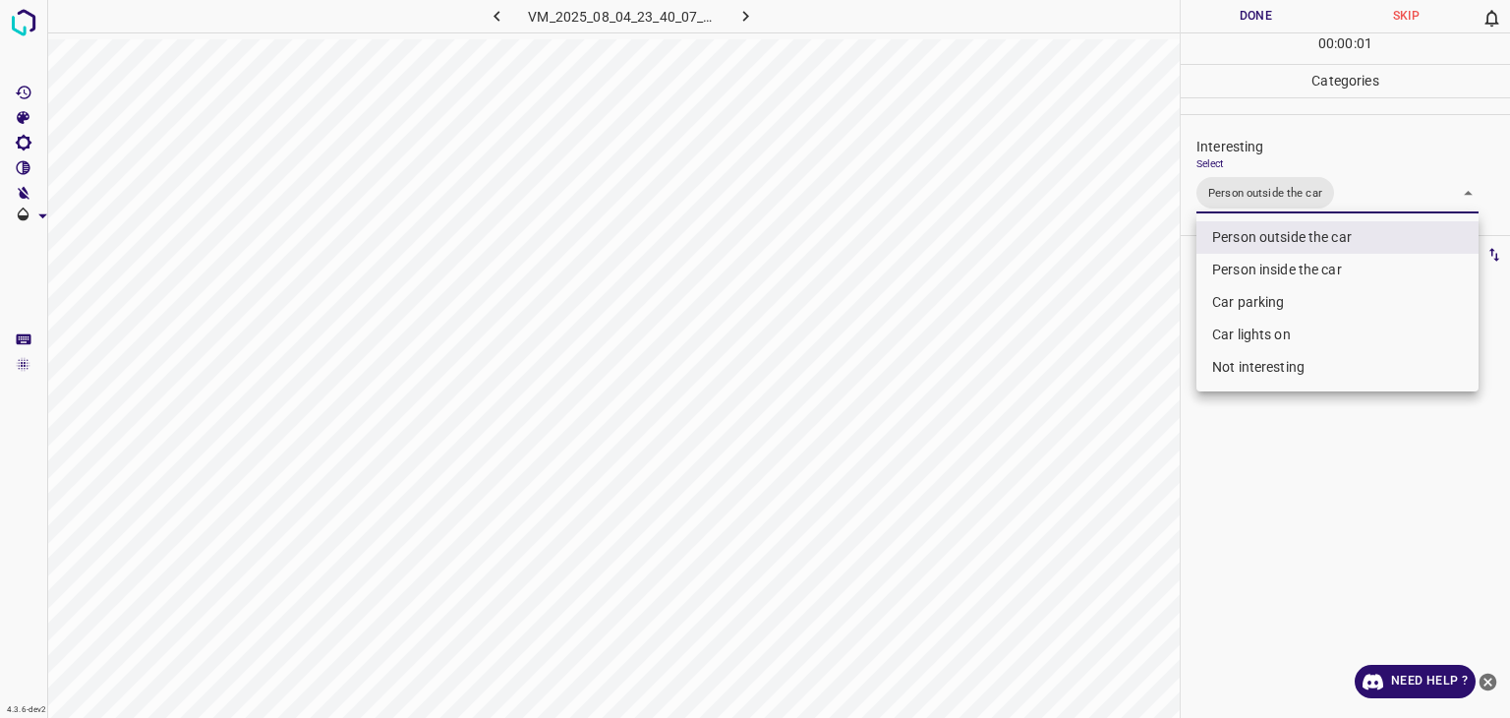
type input "Person outside the car,Car parking"
type input "Person outside the car,Car lights on"
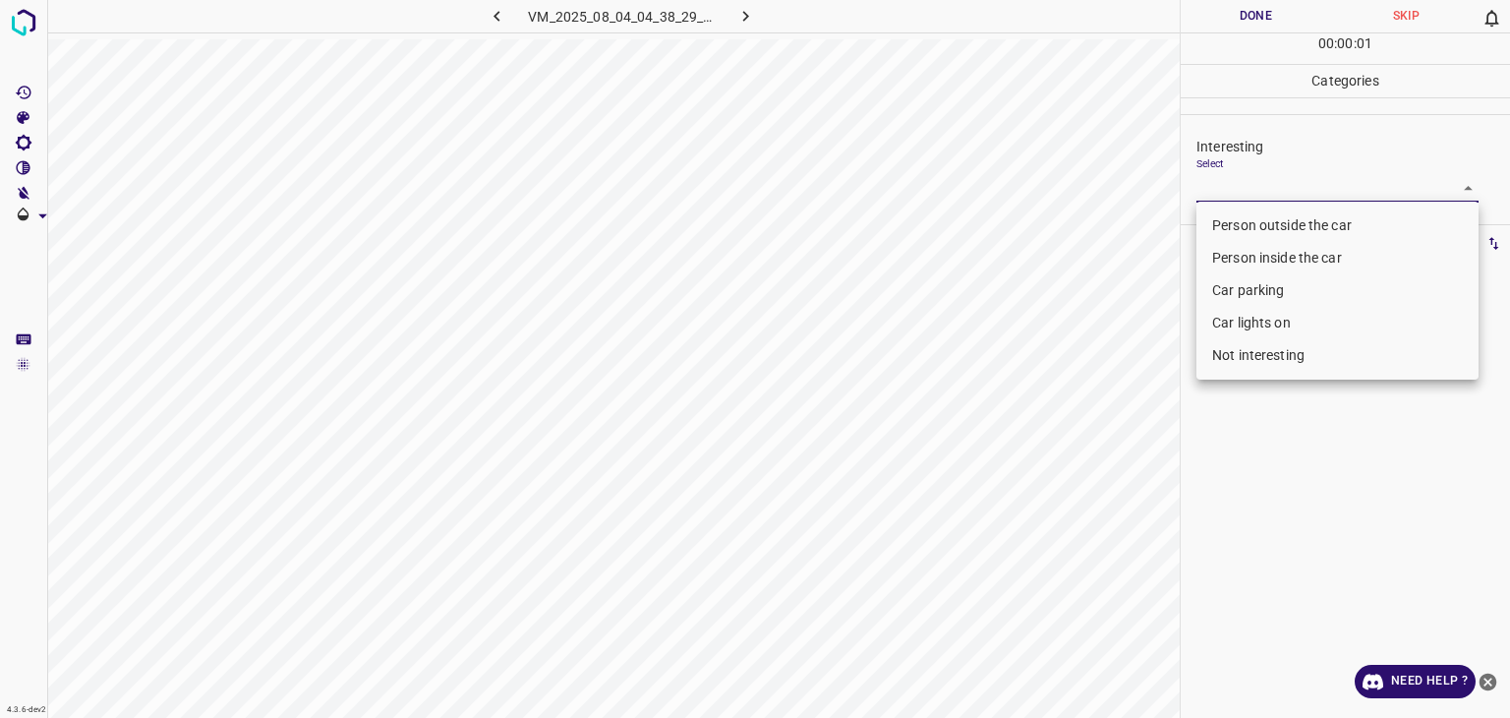
type input "Person outside the car"
type input "Person inside the car"
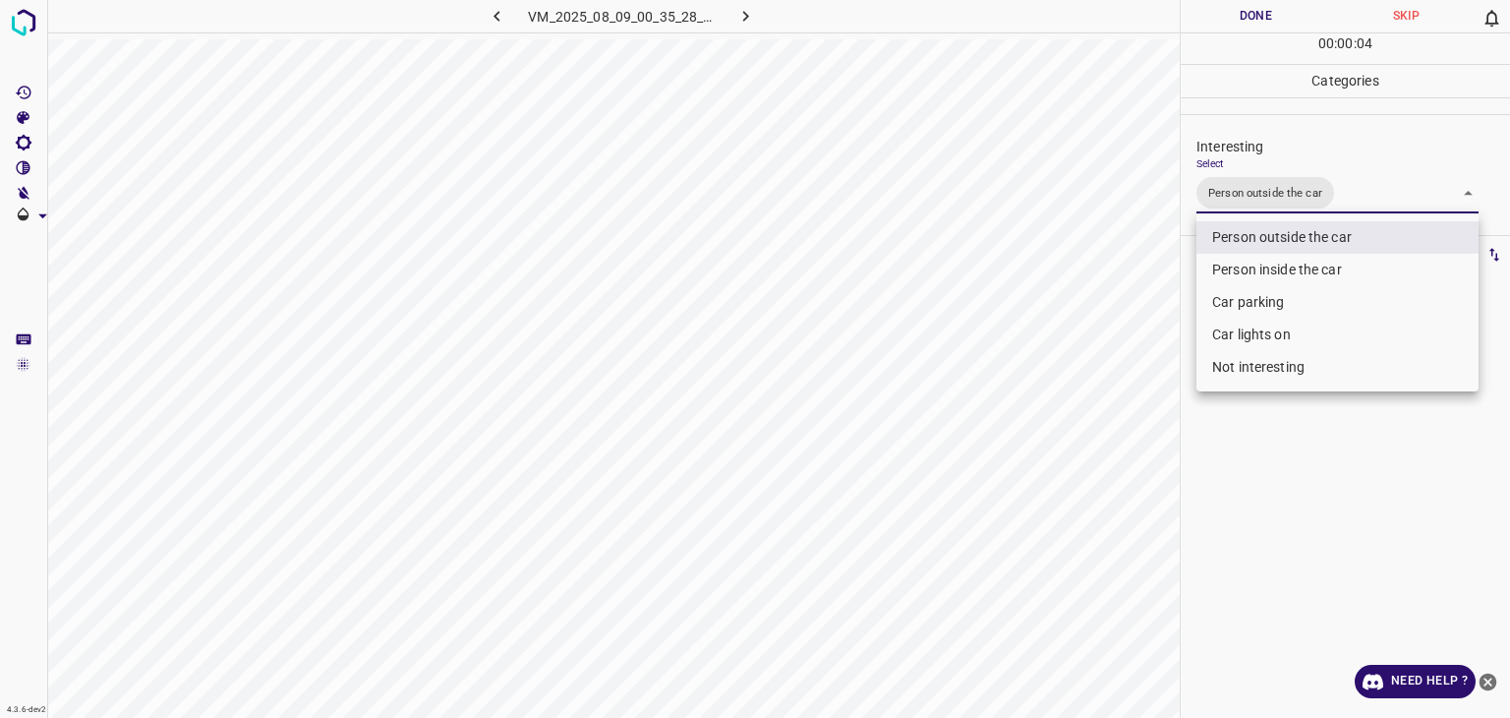
type input "Person outside the car"
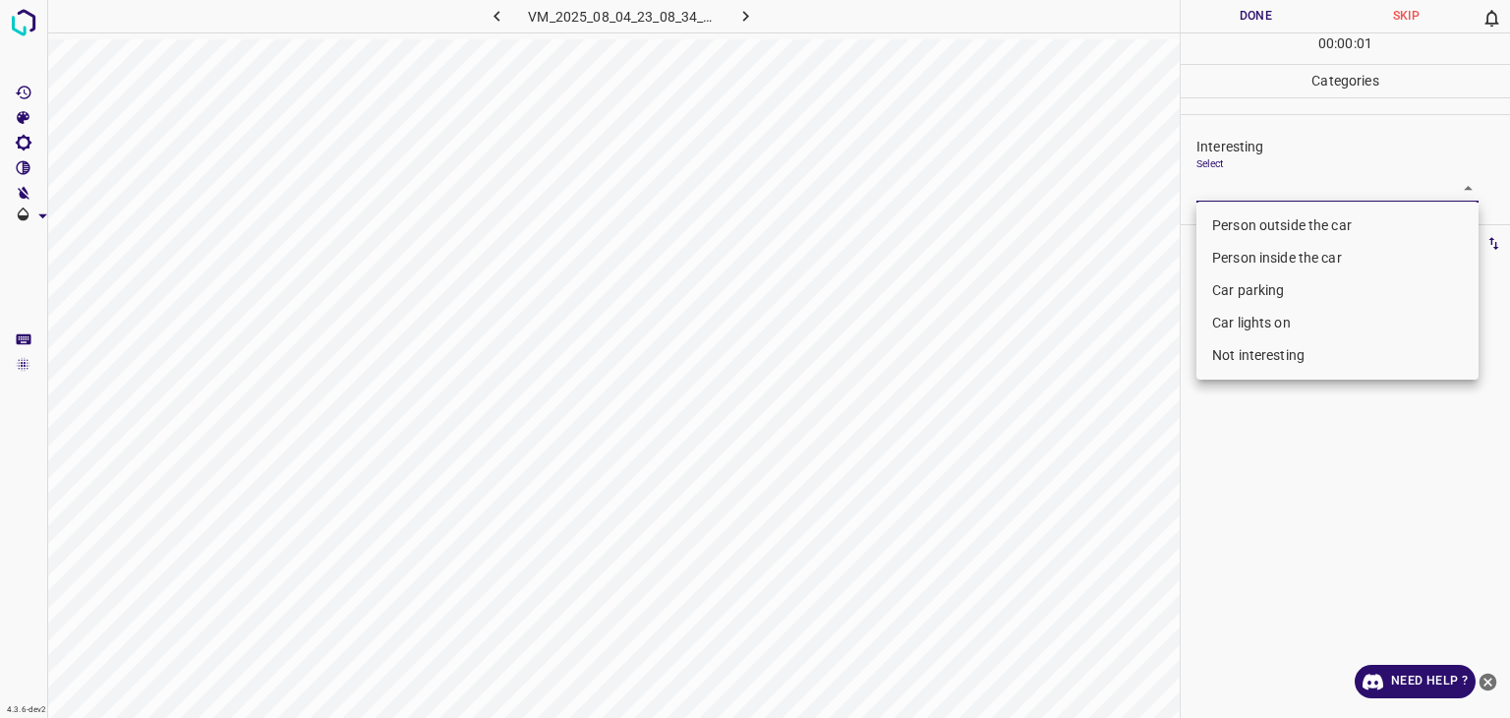
drag, startPoint x: 1235, startPoint y: 222, endPoint x: 1235, endPoint y: 205, distance: 17.7
type input "Person outside the car"
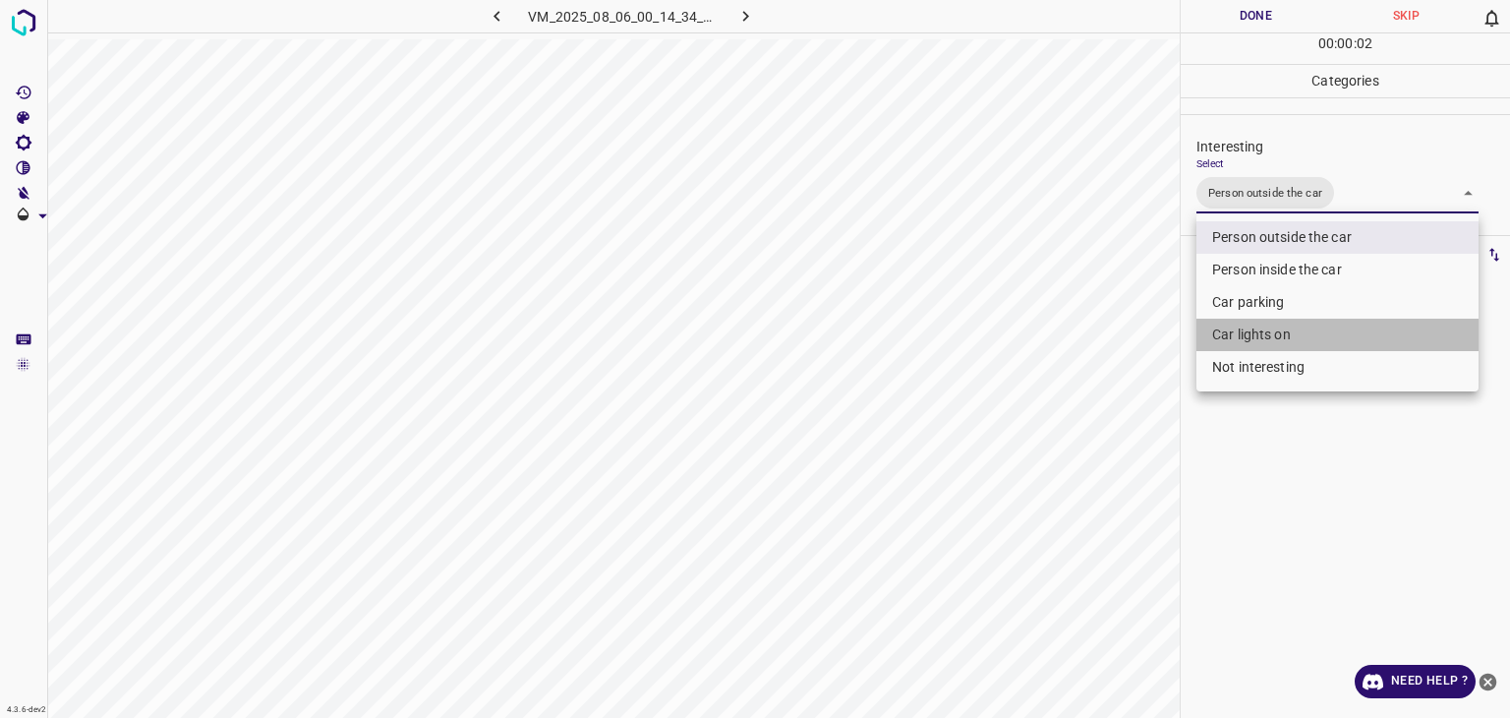
type input "Person outside the car,Car lights on"
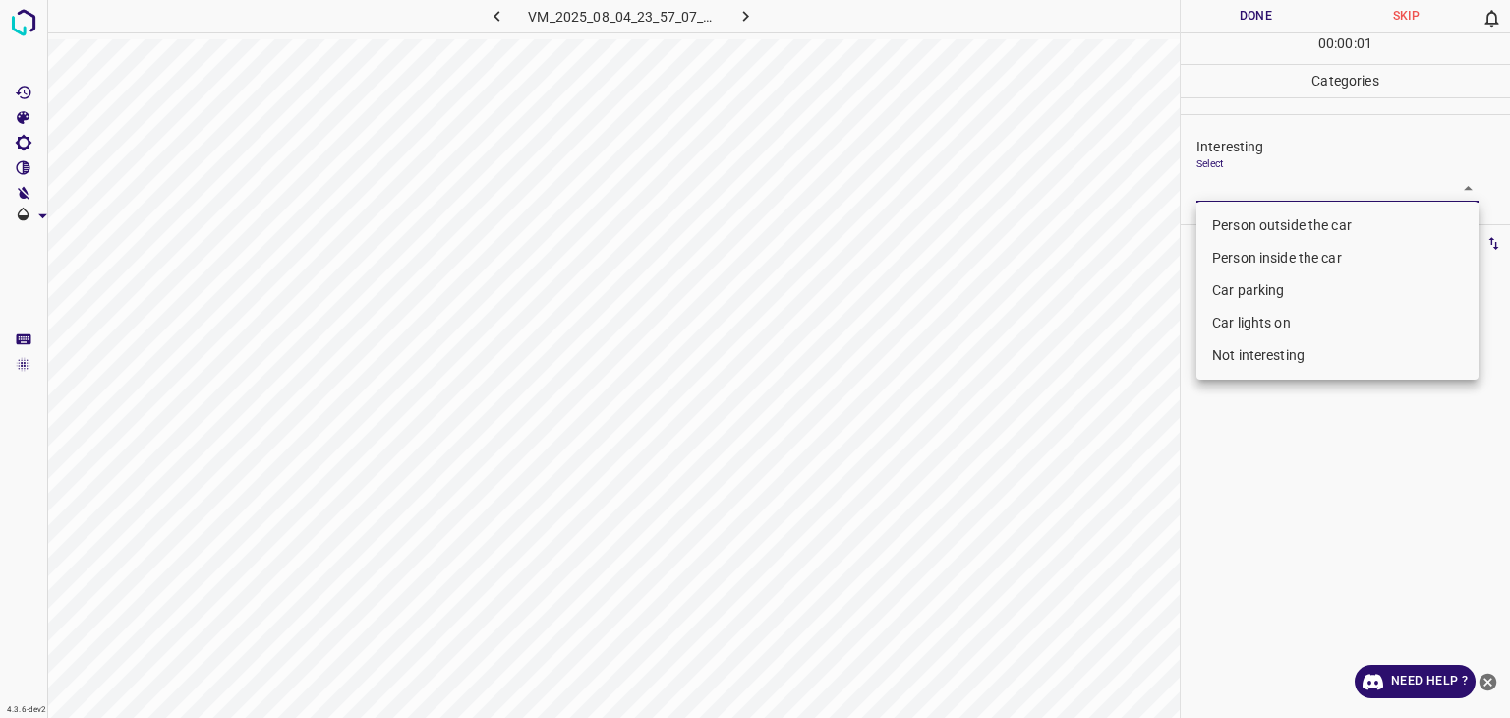
type input "Person outside the car"
type input "Not interesting"
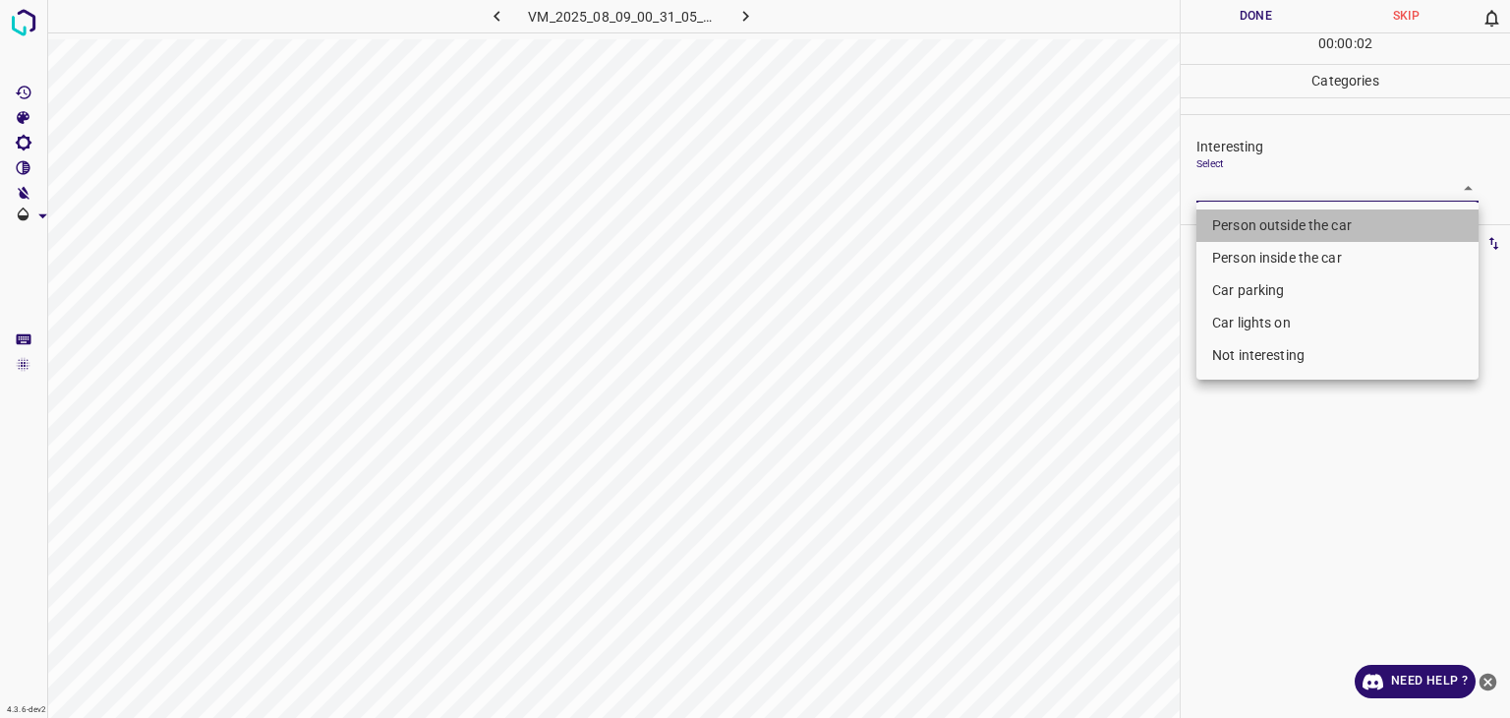
type input "Person outside the car"
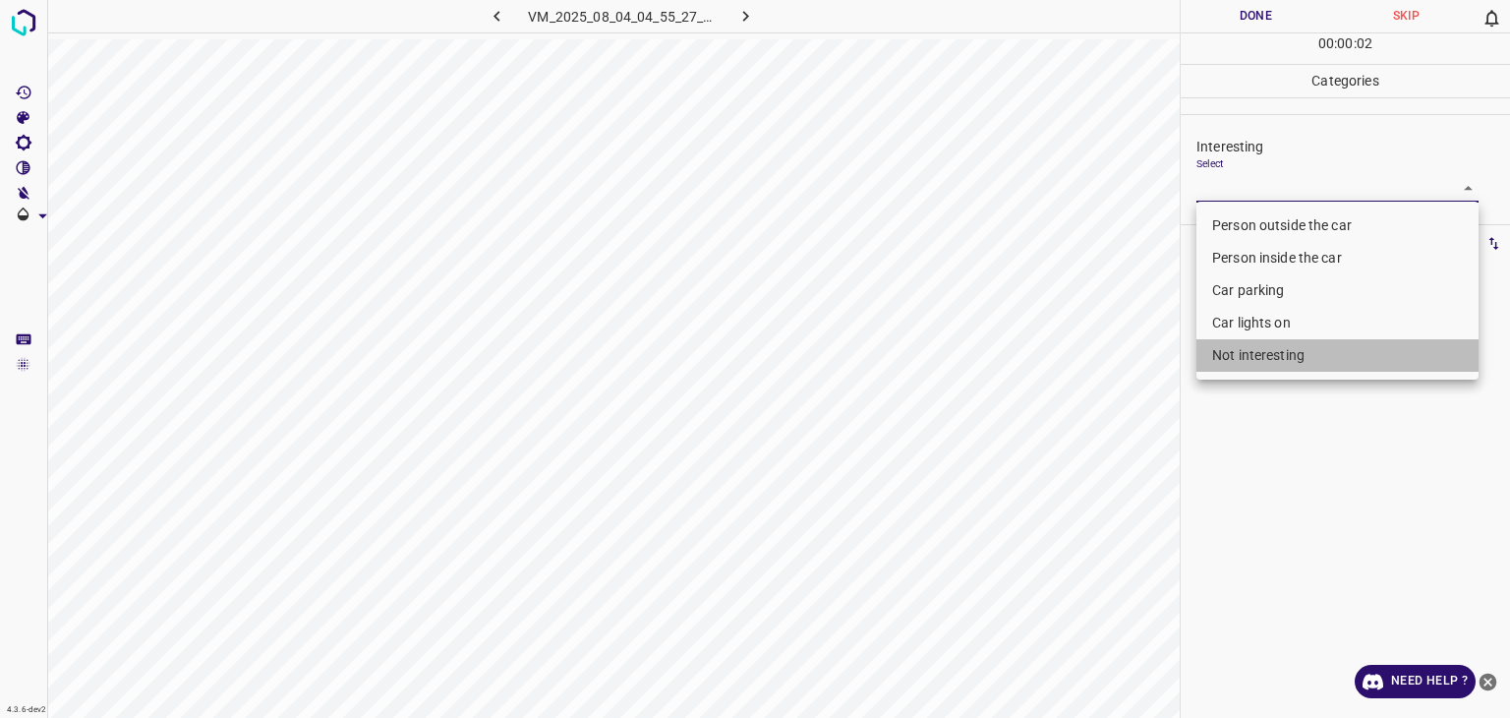
type input "Not interesting"
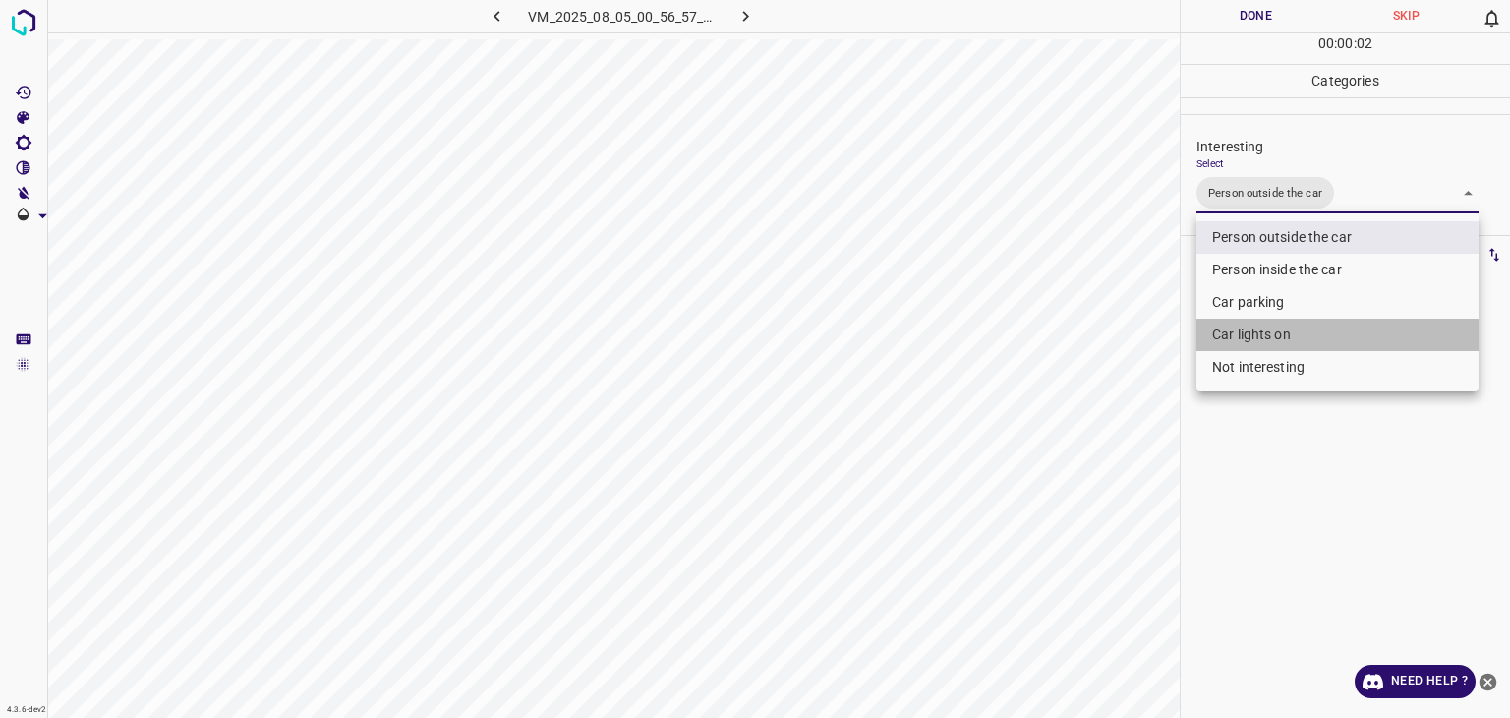
type input "Person outside the car,Car lights on"
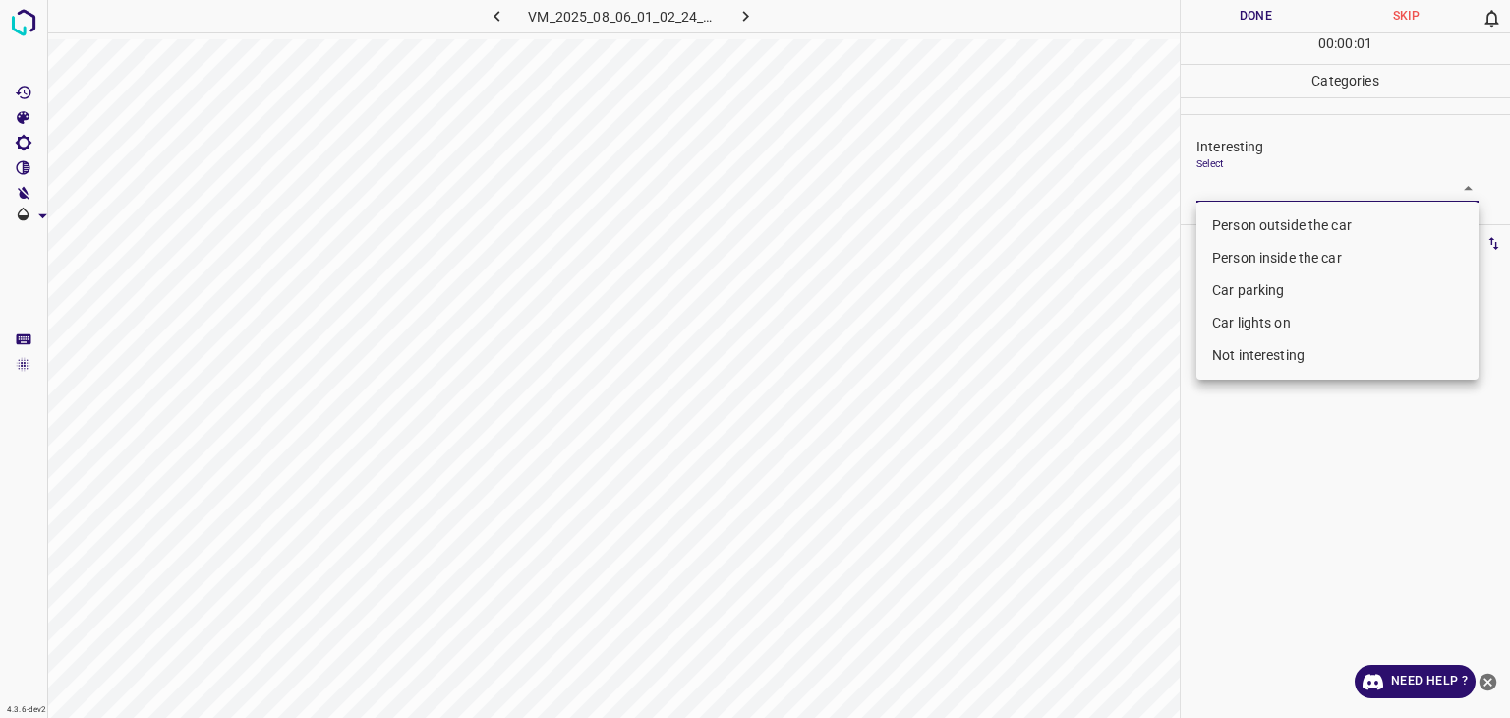
type input "Person outside the car"
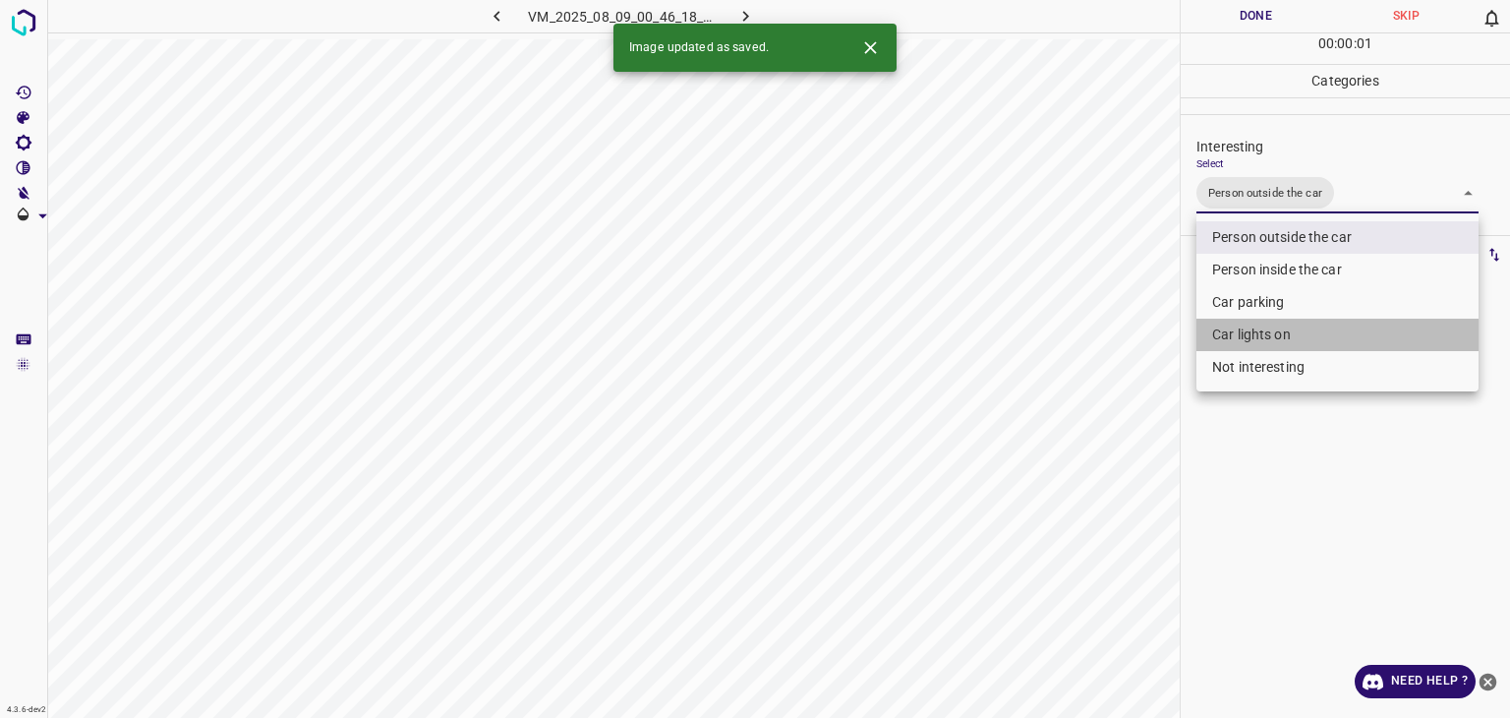
type input "Person outside the car,Car lights on"
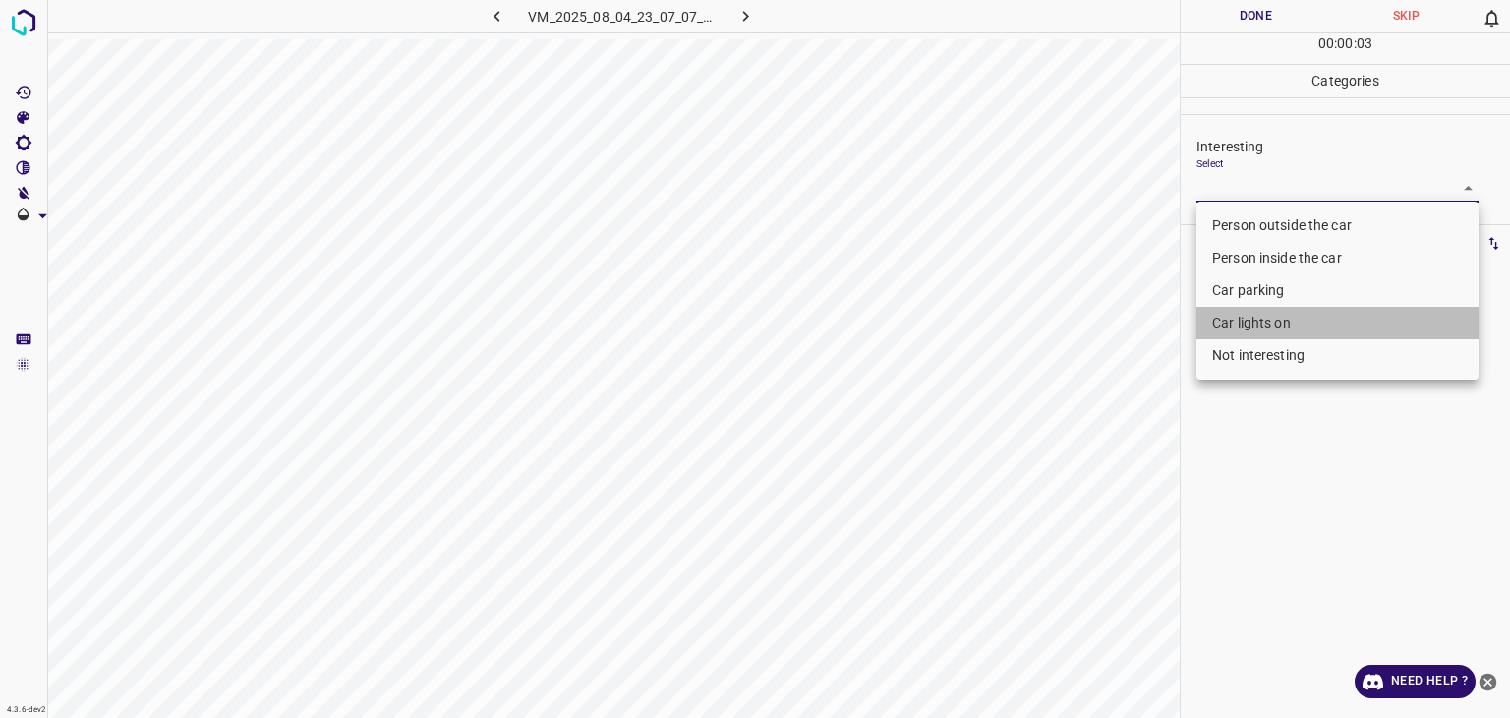
type input "Car lights on"
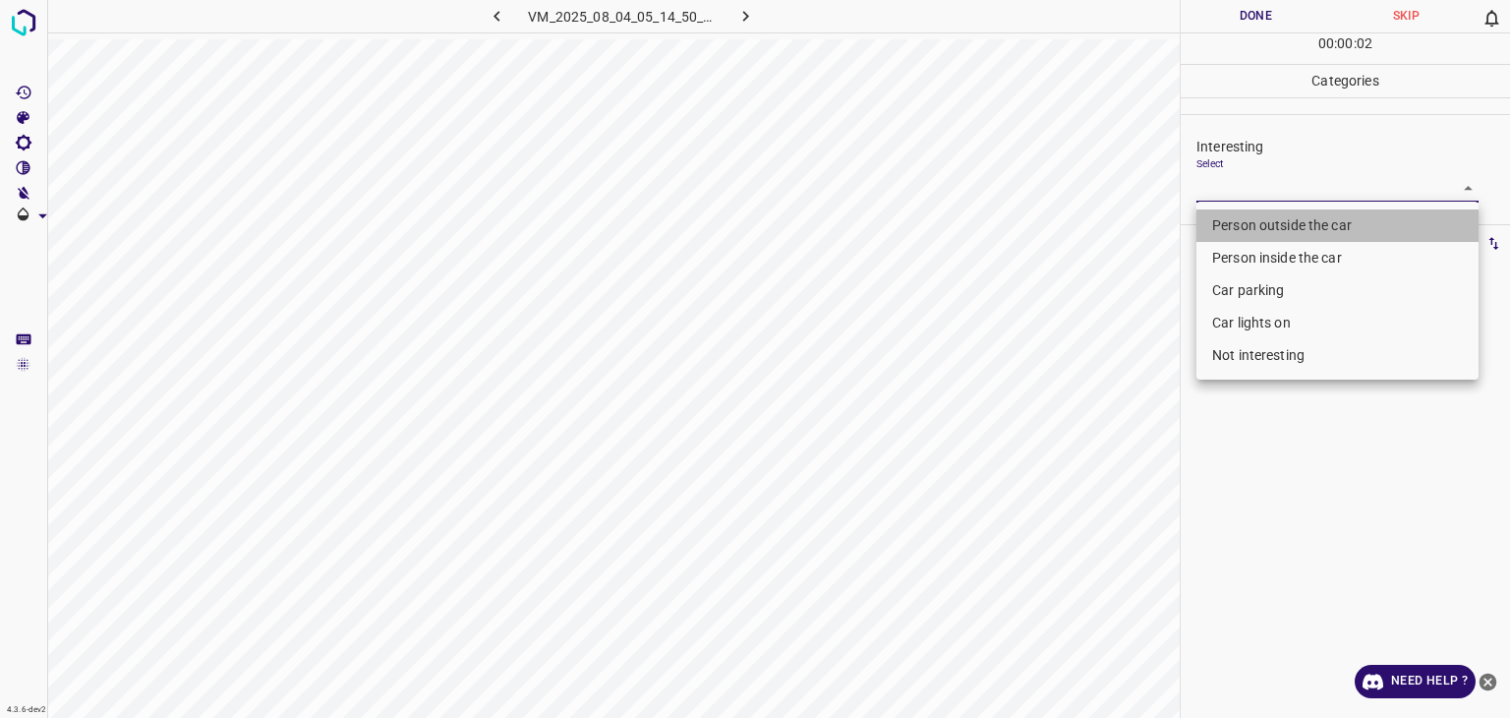
type input "Person outside the car"
type input "Car lights on"
type input "Person outside the car"
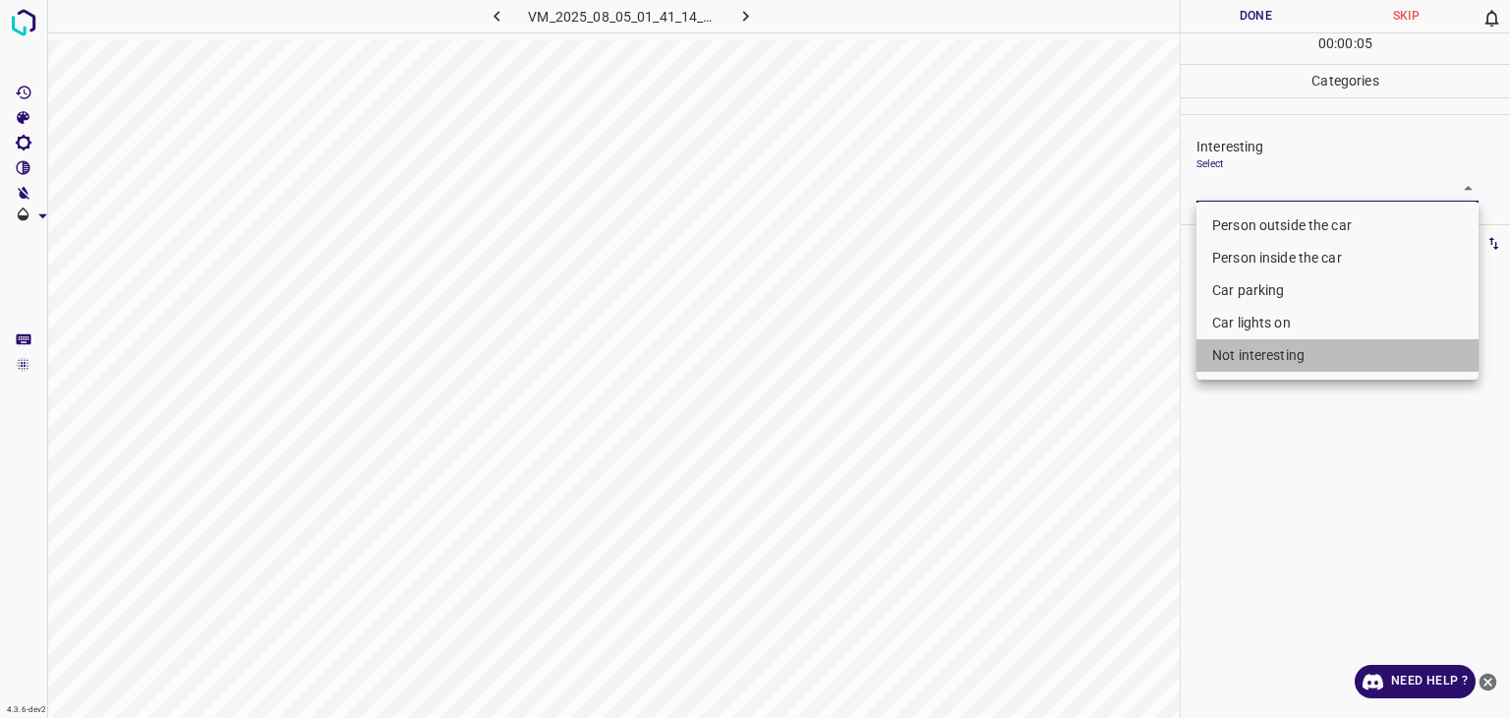
type input "Not interesting"
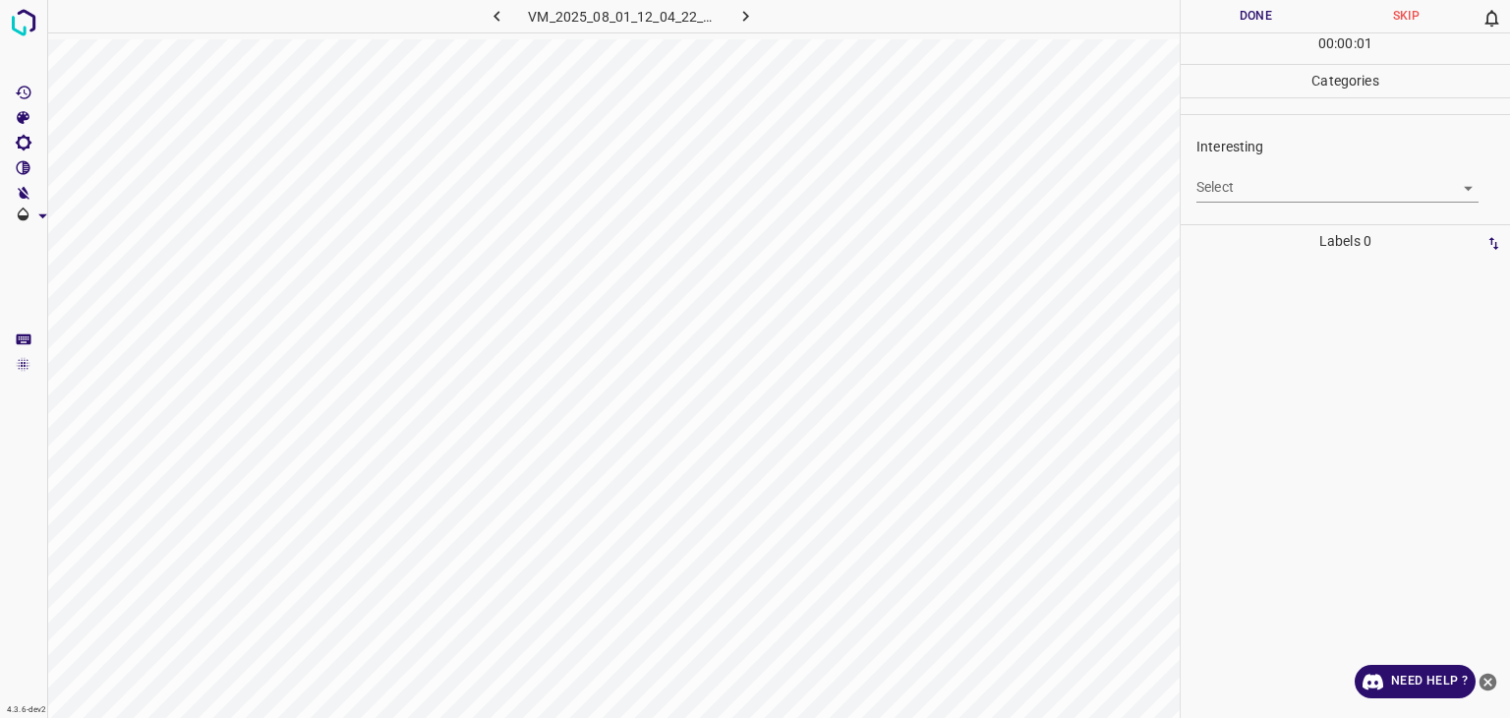
drag, startPoint x: 1267, startPoint y: 170, endPoint x: 1266, endPoint y: 181, distance: 10.9
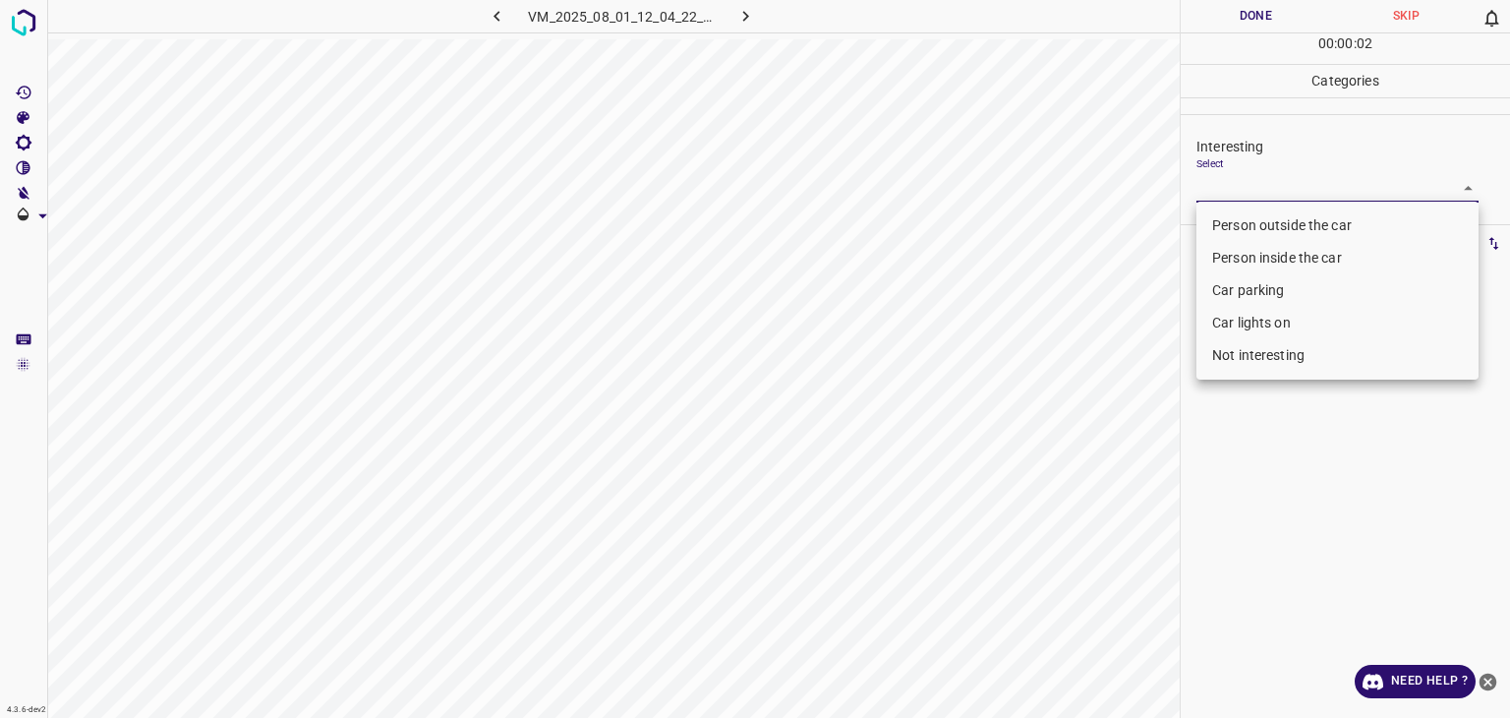
type input "Person outside the car"
type input "Car parking"
type input "Person outside the car"
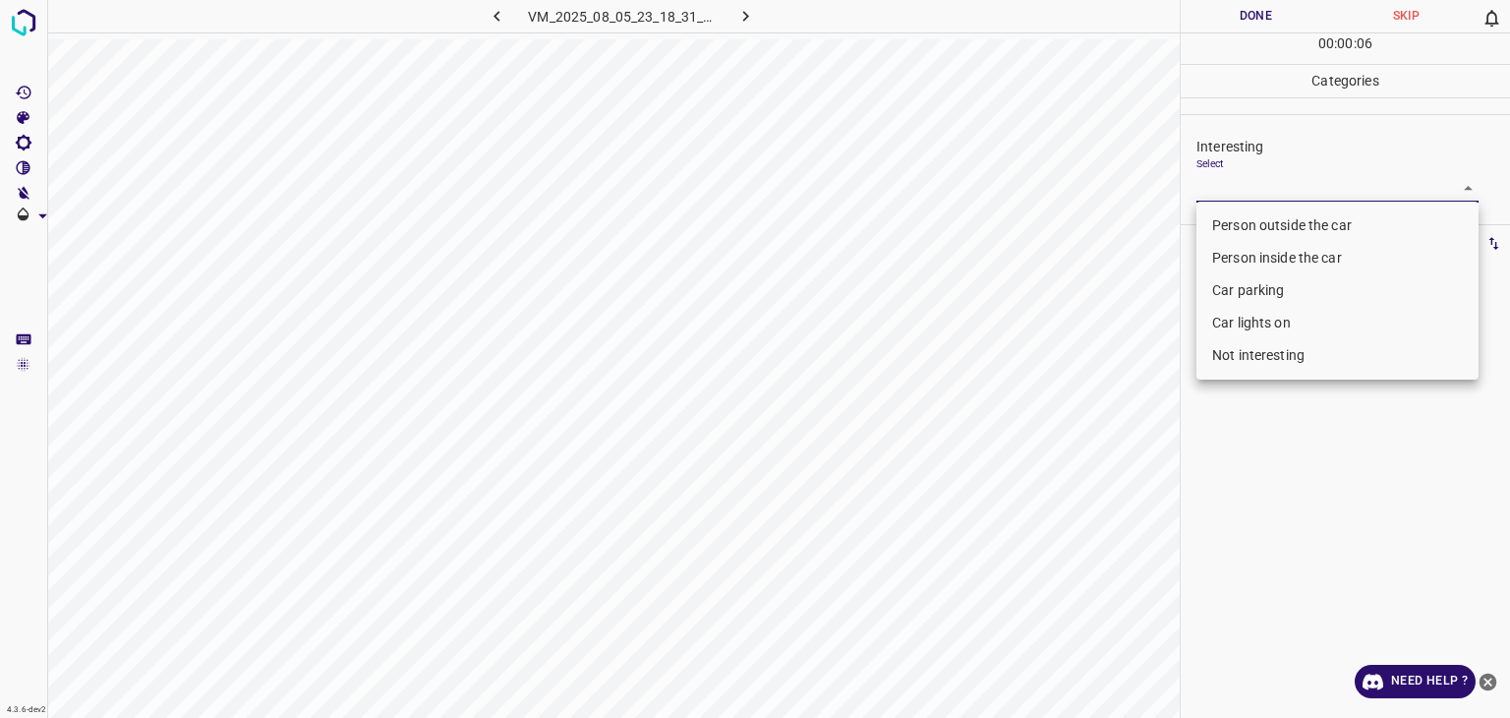
type input "Person outside the car"
type input "Car parking"
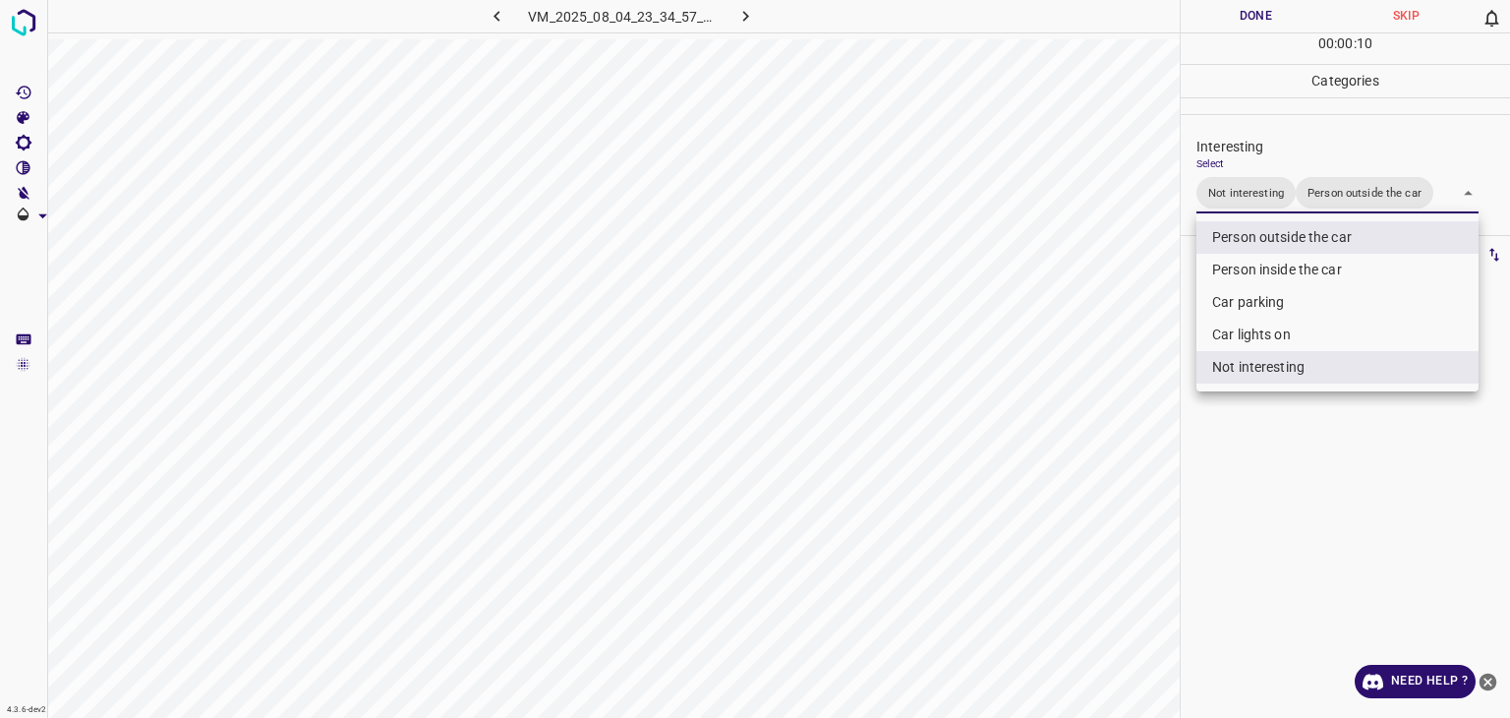
type input "Person outside the car"
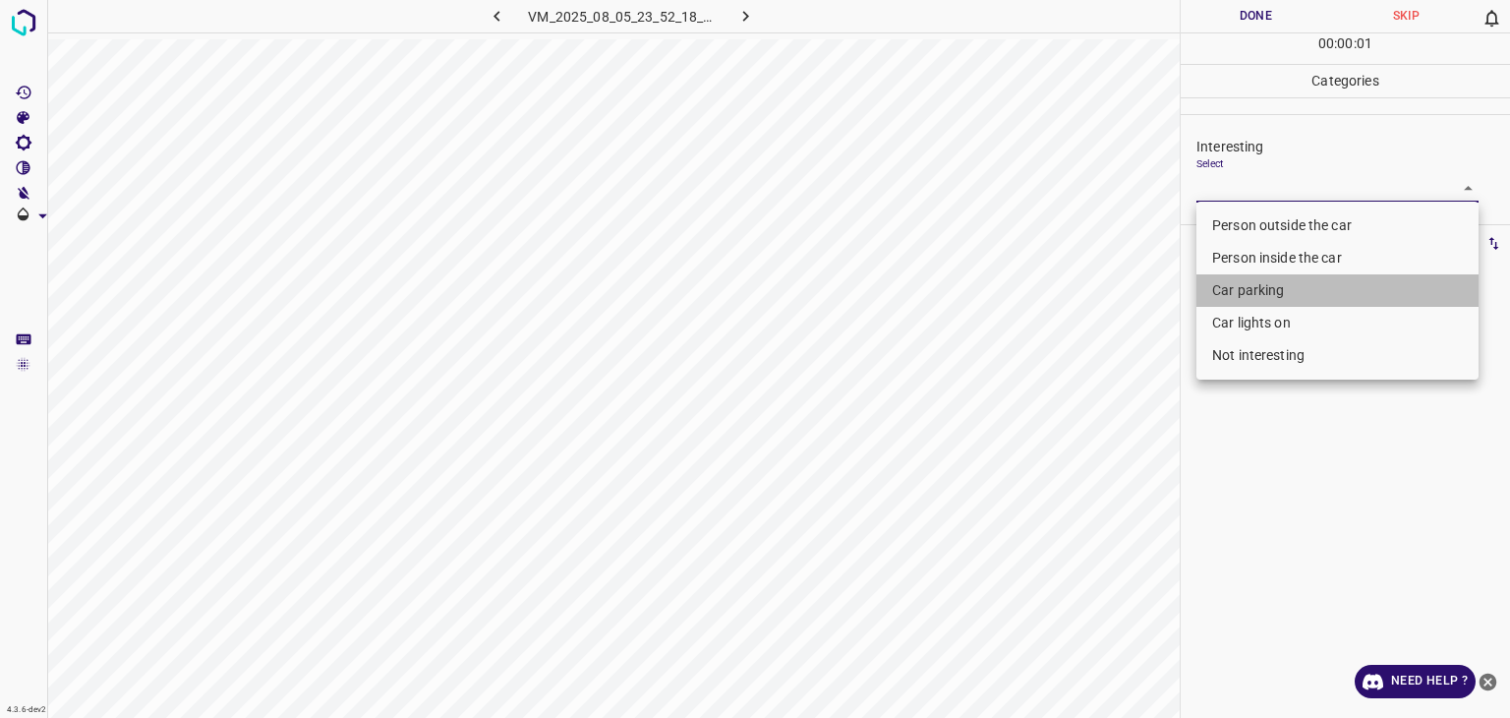
type input "Car parking"
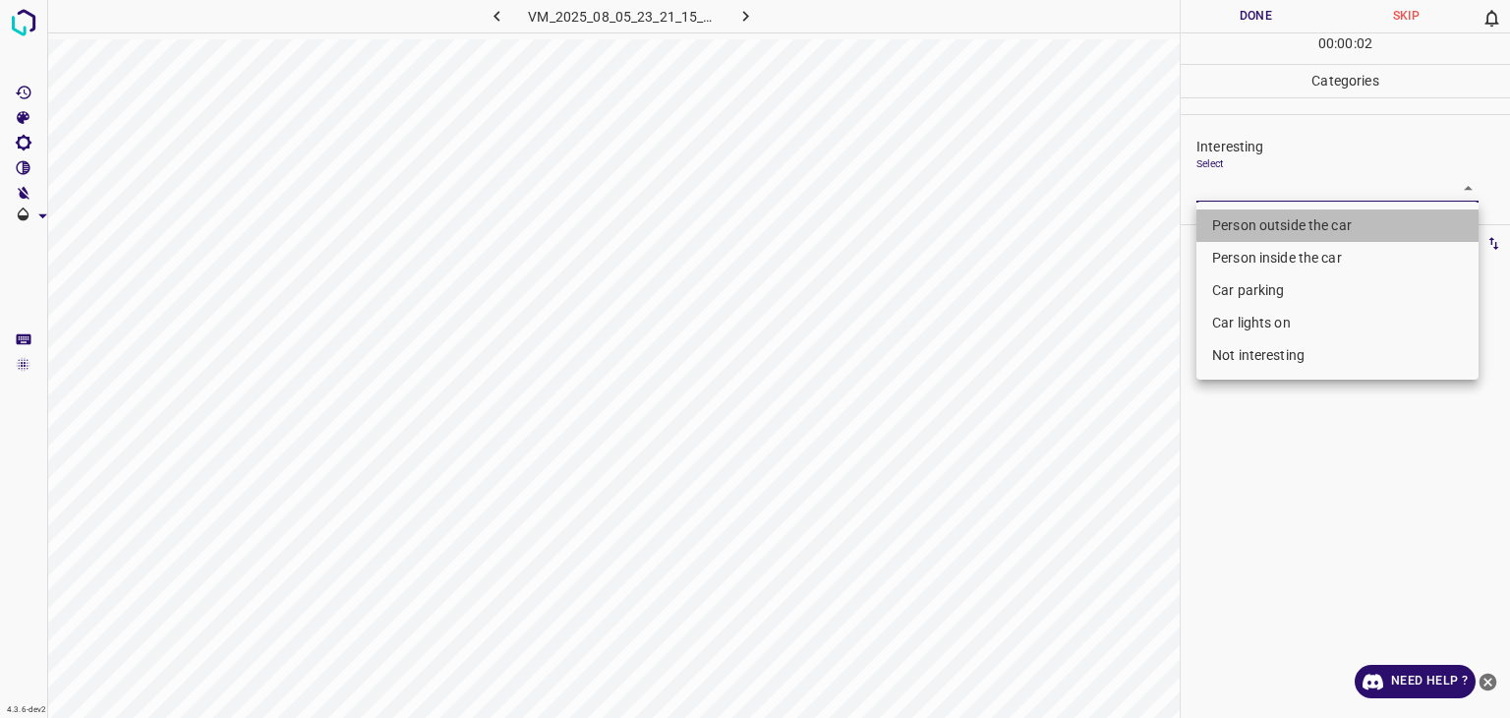
type input "Person outside the car"
type input "Not interesting"
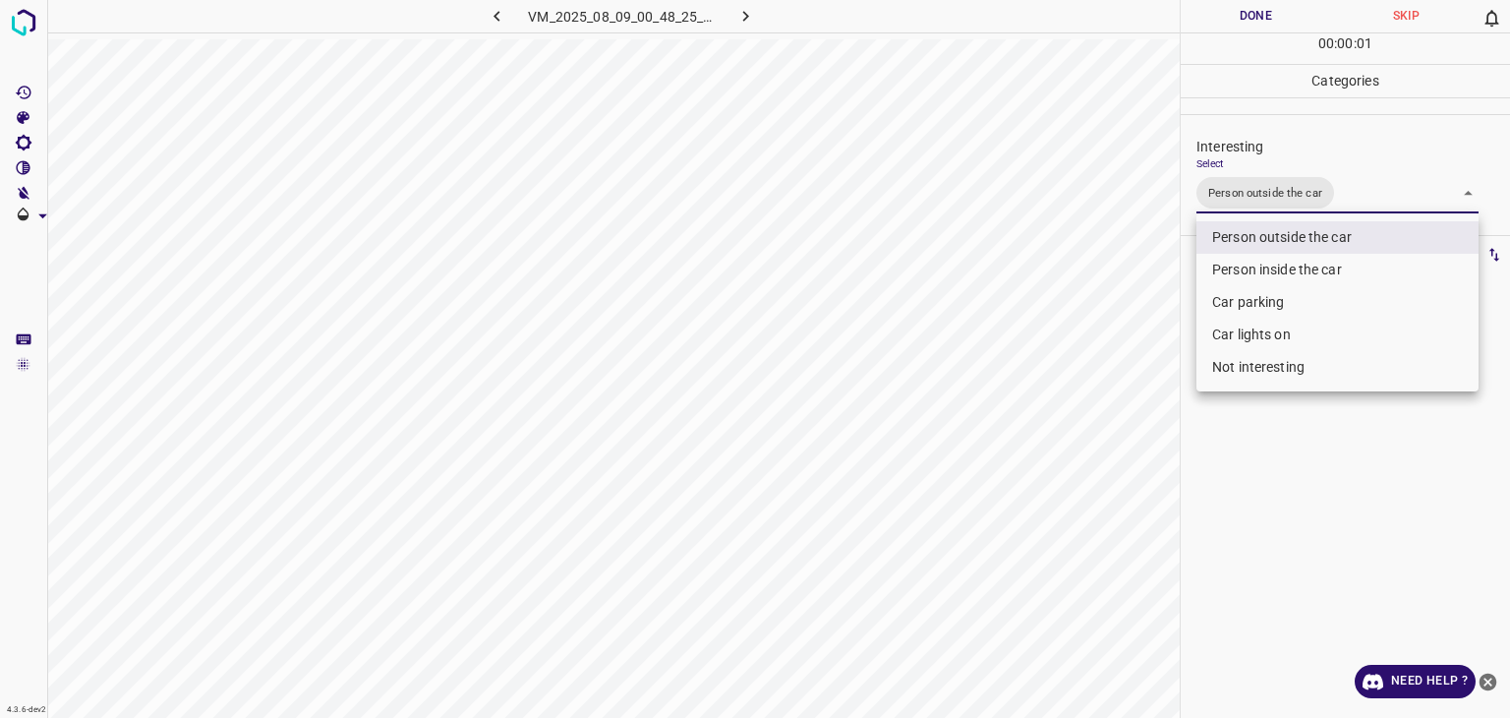
type input "Person outside the car,Car lights on"
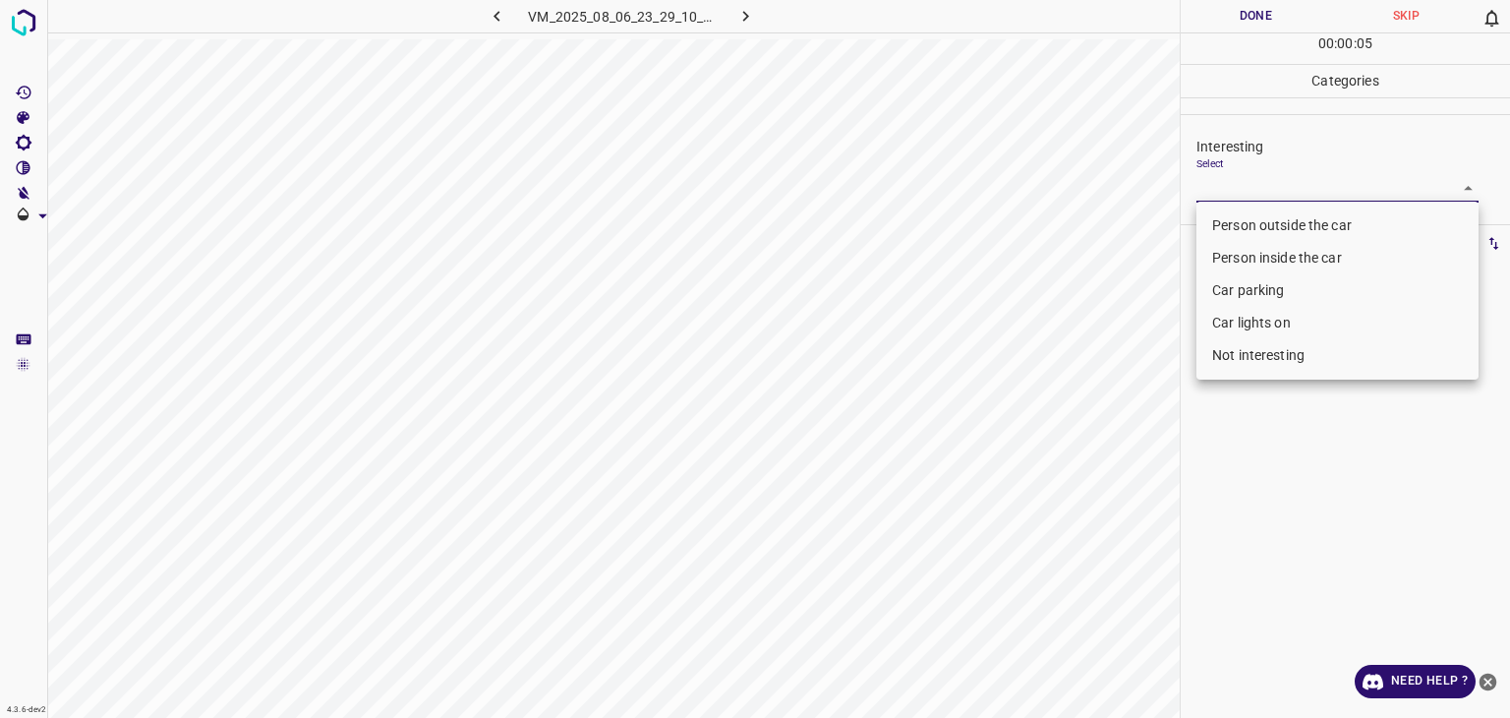
type input "Not interesting"
type input "Car lights on"
type input "Person outside the car"
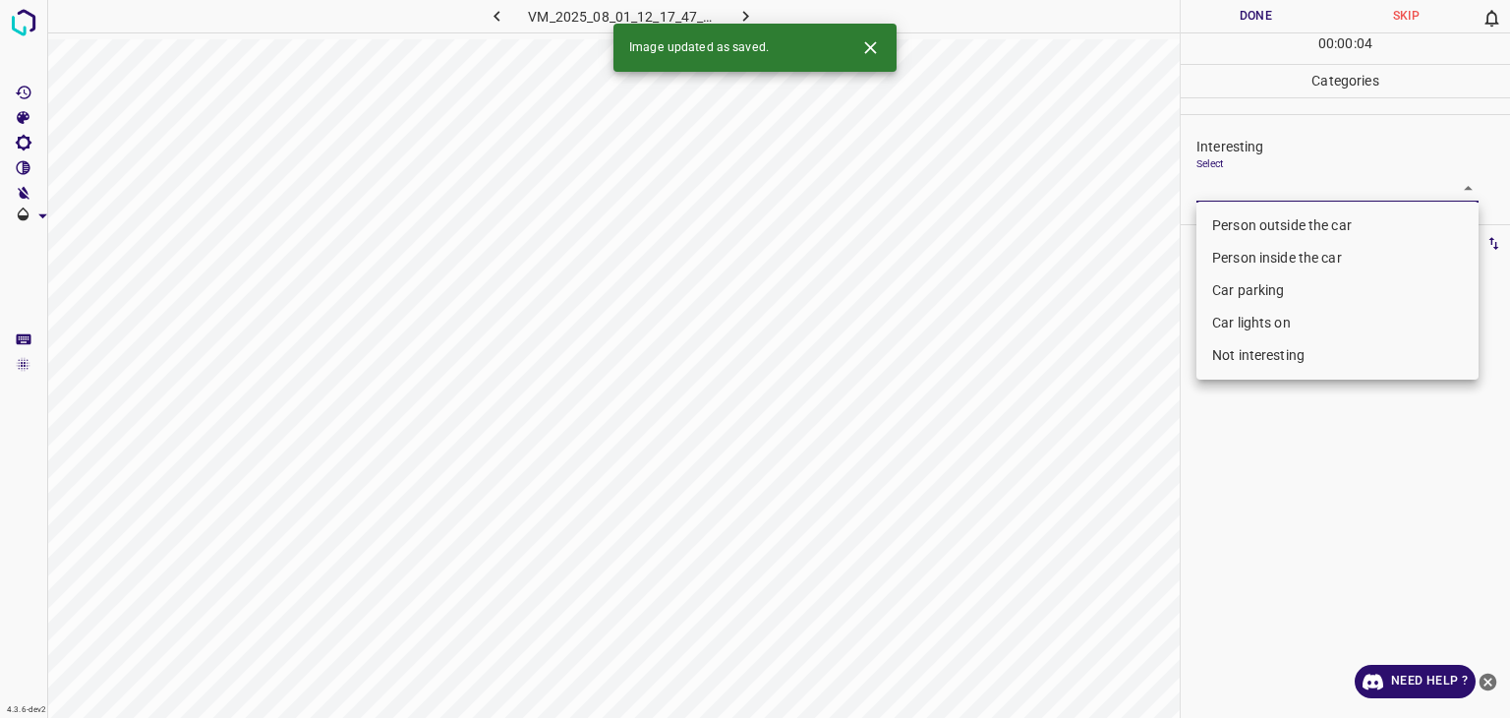
type input "Person outside the car"
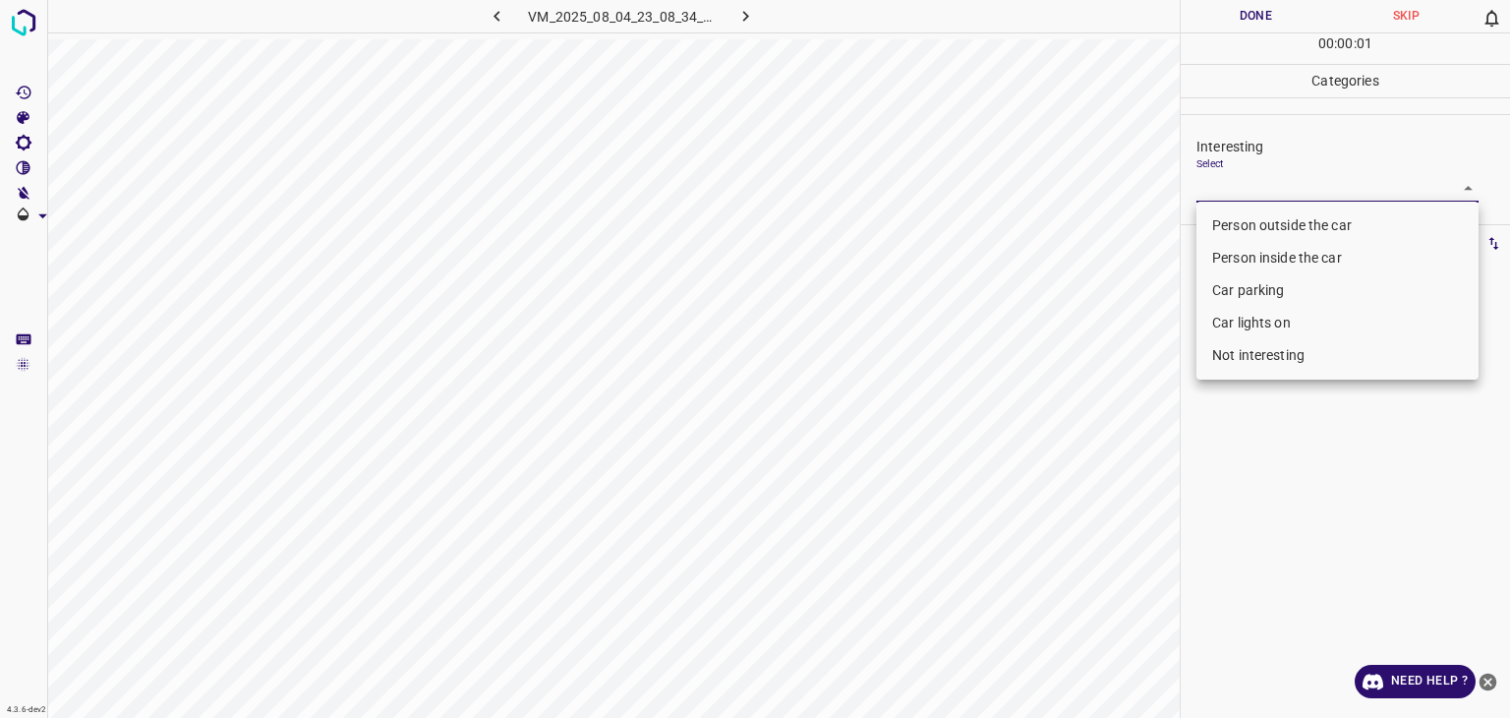
type input "Person outside the car"
type input "Not interesting"
type input "Person outside the car"
type input "Car parking"
type input "Not interesting"
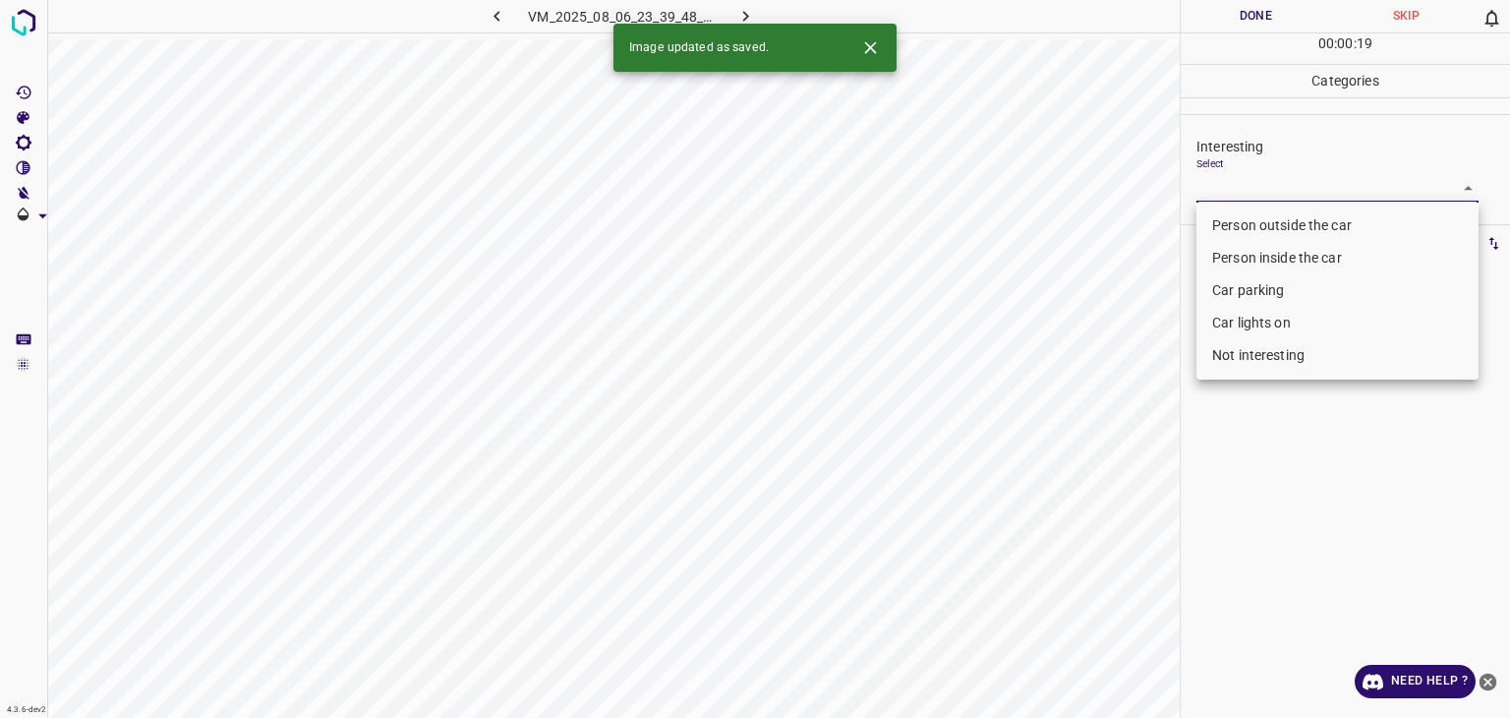
type input "Person outside the car"
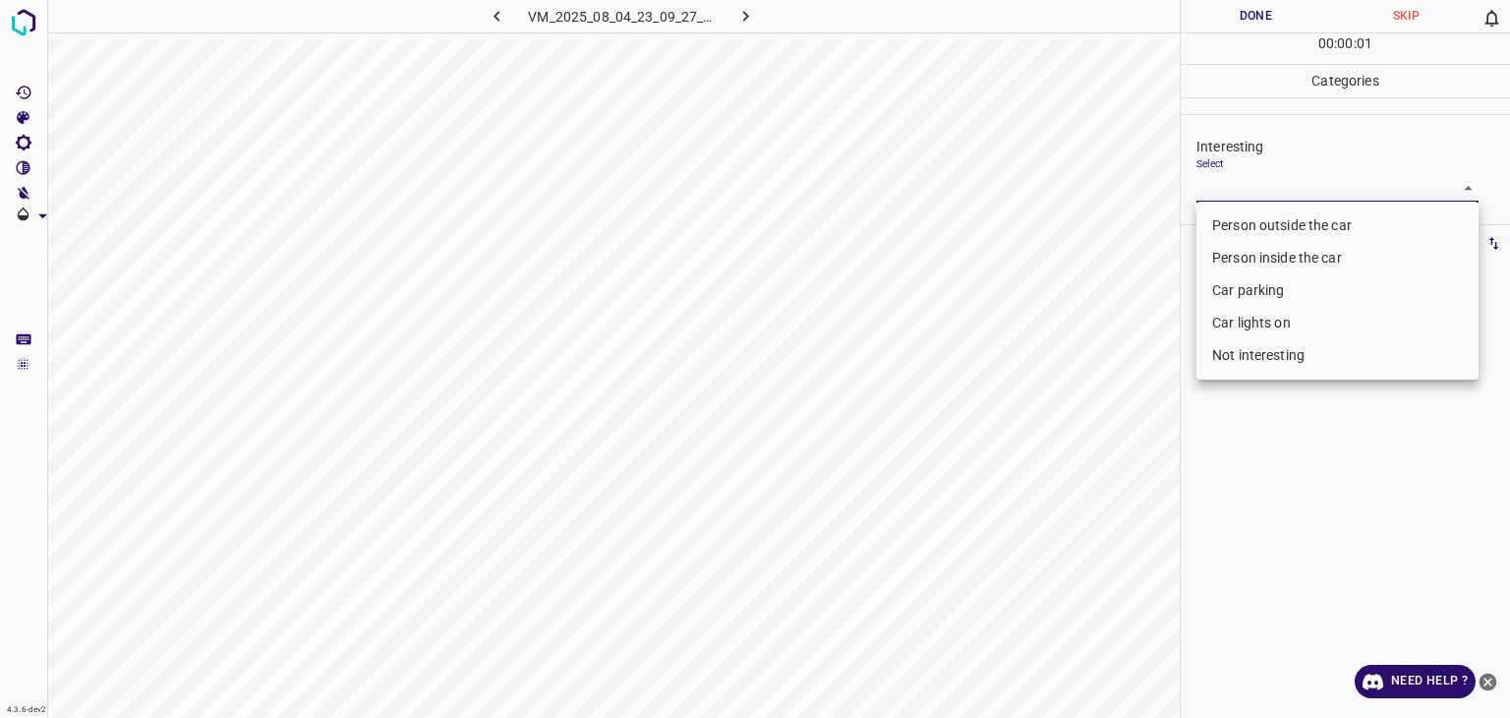
type input "Not interesting"
type input "Person outside the car"
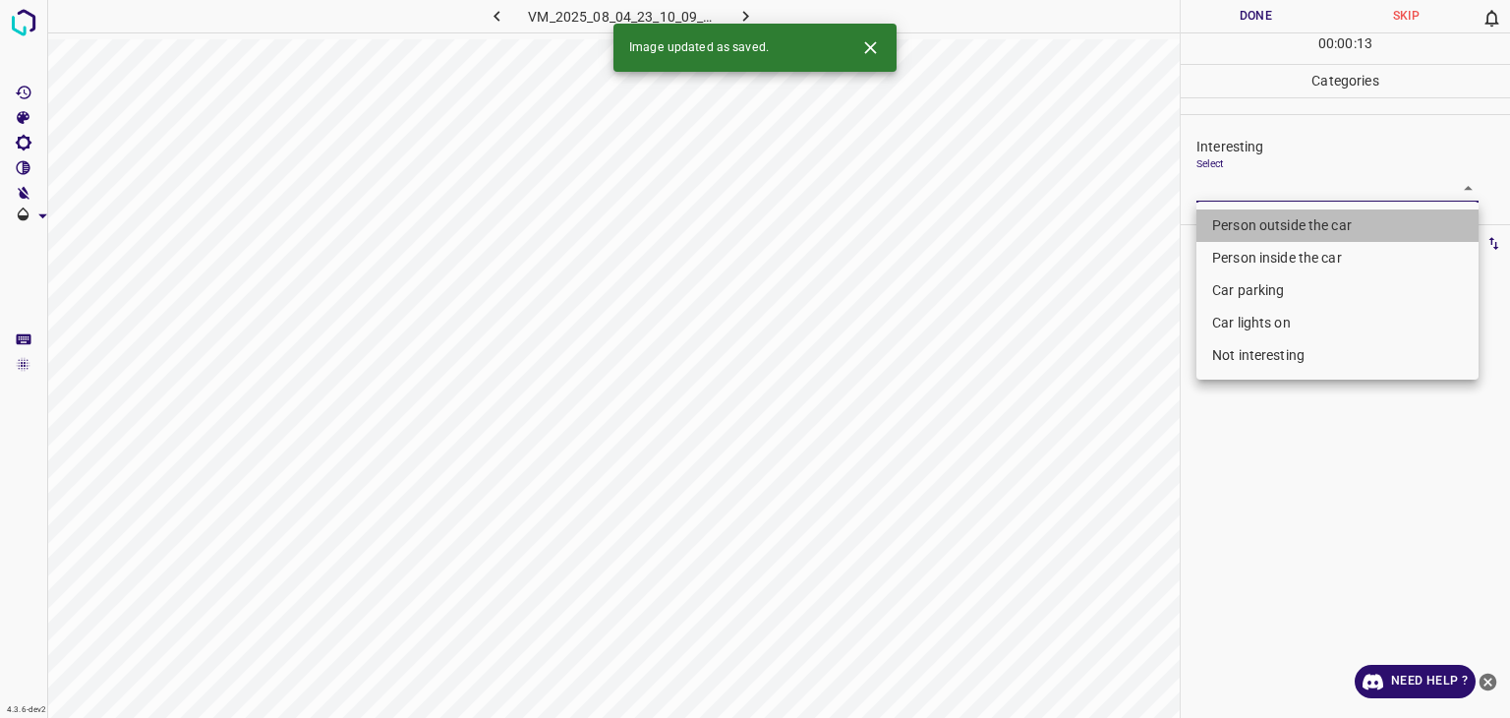
type input "Person outside the car"
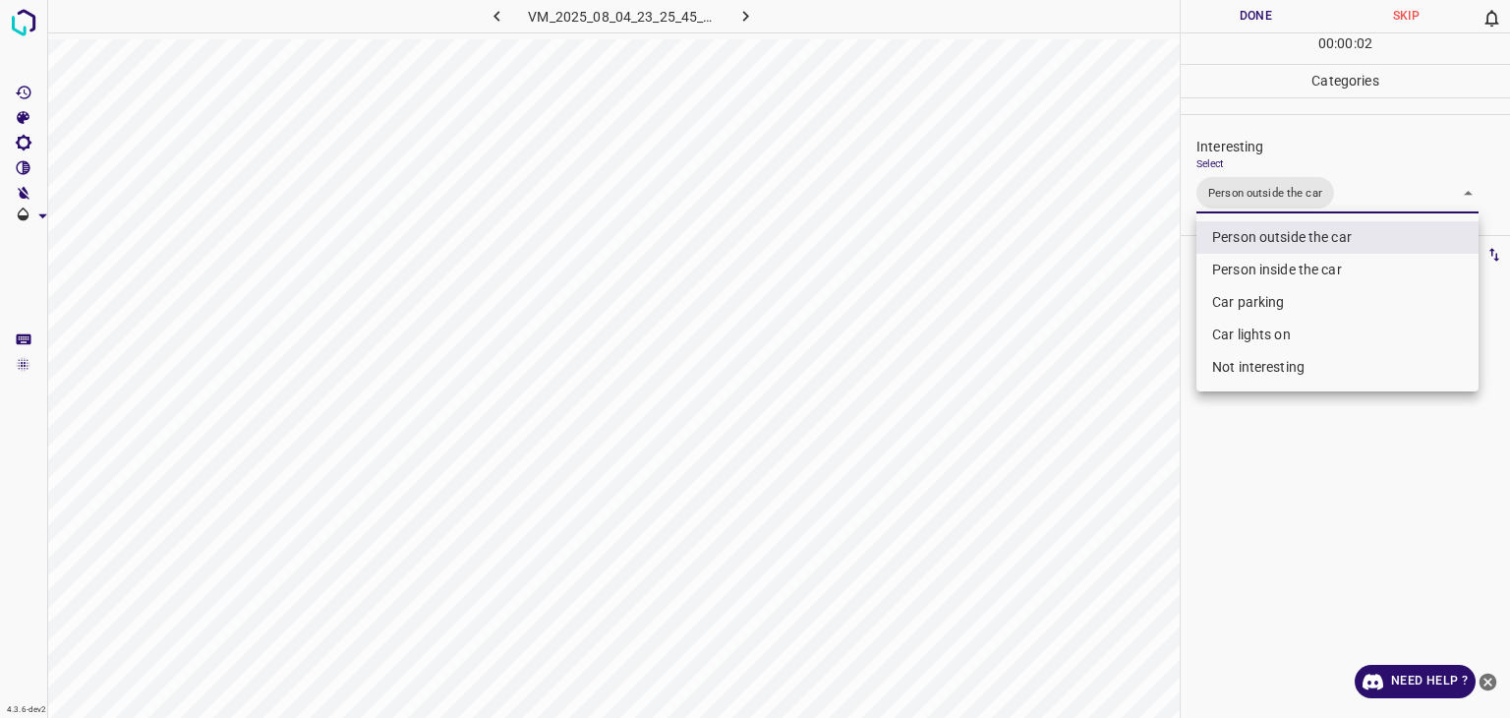
type input "Person outside the car,Car lights on"
type input "Person outside the car,Car parking"
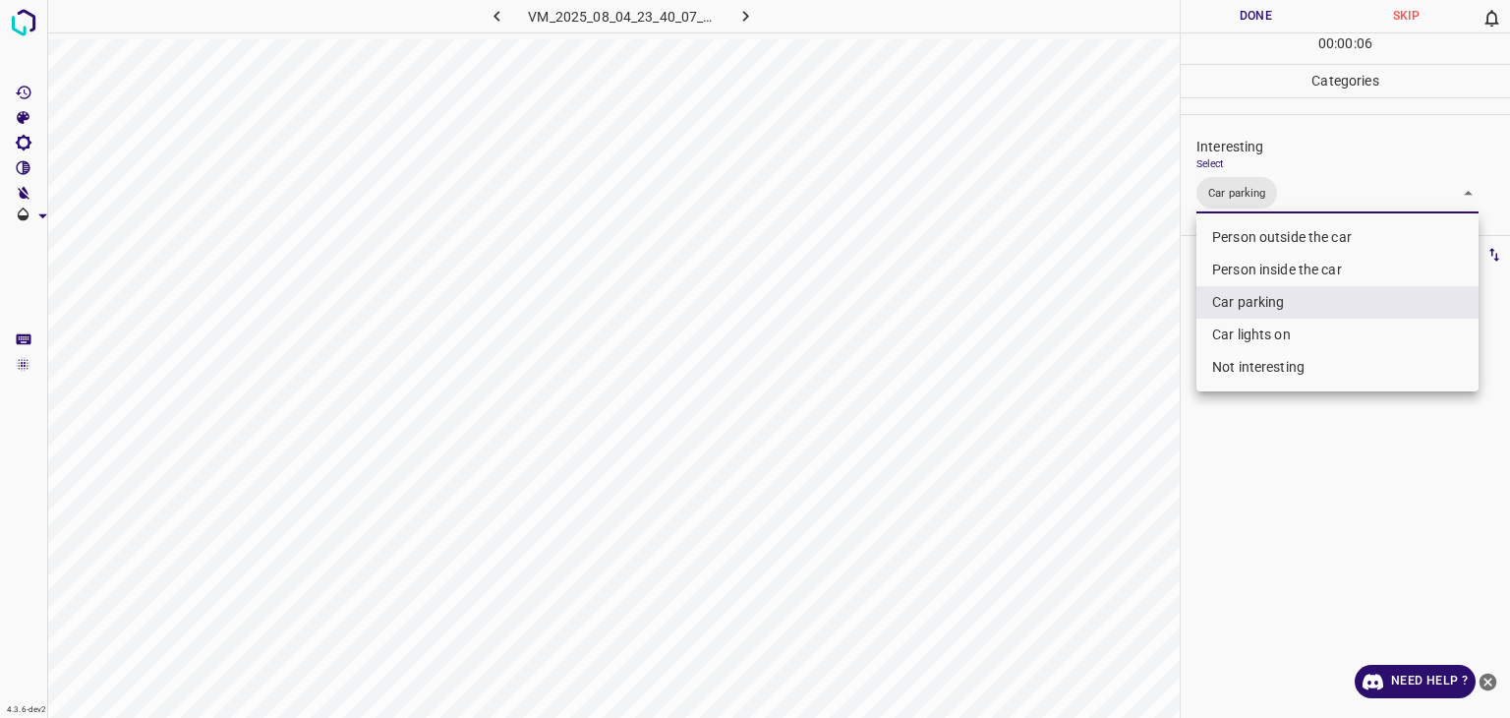
type input "Car parking,Person outside the car"
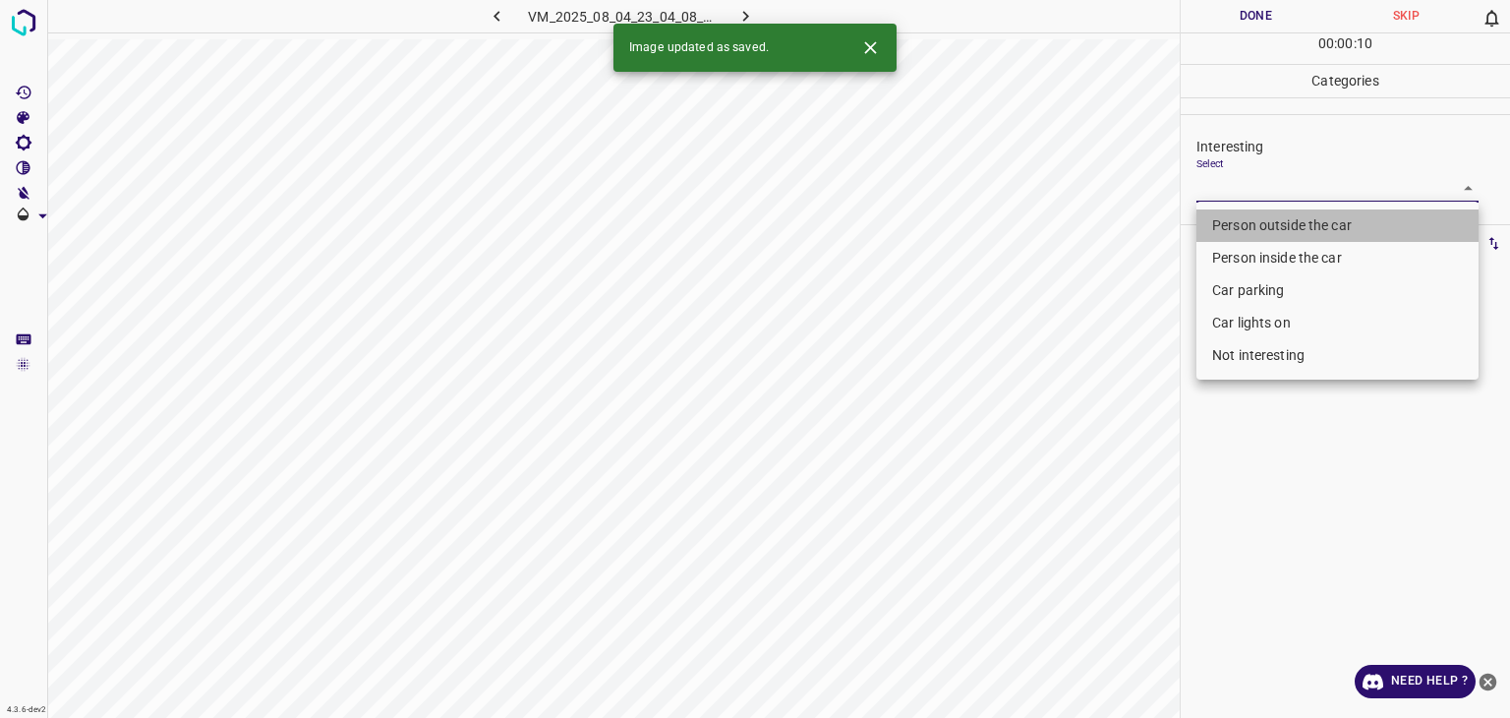
type input "Person outside the car"
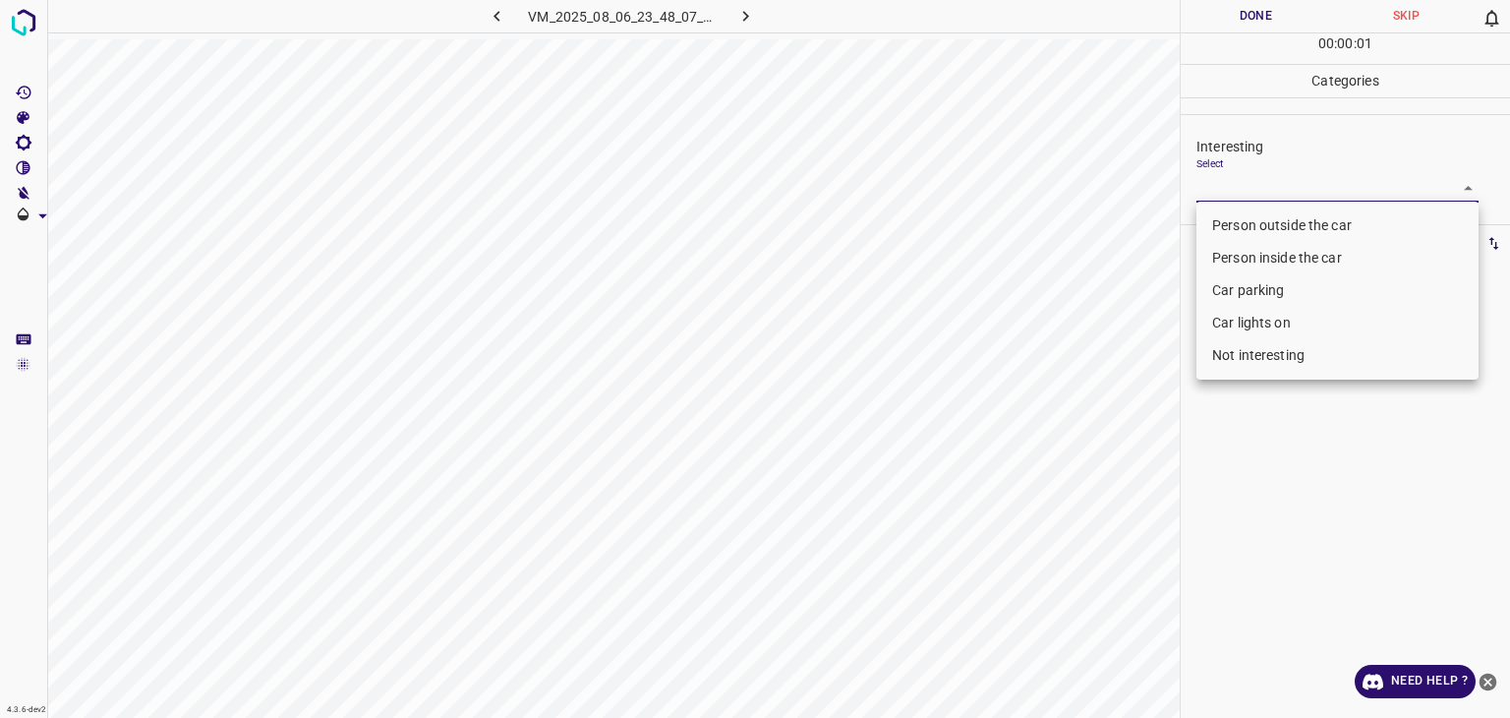
type input "Person outside the car"
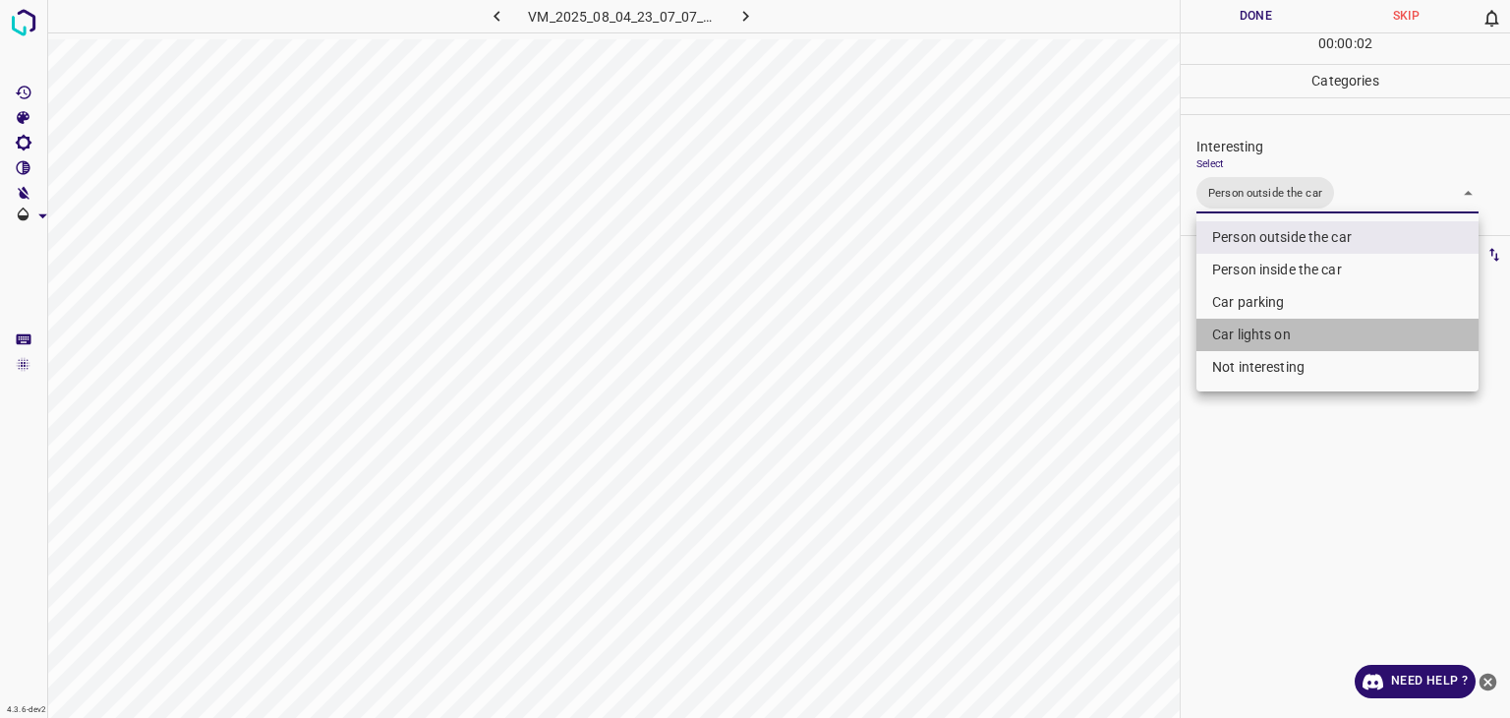
type input "Person outside the car,Car lights on"
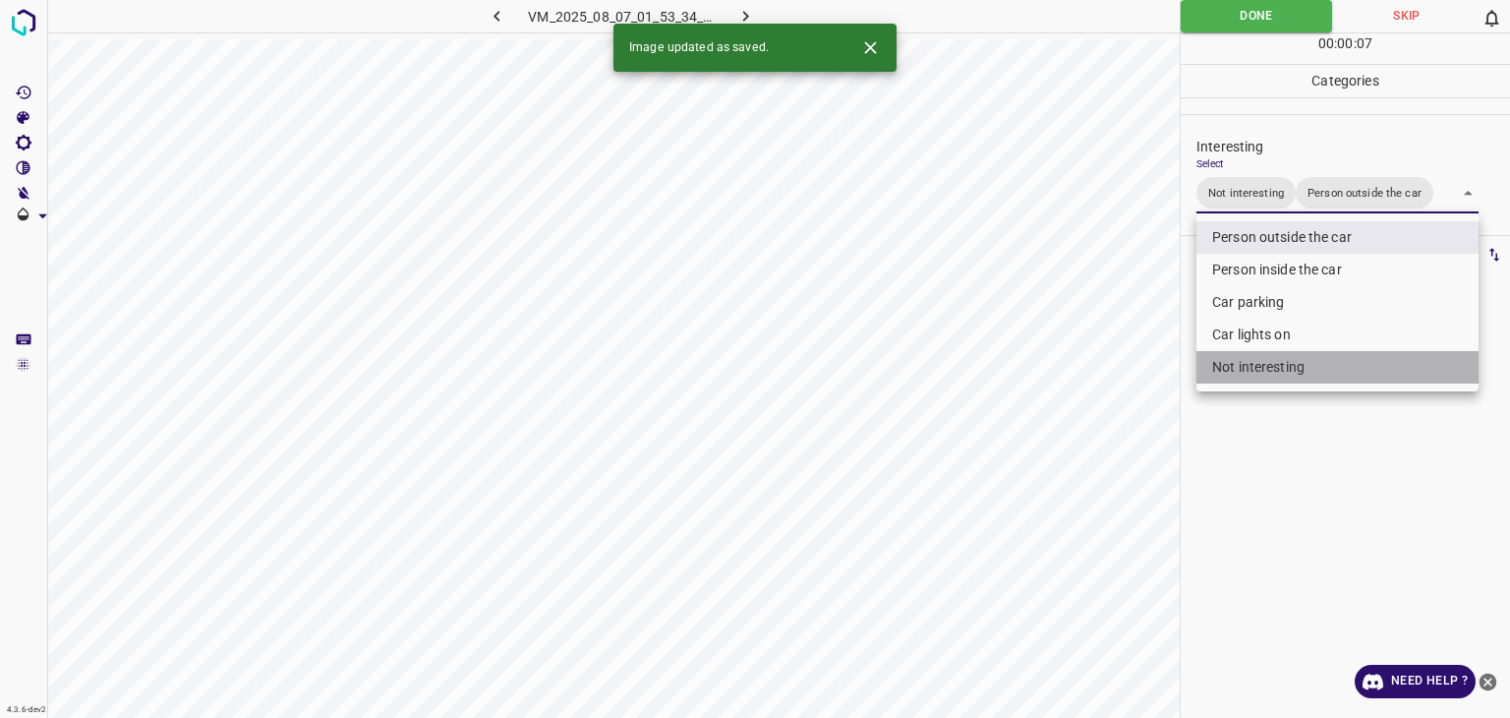
type input "Person outside the car"
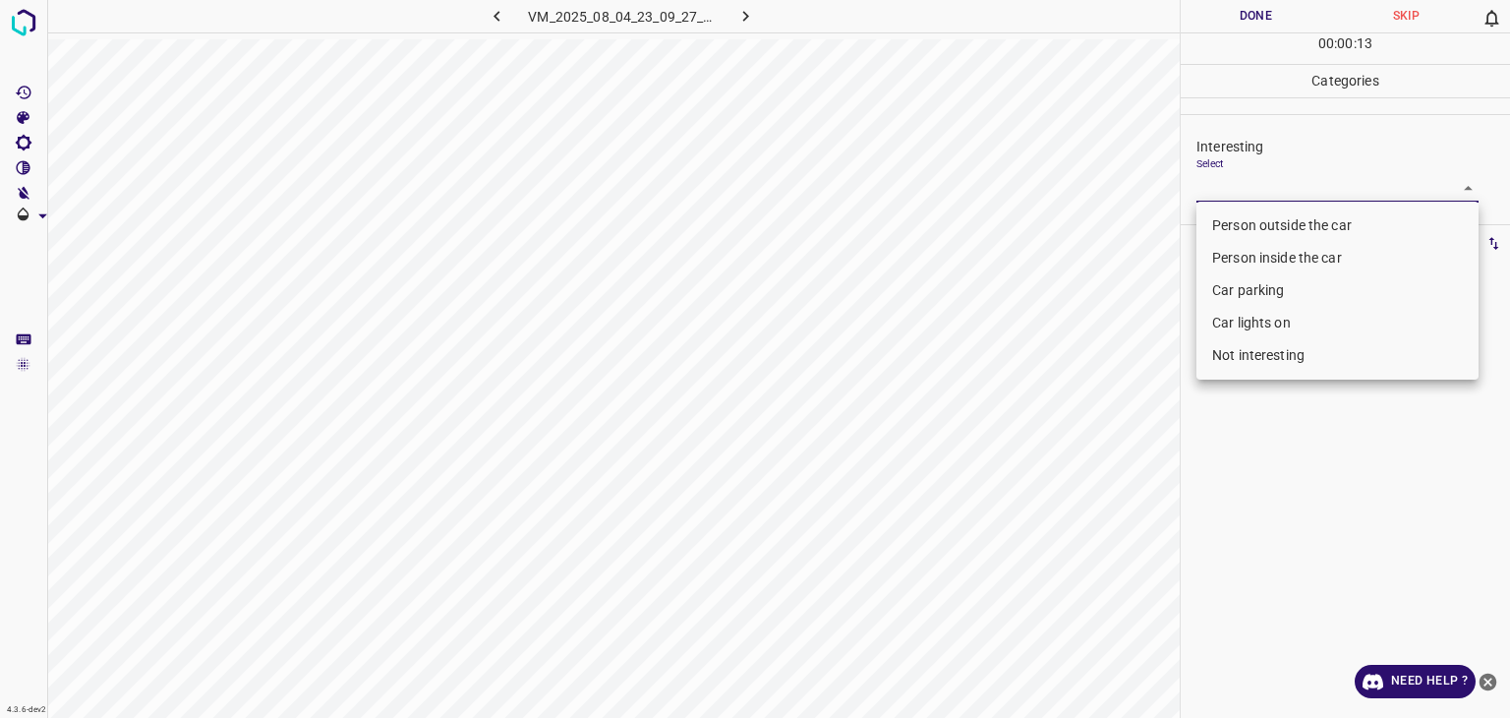
type input "Person outside the car"
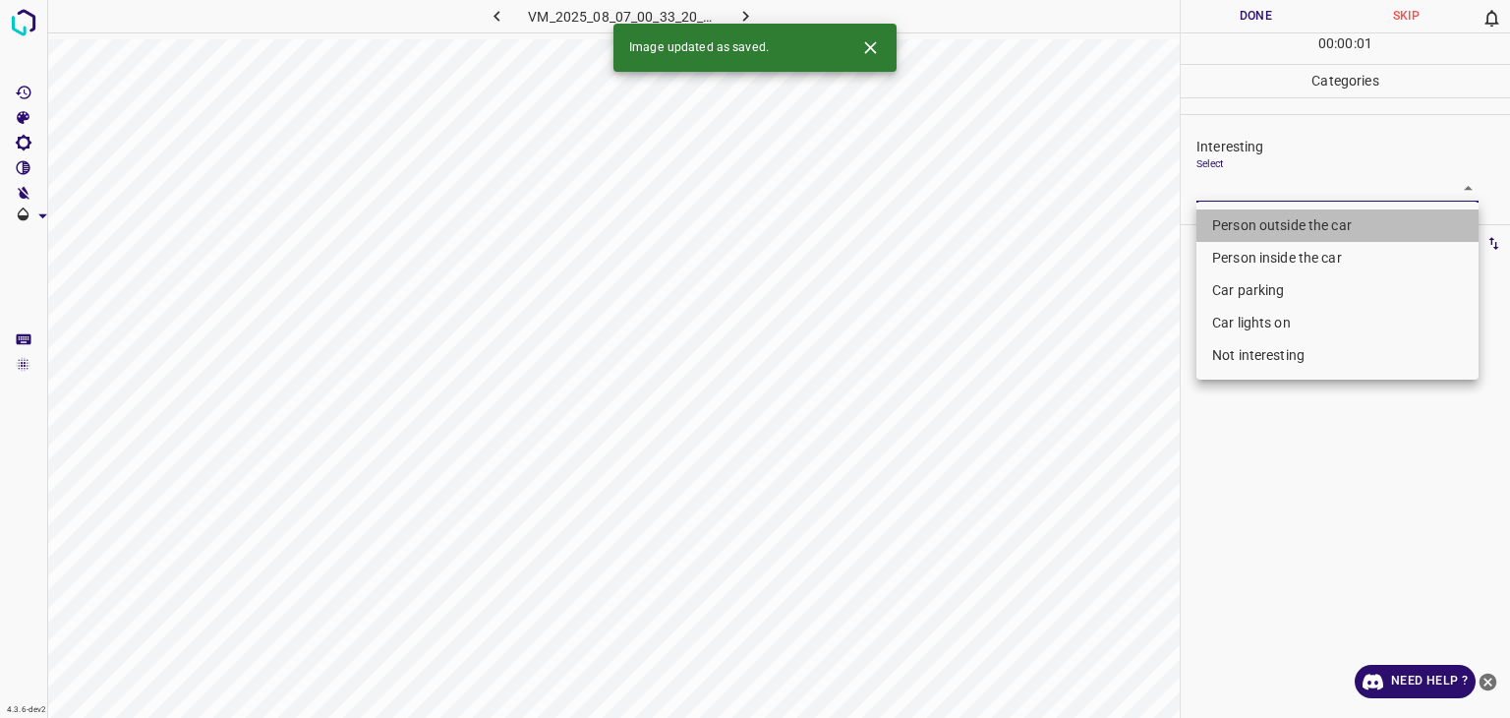
type input "Person outside the car"
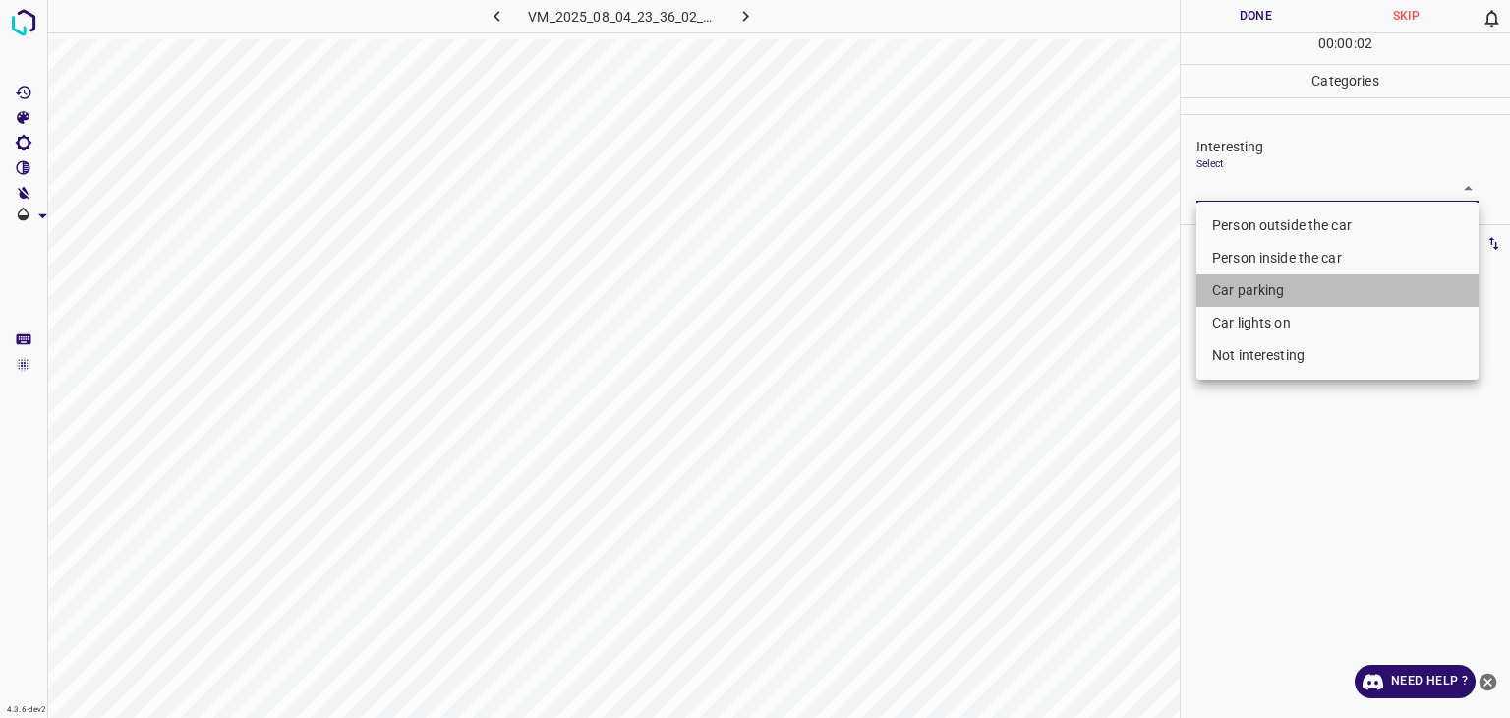
type input "Car parking"
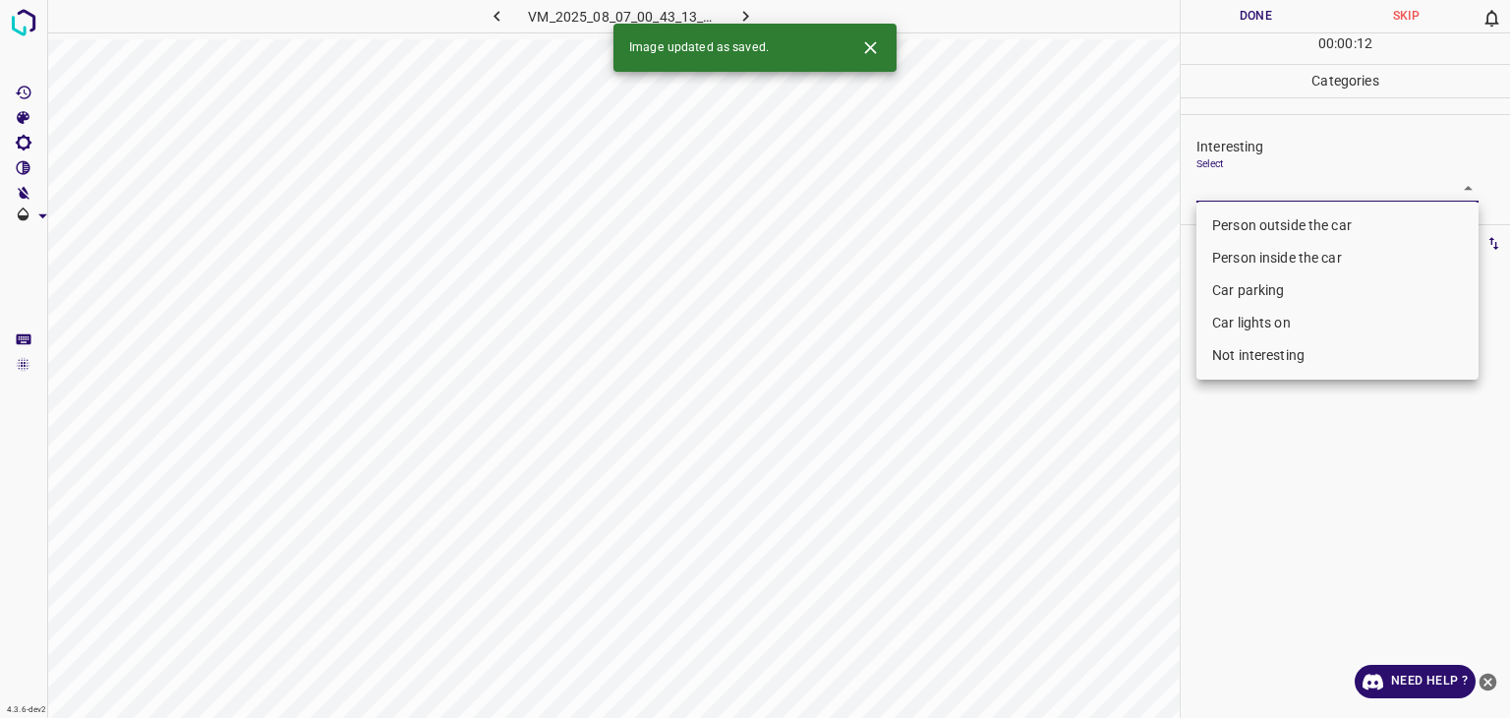
type input "Person outside the car"
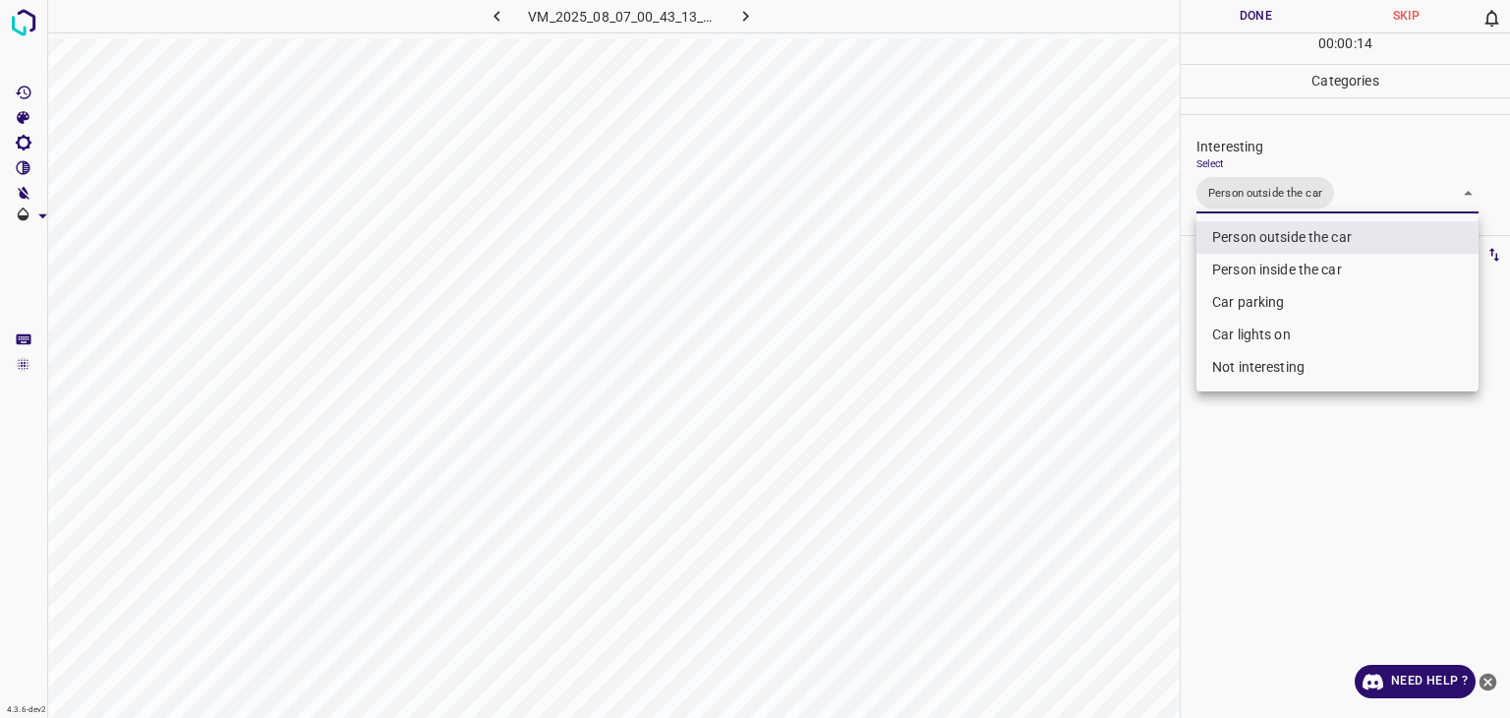
drag, startPoint x: 1250, startPoint y: 25, endPoint x: 1243, endPoint y: 17, distance: 10.5
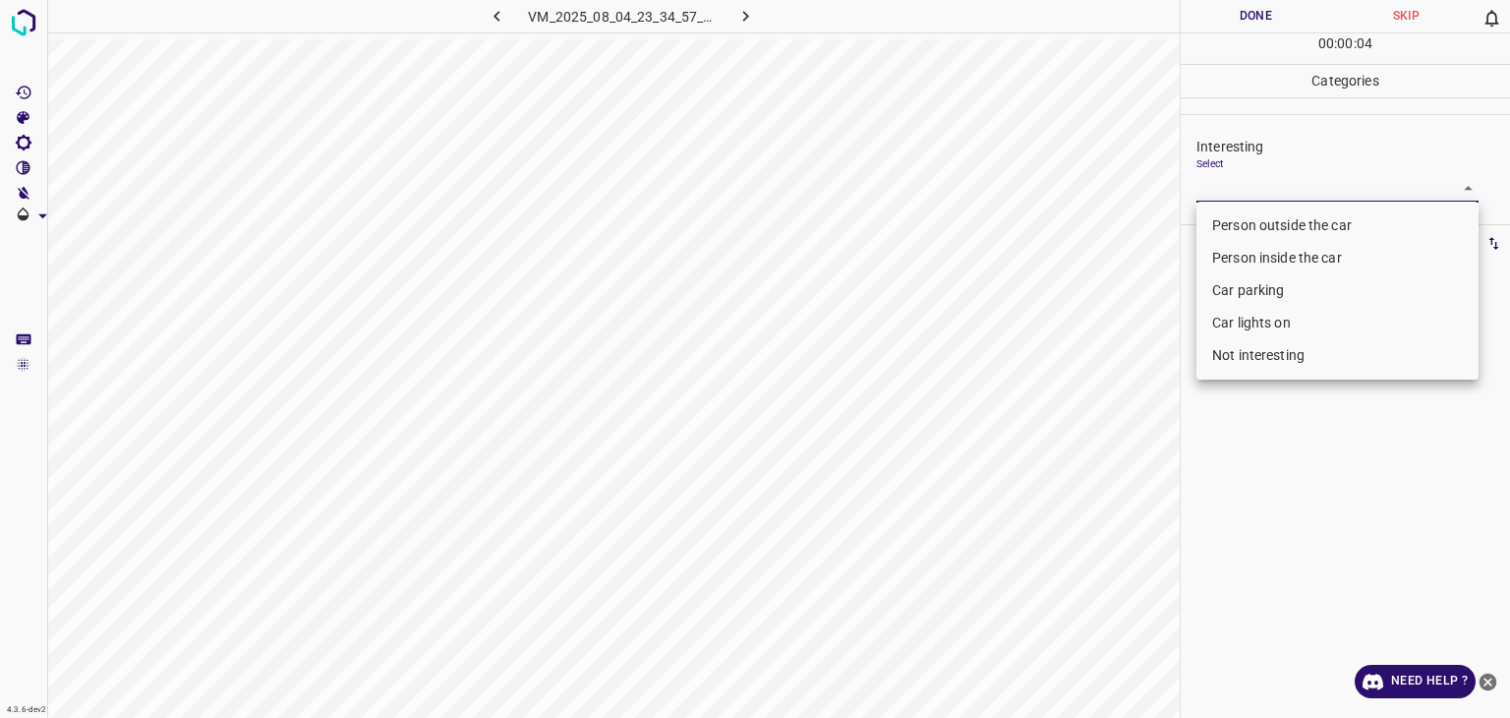
type input "Person outside the car"
type input "Not interesting"
type input "Person outside the car"
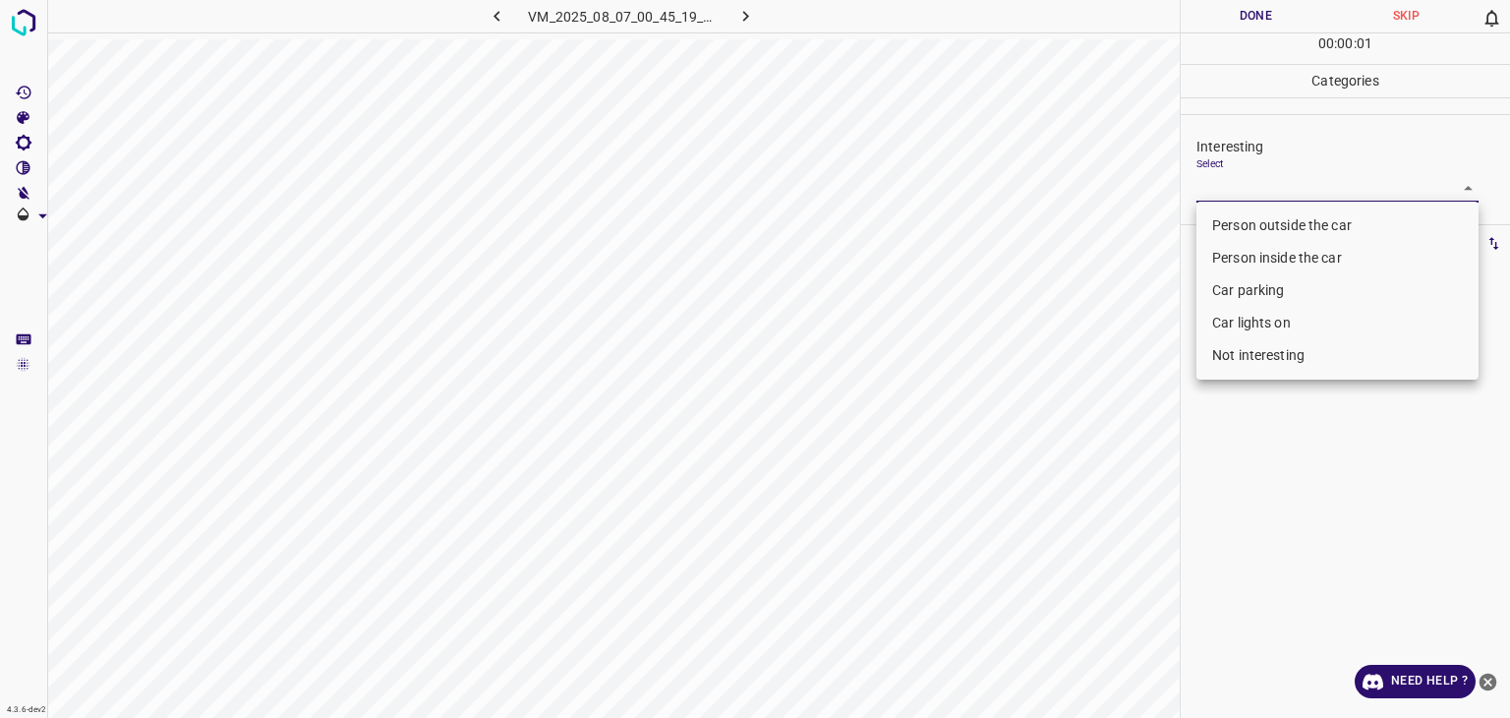
drag, startPoint x: 1295, startPoint y: 191, endPoint x: 1141, endPoint y: 118, distance: 170.7
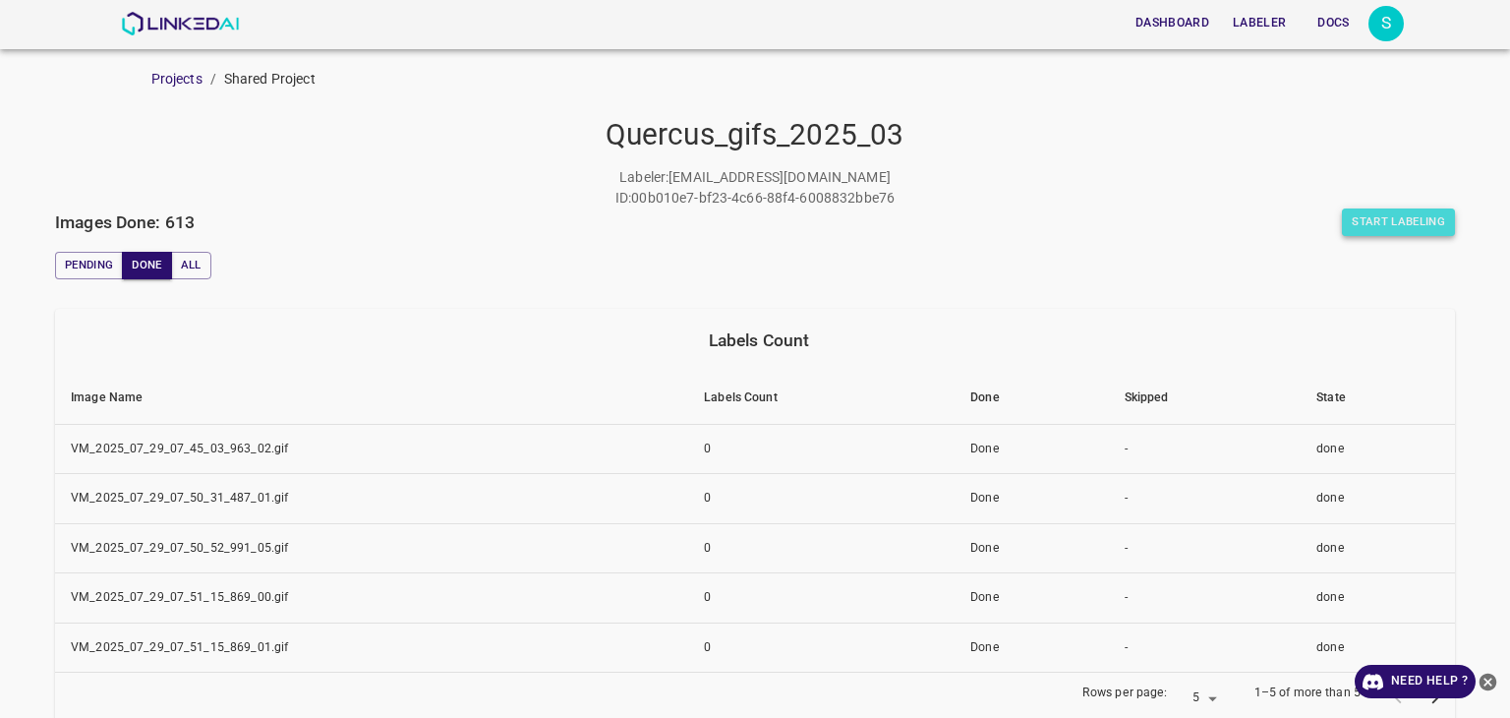
click at [1368, 225] on button "Start Labeling" at bounding box center [1398, 222] width 113 height 28
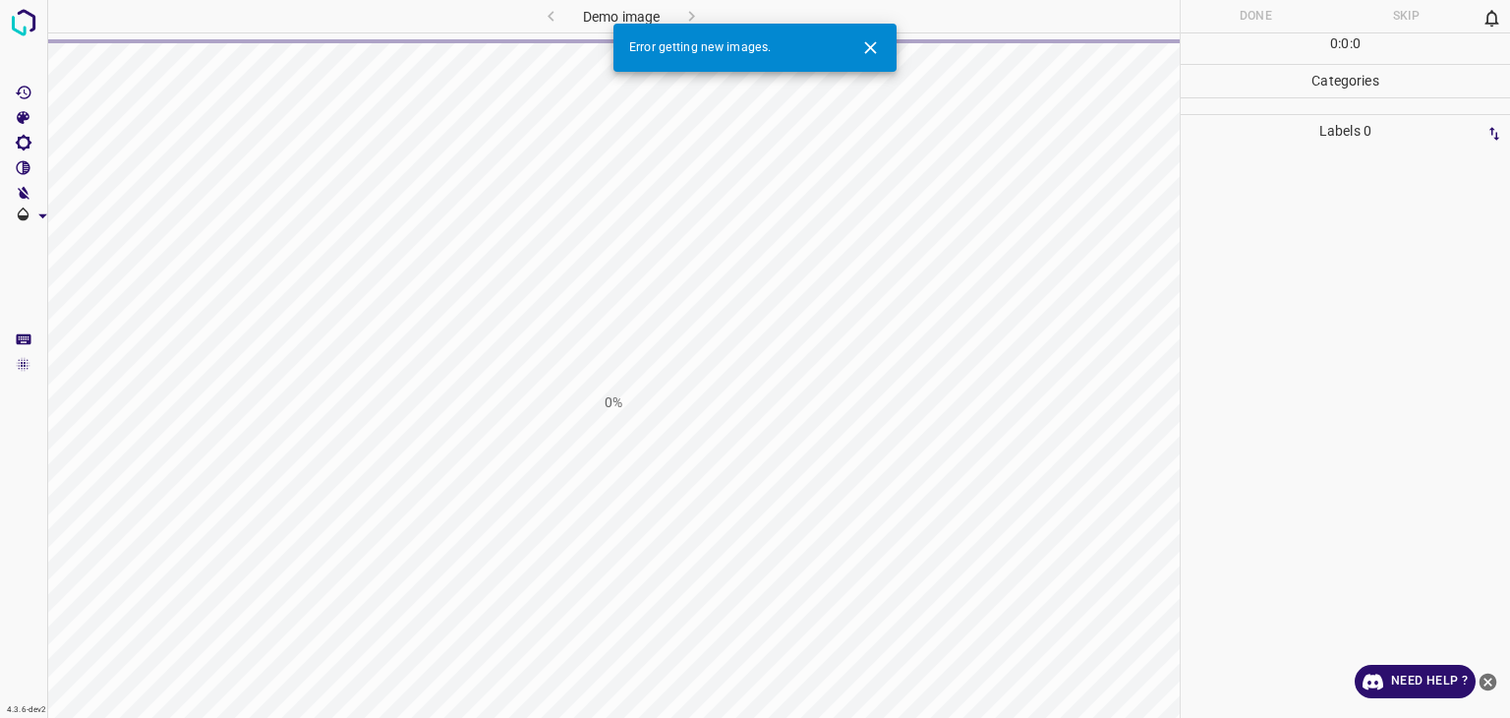
click at [869, 52] on icon "Close" at bounding box center [870, 47] width 21 height 21
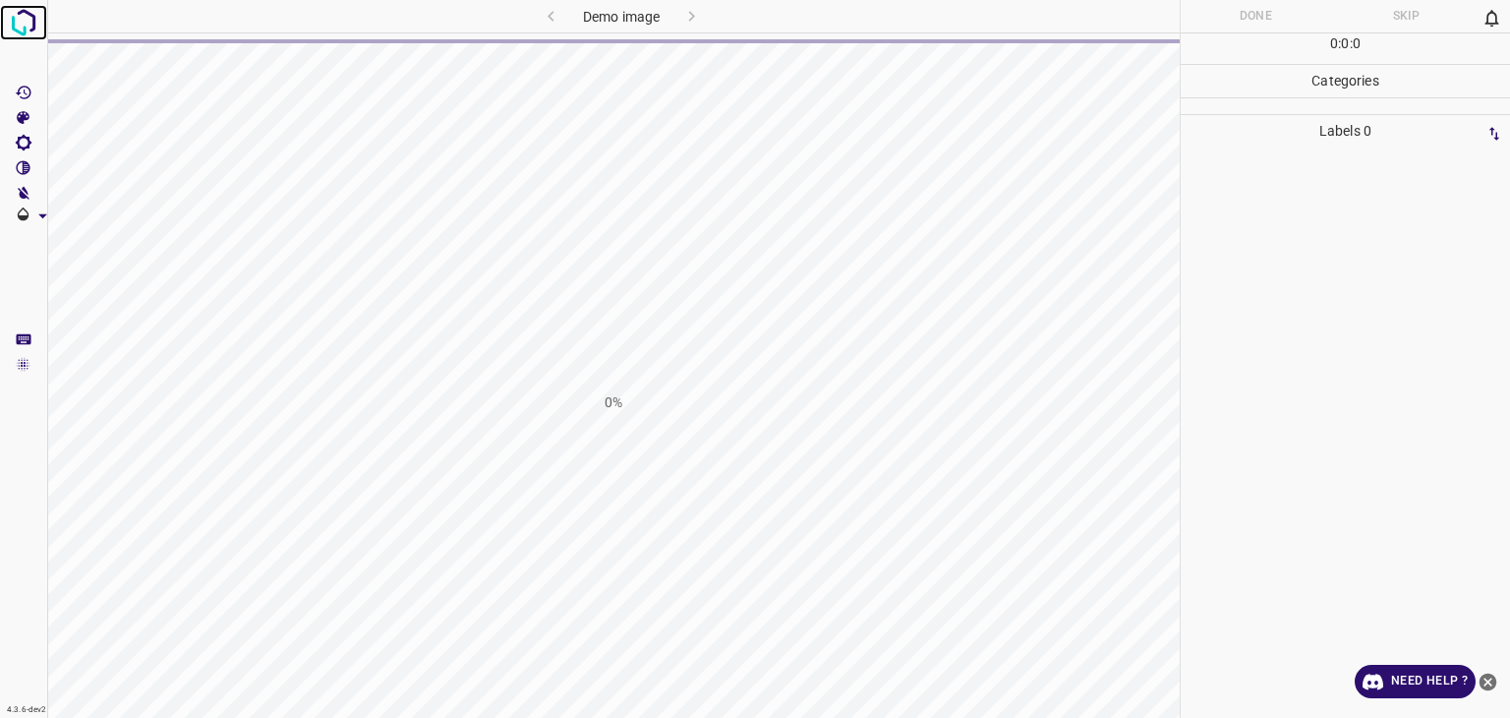
click at [28, 23] on img at bounding box center [23, 22] width 35 height 35
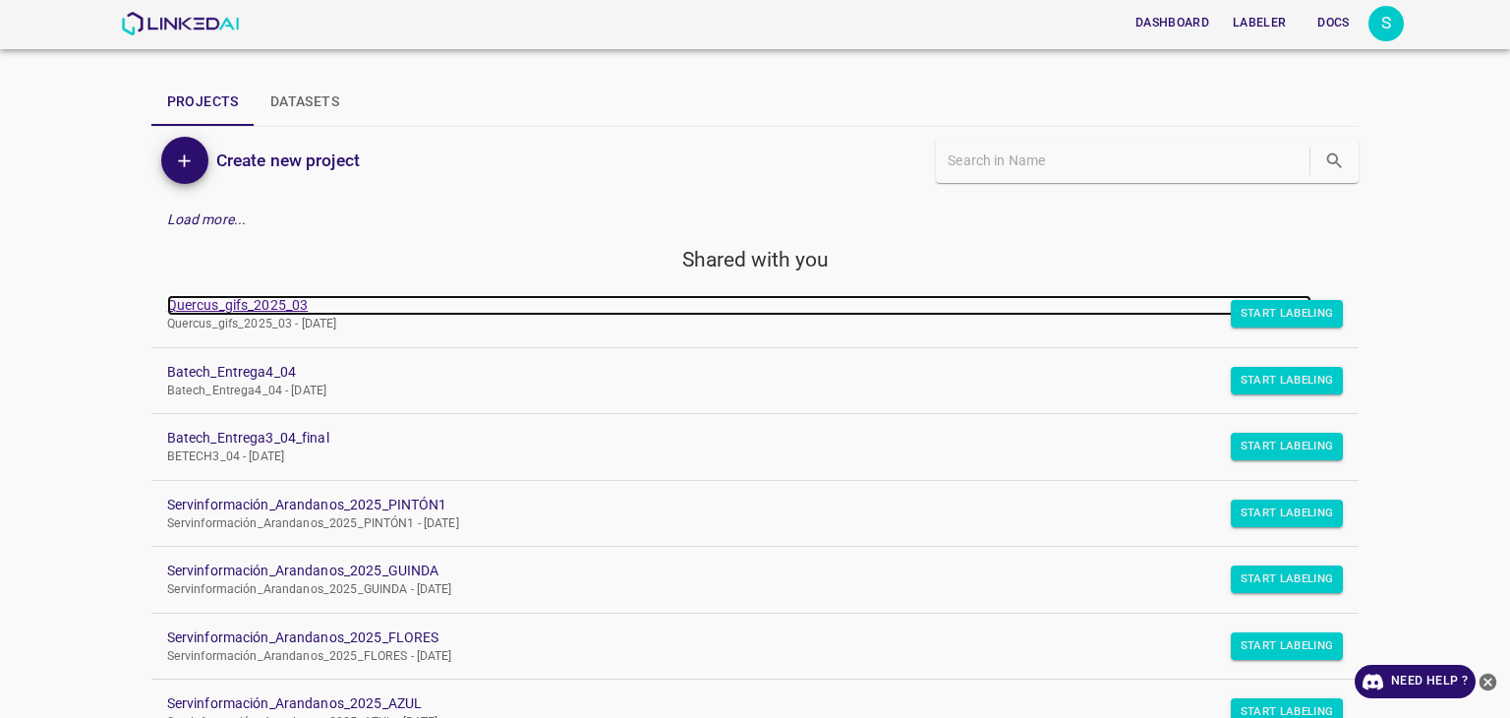
click at [227, 298] on link "Quercus_gifs_2025_03" at bounding box center [740, 305] width 1146 height 21
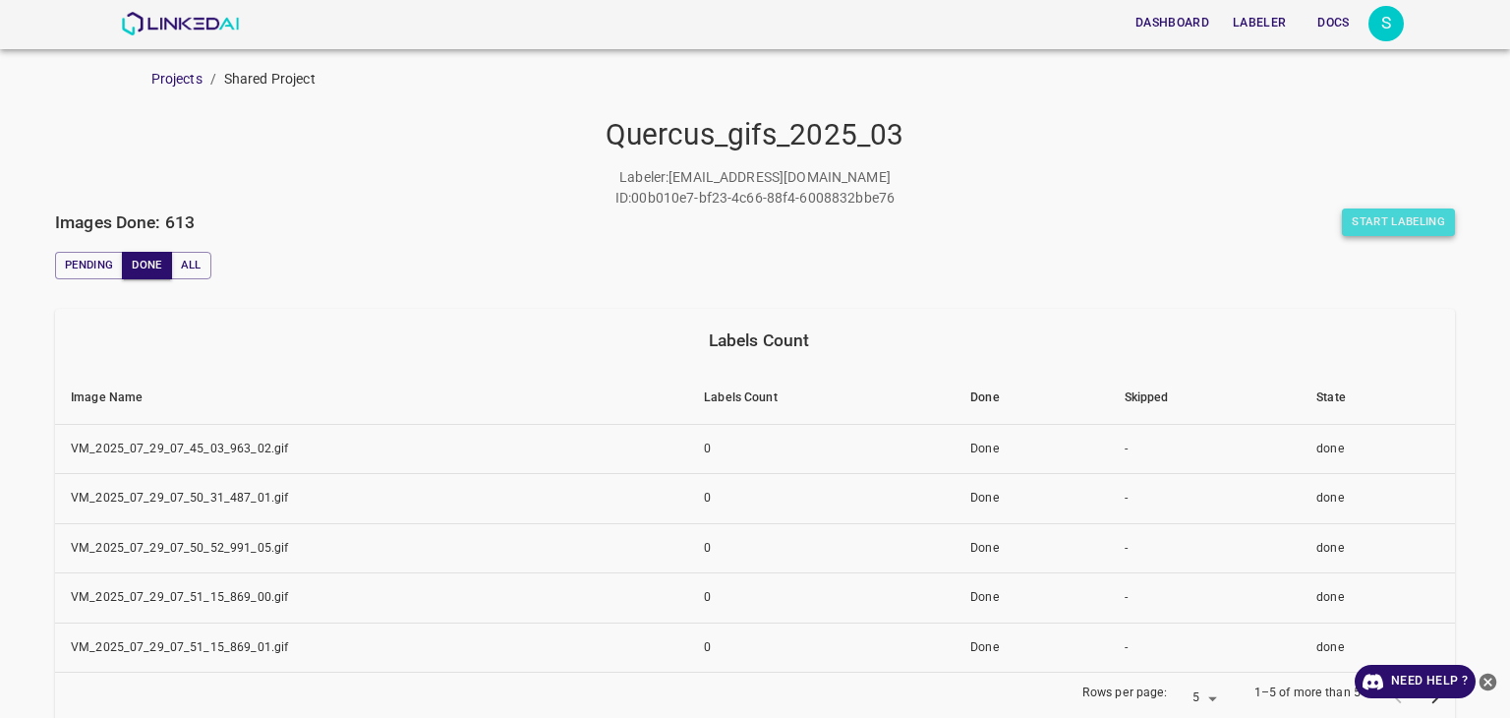
click at [1389, 214] on button "Start Labeling" at bounding box center [1398, 222] width 113 height 28
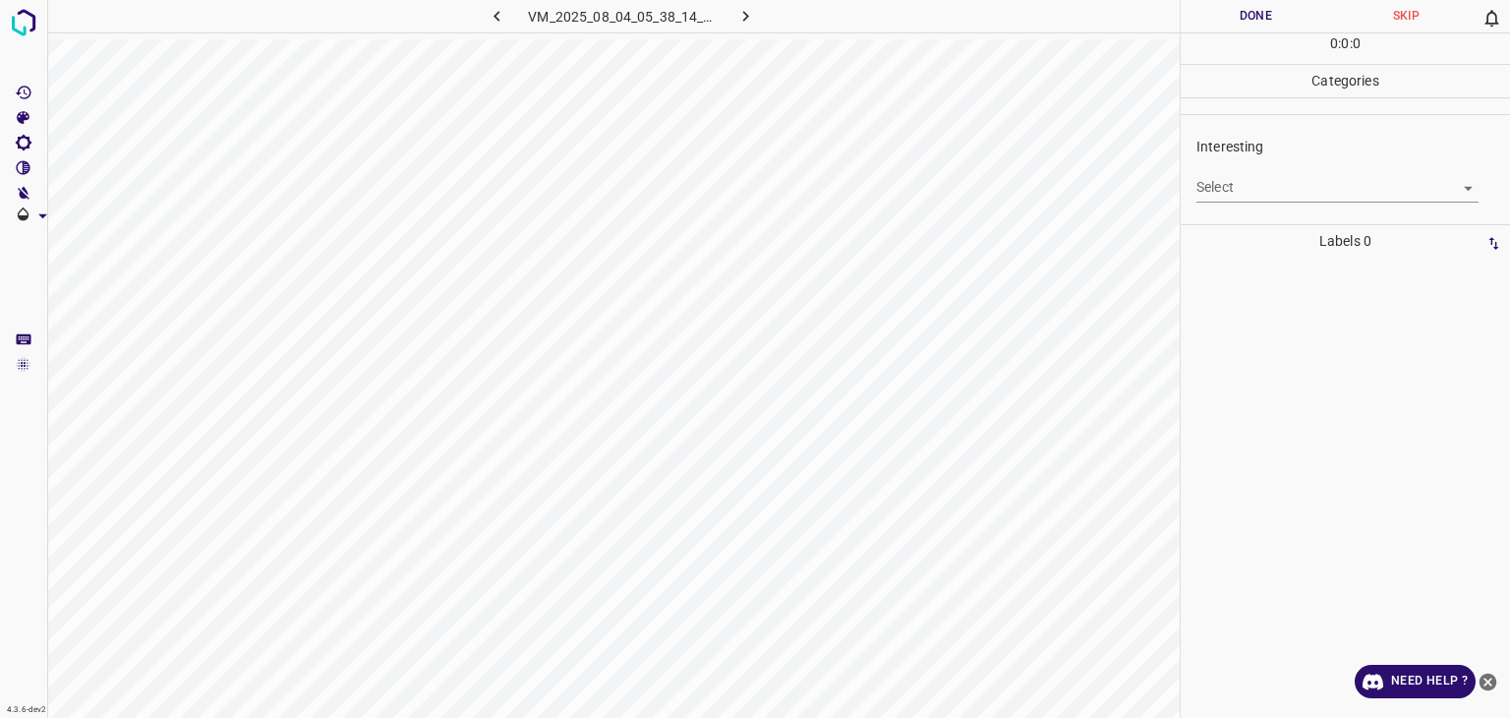
click at [1300, 188] on body "4.3.6-dev2 VM_2025_08_04_05_38_14_879_05.gif Done Skip 0 0 : 0 : 0 Categories I…" at bounding box center [755, 359] width 1510 height 718
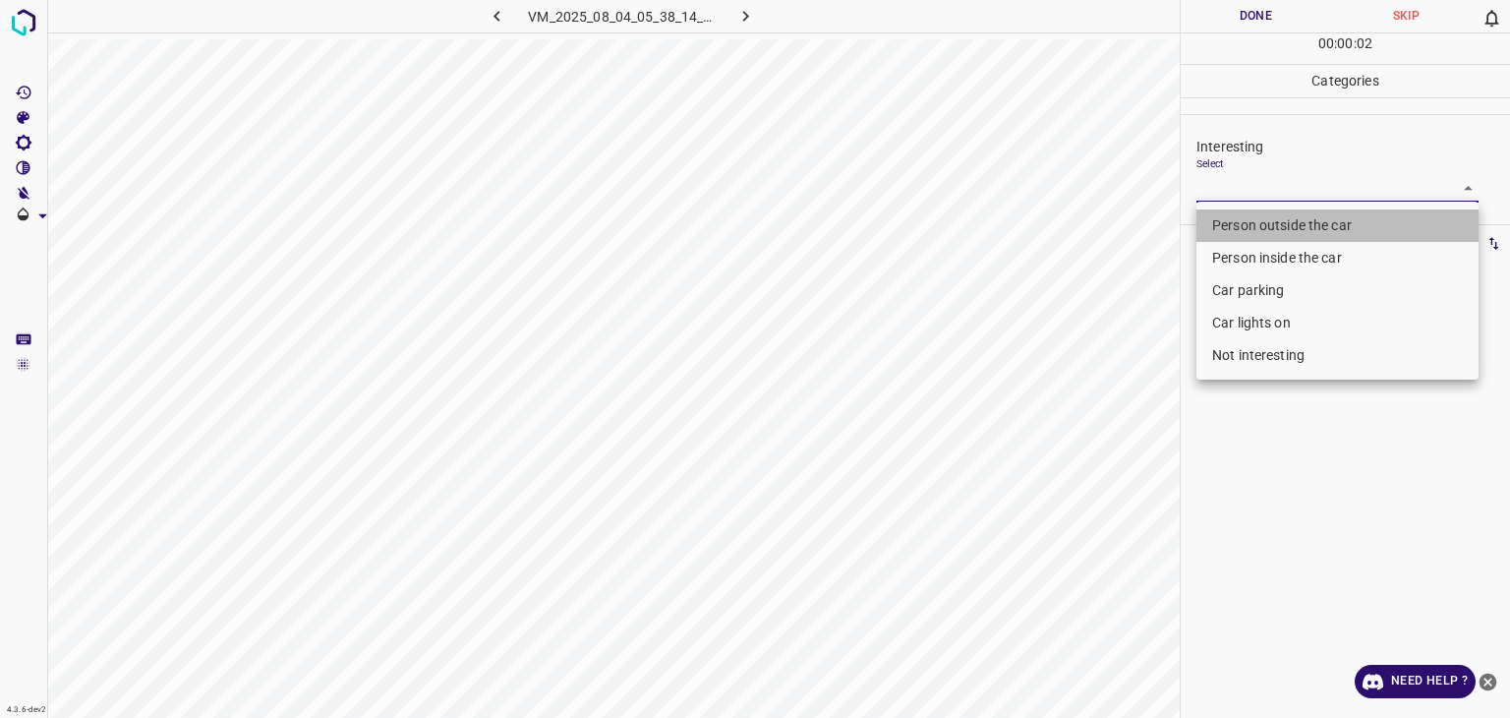
click at [1290, 221] on li "Person outside the car" at bounding box center [1338, 225] width 282 height 32
type input "Person outside the car"
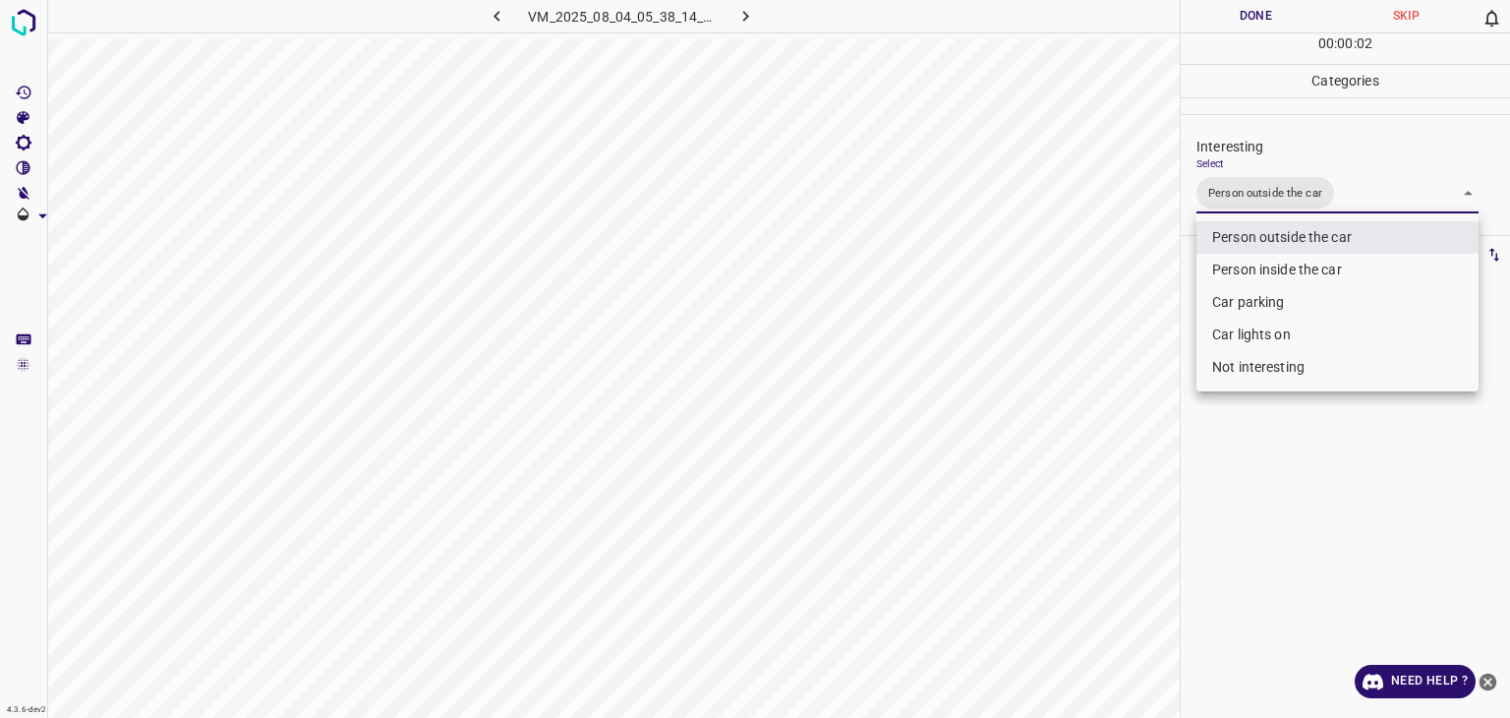
click at [1253, 15] on div at bounding box center [755, 359] width 1510 height 718
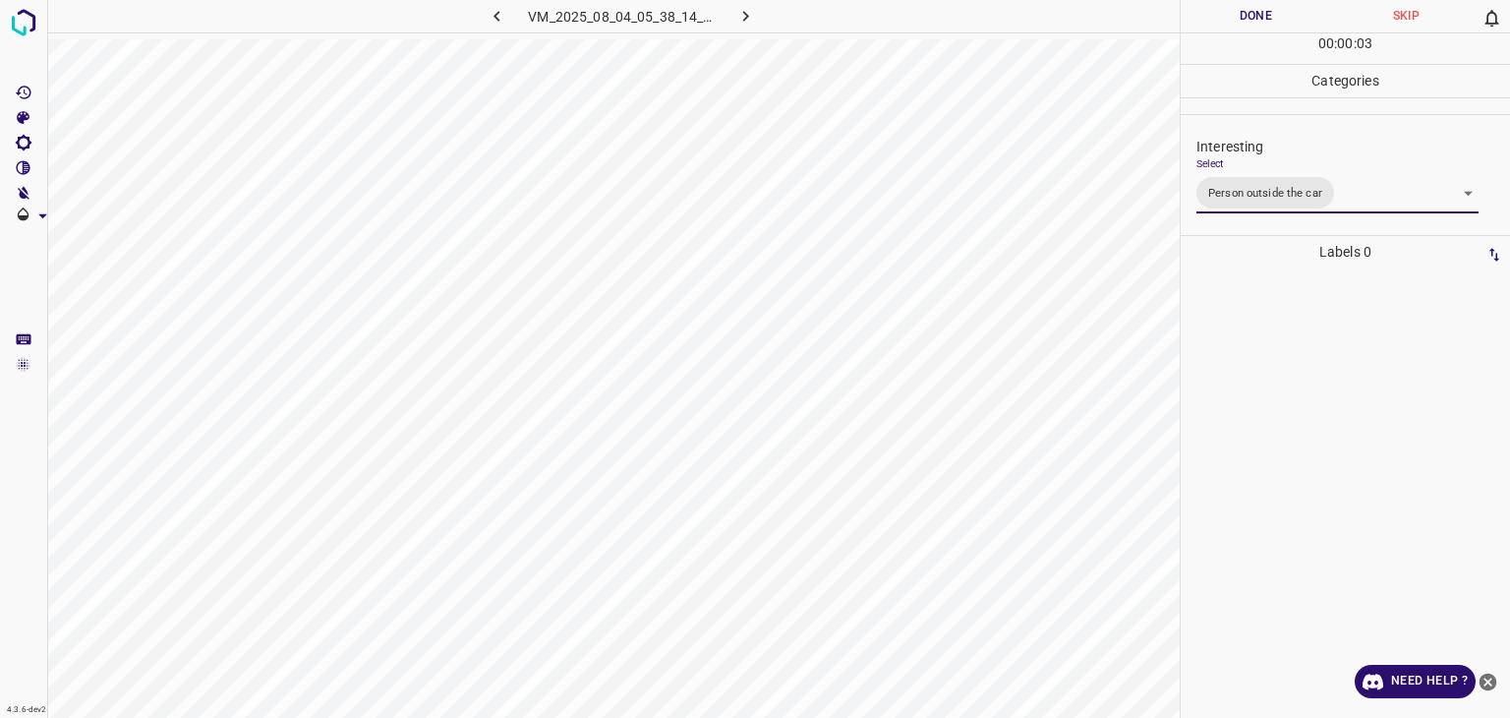
click at [1253, 15] on div at bounding box center [755, 359] width 1510 height 718
click at [1253, 15] on button "Done" at bounding box center [1256, 16] width 150 height 32
click at [741, 13] on icon "button" at bounding box center [746, 16] width 21 height 21
drag, startPoint x: 1244, startPoint y: 161, endPoint x: 1247, endPoint y: 180, distance: 18.9
click at [1246, 163] on div "Select ​" at bounding box center [1338, 179] width 282 height 44
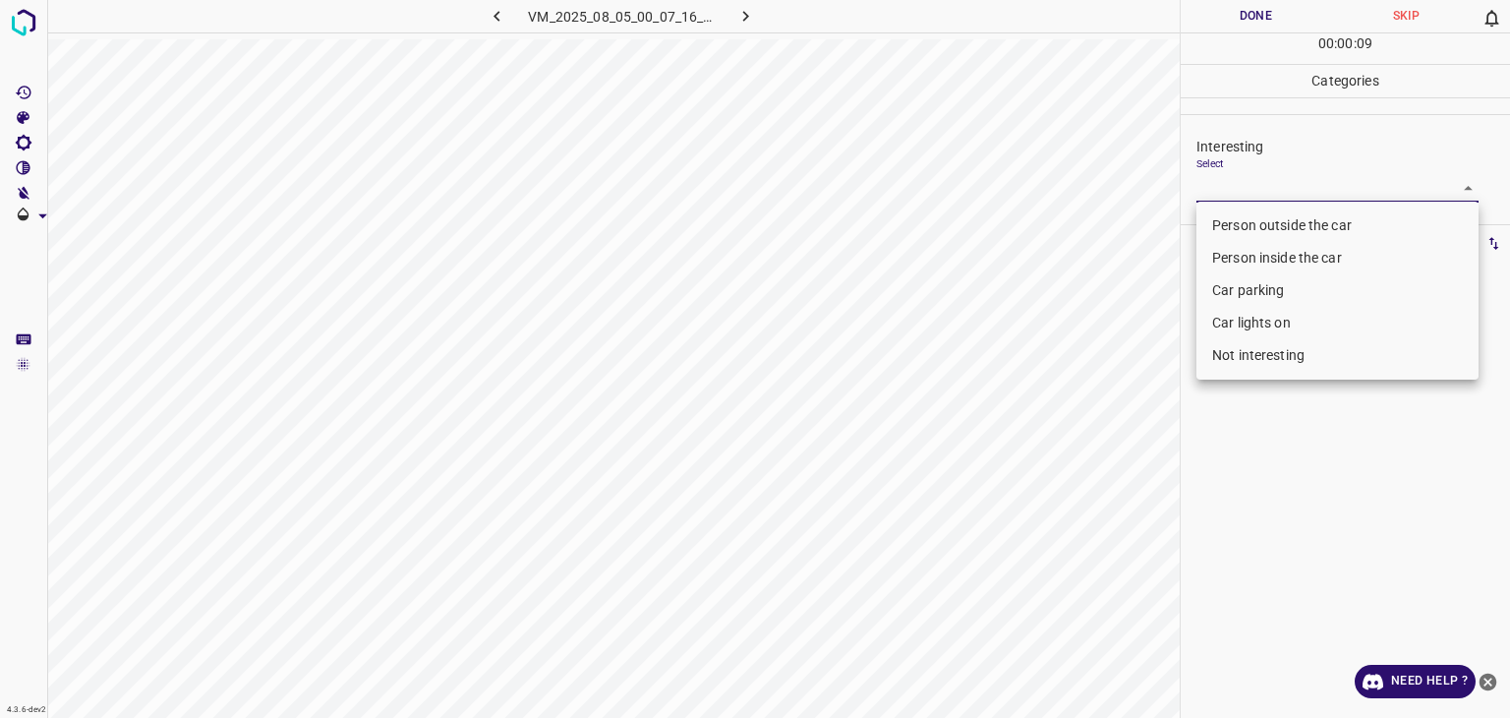
click at [1250, 187] on body "4.3.6-dev2 VM_2025_08_05_00_07_16_631_01.gif Done Skip 0 00 : 00 : 09 Categorie…" at bounding box center [755, 359] width 1510 height 718
click at [1251, 221] on li "Person outside the car" at bounding box center [1338, 225] width 282 height 32
type input "Person outside the car"
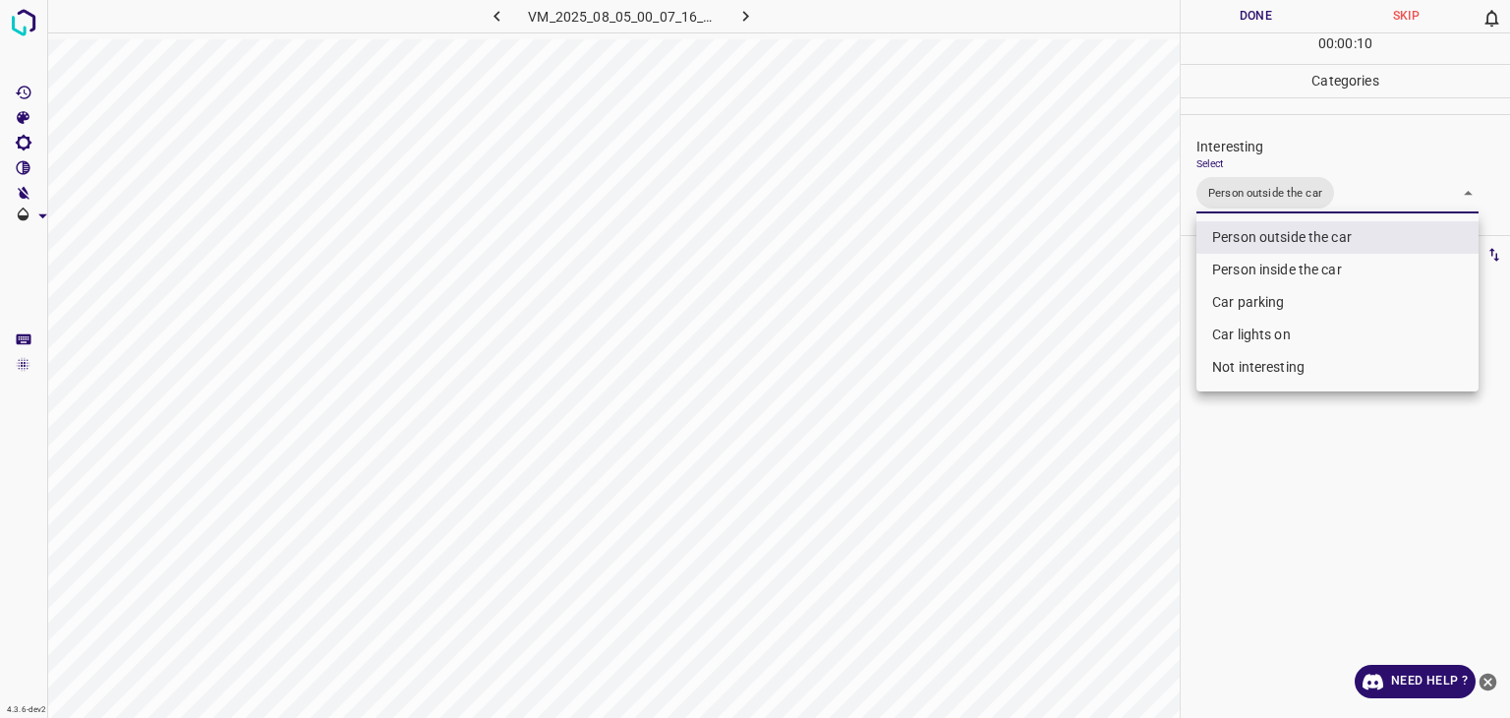
click at [1231, 9] on div at bounding box center [755, 359] width 1510 height 718
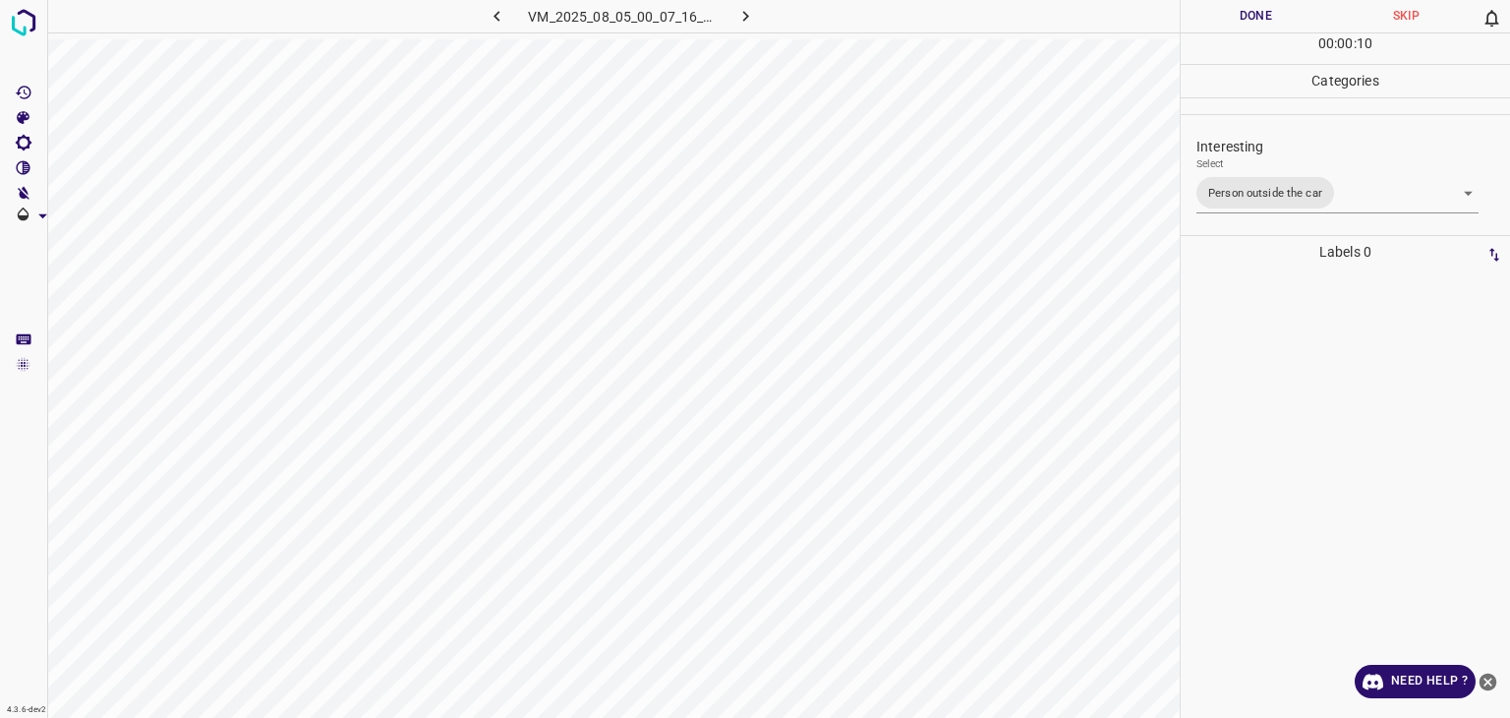
click at [1231, 7] on div at bounding box center [755, 359] width 1510 height 718
click at [1231, 7] on button "Done" at bounding box center [1256, 16] width 150 height 32
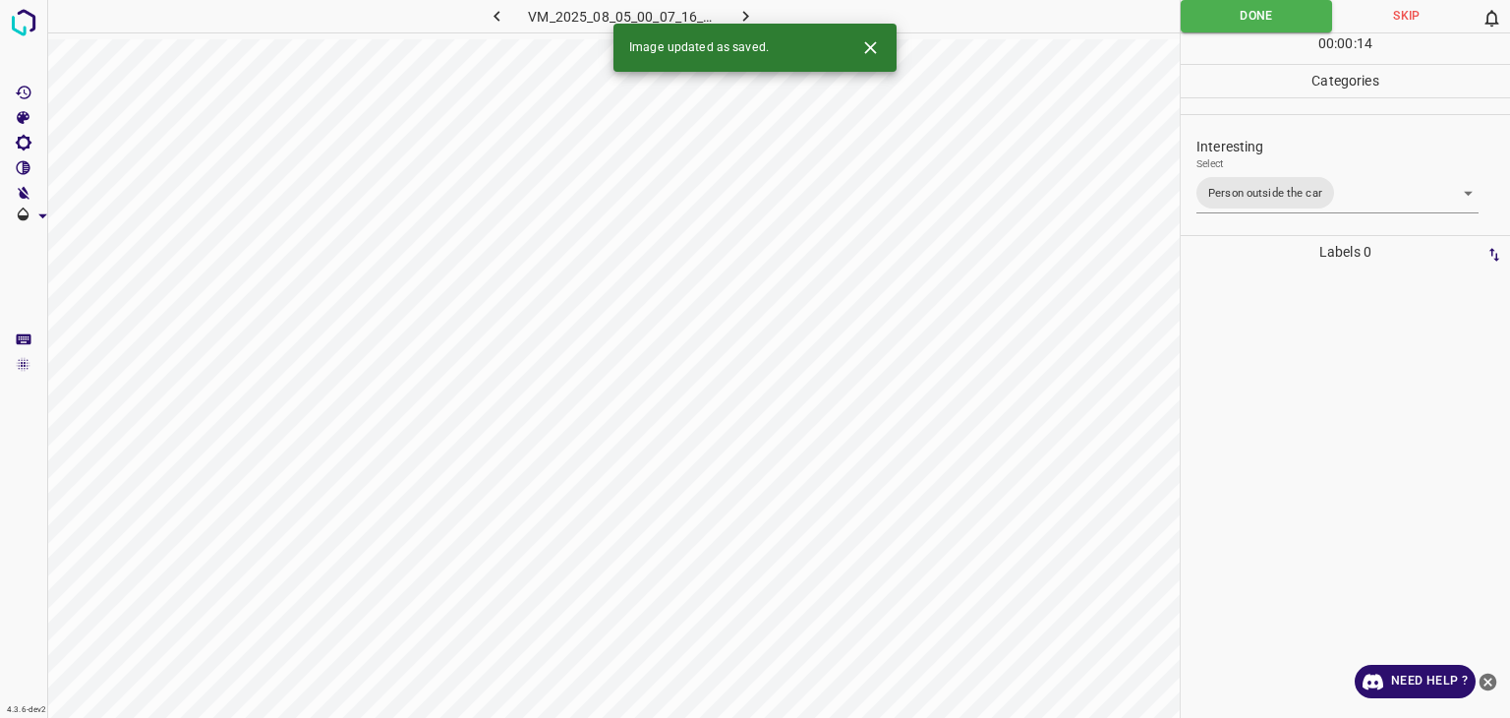
click at [751, 9] on icon "button" at bounding box center [746, 16] width 21 height 21
click at [1322, 190] on body "4.3.6-dev2 VM_2025_08_04_06_24_46_781_09.gif Done Skip 0 00 : 00 : 01 Categorie…" at bounding box center [755, 359] width 1510 height 718
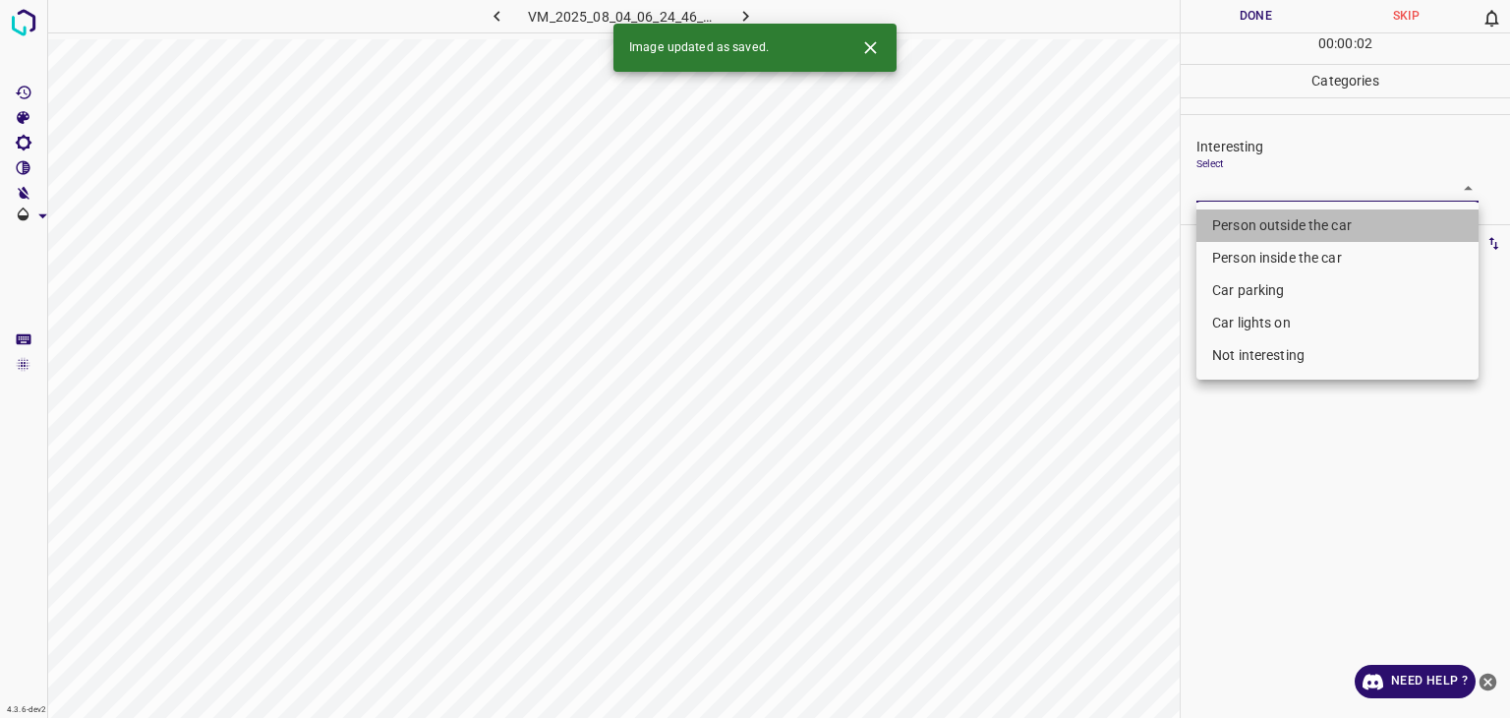
click at [1294, 221] on li "Person outside the car" at bounding box center [1338, 225] width 282 height 32
type input "Person outside the car"
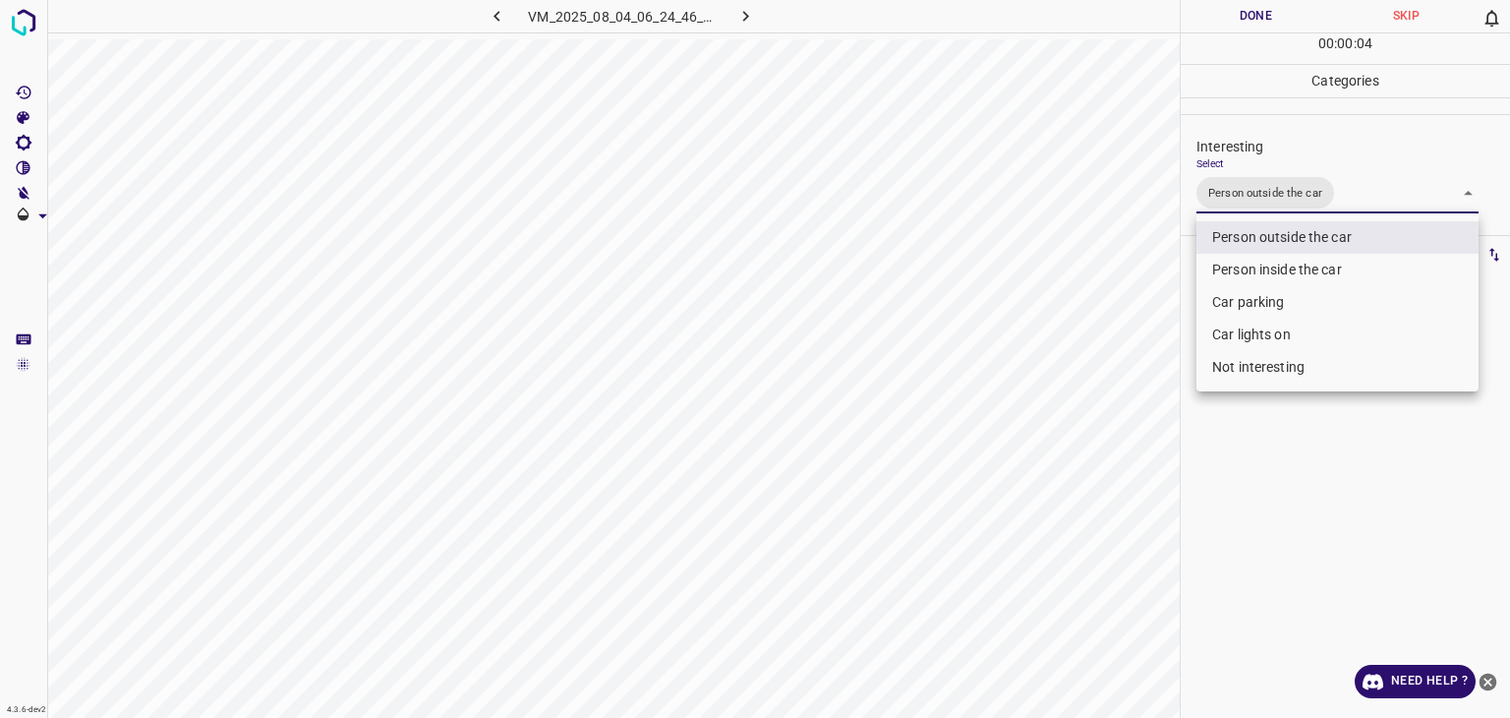
click at [1267, 22] on div at bounding box center [755, 359] width 1510 height 718
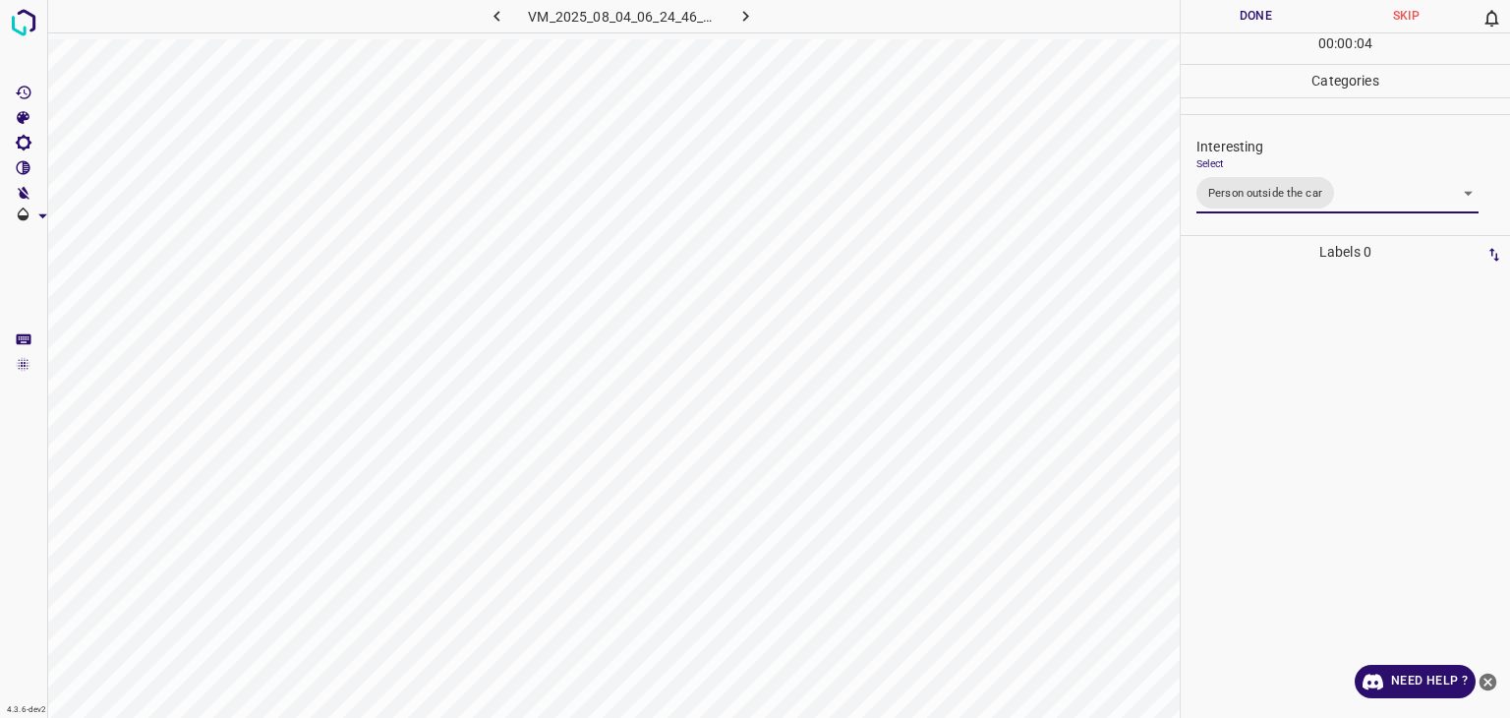
click at [1262, 20] on button "Done" at bounding box center [1256, 16] width 150 height 32
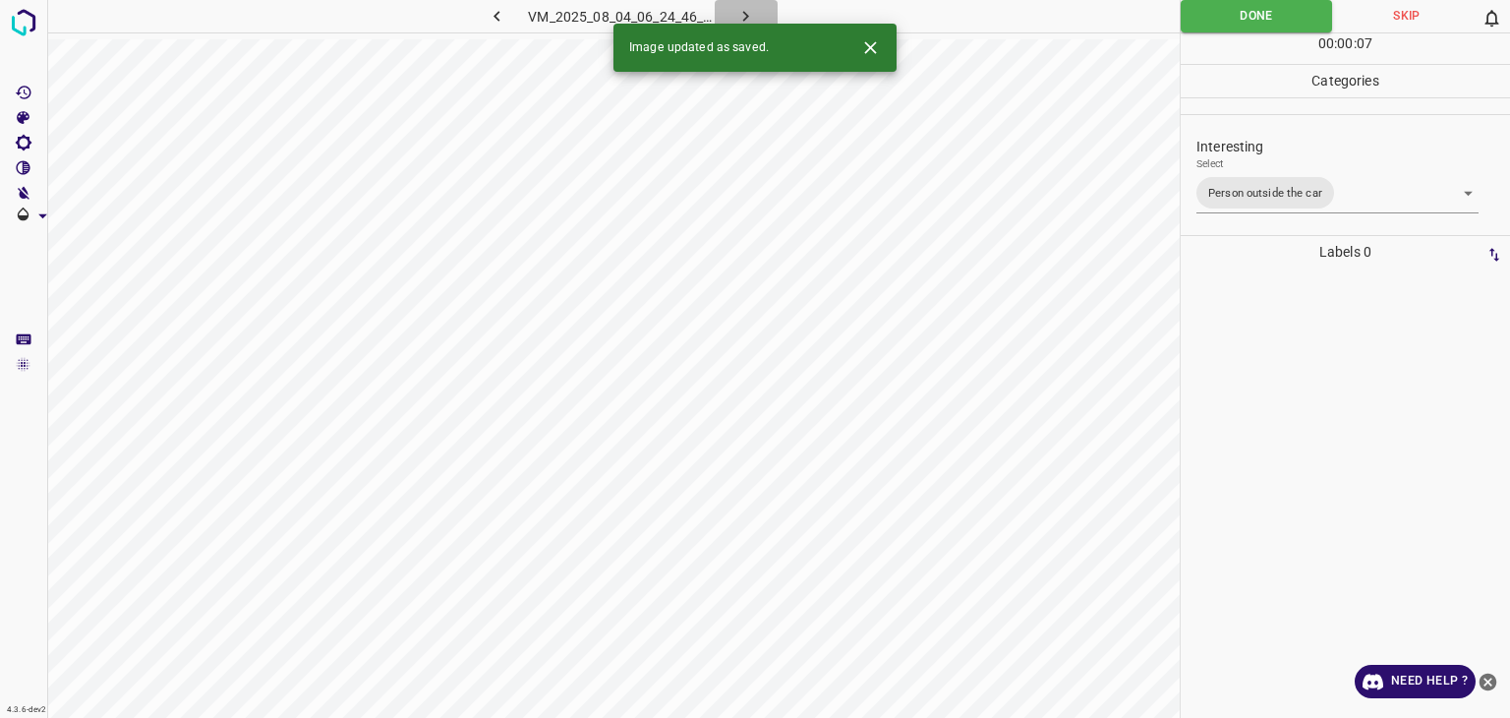
click at [747, 13] on icon "button" at bounding box center [746, 16] width 21 height 21
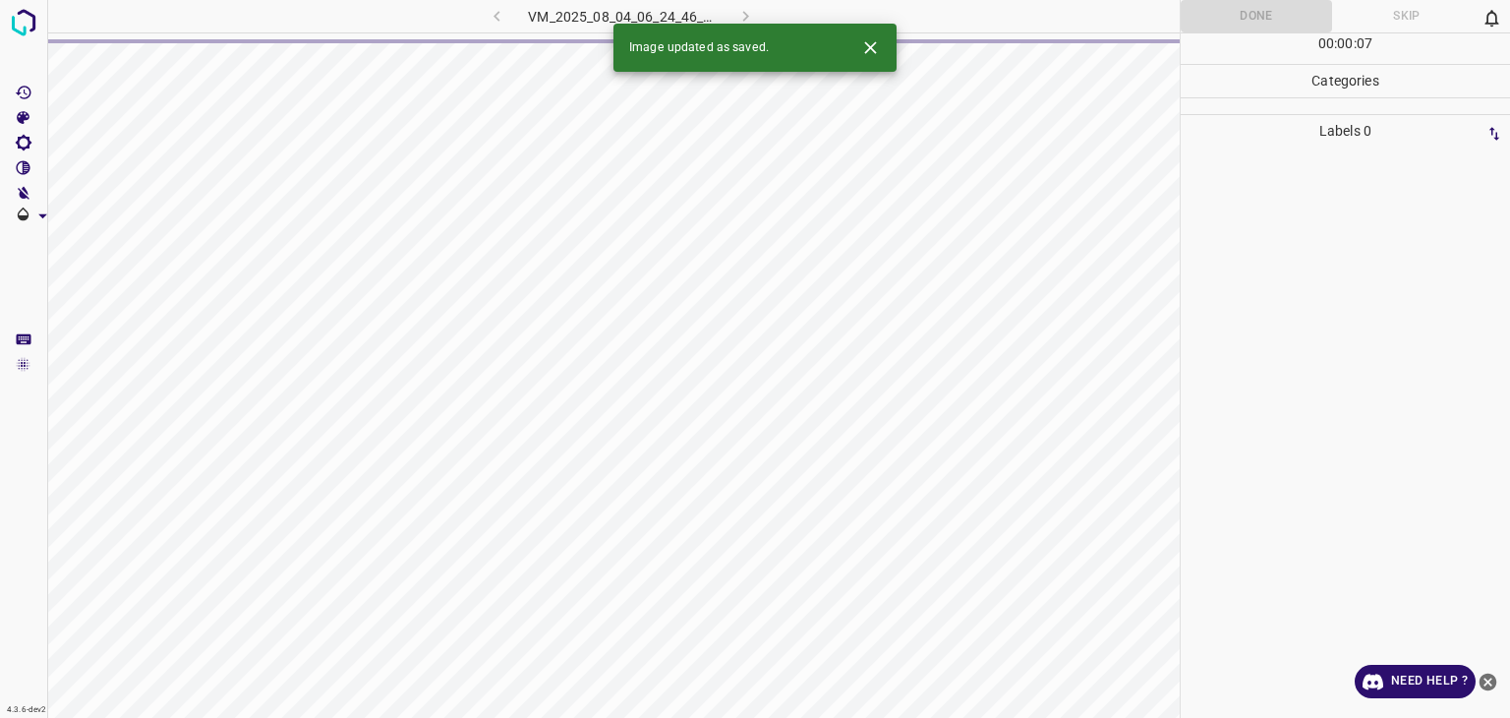
click at [865, 43] on icon "Close" at bounding box center [870, 47] width 12 height 12
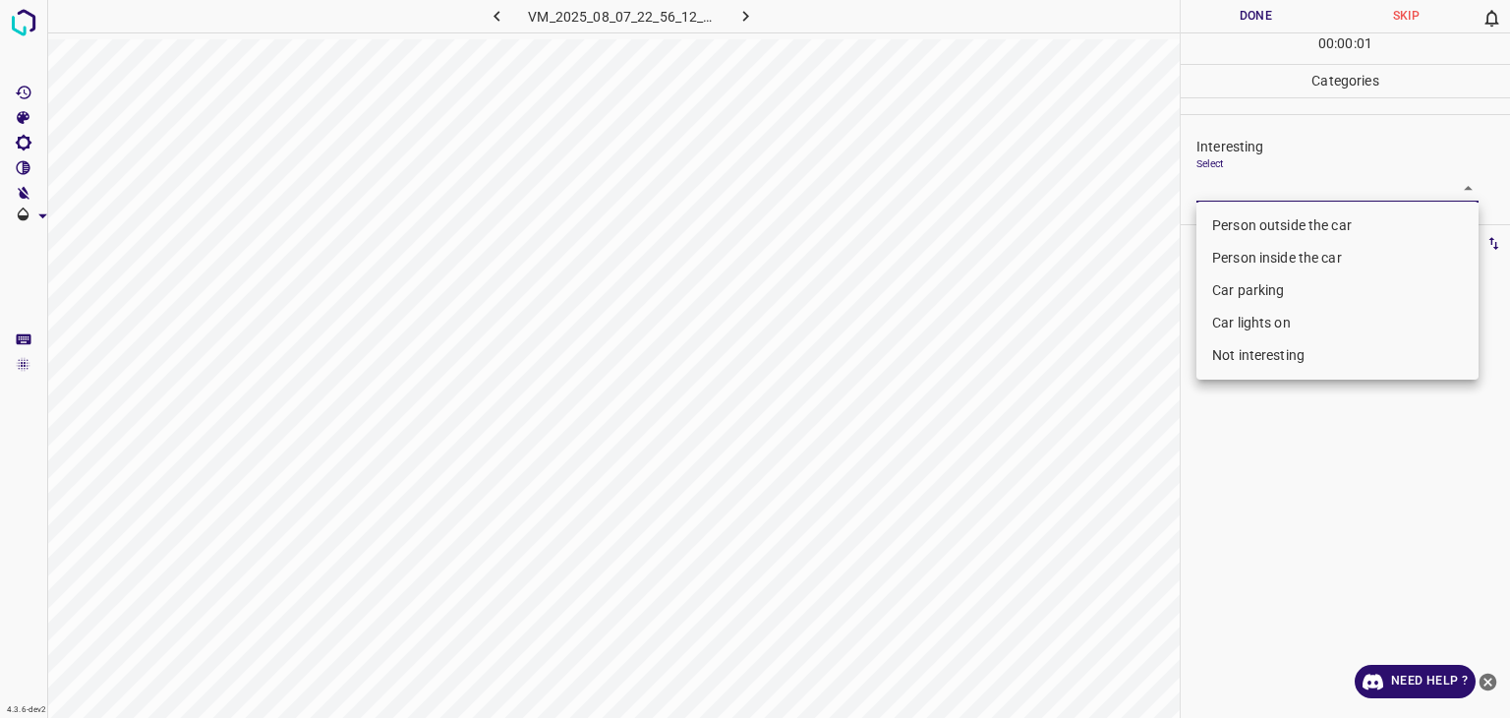
click at [1239, 181] on body "4.3.6-dev2 VM_2025_08_07_22_56_12_132_02.gif Done Skip 0 00 : 00 : 01 Categorie…" at bounding box center [755, 359] width 1510 height 718
click at [1235, 217] on li "Person outside the car" at bounding box center [1338, 225] width 282 height 32
type input "Person outside the car"
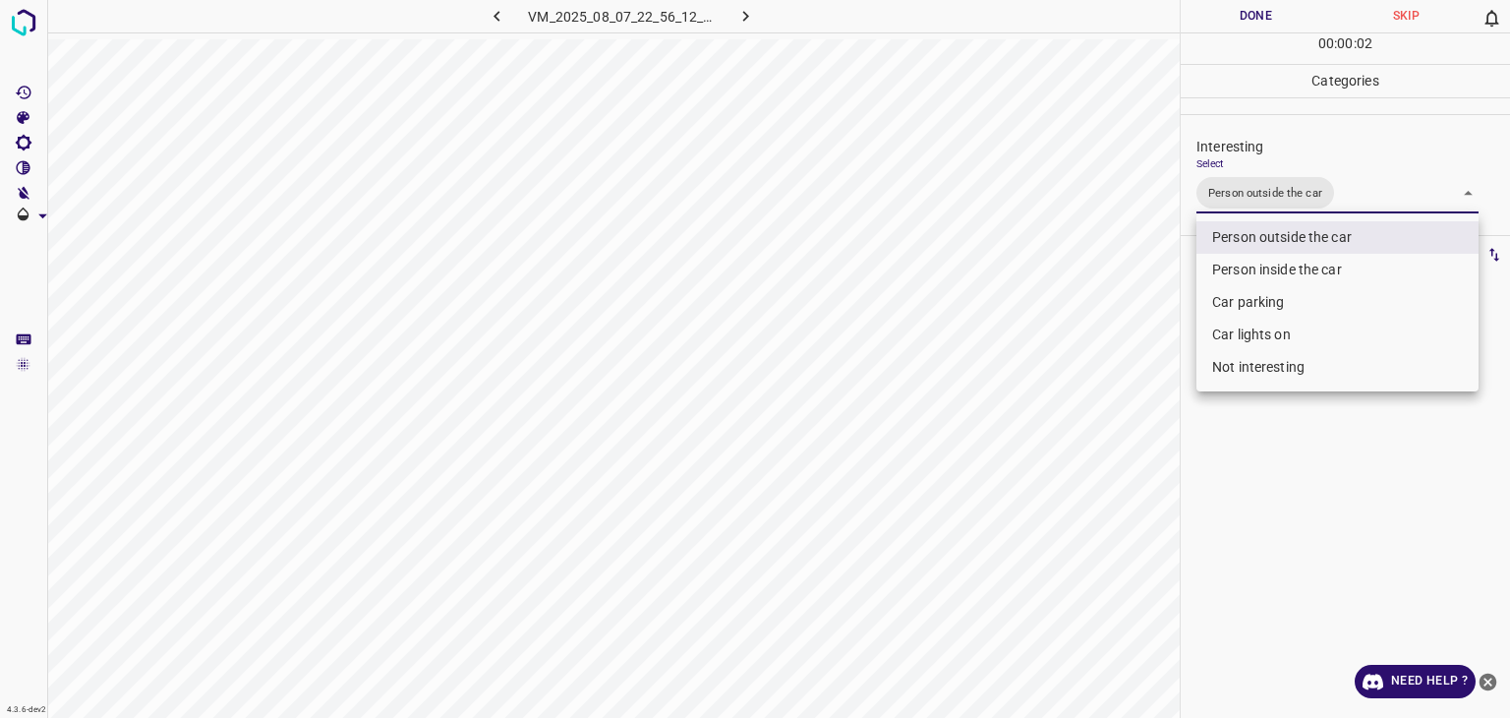
click at [1238, 18] on div at bounding box center [755, 359] width 1510 height 718
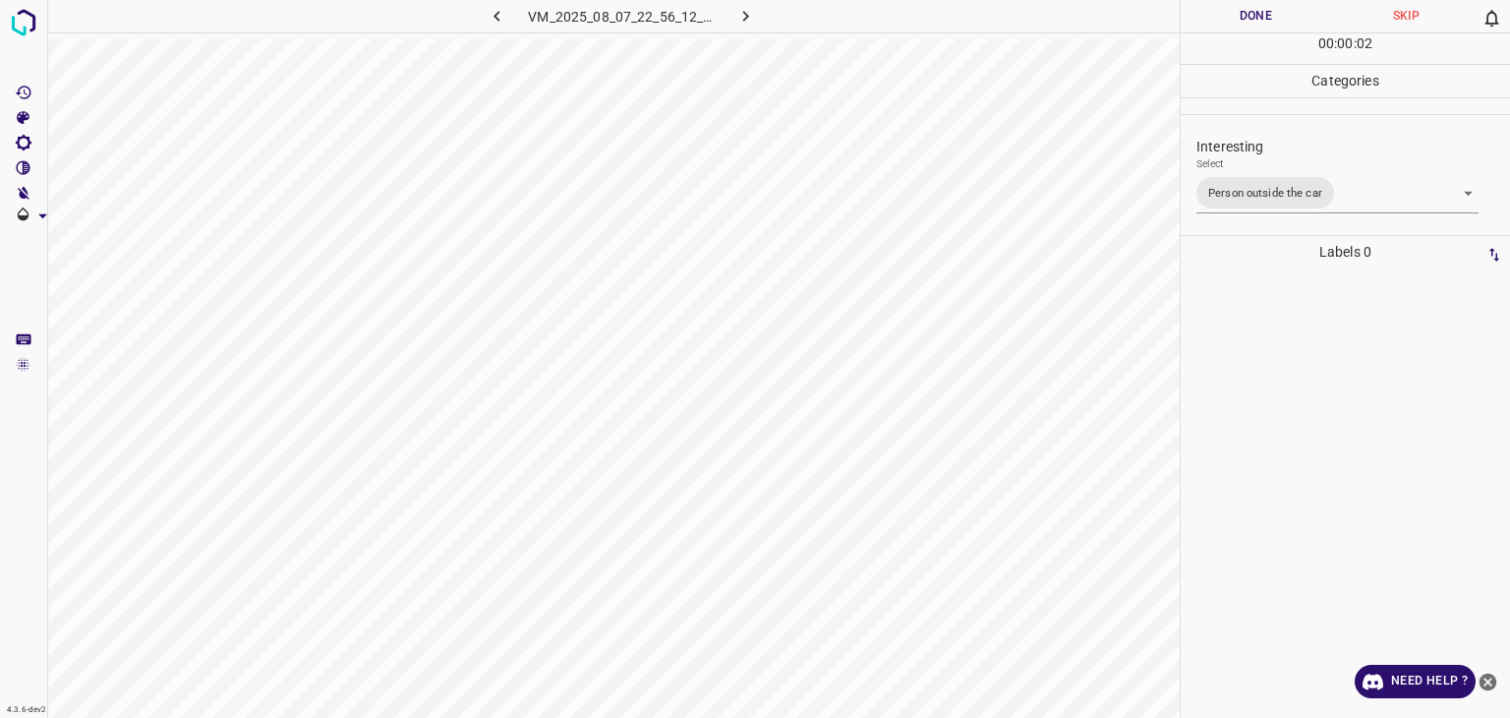
click at [1238, 18] on div at bounding box center [755, 359] width 1510 height 718
click at [1238, 18] on button "Done" at bounding box center [1256, 16] width 150 height 32
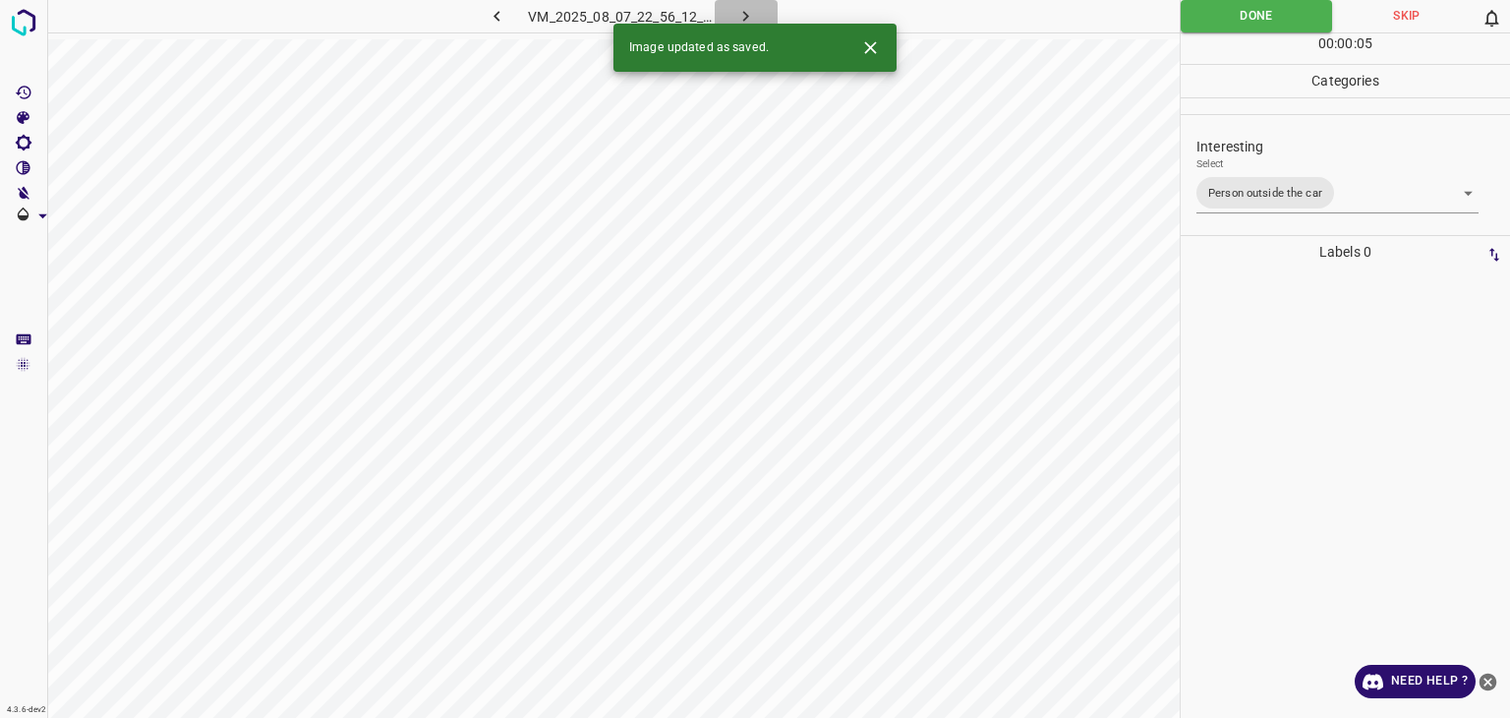
click at [750, 20] on icon "button" at bounding box center [746, 16] width 21 height 21
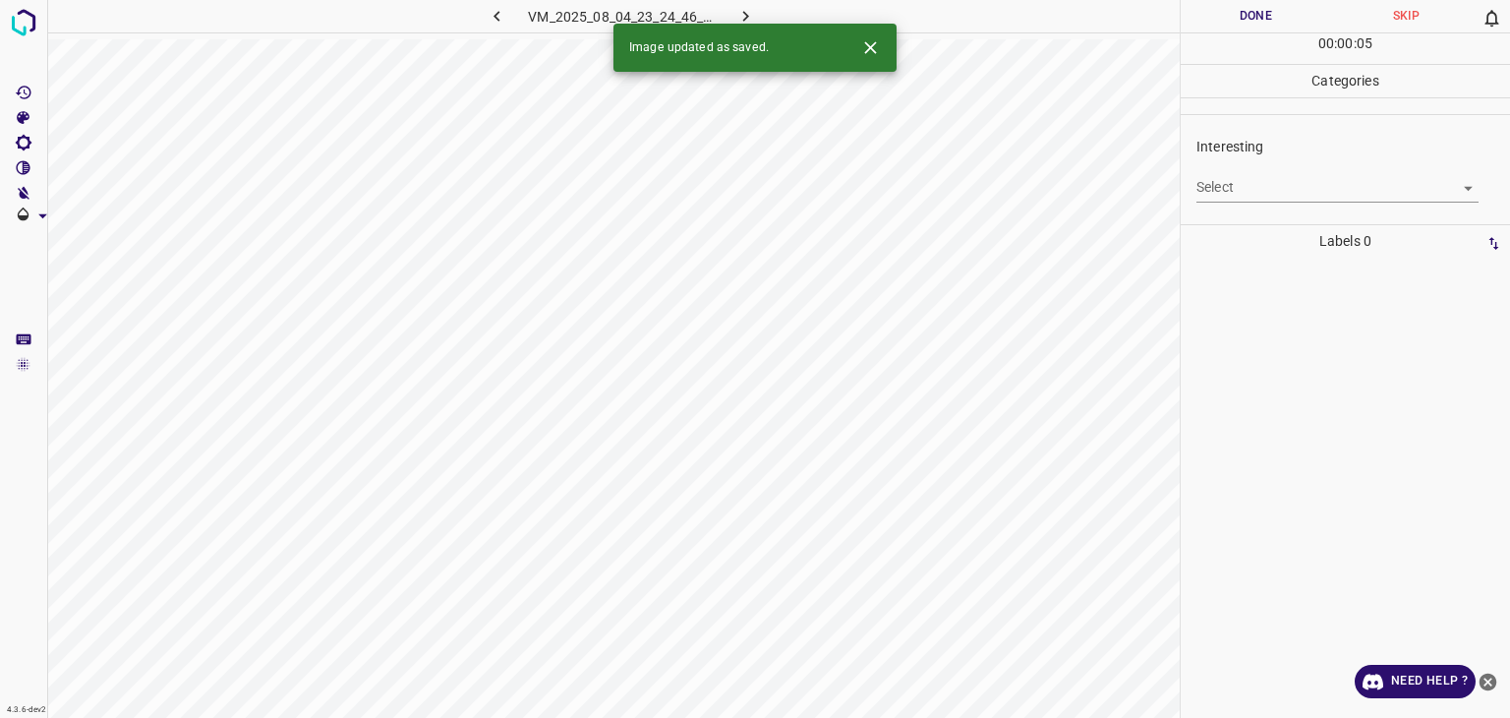
click at [1302, 198] on body "4.3.6-dev2 VM_2025_08_04_23_24_46_144_05.gif Done Skip 0 00 : 00 : 05 Categorie…" at bounding box center [755, 359] width 1510 height 718
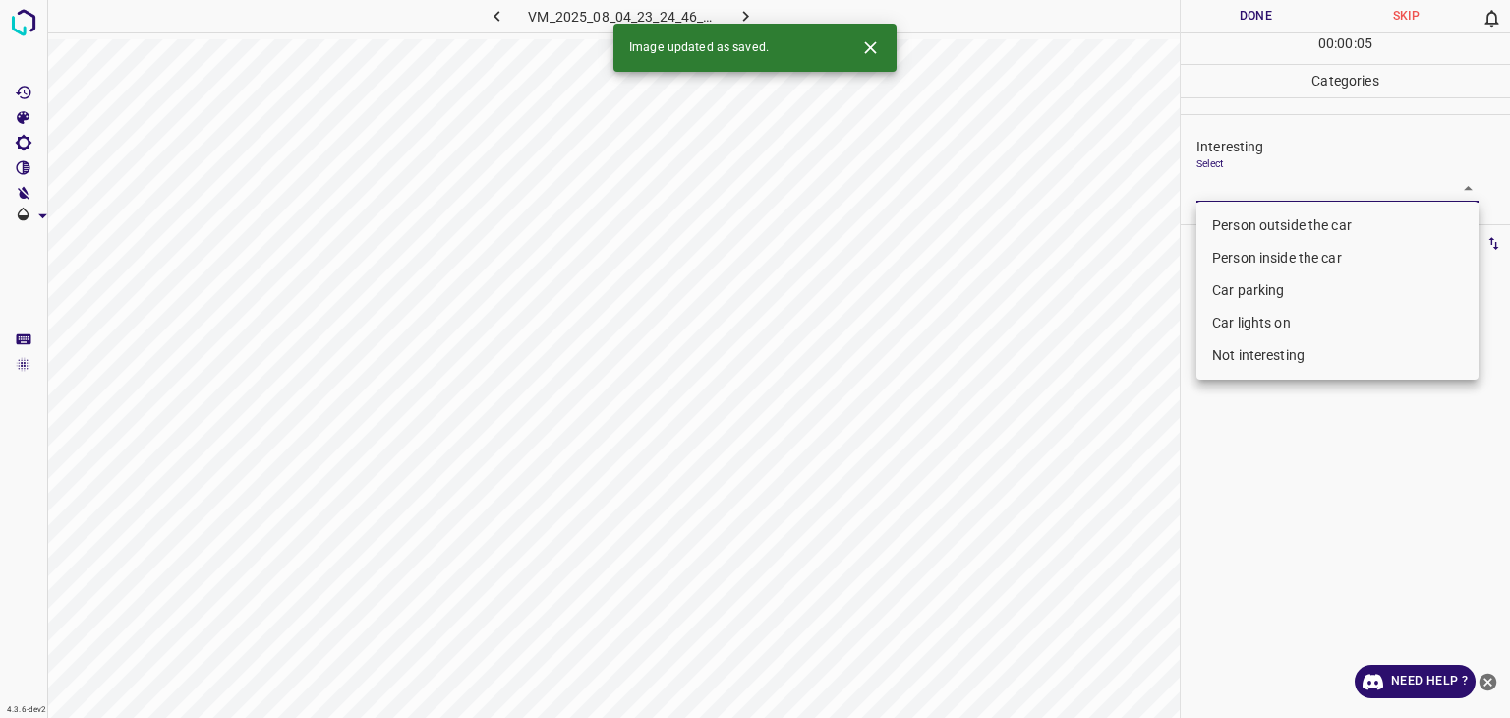
click at [1286, 217] on li "Person outside the car" at bounding box center [1338, 225] width 282 height 32
type input "Person outside the car"
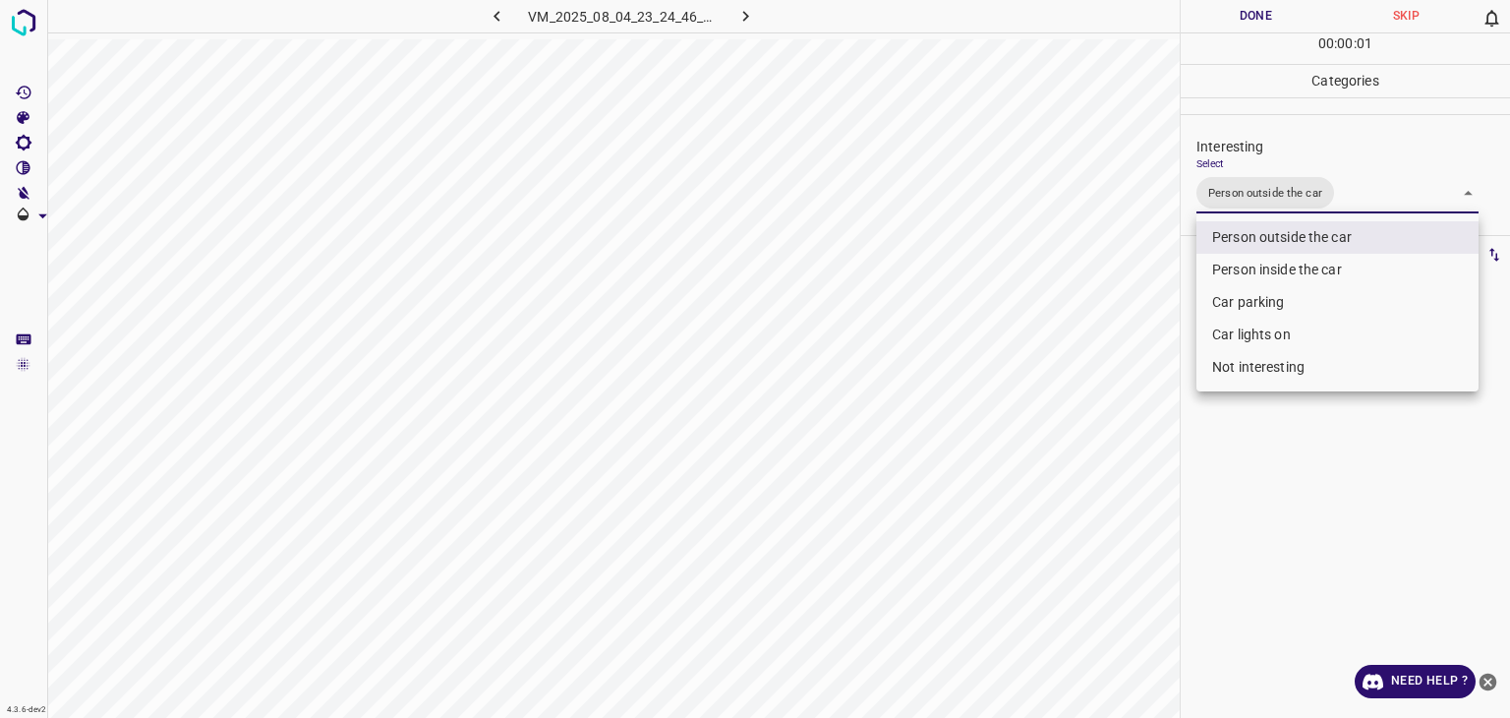
click at [1251, 18] on div at bounding box center [755, 359] width 1510 height 718
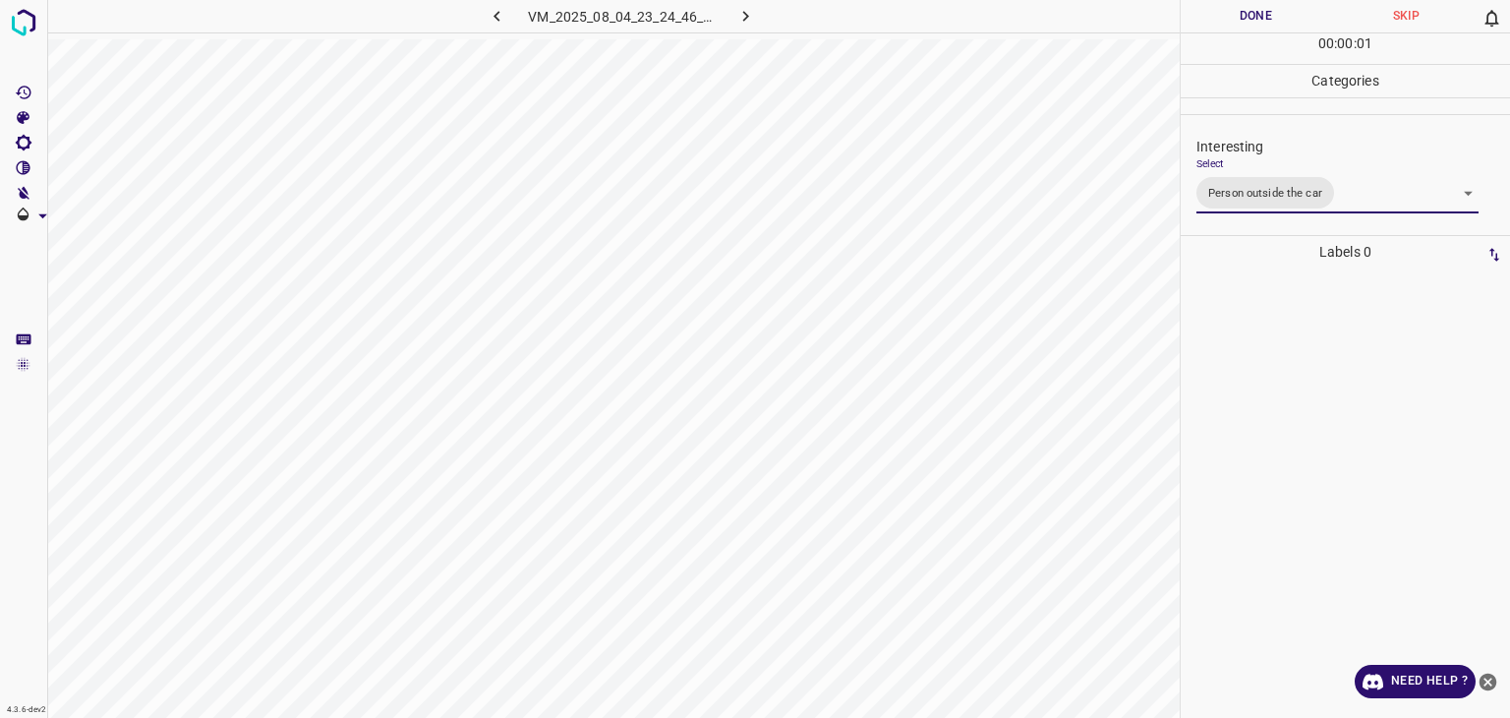
click at [1251, 18] on div at bounding box center [755, 359] width 1510 height 718
click at [1251, 18] on button "Done" at bounding box center [1256, 16] width 150 height 32
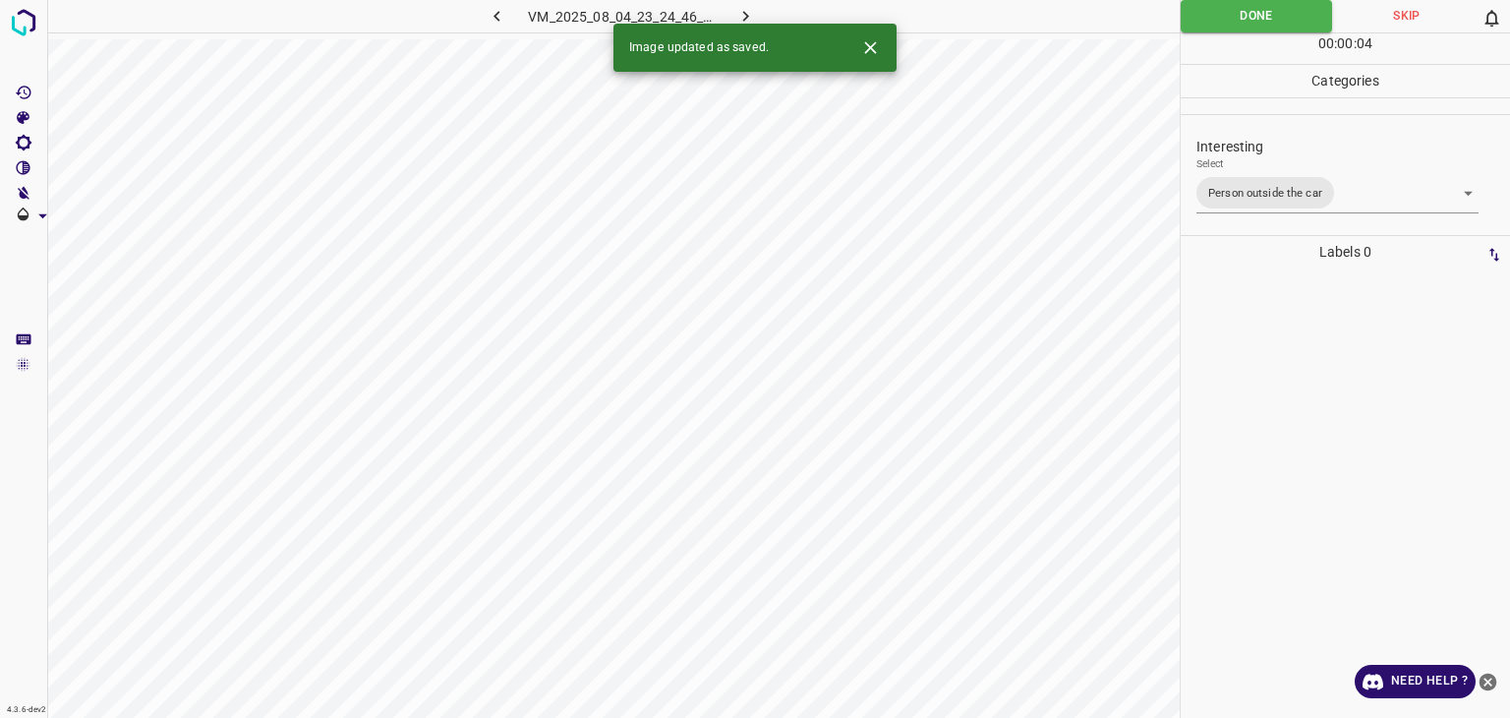
click at [736, 18] on icon "button" at bounding box center [746, 16] width 21 height 21
click at [1255, 181] on body "4.3.6-dev2 VM_2025_08_07_01_15_21_388_00.gif Done Skip 0 00 : 00 : 04 Categorie…" at bounding box center [755, 359] width 1510 height 718
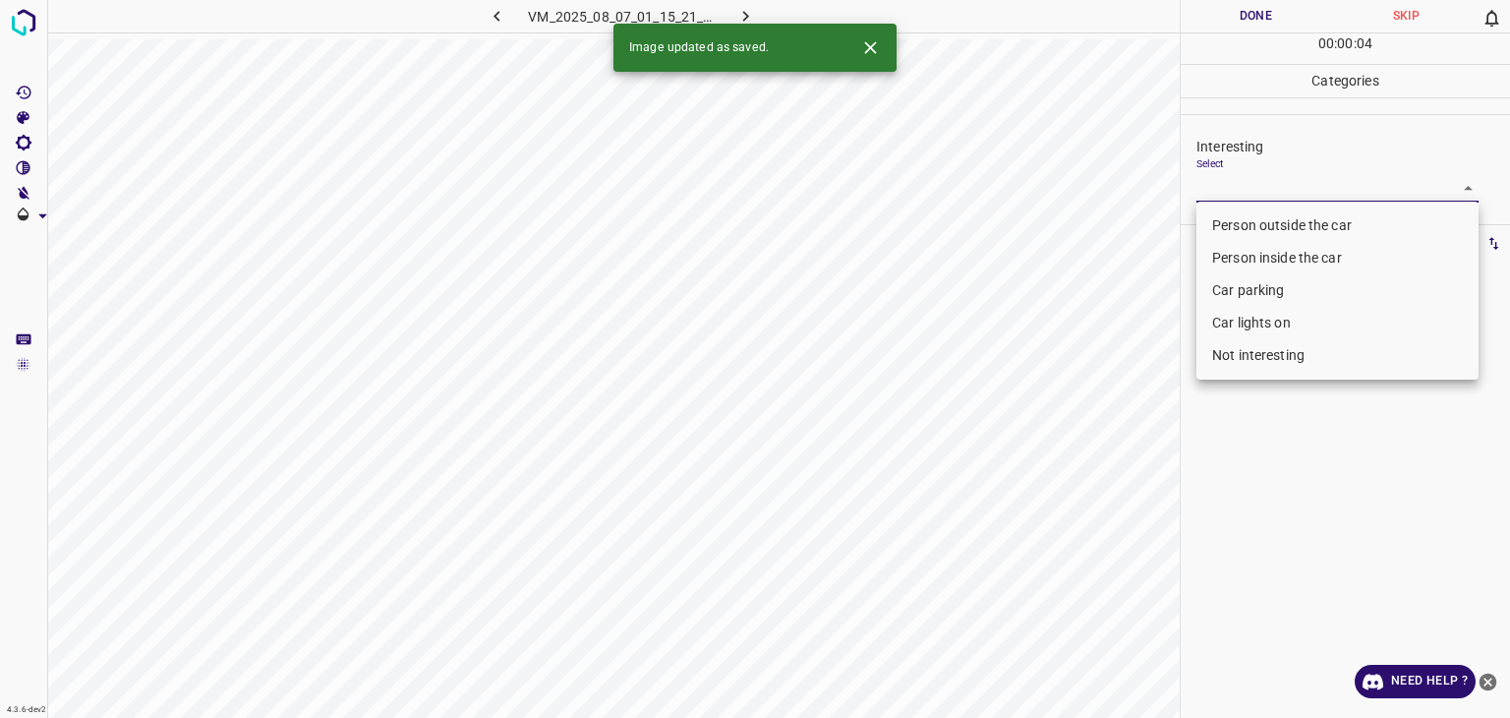
click at [1220, 288] on li "Car parking" at bounding box center [1338, 290] width 282 height 32
type input "Car parking"
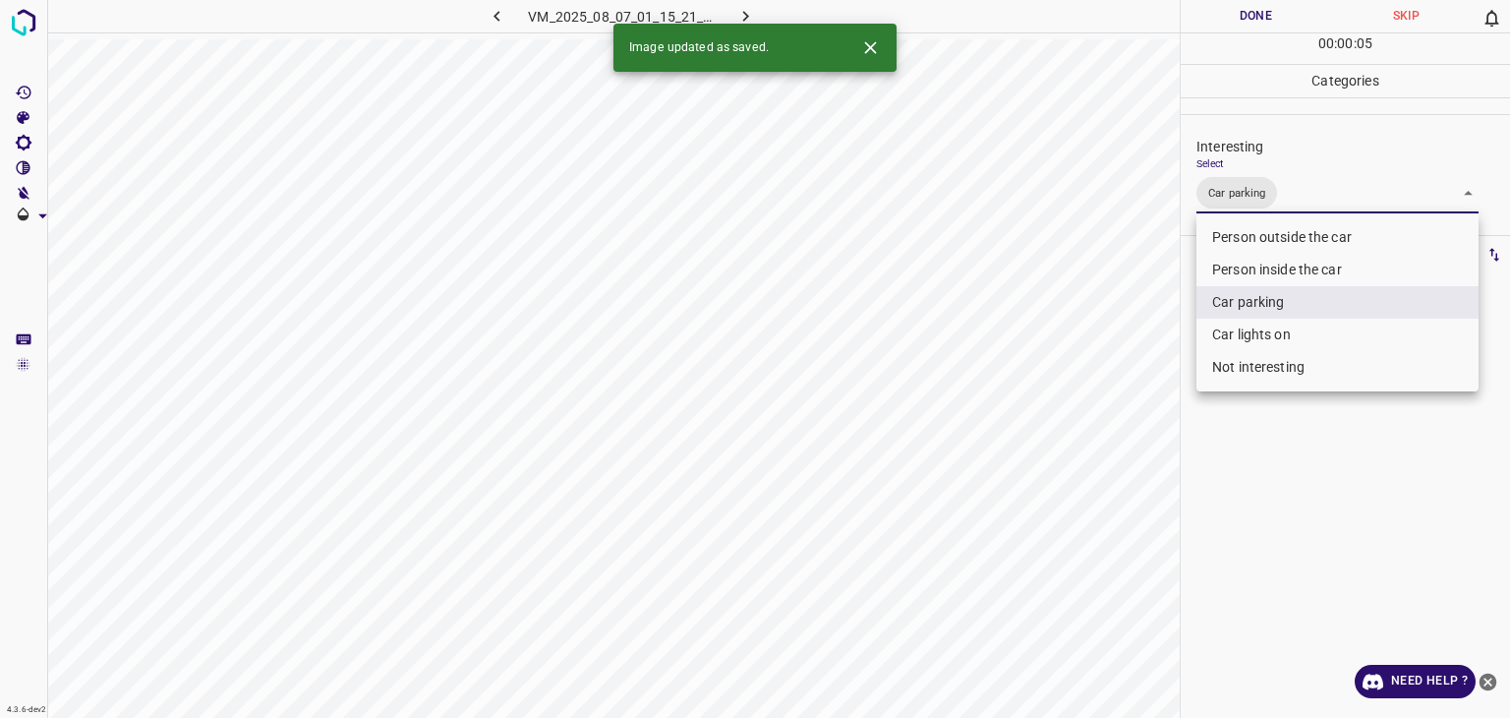
click at [1235, 13] on div at bounding box center [755, 359] width 1510 height 718
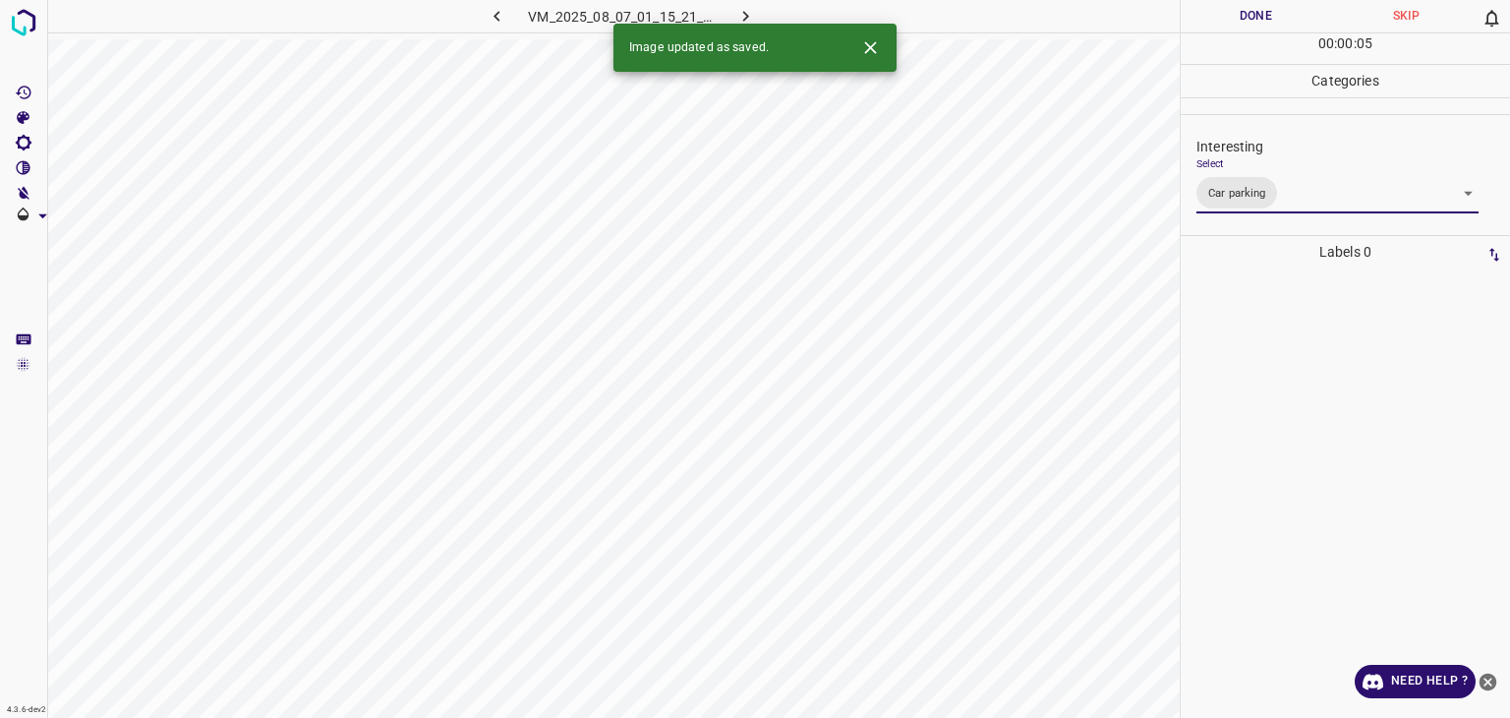
click at [1240, 15] on div "Person outside the car Person inside the car Car parking Car lights on Not inte…" at bounding box center [755, 359] width 1510 height 718
click at [1244, 17] on button "Done" at bounding box center [1256, 16] width 150 height 32
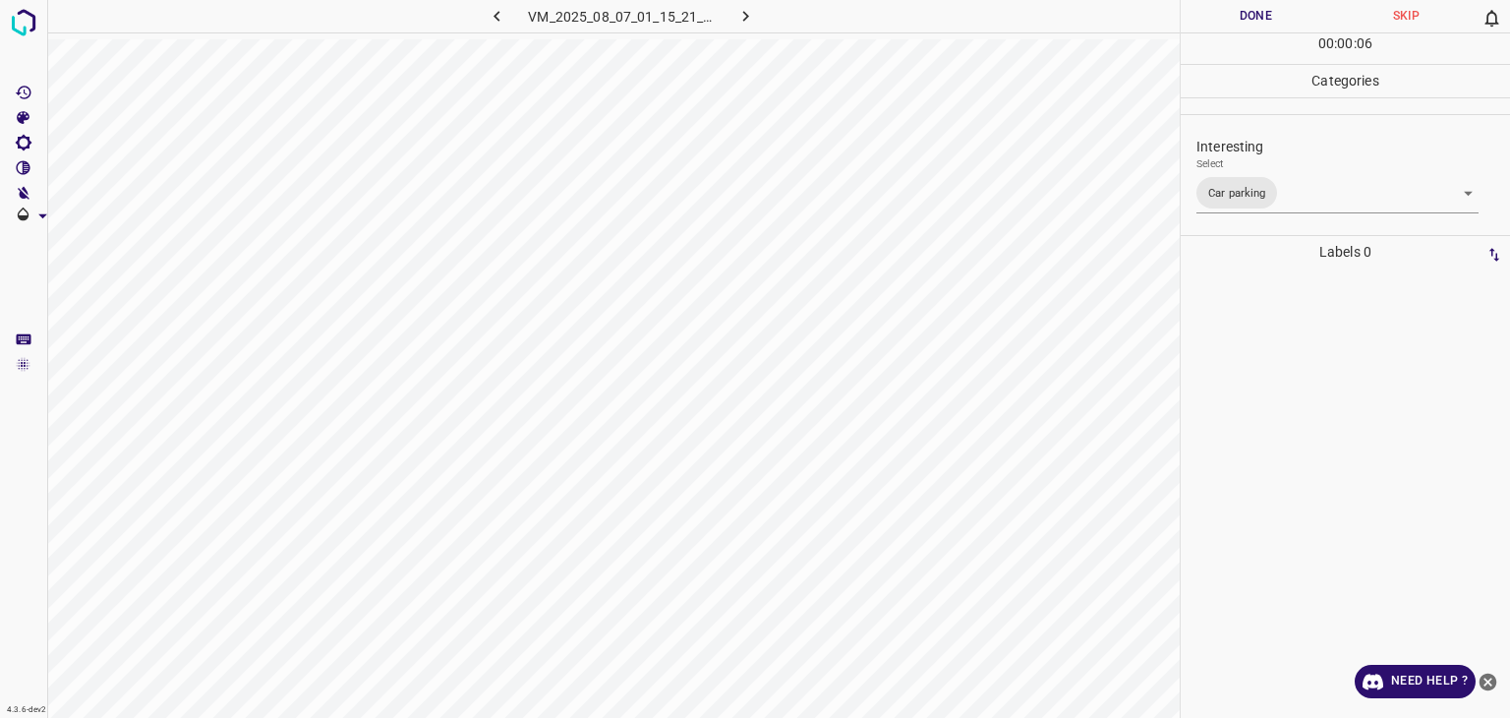
click at [1244, 17] on button "Done" at bounding box center [1256, 16] width 150 height 32
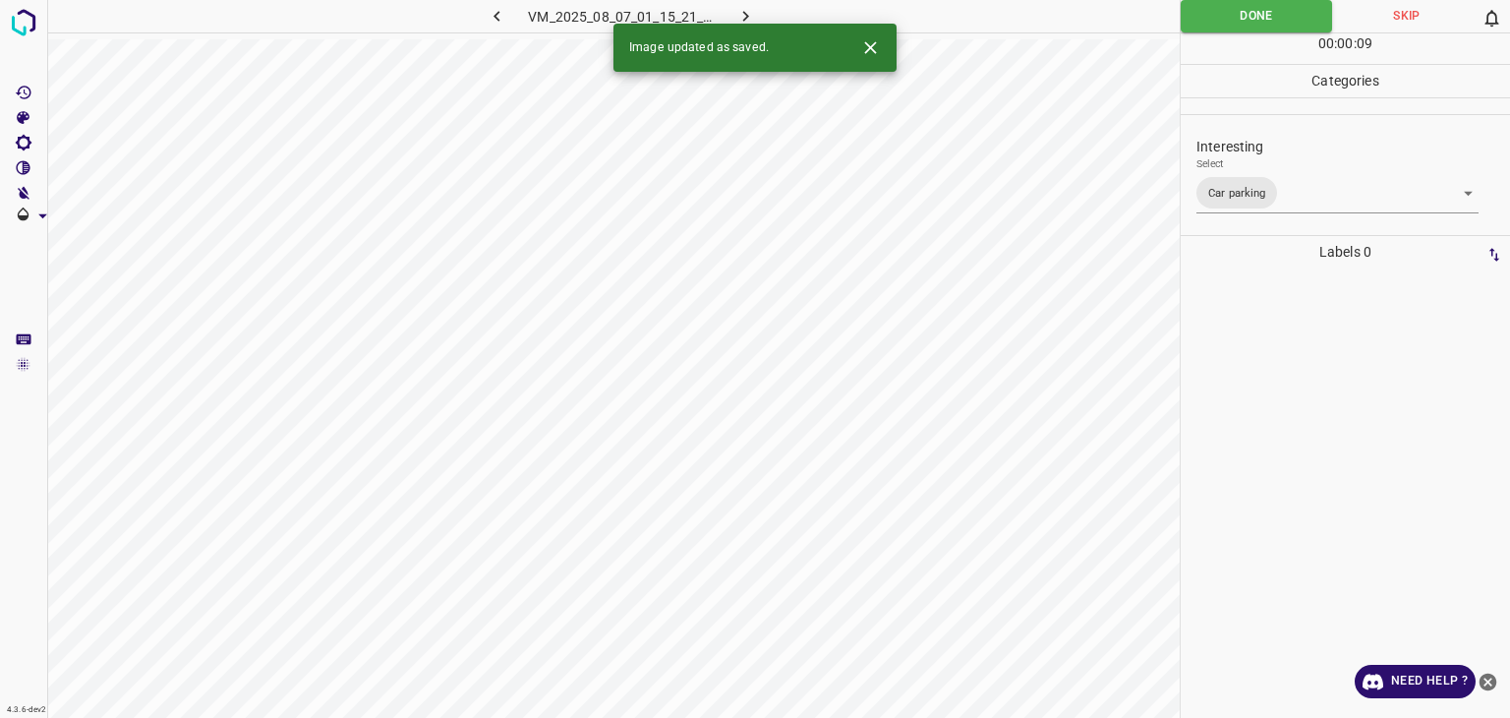
click at [739, 11] on icon "button" at bounding box center [746, 16] width 21 height 21
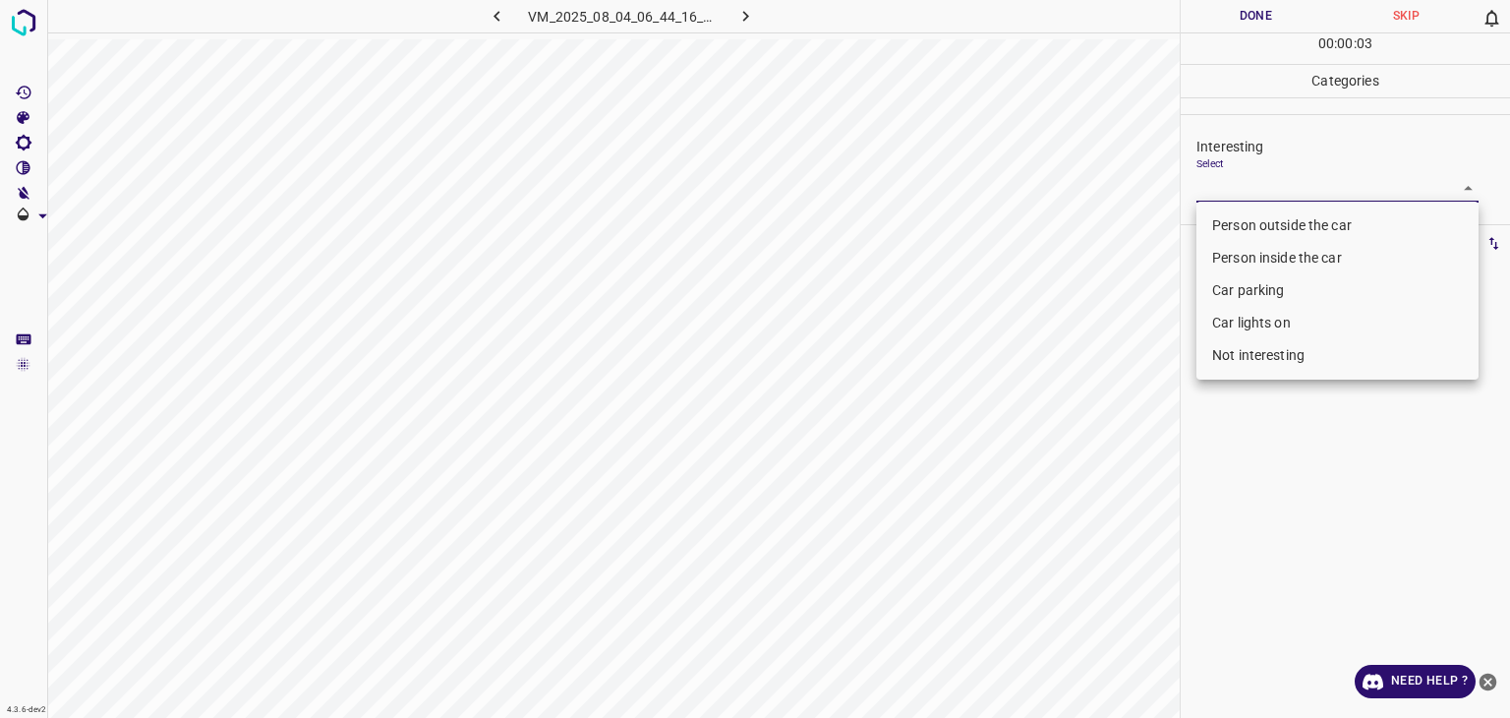
click at [1253, 177] on body "4.3.6-dev2 VM_2025_08_04_06_44_16_269_14.gif Done Skip 0 00 : 00 : 03 Categorie…" at bounding box center [755, 359] width 1510 height 718
click at [1282, 356] on li "Not interesting" at bounding box center [1338, 355] width 282 height 32
type input "Not interesting"
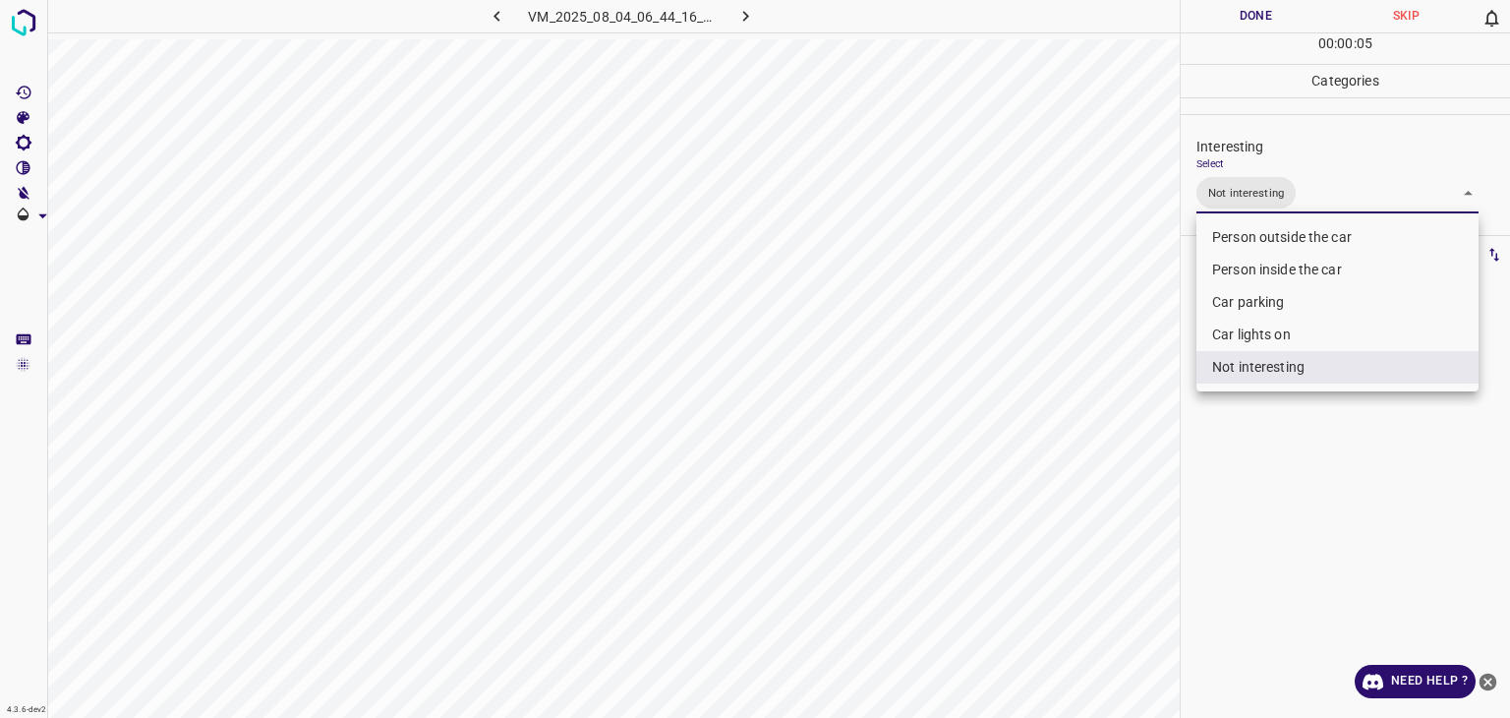
click at [1249, 21] on div at bounding box center [755, 359] width 1510 height 718
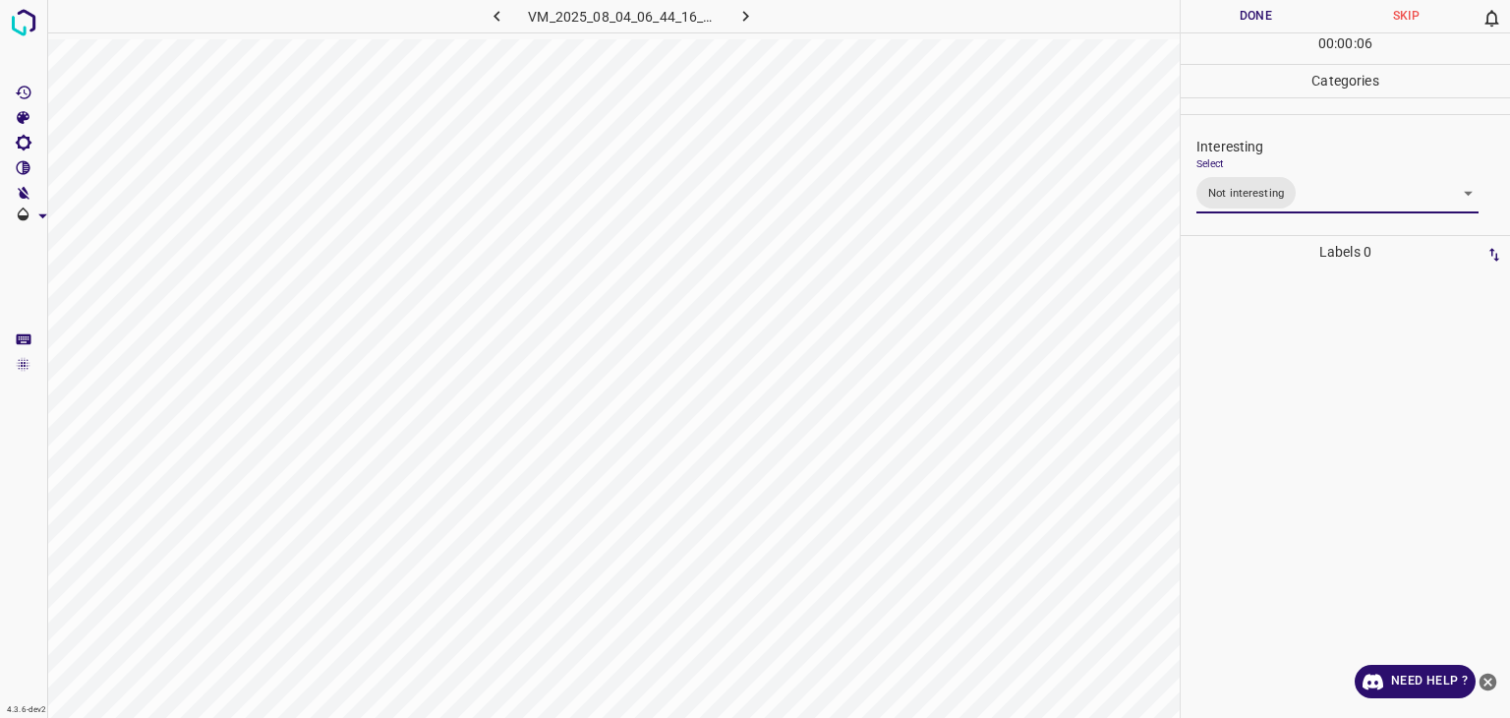
click at [1247, 20] on div at bounding box center [755, 359] width 1510 height 718
click at [1247, 20] on button "Done" at bounding box center [1256, 16] width 150 height 32
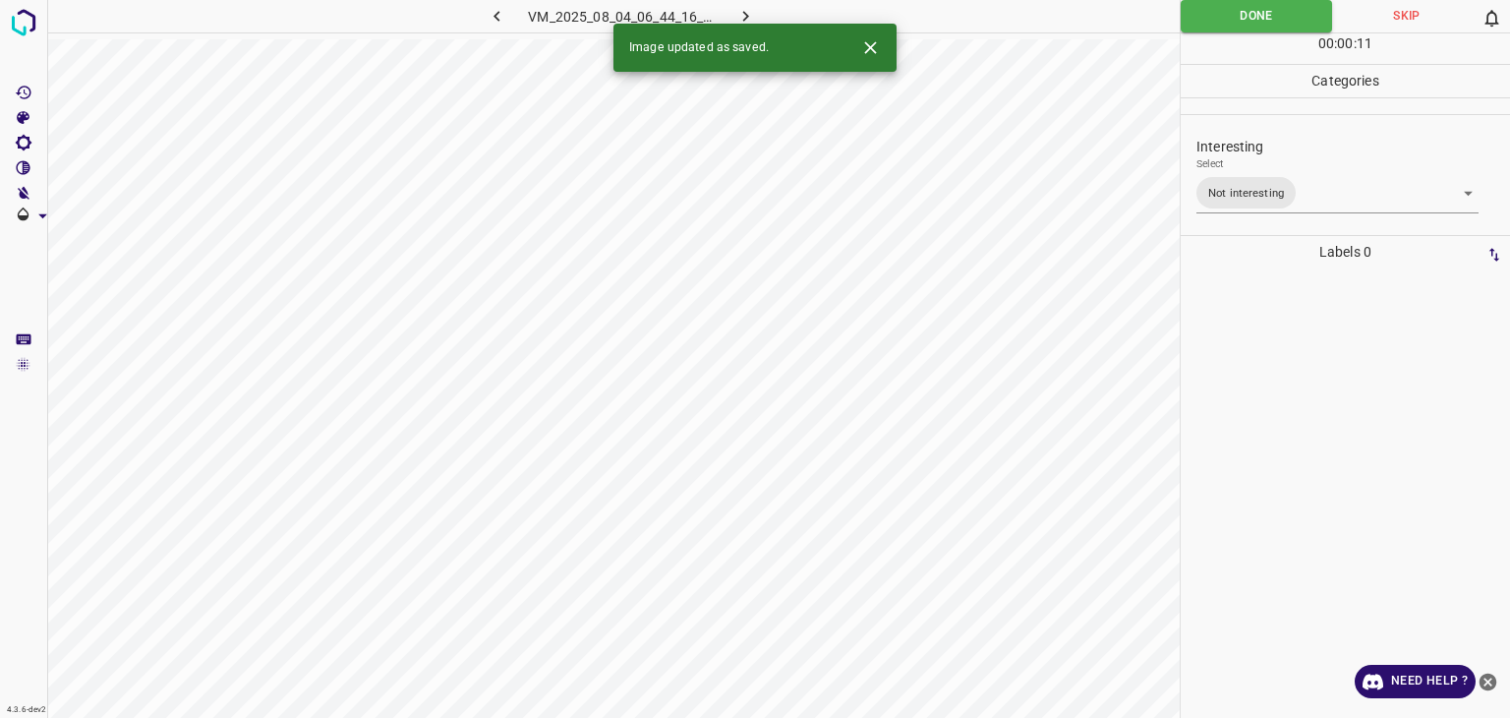
click at [741, 8] on icon "button" at bounding box center [746, 16] width 21 height 21
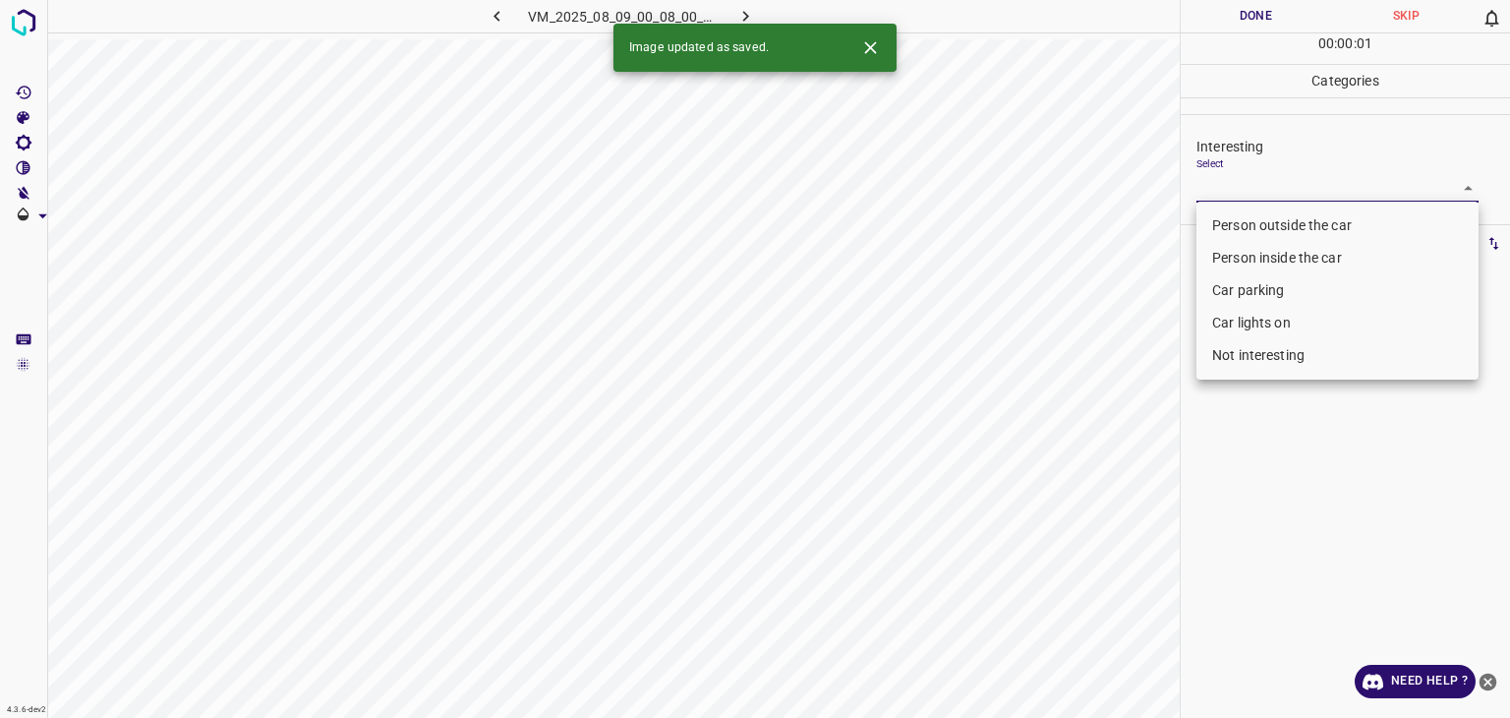
click at [1258, 186] on body "4.3.6-dev2 VM_2025_08_09_00_08_00_813_04.gif Done Skip 0 00 : 00 : 01 Categorie…" at bounding box center [755, 359] width 1510 height 718
click at [1263, 292] on li "Car parking" at bounding box center [1338, 290] width 282 height 32
type input "Car parking"
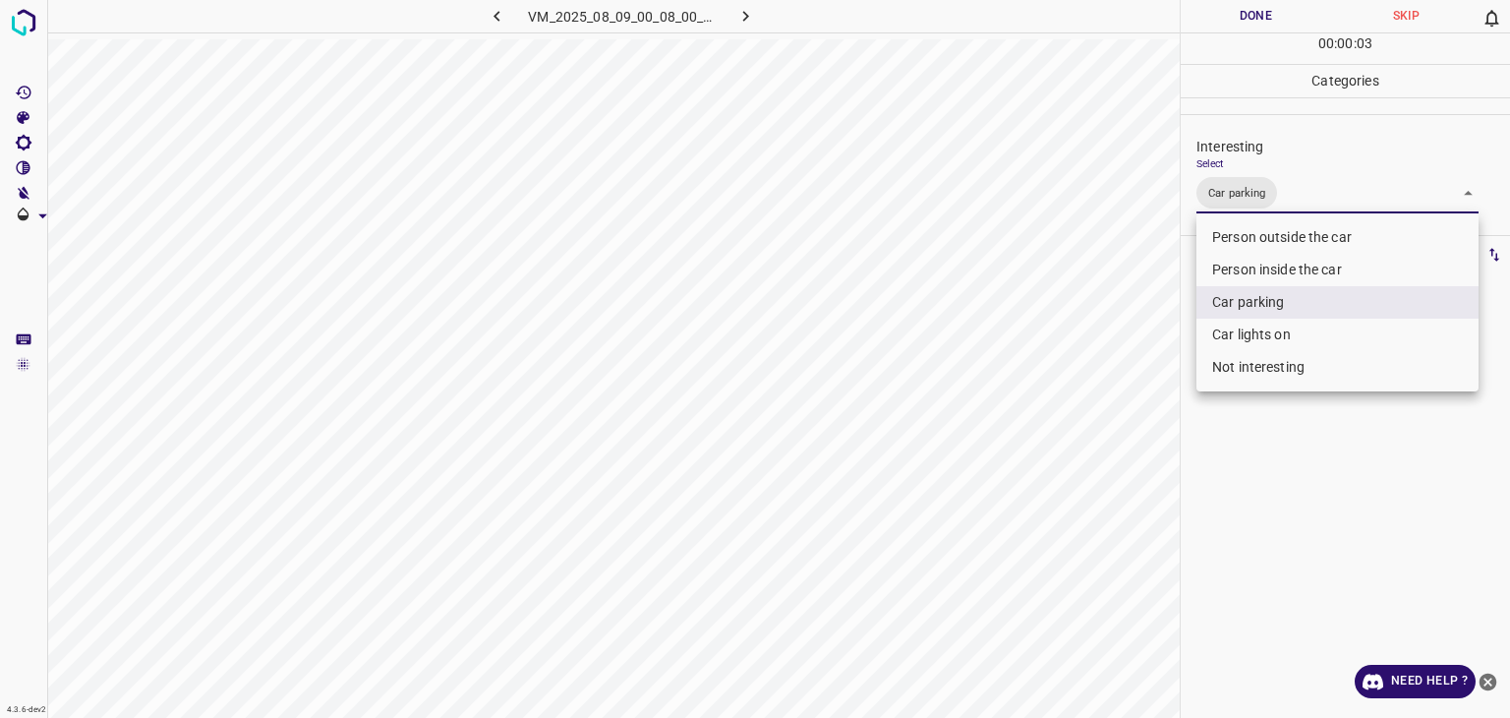
click at [1218, 23] on div at bounding box center [755, 359] width 1510 height 718
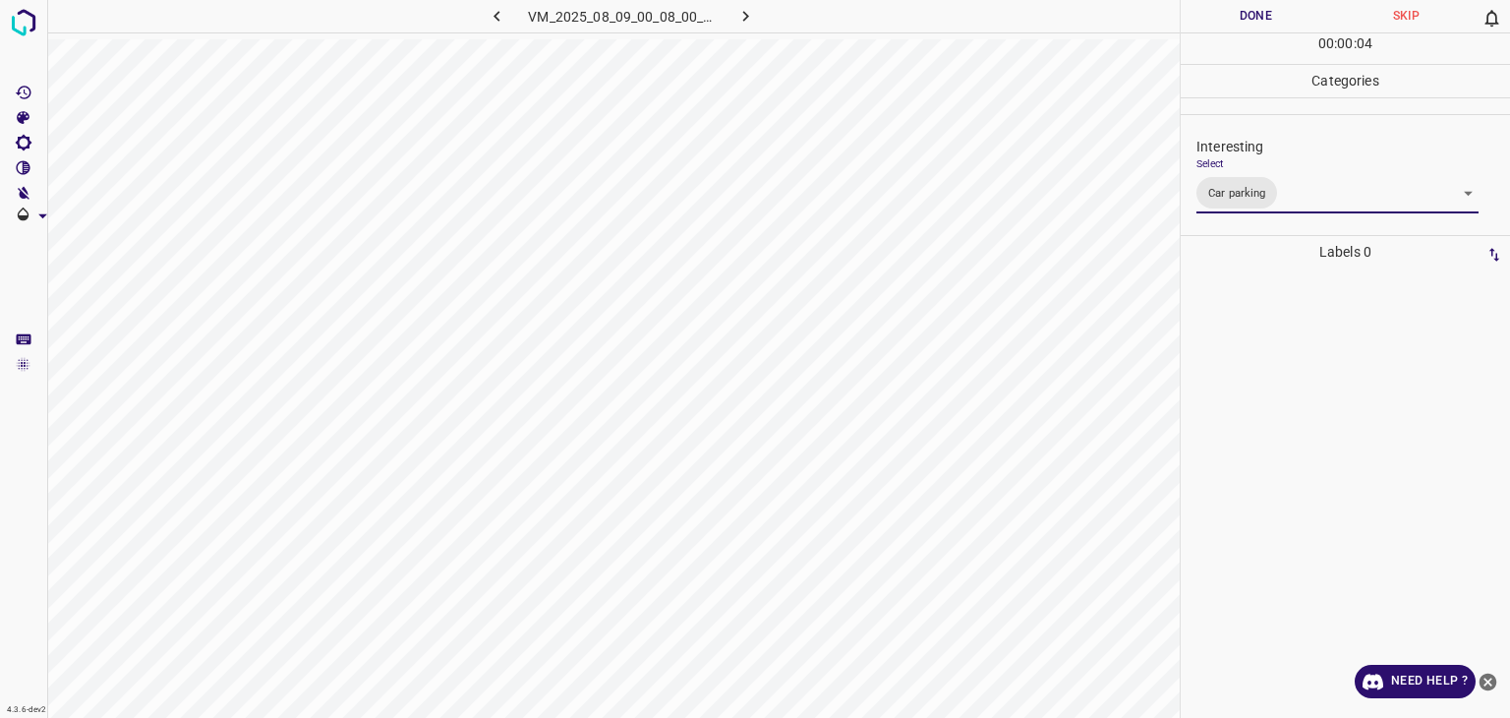
click at [1223, 17] on div at bounding box center [755, 359] width 1510 height 718
click at [1224, 17] on button "Done" at bounding box center [1256, 16] width 150 height 32
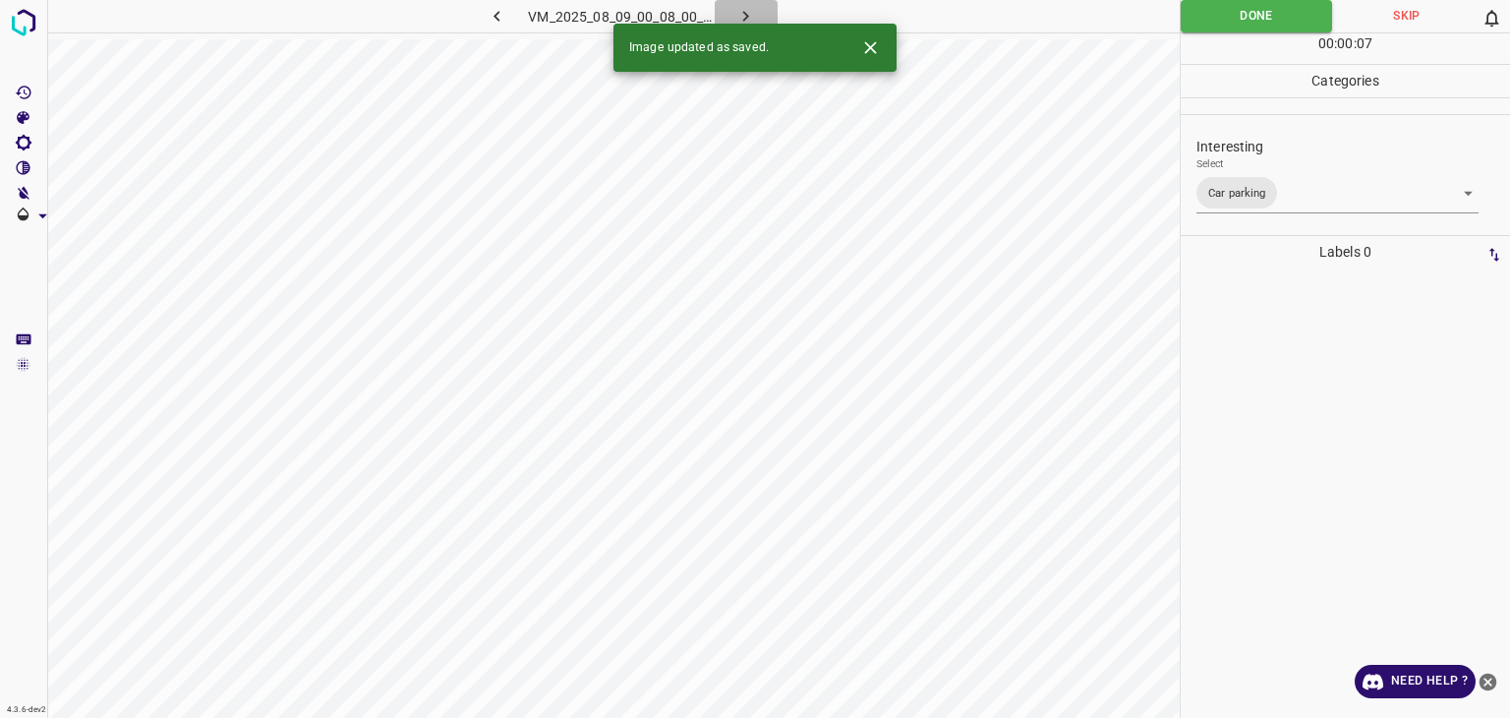
click at [753, 14] on icon "button" at bounding box center [746, 16] width 21 height 21
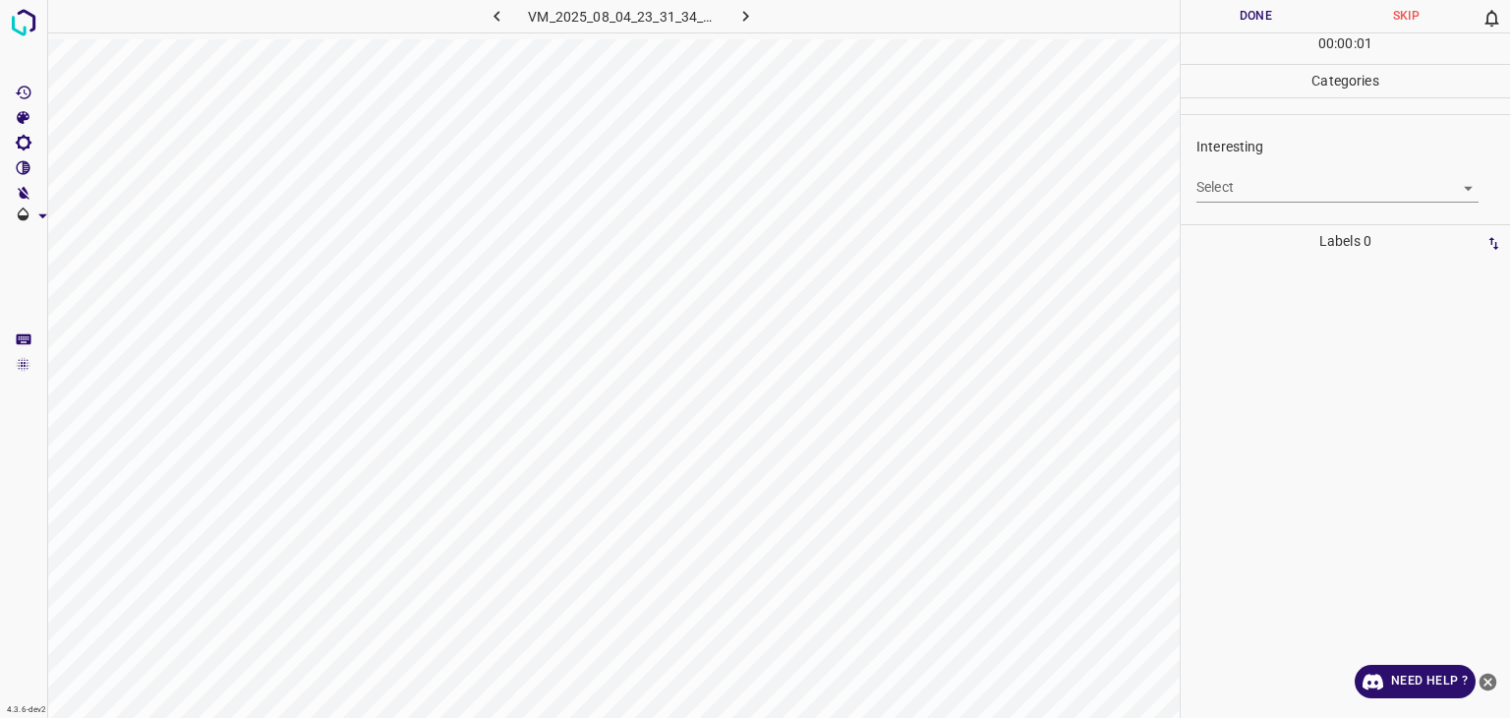
click at [1259, 165] on div "Select ​" at bounding box center [1338, 179] width 282 height 44
click at [1255, 198] on body "4.3.6-dev2 VM_2025_08_04_23_31_34_725_01.gif Done Skip 0 00 : 00 : 01 Categorie…" at bounding box center [755, 359] width 1510 height 718
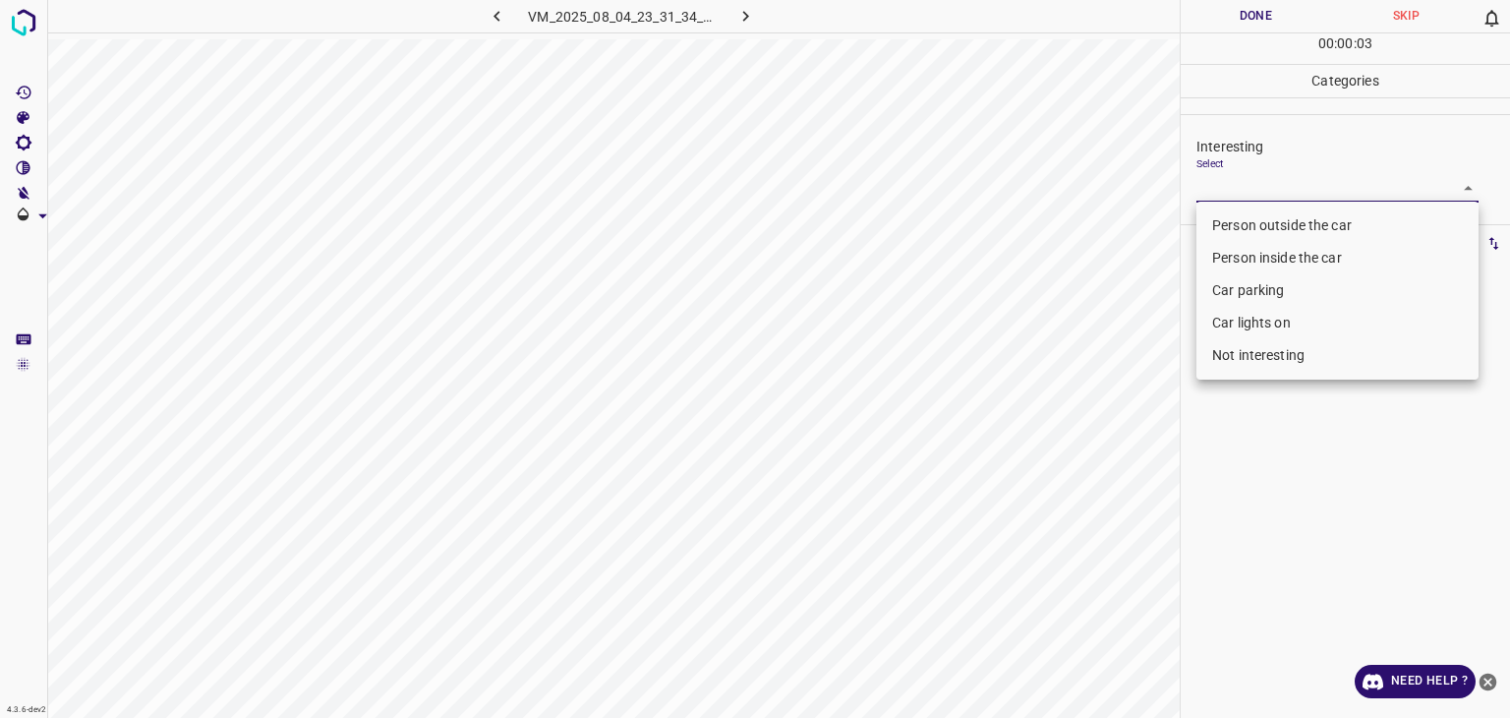
click at [1249, 231] on li "Person outside the car" at bounding box center [1338, 225] width 282 height 32
type input "Person outside the car"
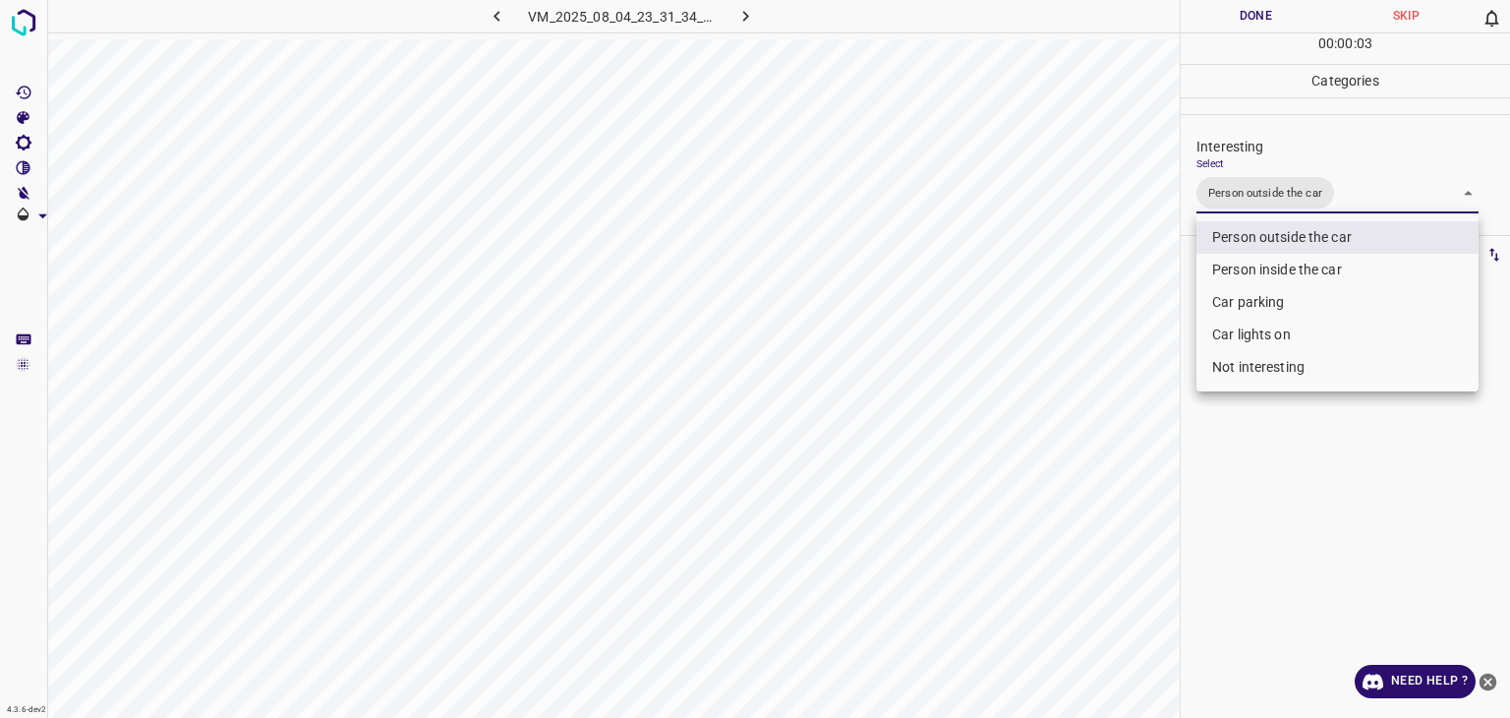
click at [1243, 13] on div at bounding box center [755, 359] width 1510 height 718
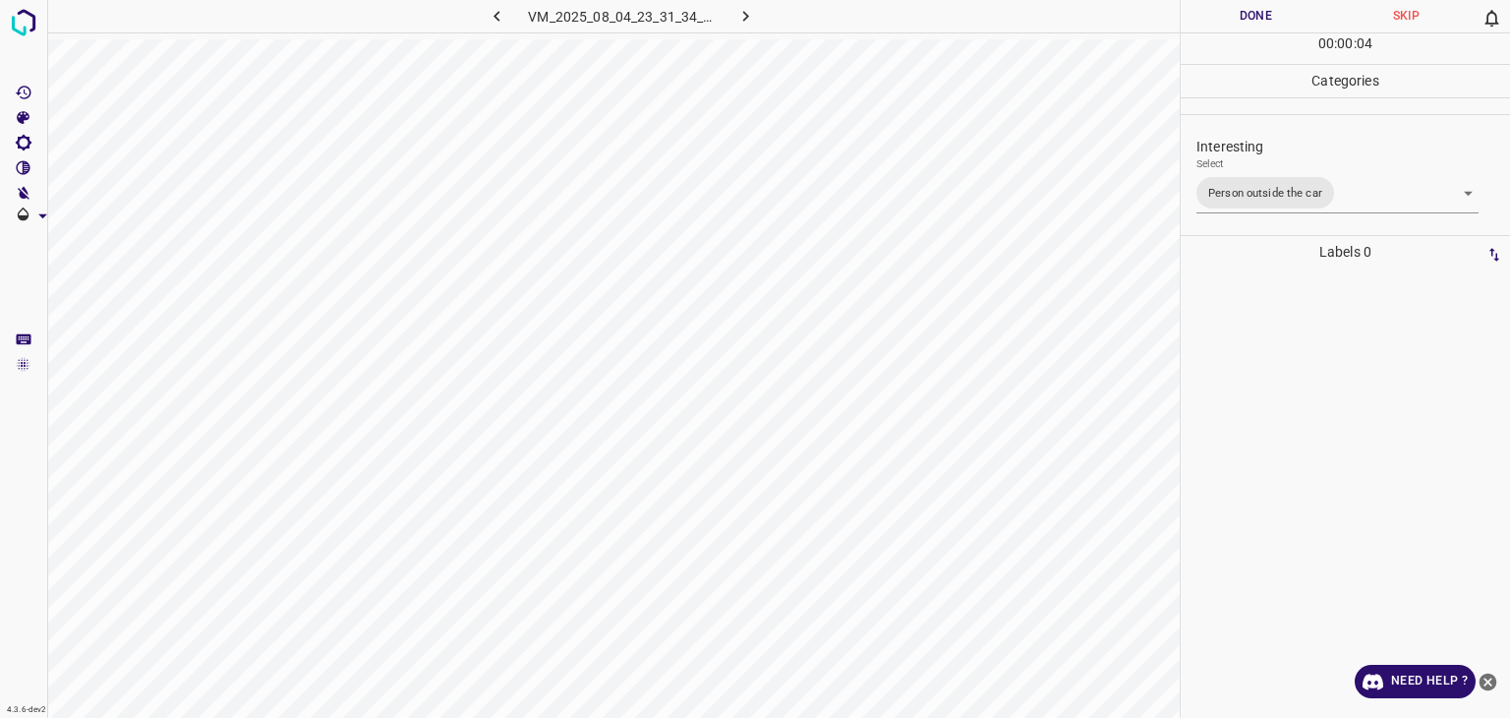
click at [1243, 13] on div at bounding box center [755, 359] width 1510 height 718
click at [1243, 15] on button "Done" at bounding box center [1256, 16] width 150 height 32
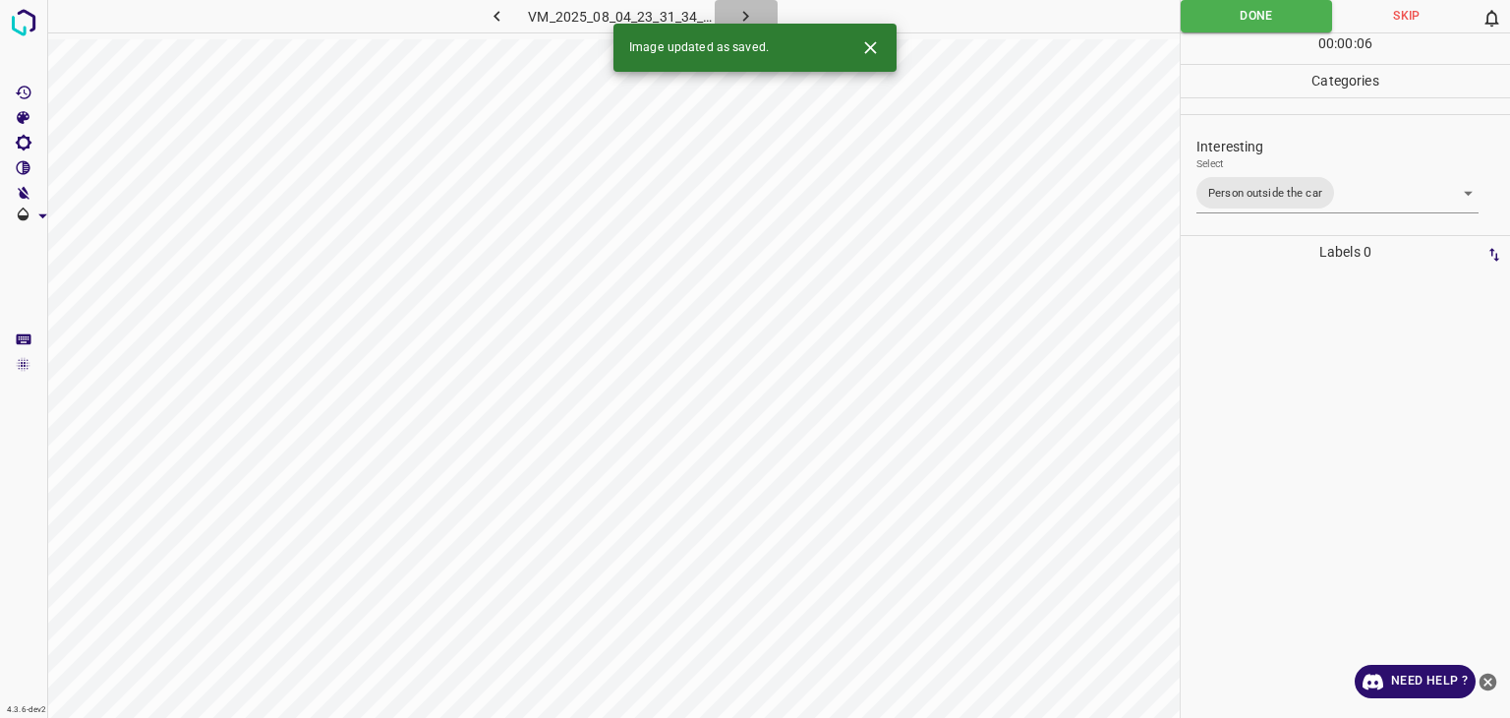
click at [741, 13] on icon "button" at bounding box center [746, 16] width 21 height 21
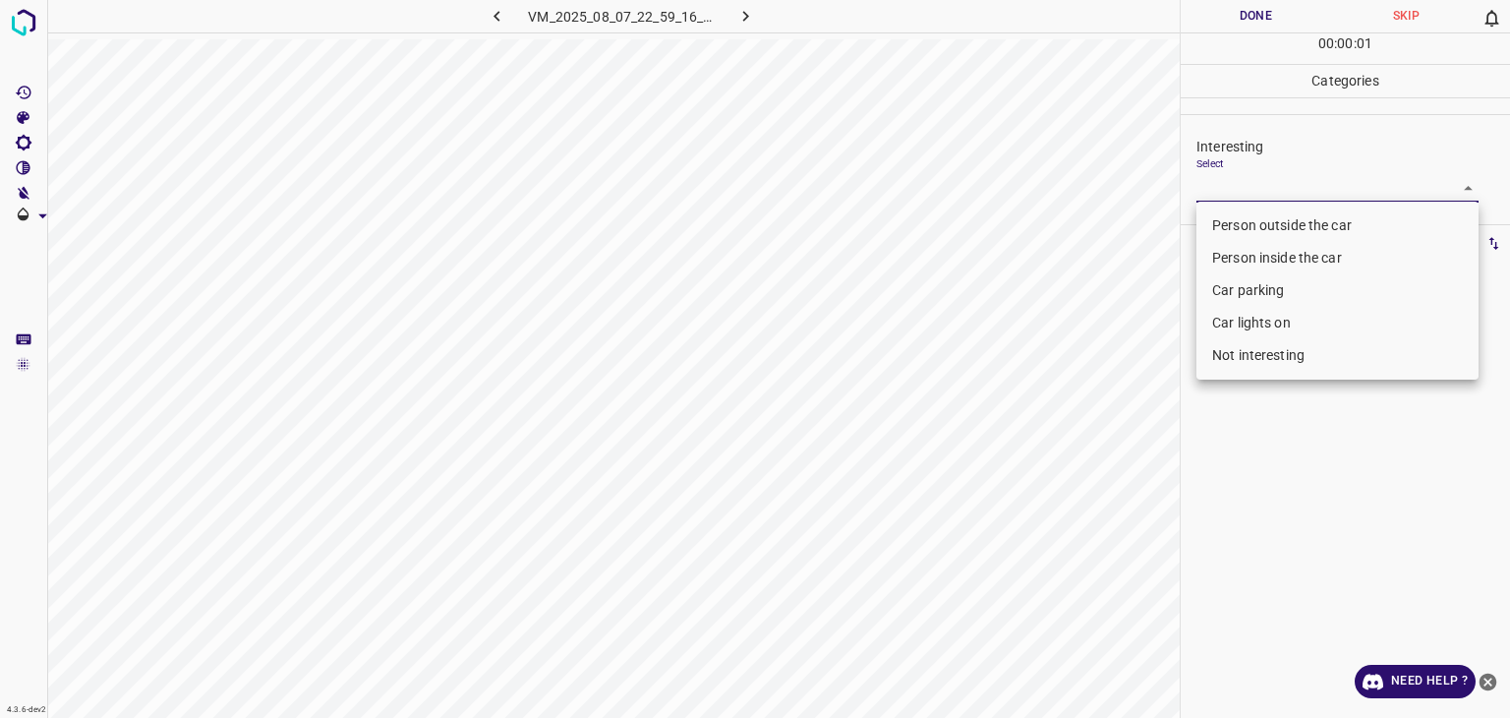
click at [1218, 200] on body "4.3.6-dev2 VM_2025_08_07_22_59_16_434_00.gif Done Skip 0 00 : 00 : 01 Categorie…" at bounding box center [755, 359] width 1510 height 718
click at [1243, 365] on li "Not interesting" at bounding box center [1338, 355] width 282 height 32
type input "Not interesting"
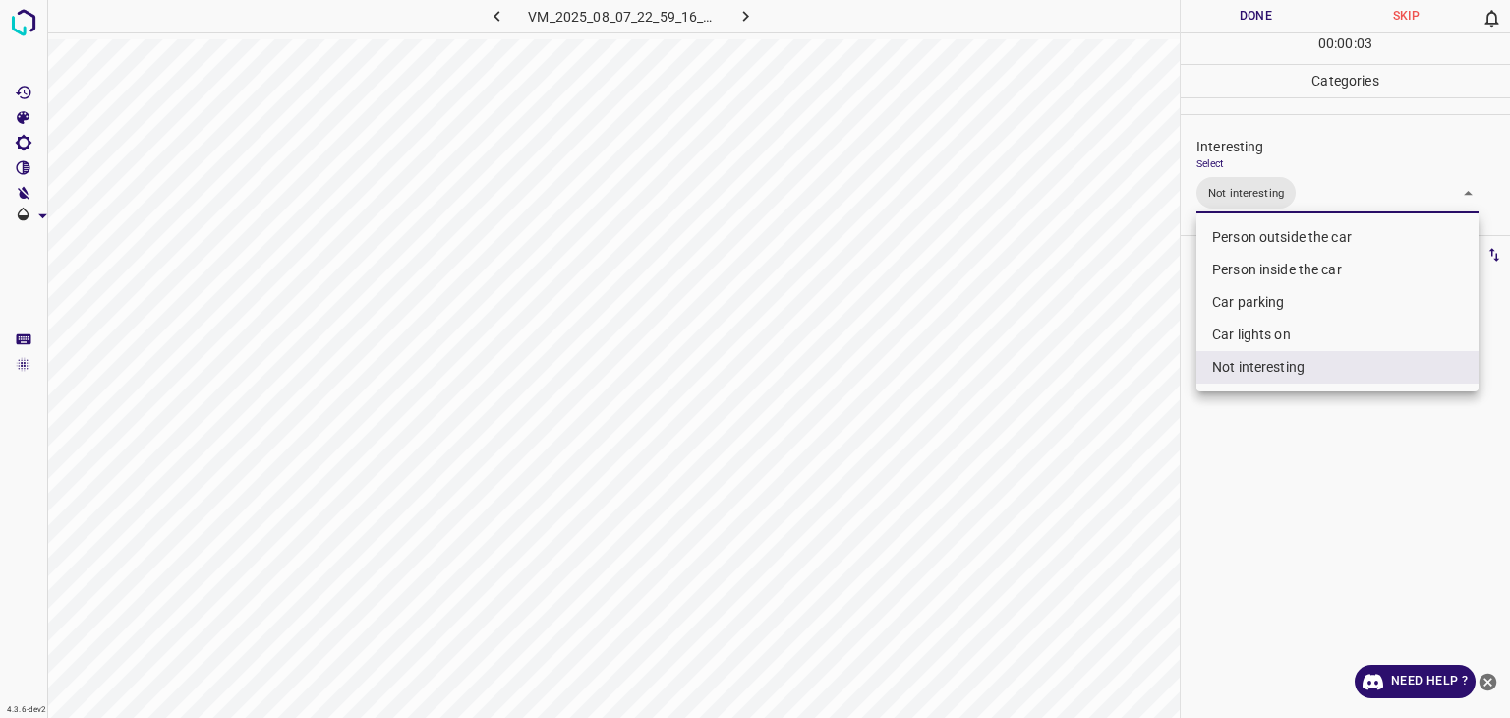
click at [1229, 23] on div at bounding box center [755, 359] width 1510 height 718
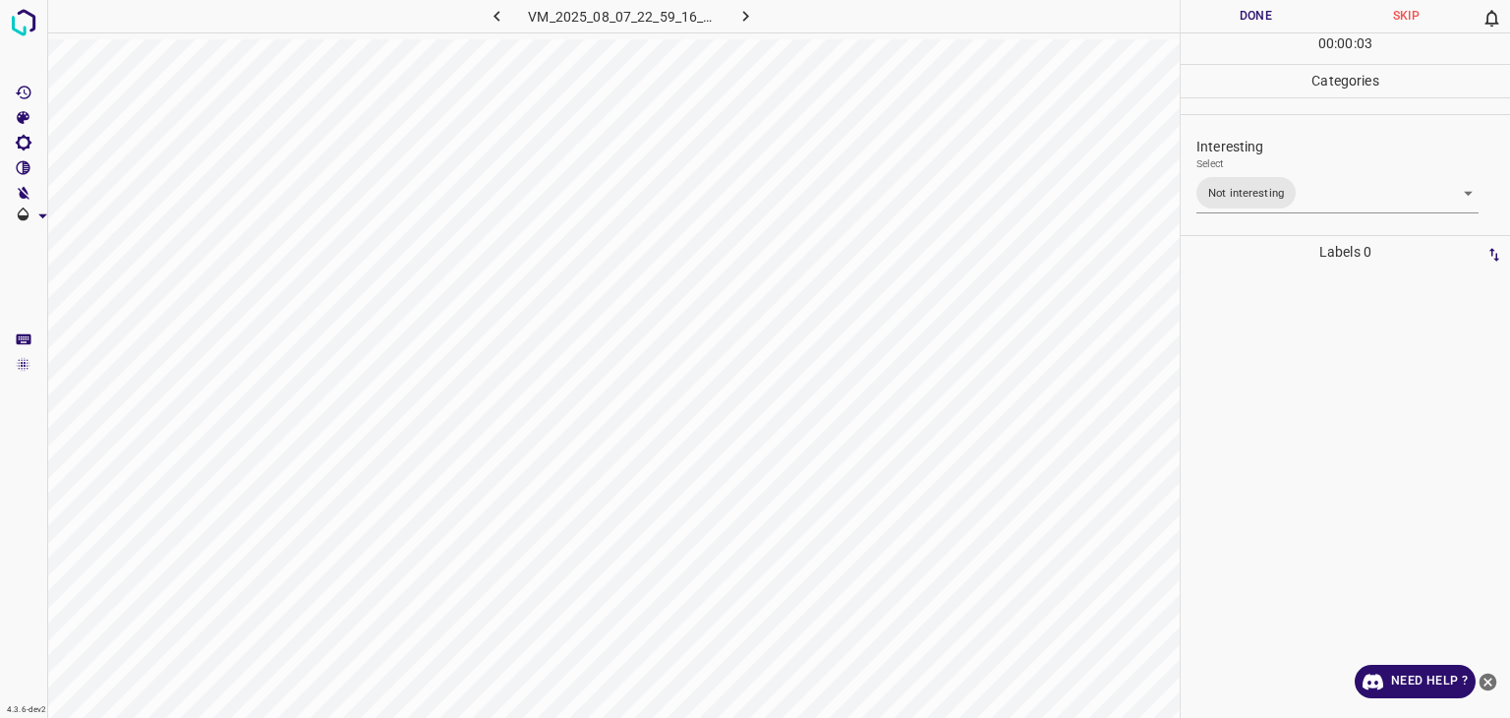
click at [1229, 22] on div "Person outside the car Person inside the car Car parking Car lights on Not inte…" at bounding box center [755, 359] width 1510 height 718
click at [1229, 22] on button "Done" at bounding box center [1256, 16] width 150 height 32
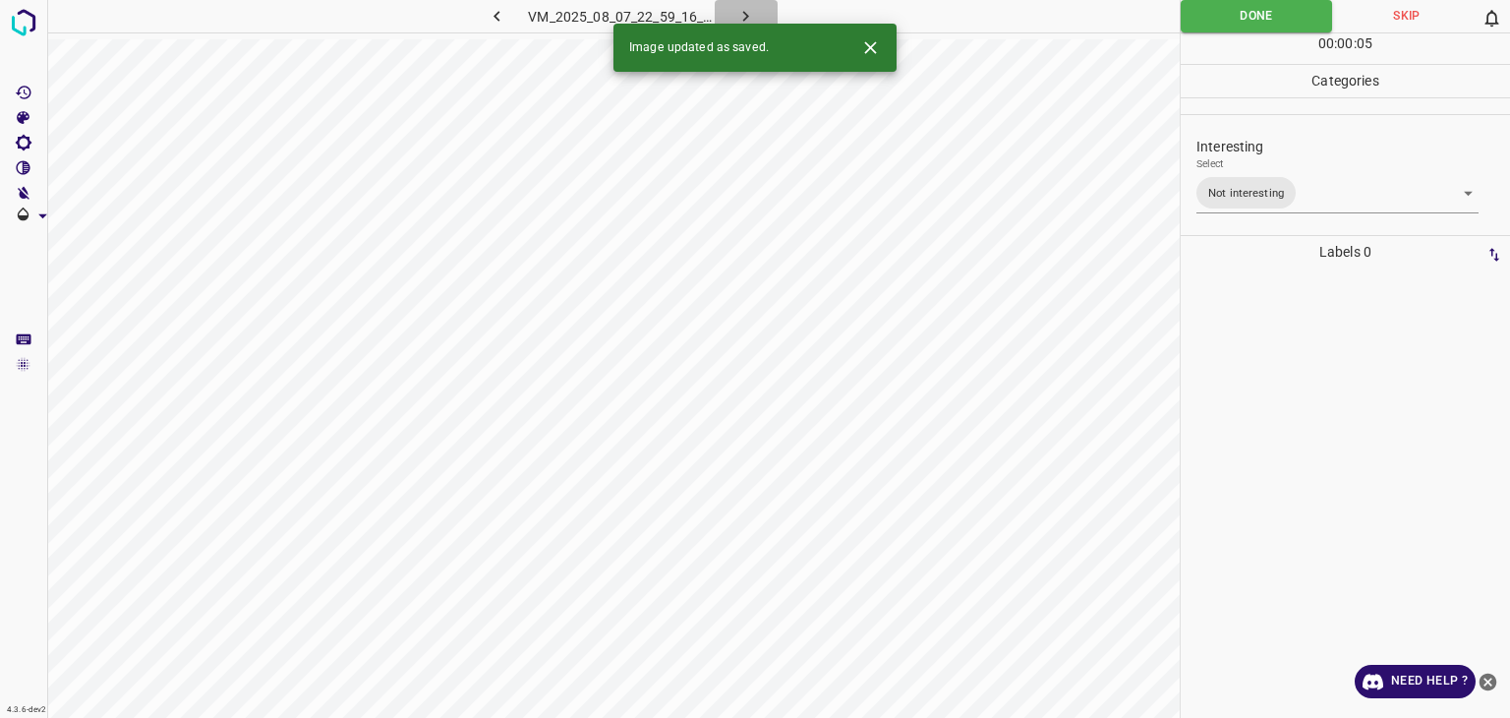
click at [741, 9] on icon "button" at bounding box center [746, 16] width 21 height 21
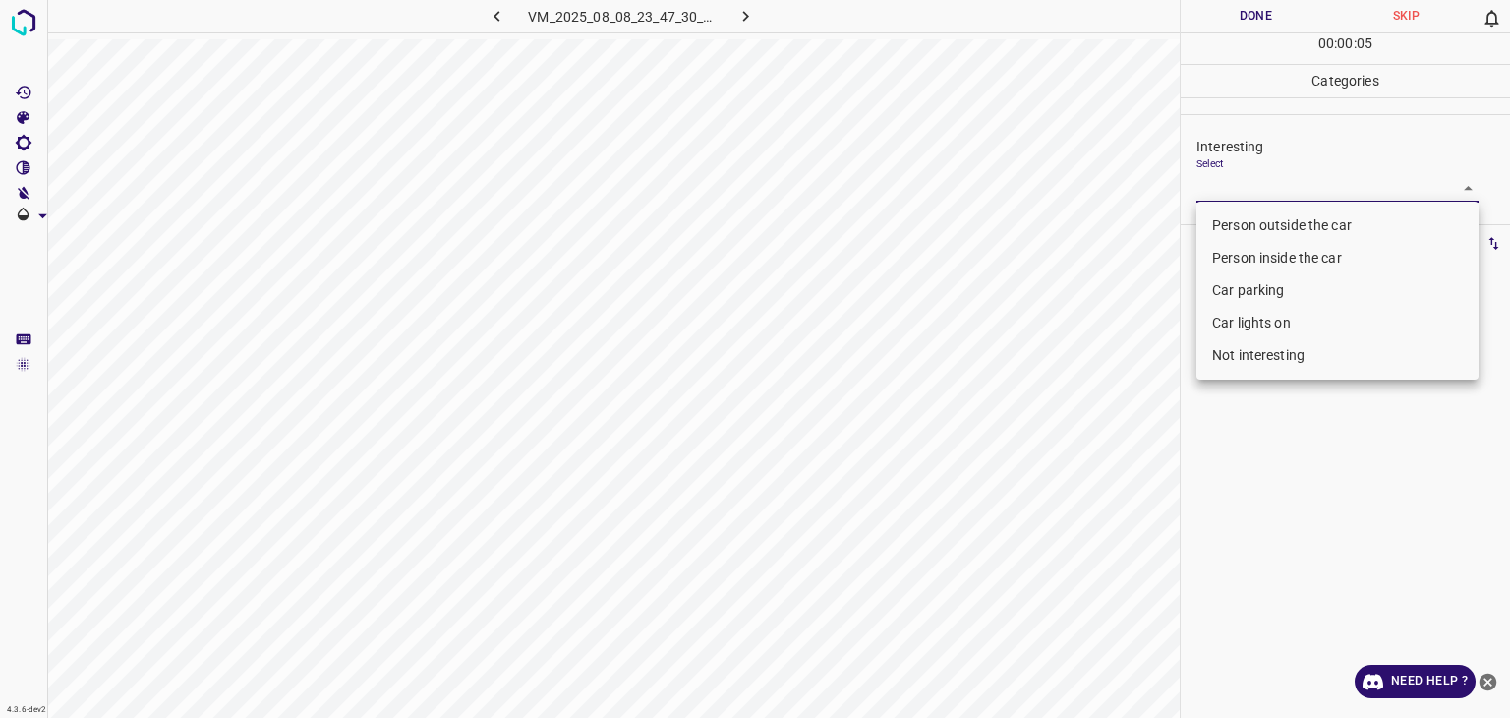
click at [1298, 181] on body "4.3.6-dev2 VM_2025_08_08_23_47_30_891_02.gif Done Skip 0 00 : 00 : 05 Categorie…" at bounding box center [755, 359] width 1510 height 718
click at [1271, 221] on li "Person outside the car" at bounding box center [1338, 225] width 282 height 32
type input "Person outside the car"
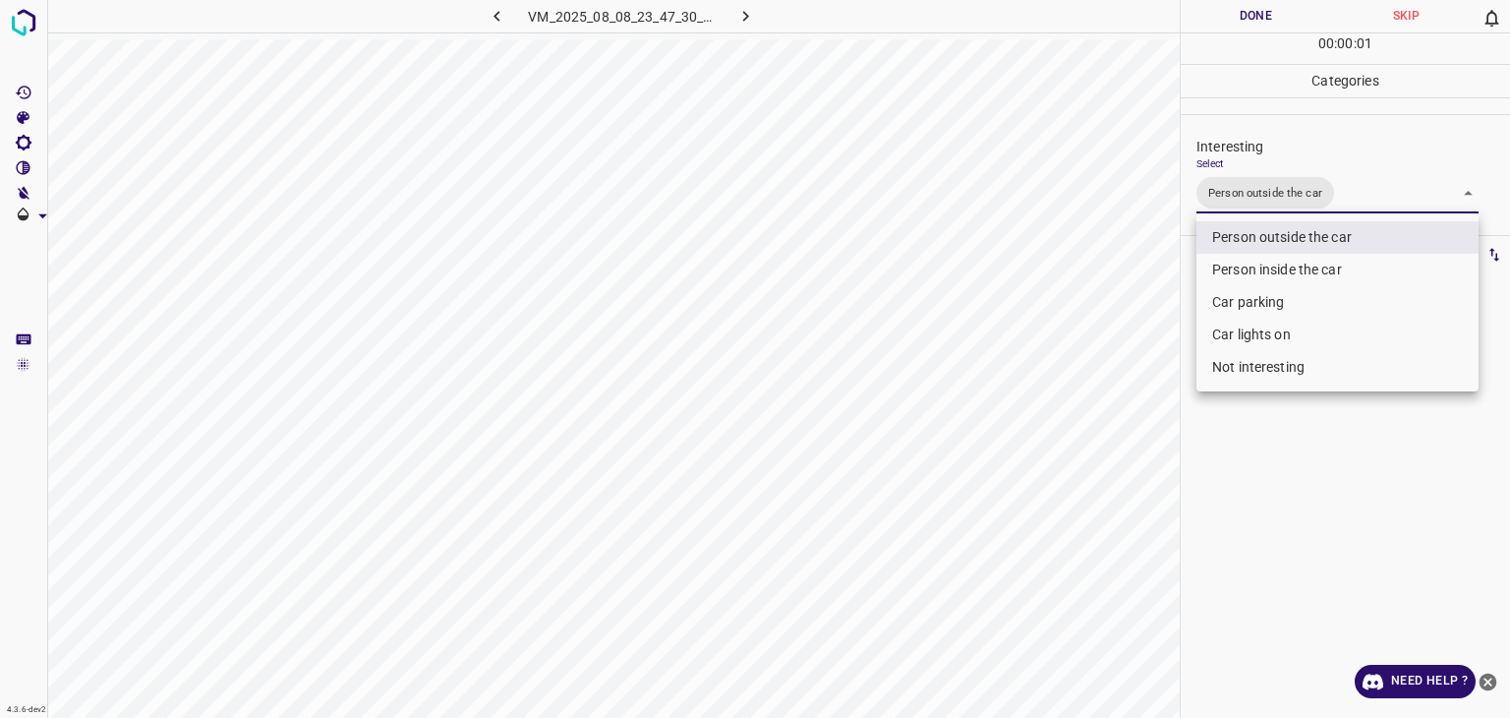
click at [1243, 10] on div at bounding box center [755, 359] width 1510 height 718
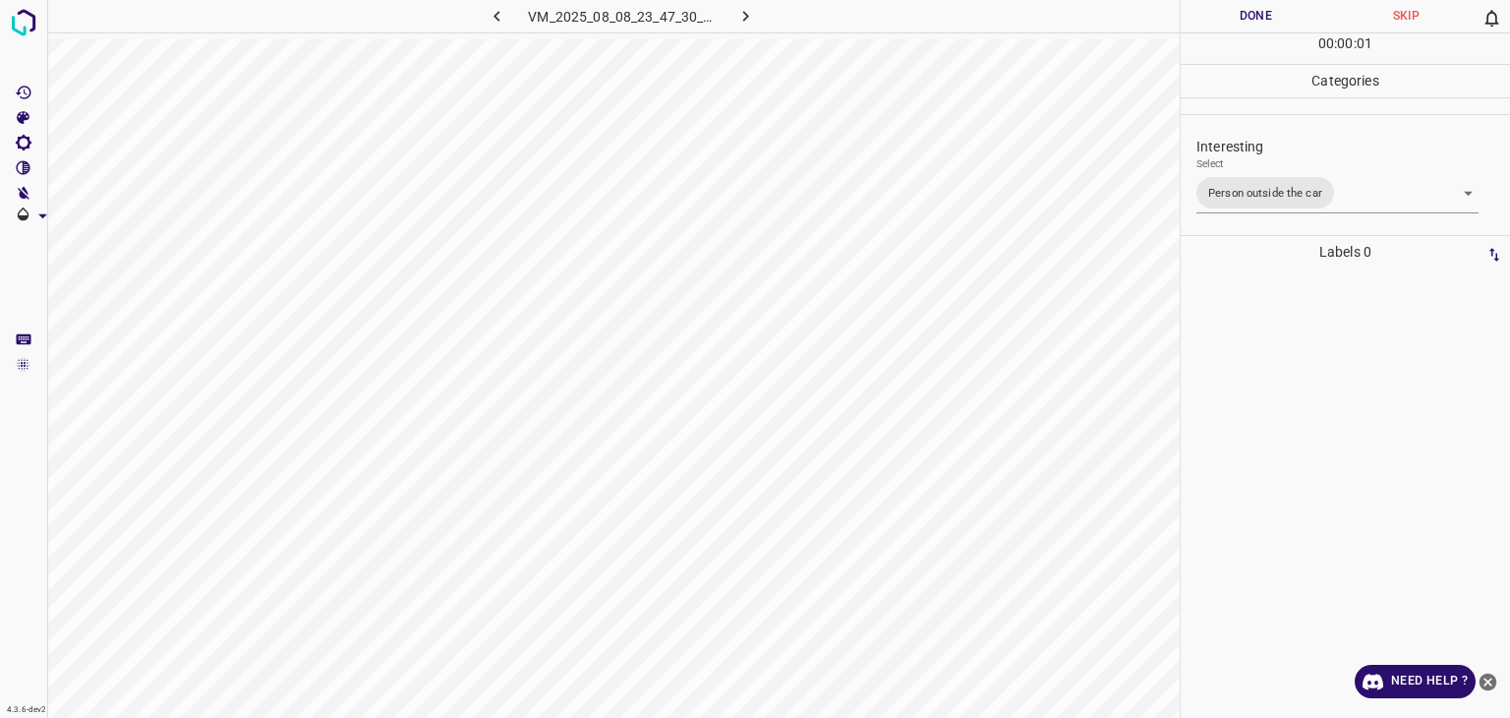
click at [1247, 15] on div "Person outside the car Person inside the car Car parking Car lights on Not inte…" at bounding box center [755, 359] width 1510 height 718
click at [1247, 16] on button "Done" at bounding box center [1256, 16] width 150 height 32
click at [741, 15] on icon "button" at bounding box center [746, 16] width 21 height 21
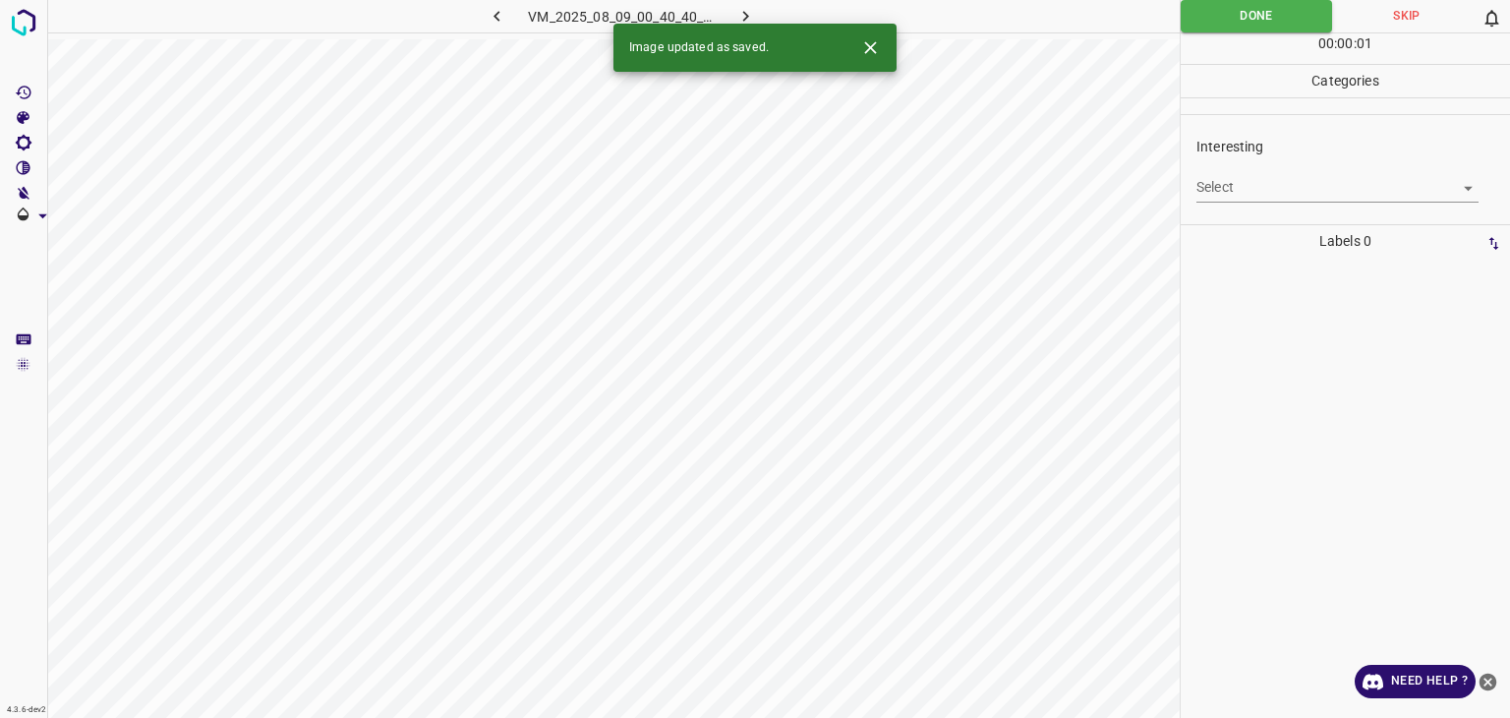
click at [1223, 193] on body "4.3.6-dev2 VM_2025_08_09_00_40_40_010_02.gif Done Skip 0 00 : 00 : 01 Categorie…" at bounding box center [755, 359] width 1510 height 718
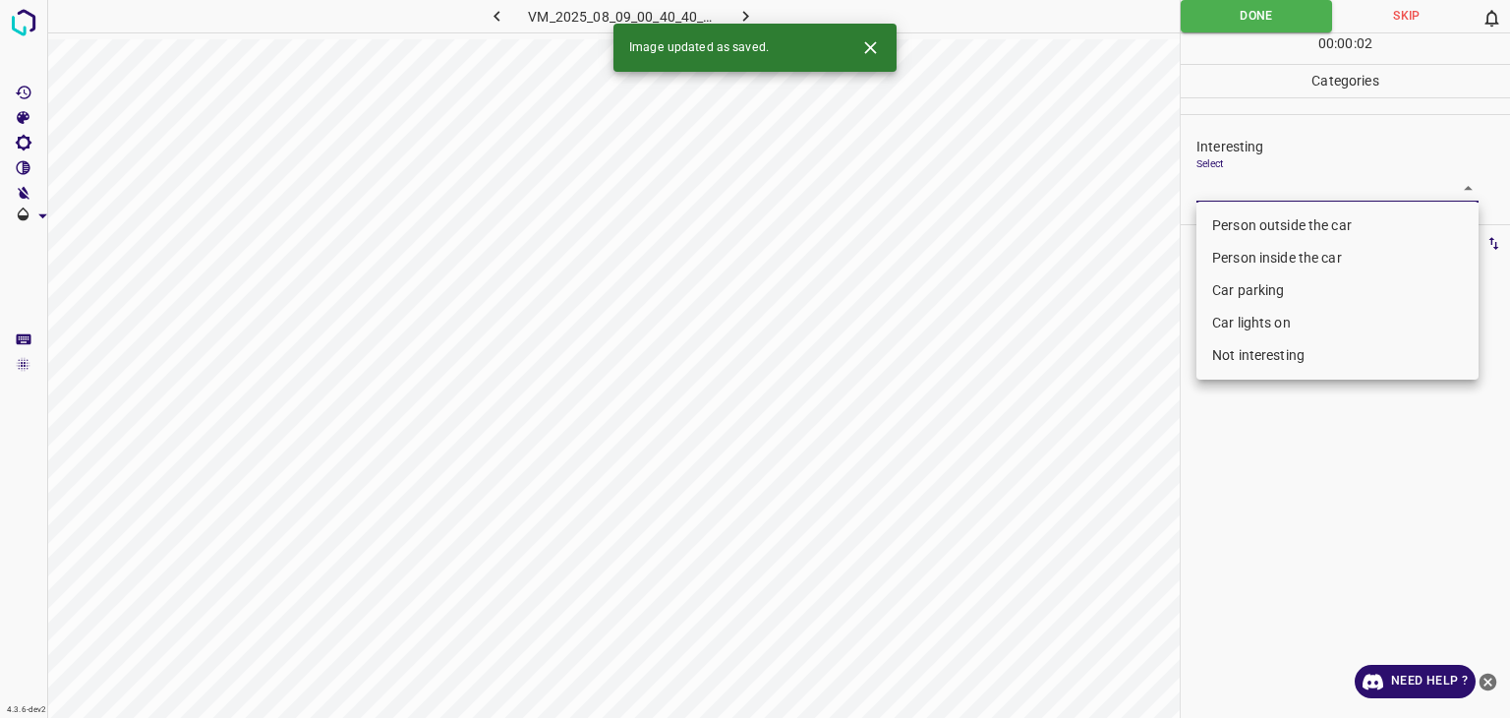
click at [1214, 222] on li "Person outside the car" at bounding box center [1338, 225] width 282 height 32
type input "Person outside the car"
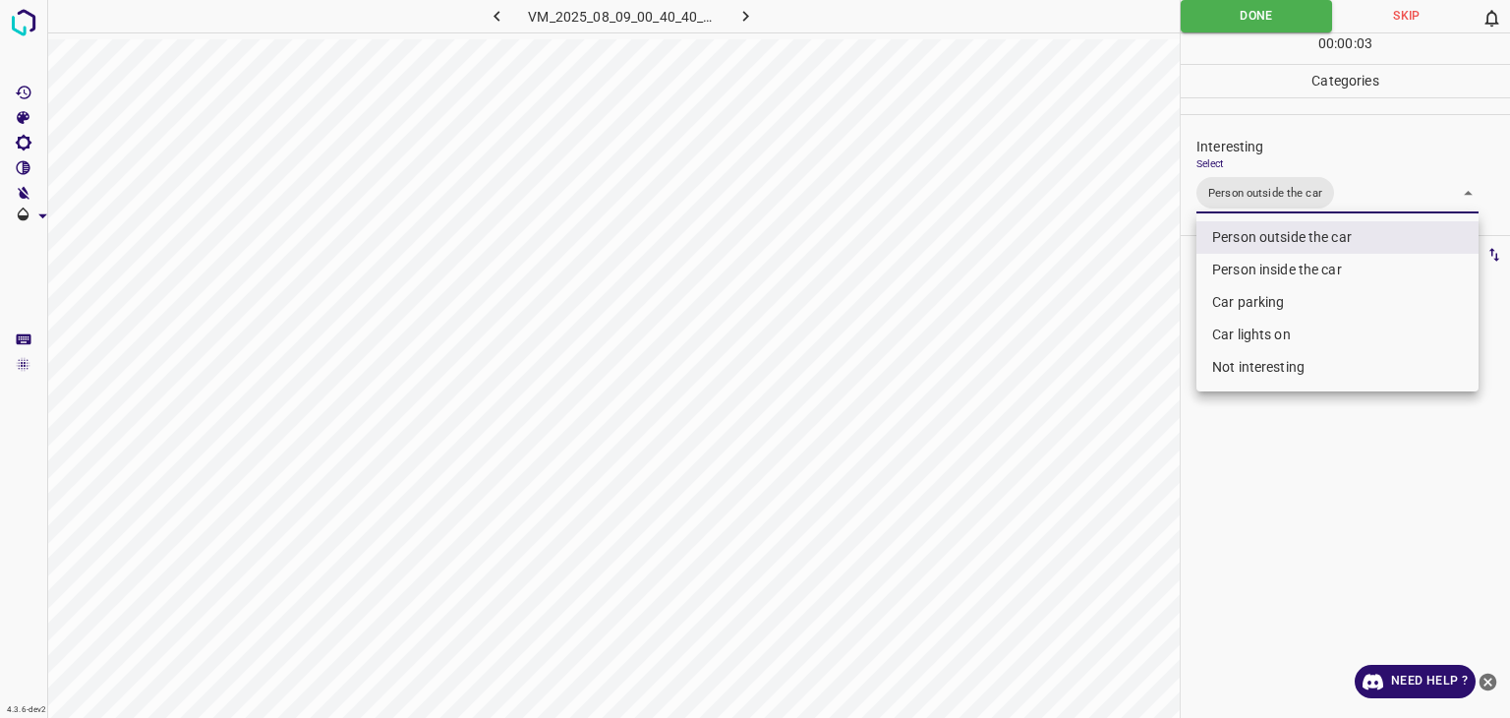
click at [1221, 17] on div at bounding box center [755, 359] width 1510 height 718
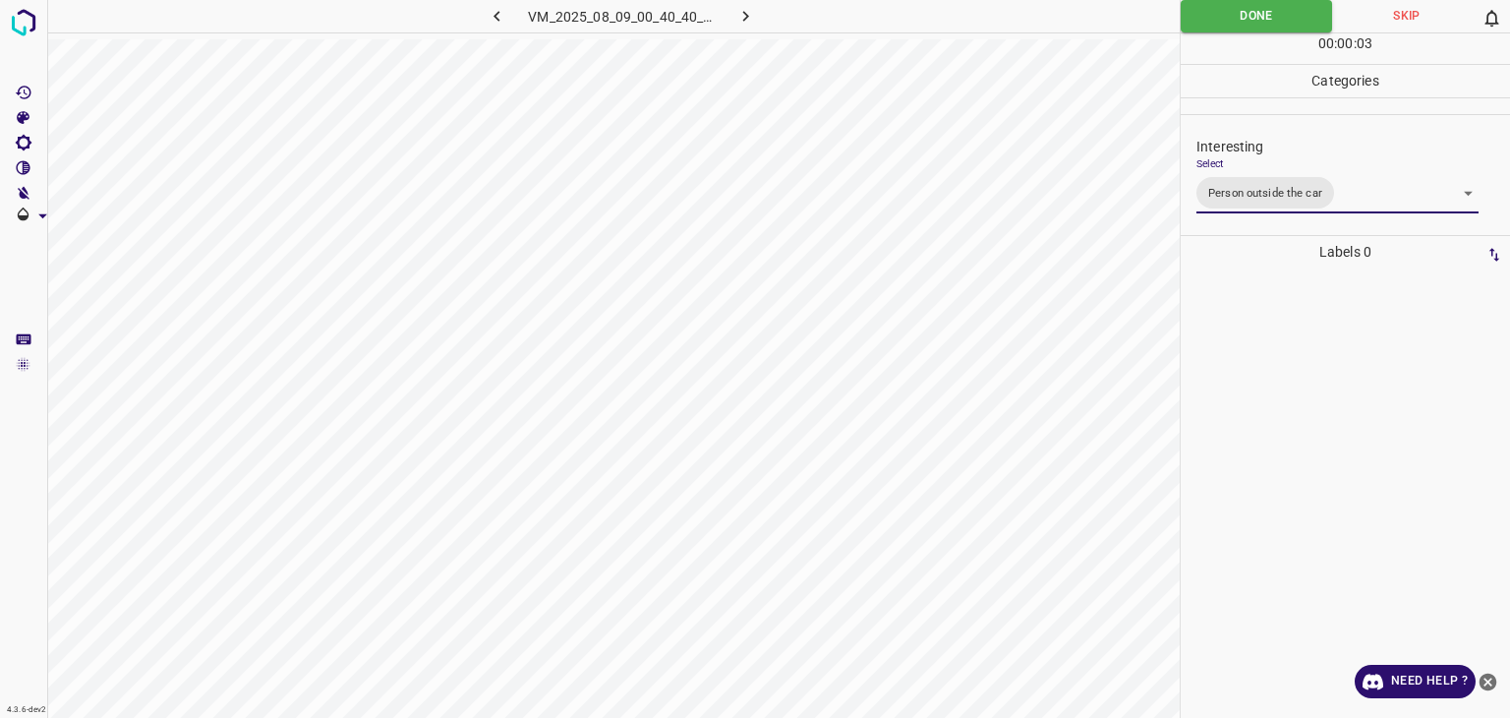
click at [1221, 17] on div at bounding box center [755, 359] width 1510 height 718
click at [1221, 17] on button "Done" at bounding box center [1256, 16] width 151 height 32
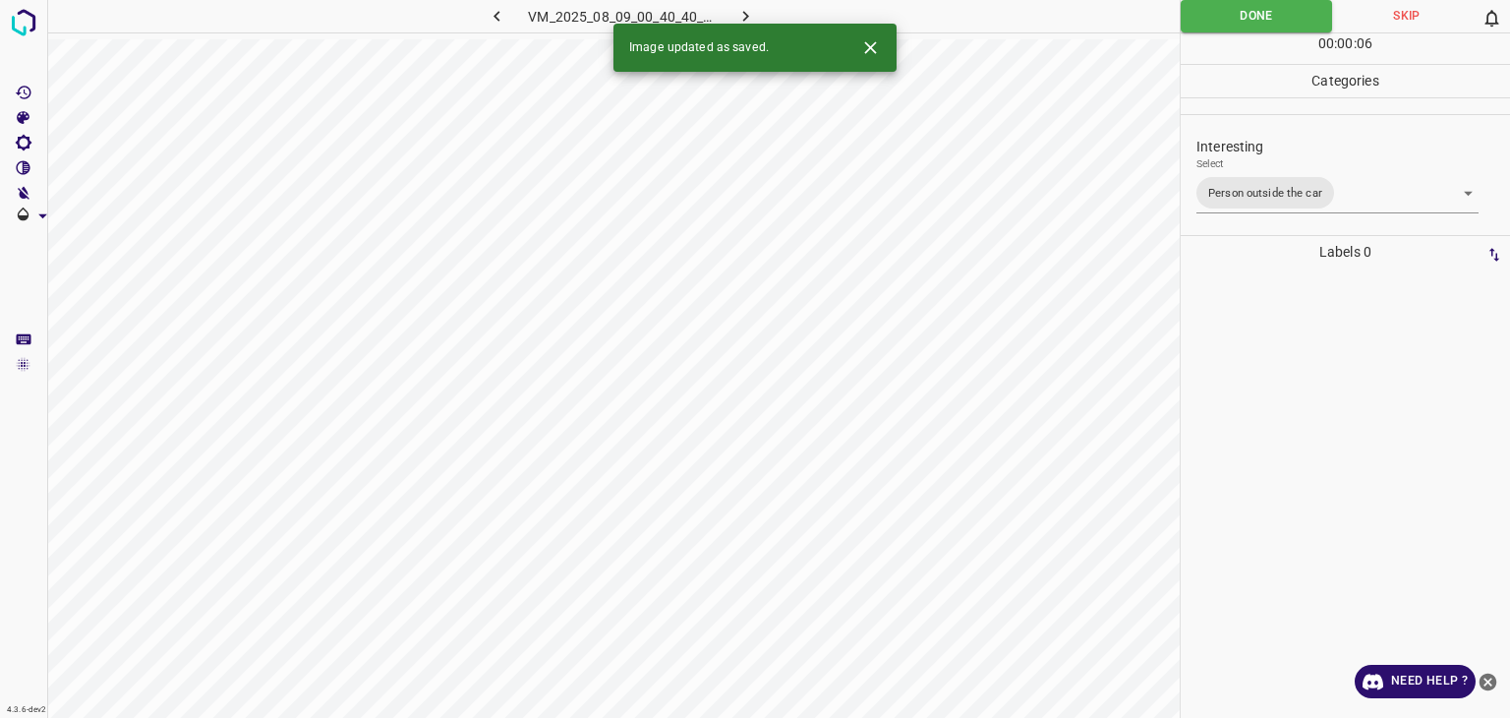
click at [737, 12] on icon "button" at bounding box center [746, 16] width 21 height 21
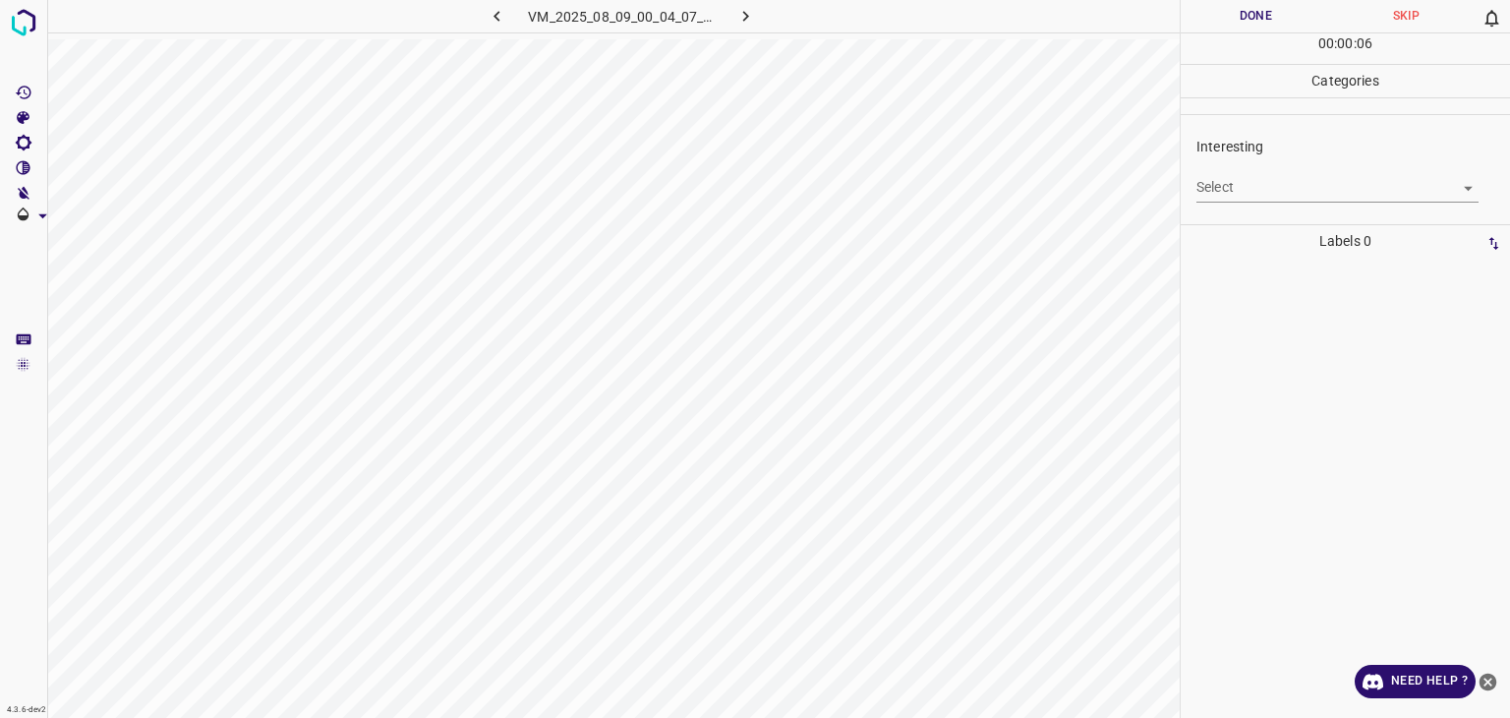
click at [1290, 188] on body "4.3.6-dev2 VM_2025_08_09_00_04_07_022_02.gif Done Skip 0 00 : 00 : 06 Categorie…" at bounding box center [755, 359] width 1510 height 718
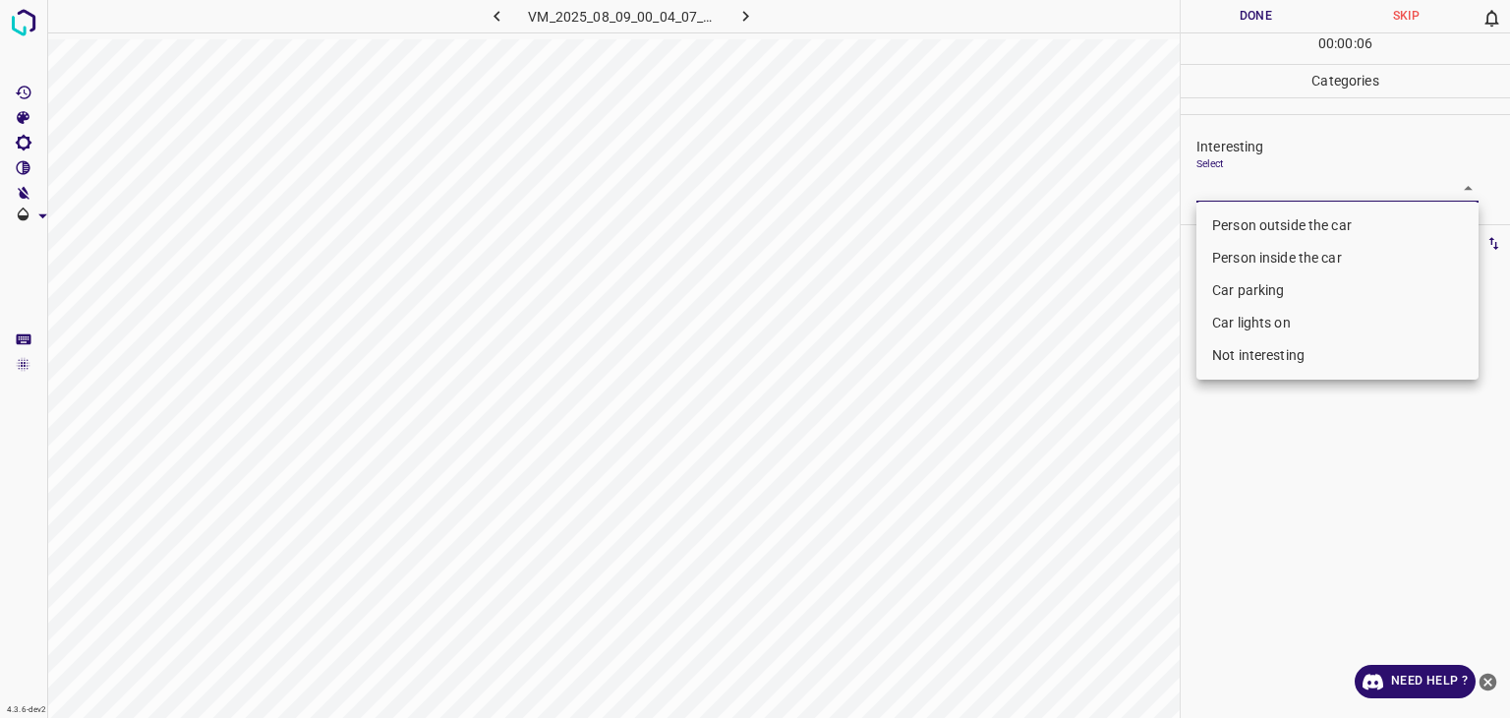
click at [1290, 220] on li "Person outside the car" at bounding box center [1338, 225] width 282 height 32
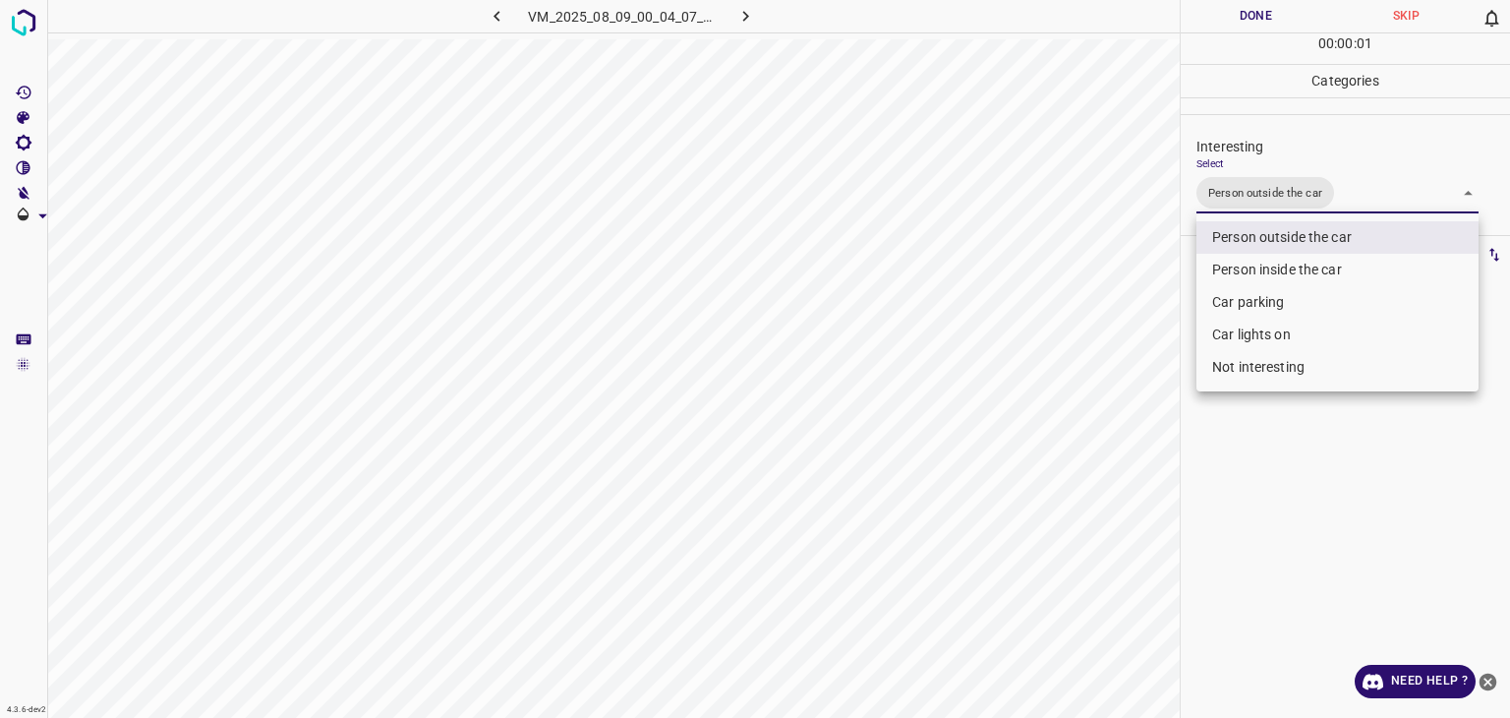
click at [1266, 343] on li "Car lights on" at bounding box center [1338, 335] width 282 height 32
type input "Person outside the car,Car lights on"
click at [1255, 16] on div at bounding box center [755, 359] width 1510 height 718
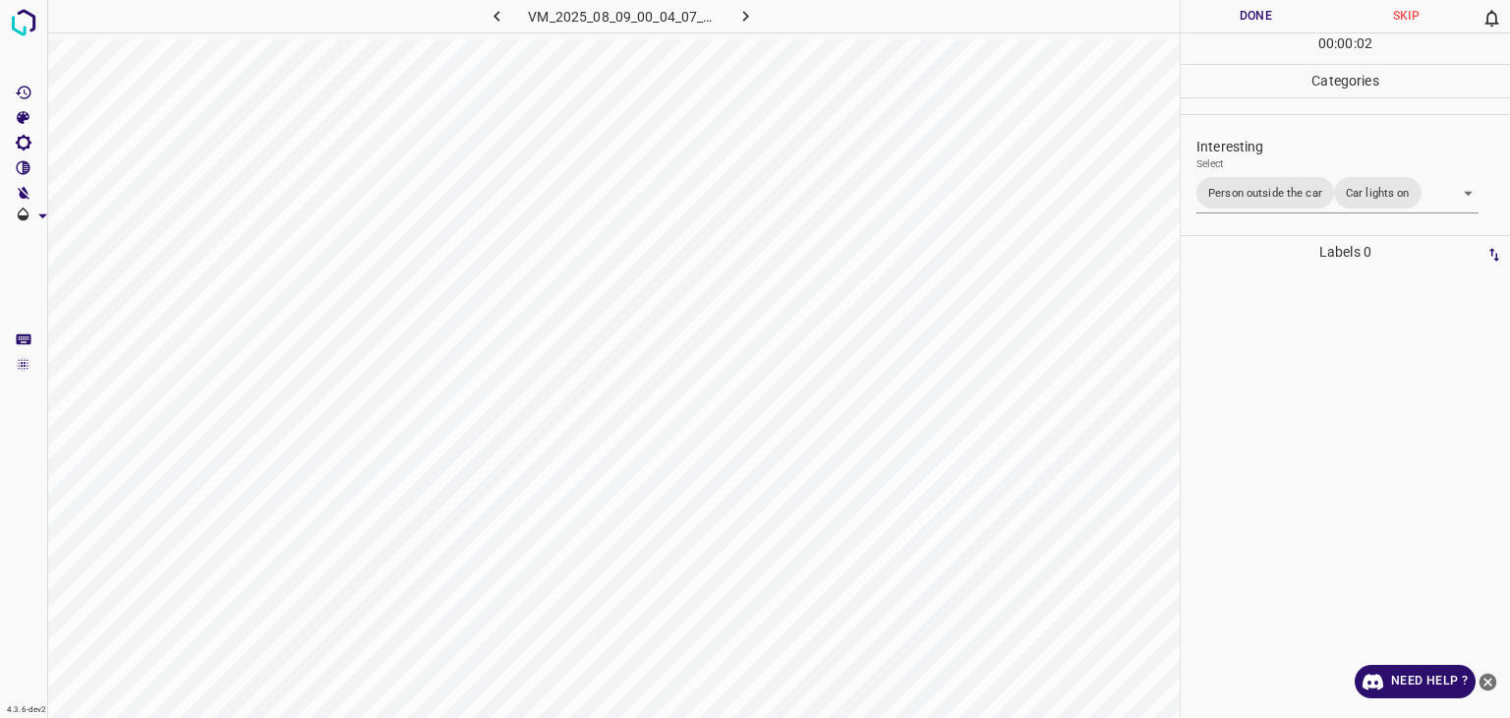
click at [1253, 15] on div "Person outside the car Person inside the car Car parking Car lights on Not inte…" at bounding box center [755, 359] width 1510 height 718
click at [1252, 15] on button "Done" at bounding box center [1256, 16] width 150 height 32
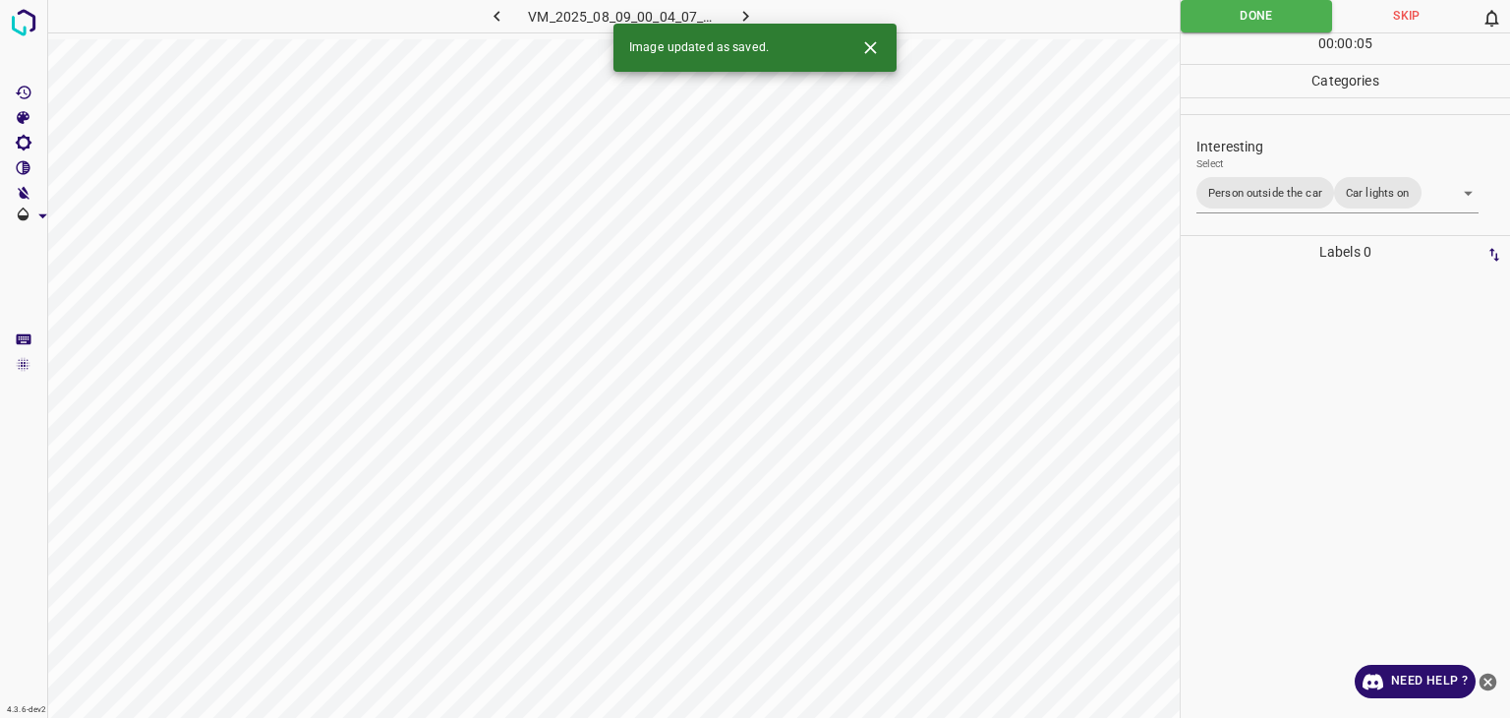
click at [755, 11] on icon "button" at bounding box center [746, 16] width 21 height 21
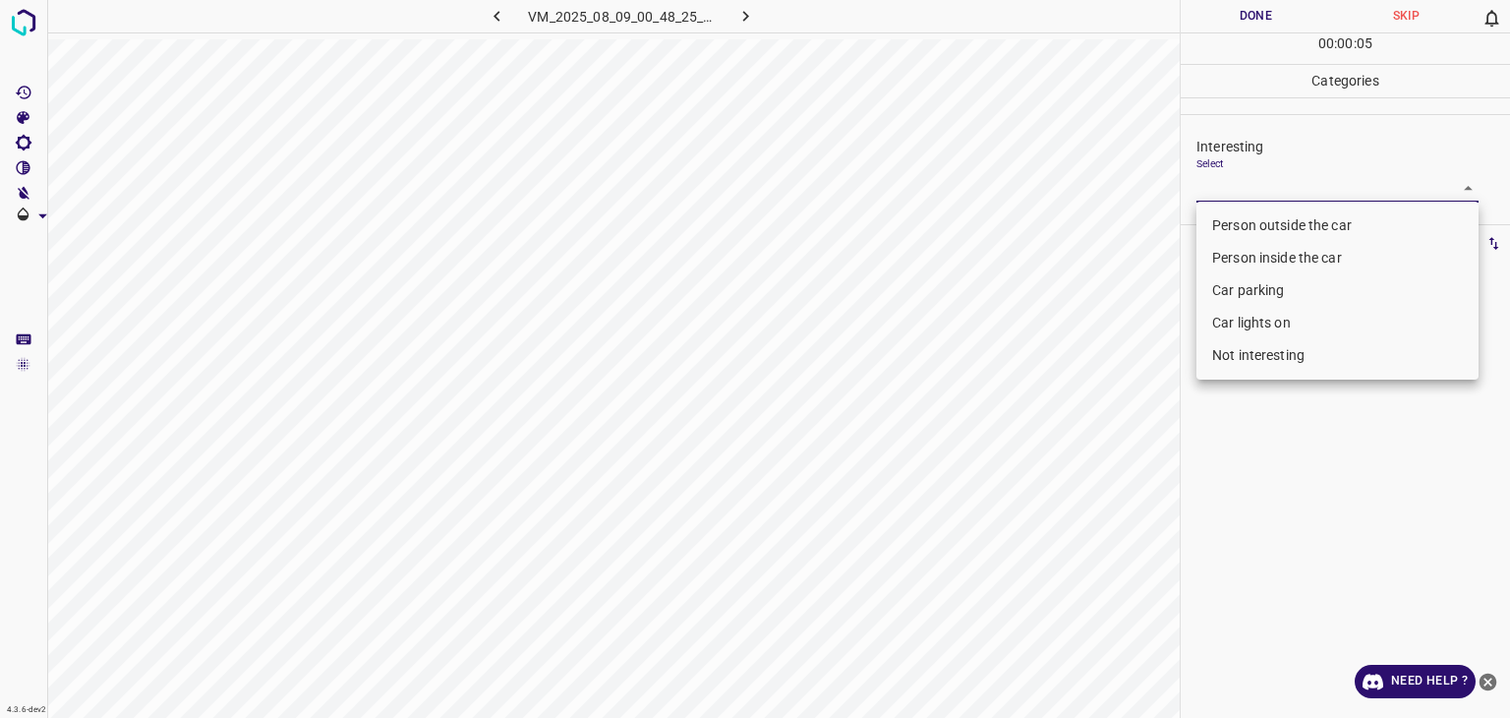
click at [1278, 190] on body "4.3.6-dev2 VM_2025_08_09_00_48_25_019_01.gif Done Skip 0 00 : 00 : 05 Categorie…" at bounding box center [755, 359] width 1510 height 718
click at [1292, 324] on li "Car lights on" at bounding box center [1338, 323] width 282 height 32
type input "Car lights on"
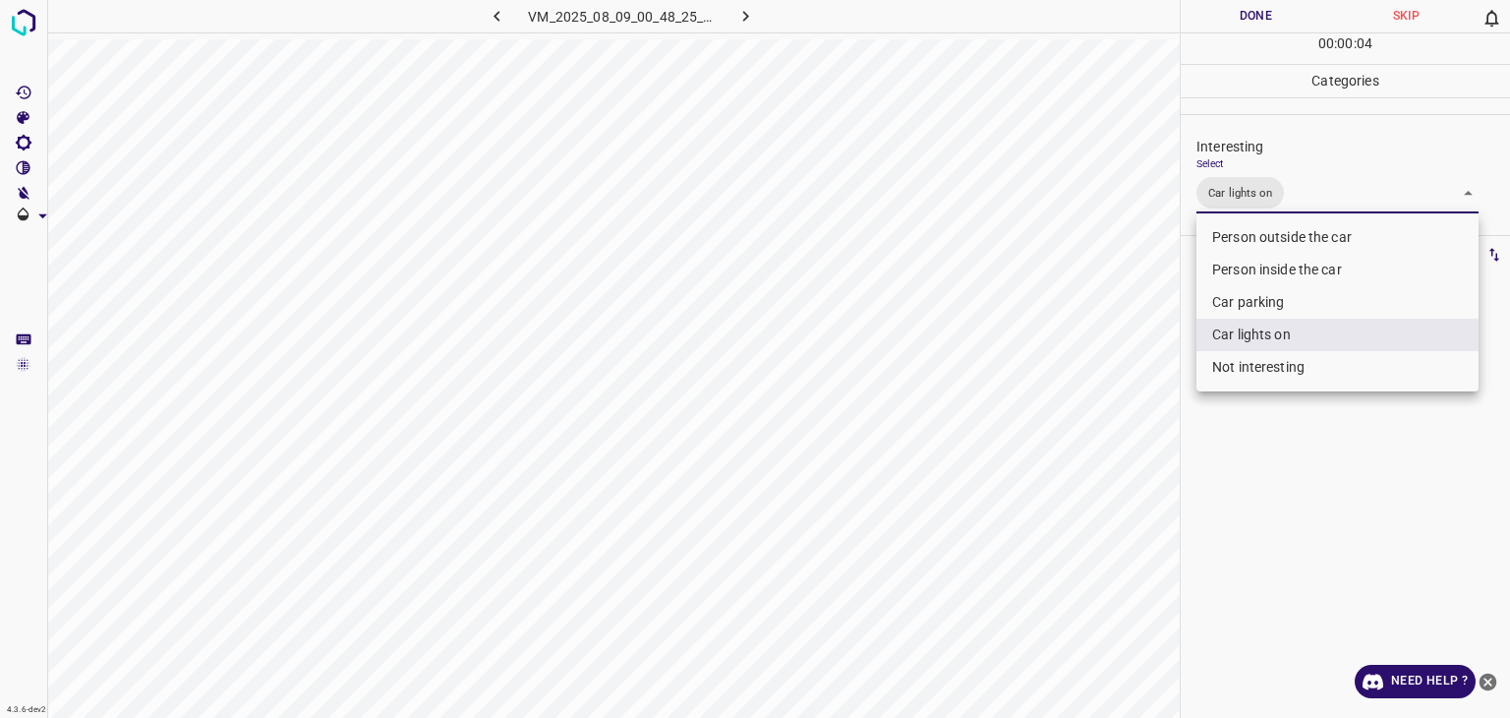
click at [1253, 10] on div at bounding box center [755, 359] width 1510 height 718
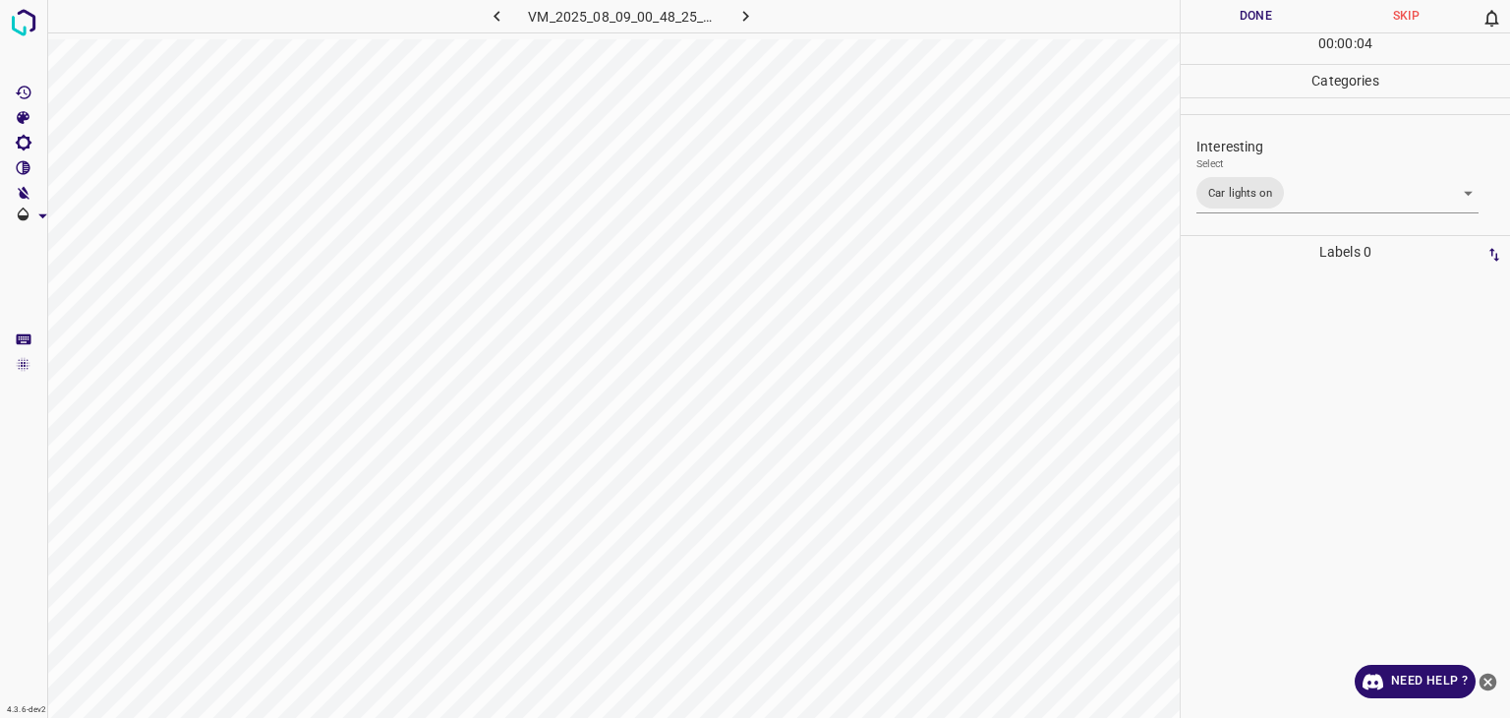
click at [1253, 10] on button "Done" at bounding box center [1256, 16] width 150 height 32
click at [742, 13] on icon "button" at bounding box center [746, 16] width 21 height 21
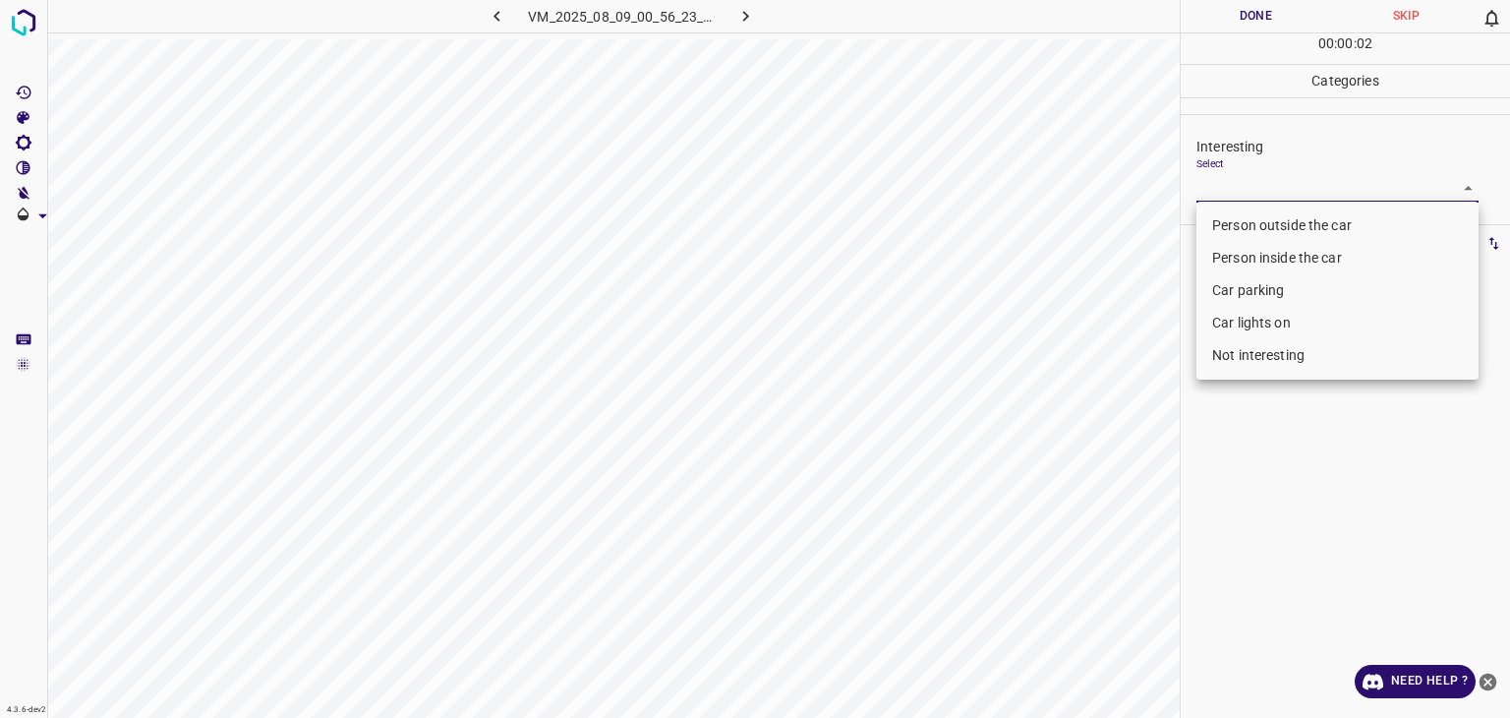
click at [1244, 191] on body "4.3.6-dev2 VM_2025_08_09_00_56_23_878_12.gif Done Skip 0 00 : 00 : 02 Categorie…" at bounding box center [755, 359] width 1510 height 718
click at [1266, 327] on li "Car lights on" at bounding box center [1338, 323] width 282 height 32
type input "Car lights on"
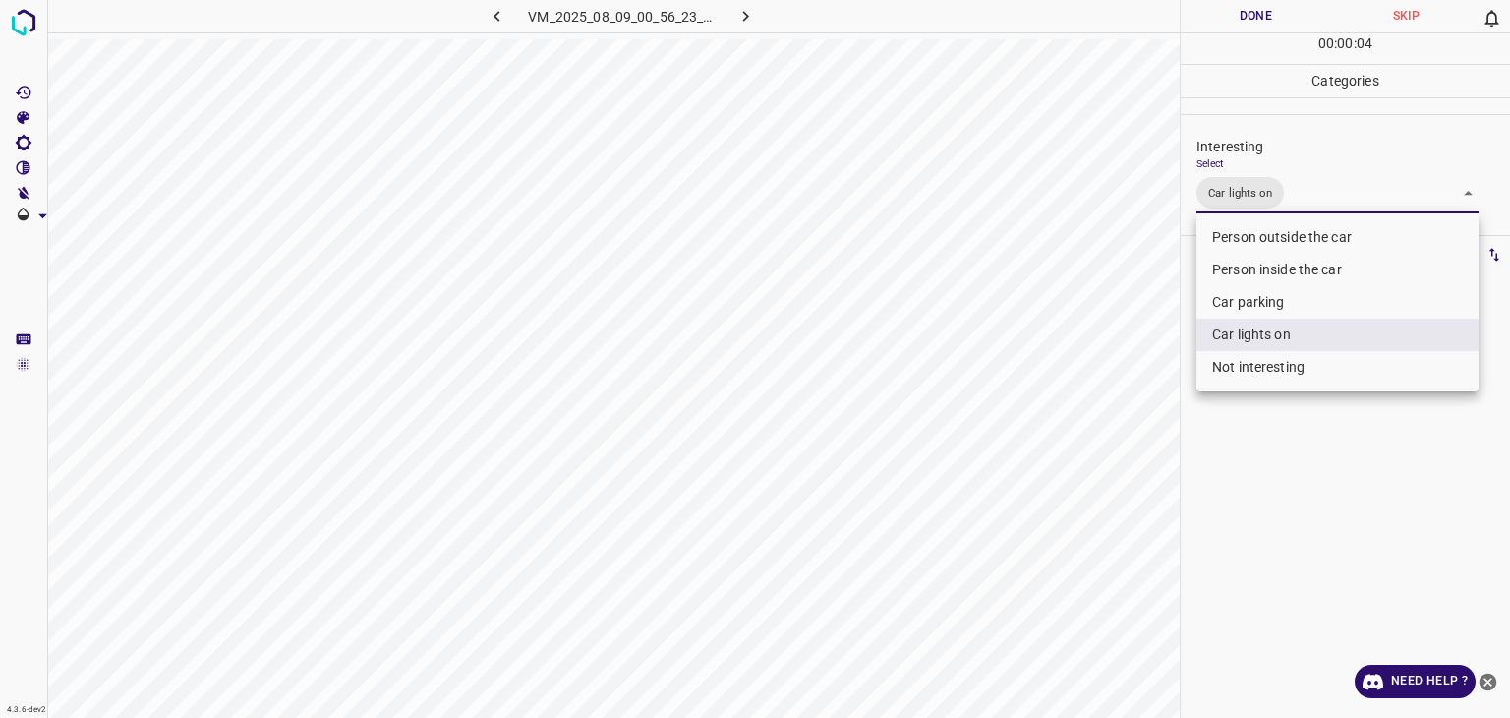
click at [1253, 19] on div at bounding box center [755, 359] width 1510 height 718
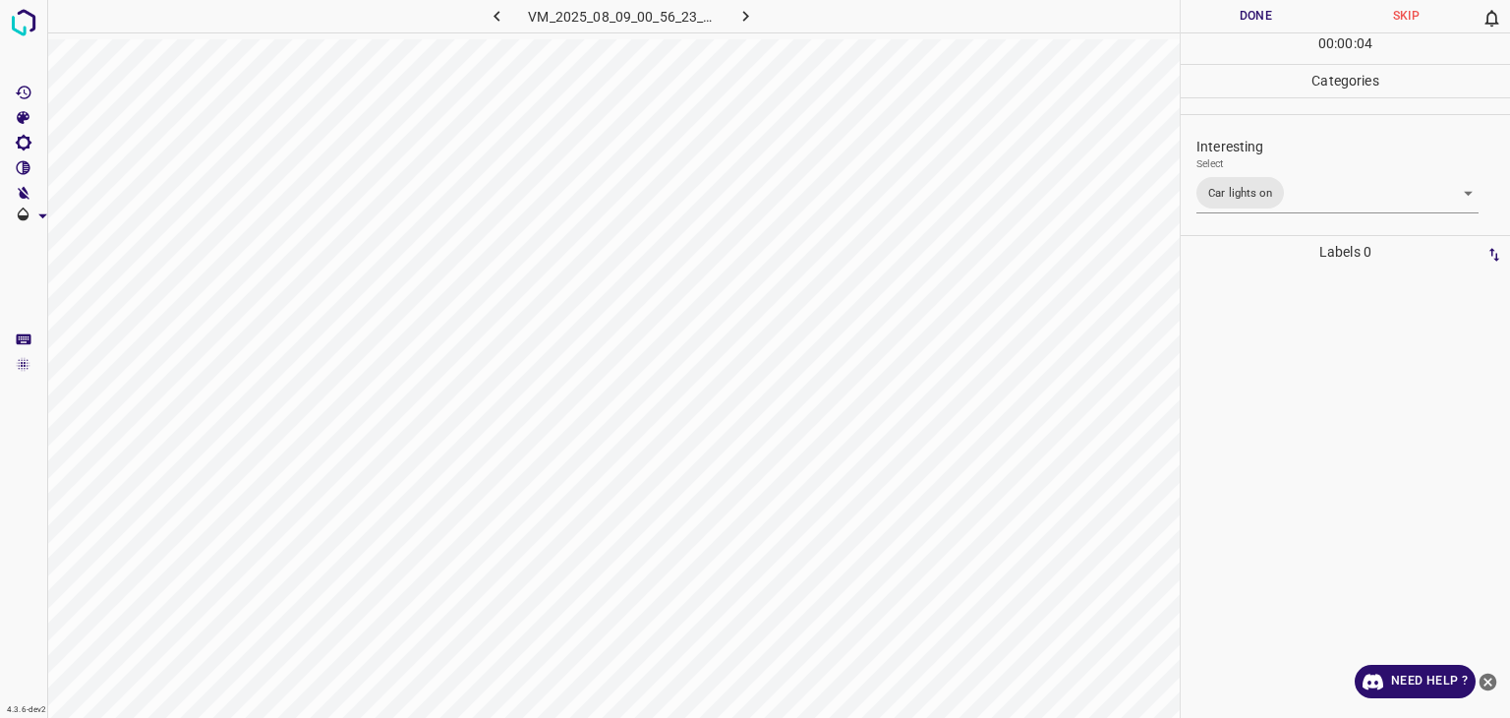
click at [1253, 19] on div "Person outside the car Person inside the car Car parking Car lights on Not inte…" at bounding box center [755, 359] width 1510 height 718
click at [1249, 18] on button "Done" at bounding box center [1256, 16] width 150 height 32
click at [1247, 18] on button "Done" at bounding box center [1256, 16] width 150 height 32
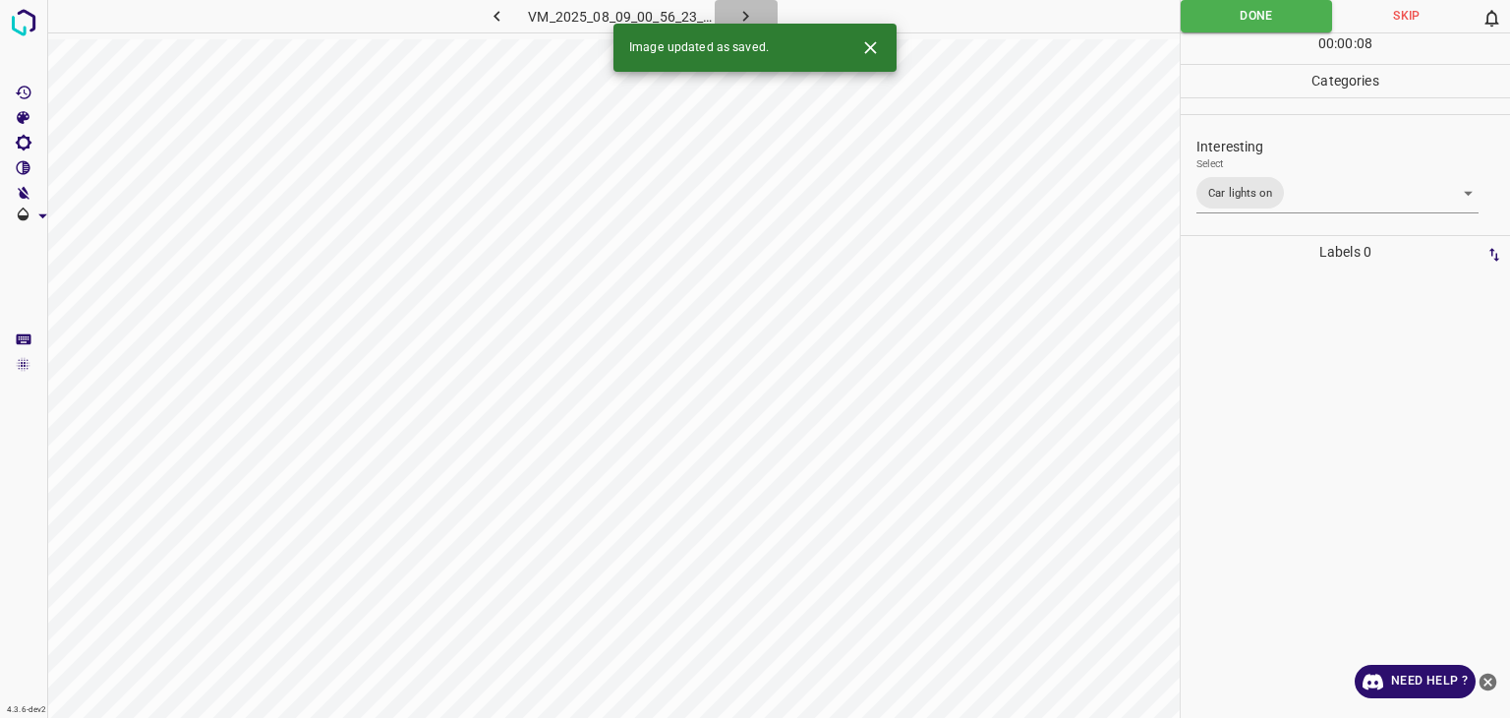
click at [751, 14] on icon "button" at bounding box center [746, 16] width 21 height 21
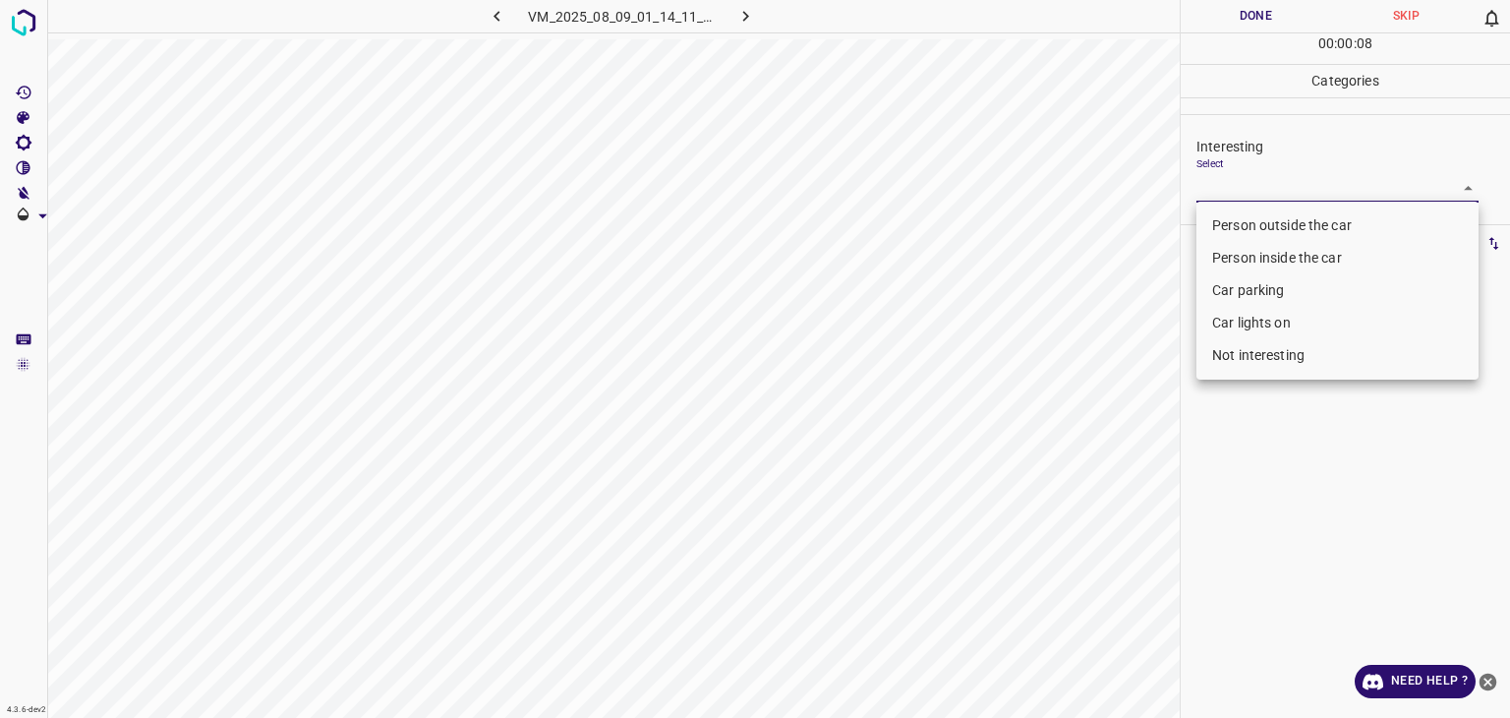
click at [1249, 197] on body "4.3.6-dev2 VM_2025_08_09_01_14_11_121_03.gif Done Skip 0 00 : 00 : 08 Categorie…" at bounding box center [755, 359] width 1510 height 718
click at [1259, 253] on li "Person inside the car" at bounding box center [1338, 258] width 282 height 32
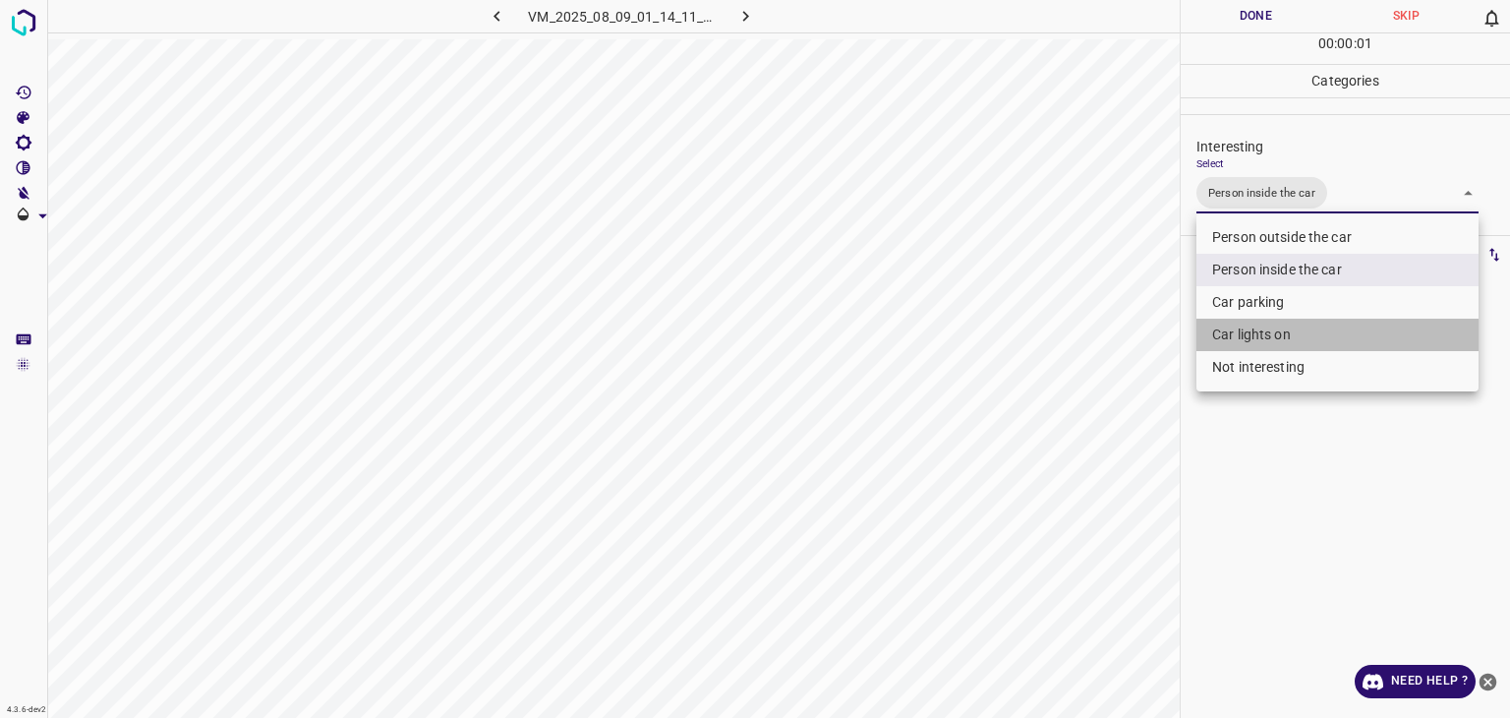
click at [1242, 322] on li "Car lights on" at bounding box center [1338, 335] width 282 height 32
type input "Person inside the car,Car lights on"
click at [1219, 1] on div at bounding box center [755, 359] width 1510 height 718
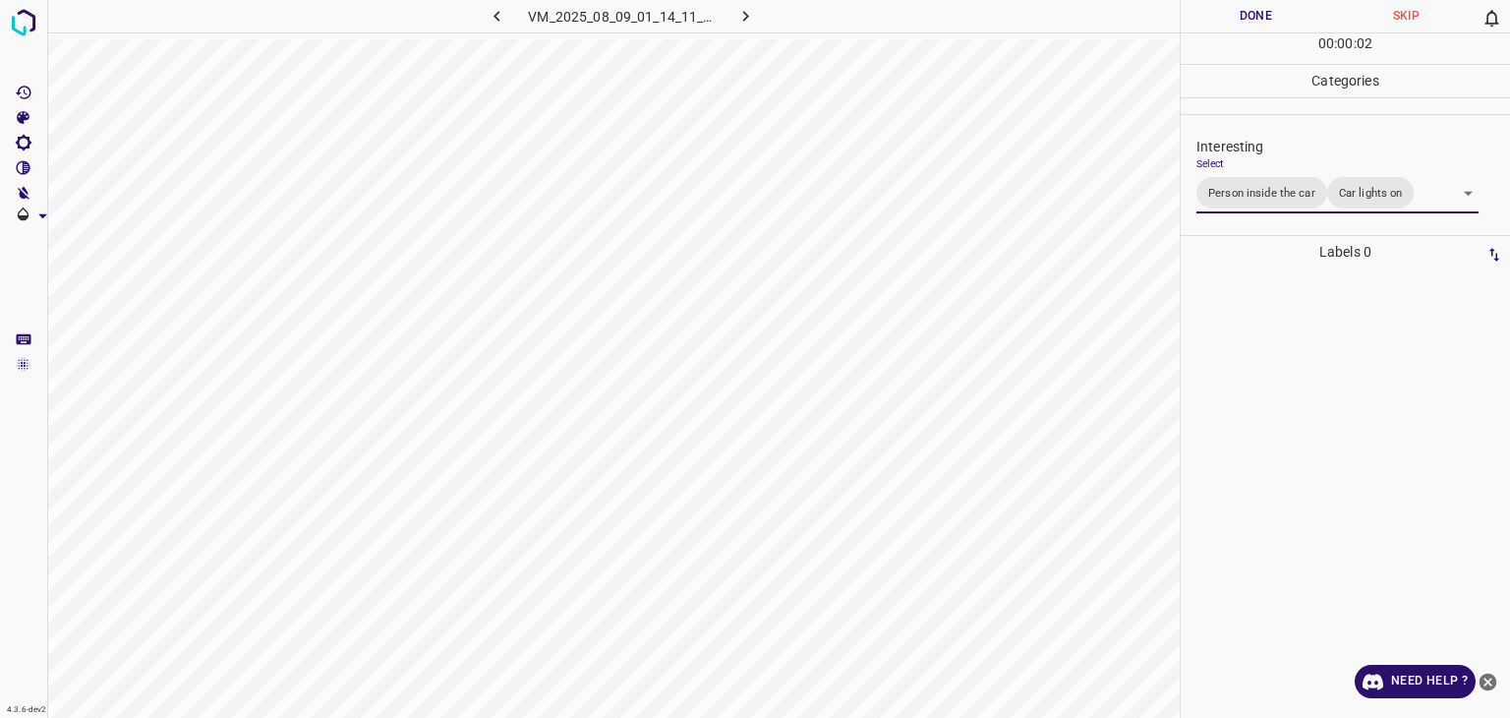
click at [1229, 8] on div "Person outside the car Person inside the car Car parking Car lights on Not inte…" at bounding box center [755, 359] width 1510 height 718
click at [1229, 8] on button "Done" at bounding box center [1256, 16] width 150 height 32
click at [753, 5] on button "button" at bounding box center [746, 16] width 63 height 32
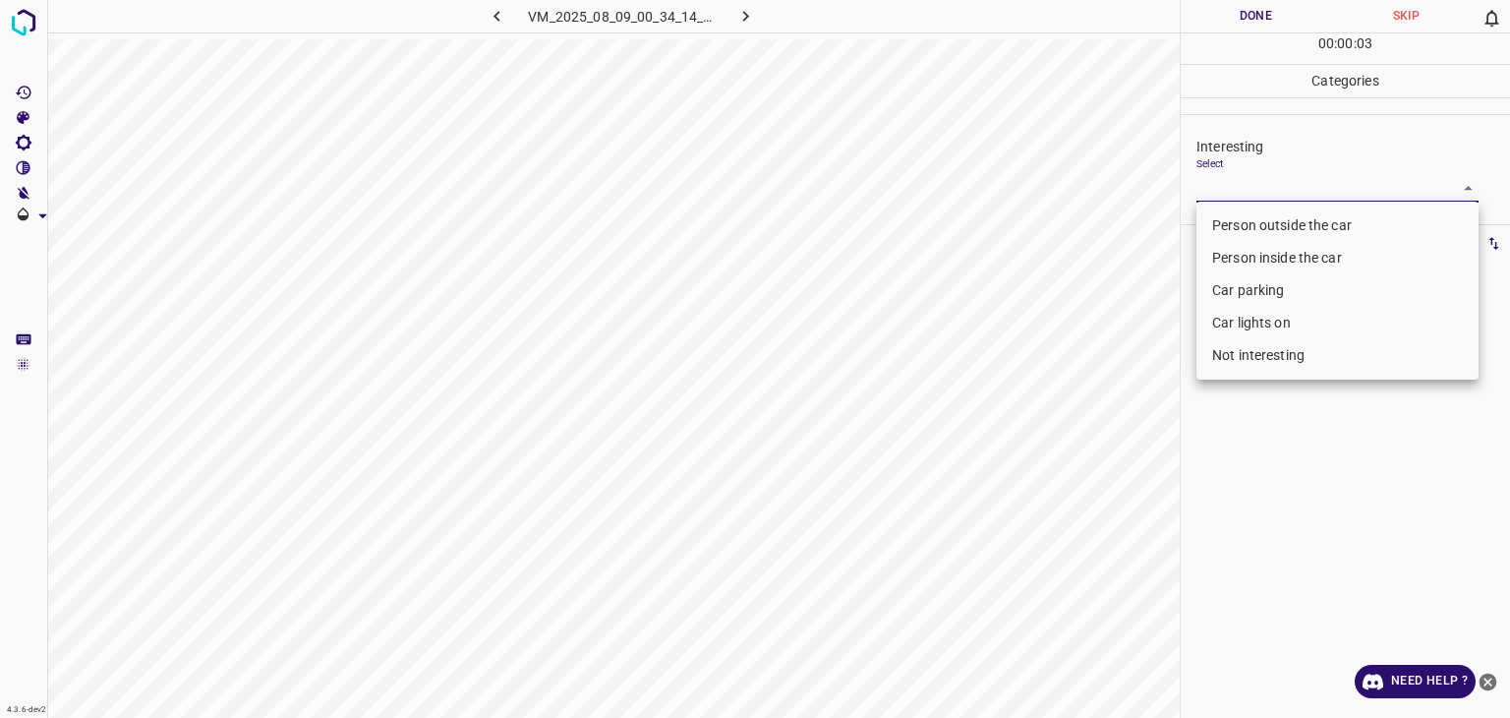
click at [1261, 185] on body "4.3.6-dev2 VM_2025_08_09_00_34_14_851_00.gif Done Skip 0 00 : 00 : 03 Categorie…" at bounding box center [755, 359] width 1510 height 718
click at [1251, 230] on li "Person outside the car" at bounding box center [1338, 225] width 282 height 32
type input "Person outside the car"
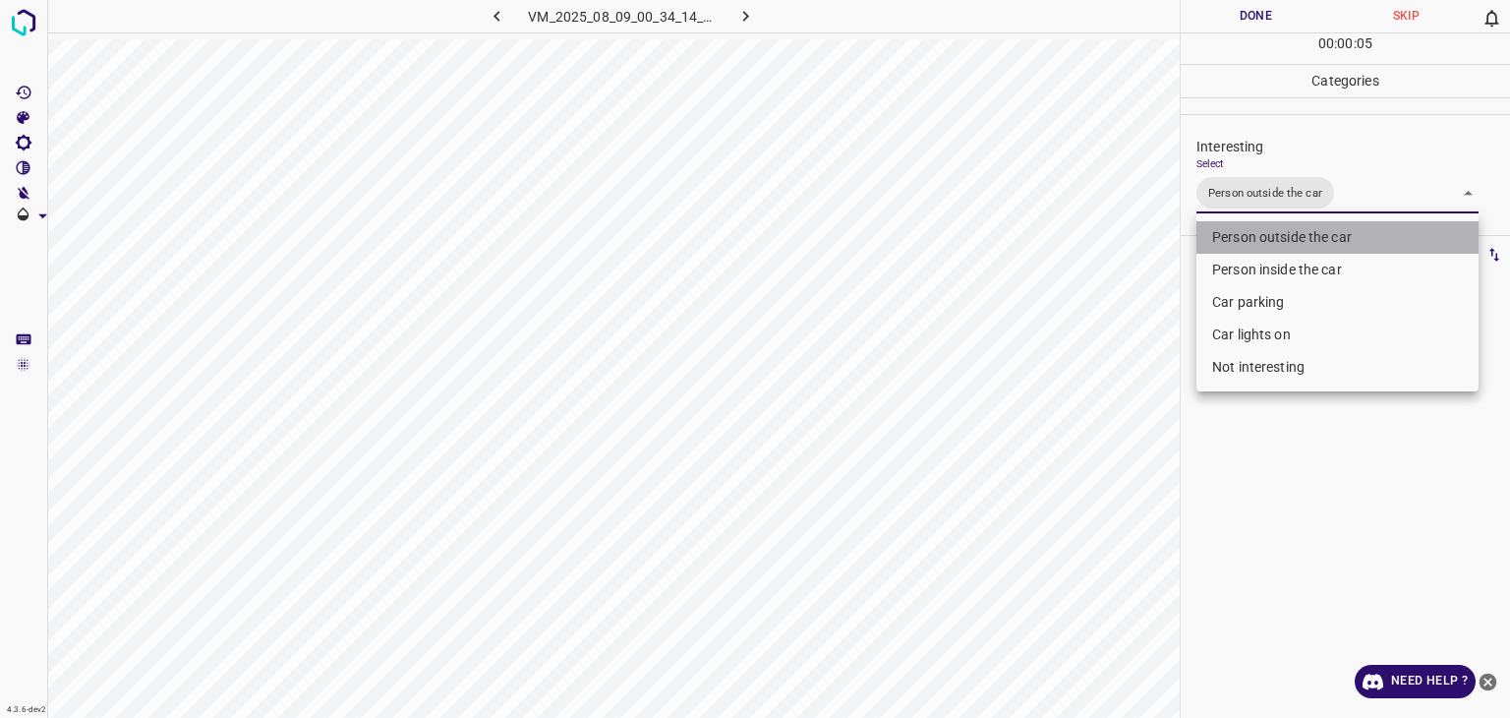
click at [1260, 228] on li "Person outside the car" at bounding box center [1338, 237] width 282 height 32
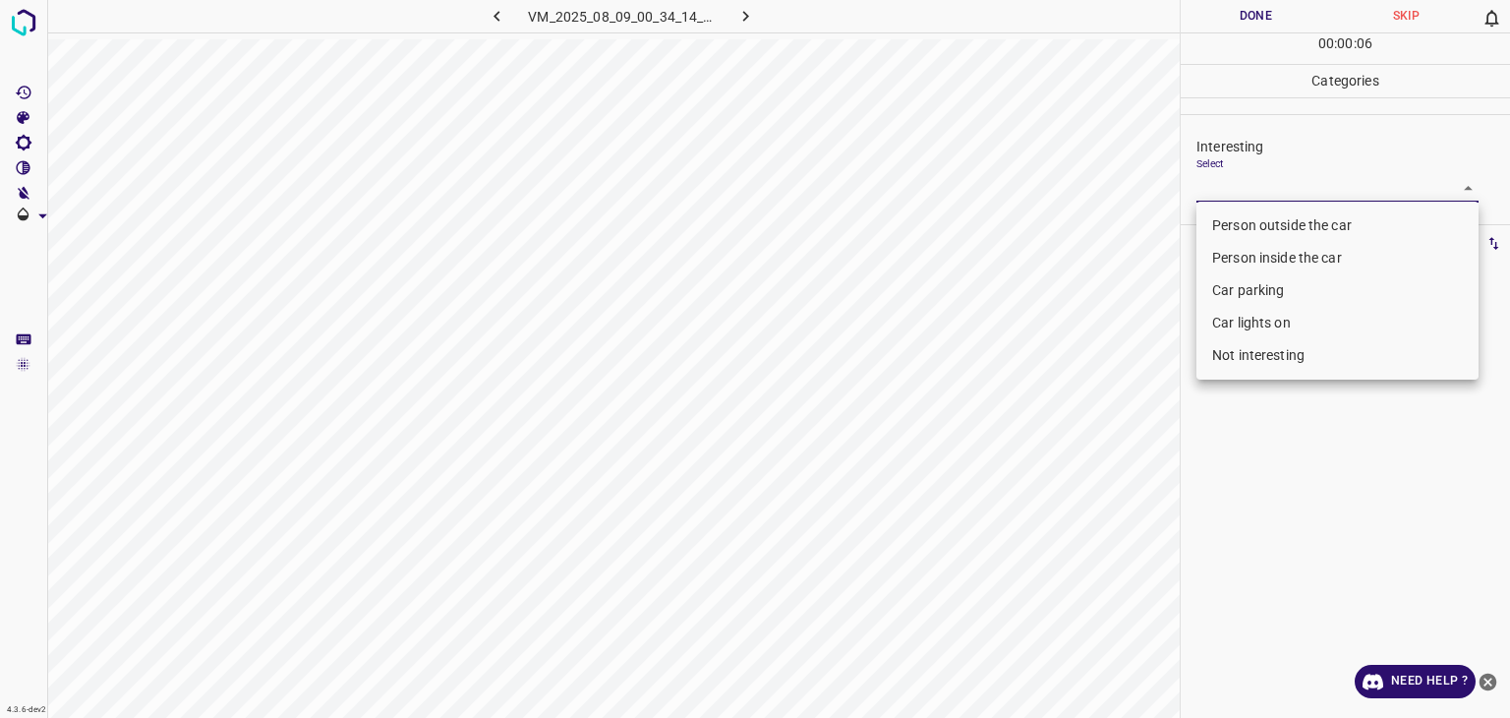
click at [1255, 242] on li "Person inside the car" at bounding box center [1338, 258] width 282 height 32
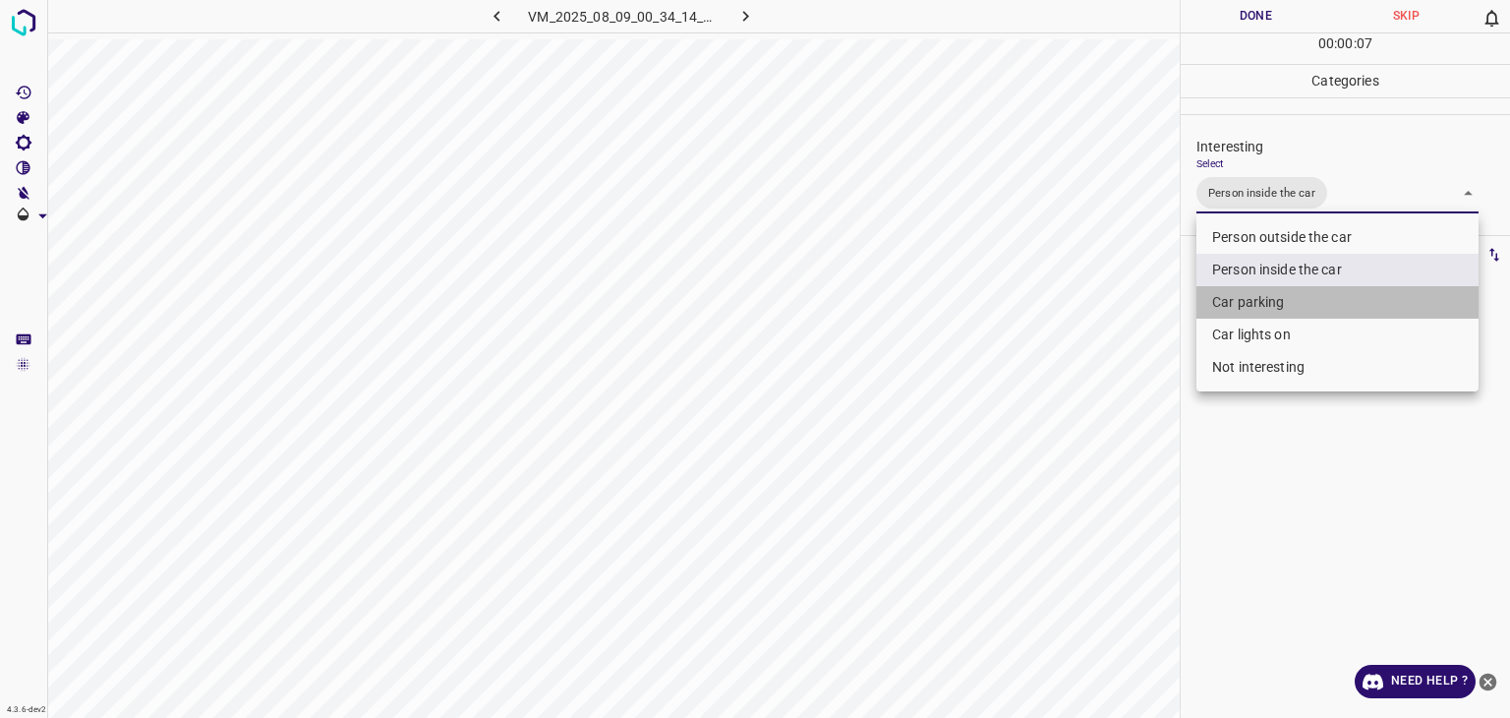
click at [1251, 305] on li "Car parking" at bounding box center [1338, 302] width 282 height 32
click at [1231, 299] on li "Car parking" at bounding box center [1338, 302] width 282 height 32
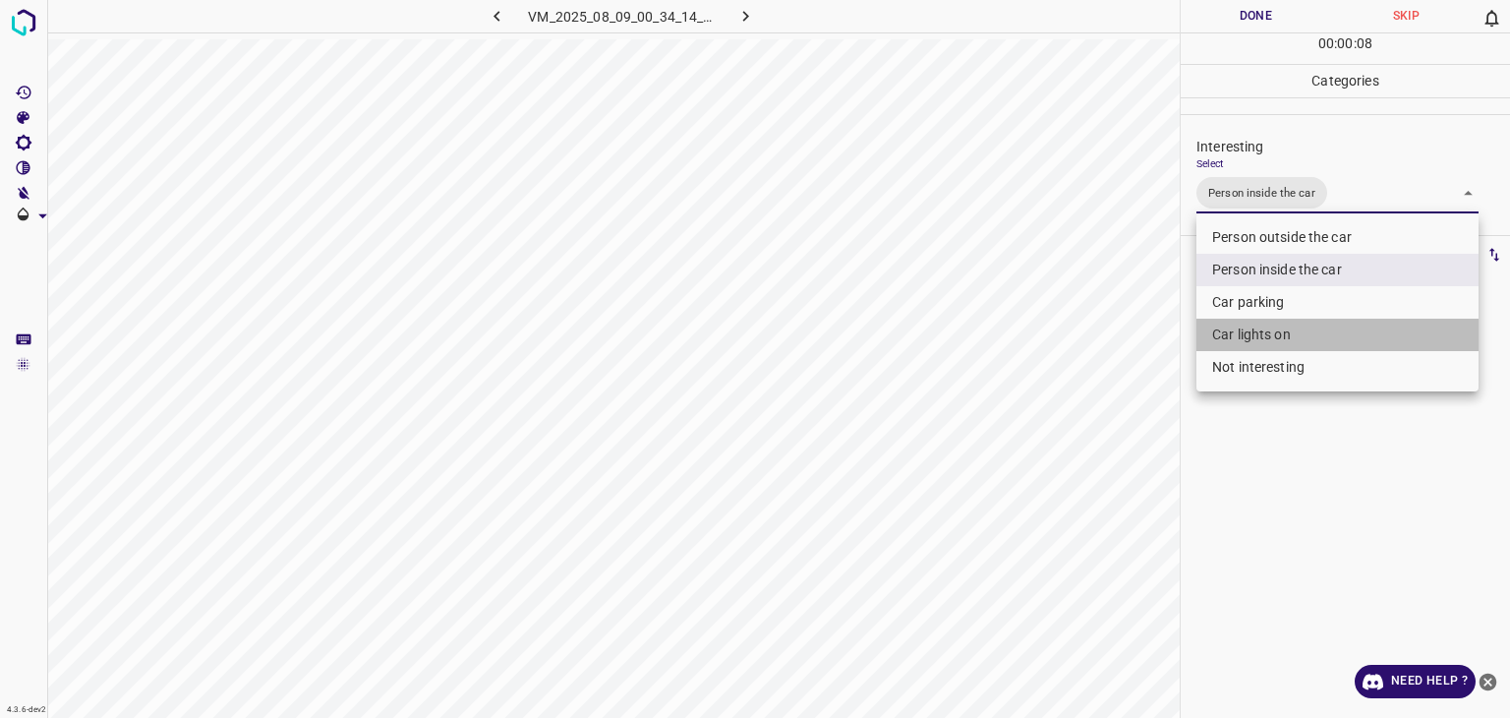
click at [1289, 326] on li "Car lights on" at bounding box center [1338, 335] width 282 height 32
type input "Person inside the car,Car lights on"
click at [1226, 13] on div at bounding box center [755, 359] width 1510 height 718
click at [1224, 11] on div at bounding box center [755, 359] width 1510 height 718
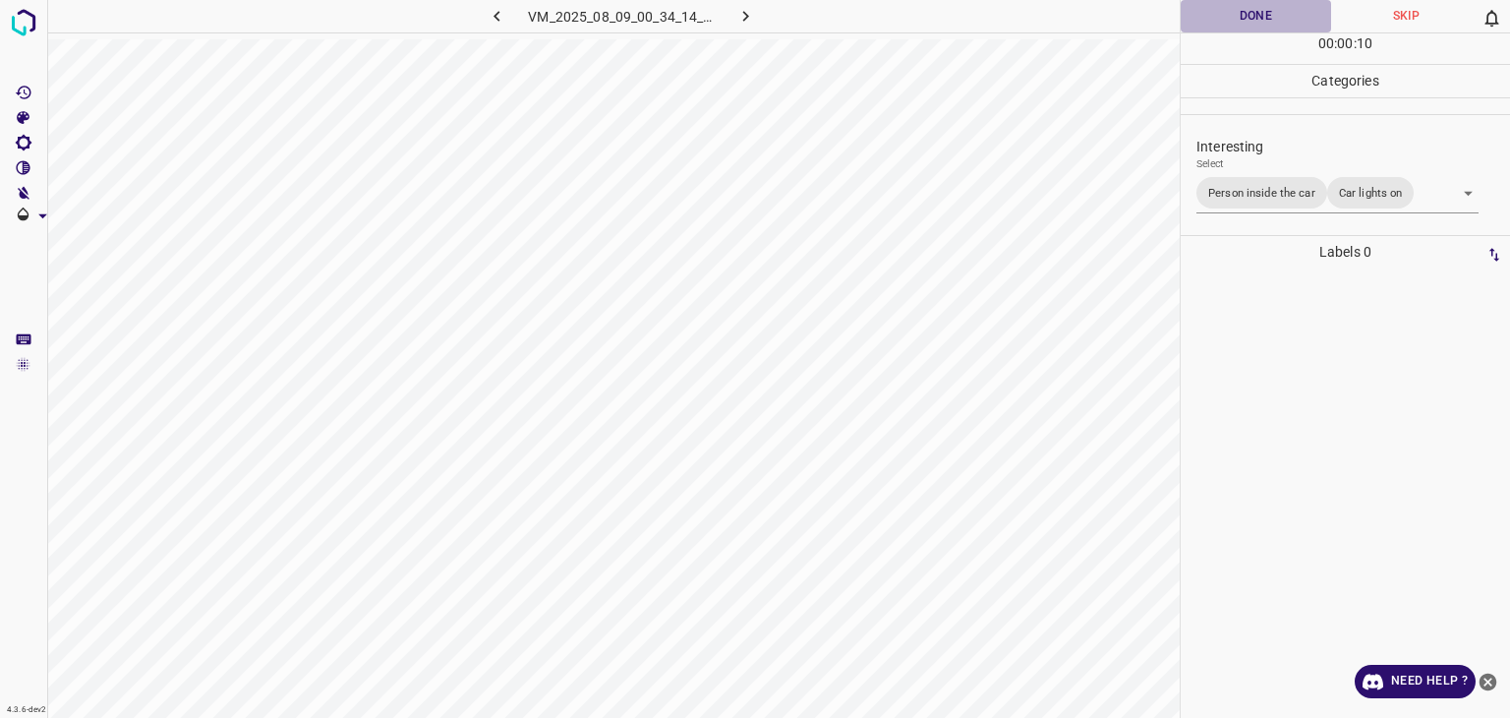
click at [1224, 11] on button "Done" at bounding box center [1256, 16] width 150 height 32
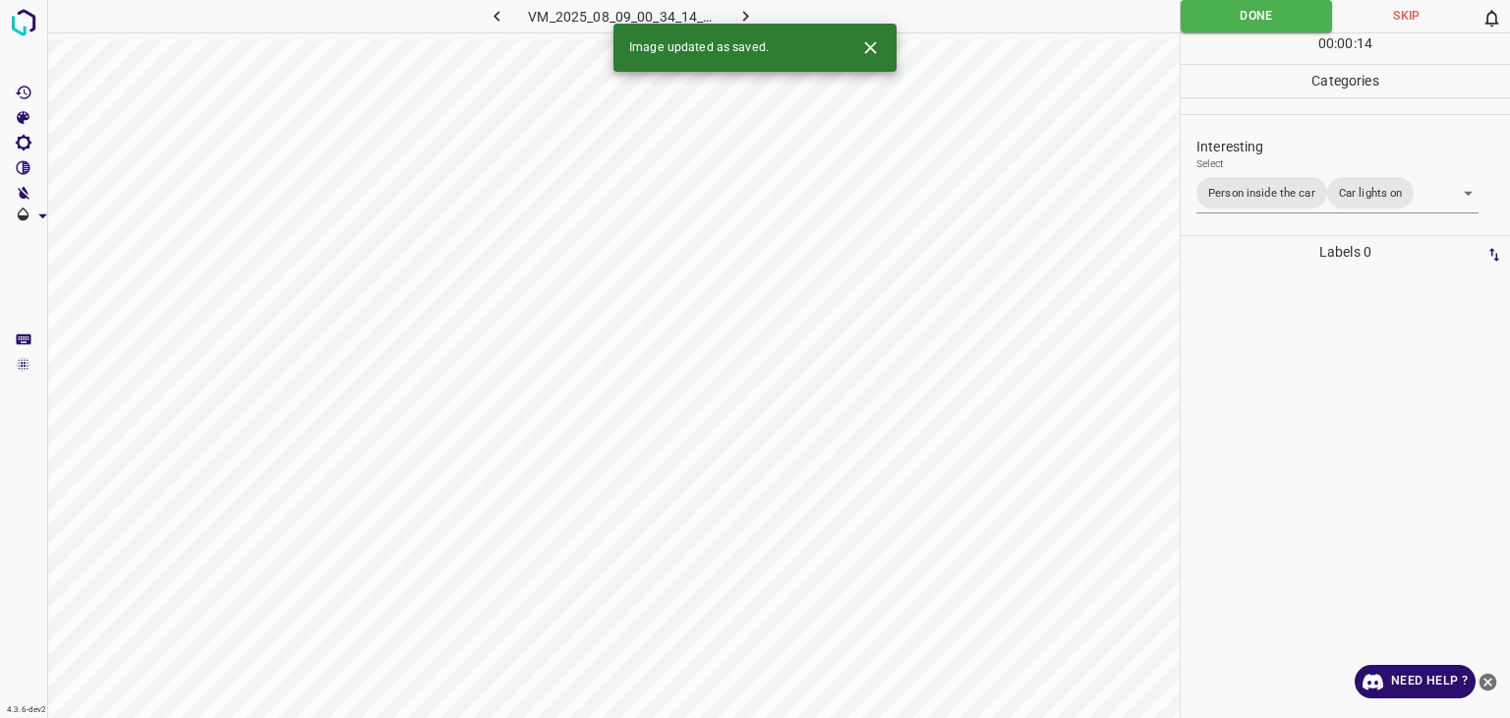
click at [757, 16] on button "button" at bounding box center [746, 16] width 63 height 32
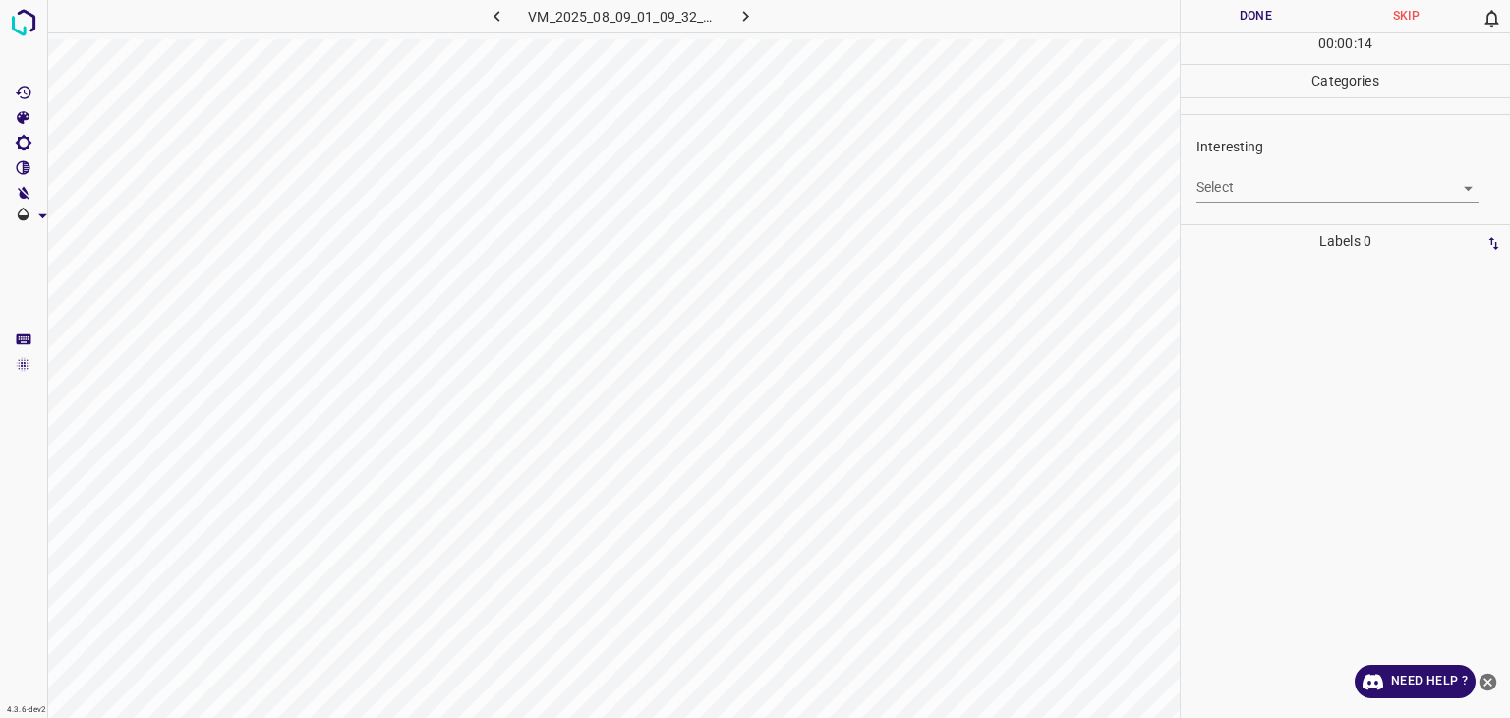
click at [1266, 182] on body "4.3.6-dev2 VM_2025_08_09_01_09_32_448_05.gif Done Skip 0 00 : 00 : 14 Categorie…" at bounding box center [755, 359] width 1510 height 718
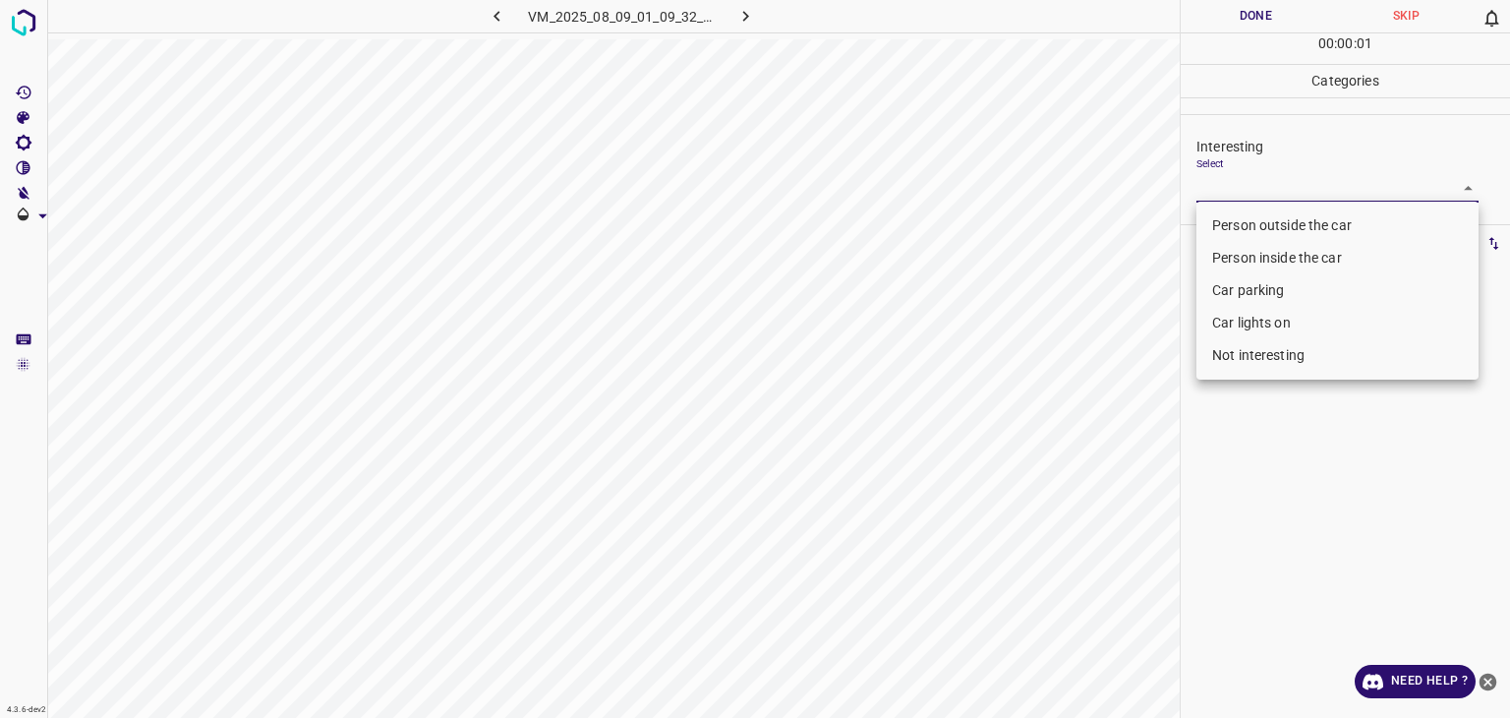
drag, startPoint x: 1258, startPoint y: 229, endPoint x: 1259, endPoint y: 253, distance: 23.6
click at [1259, 253] on ul "Person outside the car Person inside the car Car parking Car lights on Not inte…" at bounding box center [1338, 291] width 282 height 178
click at [1223, 226] on li "Person outside the car" at bounding box center [1338, 225] width 282 height 32
type input "Person outside the car"
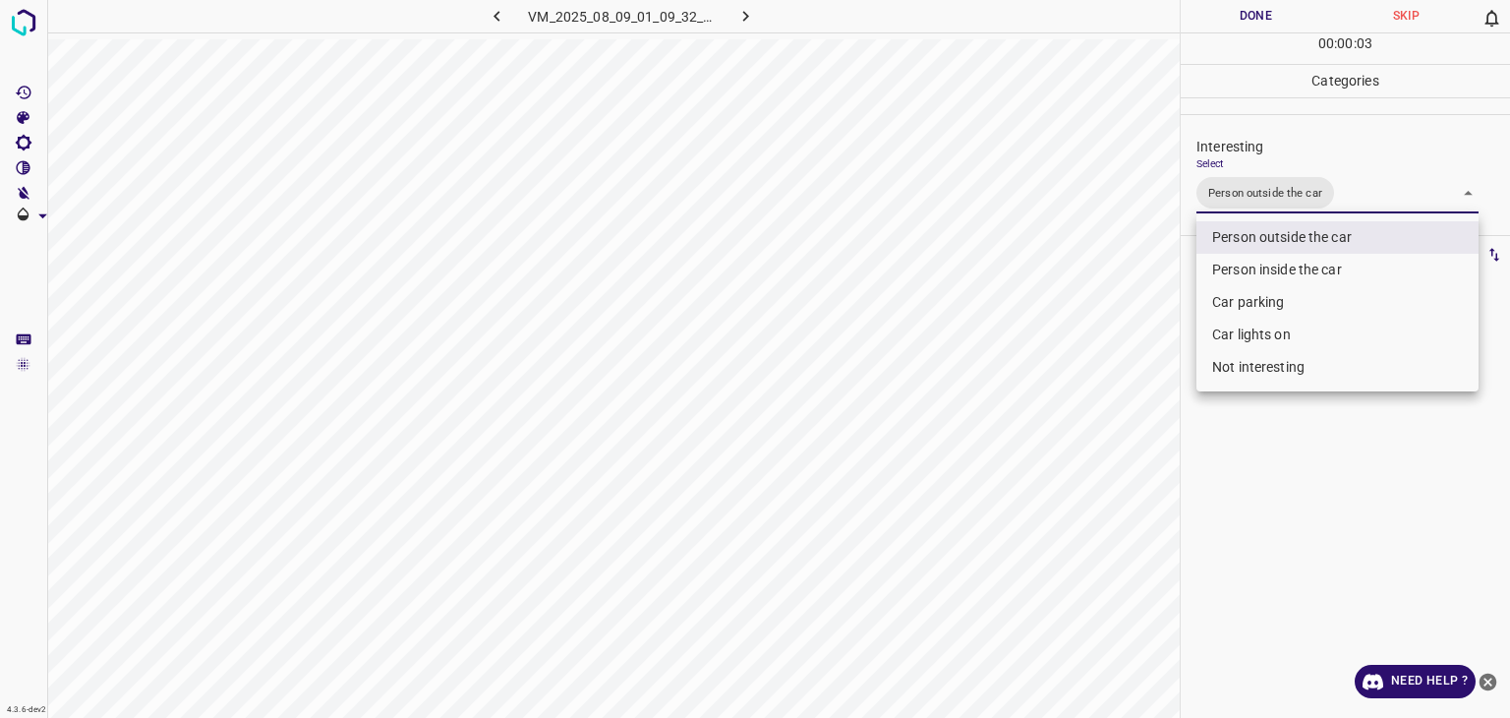
click at [1225, 21] on div at bounding box center [755, 359] width 1510 height 718
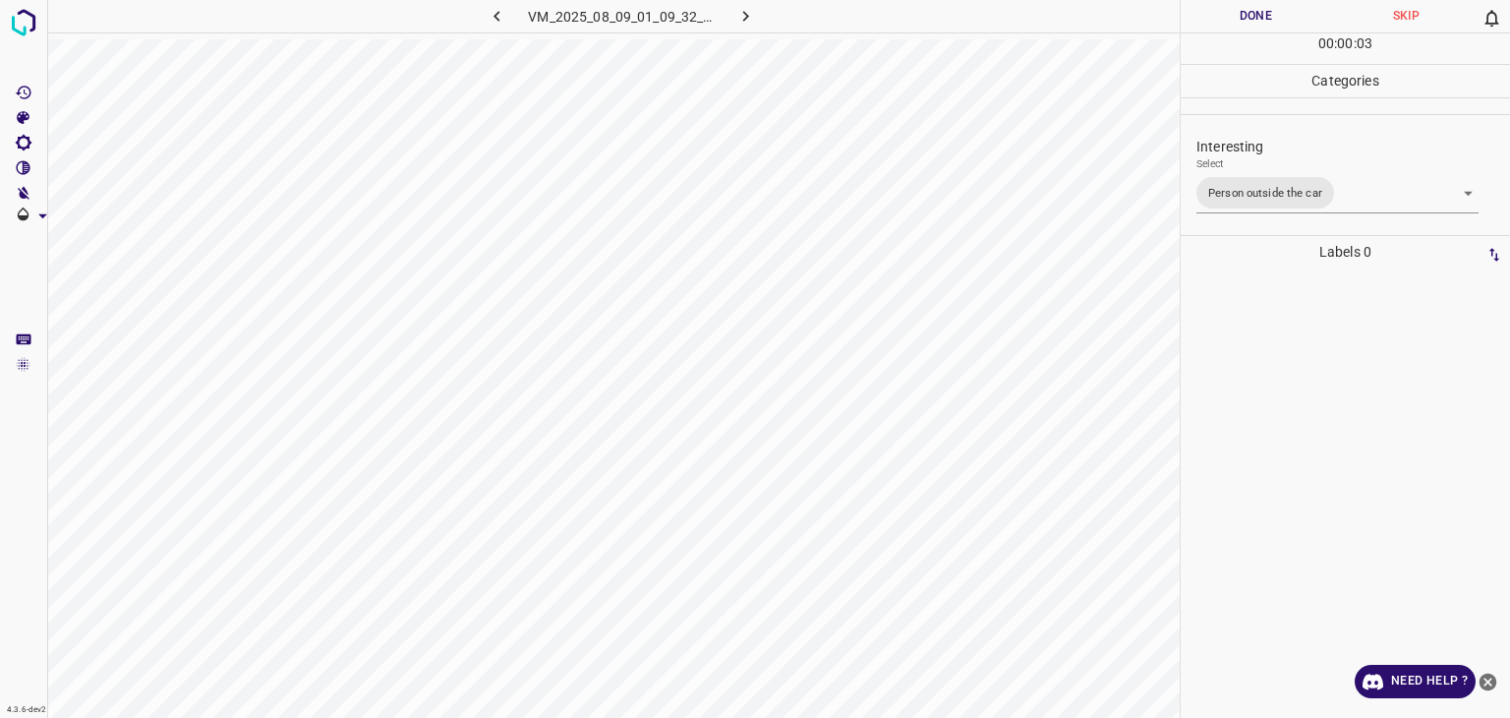
click at [1225, 19] on button "Done" at bounding box center [1256, 16] width 150 height 32
click at [1223, 16] on button "Done" at bounding box center [1256, 16] width 150 height 32
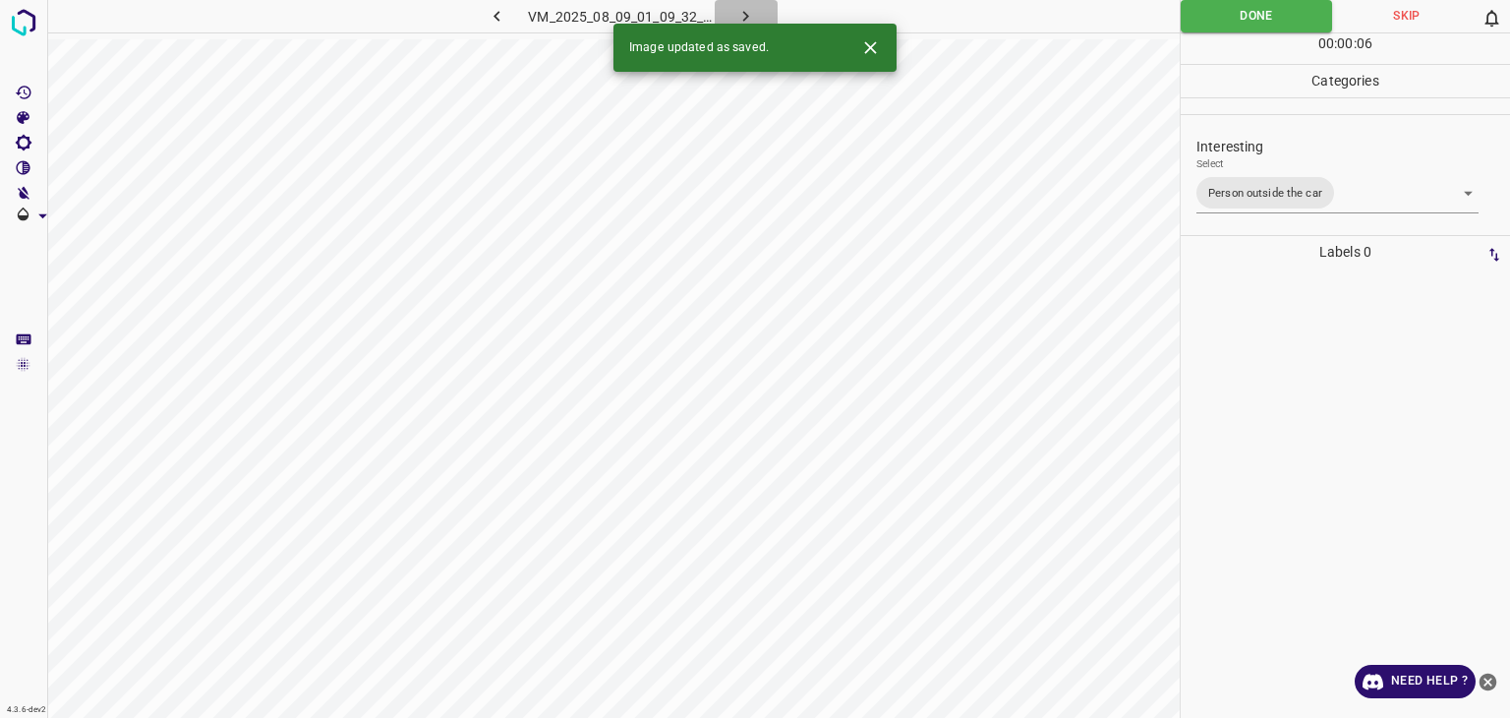
click at [758, 13] on button "button" at bounding box center [746, 16] width 63 height 32
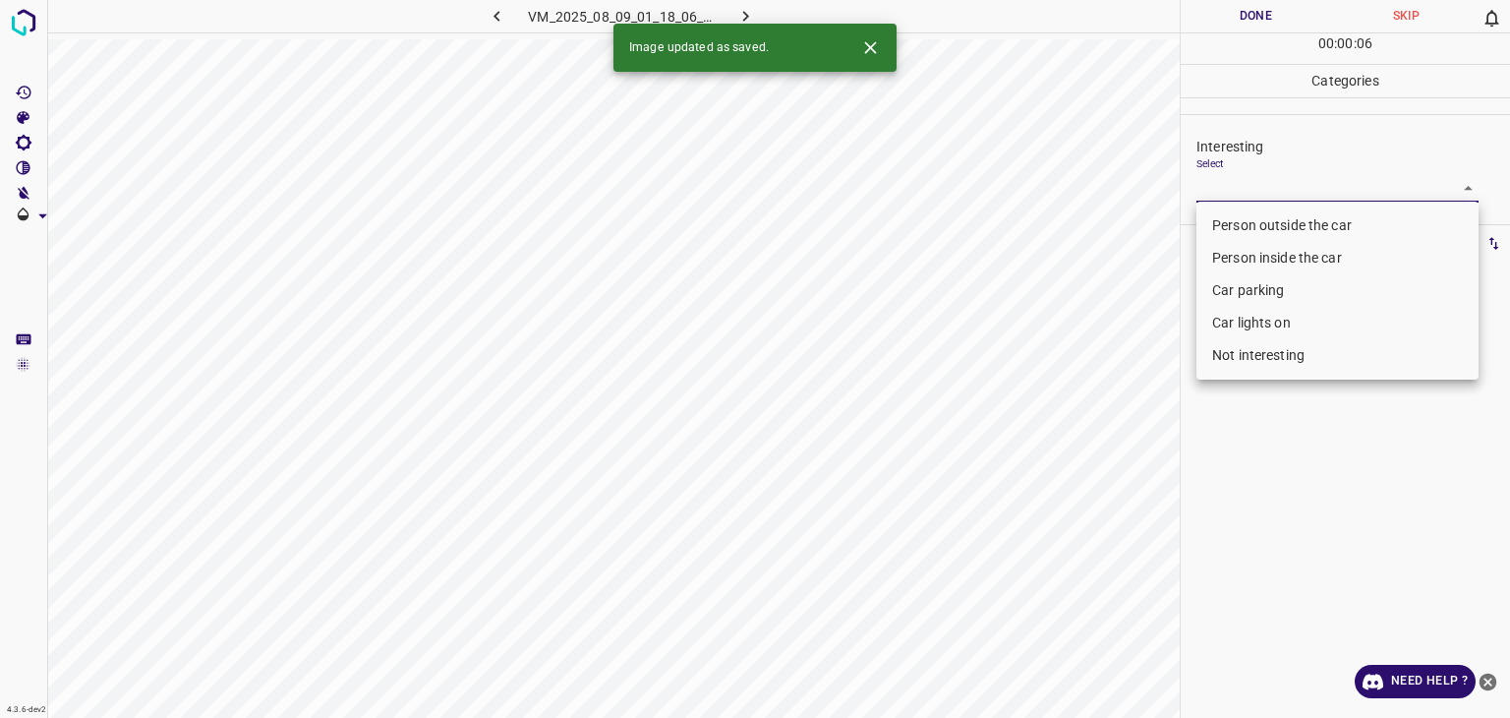
click at [1290, 185] on body "4.3.6-dev2 VM_2025_08_09_01_18_06_266_05.gif Done Skip 0 00 : 00 : 06 Categorie…" at bounding box center [755, 359] width 1510 height 718
click at [1279, 221] on li "Person outside the car" at bounding box center [1338, 225] width 282 height 32
type input "Person outside the car"
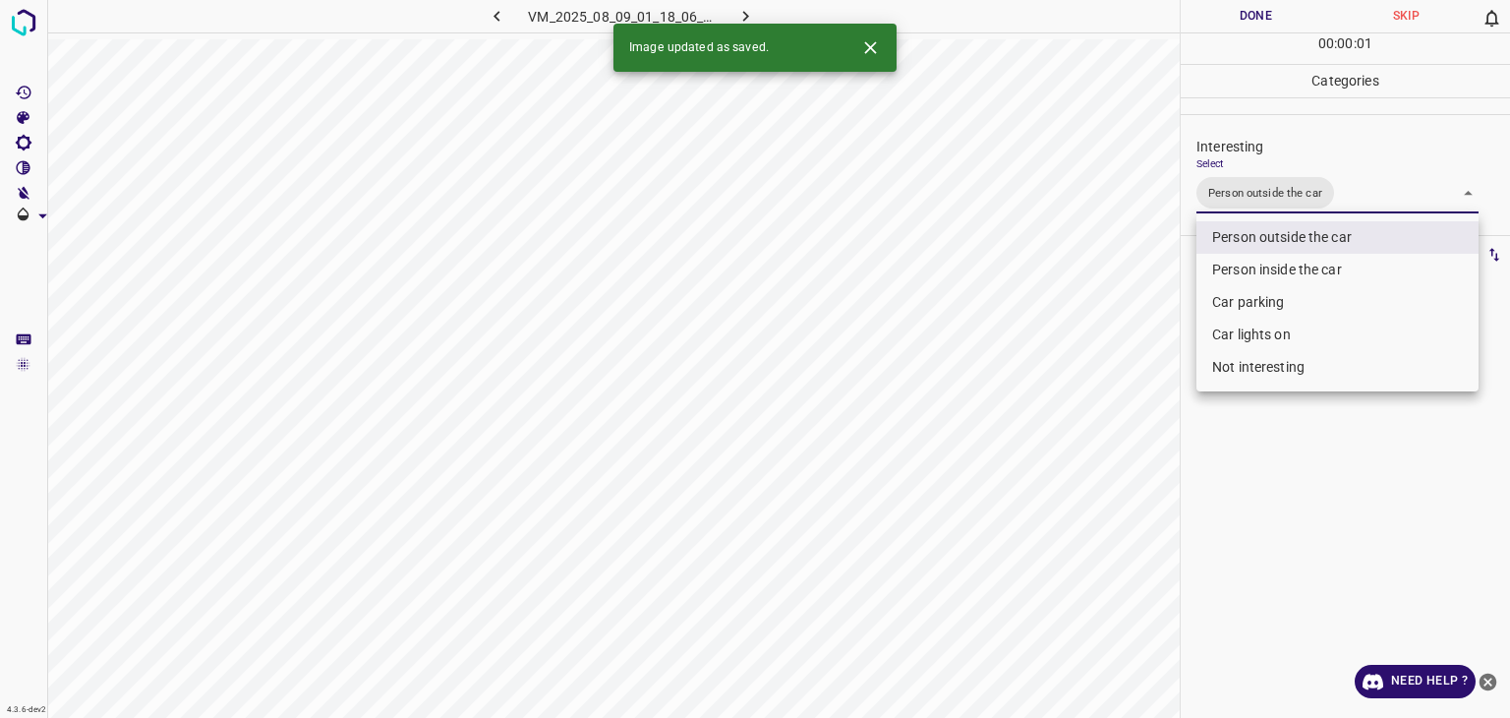
click at [1271, 30] on div at bounding box center [755, 359] width 1510 height 718
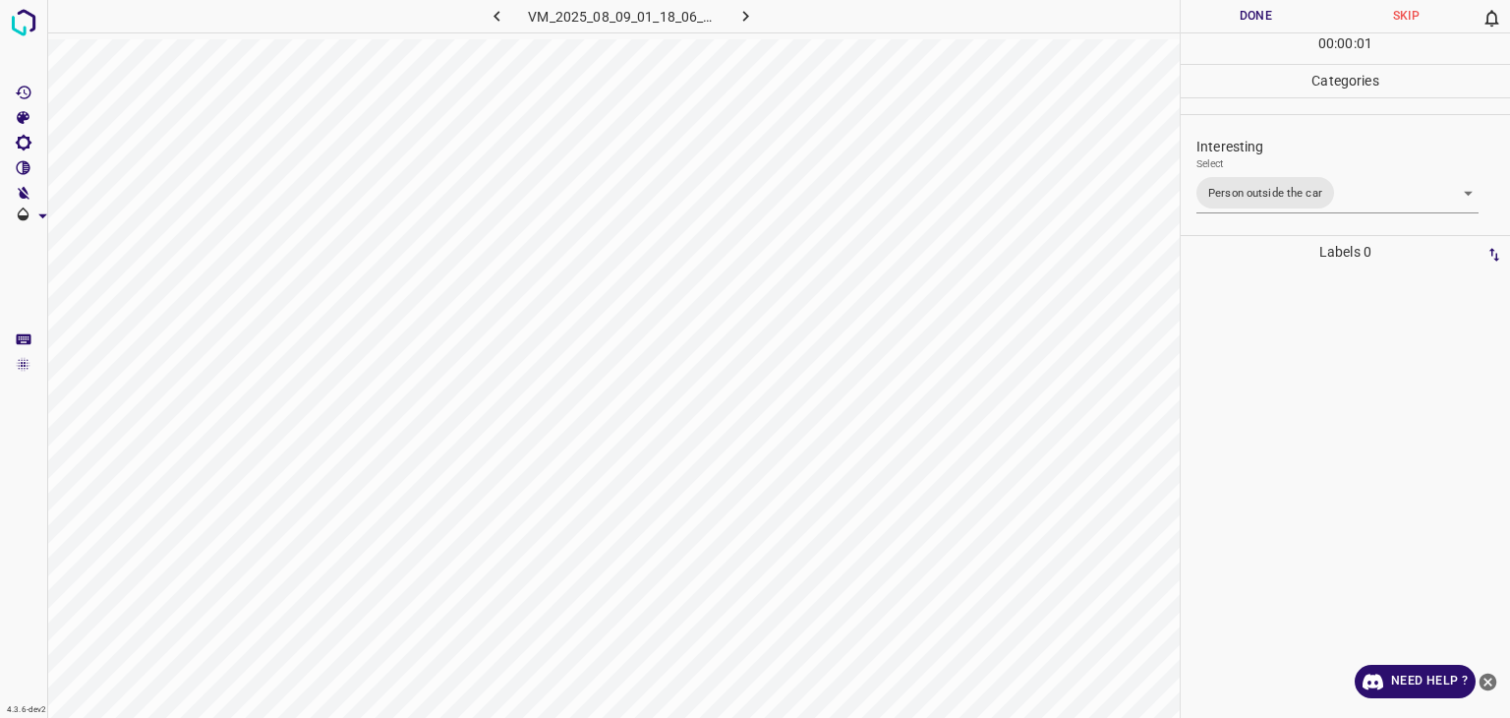
click at [1257, 19] on div "Person outside the car Person inside the car Car parking Car lights on Not inte…" at bounding box center [755, 359] width 1510 height 718
click at [1256, 19] on button "Done" at bounding box center [1256, 16] width 150 height 32
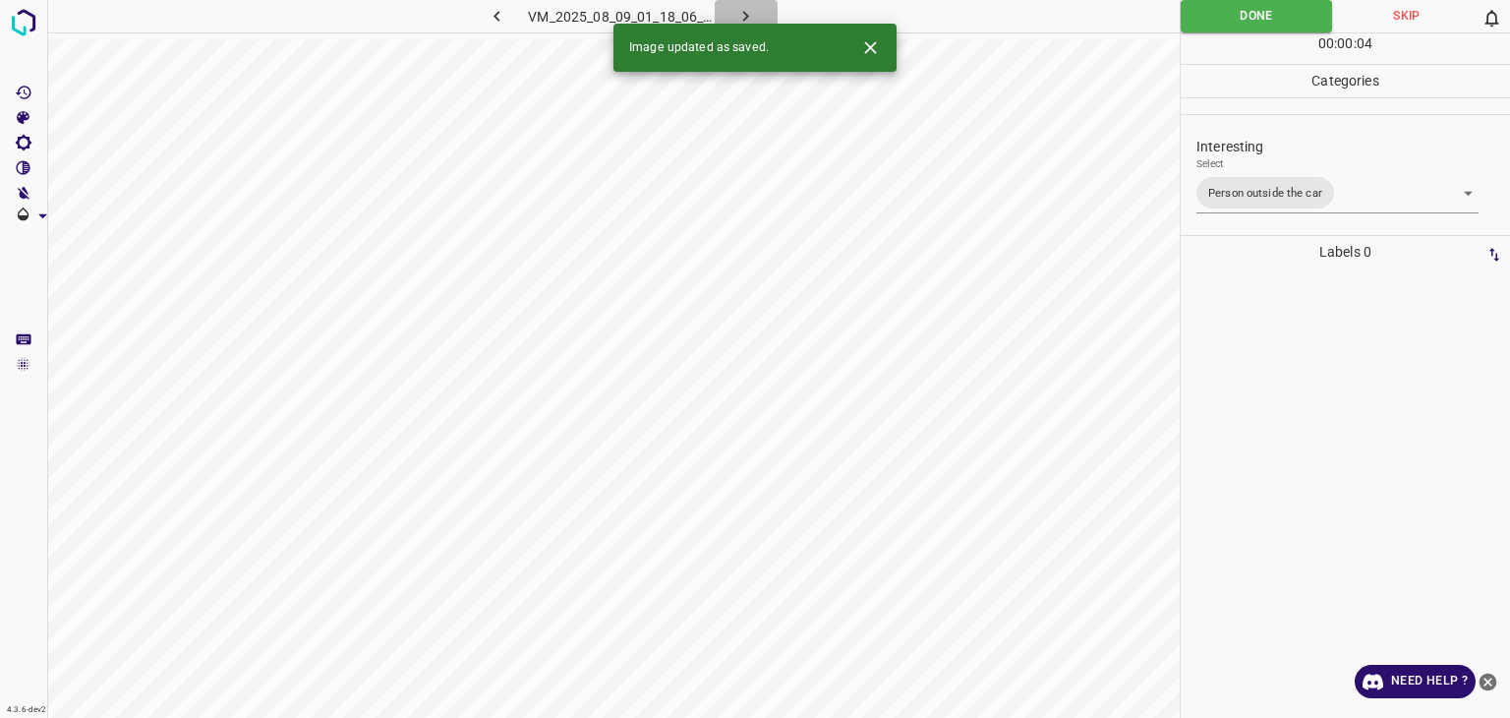
click at [739, 11] on icon "button" at bounding box center [746, 16] width 21 height 21
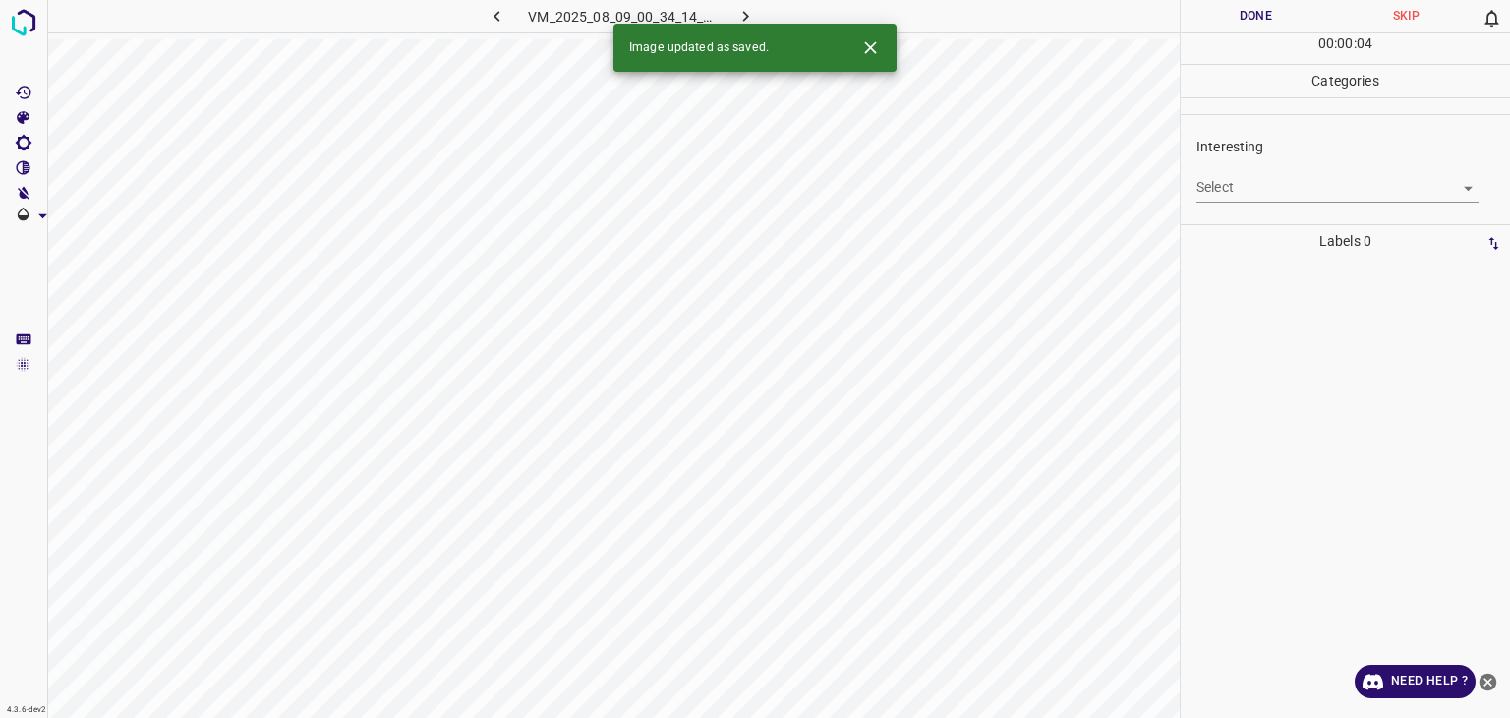
click at [1240, 184] on body "4.3.6-dev2 VM_2025_08_09_00_34_14_851_09.gif Done Skip 0 00 : 00 : 04 Categorie…" at bounding box center [755, 359] width 1510 height 718
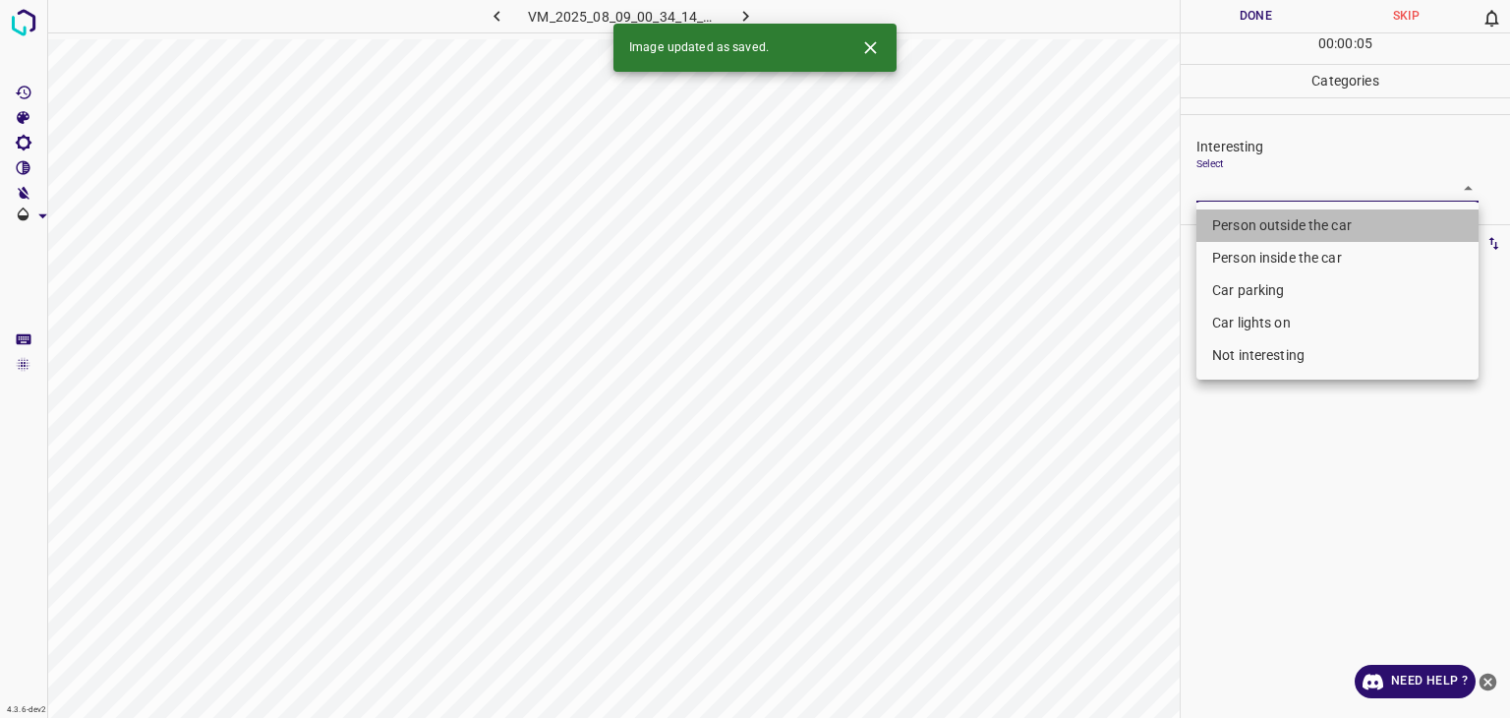
click at [1227, 229] on li "Person outside the car" at bounding box center [1338, 225] width 282 height 32
type input "Person outside the car"
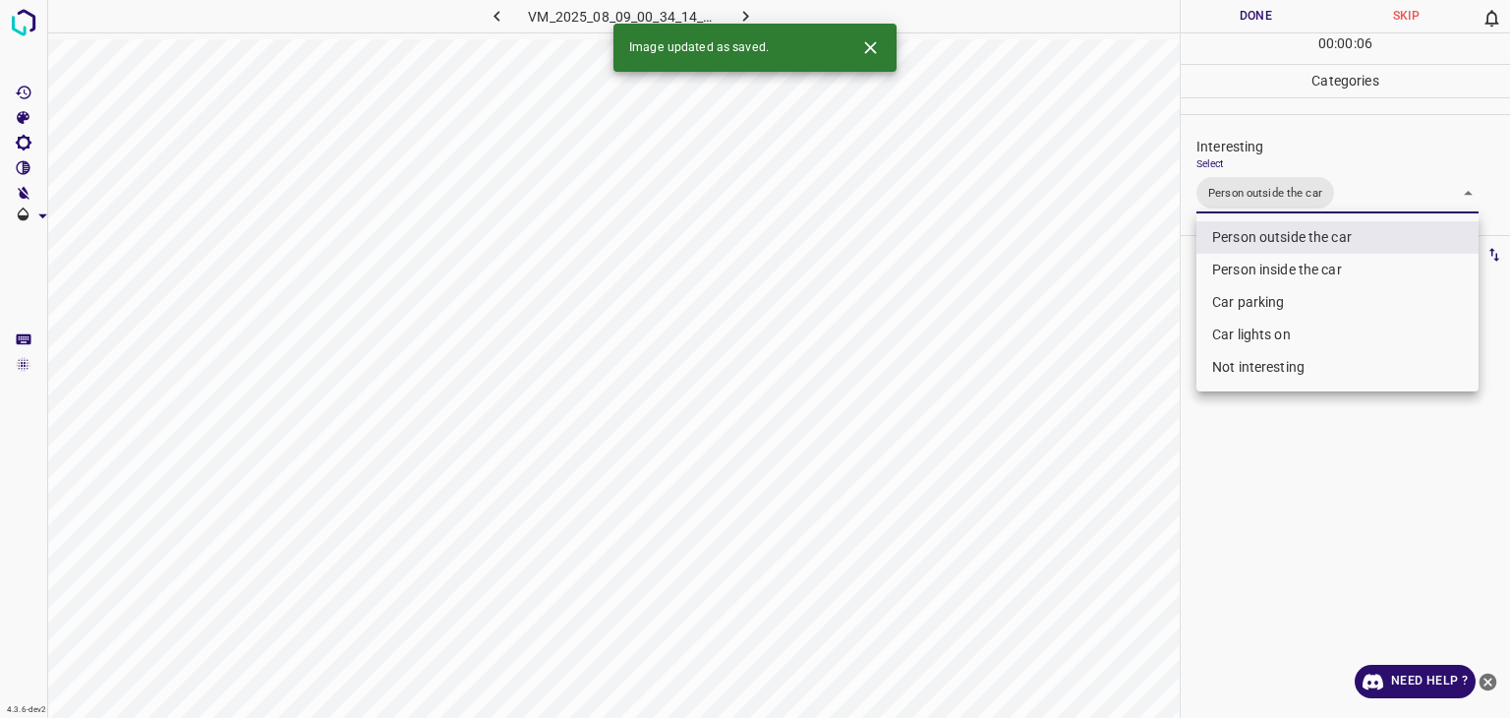
click at [1258, 21] on div at bounding box center [755, 359] width 1510 height 718
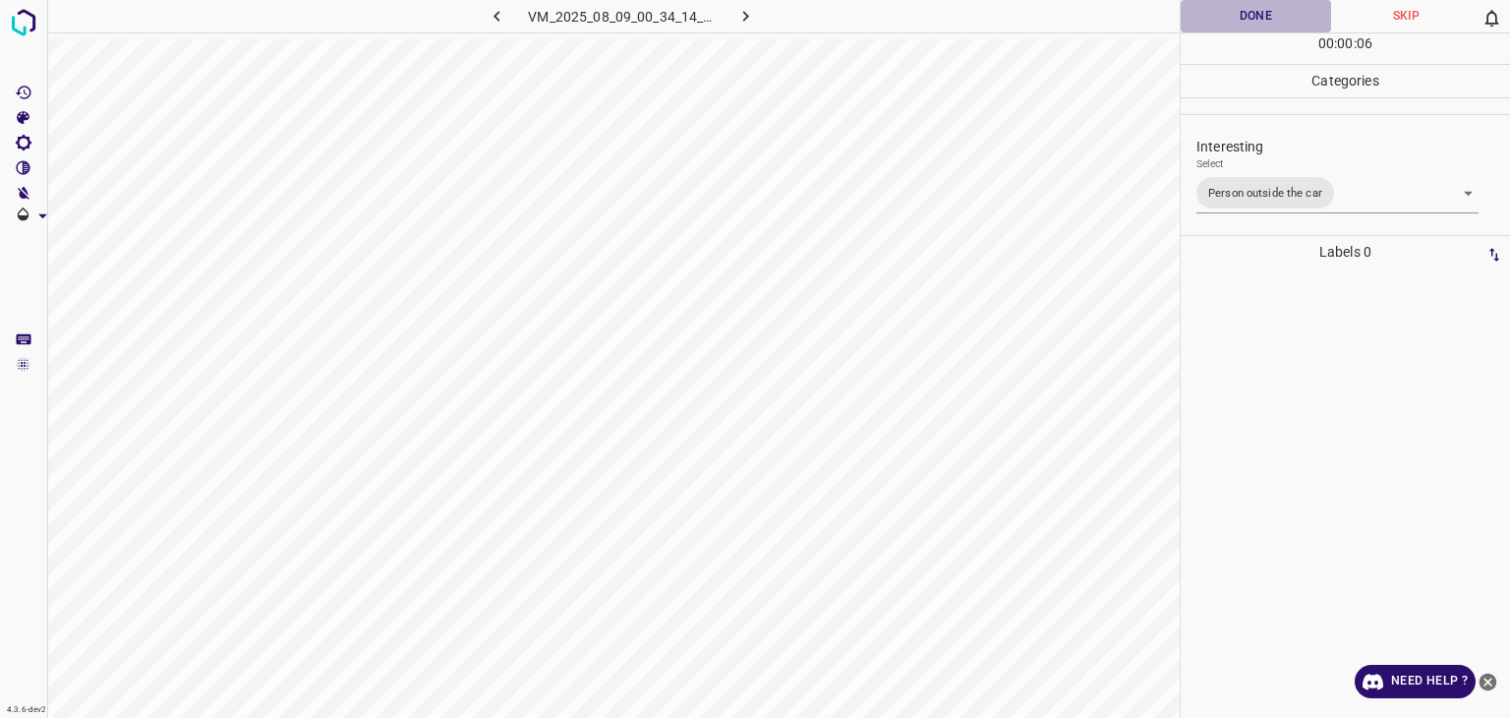
click at [1258, 21] on button "Done" at bounding box center [1256, 16] width 150 height 32
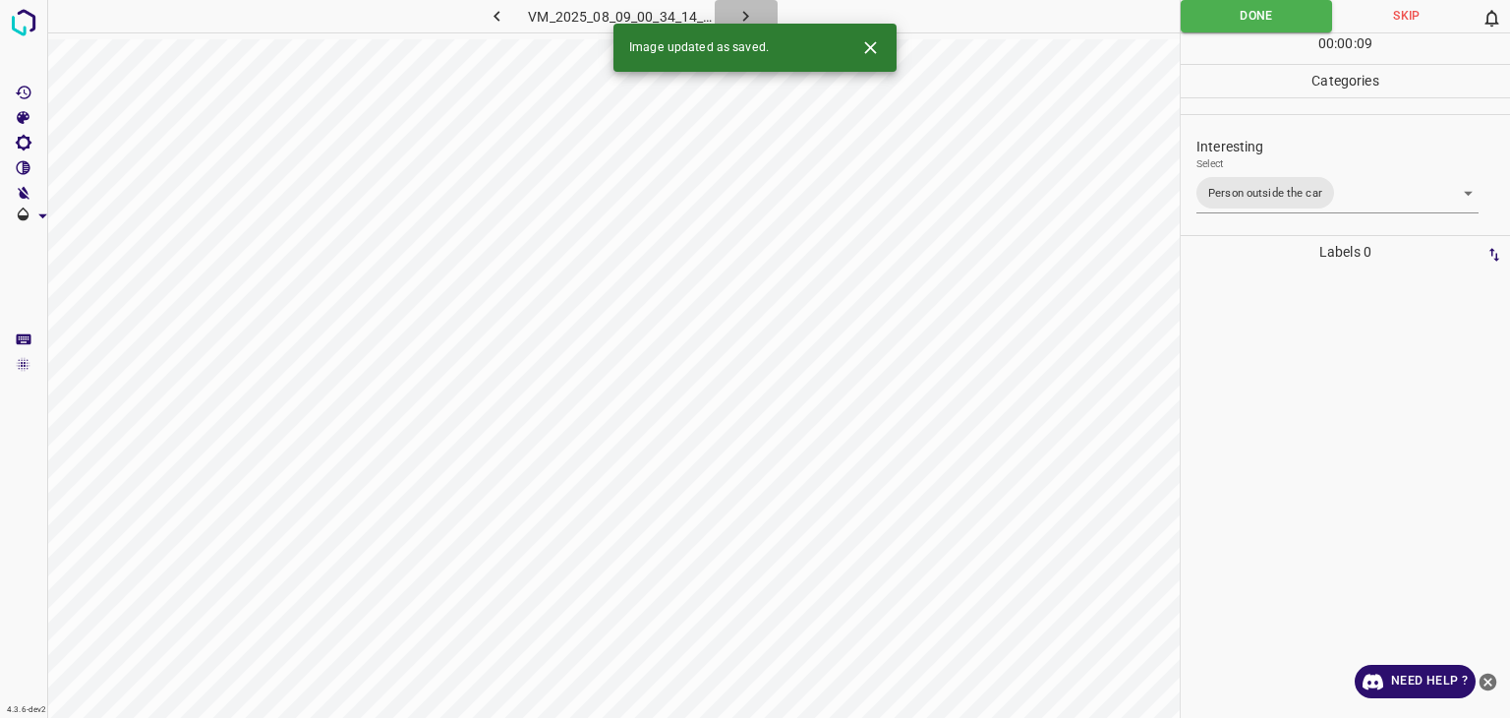
click at [747, 13] on icon "button" at bounding box center [746, 16] width 21 height 21
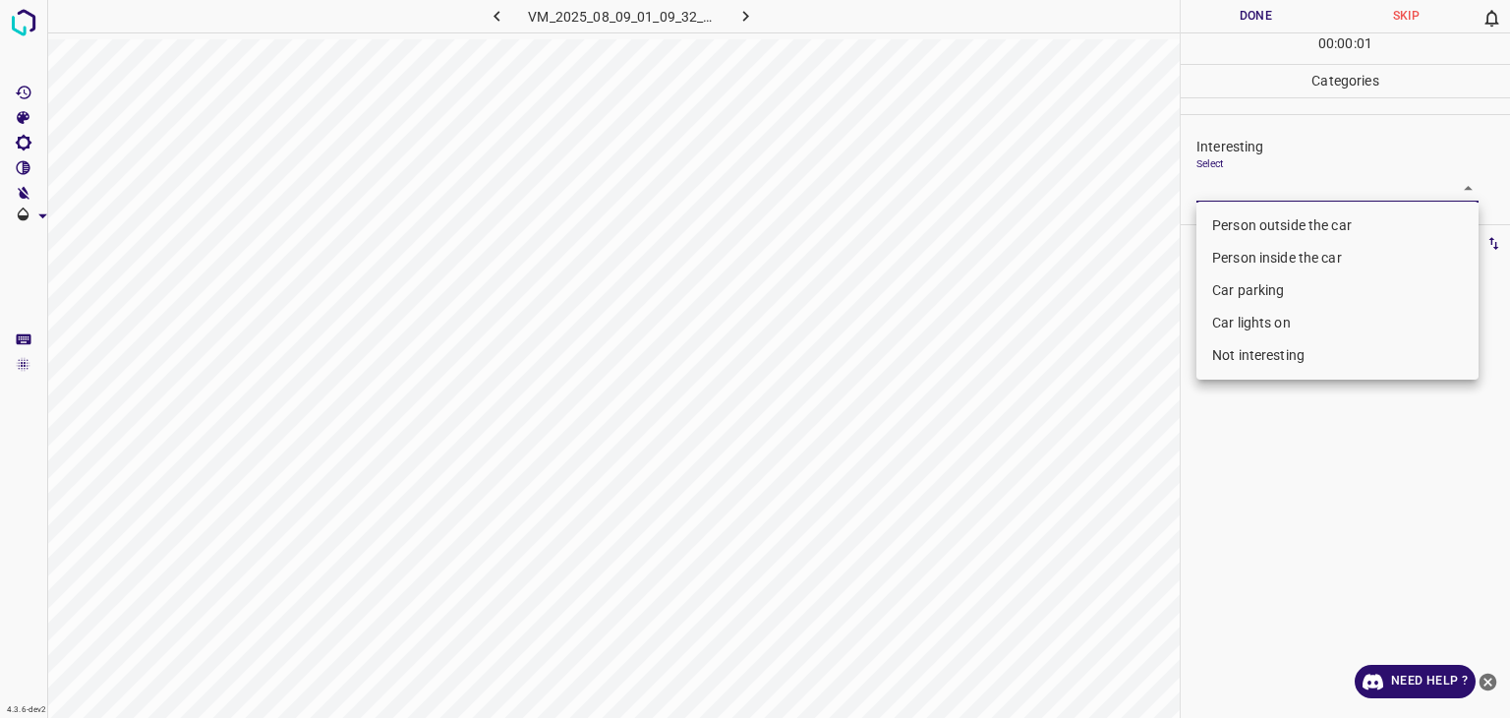
click at [1260, 190] on body "4.3.6-dev2 VM_2025_08_09_01_09_32_448_06.gif Done Skip 0 00 : 00 : 01 Categorie…" at bounding box center [755, 359] width 1510 height 718
click at [1251, 217] on li "Person outside the car" at bounding box center [1338, 225] width 282 height 32
type input "Person outside the car"
click at [1251, 217] on ul "Person outside the car Person inside the car Car parking Car lights on Not inte…" at bounding box center [1338, 291] width 282 height 178
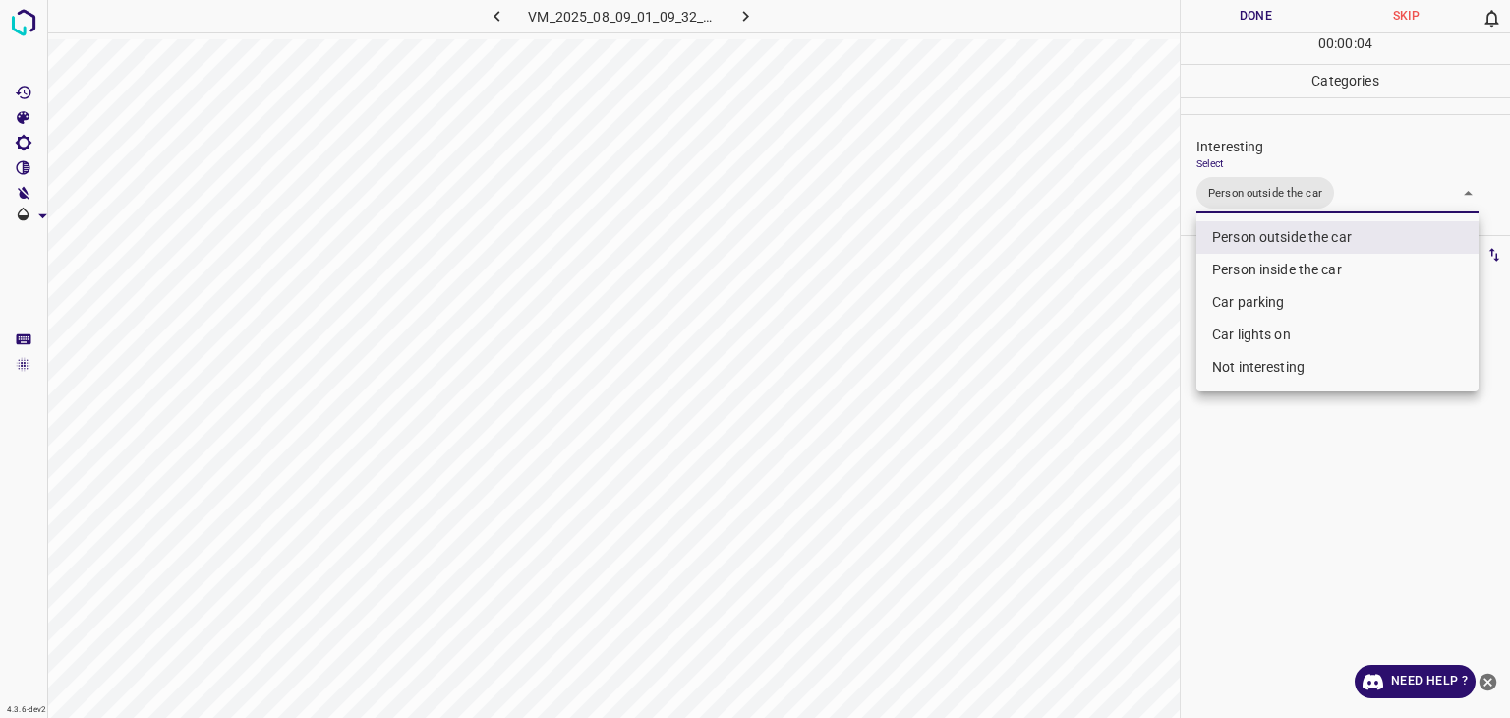
click at [1251, 28] on div at bounding box center [755, 359] width 1510 height 718
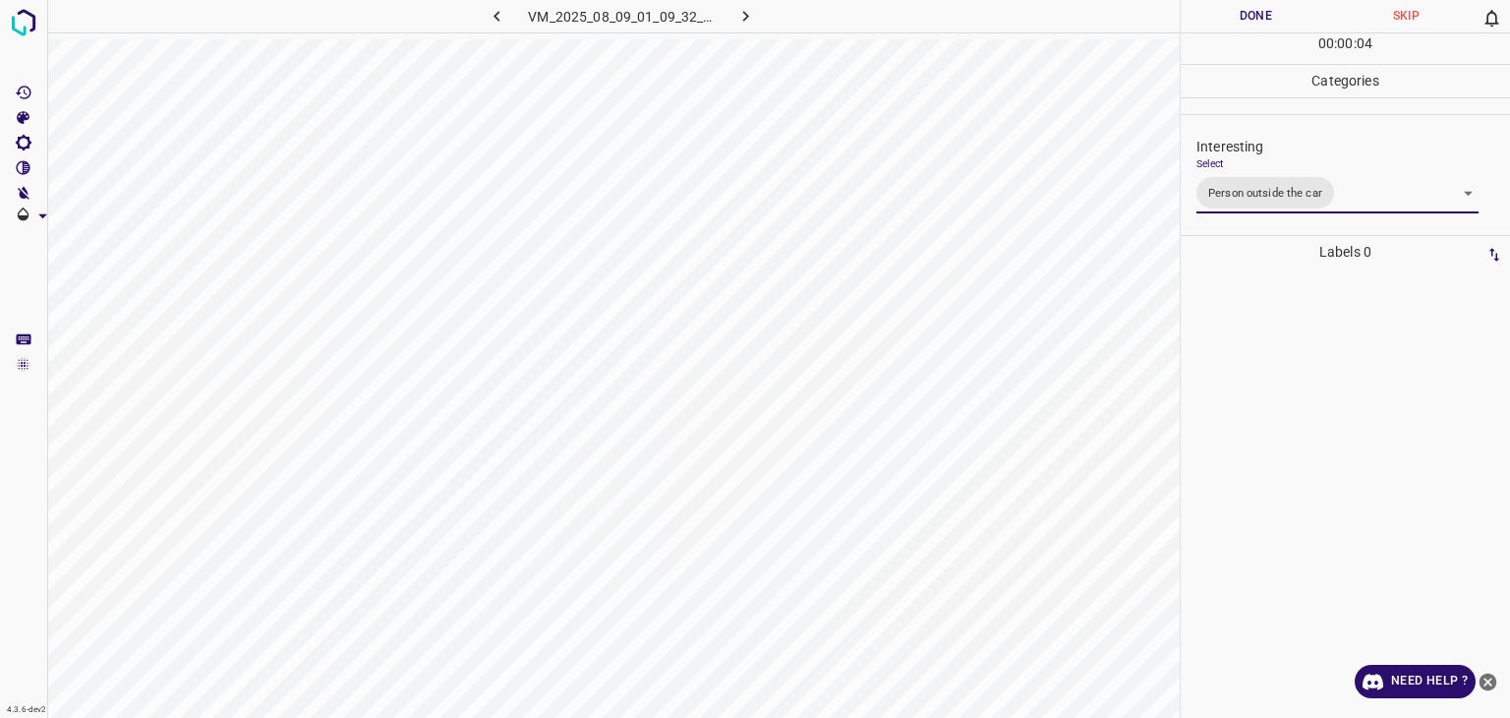
click at [1246, 23] on div "Person outside the car Person inside the car Car parking Car lights on Not inte…" at bounding box center [755, 359] width 1510 height 718
click at [1243, 19] on button "Done" at bounding box center [1256, 16] width 150 height 32
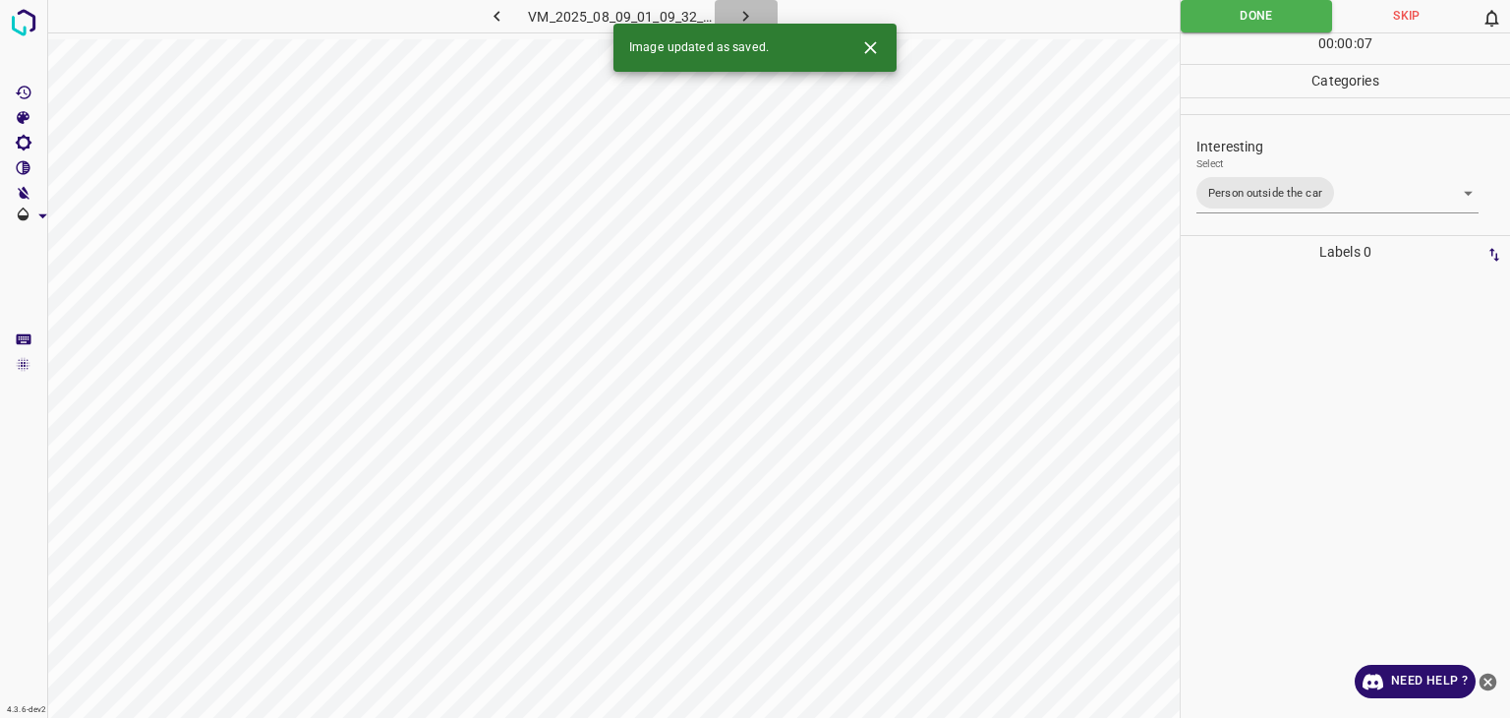
click at [740, 14] on icon "button" at bounding box center [746, 16] width 21 height 21
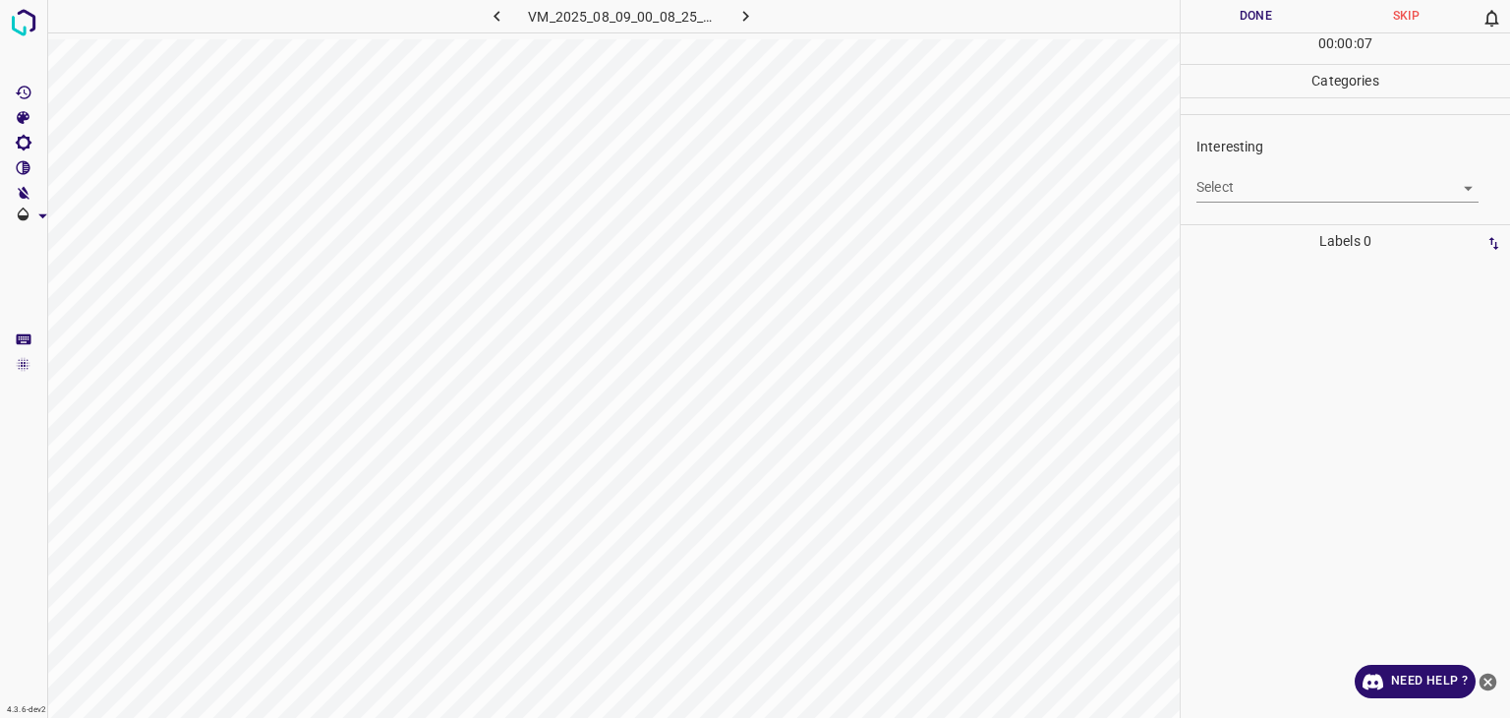
click at [1231, 183] on body "4.3.6-dev2 VM_2025_08_09_00_08_25_019_06.gif Done Skip 0 00 : 00 : 07 Categorie…" at bounding box center [755, 359] width 1510 height 718
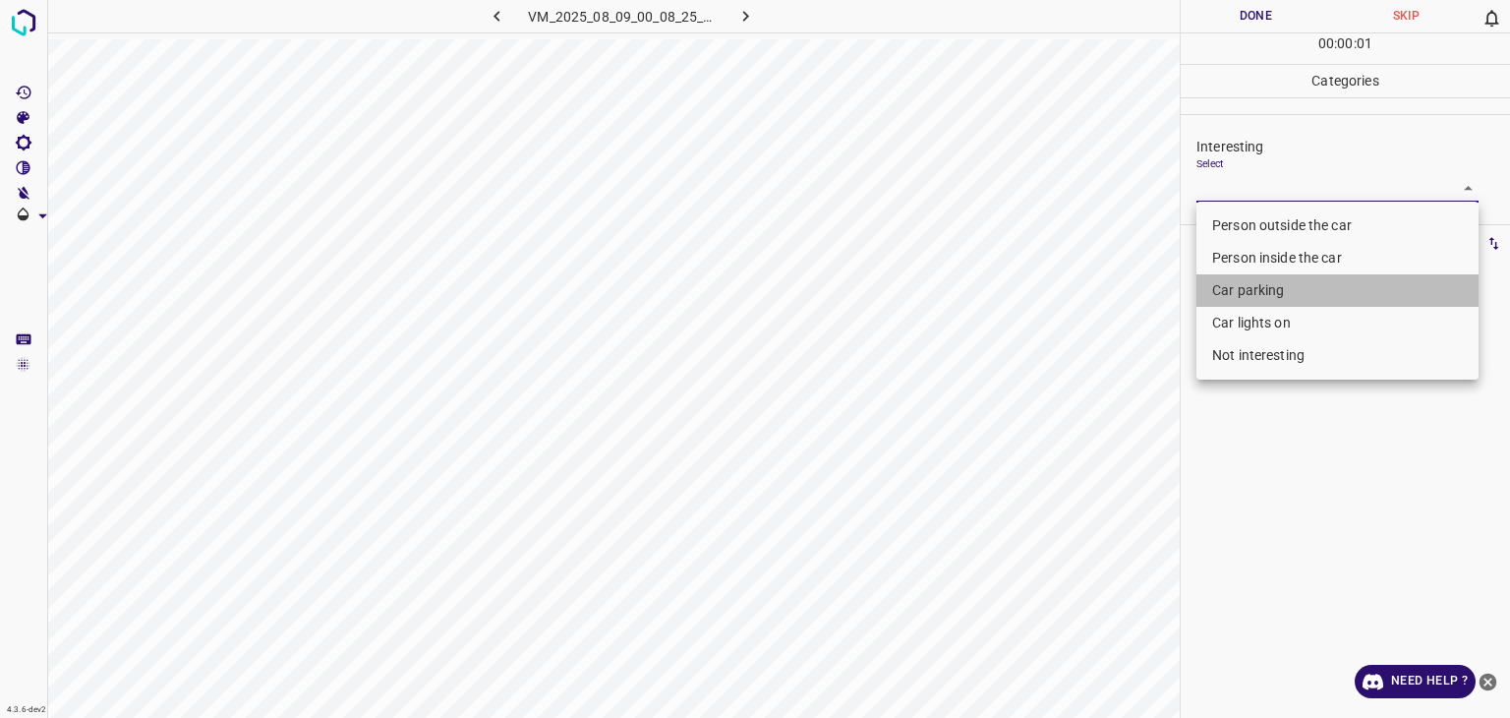
click at [1233, 289] on li "Car parking" at bounding box center [1338, 290] width 282 height 32
type input "Car parking"
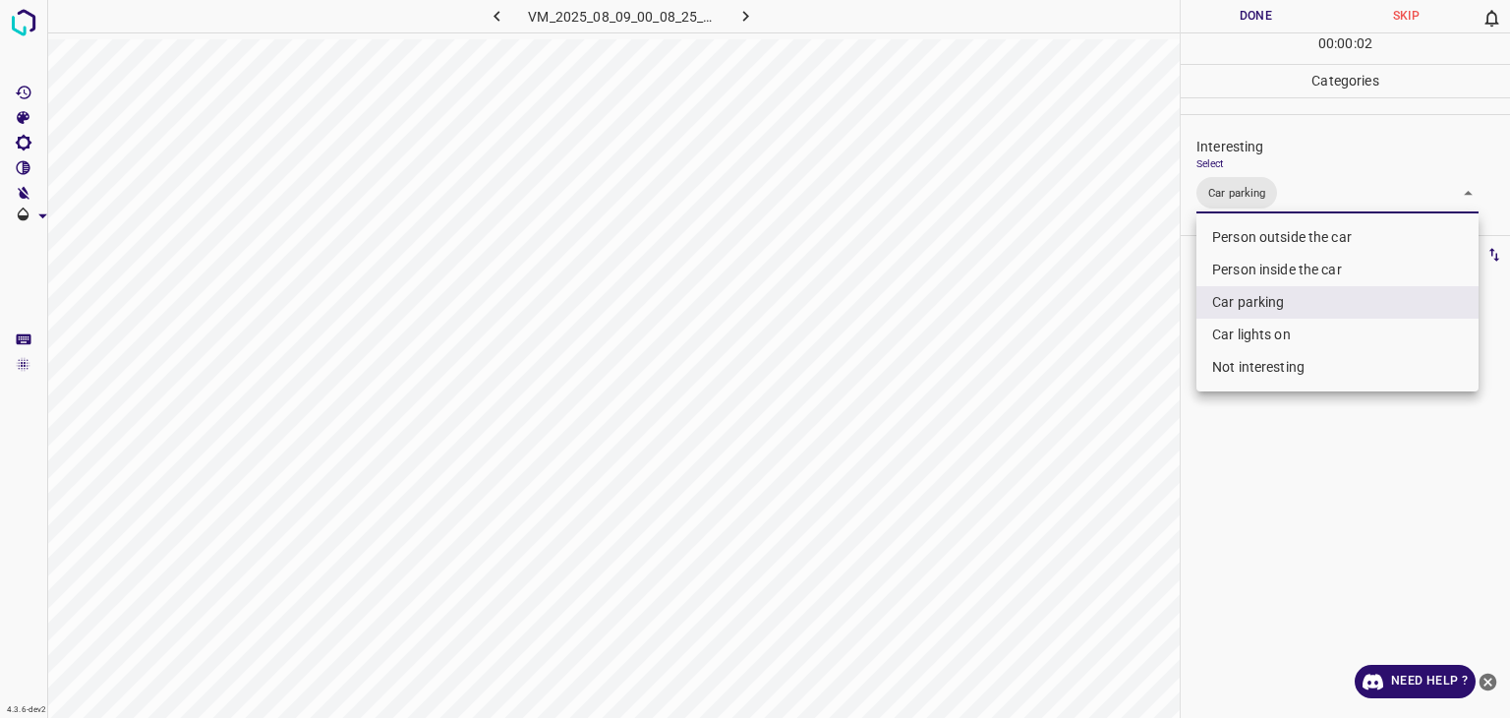
click at [1242, 21] on div at bounding box center [755, 359] width 1510 height 718
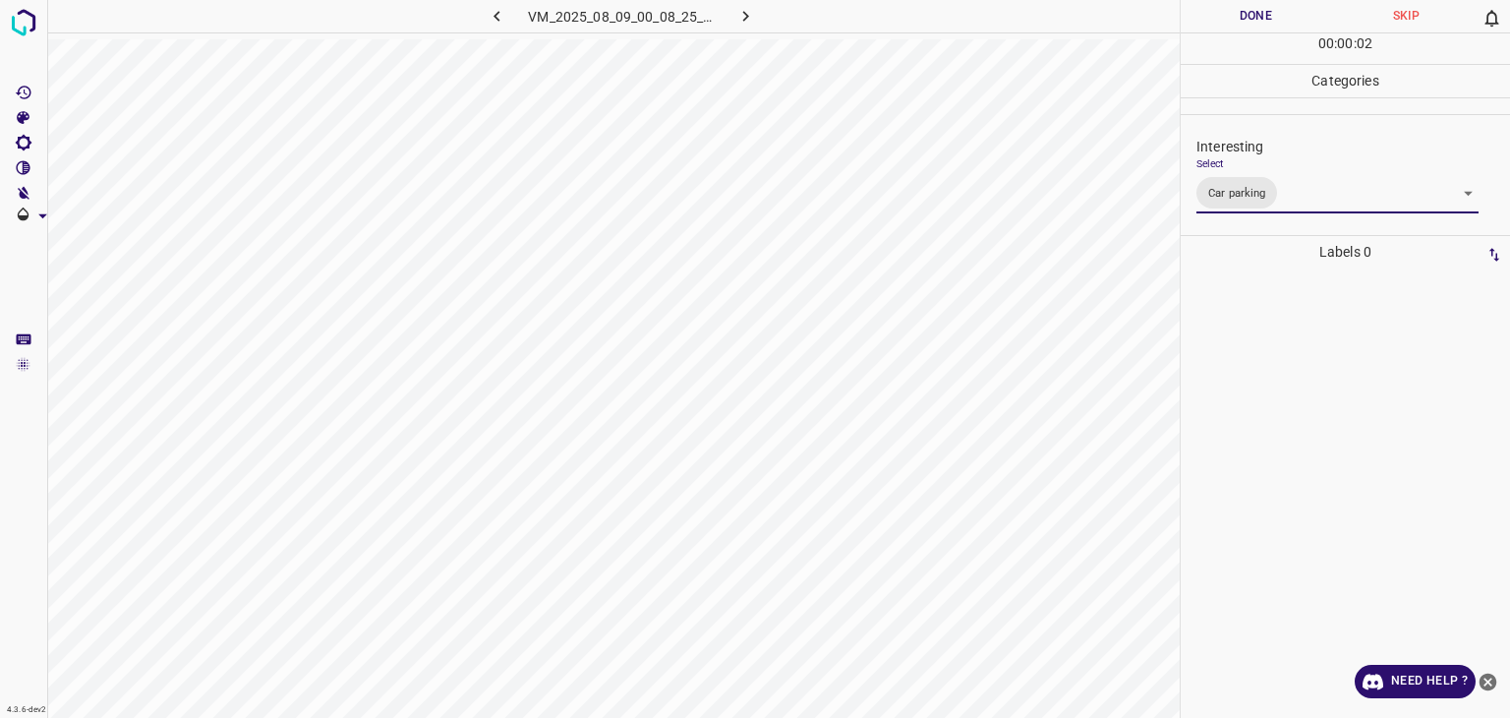
click at [1239, 17] on div "Person outside the car Person inside the car Car parking Car lights on Not inte…" at bounding box center [755, 359] width 1510 height 718
click at [1239, 17] on button "Done" at bounding box center [1256, 16] width 150 height 32
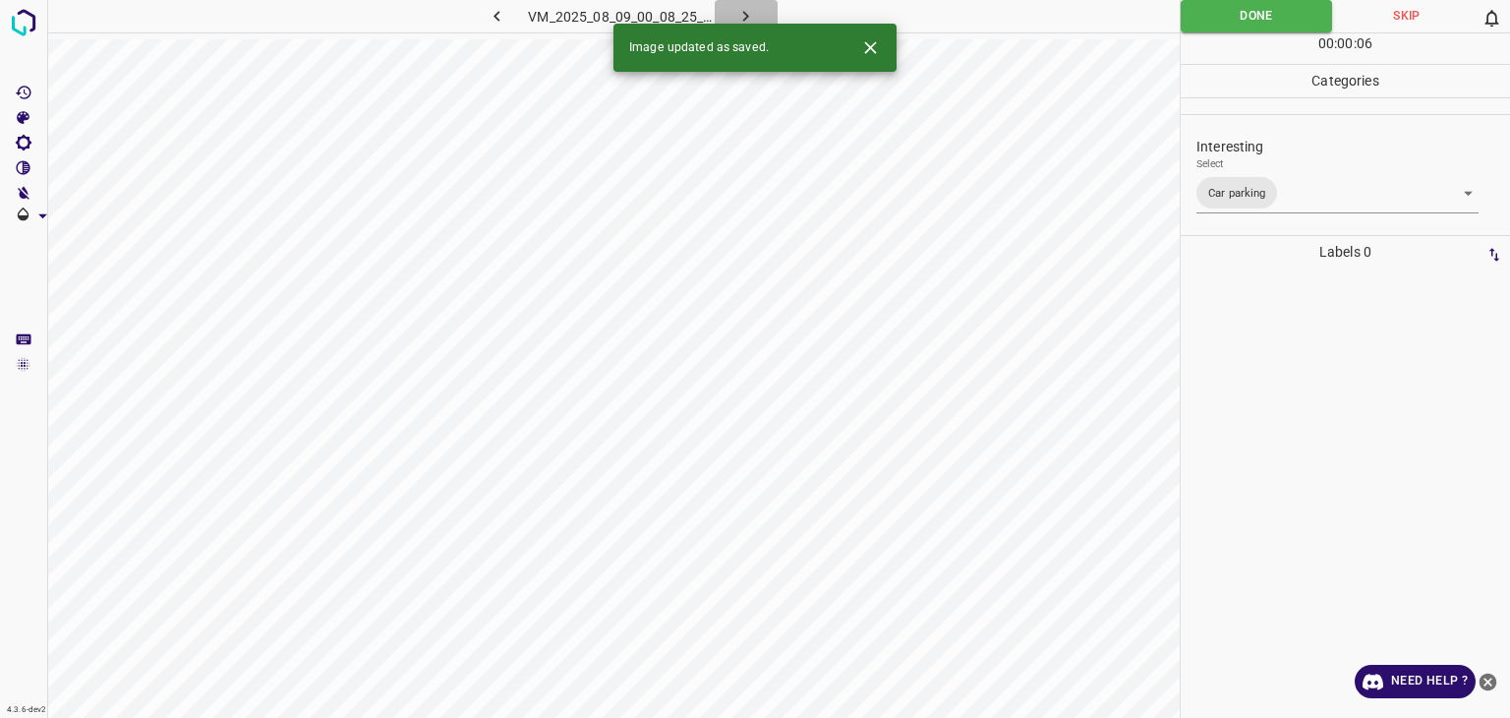
click at [747, 14] on icon "button" at bounding box center [746, 16] width 6 height 11
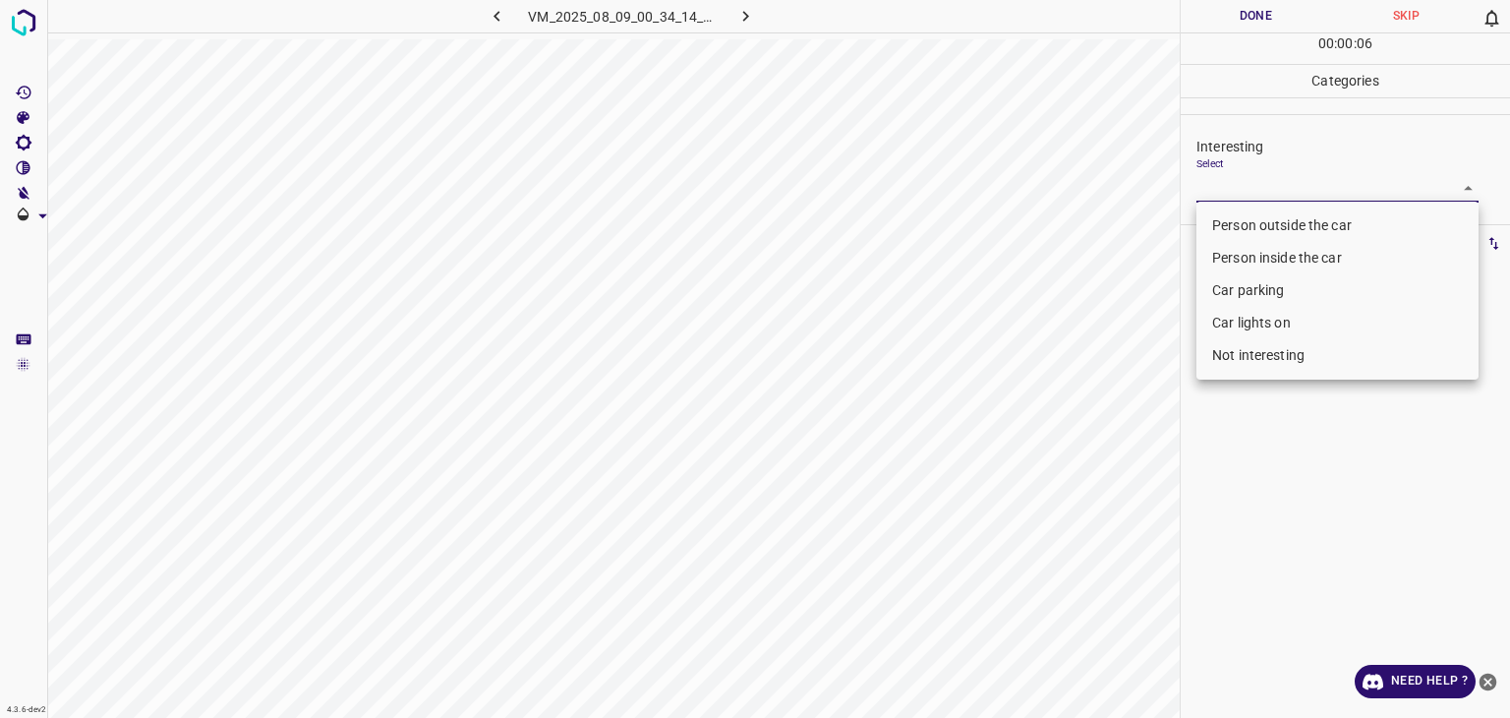
click at [1272, 180] on body "4.3.6-dev2 VM_2025_08_09_00_34_14_851_07.gif Done Skip 0 00 : 00 : 06 Categorie…" at bounding box center [755, 359] width 1510 height 718
click at [1263, 217] on li "Person outside the car" at bounding box center [1338, 225] width 282 height 32
type input "Person outside the car"
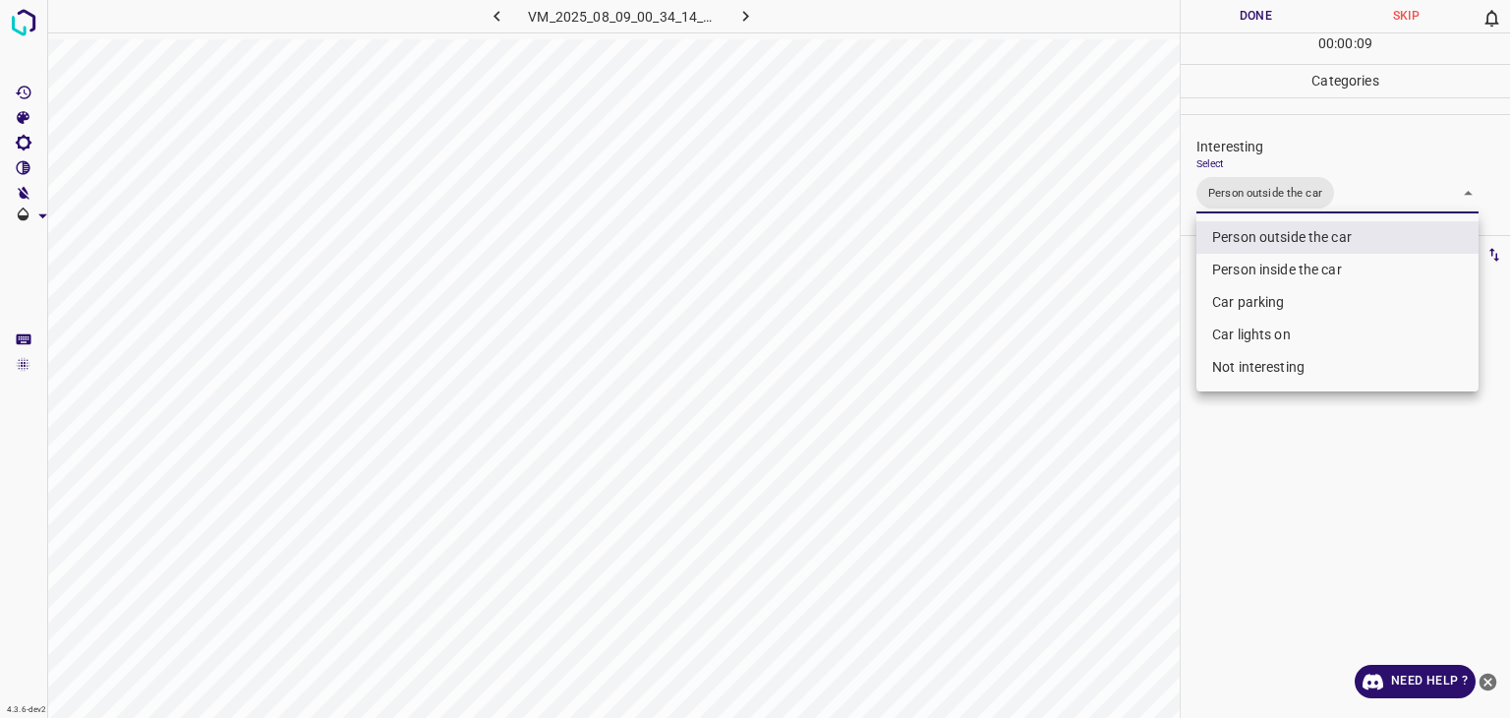
click at [1230, 19] on div at bounding box center [755, 359] width 1510 height 718
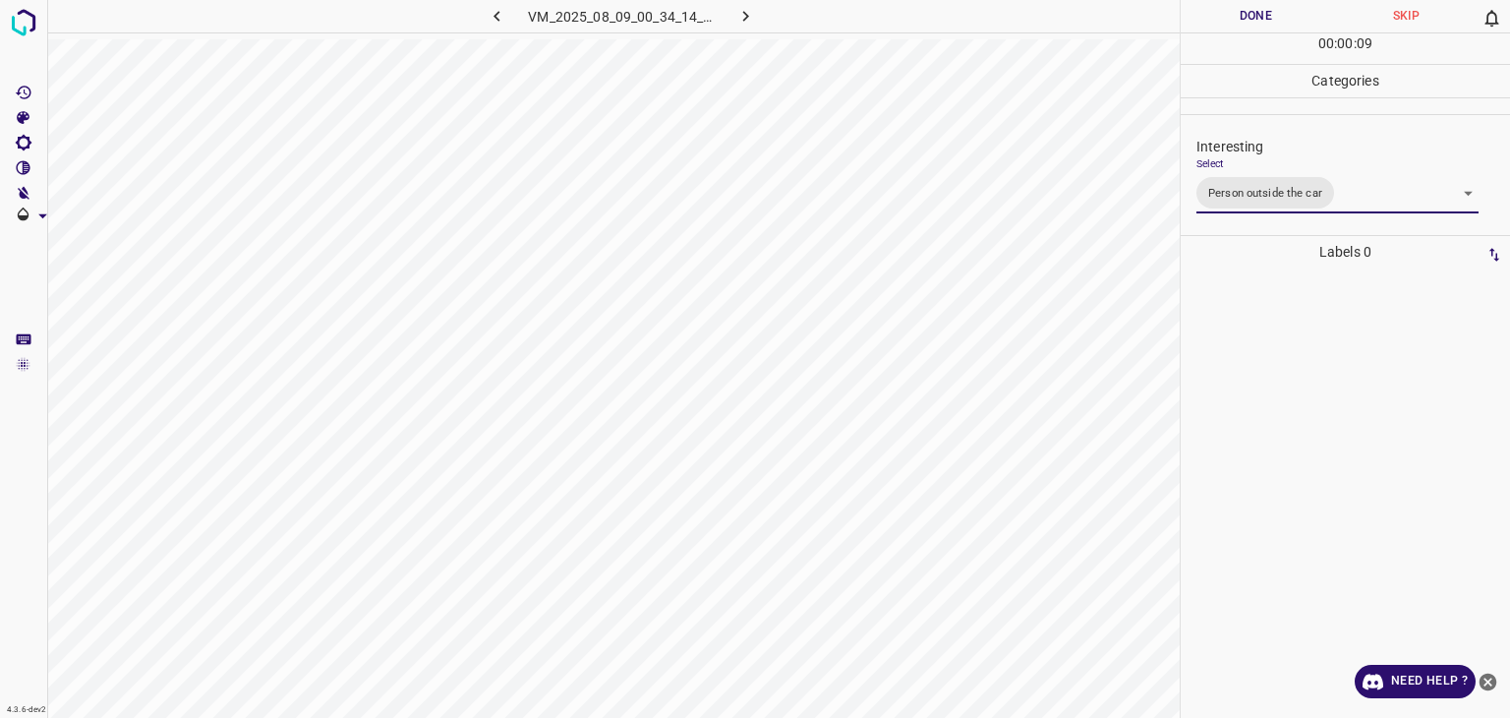
click at [1230, 19] on div "Person outside the car Person inside the car Car parking Car lights on Not inte…" at bounding box center [755, 359] width 1510 height 718
click at [1230, 19] on button "Done" at bounding box center [1256, 16] width 150 height 32
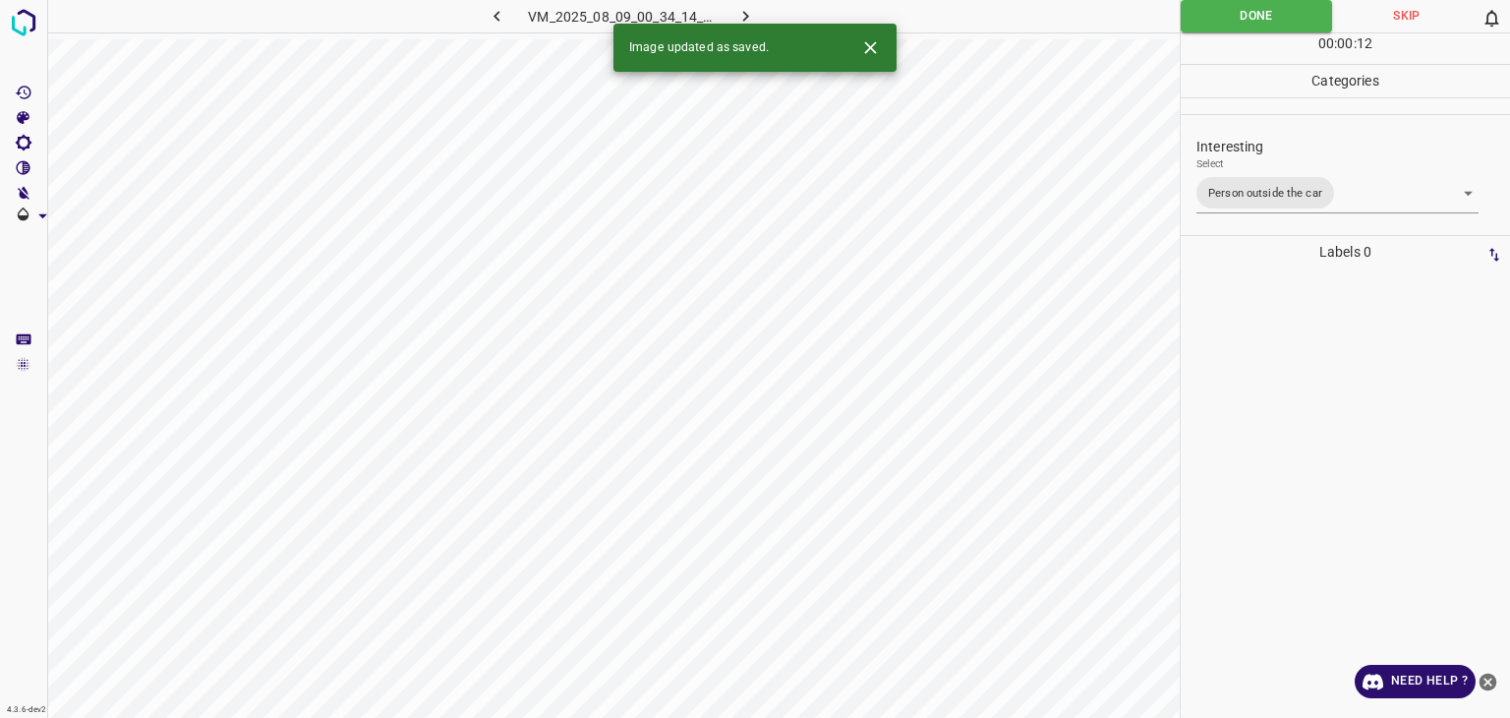
click at [749, 12] on icon "button" at bounding box center [746, 16] width 21 height 21
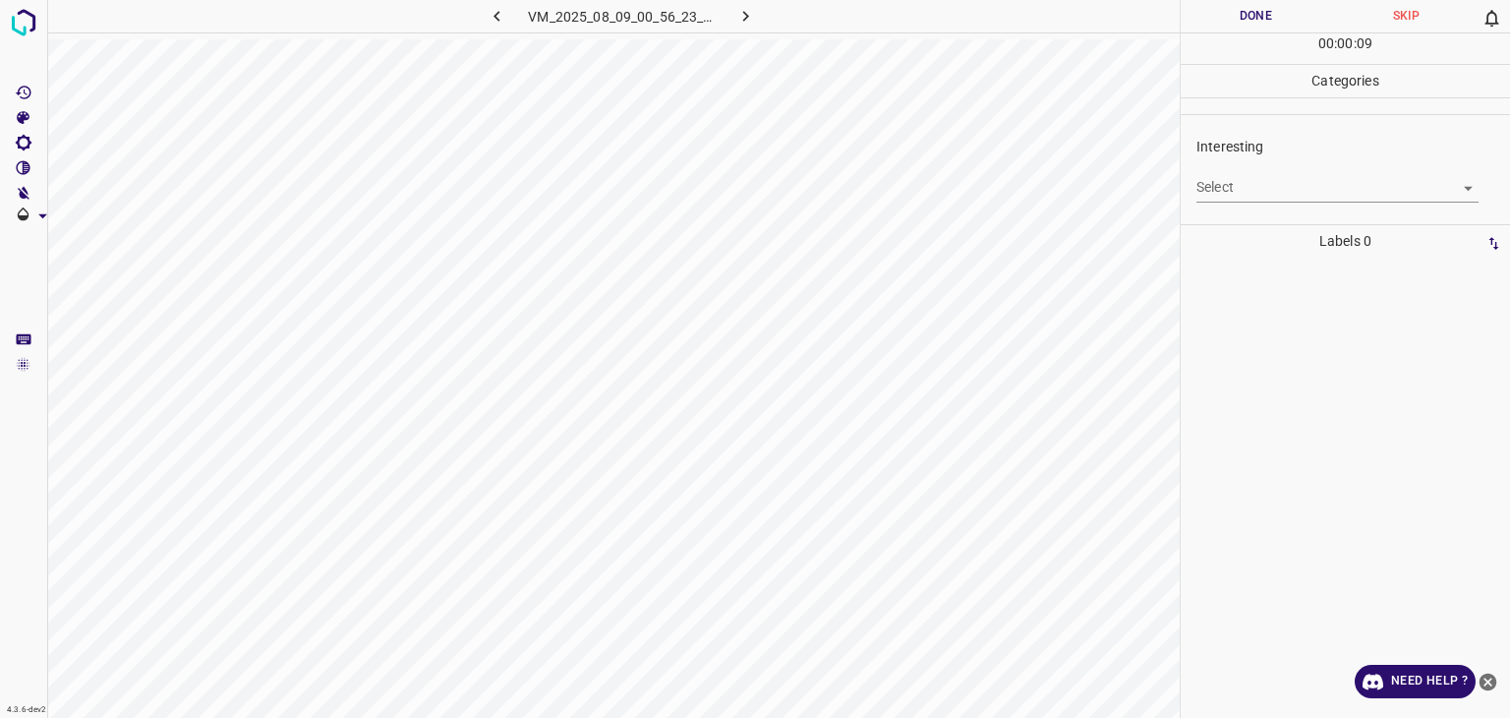
click at [1222, 197] on body "4.3.6-dev2 VM_2025_08_09_00_56_23_878_03.gif Done Skip 0 00 : 00 : 09 Categorie…" at bounding box center [755, 359] width 1510 height 718
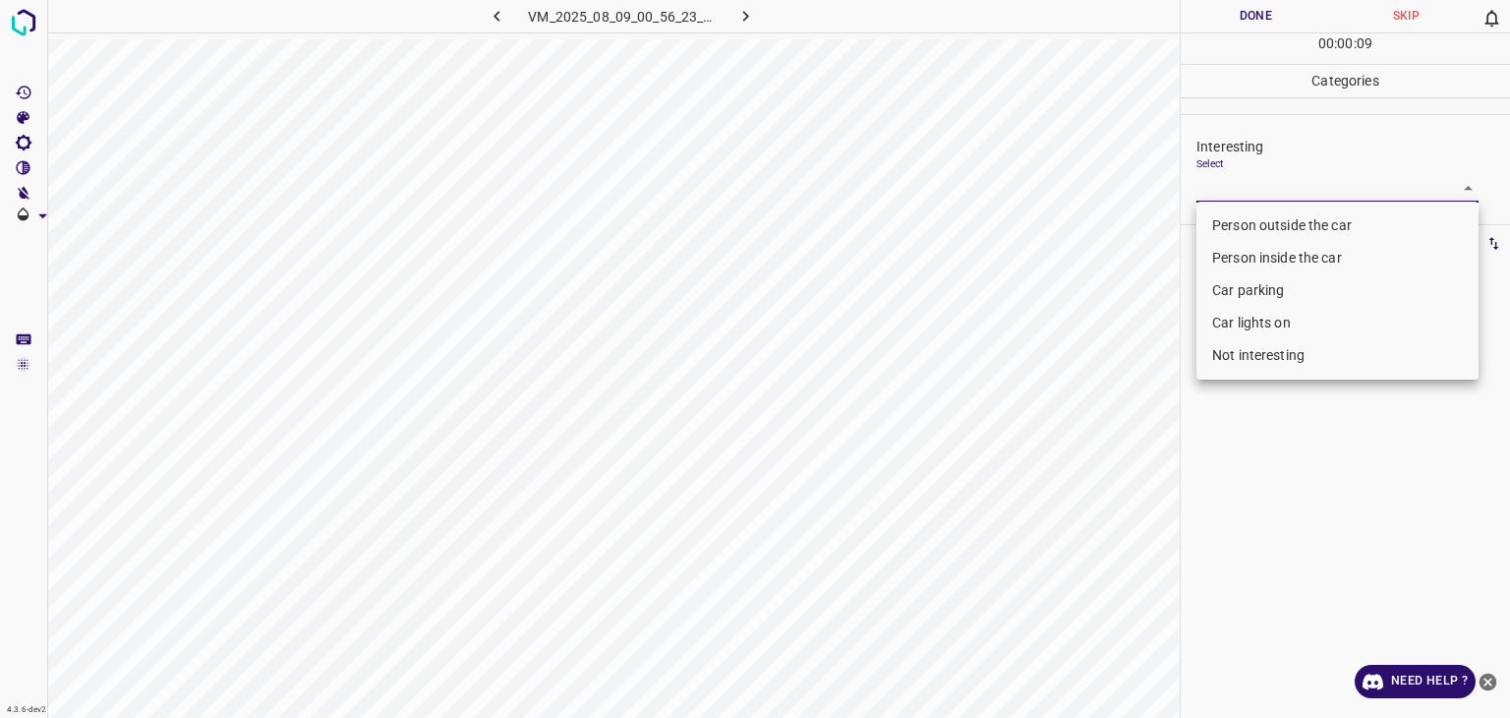
click at [1240, 237] on li "Person outside the car" at bounding box center [1338, 225] width 282 height 32
type input "Person outside the car"
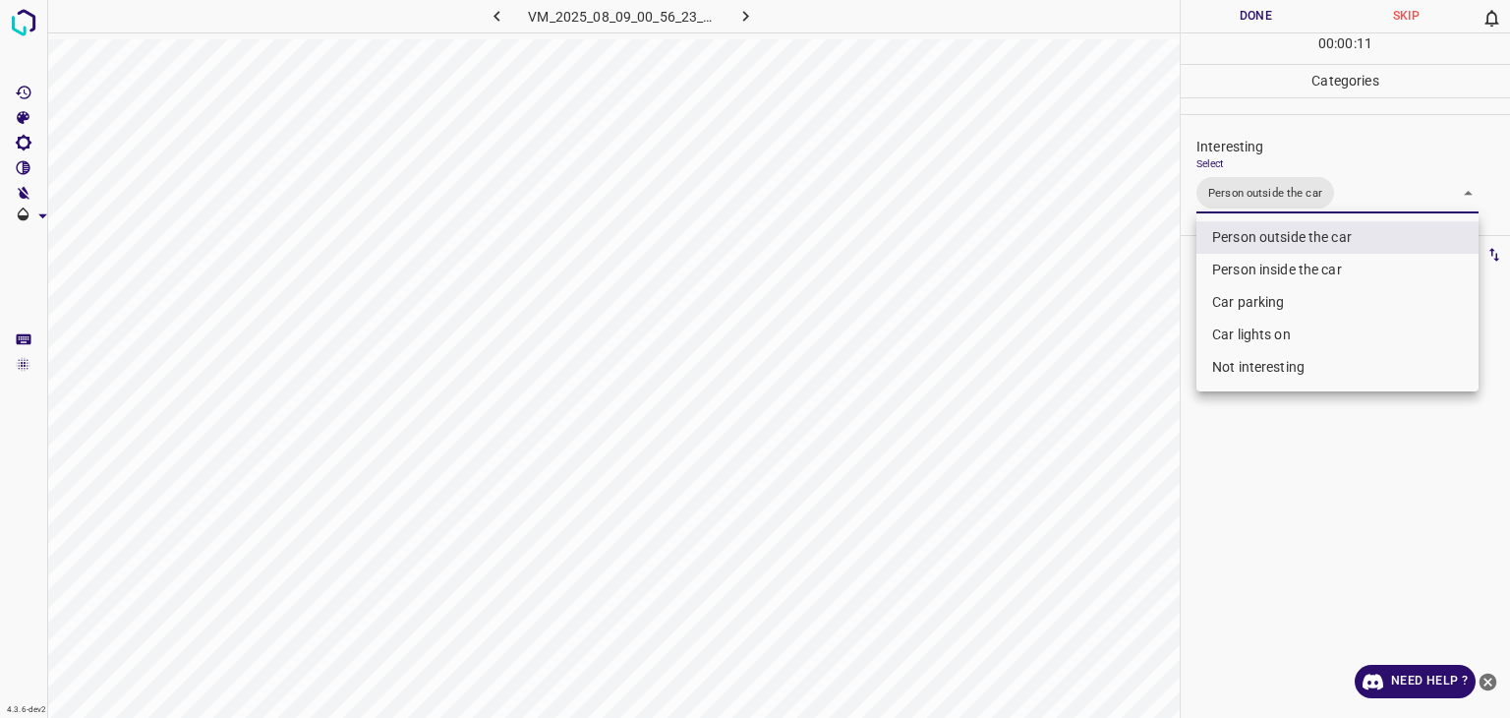
click at [1265, 25] on div at bounding box center [755, 359] width 1510 height 718
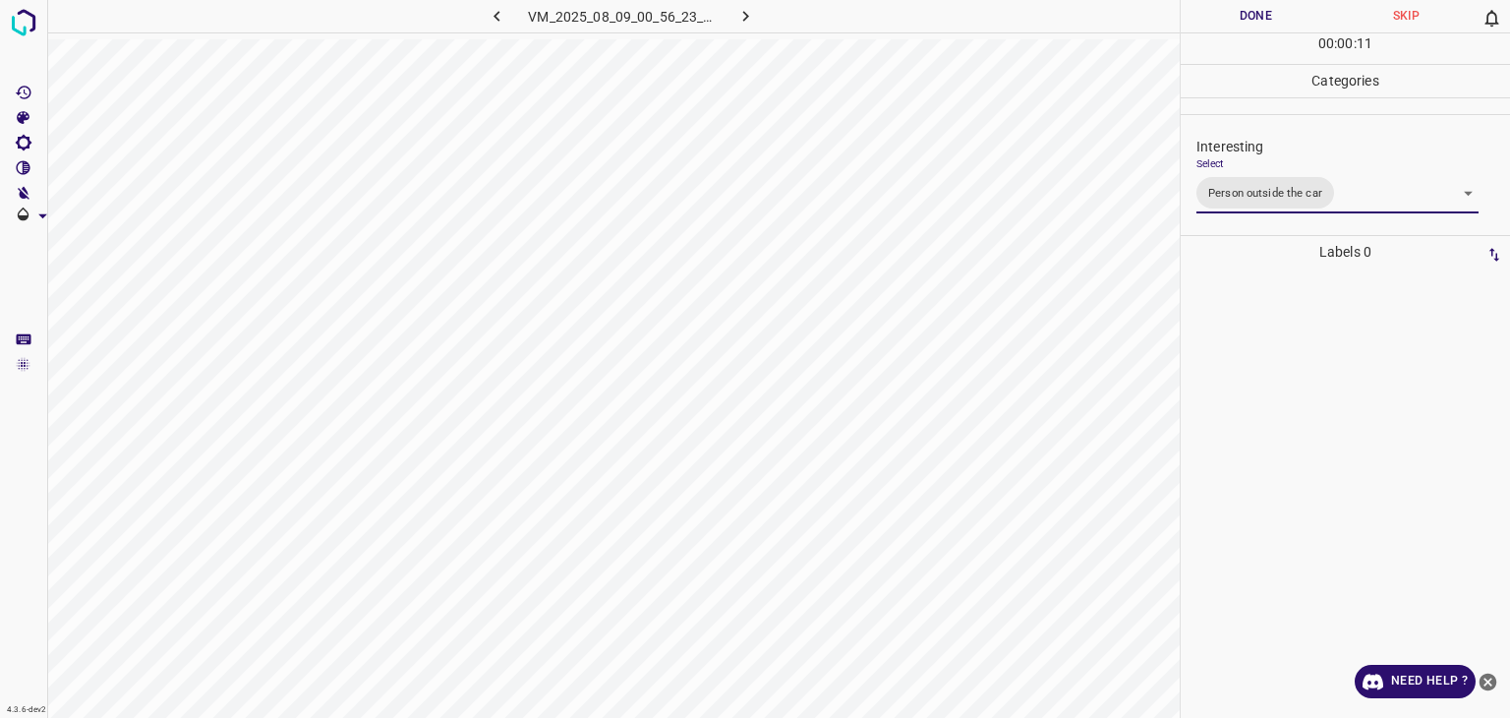
drag, startPoint x: 1265, startPoint y: 25, endPoint x: 1255, endPoint y: 20, distance: 11.0
click at [1264, 25] on div at bounding box center [755, 359] width 1510 height 718
click at [1254, 17] on button "Done" at bounding box center [1256, 16] width 150 height 32
click at [1253, 17] on button "Done" at bounding box center [1256, 16] width 150 height 32
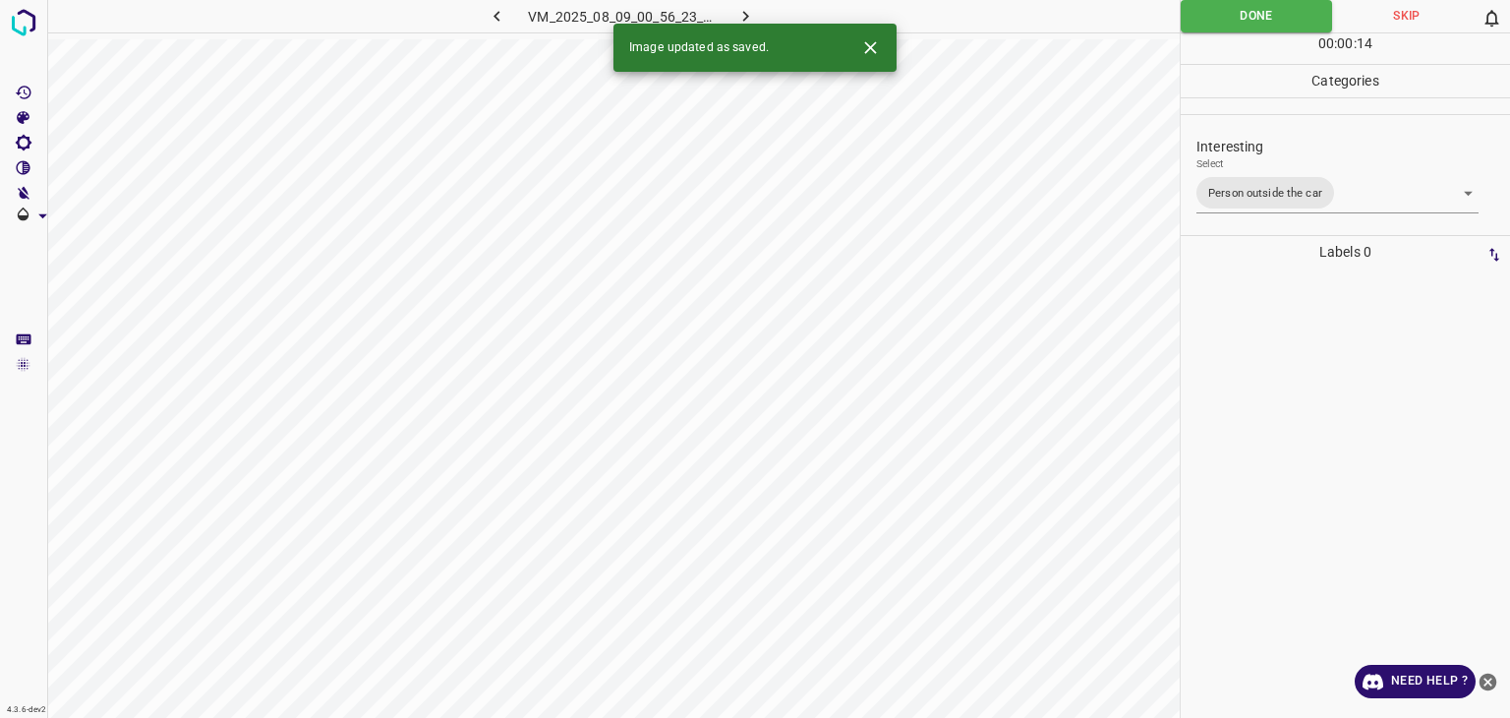
click at [746, 16] on icon "button" at bounding box center [746, 16] width 21 height 21
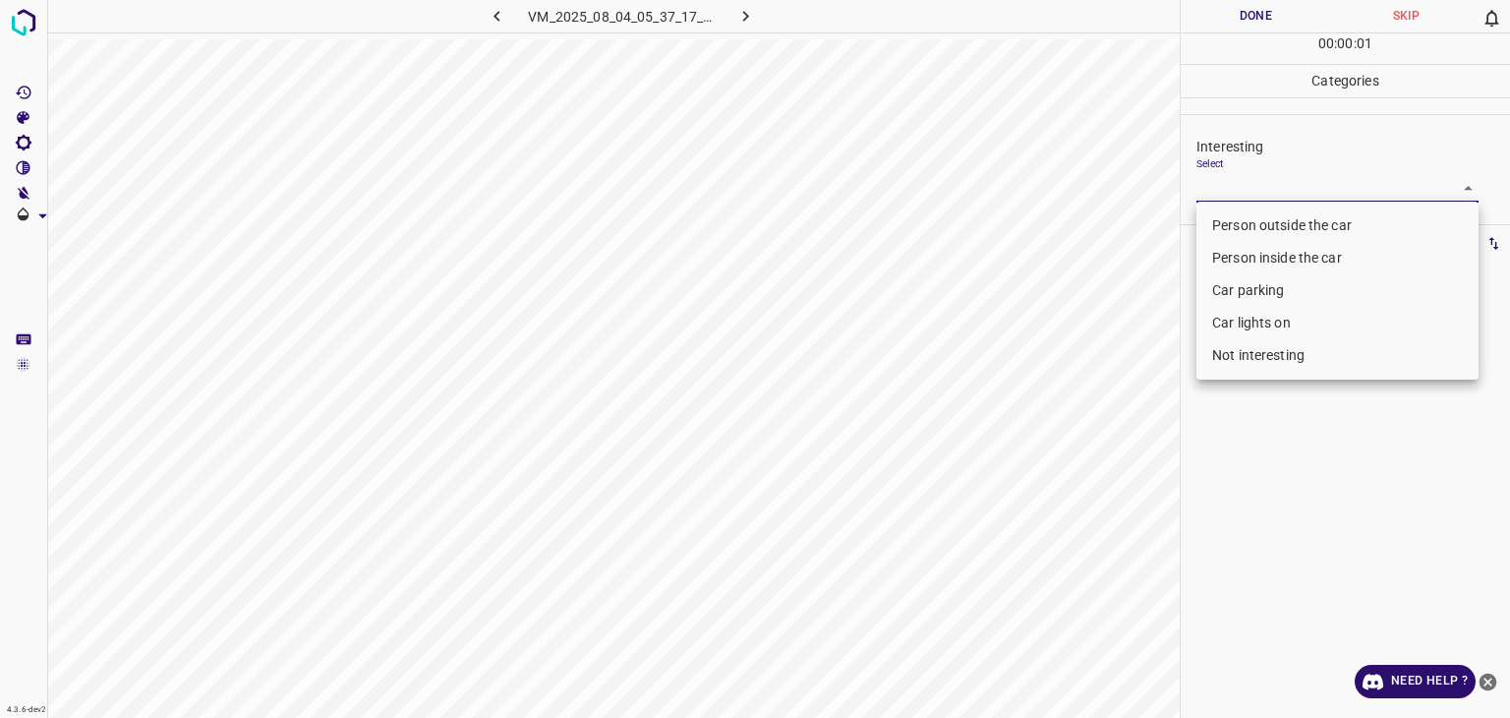
click at [1271, 188] on body "4.3.6-dev2 VM_2025_08_04_05_37_17_137_02.gif Done Skip 0 00 : 00 : 01 Categorie…" at bounding box center [755, 359] width 1510 height 718
click at [1281, 329] on li "Car lights on" at bounding box center [1338, 323] width 282 height 32
type input "Car lights on"
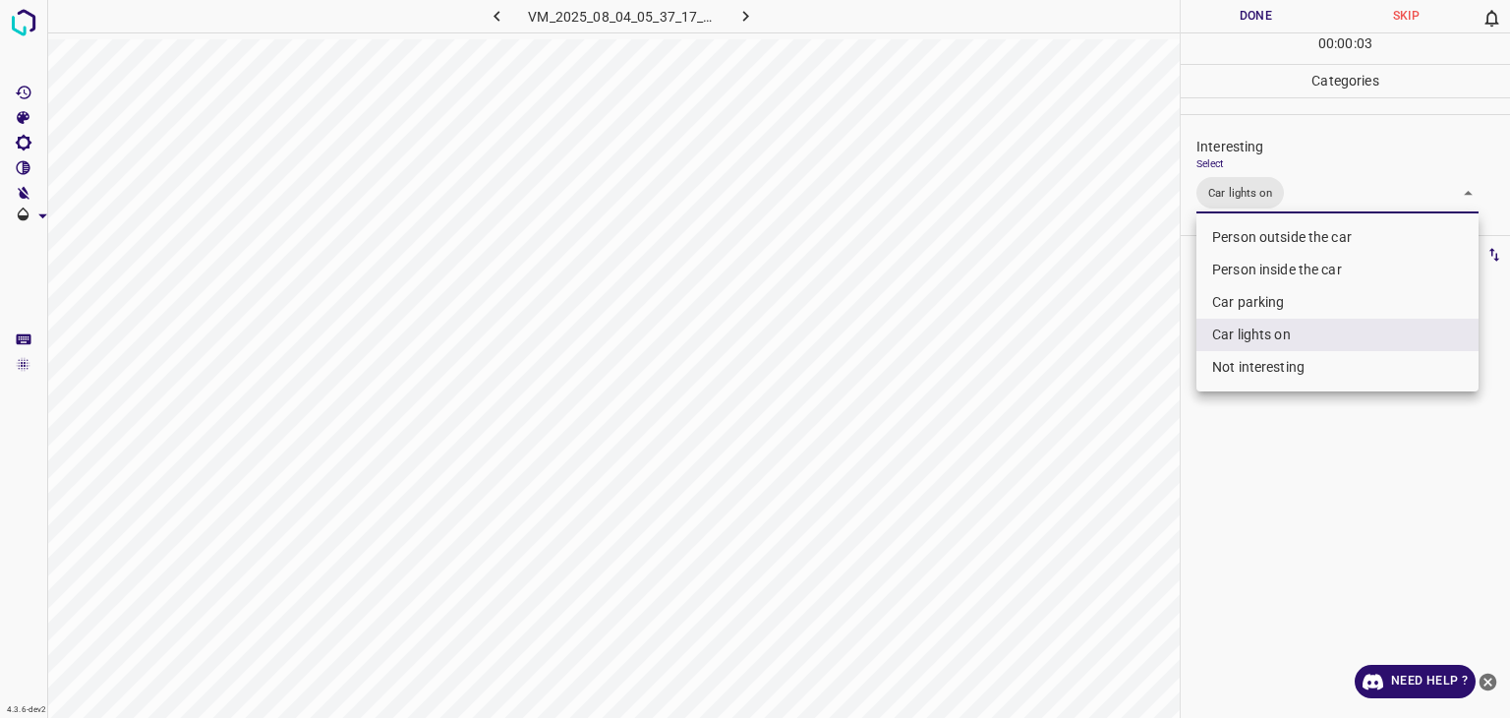
click at [1271, 341] on li "Car lights on" at bounding box center [1338, 335] width 282 height 32
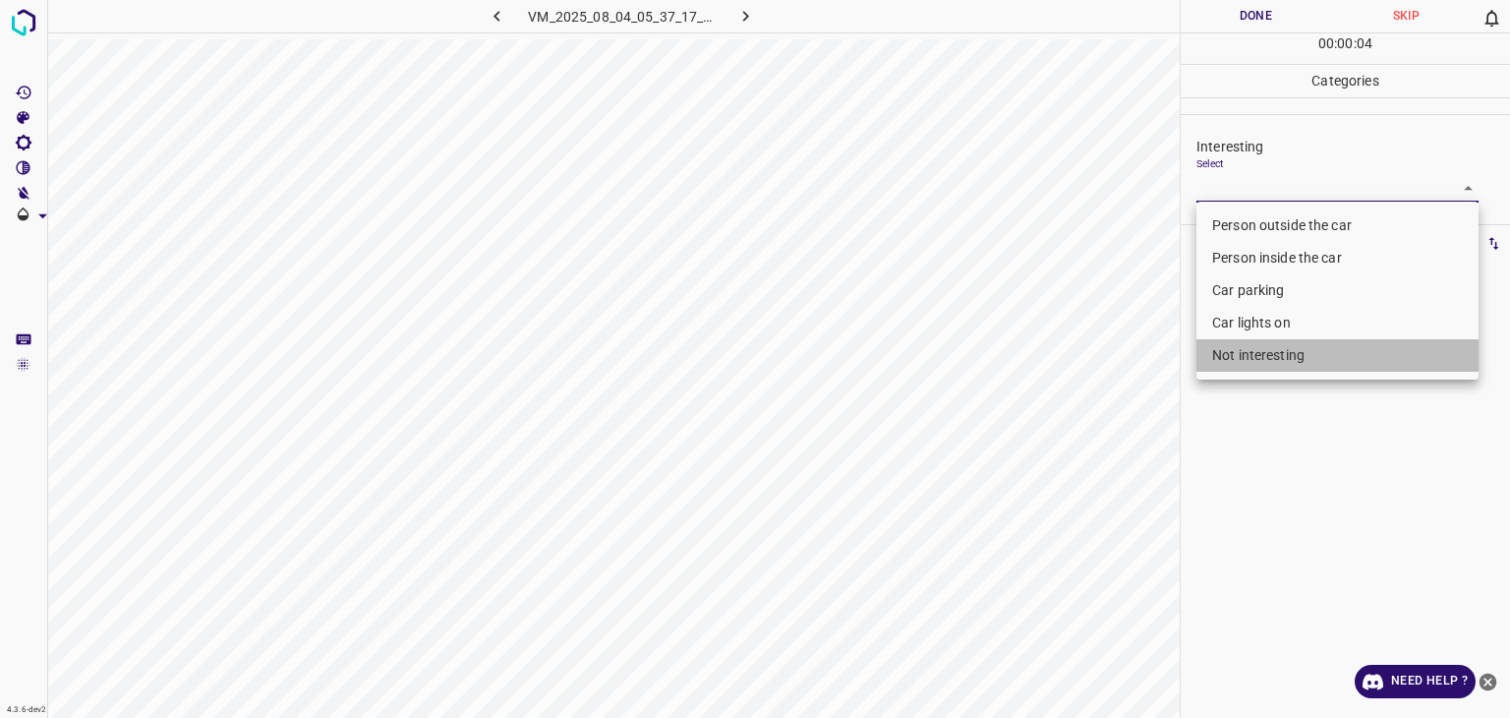
click at [1276, 354] on li "Not interesting" at bounding box center [1338, 355] width 282 height 32
type input "Not interesting"
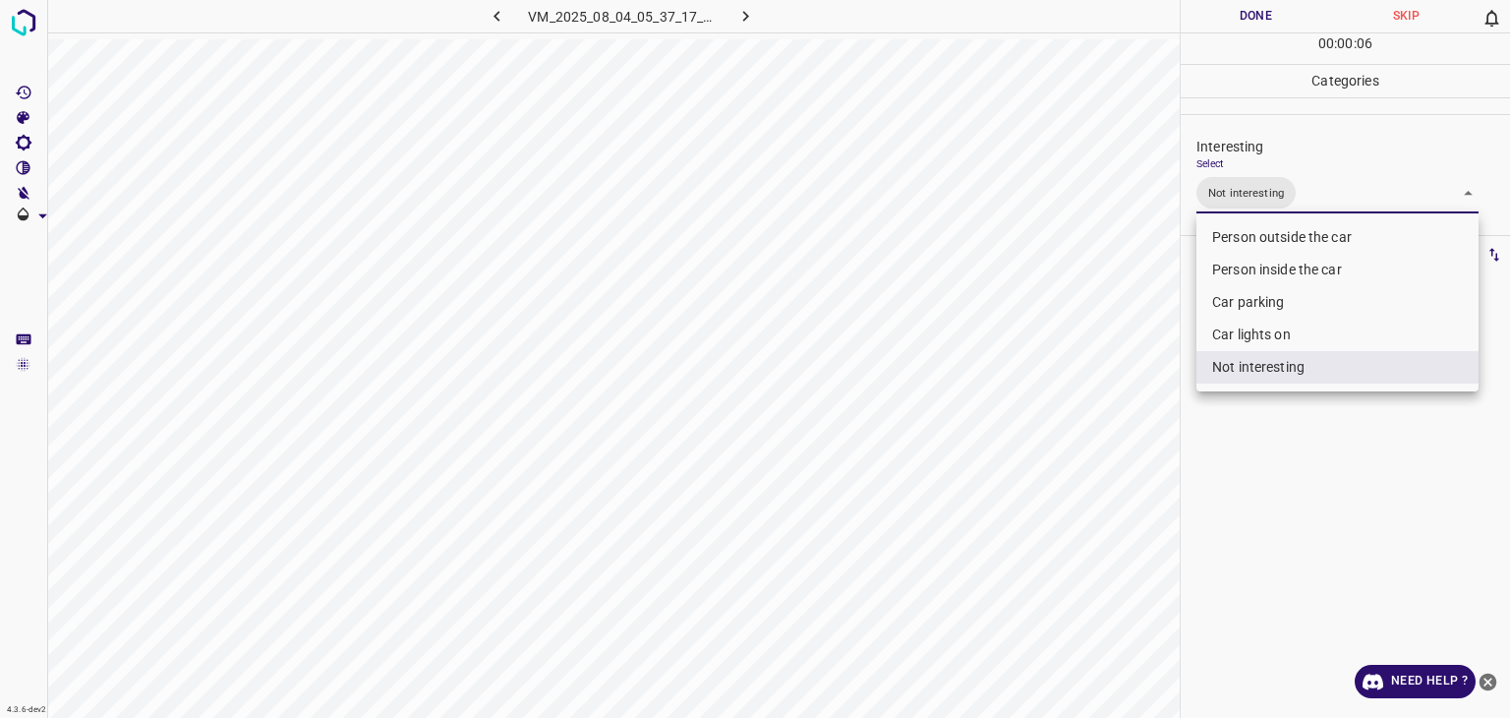
click at [1248, 20] on div at bounding box center [755, 359] width 1510 height 718
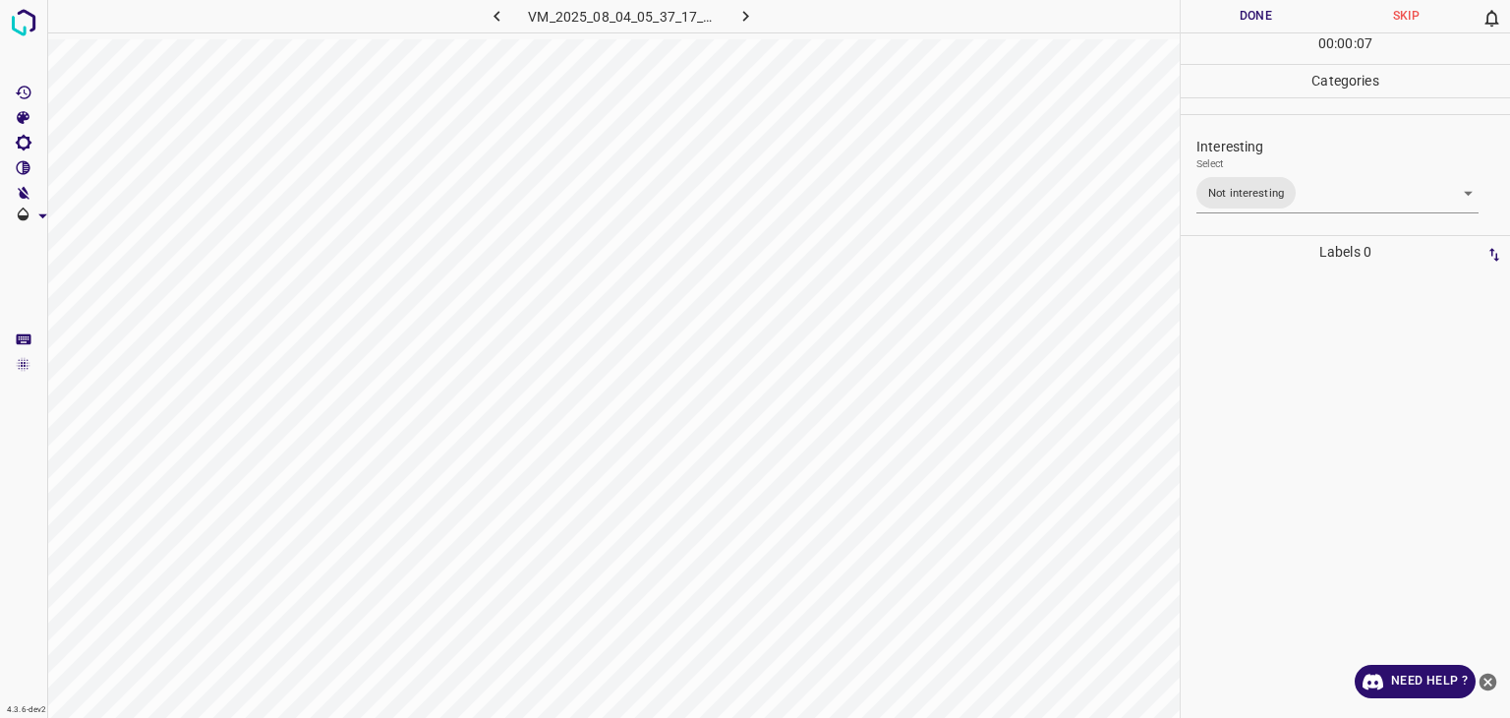
click at [1243, 17] on div "Person outside the car Person inside the car Car parking Car lights on Not inte…" at bounding box center [755, 359] width 1510 height 718
click at [1243, 17] on button "Done" at bounding box center [1256, 16] width 150 height 32
click at [1241, 17] on button "Done" at bounding box center [1256, 16] width 150 height 32
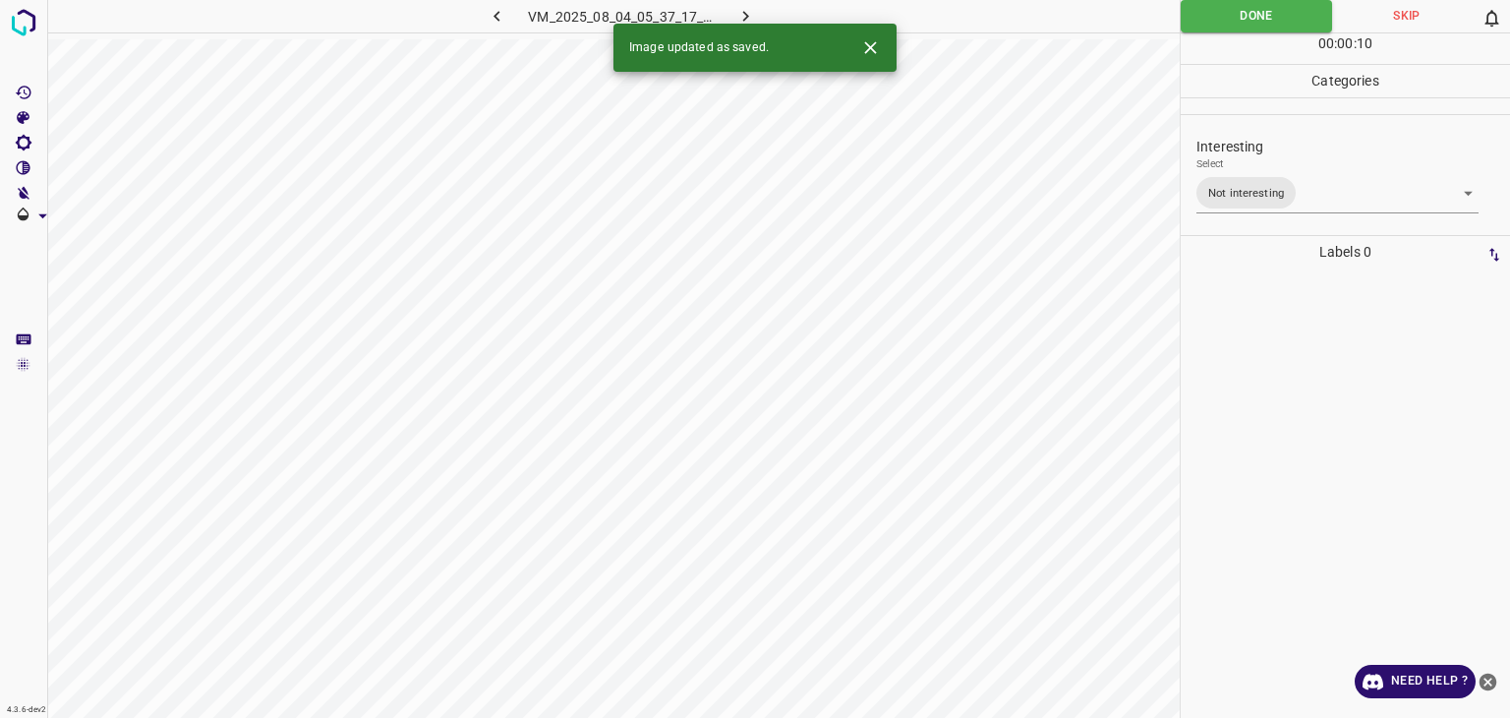
click at [743, 21] on icon "button" at bounding box center [746, 16] width 21 height 21
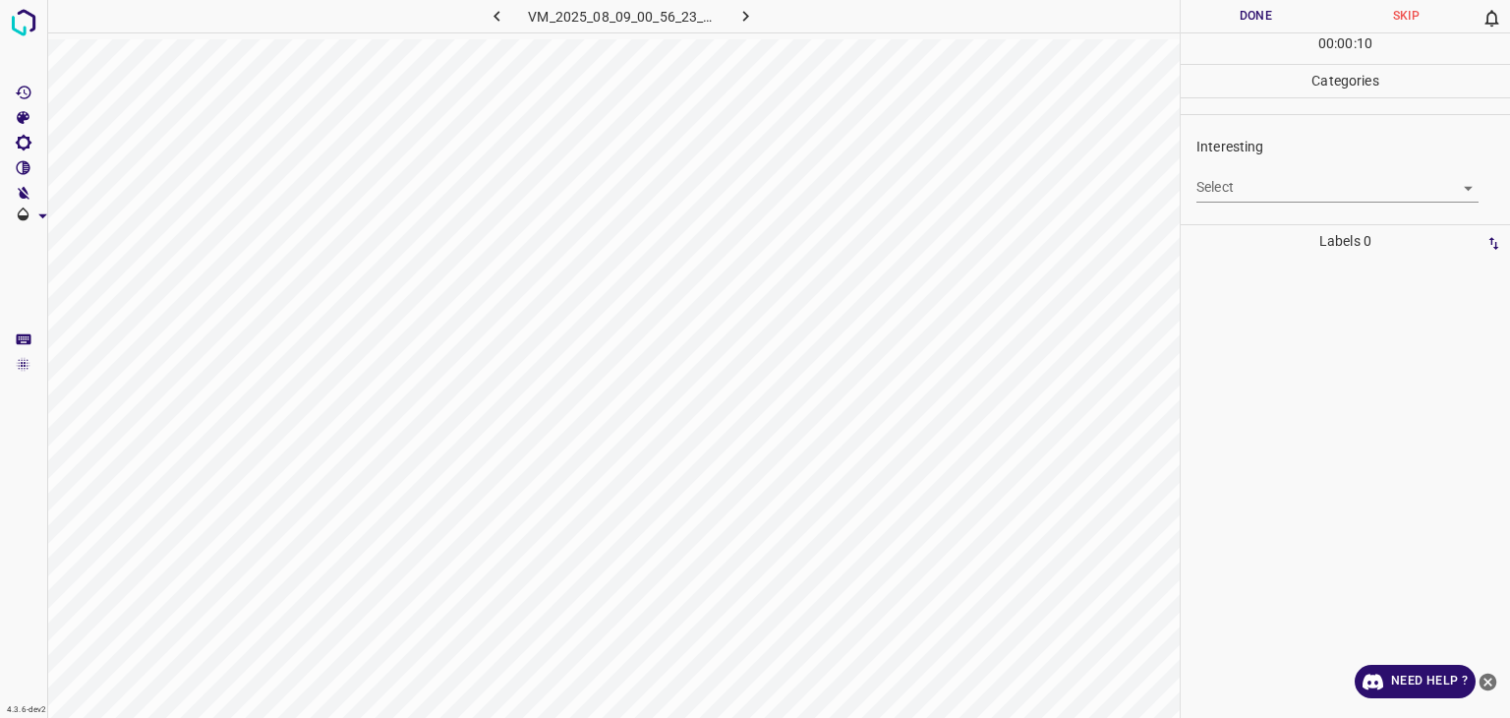
click at [1290, 192] on body "4.3.6-dev2 VM_2025_08_09_00_56_23_878_08.gif Done Skip 0 00 : 00 : 10 Categorie…" at bounding box center [755, 359] width 1510 height 718
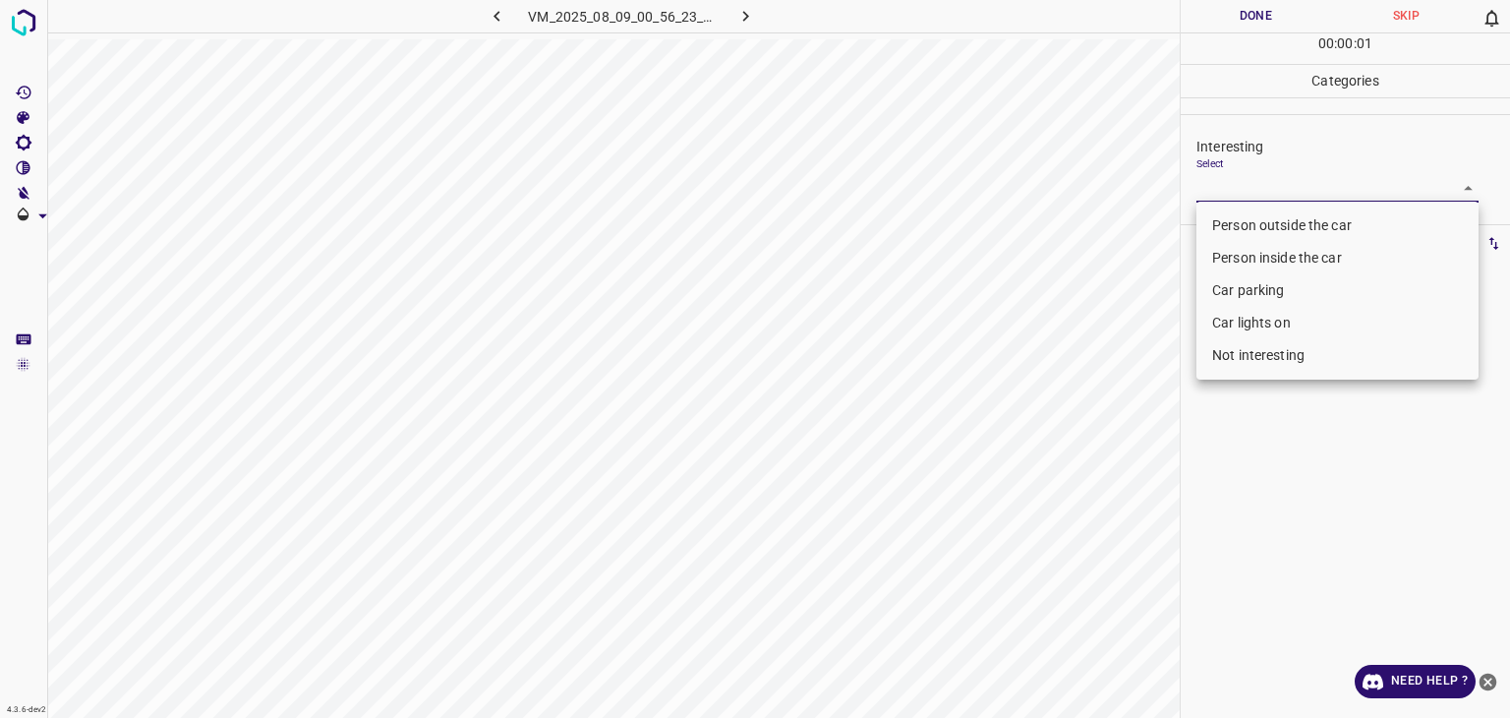
click at [1258, 320] on li "Car lights on" at bounding box center [1338, 323] width 282 height 32
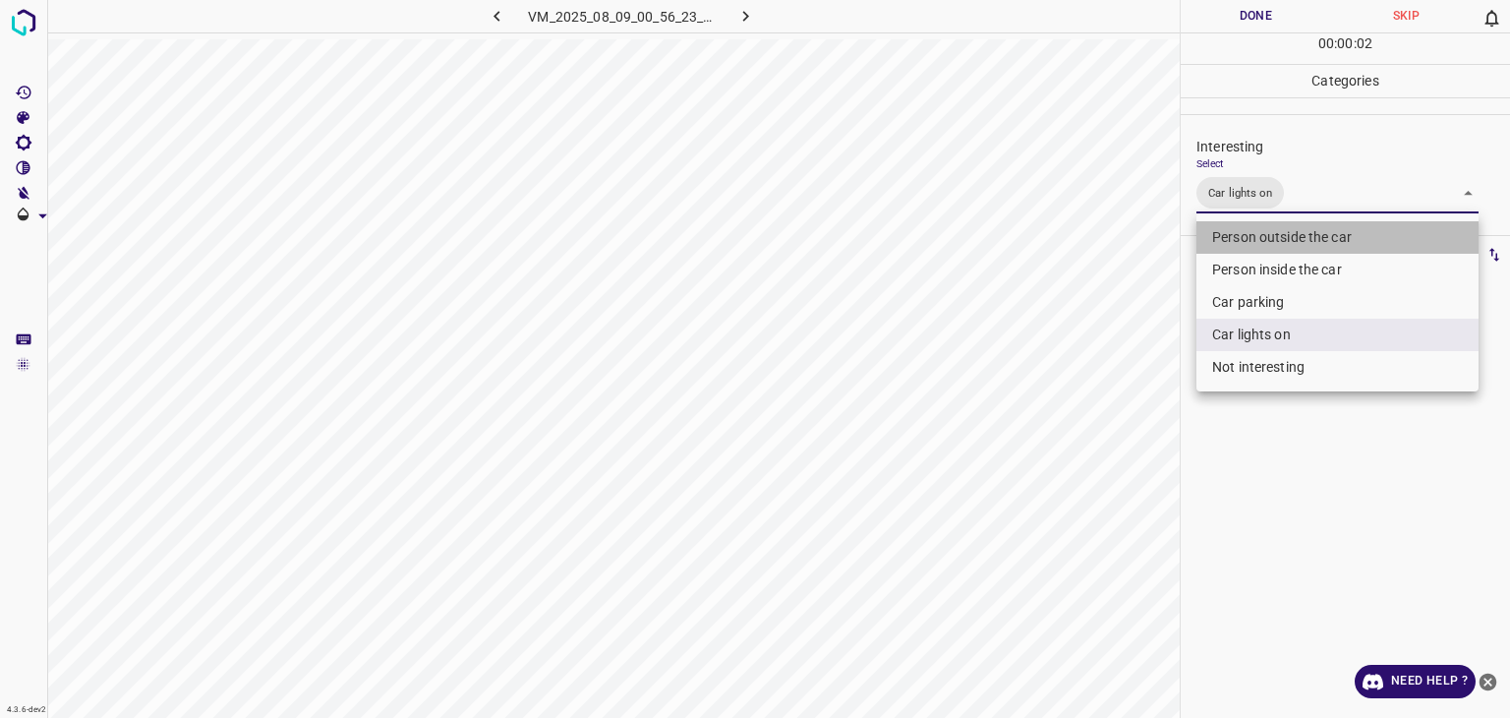
click at [1261, 241] on li "Person outside the car" at bounding box center [1338, 237] width 282 height 32
click at [1259, 241] on li "Person outside the car" at bounding box center [1338, 237] width 282 height 32
type input "Car lights on,Person outside the car"
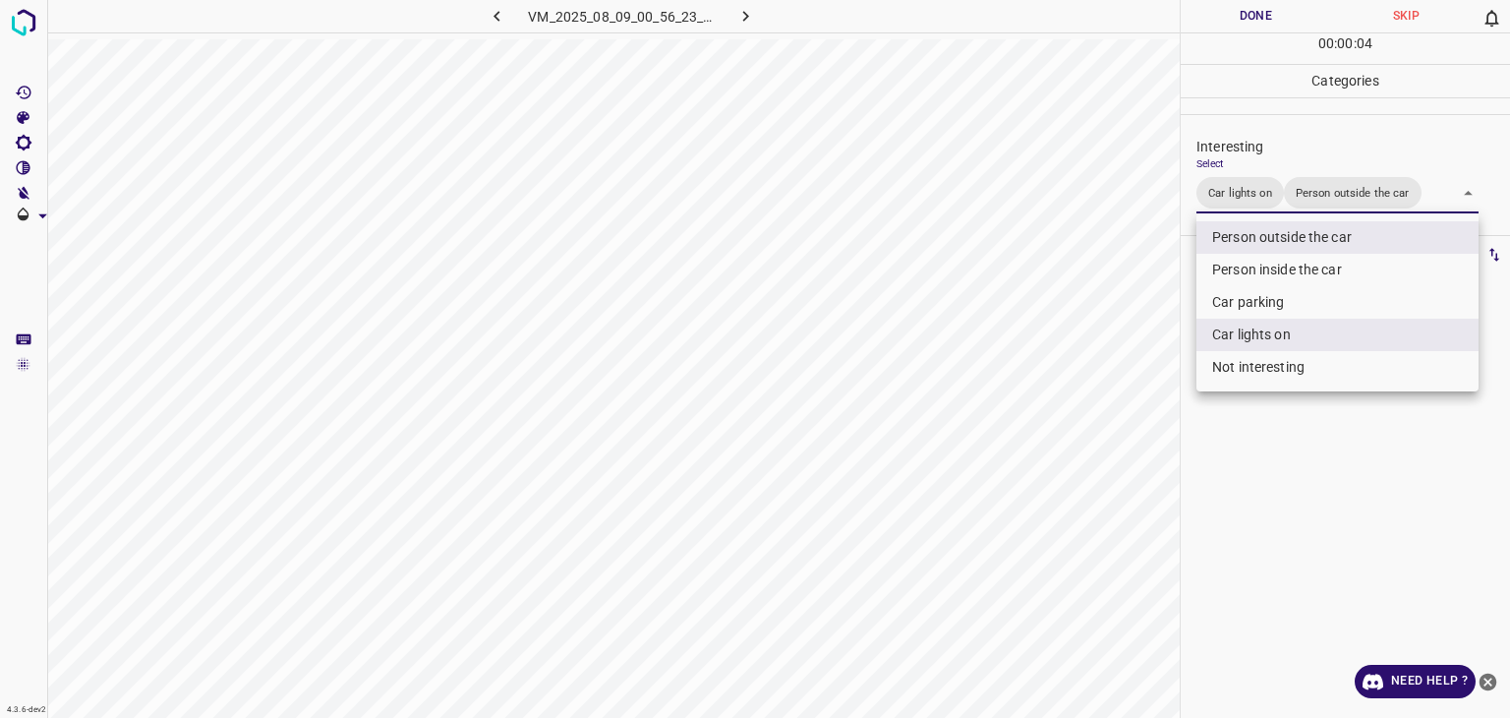
click at [1271, 17] on div at bounding box center [755, 359] width 1510 height 718
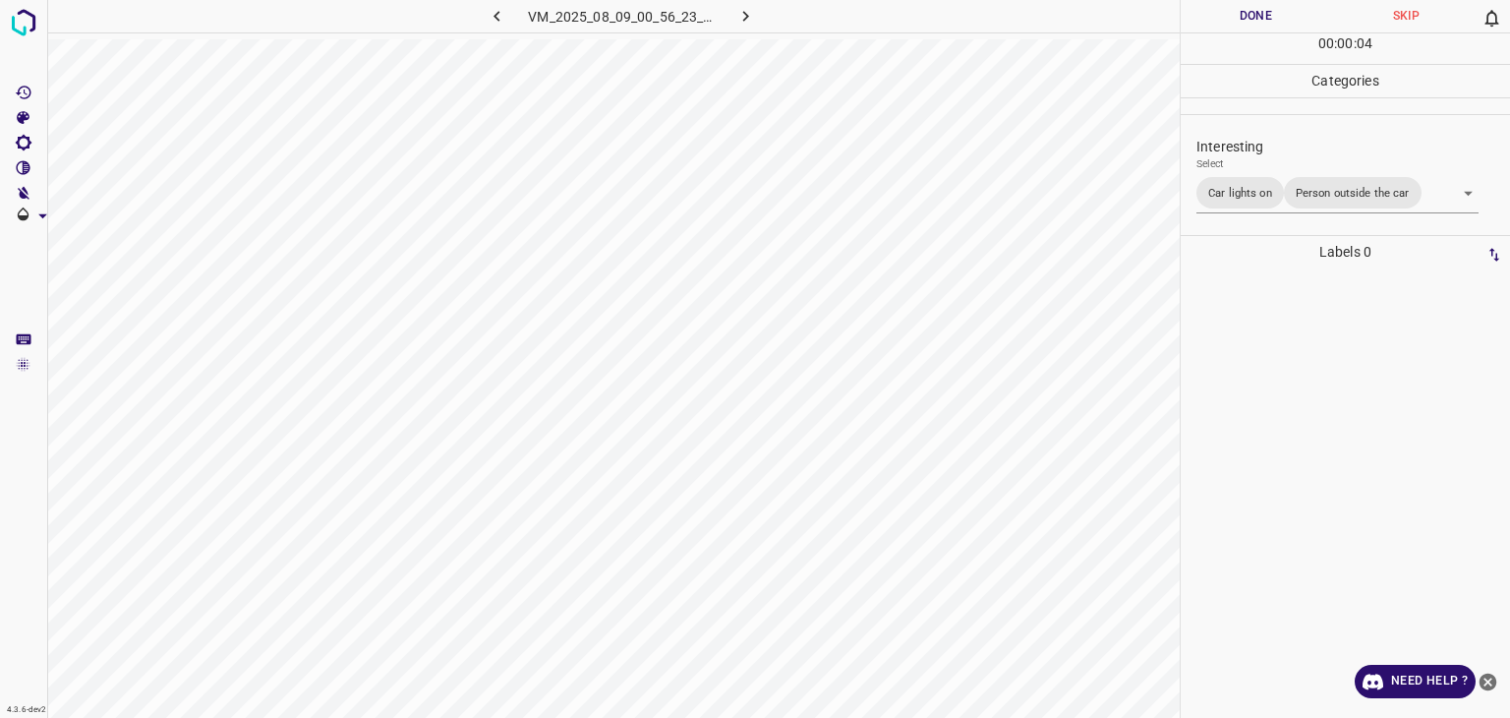
click at [1271, 16] on div "Person outside the car Person inside the car Car parking Car lights on Not inte…" at bounding box center [755, 359] width 1510 height 718
click at [1271, 16] on button "Done" at bounding box center [1256, 16] width 150 height 32
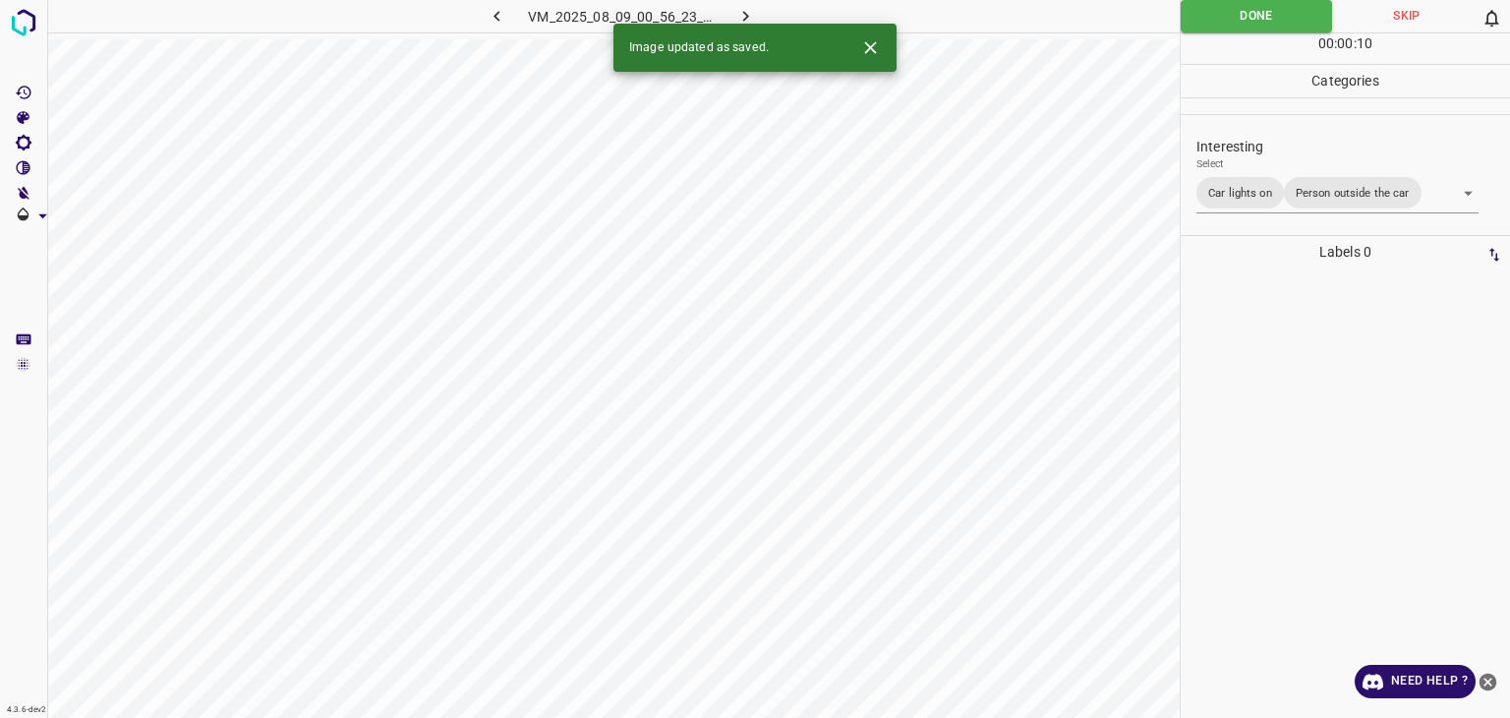
click at [747, 9] on icon "button" at bounding box center [746, 16] width 21 height 21
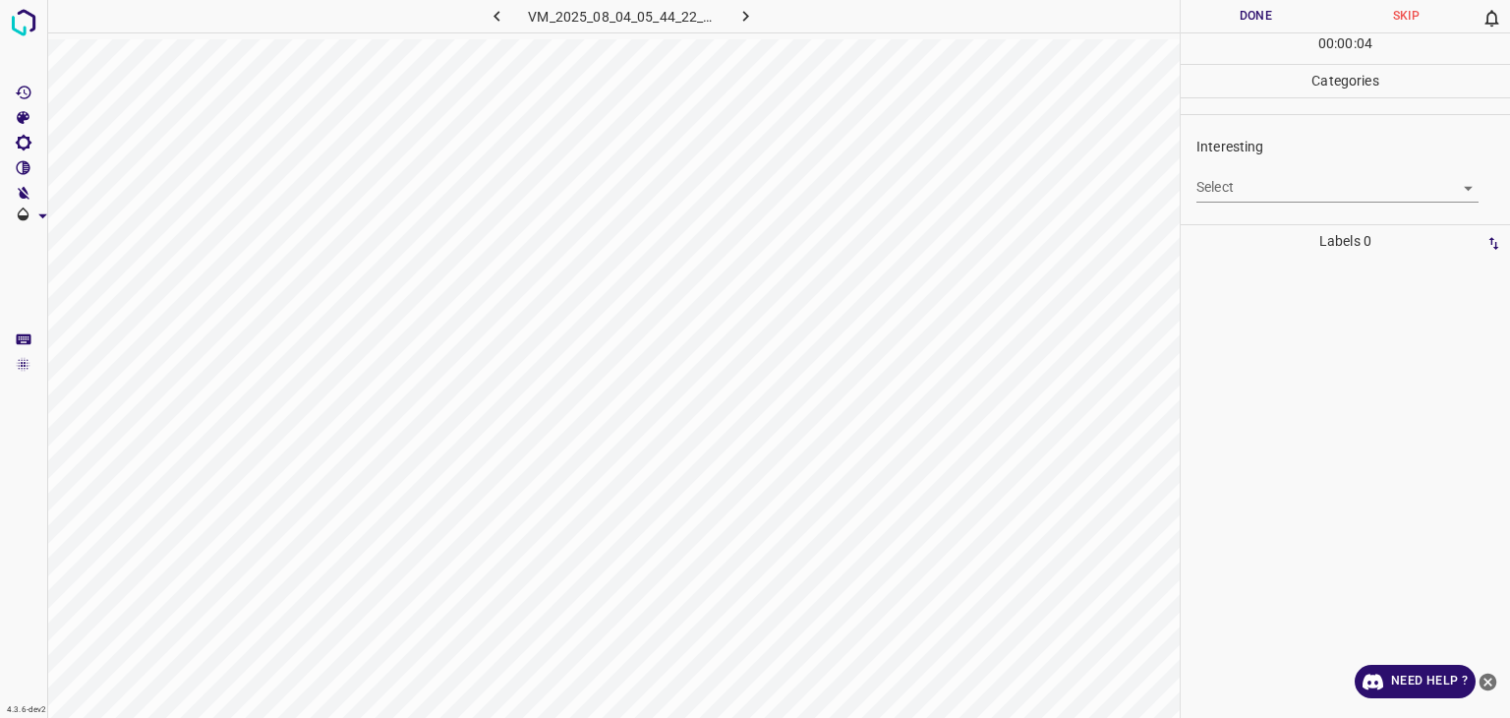
click at [1227, 178] on body "4.3.6-dev2 VM_2025_08_04_05_44_22_858_02.gif Done Skip 0 00 : 00 : 04 Categorie…" at bounding box center [755, 359] width 1510 height 718
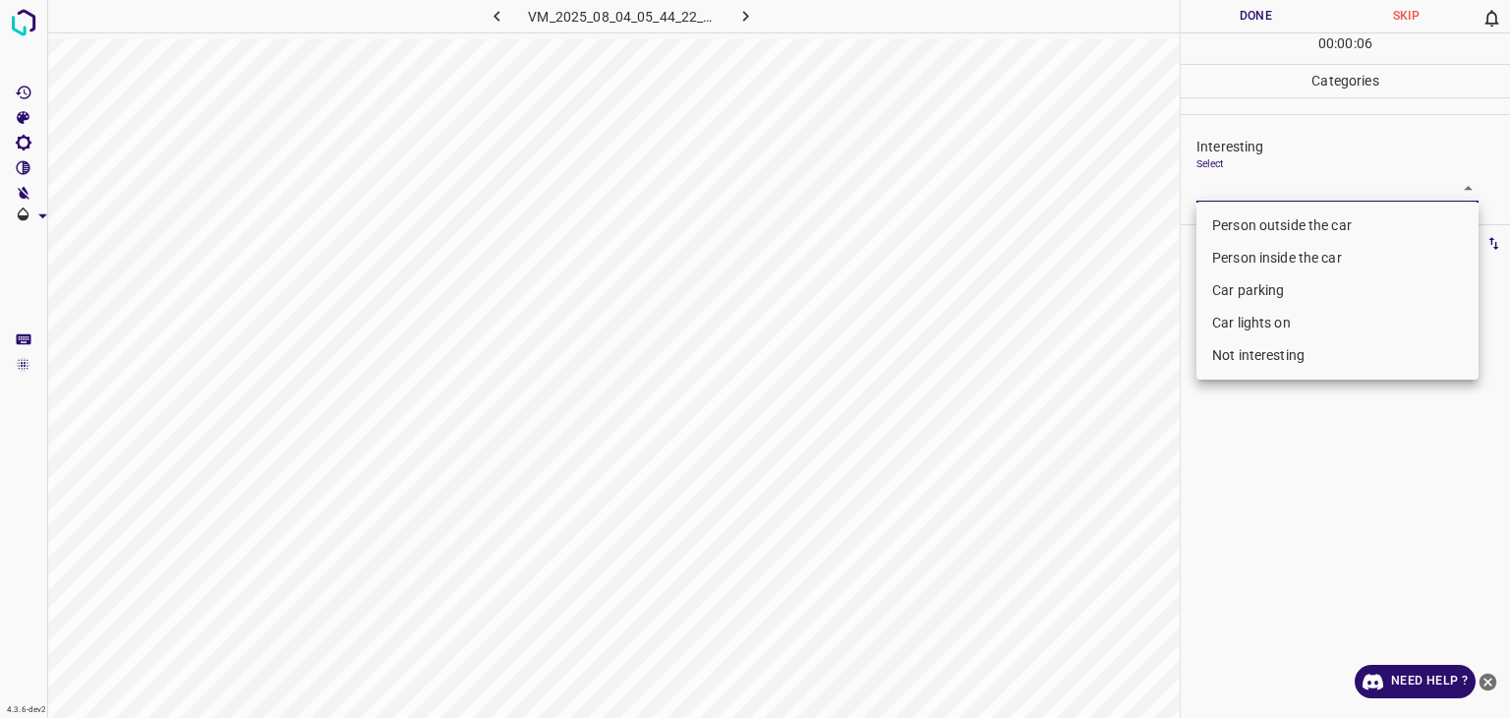
click at [1228, 231] on li "Person outside the car" at bounding box center [1338, 225] width 282 height 32
type input "Person outside the car"
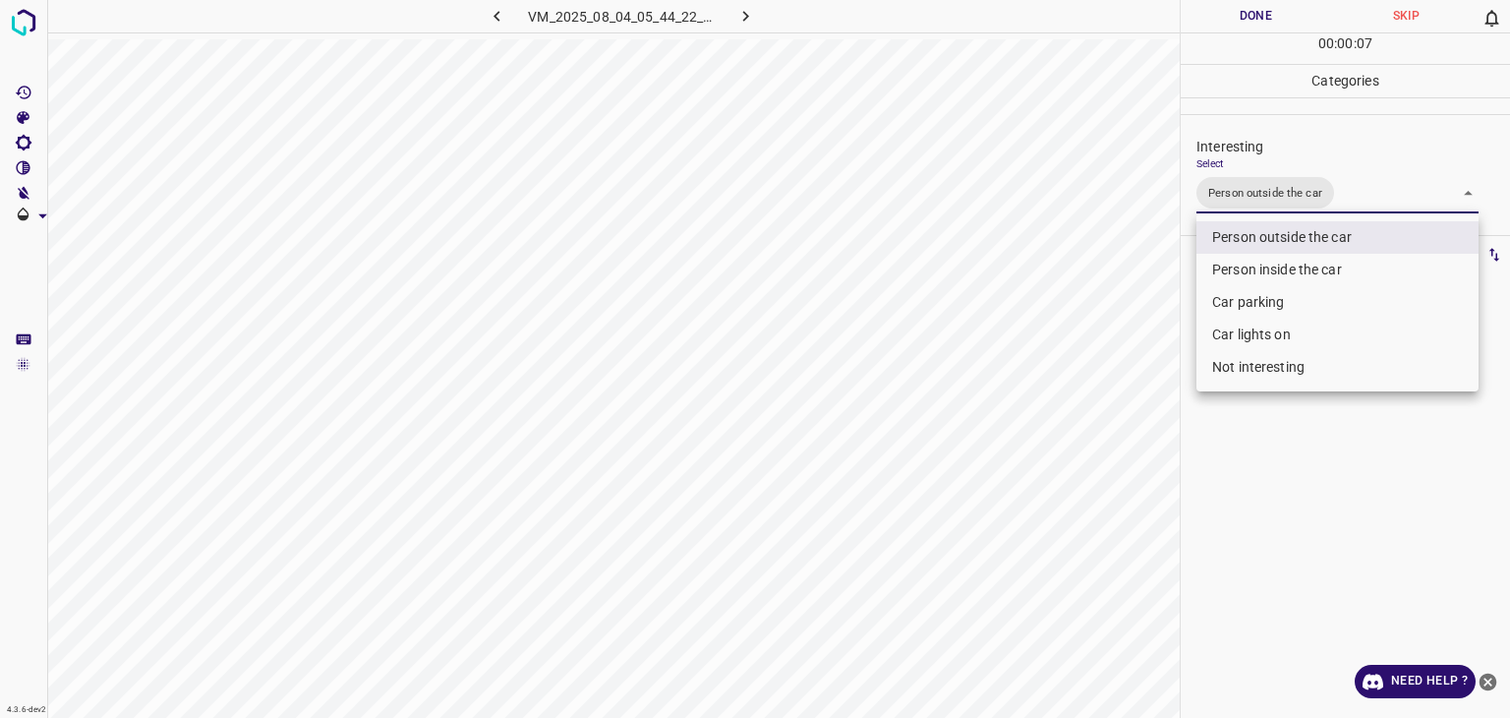
click at [1232, 21] on div at bounding box center [755, 359] width 1510 height 718
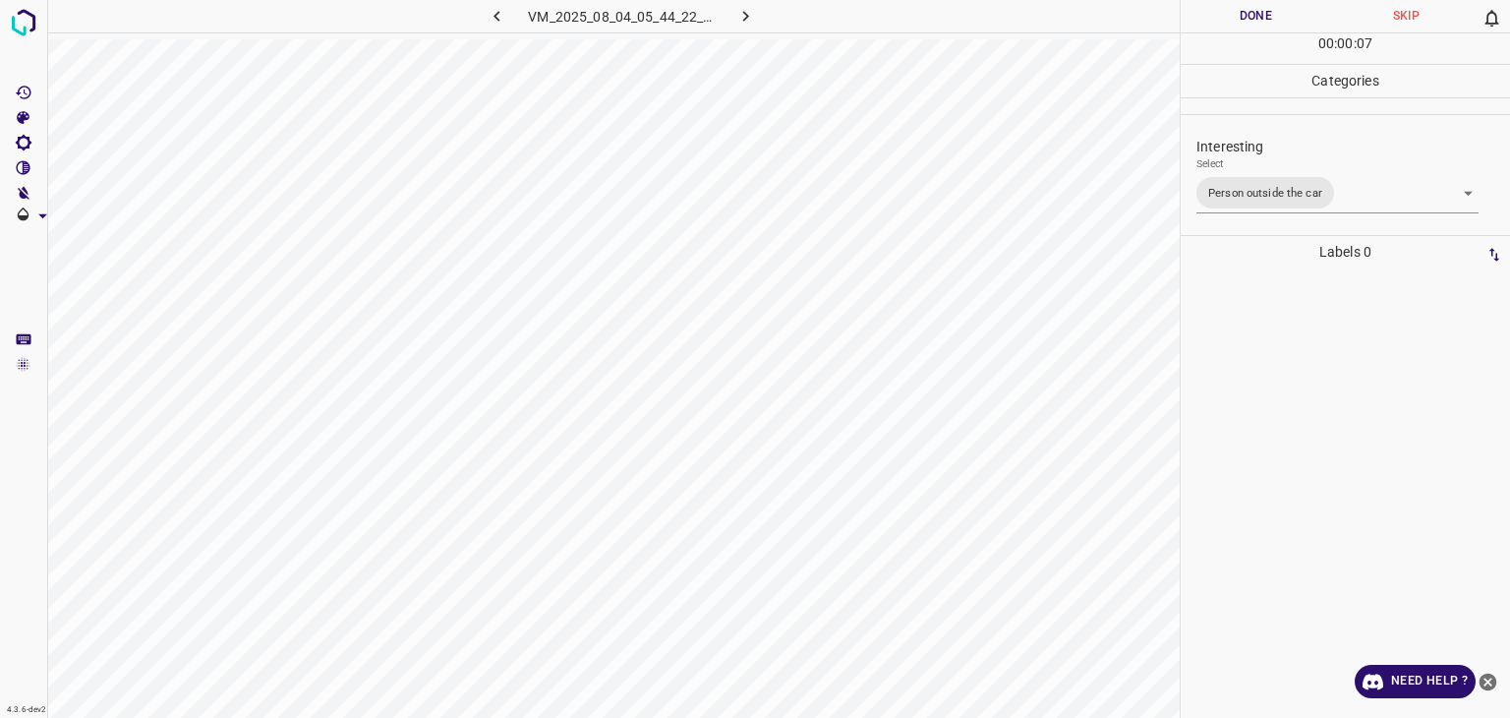
click at [1233, 21] on div "Person outside the car Person inside the car Car parking Car lights on Not inte…" at bounding box center [755, 359] width 1510 height 718
click at [1233, 21] on button "Done" at bounding box center [1256, 16] width 150 height 32
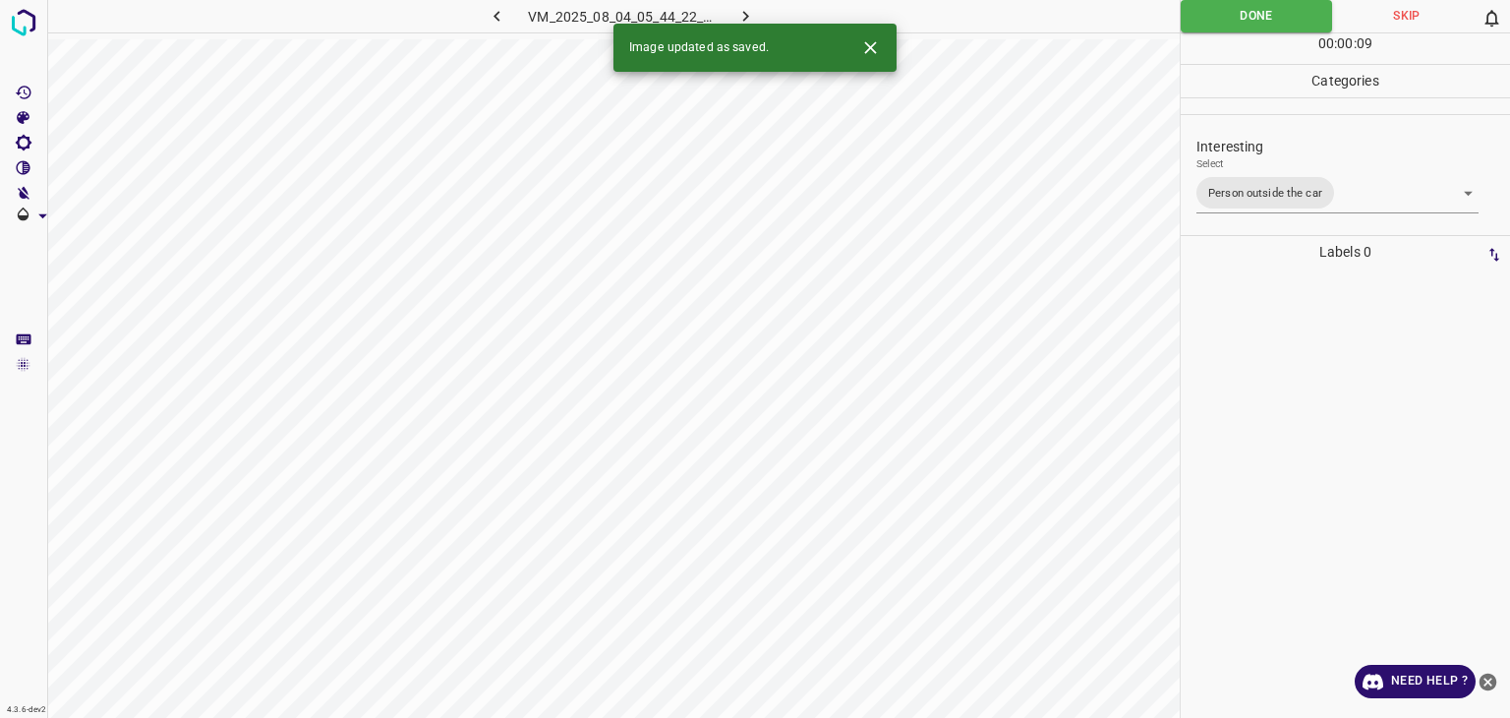
click at [743, 21] on icon "button" at bounding box center [746, 16] width 21 height 21
click at [1242, 178] on body "4.3.6-dev2 VM_2025_08_04_05_42_14_054_00.gif Done Skip 0 00 : 00 : 14 Categorie…" at bounding box center [755, 359] width 1510 height 718
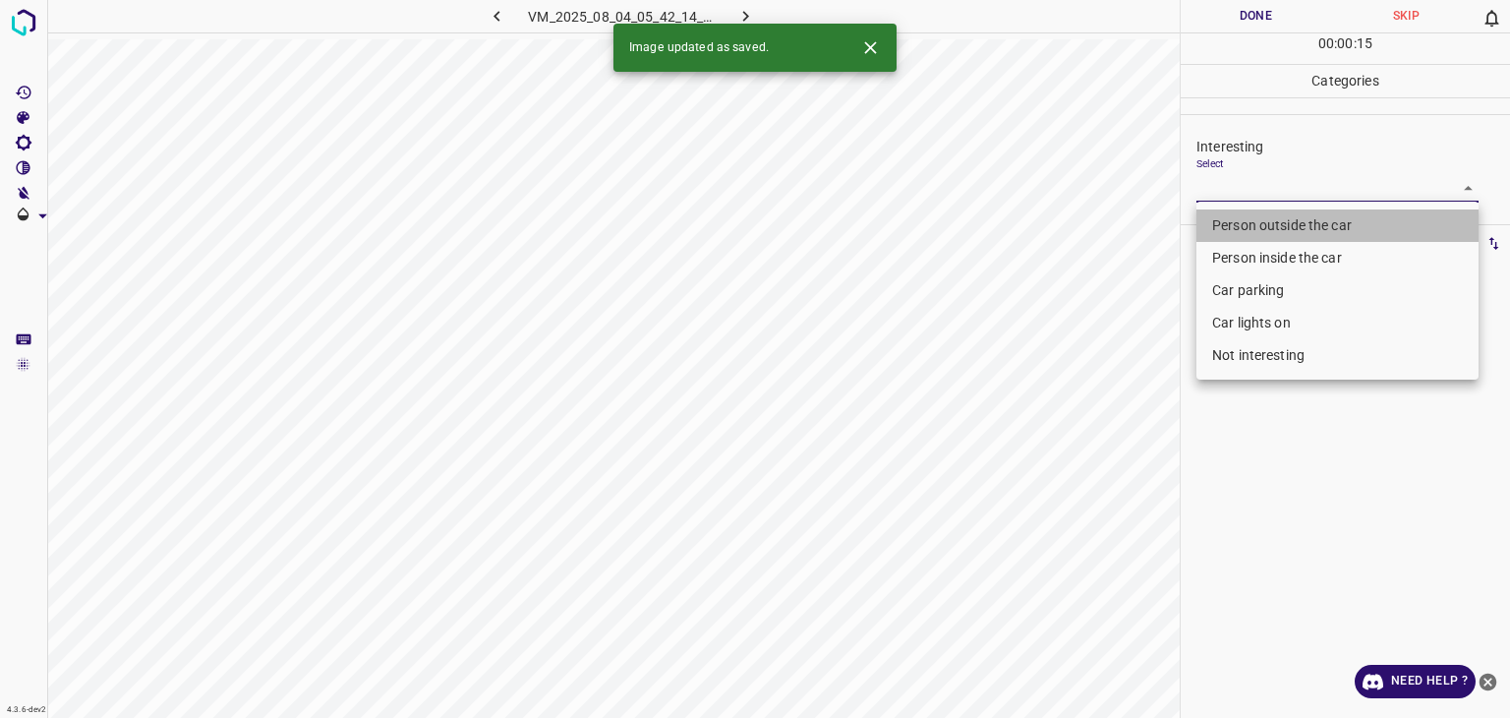
click at [1255, 216] on li "Person outside the car" at bounding box center [1338, 225] width 282 height 32
type input "Person outside the car"
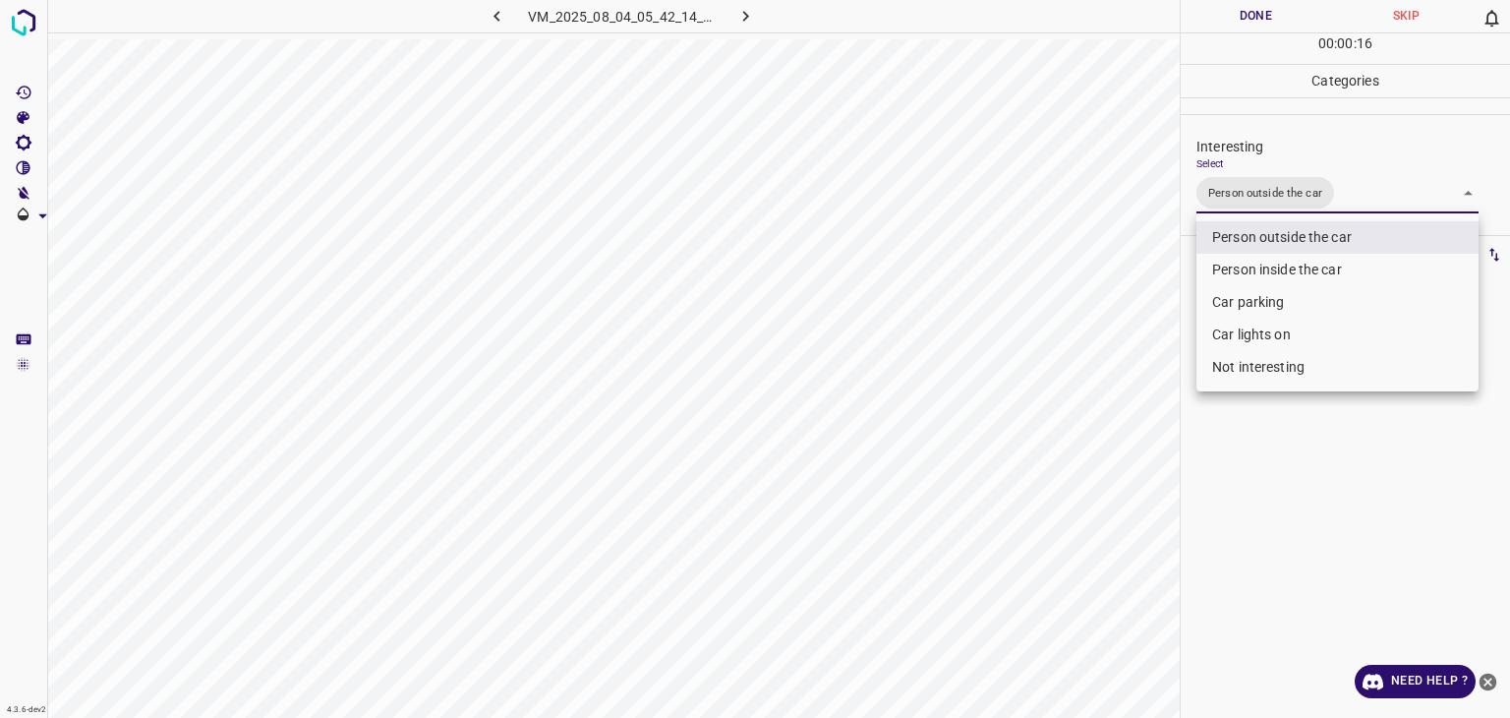
click at [870, 44] on div at bounding box center [755, 359] width 1510 height 718
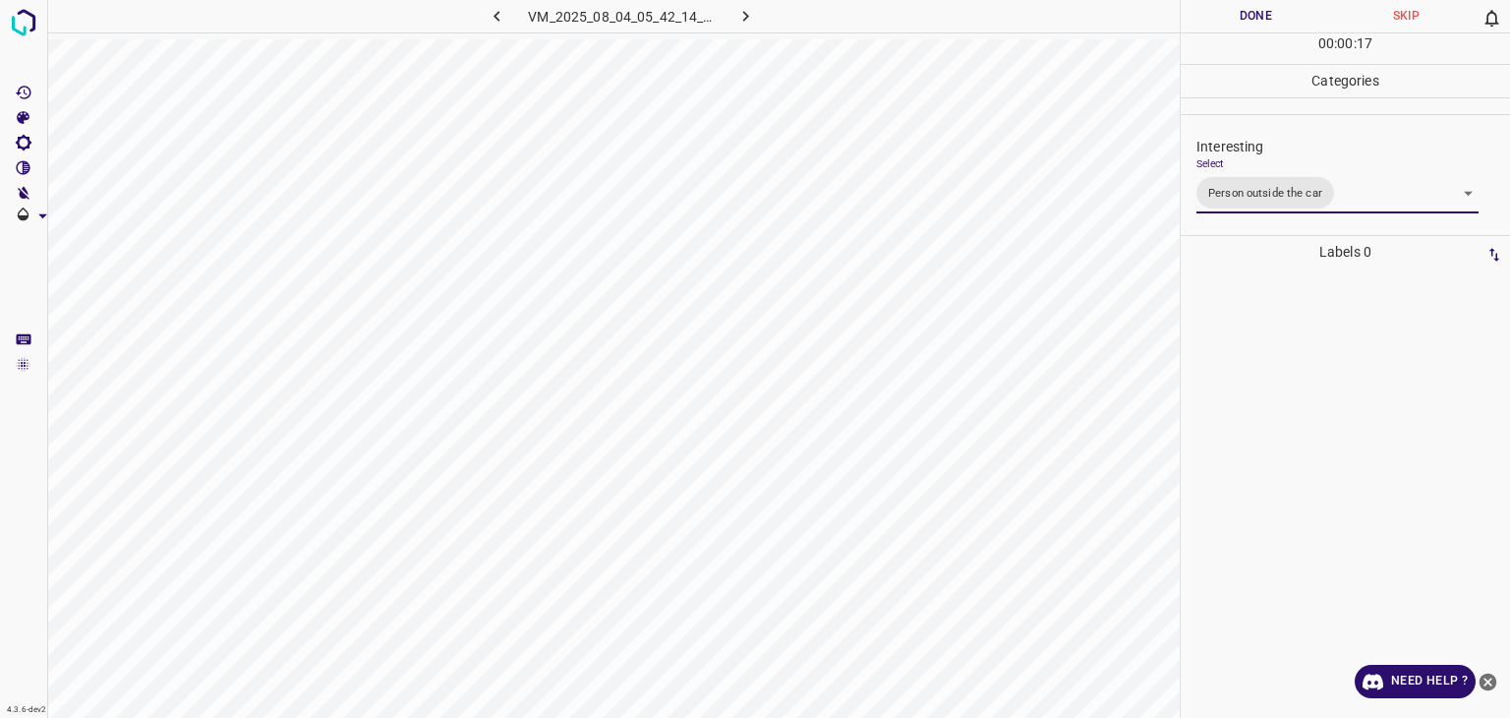
click at [1258, 17] on button "Done" at bounding box center [1256, 16] width 150 height 32
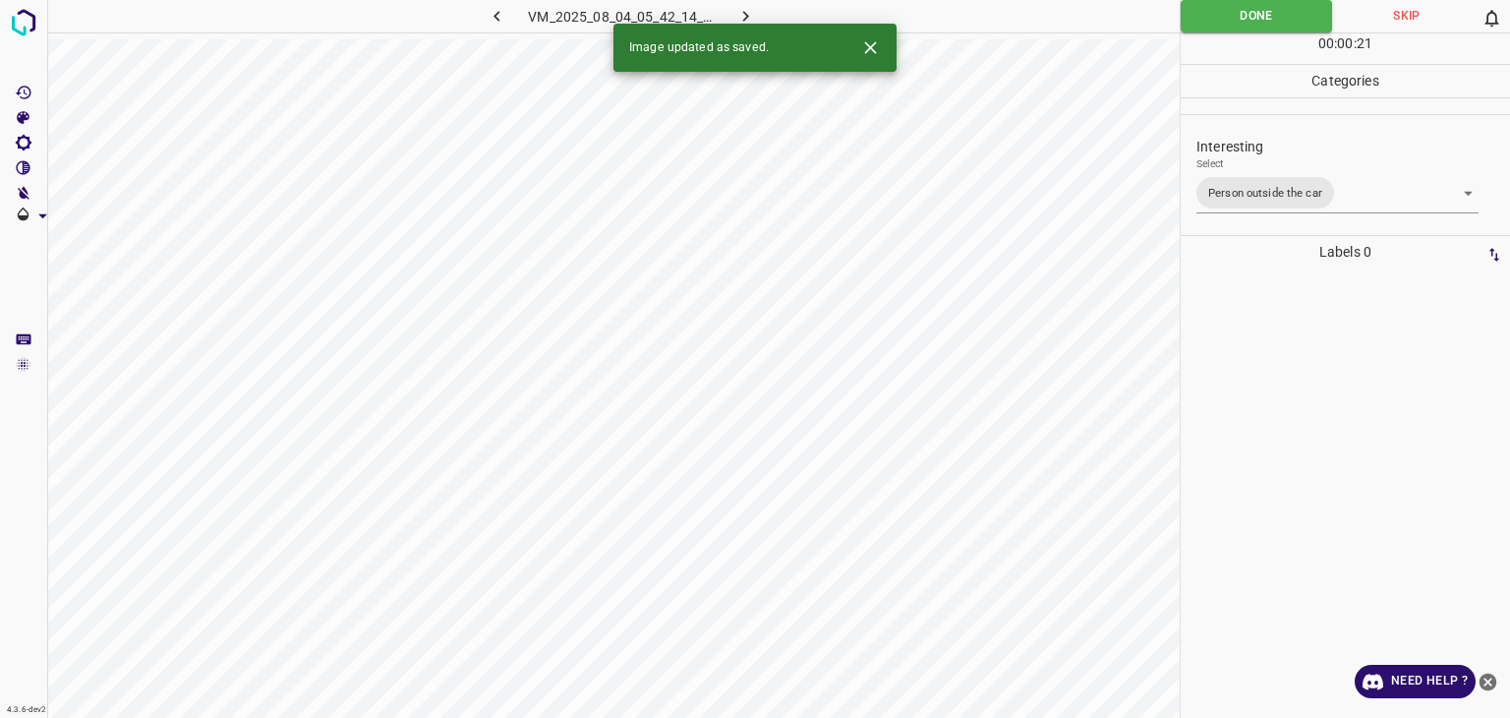
click at [745, 11] on icon "button" at bounding box center [746, 16] width 21 height 21
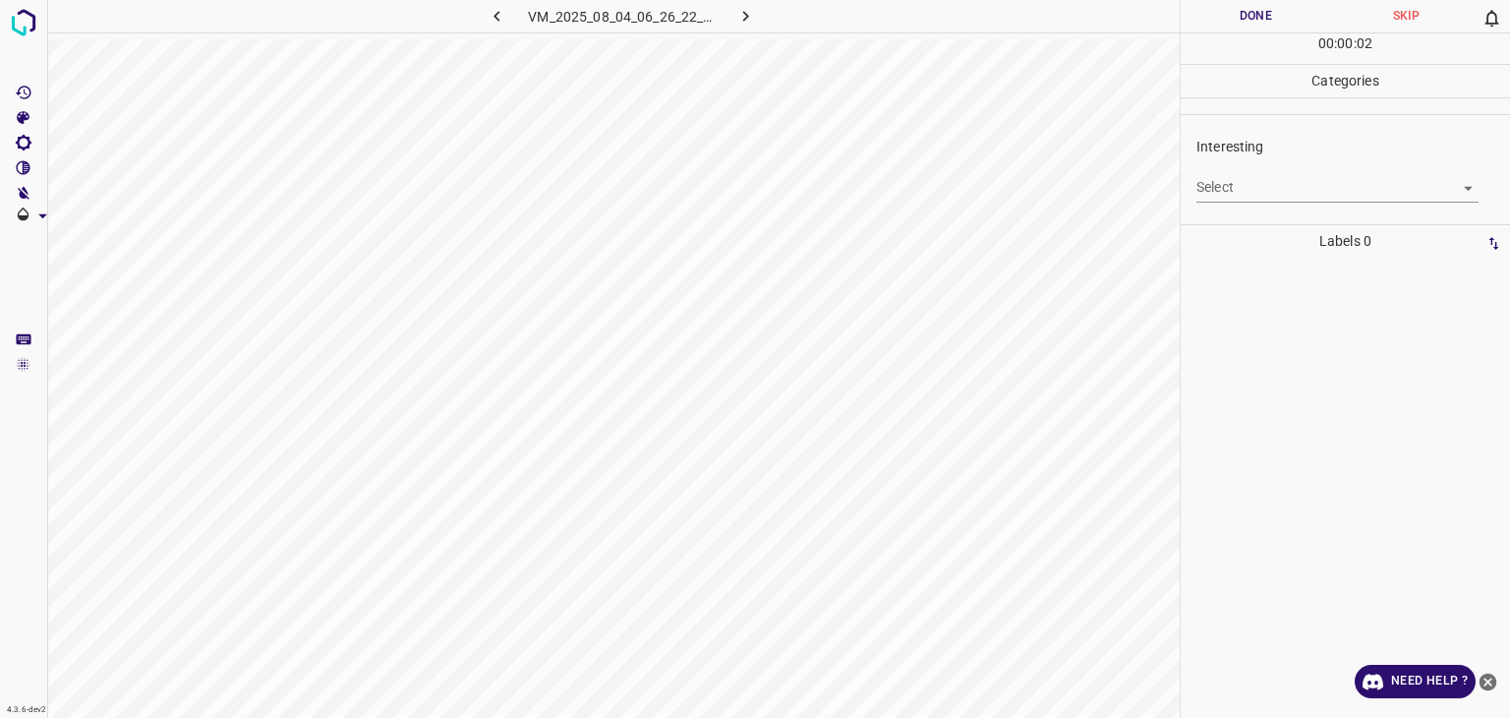
click at [1226, 176] on body "4.3.6-dev2 VM_2025_08_04_06_26_22_157_03.gif Done Skip 0 00 : 00 : 02 Categorie…" at bounding box center [755, 359] width 1510 height 718
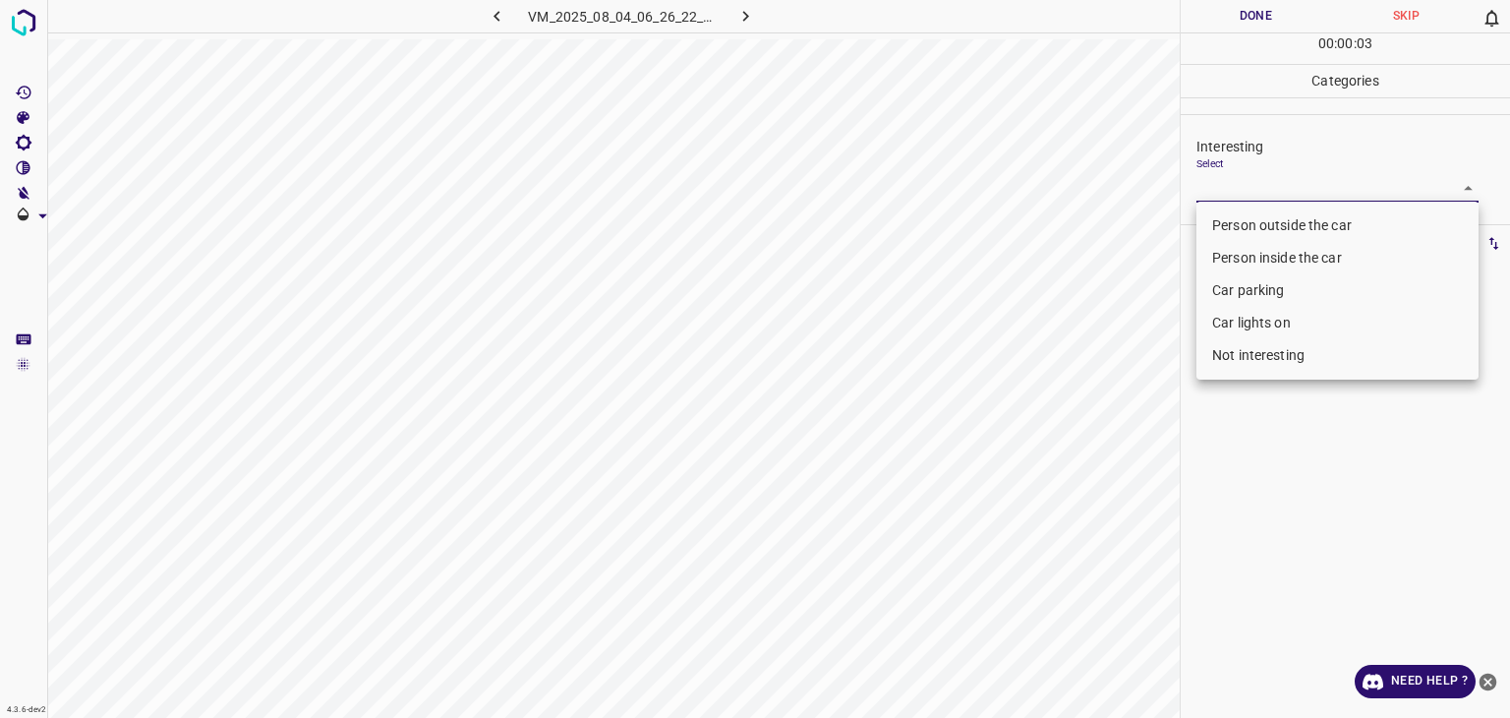
click at [1214, 225] on li "Person outside the car" at bounding box center [1338, 225] width 282 height 32
type input "Person outside the car"
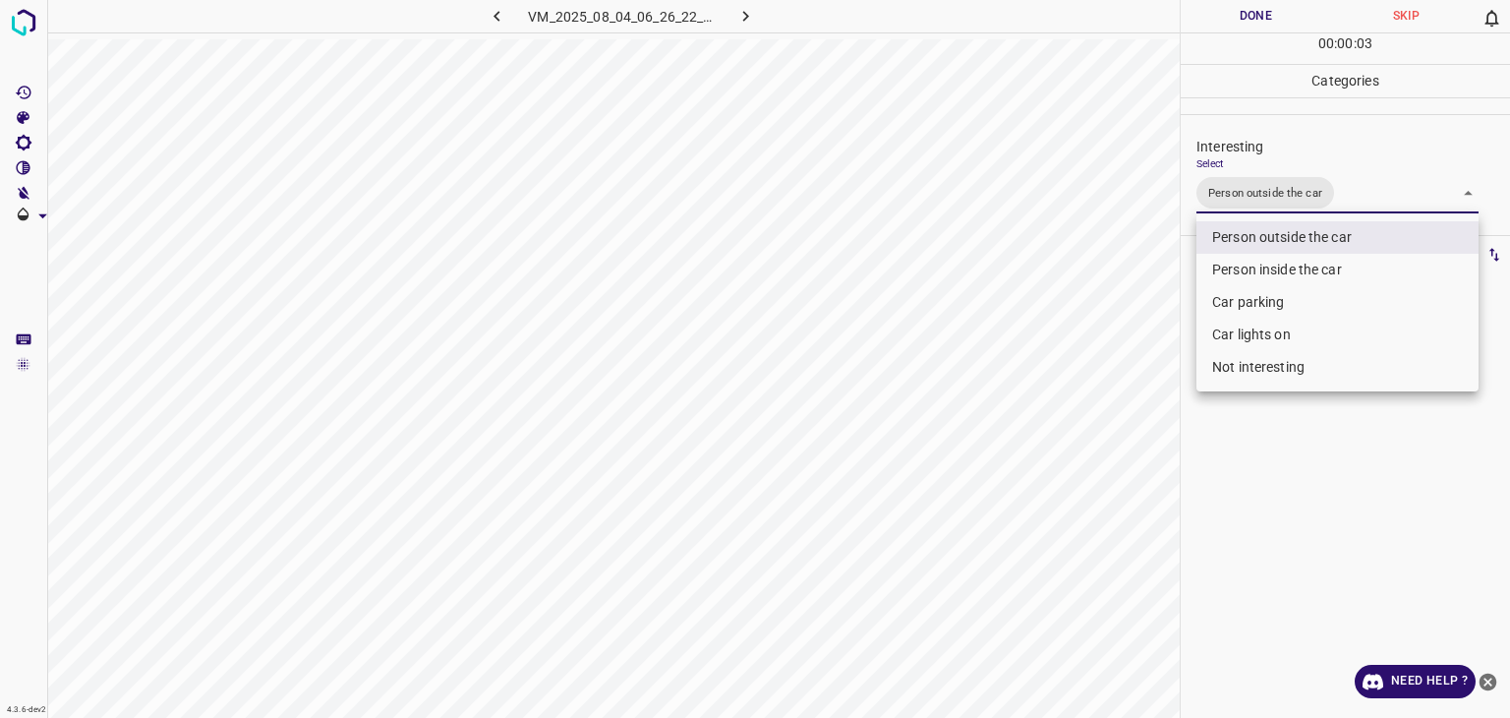
click at [1245, 27] on div at bounding box center [755, 359] width 1510 height 718
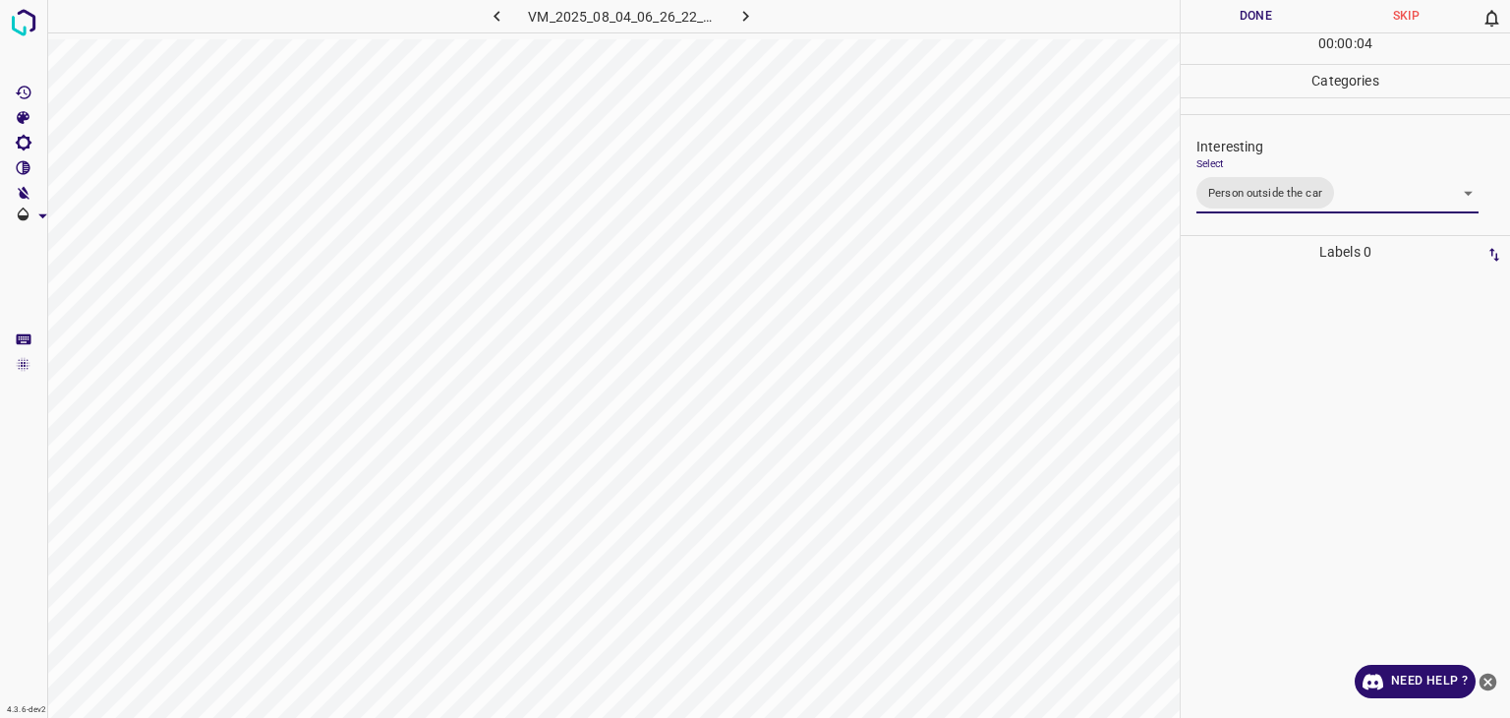
click at [1239, 19] on div "Person outside the car Person inside the car Car parking Car lights on Not inte…" at bounding box center [755, 359] width 1510 height 718
click at [1239, 19] on button "Done" at bounding box center [1256, 16] width 150 height 32
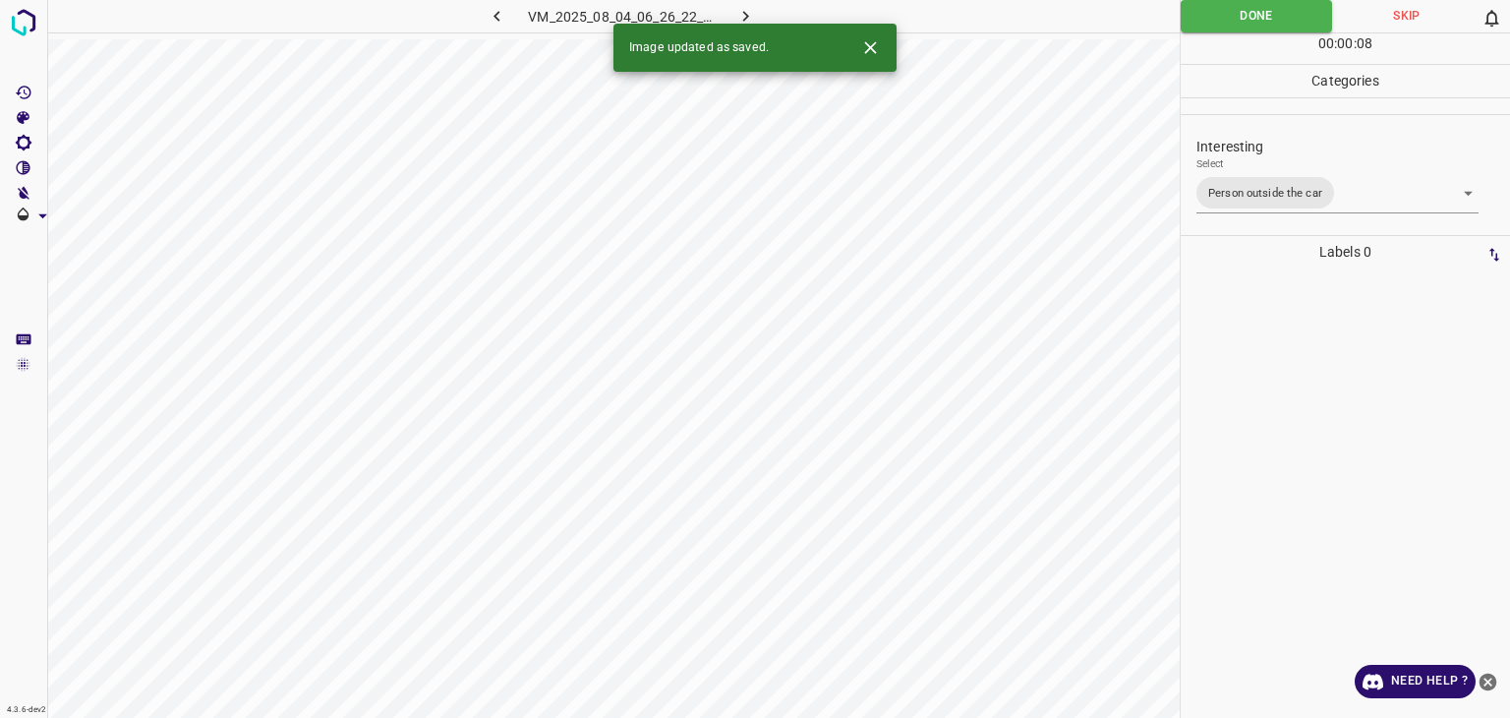
click at [742, 19] on icon "button" at bounding box center [746, 16] width 21 height 21
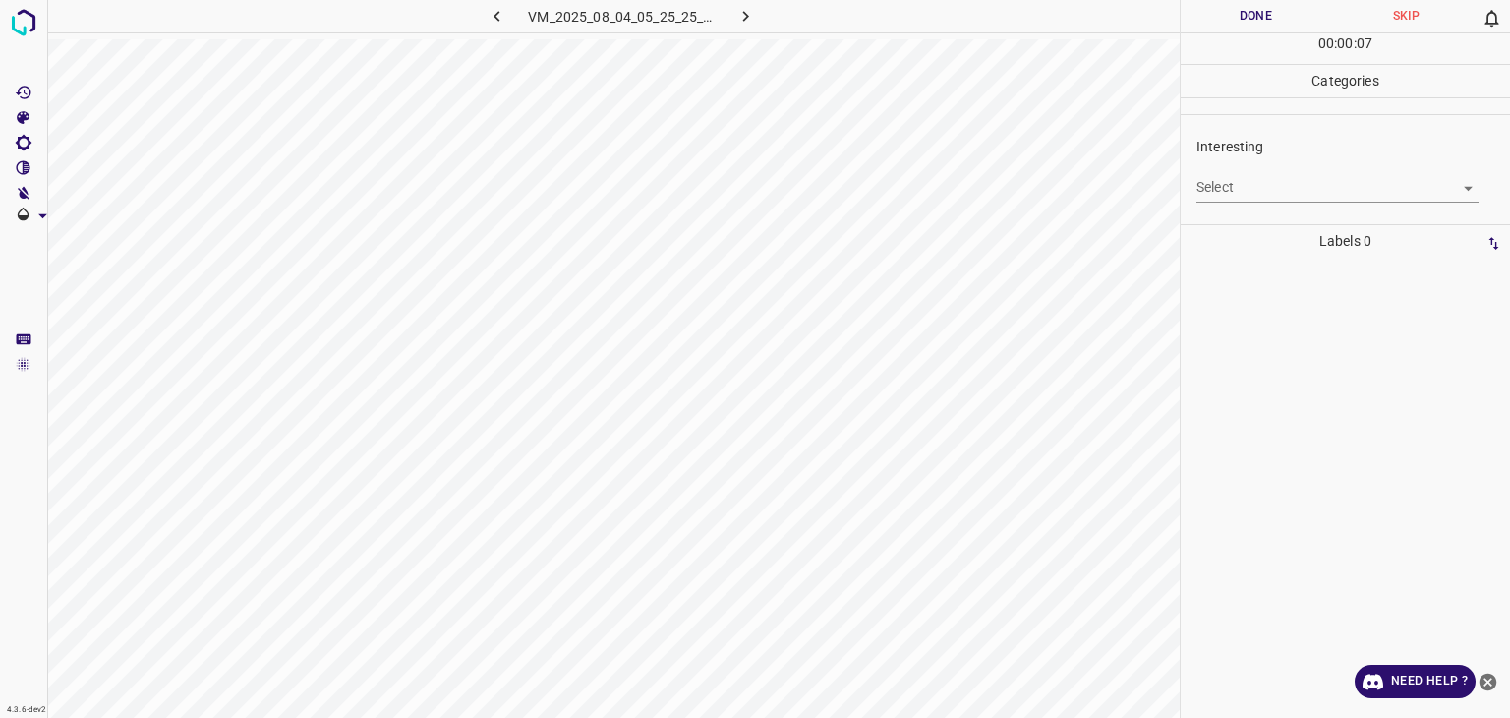
click at [1300, 194] on body "4.3.6-dev2 VM_2025_08_04_05_25_25_515_07.gif Done Skip 0 00 : 00 : 07 Categorie…" at bounding box center [755, 359] width 1510 height 718
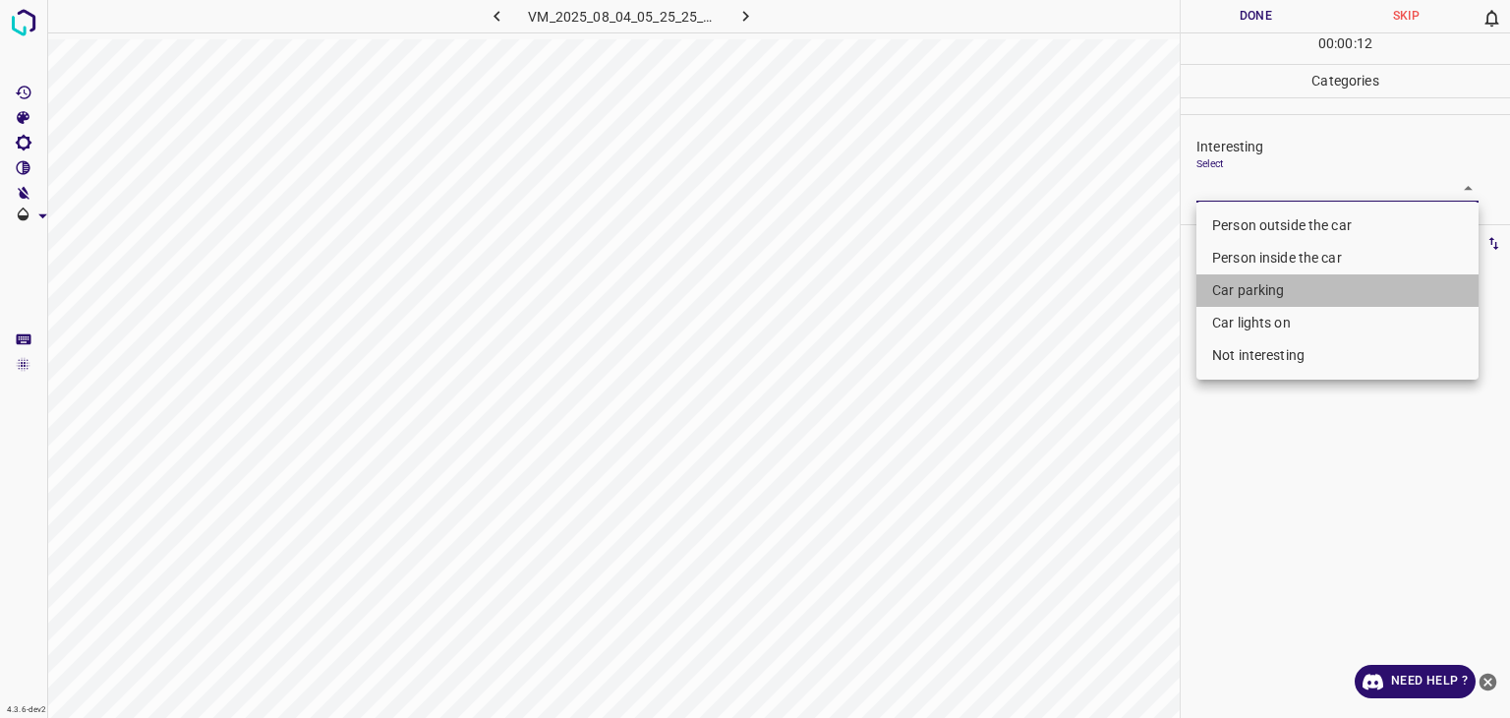
click at [1271, 304] on li "Car parking" at bounding box center [1338, 290] width 282 height 32
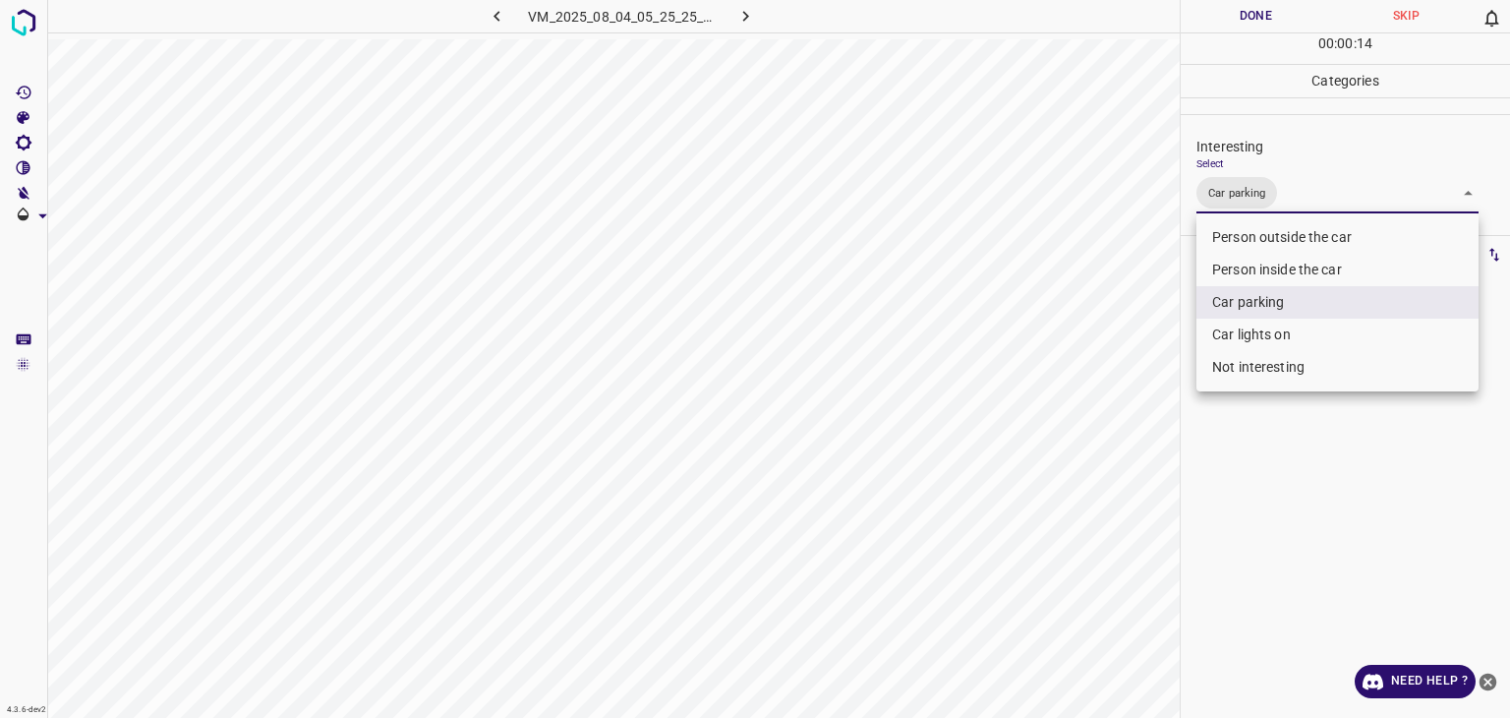
click at [1278, 254] on li "Person inside the car" at bounding box center [1338, 270] width 282 height 32
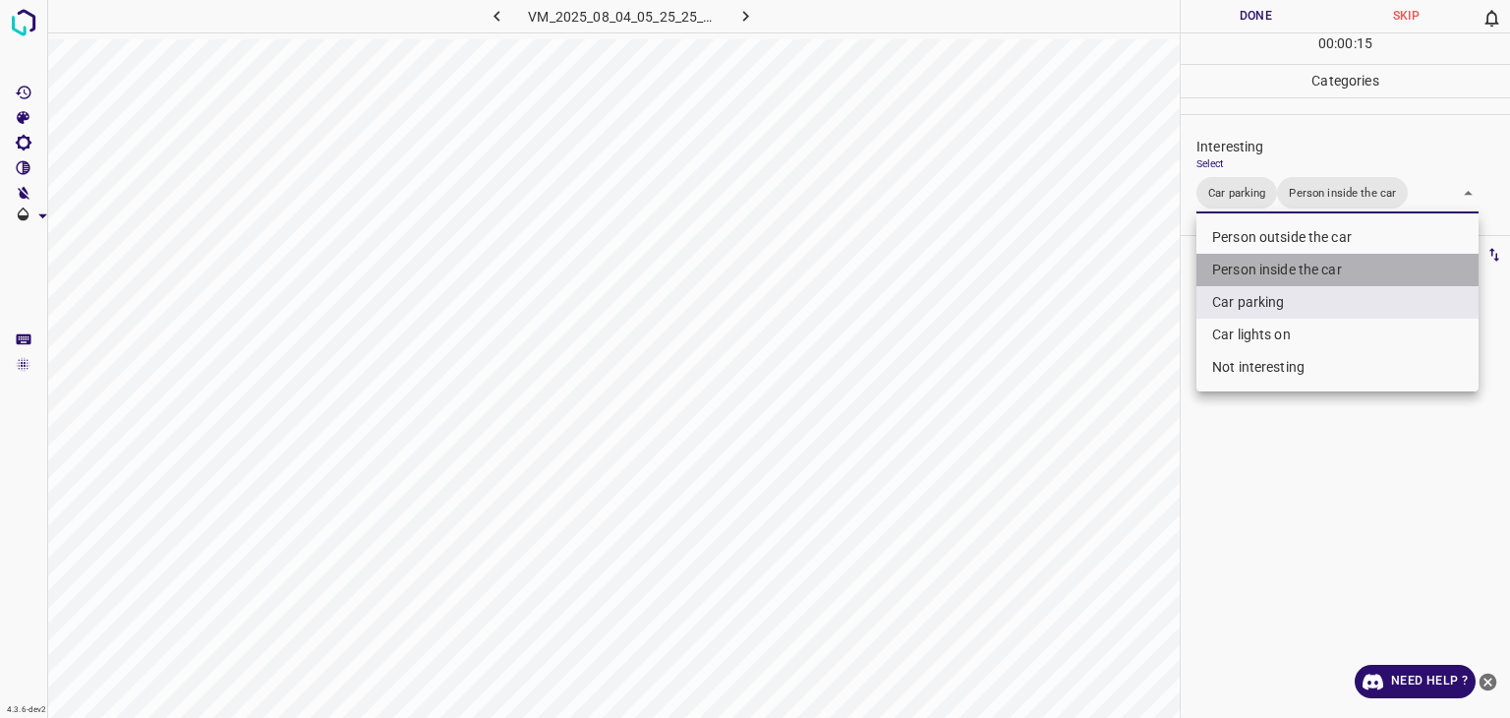
click at [1275, 267] on li "Person inside the car" at bounding box center [1338, 270] width 282 height 32
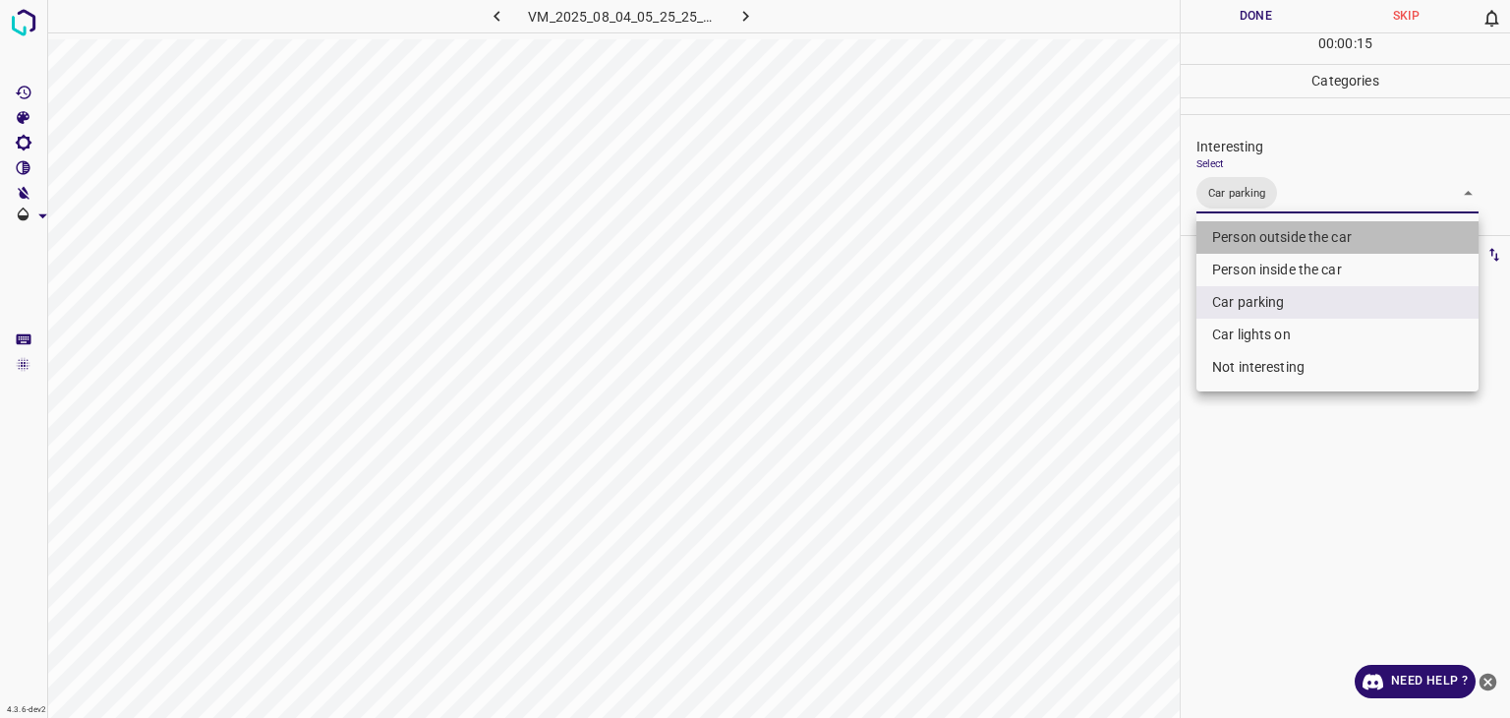
click at [1280, 238] on li "Person outside the car" at bounding box center [1338, 237] width 282 height 32
type input "Car parking,Person outside the car"
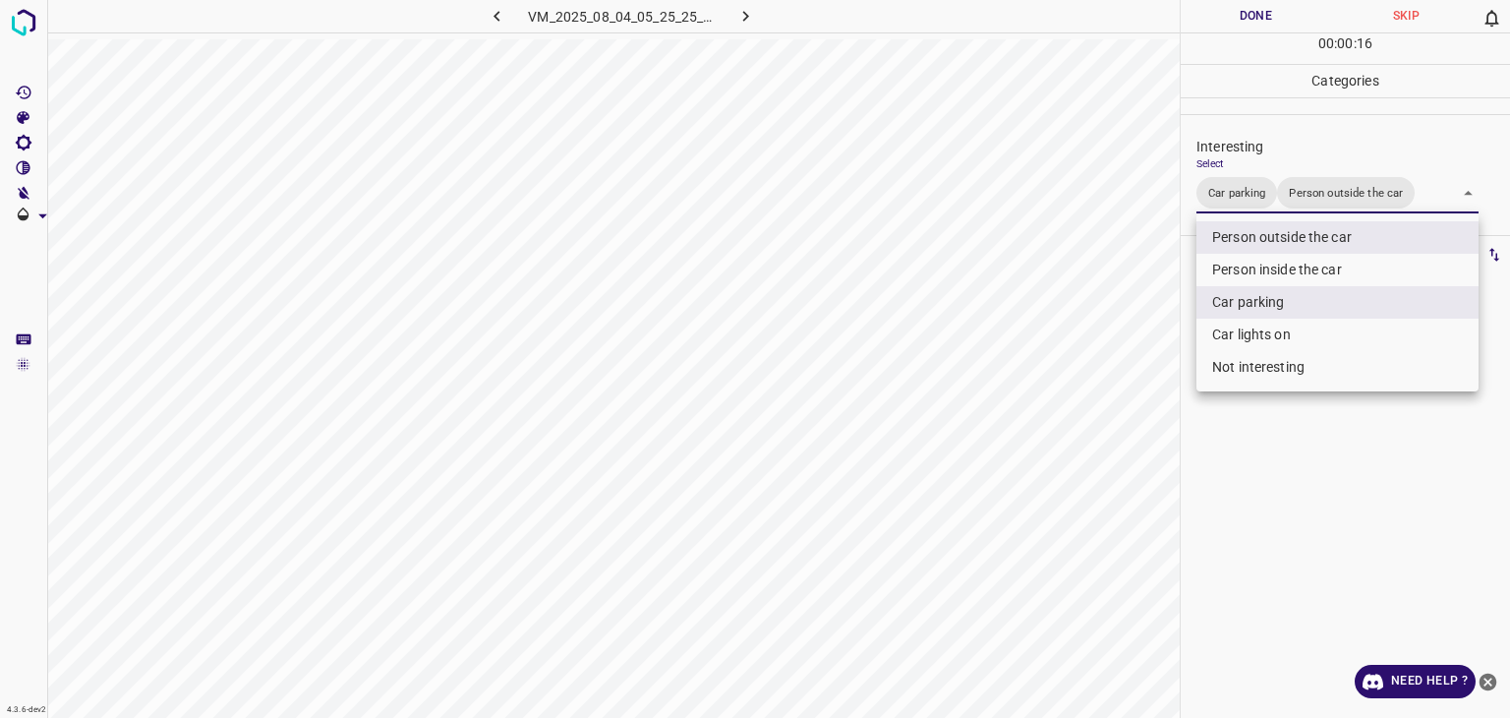
click at [1259, 13] on div at bounding box center [755, 359] width 1510 height 718
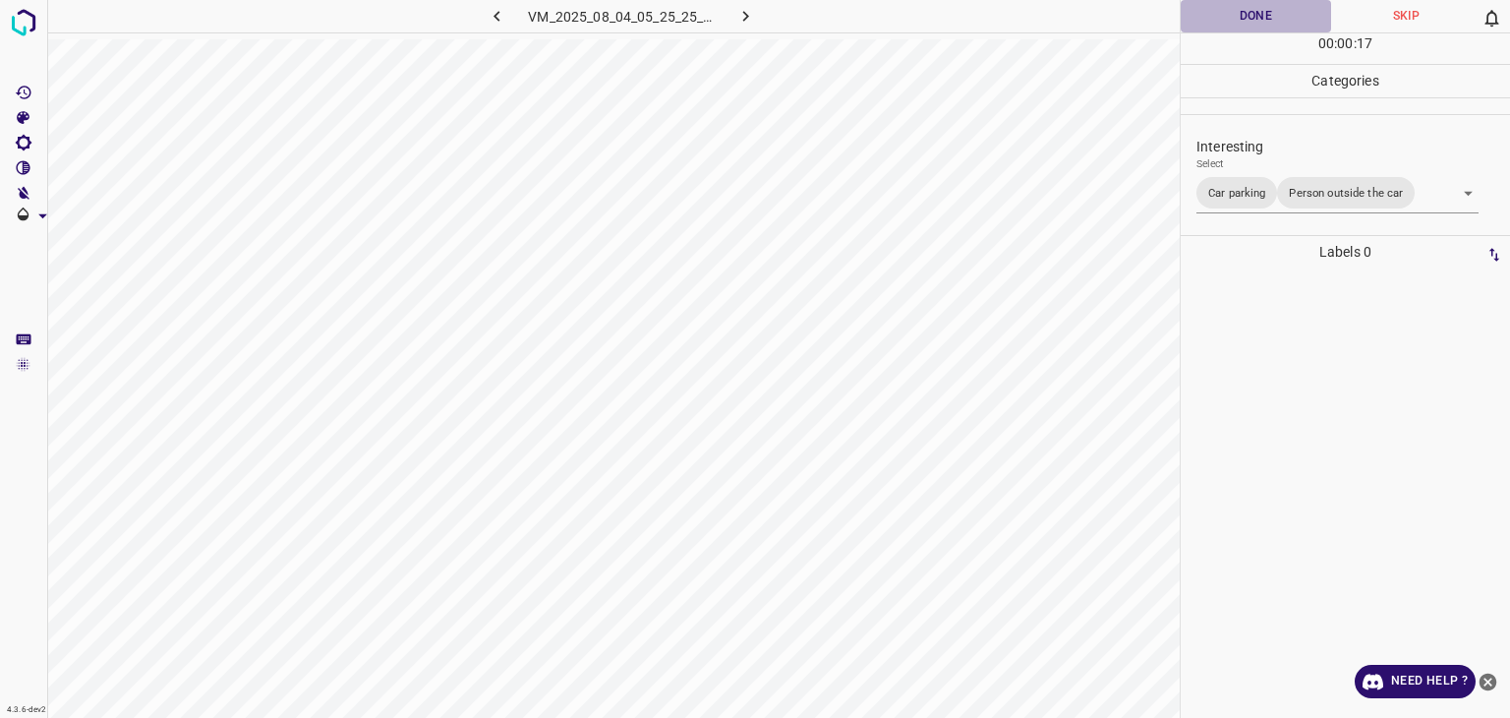
click at [1248, 22] on button "Done" at bounding box center [1256, 16] width 150 height 32
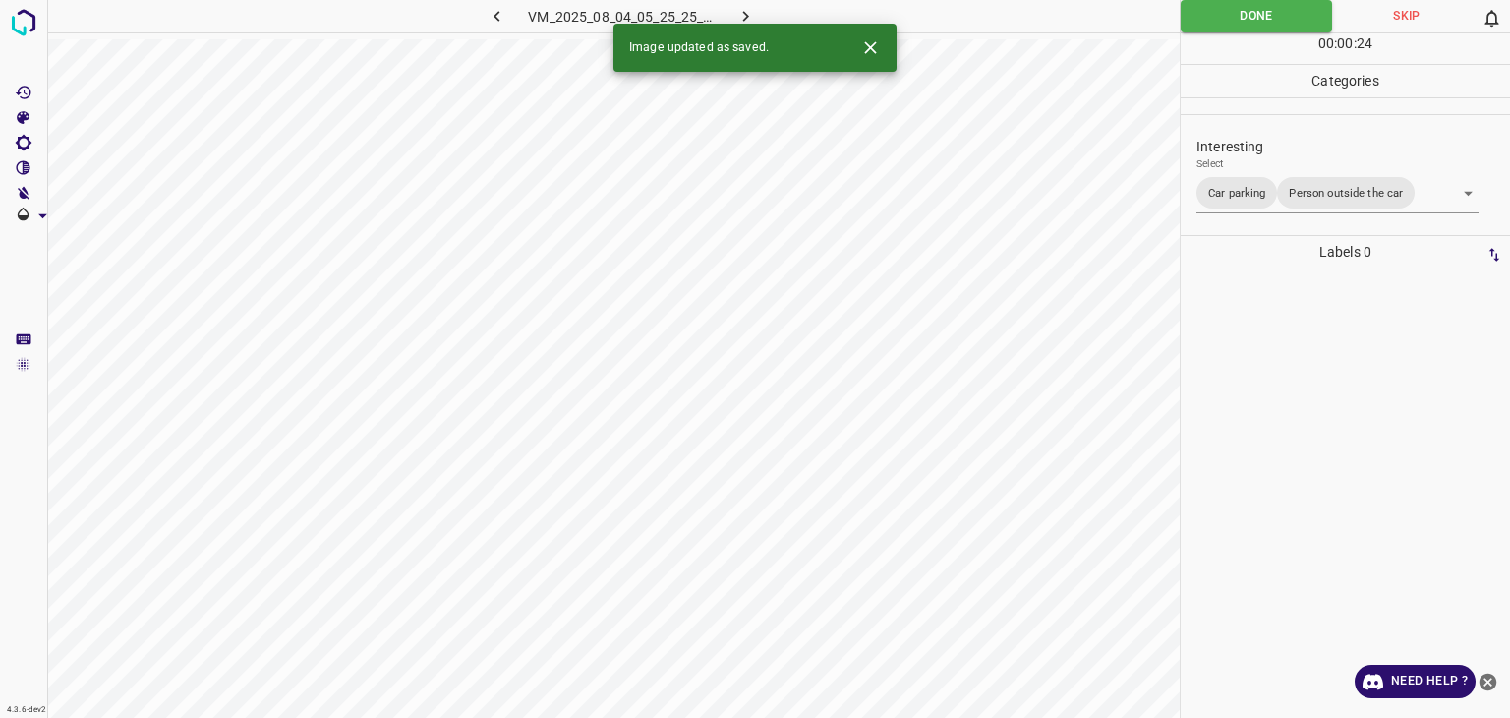
click at [739, 16] on icon "button" at bounding box center [746, 16] width 21 height 21
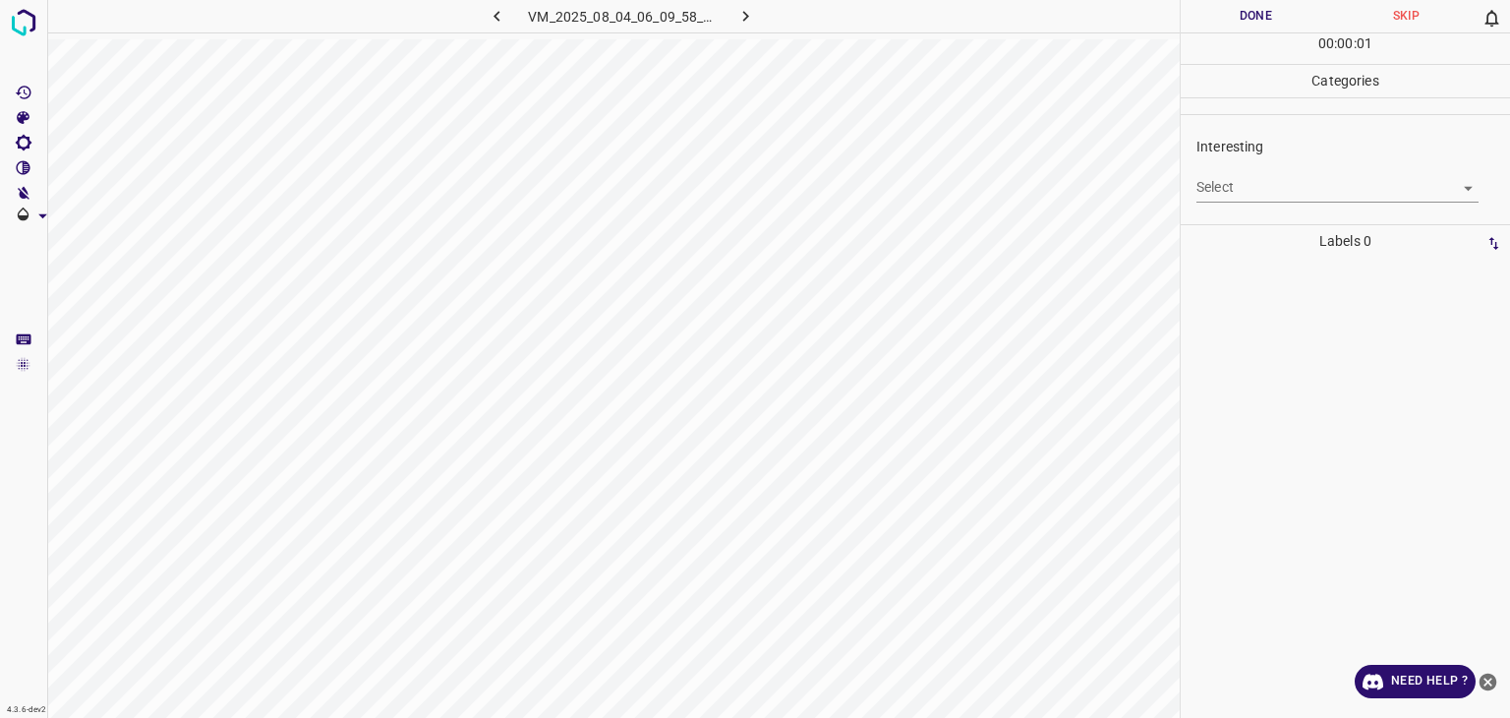
click at [1260, 198] on body "4.3.6-dev2 VM_2025_08_04_06_09_58_199_05.gif Done Skip 0 00 : 00 : 01 Categorie…" at bounding box center [755, 359] width 1510 height 718
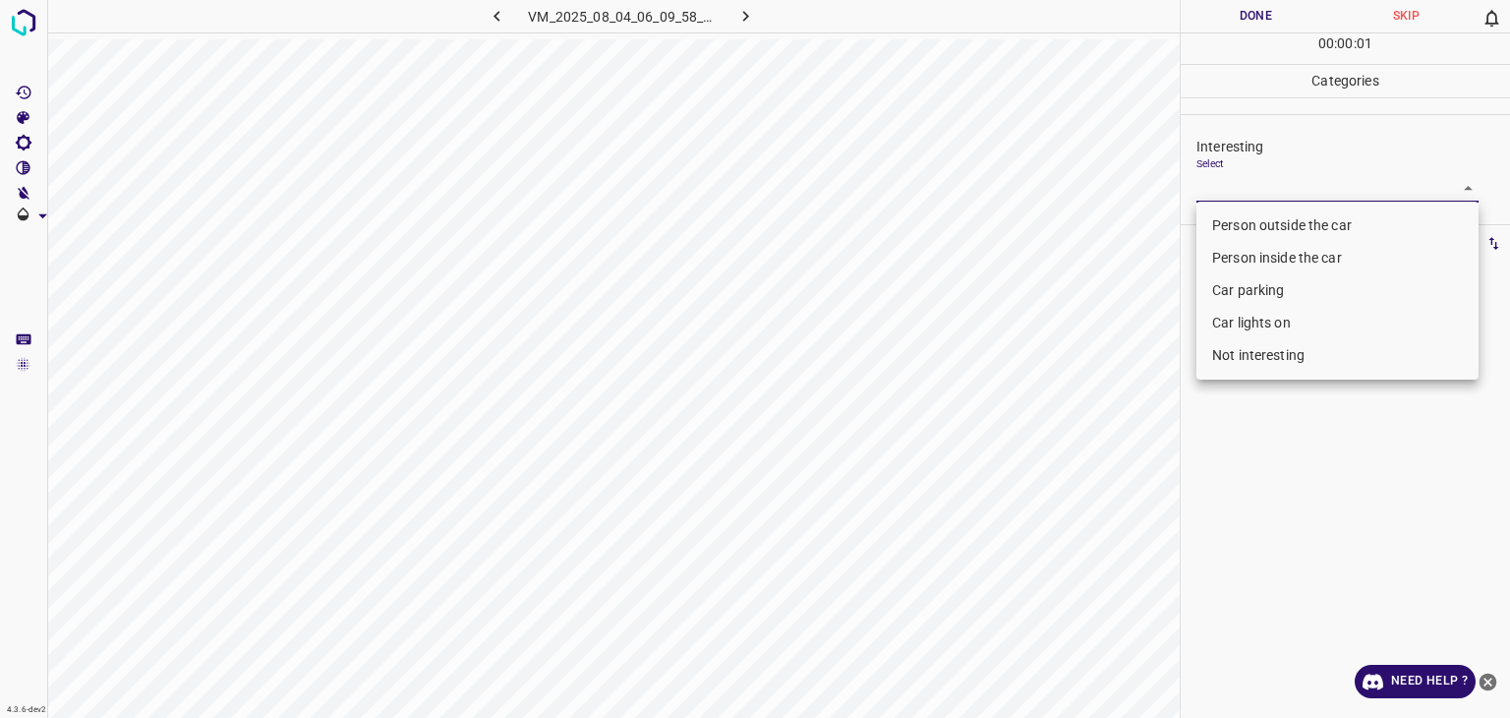
click at [1268, 224] on li "Person outside the car" at bounding box center [1338, 225] width 282 height 32
type input "Person outside the car"
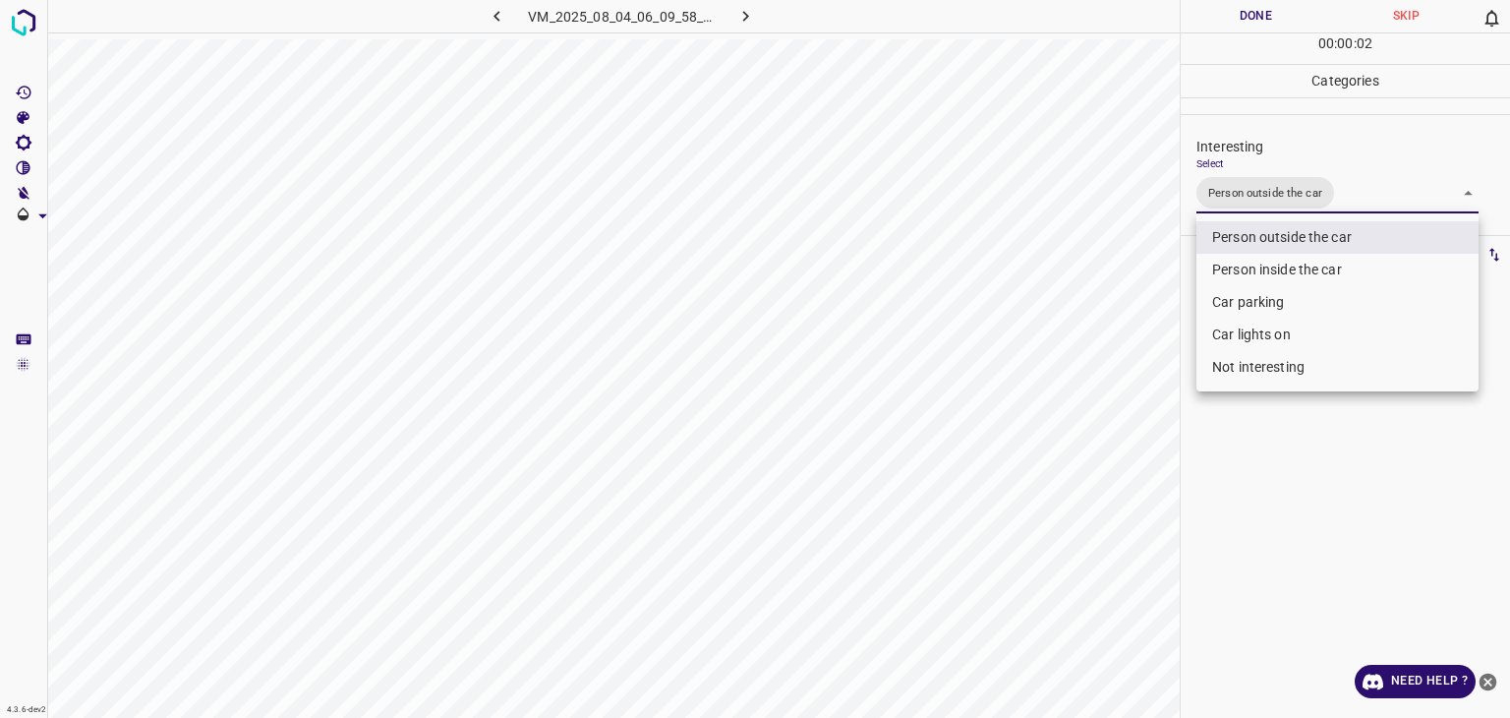
click at [1257, 13] on div at bounding box center [755, 359] width 1510 height 718
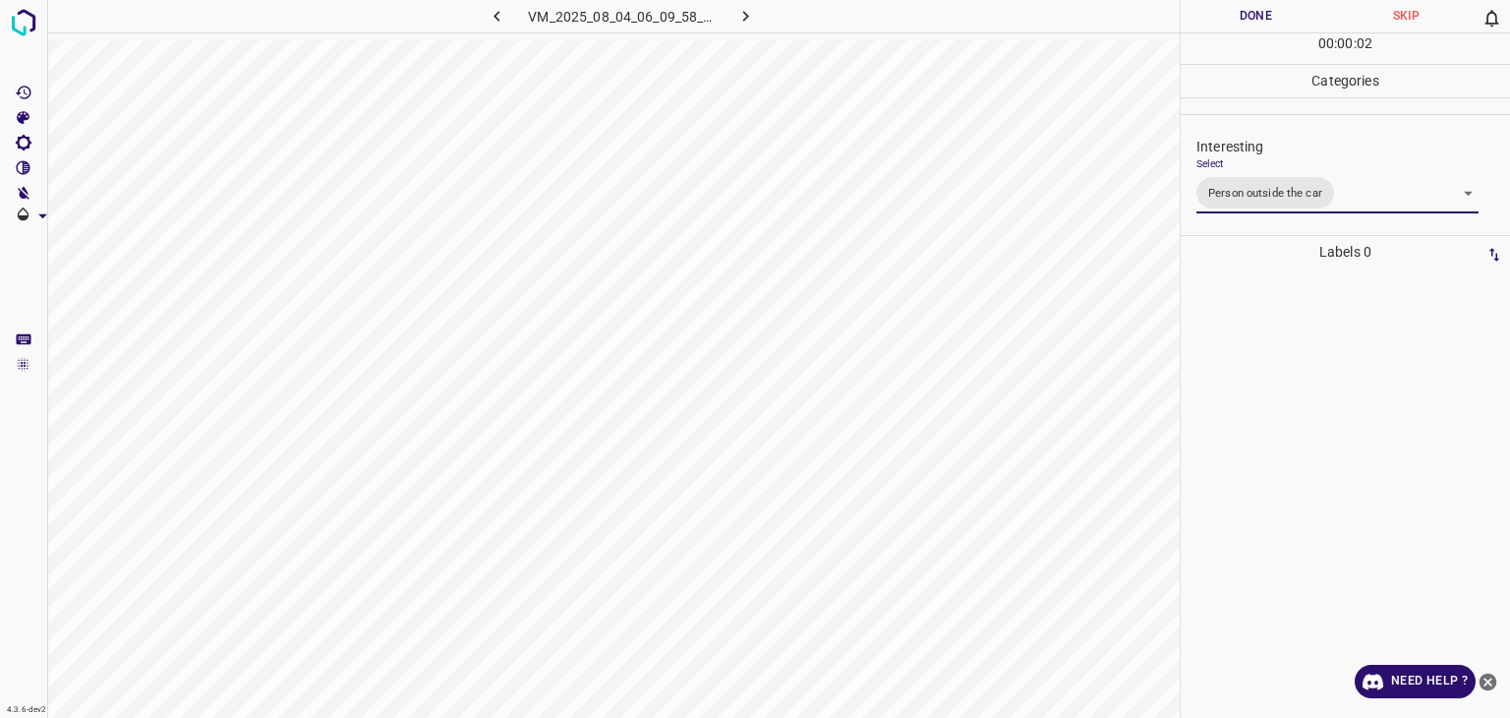
click at [1259, 17] on div at bounding box center [755, 359] width 1510 height 718
click at [1259, 27] on button "Done" at bounding box center [1256, 16] width 150 height 32
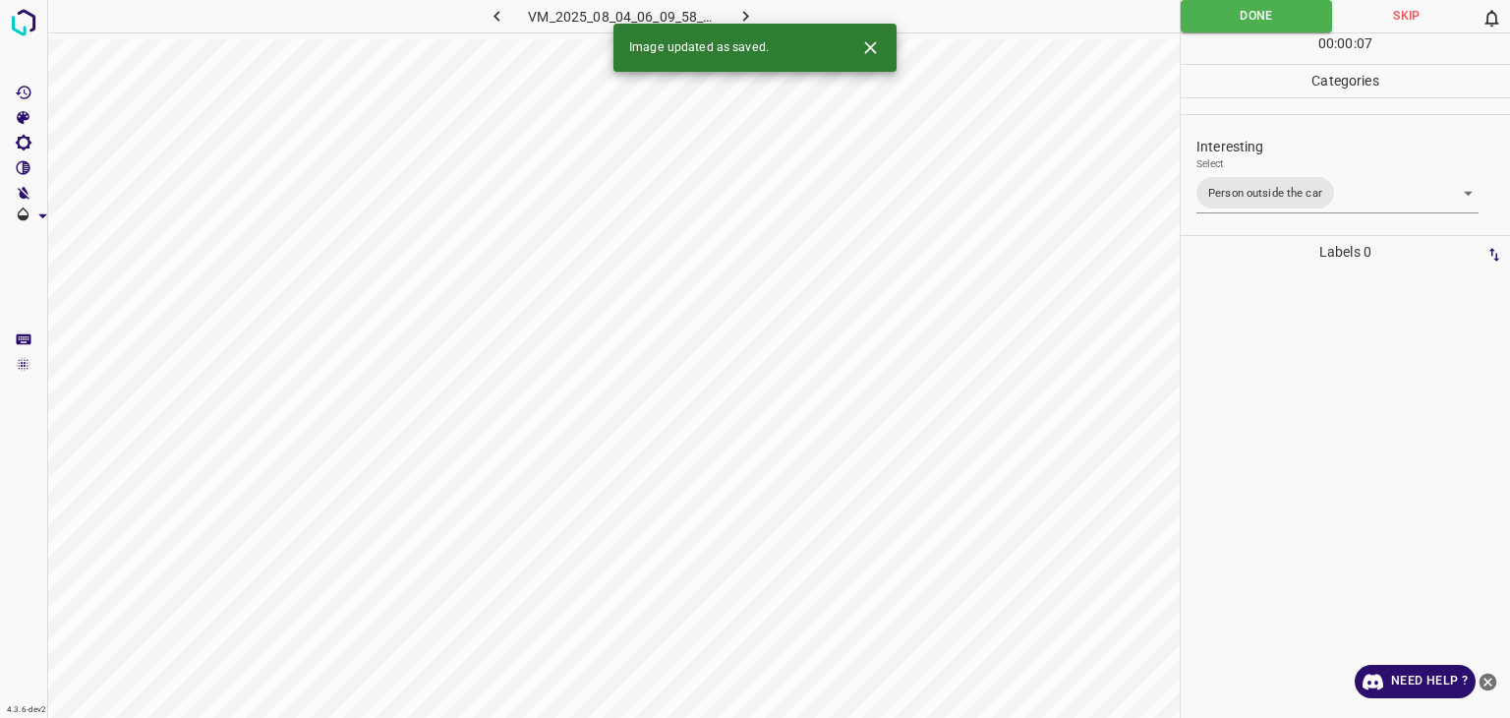
click at [747, 16] on icon "button" at bounding box center [746, 16] width 6 height 11
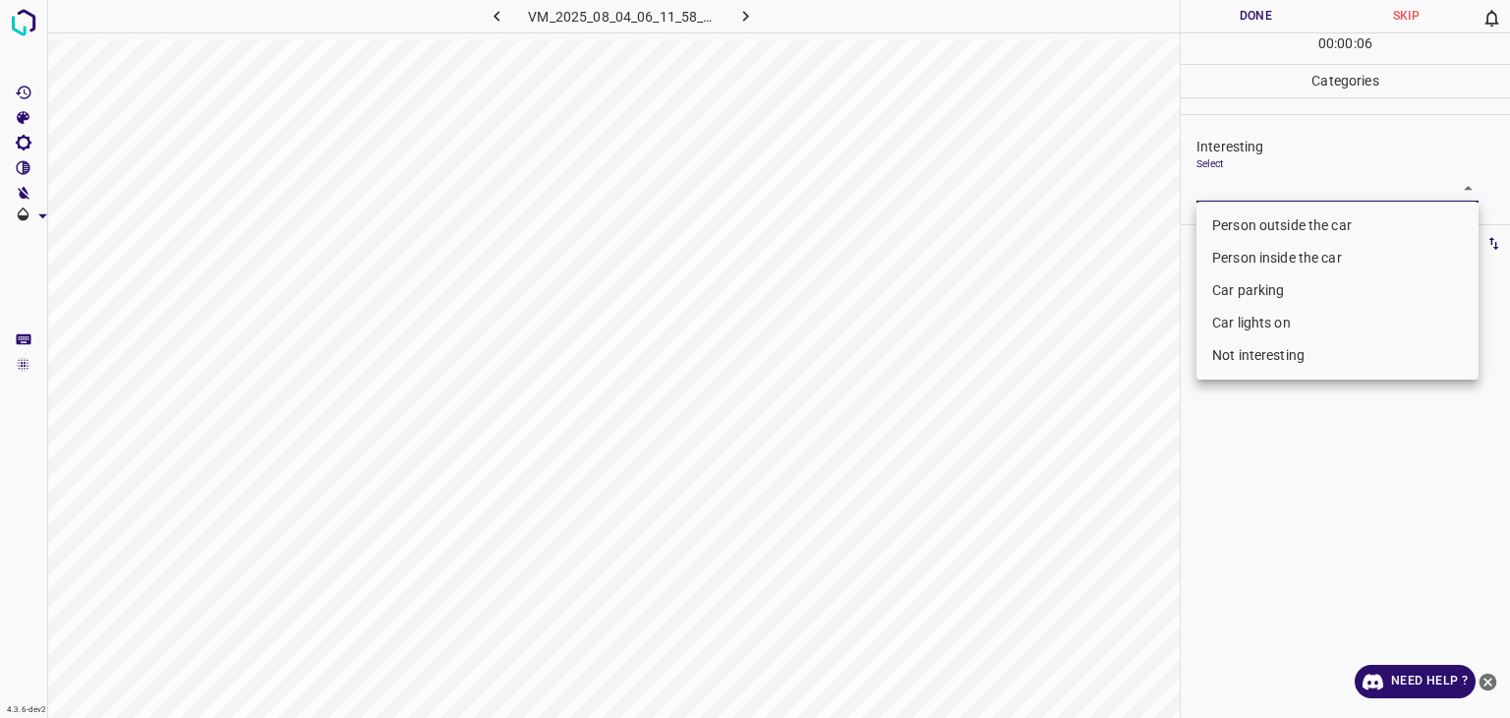
click at [1269, 180] on body "4.3.6-dev2 VM_2025_08_04_06_11_58_780_09.gif Done Skip 0 00 : 00 : 06 Categorie…" at bounding box center [755, 359] width 1510 height 718
click at [1267, 221] on li "Person outside the car" at bounding box center [1338, 225] width 282 height 32
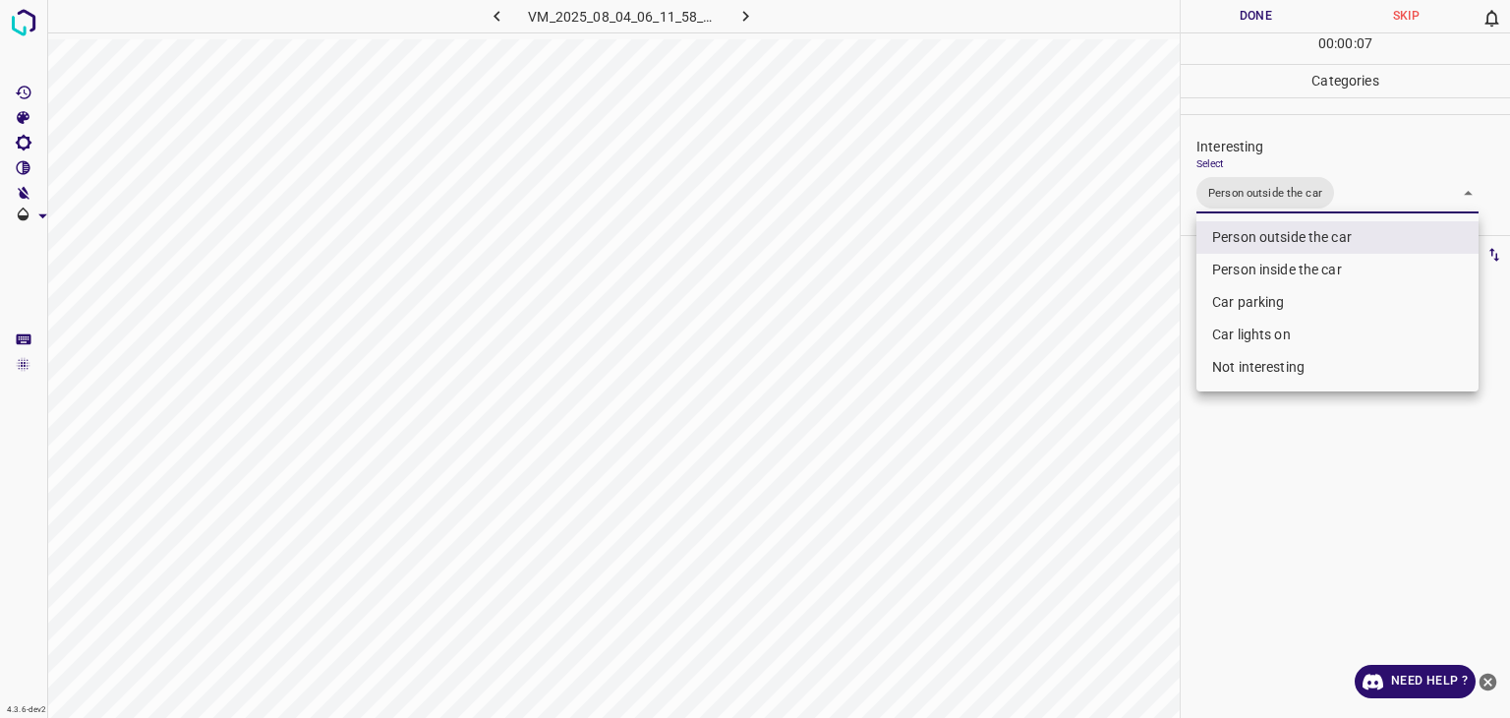
drag, startPoint x: 1254, startPoint y: 330, endPoint x: 1255, endPoint y: 285, distance: 45.2
click at [1255, 331] on li "Car lights on" at bounding box center [1338, 335] width 282 height 32
type input "Person outside the car,Car lights on"
click at [1253, 21] on div at bounding box center [755, 359] width 1510 height 718
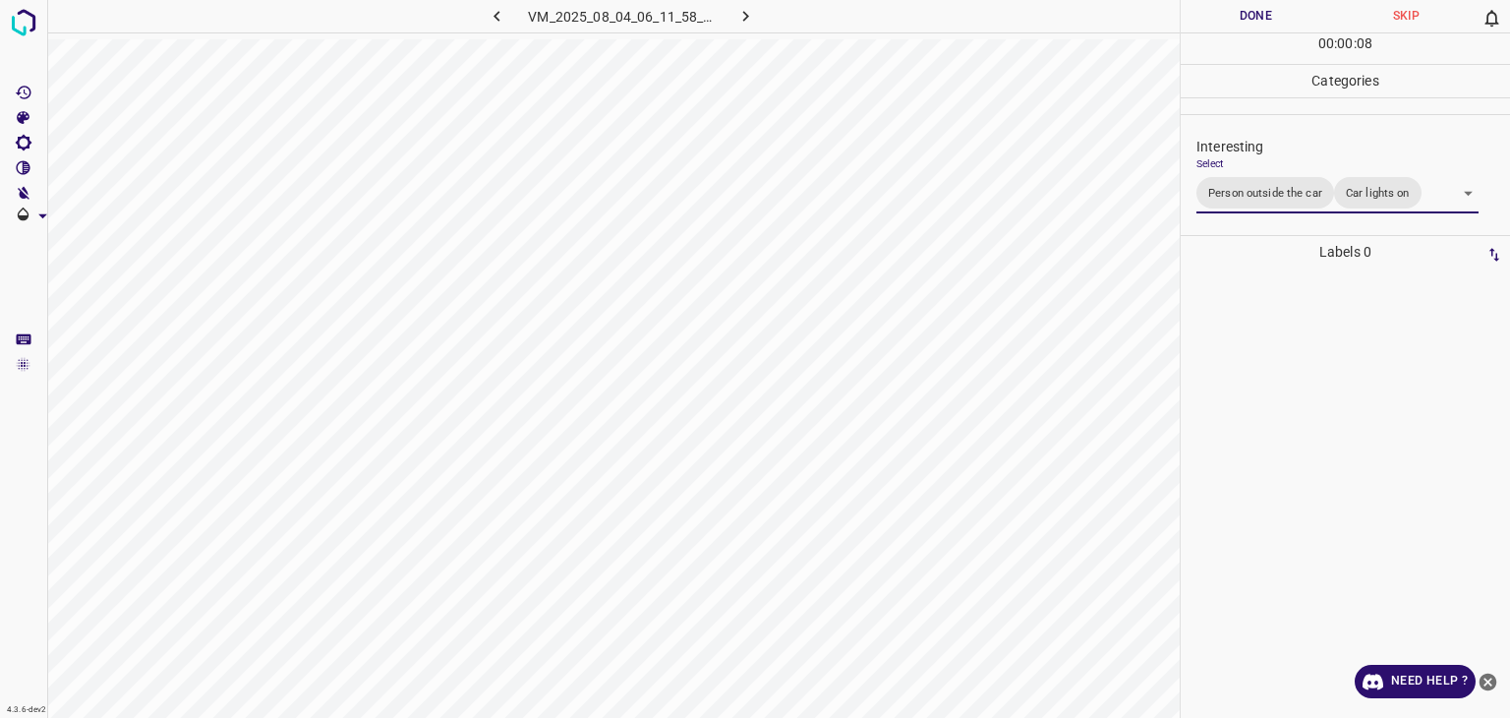
click at [1249, 11] on div at bounding box center [755, 359] width 1510 height 718
click at [1249, 11] on button "Done" at bounding box center [1256, 16] width 150 height 32
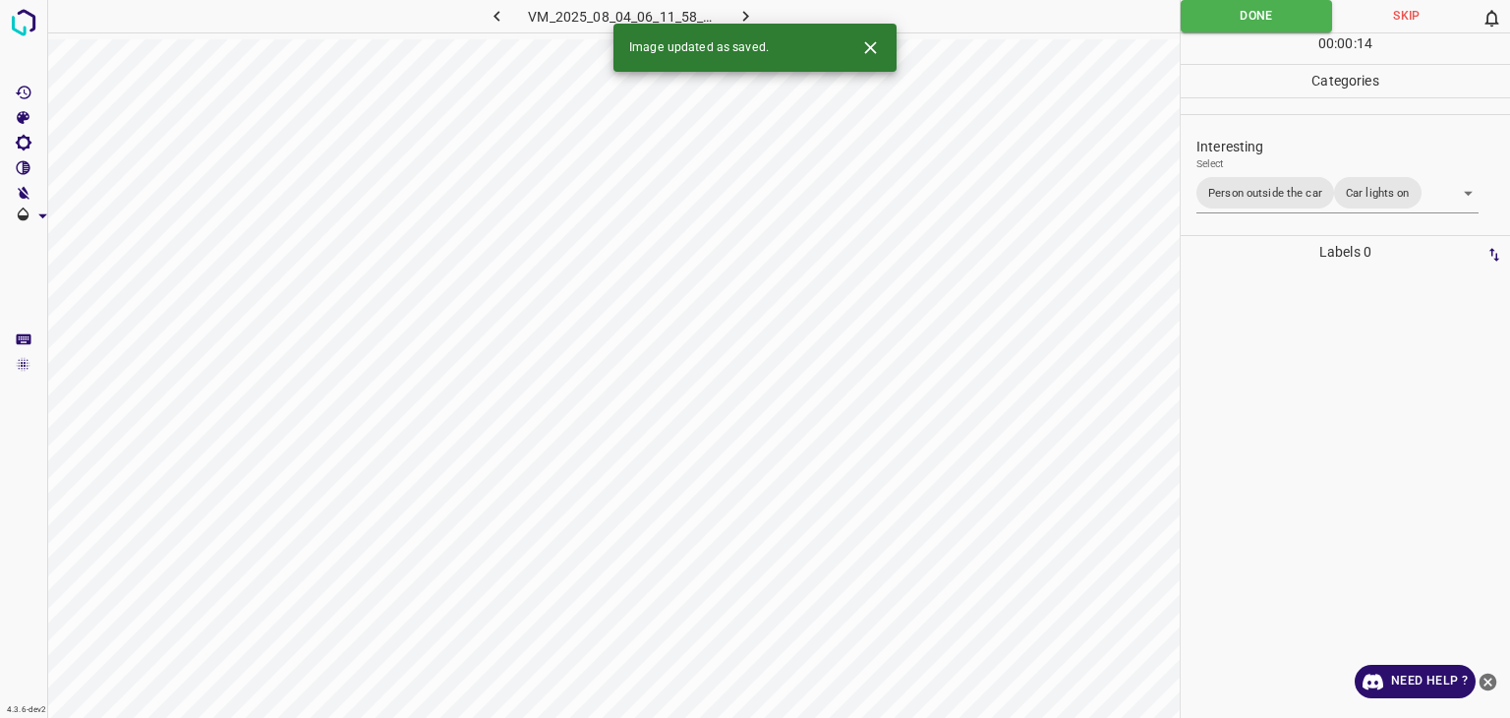
click at [739, 18] on icon "button" at bounding box center [746, 16] width 21 height 21
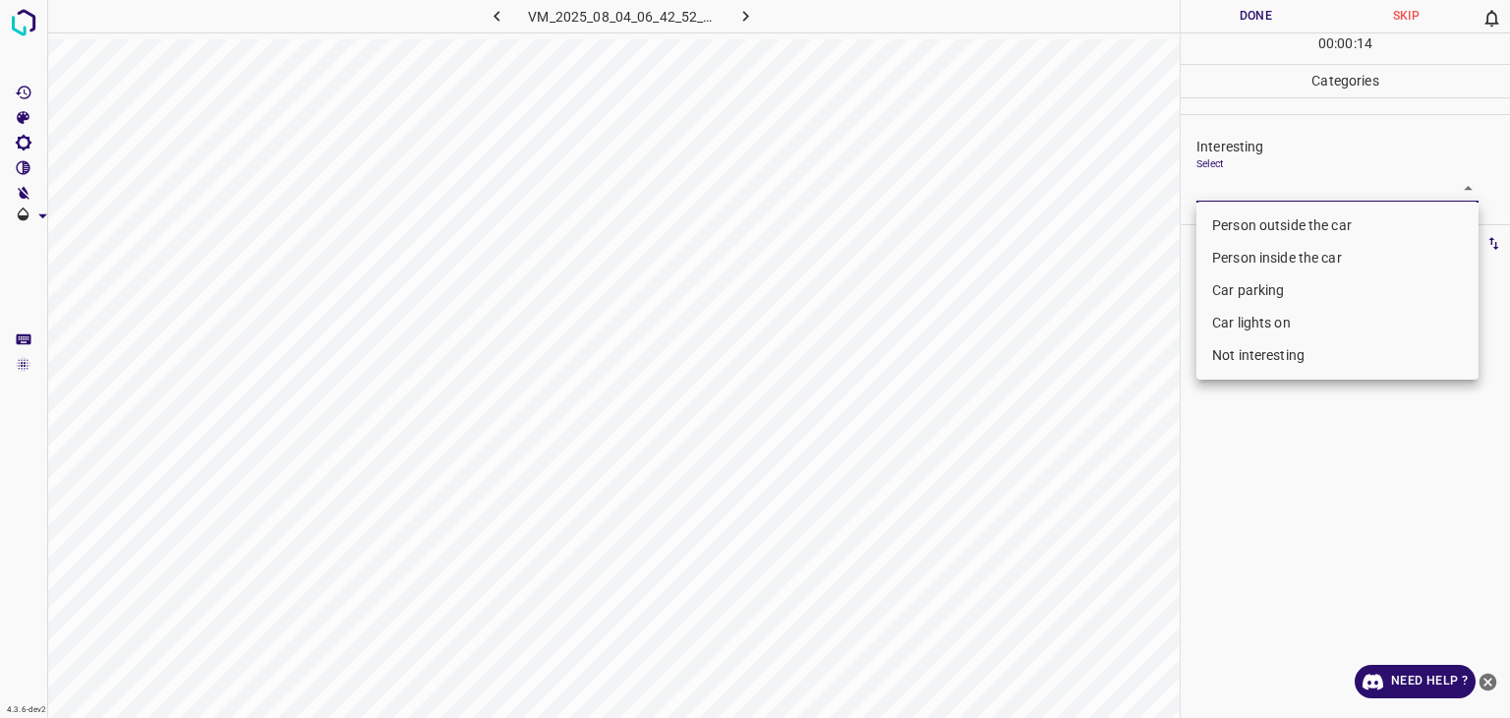
click at [1314, 178] on body "4.3.6-dev2 VM_2025_08_04_06_42_52_962_00.gif Done Skip 0 00 : 00 : 14 Categorie…" at bounding box center [755, 359] width 1510 height 718
click at [1279, 213] on li "Person outside the car" at bounding box center [1338, 225] width 282 height 32
type input "Person outside the car"
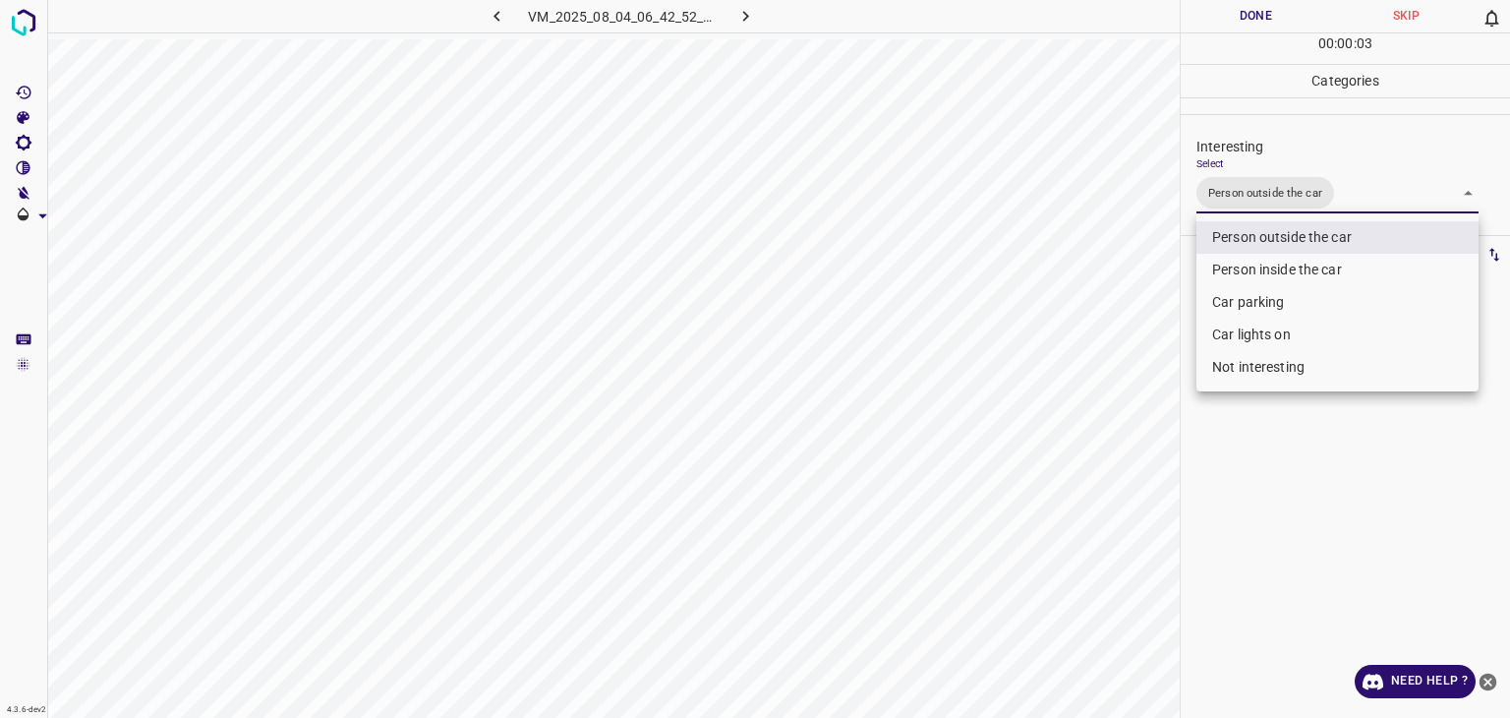
click at [1278, 11] on div at bounding box center [755, 359] width 1510 height 718
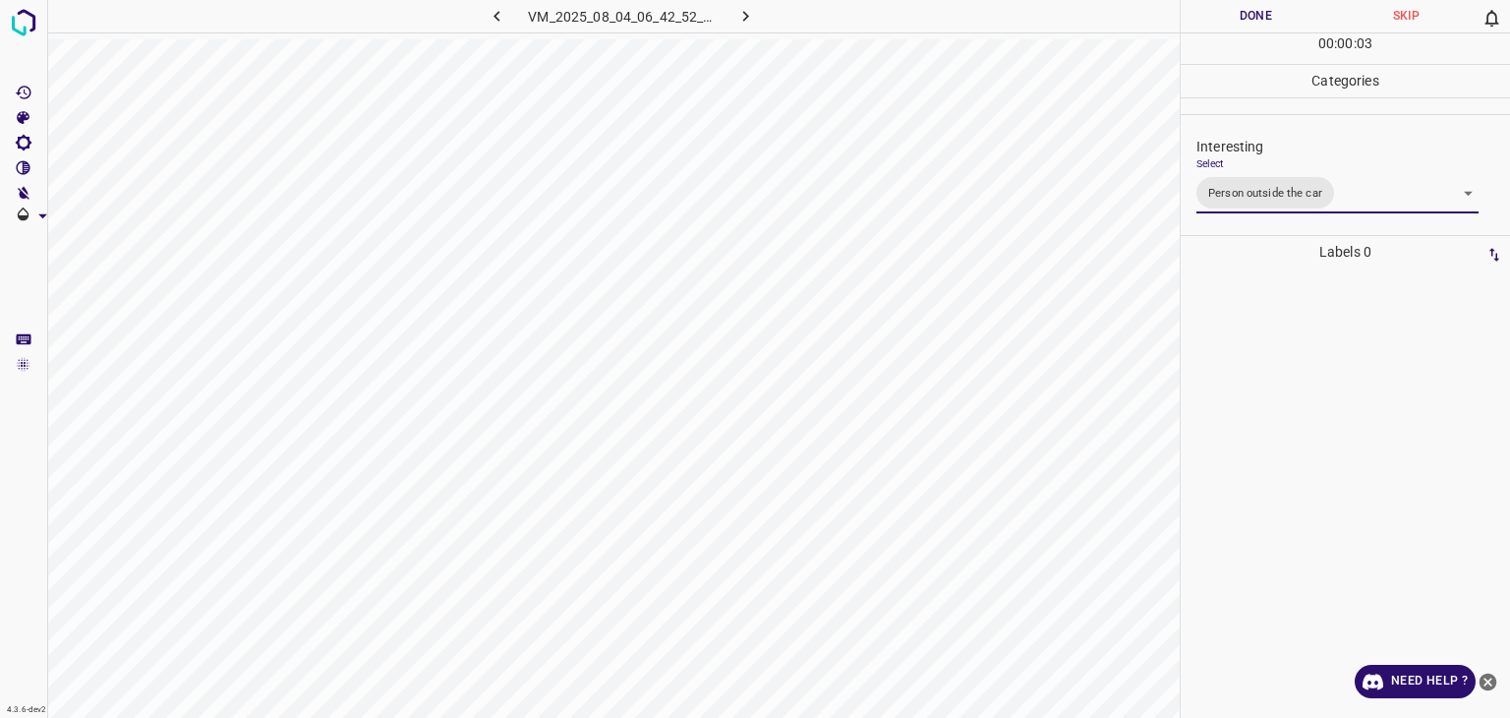
click at [1274, 11] on div at bounding box center [755, 359] width 1510 height 718
click at [1267, 11] on button "Done" at bounding box center [1256, 16] width 150 height 32
click at [1262, 12] on button "Done" at bounding box center [1256, 16] width 150 height 32
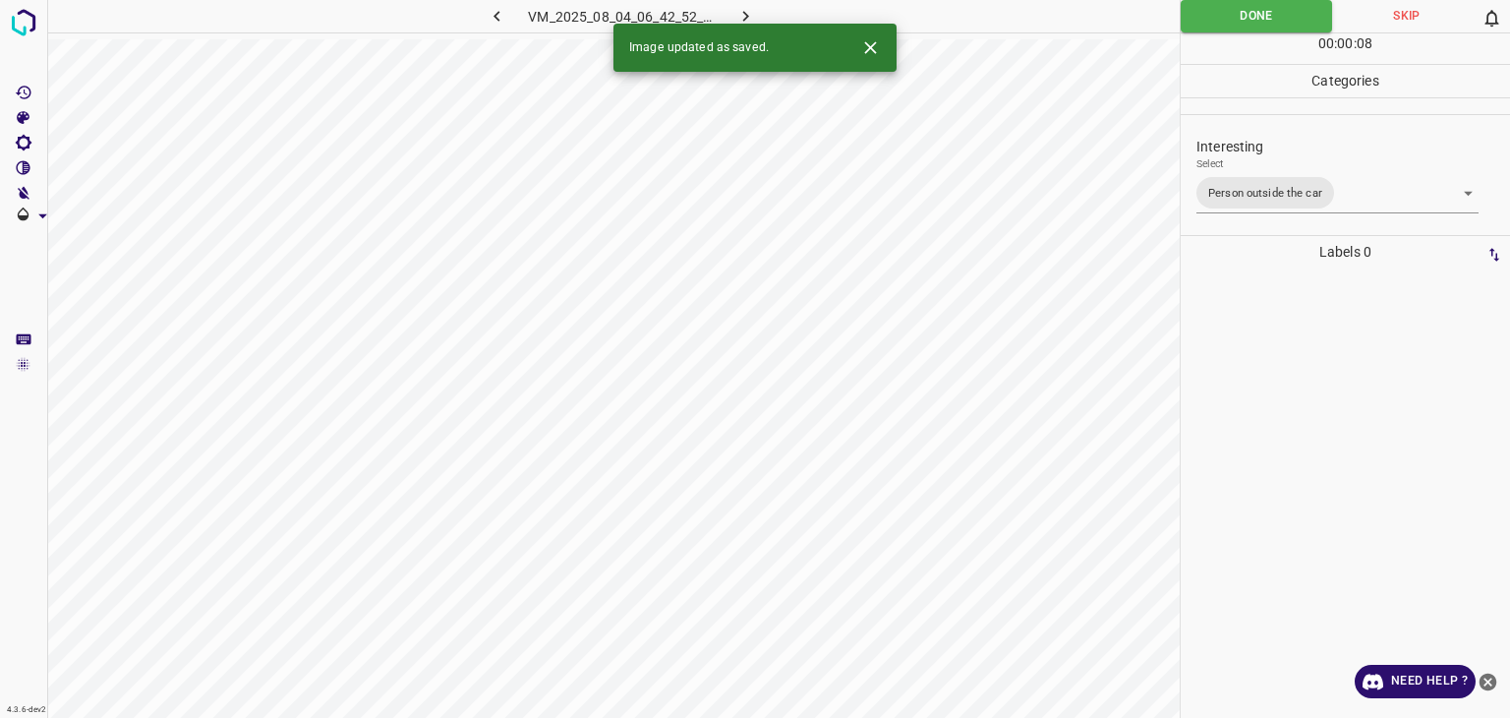
click at [740, 9] on icon "button" at bounding box center [746, 16] width 21 height 21
click at [1224, 173] on body "4.3.6-dev2 VM_2025_08_04_06_42_52_962_02.gif Done Skip 0 00 : 00 : 02 Categorie…" at bounding box center [755, 359] width 1510 height 718
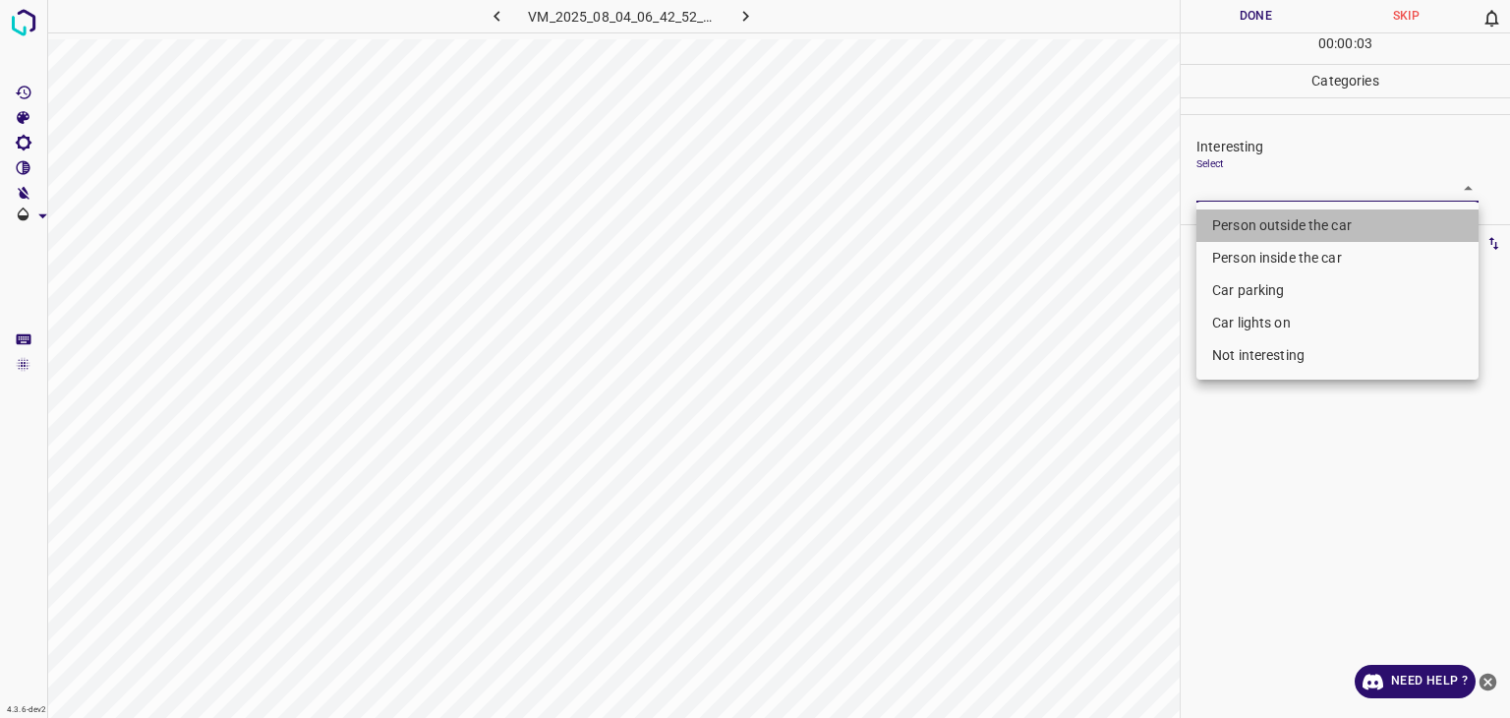
click at [1227, 216] on li "Person outside the car" at bounding box center [1338, 225] width 282 height 32
type input "Person outside the car"
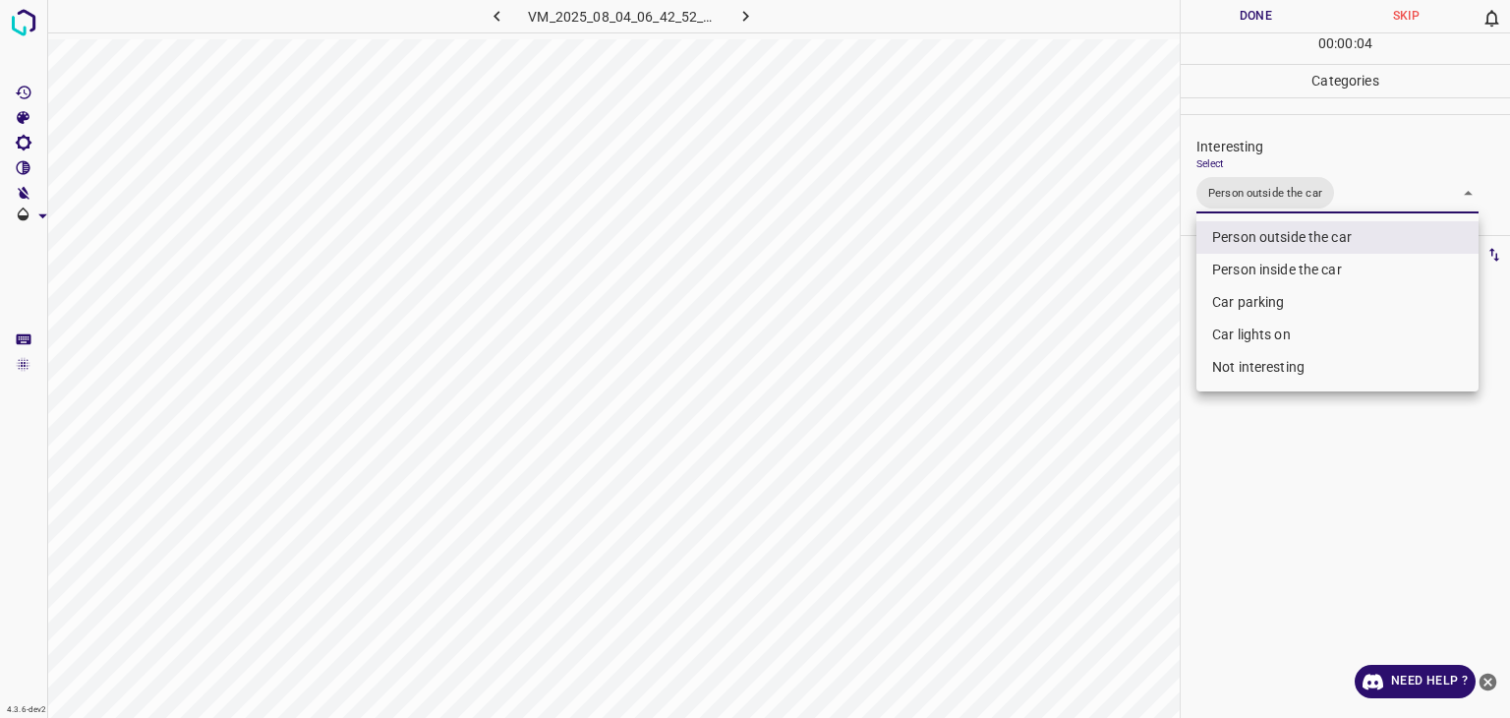
click at [1260, 12] on div at bounding box center [755, 359] width 1510 height 718
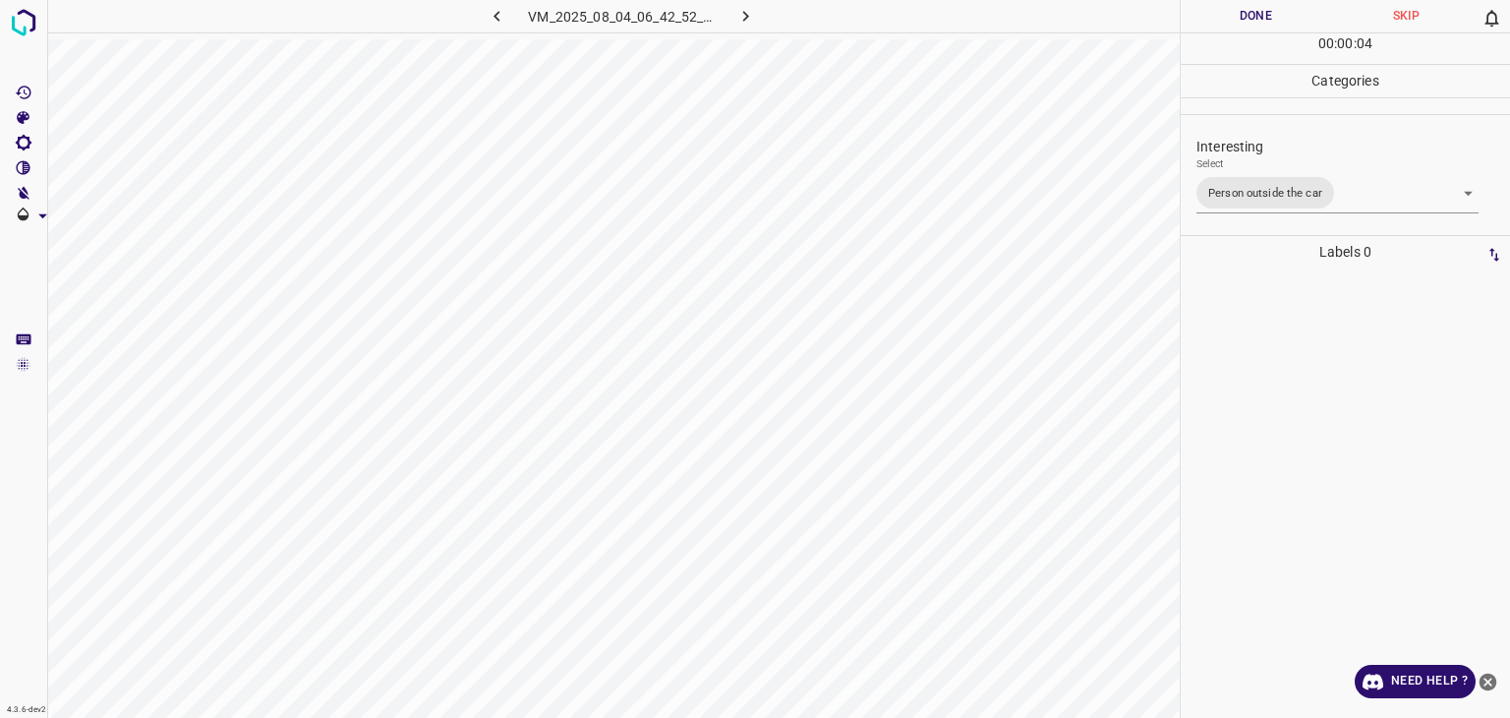
click at [1260, 12] on div at bounding box center [755, 359] width 1510 height 718
click at [1260, 12] on button "Done" at bounding box center [1256, 16] width 150 height 32
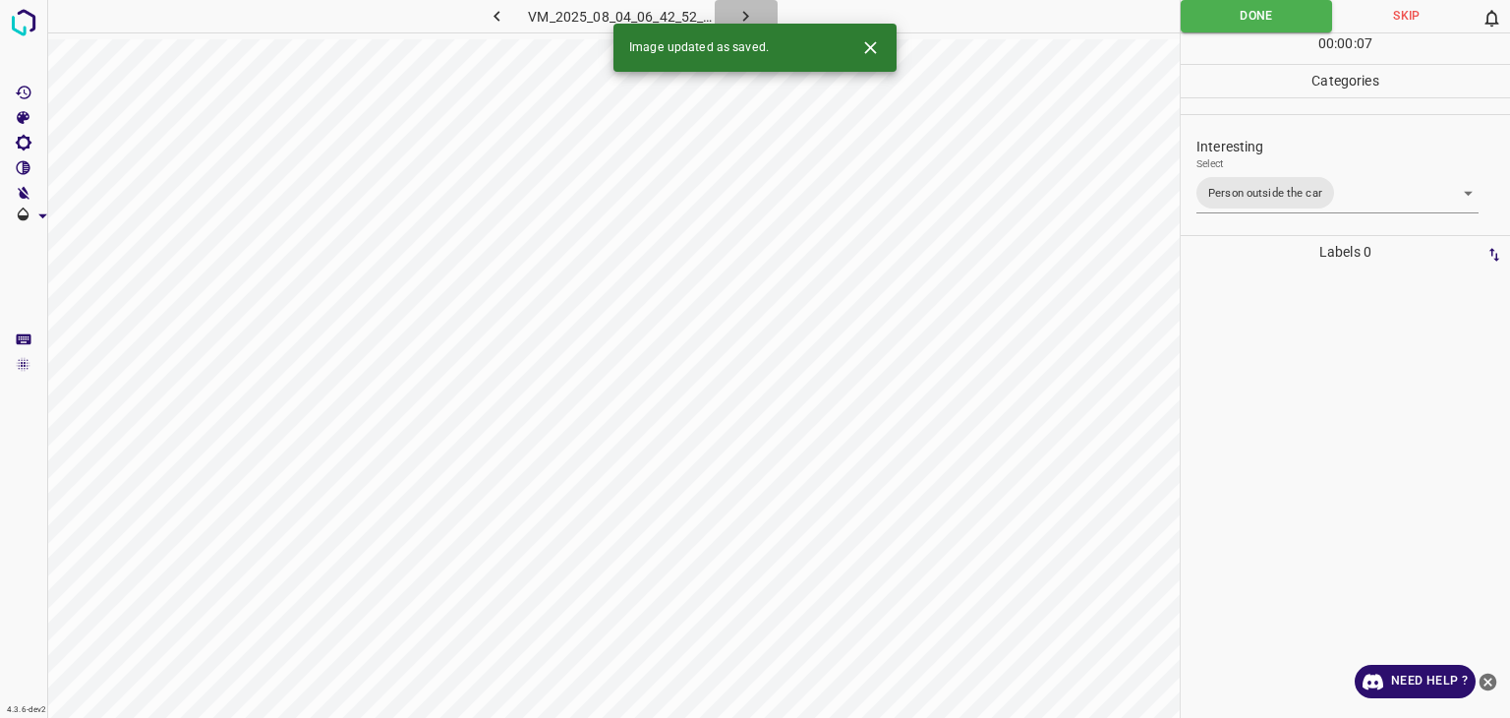
click at [747, 10] on icon "button" at bounding box center [746, 16] width 21 height 21
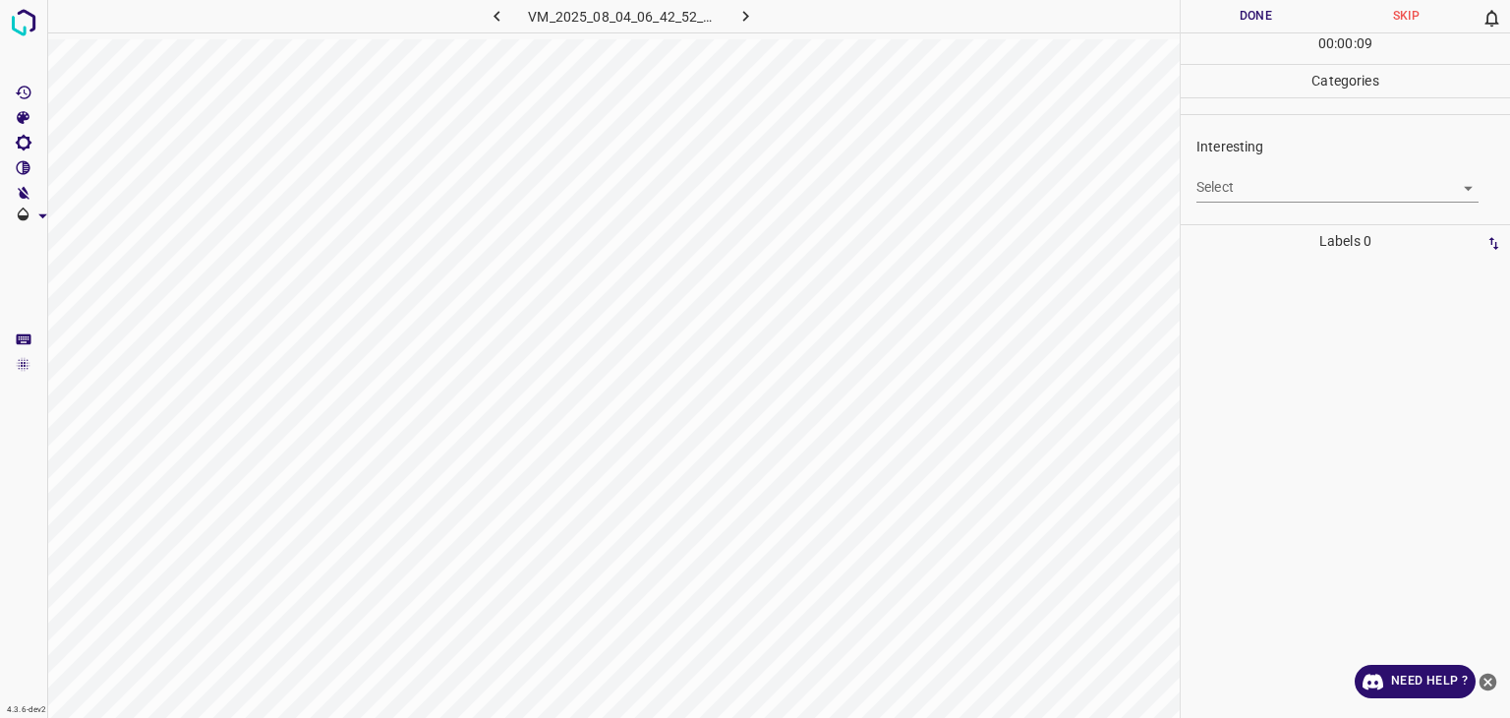
click at [1252, 188] on body "4.3.6-dev2 VM_2025_08_04_06_42_52_962_05.gif Done Skip 0 00 : 00 : 09 Categorie…" at bounding box center [755, 359] width 1510 height 718
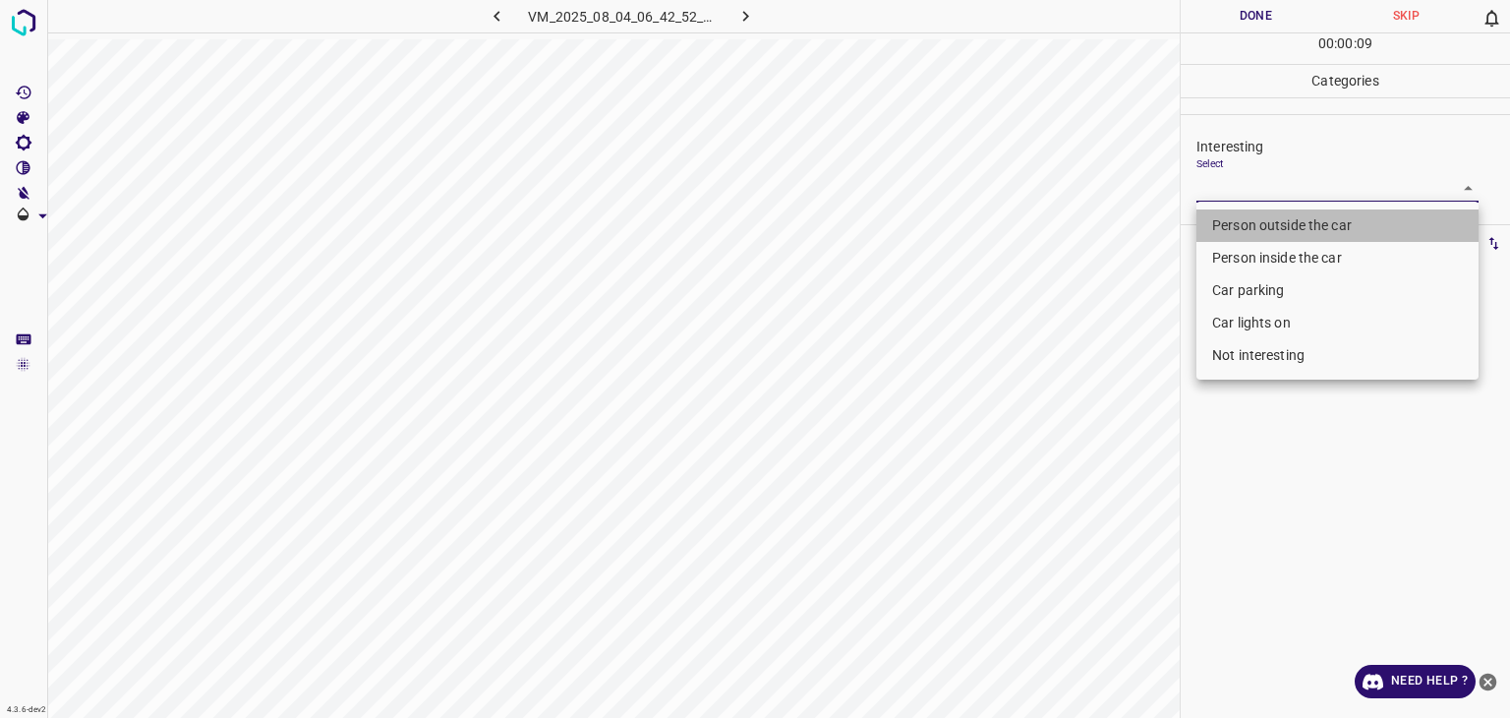
click at [1252, 221] on li "Person outside the car" at bounding box center [1338, 225] width 282 height 32
type input "Person outside the car"
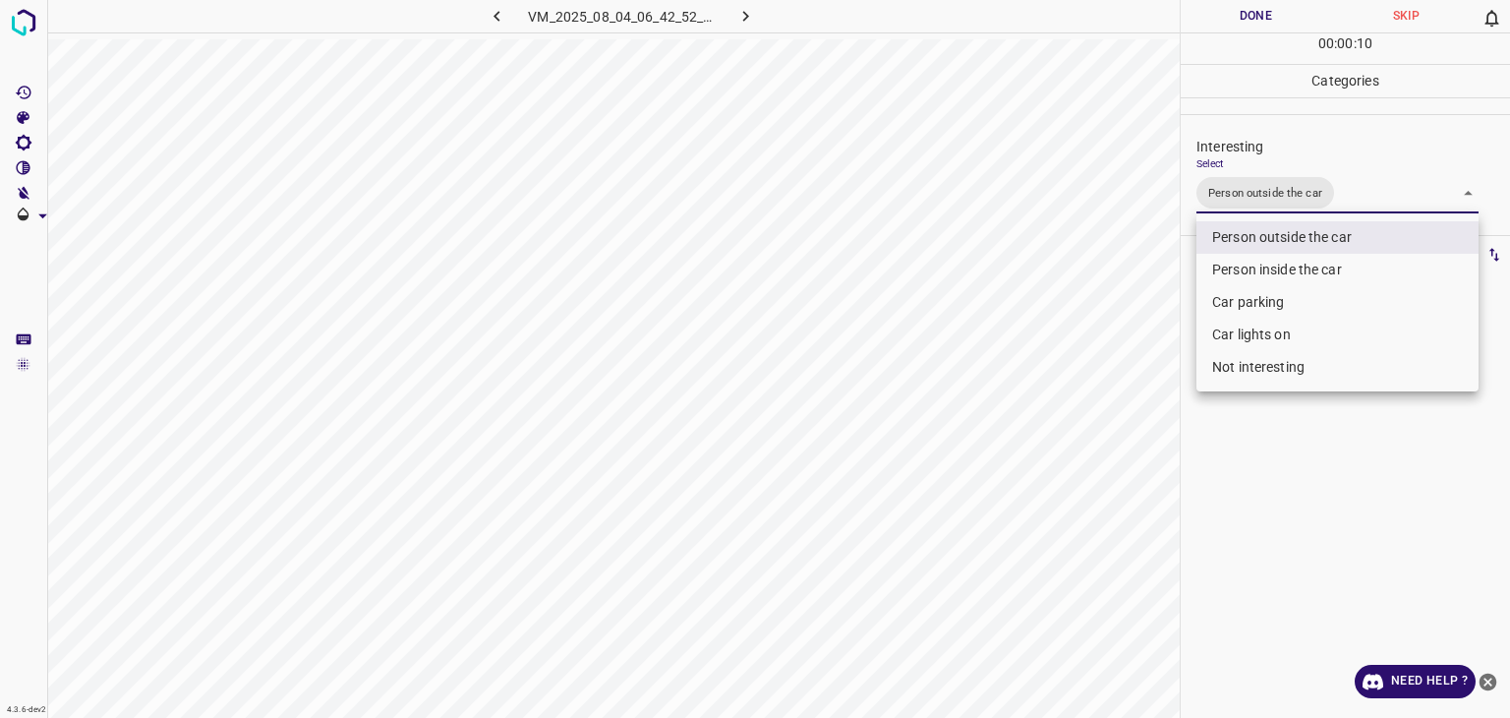
click at [1231, 17] on div at bounding box center [755, 359] width 1510 height 718
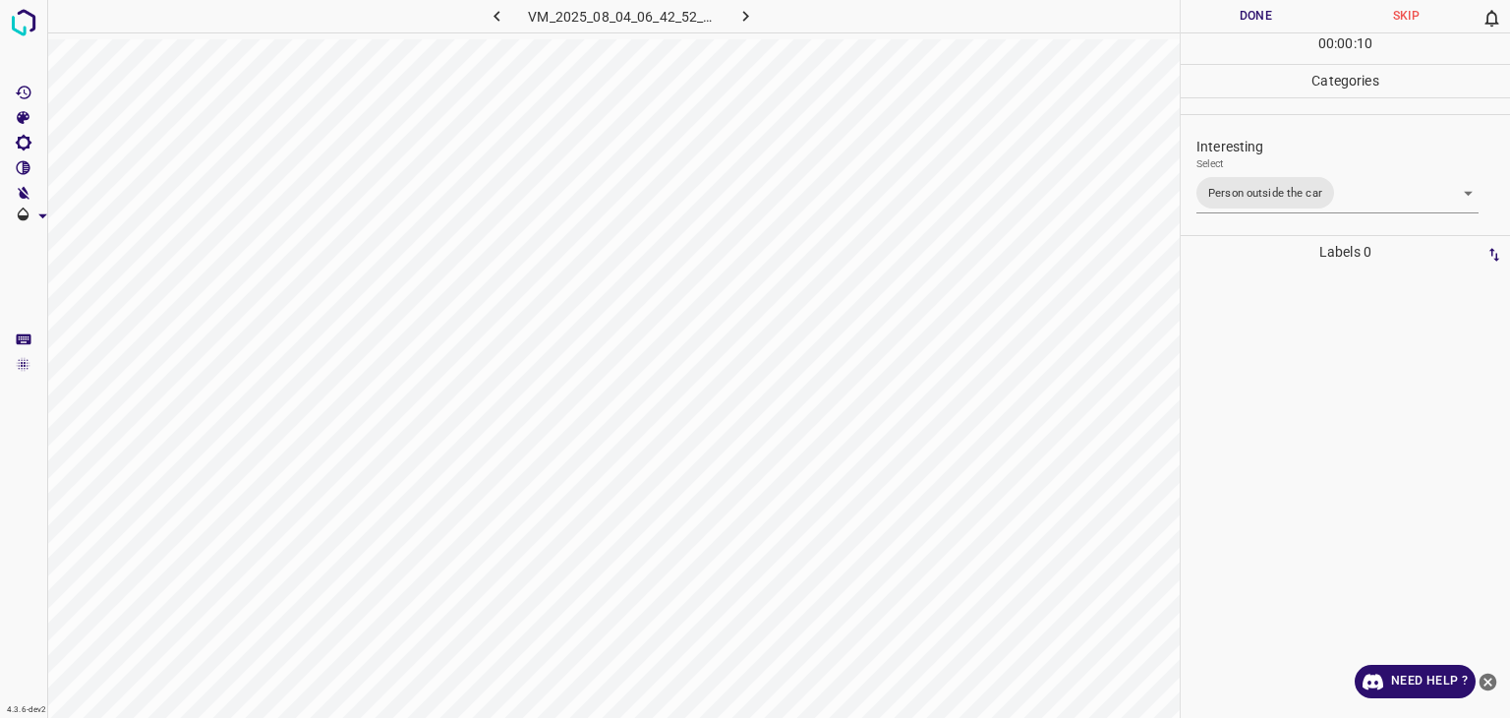
click at [1230, 17] on div at bounding box center [755, 359] width 1510 height 718
click at [1230, 17] on button "Done" at bounding box center [1256, 16] width 150 height 32
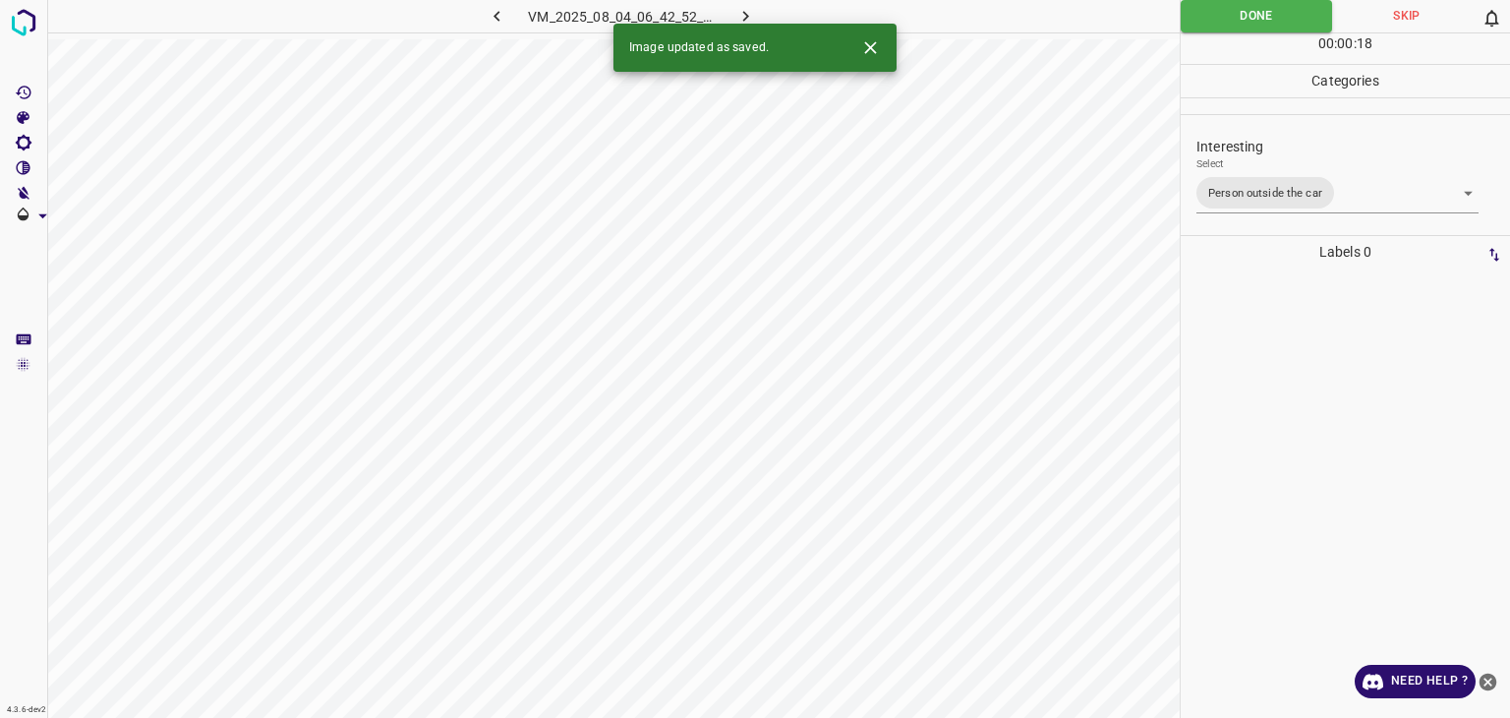
click at [750, 16] on icon "button" at bounding box center [746, 16] width 21 height 21
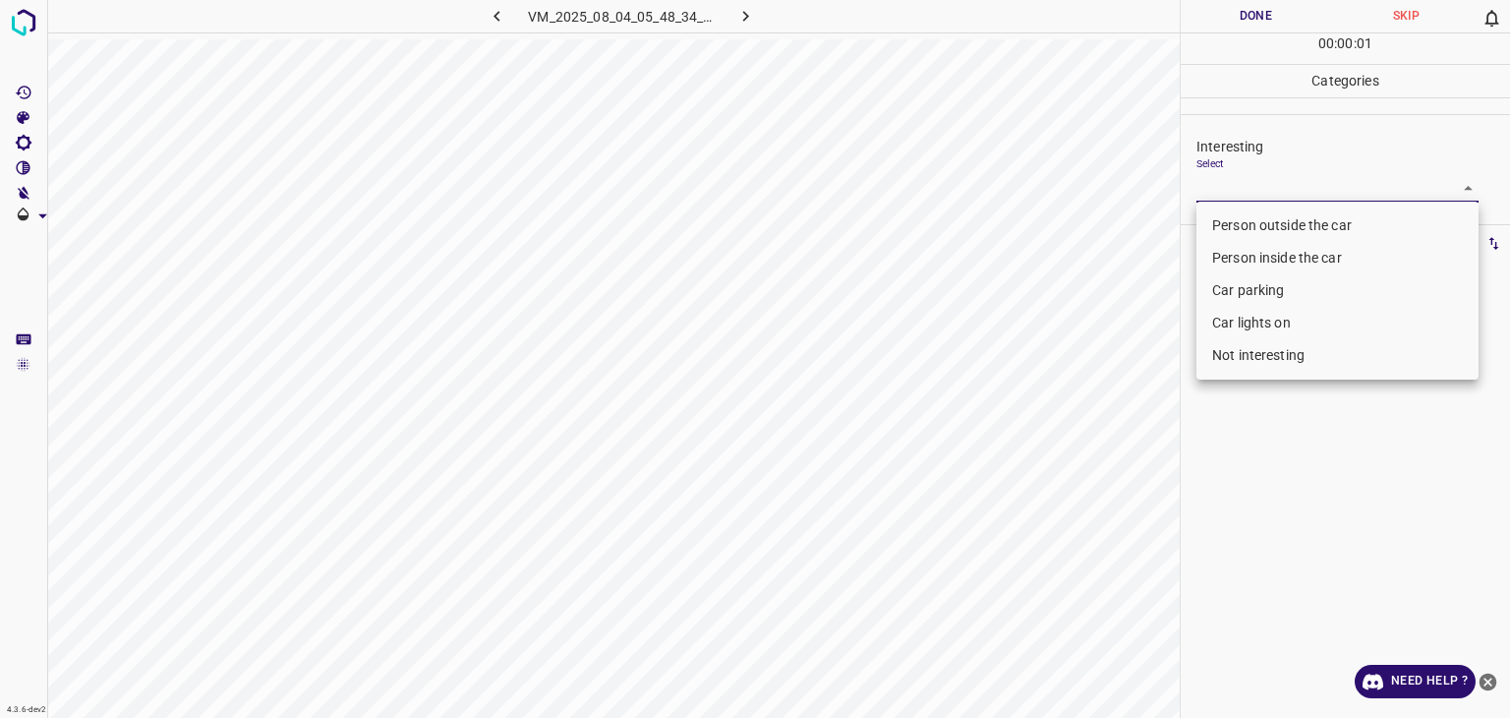
drag, startPoint x: 1219, startPoint y: 179, endPoint x: 1221, endPoint y: 195, distance: 15.9
click at [1221, 183] on body "4.3.6-dev2 VM_2025_08_04_05_48_34_960_01.gif Done Skip 0 00 : 00 : 01 Categorie…" at bounding box center [755, 359] width 1510 height 718
click at [1223, 218] on li "Person outside the car" at bounding box center [1338, 225] width 282 height 32
type input "Person outside the car"
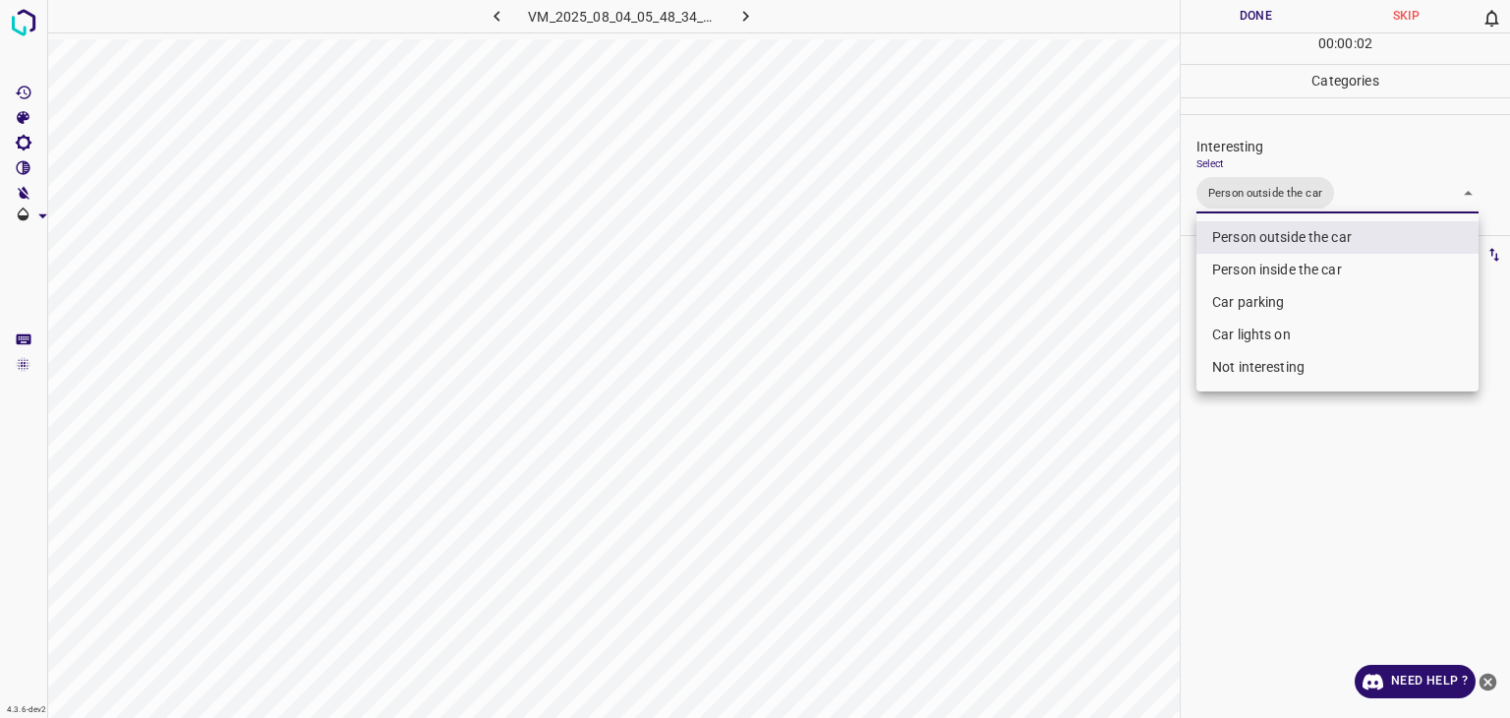
click at [1255, 7] on div at bounding box center [755, 359] width 1510 height 718
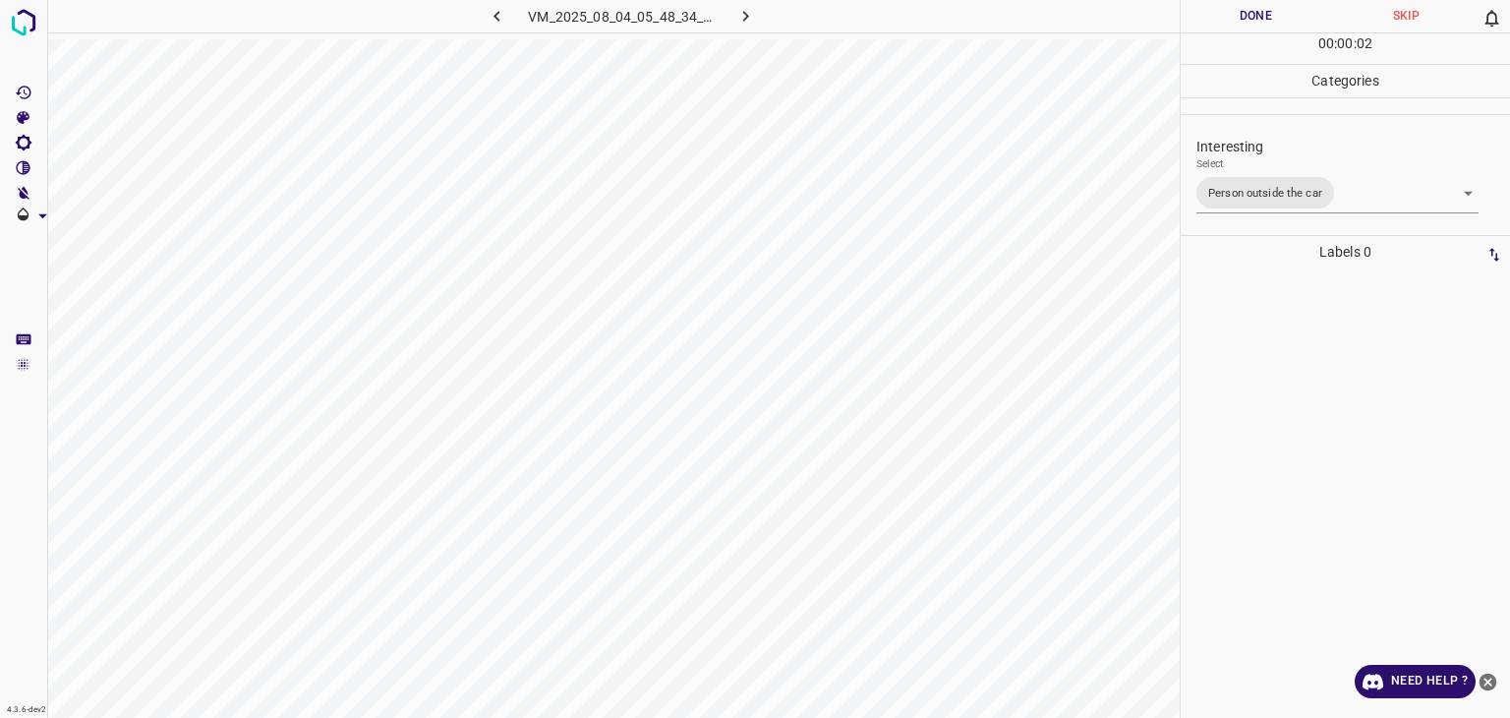
click at [1255, 7] on div at bounding box center [755, 359] width 1510 height 718
click at [1255, 7] on button "Done" at bounding box center [1256, 16] width 150 height 32
click at [1254, 7] on button "Done" at bounding box center [1256, 16] width 150 height 32
click at [744, 21] on icon "button" at bounding box center [746, 16] width 6 height 11
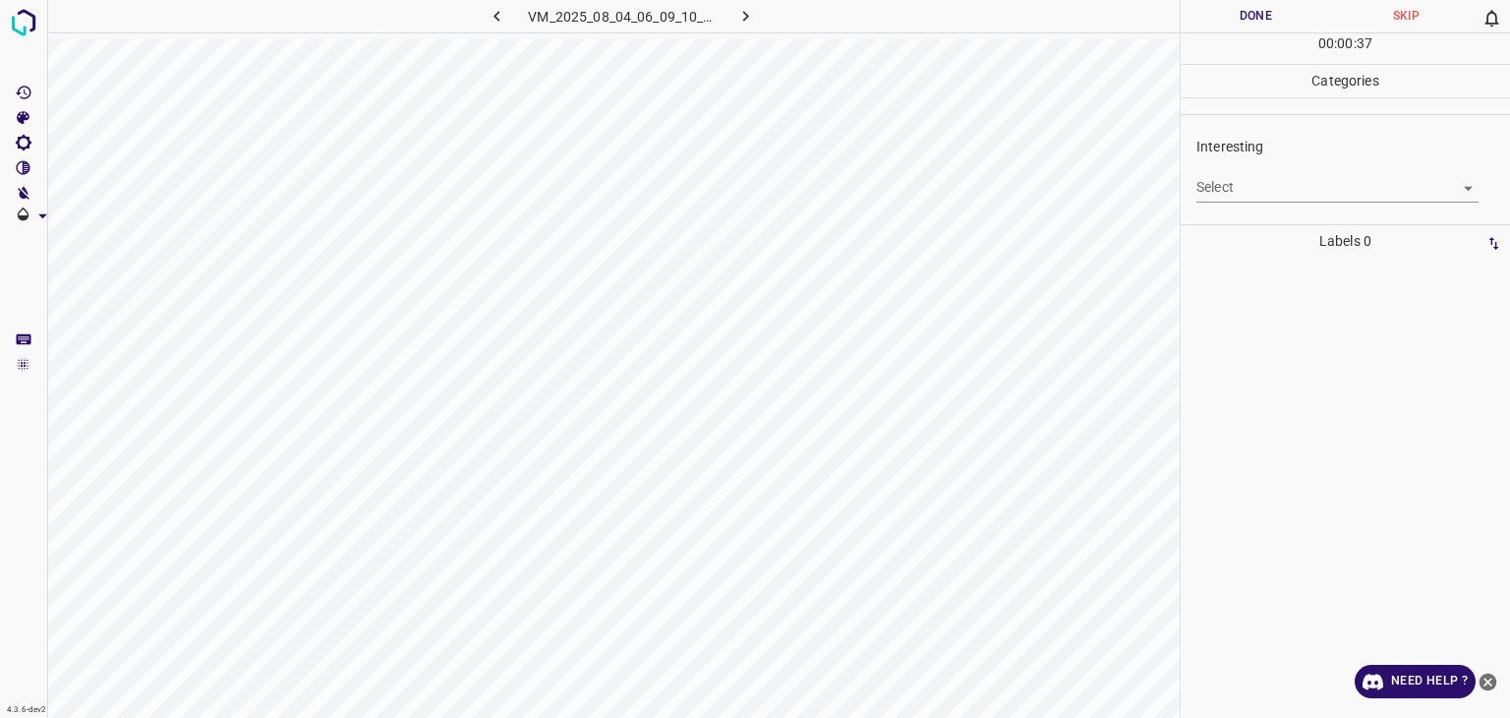
click at [1212, 206] on div "Interesting Select ​" at bounding box center [1345, 169] width 329 height 92
click at [1215, 191] on body "4.3.6-dev2 VM_2025_08_04_06_09_10_942_04.gif Done Skip 0 00 : 00 : 37 Categorie…" at bounding box center [755, 359] width 1510 height 718
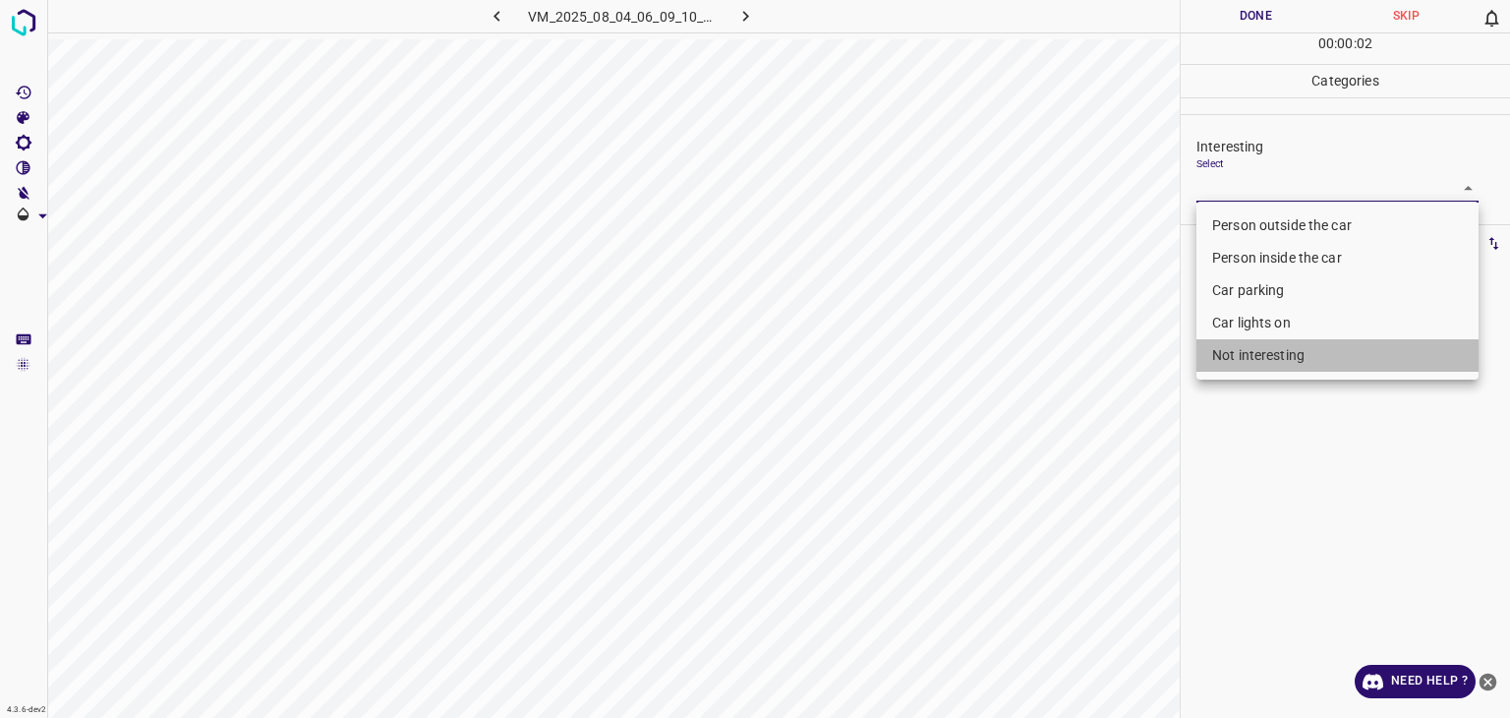
click at [1222, 359] on li "Not interesting" at bounding box center [1338, 355] width 282 height 32
type input "Not interesting"
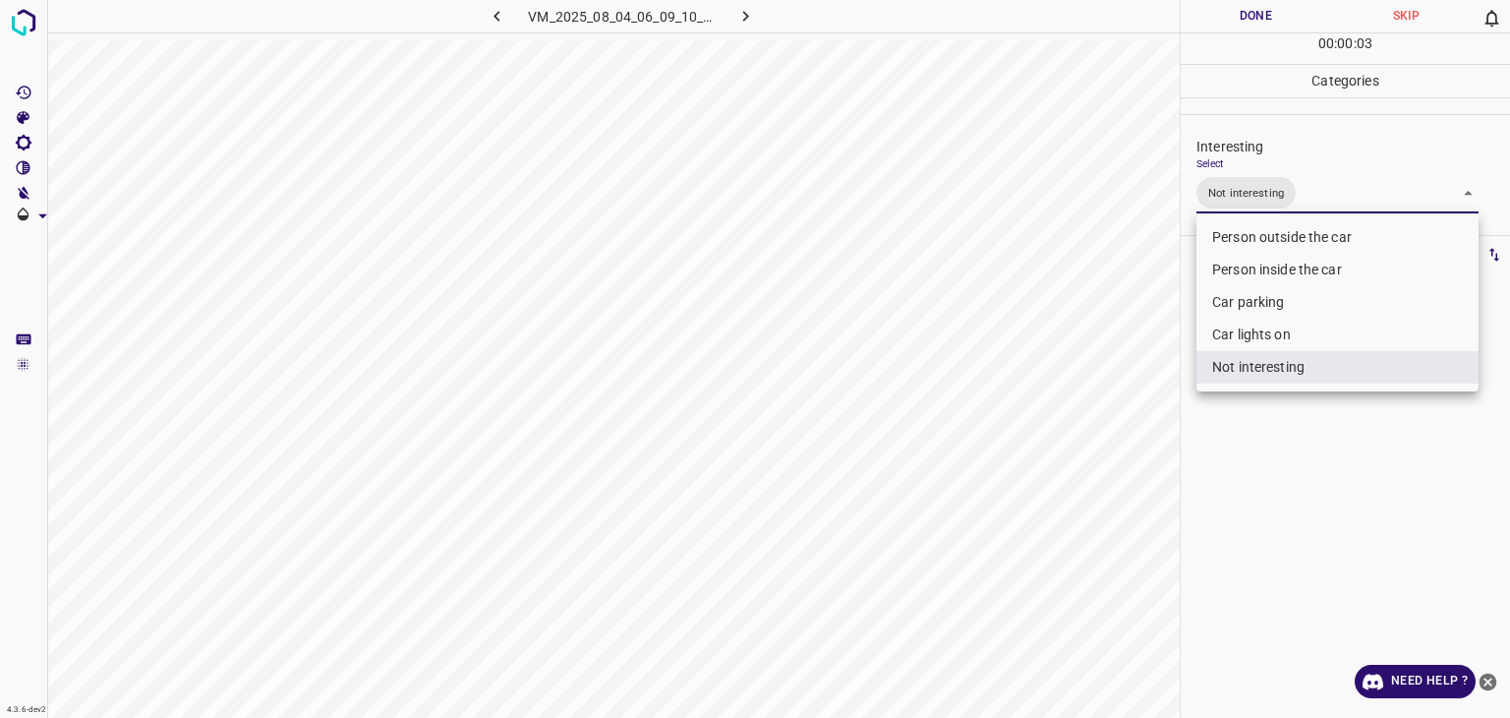
click at [1213, 16] on div at bounding box center [755, 359] width 1510 height 718
click at [1217, 18] on div at bounding box center [755, 359] width 1510 height 718
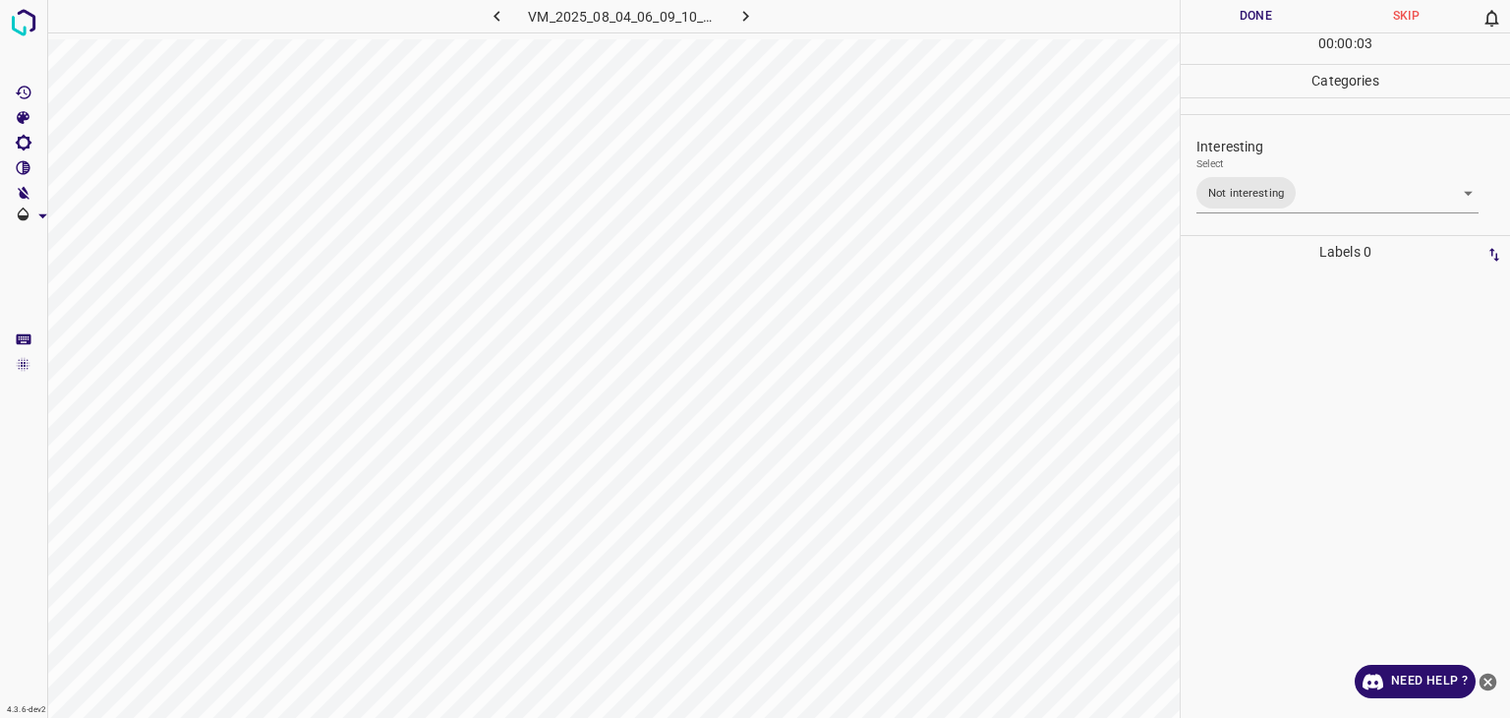
click at [1217, 19] on button "Done" at bounding box center [1256, 16] width 150 height 32
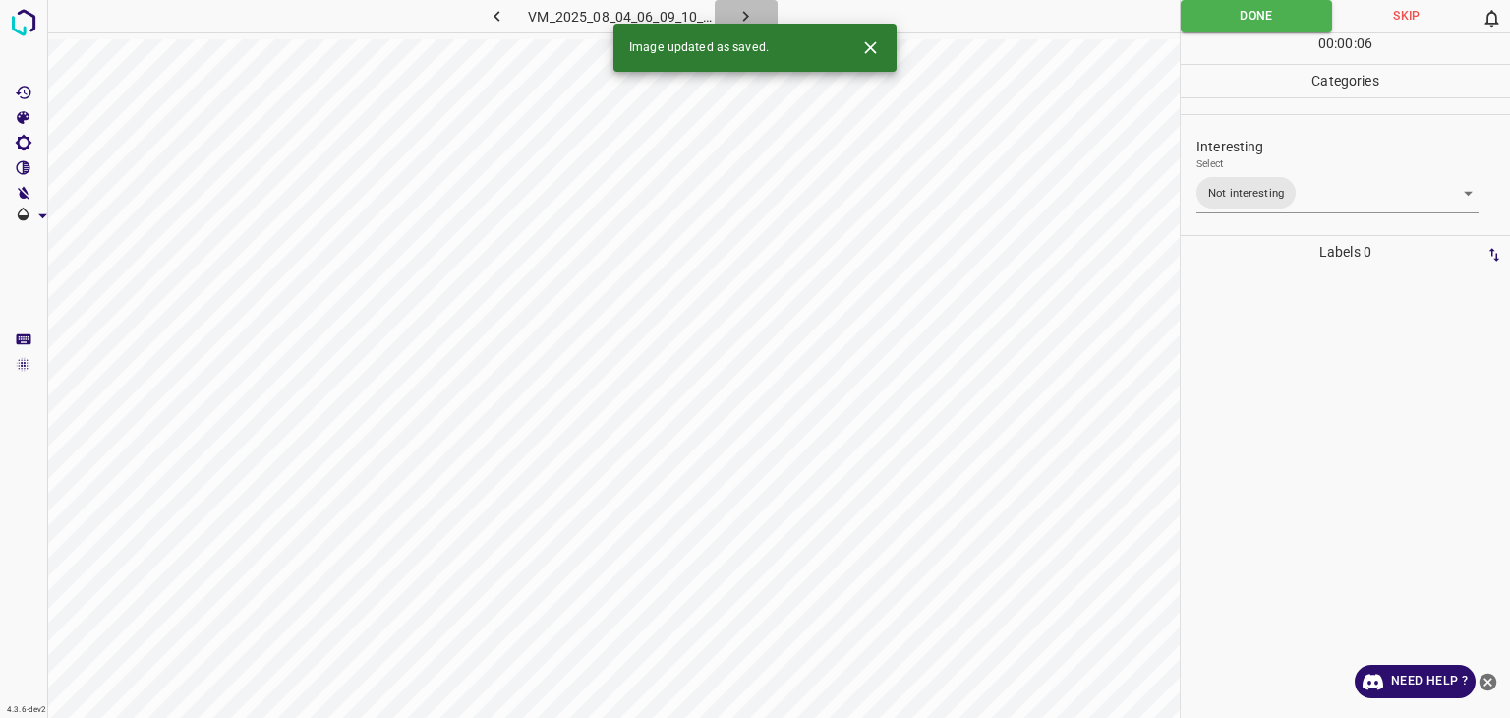
click at [750, 14] on icon "button" at bounding box center [746, 16] width 21 height 21
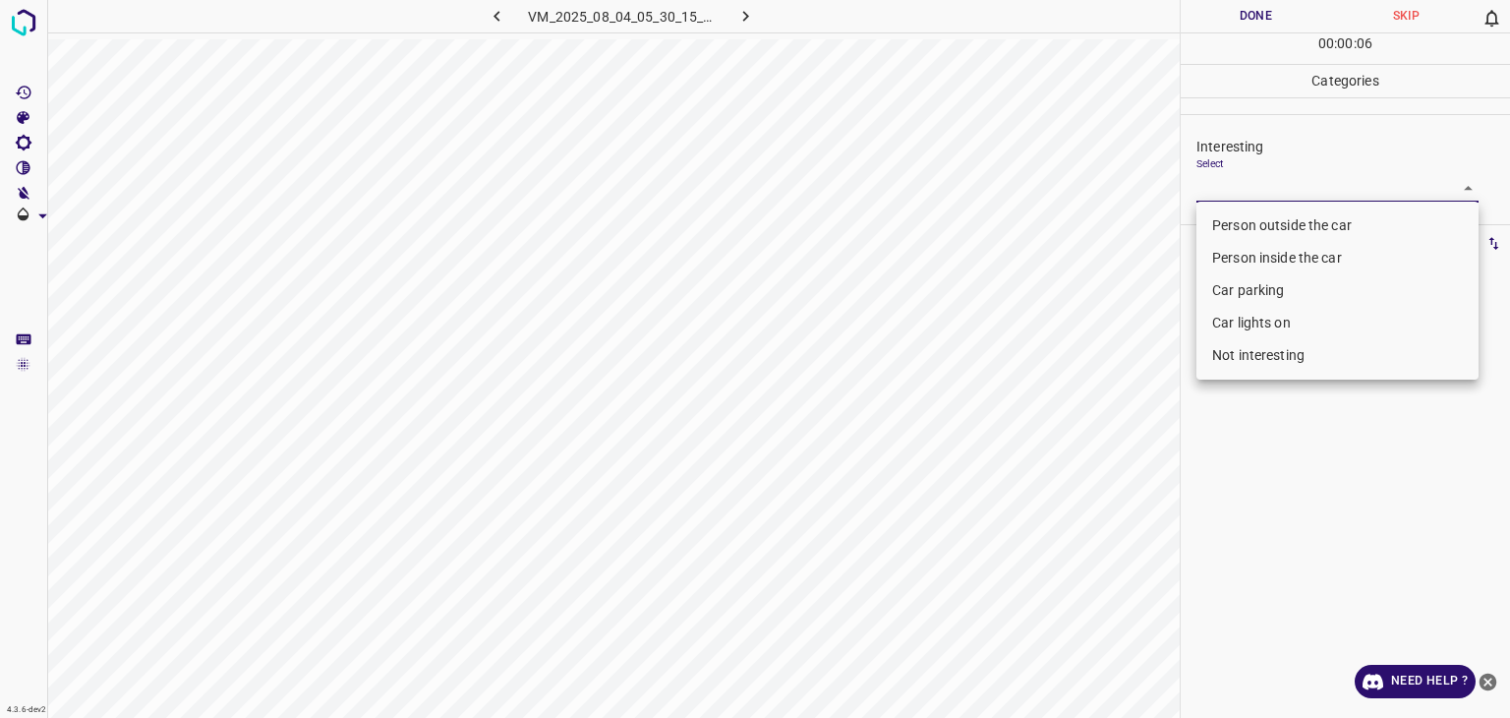
click at [1257, 192] on body "4.3.6-dev2 VM_2025_08_04_05_30_15_853_10.gif Done Skip 0 00 : 00 : 06 Categorie…" at bounding box center [755, 359] width 1510 height 718
click at [1260, 253] on li "Person inside the car" at bounding box center [1338, 258] width 282 height 32
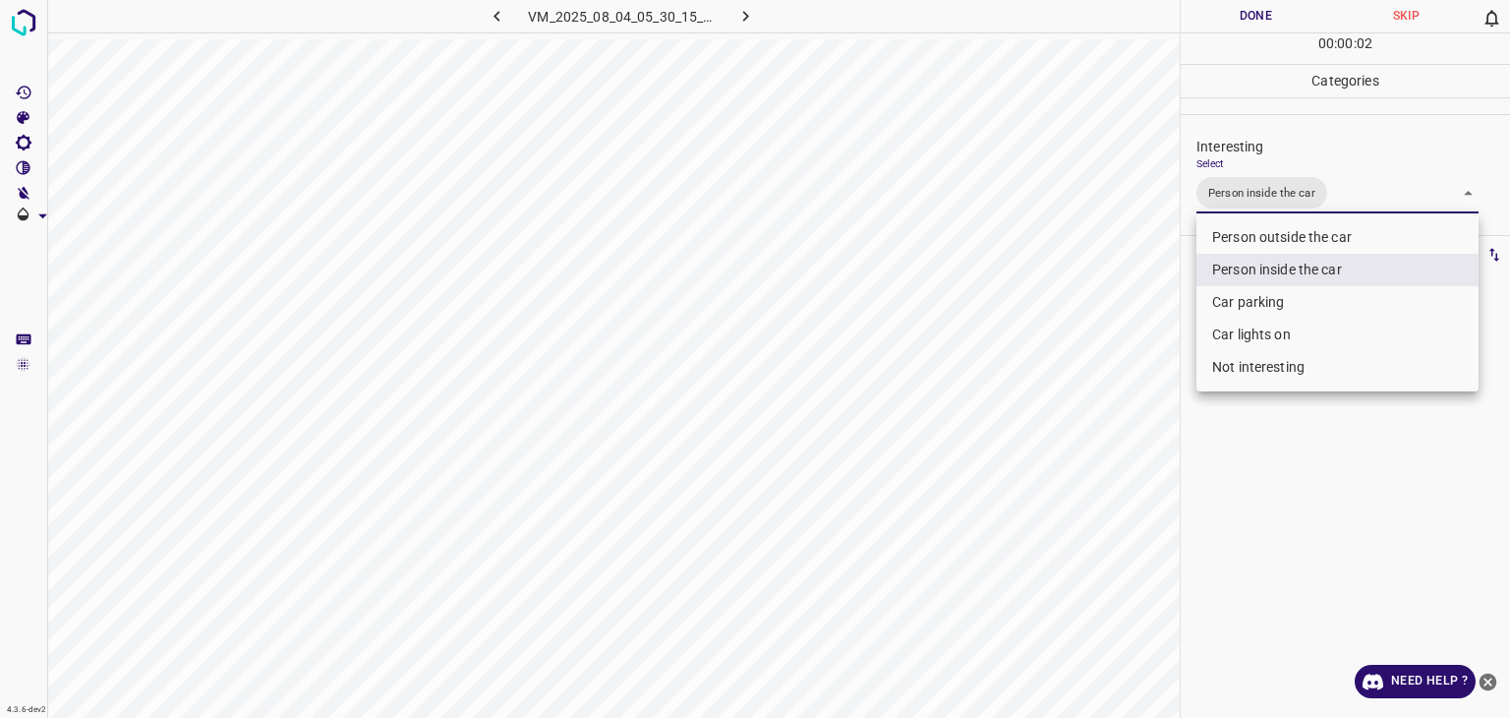
type input "Person inside the car"
click at [1243, 18] on div at bounding box center [755, 359] width 1510 height 718
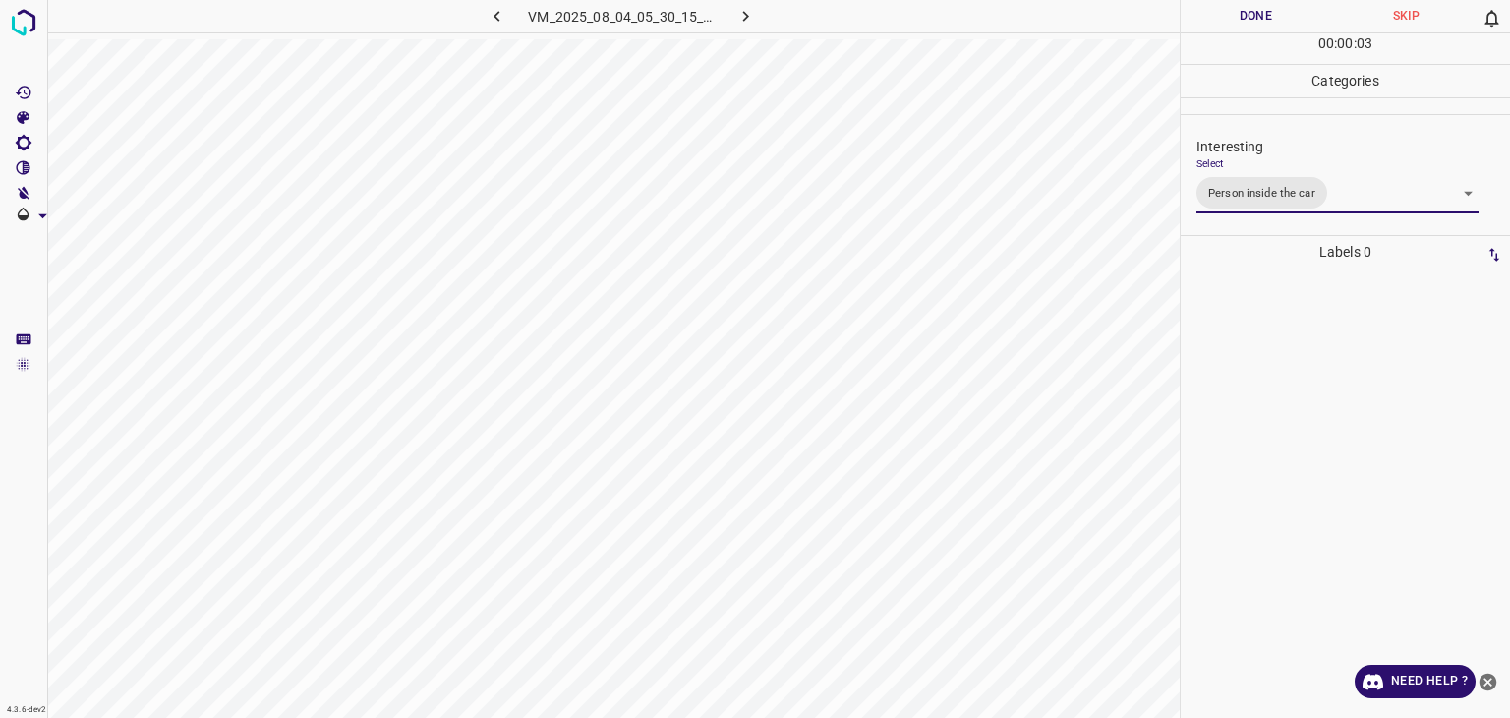
click at [1243, 18] on div at bounding box center [755, 359] width 1510 height 718
click at [1243, 18] on button "Done" at bounding box center [1256, 16] width 150 height 32
click at [1243, 17] on button "Done" at bounding box center [1256, 16] width 150 height 32
click at [1241, 17] on button "Done" at bounding box center [1256, 16] width 150 height 32
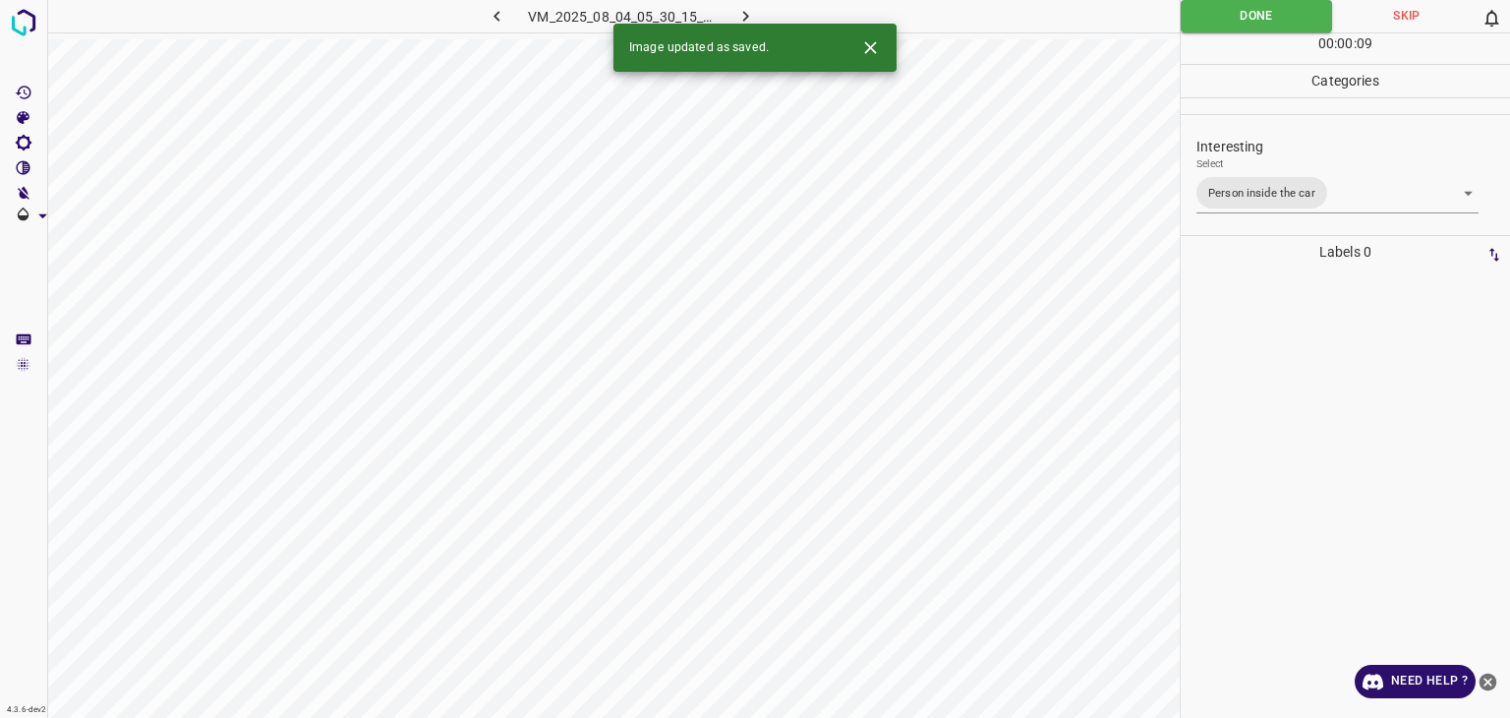
click at [738, 15] on icon "button" at bounding box center [746, 16] width 21 height 21
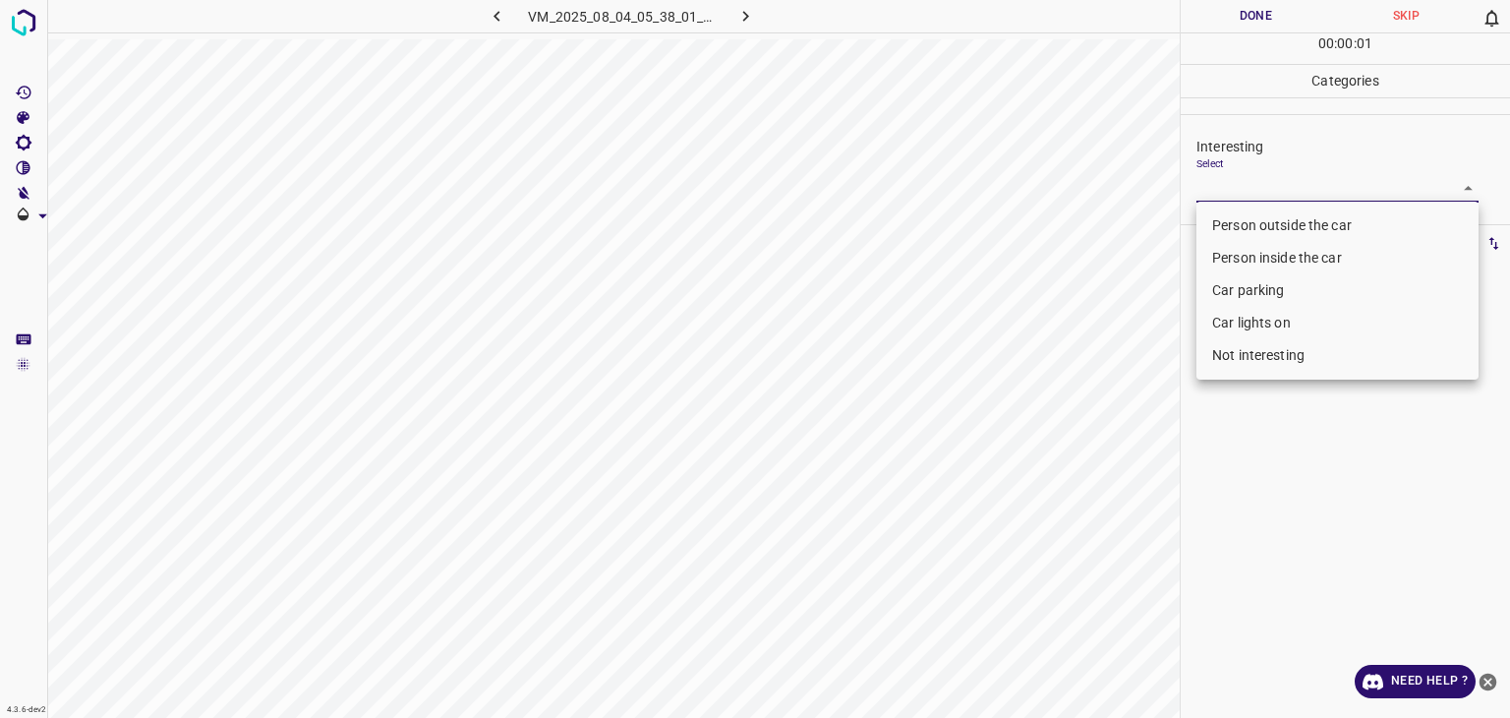
click at [1278, 190] on body "4.3.6-dev2 VM_2025_08_04_05_38_01_565_01.gif Done Skip 0 00 : 00 : 01 Categorie…" at bounding box center [755, 359] width 1510 height 718
click at [1257, 220] on li "Person outside the car" at bounding box center [1338, 225] width 282 height 32
type input "Person outside the car"
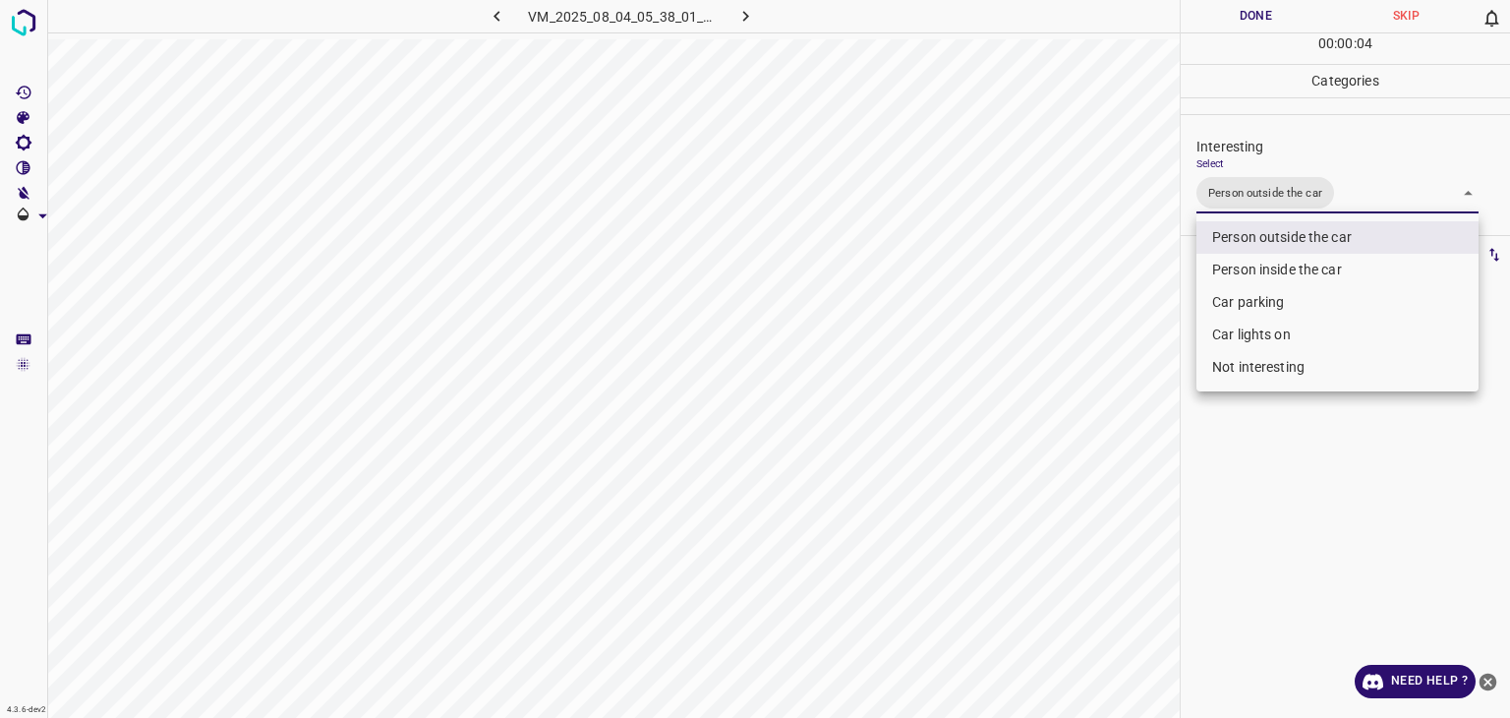
click at [1251, 25] on div at bounding box center [755, 359] width 1510 height 718
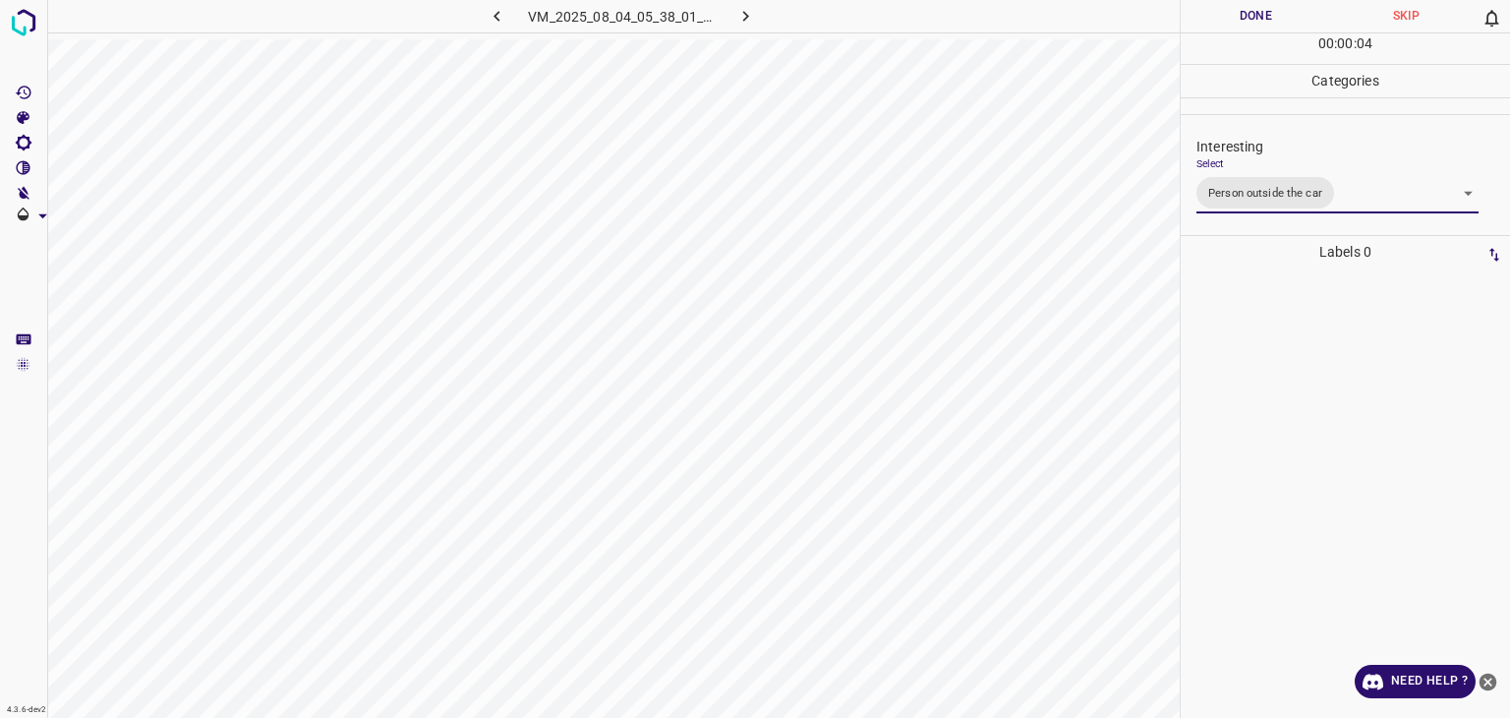
click at [1247, 22] on div "Person outside the car Person inside the car Car parking Car lights on Not inte…" at bounding box center [755, 359] width 1510 height 718
click at [1247, 21] on button "Done" at bounding box center [1256, 16] width 150 height 32
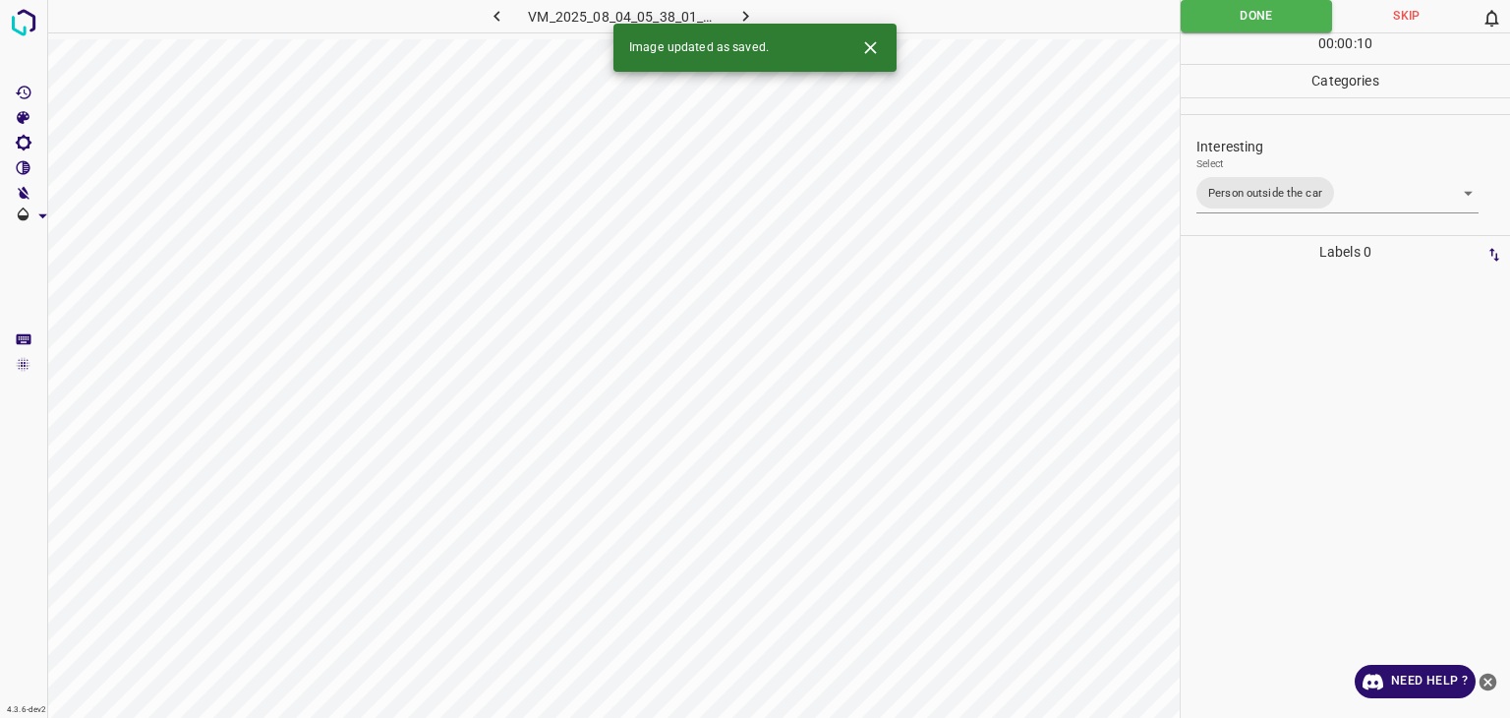
click at [743, 14] on icon "button" at bounding box center [746, 16] width 21 height 21
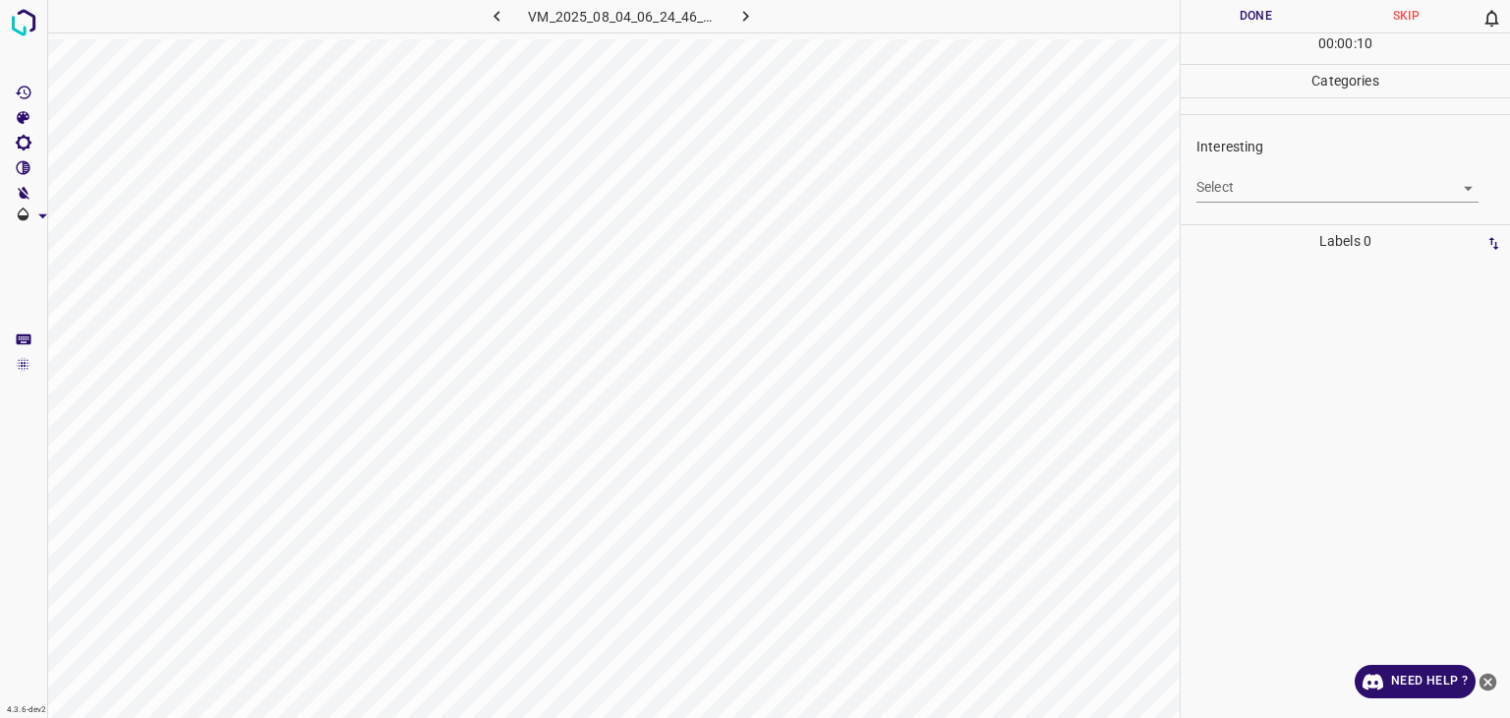
click at [1300, 206] on div "Interesting Select ​" at bounding box center [1345, 169] width 329 height 92
click at [1290, 198] on body "4.3.6-dev2 VM_2025_08_04_06_24_46_781_00.gif Done Skip 0 00 : 00 : 01 Categorie…" at bounding box center [755, 359] width 1510 height 718
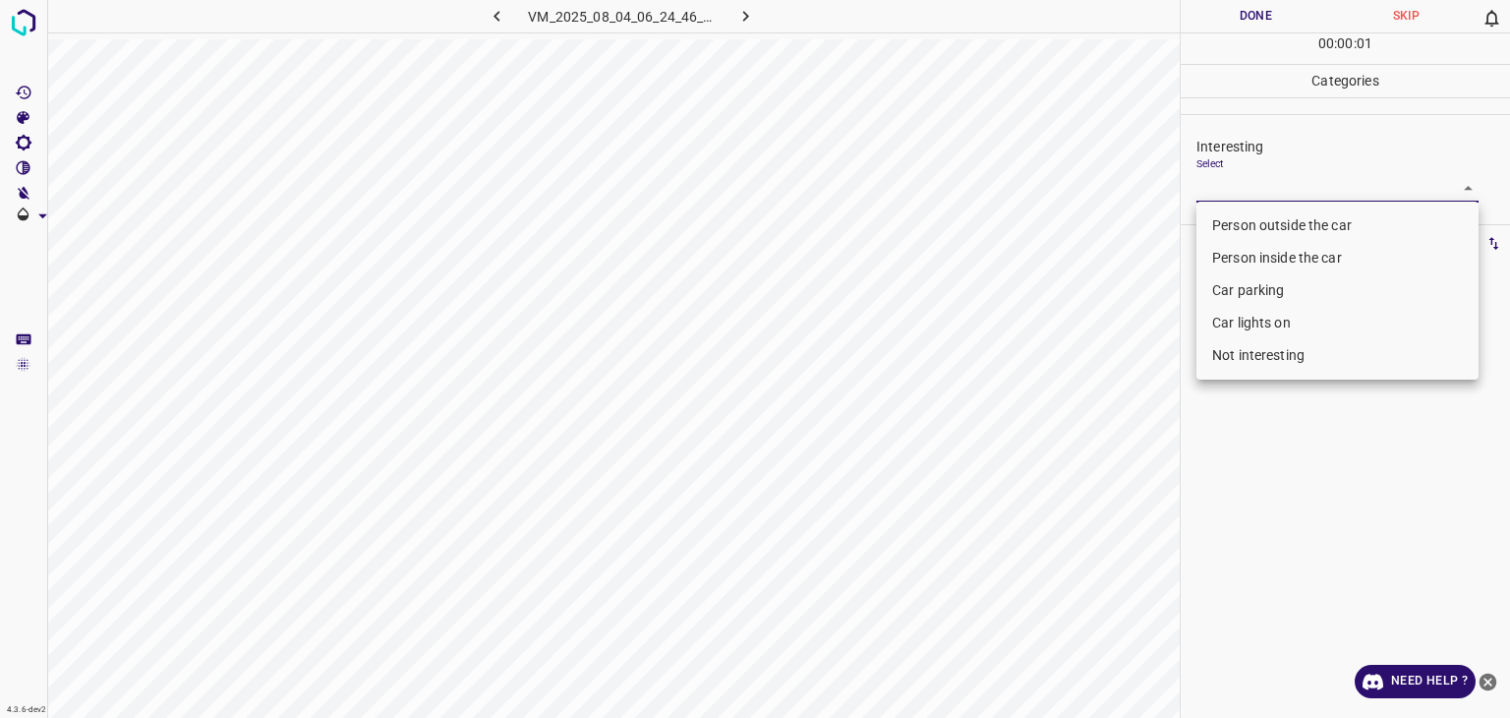
click at [1284, 220] on li "Person outside the car" at bounding box center [1338, 225] width 282 height 32
type input "Person outside the car"
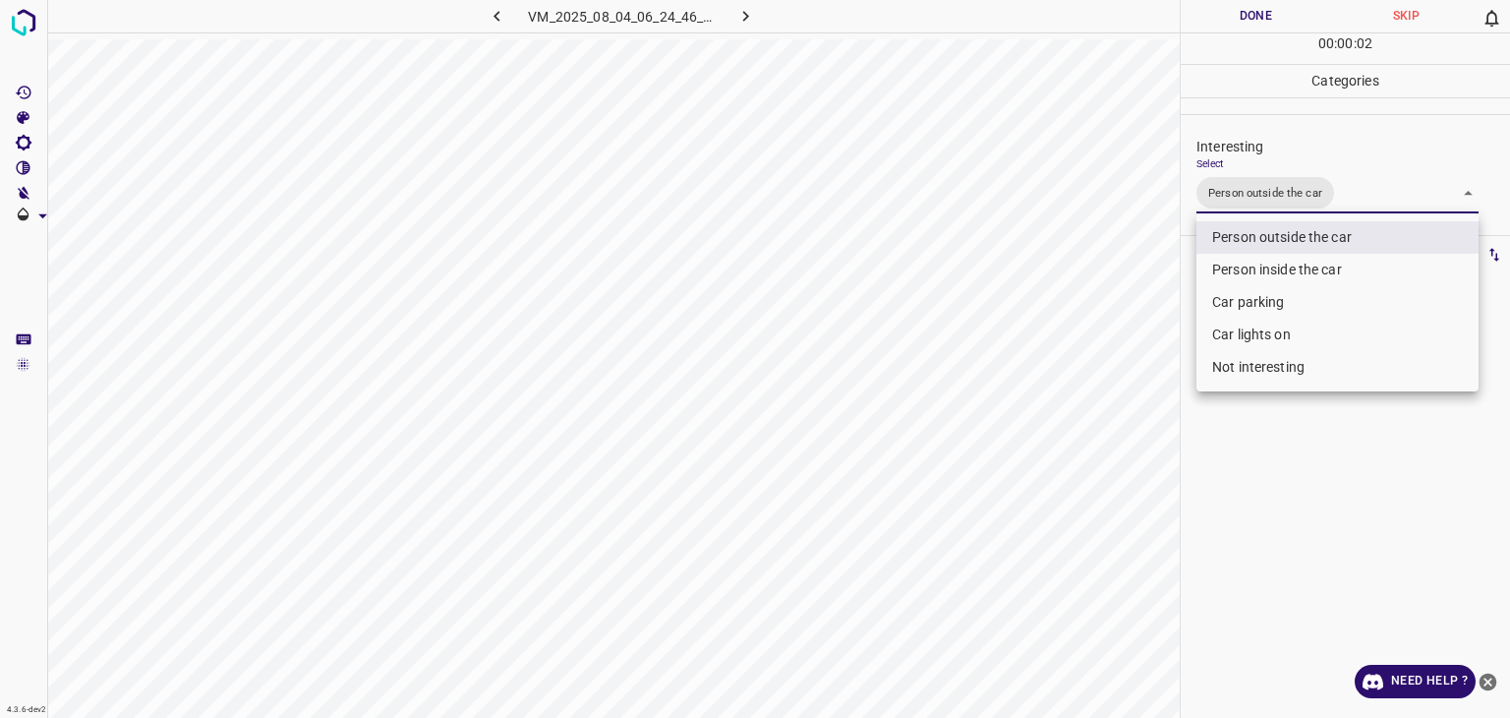
click at [1243, 13] on div at bounding box center [755, 359] width 1510 height 718
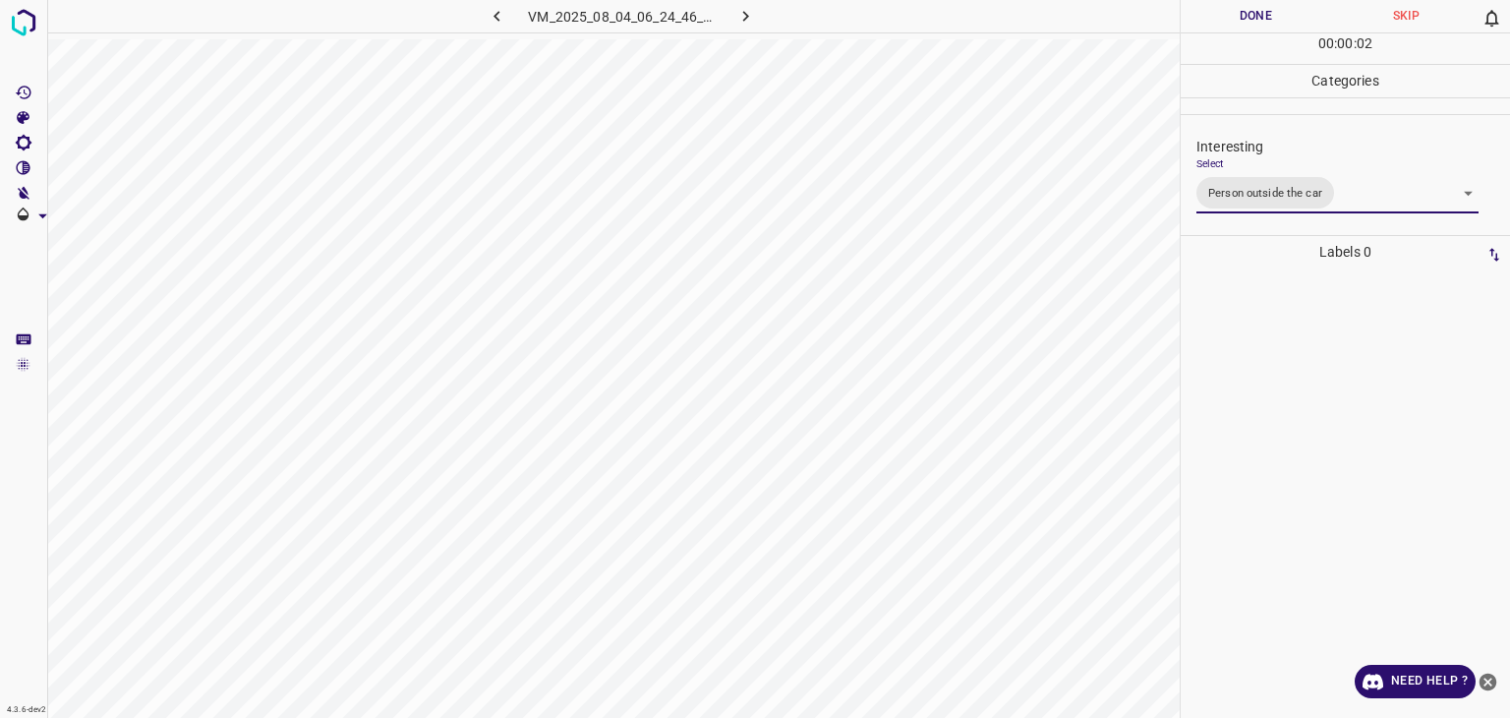
click at [1243, 13] on div "Person outside the car Person inside the car Car parking Car lights on Not inte…" at bounding box center [755, 359] width 1510 height 718
click at [1243, 13] on button "Done" at bounding box center [1256, 16] width 150 height 32
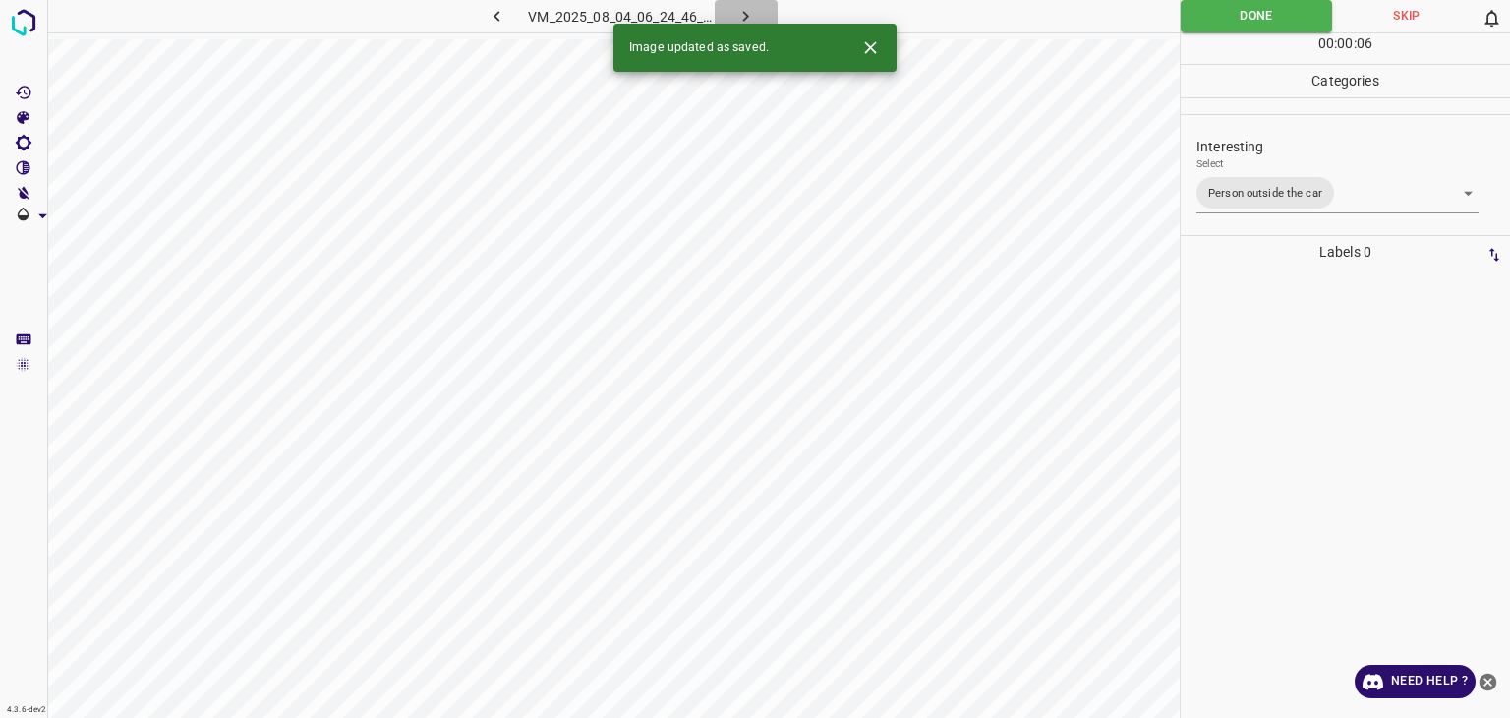
click at [753, 16] on icon "button" at bounding box center [746, 16] width 21 height 21
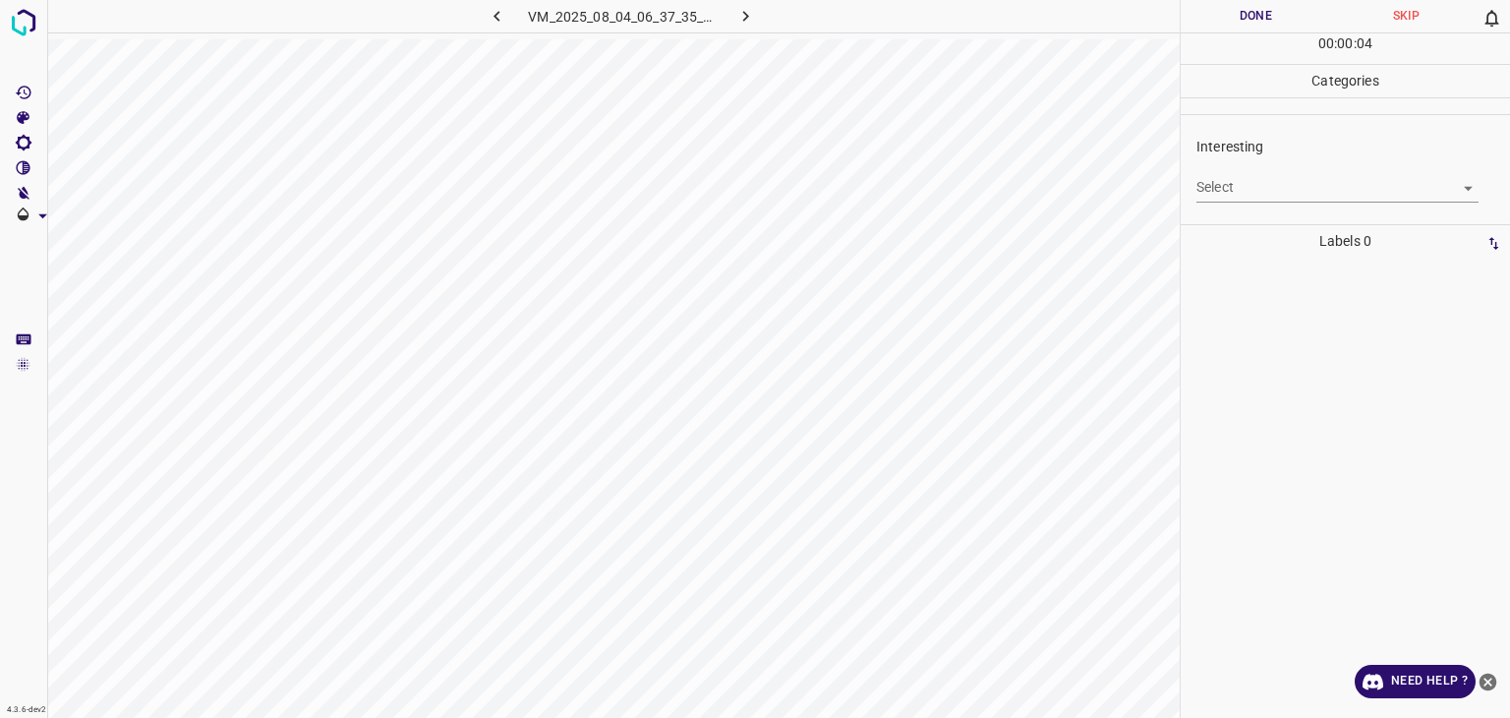
click at [1284, 178] on body "4.3.6-dev2 VM_2025_08_04_06_37_35_777_03.gif Done Skip 0 00 : 00 : 04 Categorie…" at bounding box center [755, 359] width 1510 height 718
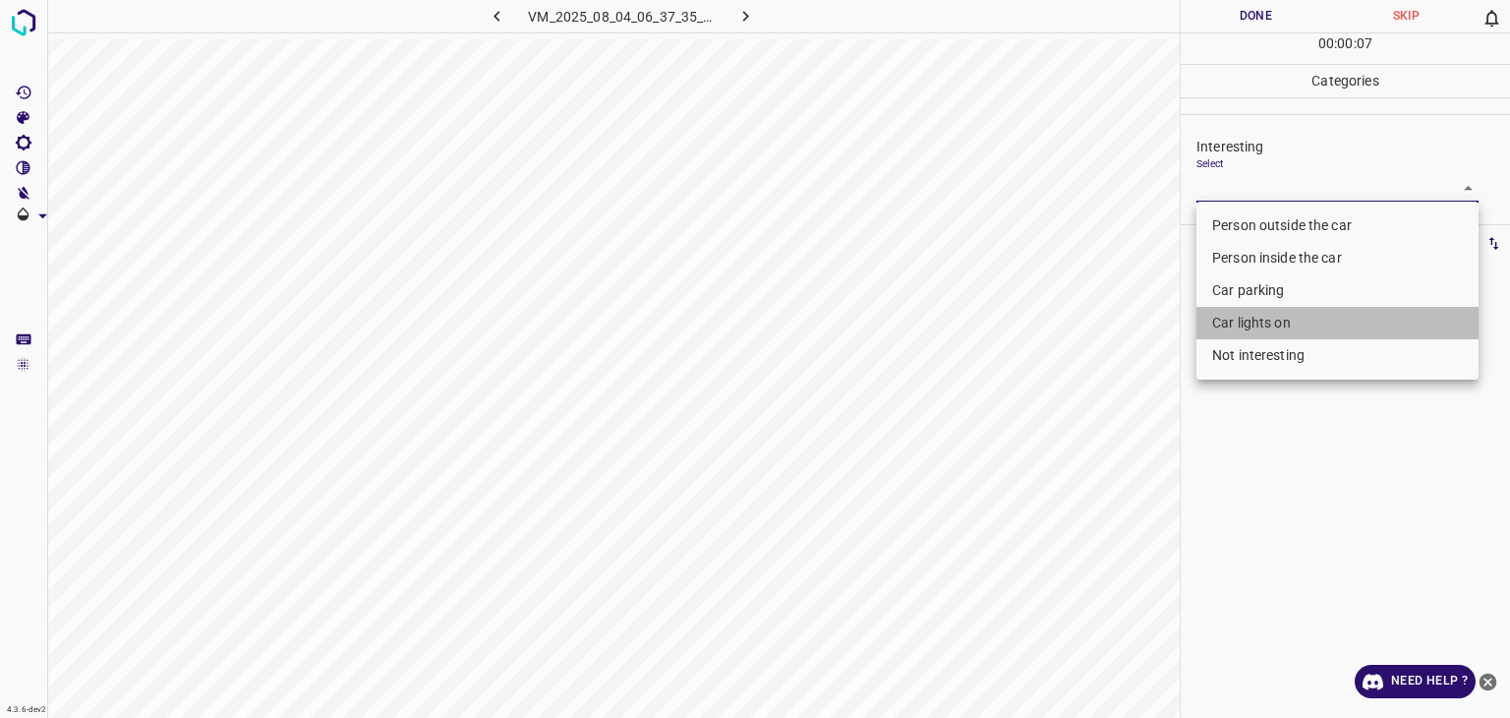
click at [1271, 314] on li "Car lights on" at bounding box center [1338, 323] width 282 height 32
type input "Car lights on"
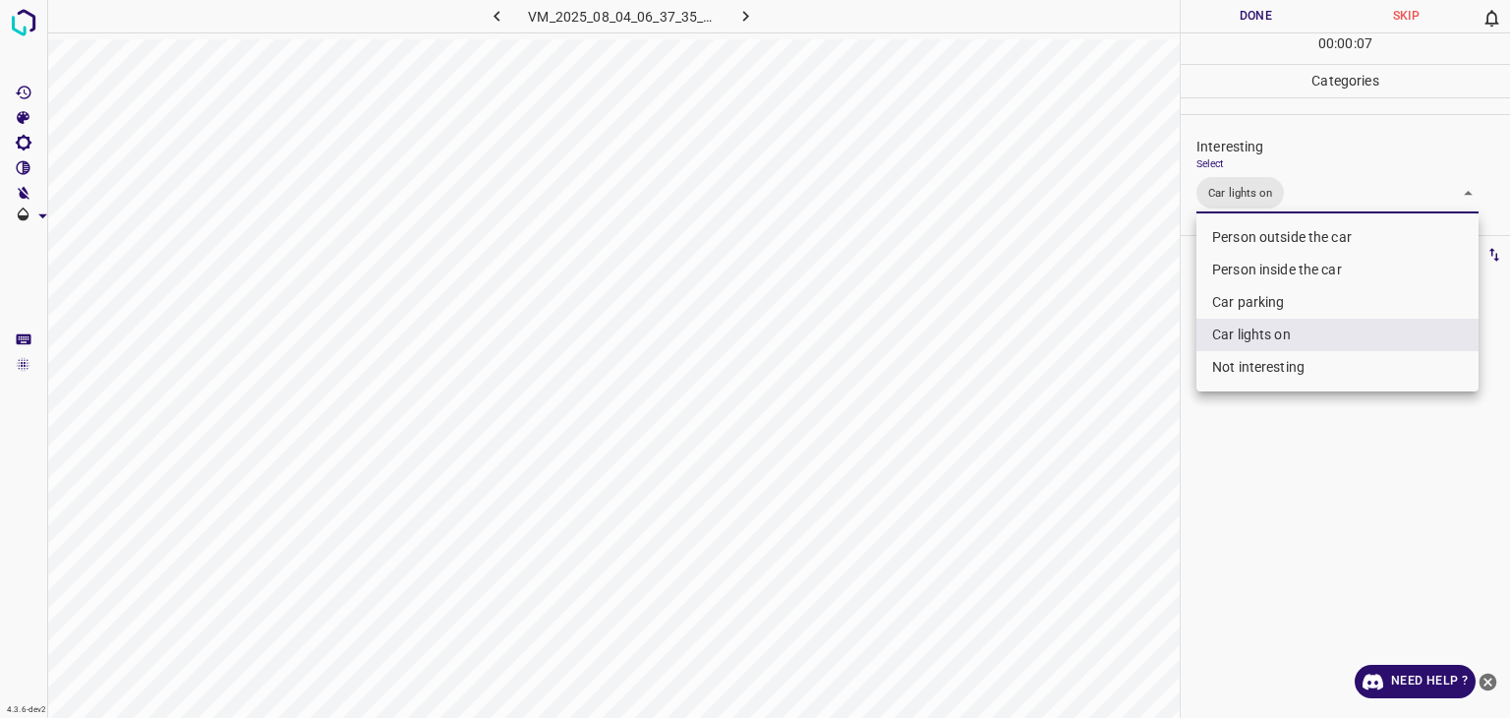
click at [1268, 323] on li "Car lights on" at bounding box center [1338, 335] width 282 height 32
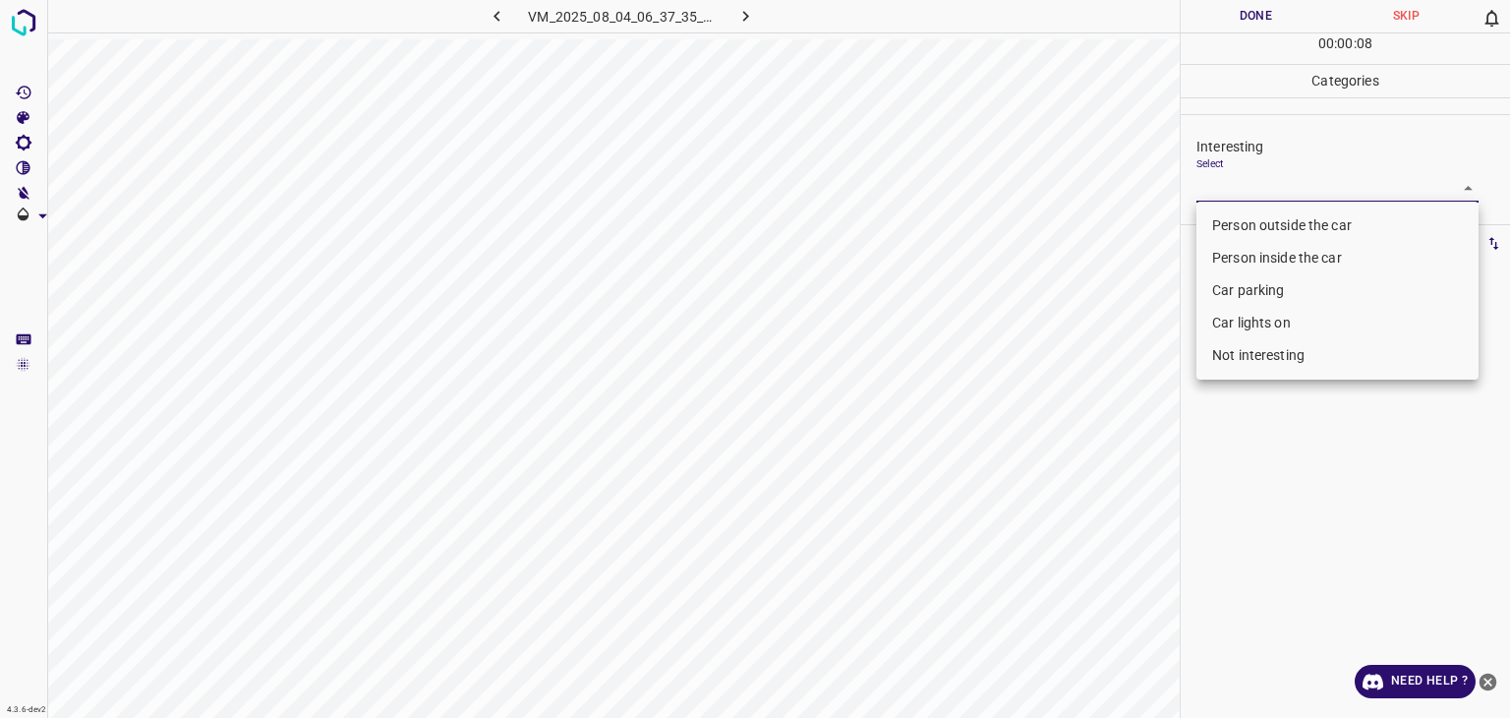
click at [1264, 294] on li "Car parking" at bounding box center [1338, 290] width 282 height 32
type input "Car parking"
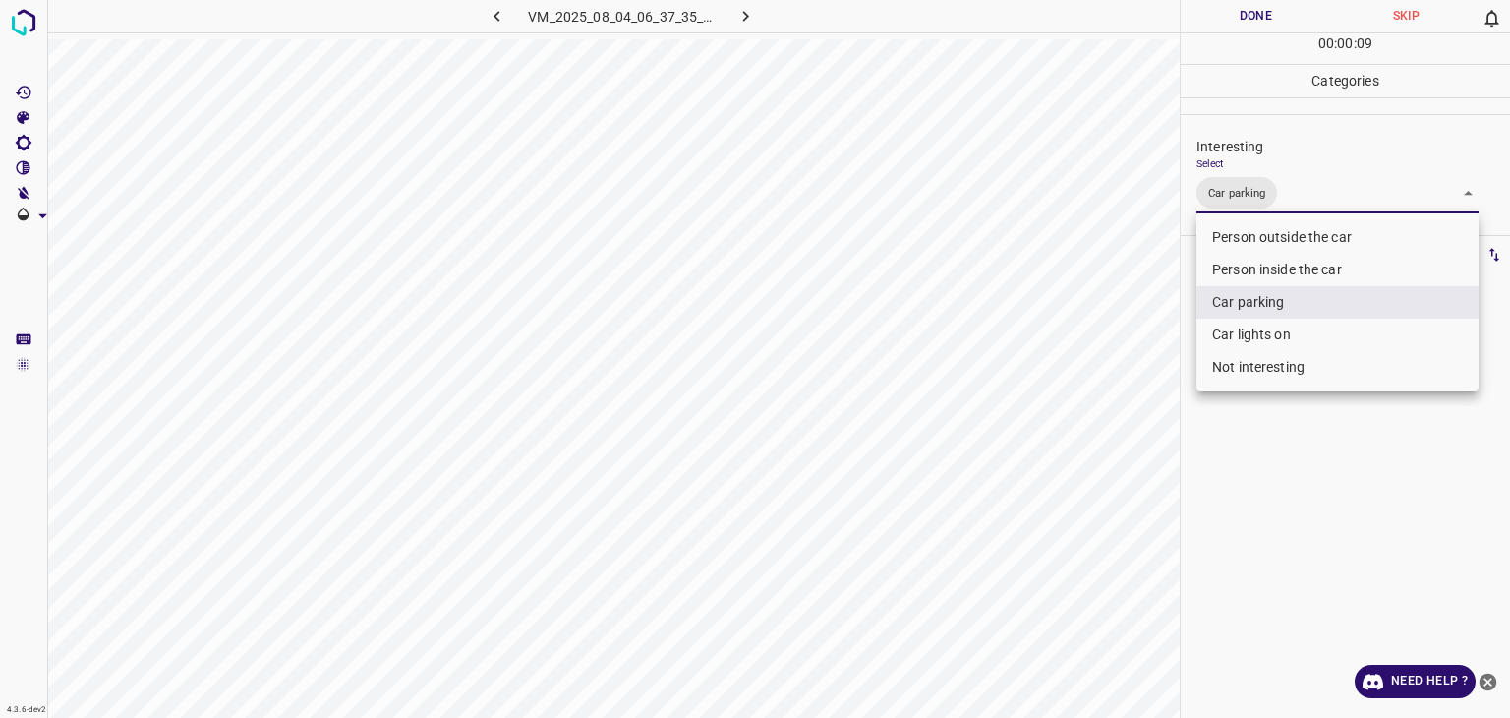
click at [1259, 2] on div at bounding box center [755, 359] width 1510 height 718
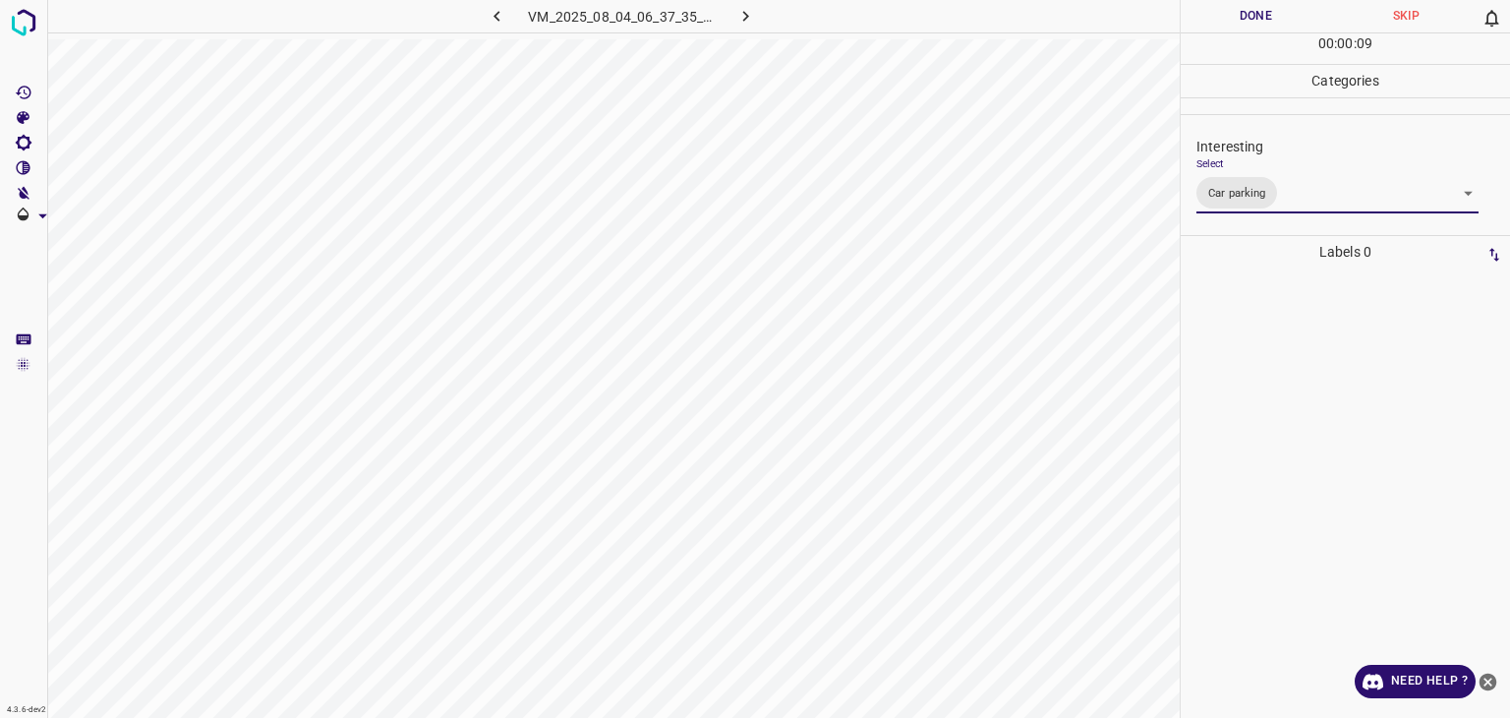
click at [1259, 16] on div "Person outside the car Person inside the car Car parking Car lights on Not inte…" at bounding box center [755, 359] width 1510 height 718
click at [1259, 16] on button "Done" at bounding box center [1256, 16] width 150 height 32
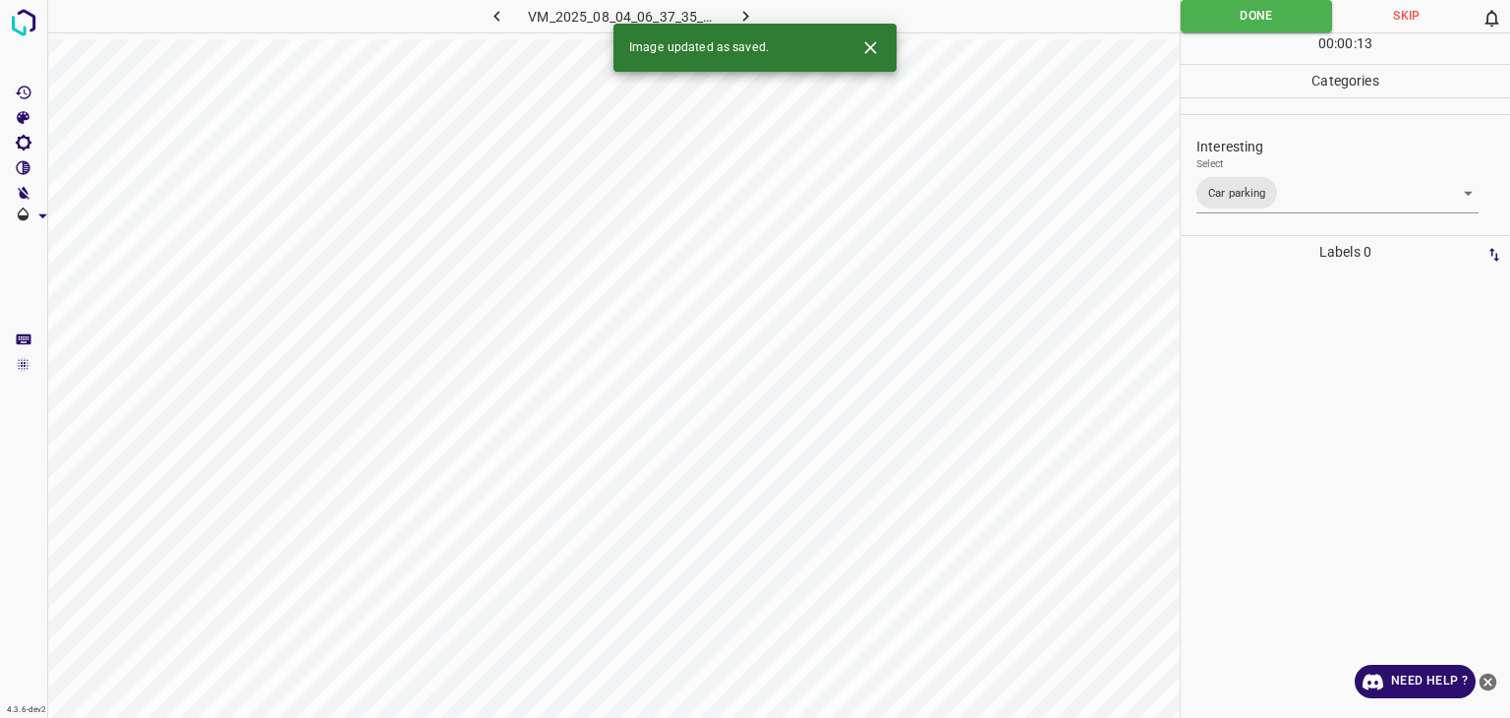
click at [743, 18] on icon "button" at bounding box center [746, 16] width 21 height 21
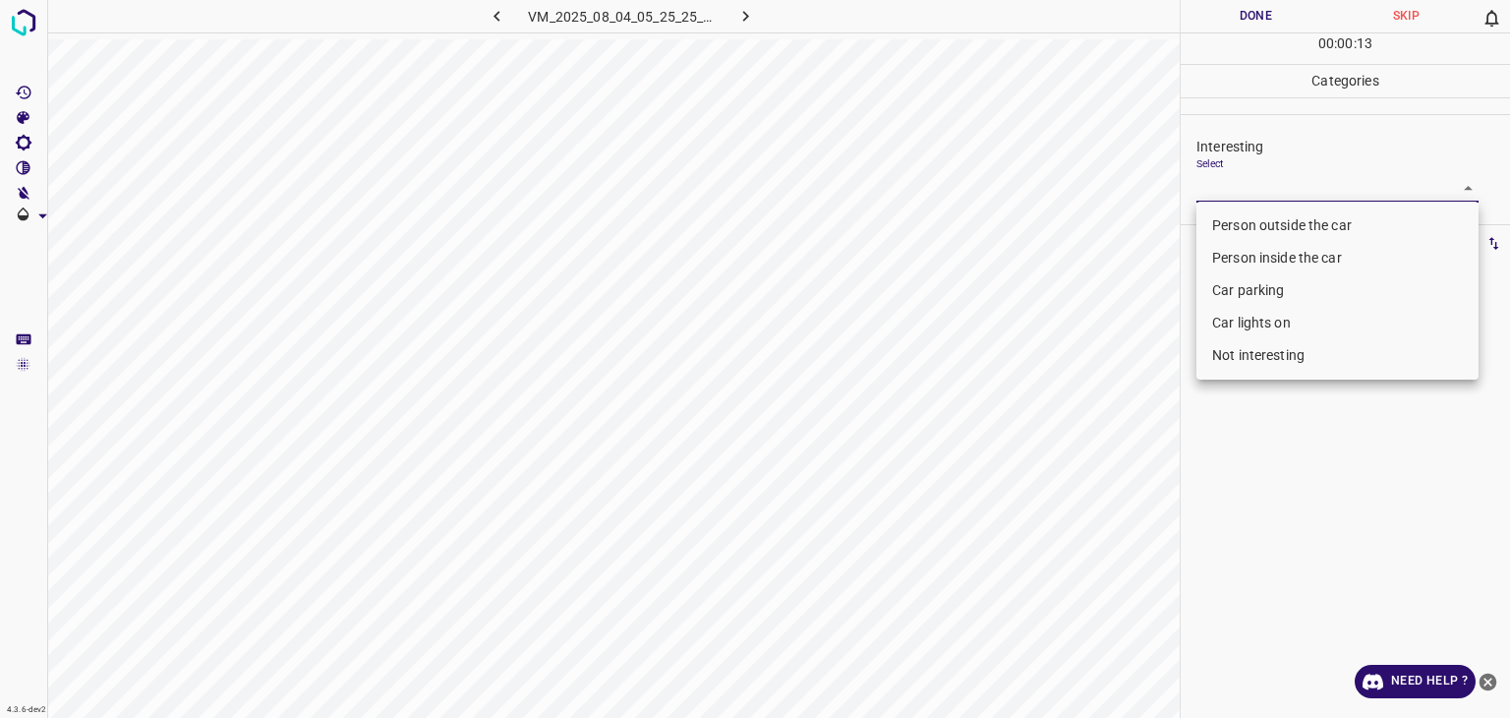
click at [1244, 194] on body "4.3.6-dev2 VM_2025_08_04_05_25_25_515_04.gif Done Skip 0 00 : 00 : 13 Categorie…" at bounding box center [755, 359] width 1510 height 718
click at [1259, 292] on li "Car parking" at bounding box center [1338, 290] width 282 height 32
type input "Car parking"
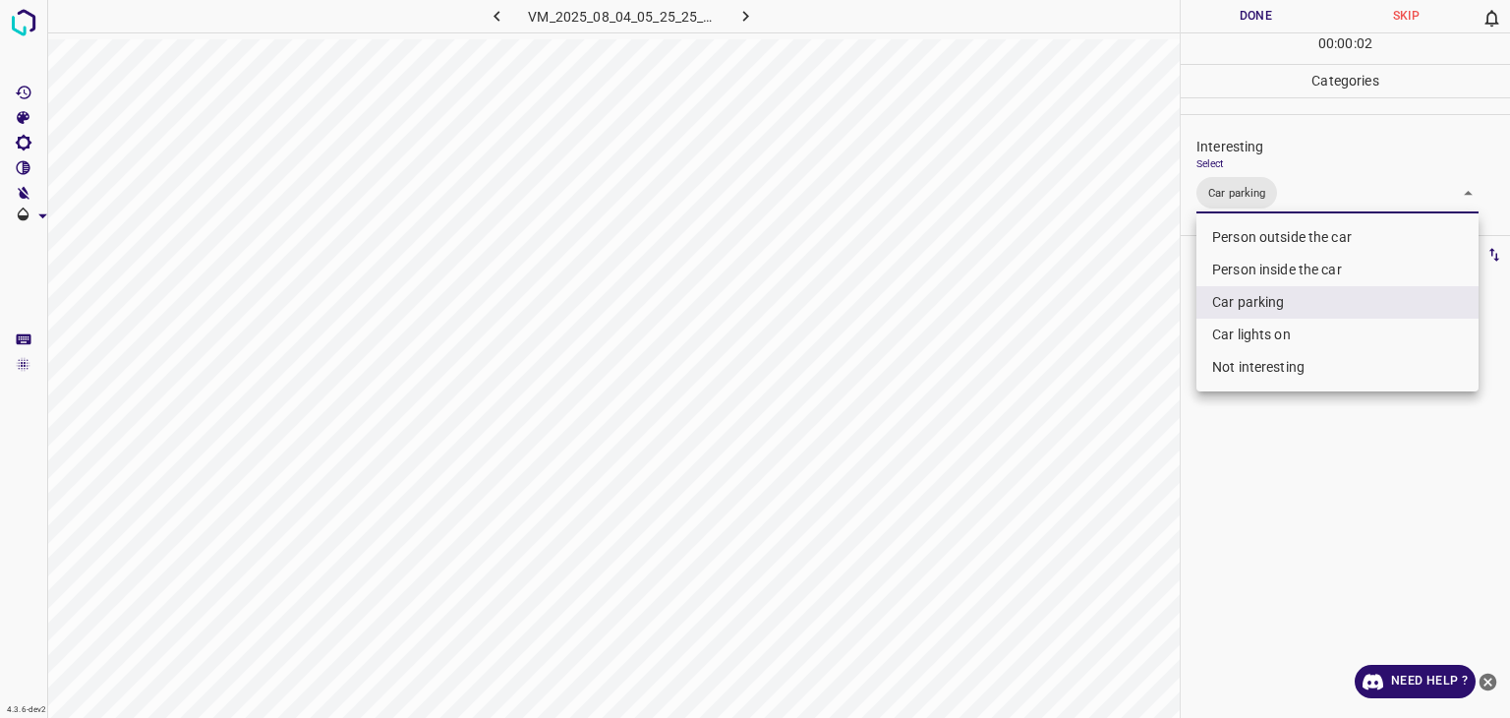
click at [1243, 18] on div at bounding box center [755, 359] width 1510 height 718
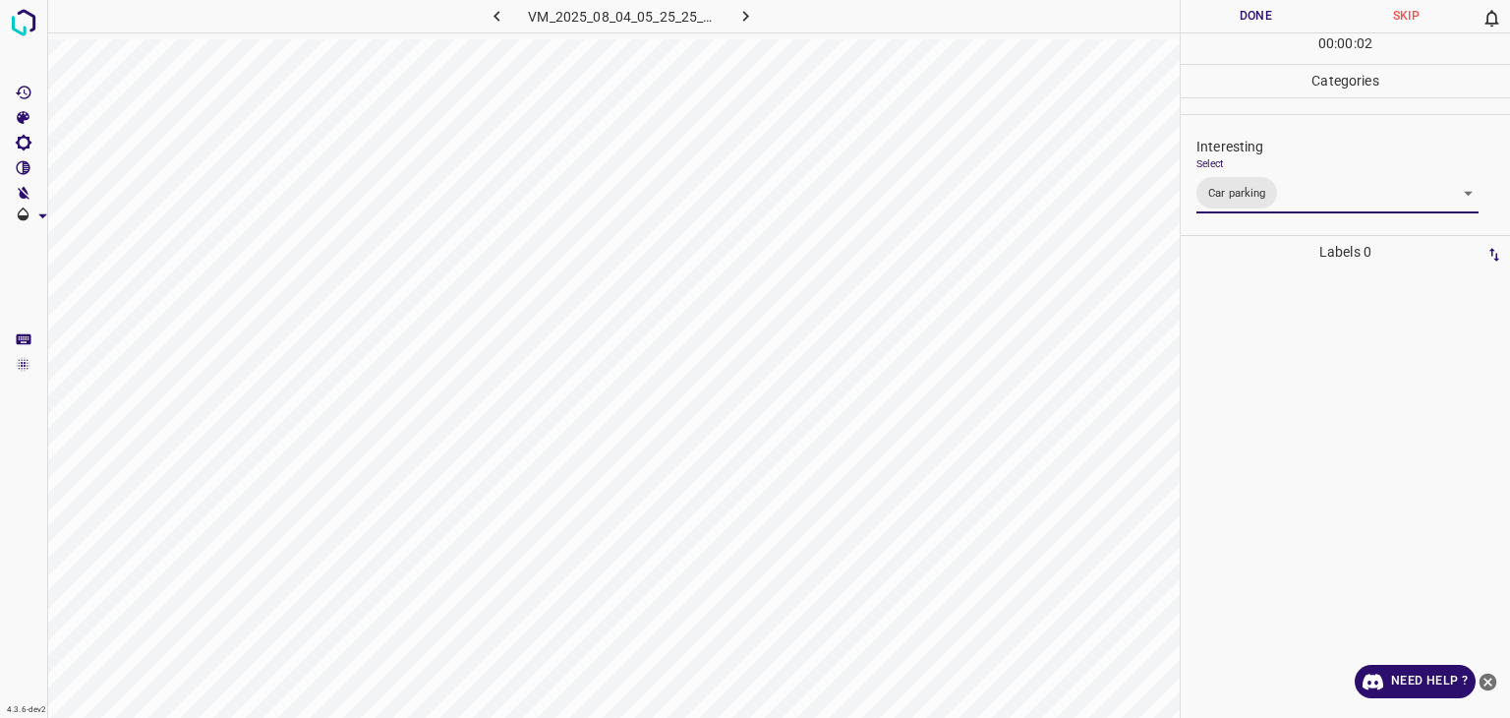
click at [1243, 18] on div at bounding box center [755, 359] width 1510 height 718
click at [1243, 18] on button "Done" at bounding box center [1256, 16] width 150 height 32
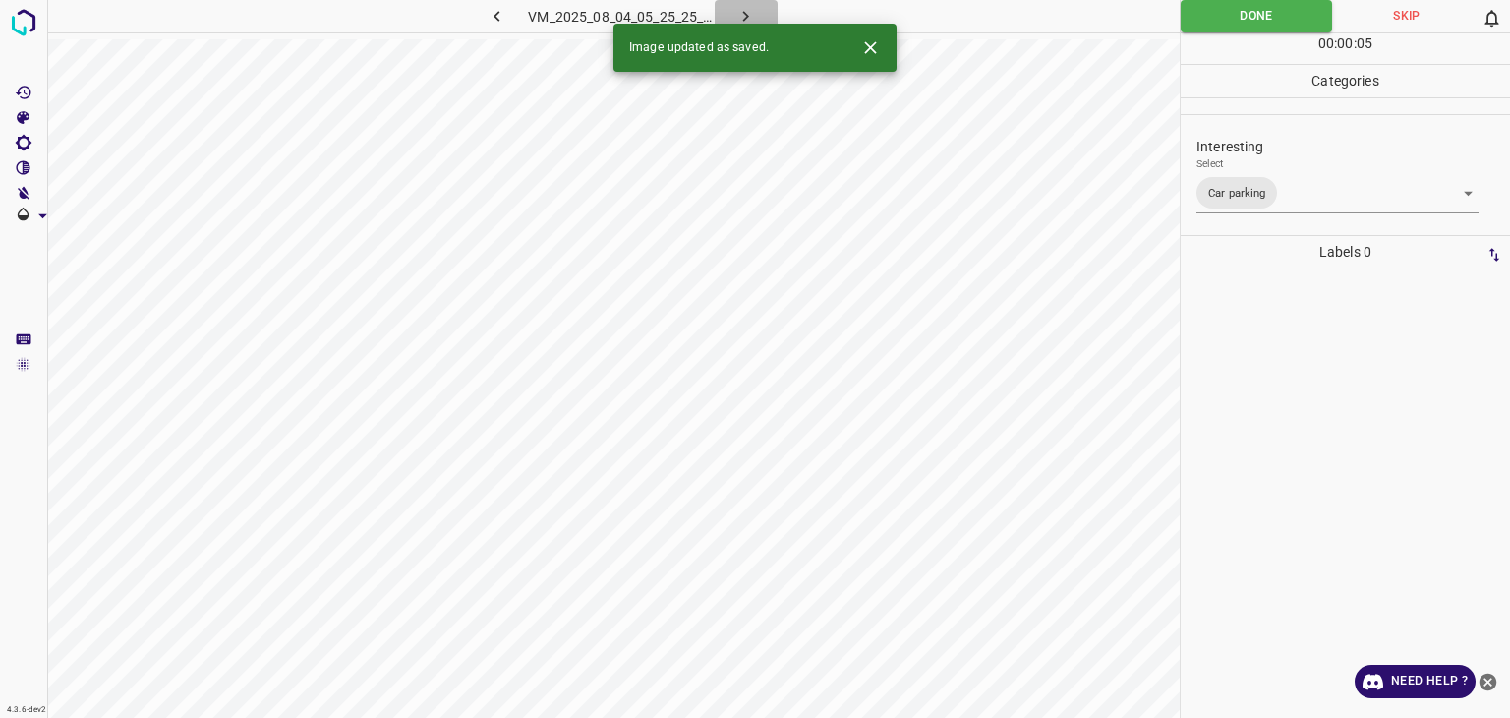
click at [736, 13] on icon "button" at bounding box center [746, 16] width 21 height 21
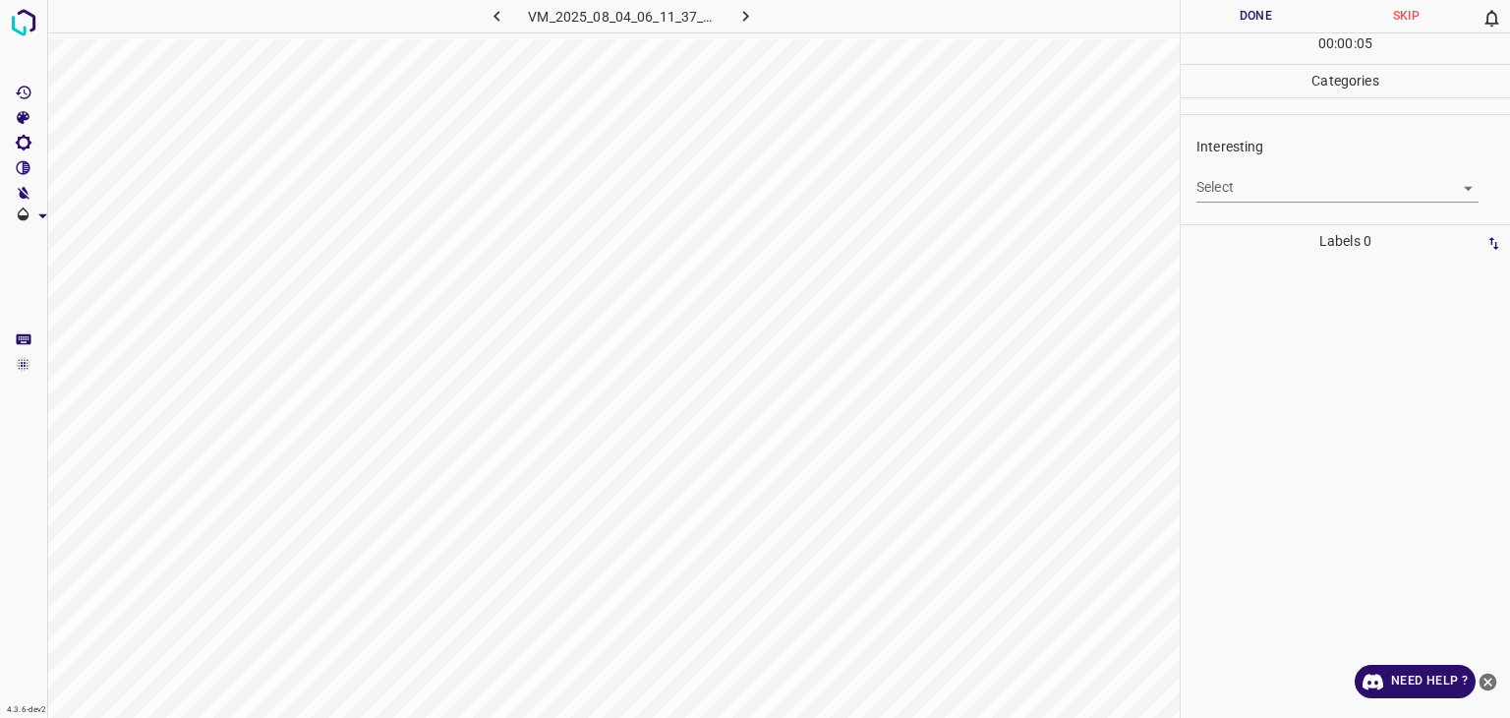
click at [1290, 197] on body "4.3.6-dev2 VM_2025_08_04_06_11_37_195_02.gif Done Skip 0 00 : 00 : 05 Categorie…" at bounding box center [755, 359] width 1510 height 718
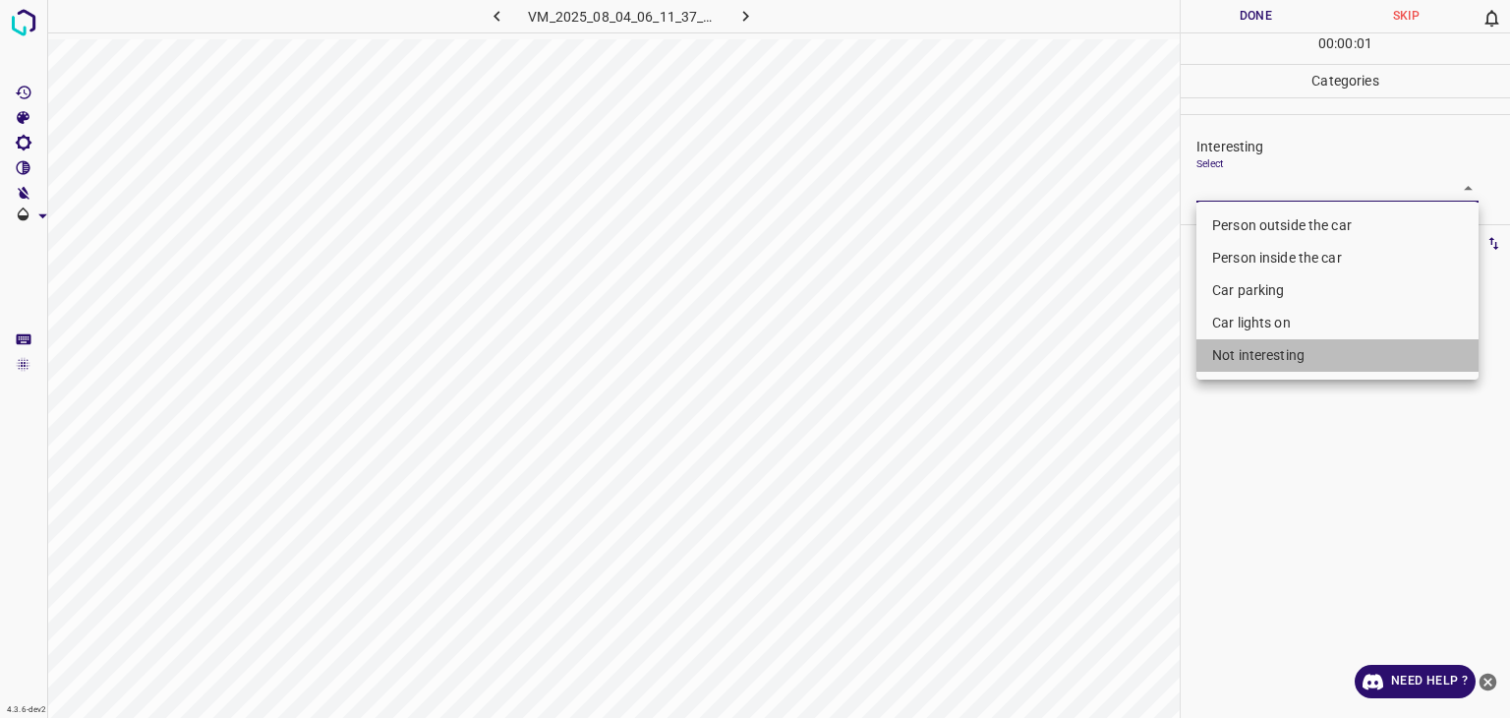
click at [1282, 361] on li "Not interesting" at bounding box center [1338, 355] width 282 height 32
type input "Not interesting"
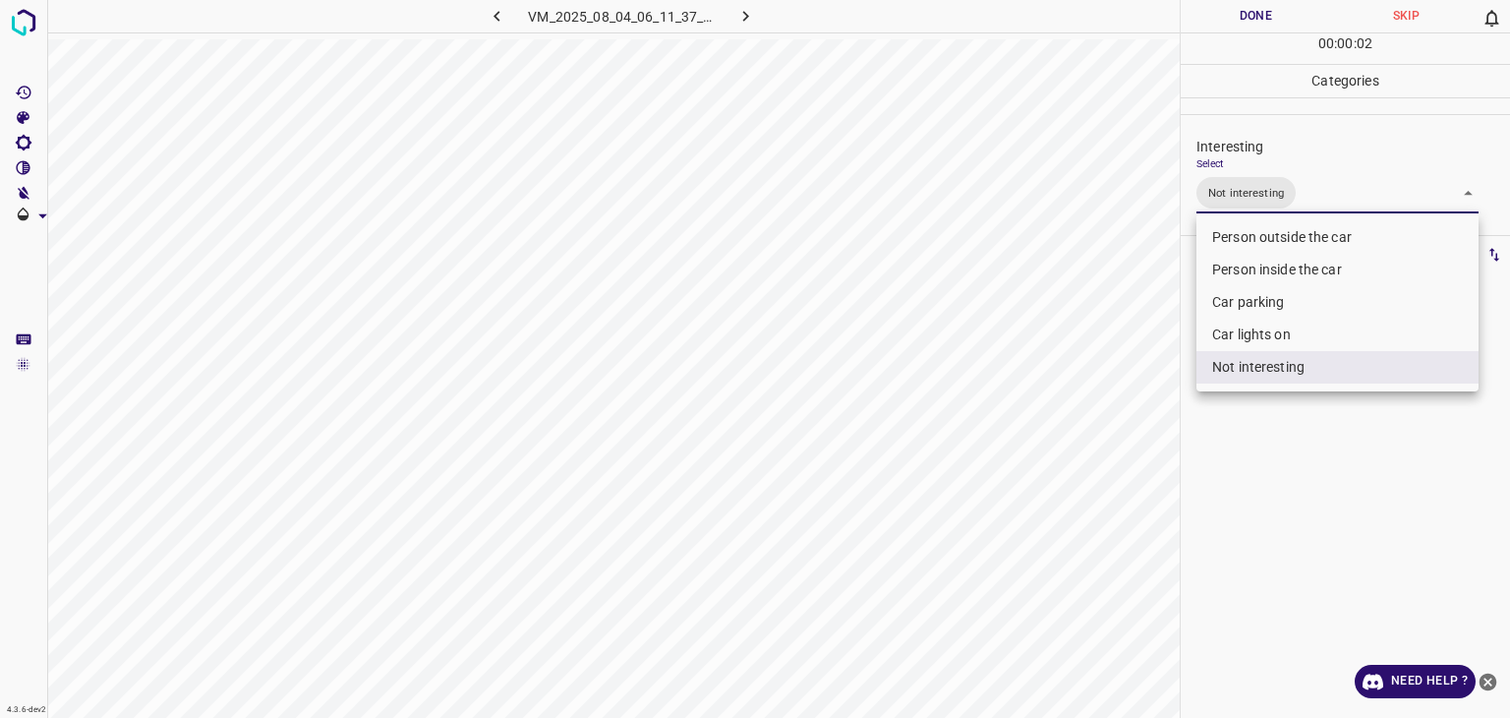
click at [1232, 22] on div at bounding box center [755, 359] width 1510 height 718
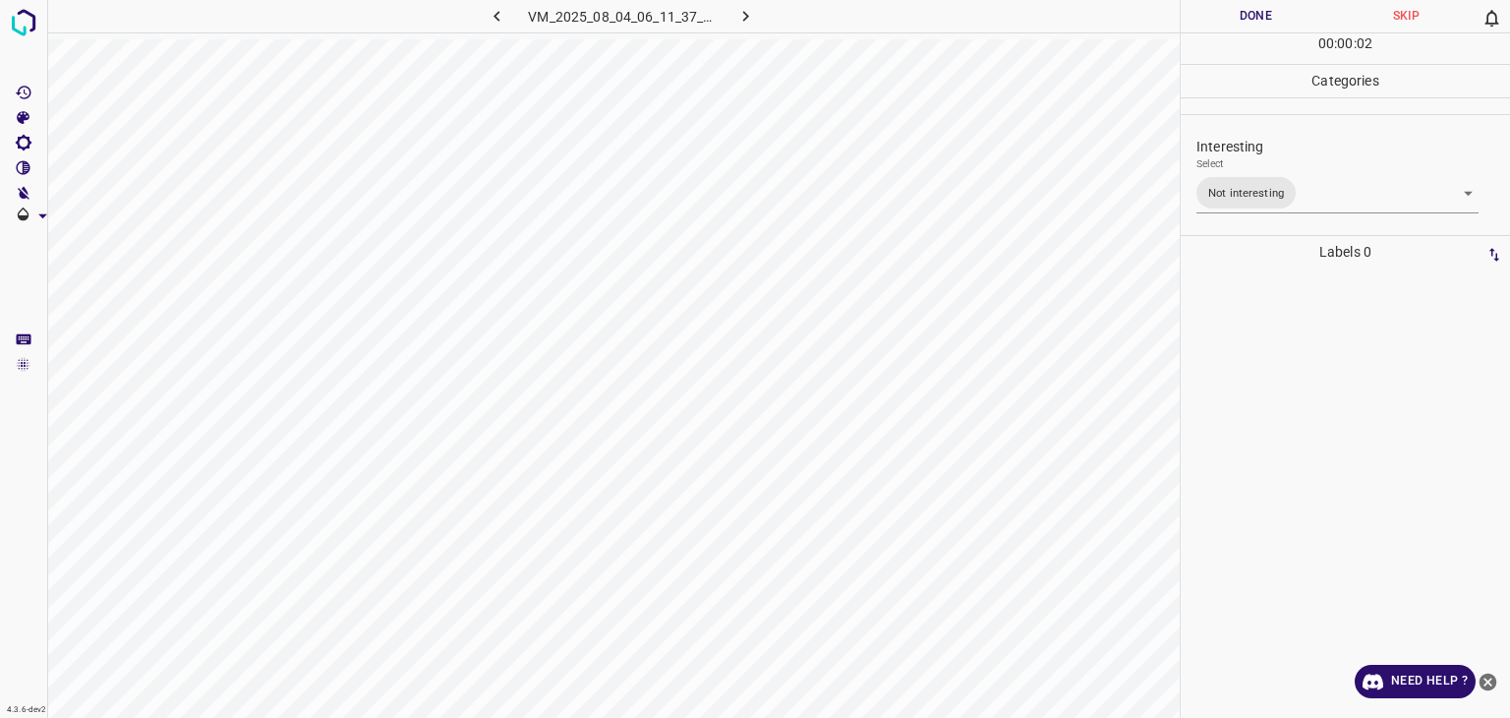
click at [1231, 21] on div "Person outside the car Person inside the car Car parking Car lights on Not inte…" at bounding box center [755, 359] width 1510 height 718
click at [1230, 21] on button "Done" at bounding box center [1256, 16] width 150 height 32
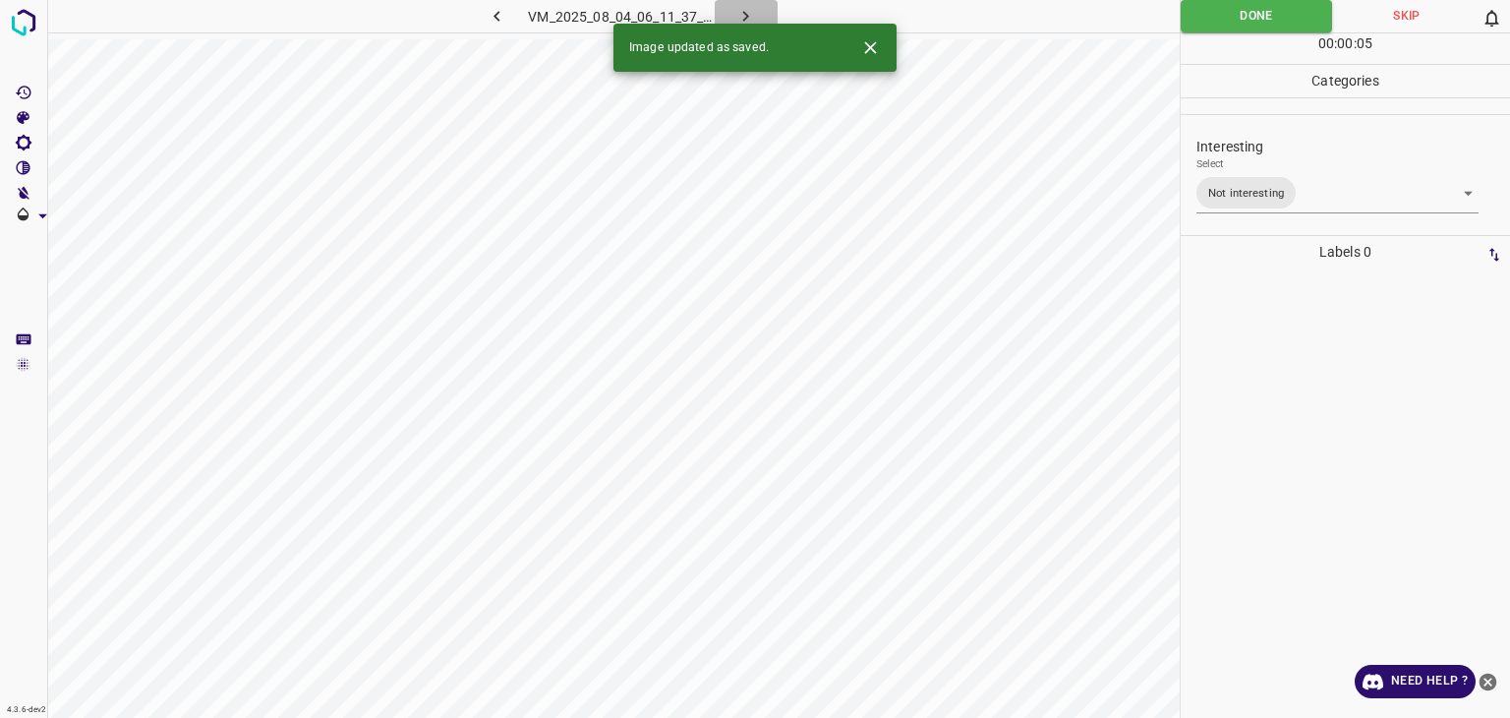
click at [745, 18] on icon "button" at bounding box center [746, 16] width 6 height 11
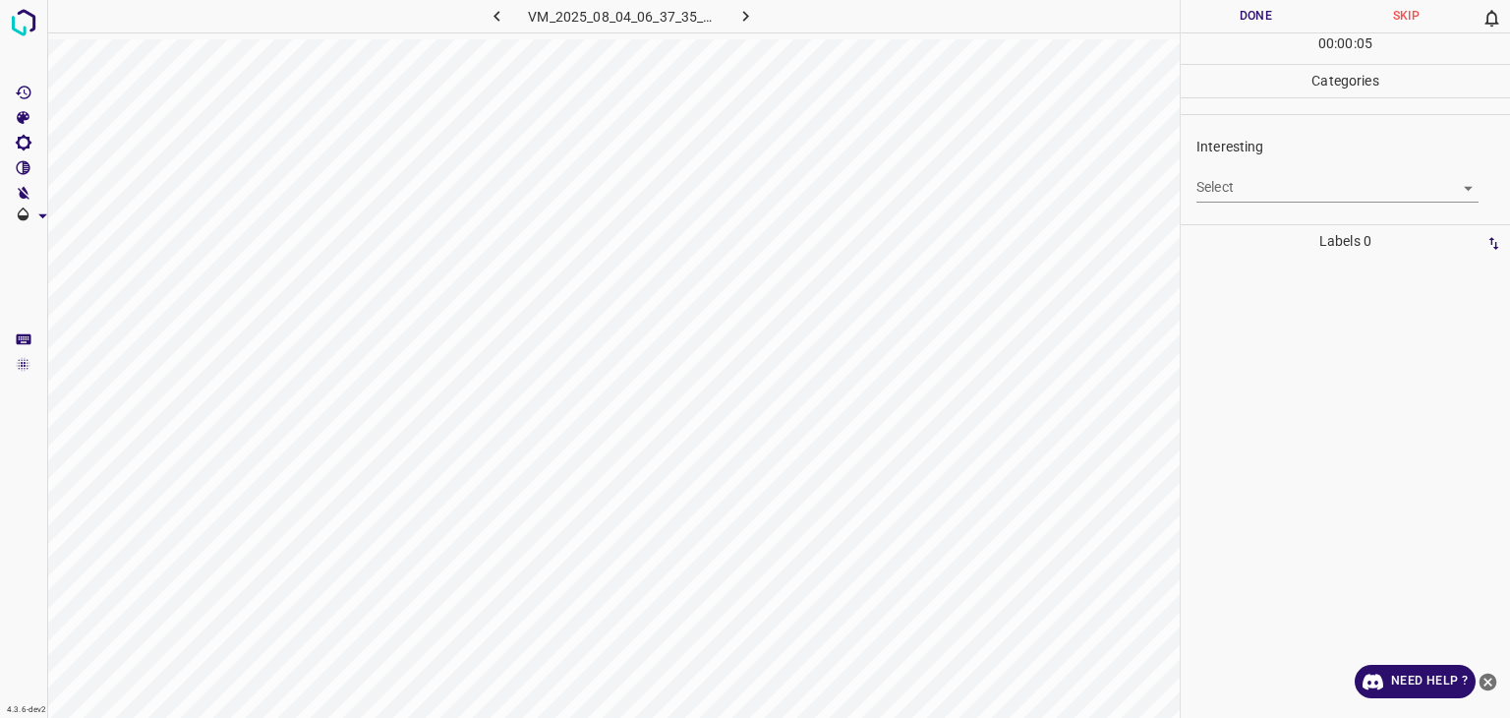
click at [1259, 189] on body "4.3.6-dev2 VM_2025_08_04_06_37_35_777_09.gif Done Skip 0 00 : 00 : 05 Categorie…" at bounding box center [755, 359] width 1510 height 718
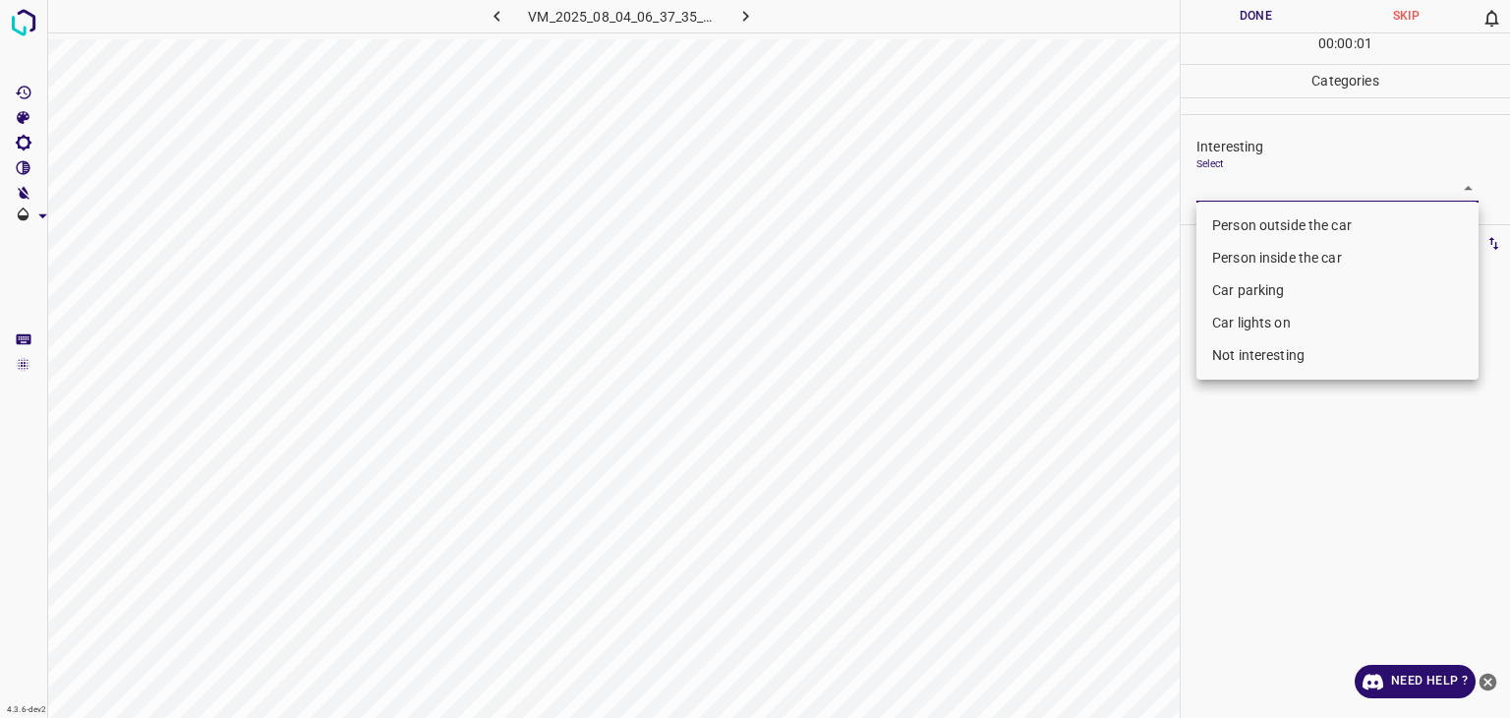
click at [1271, 349] on li "Not interesting" at bounding box center [1338, 355] width 282 height 32
type input "Not interesting"
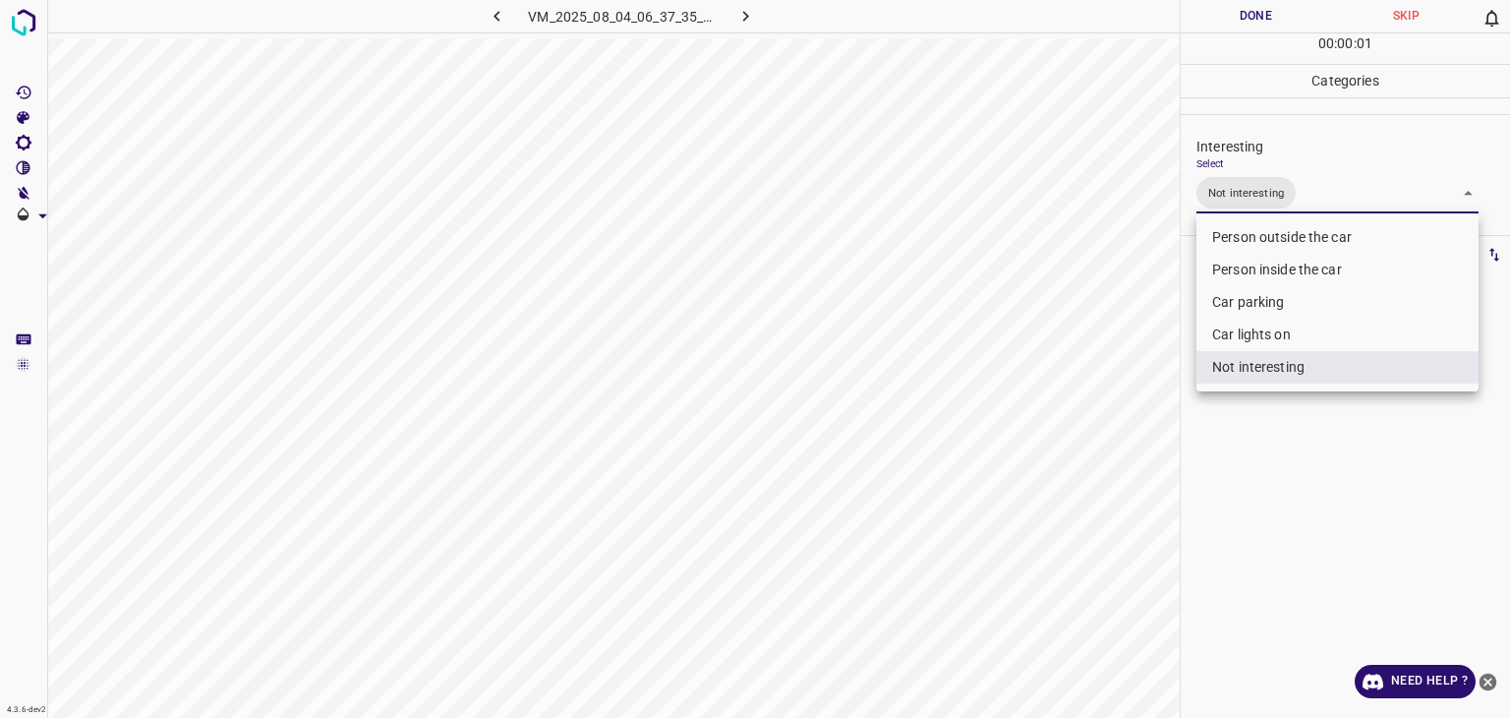
click at [1267, 17] on div at bounding box center [755, 359] width 1510 height 718
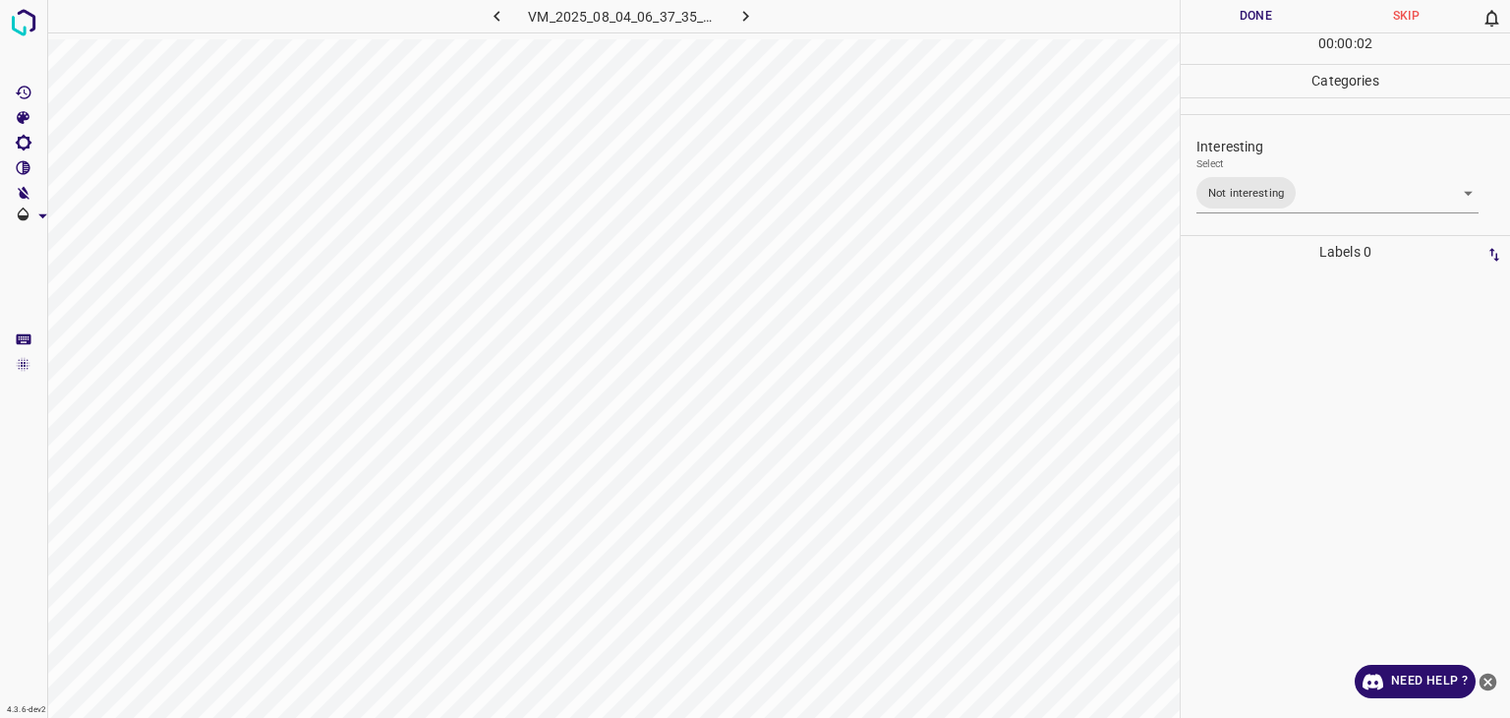
click at [1267, 17] on div at bounding box center [755, 359] width 1510 height 718
click at [1267, 17] on button "Done" at bounding box center [1256, 16] width 150 height 32
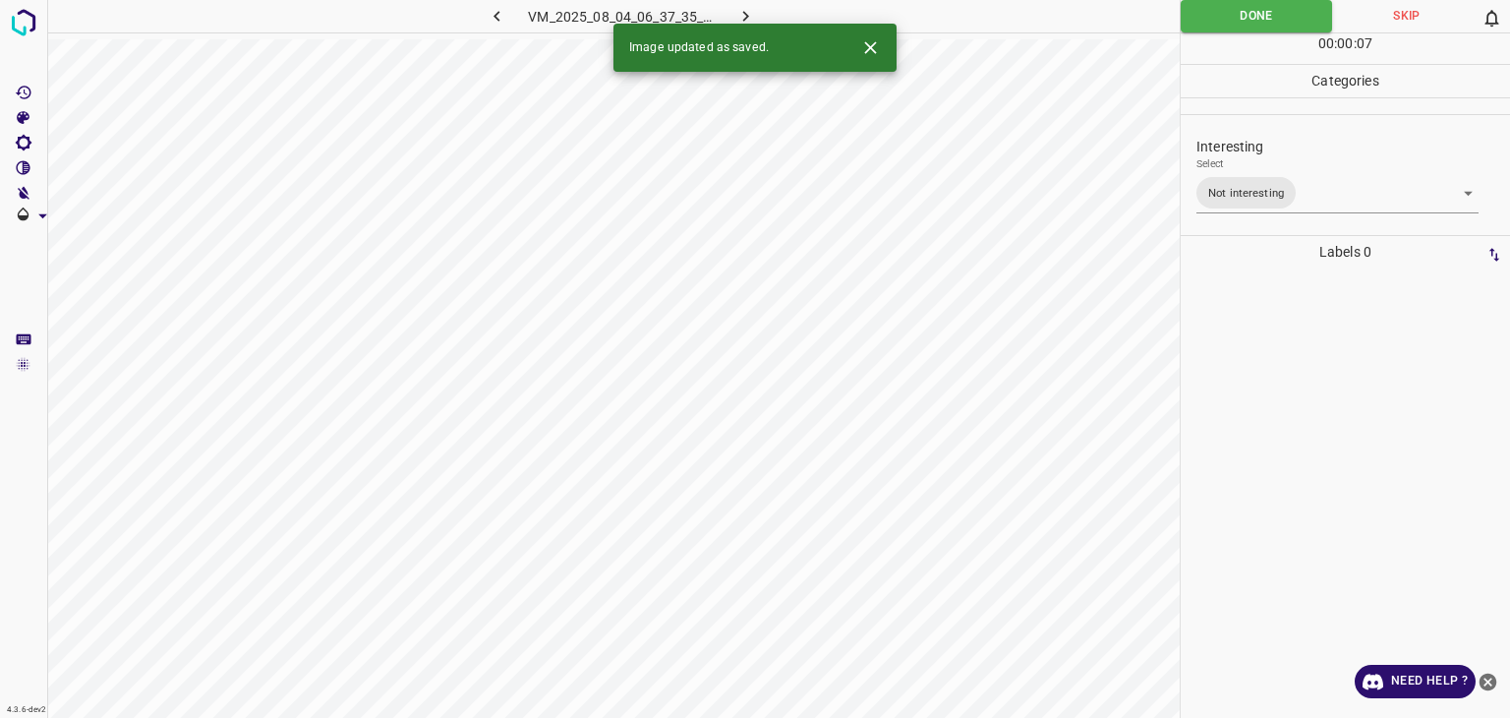
click at [752, 17] on icon "button" at bounding box center [746, 16] width 21 height 21
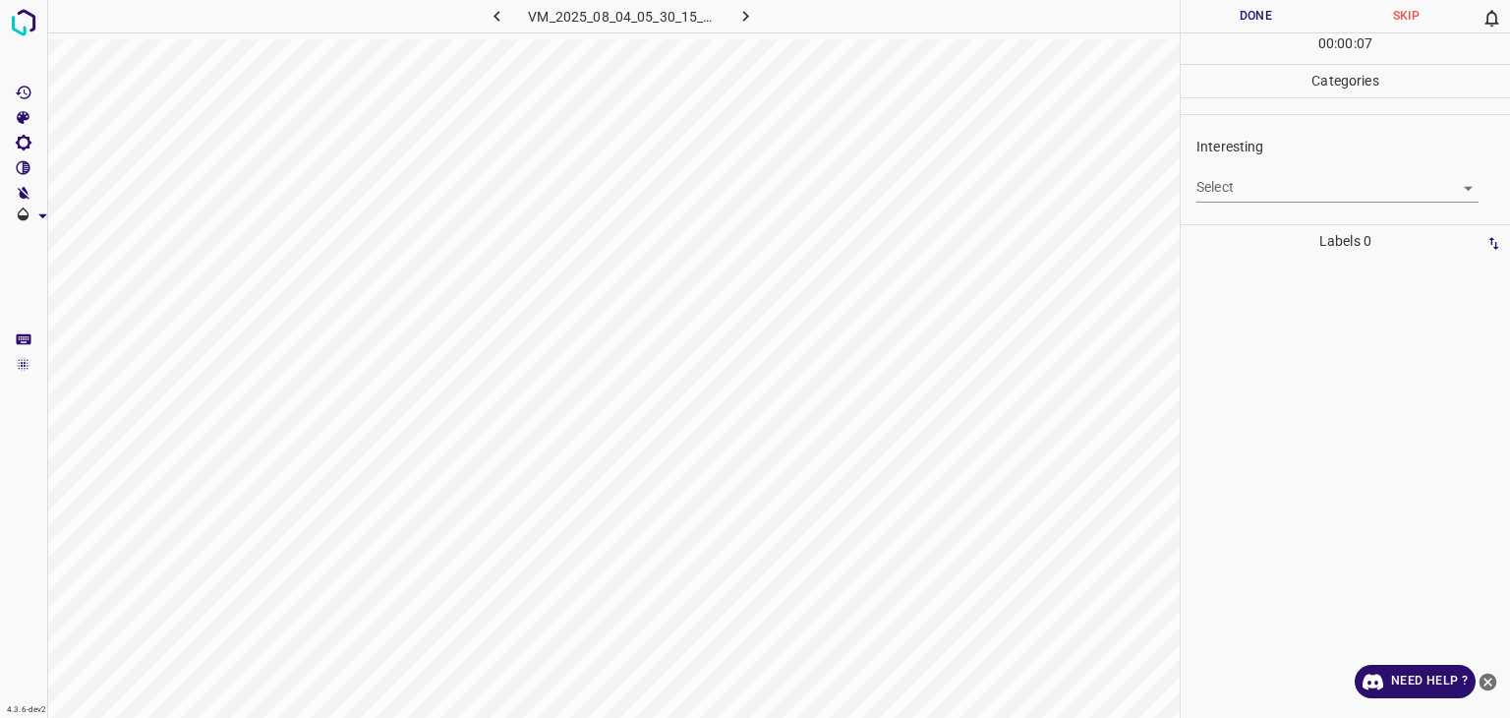
click at [1254, 192] on body "4.3.6-dev2 VM_2025_08_04_05_30_15_853_06.gif Done Skip 0 00 : 00 : 07 Categorie…" at bounding box center [755, 359] width 1510 height 718
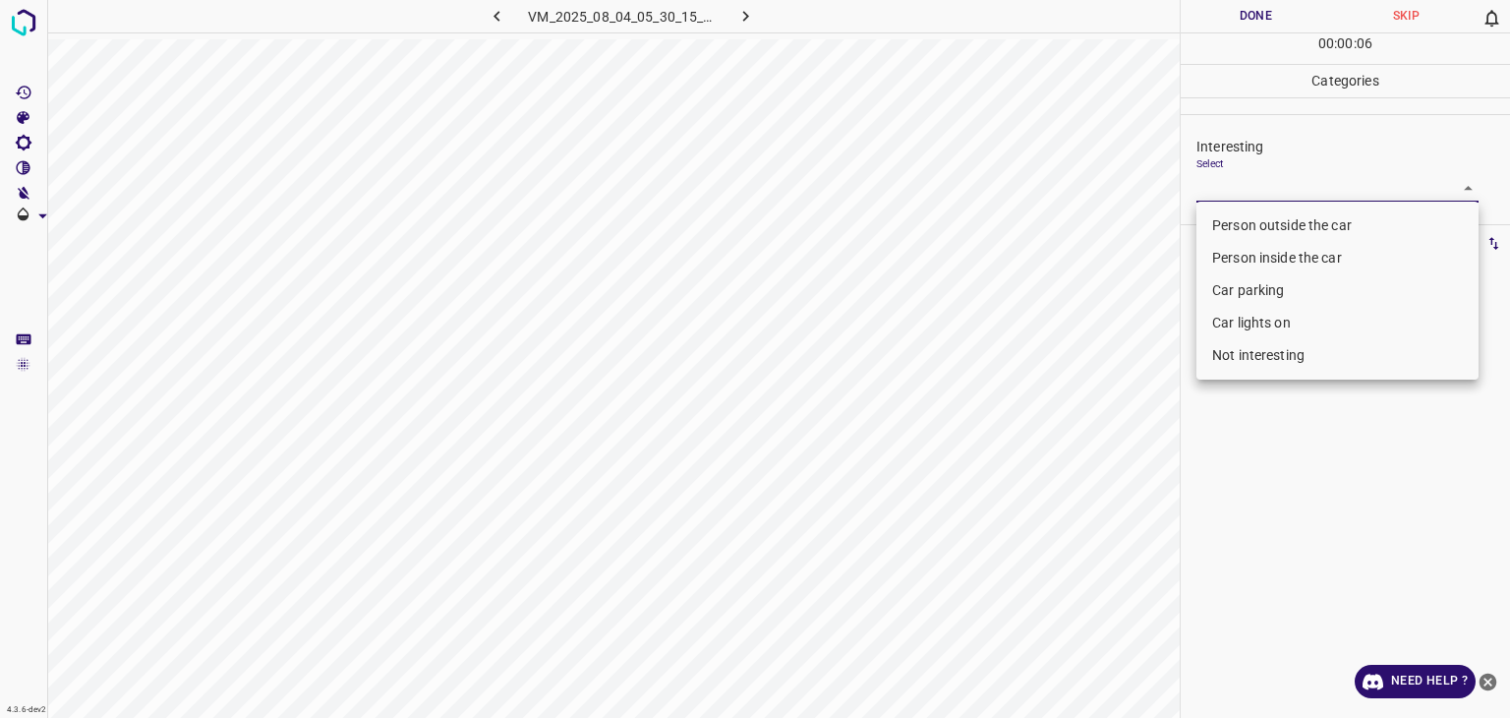
click at [1322, 271] on li "Person inside the car" at bounding box center [1338, 258] width 282 height 32
type input "Person inside the car"
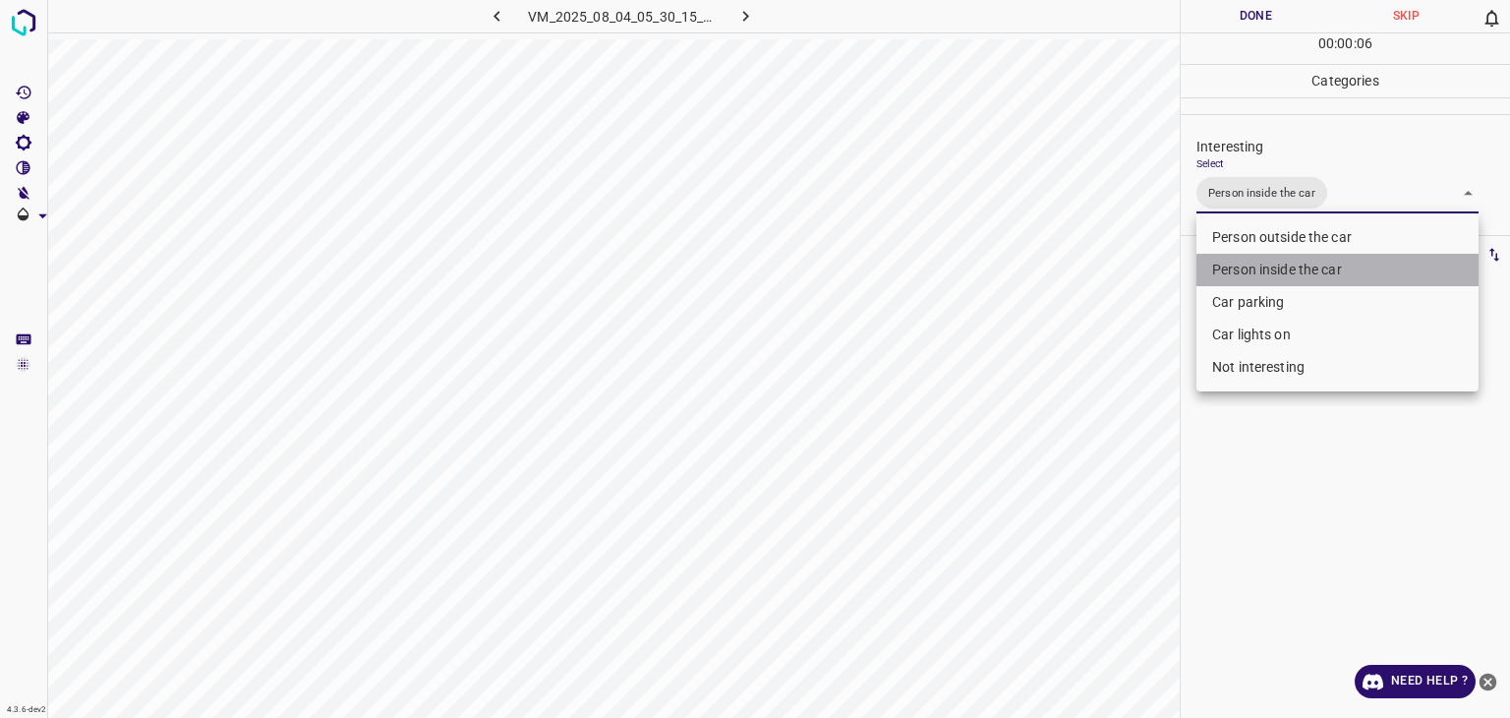
click at [1322, 268] on li "Person inside the car" at bounding box center [1338, 270] width 282 height 32
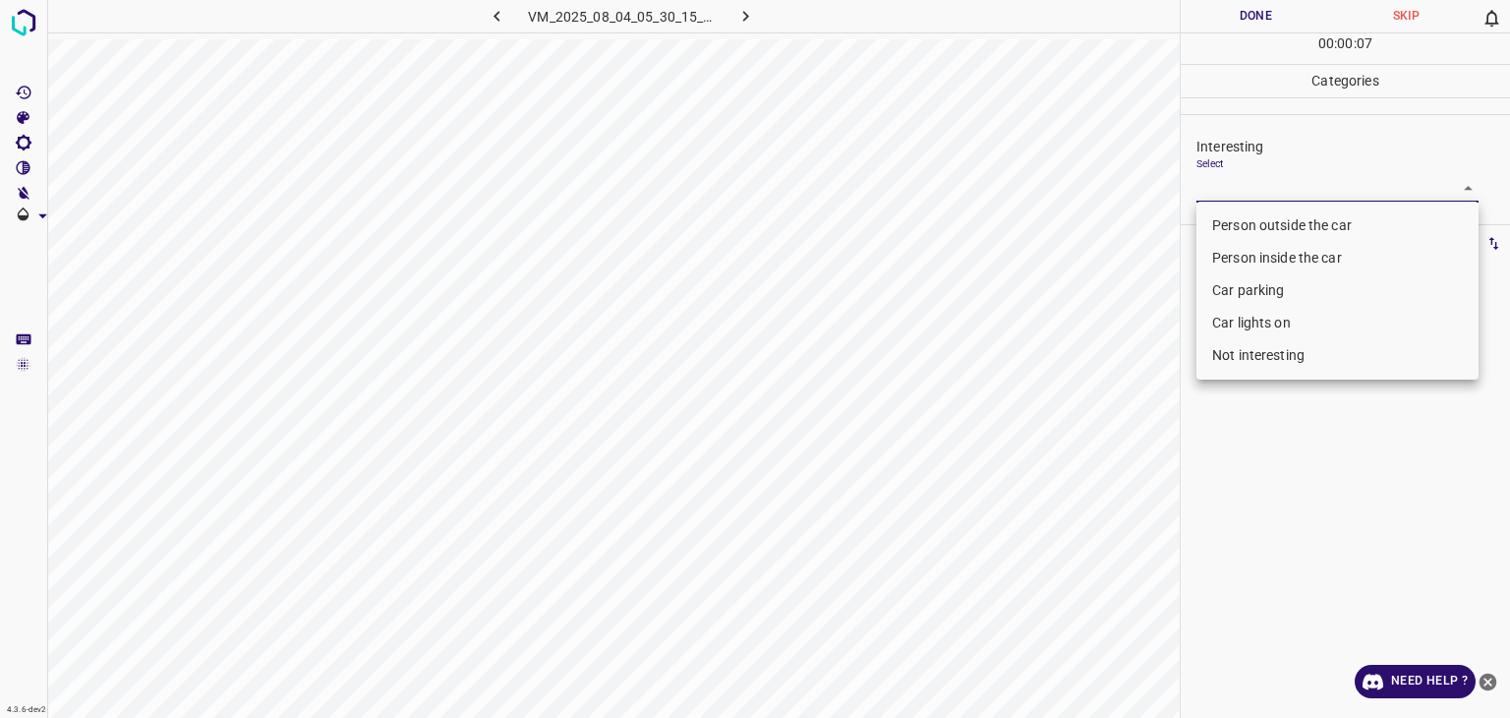
click at [1261, 269] on li "Person inside the car" at bounding box center [1338, 258] width 282 height 32
type input "Person inside the car"
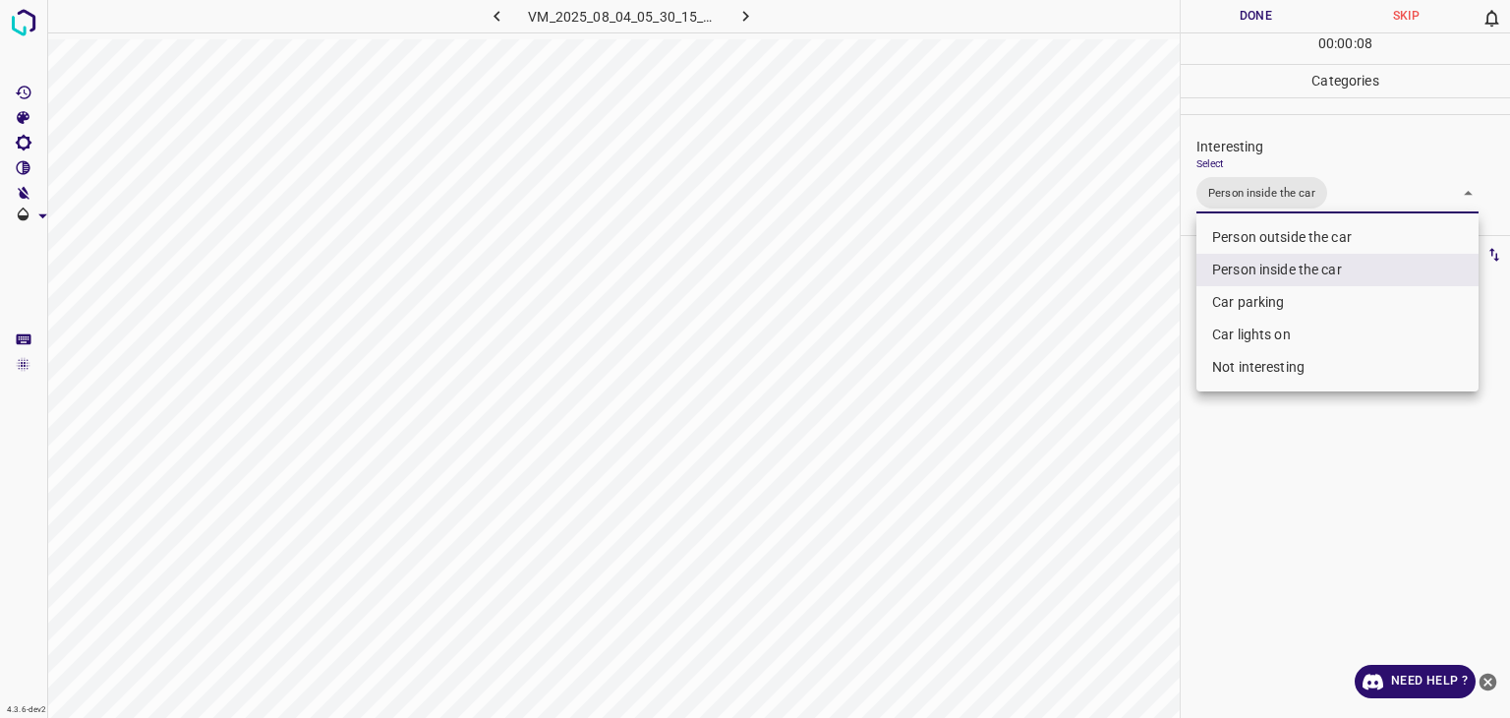
click at [1263, 3] on div at bounding box center [755, 359] width 1510 height 718
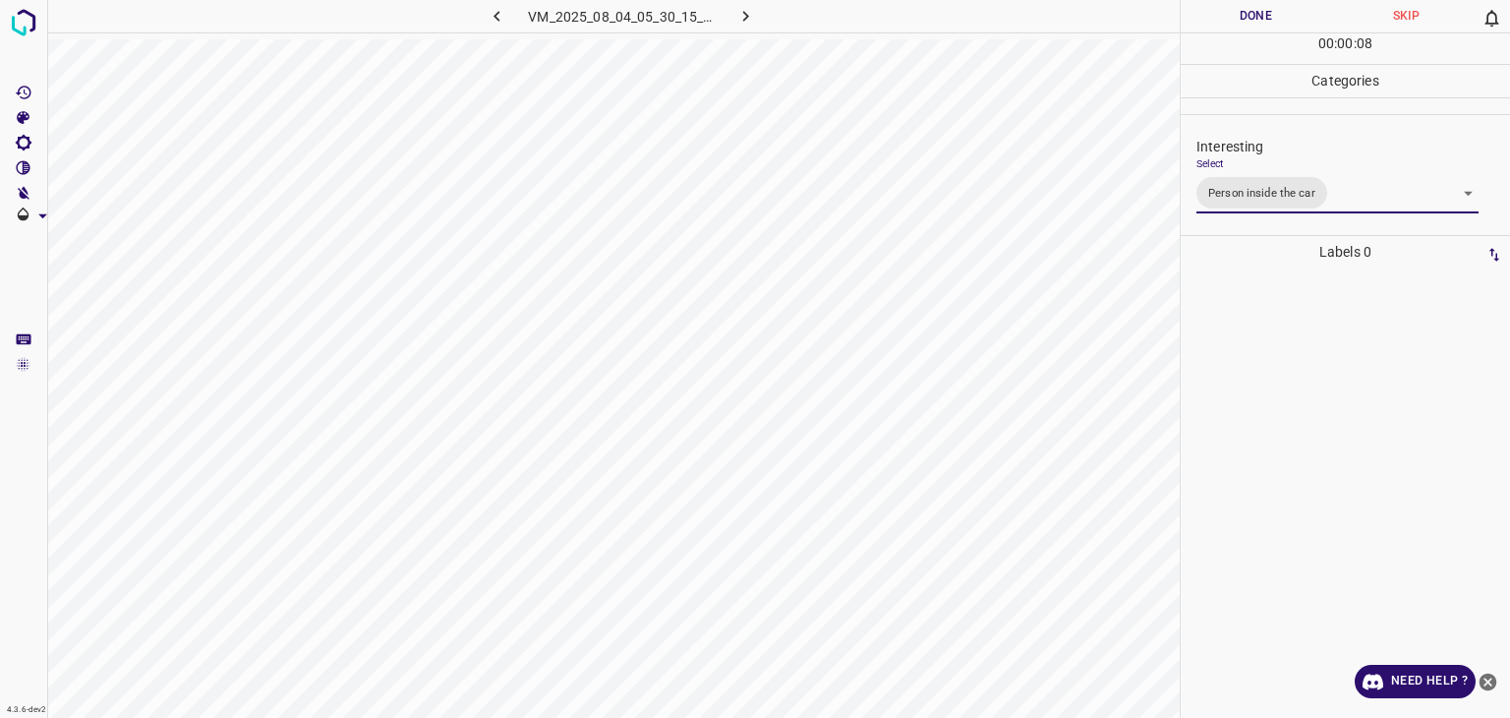
click at [1256, 6] on div at bounding box center [755, 359] width 1510 height 718
click at [1256, 6] on button "Done" at bounding box center [1256, 16] width 150 height 32
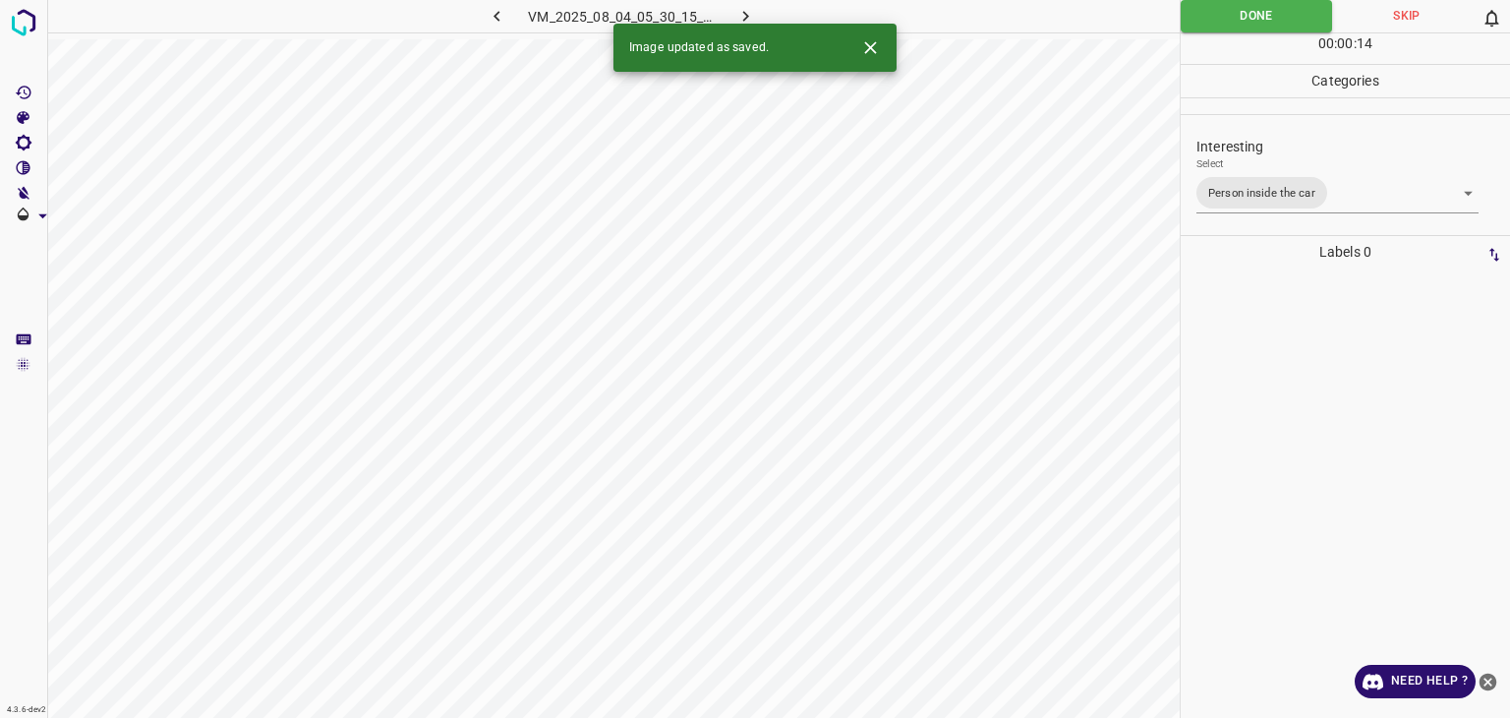
click at [755, 6] on icon "button" at bounding box center [746, 16] width 21 height 21
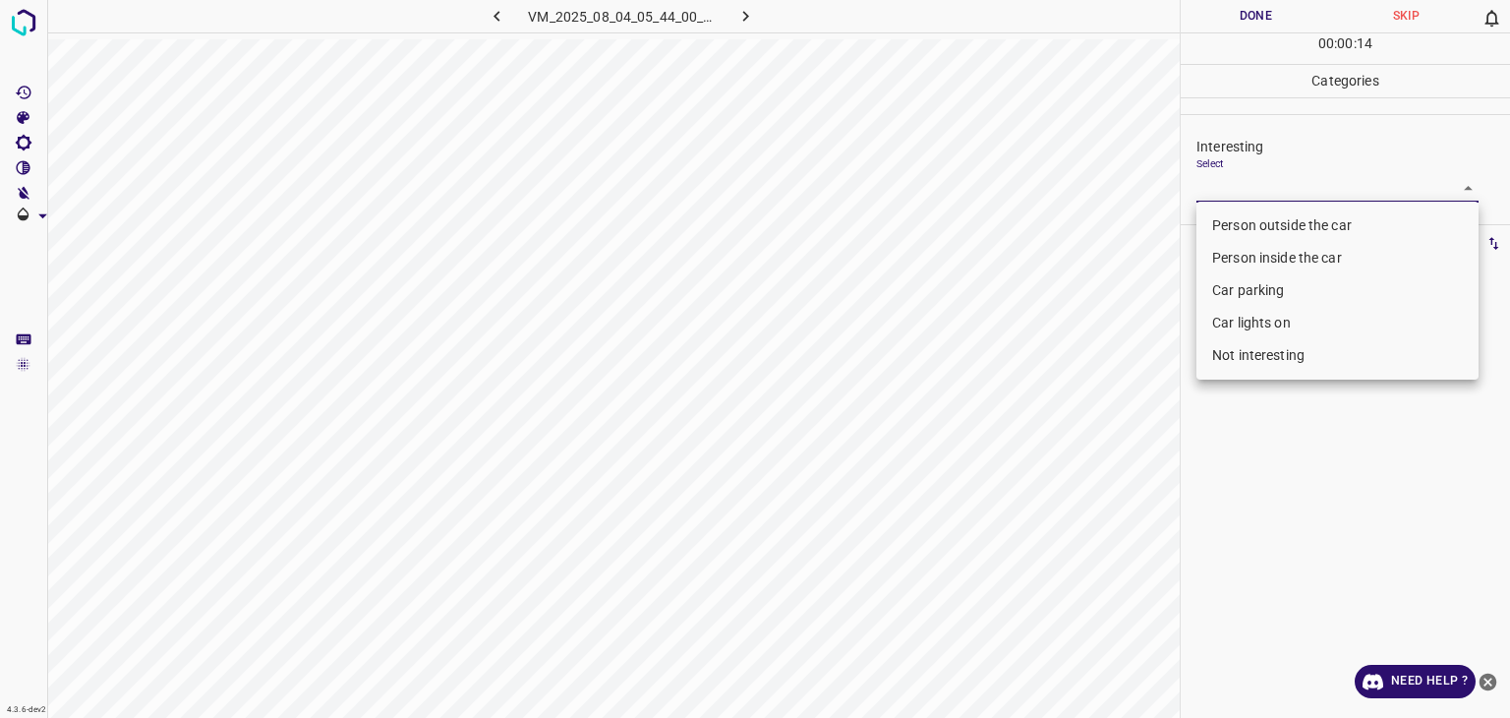
click at [1274, 185] on body "4.3.6-dev2 VM_2025_08_04_05_44_00_996_03.gif Done Skip 0 00 : 00 : 14 Categorie…" at bounding box center [755, 359] width 1510 height 718
click at [1263, 225] on li "Person outside the car" at bounding box center [1338, 225] width 282 height 32
type input "Person outside the car"
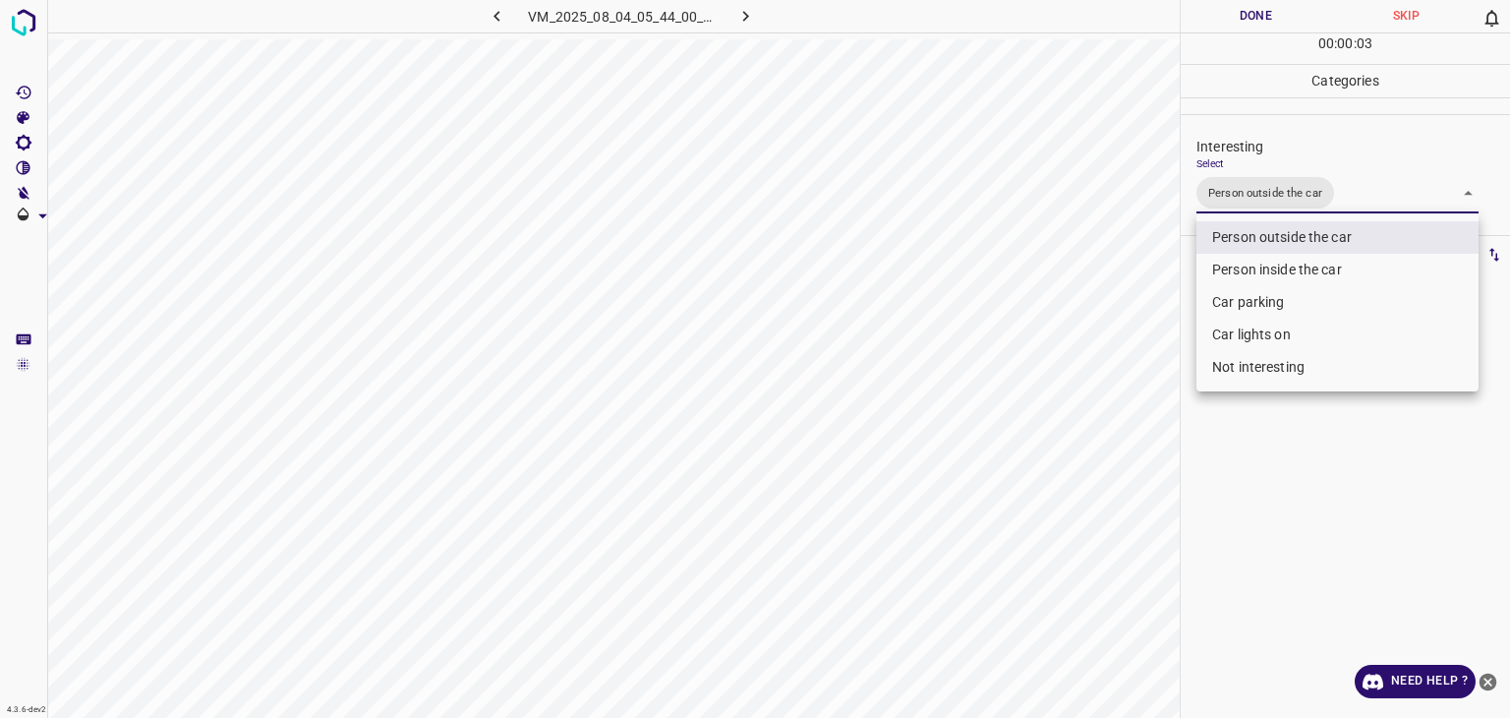
click at [1240, 12] on div at bounding box center [755, 359] width 1510 height 718
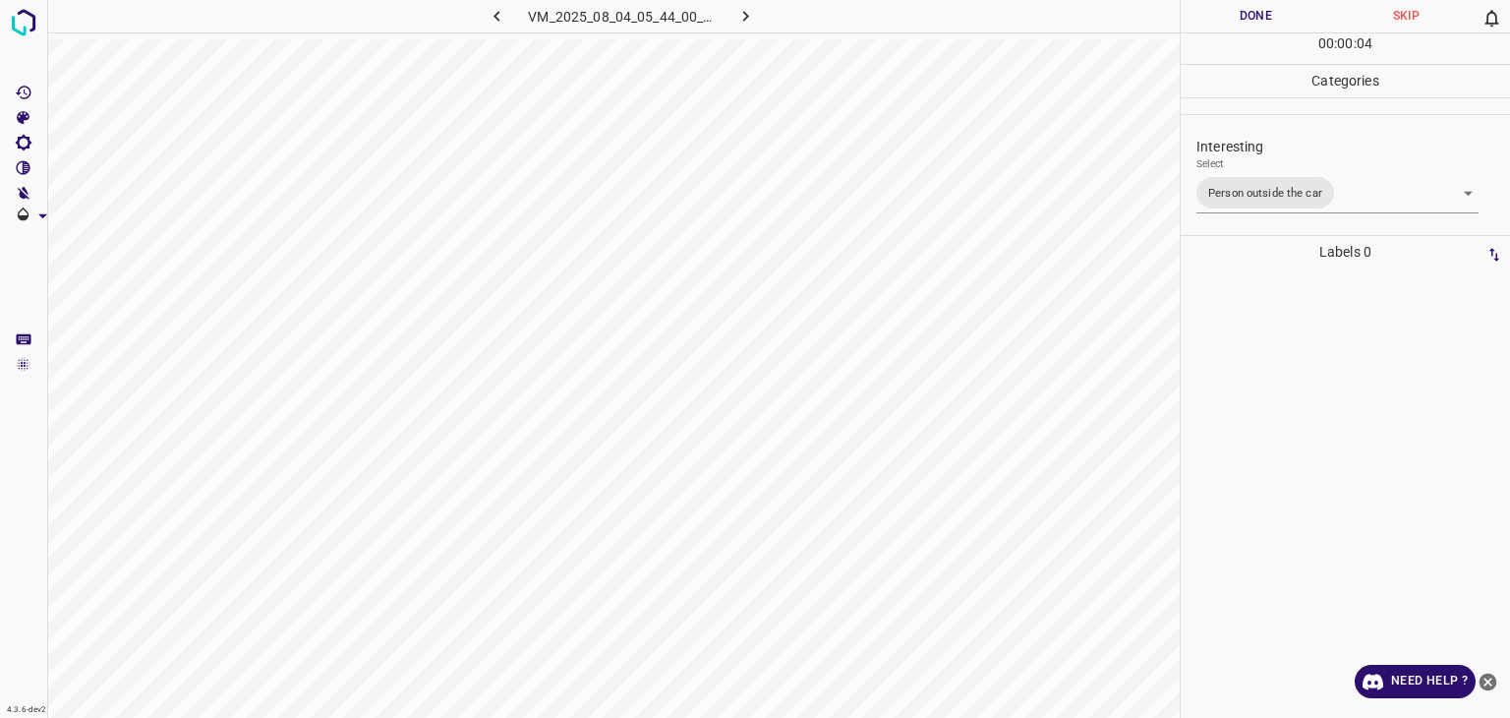
click at [1240, 12] on button "Done" at bounding box center [1256, 16] width 150 height 32
click at [1215, 19] on button "Done" at bounding box center [1256, 16] width 150 height 32
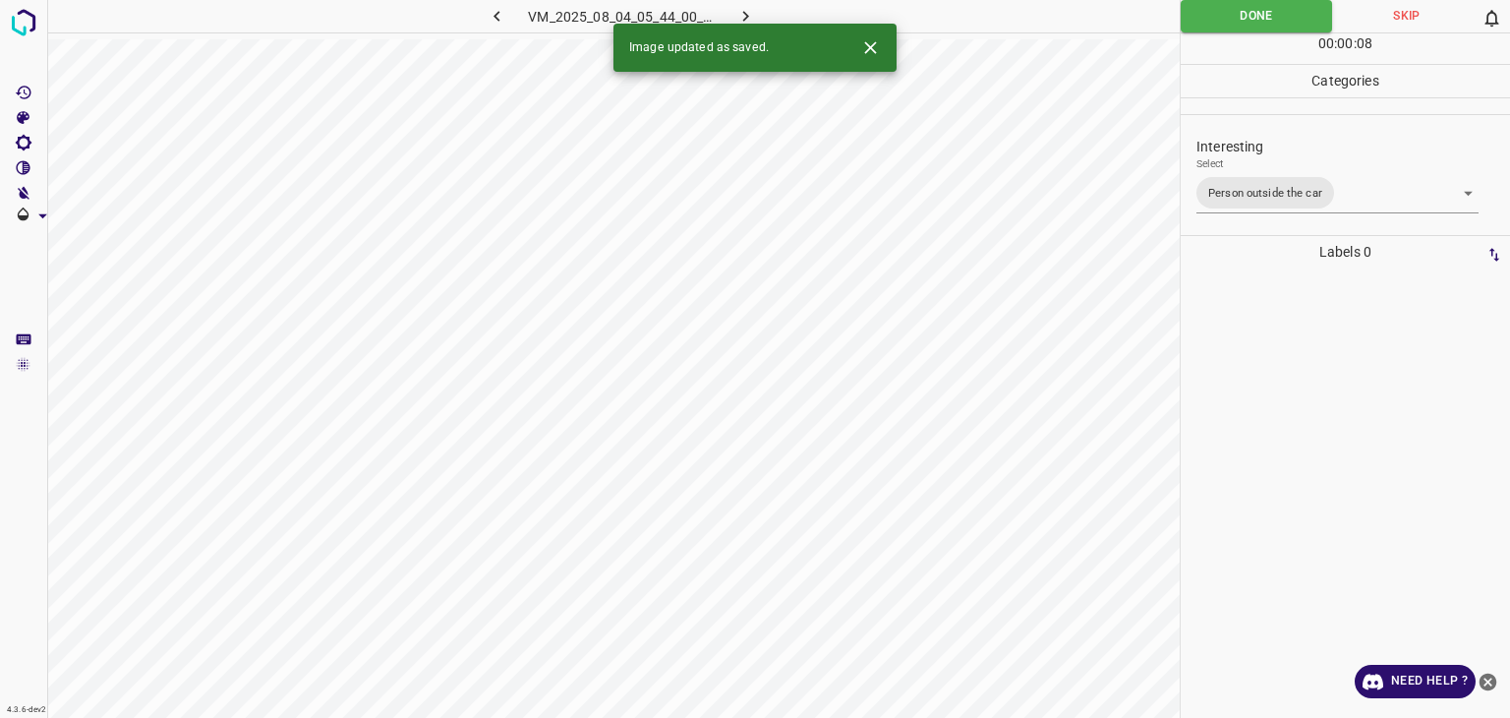
click at [747, 12] on icon "button" at bounding box center [746, 16] width 21 height 21
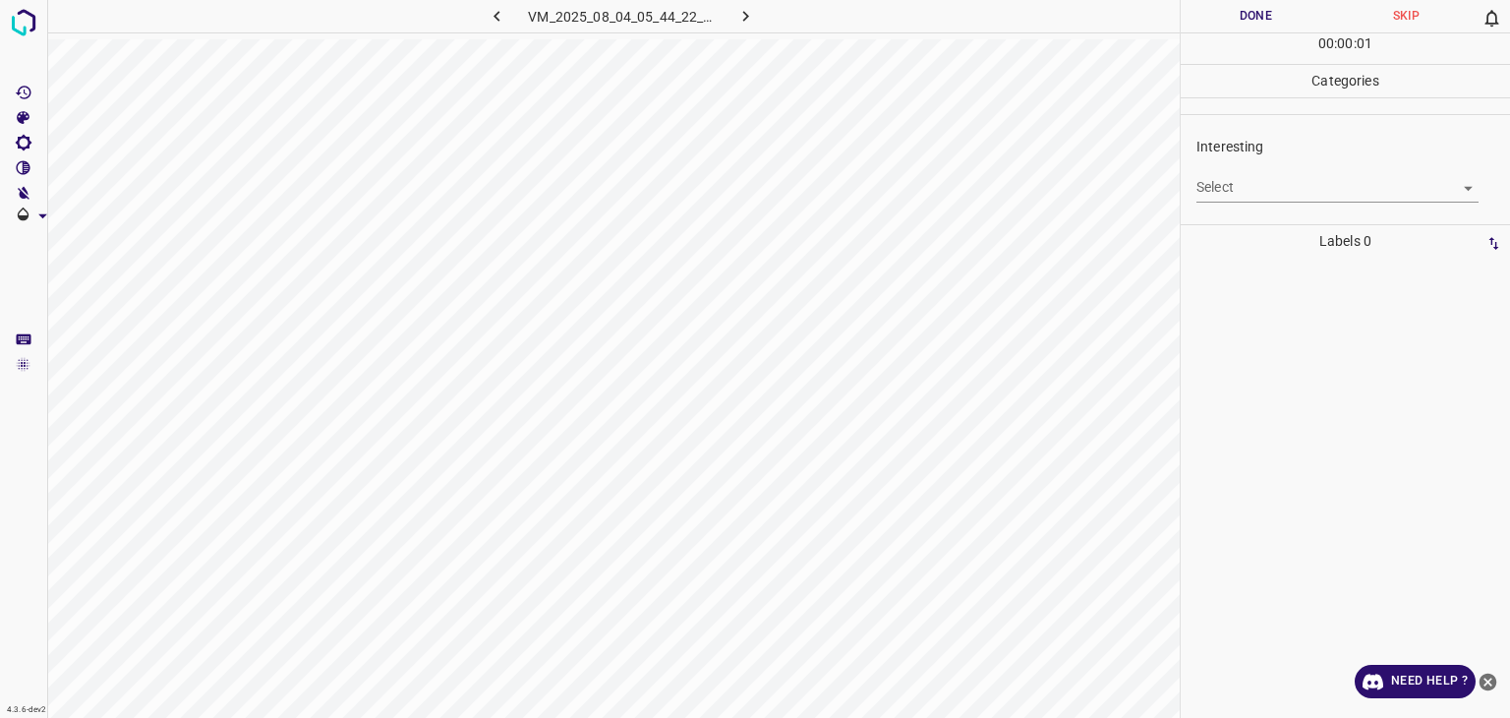
click at [1267, 200] on body "4.3.6-dev2 VM_2025_08_04_05_44_22_858_03.gif Done Skip 0 00 : 00 : 01 Categorie…" at bounding box center [755, 359] width 1510 height 718
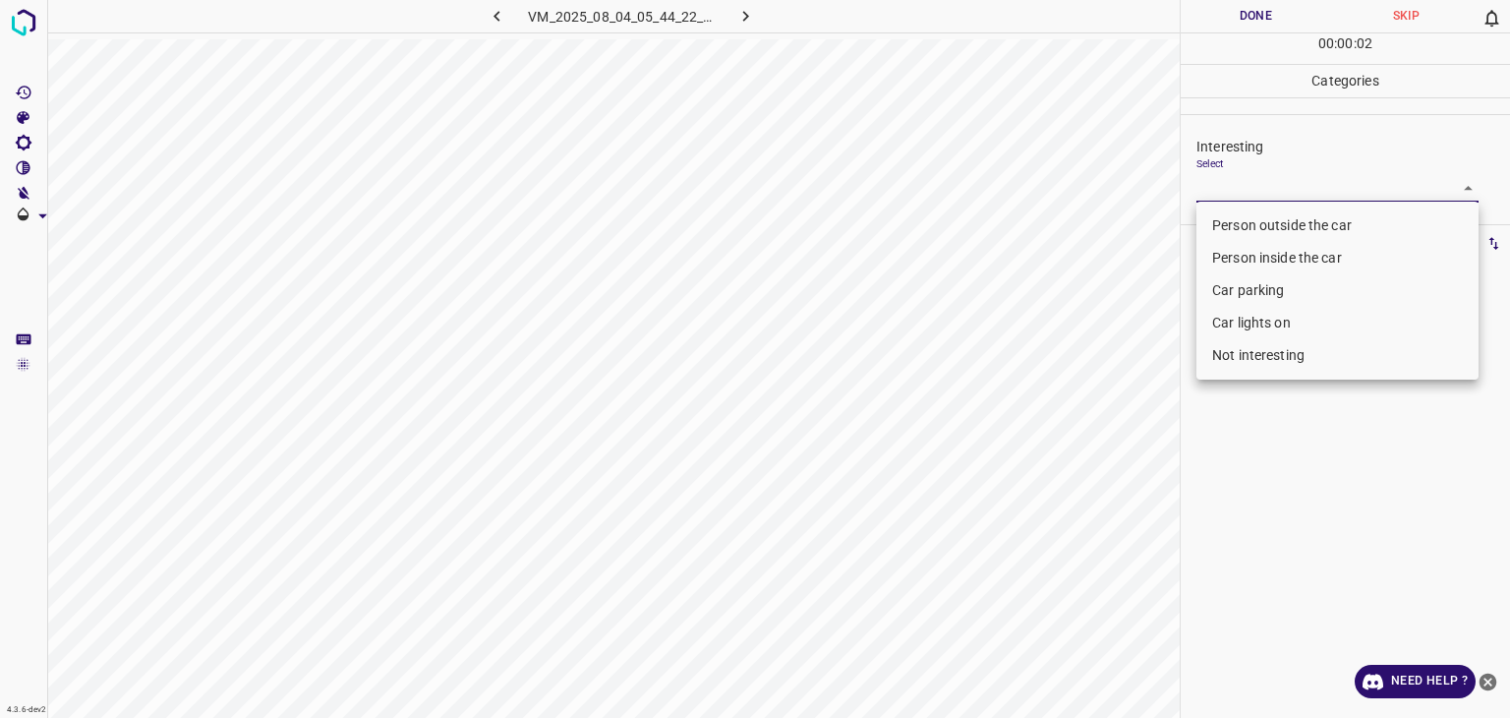
click at [1261, 222] on li "Person outside the car" at bounding box center [1338, 225] width 282 height 32
type input "Person outside the car"
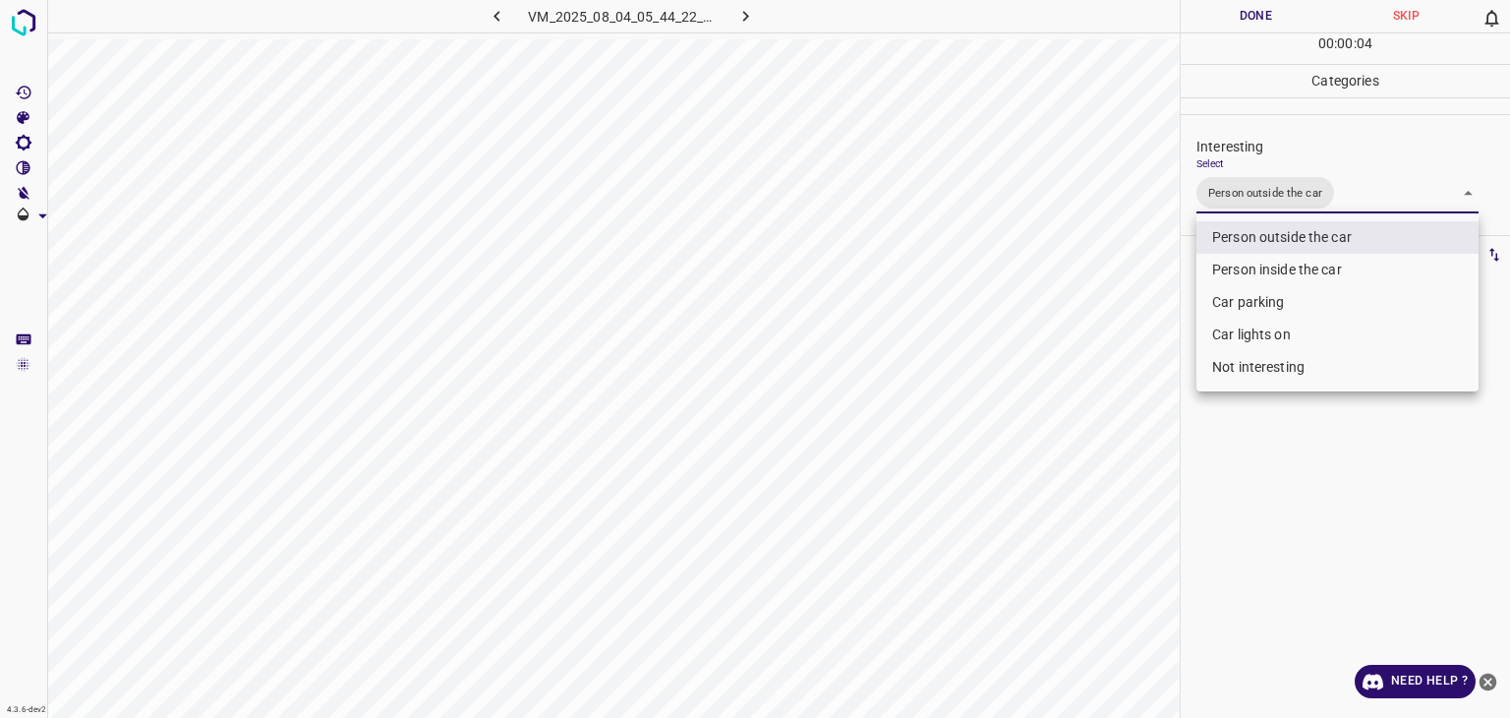
click at [1239, 21] on div at bounding box center [755, 359] width 1510 height 718
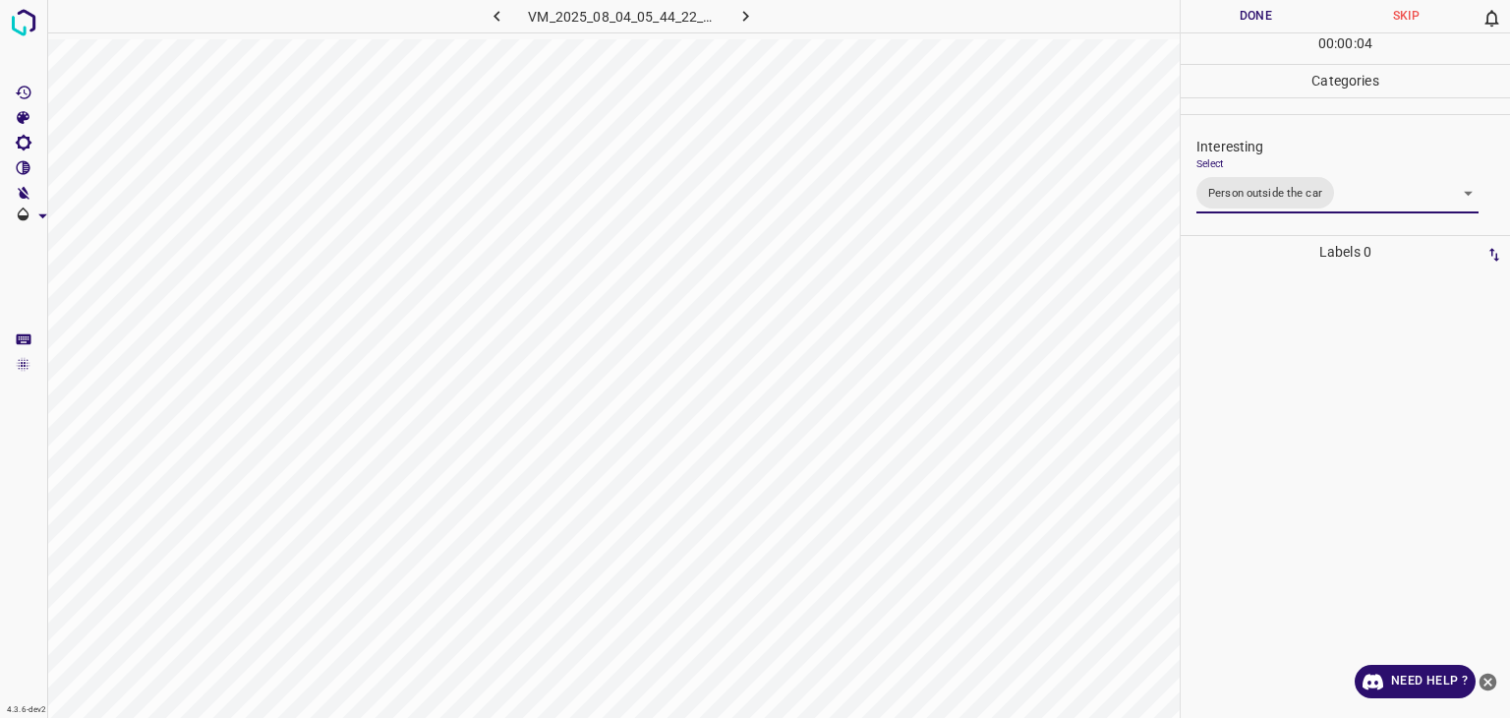
click at [1234, 19] on div at bounding box center [755, 359] width 1510 height 718
click at [1230, 21] on button "Done" at bounding box center [1256, 16] width 150 height 32
click at [1228, 21] on button "Done" at bounding box center [1256, 16] width 150 height 32
click at [1227, 21] on button "Done" at bounding box center [1256, 16] width 150 height 32
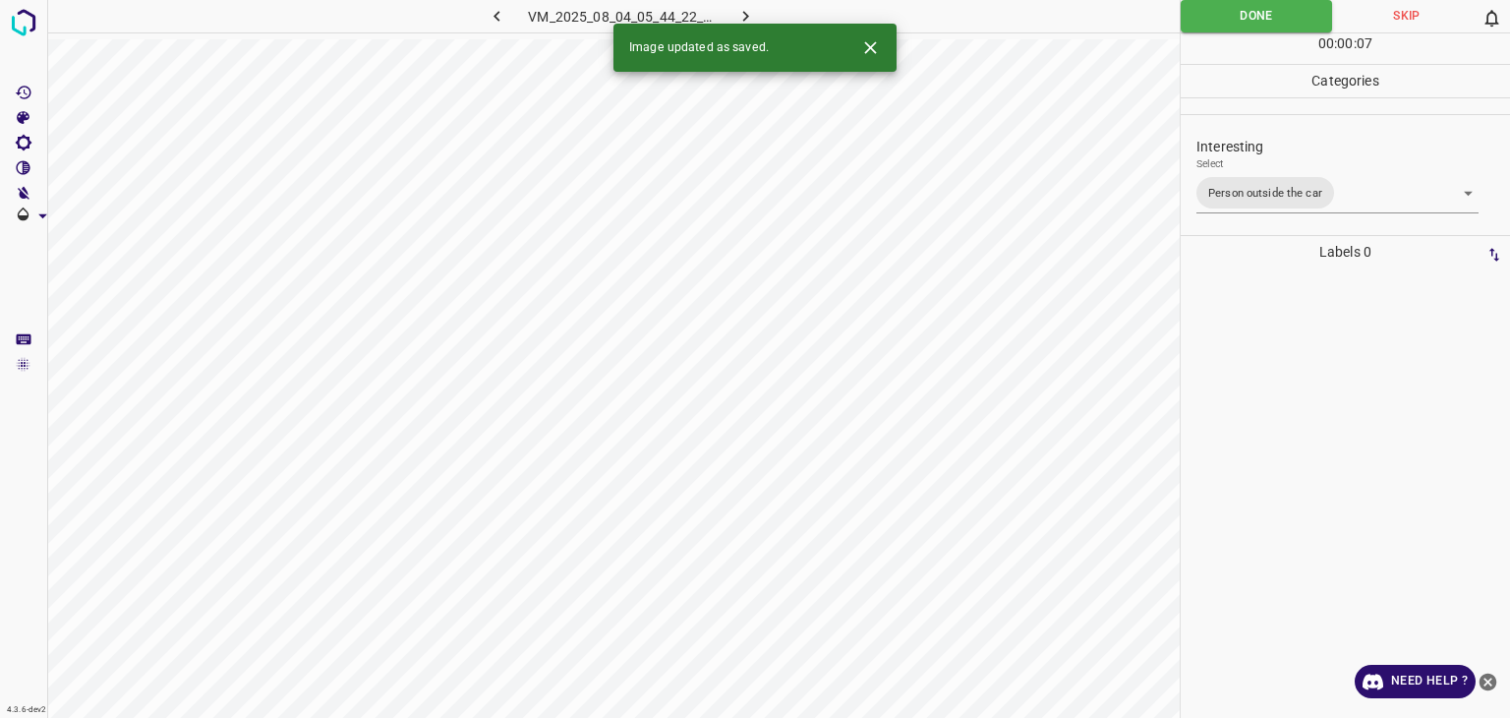
click at [746, 13] on icon "button" at bounding box center [746, 16] width 21 height 21
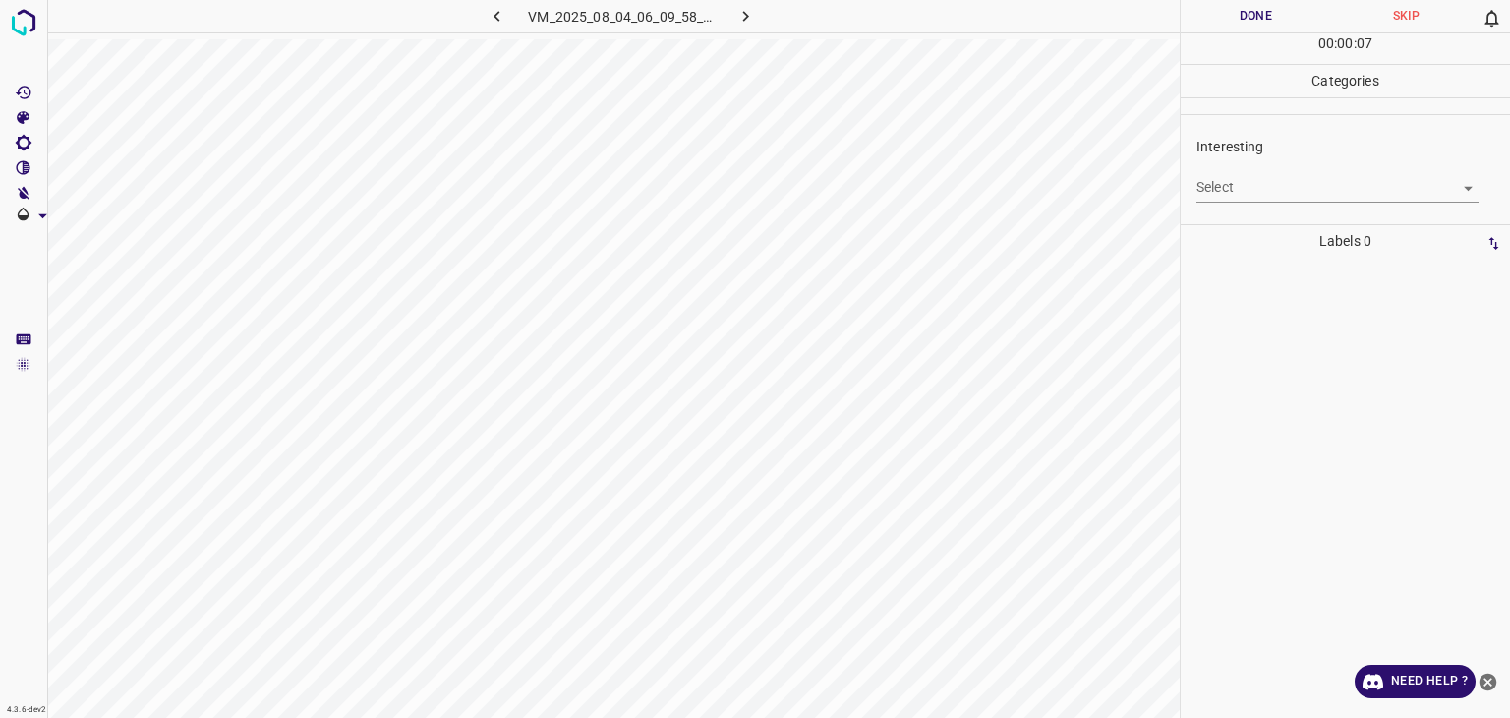
click at [1279, 194] on body "4.3.6-dev2 VM_2025_08_04_06_09_58_199_02.gif Done Skip 0 00 : 00 : 07 Categorie…" at bounding box center [755, 359] width 1510 height 718
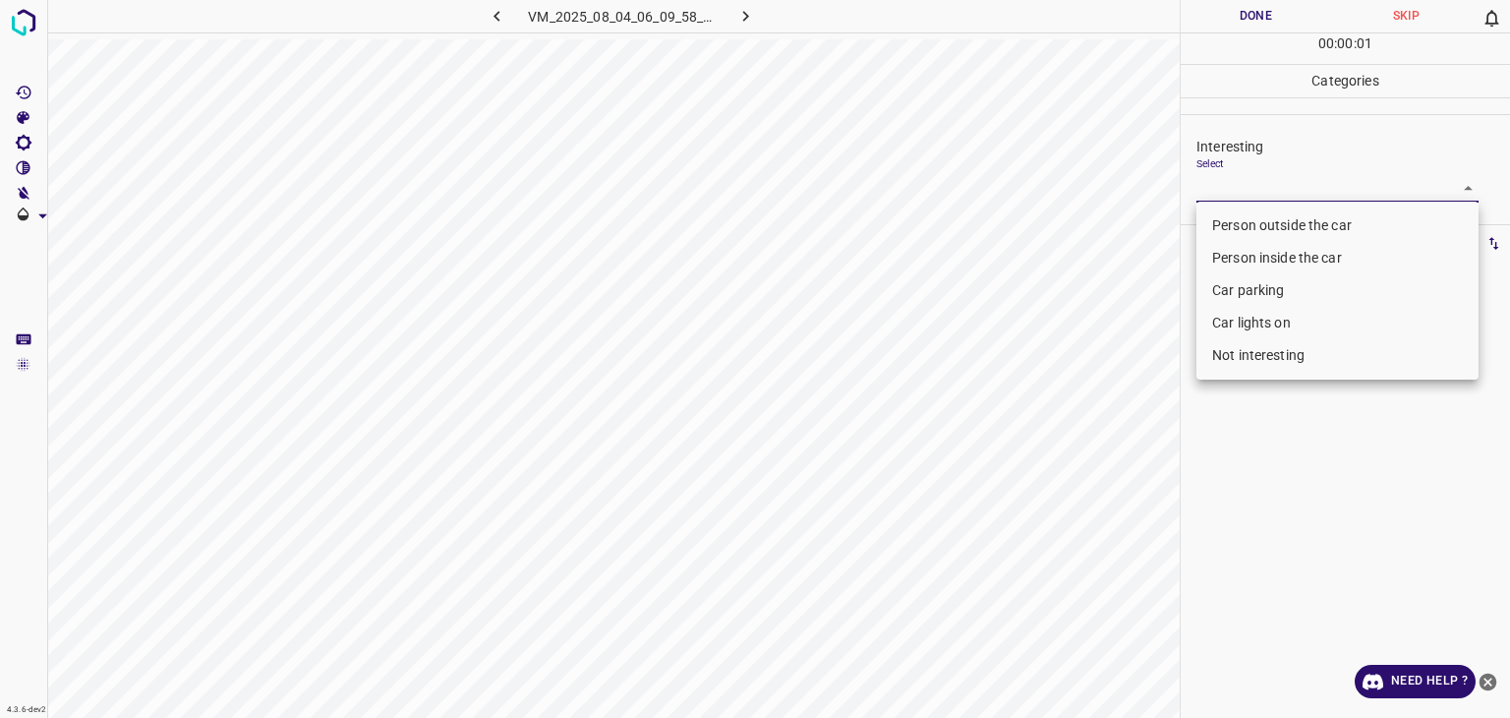
click at [1278, 223] on li "Person outside the car" at bounding box center [1338, 225] width 282 height 32
type input "Person outside the car"
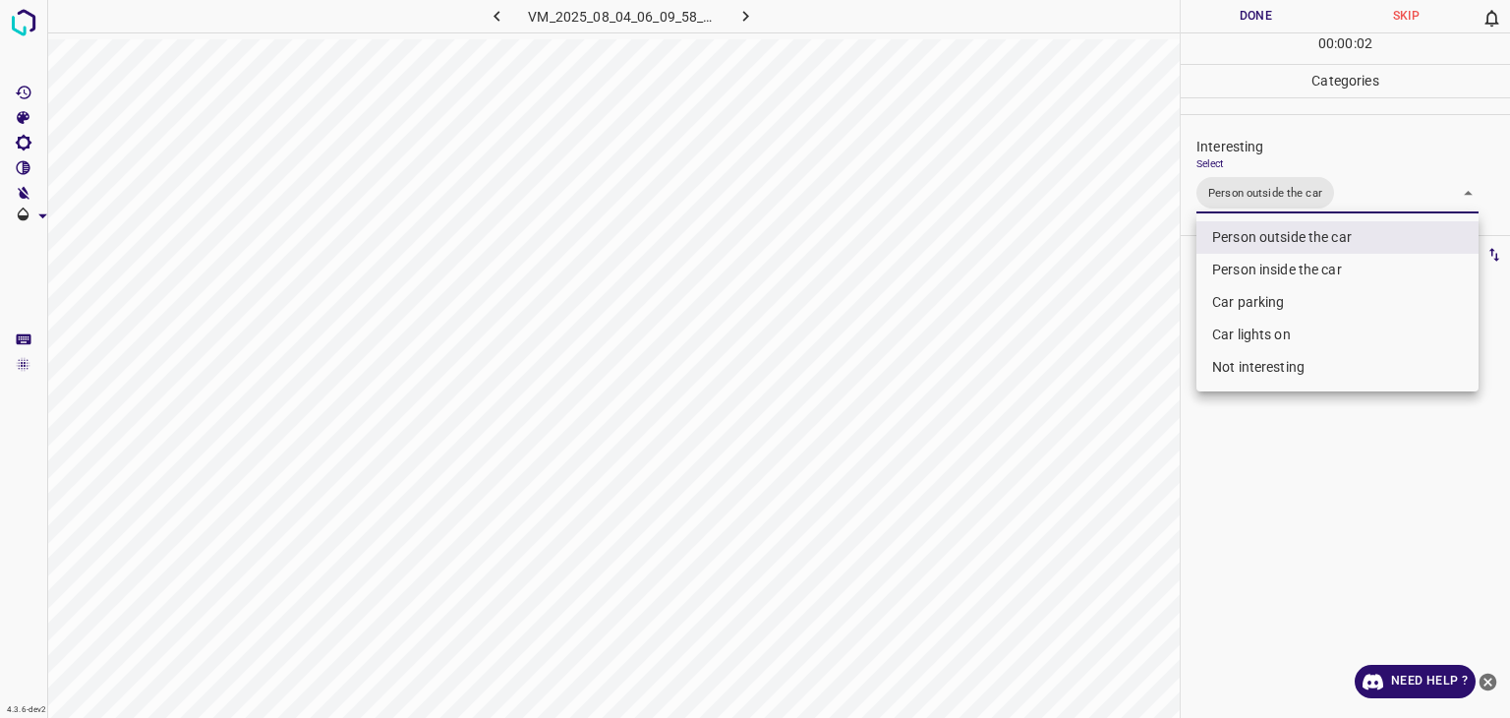
click at [1264, 6] on div at bounding box center [755, 359] width 1510 height 718
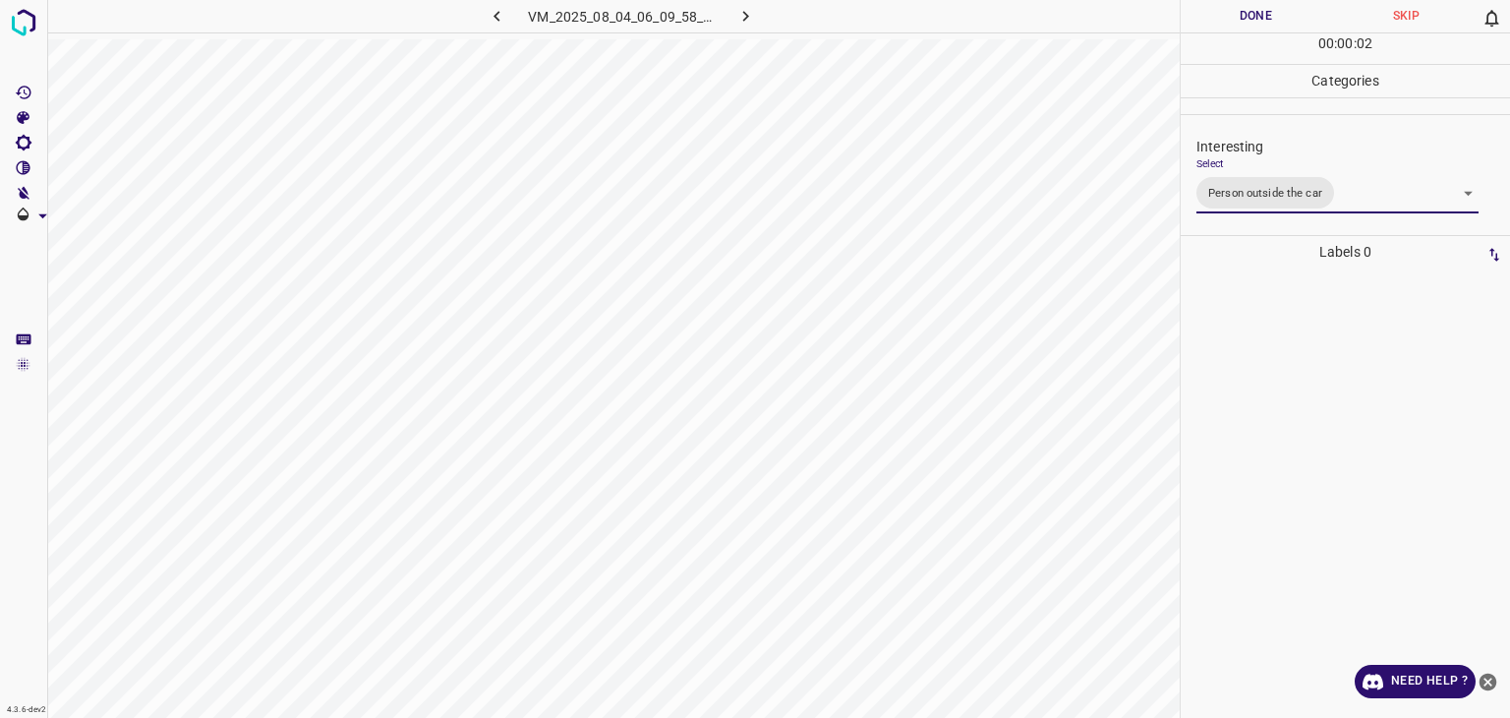
click at [1268, 17] on div "Person outside the car Person inside the car Car parking Car lights on Not inte…" at bounding box center [755, 359] width 1510 height 718
click at [1268, 18] on button "Done" at bounding box center [1256, 16] width 150 height 32
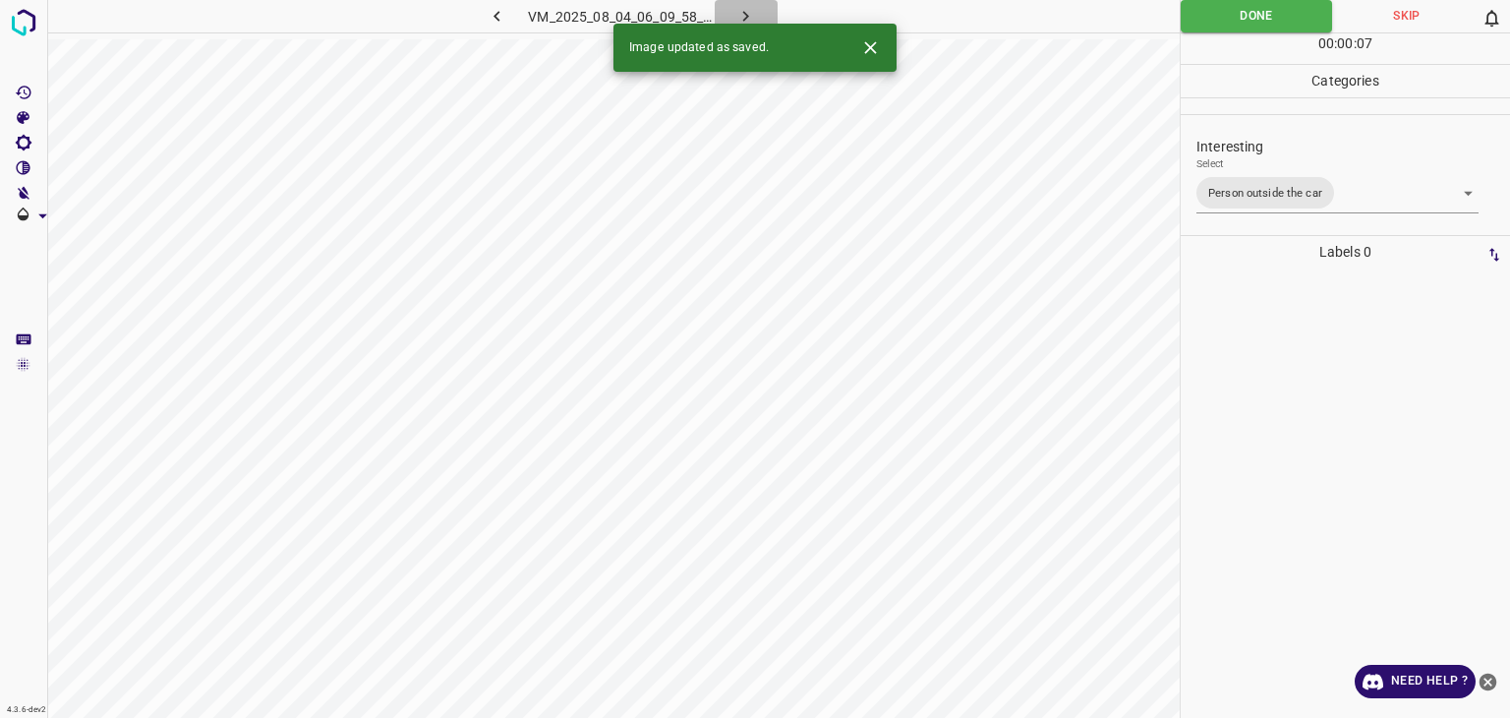
click at [743, 13] on icon "button" at bounding box center [746, 16] width 21 height 21
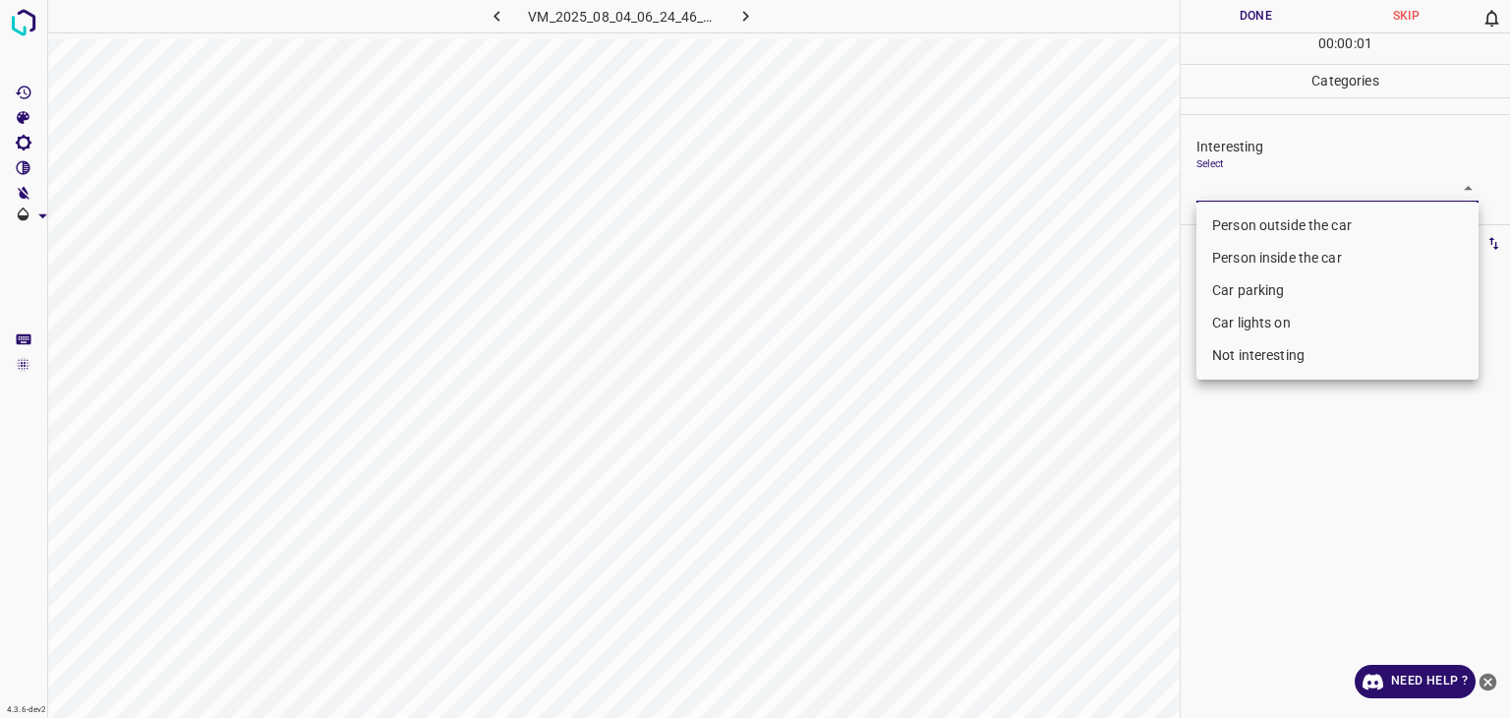
click at [1315, 187] on body "4.3.6-dev2 VM_2025_08_04_06_24_46_781_11.gif Done Skip 0 00 : 00 : 01 Categorie…" at bounding box center [755, 359] width 1510 height 718
click at [1314, 218] on li "Person outside the car" at bounding box center [1338, 225] width 282 height 32
type input "Person outside the car"
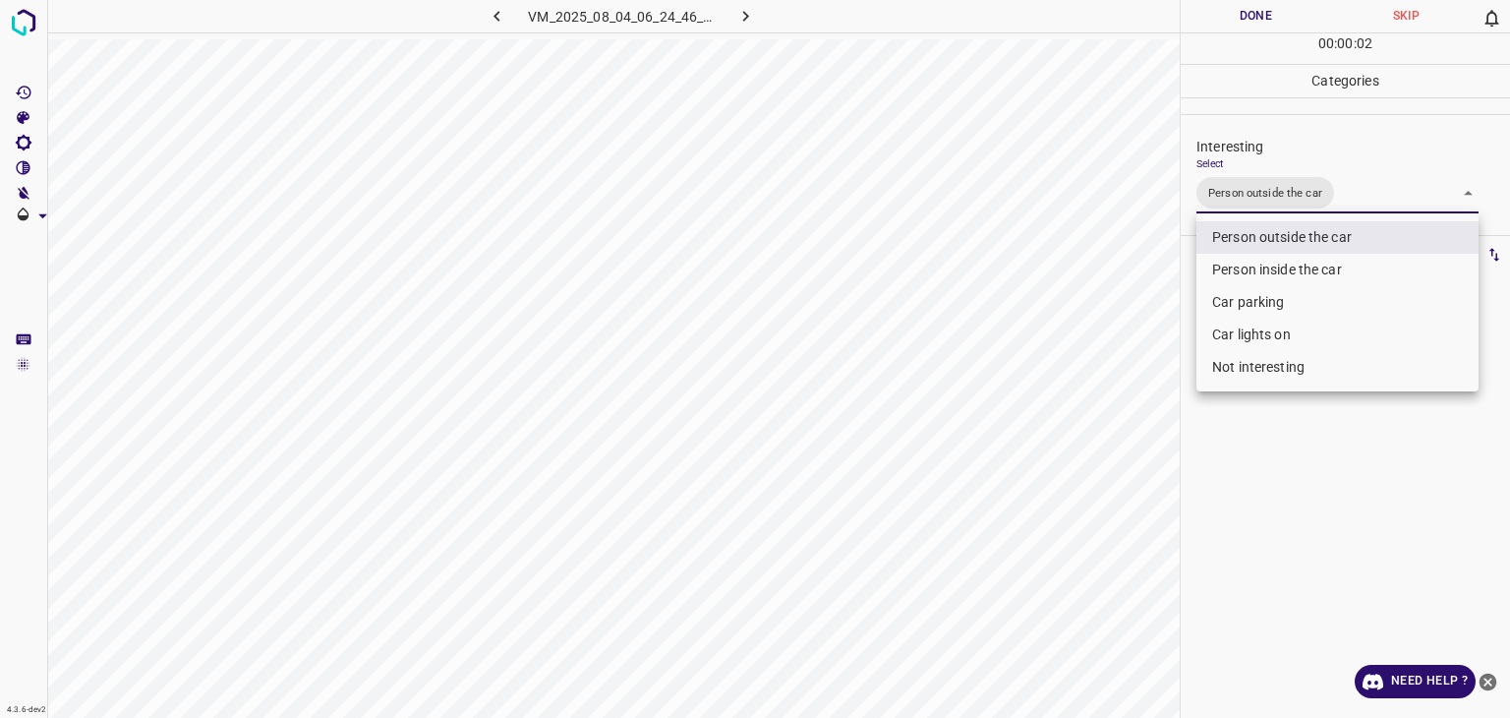
click at [1265, 13] on div at bounding box center [755, 359] width 1510 height 718
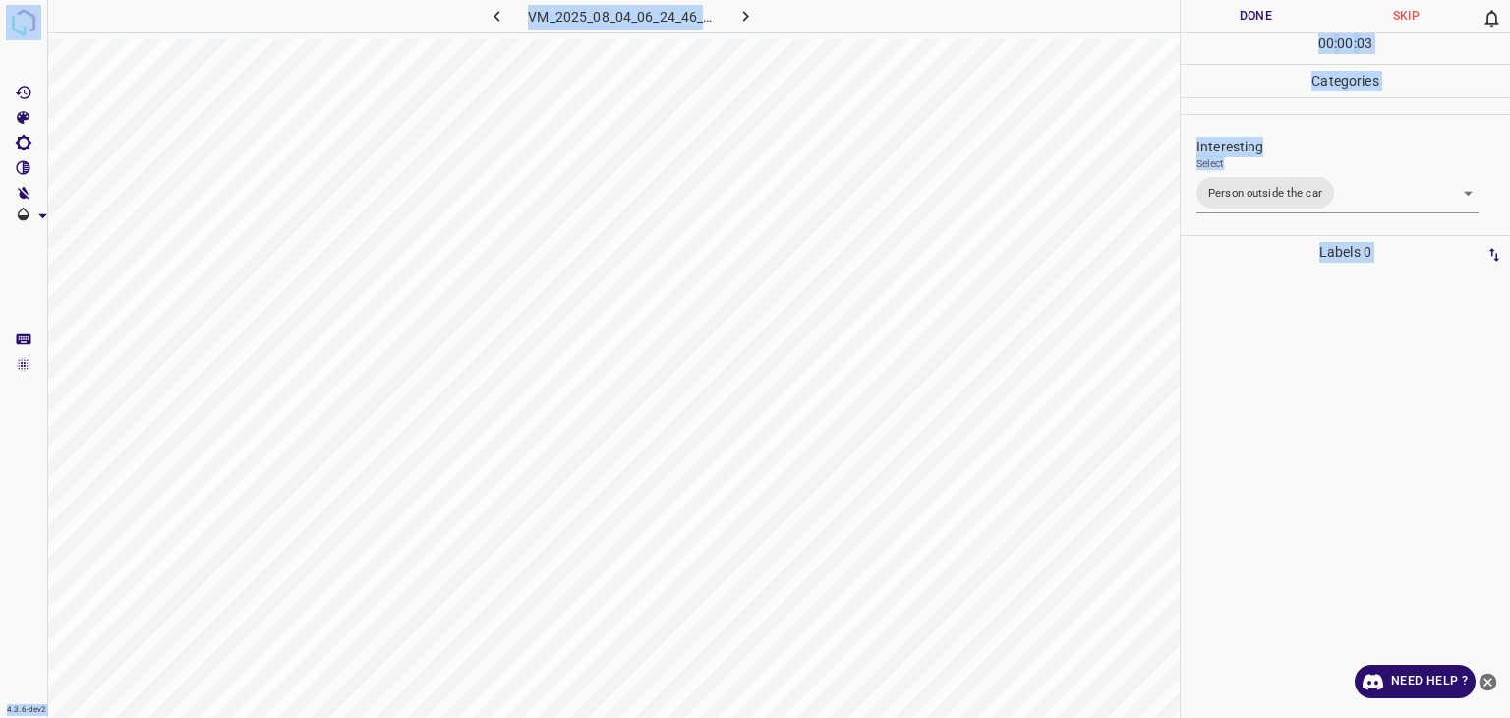
click at [1265, 13] on button "Done" at bounding box center [1256, 16] width 150 height 32
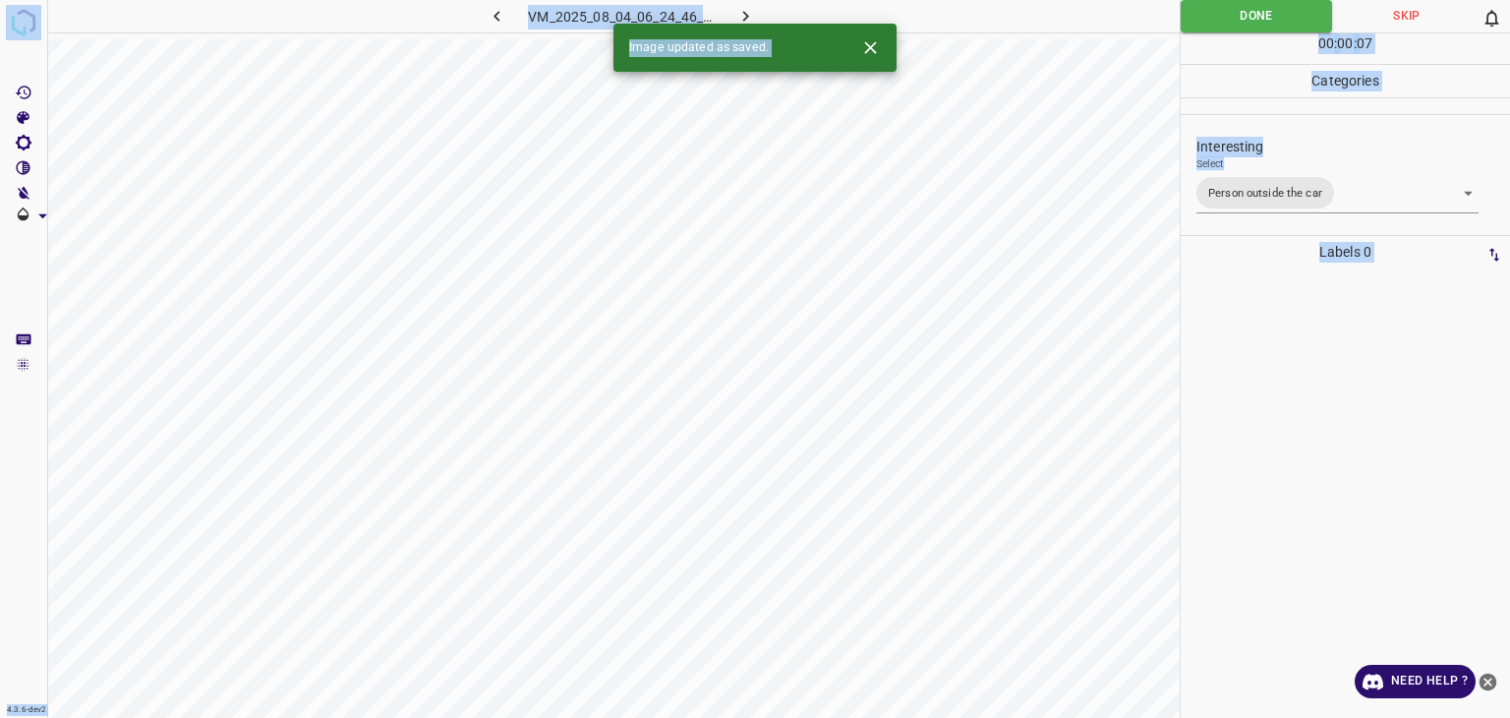
click at [745, 9] on icon "button" at bounding box center [746, 16] width 21 height 21
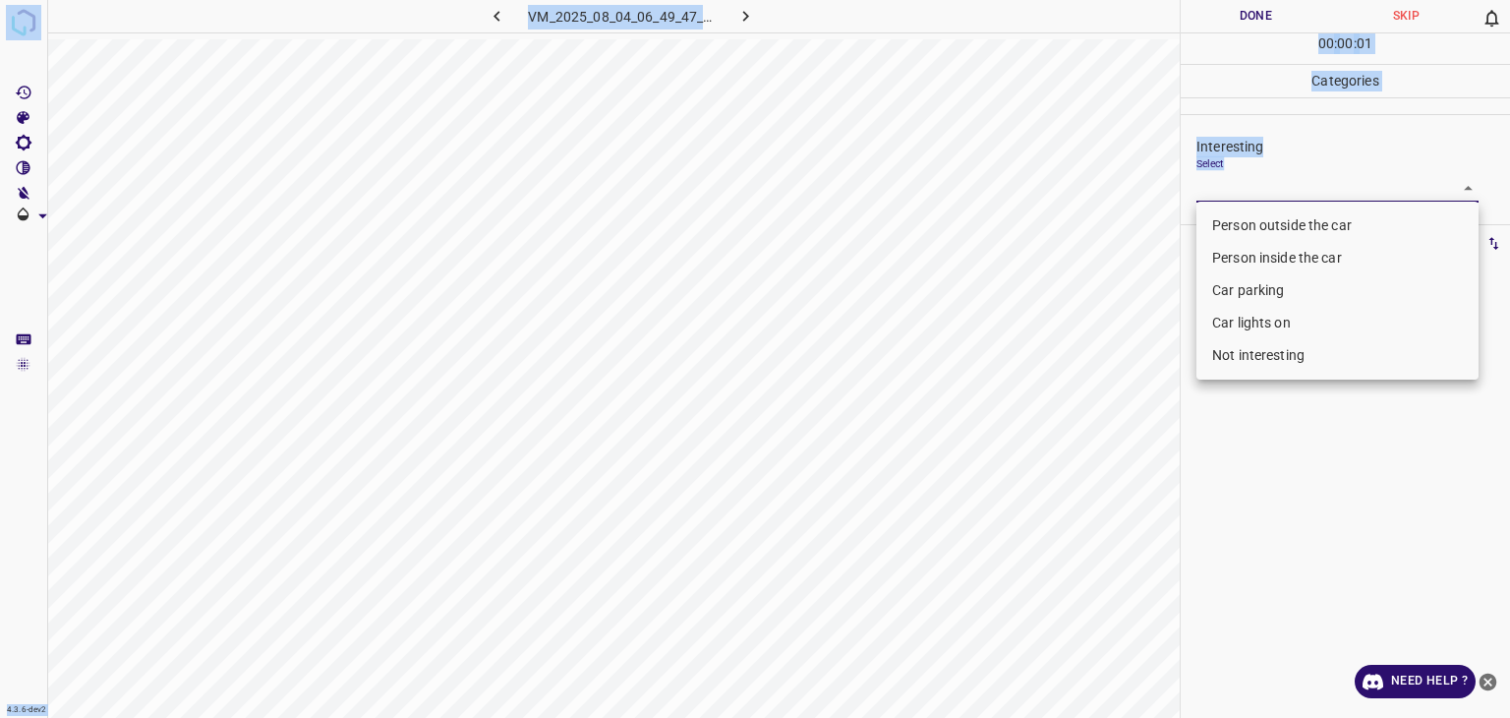
click at [1278, 190] on body "4.3.6-dev2 VM_2025_08_04_06_49_47_847_01.gif Done Skip 0 00 : 00 : 01 Categorie…" at bounding box center [755, 359] width 1510 height 718
click at [1280, 237] on li "Person outside the car" at bounding box center [1338, 225] width 282 height 32
type input "Person outside the car"
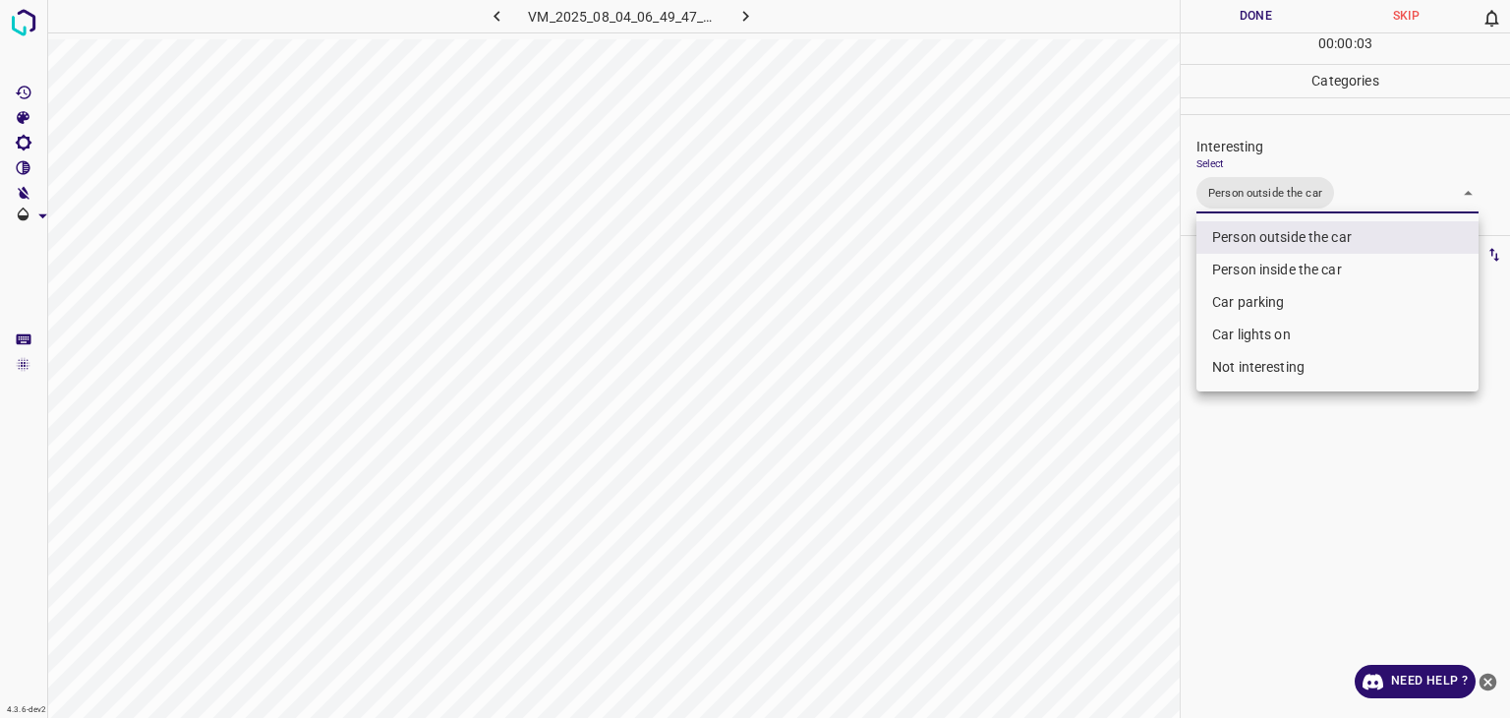
click at [1239, 16] on div at bounding box center [755, 359] width 1510 height 718
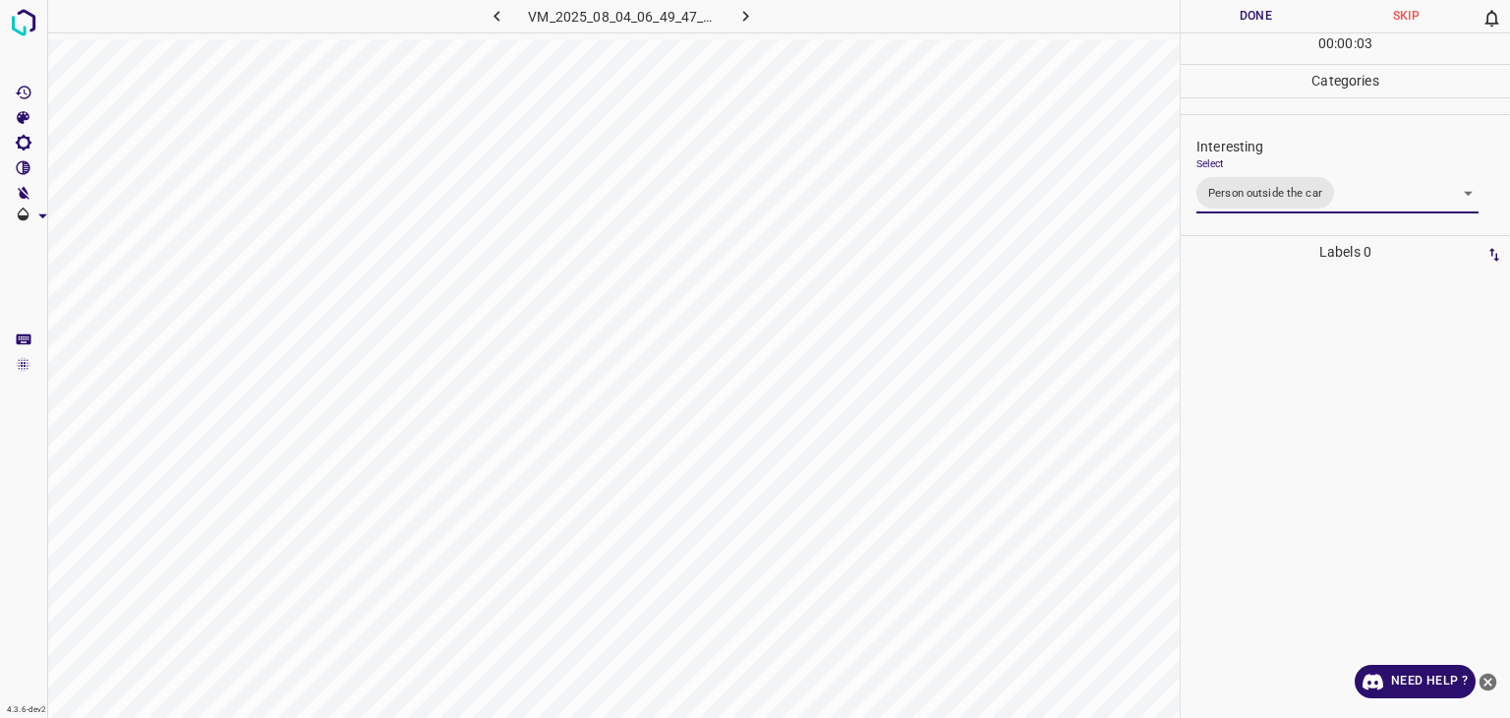
click at [1239, 16] on div at bounding box center [755, 359] width 1510 height 718
click at [1239, 16] on button "Done" at bounding box center [1256, 16] width 150 height 32
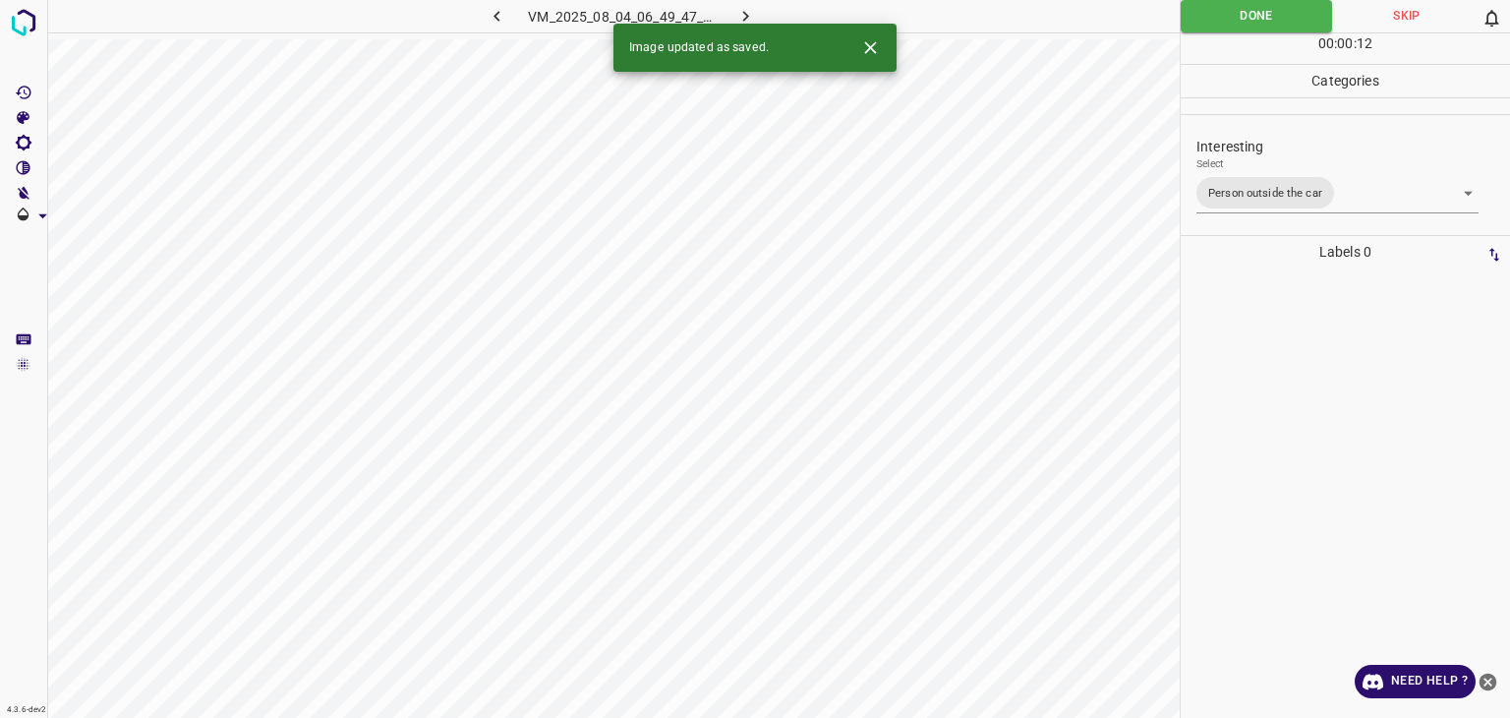
click at [739, 15] on icon "button" at bounding box center [746, 16] width 21 height 21
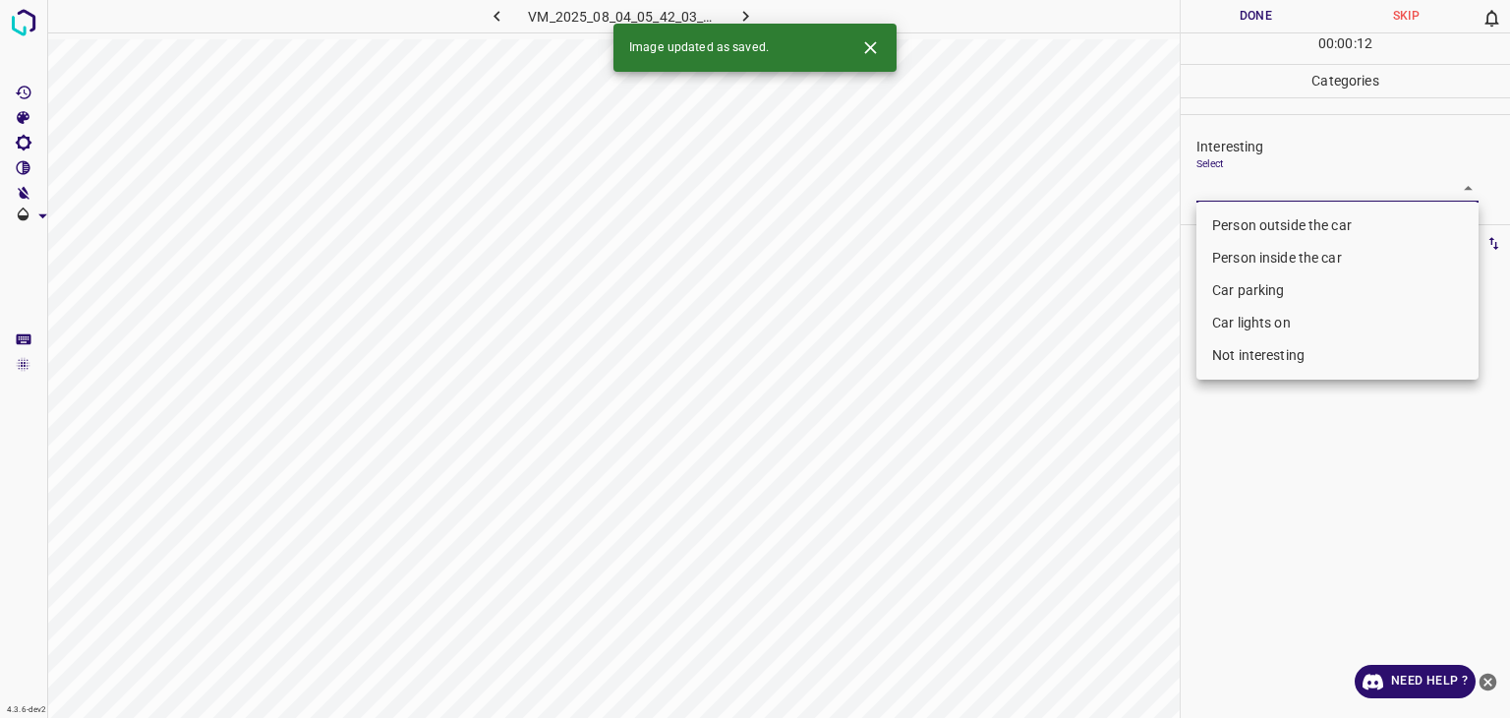
click at [1267, 189] on body "4.3.6-dev2 VM_2025_08_04_05_42_03_610_01.gif Done Skip 0 00 : 00 : 12 Categorie…" at bounding box center [755, 359] width 1510 height 718
click at [1267, 217] on li "Person outside the car" at bounding box center [1338, 225] width 282 height 32
type input "Person outside the car"
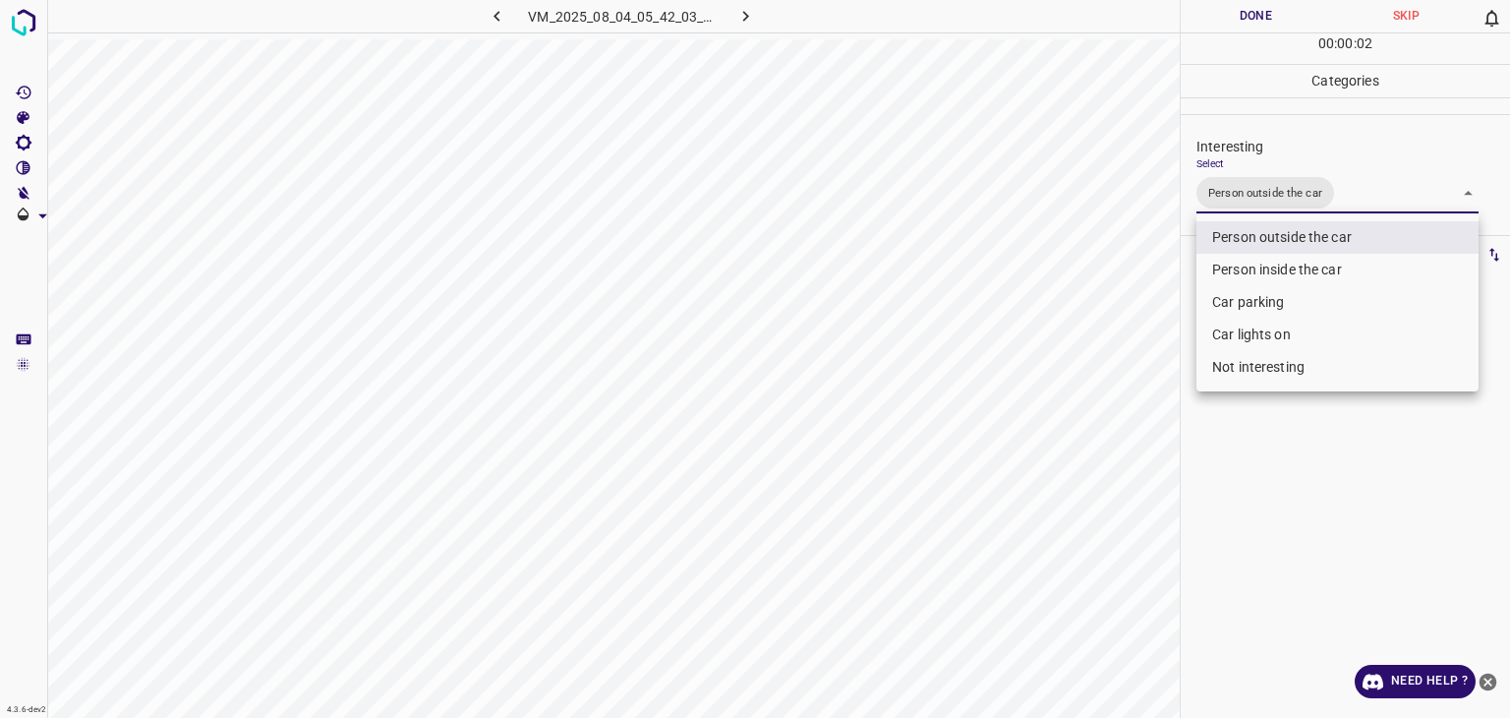
click at [1251, 16] on div at bounding box center [755, 359] width 1510 height 718
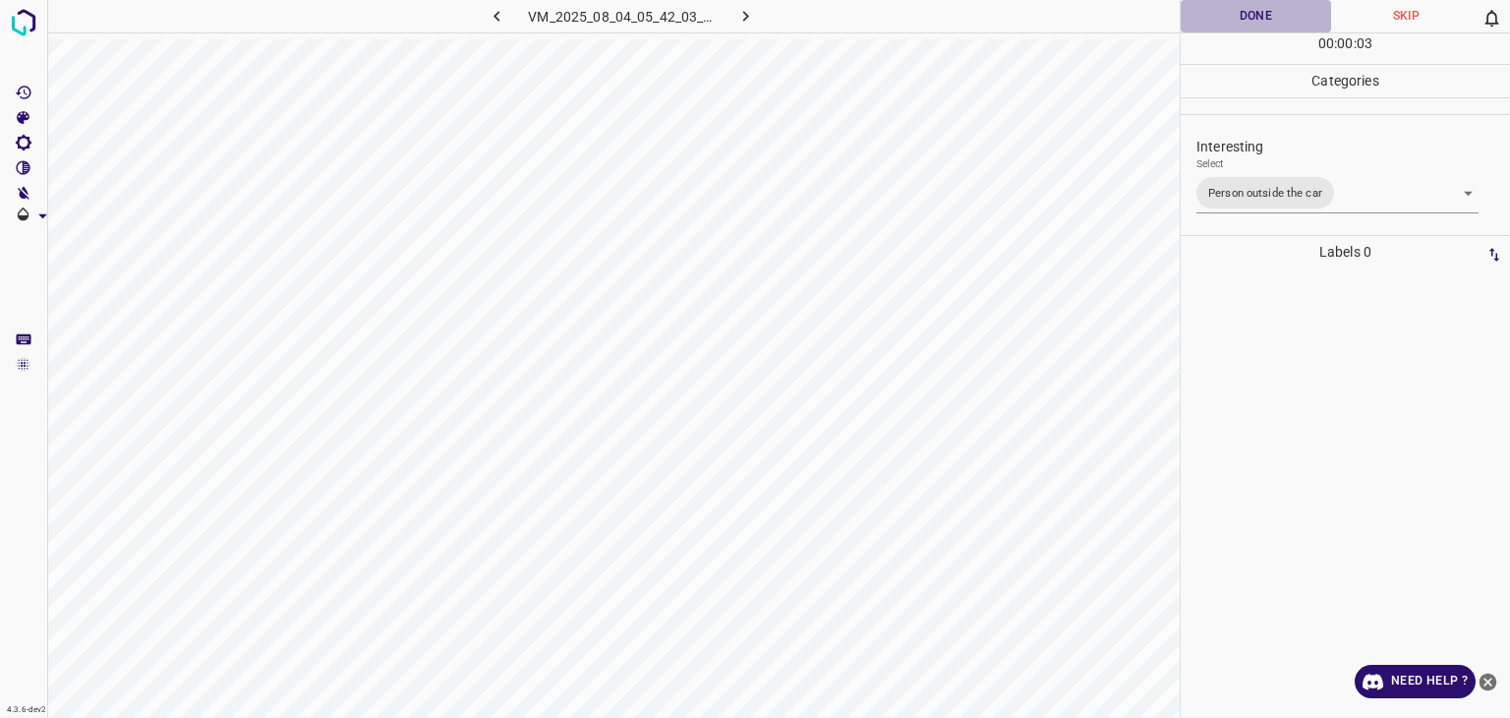
click at [1251, 16] on button "Done" at bounding box center [1256, 16] width 150 height 32
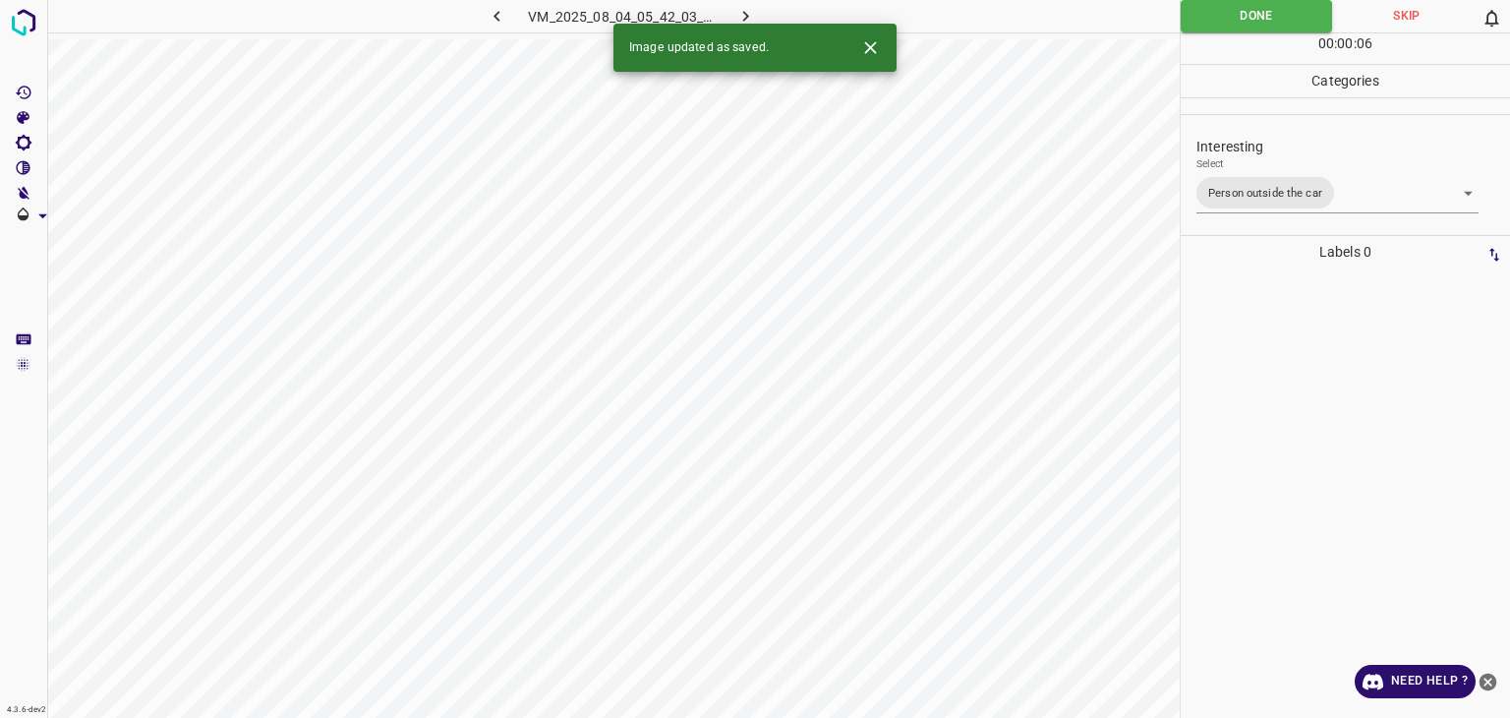
click at [737, 14] on icon "button" at bounding box center [746, 16] width 21 height 21
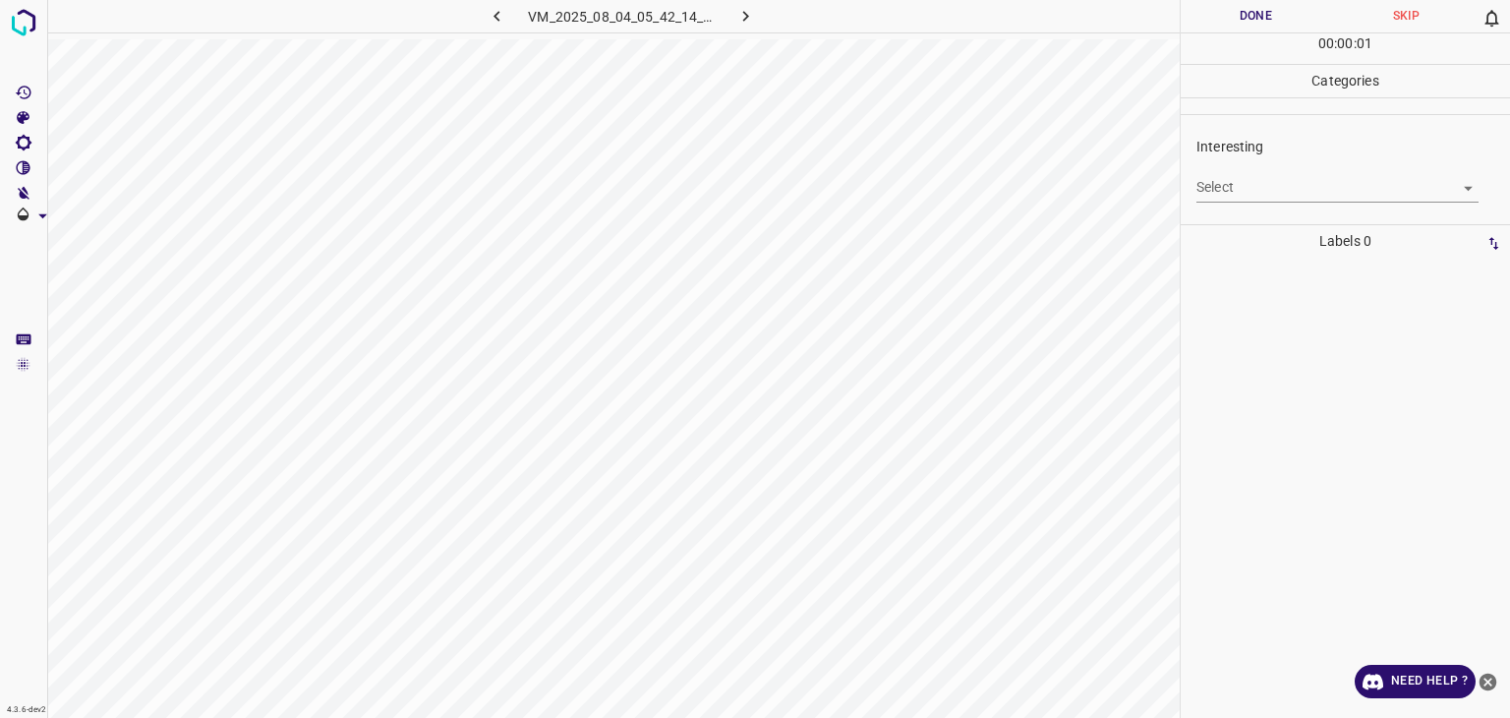
click at [1222, 197] on body "4.3.6-dev2 VM_2025_08_04_05_42_14_054_03.gif Done Skip 0 00 : 00 : 01 Categorie…" at bounding box center [755, 359] width 1510 height 718
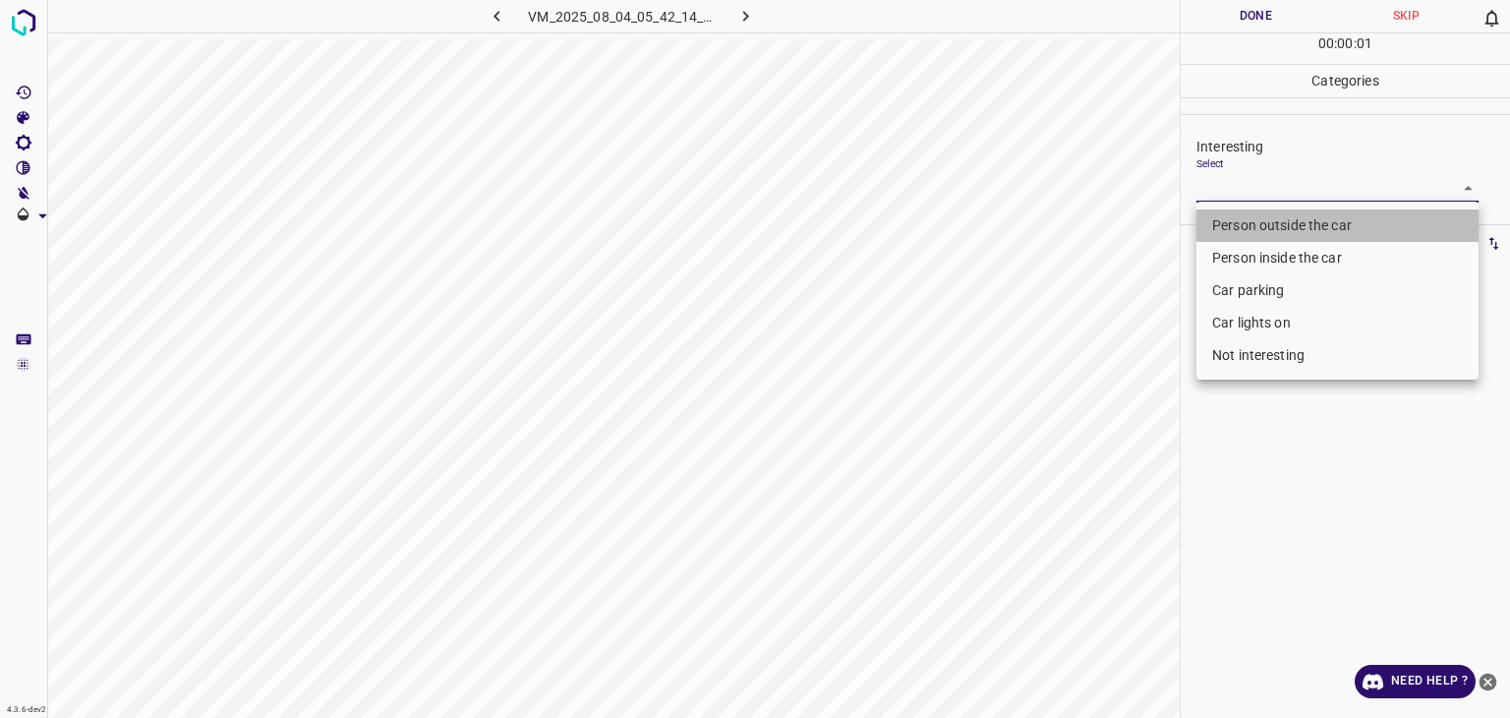
click at [1233, 233] on li "Person outside the car" at bounding box center [1338, 225] width 282 height 32
type input "Person outside the car"
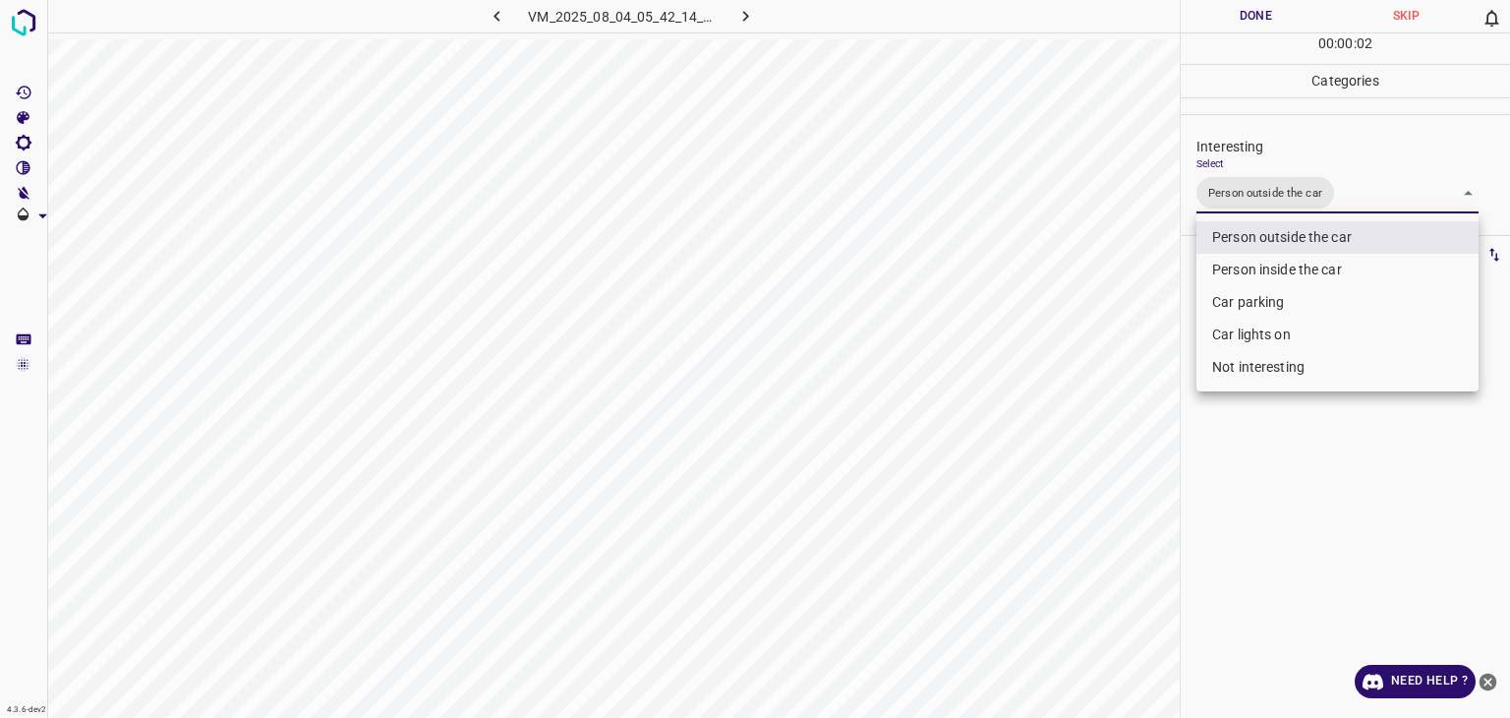
click at [1239, 14] on div at bounding box center [755, 359] width 1510 height 718
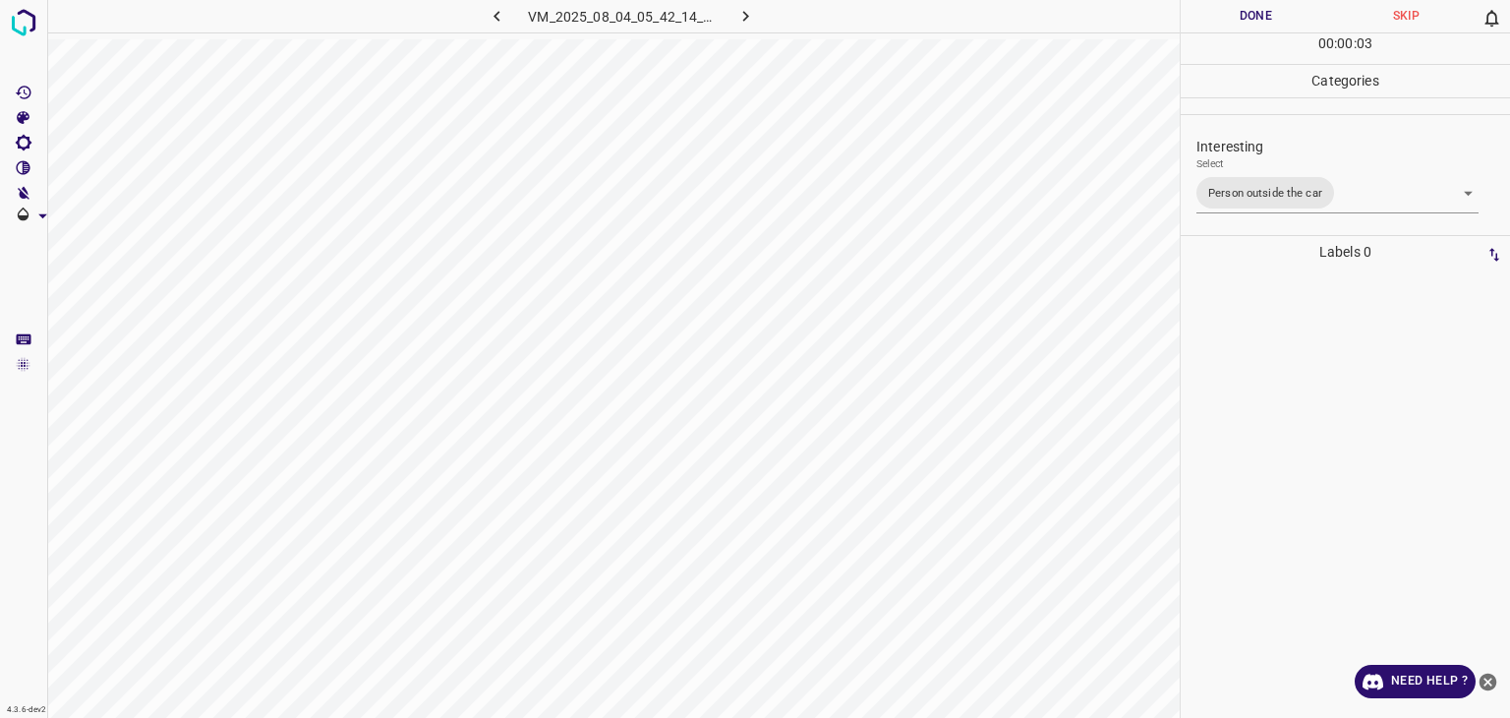
click at [1239, 14] on button "Done" at bounding box center [1256, 16] width 150 height 32
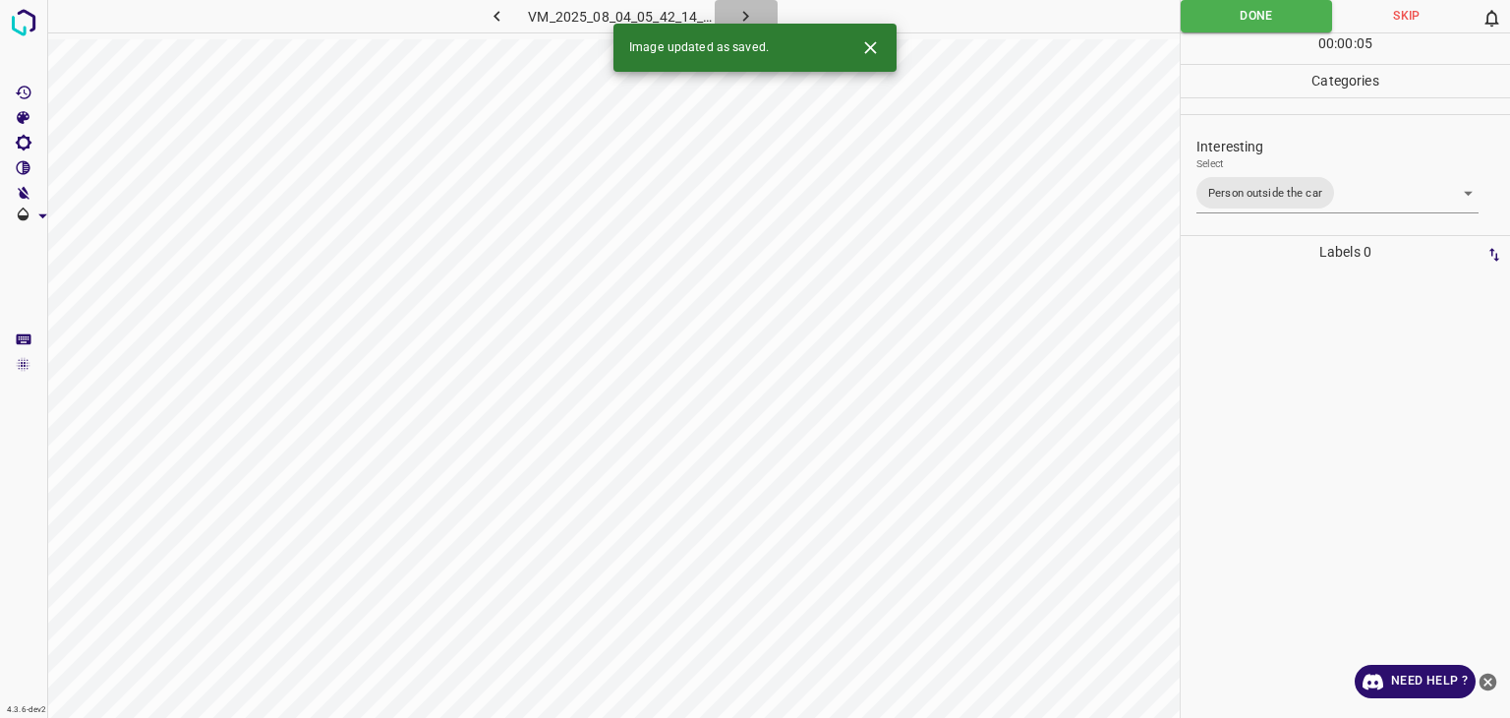
click at [747, 14] on icon "button" at bounding box center [746, 16] width 6 height 11
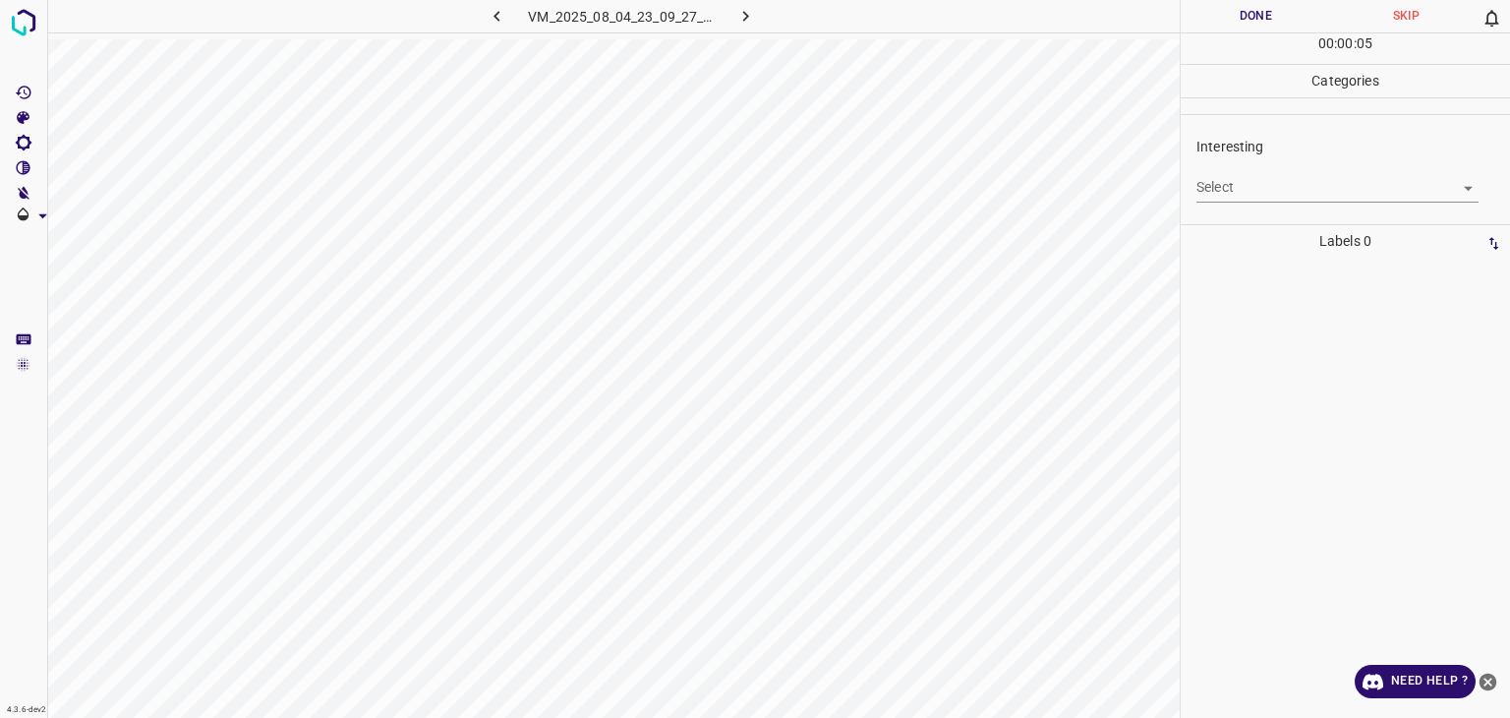
click at [1245, 182] on body "4.3.6-dev2 VM_2025_08_04_23_09_27_284_12.gif Done Skip 0 00 : 00 : 05 Categorie…" at bounding box center [755, 359] width 1510 height 718
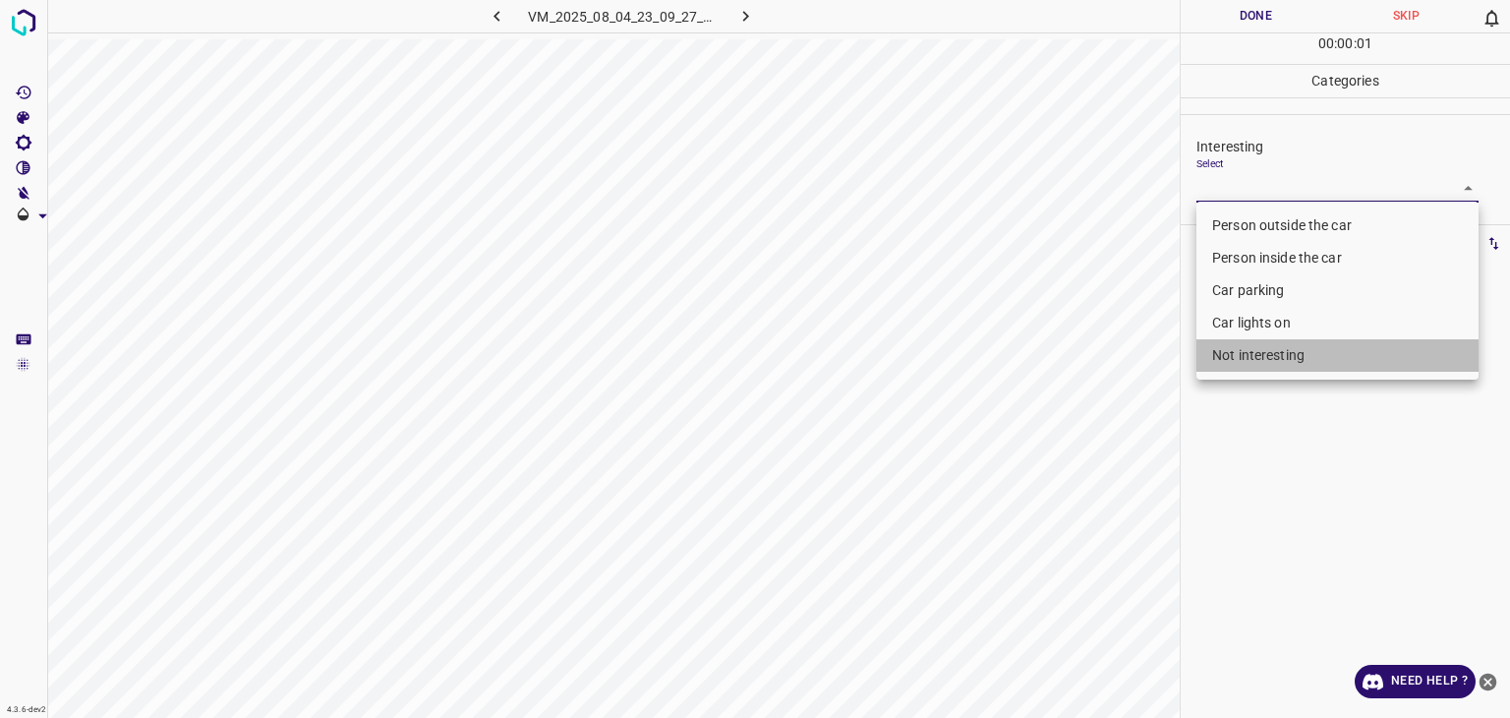
click at [1279, 351] on li "Not interesting" at bounding box center [1338, 355] width 282 height 32
type input "Not interesting"
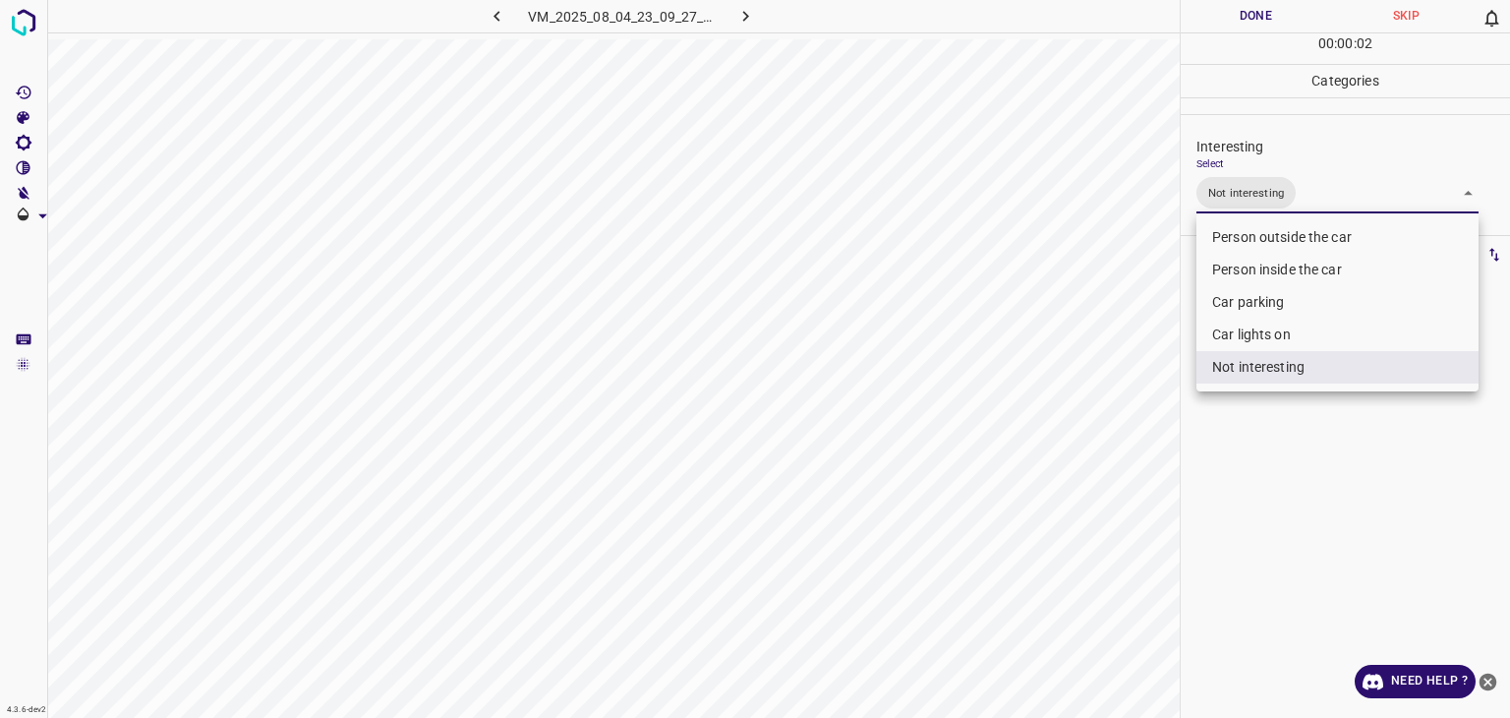
click at [1212, 0] on div at bounding box center [755, 359] width 1510 height 718
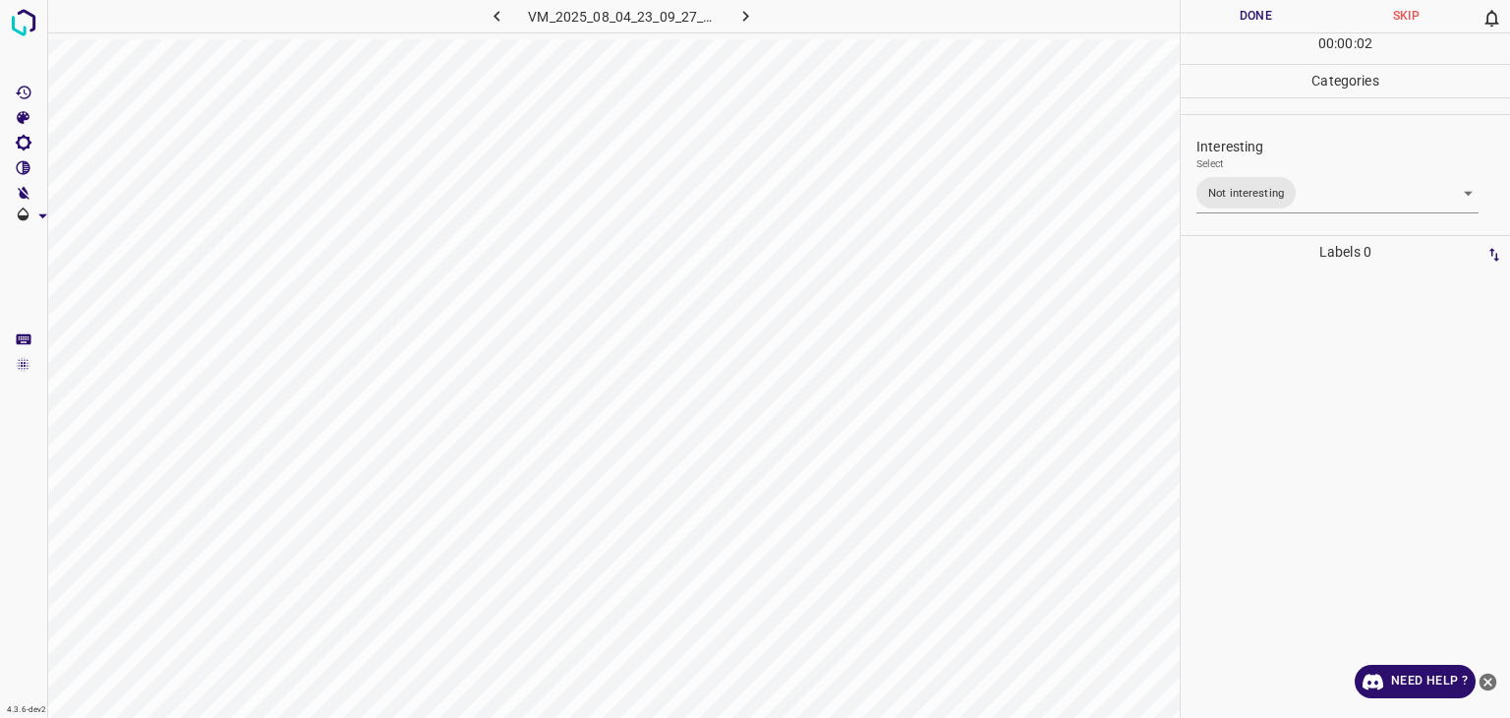
click at [1227, 17] on button "Done" at bounding box center [1256, 16] width 150 height 32
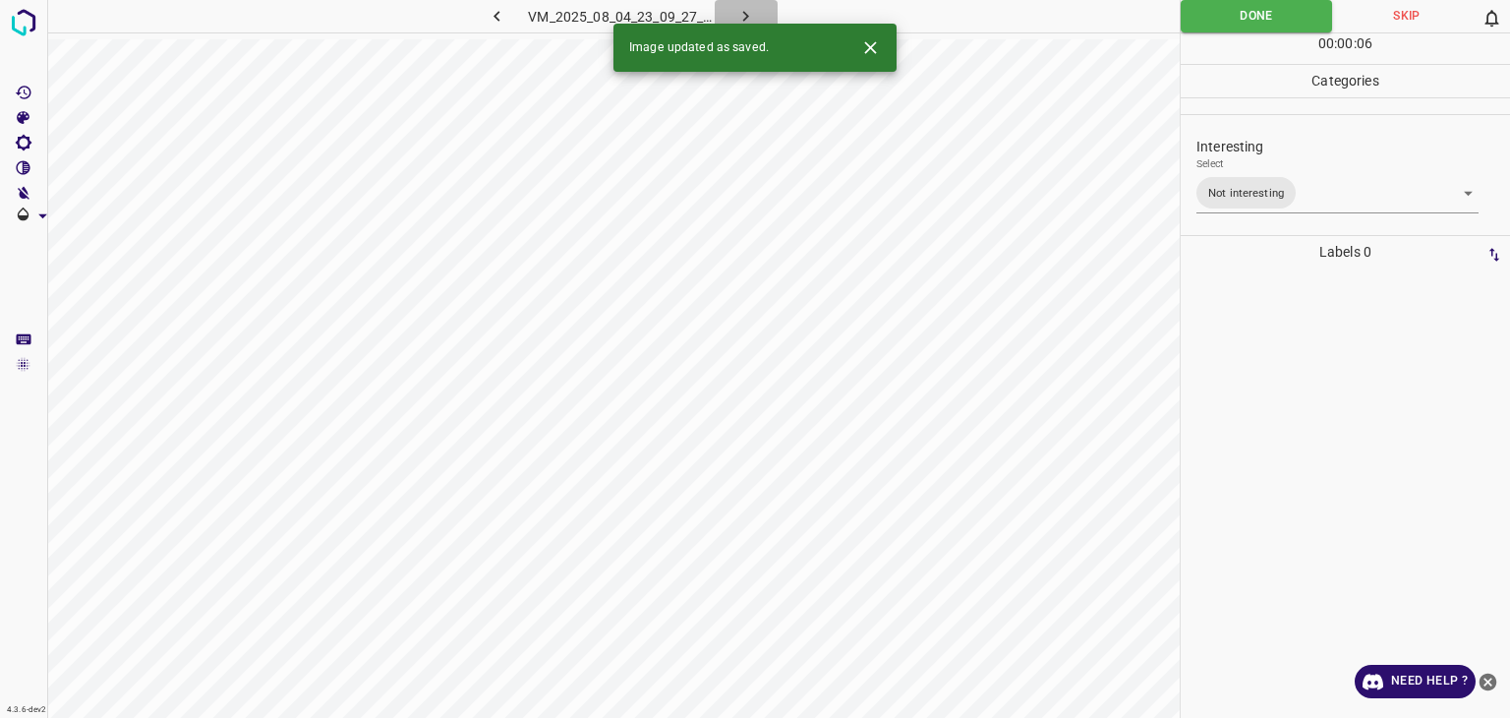
click at [742, 17] on icon "button" at bounding box center [746, 16] width 21 height 21
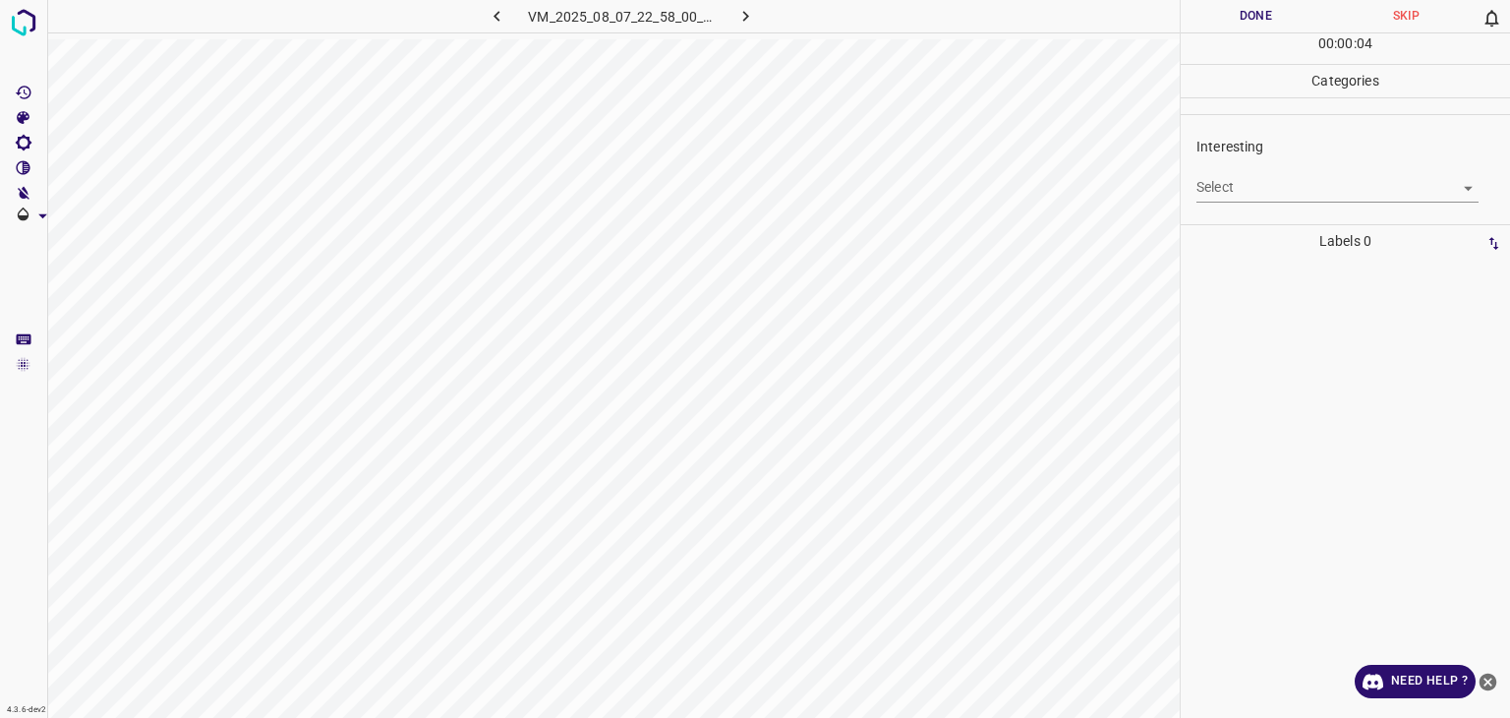
click at [1217, 170] on div "Select ​" at bounding box center [1338, 179] width 282 height 44
click at [1217, 174] on body "4.3.6-dev2 VM_2025_08_07_22_58_00_655_04.gif Done Skip 0 00 : 00 : 04 Categorie…" at bounding box center [755, 359] width 1510 height 718
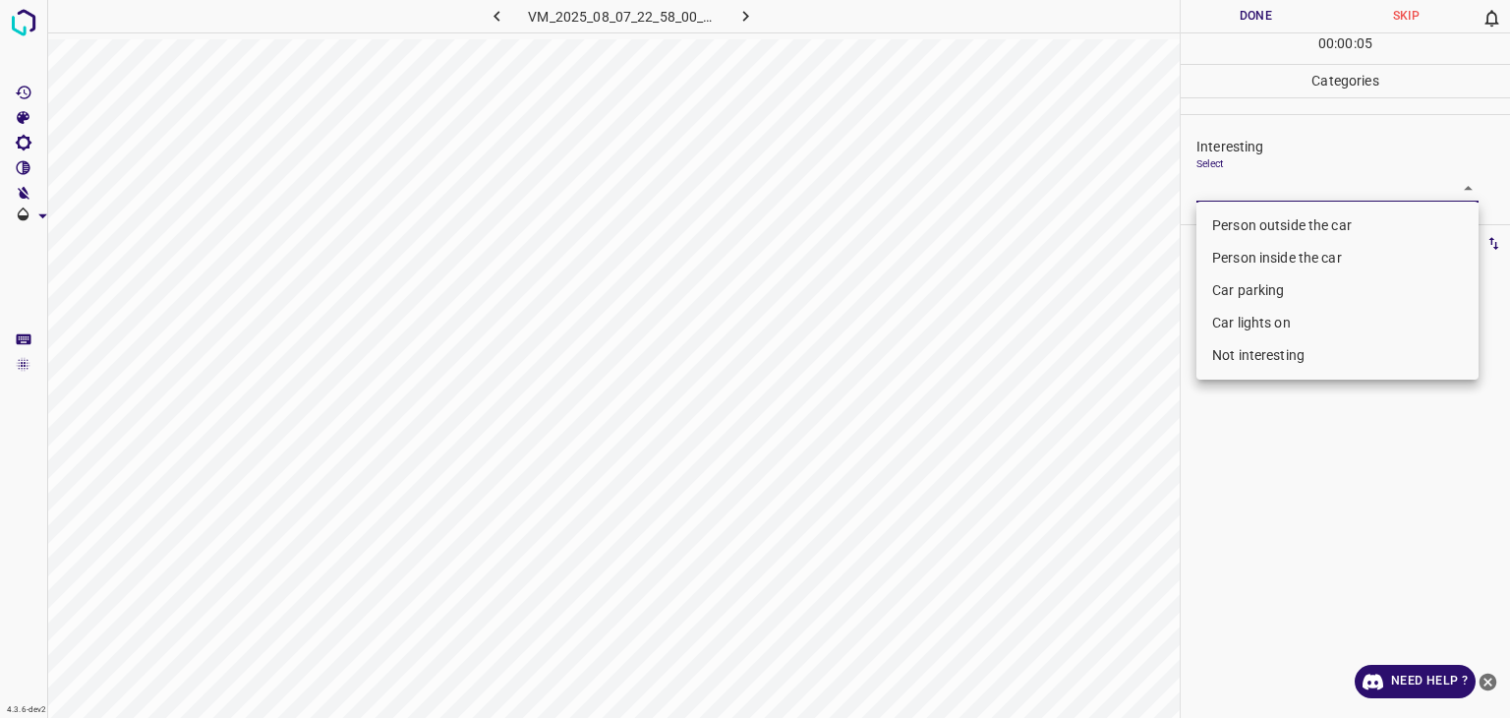
click at [1251, 360] on li "Not interesting" at bounding box center [1338, 355] width 282 height 32
type input "Not interesting"
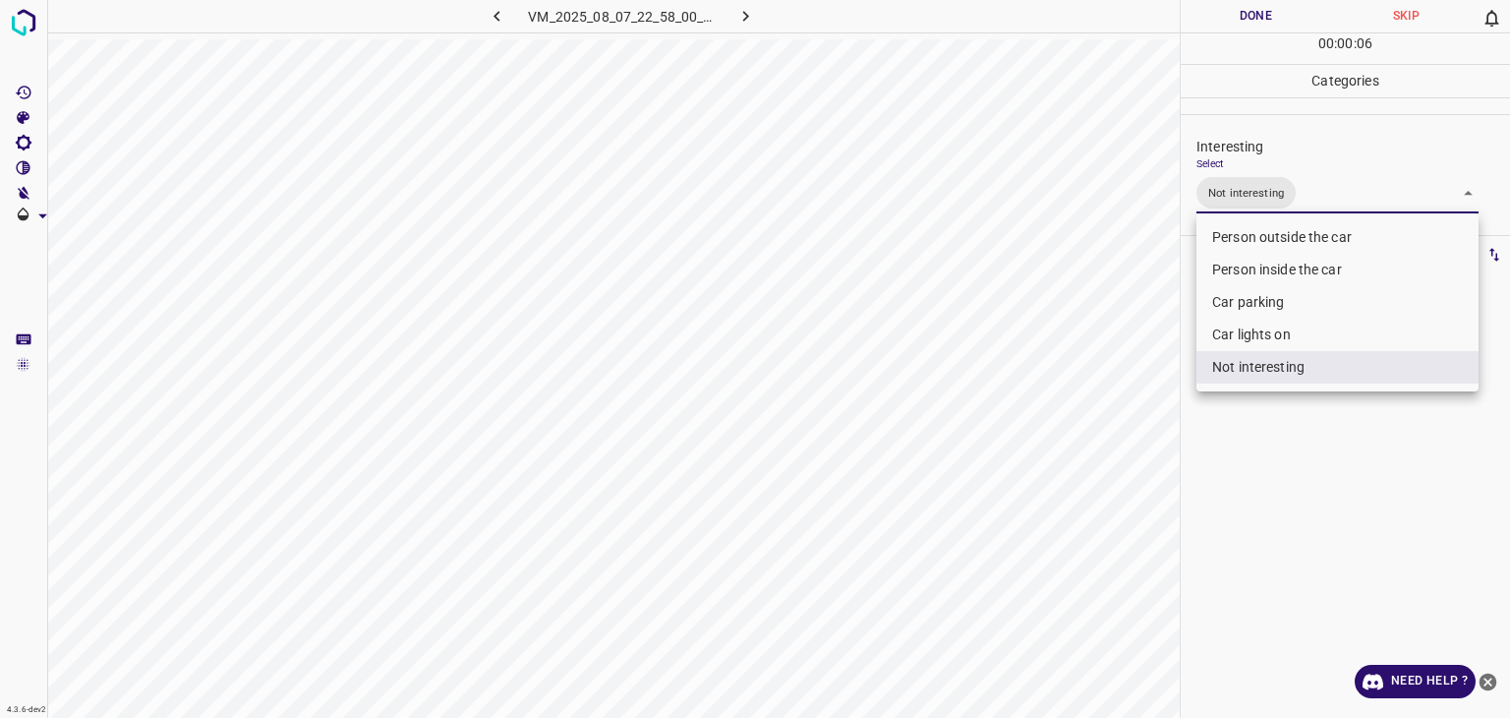
click at [1265, 24] on div at bounding box center [755, 359] width 1510 height 718
click at [1260, 12] on div "Person outside the car Person inside the car Car parking Car lights on Not inte…" at bounding box center [755, 359] width 1510 height 718
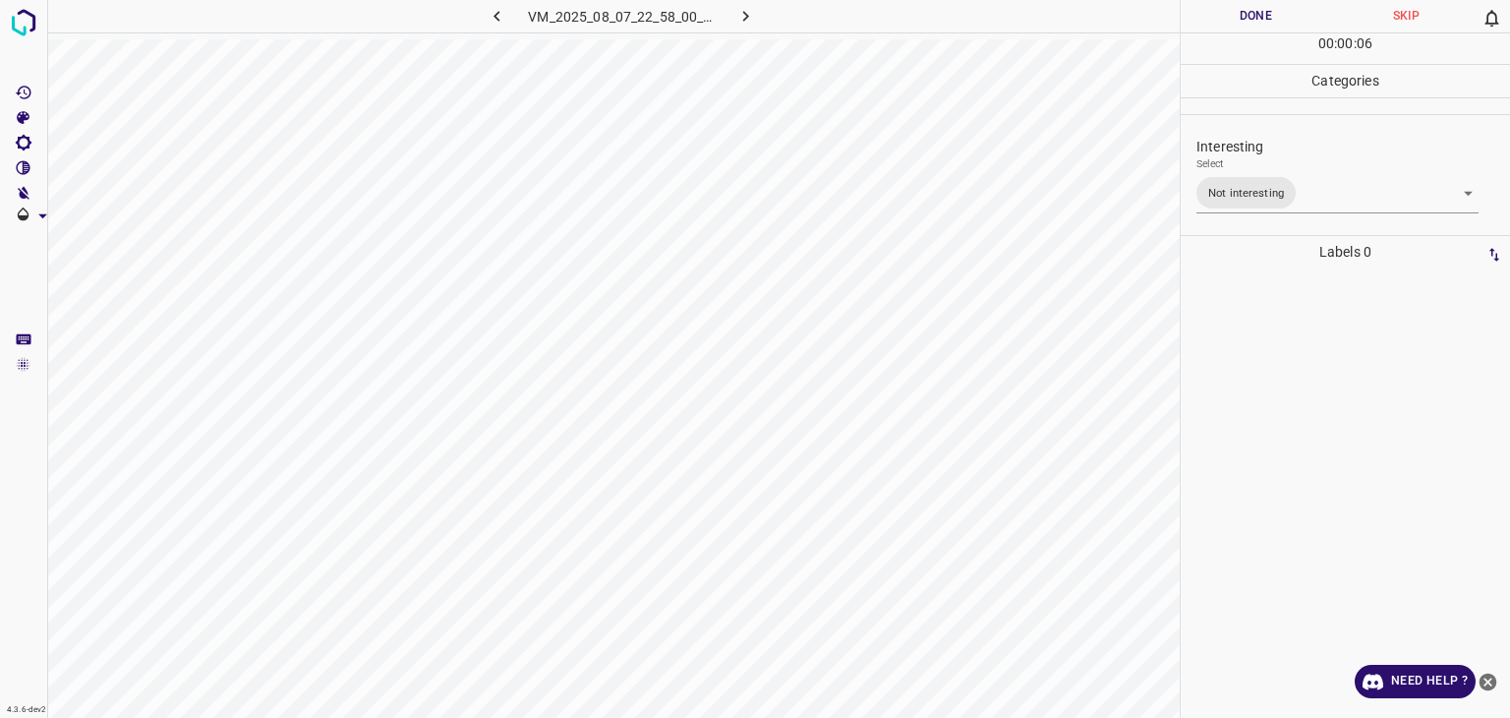
click at [1259, 12] on button "Done" at bounding box center [1256, 16] width 150 height 32
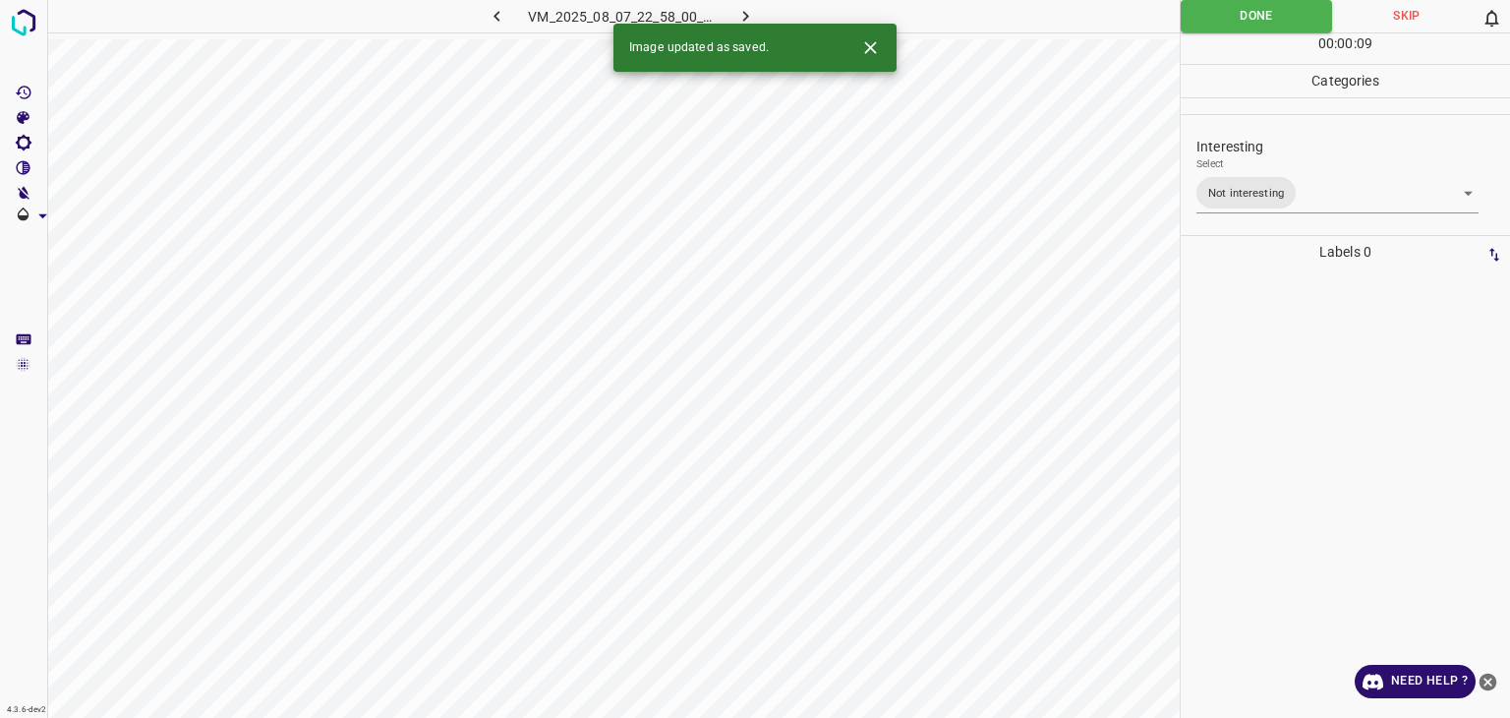
click at [746, 17] on icon "button" at bounding box center [746, 16] width 6 height 11
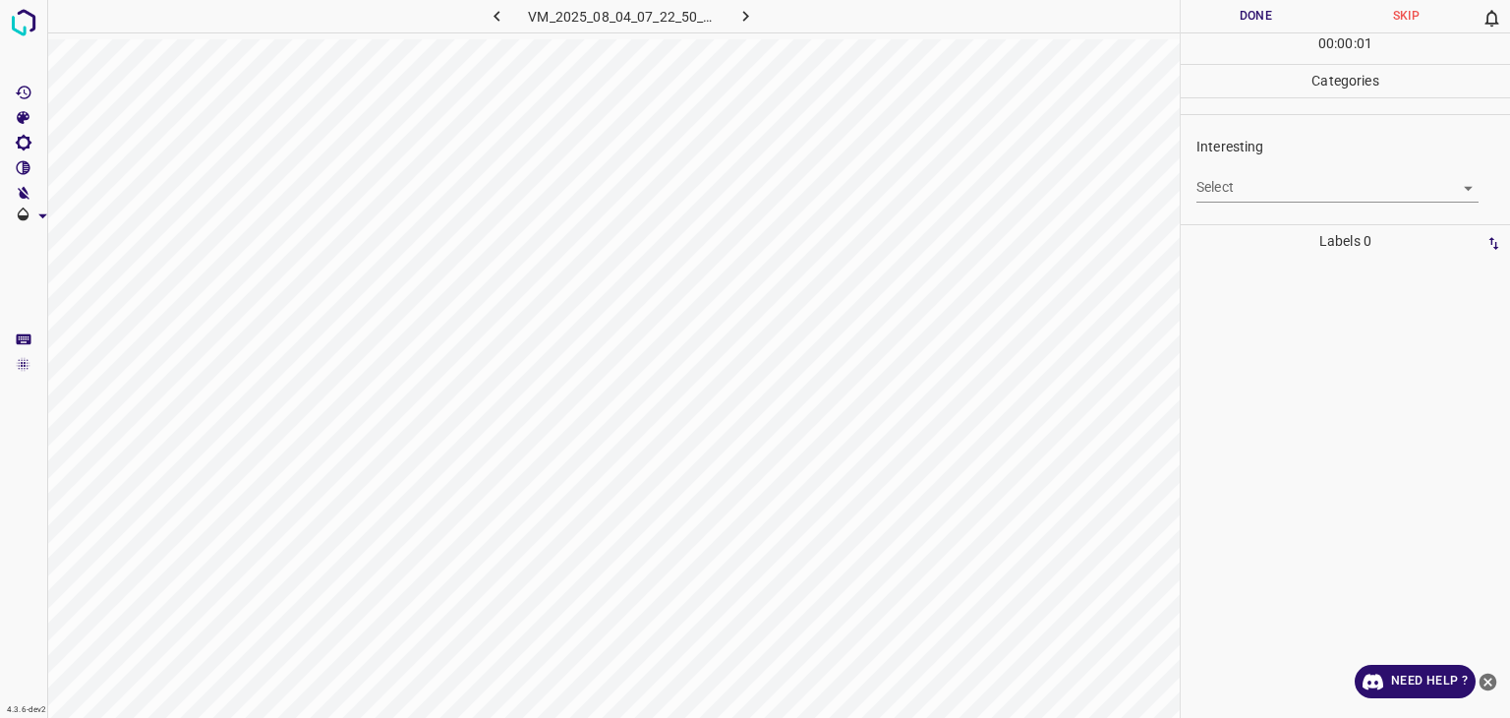
click at [1274, 197] on body "4.3.6-dev2 VM_2025_08_04_07_22_50_720_01.gif Done Skip 0 00 : 00 : 01 Categorie…" at bounding box center [755, 359] width 1510 height 718
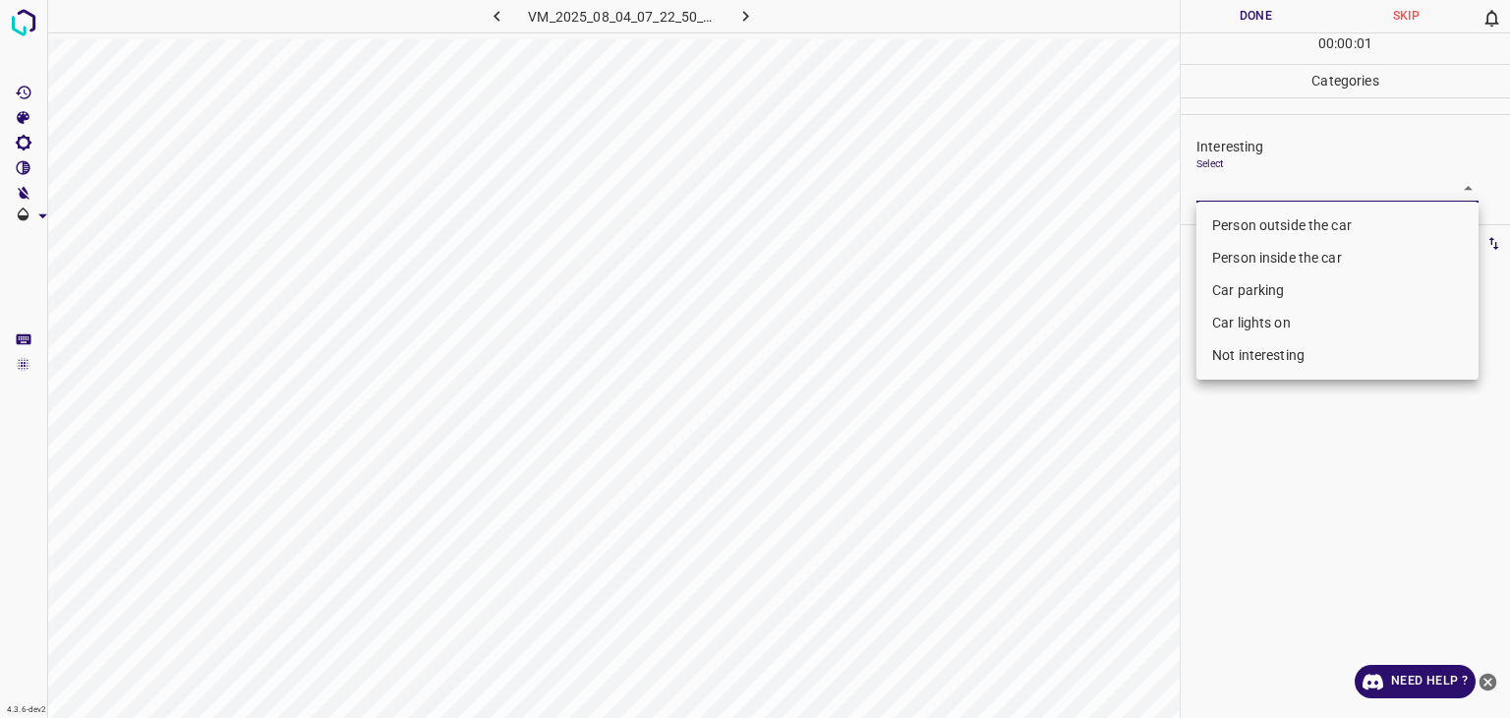
drag, startPoint x: 1275, startPoint y: 216, endPoint x: 1271, endPoint y: 202, distance: 15.5
click at [1275, 217] on li "Person outside the car" at bounding box center [1338, 225] width 282 height 32
type input "Person outside the car"
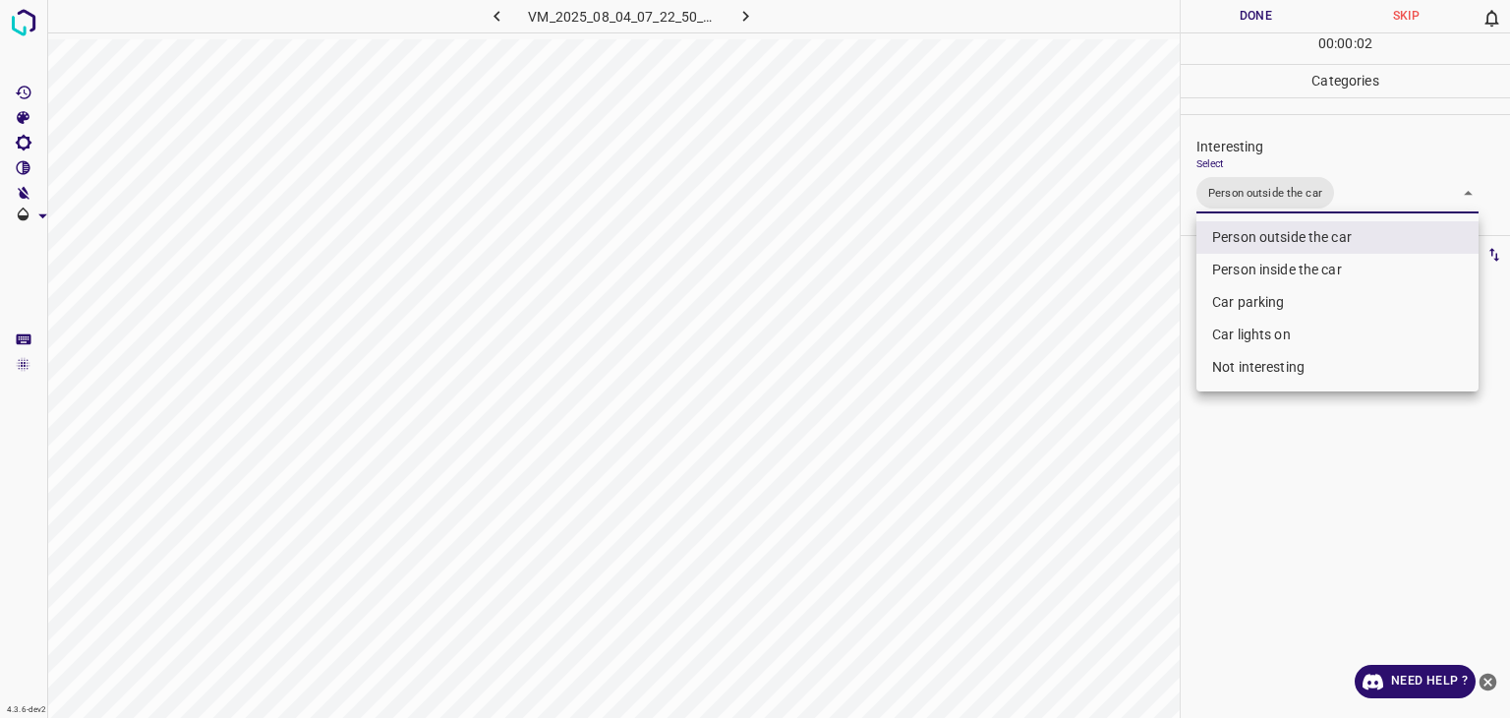
click at [1248, 11] on div at bounding box center [755, 359] width 1510 height 718
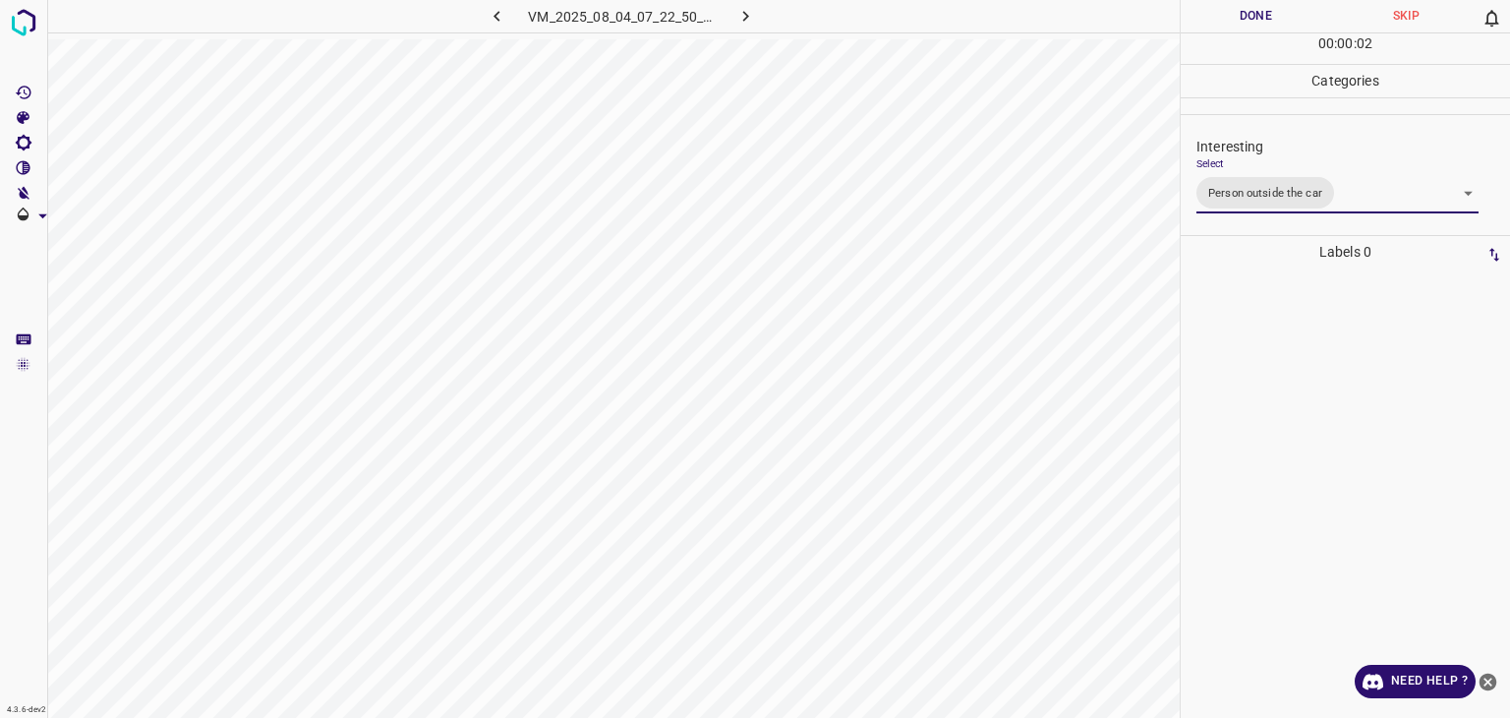
click at [1248, 11] on div at bounding box center [755, 359] width 1510 height 718
click at [1248, 11] on button "Done" at bounding box center [1256, 16] width 150 height 32
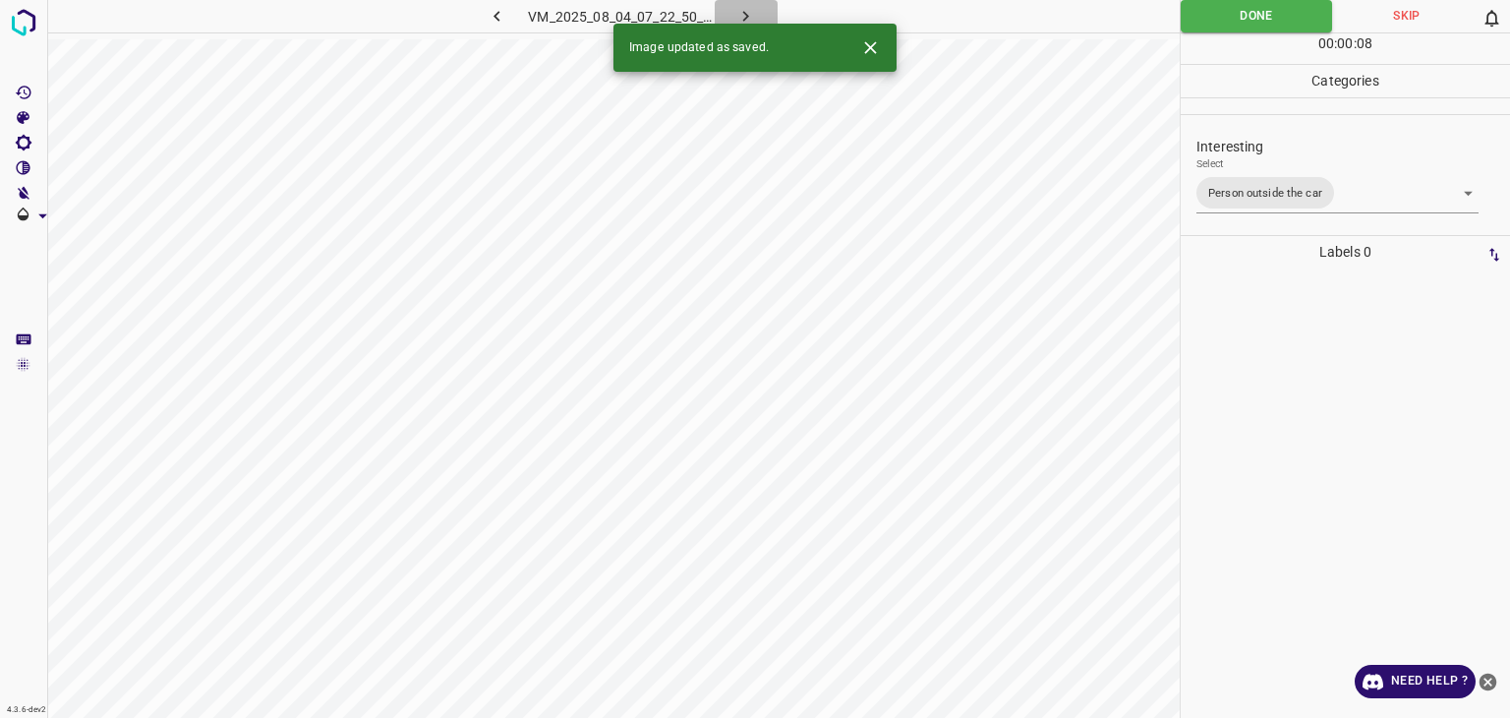
click at [740, 18] on icon "button" at bounding box center [746, 16] width 21 height 21
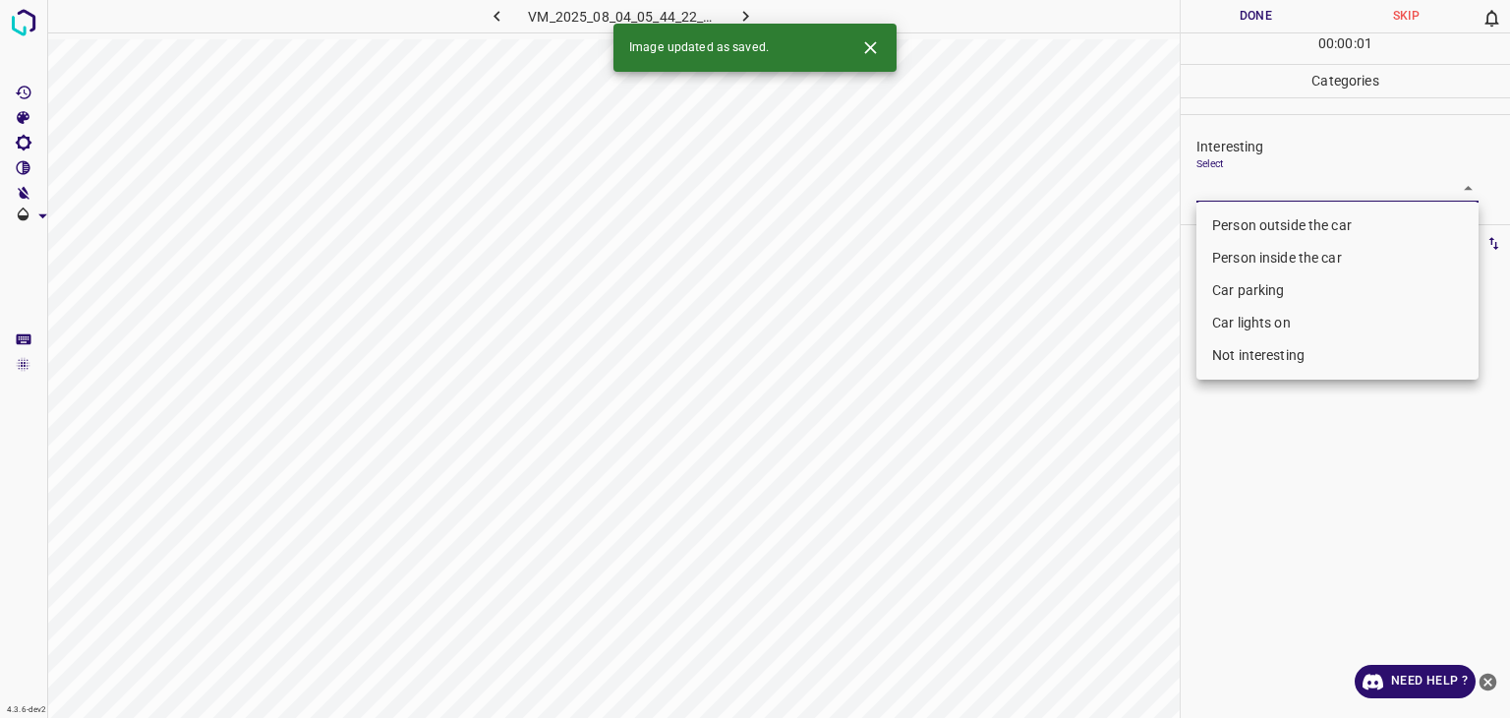
click at [1203, 186] on body "4.3.6-dev2 VM_2025_08_04_05_44_22_858_11.gif Done Skip 0 00 : 00 : 01 Categorie…" at bounding box center [755, 359] width 1510 height 718
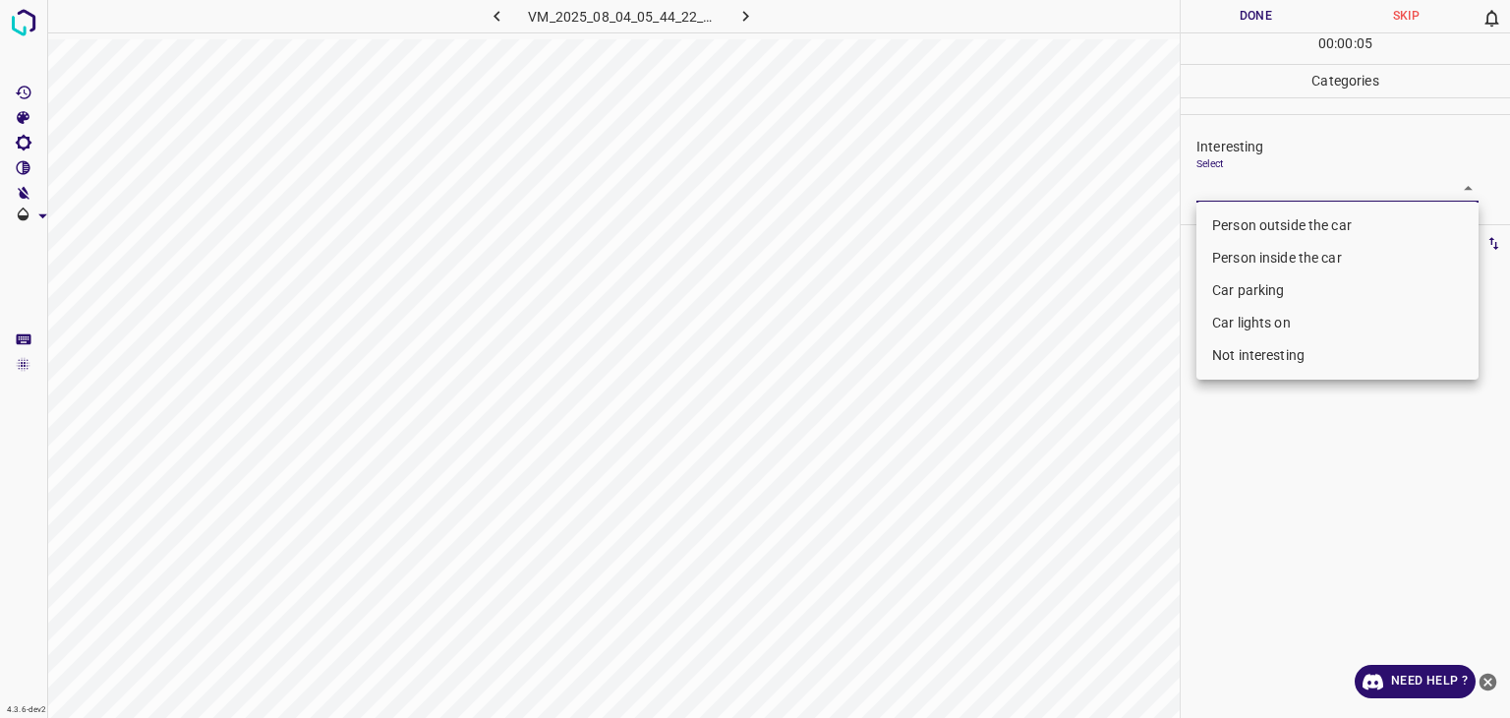
click at [1168, 265] on div at bounding box center [755, 359] width 1510 height 718
click at [1288, 190] on body "4.3.6-dev2 VM_2025_08_04_05_44_22_858_11.gif Done Skip 0 00 : 00 : 06 Categorie…" at bounding box center [755, 359] width 1510 height 718
click at [1274, 360] on li "Not interesting" at bounding box center [1338, 355] width 282 height 32
type input "Not interesting"
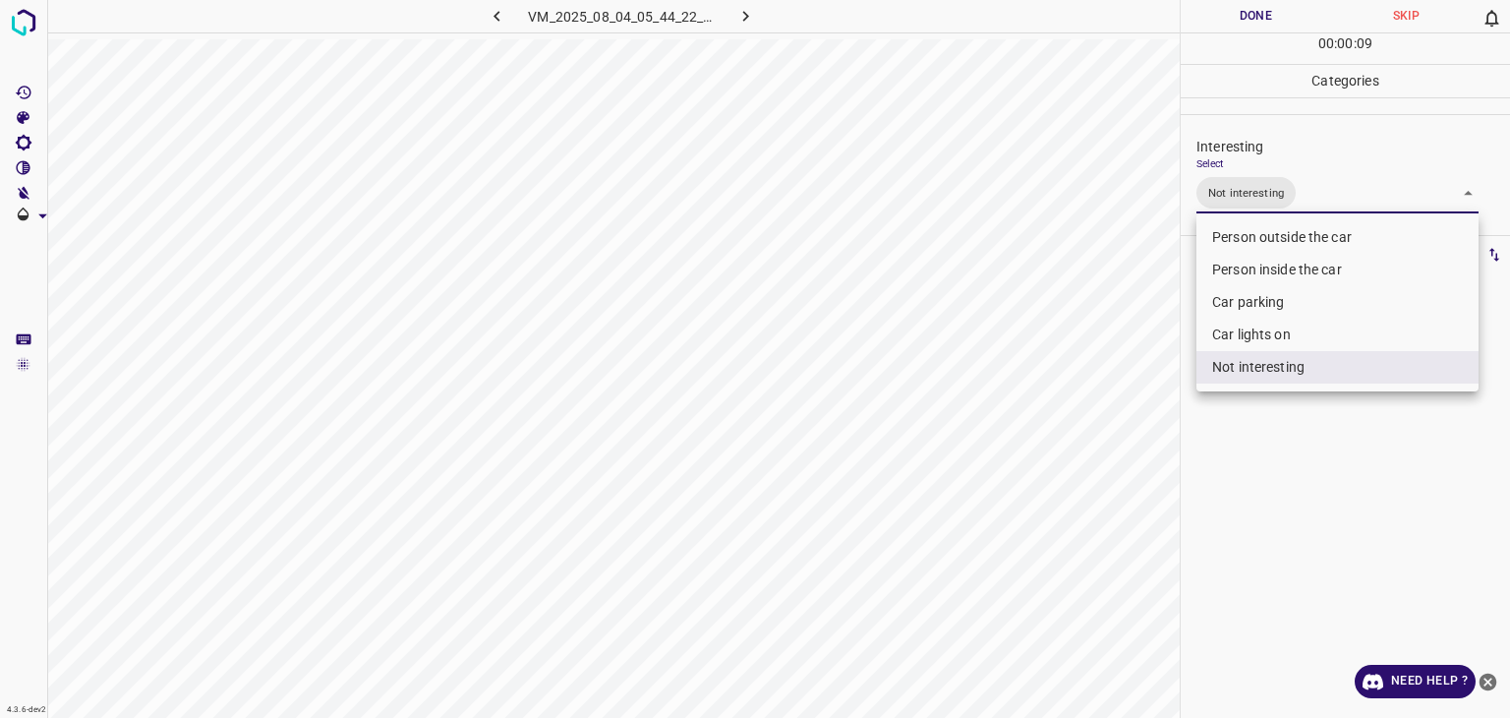
click at [1218, 14] on div at bounding box center [755, 359] width 1510 height 718
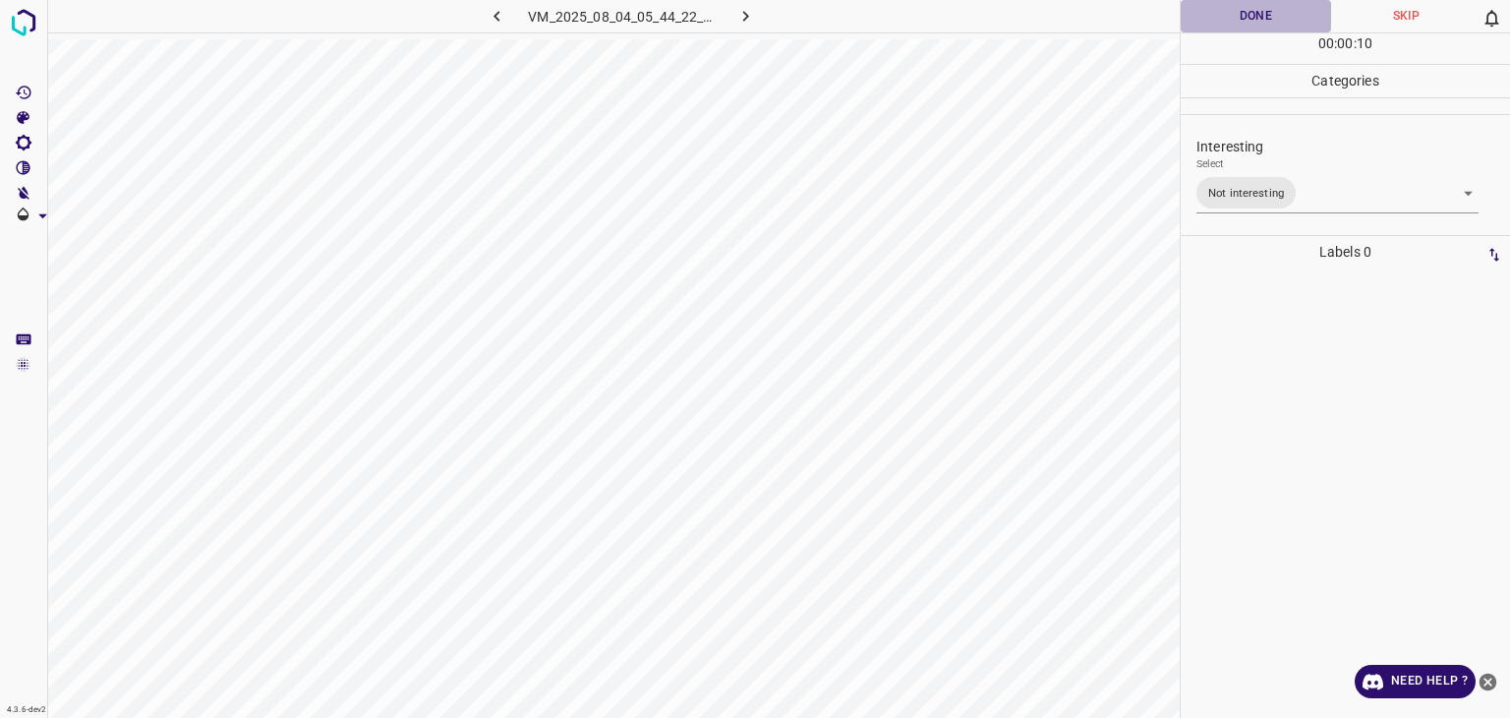
click at [1255, 21] on button "Done" at bounding box center [1256, 16] width 150 height 32
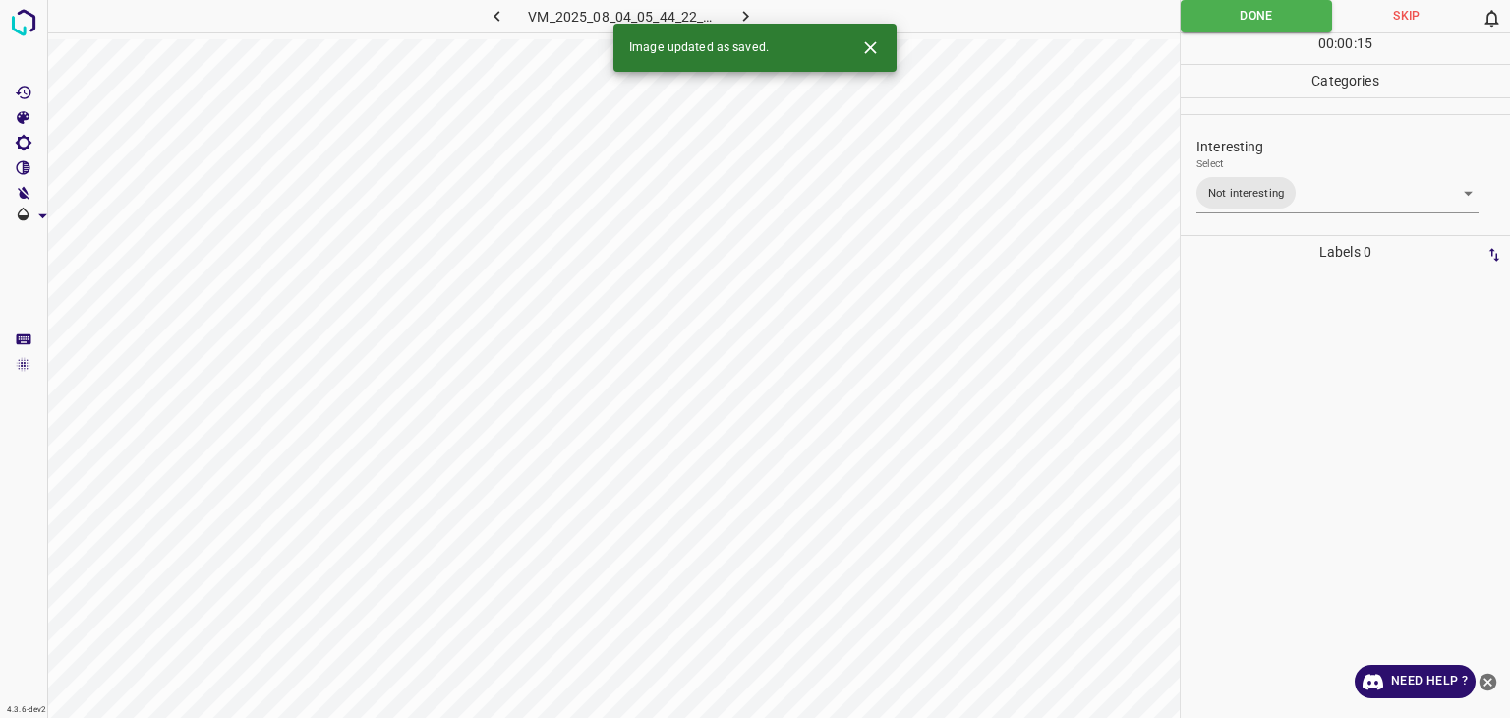
click at [739, 13] on icon "button" at bounding box center [746, 16] width 21 height 21
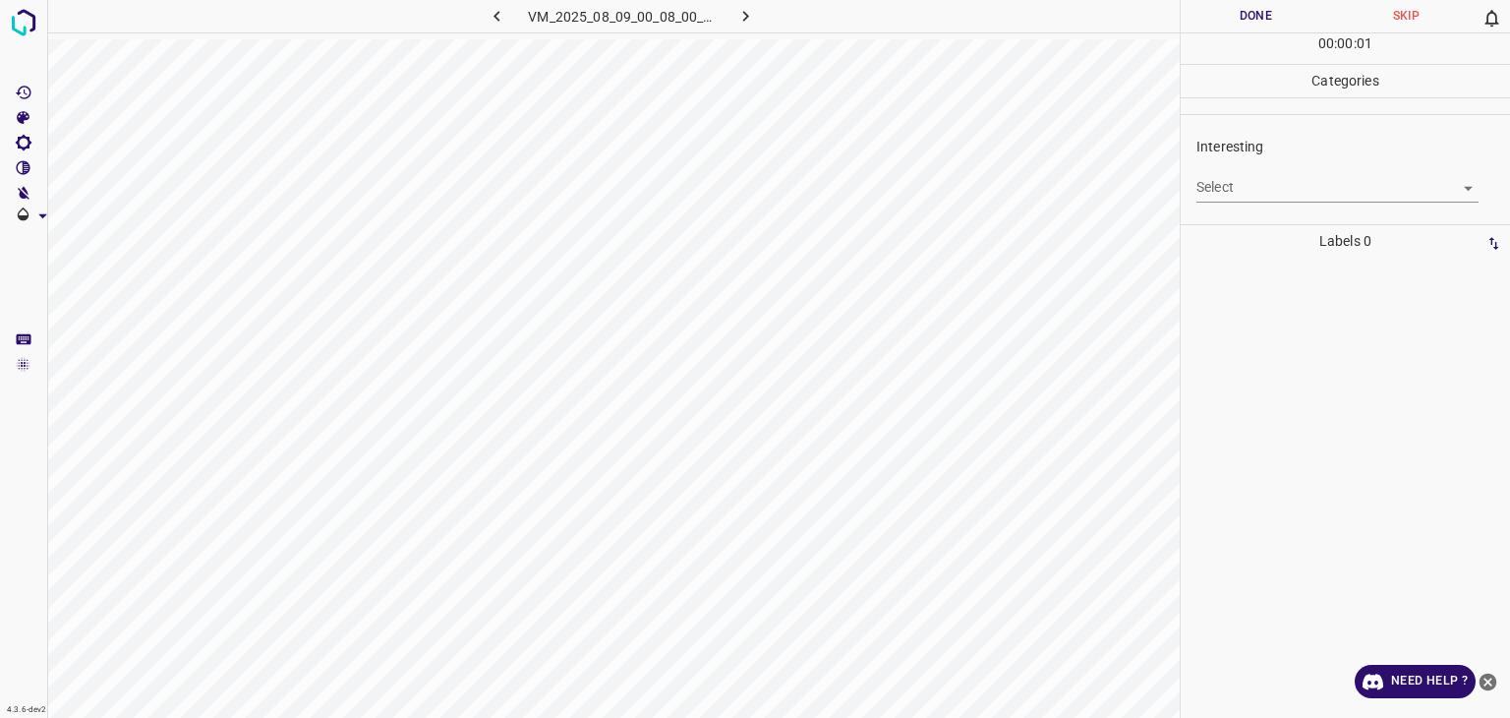
click at [1248, 186] on body "4.3.6-dev2 VM_2025_08_09_00_08_00_813_03.gif Done Skip 0 00 : 00 : 01 Categorie…" at bounding box center [755, 359] width 1510 height 718
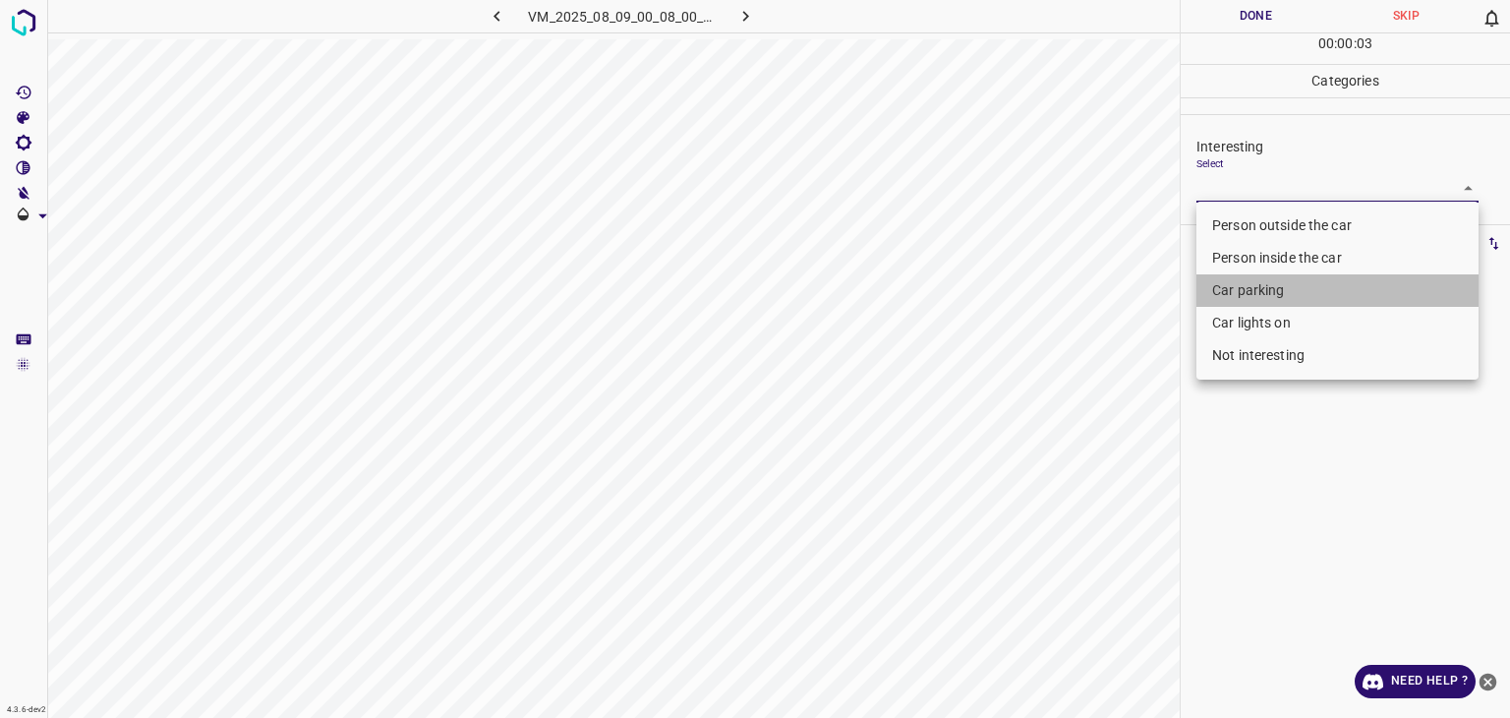
click at [1237, 284] on li "Car parking" at bounding box center [1338, 290] width 282 height 32
type input "Car parking"
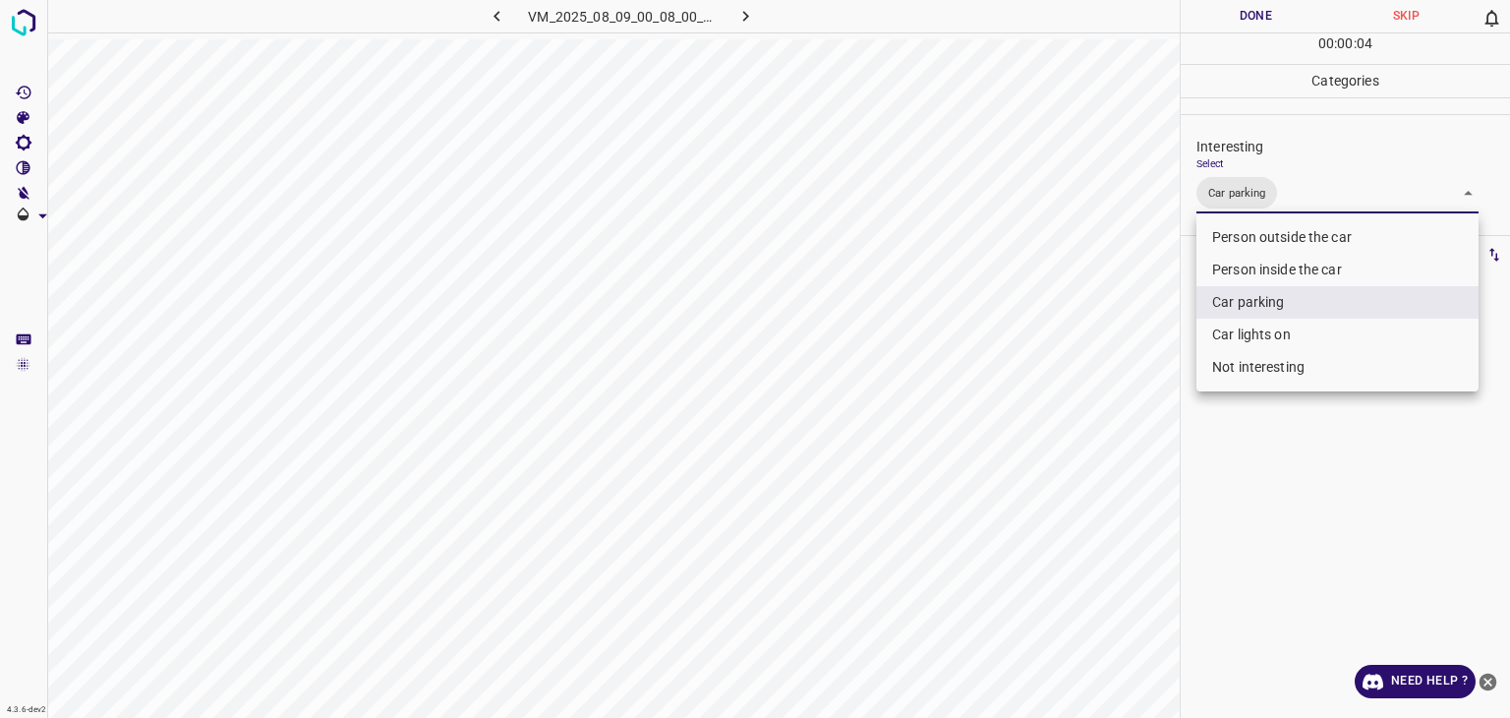
click at [1212, 14] on div at bounding box center [755, 359] width 1510 height 718
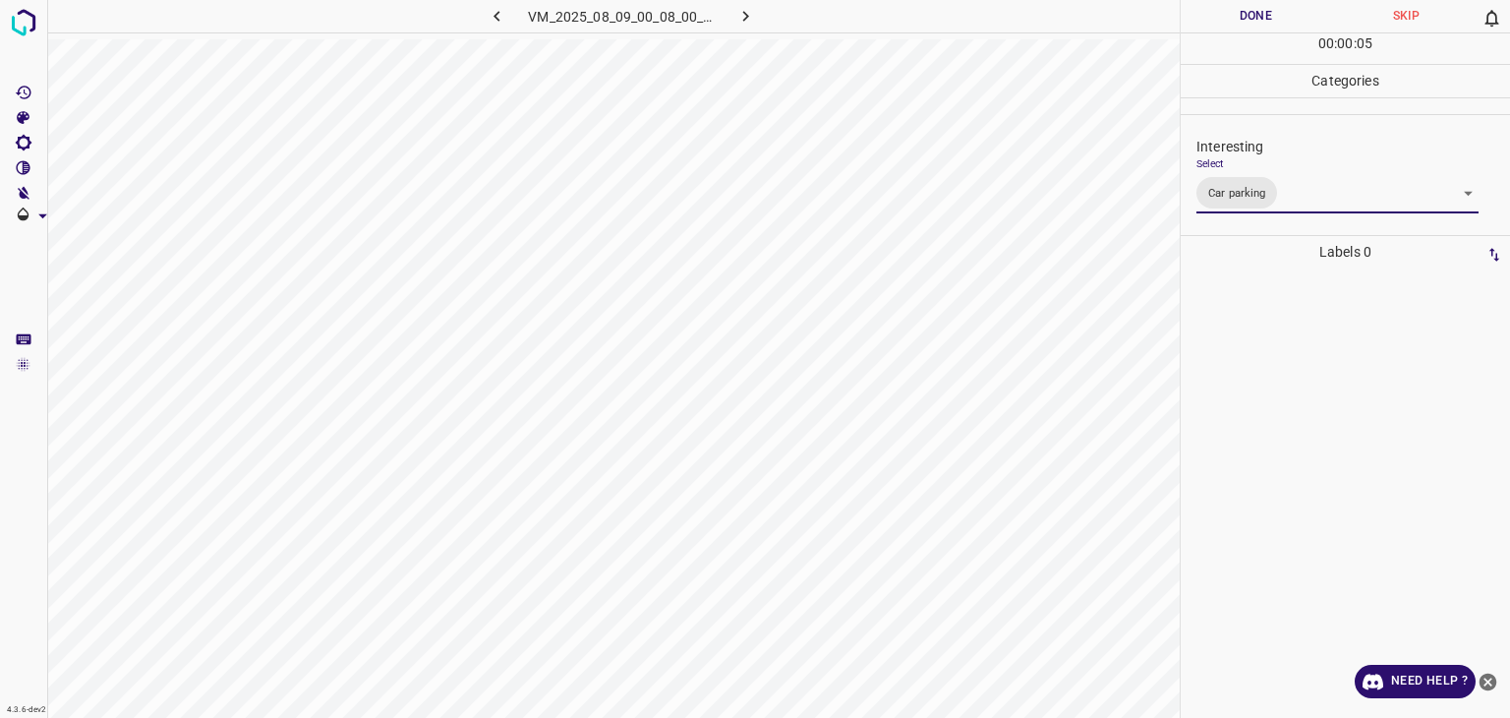
click at [1235, 21] on button "Done" at bounding box center [1256, 16] width 150 height 32
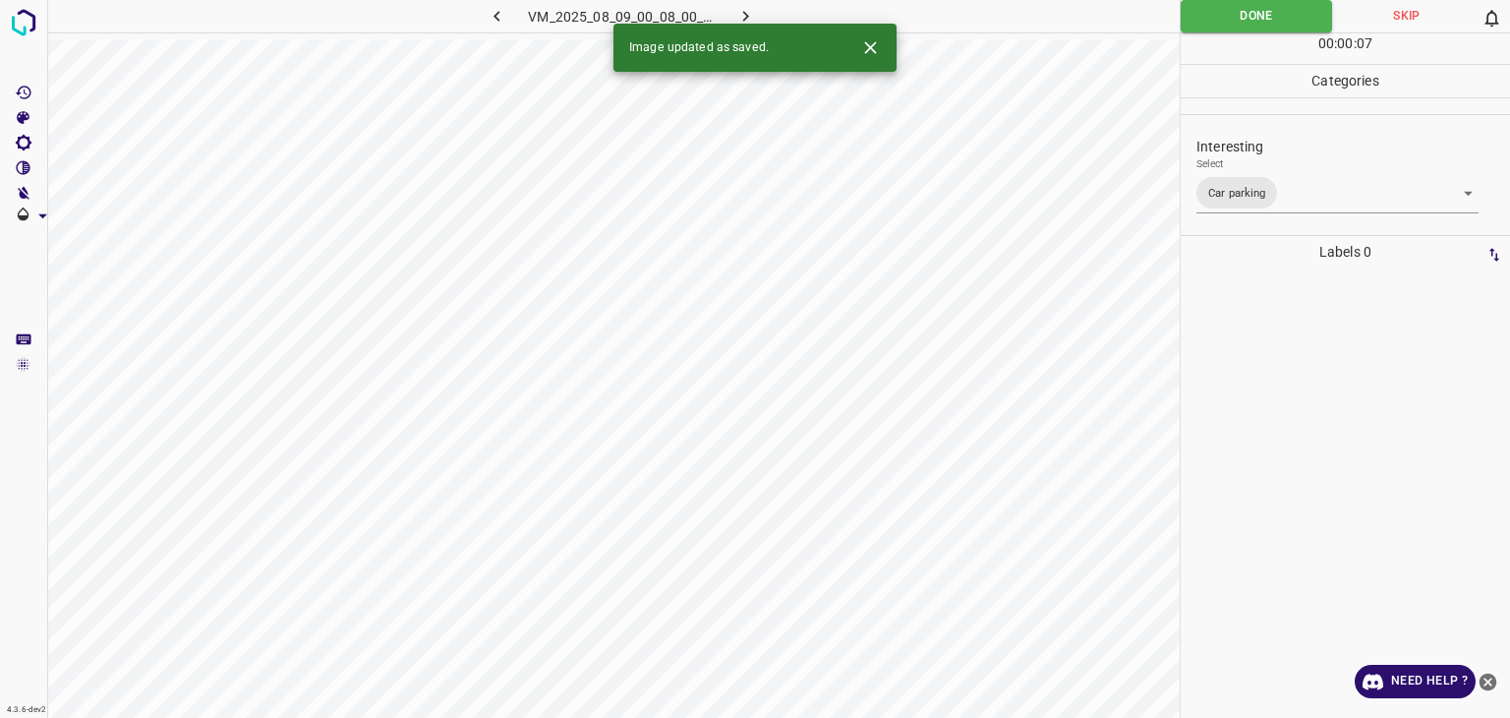
click at [748, 16] on icon "button" at bounding box center [746, 16] width 6 height 11
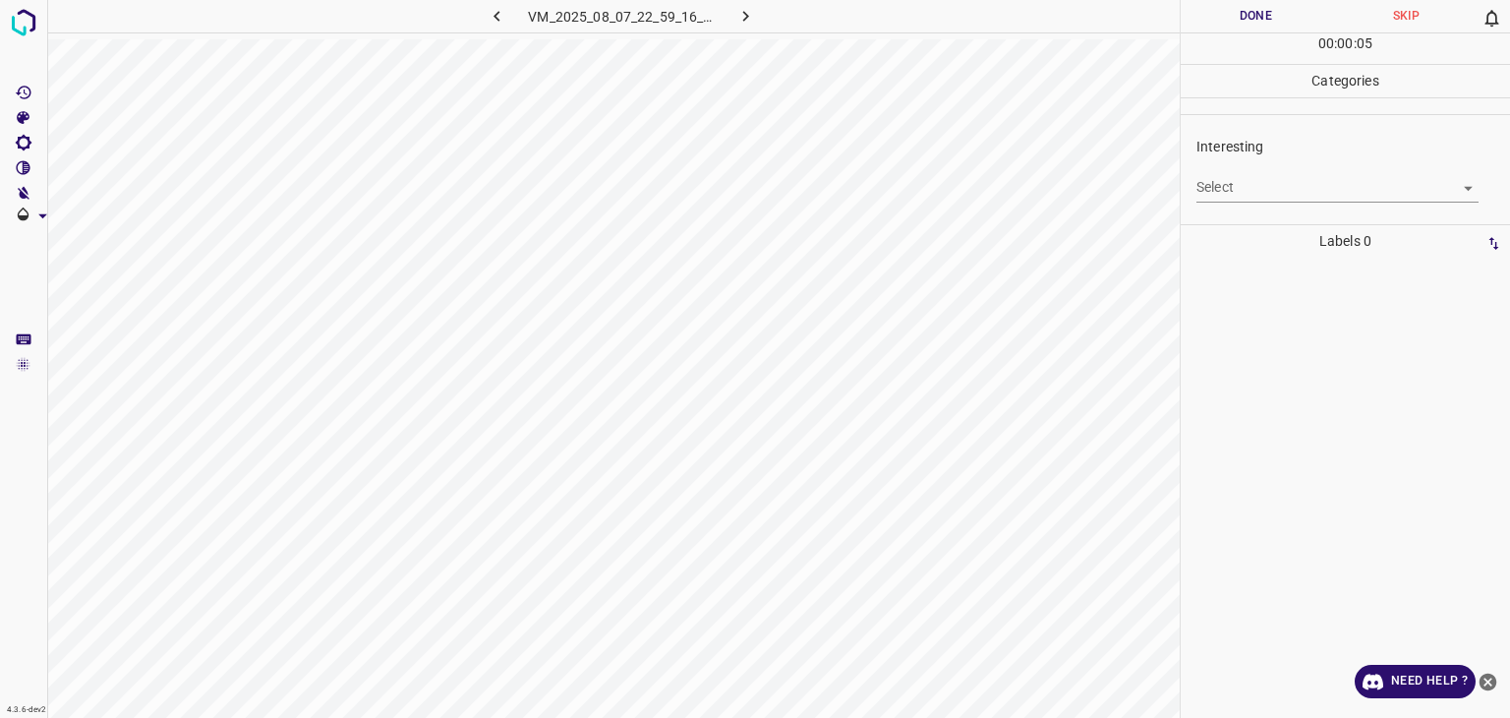
click at [1388, 202] on div "Interesting Select ​" at bounding box center [1345, 169] width 329 height 92
click at [1384, 194] on body "4.3.6-dev2 VM_2025_08_07_22_59_16_434_07.gif Done Skip 0 00 : 00 : 06 Categorie…" at bounding box center [755, 359] width 1510 height 718
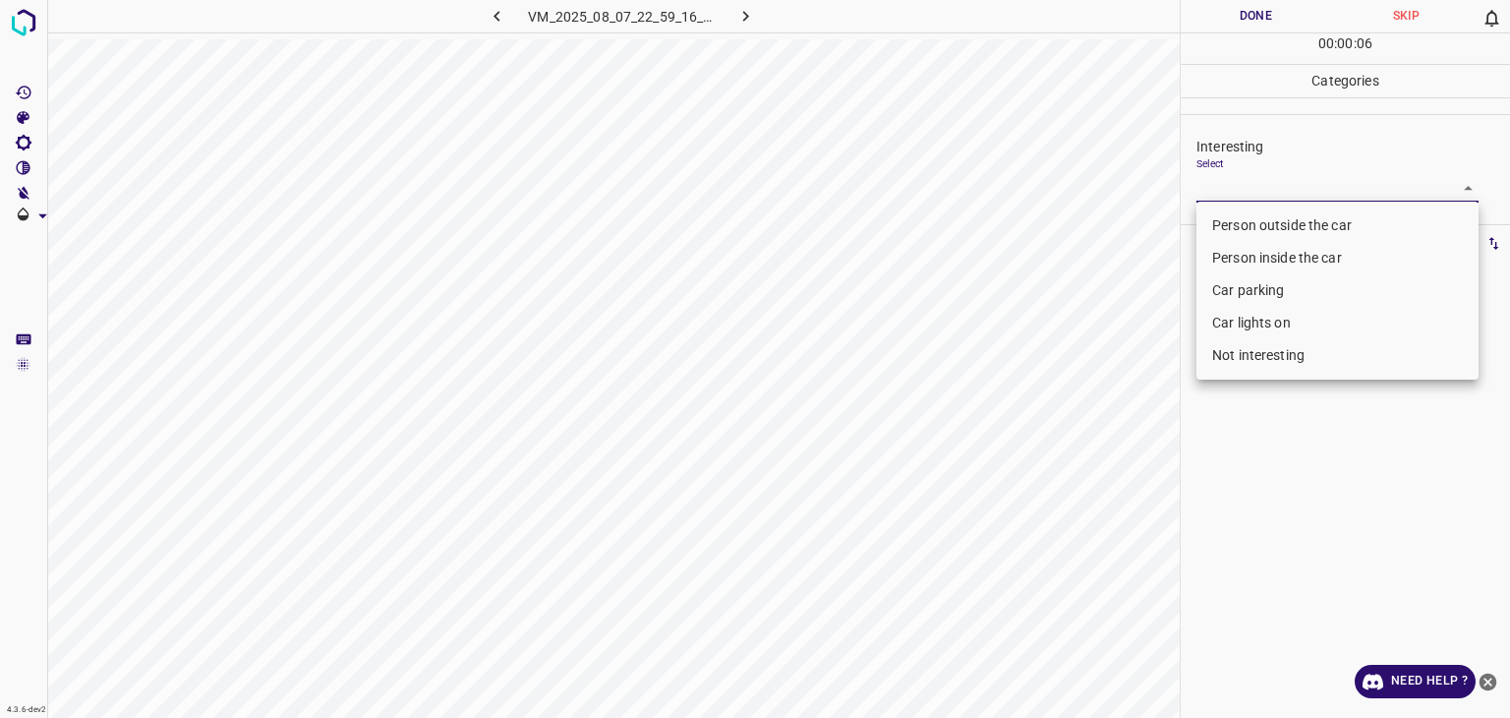
click at [1251, 226] on li "Person outside the car" at bounding box center [1338, 225] width 282 height 32
type input "Person outside the car"
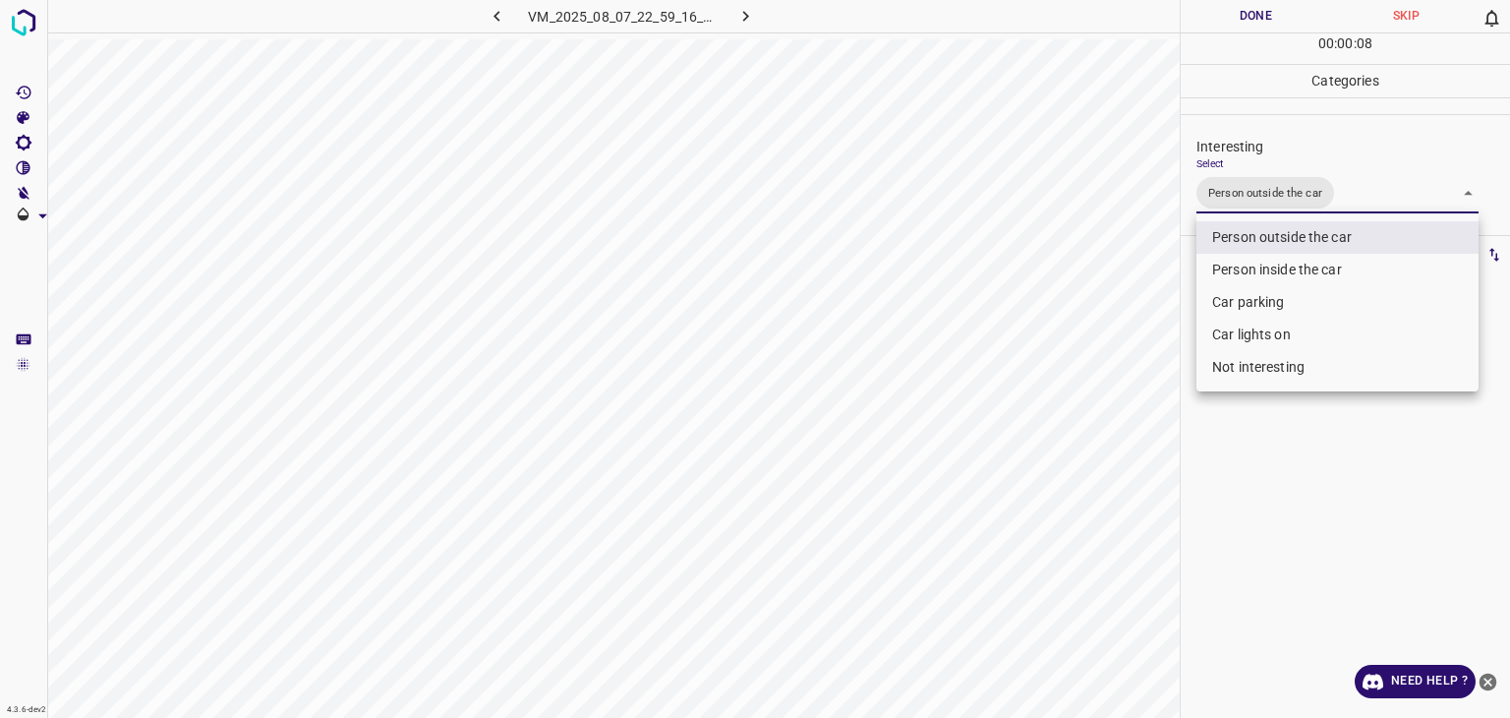
click at [1190, 241] on div at bounding box center [755, 359] width 1510 height 718
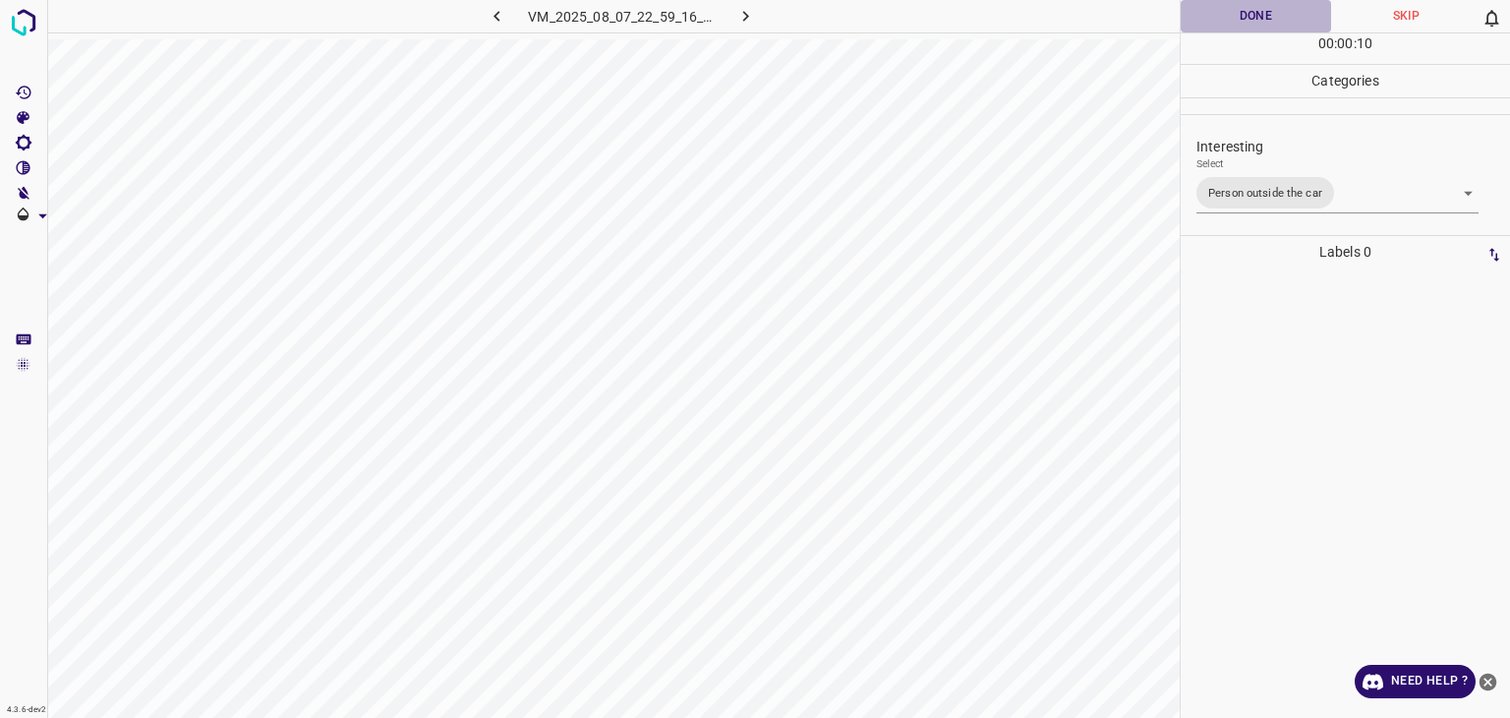
click at [1244, 30] on button "Done" at bounding box center [1256, 16] width 150 height 32
click at [1242, 21] on button "Done" at bounding box center [1256, 16] width 150 height 32
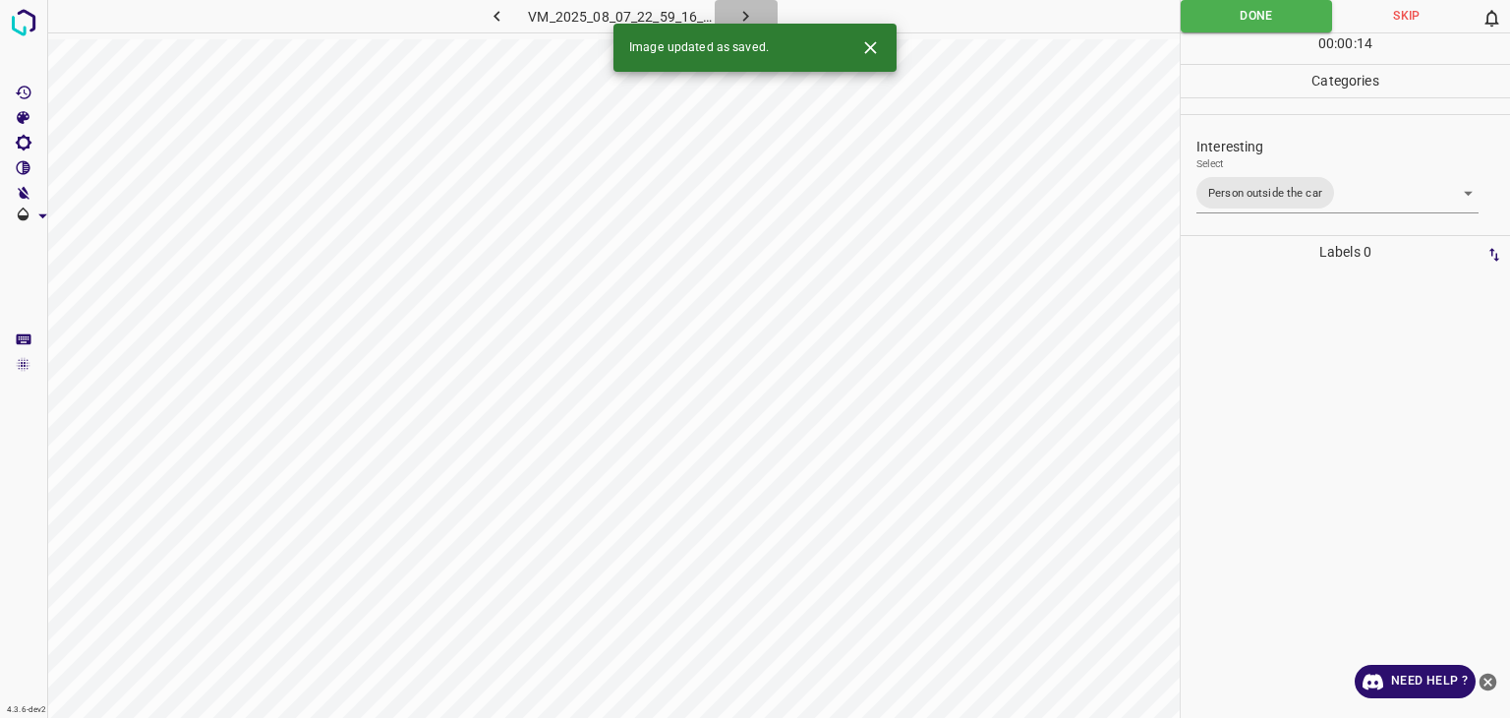
click at [751, 17] on icon "button" at bounding box center [746, 16] width 21 height 21
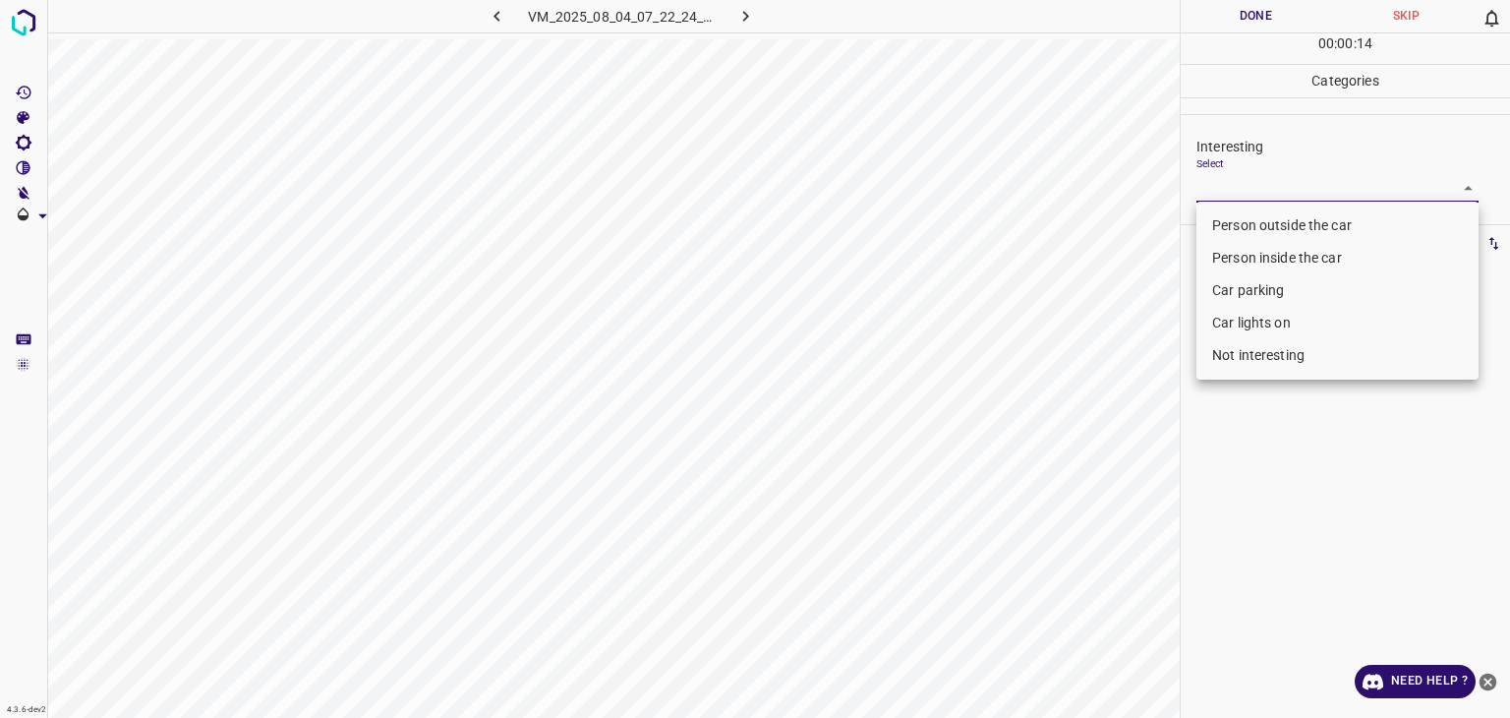
click at [1263, 190] on body "4.3.6-dev2 VM_2025_08_04_07_22_24_625_01.gif Done Skip 0 00 : 00 : 14 Categorie…" at bounding box center [755, 359] width 1510 height 718
click at [1259, 219] on li "Person outside the car" at bounding box center [1338, 225] width 282 height 32
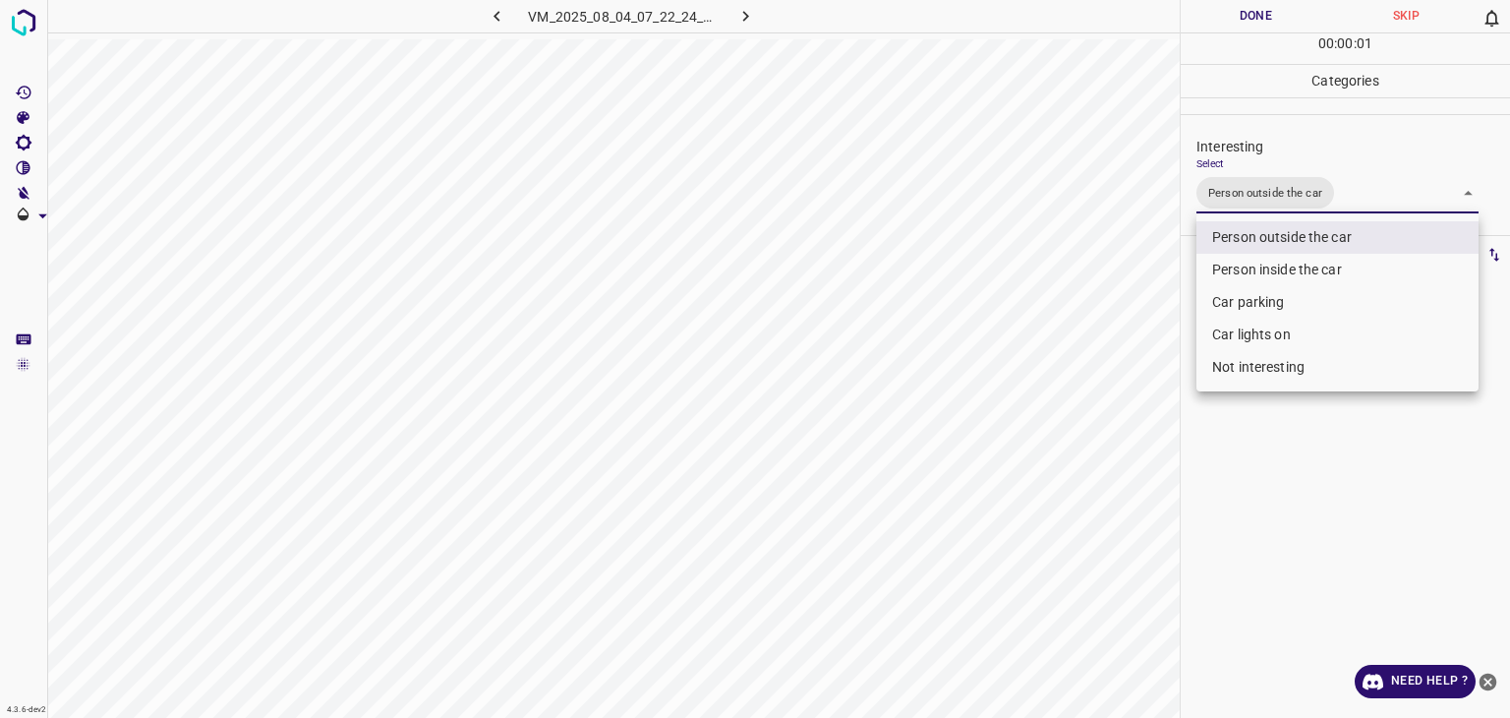
click at [1271, 296] on li "Car parking" at bounding box center [1338, 302] width 282 height 32
type input "Person outside the car,Car parking"
click at [1242, 18] on div at bounding box center [755, 359] width 1510 height 718
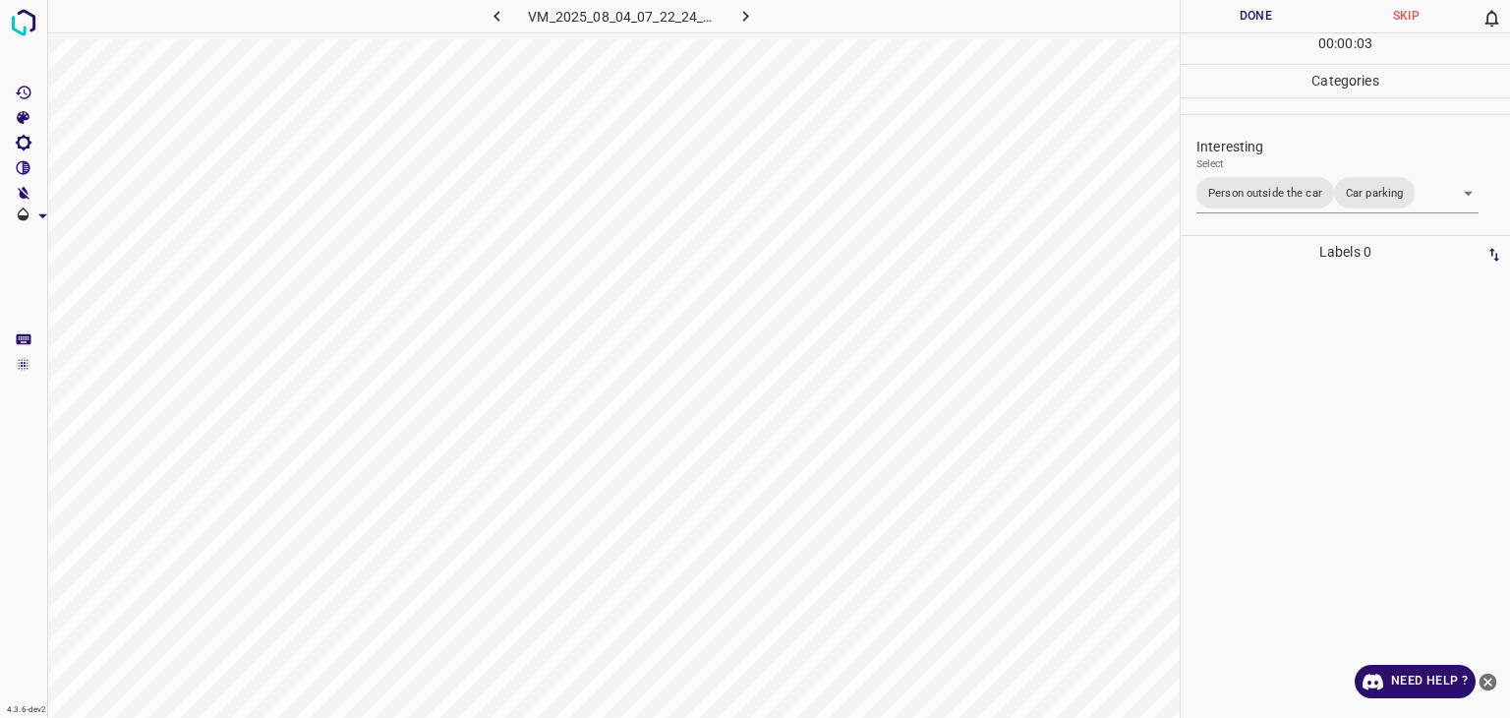
click at [1240, 18] on button "Done" at bounding box center [1256, 16] width 150 height 32
click at [1238, 18] on button "Done" at bounding box center [1256, 16] width 150 height 32
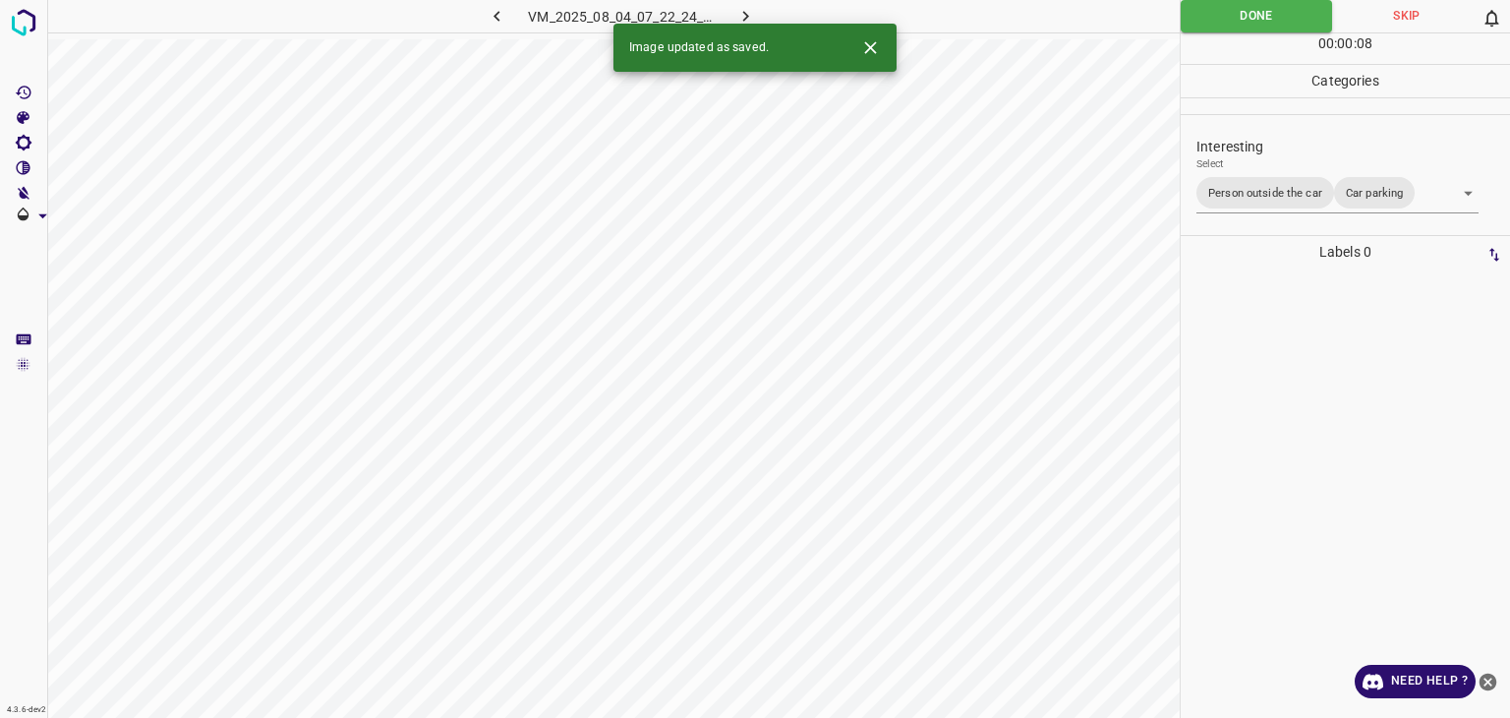
click at [741, 12] on icon "button" at bounding box center [746, 16] width 21 height 21
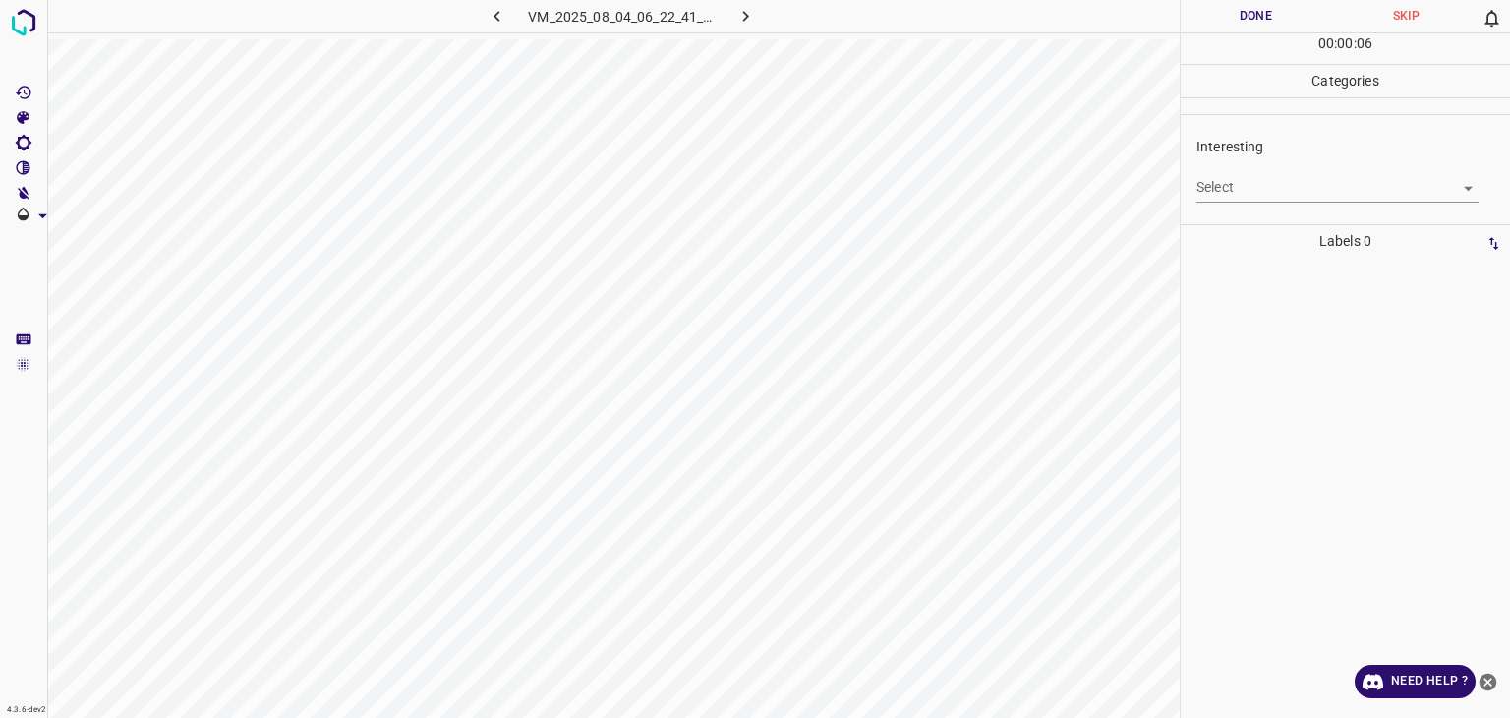
click at [1341, 186] on body "4.3.6-dev2 VM_2025_08_04_06_22_41_400_02.gif Done Skip 0 00 : 00 : 06 Categorie…" at bounding box center [755, 359] width 1510 height 718
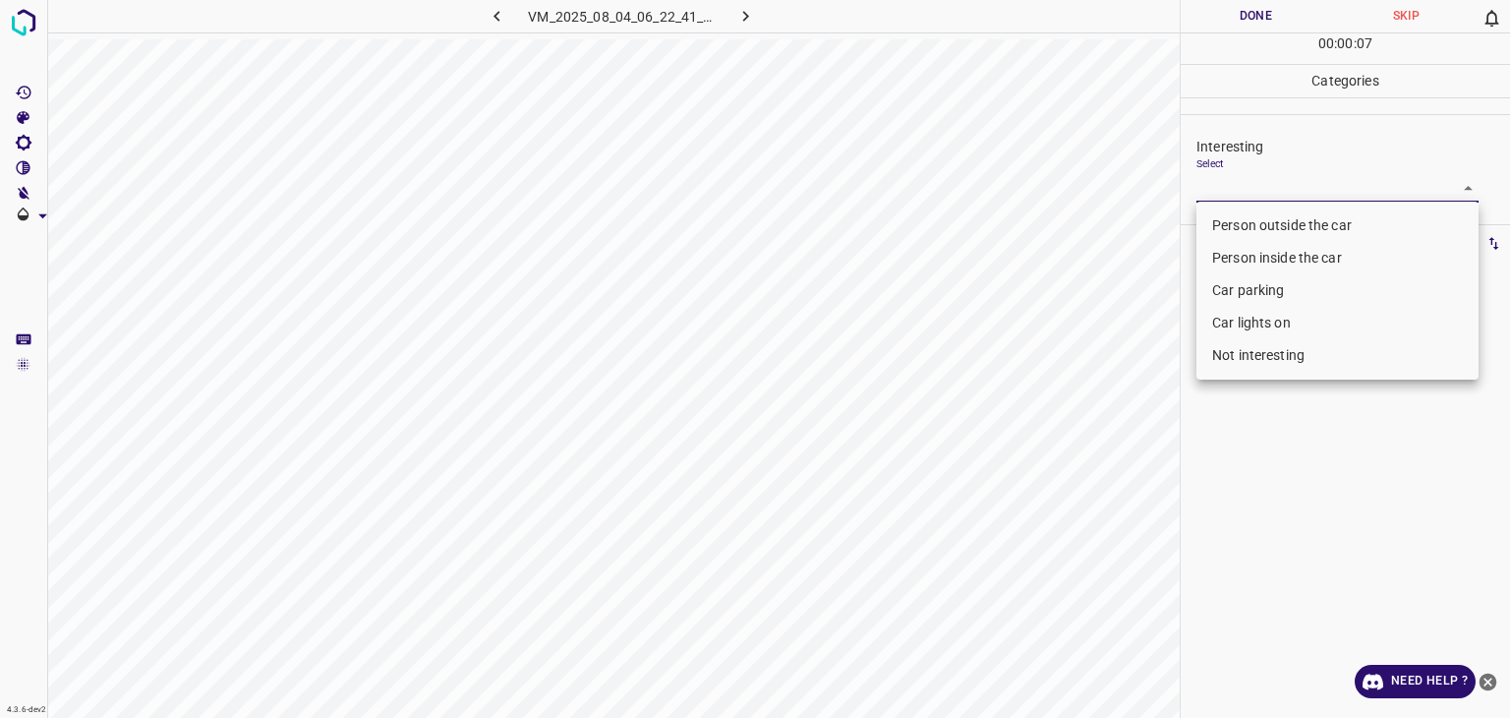
click at [1294, 226] on li "Person outside the car" at bounding box center [1338, 225] width 282 height 32
type input "Person outside the car"
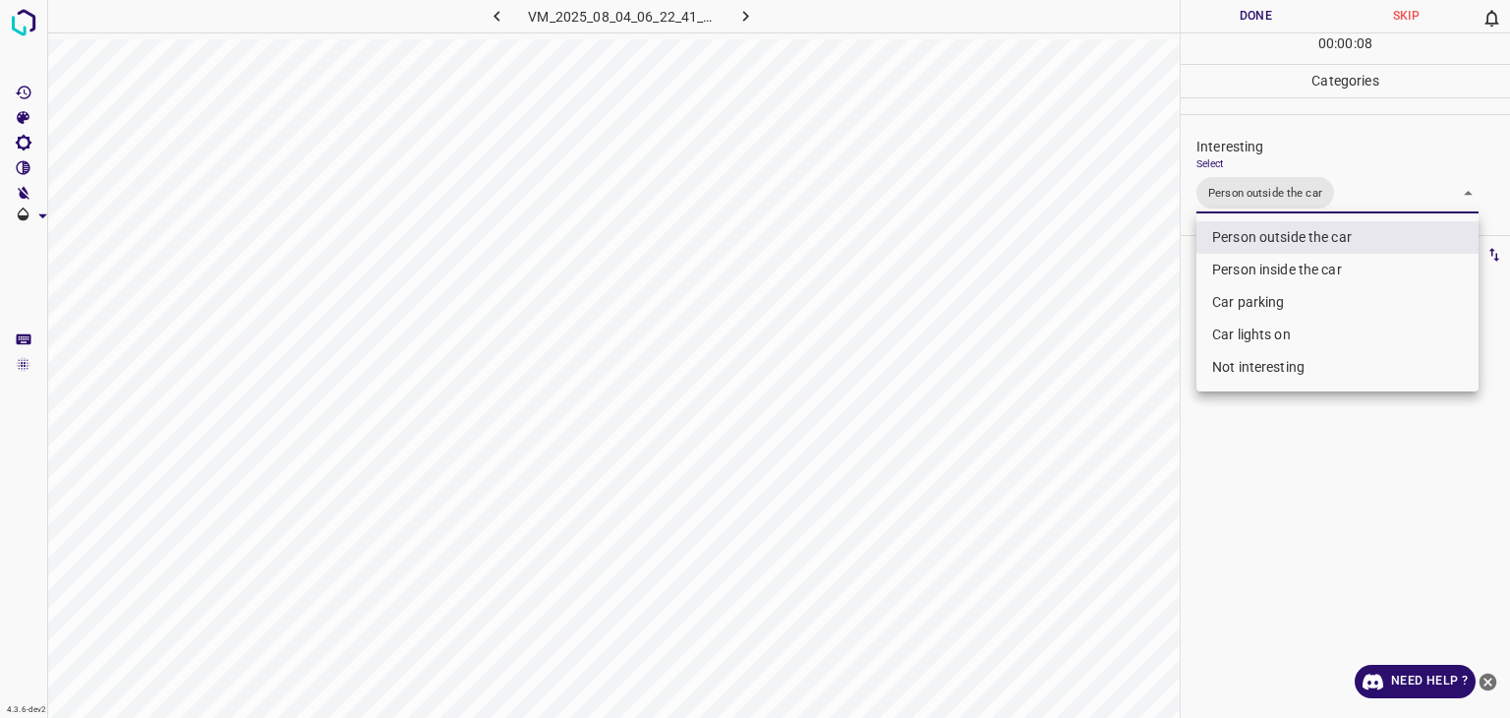
click at [1241, 22] on div at bounding box center [755, 359] width 1510 height 718
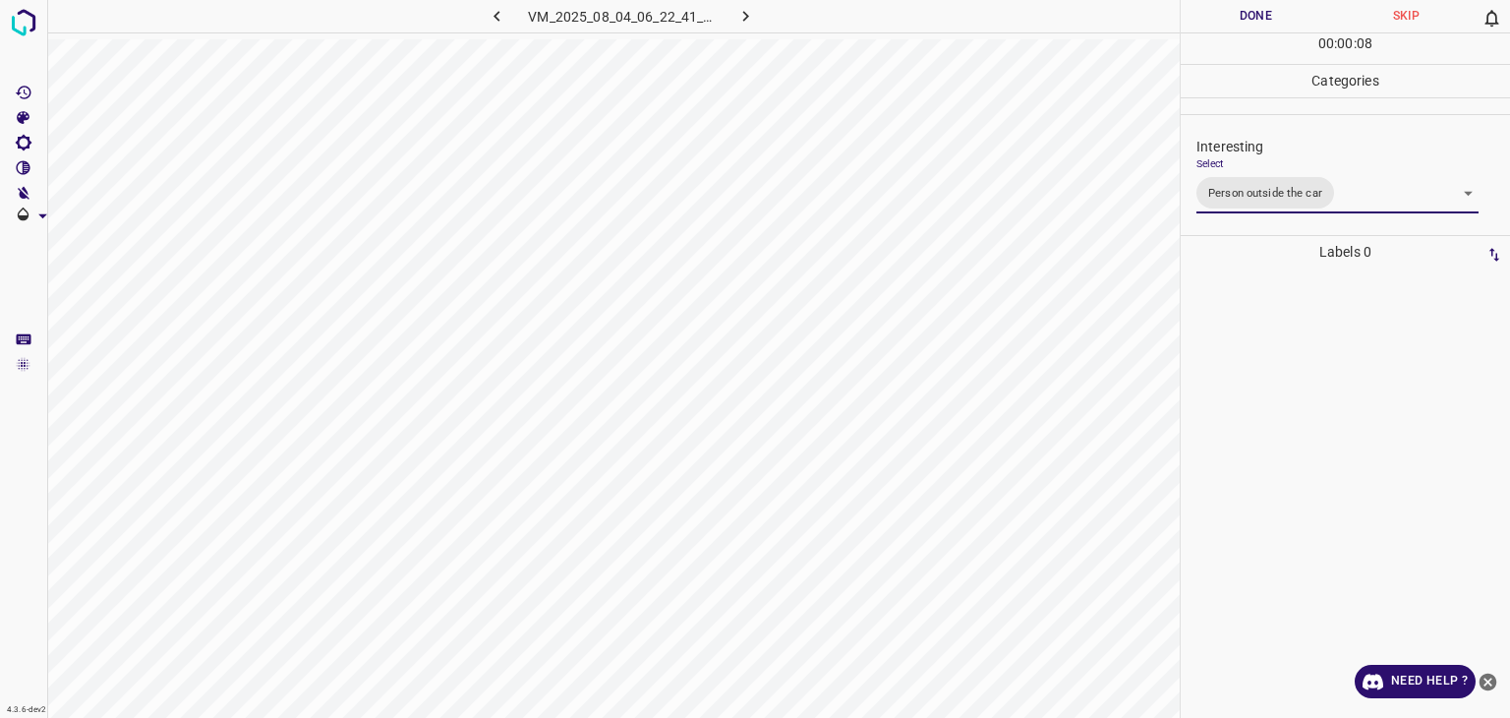
click at [1241, 21] on div at bounding box center [755, 359] width 1510 height 718
click at [1241, 21] on button "Done" at bounding box center [1256, 16] width 150 height 32
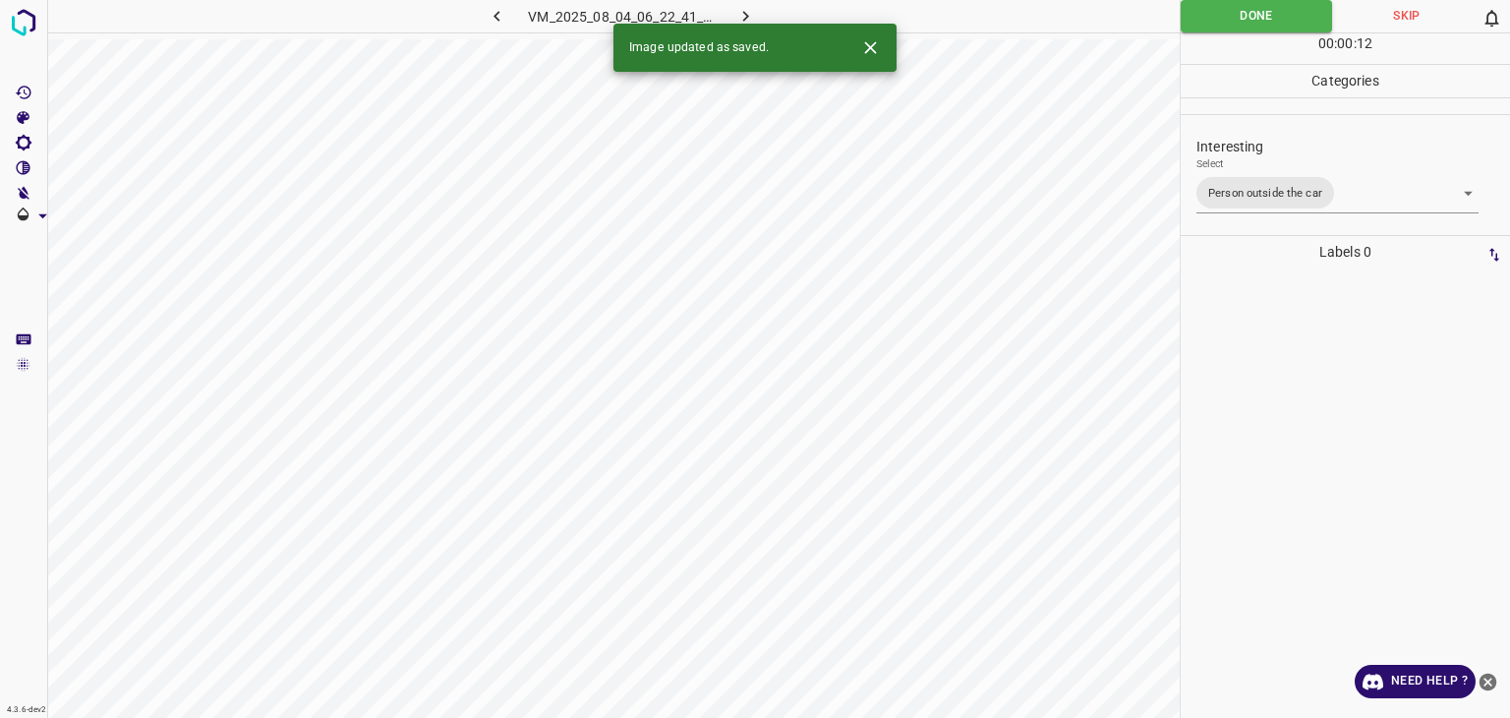
click at [752, 20] on icon "button" at bounding box center [746, 16] width 21 height 21
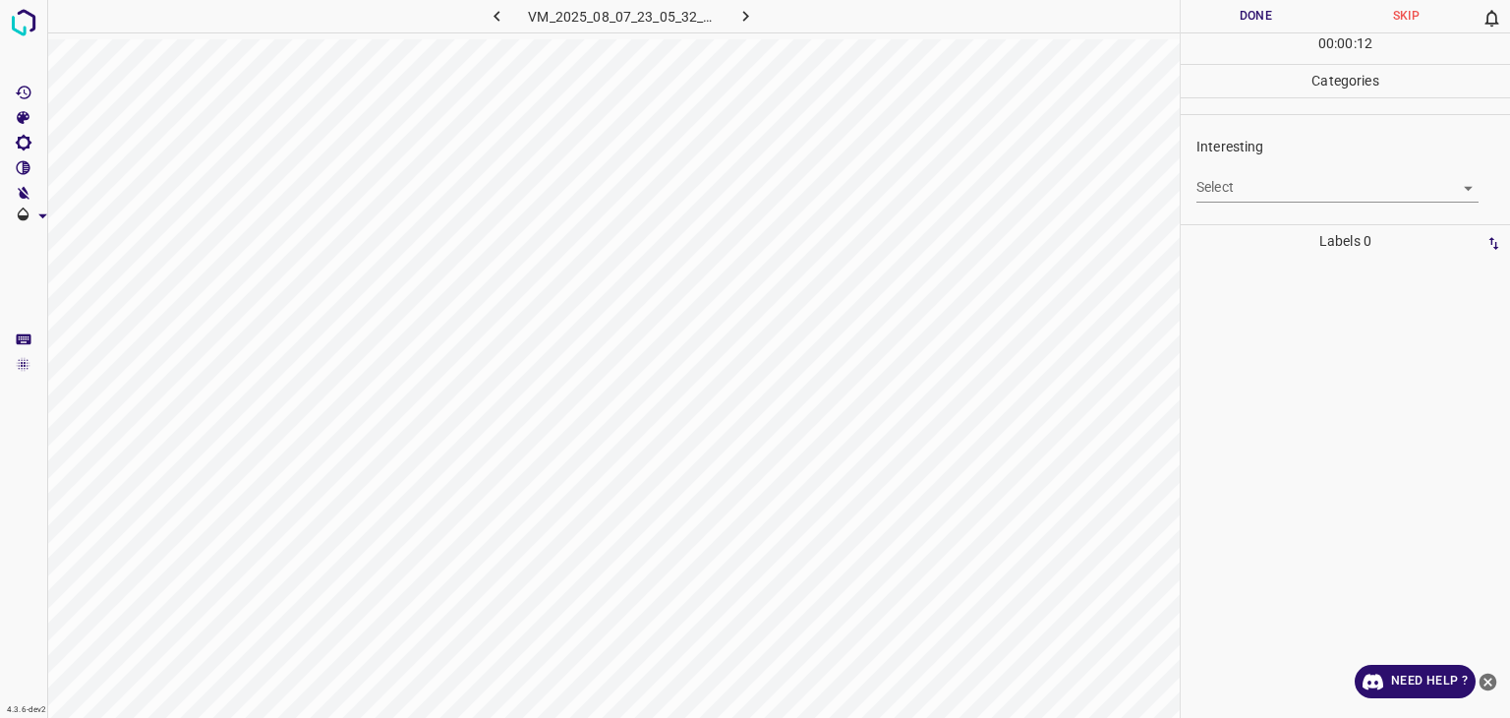
click at [1264, 183] on body "4.3.6-dev2 VM_2025_08_07_23_05_32_403_02.gif Done Skip 0 00 : 00 : 12 Categorie…" at bounding box center [755, 359] width 1510 height 718
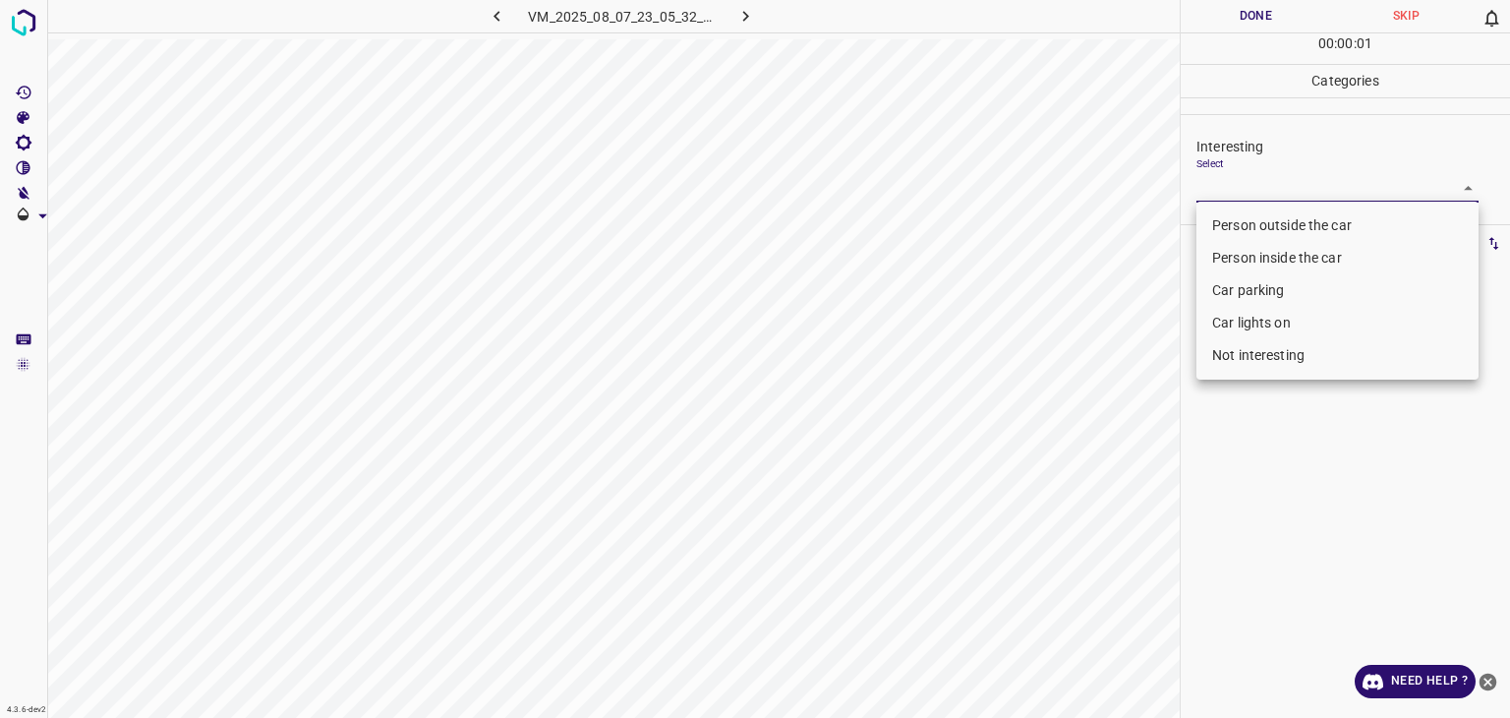
click at [1255, 246] on li "Person inside the car" at bounding box center [1338, 258] width 282 height 32
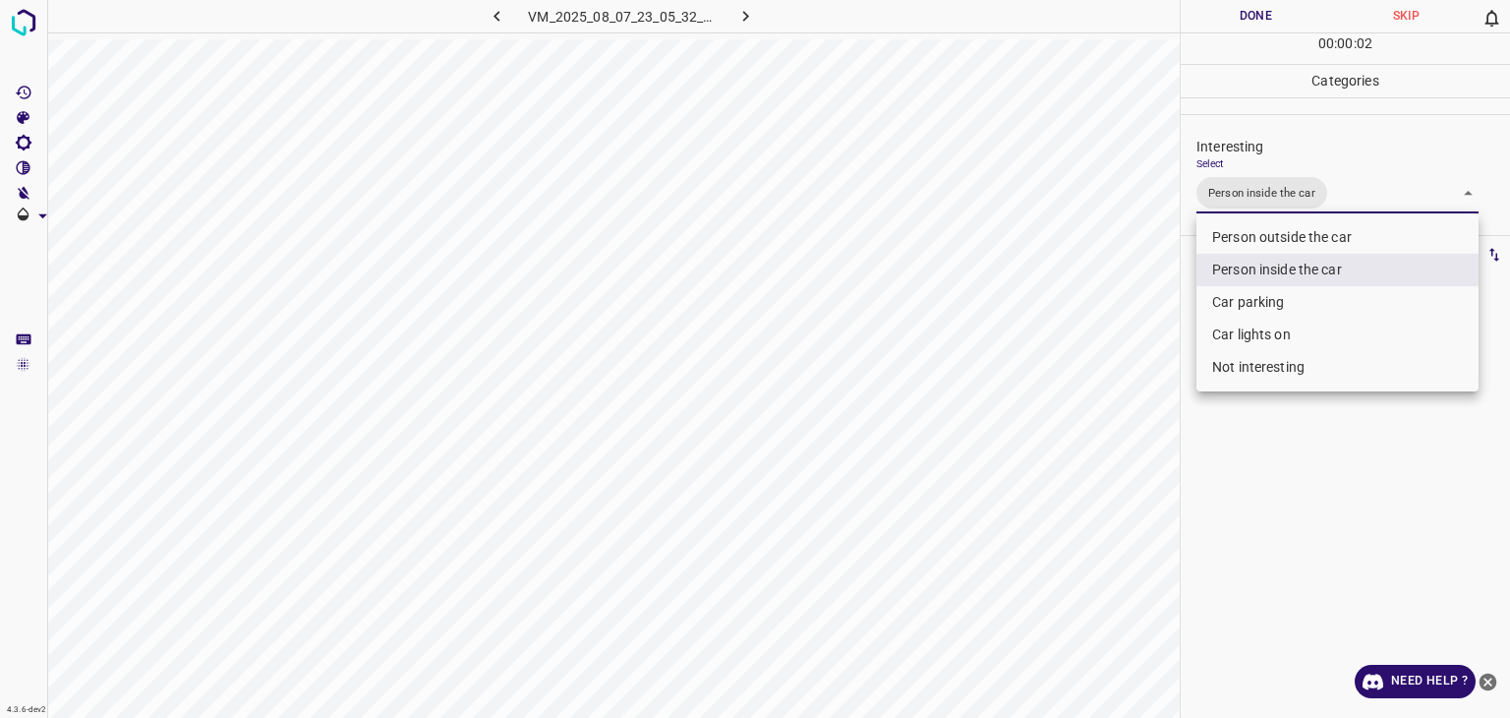
click at [1254, 324] on li "Car lights on" at bounding box center [1338, 335] width 282 height 32
type input "Person inside the car,Car lights on"
click at [1236, 25] on div at bounding box center [755, 359] width 1510 height 718
click at [1236, 17] on div "Person outside the car Person inside the car Car parking Car lights on Not inte…" at bounding box center [755, 359] width 1510 height 718
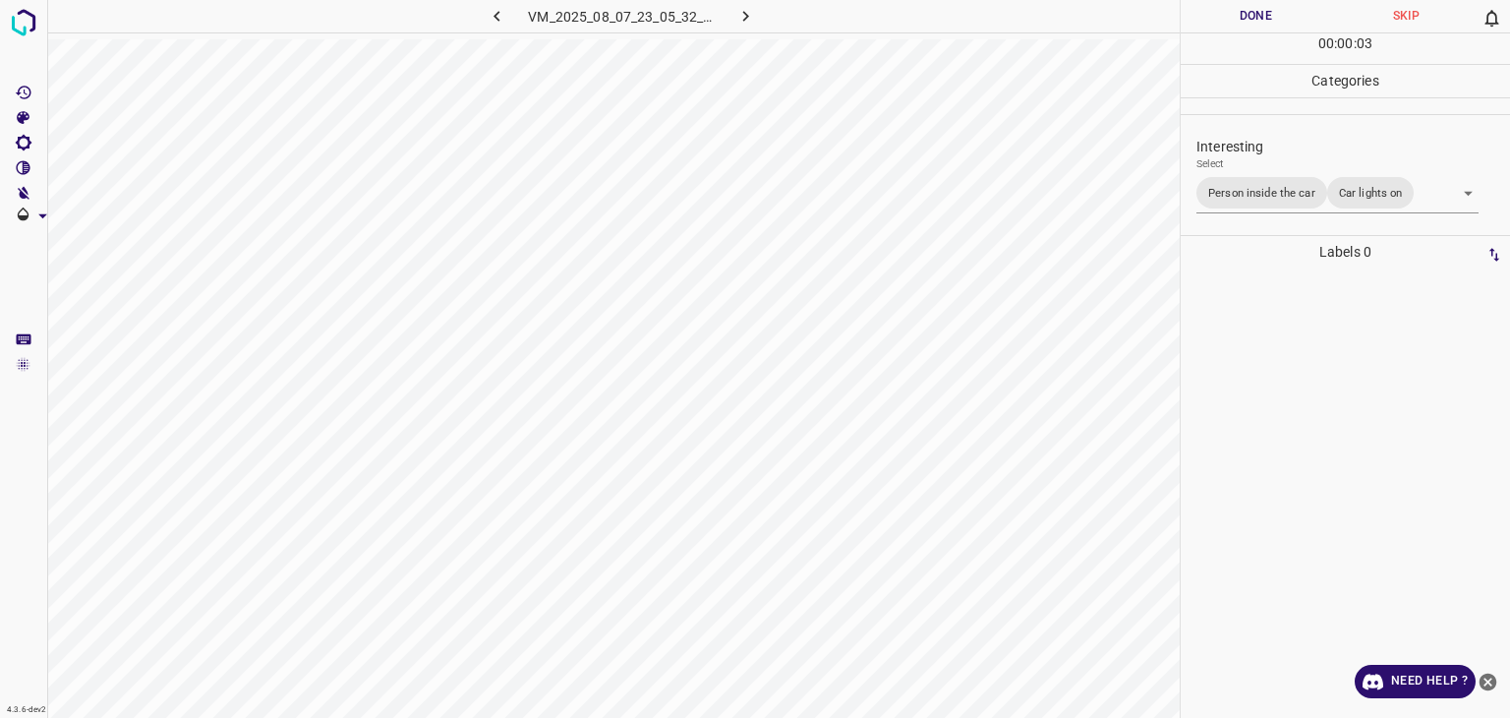
click at [1236, 17] on button "Done" at bounding box center [1256, 16] width 150 height 32
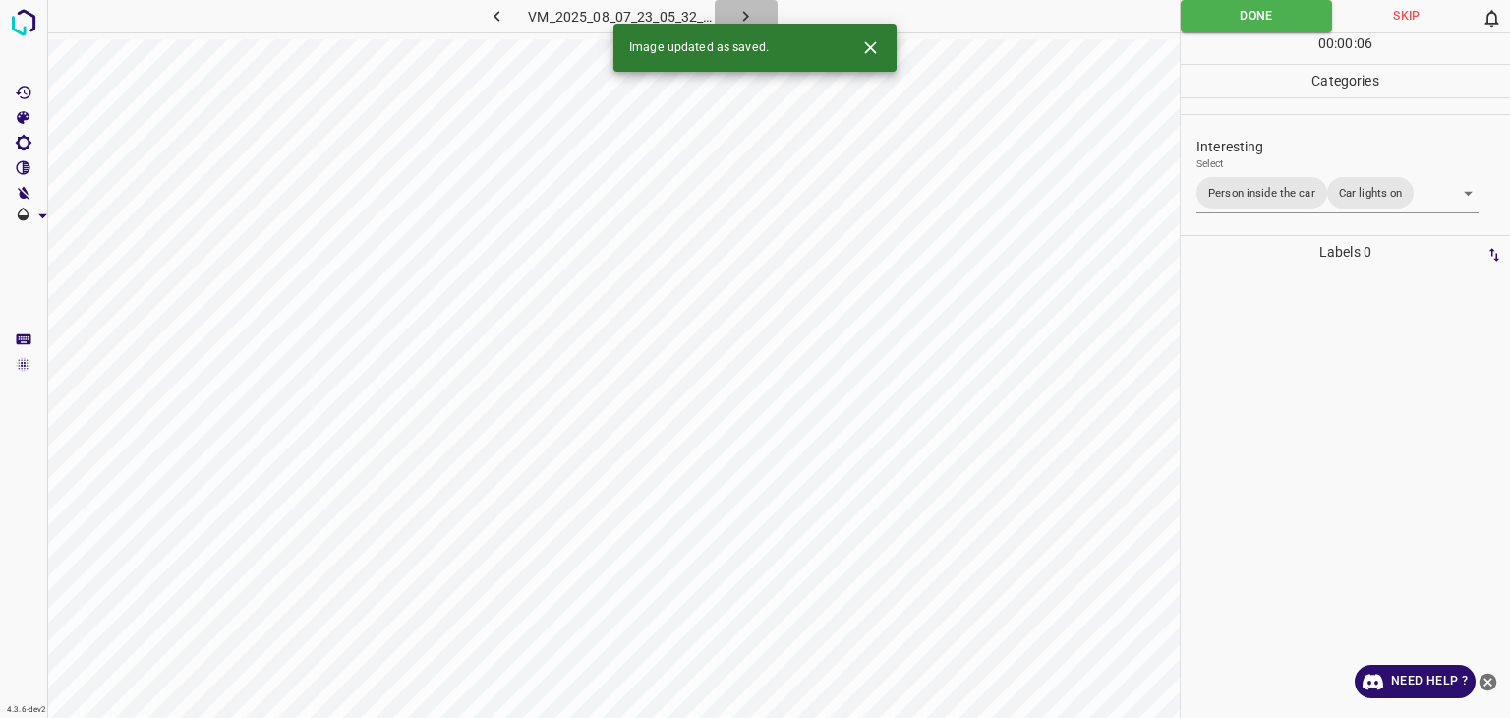
click at [738, 17] on icon "button" at bounding box center [746, 16] width 21 height 21
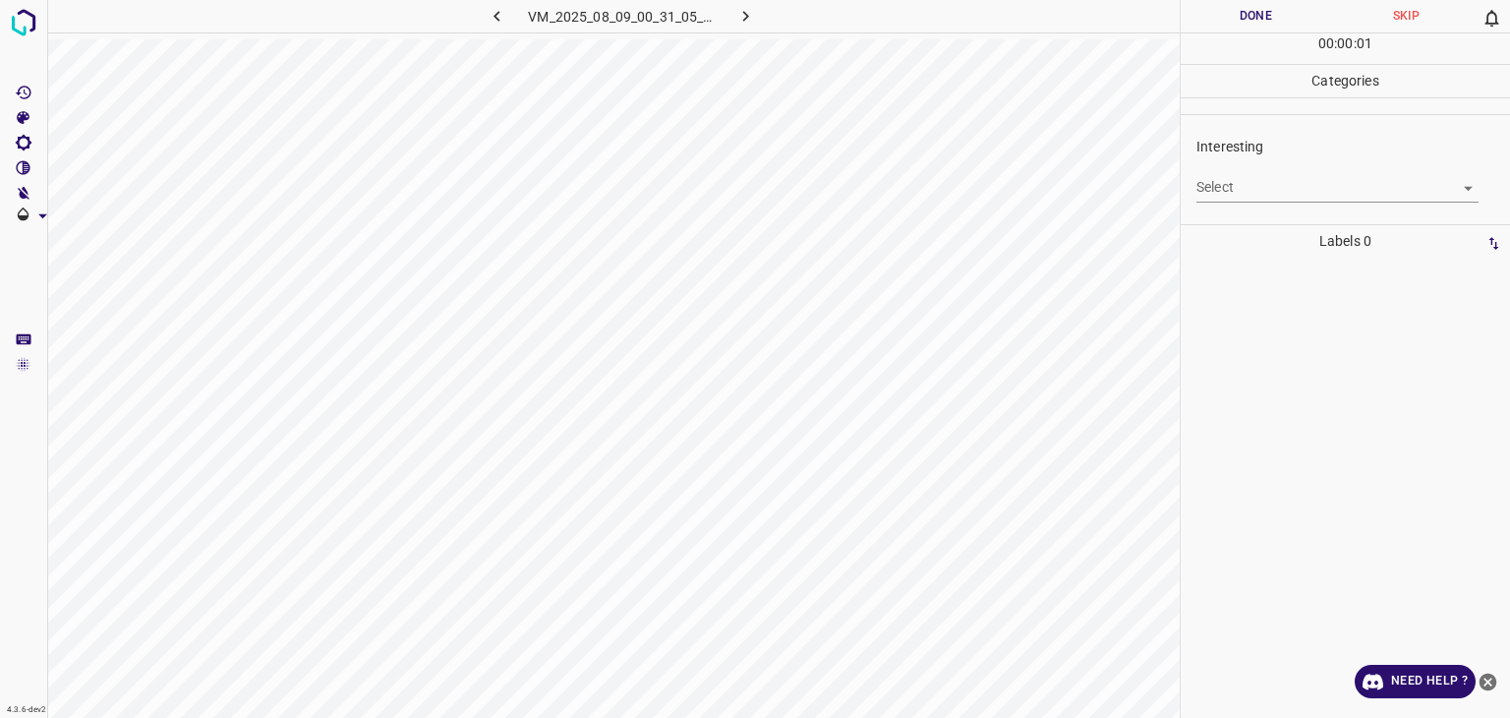
click at [1294, 190] on body "4.3.6-dev2 VM_2025_08_09_00_31_05_994_03.gif Done Skip 0 00 : 00 : 01 Categorie…" at bounding box center [755, 359] width 1510 height 718
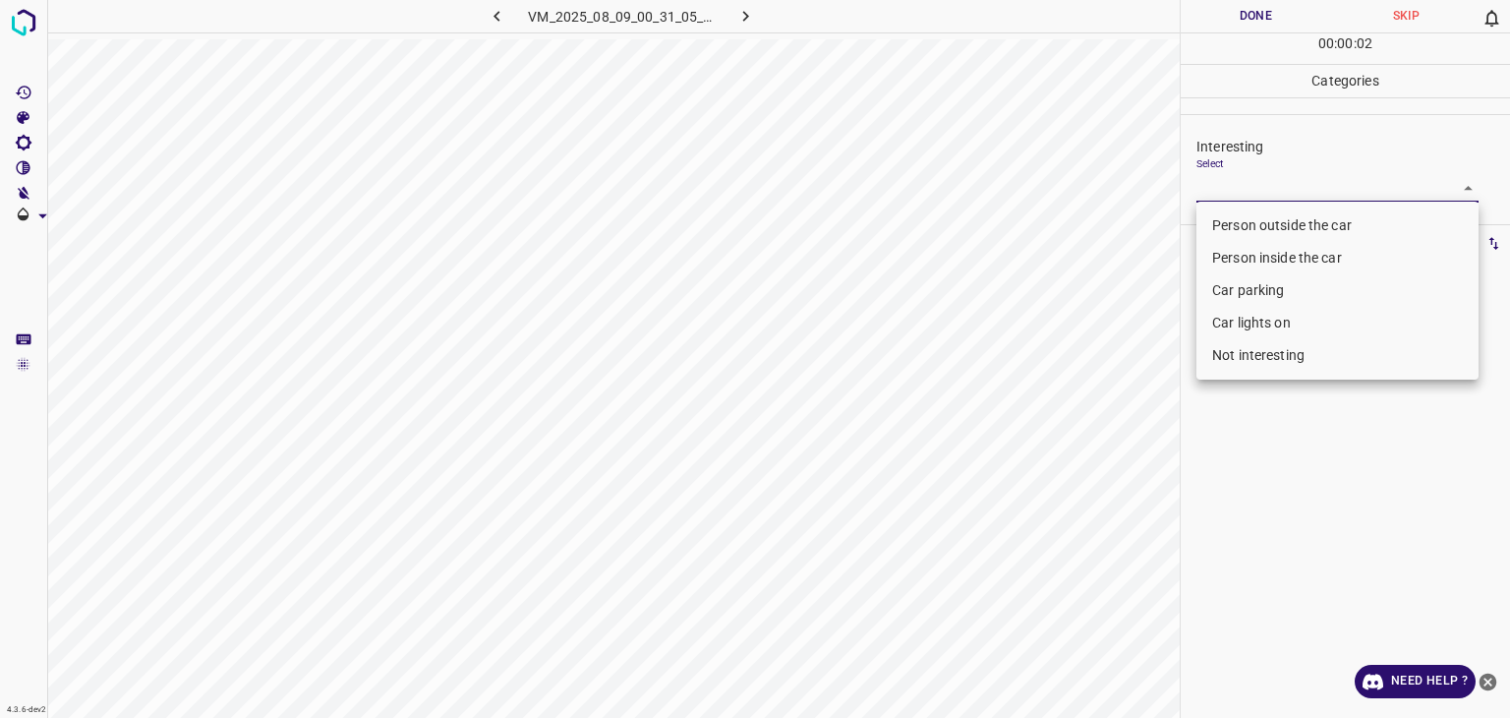
click at [1282, 217] on li "Person outside the car" at bounding box center [1338, 225] width 282 height 32
type input "Person outside the car"
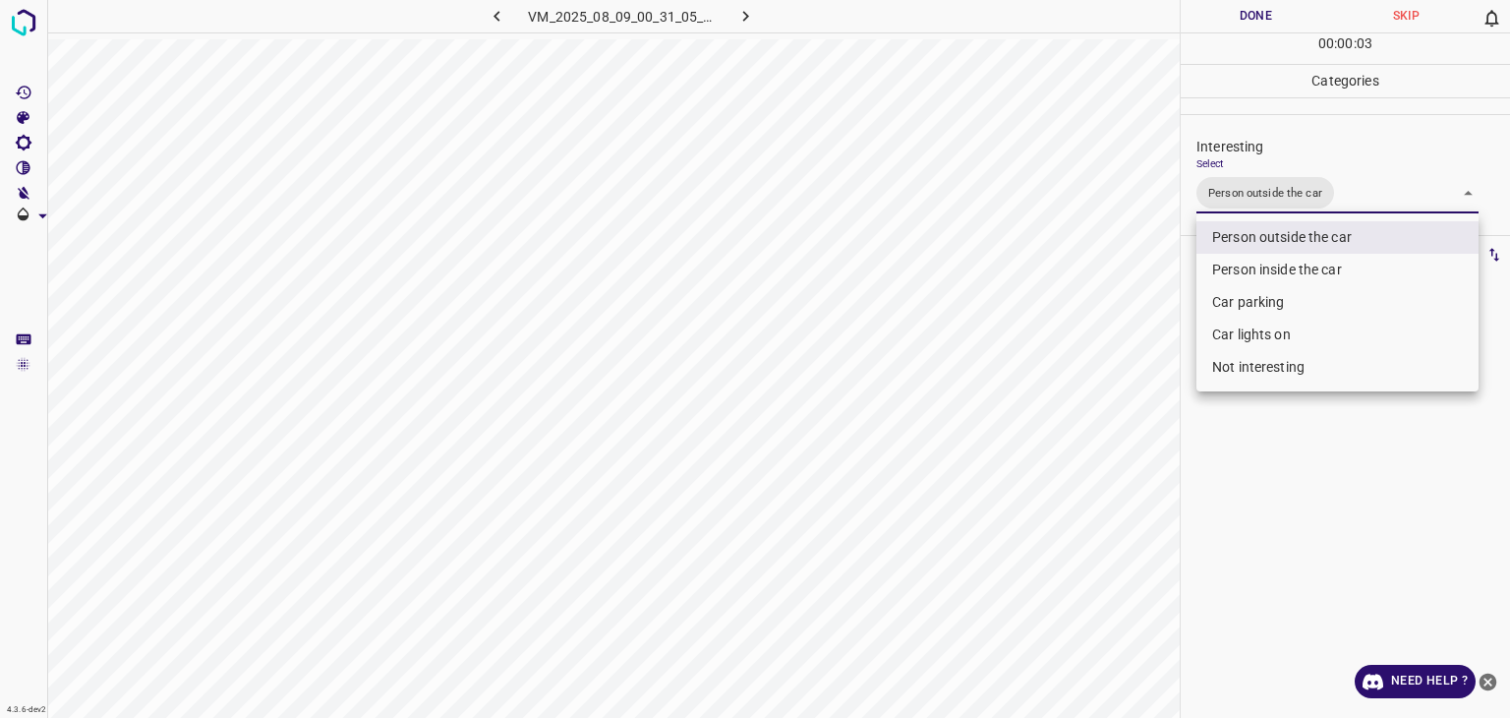
click at [1230, 21] on div at bounding box center [755, 359] width 1510 height 718
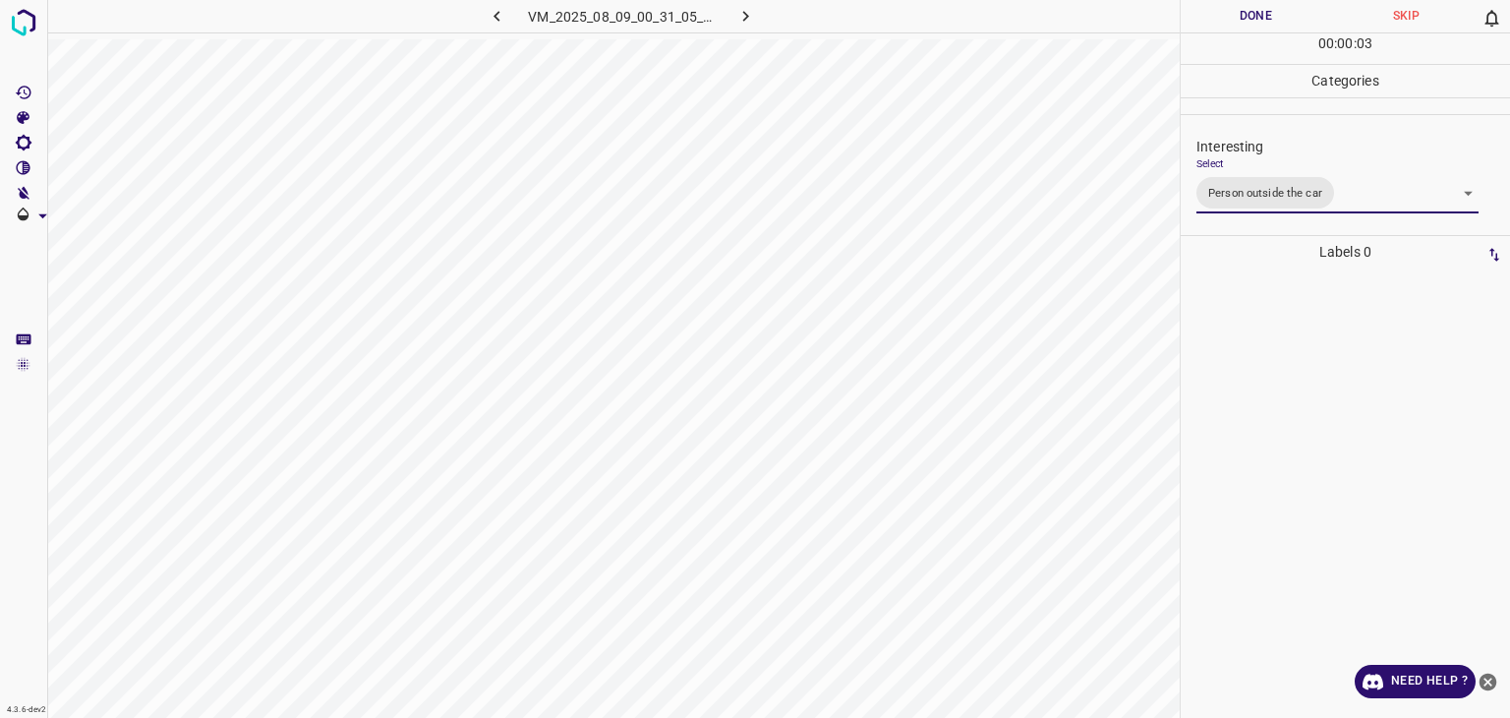
click at [1230, 21] on div "Person outside the car Person inside the car Car parking Car lights on Not inte…" at bounding box center [755, 359] width 1510 height 718
click at [1230, 21] on button "Done" at bounding box center [1256, 16] width 150 height 32
click at [733, 12] on button "button" at bounding box center [746, 16] width 63 height 32
click at [1239, 178] on body "4.3.6-dev2 VM_2025_08_04_07_39_25_730_03.gif Done Skip 0 00 : 00 : 02 Categorie…" at bounding box center [755, 359] width 1510 height 718
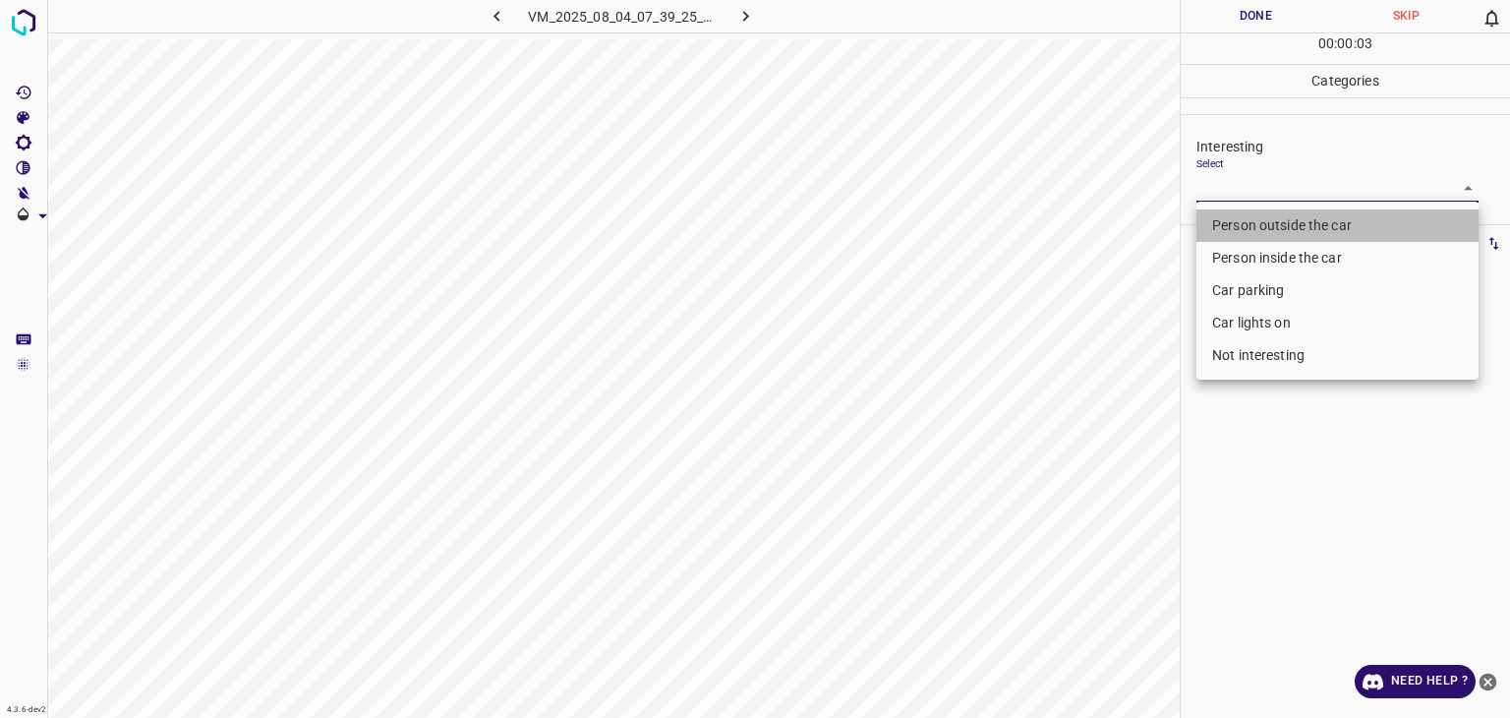
click at [1252, 221] on li "Person outside the car" at bounding box center [1338, 225] width 282 height 32
type input "Person outside the car"
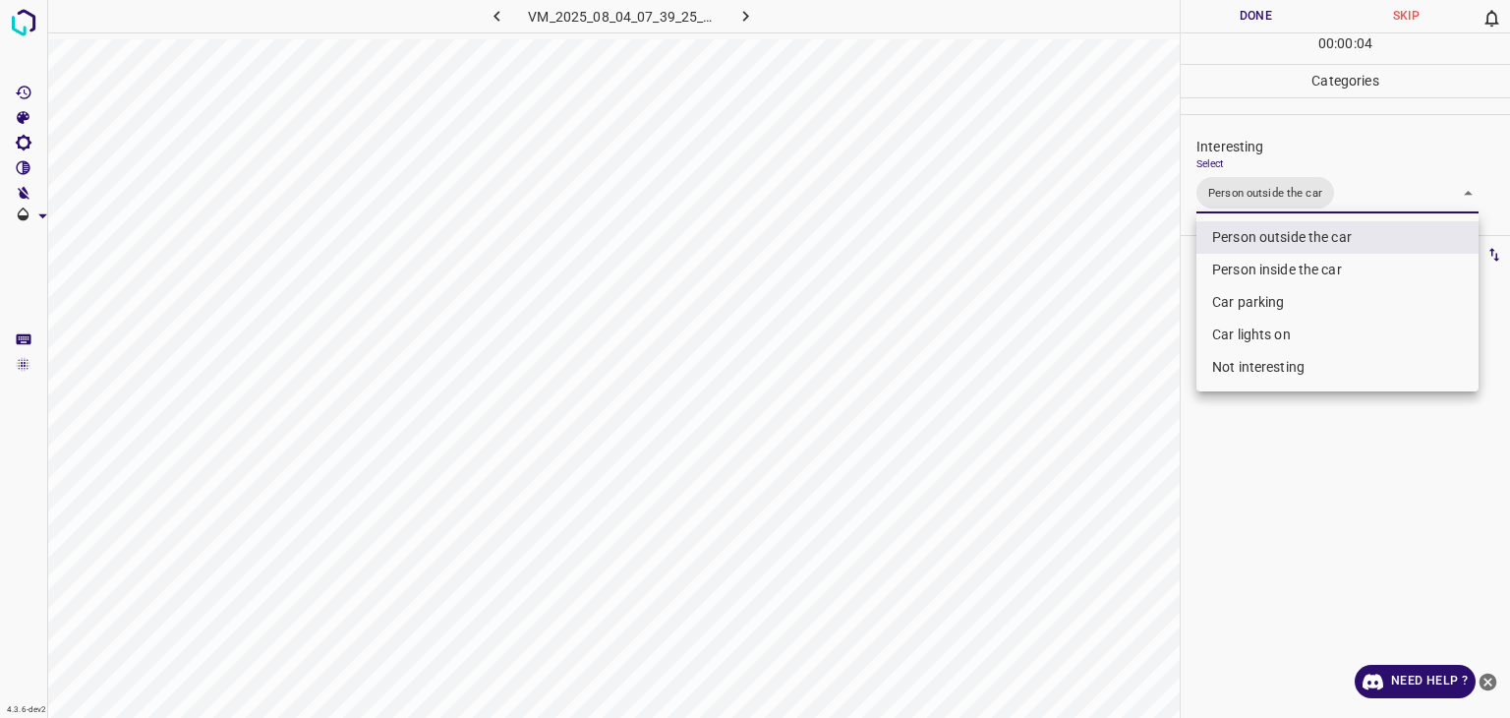
click at [1240, 0] on div at bounding box center [755, 359] width 1510 height 718
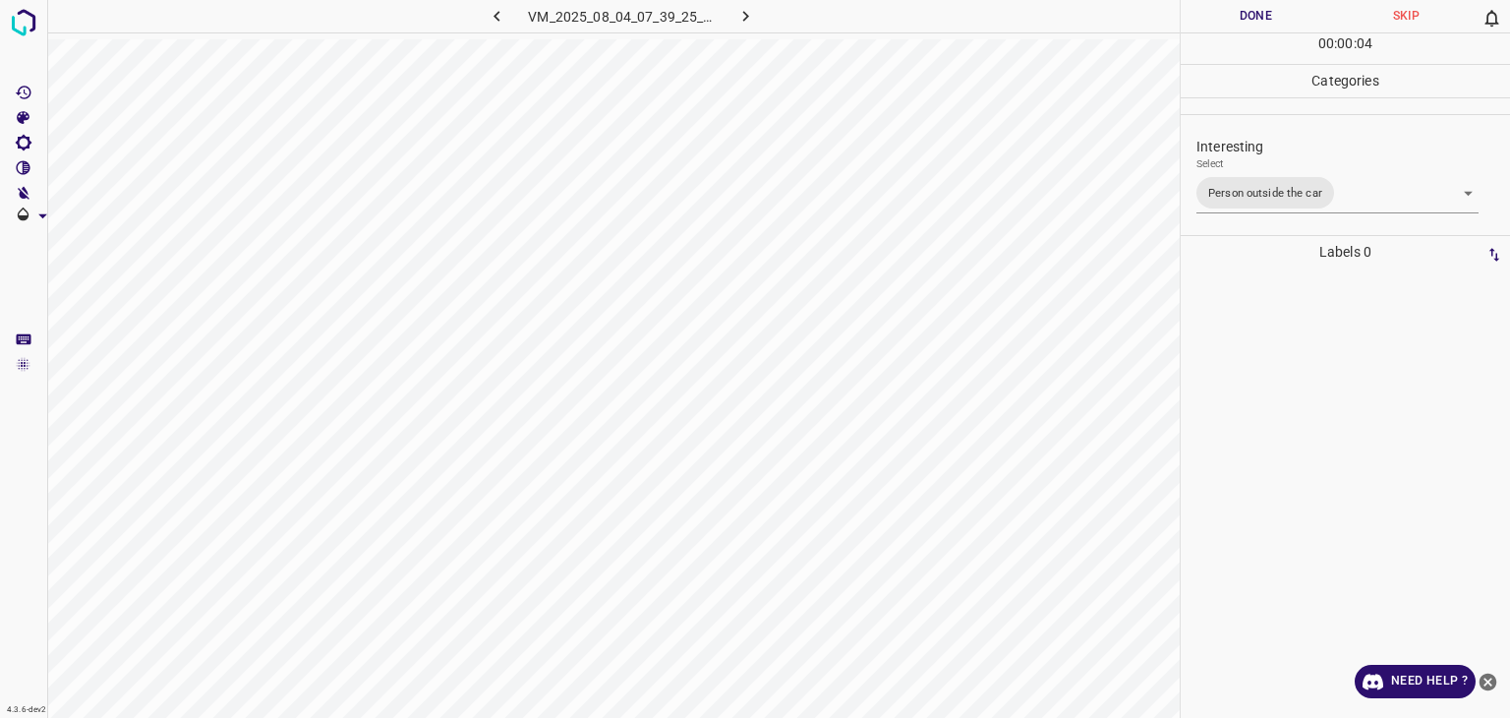
click at [1243, 9] on div "Person outside the car Person inside the car Car parking Car lights on Not inte…" at bounding box center [755, 359] width 1510 height 718
click at [1246, 12] on button "Done" at bounding box center [1256, 16] width 150 height 32
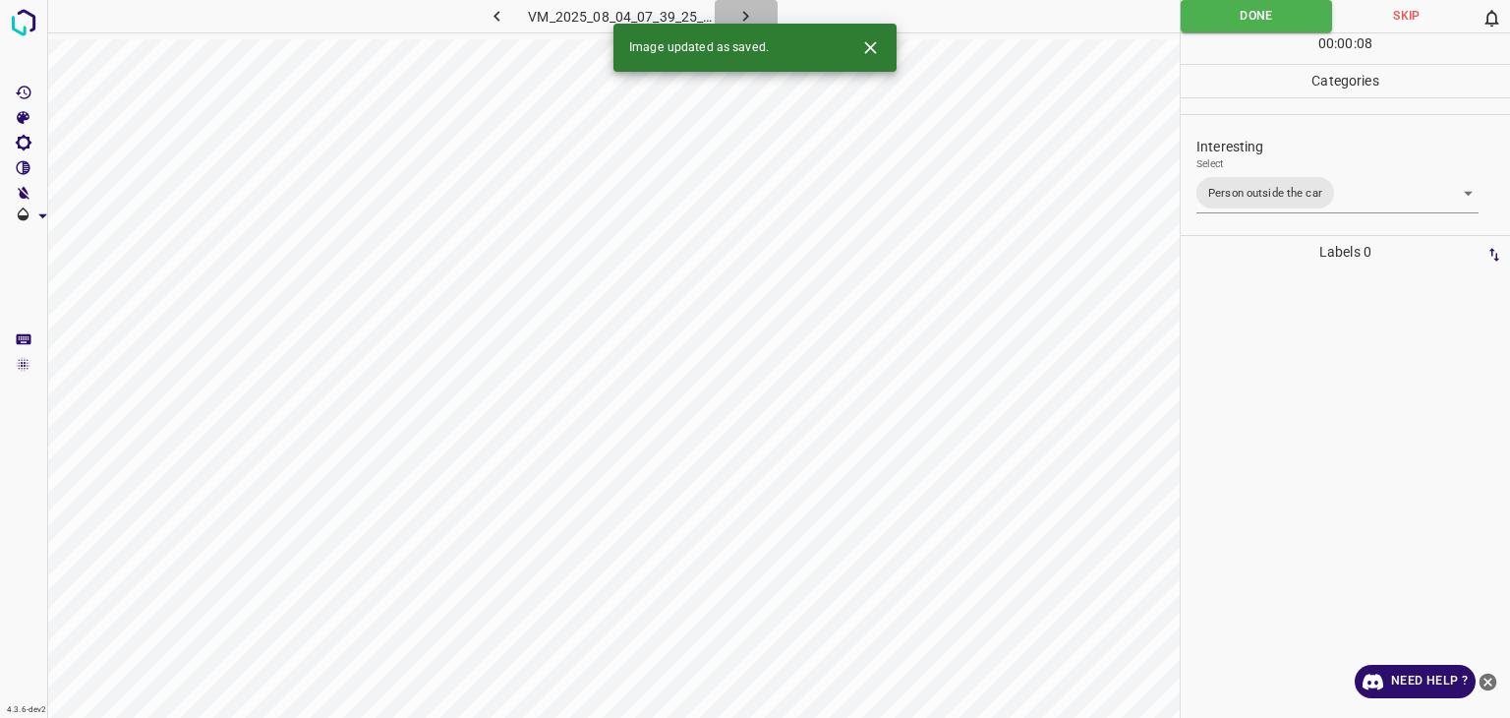
click at [760, 20] on button "button" at bounding box center [746, 16] width 63 height 32
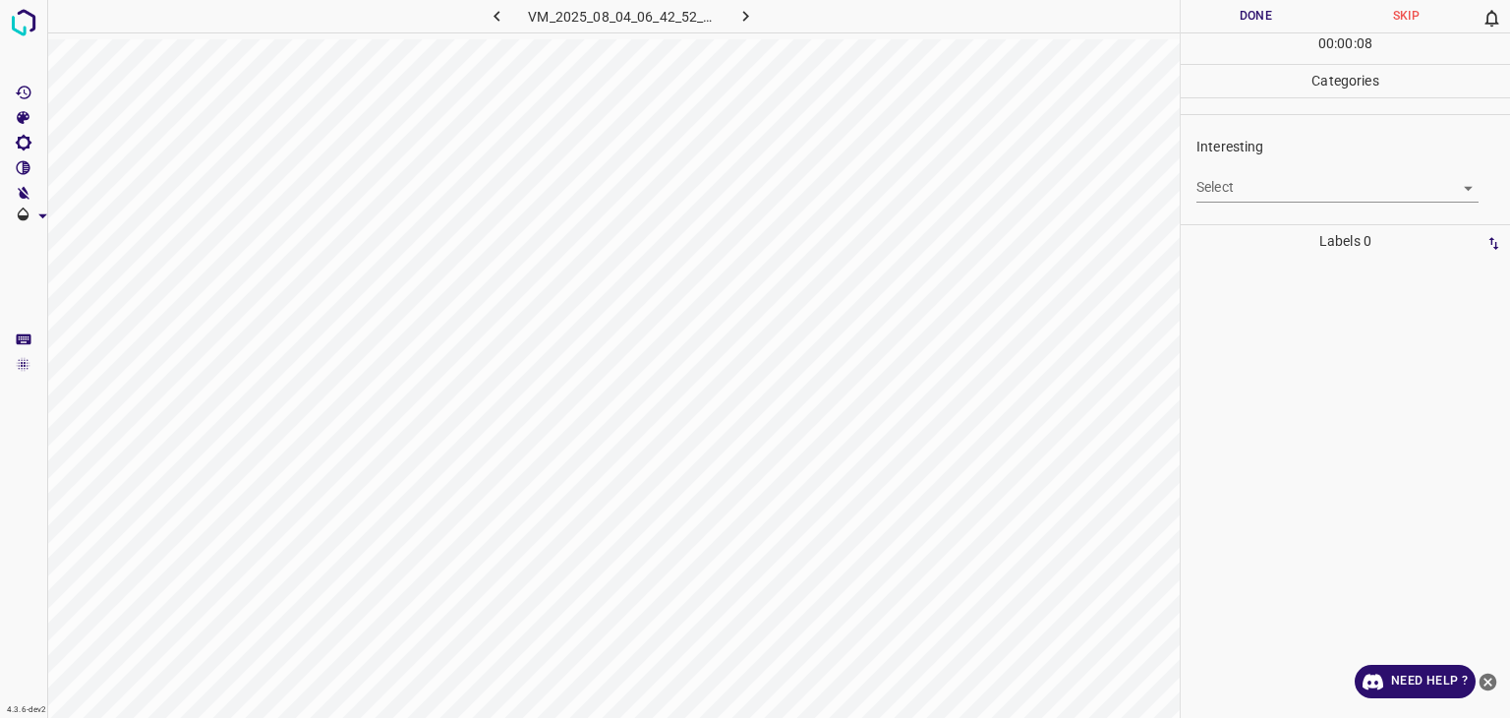
click at [1253, 181] on body "4.3.6-dev2 VM_2025_08_04_06_42_52_962_09.gif Done Skip 0 00 : 00 : 08 Categorie…" at bounding box center [755, 359] width 1510 height 718
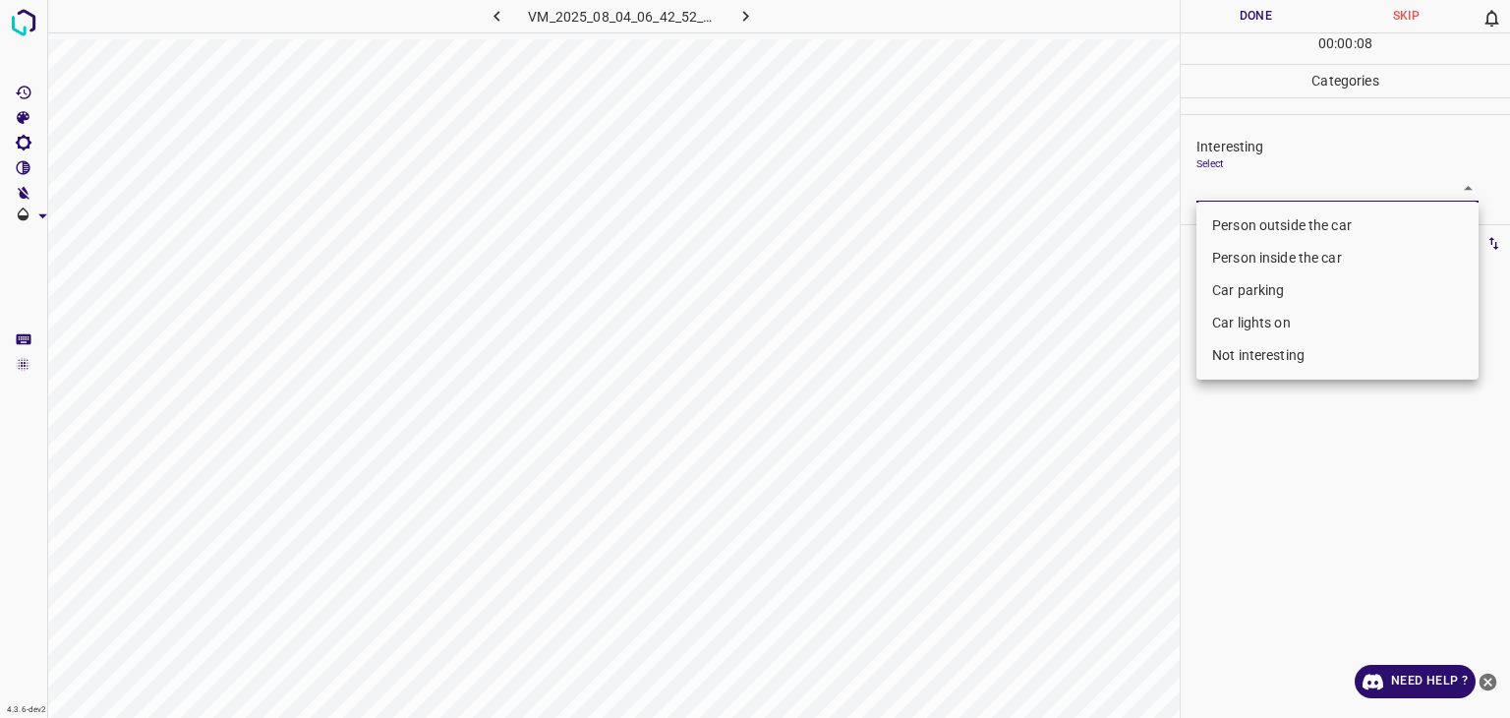
click at [1263, 217] on li "Person outside the car" at bounding box center [1338, 225] width 282 height 32
type input "Person outside the car"
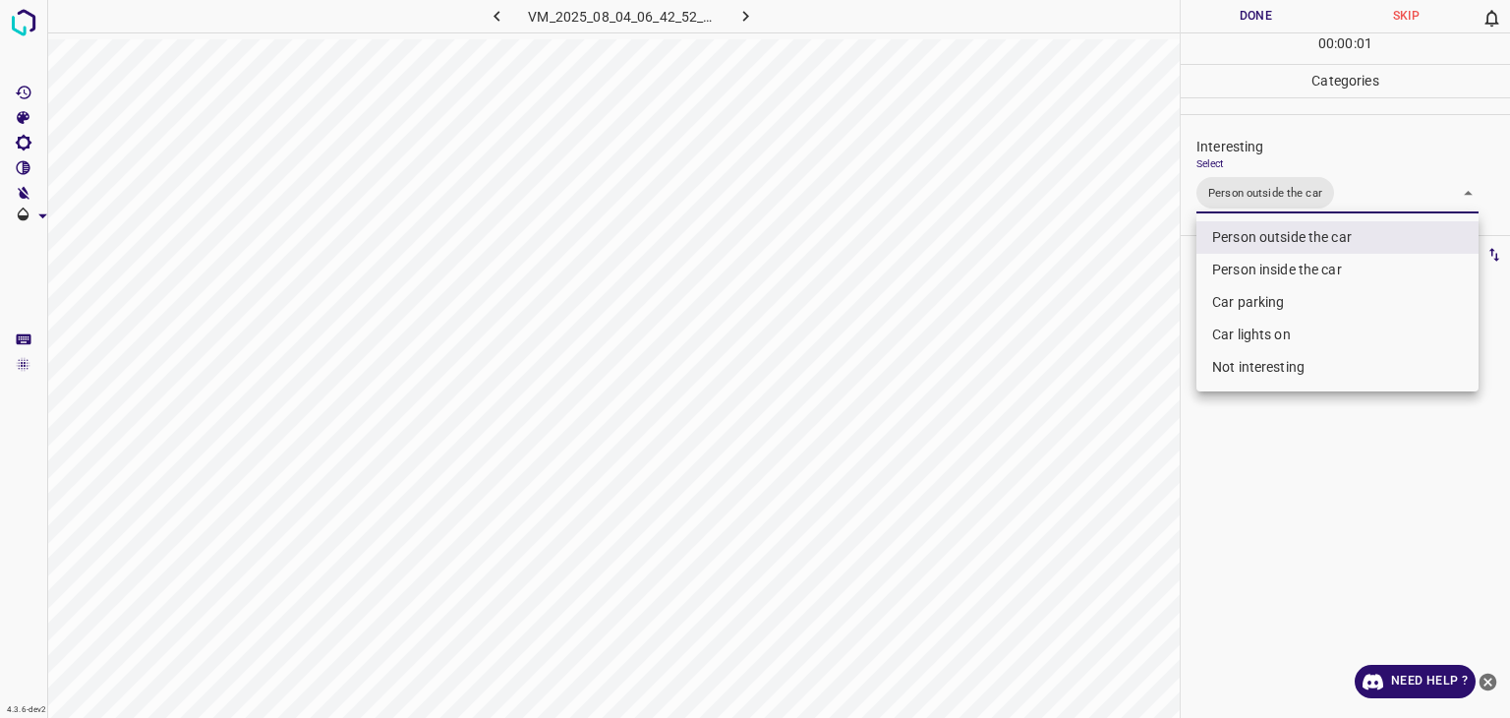
click at [1269, 24] on div at bounding box center [755, 359] width 1510 height 718
click at [1267, 21] on div "Person outside the car Person inside the car Car parking Car lights on Not inte…" at bounding box center [755, 359] width 1510 height 718
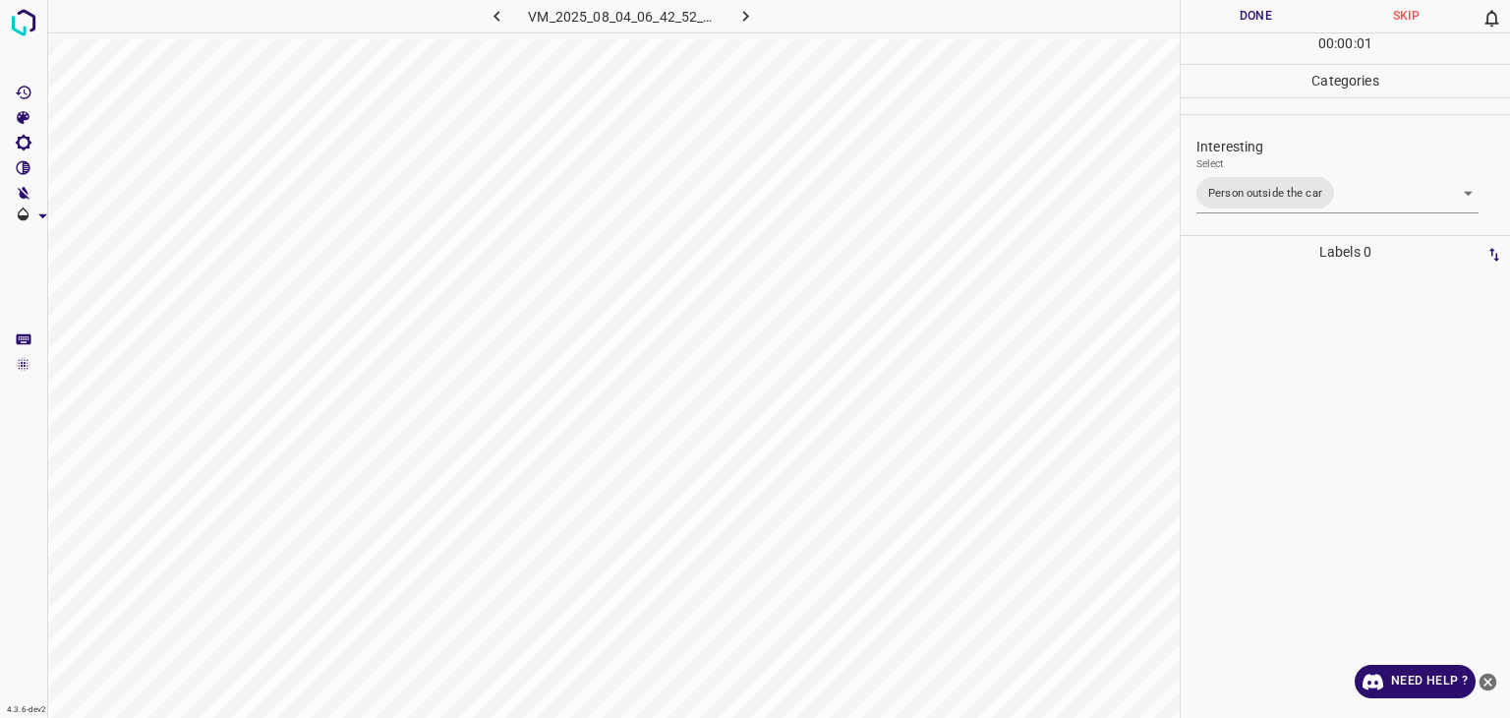
click at [1267, 21] on button "Done" at bounding box center [1256, 16] width 150 height 32
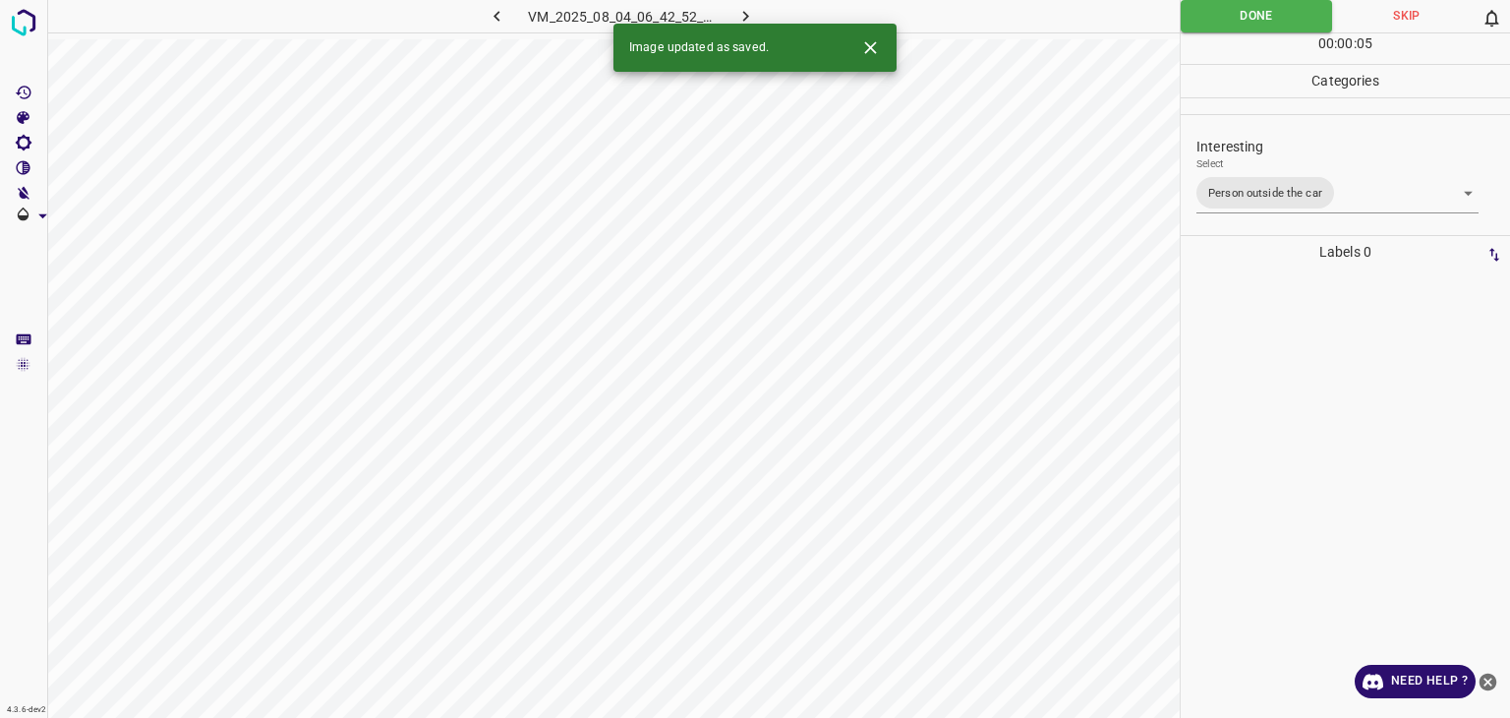
click at [739, 14] on icon "button" at bounding box center [746, 16] width 21 height 21
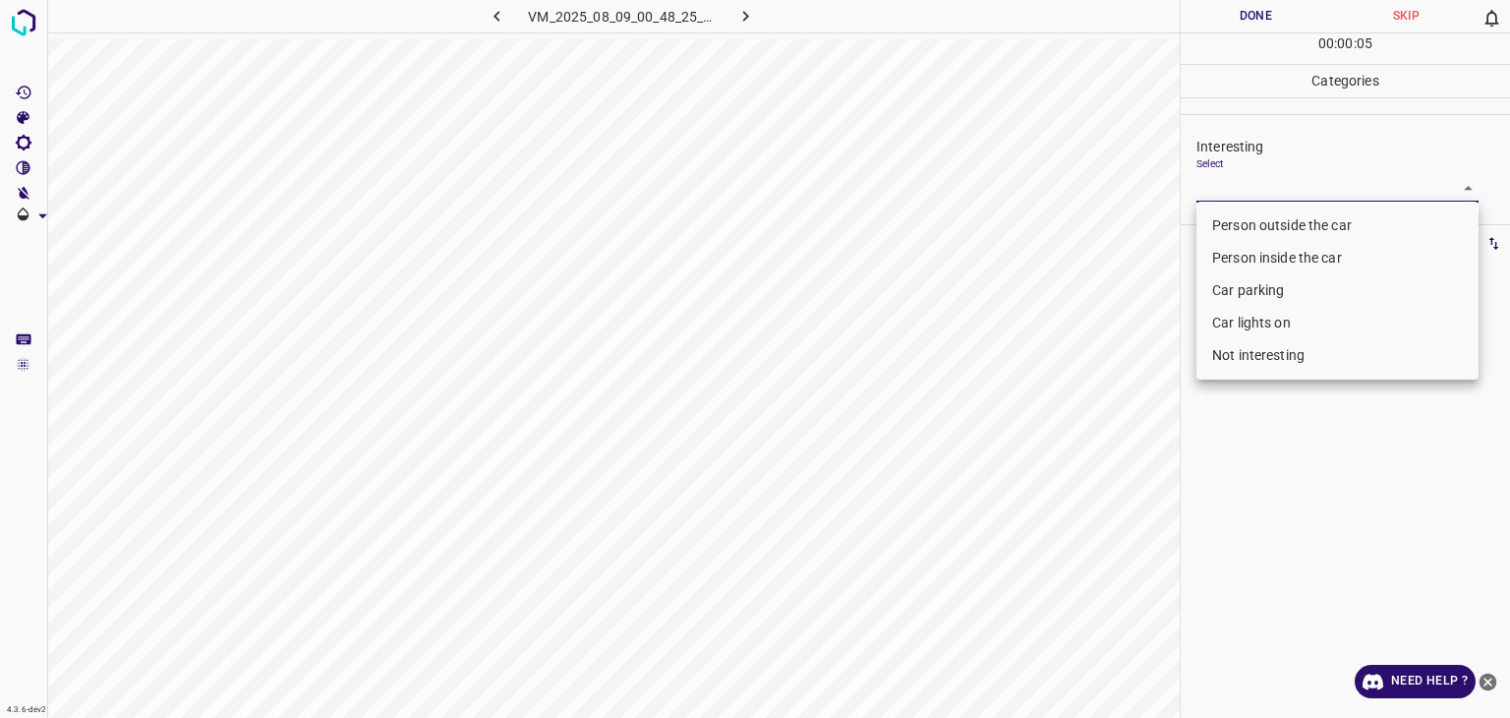
click at [1279, 174] on body "4.3.6-dev2 VM_2025_08_09_00_48_25_019_00.gif Done Skip 0 00 : 00 : 05 Categorie…" at bounding box center [755, 359] width 1510 height 718
click at [1246, 314] on li "Car lights on" at bounding box center [1338, 323] width 282 height 32
type input "Car lights on"
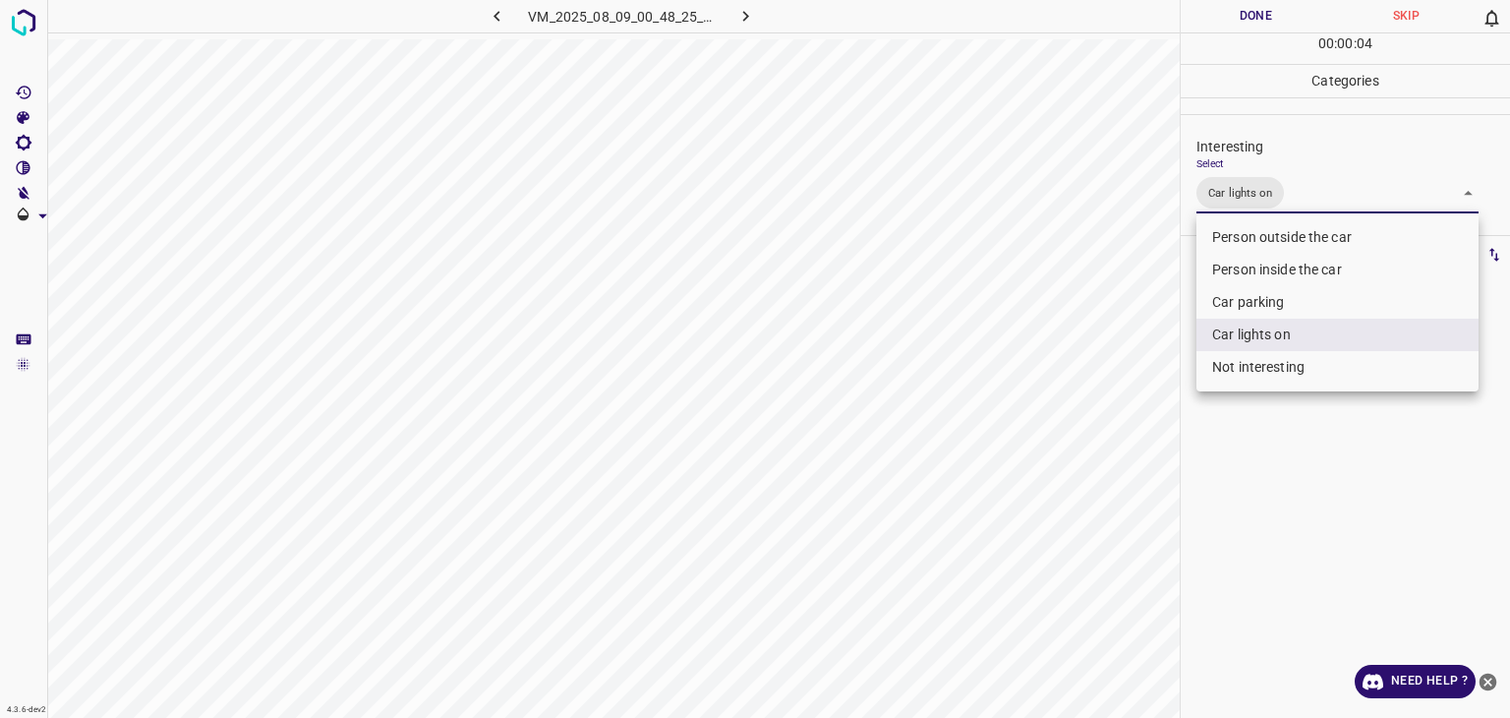
click at [1251, 23] on div at bounding box center [755, 359] width 1510 height 718
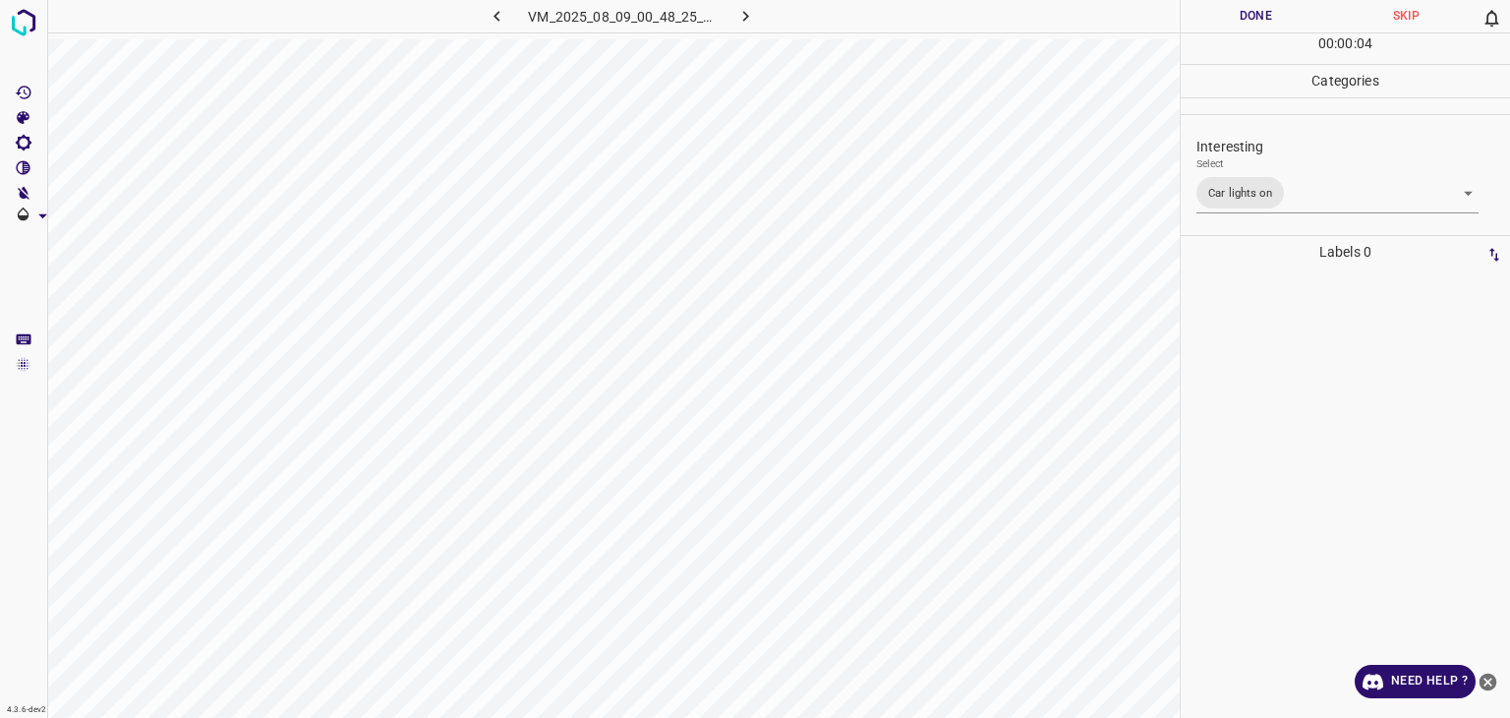
click at [1249, 21] on div "Person outside the car Person inside the car Car parking Car lights on Not inte…" at bounding box center [755, 359] width 1510 height 718
click at [1249, 21] on button "Done" at bounding box center [1256, 16] width 150 height 32
click at [1251, 21] on button "Done" at bounding box center [1256, 16] width 150 height 32
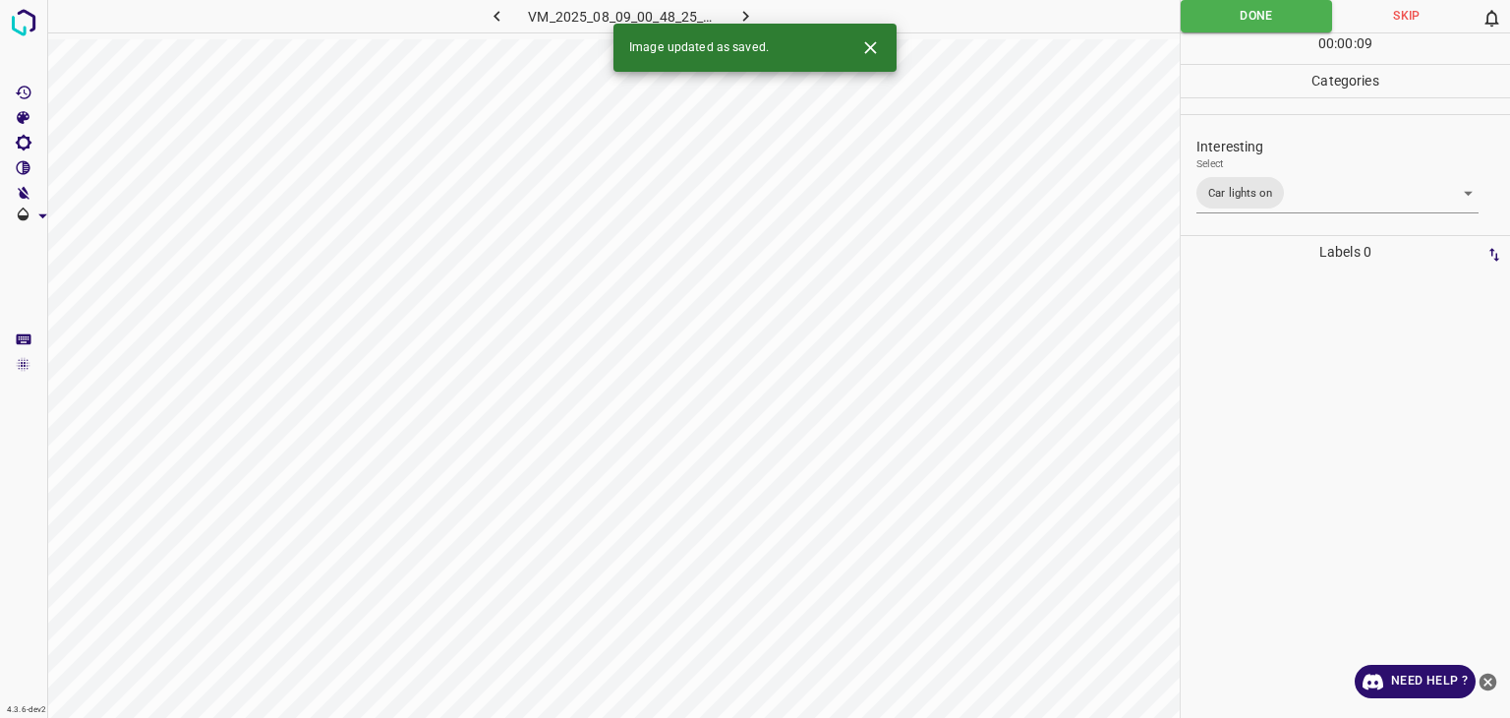
click at [743, 20] on icon "button" at bounding box center [746, 16] width 6 height 11
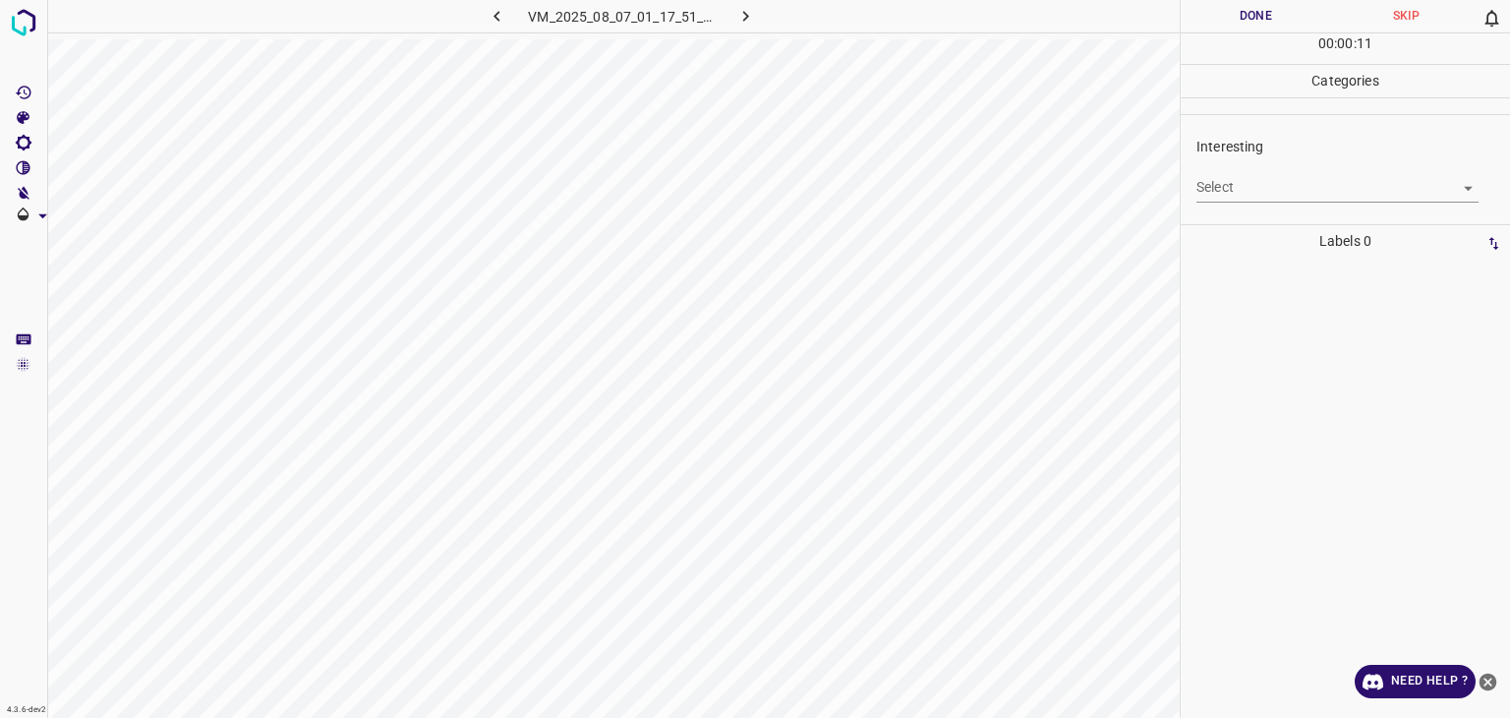
click at [1271, 191] on body "4.3.6-dev2 VM_2025_08_07_01_17_51_229_07.gif Done Skip 0 00 : 00 : 11 Categorie…" at bounding box center [755, 359] width 1510 height 718
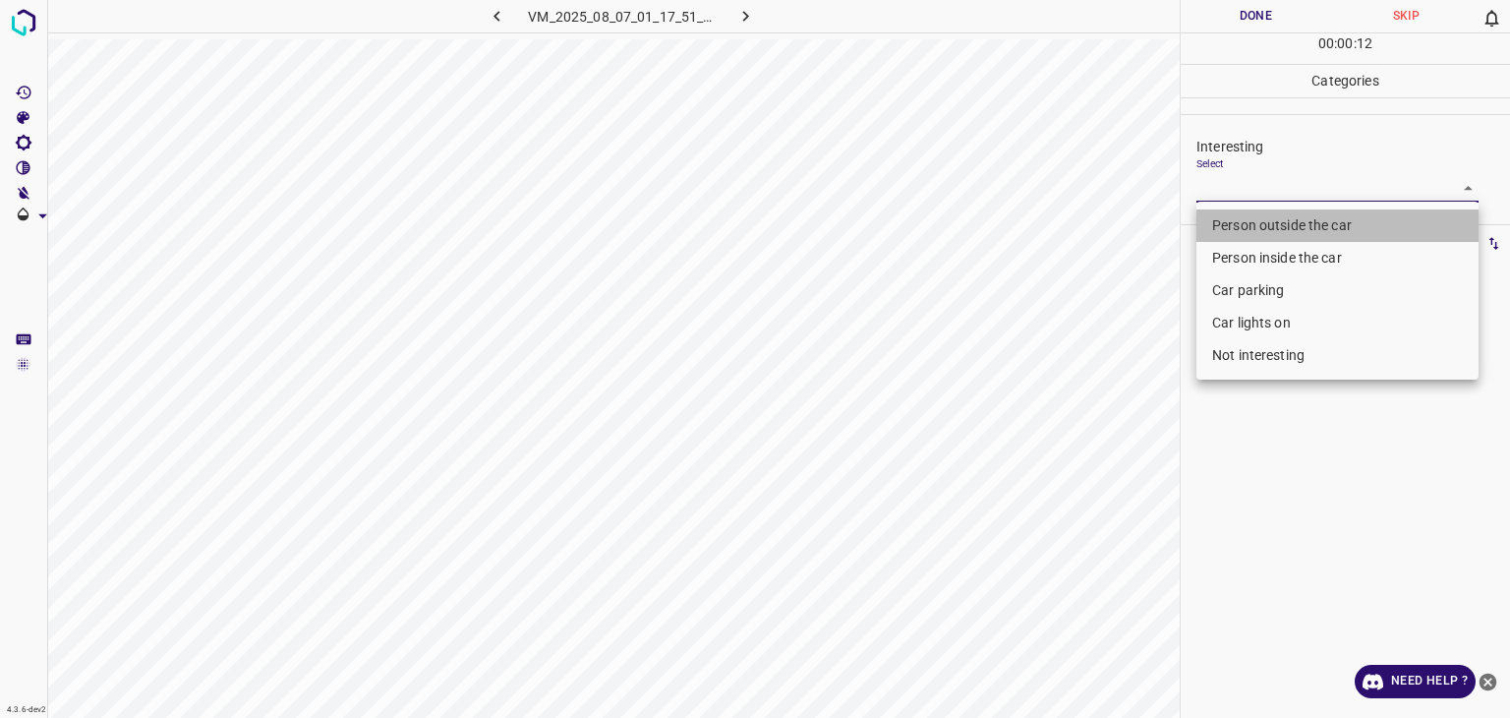
click at [1262, 225] on li "Person outside the car" at bounding box center [1338, 225] width 282 height 32
type input "Person outside the car"
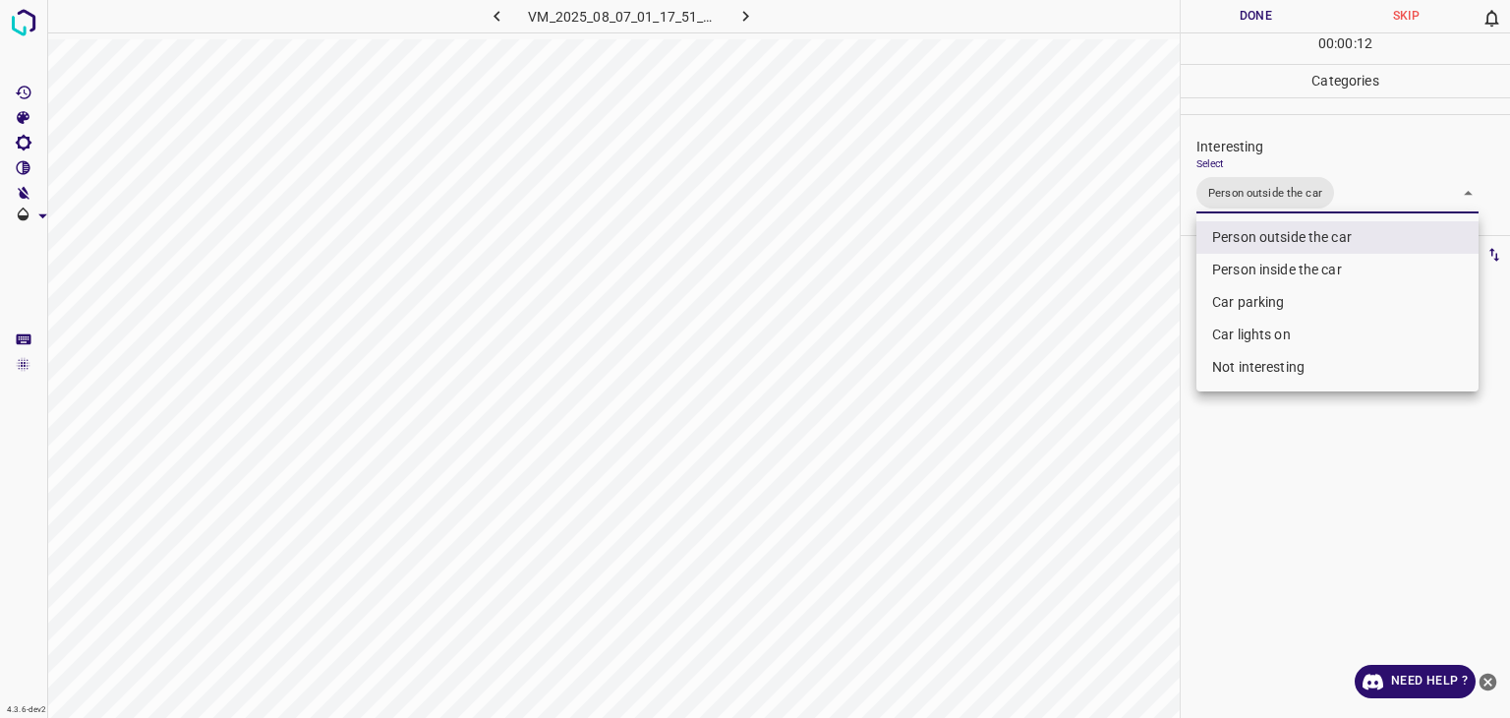
click at [1253, 5] on div at bounding box center [755, 359] width 1510 height 718
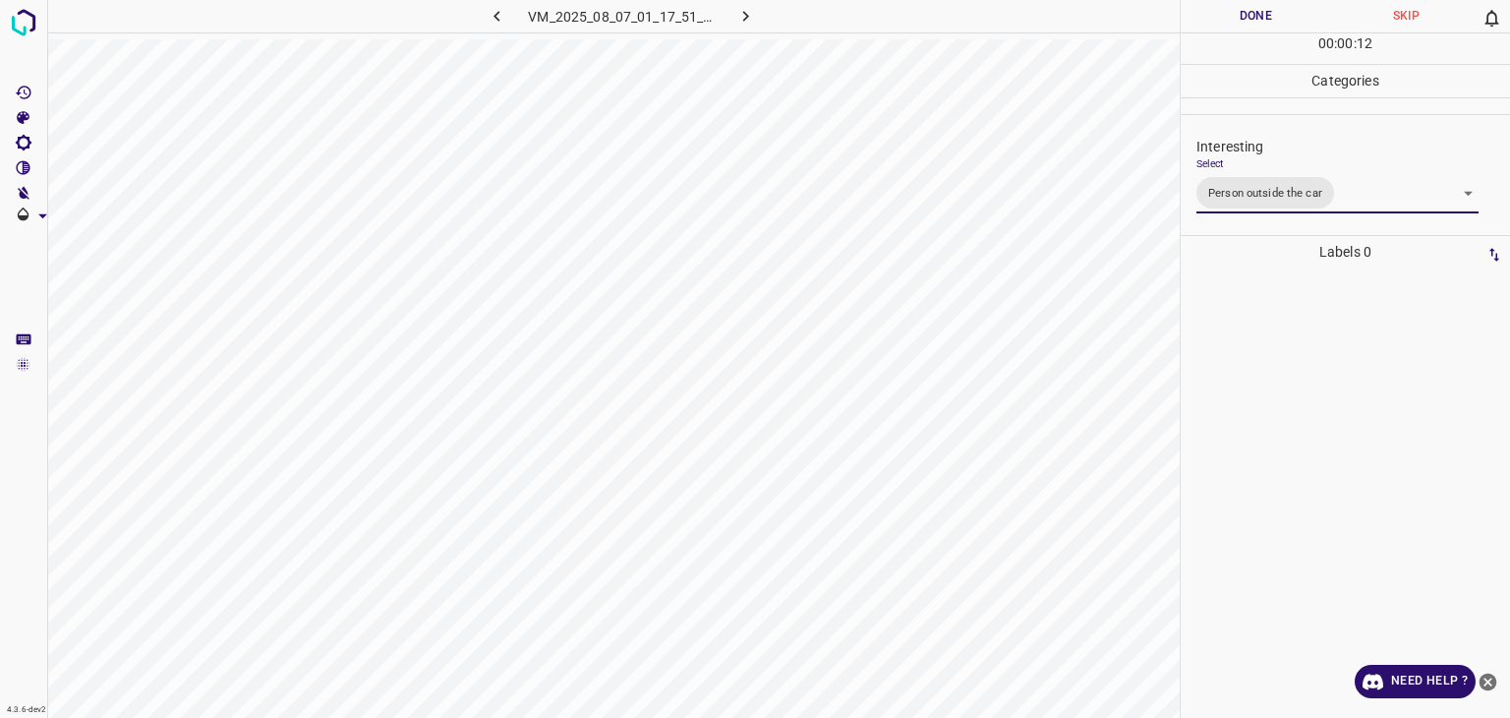
click at [1256, 10] on div "Person outside the car Person inside the car Car parking Car lights on Not inte…" at bounding box center [755, 359] width 1510 height 718
click at [1256, 11] on button "Done" at bounding box center [1256, 16] width 150 height 32
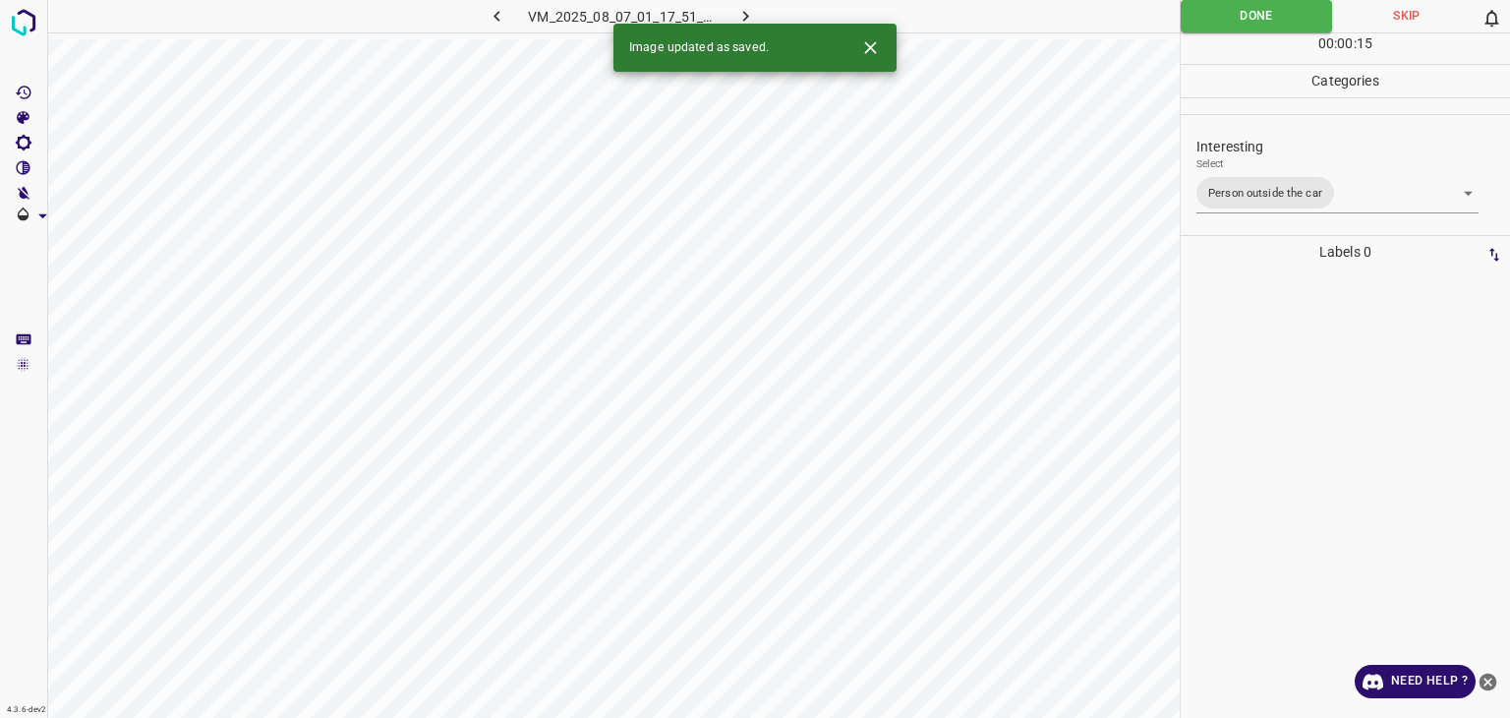
click at [756, 24] on div "Image updated as saved." at bounding box center [755, 48] width 283 height 48
click at [743, 16] on icon "button" at bounding box center [746, 16] width 21 height 21
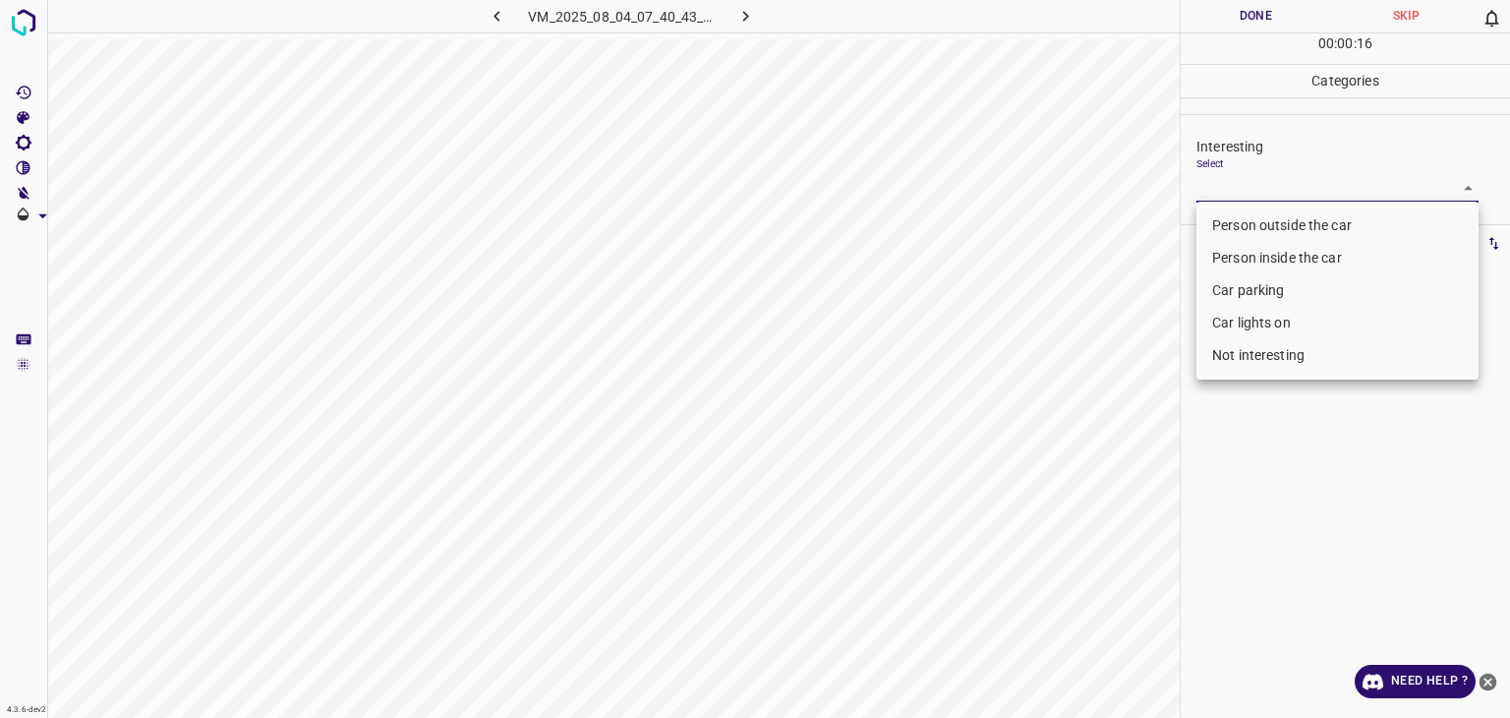
click at [1245, 188] on body "4.3.6-dev2 VM_2025_08_04_07_40_43_909_00.gif Done Skip 0 00 : 00 : 16 Categorie…" at bounding box center [755, 359] width 1510 height 718
click at [1236, 215] on li "Person outside the car" at bounding box center [1338, 225] width 282 height 32
type input "Person outside the car"
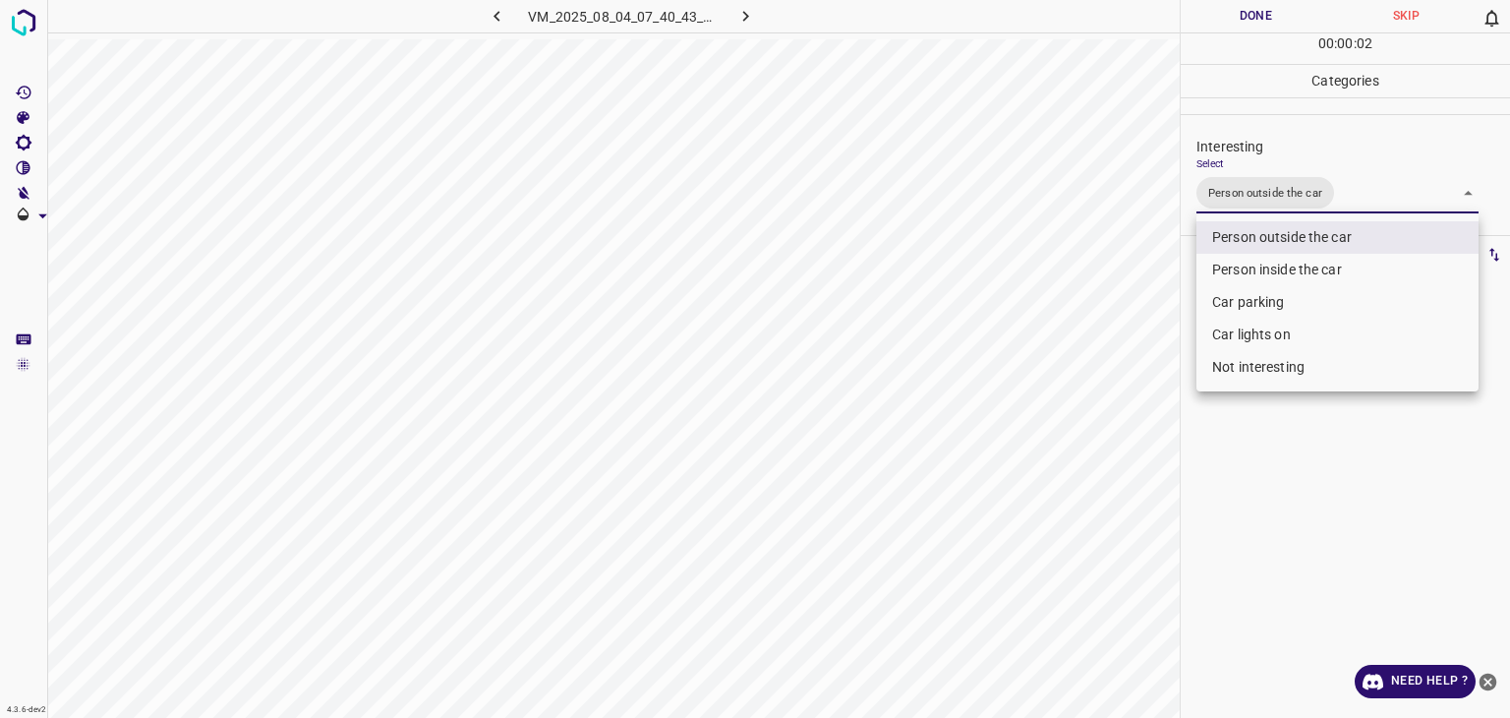
click at [1239, 17] on div at bounding box center [755, 359] width 1510 height 718
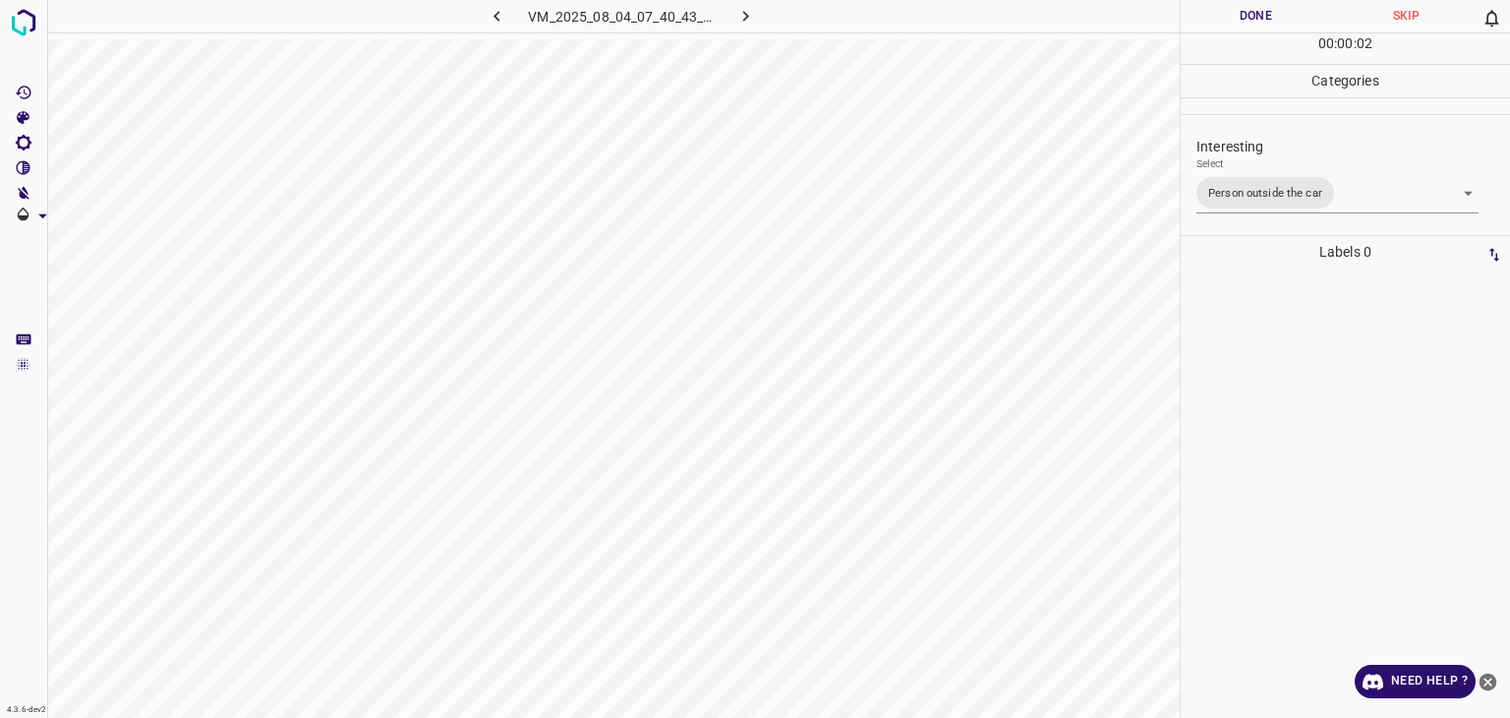
click at [1239, 16] on div "Person outside the car Person inside the car Car parking Car lights on Not inte…" at bounding box center [755, 359] width 1510 height 718
click at [1239, 16] on button "Done" at bounding box center [1256, 16] width 150 height 32
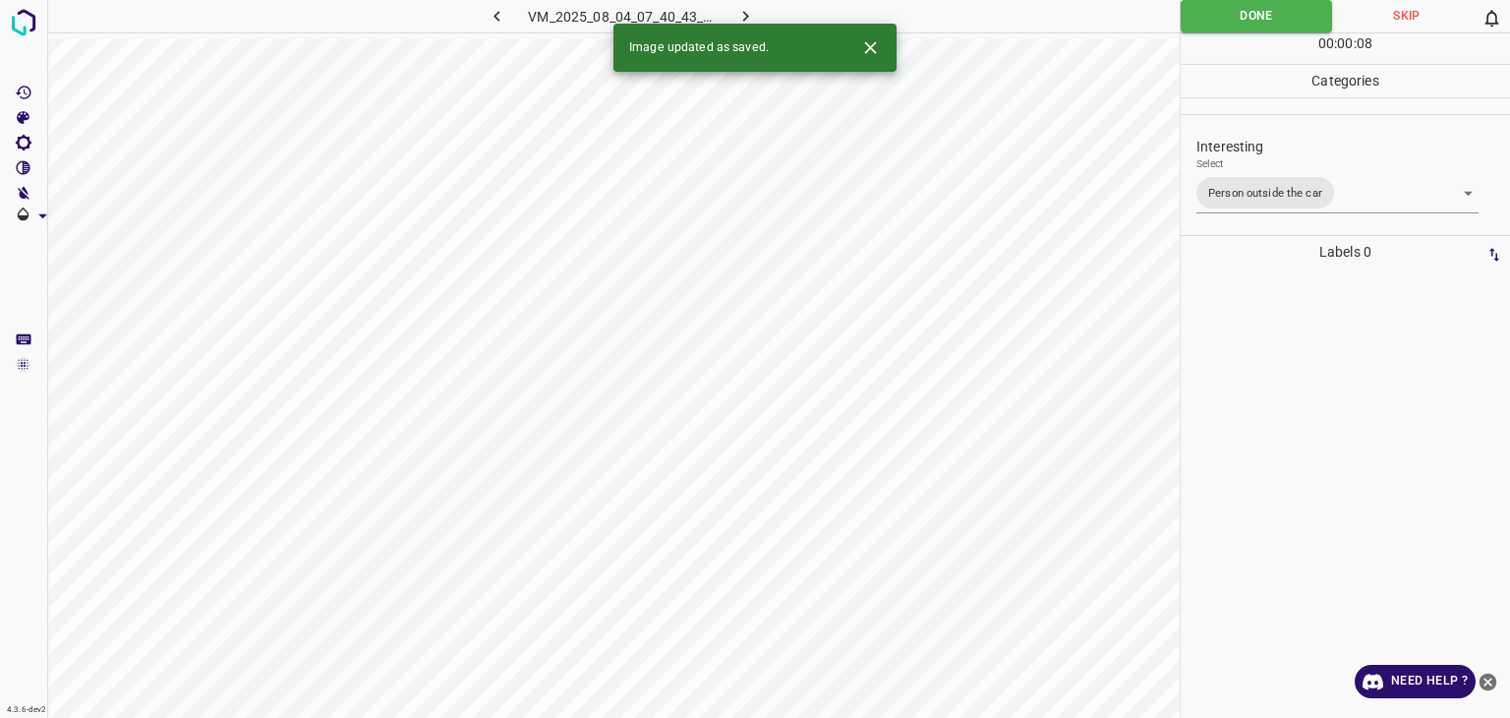
click at [745, 18] on icon "button" at bounding box center [746, 16] width 6 height 11
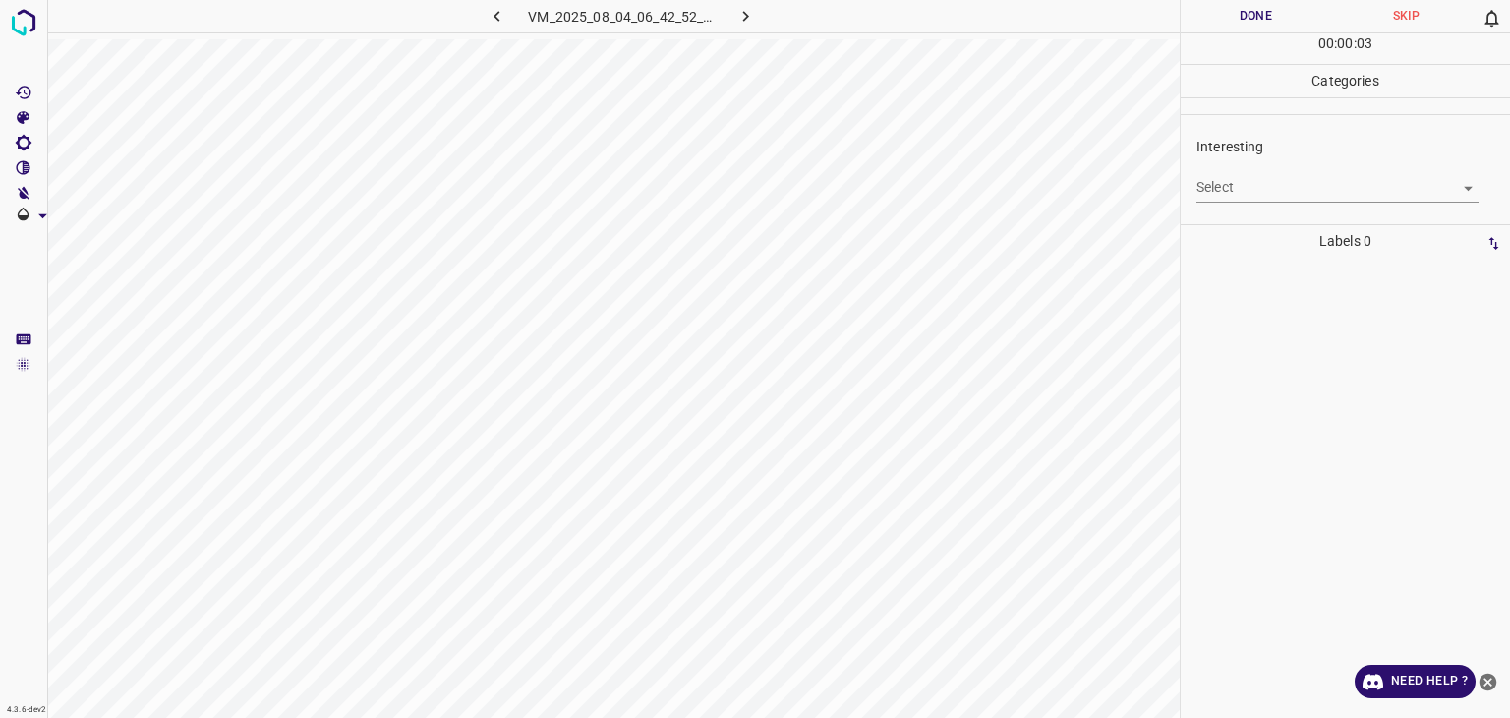
click at [1331, 174] on body "4.3.6-dev2 VM_2025_08_04_06_42_52_962_10.gif Done Skip 0 00 : 00 : 03 Categorie…" at bounding box center [755, 359] width 1510 height 718
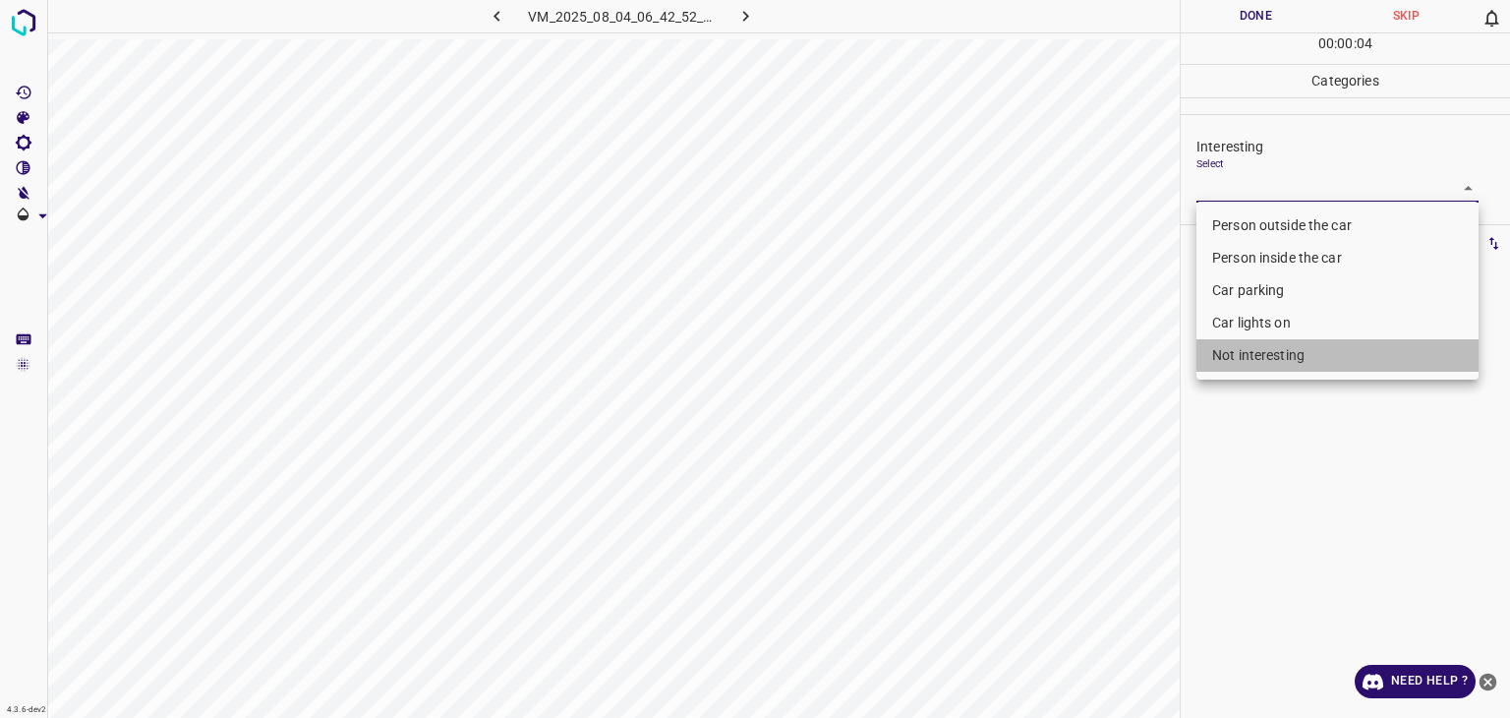
click at [1296, 371] on li "Not interesting" at bounding box center [1338, 355] width 282 height 32
type input "Not interesting"
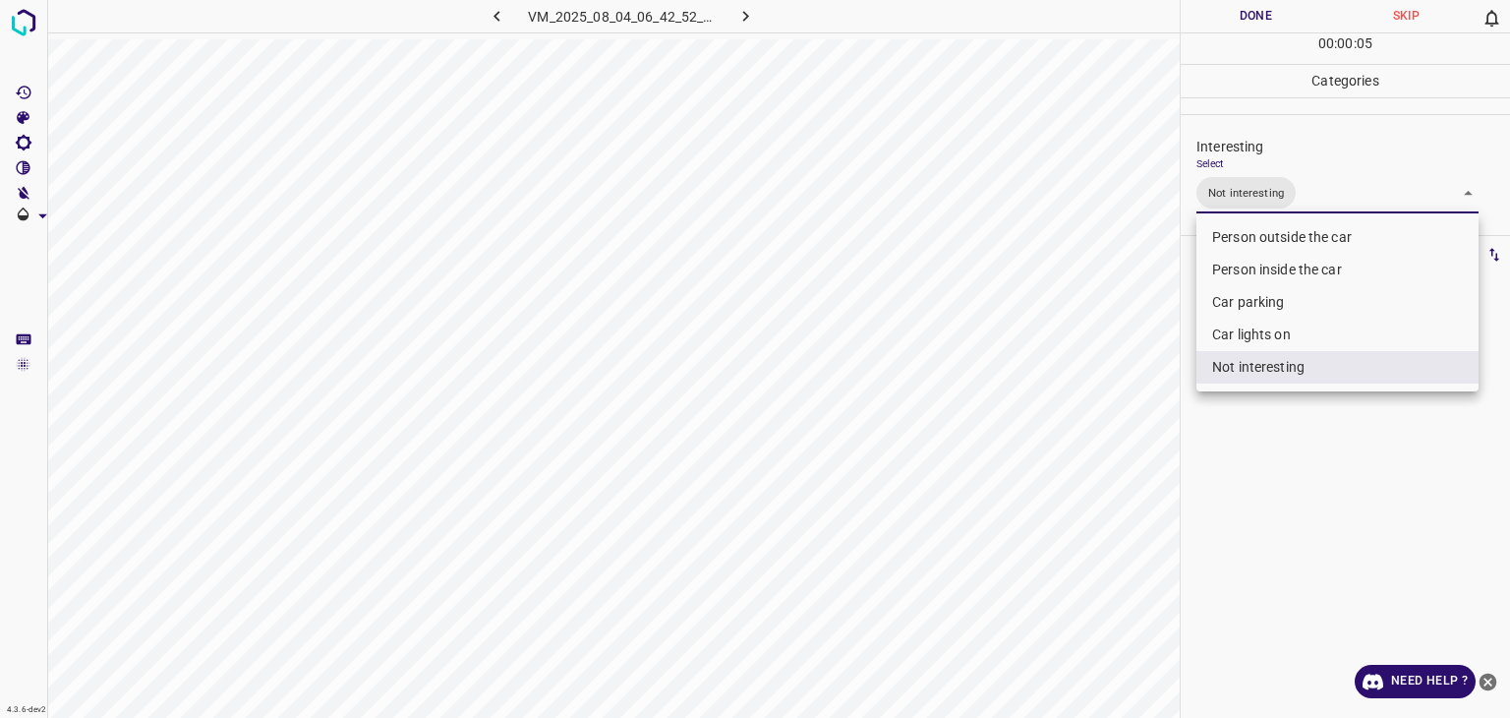
click at [1235, 30] on div at bounding box center [755, 359] width 1510 height 718
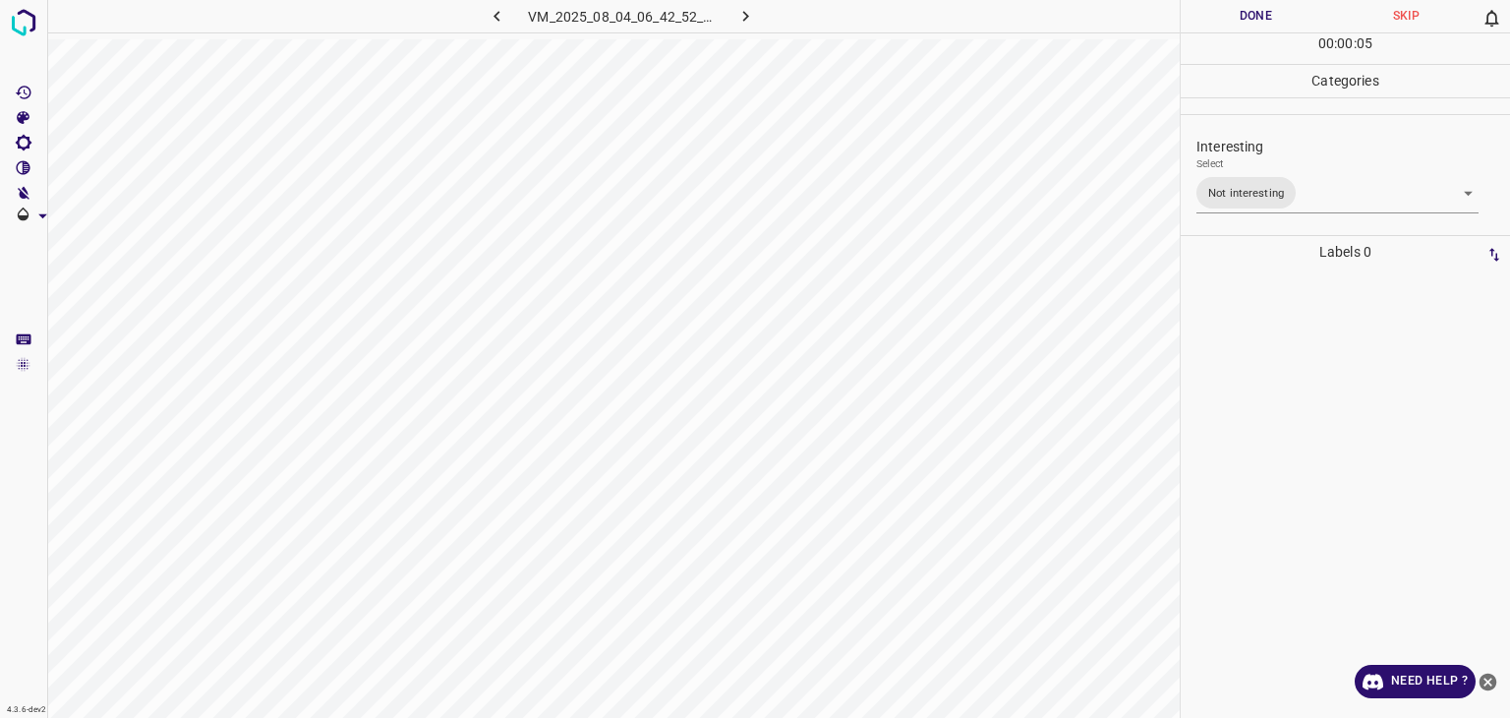
click at [1234, 23] on div "Person outside the car Person inside the car Car parking Car lights on Not inte…" at bounding box center [755, 359] width 1510 height 718
click at [1234, 21] on button "Done" at bounding box center [1256, 16] width 150 height 32
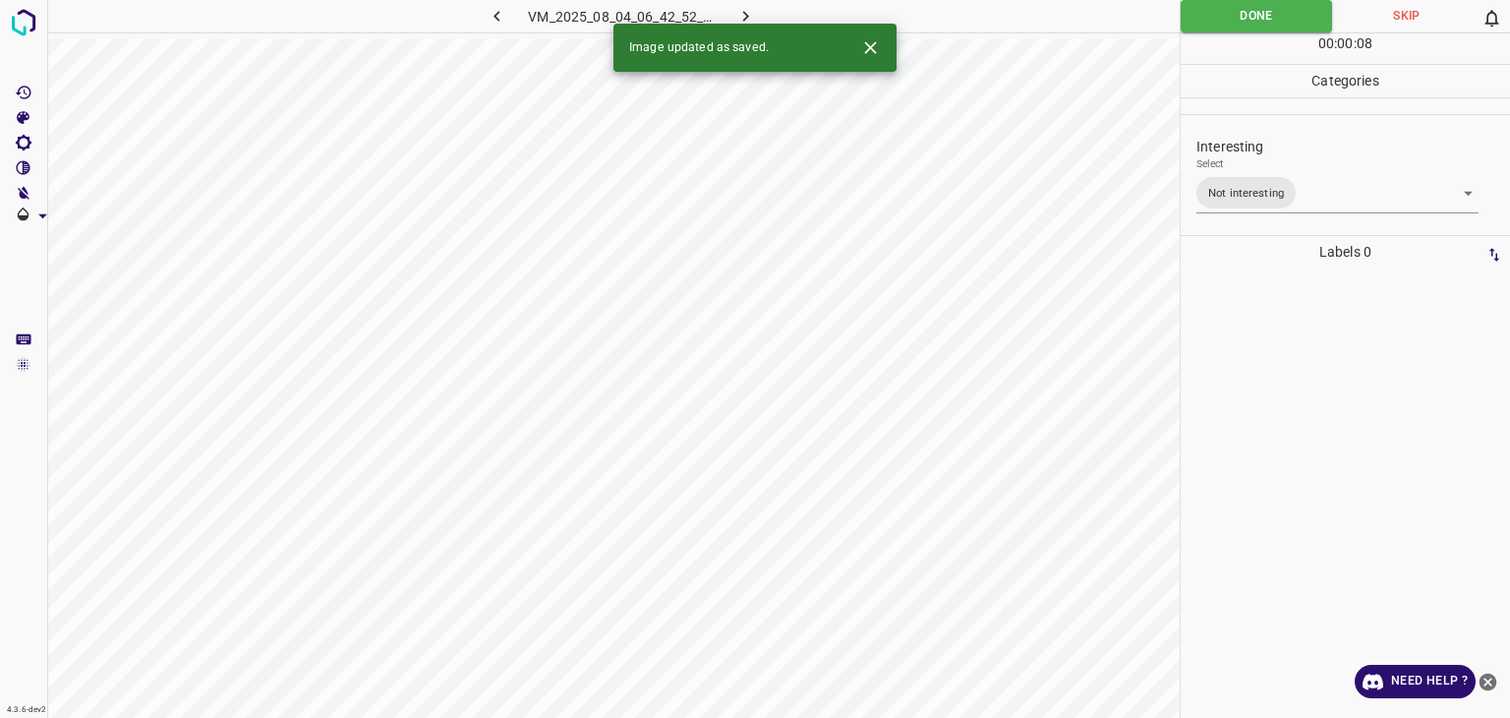
click at [747, 10] on icon "button" at bounding box center [746, 16] width 21 height 21
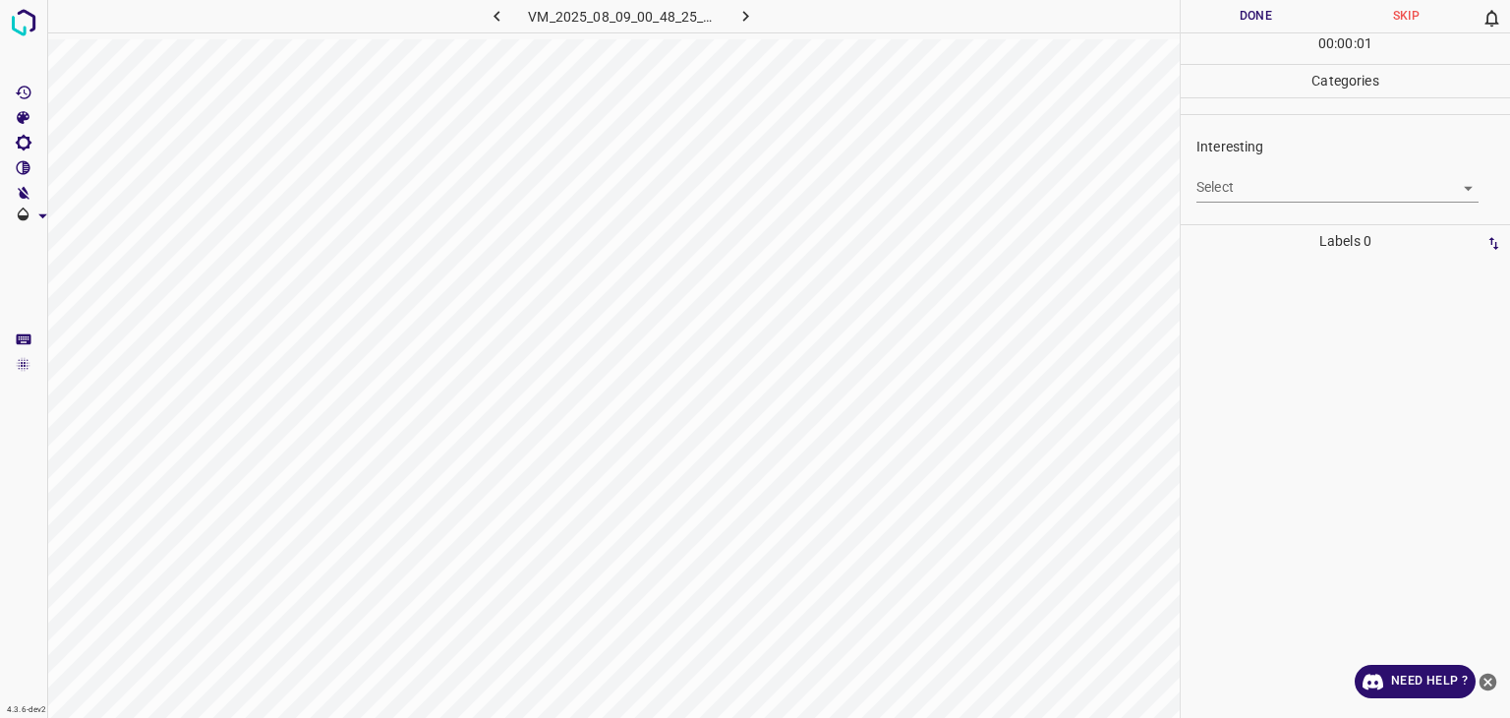
click at [1226, 186] on body "4.3.6-dev2 VM_2025_08_09_00_48_25_019_02.gif Done Skip 0 00 : 00 : 01 Categorie…" at bounding box center [755, 359] width 1510 height 718
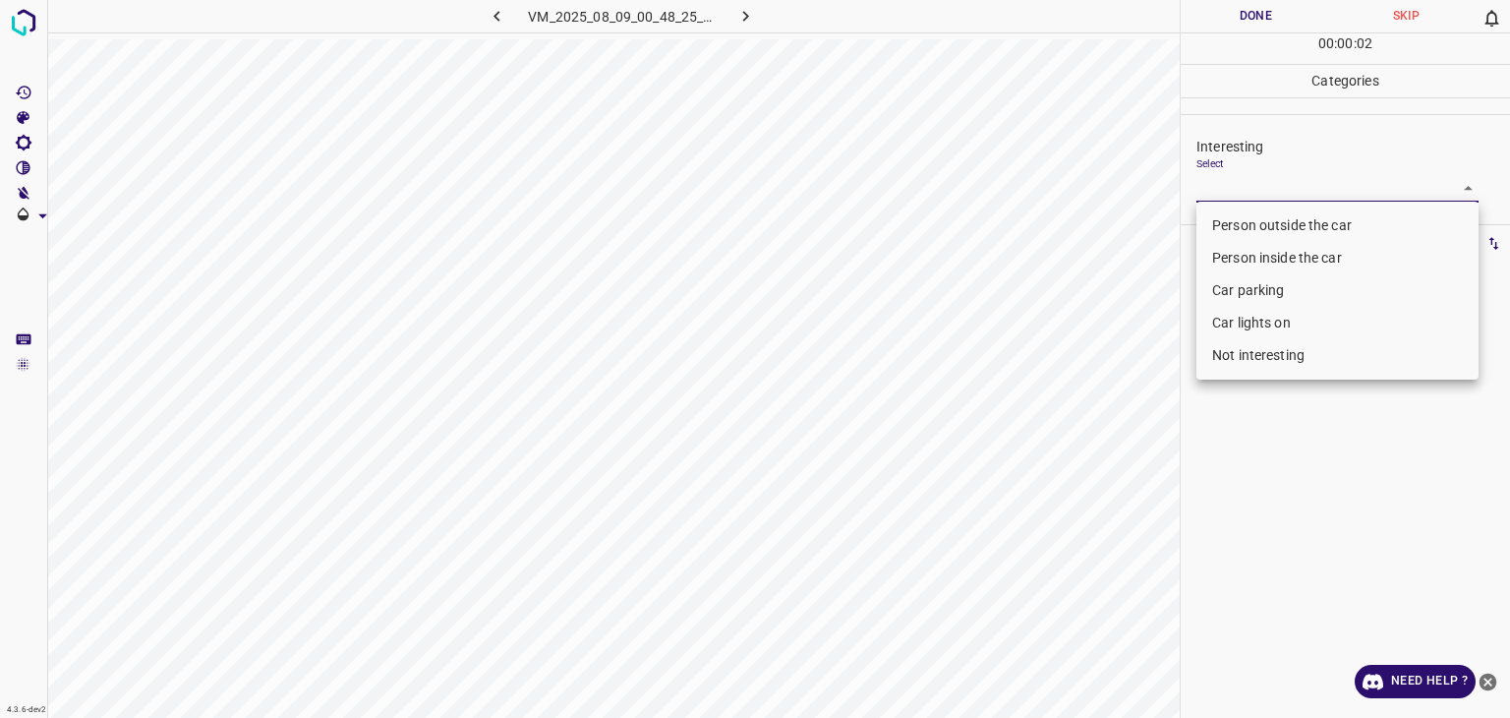
click at [1239, 219] on li "Person outside the car" at bounding box center [1338, 225] width 282 height 32
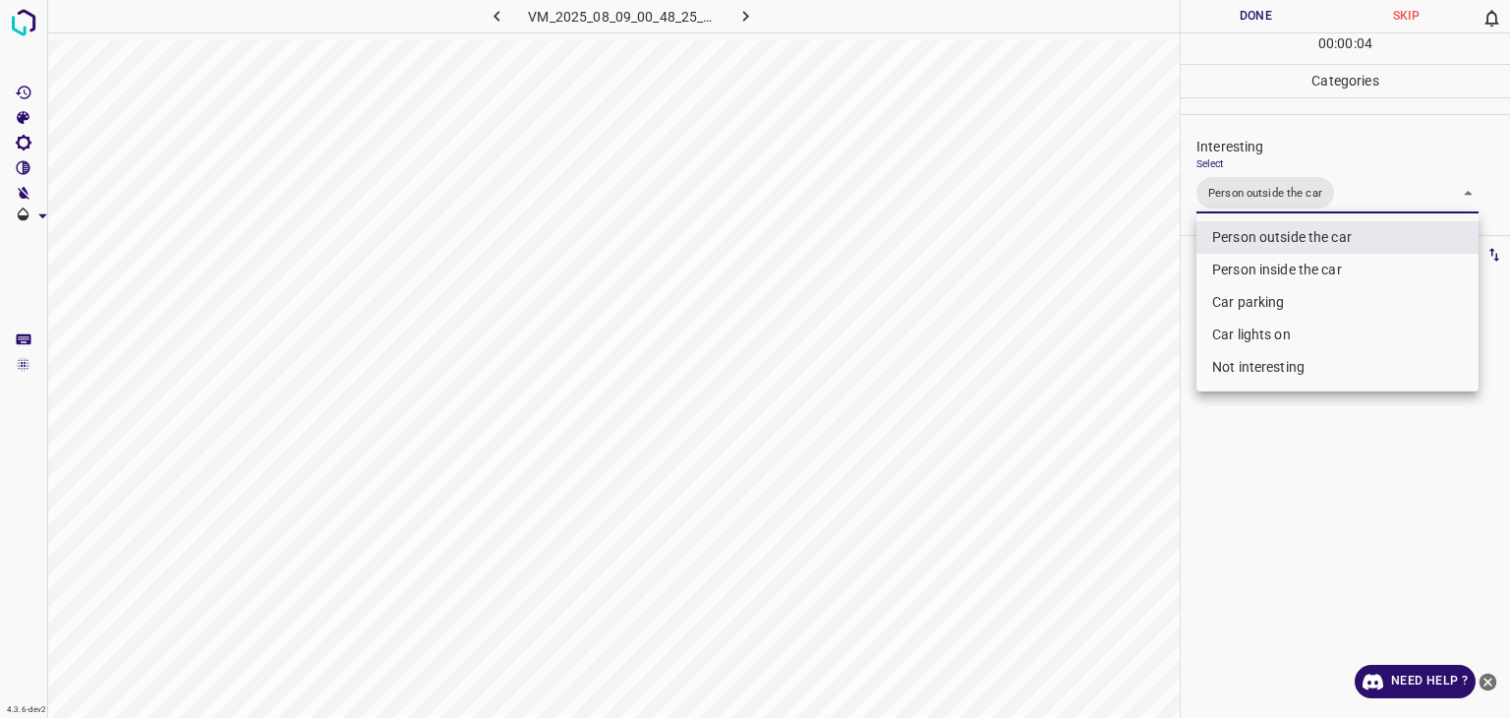
click at [1255, 327] on li "Car lights on" at bounding box center [1338, 335] width 282 height 32
type input "Person outside the car,Car lights on"
click at [1253, 17] on div at bounding box center [755, 359] width 1510 height 718
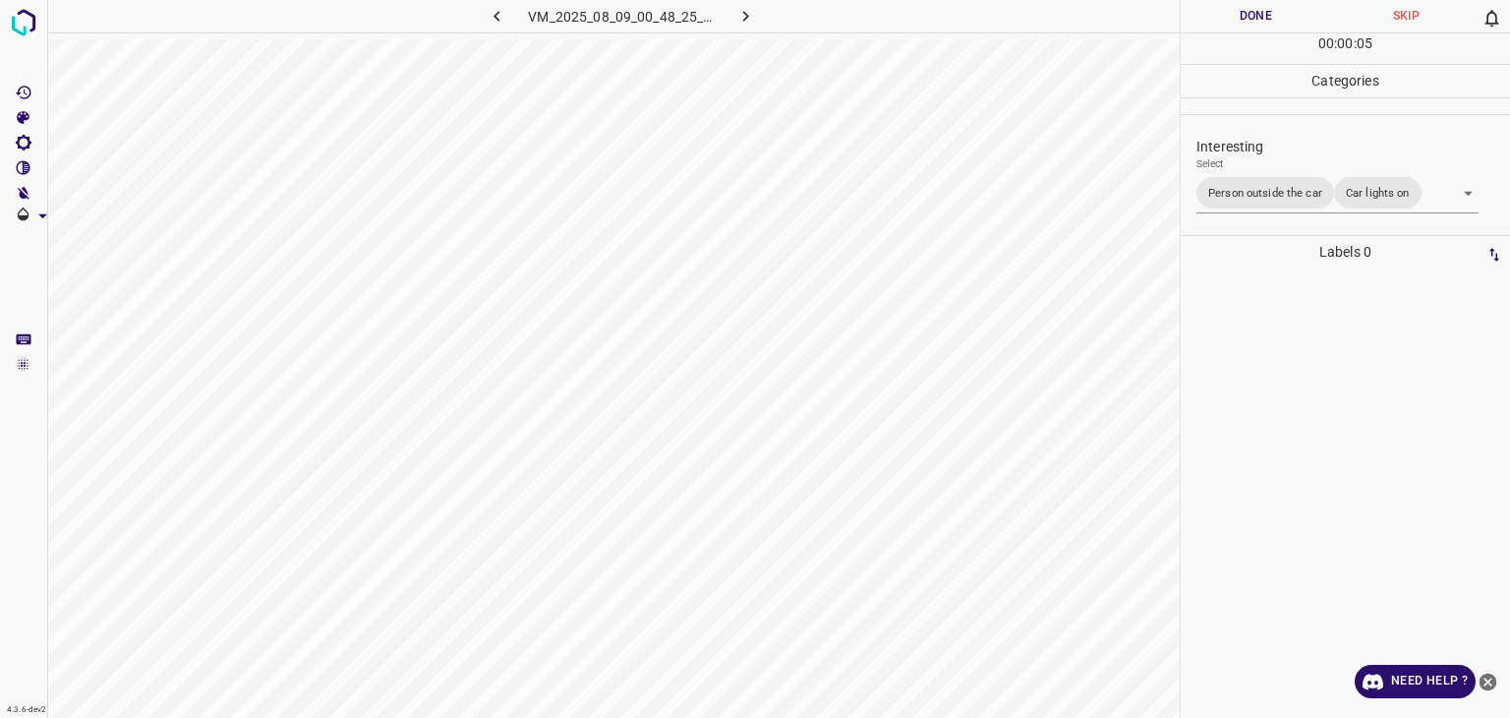
click at [1251, 15] on div "Person outside the car Person inside the car Car parking Car lights on Not inte…" at bounding box center [755, 359] width 1510 height 718
click at [1247, 13] on button "Done" at bounding box center [1256, 16] width 150 height 32
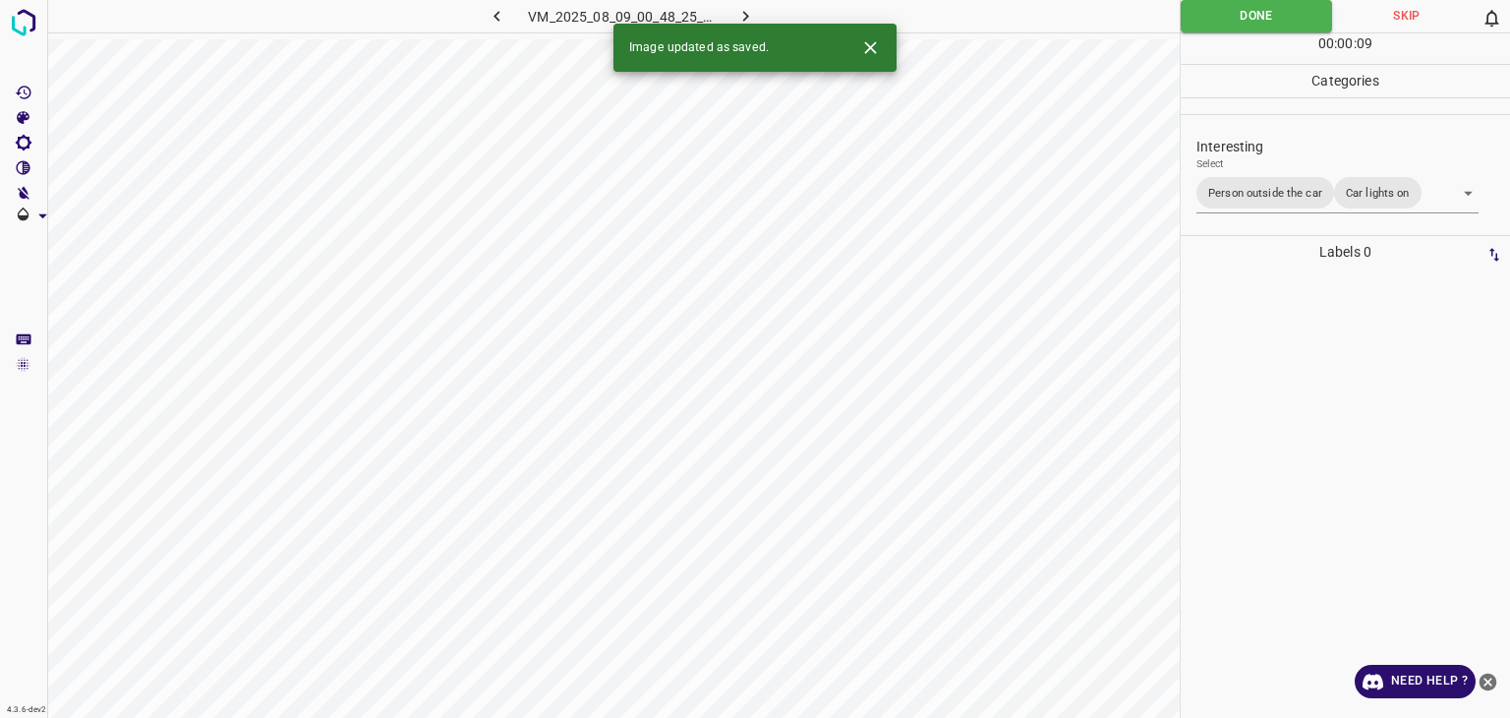
click at [750, 14] on icon "button" at bounding box center [746, 16] width 21 height 21
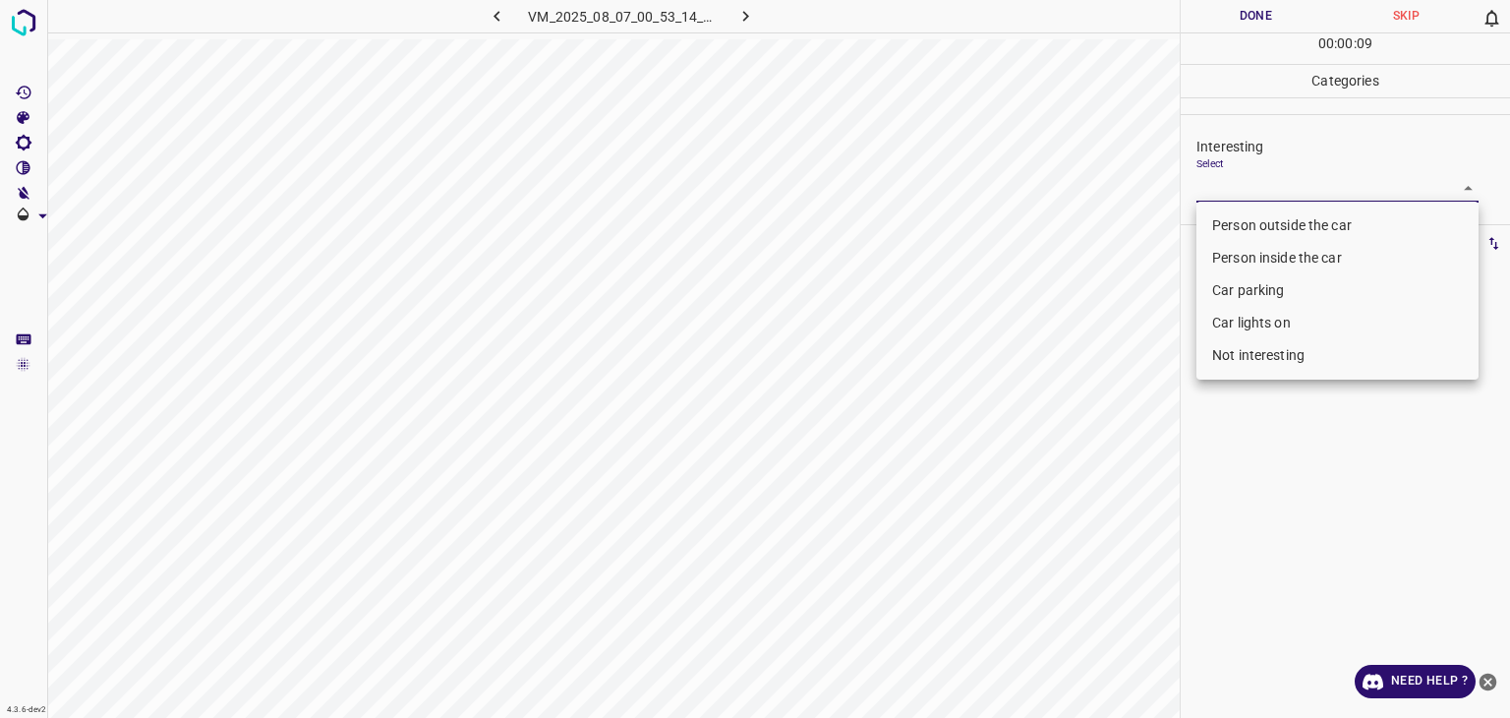
click at [1295, 180] on body "4.3.6-dev2 VM_2025_08_07_00_53_14_030_10.gif Done Skip 0 00 : 00 : 09 Categorie…" at bounding box center [755, 359] width 1510 height 718
click at [1288, 290] on li "Car parking" at bounding box center [1338, 290] width 282 height 32
type input "Car parking"
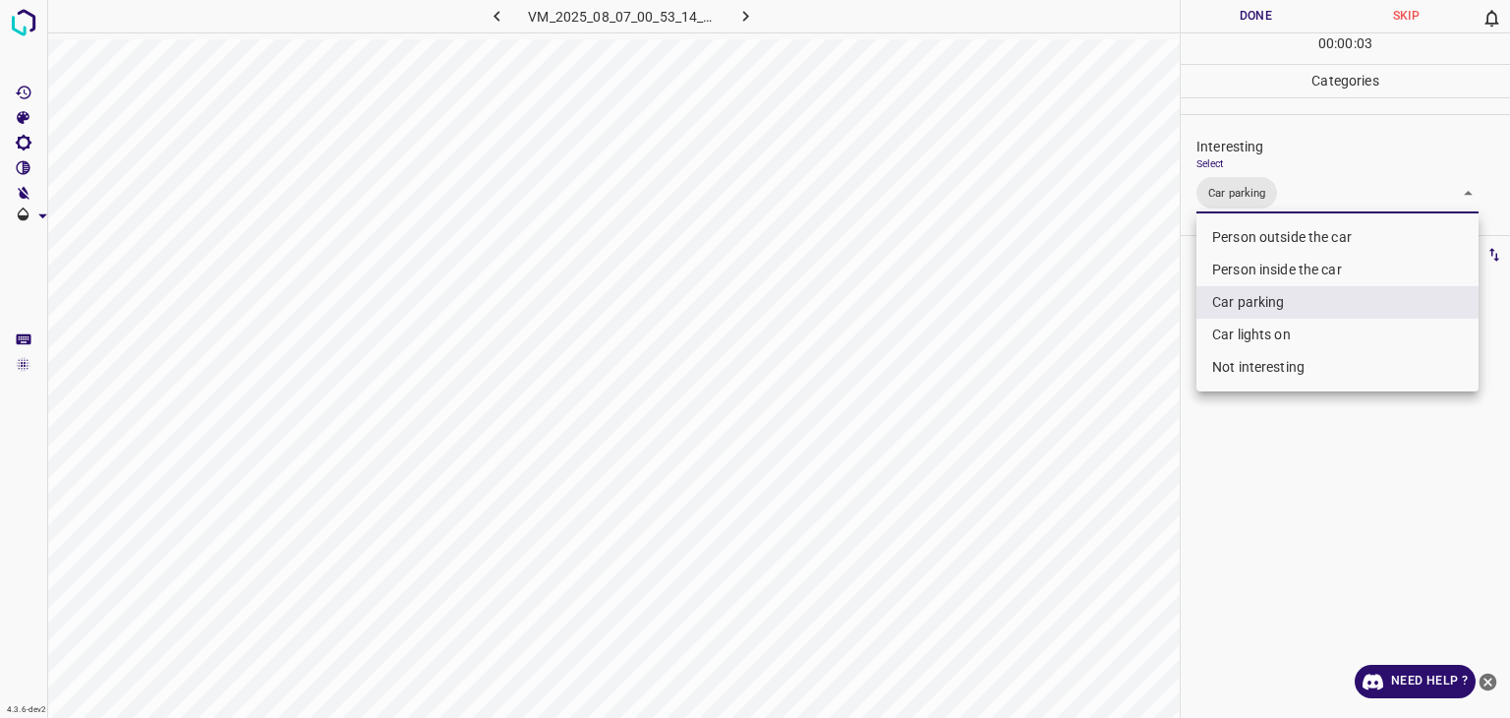
click at [1255, 20] on div at bounding box center [755, 359] width 1510 height 718
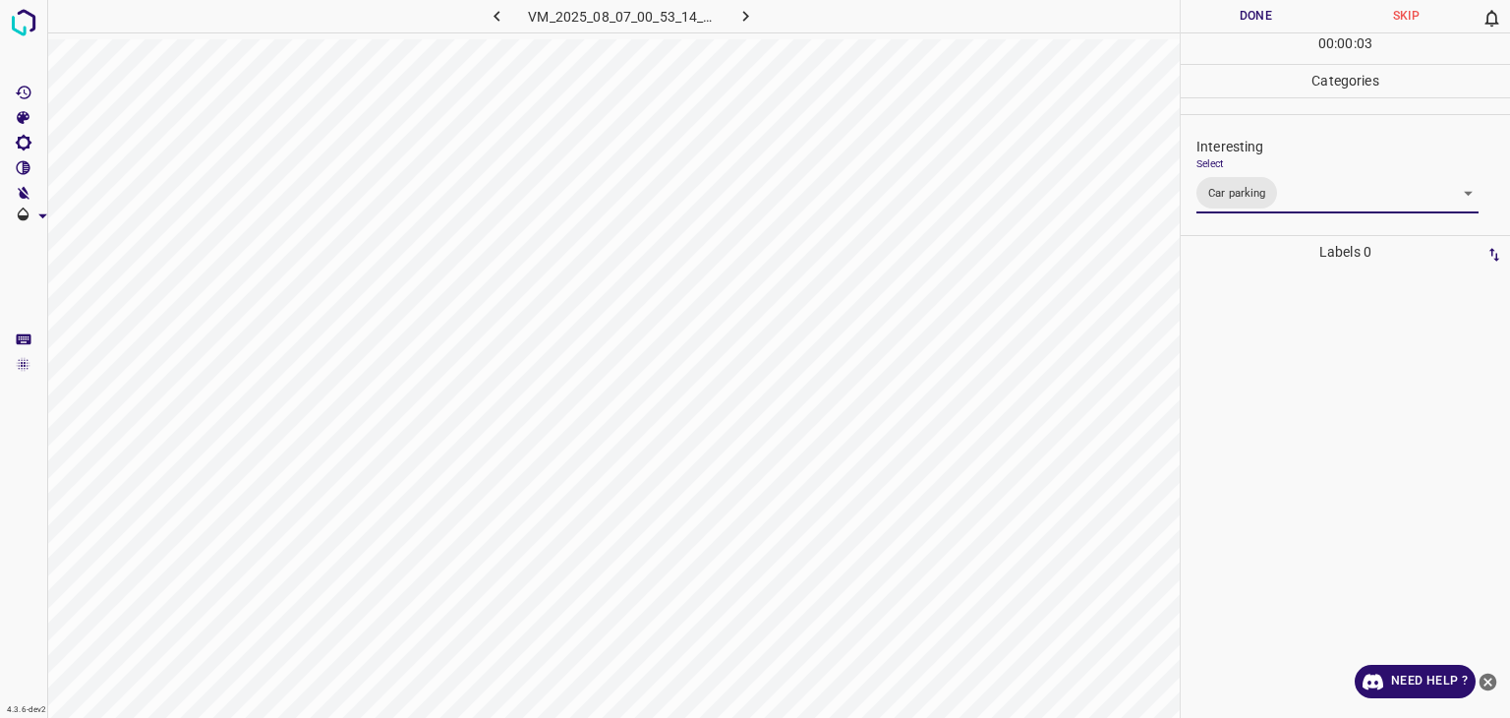
click at [1255, 20] on div at bounding box center [755, 359] width 1510 height 718
click at [1255, 19] on button "Done" at bounding box center [1256, 16] width 150 height 32
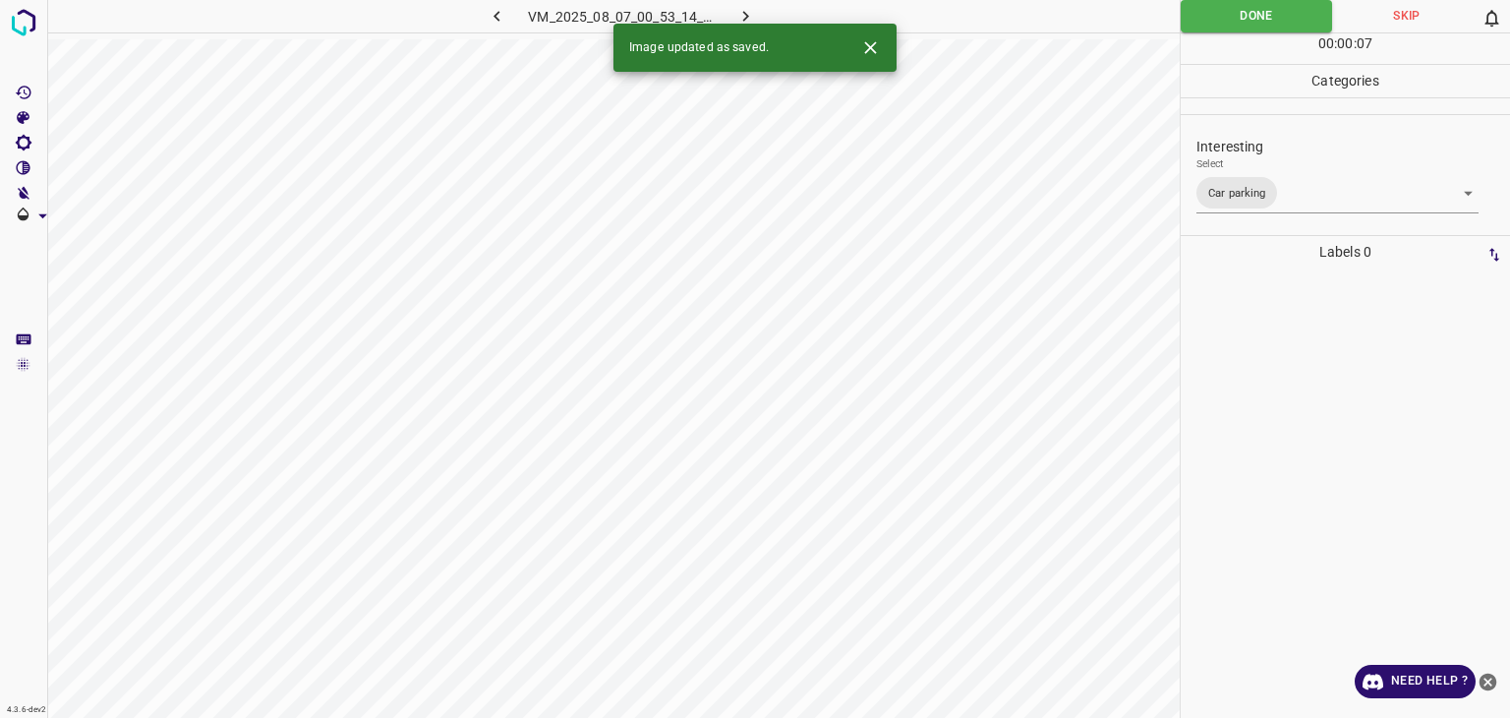
click at [756, 15] on button "button" at bounding box center [746, 16] width 63 height 32
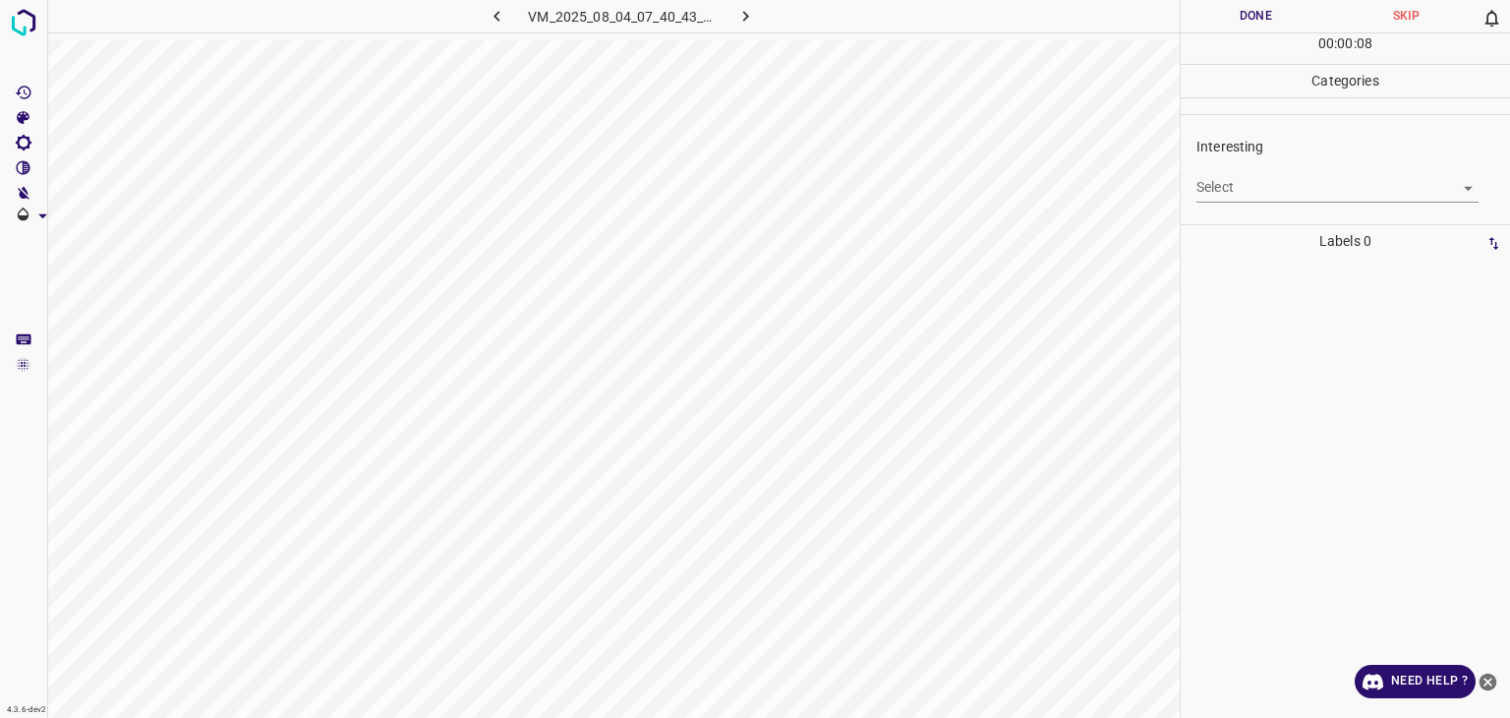
click at [1297, 177] on body "4.3.6-dev2 VM_2025_08_04_07_40_43_909_12.gif Done Skip 0 00 : 00 : 08 Categorie…" at bounding box center [755, 359] width 1510 height 718
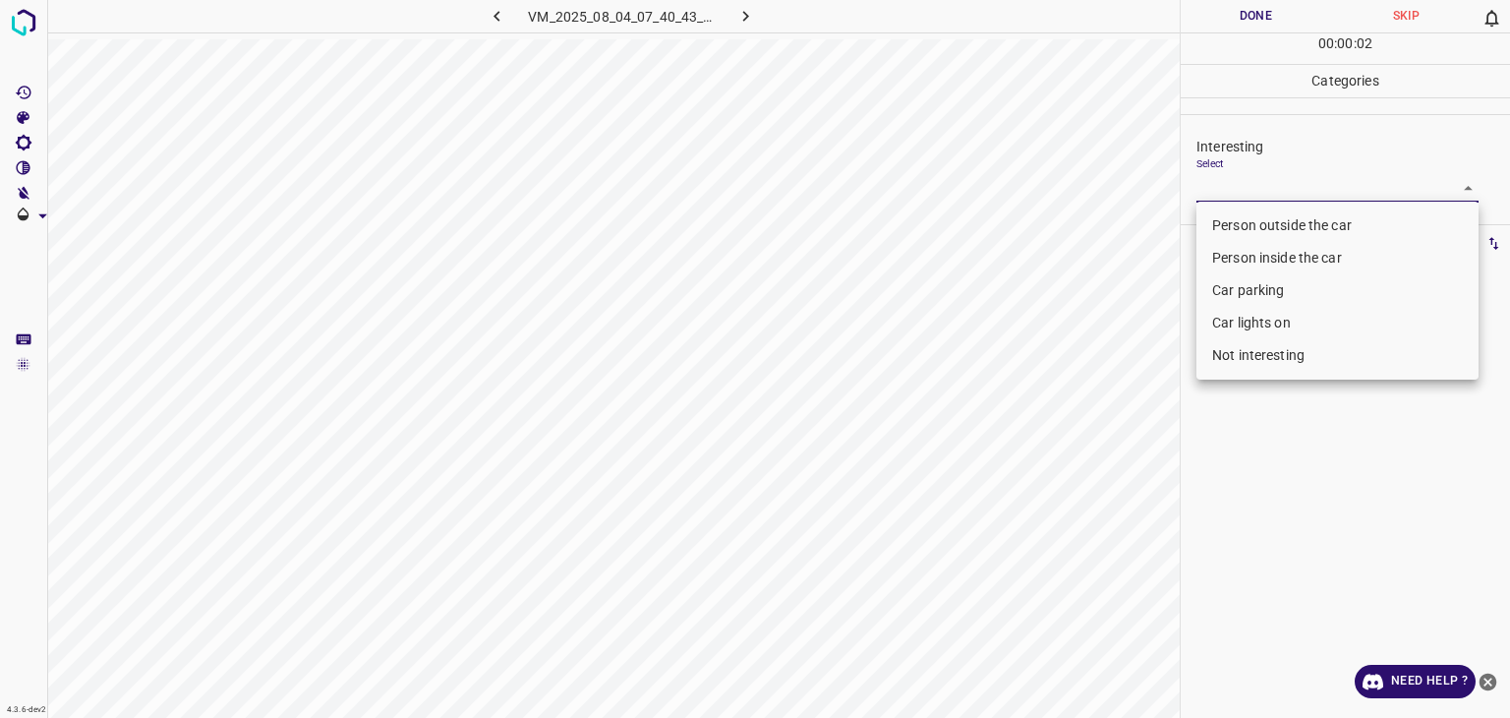
click at [1265, 232] on li "Person outside the car" at bounding box center [1338, 225] width 282 height 32
type input "Person outside the car"
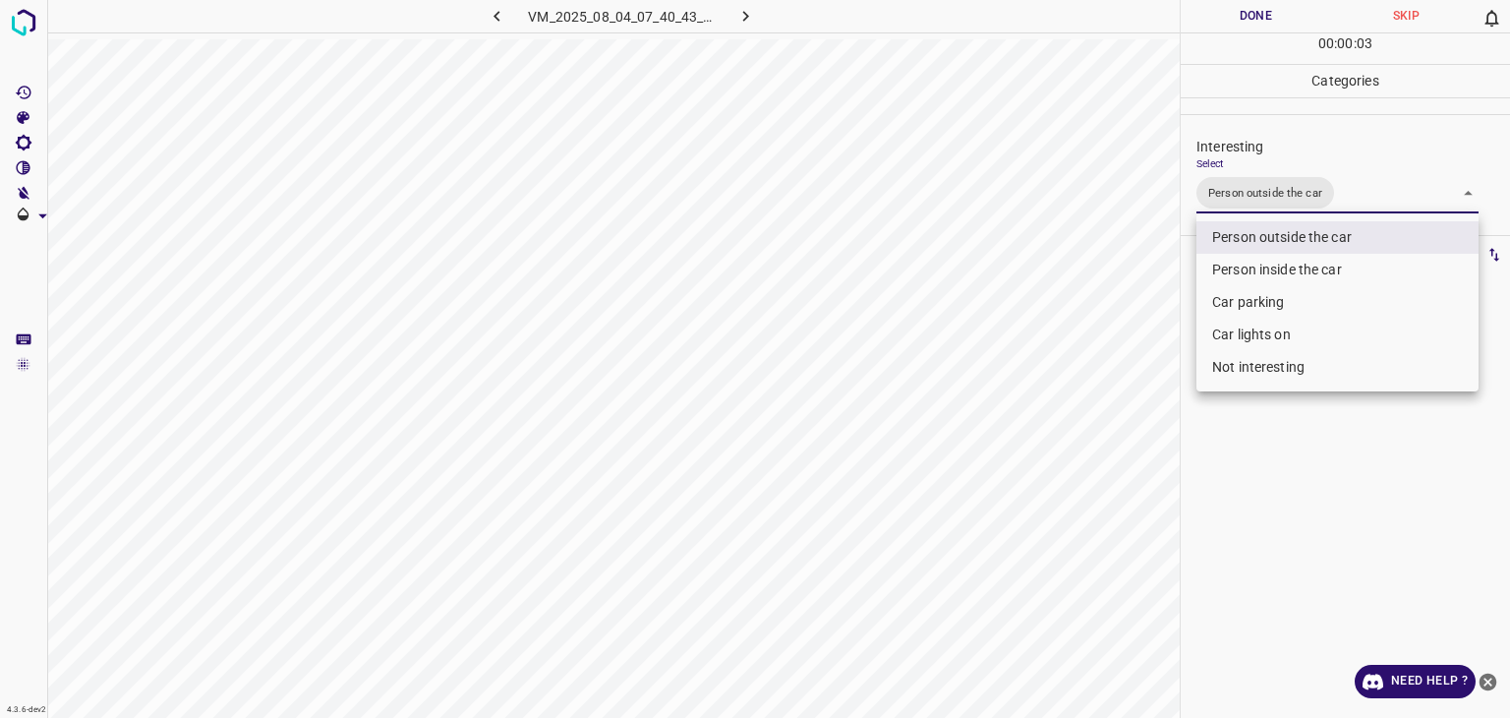
click at [1275, 15] on div at bounding box center [755, 359] width 1510 height 718
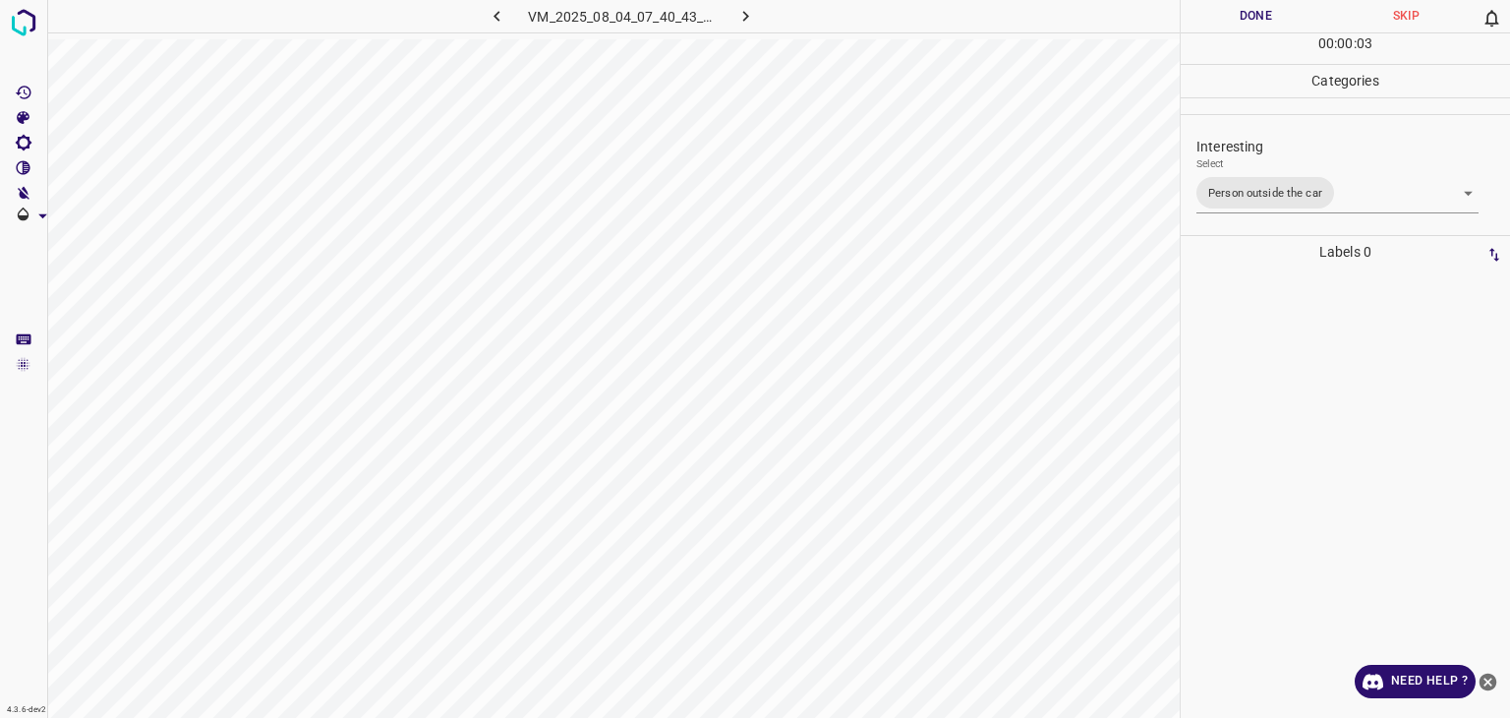
click at [1275, 14] on div at bounding box center [755, 359] width 1510 height 718
click at [1275, 14] on button "Done" at bounding box center [1256, 16] width 150 height 32
